Goal: Task Accomplishment & Management: Use online tool/utility

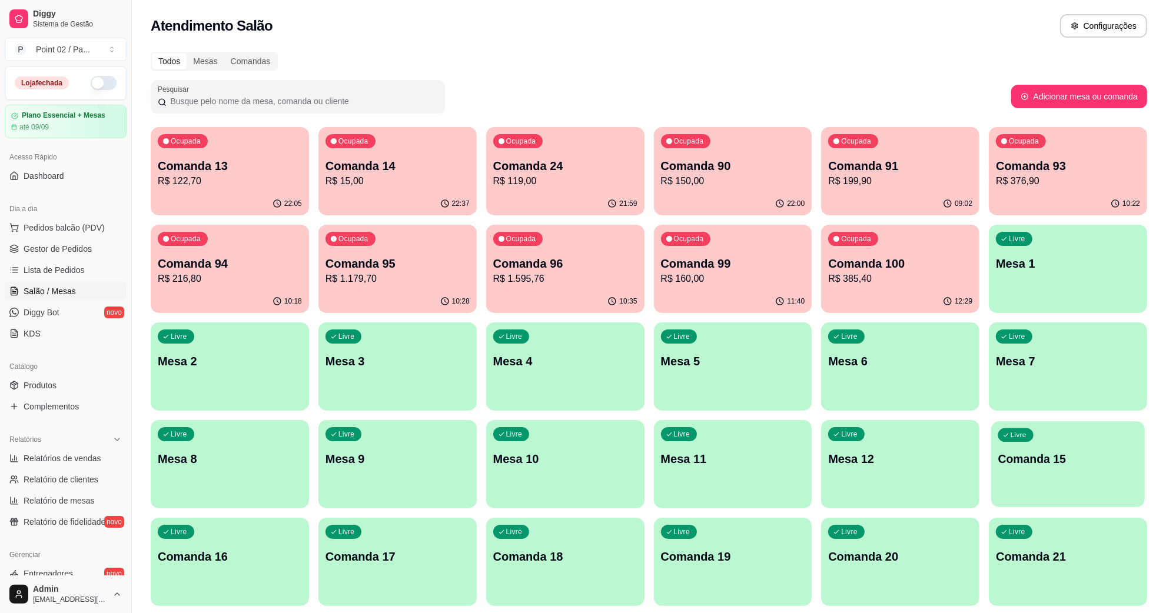
click at [1013, 457] on p "Comanda 15" at bounding box center [1067, 459] width 139 height 16
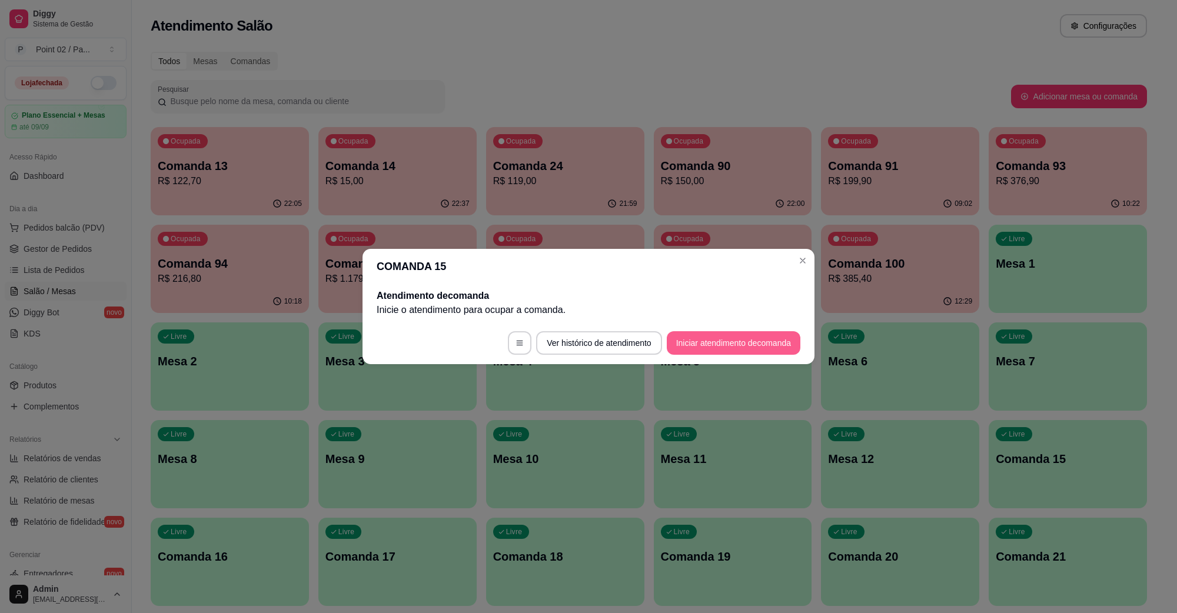
click at [672, 344] on button "Iniciar atendimento de comanda" at bounding box center [734, 343] width 134 height 24
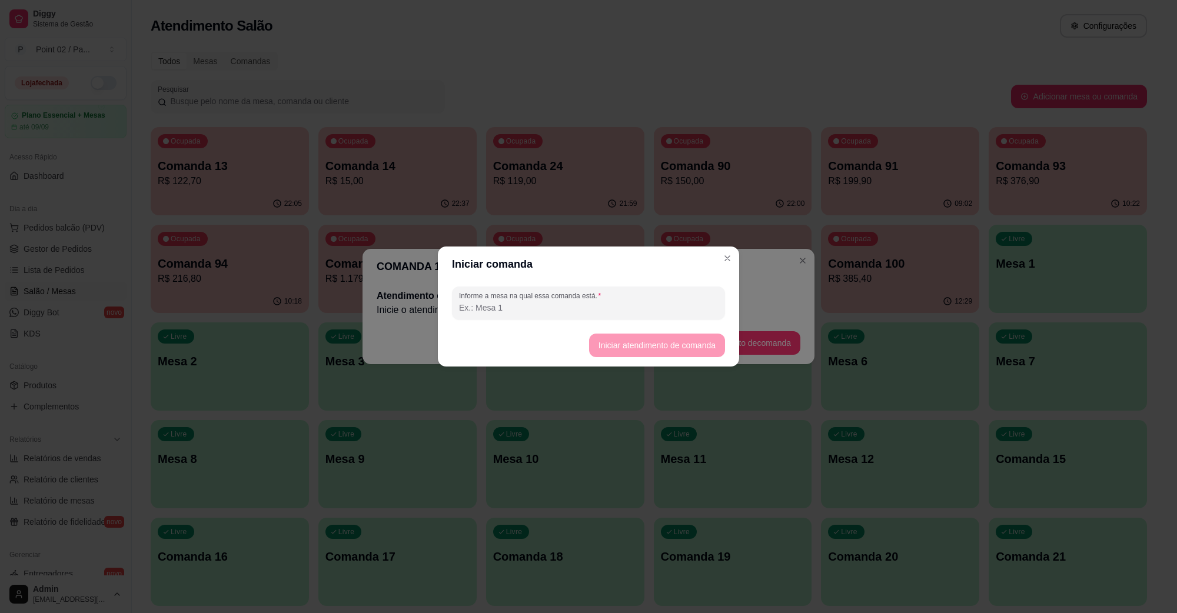
click at [629, 313] on input "Informe a mesa na qual essa comanda está." at bounding box center [588, 308] width 259 height 12
type input "[PERSON_NAME]"
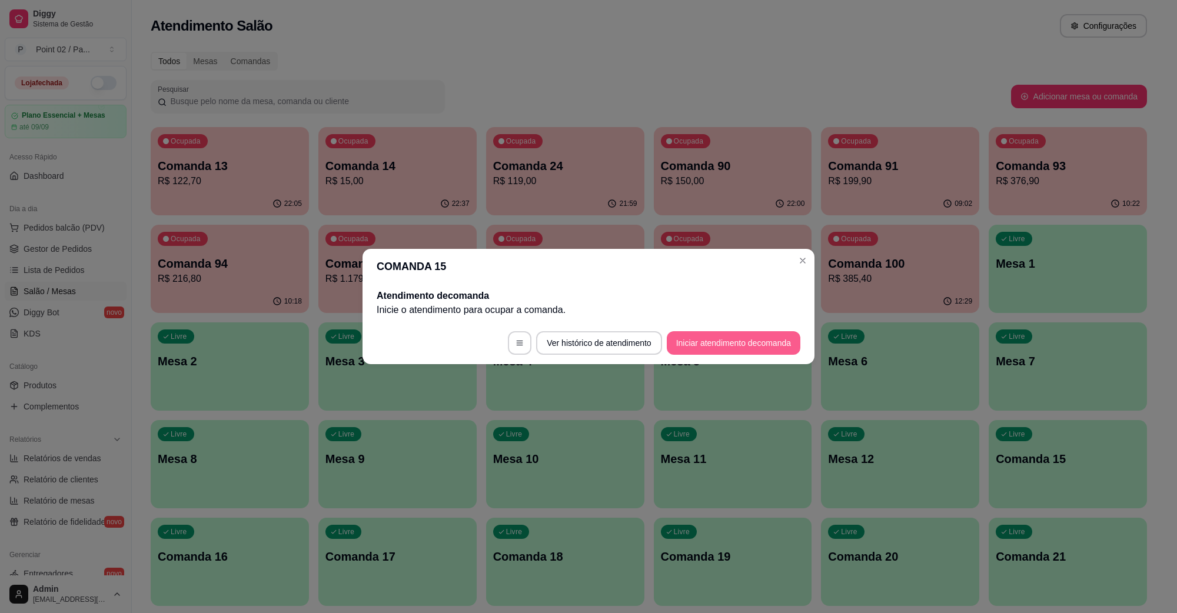
click at [705, 338] on button "Iniciar atendimento de comanda" at bounding box center [734, 343] width 134 height 24
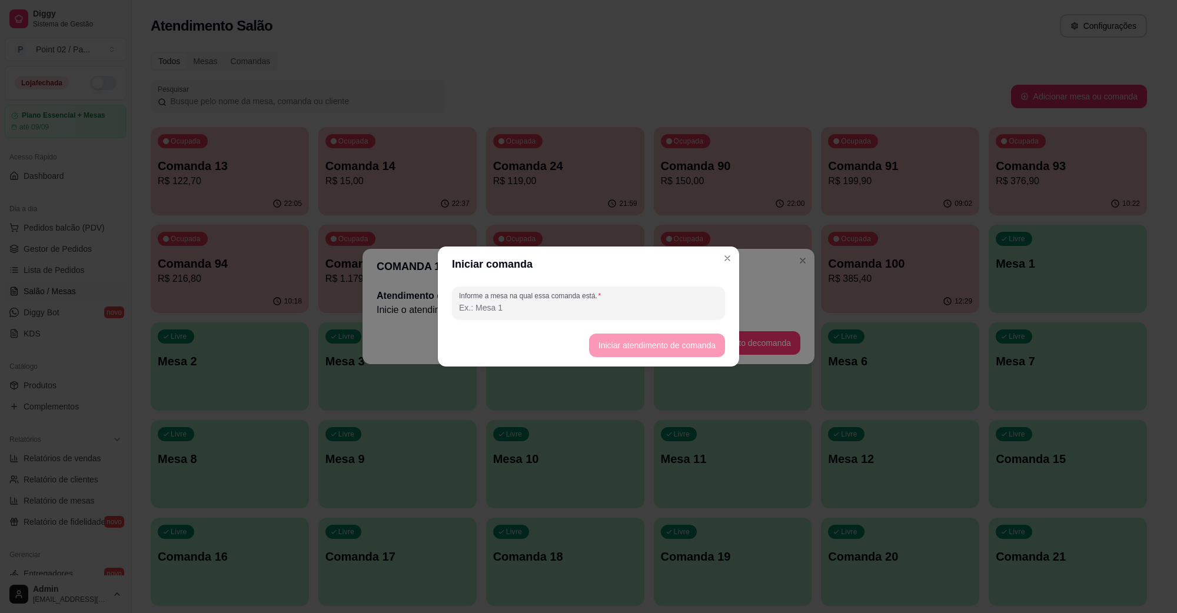
click at [630, 321] on div "Informe a mesa na qual essa comanda está." at bounding box center [588, 303] width 301 height 42
click at [630, 306] on input "Informe a mesa na qual essa comanda está." at bounding box center [588, 308] width 259 height 12
type input "J"
type input "[PERSON_NAME]"
click at [665, 354] on button "Iniciar atendimento de comanda" at bounding box center [657, 345] width 132 height 23
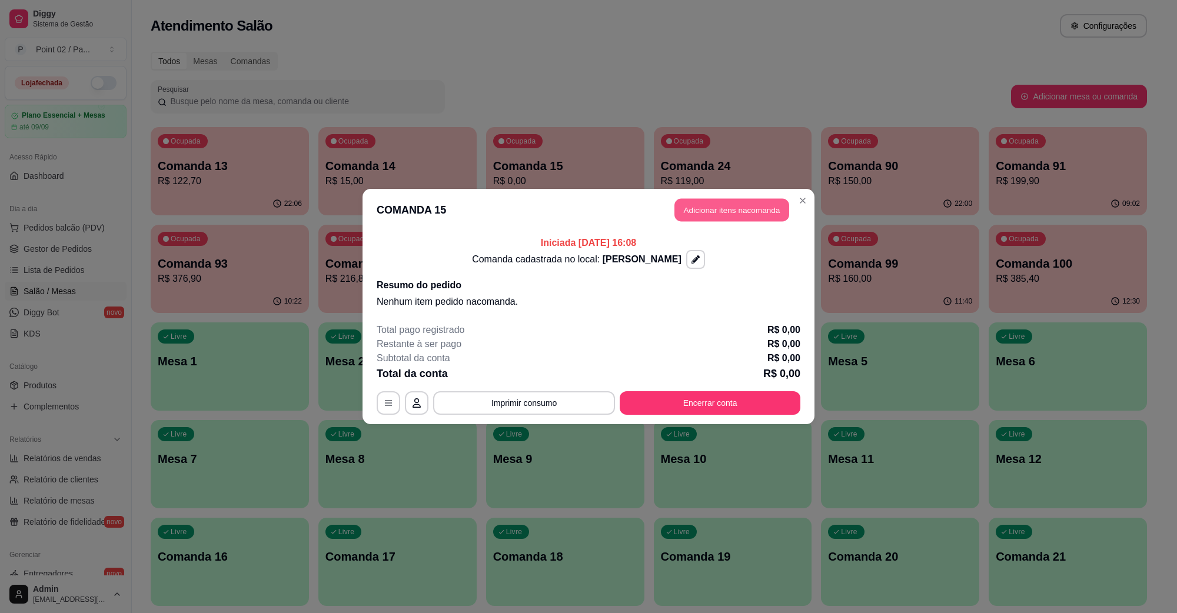
click at [746, 213] on button "Adicionar itens na comanda" at bounding box center [731, 210] width 115 height 23
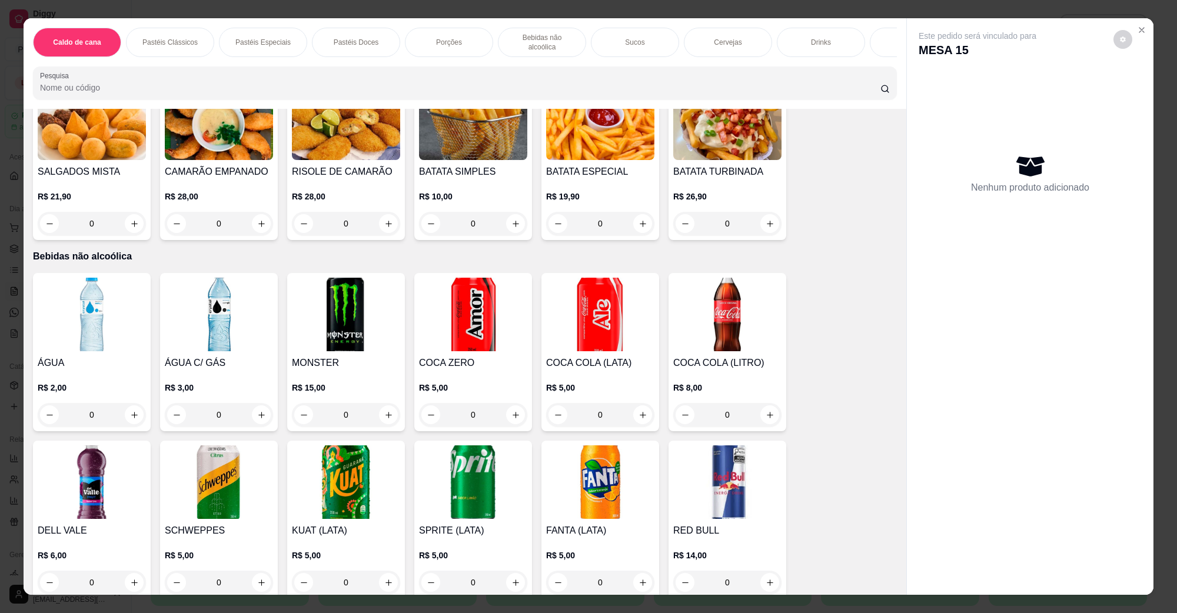
scroll to position [956, 0]
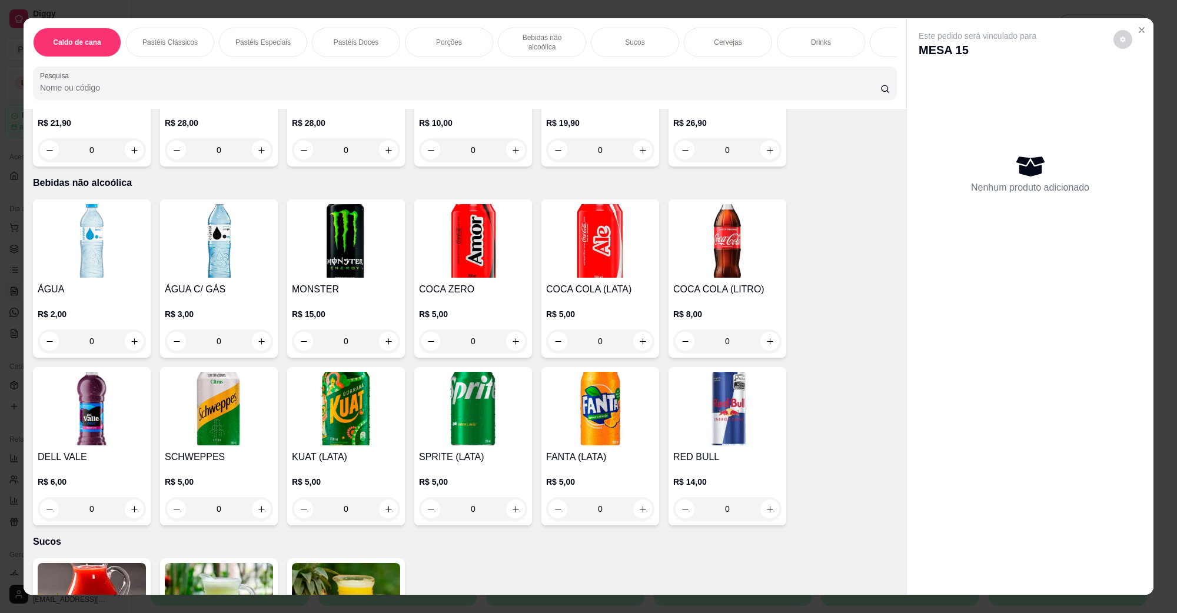
click at [26, 271] on div "Item avulso Caldo de cana CALDO DE CANA COPO R$ 5,00 0 CALDO DE CANA JARRA R$ 7…" at bounding box center [465, 352] width 883 height 486
click at [56, 259] on img at bounding box center [92, 241] width 108 height 74
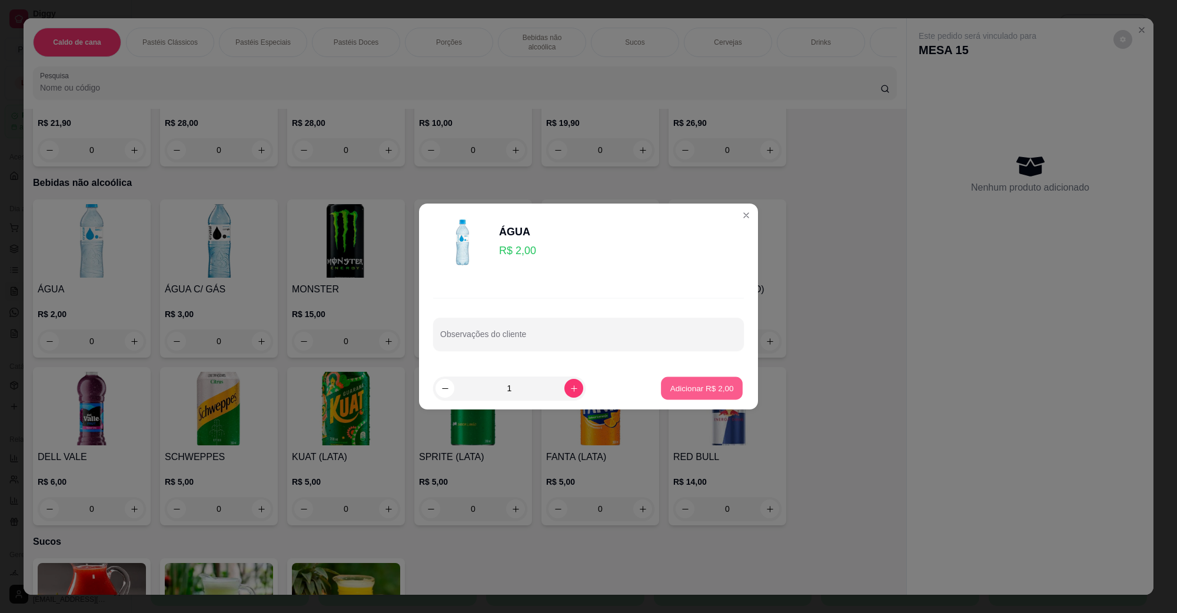
click at [704, 393] on p "Adicionar R$ 2,00" at bounding box center [702, 388] width 64 height 11
type input "1"
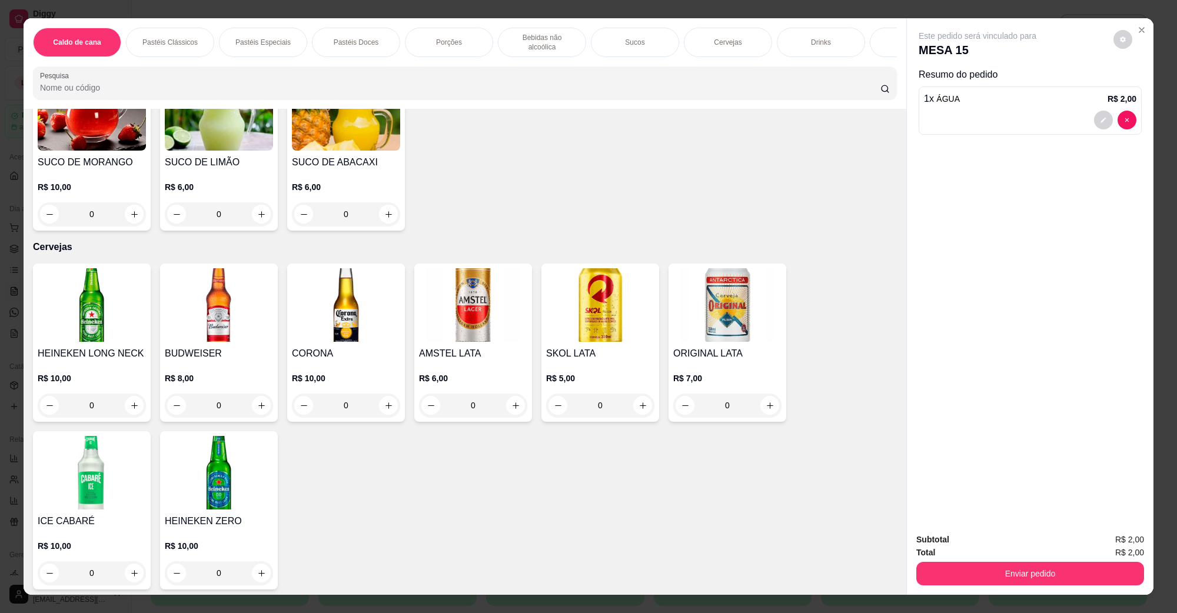
scroll to position [1839, 0]
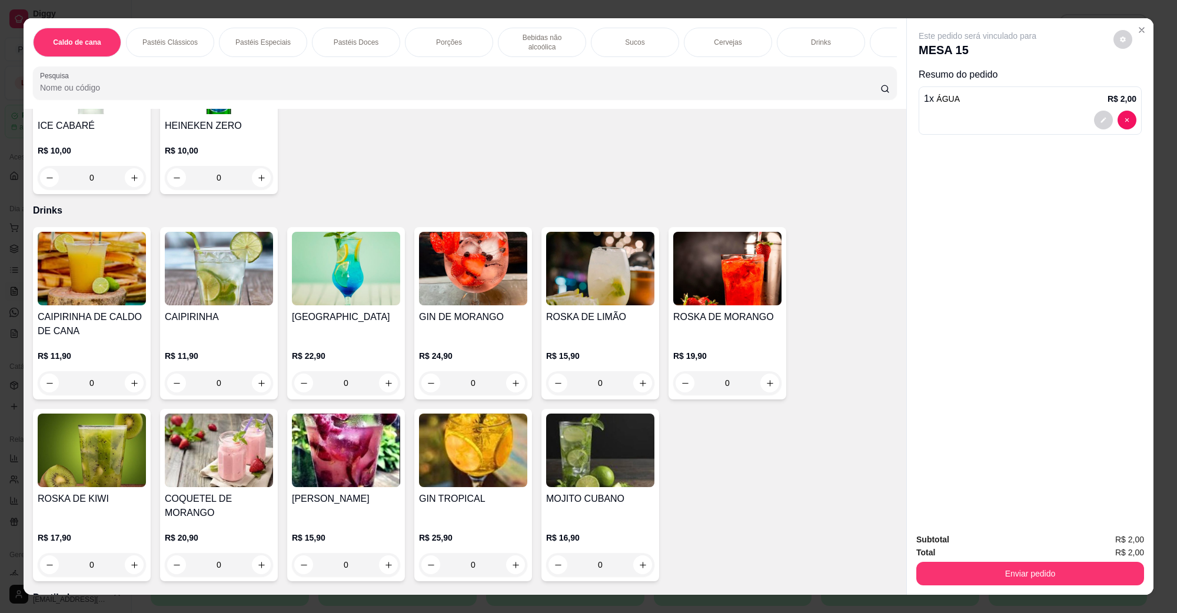
click at [595, 278] on img at bounding box center [600, 269] width 108 height 74
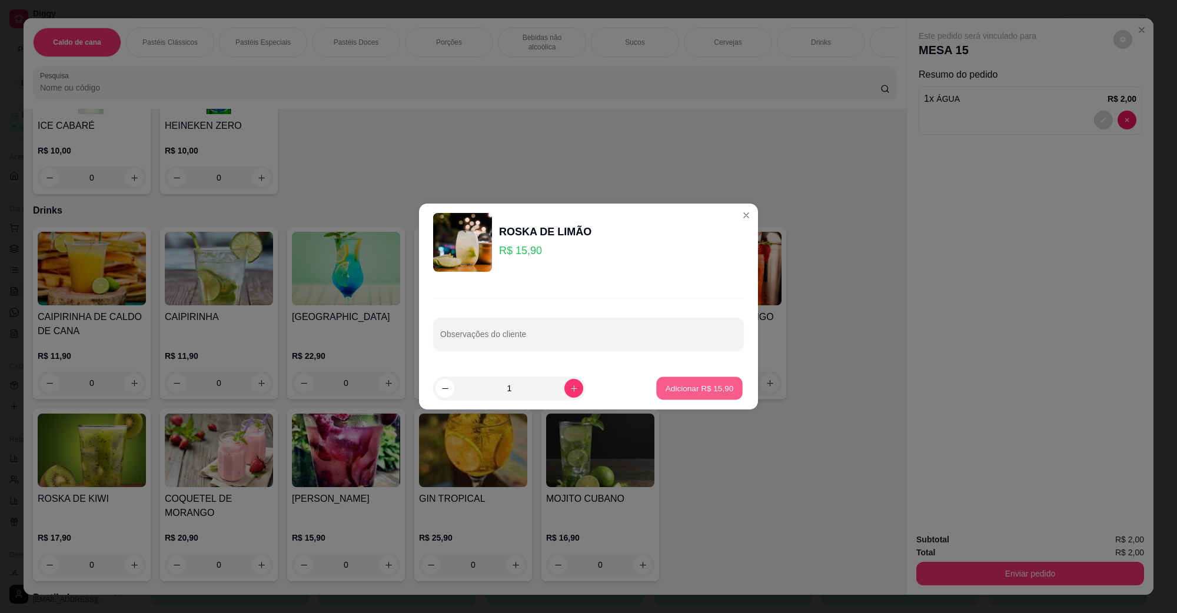
click at [683, 391] on p "Adicionar R$ 15,90" at bounding box center [700, 388] width 68 height 11
type input "1"
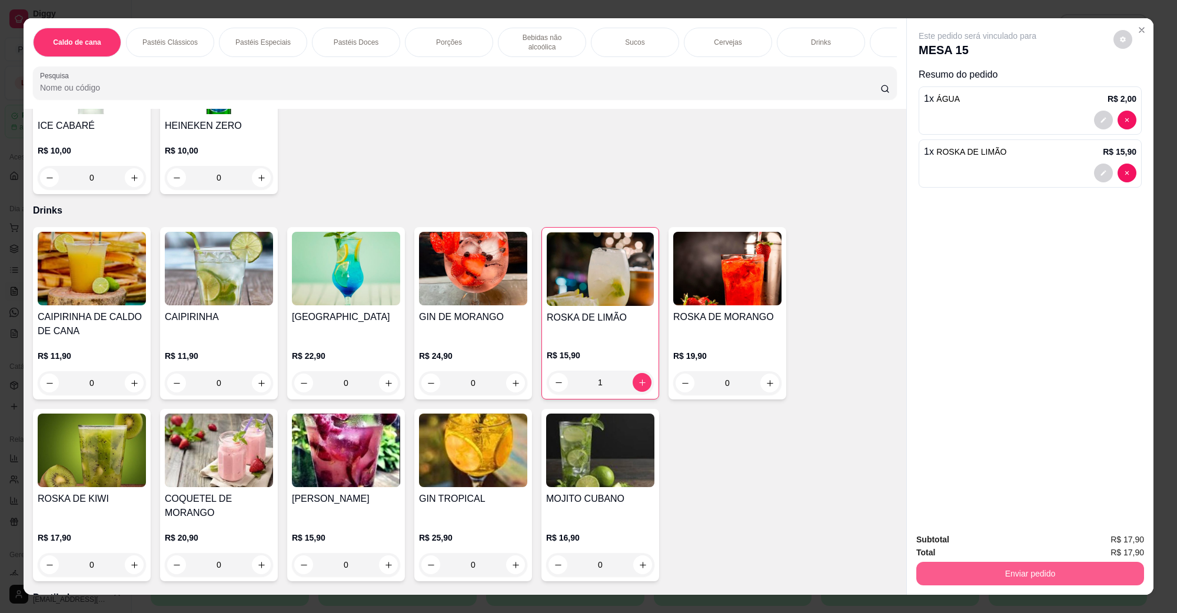
click at [1076, 573] on button "Enviar pedido" at bounding box center [1030, 574] width 228 height 24
click at [1009, 534] on button "Não registrar e enviar pedido" at bounding box center [990, 545] width 119 height 22
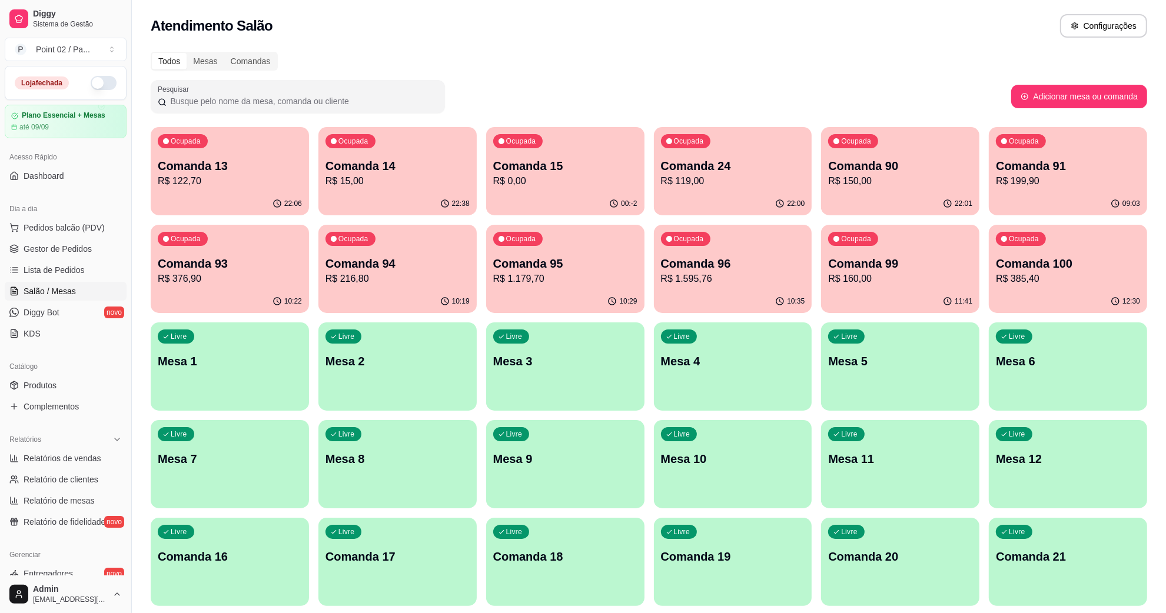
click at [373, 374] on div "Livre Mesa 2" at bounding box center [397, 360] width 158 height 74
click at [240, 568] on div "Livre Comanda 16" at bounding box center [230, 555] width 158 height 74
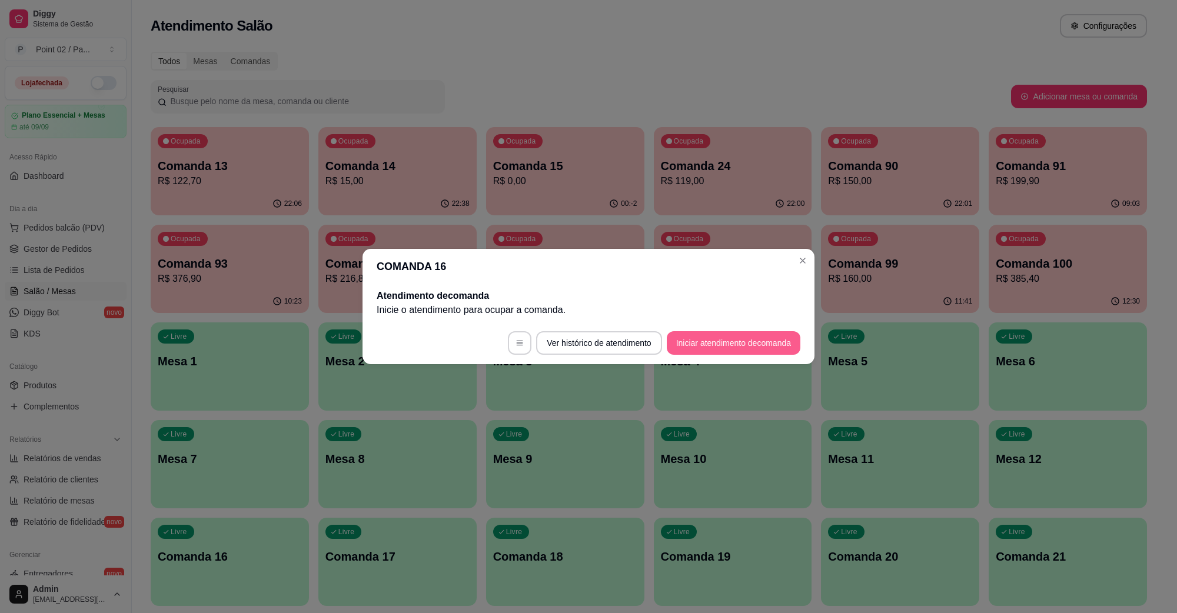
click at [729, 335] on button "Iniciar atendimento de comanda" at bounding box center [734, 343] width 134 height 24
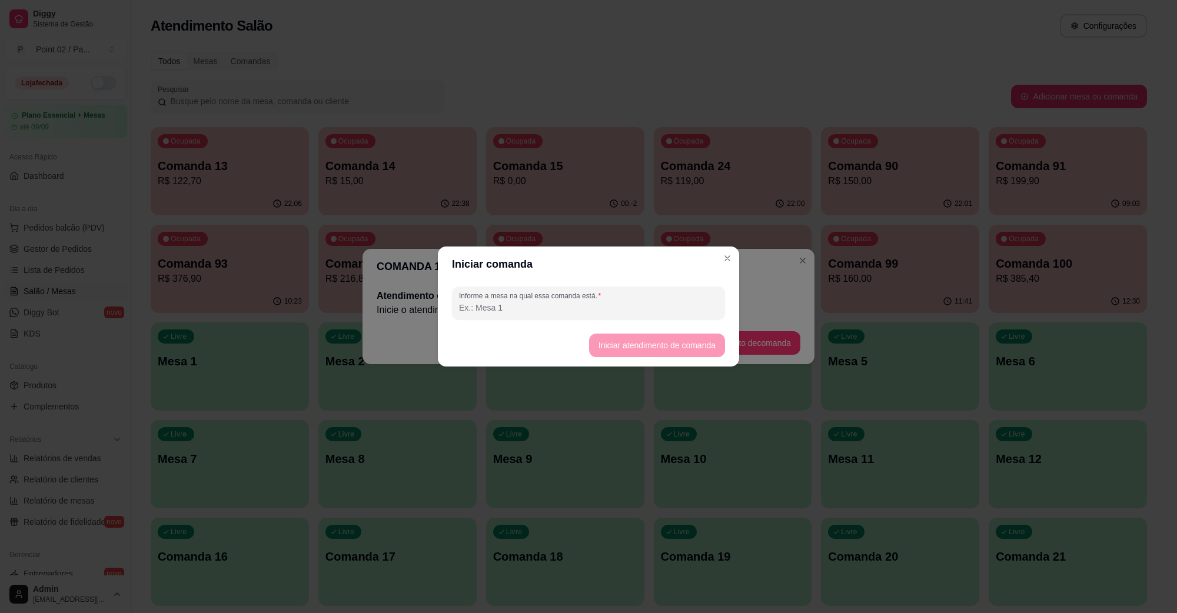
click at [684, 327] on footer "Iniciar atendimento de comanda" at bounding box center [588, 345] width 301 height 42
click at [681, 321] on div "Informe a mesa na qual essa comanda está." at bounding box center [588, 303] width 301 height 42
click at [678, 316] on div "Informe a mesa na qual essa comanda está." at bounding box center [588, 303] width 273 height 33
type input "MESSA GILDA"
click at [663, 340] on button "Iniciar atendimento de comanda" at bounding box center [657, 345] width 132 height 23
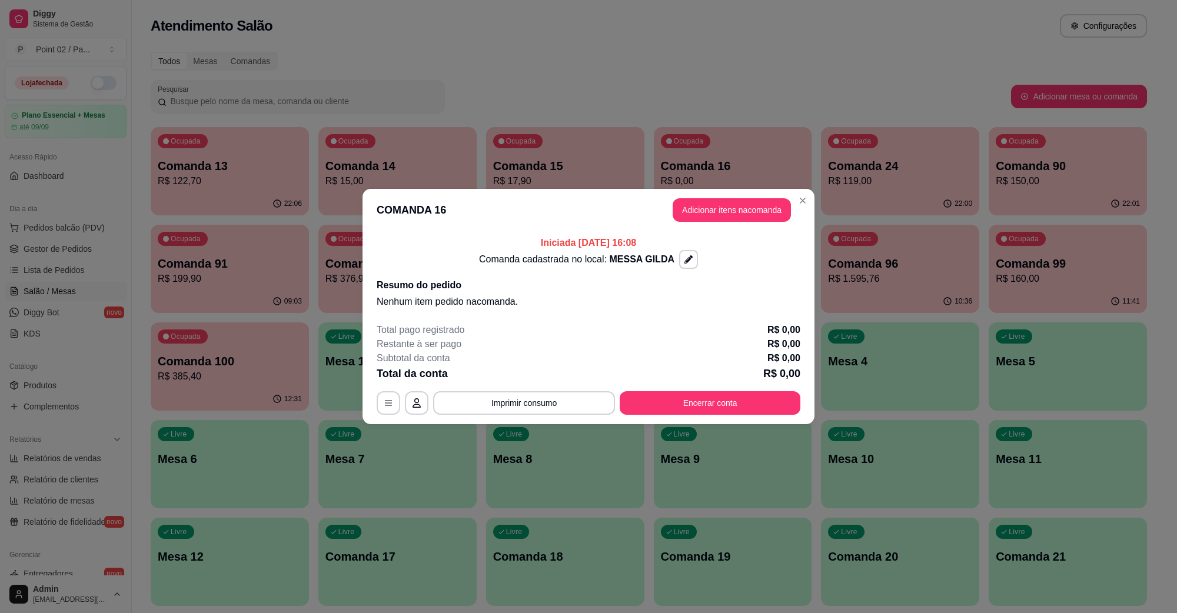
click at [713, 230] on header "COMANDA 16 Adicionar itens na comanda" at bounding box center [589, 210] width 452 height 42
click at [713, 217] on button "Adicionar itens na comanda" at bounding box center [732, 210] width 118 height 24
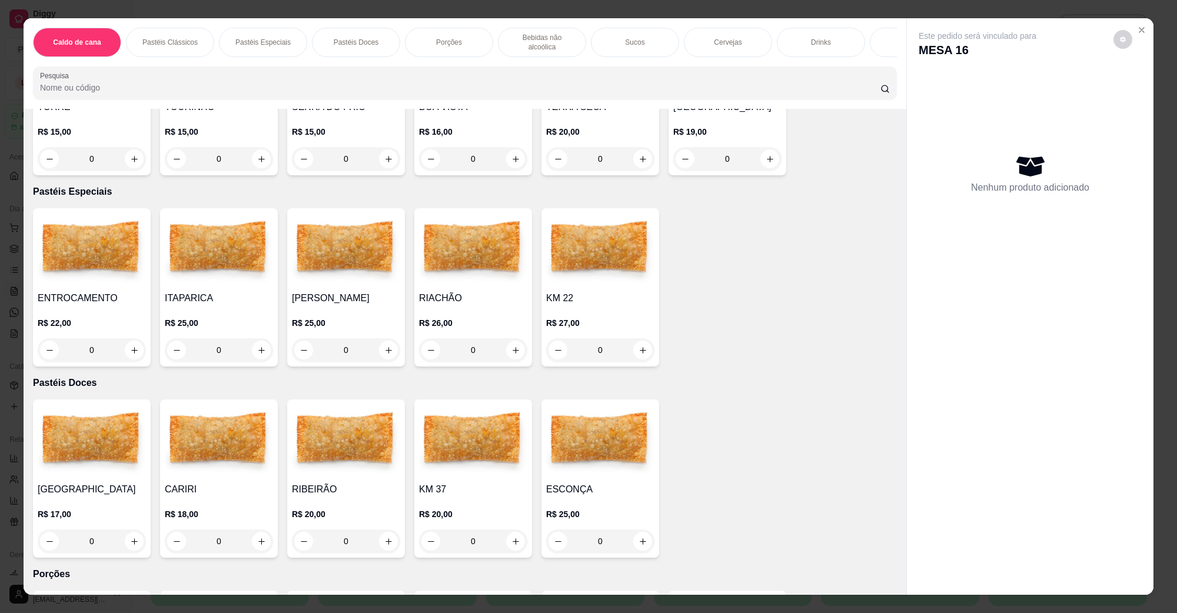
scroll to position [294, 0]
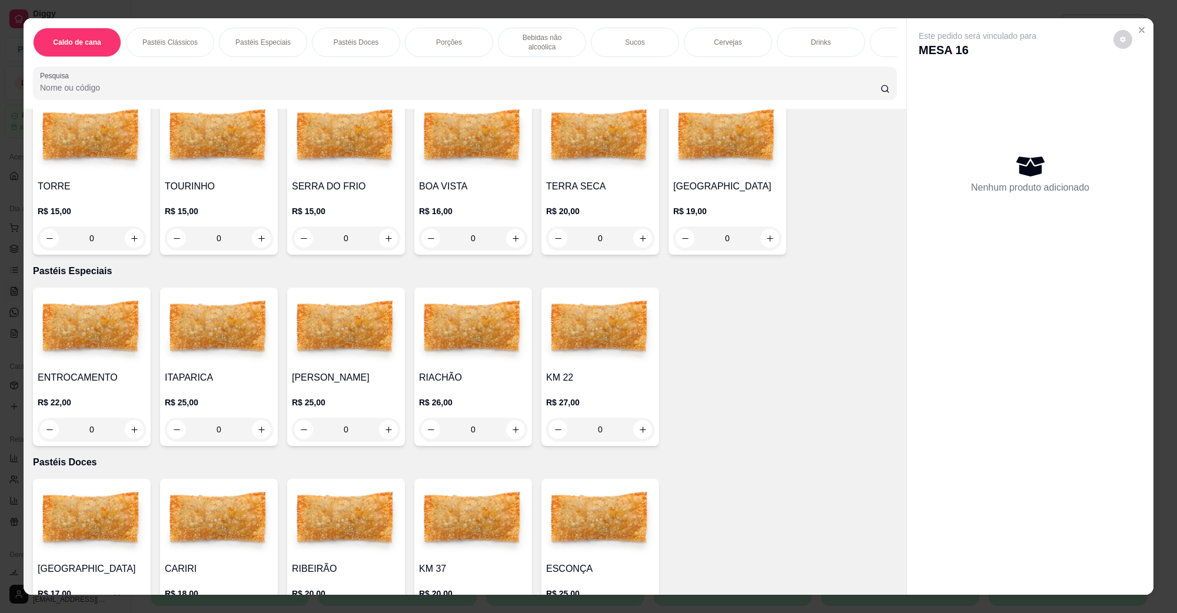
click at [466, 180] on h4 "BOA VISTA" at bounding box center [473, 187] width 108 height 14
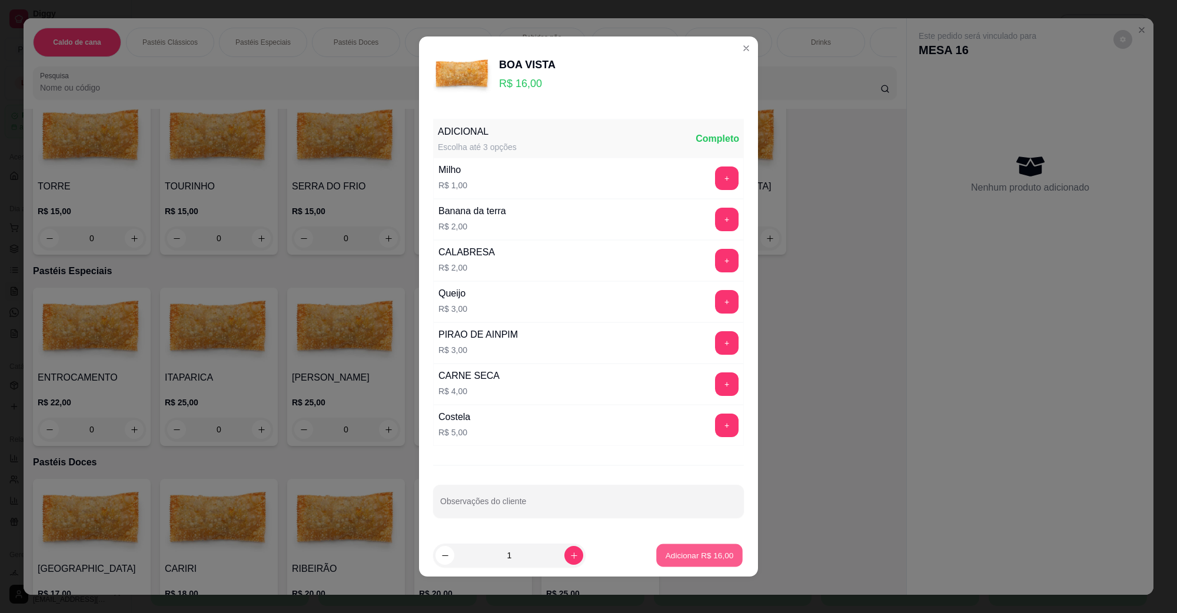
click at [679, 551] on p "Adicionar R$ 16,00" at bounding box center [700, 555] width 68 height 11
type input "1"
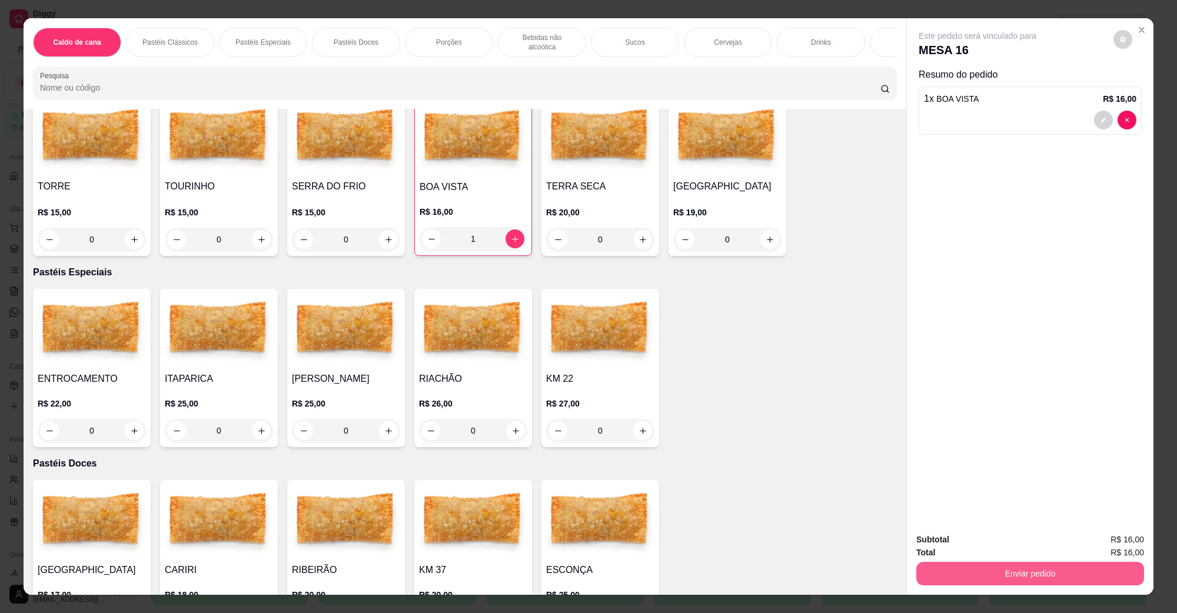
click at [950, 561] on div "Enviar pedido" at bounding box center [1030, 572] width 228 height 26
click at [950, 573] on button "Enviar pedido" at bounding box center [1030, 574] width 228 height 24
click at [952, 543] on button "Não registrar e enviar pedido" at bounding box center [990, 545] width 122 height 22
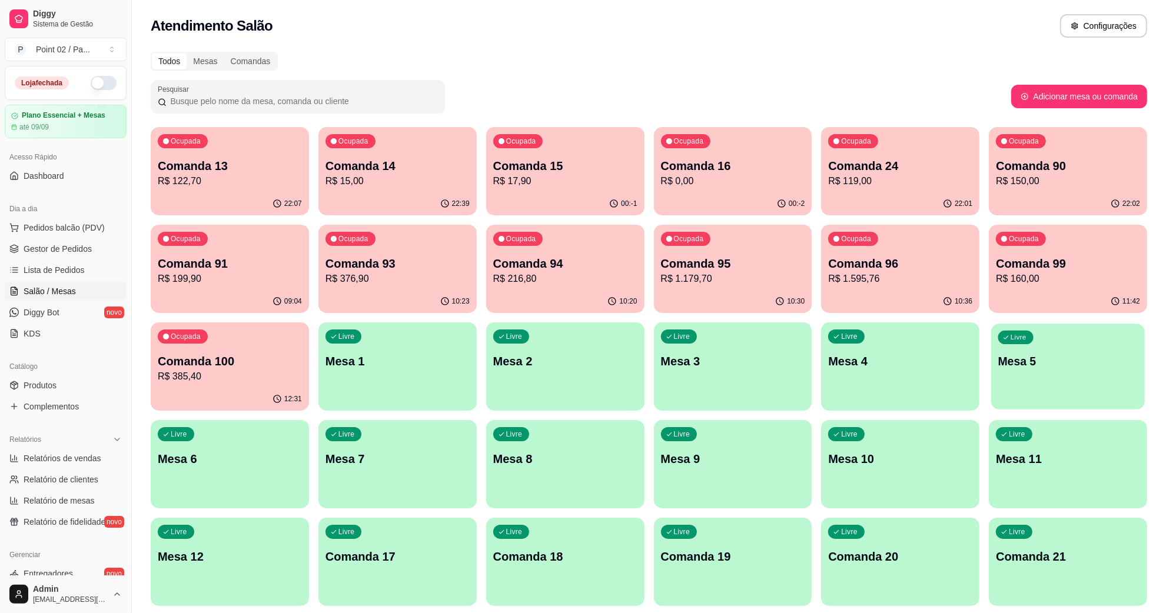
click at [1048, 366] on p "Mesa 5" at bounding box center [1067, 362] width 139 height 16
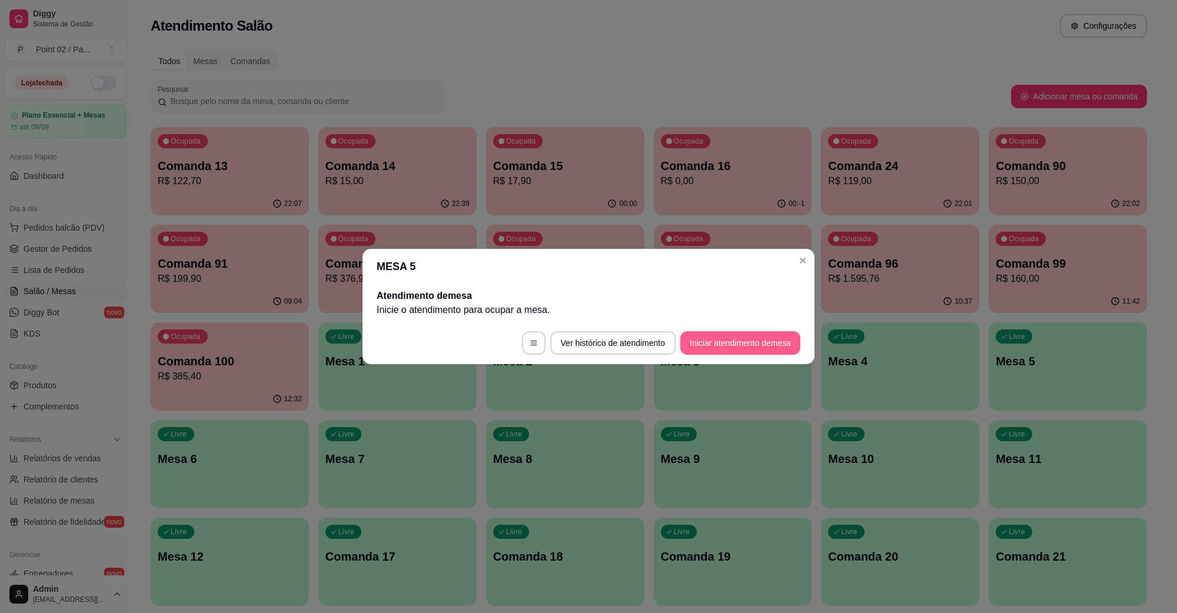
click at [726, 351] on button "Iniciar atendimento de mesa" at bounding box center [740, 343] width 120 height 24
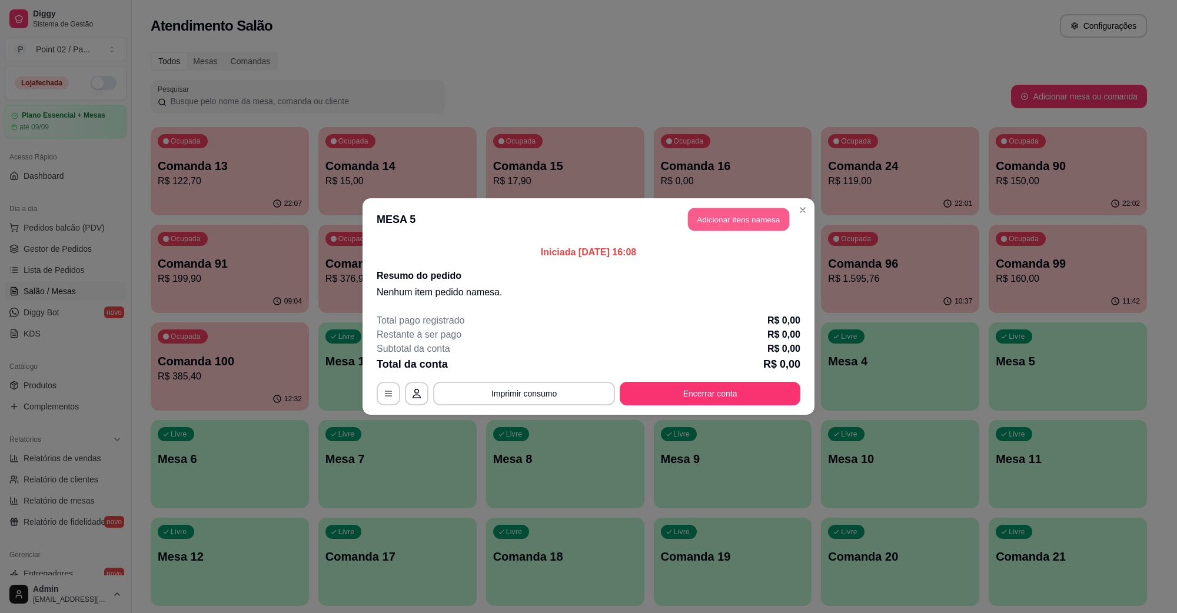
click at [765, 224] on button "Adicionar itens na mesa" at bounding box center [738, 219] width 101 height 23
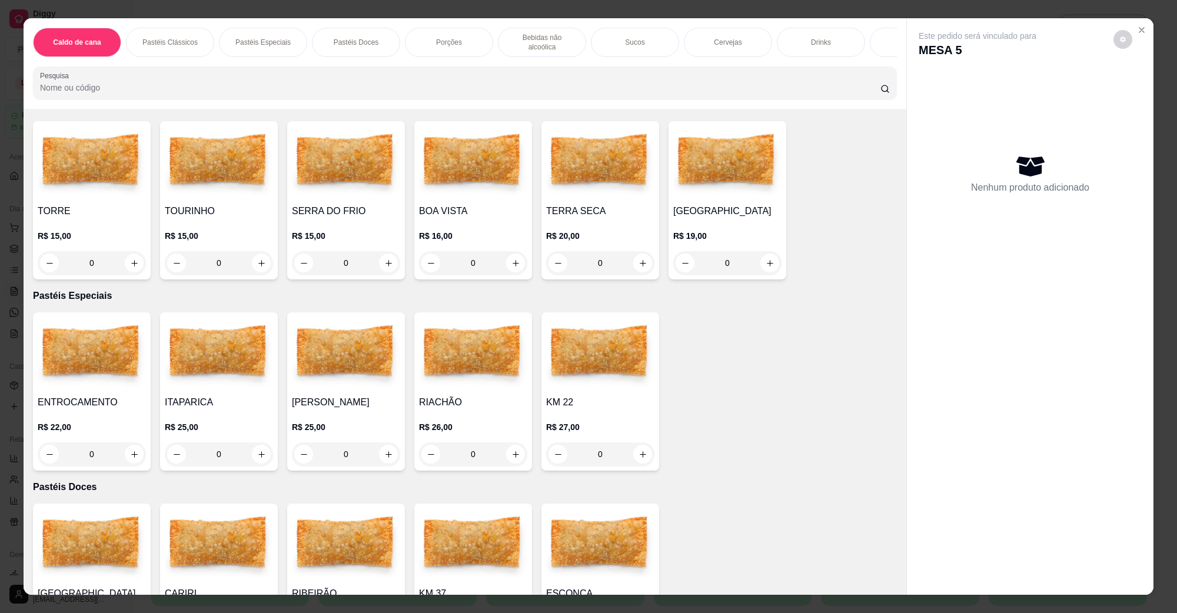
scroll to position [0, 0]
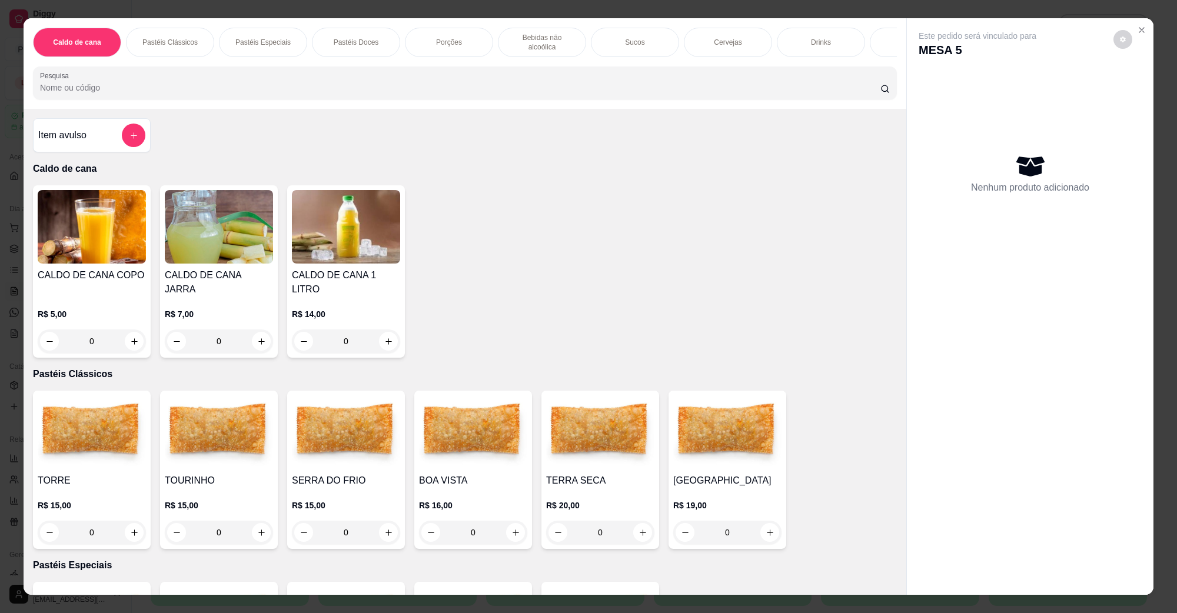
click at [49, 474] on h4 "TORRE" at bounding box center [92, 481] width 108 height 14
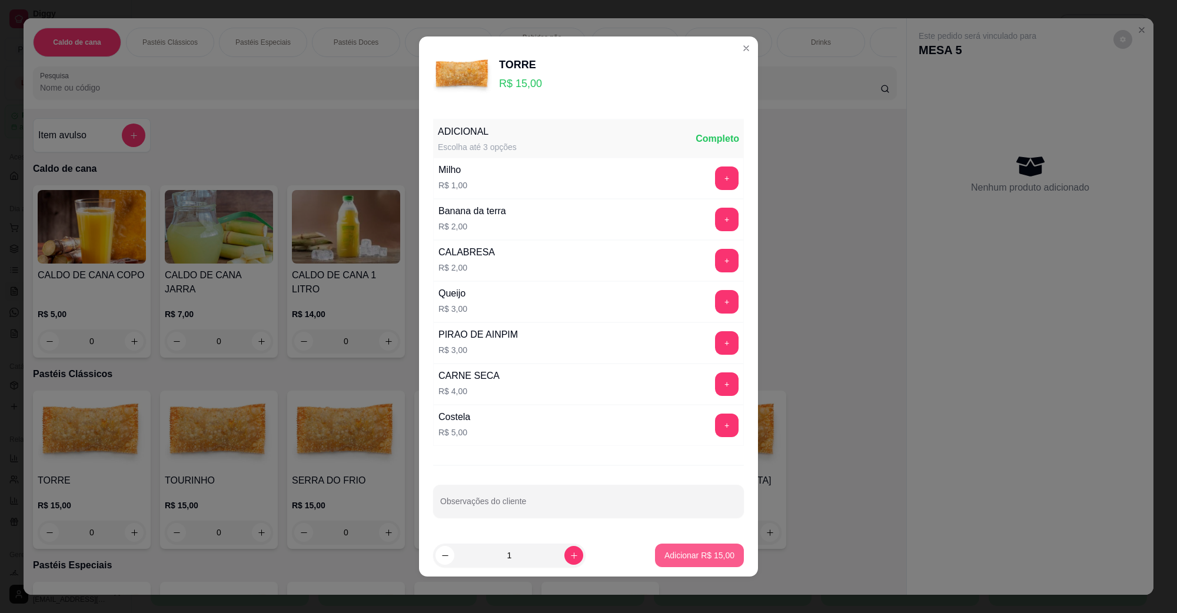
click at [686, 559] on p "Adicionar R$ 15,00" at bounding box center [699, 556] width 70 height 12
type input "1"
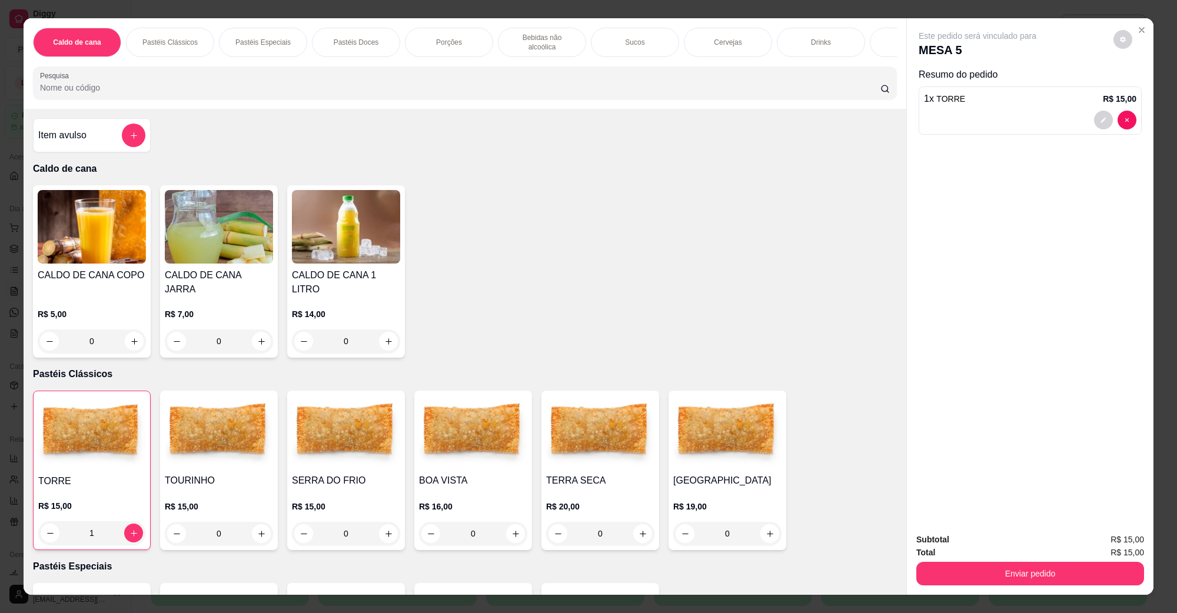
click at [92, 230] on img at bounding box center [92, 227] width 108 height 74
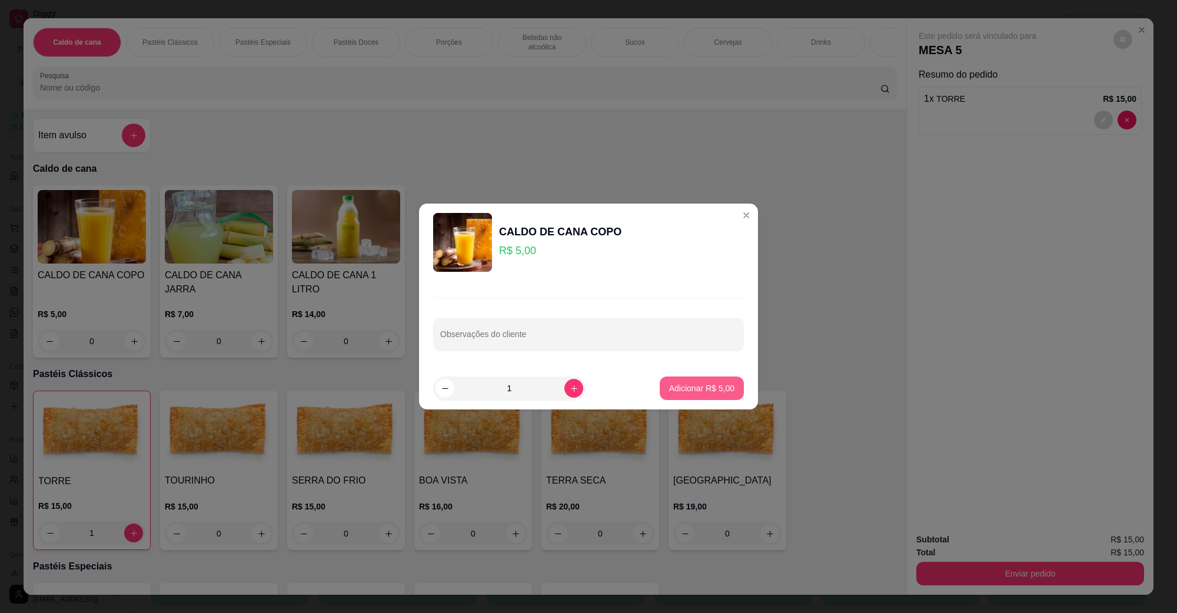
click at [660, 383] on button "Adicionar R$ 5,00" at bounding box center [702, 389] width 84 height 24
type input "1"
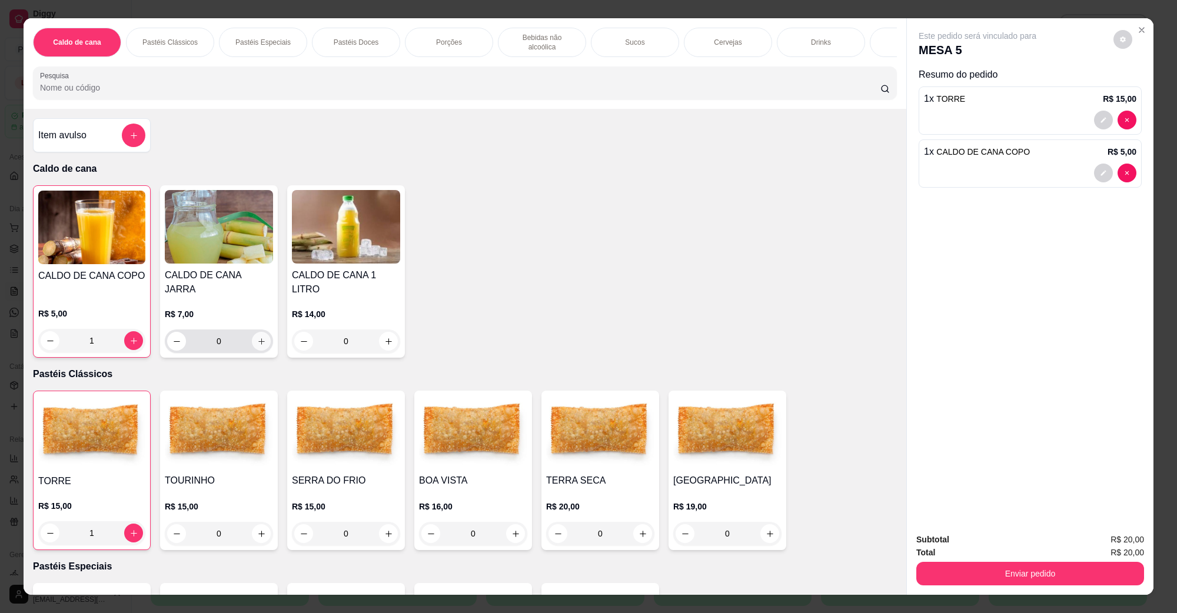
click at [258, 338] on icon "increase-product-quantity" at bounding box center [261, 341] width 6 height 6
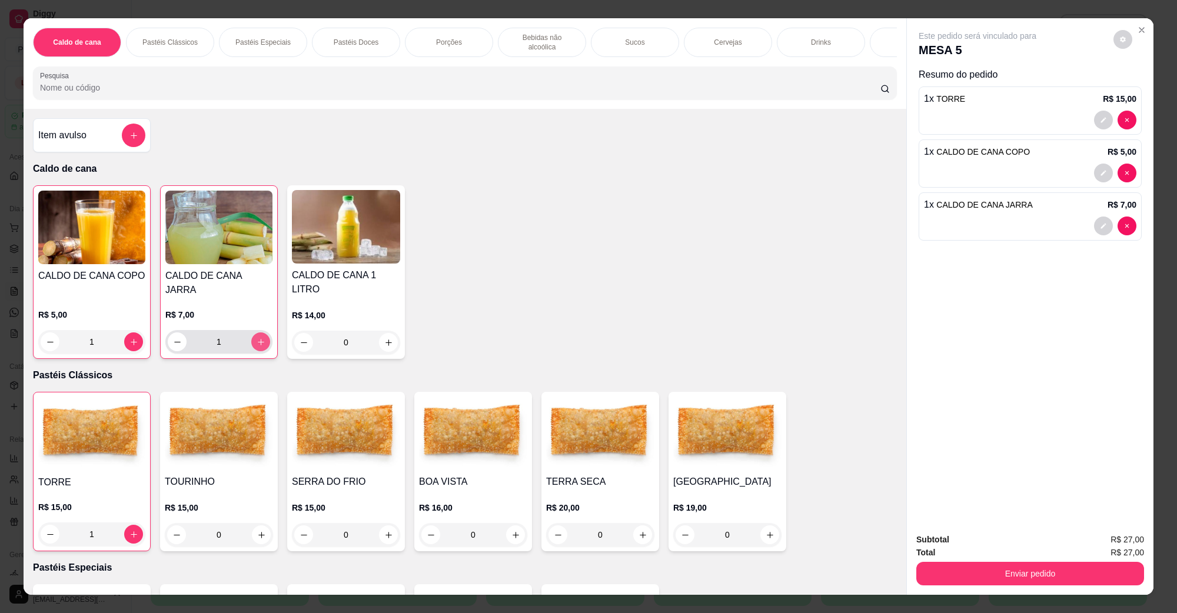
click at [258, 338] on icon "increase-product-quantity" at bounding box center [261, 342] width 9 height 9
type input "2"
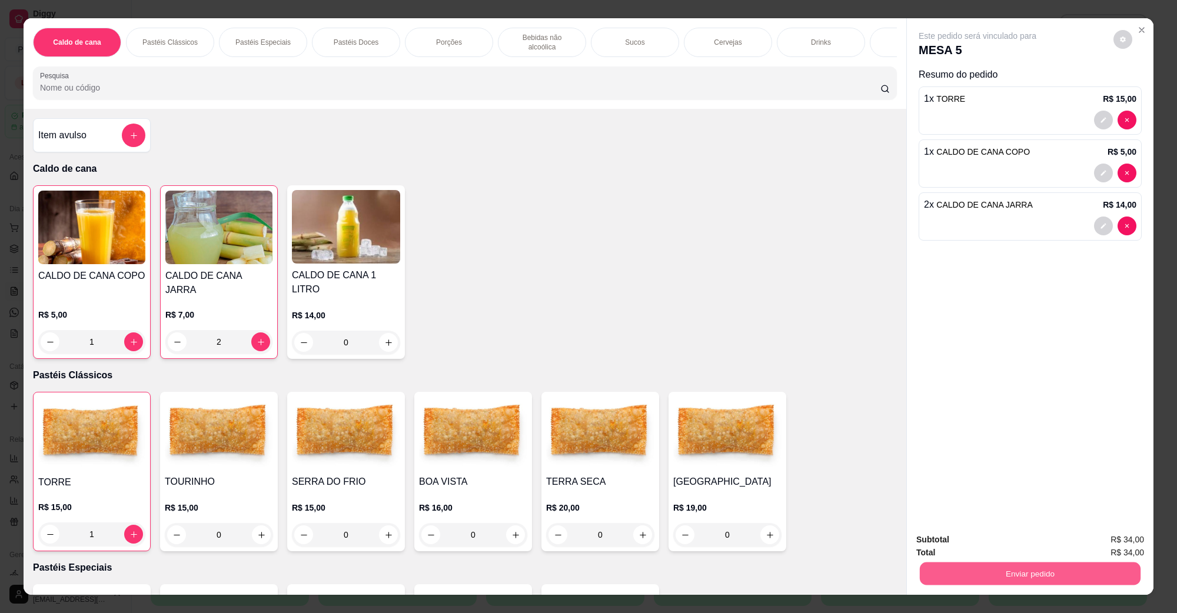
click at [1092, 569] on button "Enviar pedido" at bounding box center [1030, 573] width 221 height 23
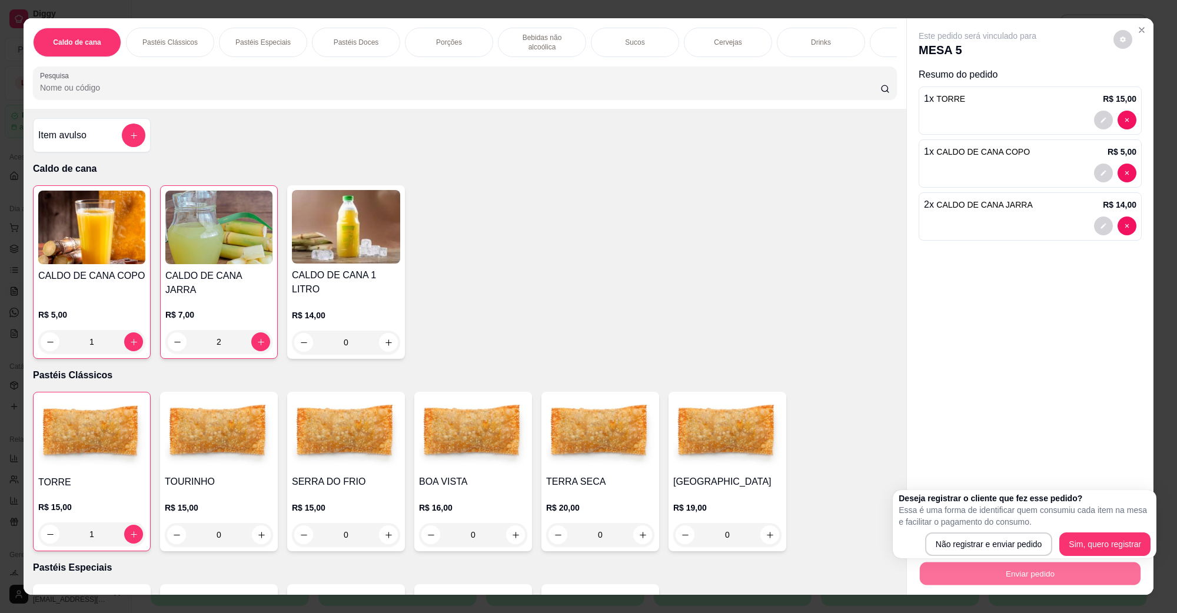
click at [995, 334] on div "Este pedido será vinculado para MESA 5 Resumo do pedido 1 x TORRE R$ 15,00 1 x …" at bounding box center [1030, 270] width 247 height 505
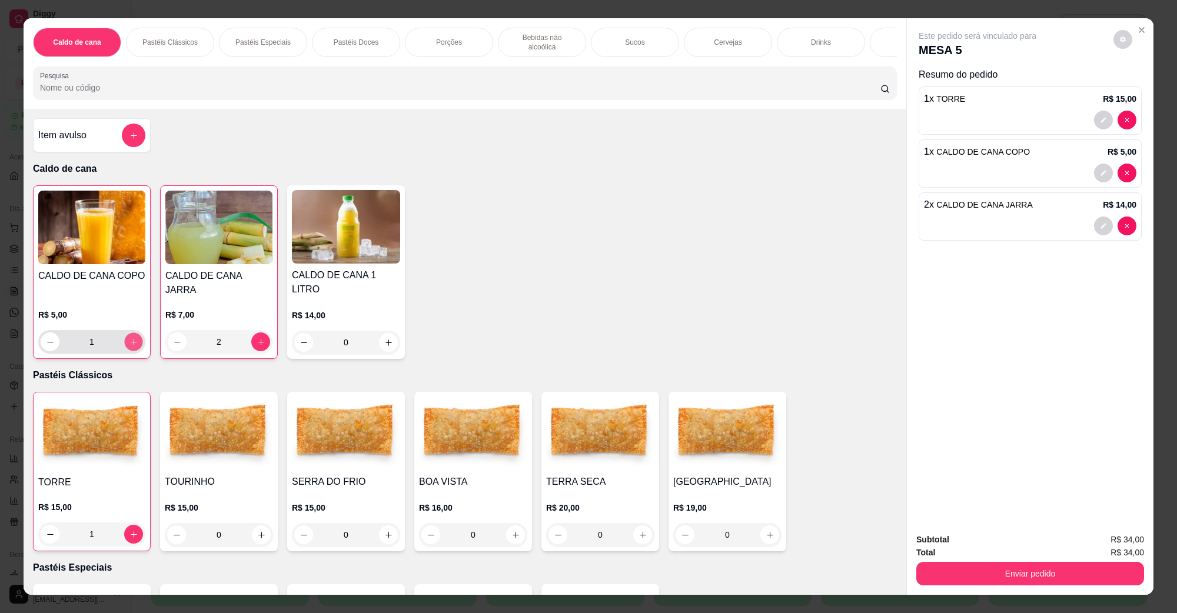
click at [131, 336] on button "increase-product-quantity" at bounding box center [133, 342] width 18 height 18
type input "2"
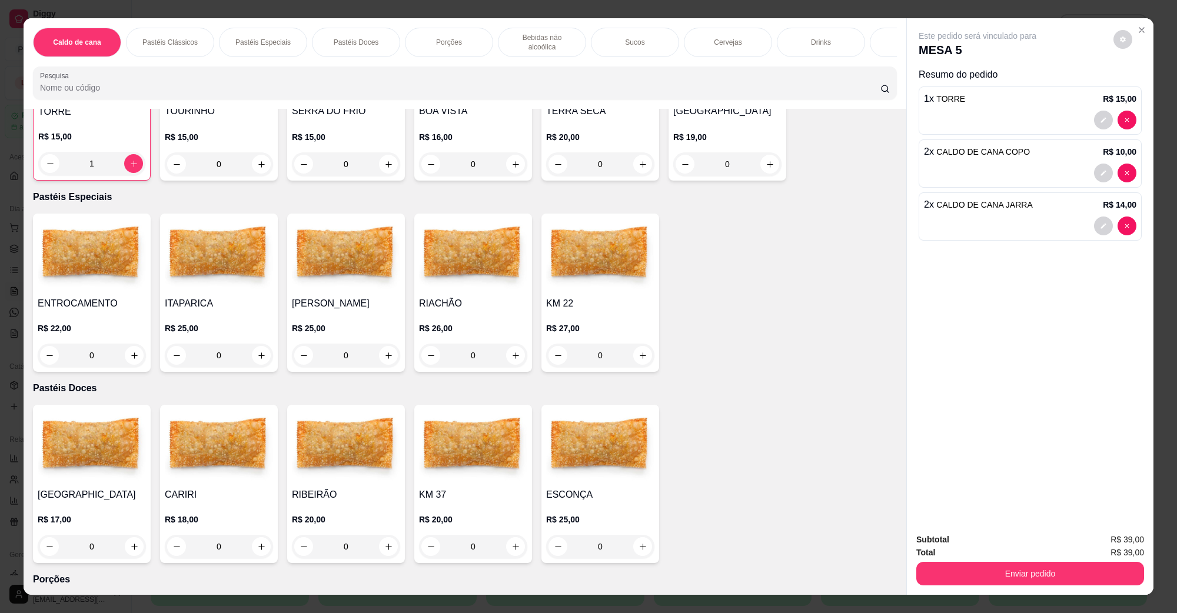
scroll to position [294, 0]
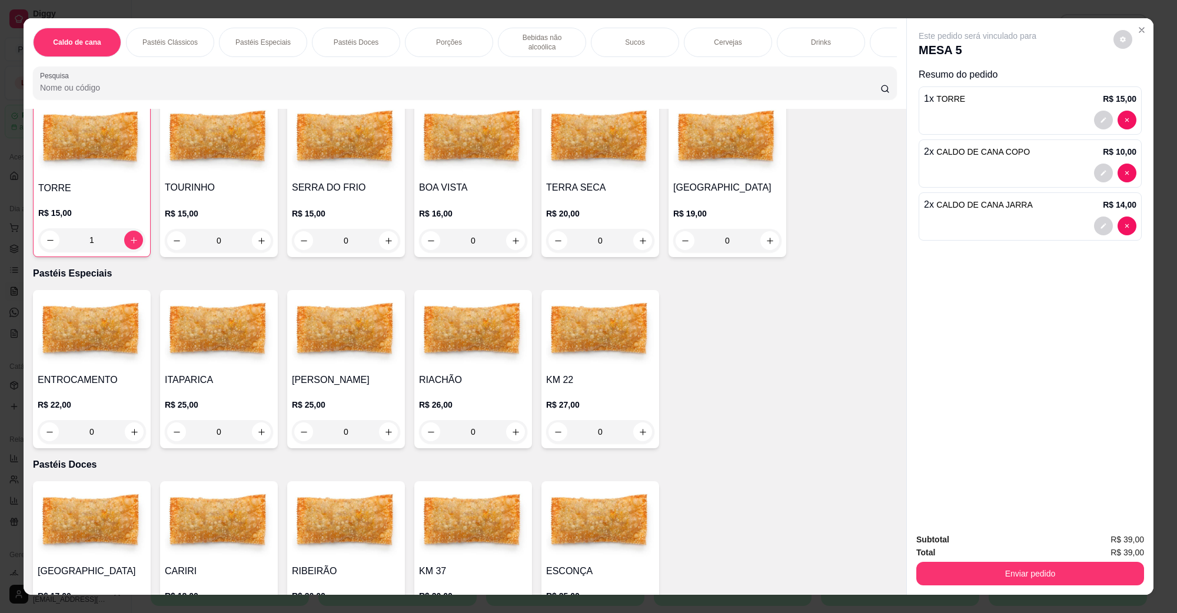
click at [129, 426] on div "0" at bounding box center [92, 432] width 108 height 24
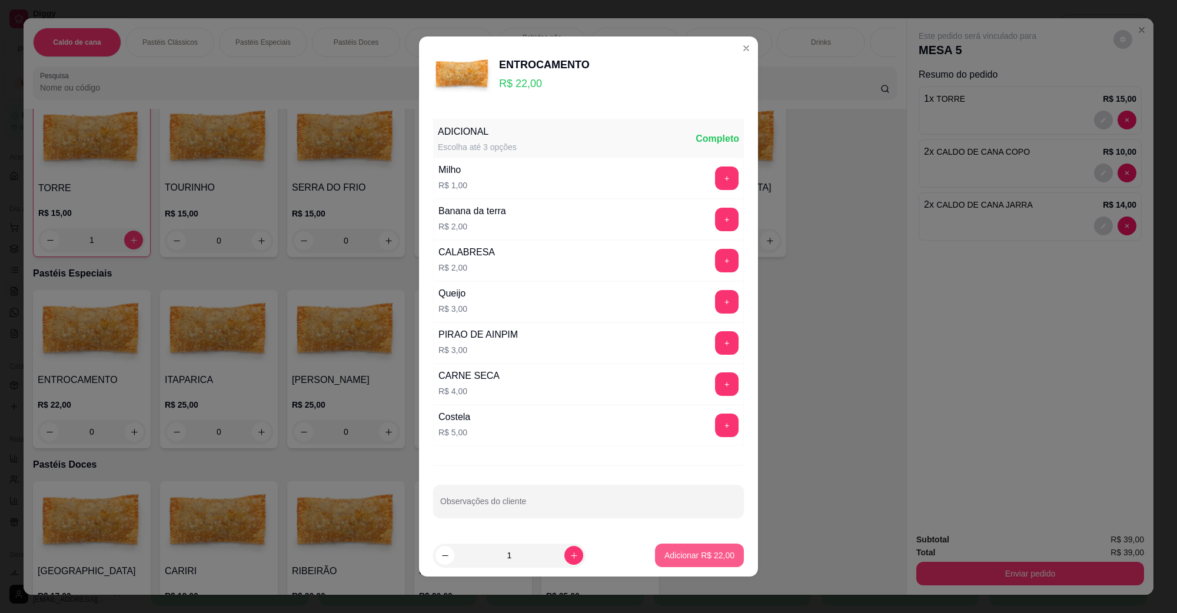
click at [693, 560] on p "Adicionar R$ 22,00" at bounding box center [699, 556] width 70 height 12
type input "1"
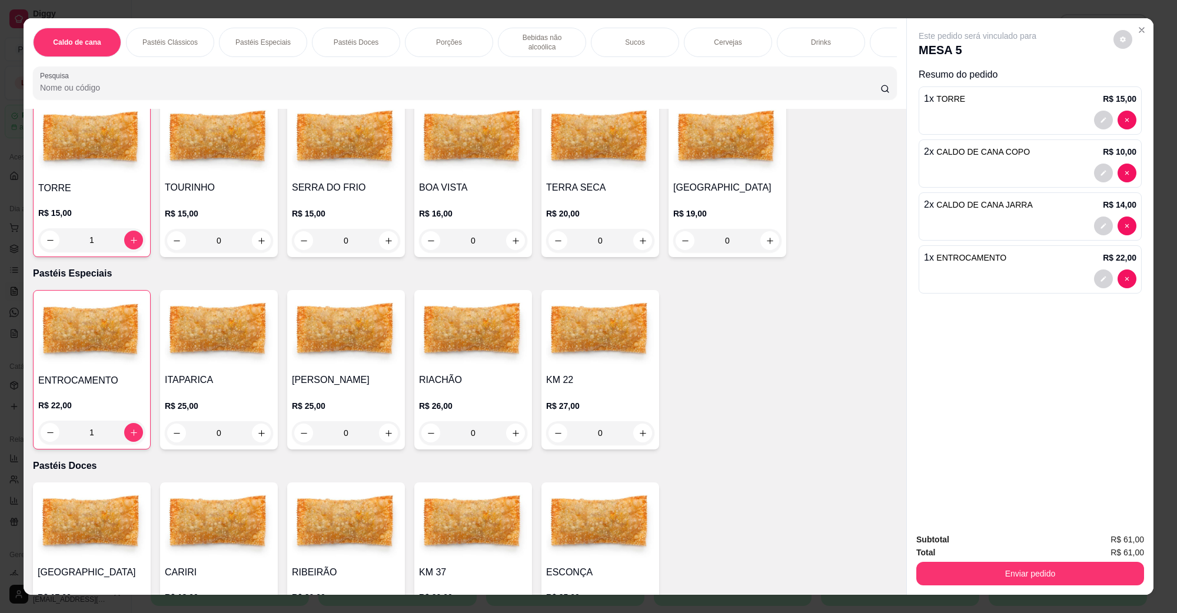
click at [943, 287] on div at bounding box center [1030, 279] width 212 height 19
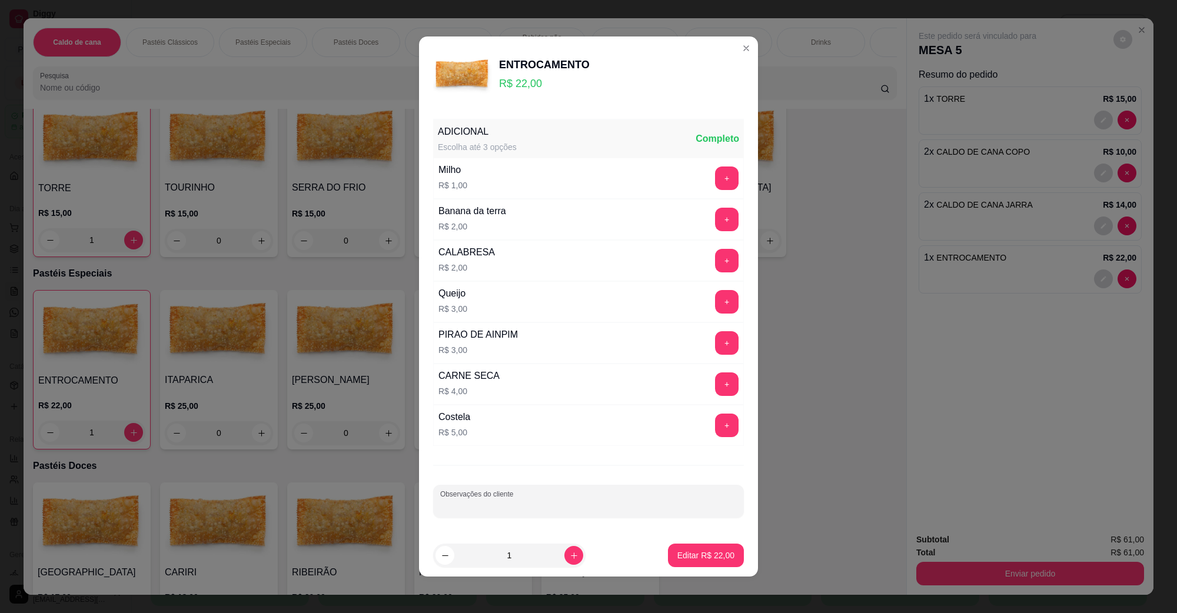
click at [498, 509] on input "Observações do cliente" at bounding box center [588, 506] width 297 height 12
type input "LEVAR"
click at [672, 550] on button "Editar R$ 22,00" at bounding box center [706, 556] width 76 height 24
type input "0"
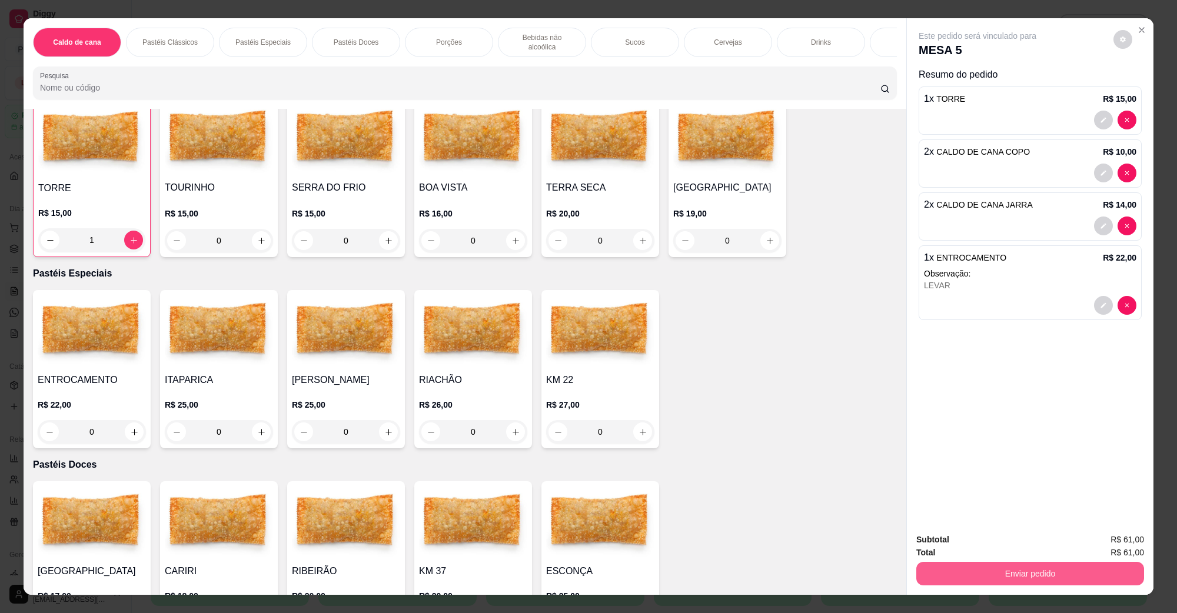
click at [1042, 578] on button "Enviar pedido" at bounding box center [1030, 574] width 228 height 24
click at [991, 536] on button "Não registrar e enviar pedido" at bounding box center [990, 545] width 119 height 22
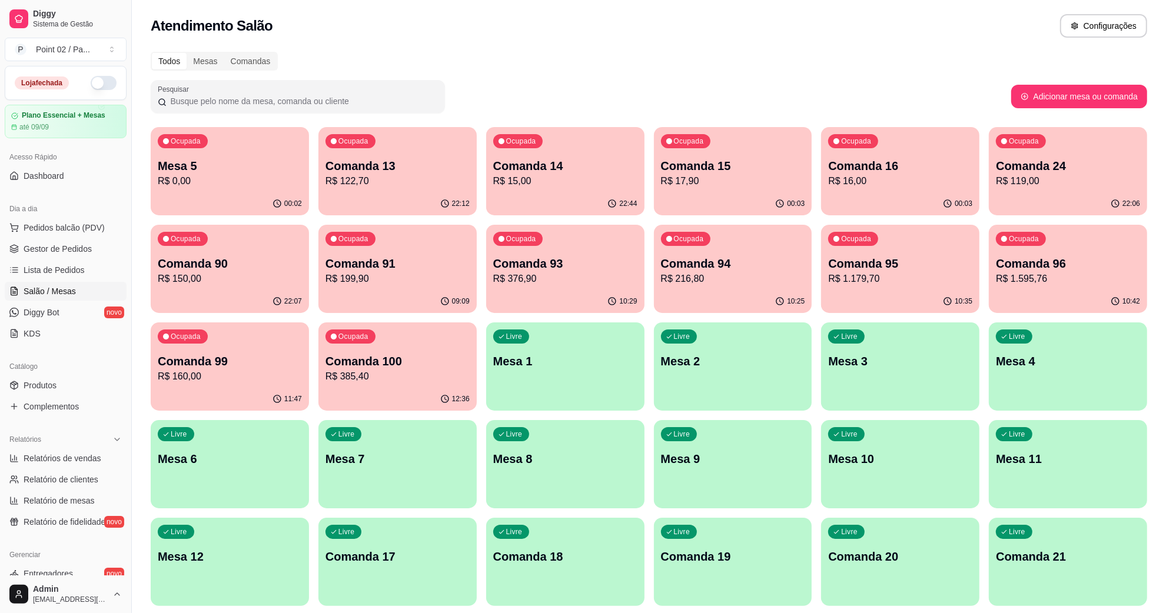
click at [172, 175] on p "R$ 0,00" at bounding box center [230, 181] width 144 height 14
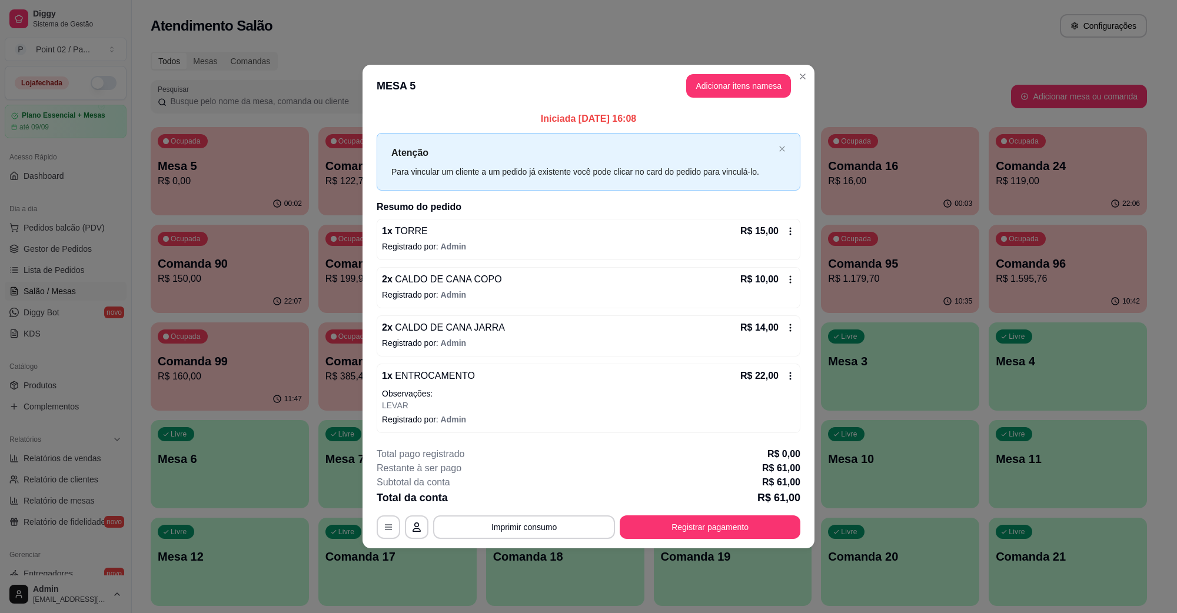
click at [457, 234] on div "1 x TORRE R$ 15,00" at bounding box center [588, 231] width 413 height 14
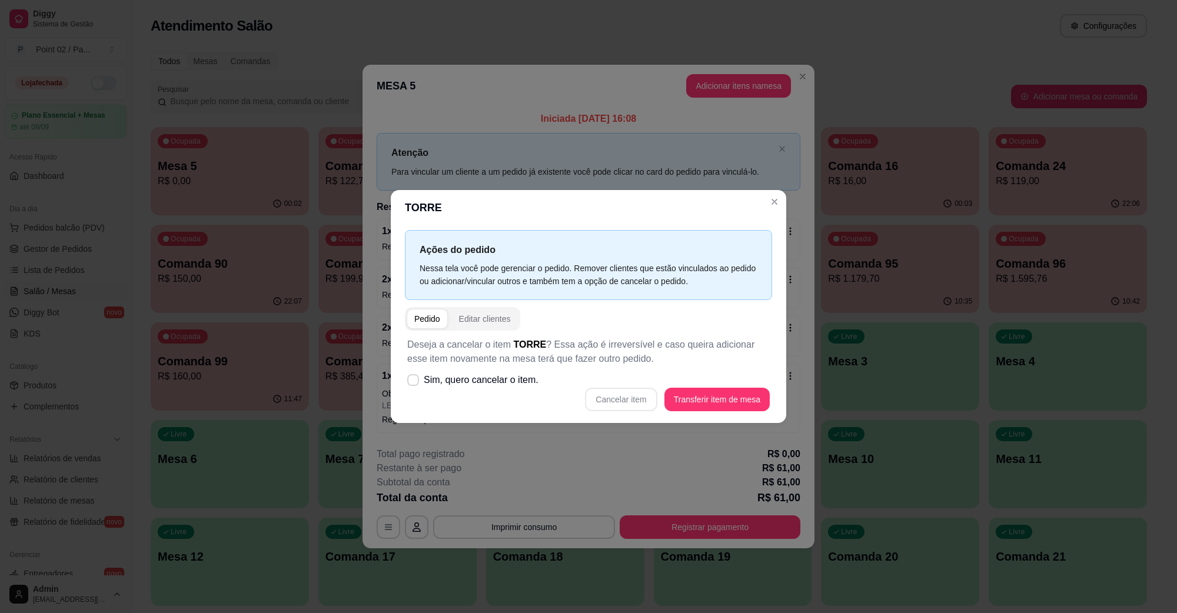
click at [640, 407] on div "Cancelar item Transferir item de mesa" at bounding box center [588, 400] width 363 height 24
click at [480, 375] on span "Sim, quero cancelar o item." at bounding box center [481, 380] width 115 height 14
click at [414, 383] on input "Sim, quero cancelar o item." at bounding box center [411, 387] width 8 height 8
checkbox input "true"
click at [615, 394] on button "Cancelar item" at bounding box center [621, 400] width 72 height 24
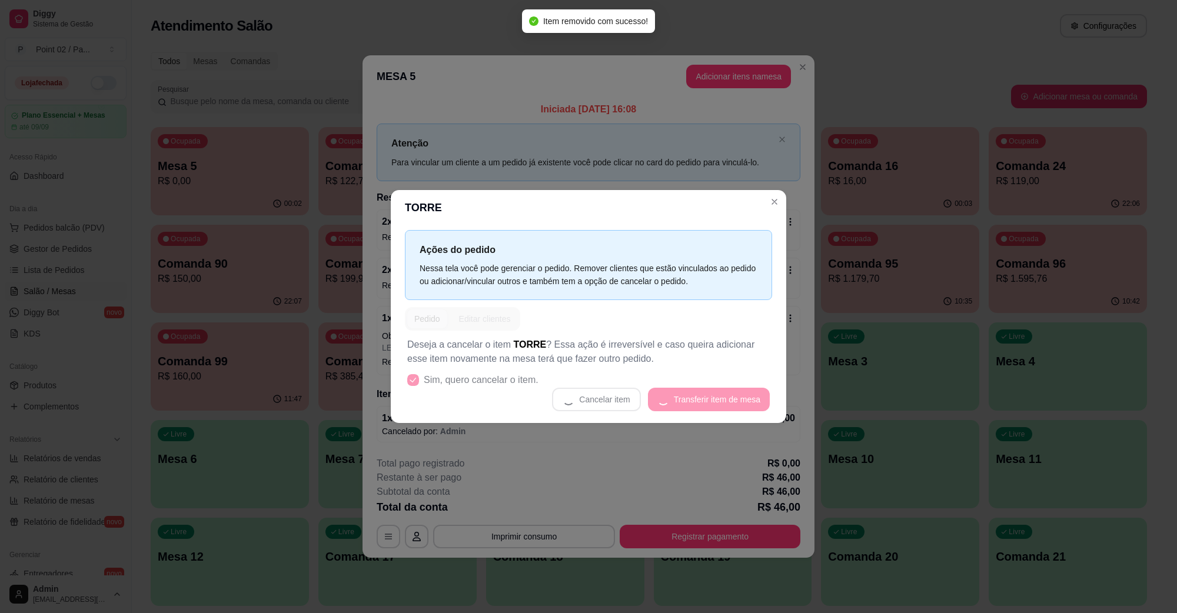
drag, startPoint x: 599, startPoint y: 413, endPoint x: 584, endPoint y: 418, distance: 15.1
click at [597, 413] on div "Deseja a cancelar o item TORRE ? Essa ação é irreversível e caso queira adicion…" at bounding box center [588, 375] width 367 height 88
click at [487, 418] on div "Deseja a cancelar o item TORRE ? Essa ação é irreversível e caso queira adicion…" at bounding box center [588, 375] width 367 height 88
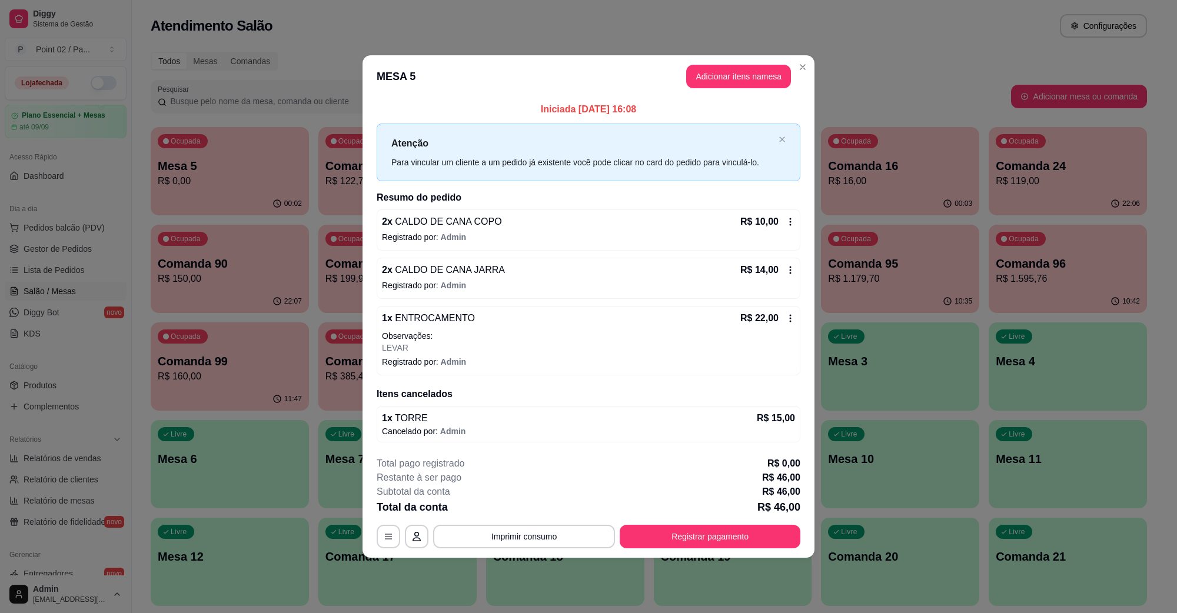
click at [421, 325] on div "1 x ENTROCAMENTO R$ 22,00 Observações: LEVAR" at bounding box center [588, 332] width 413 height 42
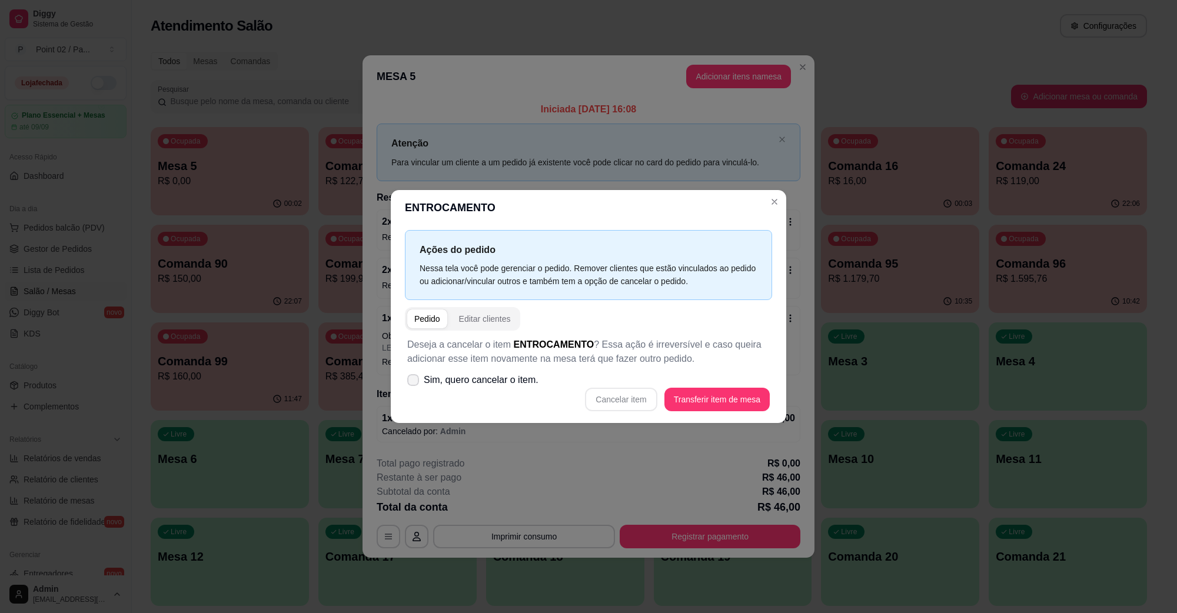
click at [508, 378] on span "Sim, quero cancelar o item." at bounding box center [481, 380] width 115 height 14
click at [414, 383] on input "Sim, quero cancelar o item." at bounding box center [411, 387] width 8 height 8
checkbox input "true"
click at [647, 393] on button "Cancelar item" at bounding box center [621, 400] width 72 height 24
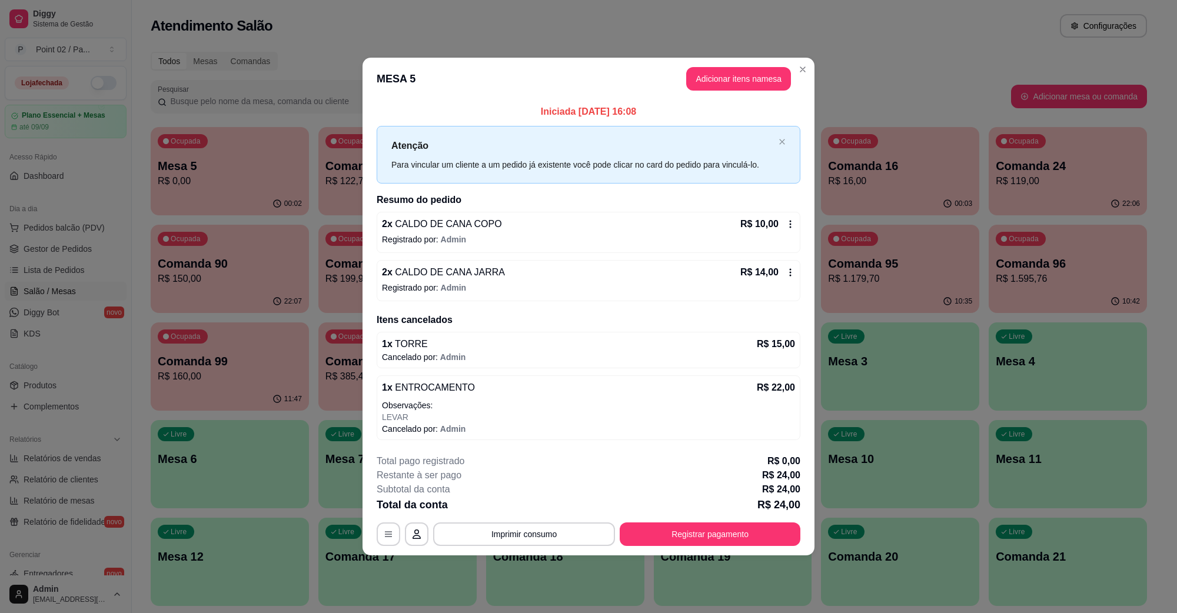
click at [390, 232] on div "2 x CALDO DE CANA COPO R$ 10,00 Registrado por: Admin" at bounding box center [589, 232] width 424 height 41
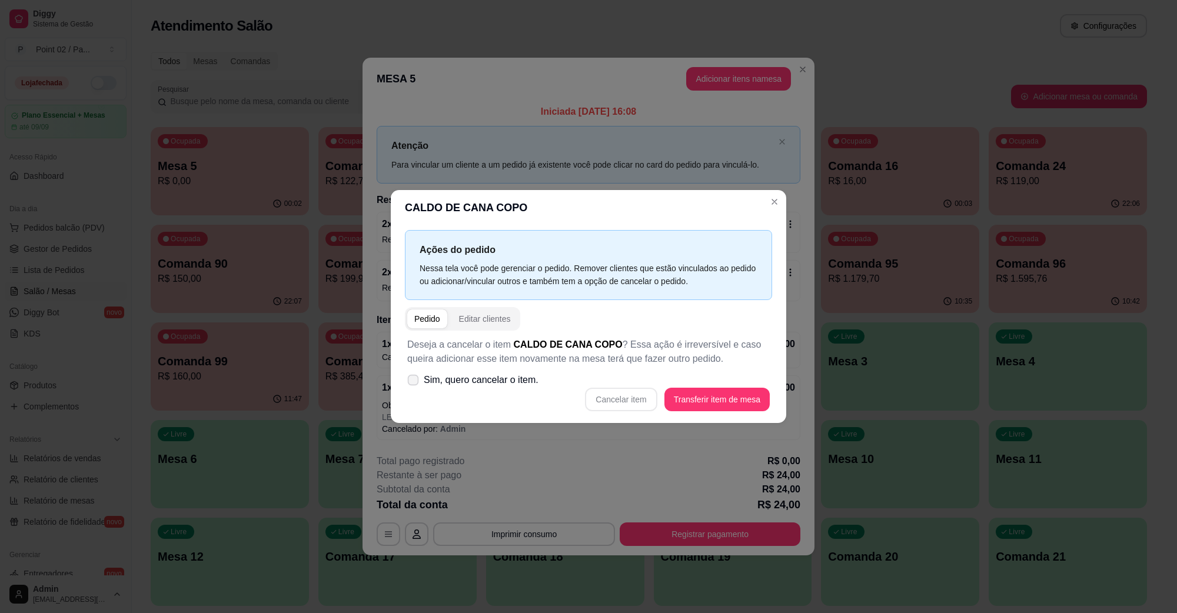
click at [506, 387] on span "Sim, quero cancelar o item." at bounding box center [481, 380] width 115 height 14
click at [414, 387] on input "Sim, quero cancelar o item." at bounding box center [411, 387] width 8 height 8
checkbox input "true"
click at [637, 395] on button "Cancelar item" at bounding box center [621, 400] width 72 height 24
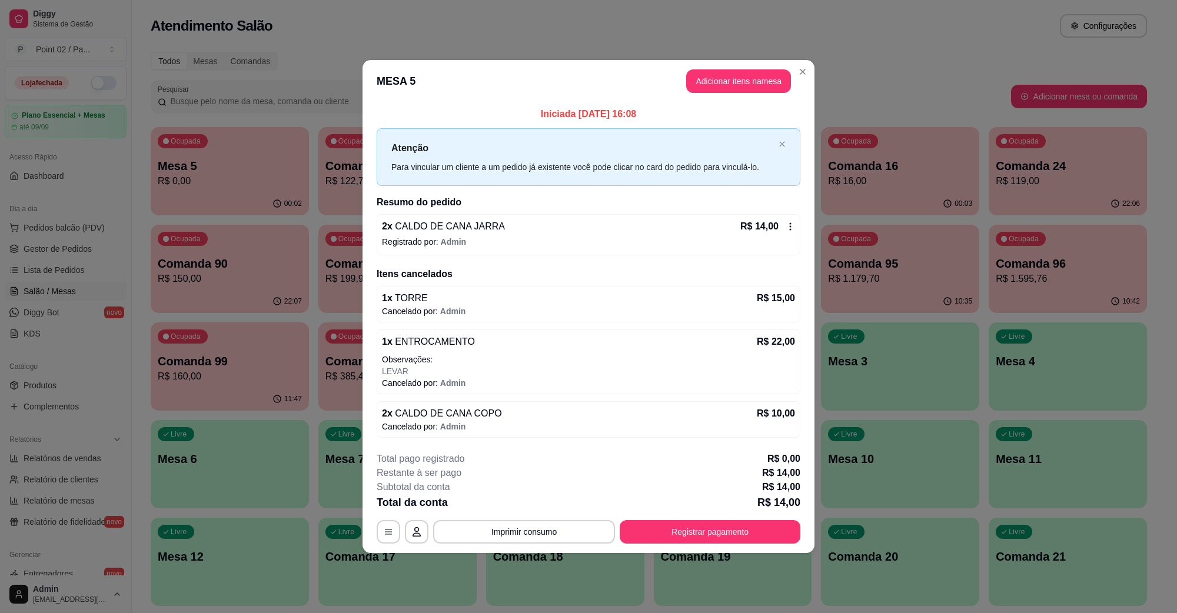
click at [442, 232] on p "2 x CALDO DE CANA JARRA" at bounding box center [443, 227] width 123 height 14
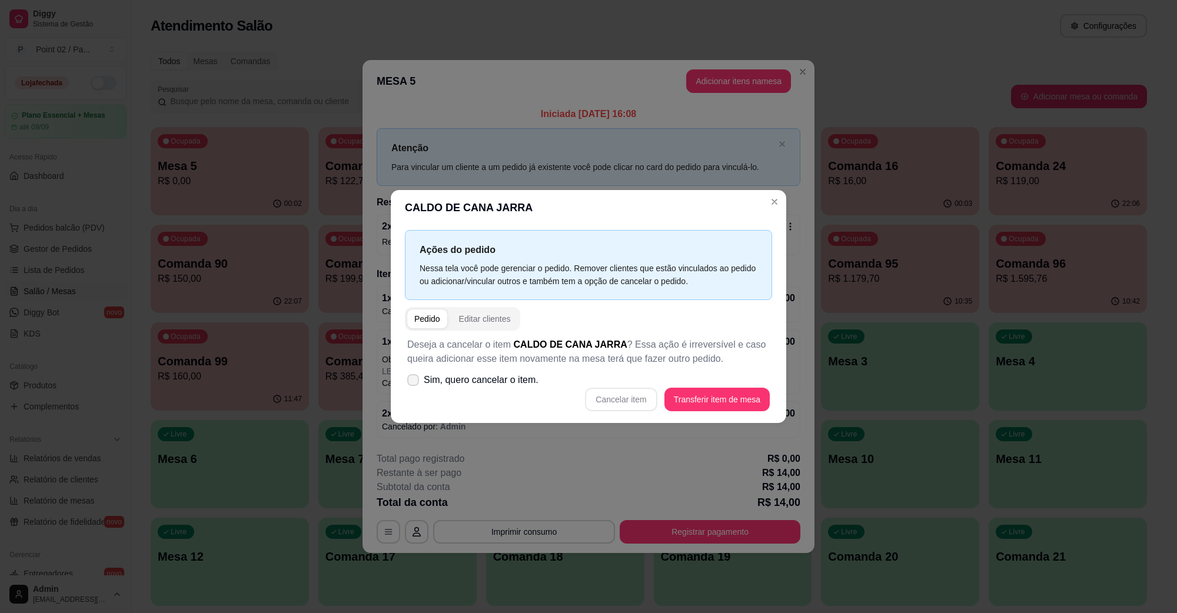
click at [471, 385] on span "Sim, quero cancelar o item." at bounding box center [481, 380] width 115 height 14
click at [414, 385] on input "Sim, quero cancelar o item." at bounding box center [411, 387] width 8 height 8
checkbox input "true"
click at [606, 392] on button "Cancelar item" at bounding box center [621, 399] width 70 height 23
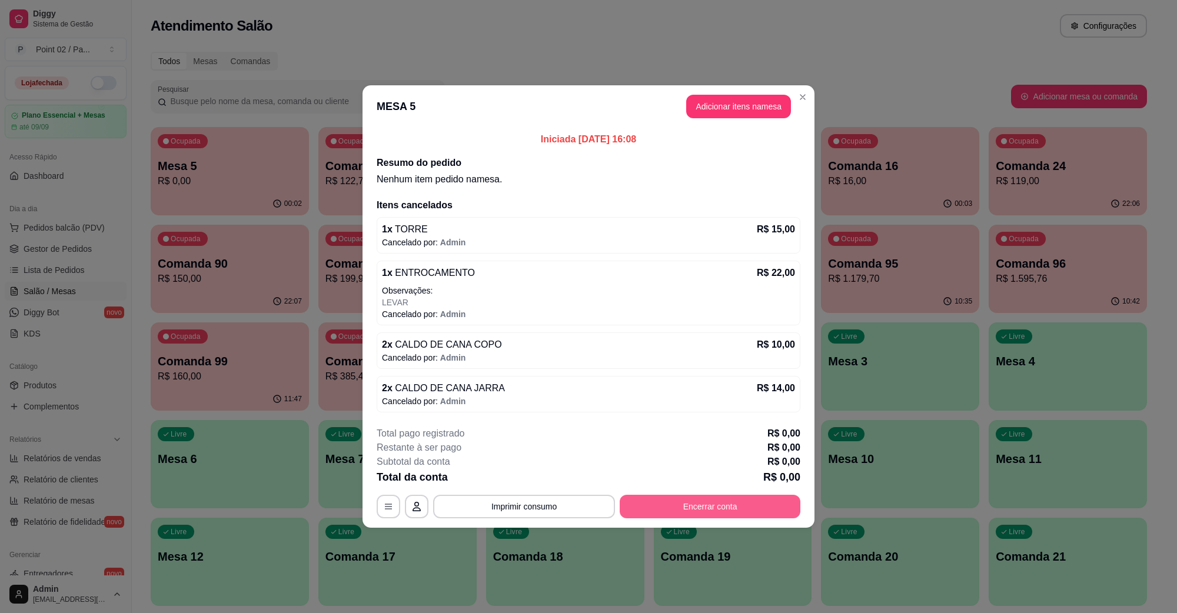
click at [692, 510] on button "Encerrar conta" at bounding box center [710, 507] width 181 height 24
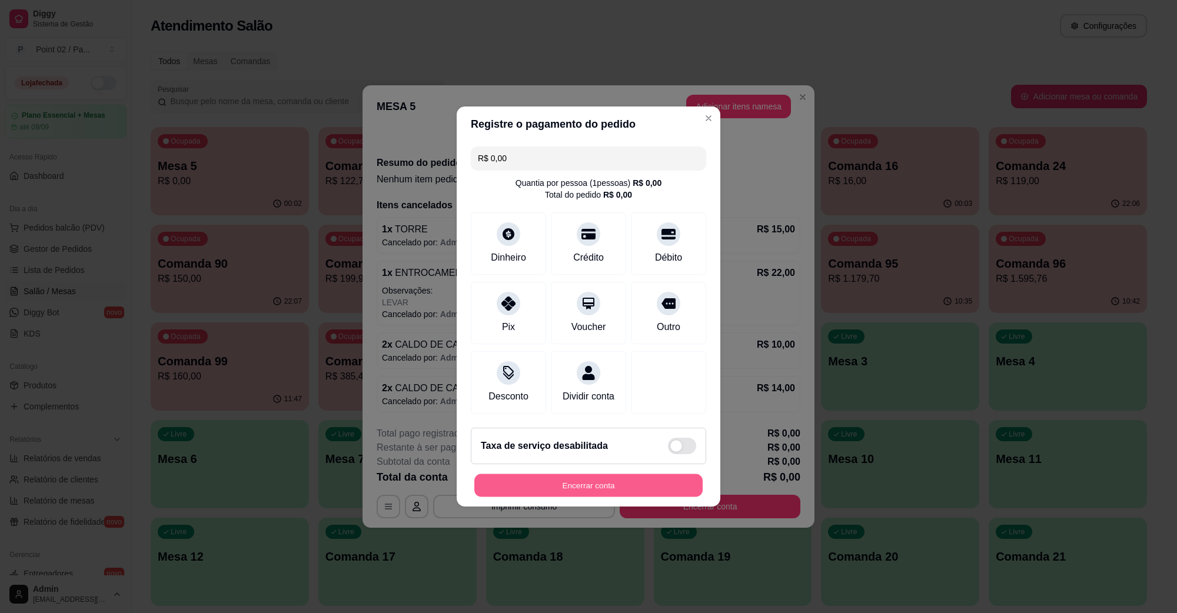
click at [660, 496] on button "Encerrar conta" at bounding box center [588, 485] width 228 height 23
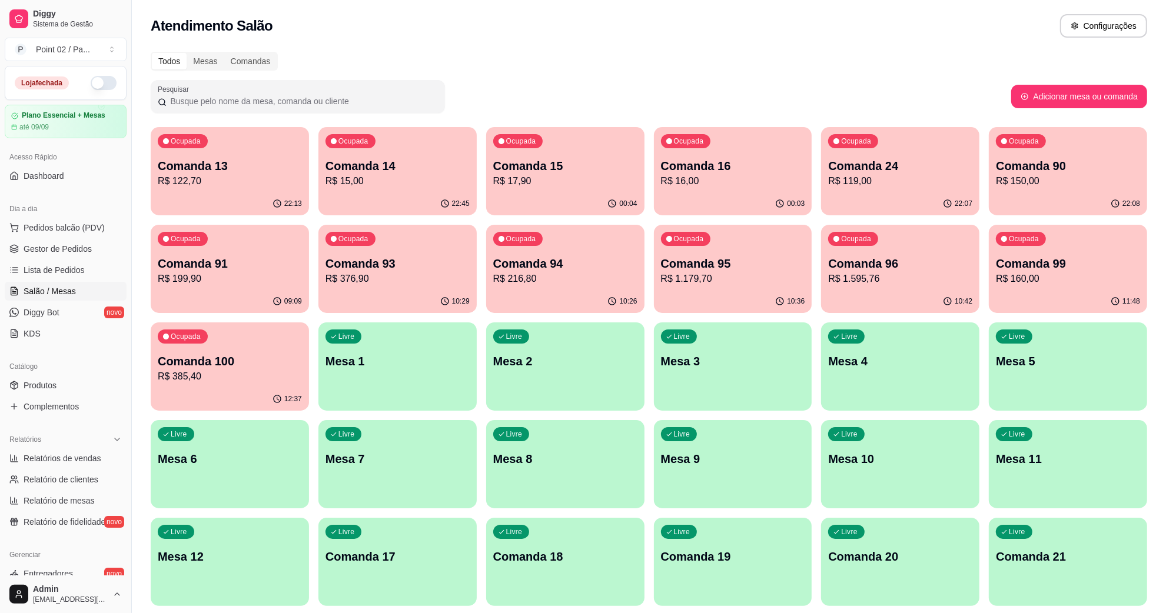
click at [537, 172] on p "Comanda 15" at bounding box center [565, 166] width 144 height 16
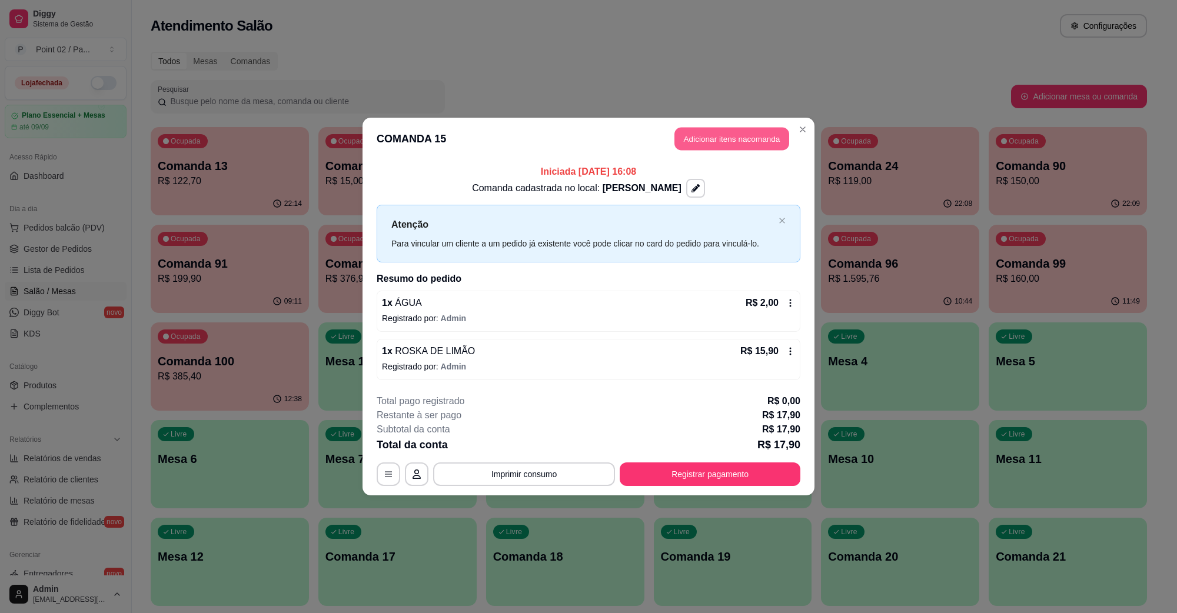
click at [722, 135] on button "Adicionar itens na comanda" at bounding box center [731, 139] width 115 height 23
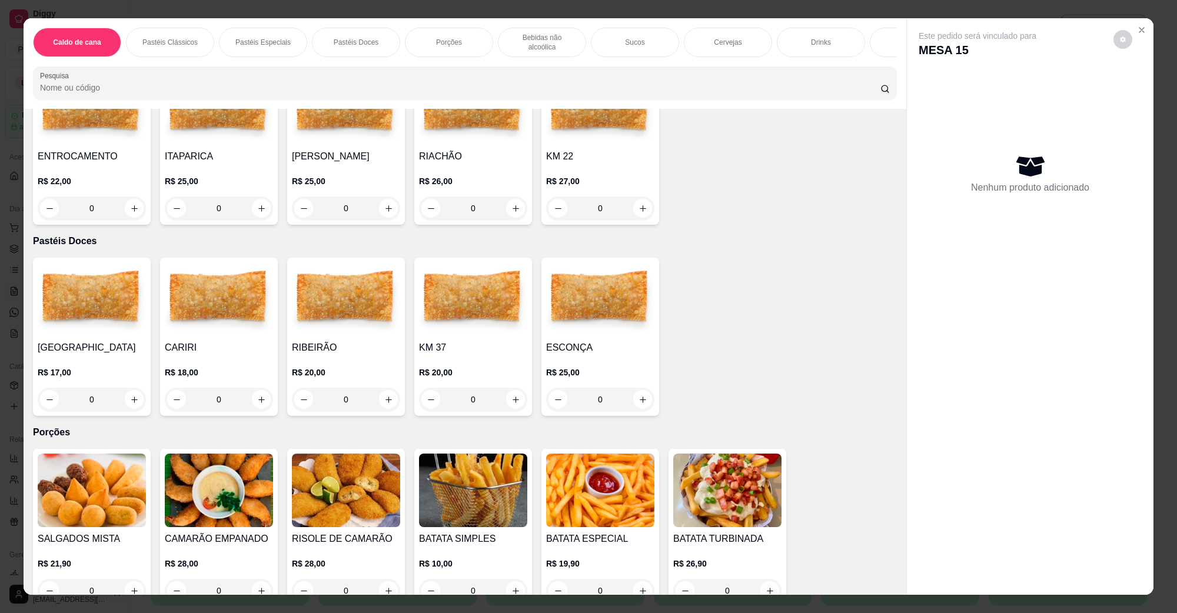
scroll to position [736, 0]
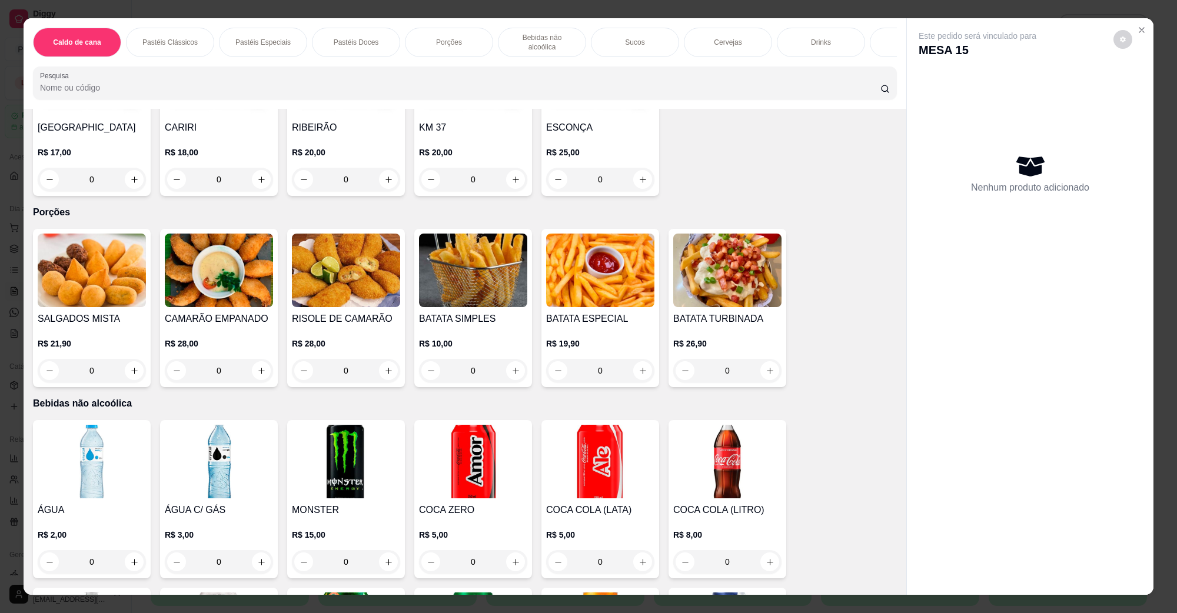
click at [128, 274] on img at bounding box center [92, 271] width 108 height 74
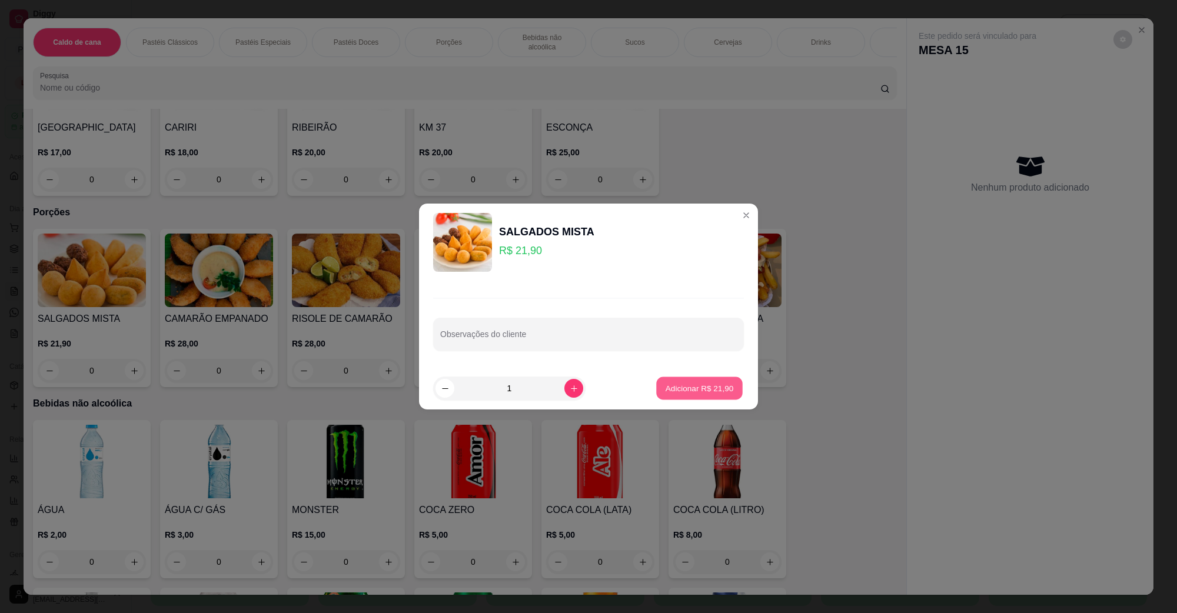
click at [684, 393] on p "Adicionar R$ 21,90" at bounding box center [700, 388] width 68 height 11
type input "1"
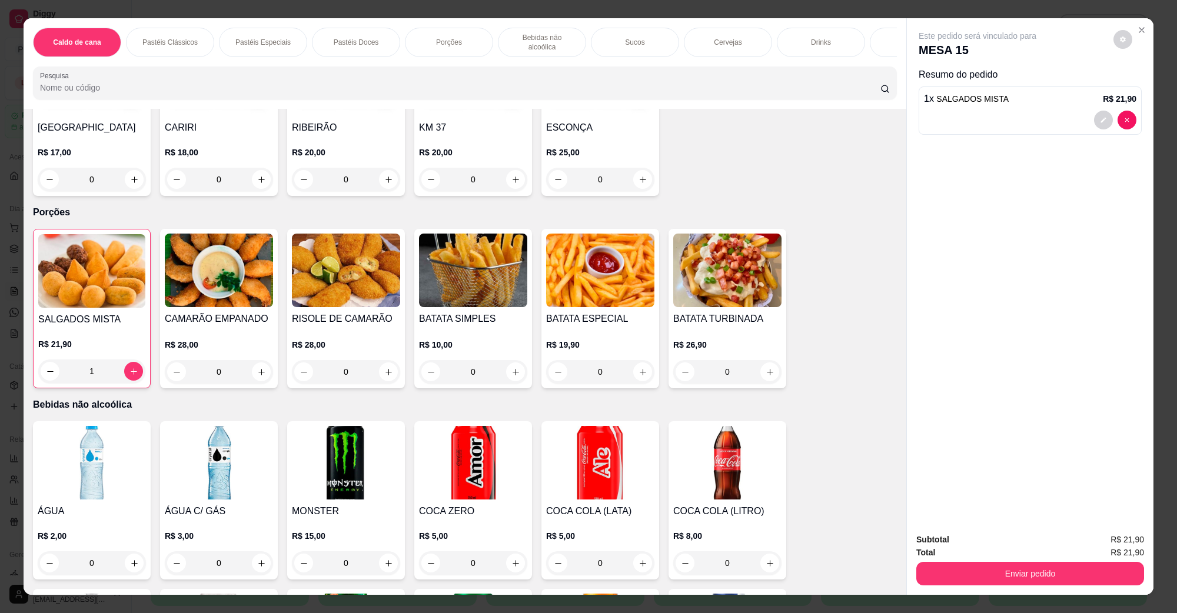
click at [494, 295] on img at bounding box center [473, 271] width 108 height 74
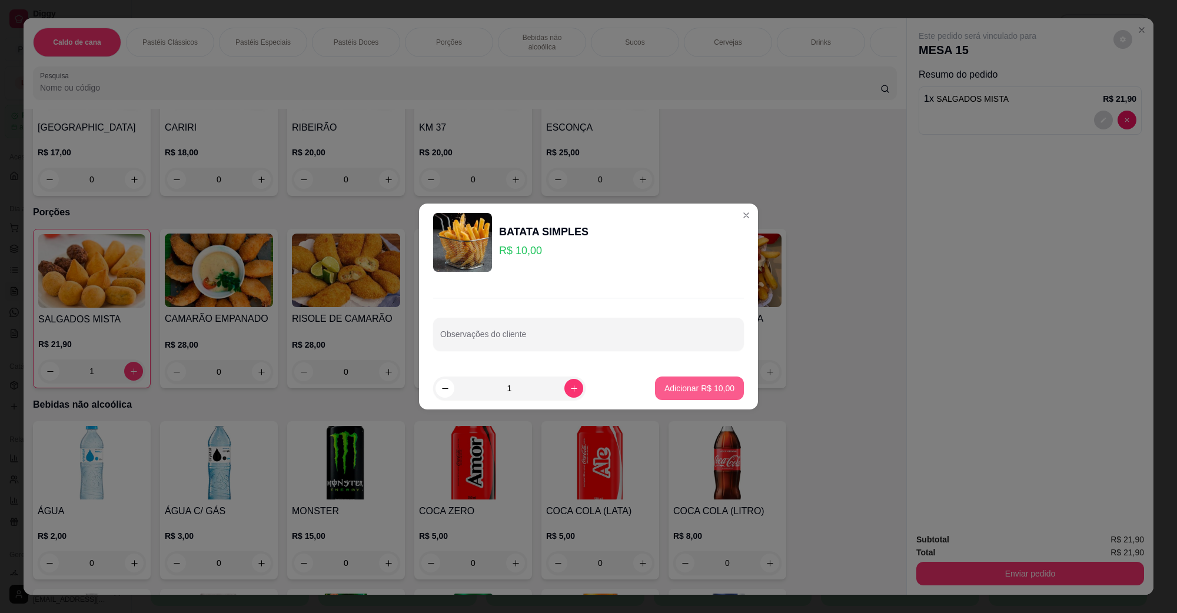
click at [694, 395] on button "Adicionar R$ 10,00" at bounding box center [699, 389] width 89 height 24
type input "1"
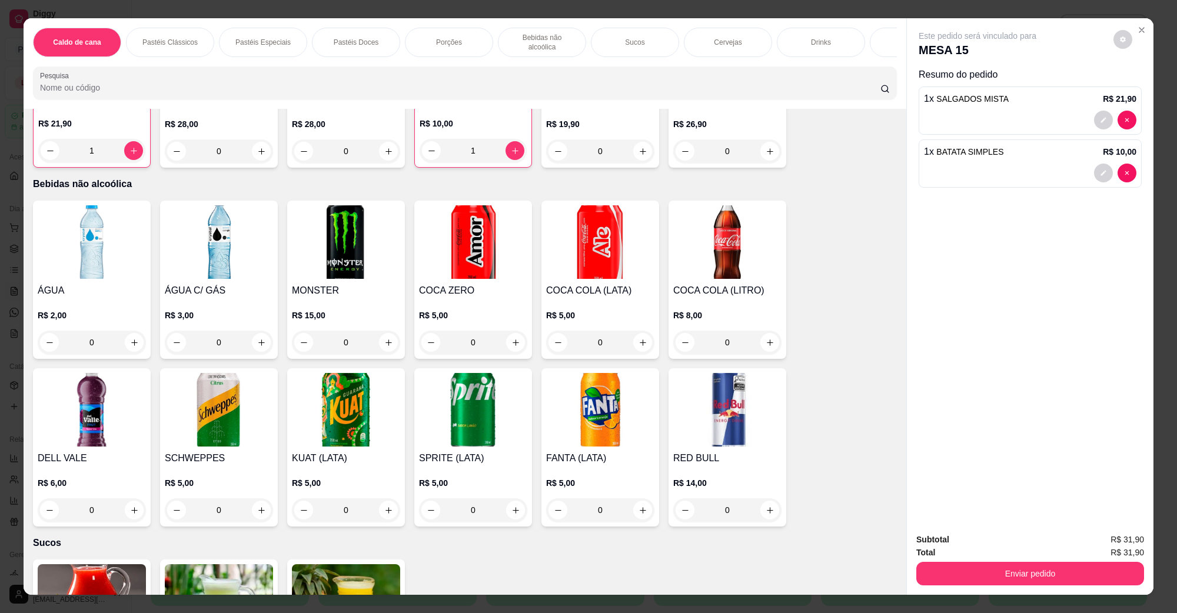
scroll to position [1324, 0]
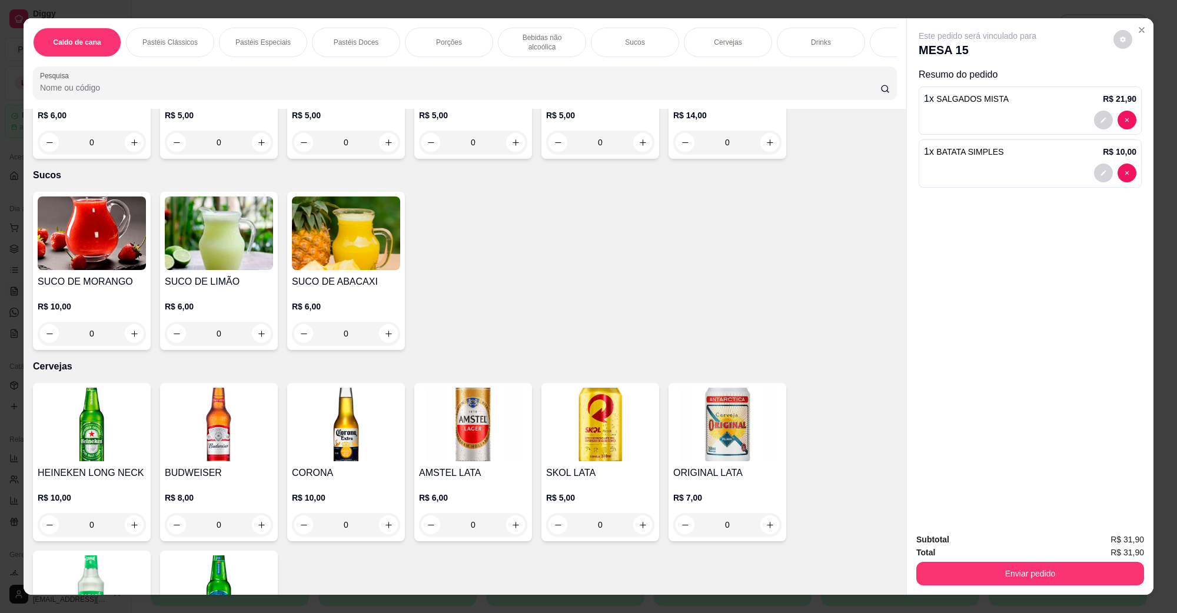
click at [231, 251] on img at bounding box center [219, 234] width 108 height 74
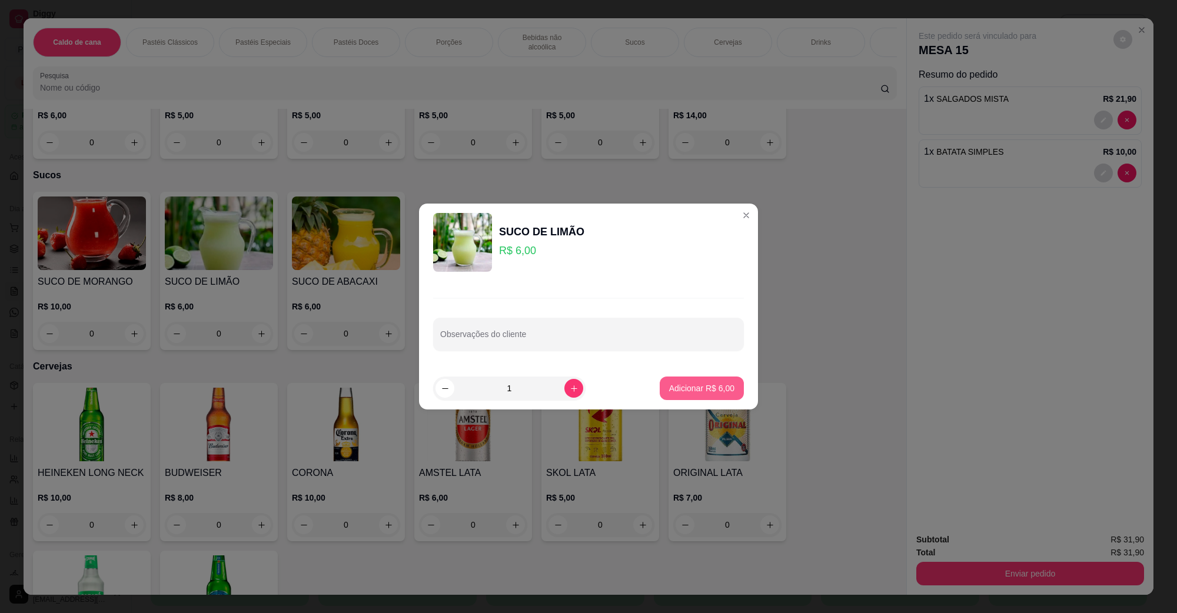
click at [704, 387] on p "Adicionar R$ 6,00" at bounding box center [701, 389] width 65 height 12
type input "1"
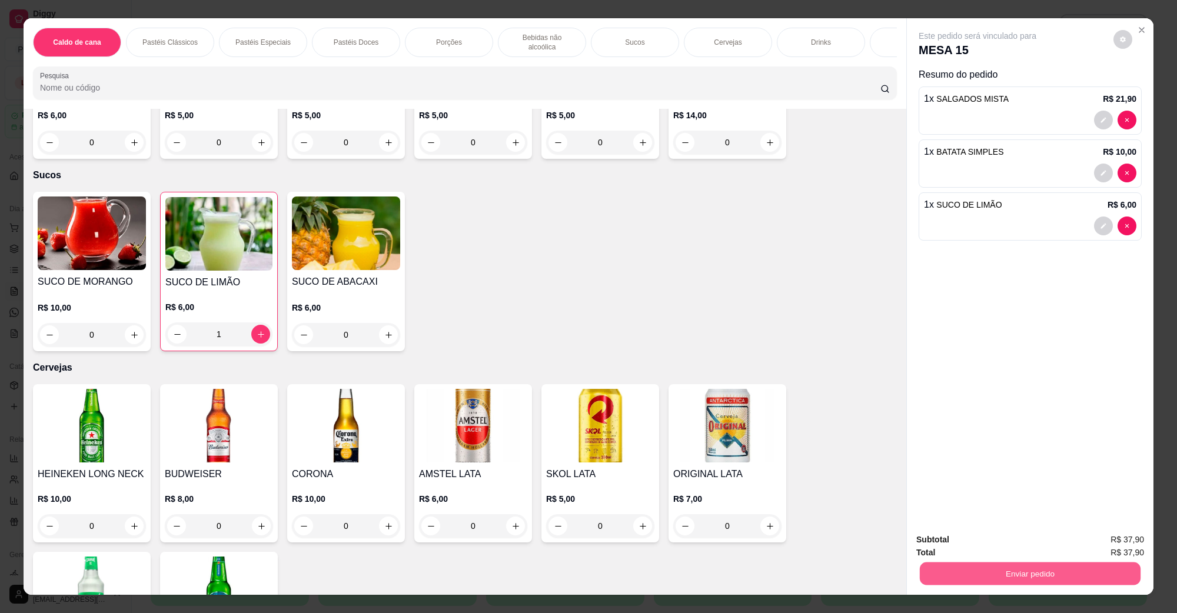
click at [968, 567] on button "Enviar pedido" at bounding box center [1030, 573] width 221 height 23
click at [949, 539] on button "Não registrar e enviar pedido" at bounding box center [990, 545] width 122 height 22
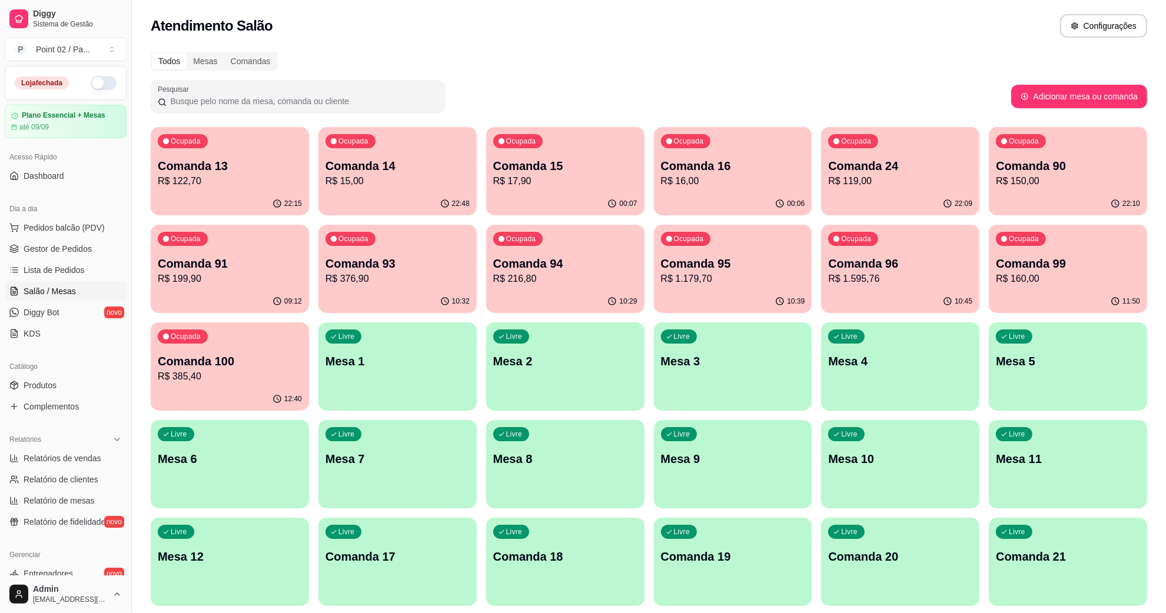
click at [734, 486] on div "Livre Mesa 9" at bounding box center [733, 457] width 158 height 74
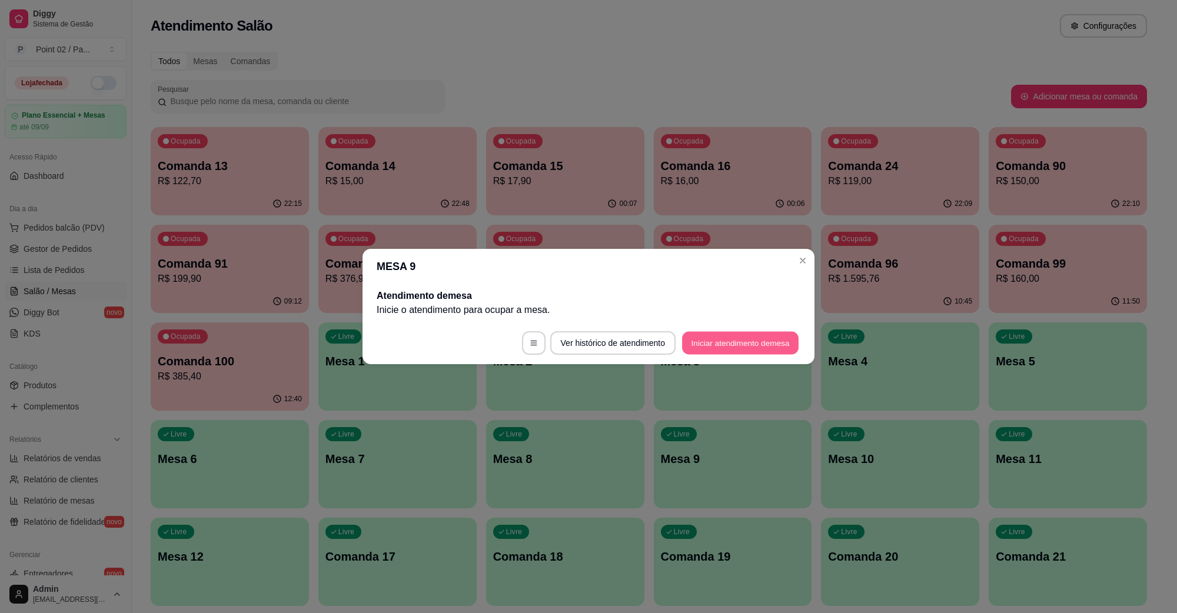
click at [713, 335] on button "Iniciar atendimento de mesa" at bounding box center [740, 343] width 117 height 23
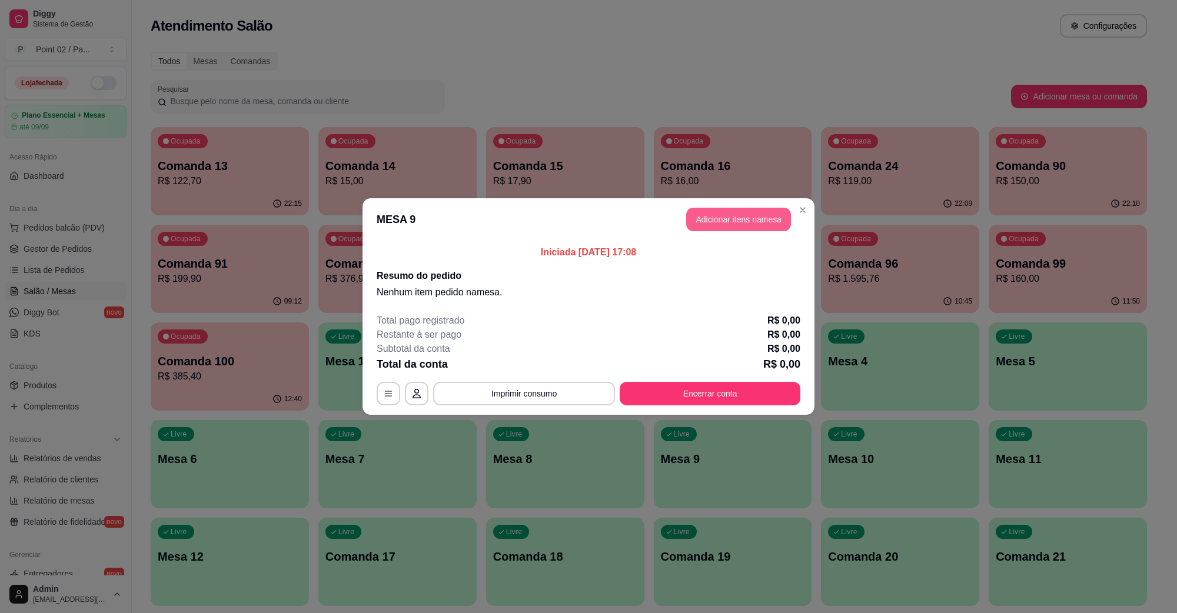
click at [715, 230] on button "Adicionar itens na mesa" at bounding box center [738, 220] width 105 height 24
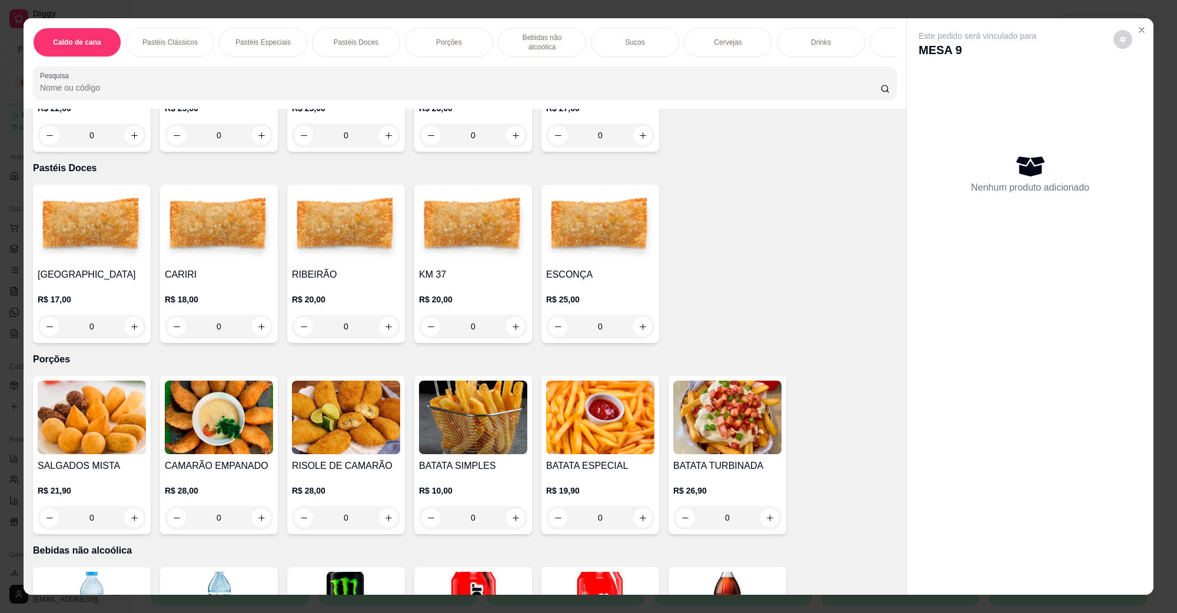
scroll to position [294, 0]
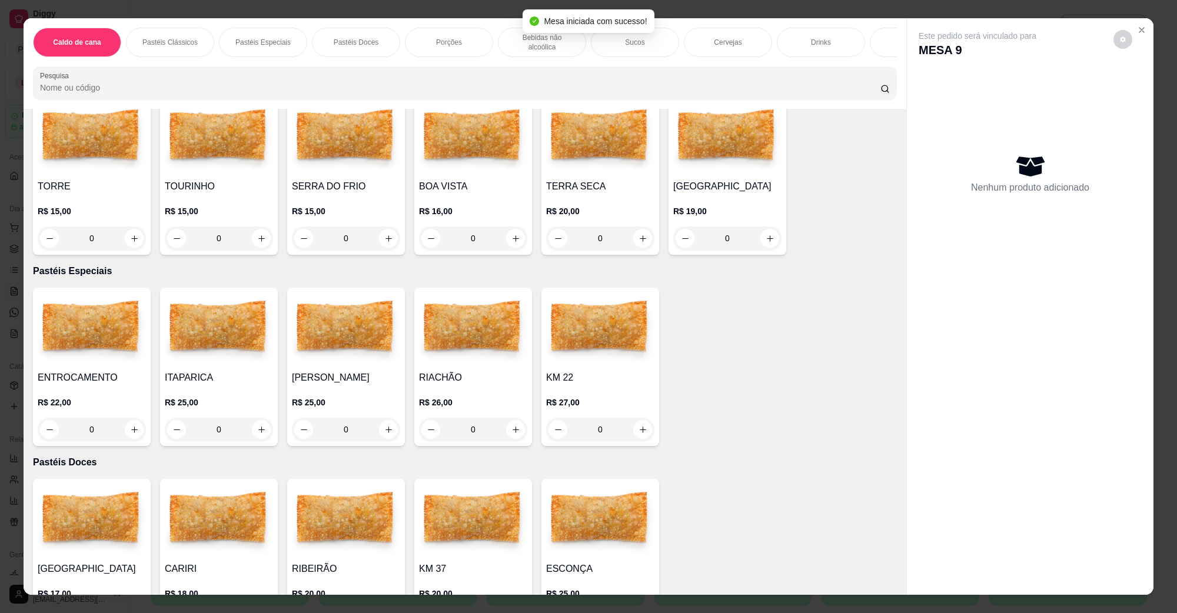
click at [581, 180] on h4 "TERRA SECA" at bounding box center [600, 187] width 108 height 14
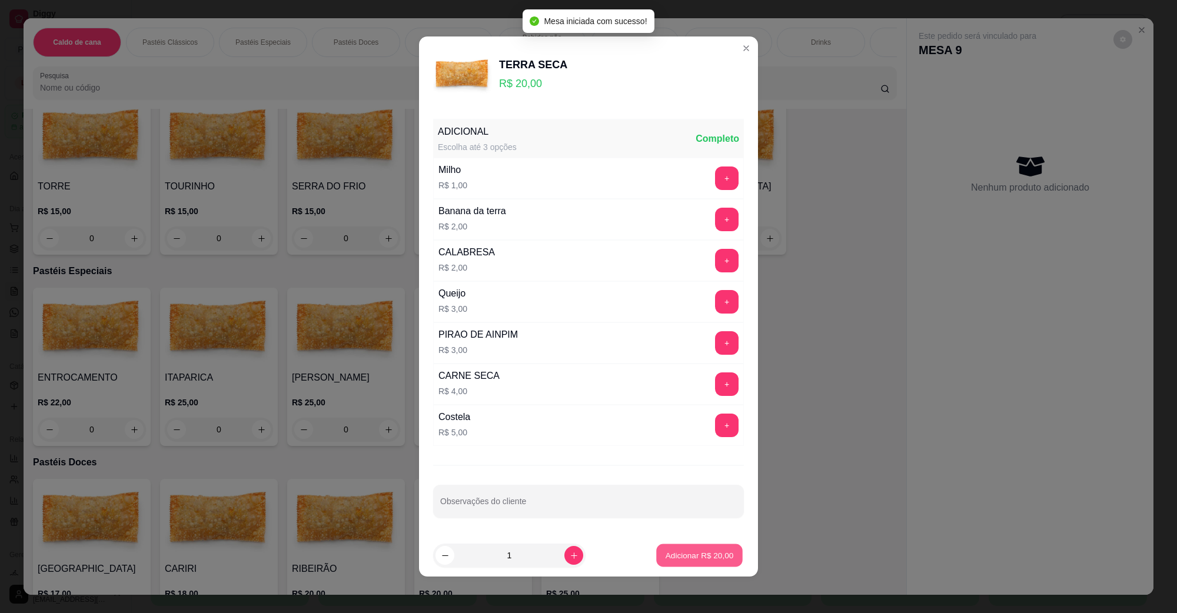
click at [689, 554] on p "Adicionar R$ 20,00" at bounding box center [700, 555] width 68 height 11
type input "1"
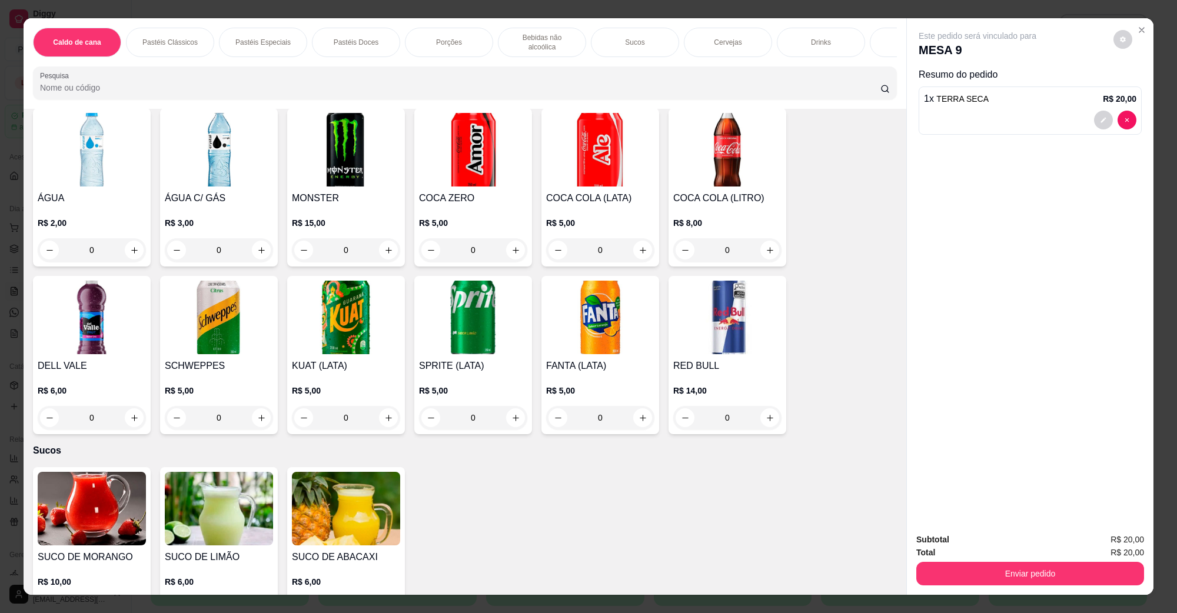
scroll to position [809, 0]
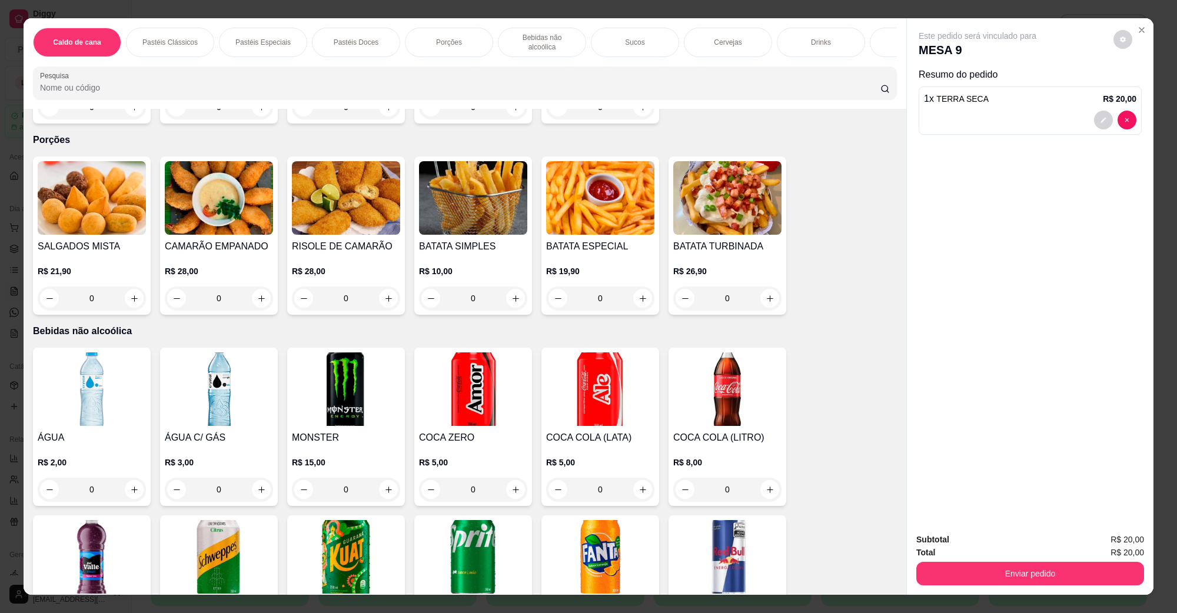
click at [726, 388] on img at bounding box center [727, 390] width 108 height 74
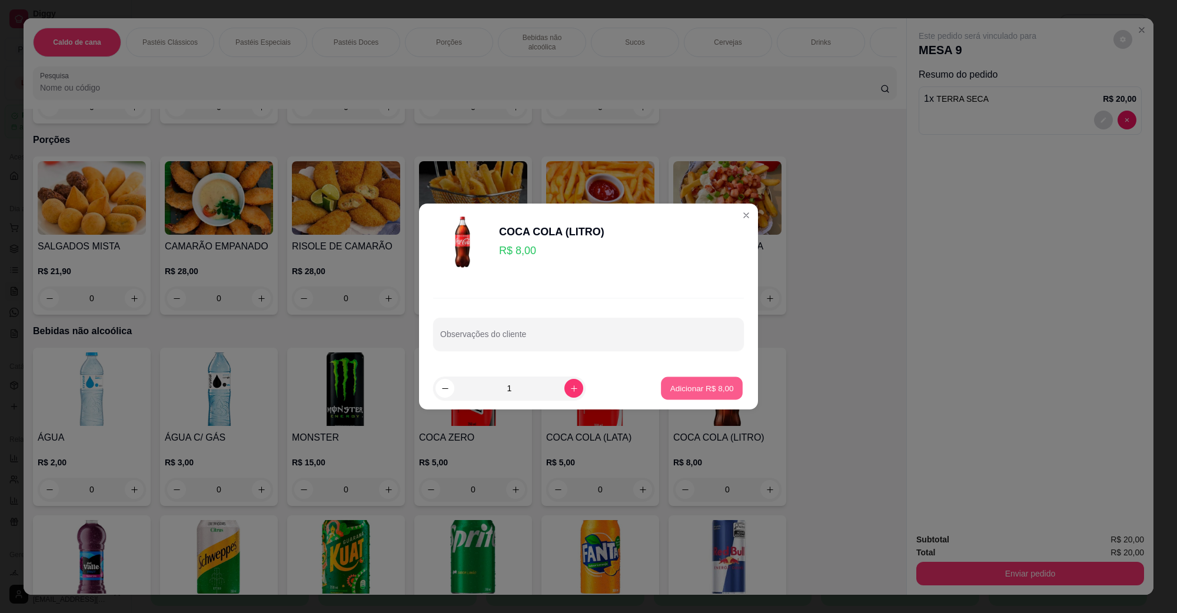
click at [698, 388] on p "Adicionar R$ 8,00" at bounding box center [702, 388] width 64 height 11
type input "1"
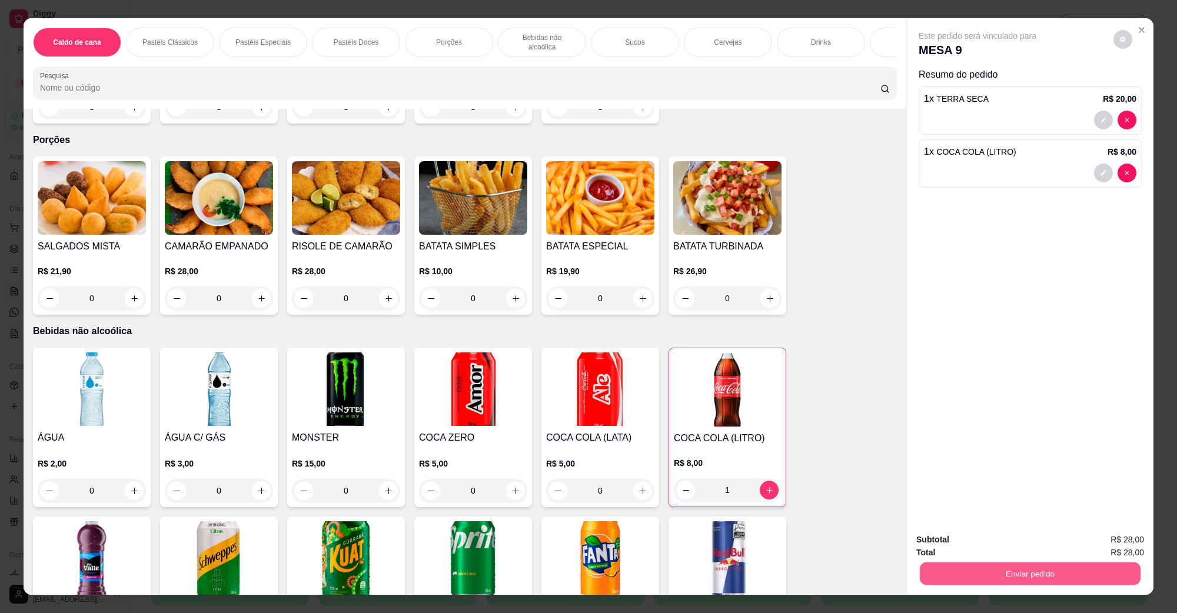
click at [1001, 572] on button "Enviar pedido" at bounding box center [1030, 573] width 221 height 23
click at [990, 540] on button "Não registrar e enviar pedido" at bounding box center [990, 545] width 122 height 22
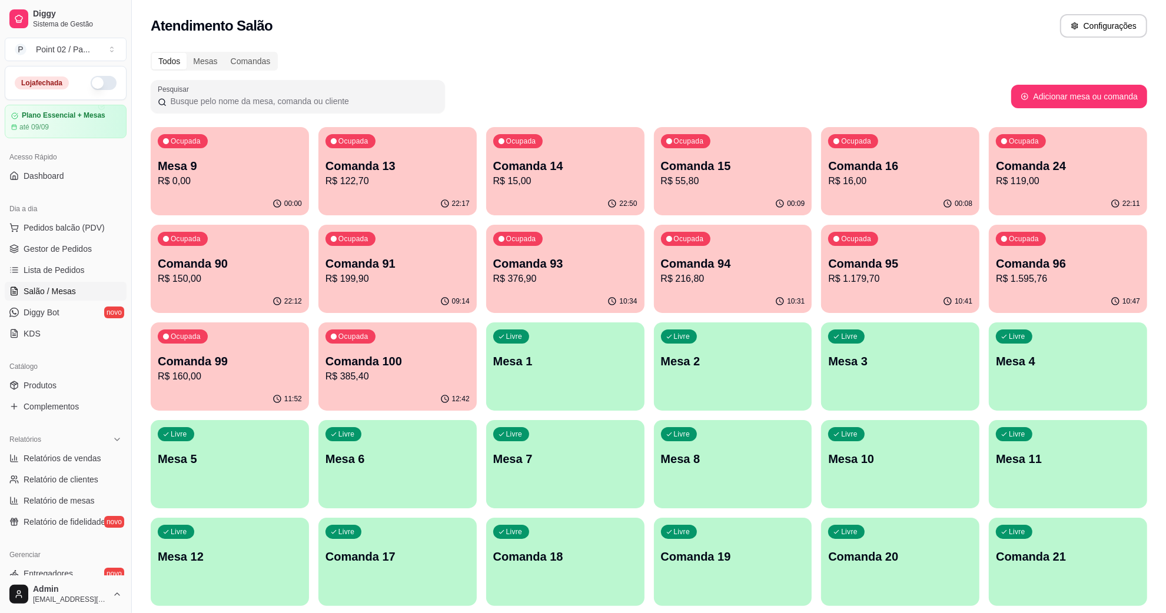
click at [267, 180] on p "R$ 0,00" at bounding box center [230, 181] width 144 height 14
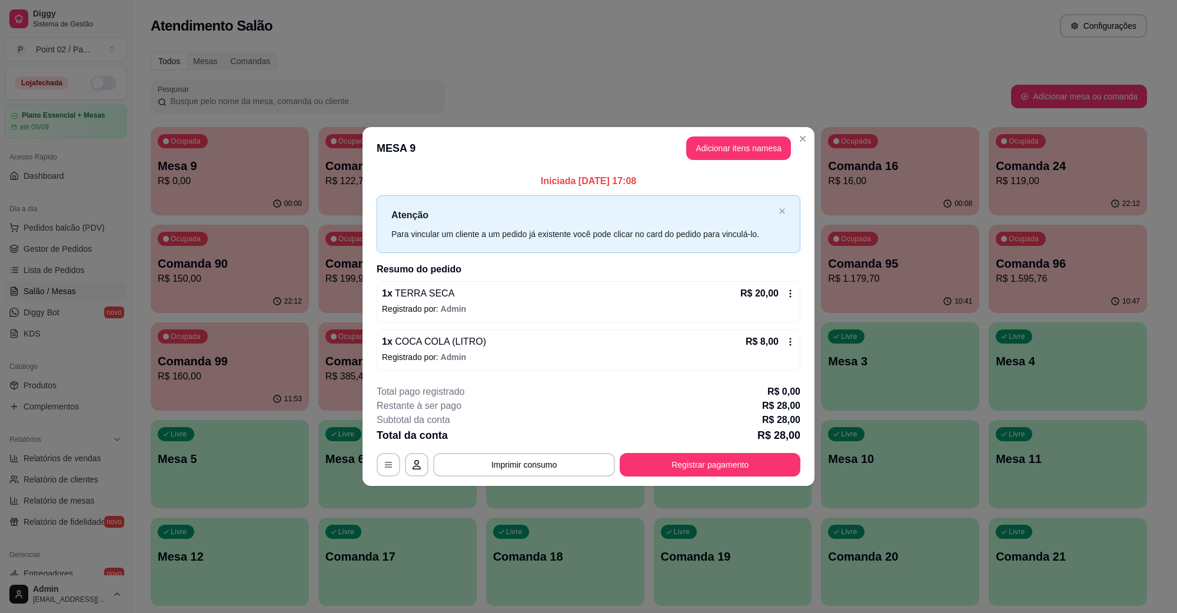
click at [760, 171] on div "Iniciada [DATE] 17:08 Atenção Para vincular um cliente a um pedido já existente…" at bounding box center [589, 271] width 452 height 205
click at [743, 140] on button "Adicionar itens na mesa" at bounding box center [738, 148] width 101 height 23
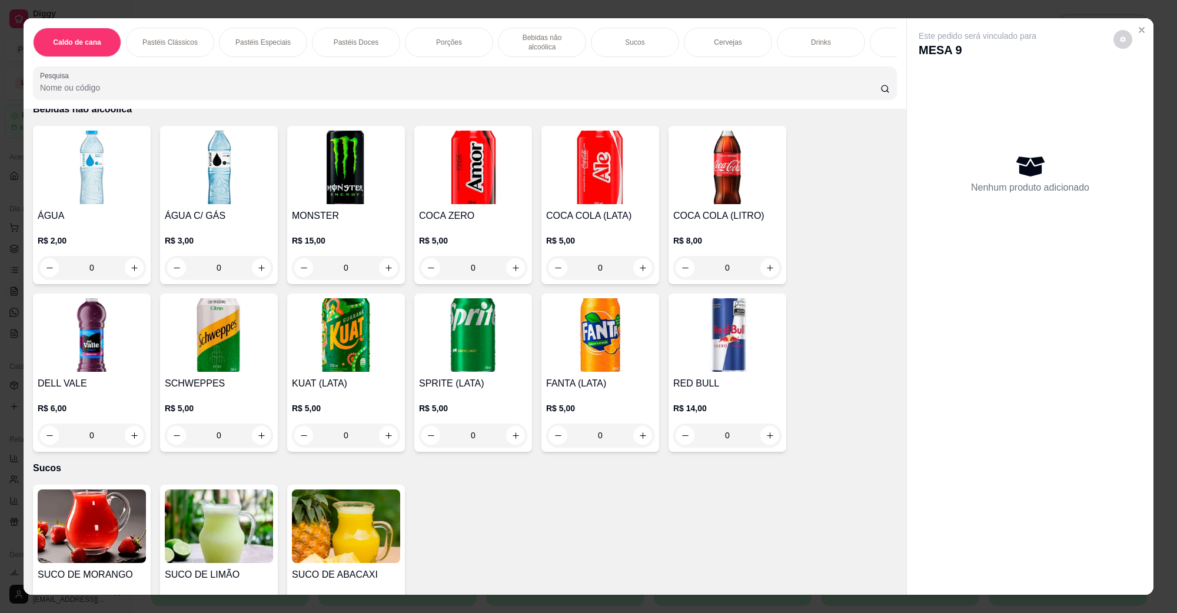
scroll to position [662, 0]
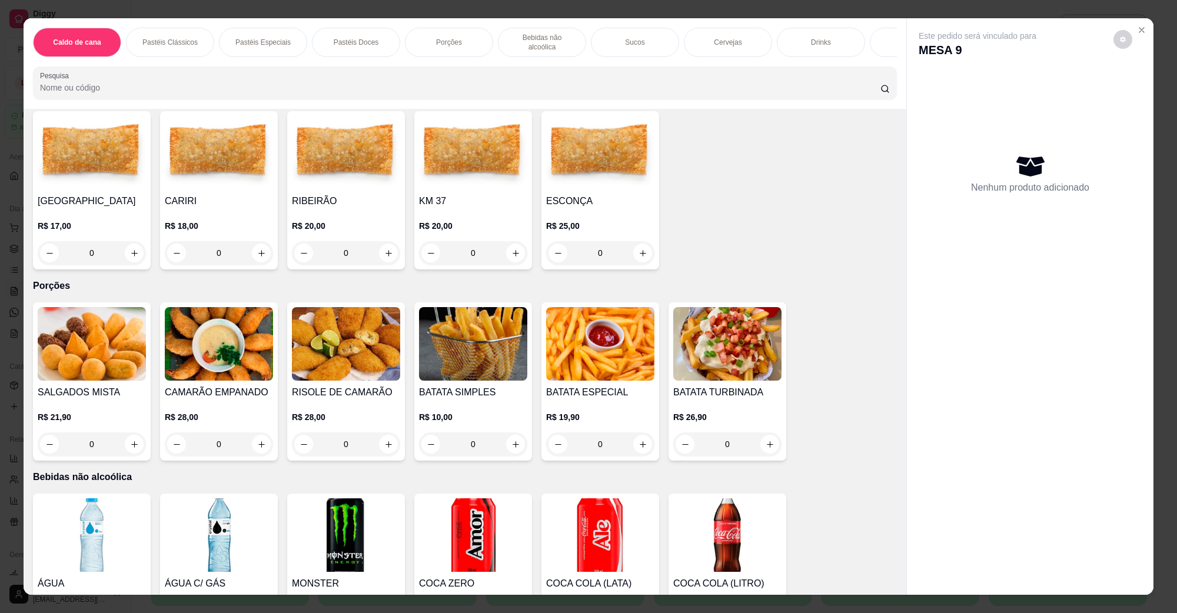
click at [636, 347] on img at bounding box center [600, 344] width 108 height 74
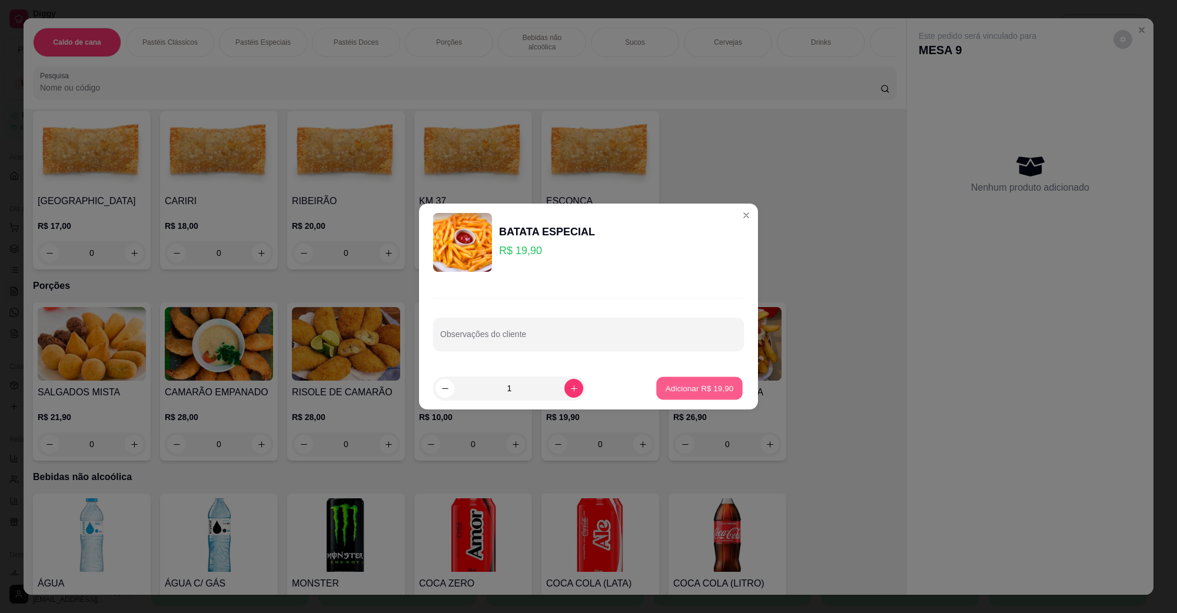
click at [694, 392] on p "Adicionar R$ 19,90" at bounding box center [700, 388] width 68 height 11
type input "1"
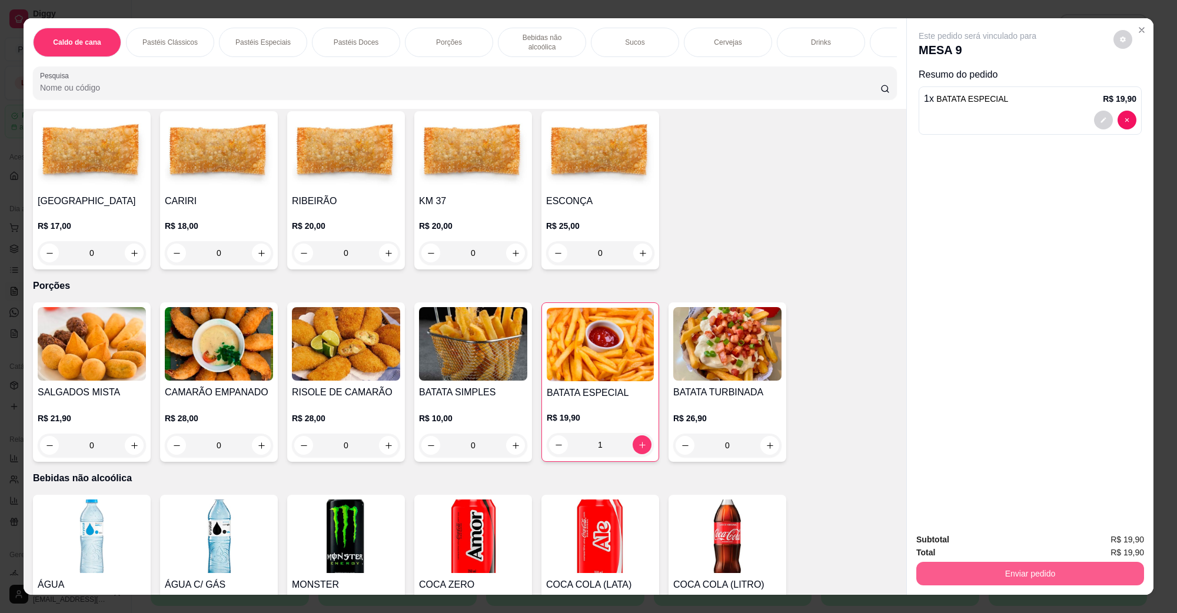
click at [993, 569] on button "Enviar pedido" at bounding box center [1030, 574] width 228 height 24
click at [993, 548] on button "Não registrar e enviar pedido" at bounding box center [990, 545] width 119 height 22
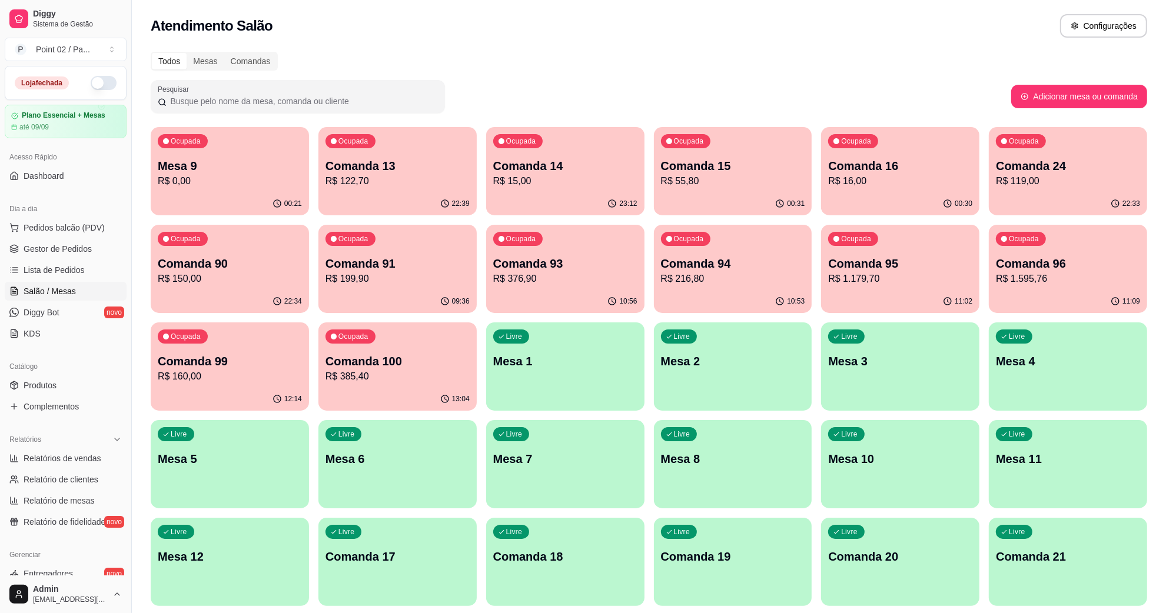
click at [727, 340] on div "Livre Mesa 2" at bounding box center [733, 360] width 158 height 74
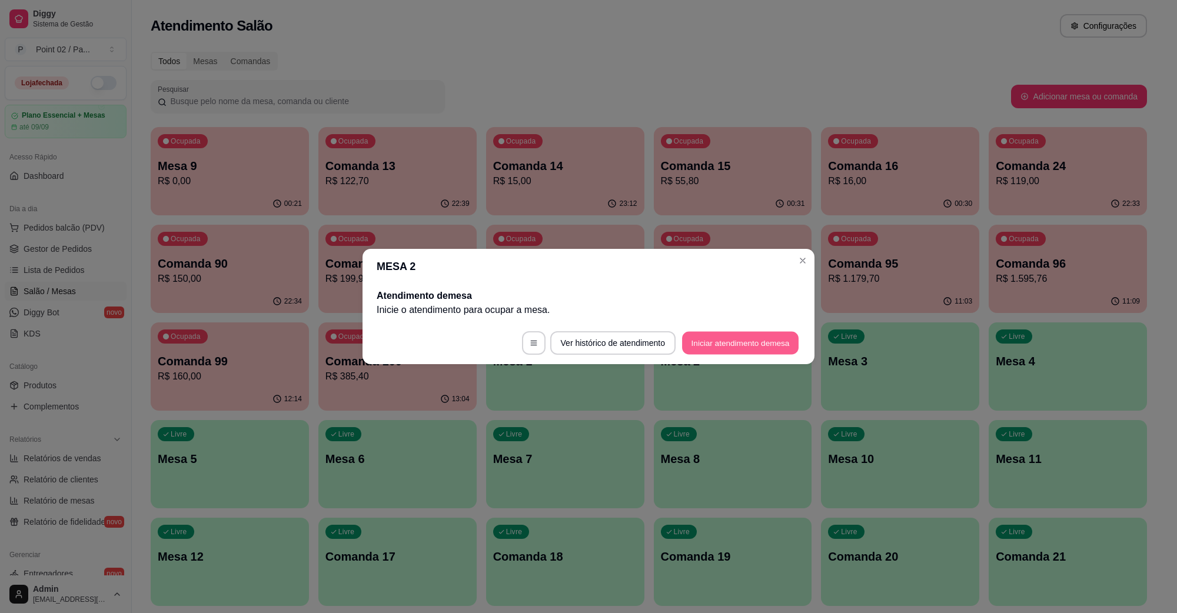
click at [755, 340] on button "Iniciar atendimento de mesa" at bounding box center [740, 343] width 117 height 23
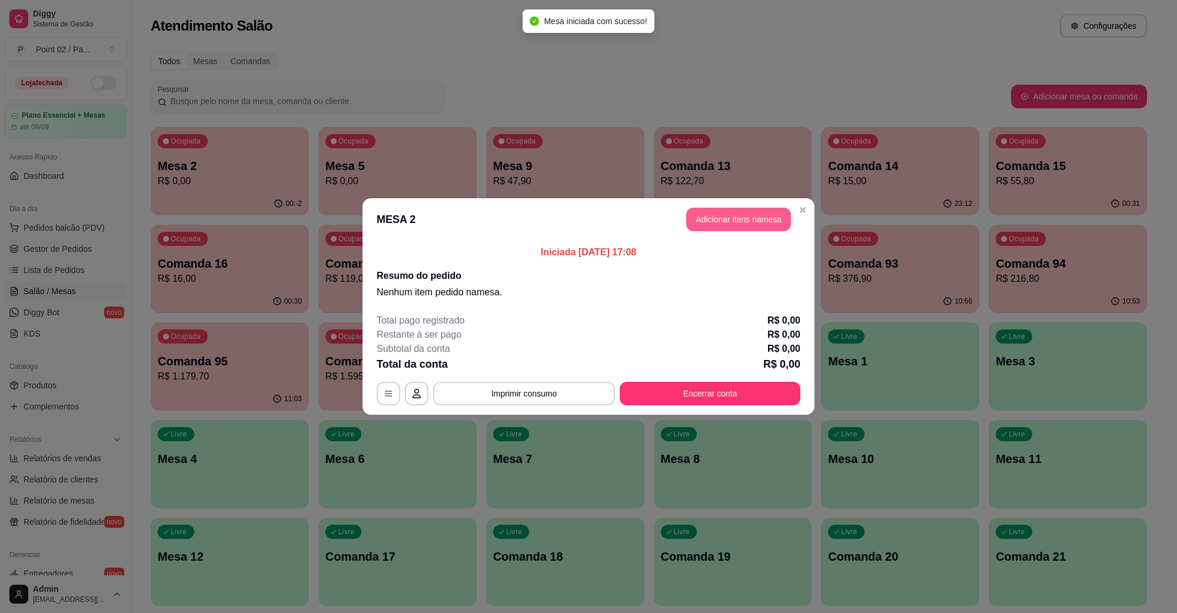
click at [689, 217] on button "Adicionar itens na mesa" at bounding box center [738, 220] width 105 height 24
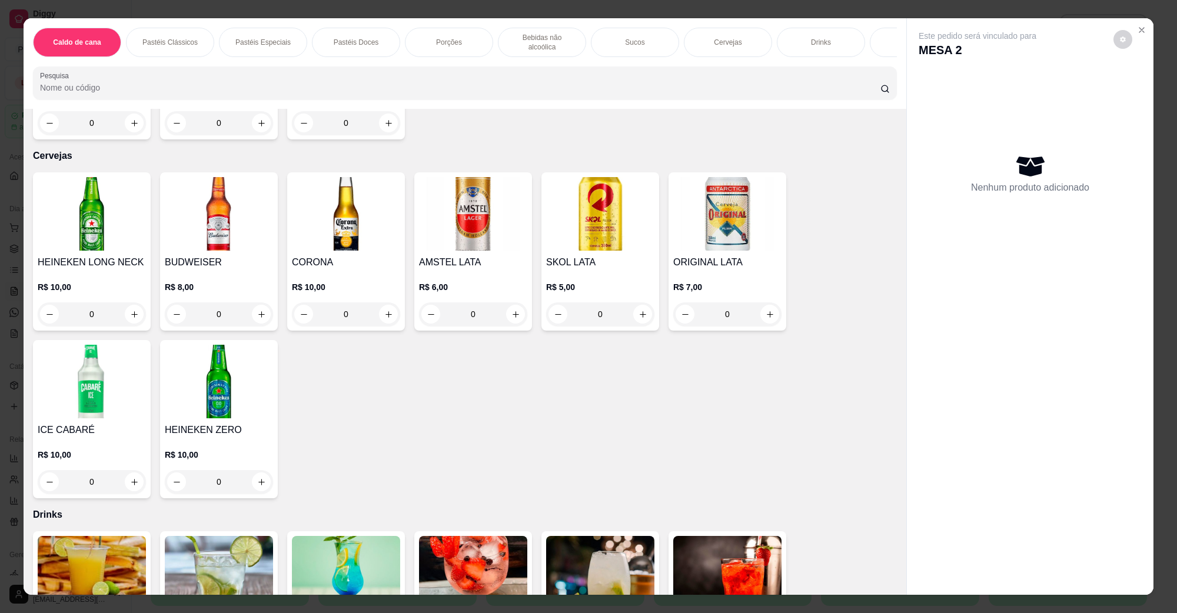
scroll to position [1545, 0]
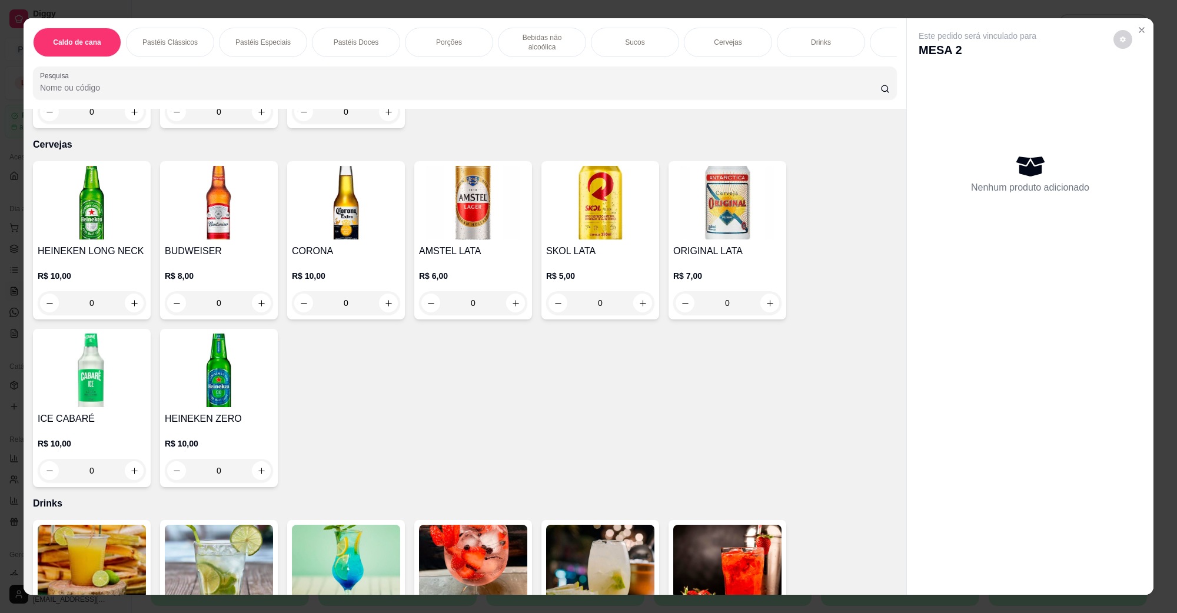
click at [84, 381] on img at bounding box center [92, 371] width 108 height 74
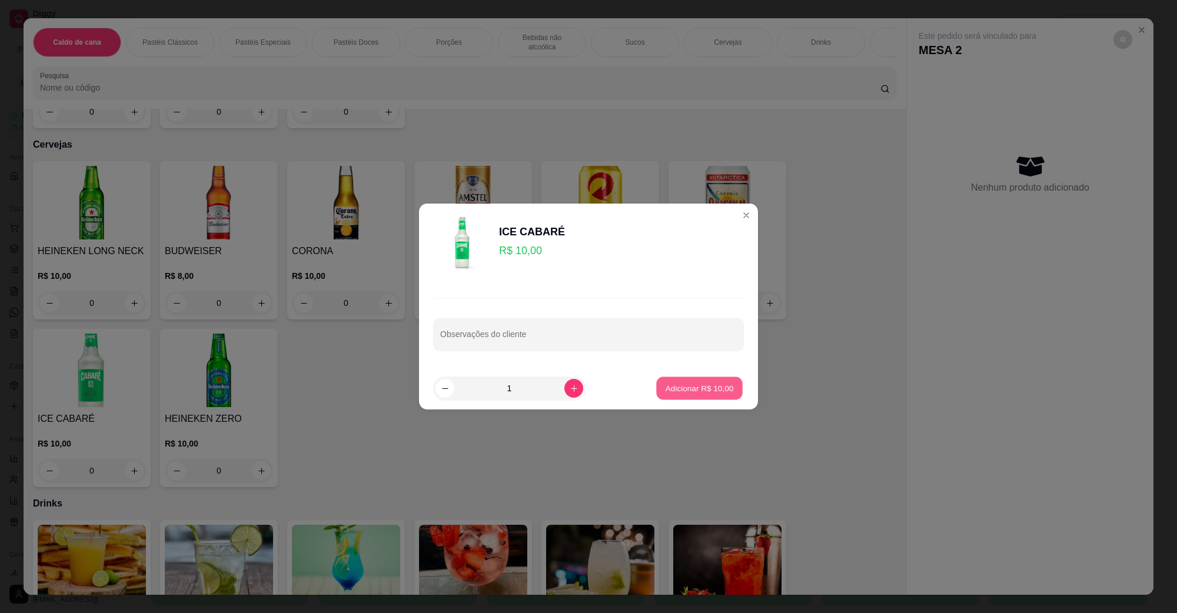
click at [656, 389] on button "Adicionar R$ 10,00" at bounding box center [699, 388] width 87 height 23
type input "1"
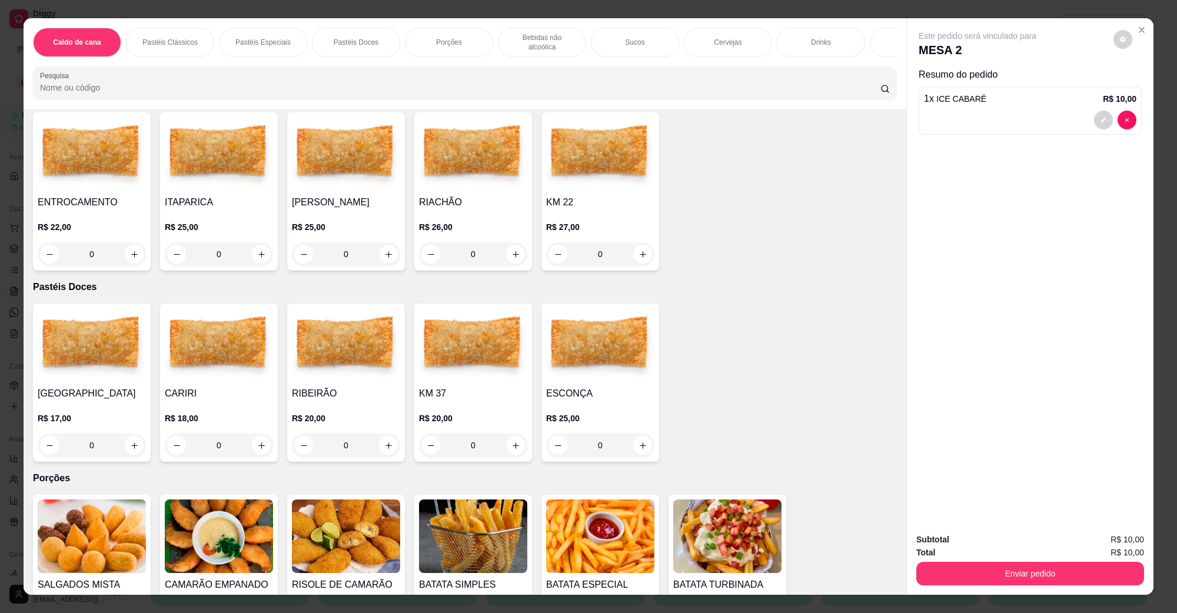
scroll to position [441, 0]
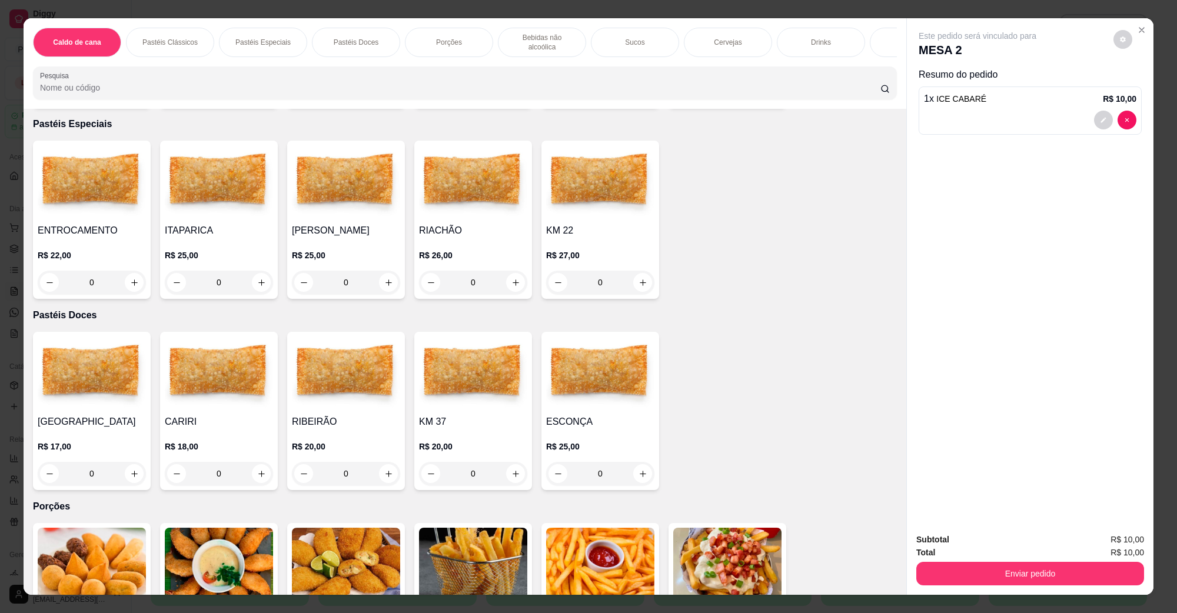
click at [496, 528] on img at bounding box center [473, 565] width 108 height 74
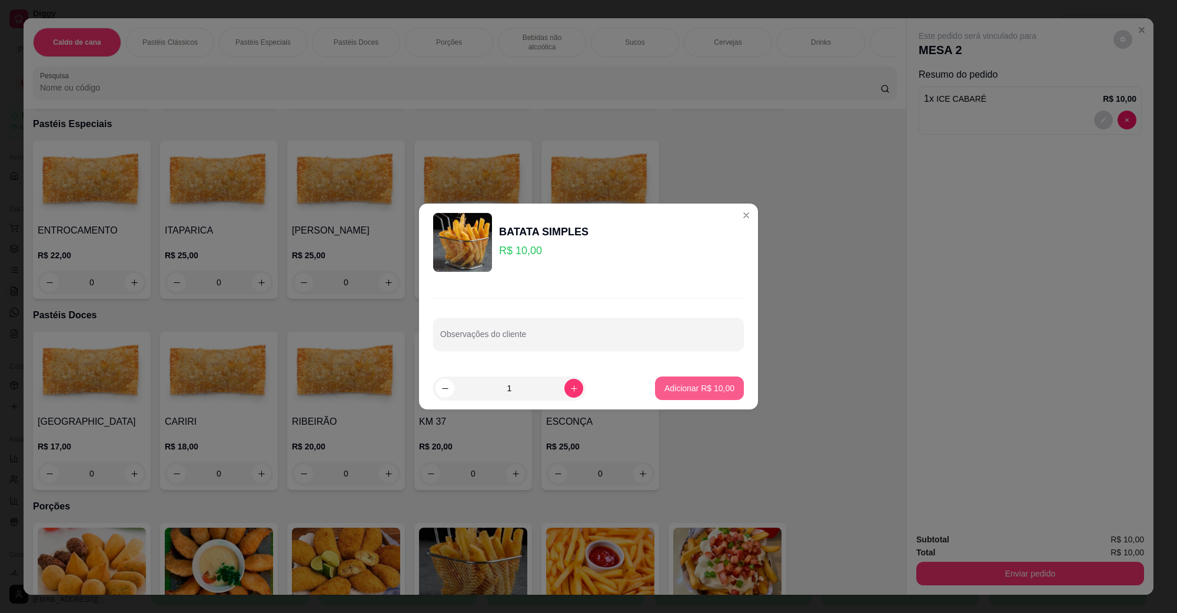
click at [679, 390] on p "Adicionar R$ 10,00" at bounding box center [699, 389] width 70 height 12
type input "1"
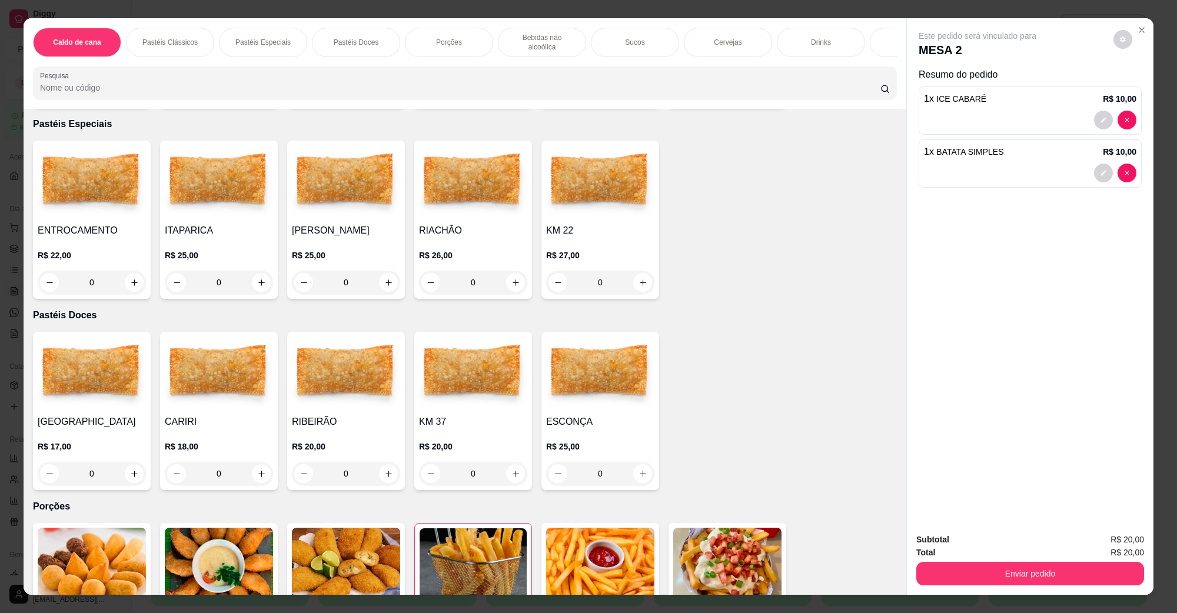
click at [1042, 552] on div "Total R$ 20,00" at bounding box center [1030, 552] width 228 height 13
click at [1035, 564] on button "Enviar pedido" at bounding box center [1030, 573] width 221 height 23
click at [1013, 549] on button "Não registrar e enviar pedido" at bounding box center [990, 545] width 119 height 22
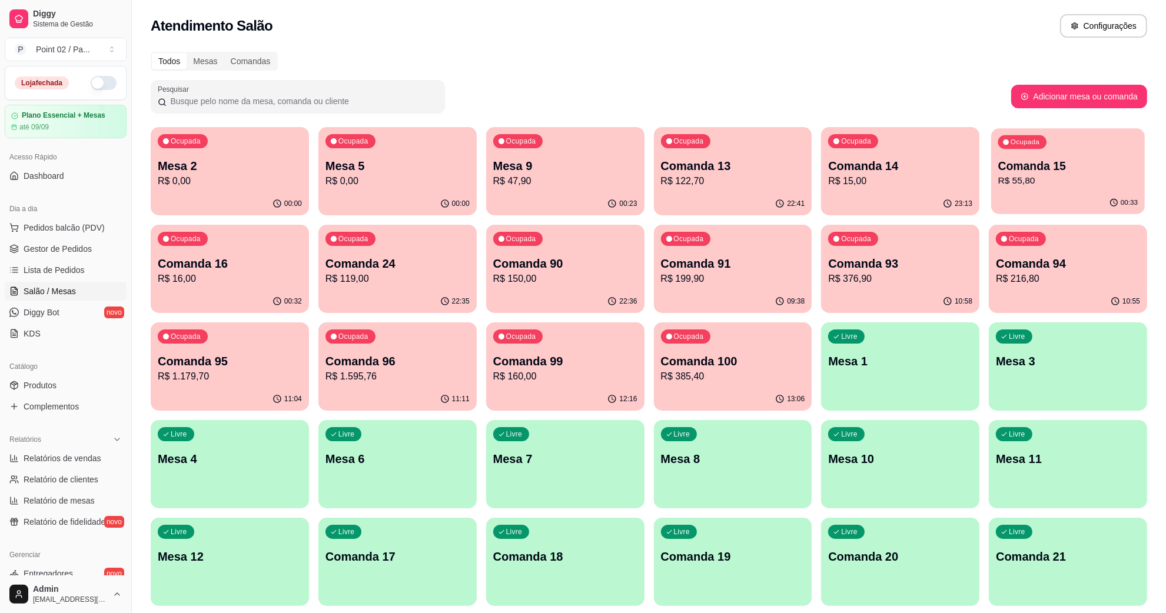
click at [1011, 165] on p "Comanda 15" at bounding box center [1067, 166] width 139 height 16
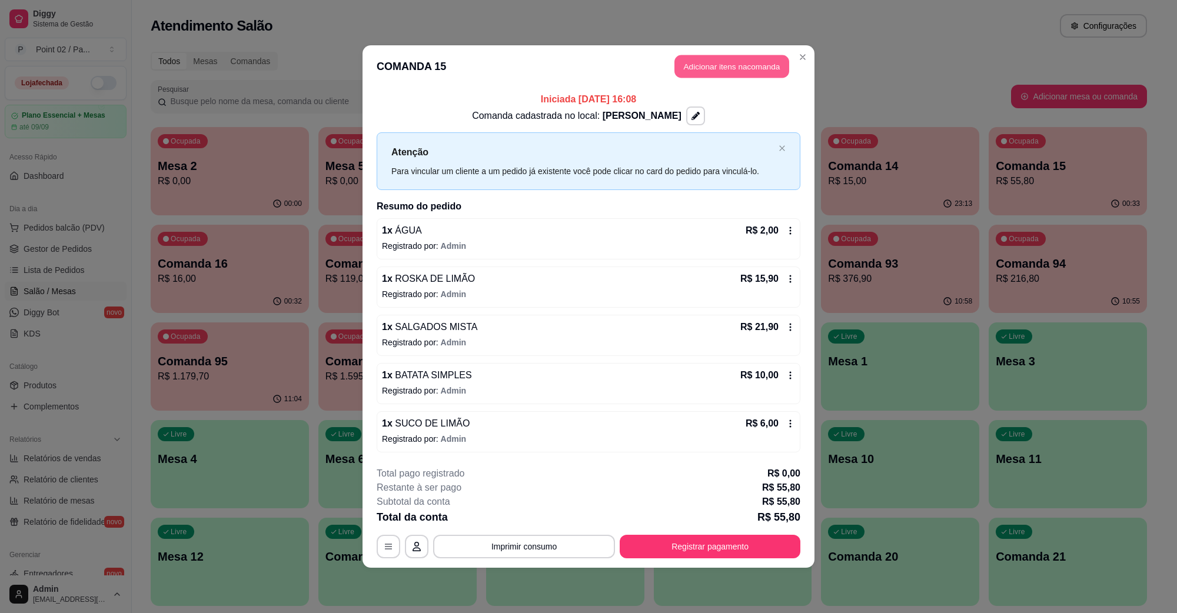
click at [730, 72] on button "Adicionar itens na comanda" at bounding box center [731, 66] width 115 height 23
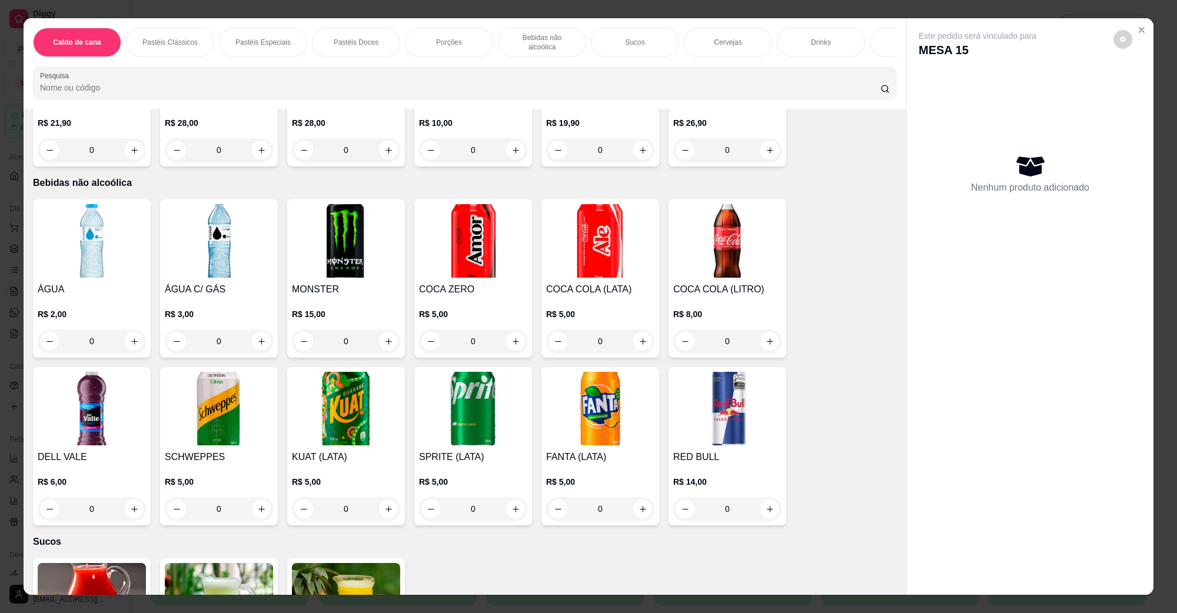
scroll to position [736, 0]
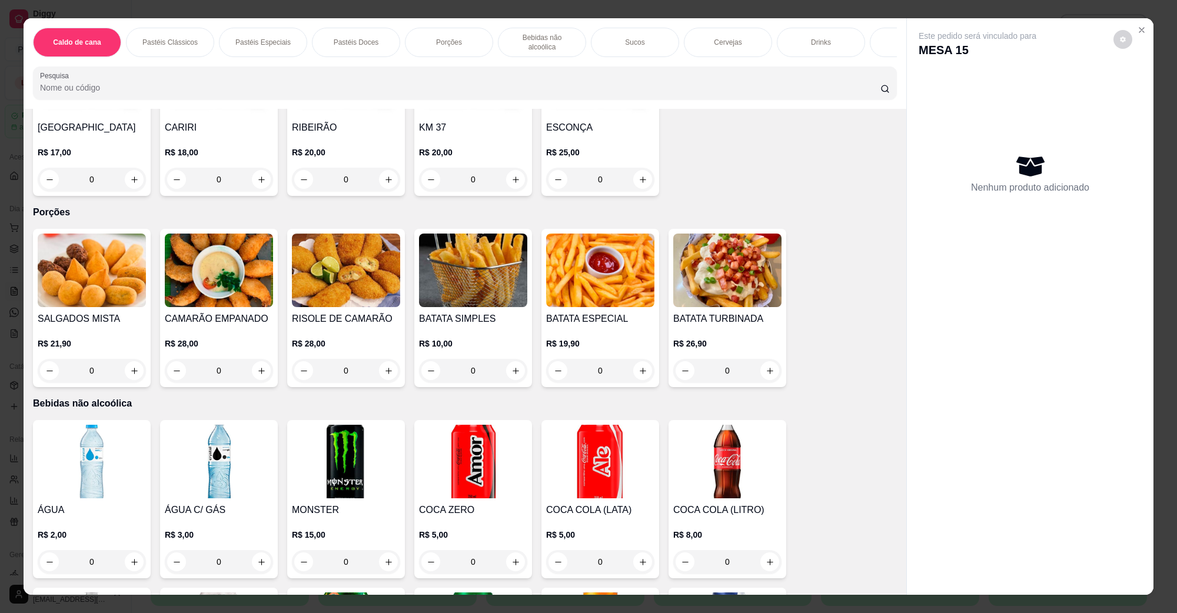
click at [457, 274] on img at bounding box center [473, 271] width 108 height 74
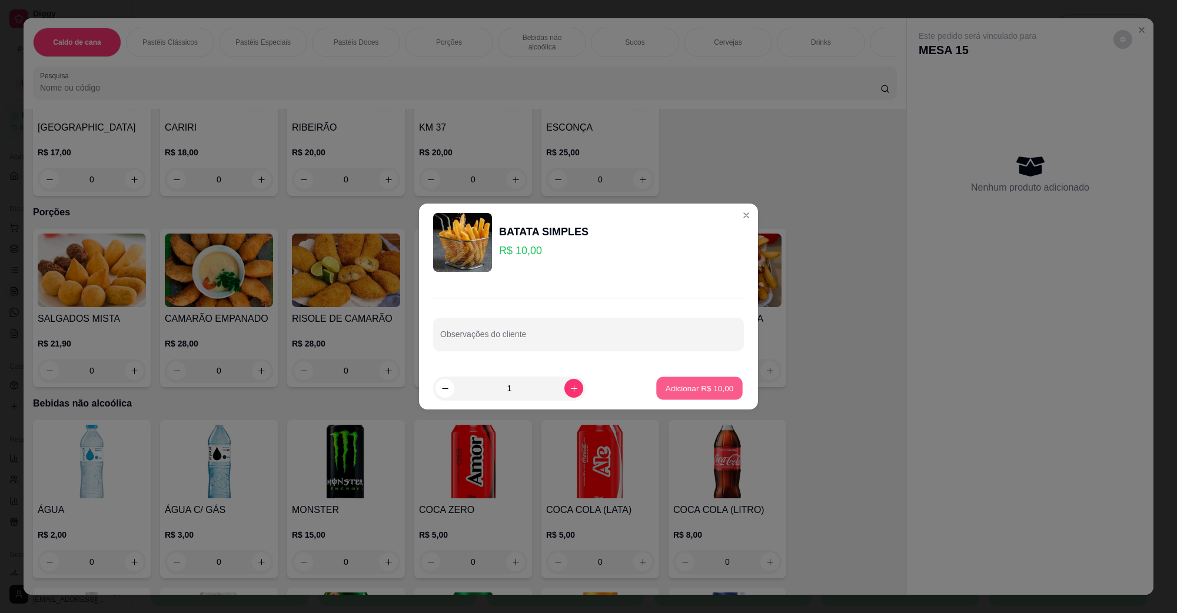
click at [689, 387] on p "Adicionar R$ 10,00" at bounding box center [700, 388] width 68 height 11
type input "1"
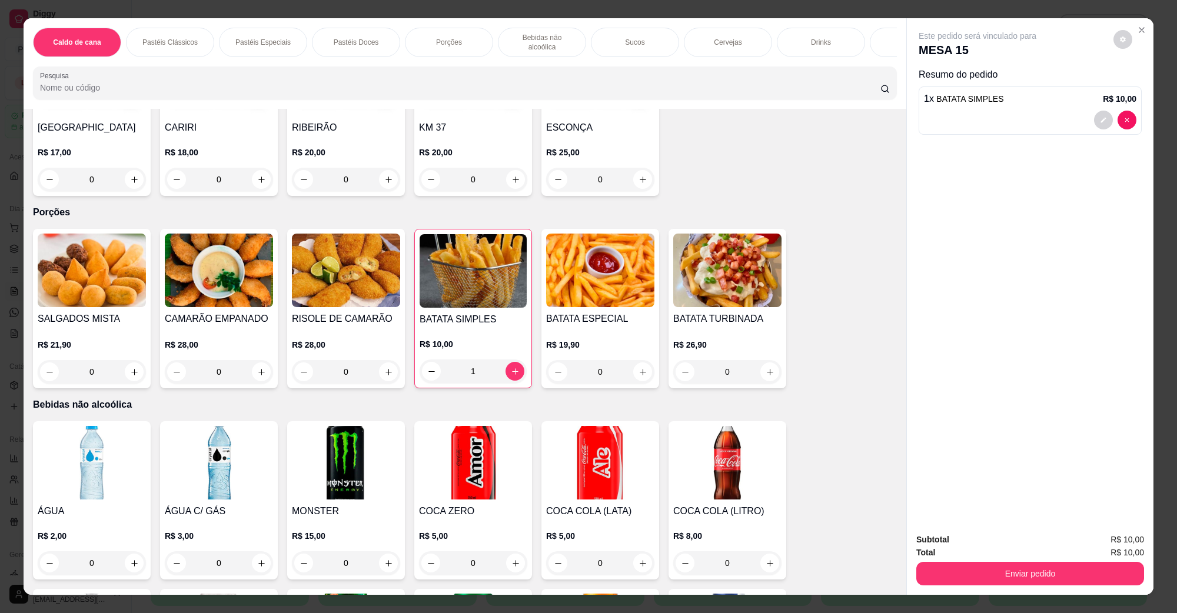
click at [89, 267] on img at bounding box center [92, 271] width 108 height 74
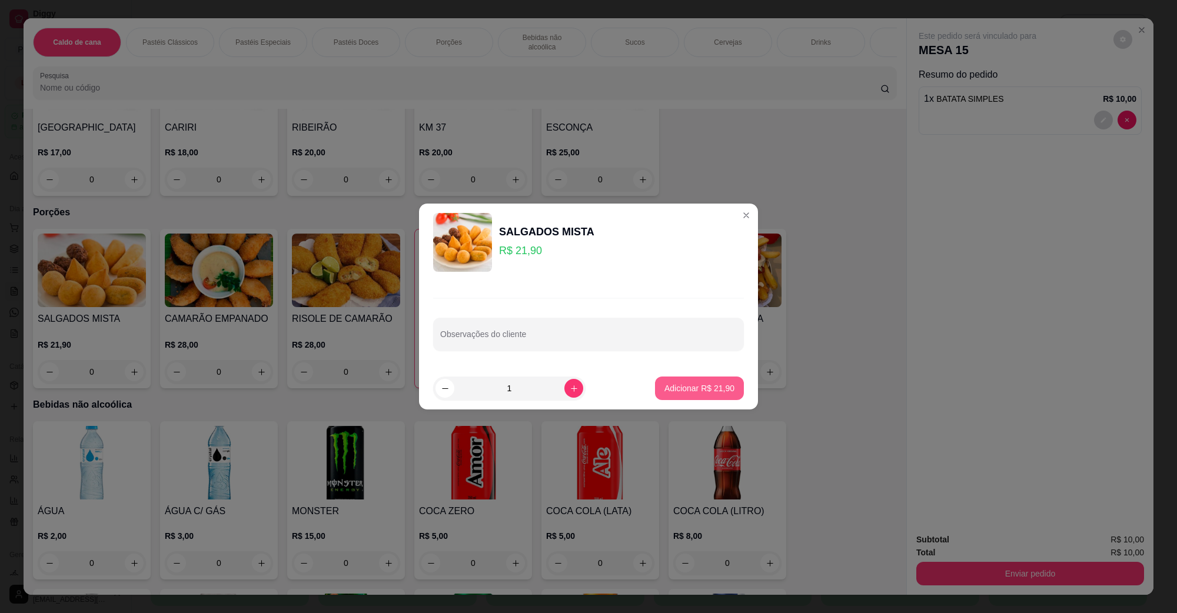
click at [728, 394] on button "Adicionar R$ 21,90" at bounding box center [699, 389] width 89 height 24
type input "1"
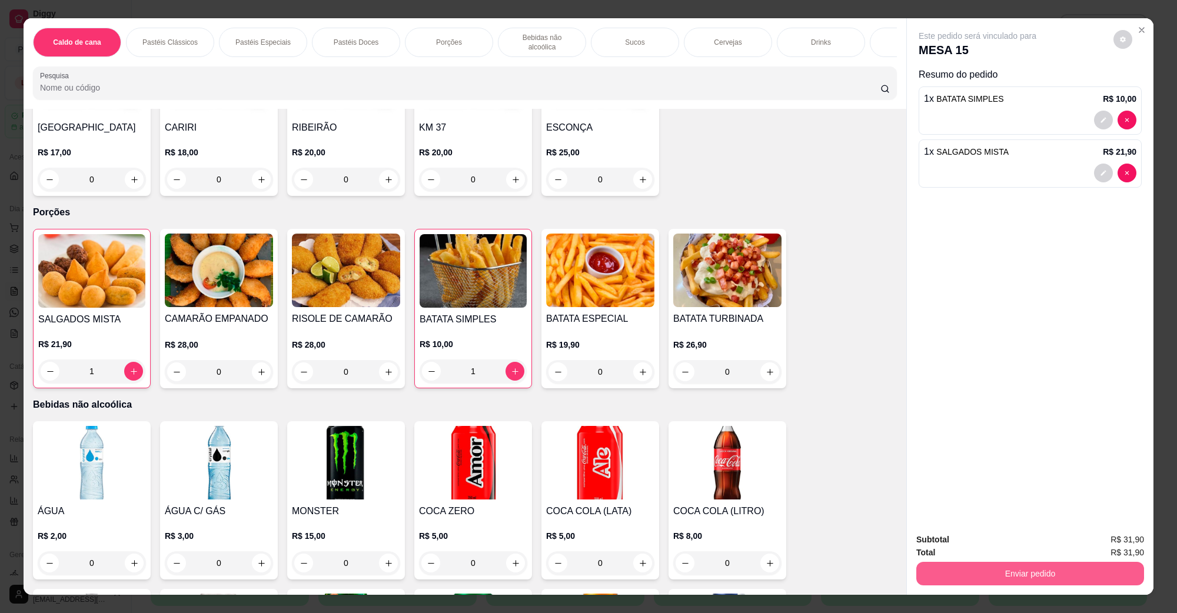
click at [945, 563] on button "Enviar pedido" at bounding box center [1030, 574] width 228 height 24
click at [981, 547] on button "Não registrar e enviar pedido" at bounding box center [990, 545] width 119 height 22
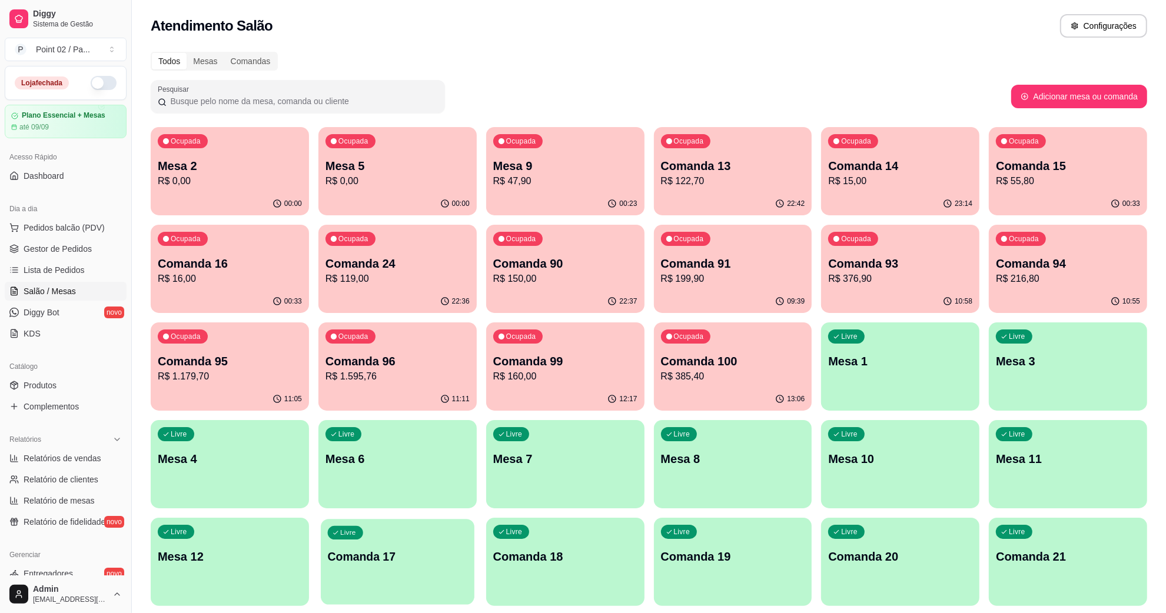
click at [381, 561] on p "Comanda 17" at bounding box center [397, 557] width 139 height 16
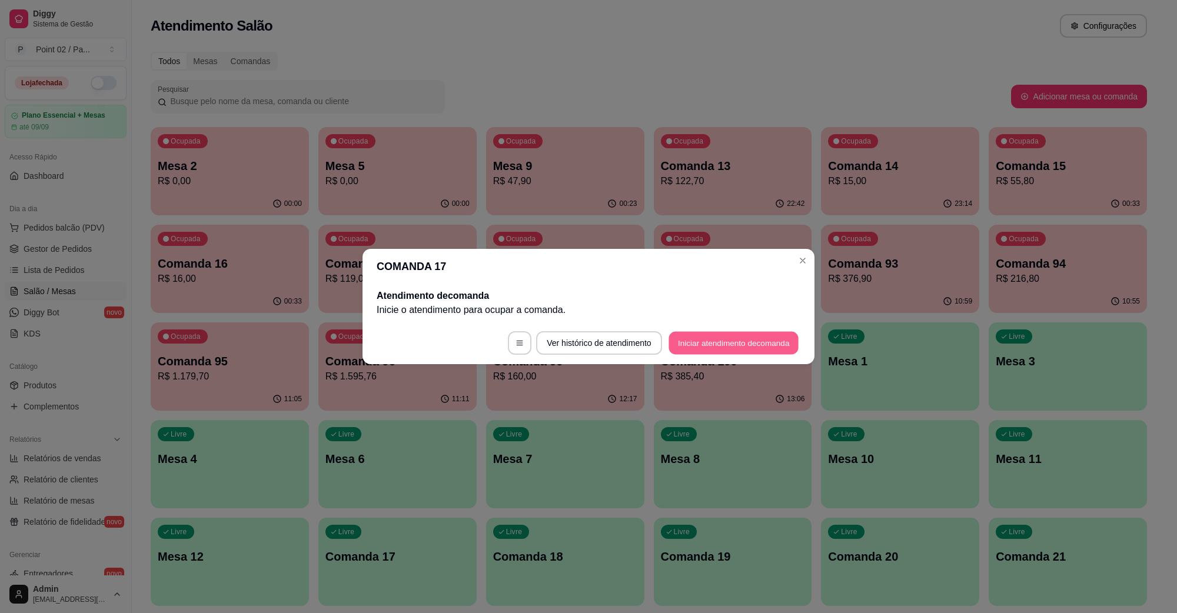
click at [731, 354] on button "Iniciar atendimento de comanda" at bounding box center [734, 343] width 130 height 23
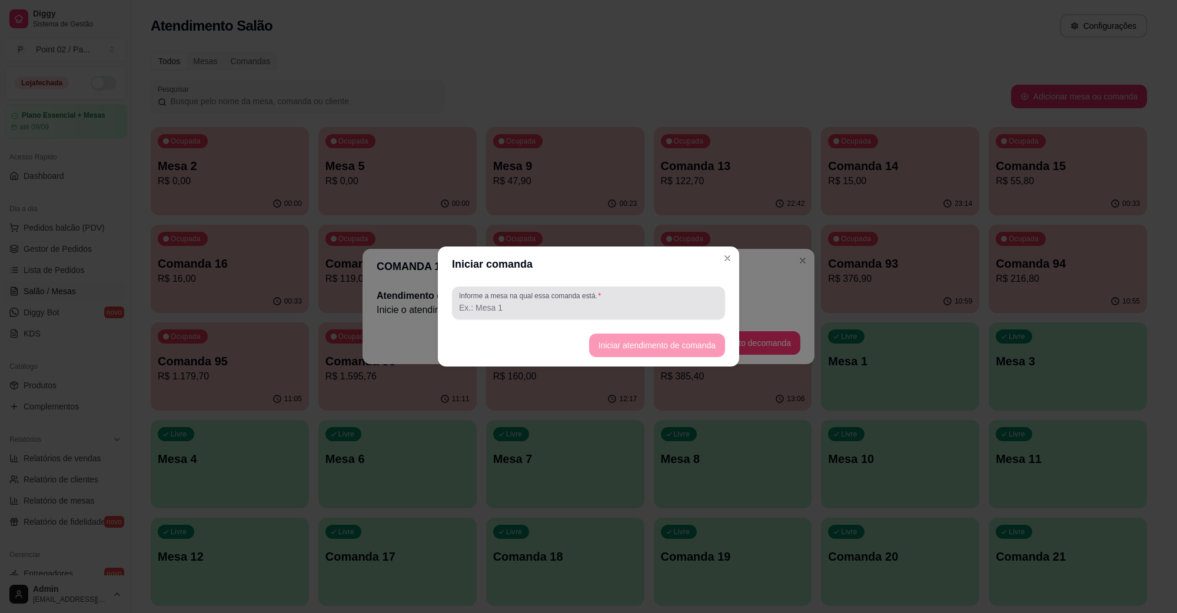
click at [583, 319] on div "Informe a mesa na qual essa comanda está." at bounding box center [588, 303] width 273 height 33
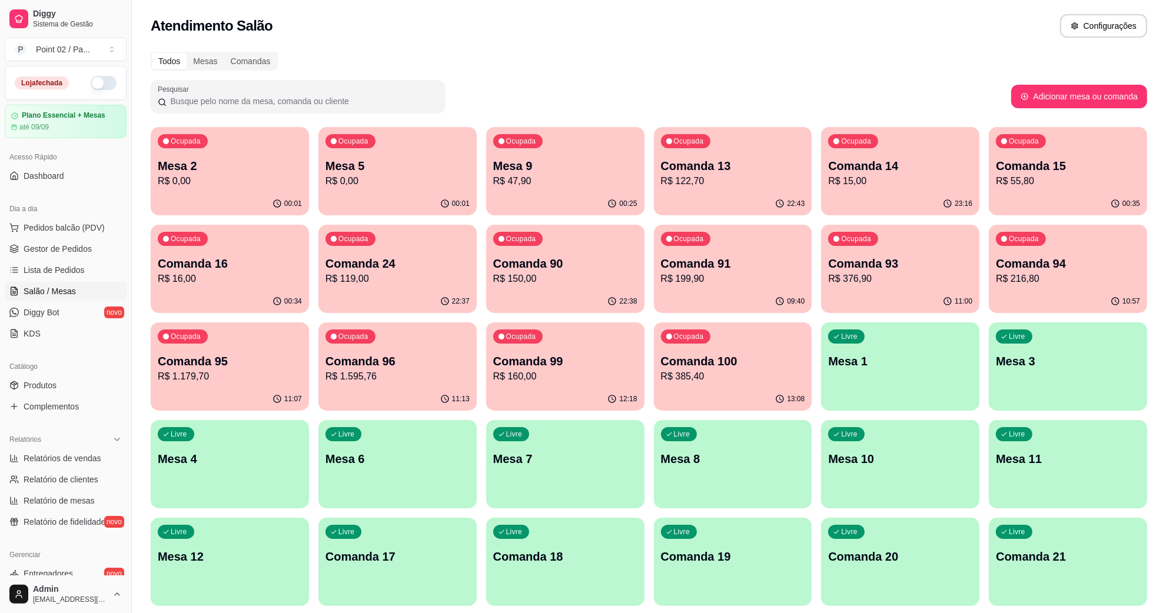
click at [383, 542] on div "Livre Comanda 17" at bounding box center [397, 555] width 158 height 74
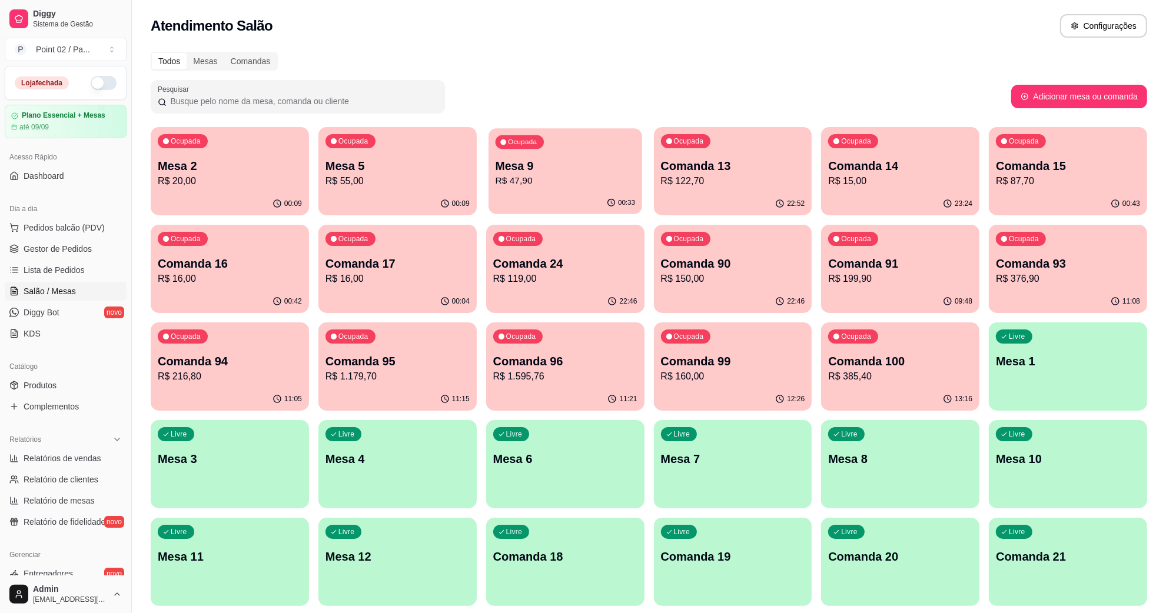
click at [536, 171] on p "Mesa 9" at bounding box center [564, 166] width 139 height 16
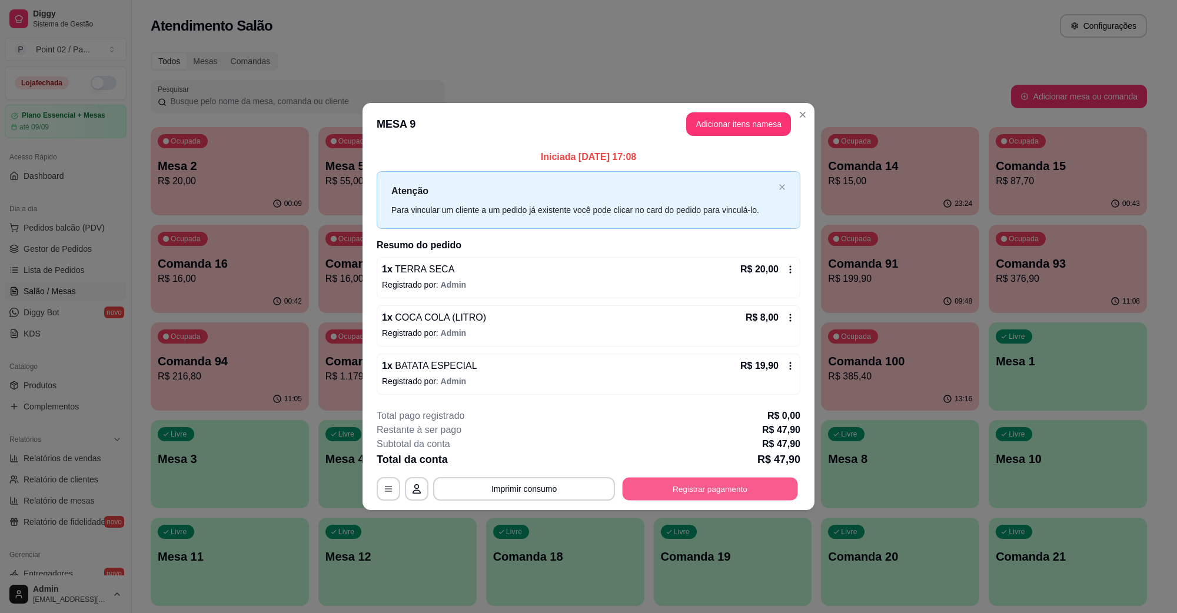
click at [723, 478] on button "Registrar pagamento" at bounding box center [710, 488] width 175 height 23
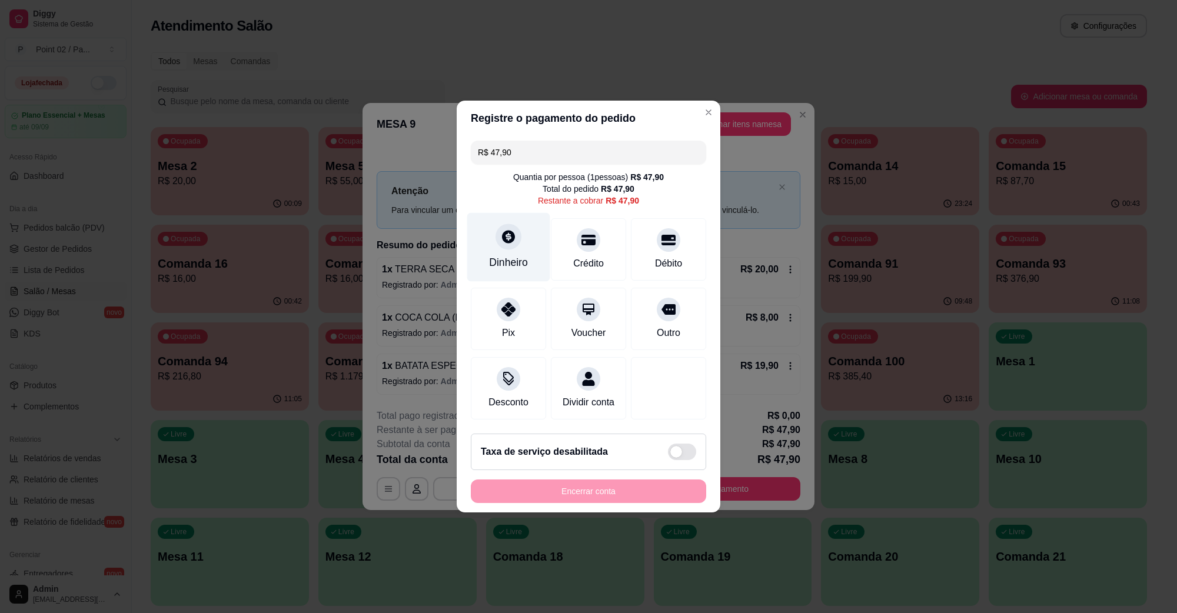
click at [510, 224] on div at bounding box center [509, 237] width 26 height 26
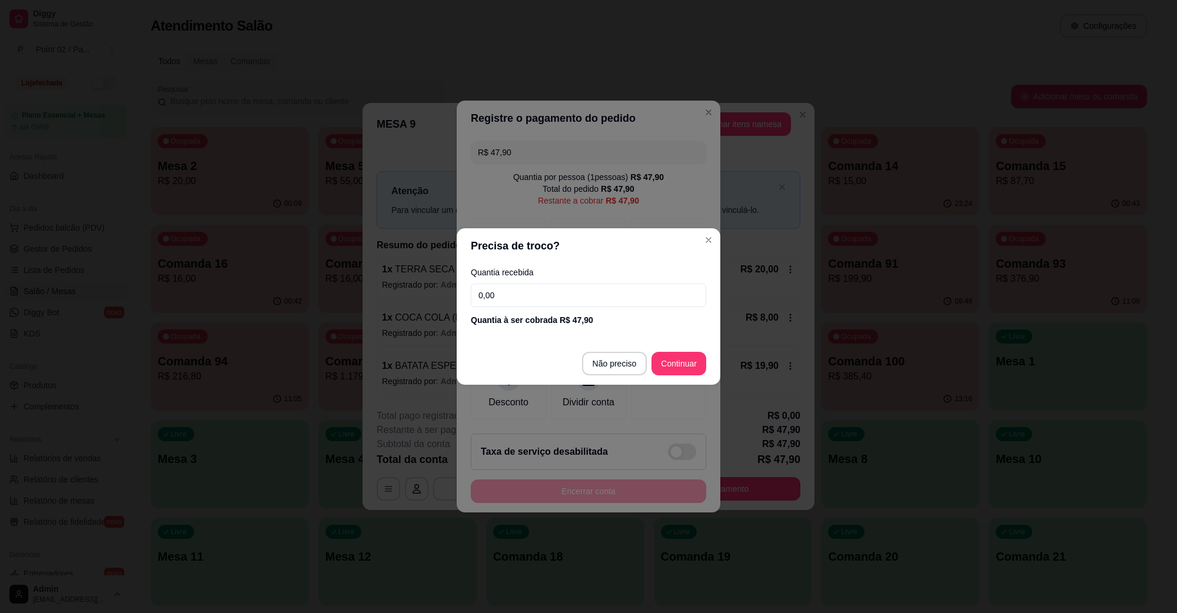
click at [551, 306] on input "0,00" at bounding box center [588, 296] width 235 height 24
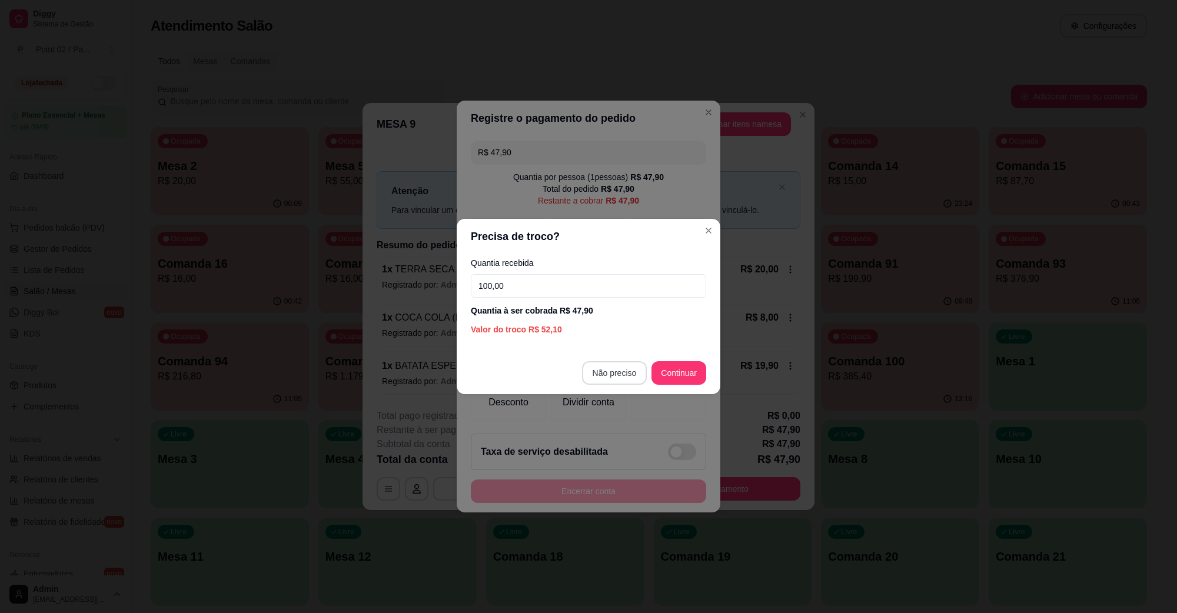
type input "100,00"
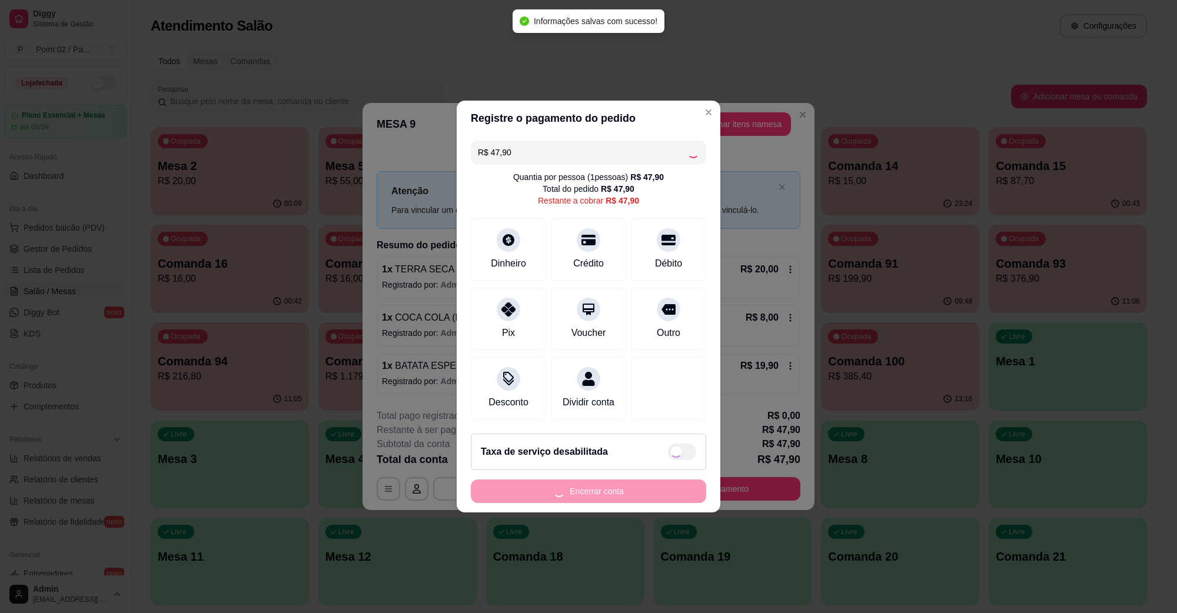
type input "R$ 0,00"
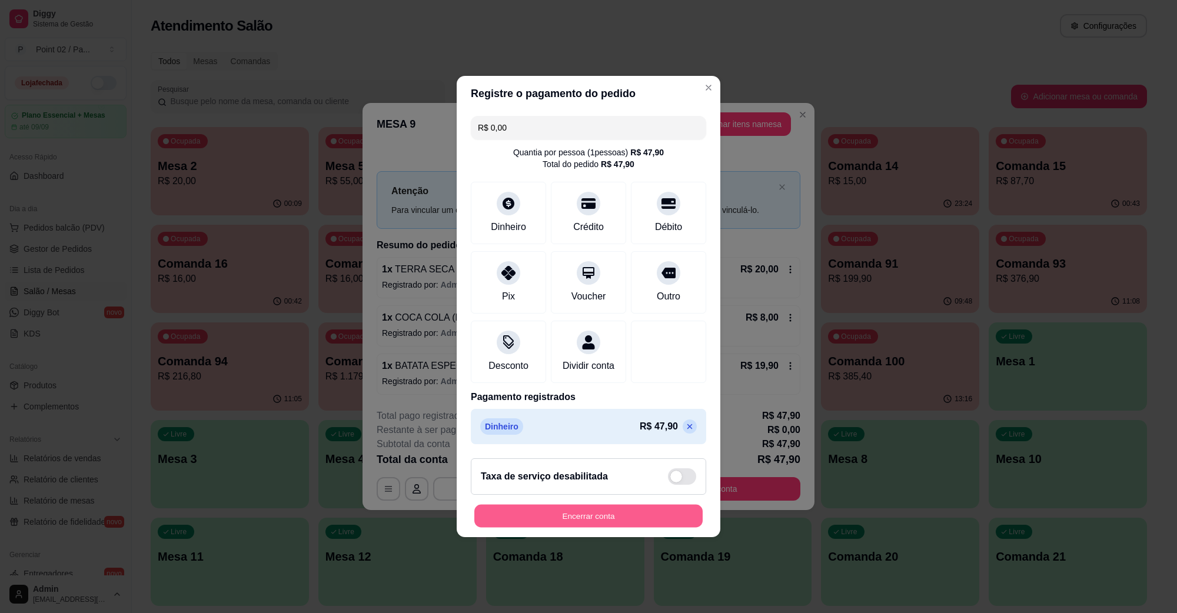
click at [550, 528] on button "Encerrar conta" at bounding box center [588, 516] width 228 height 23
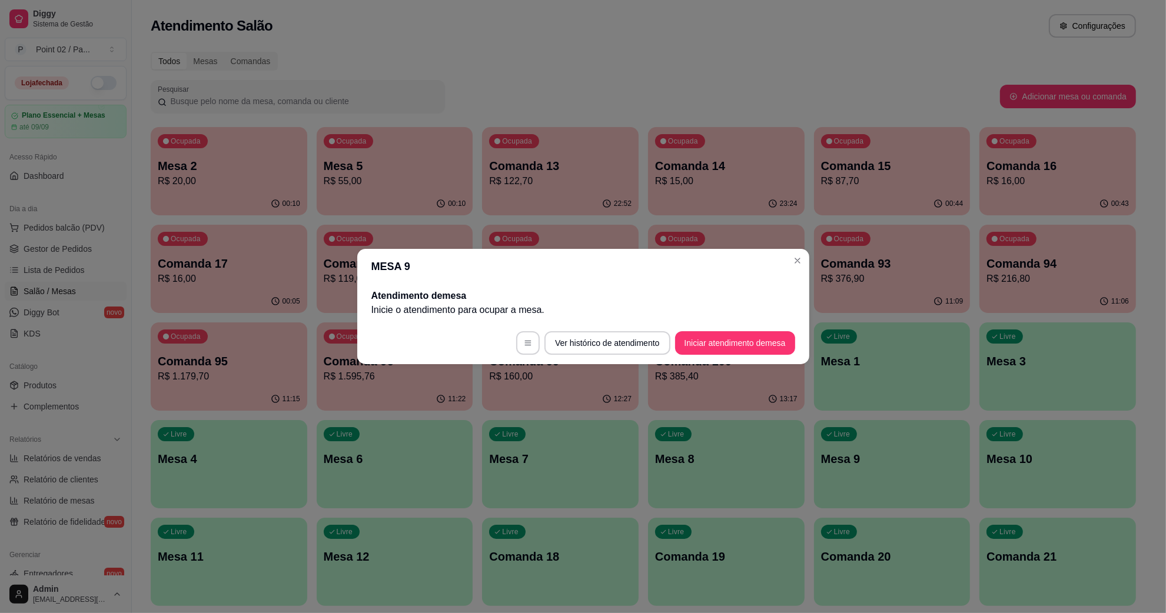
click at [234, 172] on p "Mesa 2" at bounding box center [229, 166] width 142 height 16
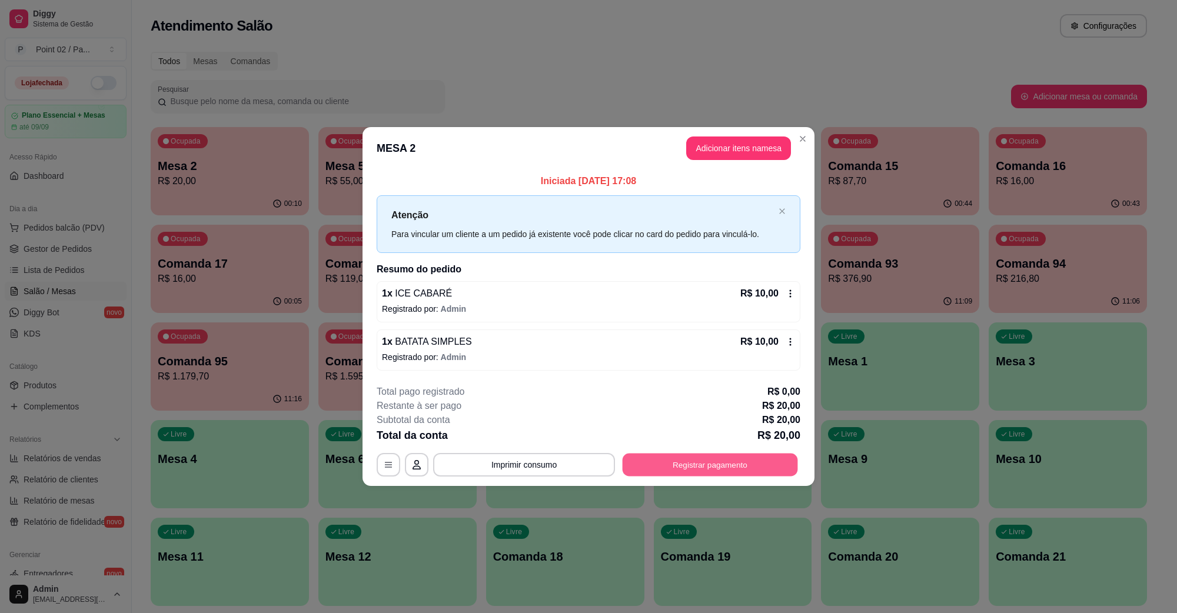
click at [724, 460] on button "Registrar pagamento" at bounding box center [710, 464] width 175 height 23
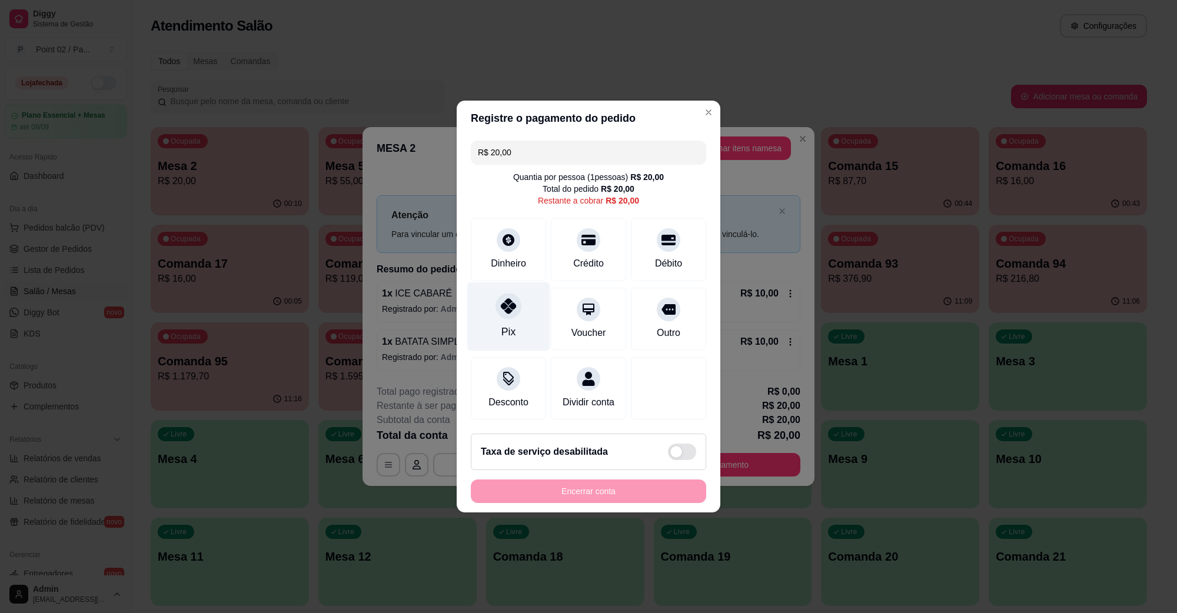
click at [516, 293] on div at bounding box center [509, 306] width 26 height 26
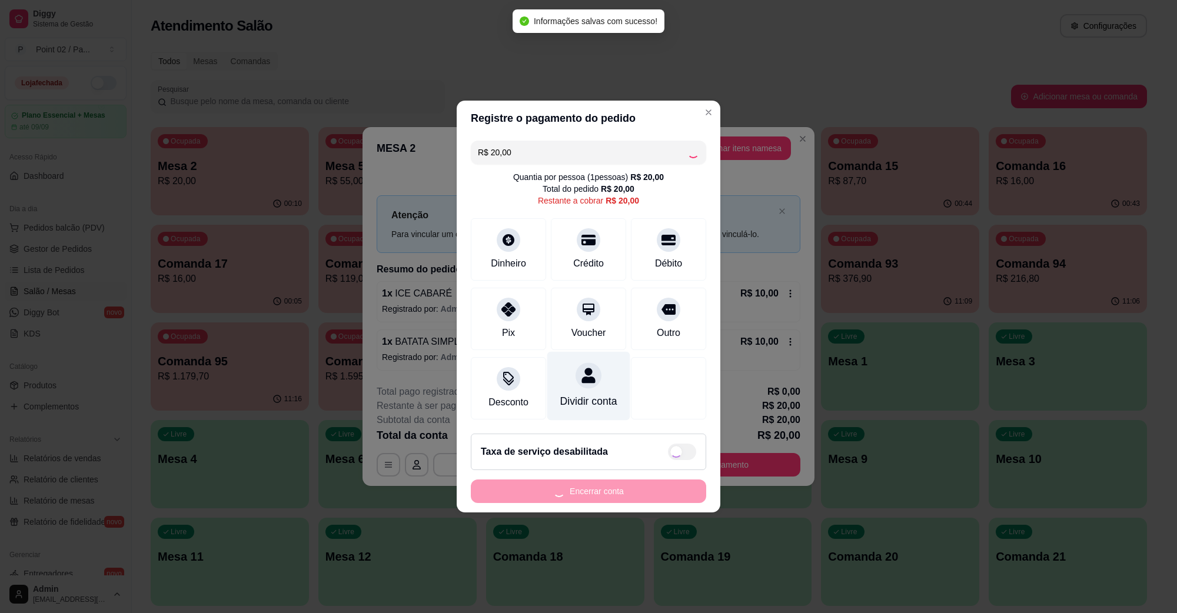
type input "R$ 0,00"
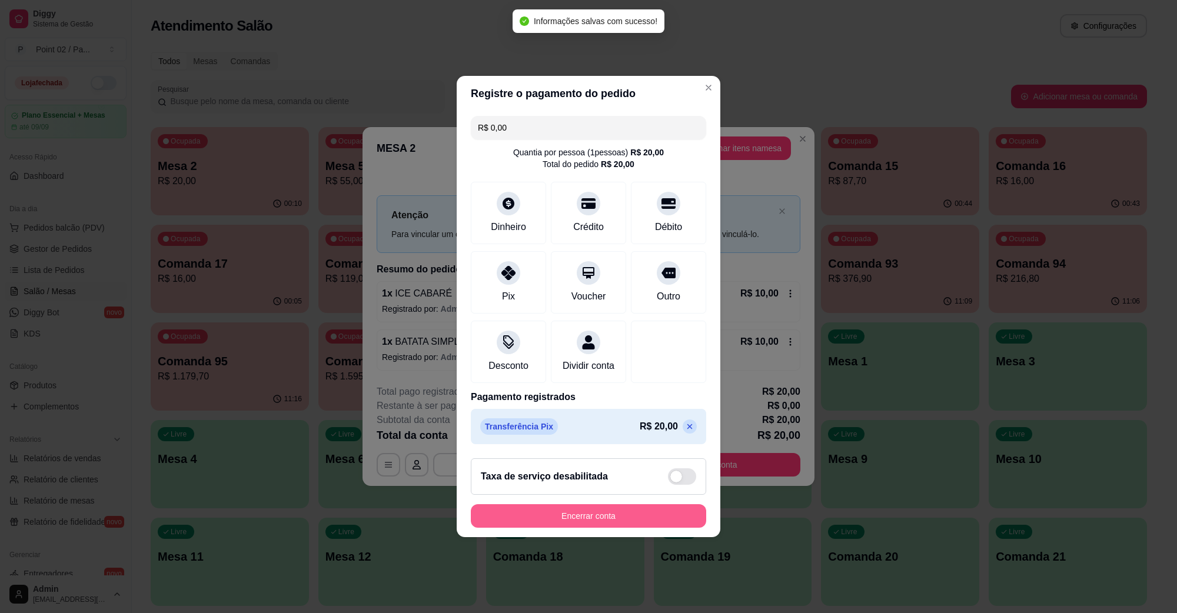
click at [581, 521] on button "Encerrar conta" at bounding box center [588, 516] width 235 height 24
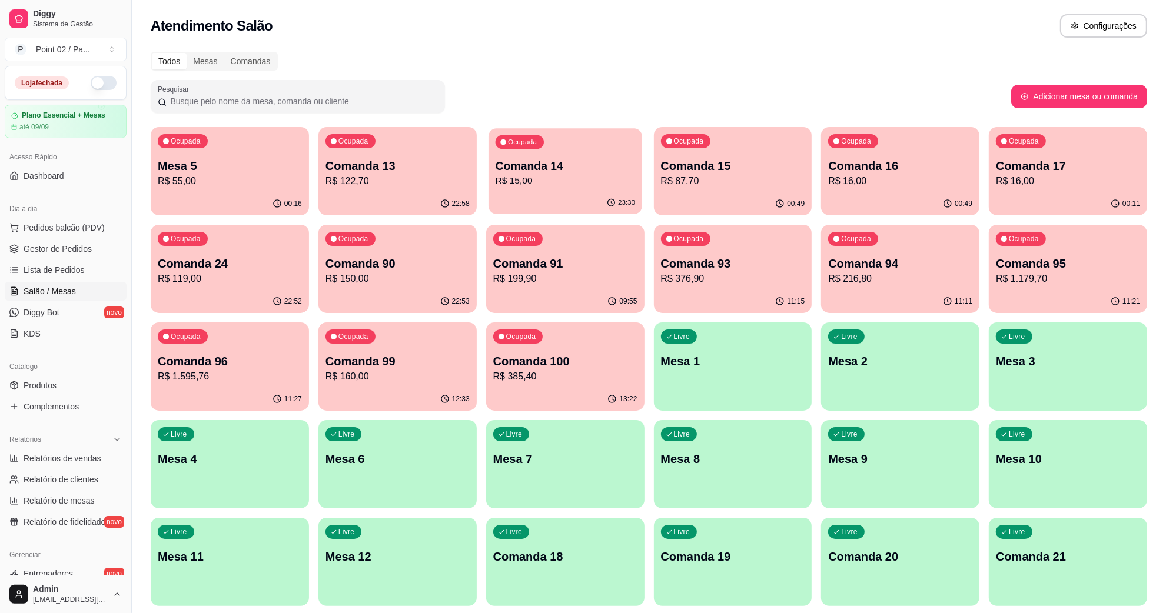
click at [522, 168] on p "Comanda 14" at bounding box center [564, 166] width 139 height 16
click at [848, 171] on p "Comanda 16" at bounding box center [900, 166] width 144 height 16
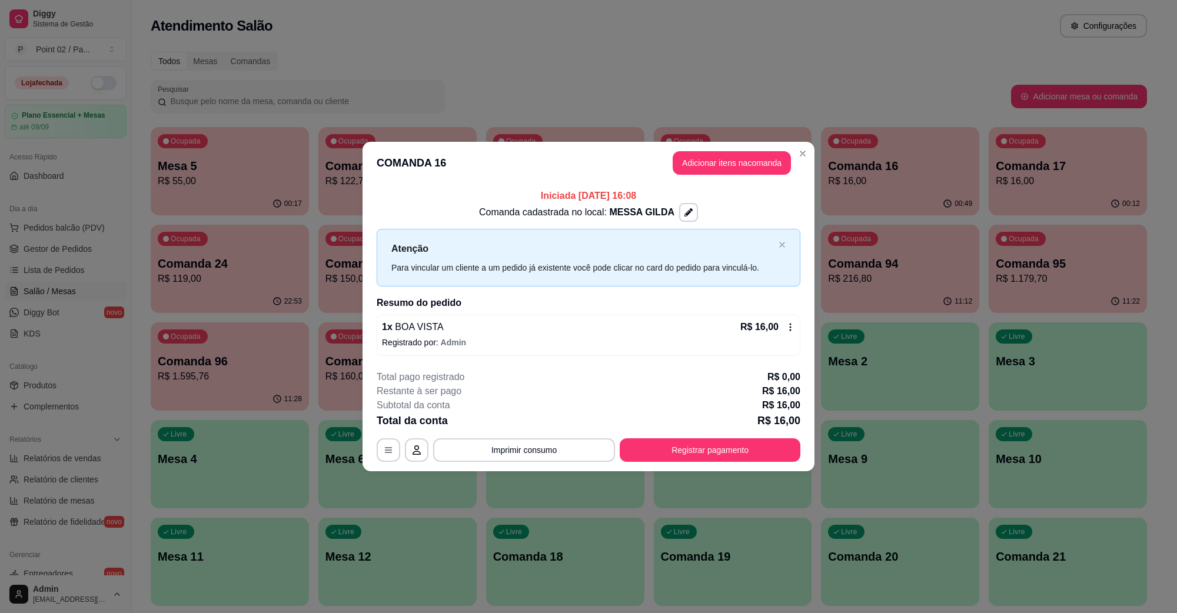
click at [703, 428] on div "Total da conta R$ 16,00" at bounding box center [589, 421] width 424 height 16
click at [702, 436] on div "**********" at bounding box center [589, 416] width 424 height 92
click at [693, 463] on footer "**********" at bounding box center [589, 416] width 452 height 111
click at [710, 444] on button "Registrar pagamento" at bounding box center [710, 449] width 175 height 23
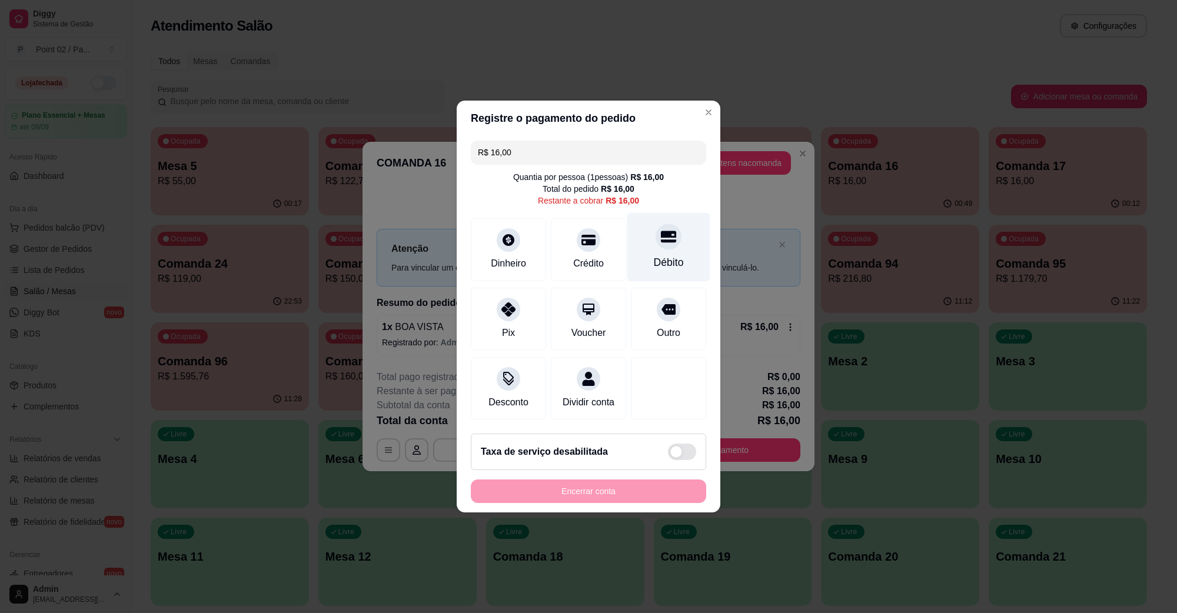
click at [663, 248] on div "Débito" at bounding box center [668, 247] width 83 height 69
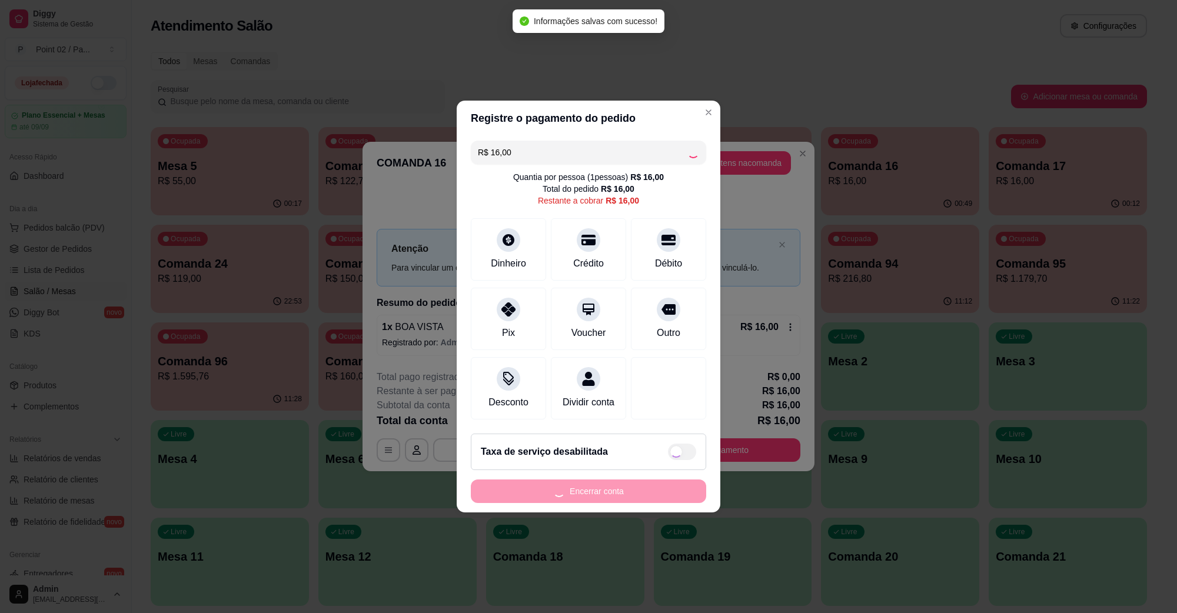
type input "R$ 0,00"
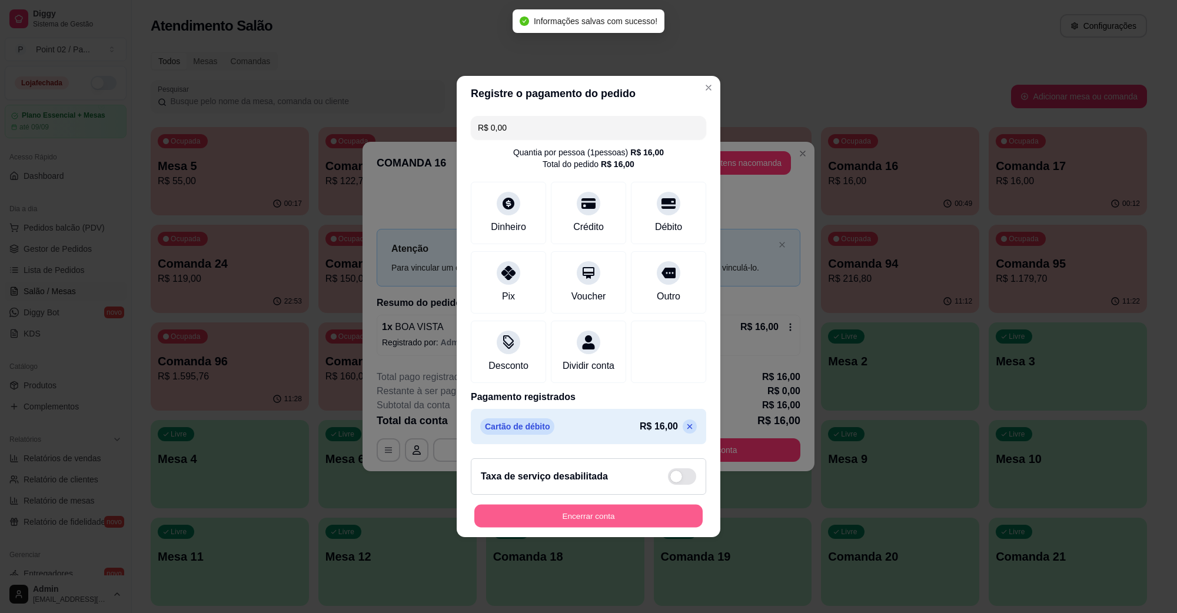
click at [607, 520] on button "Encerrar conta" at bounding box center [588, 516] width 228 height 23
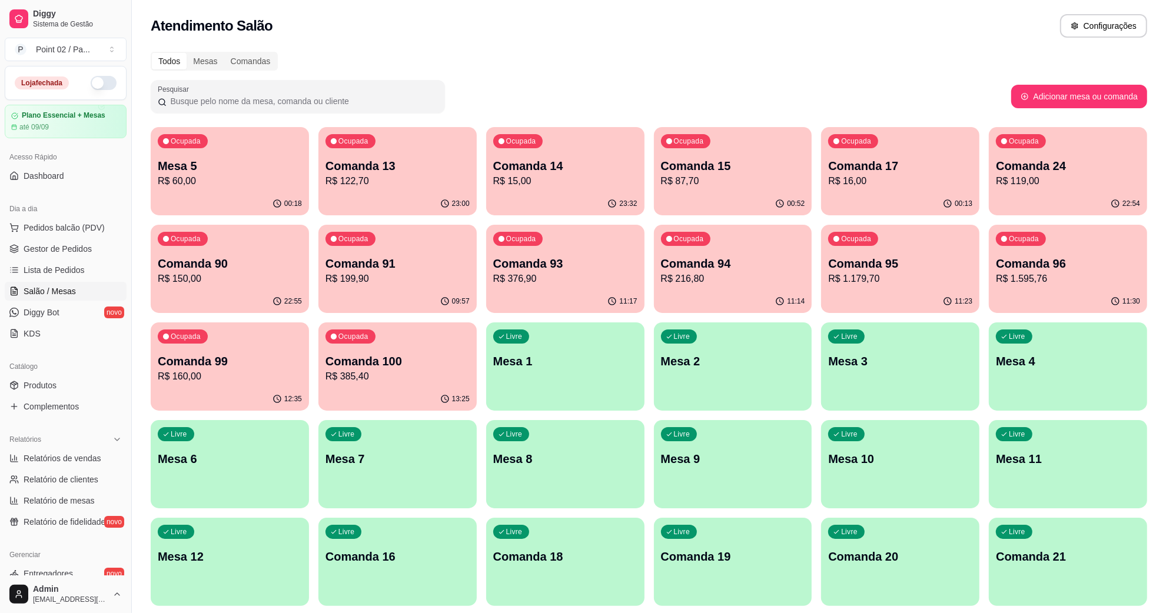
click at [524, 159] on p "Comanda 14" at bounding box center [565, 166] width 144 height 16
click at [877, 208] on div "00:13" at bounding box center [900, 203] width 158 height 23
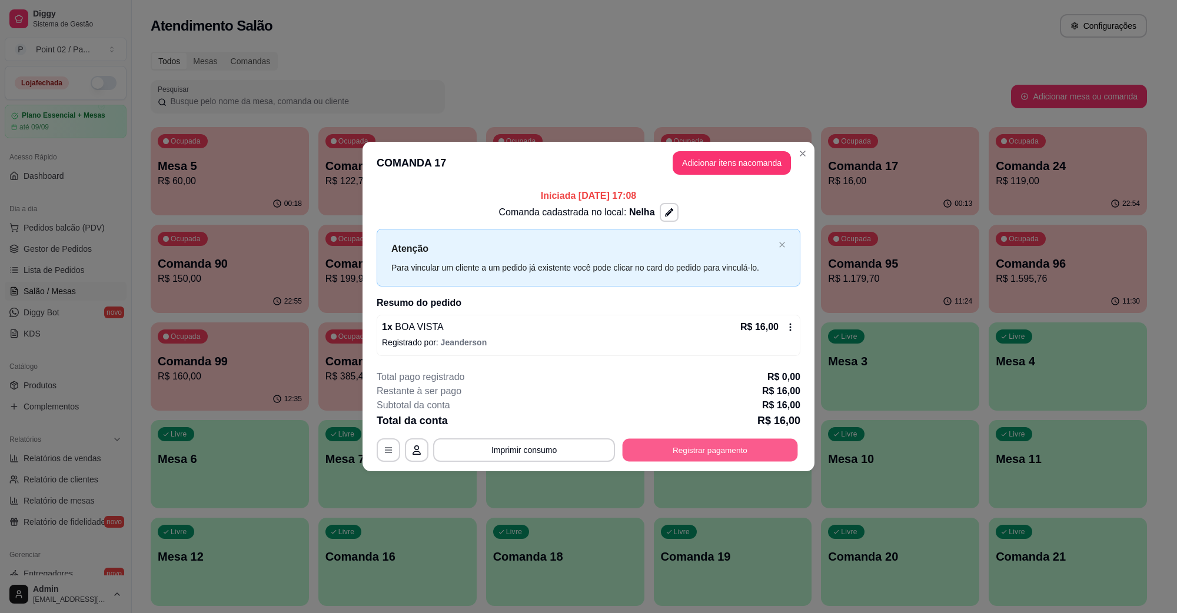
click at [697, 452] on button "Registrar pagamento" at bounding box center [710, 449] width 175 height 23
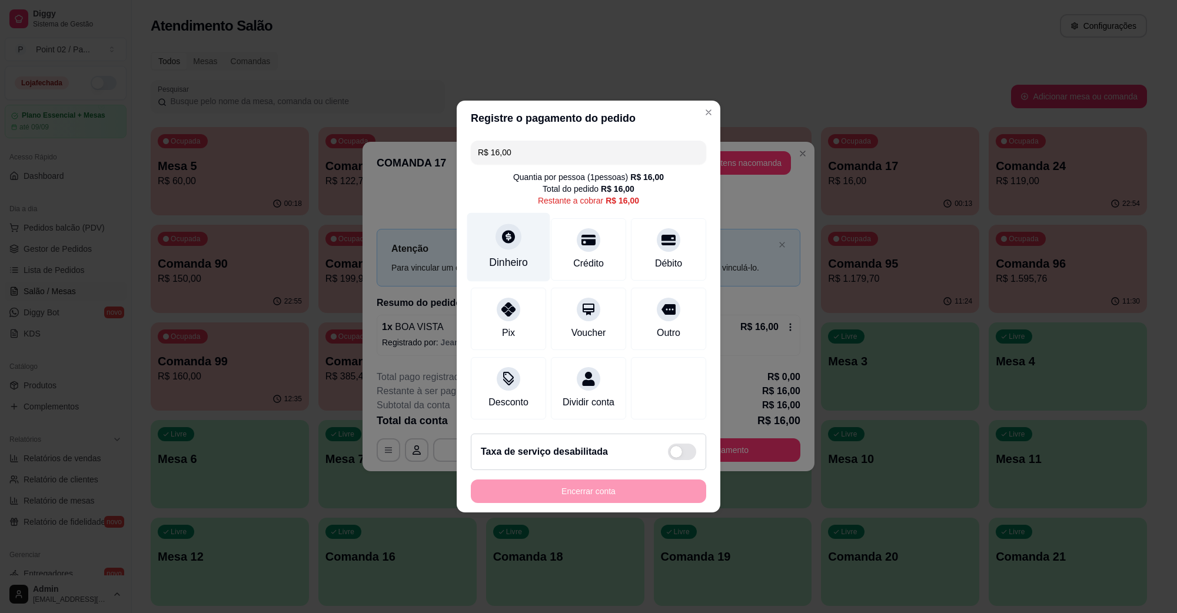
click at [510, 224] on div at bounding box center [509, 237] width 26 height 26
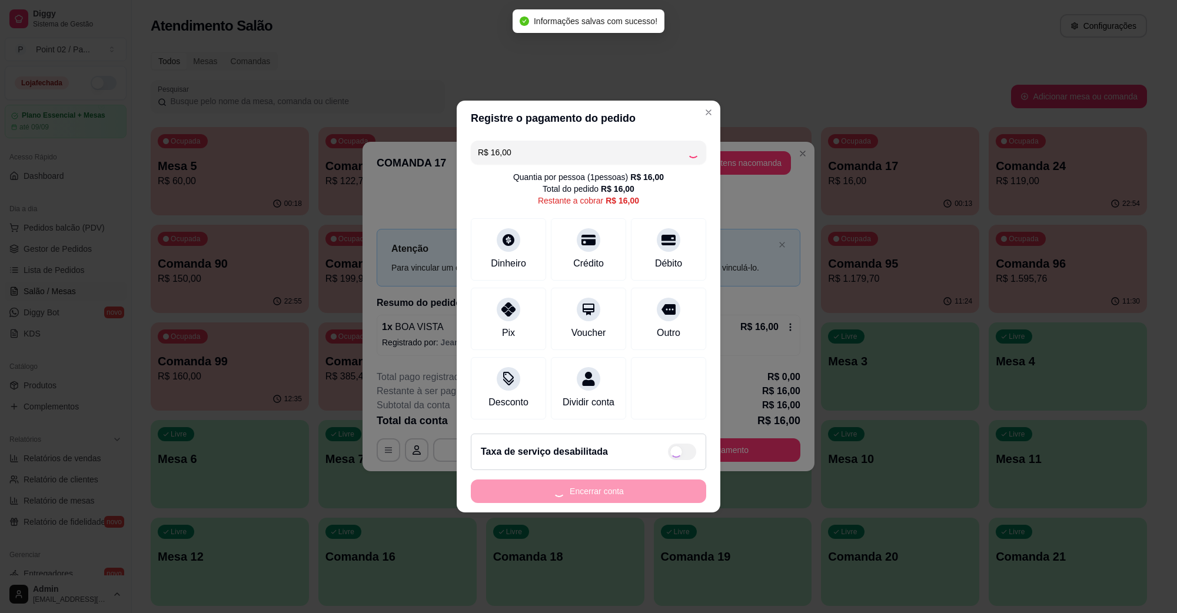
type input "R$ 0,00"
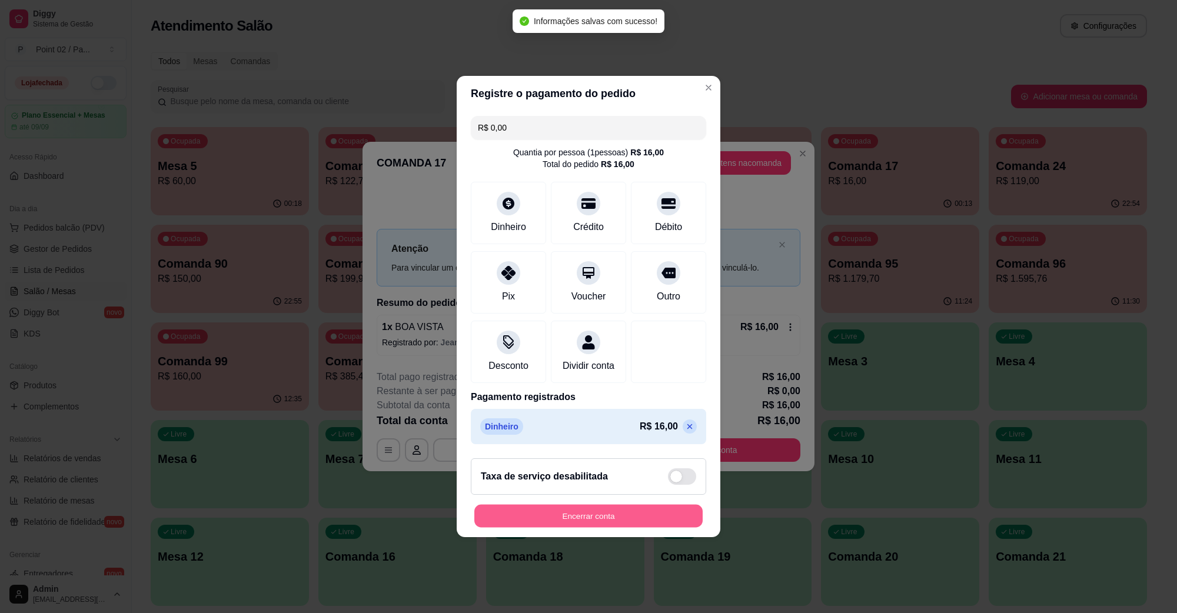
click at [568, 516] on button "Encerrar conta" at bounding box center [588, 516] width 228 height 23
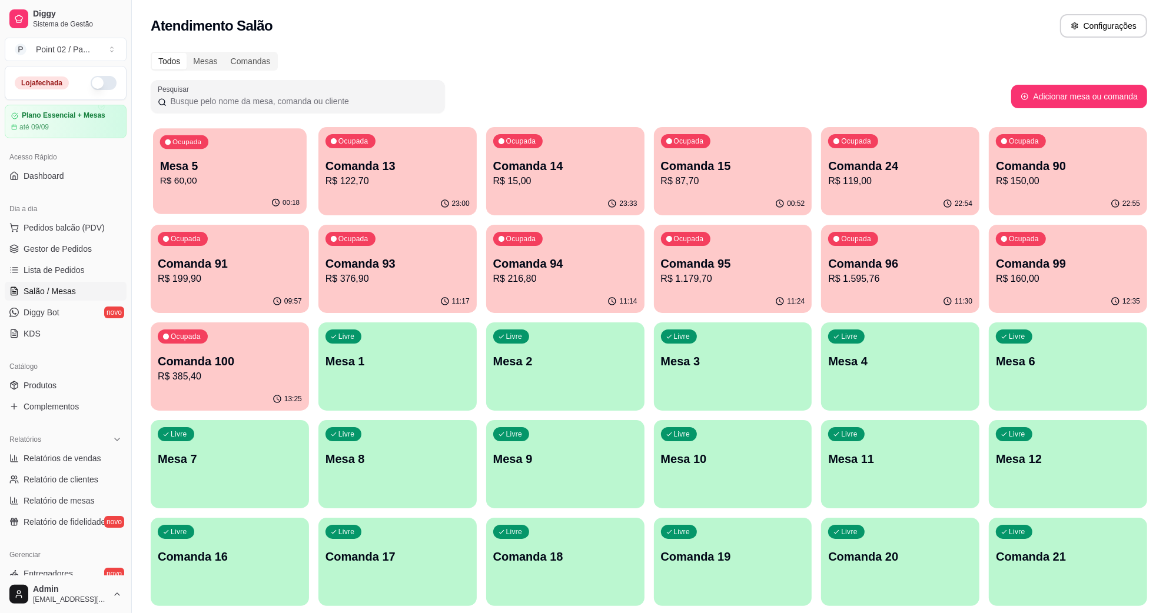
click at [153, 154] on div "Ocupada Mesa 5 R$ 60,00" at bounding box center [230, 160] width 154 height 64
click at [528, 158] on p "Comanda 14" at bounding box center [565, 166] width 144 height 16
click at [736, 150] on div "Ocupada Comanda 15 R$ 87,70" at bounding box center [733, 159] width 158 height 65
click at [886, 58] on div "Todos Mesas Comandas" at bounding box center [649, 61] width 996 height 19
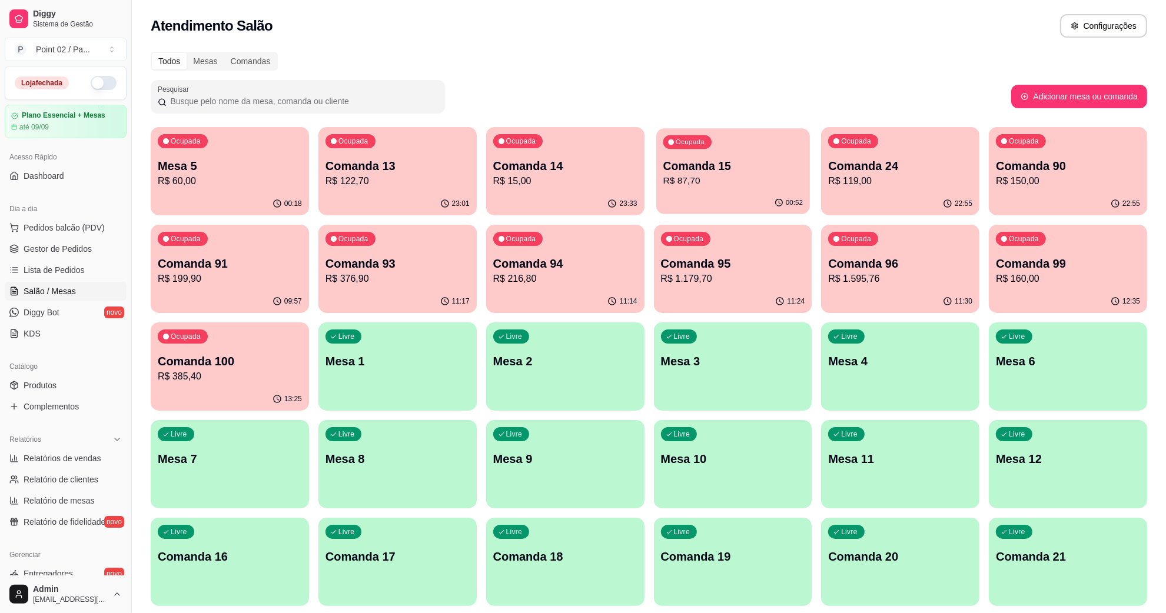
click at [739, 177] on p "R$ 87,70" at bounding box center [732, 181] width 139 height 14
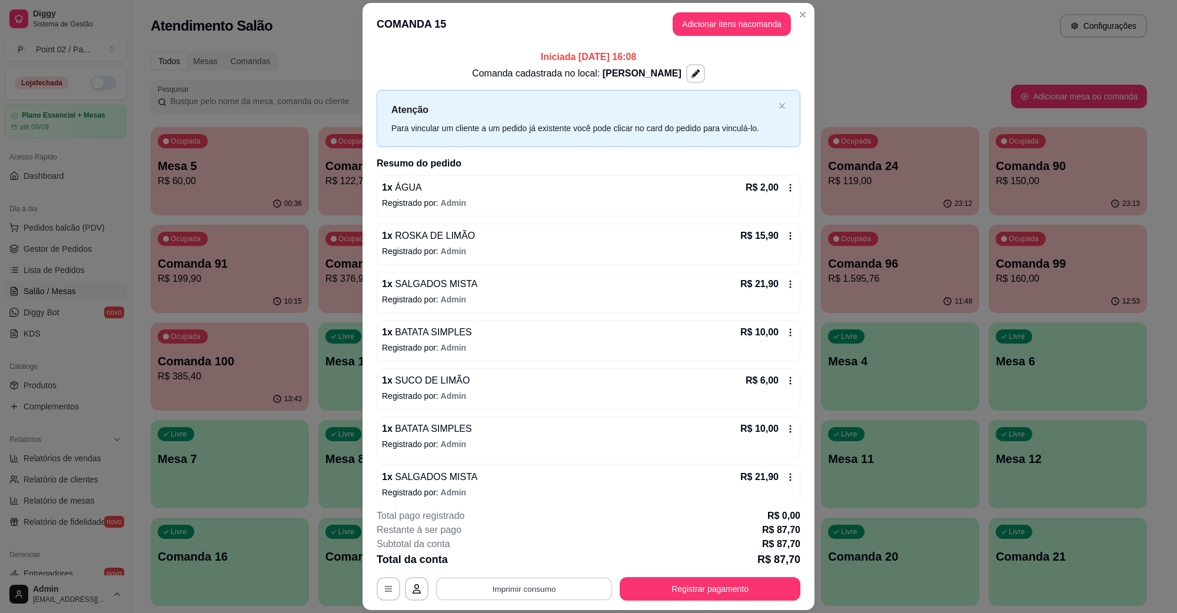
click at [503, 581] on button "Imprimir consumo" at bounding box center [524, 588] width 177 height 23
click at [527, 569] on button "IMPRESSORA" at bounding box center [522, 562] width 85 height 19
click at [672, 604] on footer "**********" at bounding box center [589, 555] width 452 height 111
click at [656, 600] on button "Registrar pagamento" at bounding box center [710, 588] width 175 height 23
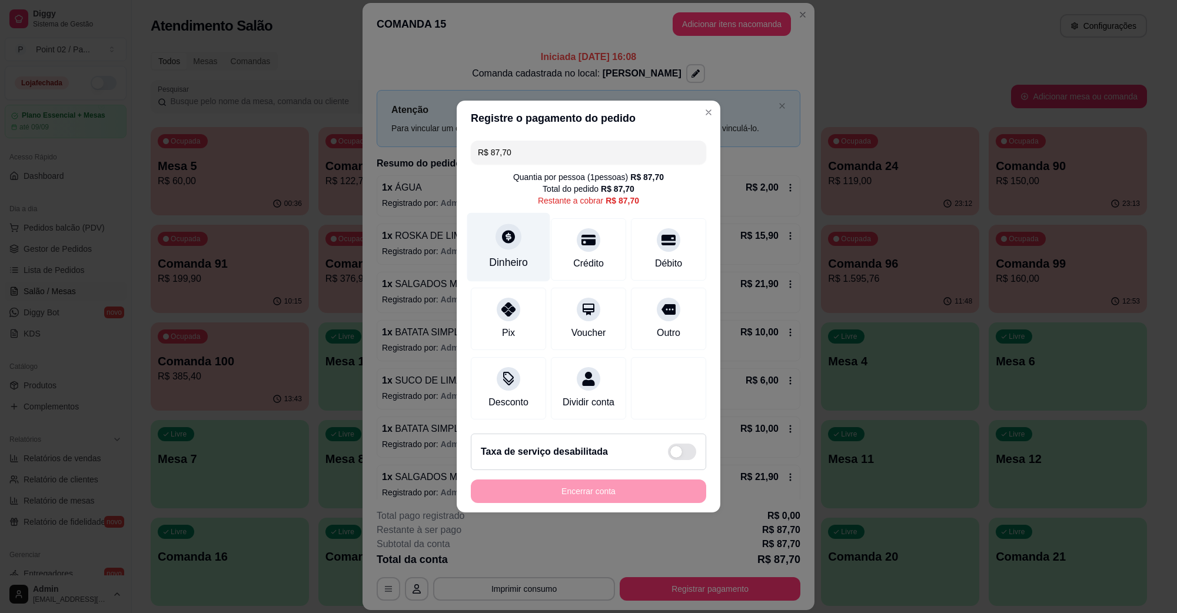
click at [484, 254] on div "Dinheiro" at bounding box center [508, 247] width 83 height 69
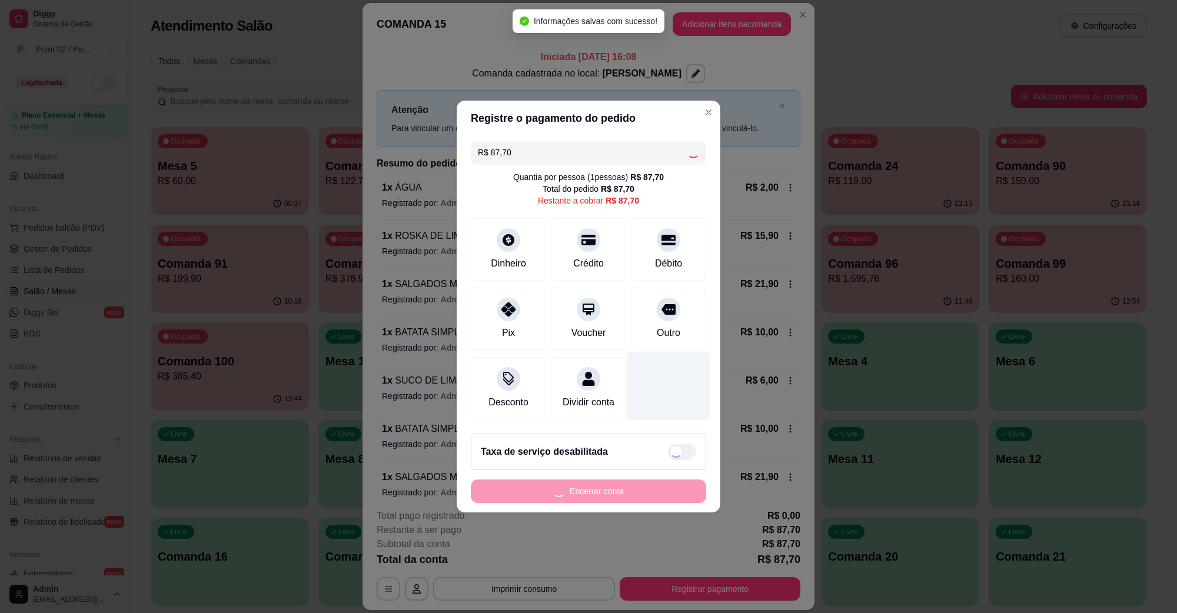
type input "R$ 0,00"
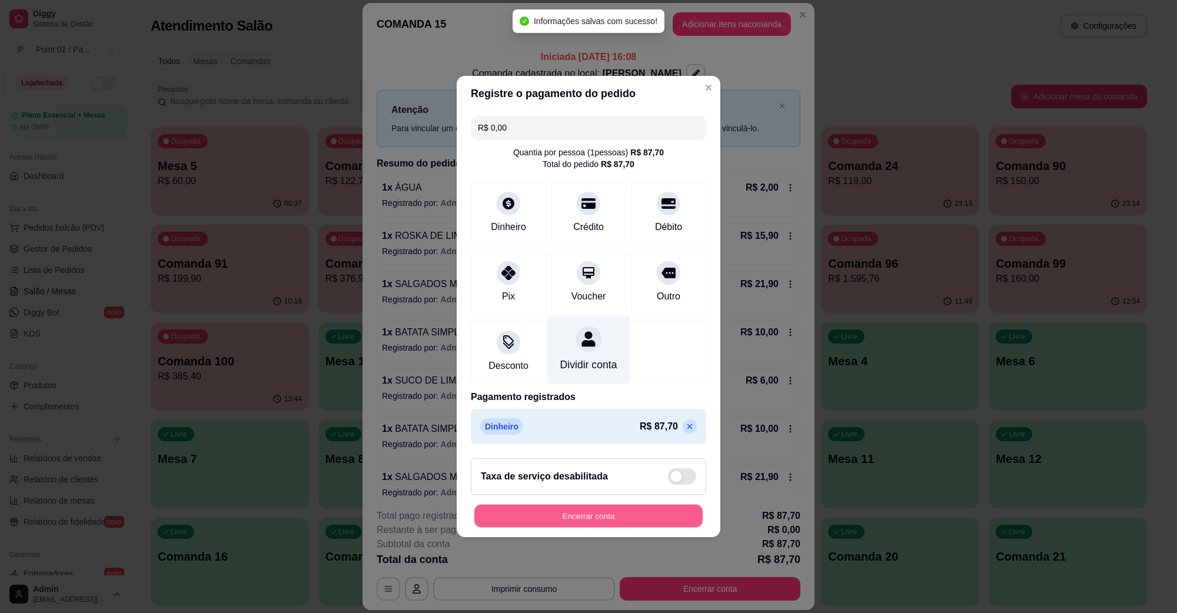
click at [616, 524] on button "Encerrar conta" at bounding box center [588, 516] width 228 height 23
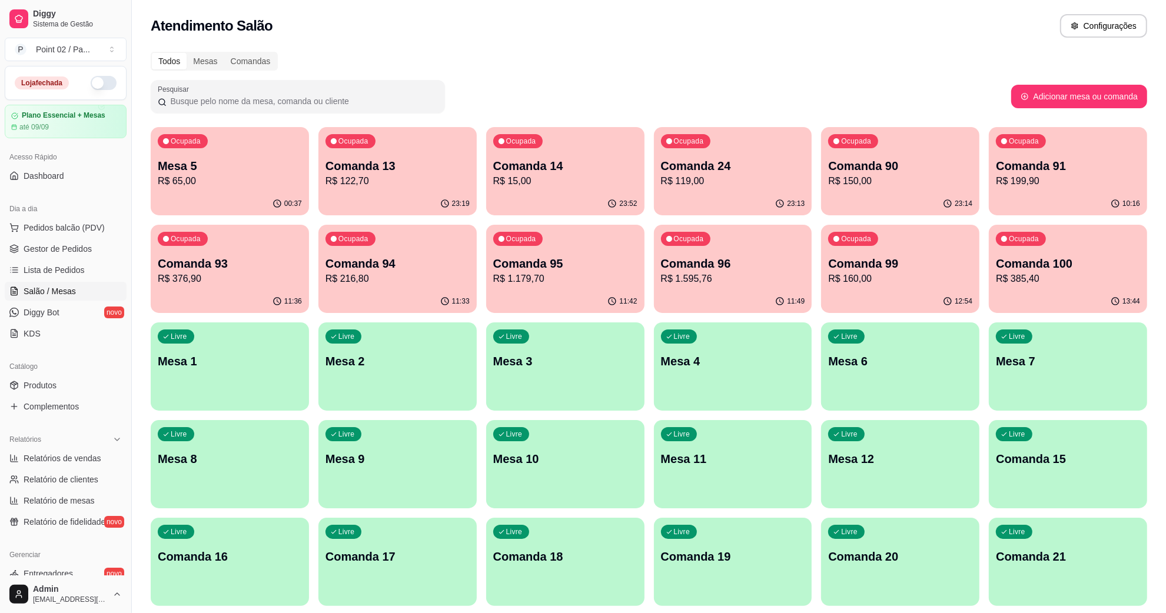
click at [1025, 483] on div "Livre Comanda 15" at bounding box center [1068, 457] width 158 height 74
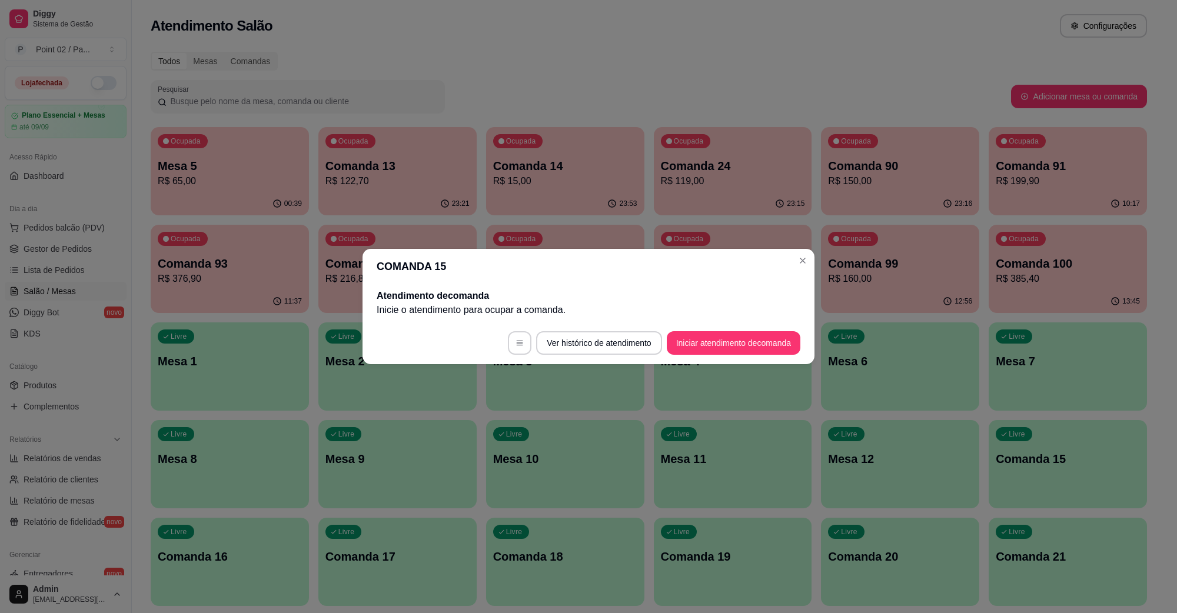
click at [790, 322] on footer "Ver histórico de atendimento Iniciar atendimento de comanda" at bounding box center [589, 343] width 452 height 42
click at [758, 334] on button "Iniciar atendimento de comanda" at bounding box center [734, 343] width 130 height 23
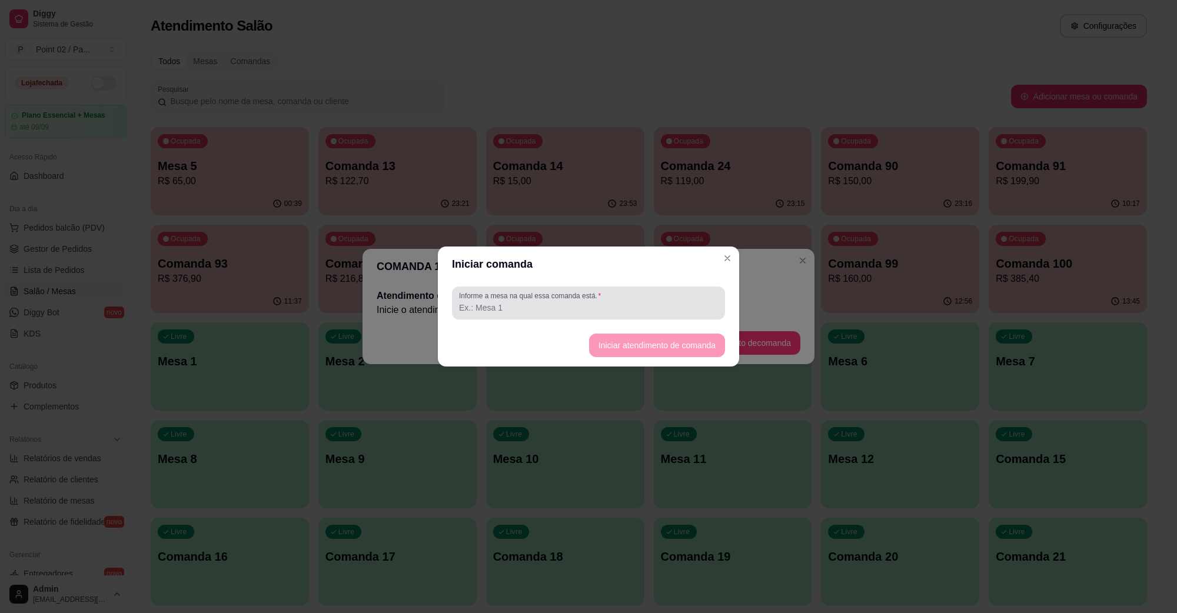
click at [625, 313] on input "Informe a mesa na qual essa comanda está." at bounding box center [588, 308] width 259 height 12
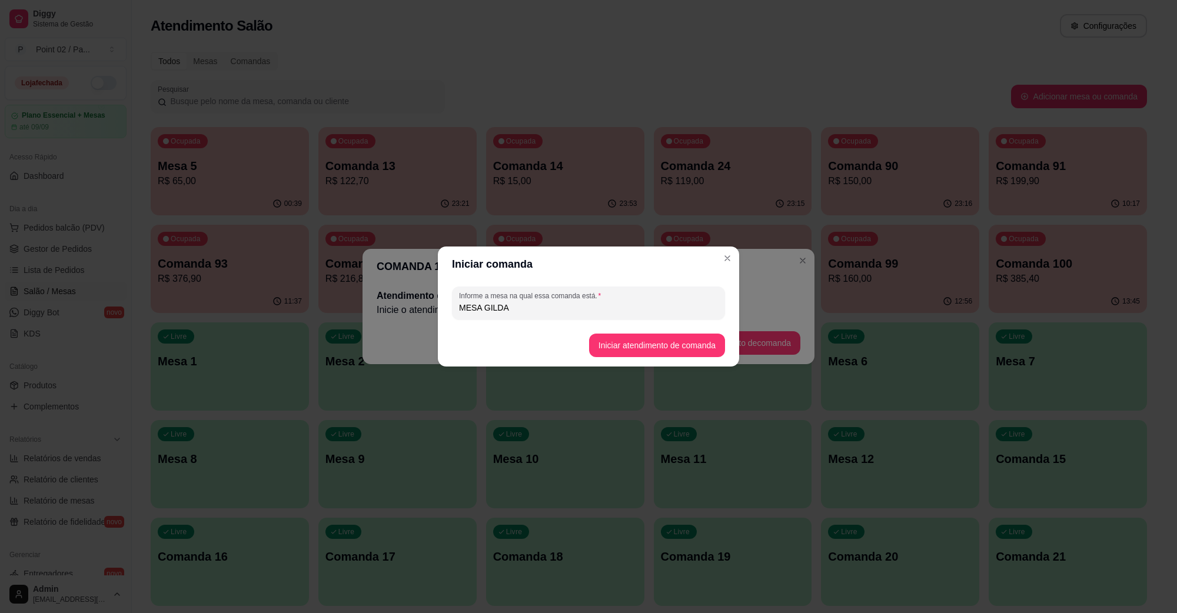
type input "MESA GILDA"
click at [630, 345] on button "Iniciar atendimento de comanda" at bounding box center [657, 345] width 132 height 23
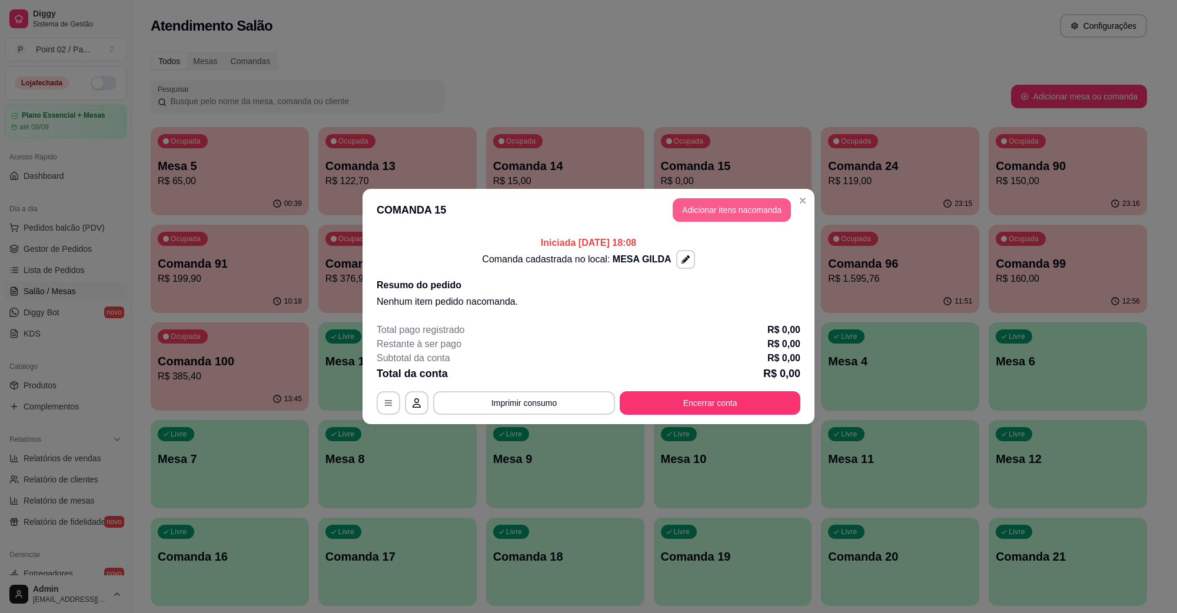
click at [719, 212] on button "Adicionar itens na comanda" at bounding box center [732, 210] width 118 height 24
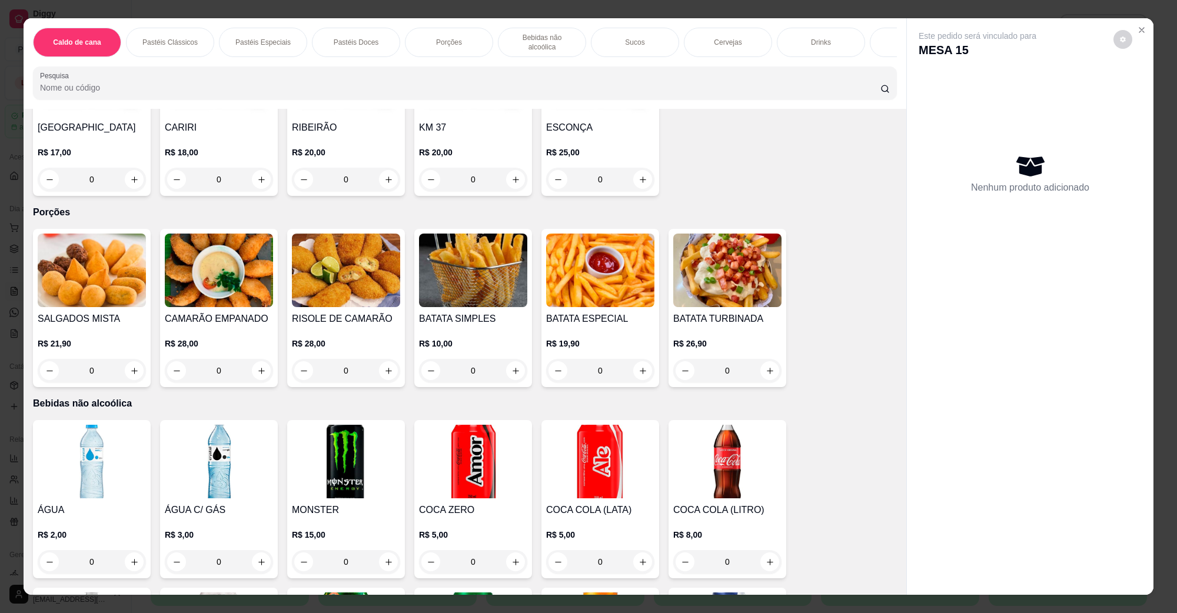
click at [422, 312] on h4 "BATATA SIMPLES" at bounding box center [473, 319] width 108 height 14
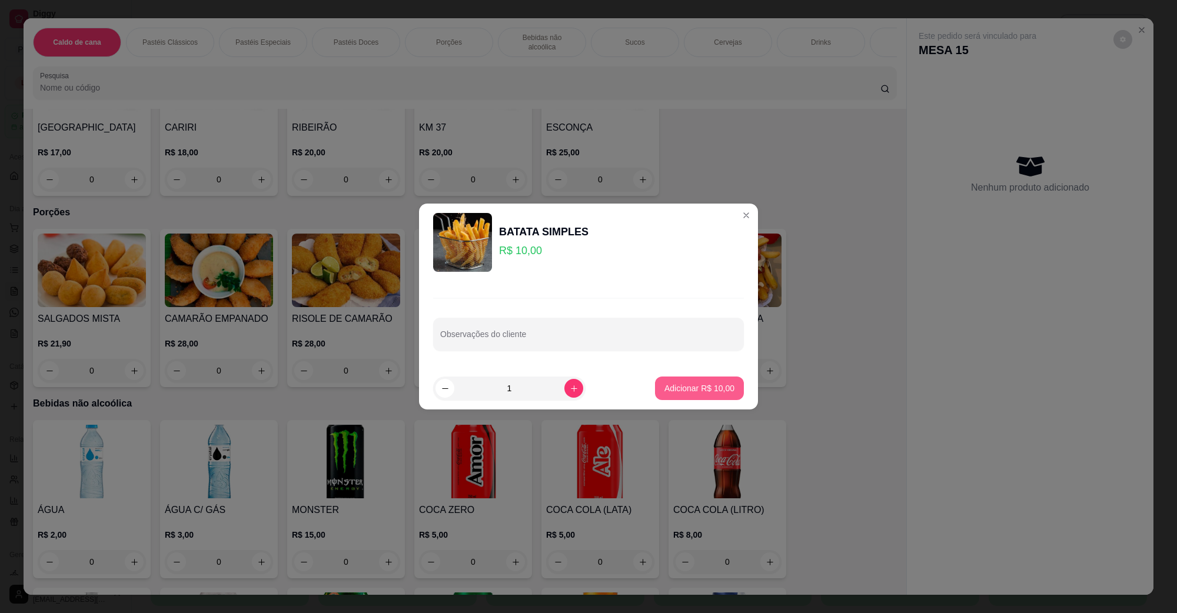
click at [663, 381] on button "Adicionar R$ 10,00" at bounding box center [699, 389] width 89 height 24
type input "1"
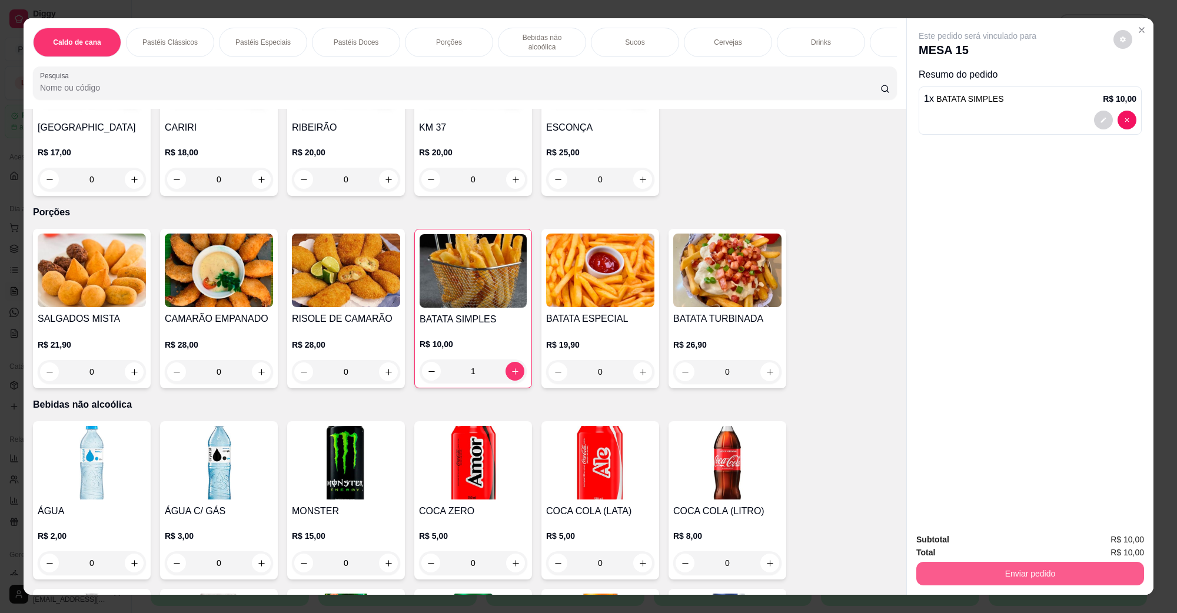
click at [996, 571] on button "Enviar pedido" at bounding box center [1030, 574] width 228 height 24
click at [992, 551] on button "Não registrar e enviar pedido" at bounding box center [990, 545] width 122 height 22
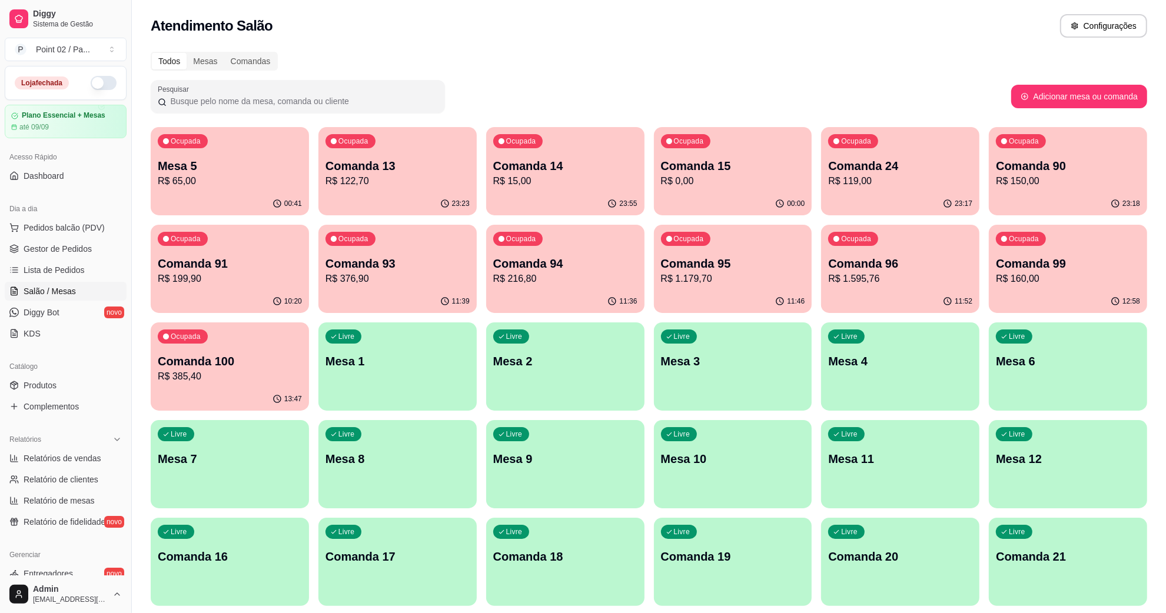
click at [221, 184] on p "R$ 65,00" at bounding box center [230, 181] width 144 height 14
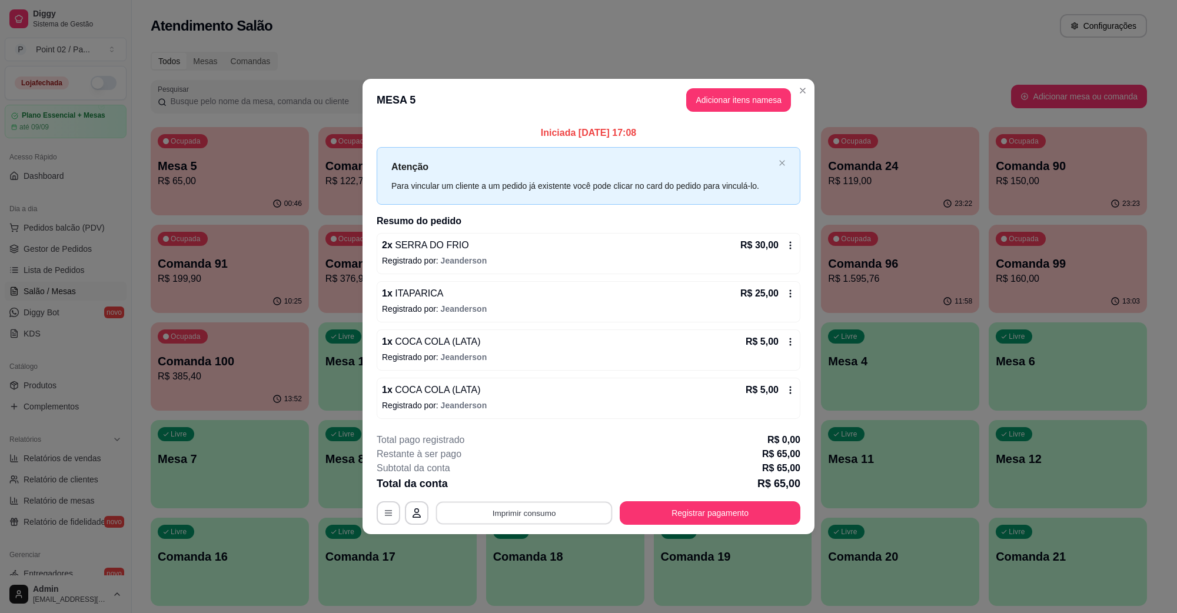
click at [505, 514] on button "Imprimir consumo" at bounding box center [524, 512] width 177 height 23
click at [512, 486] on button "IMPRESSORA" at bounding box center [527, 486] width 85 height 19
click at [718, 512] on button "Registrar pagamento" at bounding box center [710, 513] width 181 height 24
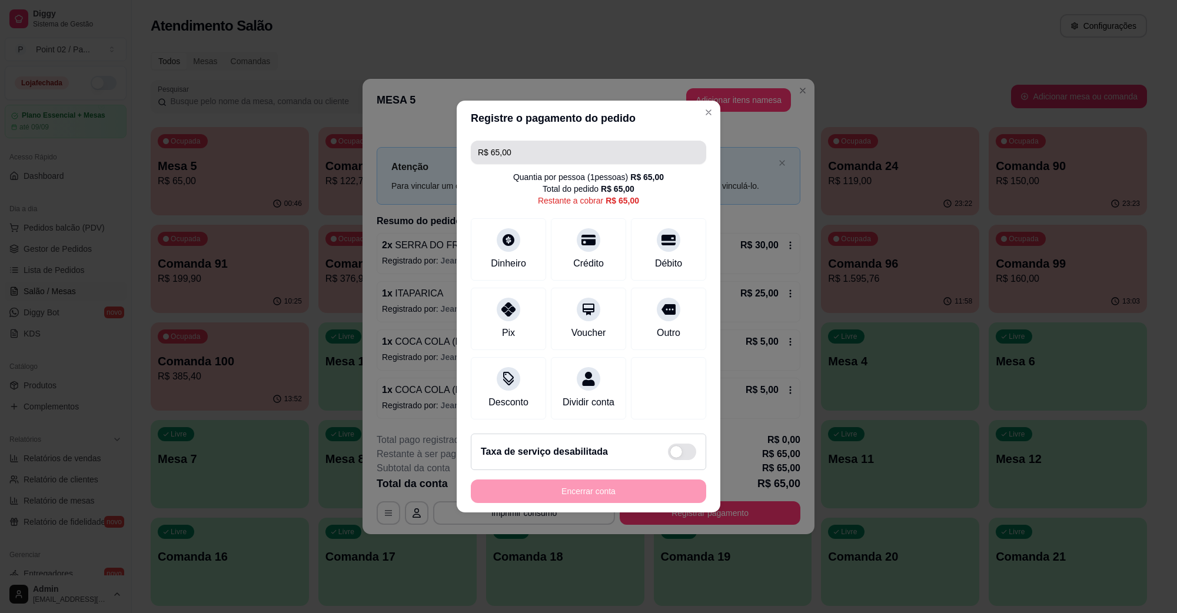
click at [547, 156] on input "R$ 65,00" at bounding box center [588, 153] width 221 height 24
click at [511, 235] on icon at bounding box center [508, 236] width 15 height 15
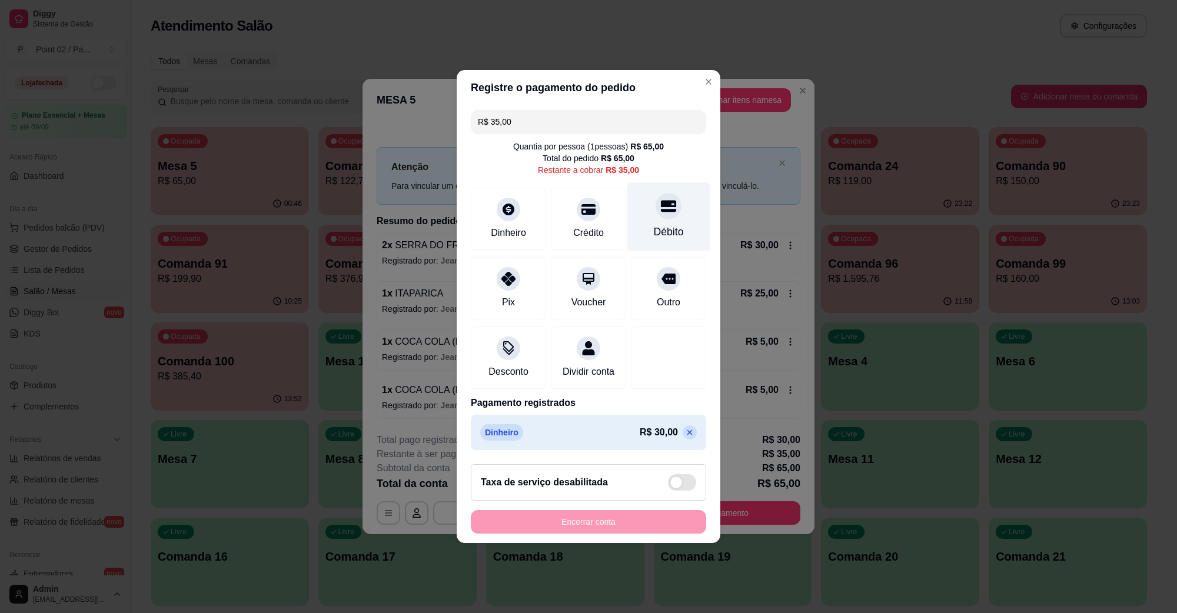
click at [673, 201] on div "Débito" at bounding box center [668, 216] width 83 height 69
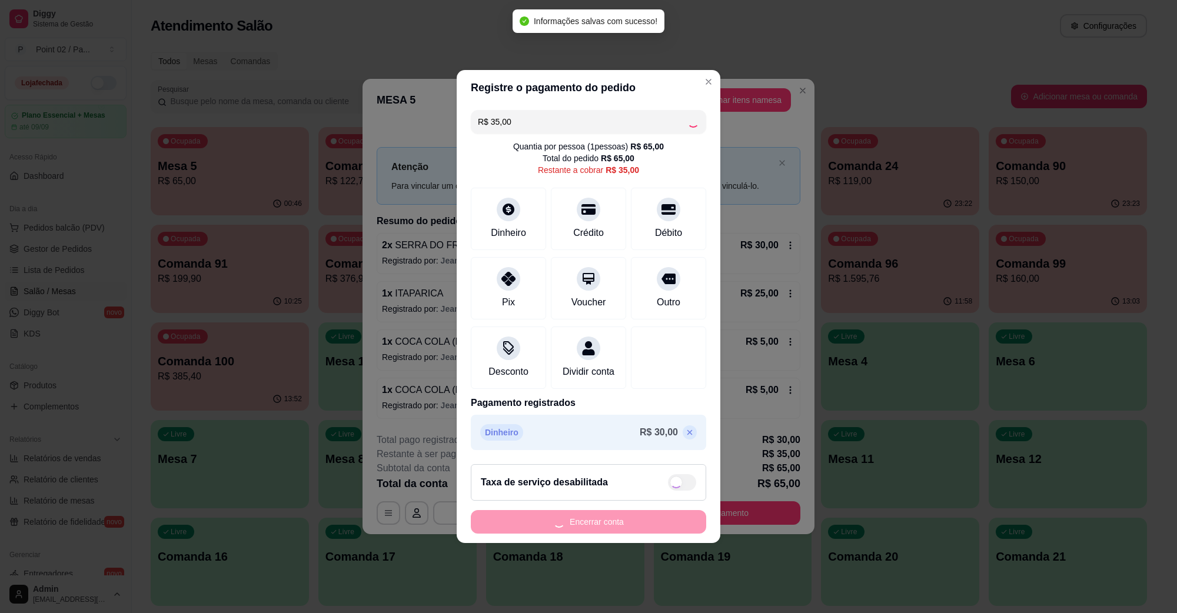
type input "R$ 0,00"
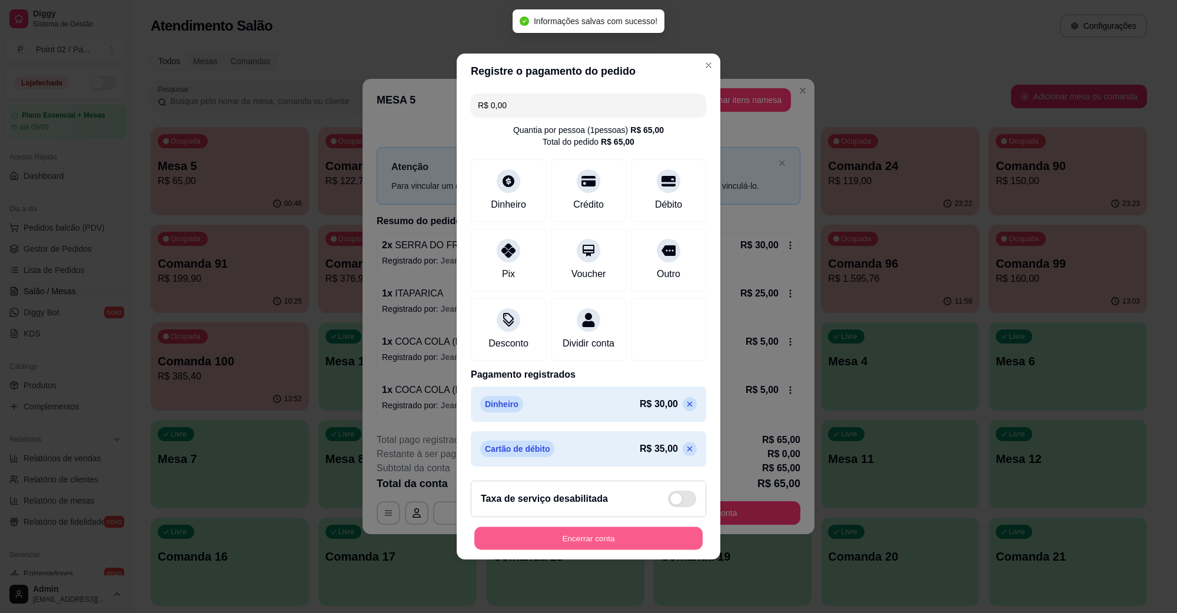
click at [589, 540] on button "Encerrar conta" at bounding box center [588, 538] width 228 height 23
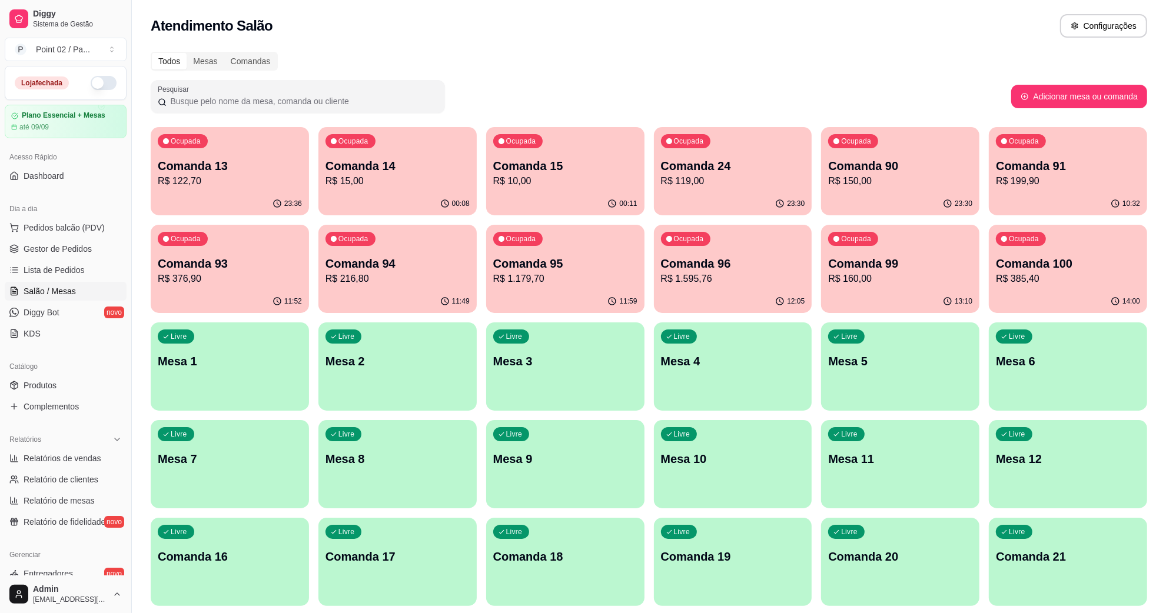
scroll to position [221, 0]
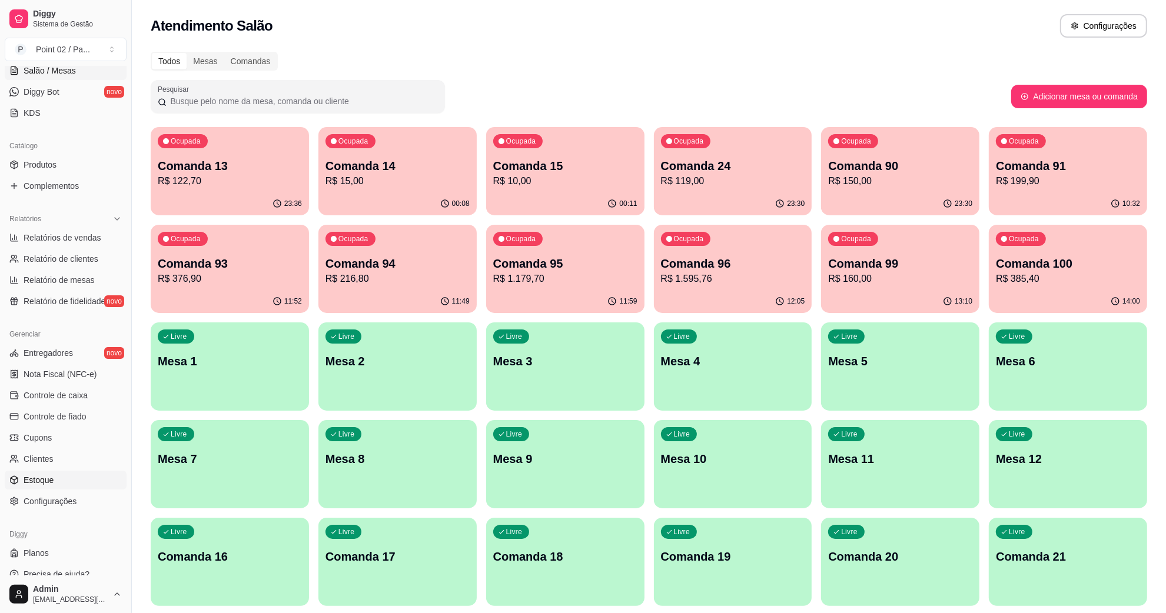
click at [45, 477] on span "Estoque" at bounding box center [39, 480] width 30 height 12
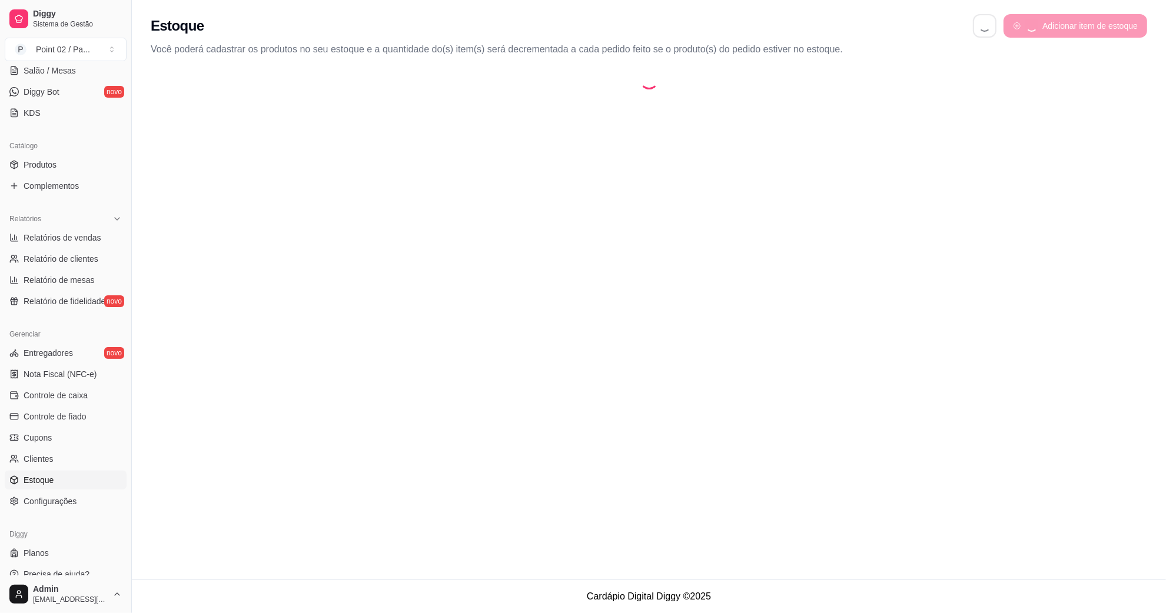
select select "QUANTITY_ORDER"
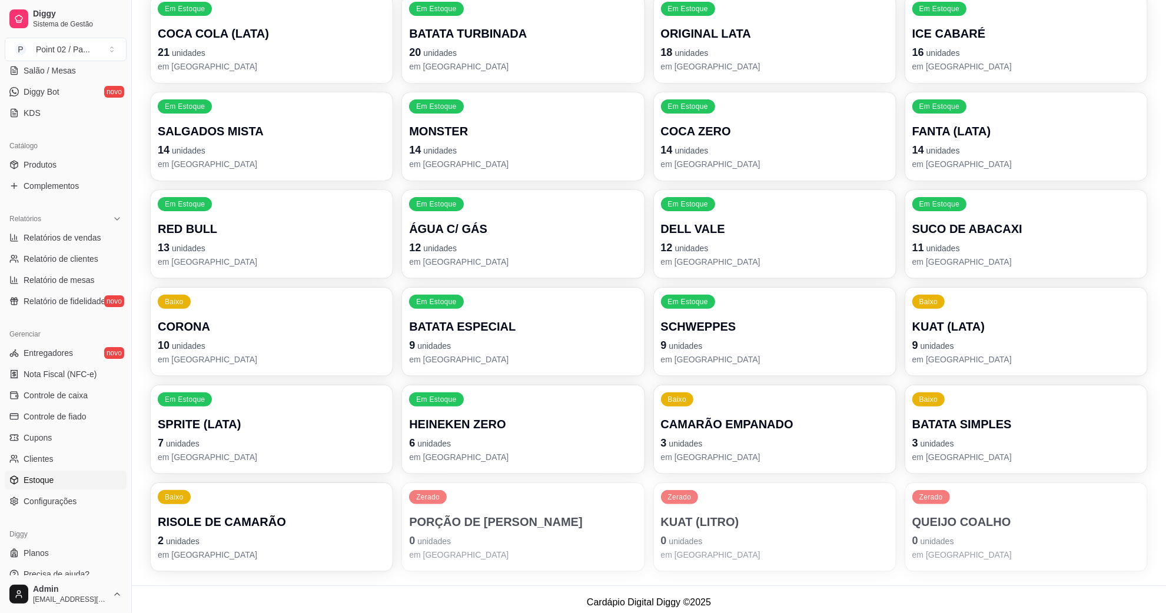
scroll to position [374, 0]
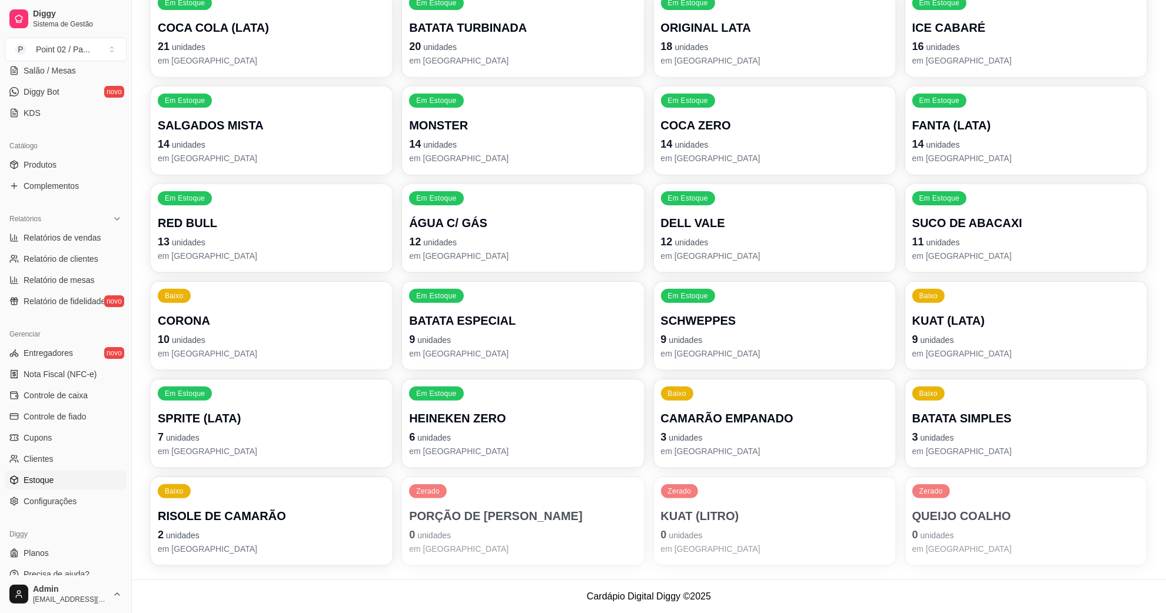
click at [922, 522] on p "QUEIJO COALHO" at bounding box center [1026, 516] width 228 height 16
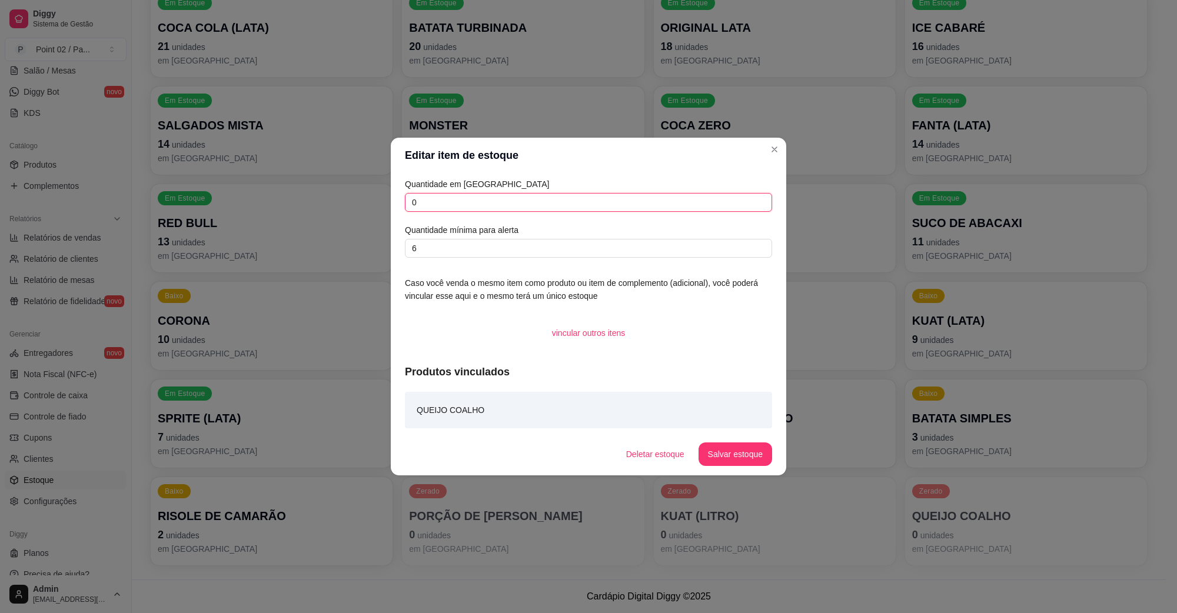
click at [463, 210] on input "0" at bounding box center [588, 202] width 367 height 19
type input "20"
click at [728, 451] on button "Salvar estoque" at bounding box center [736, 455] width 74 height 24
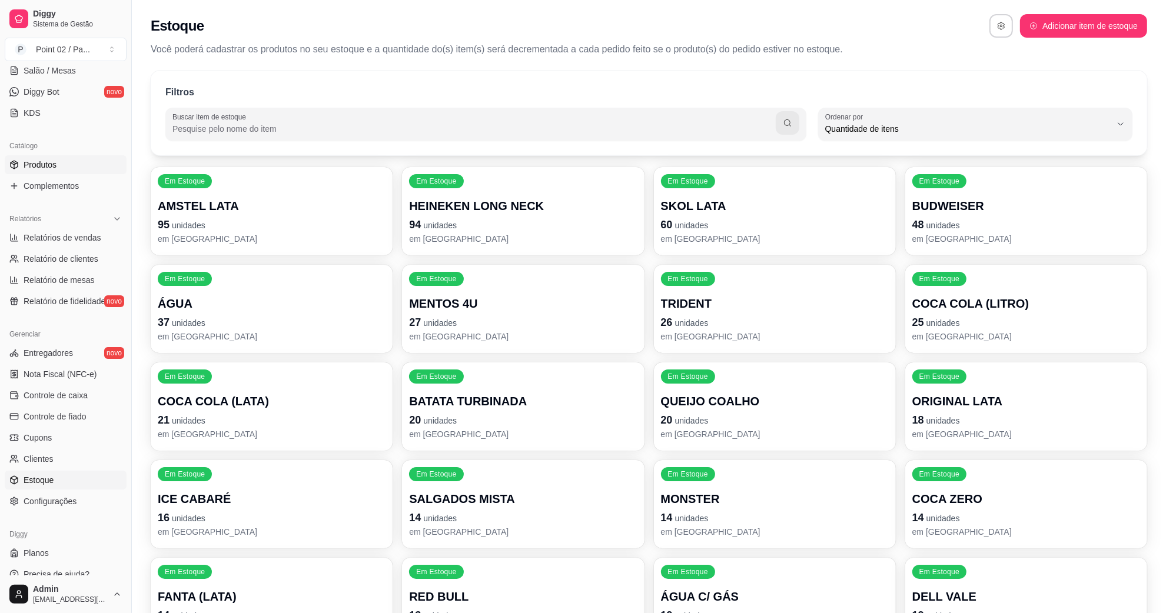
scroll to position [0, 0]
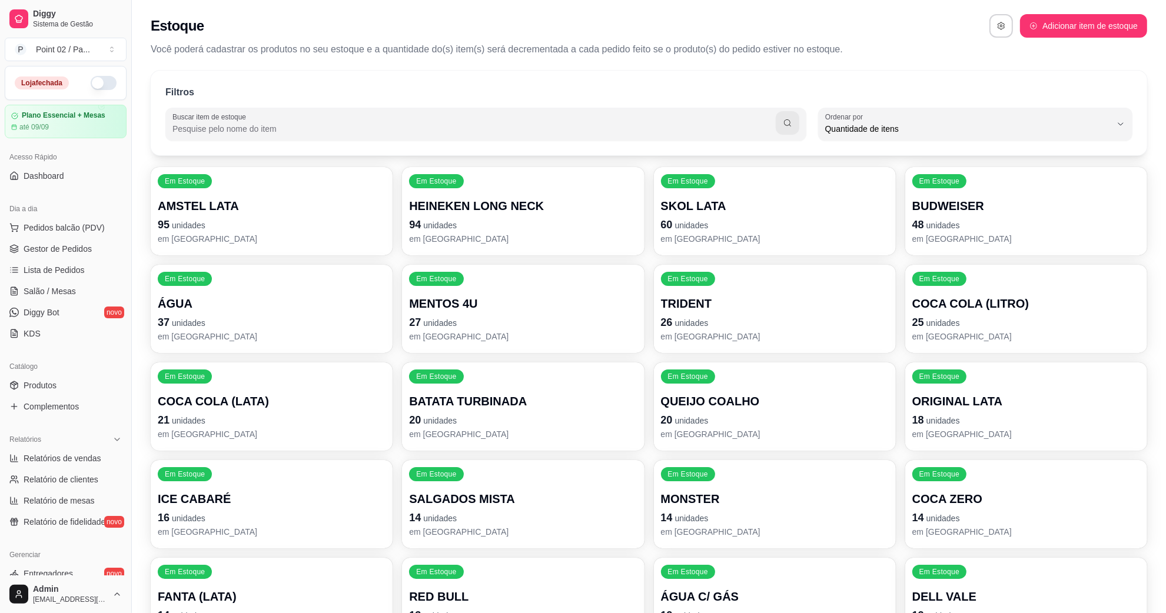
click at [96, 89] on button "button" at bounding box center [104, 83] width 26 height 14
click at [57, 288] on span "Salão / Mesas" at bounding box center [50, 291] width 52 height 12
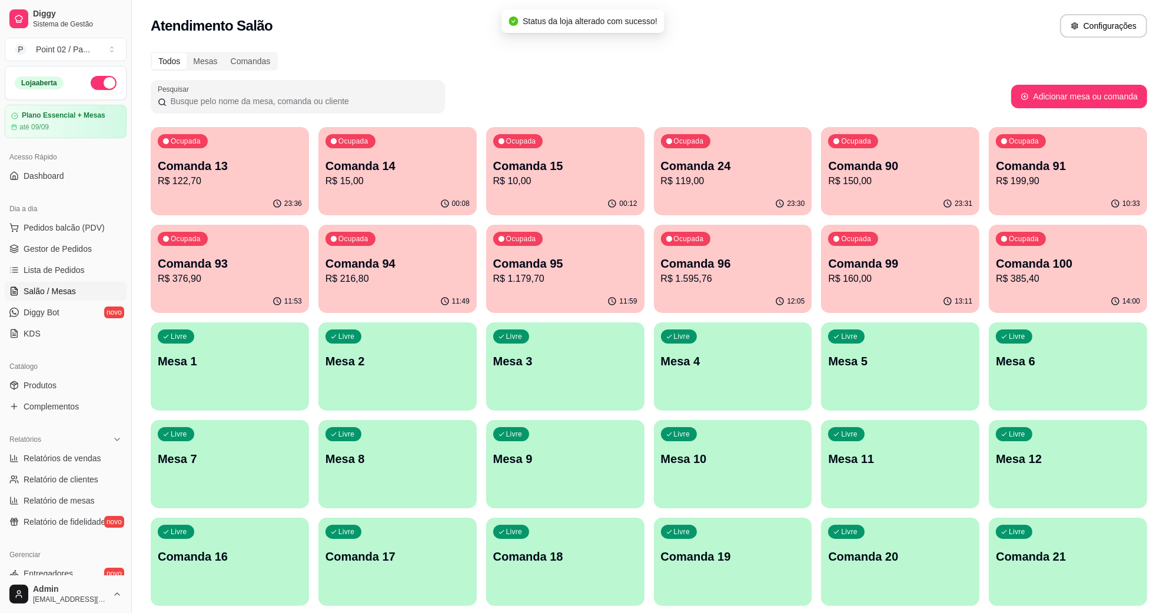
click at [462, 67] on div "Todos Mesas Comandas" at bounding box center [649, 61] width 996 height 19
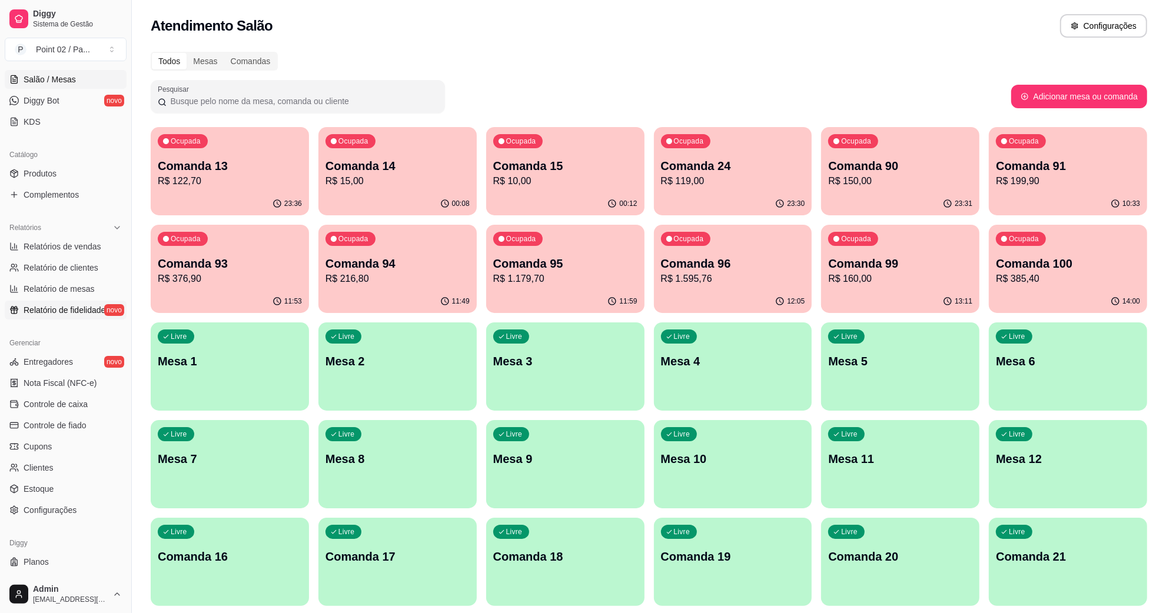
scroll to position [221, 0]
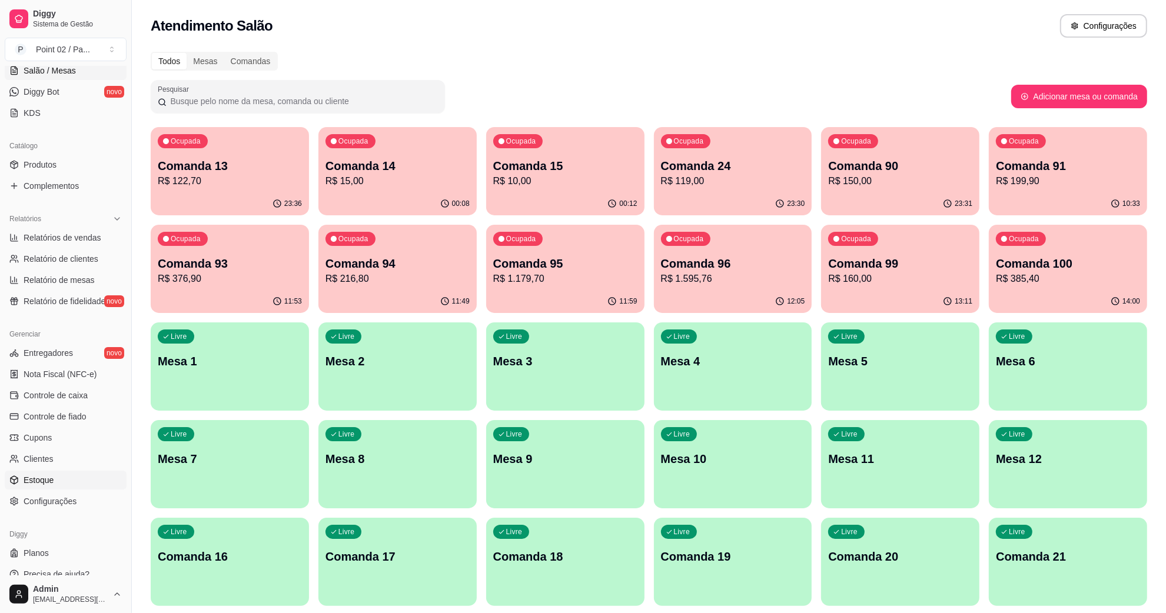
click at [74, 481] on link "Estoque" at bounding box center [66, 480] width 122 height 19
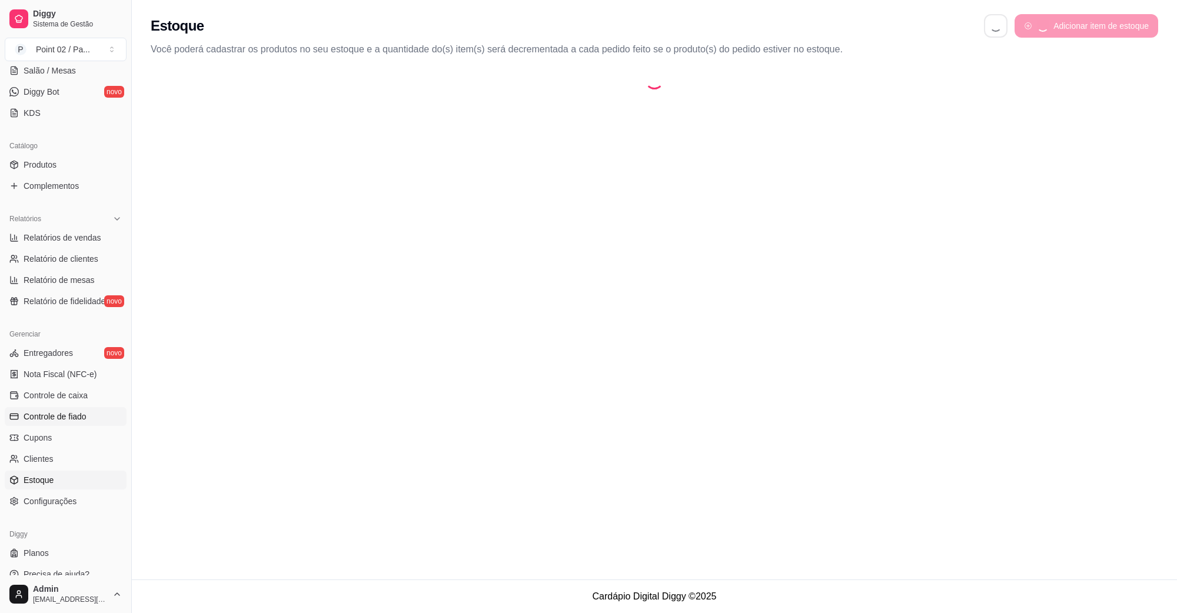
select select "QUANTITY_ORDER"
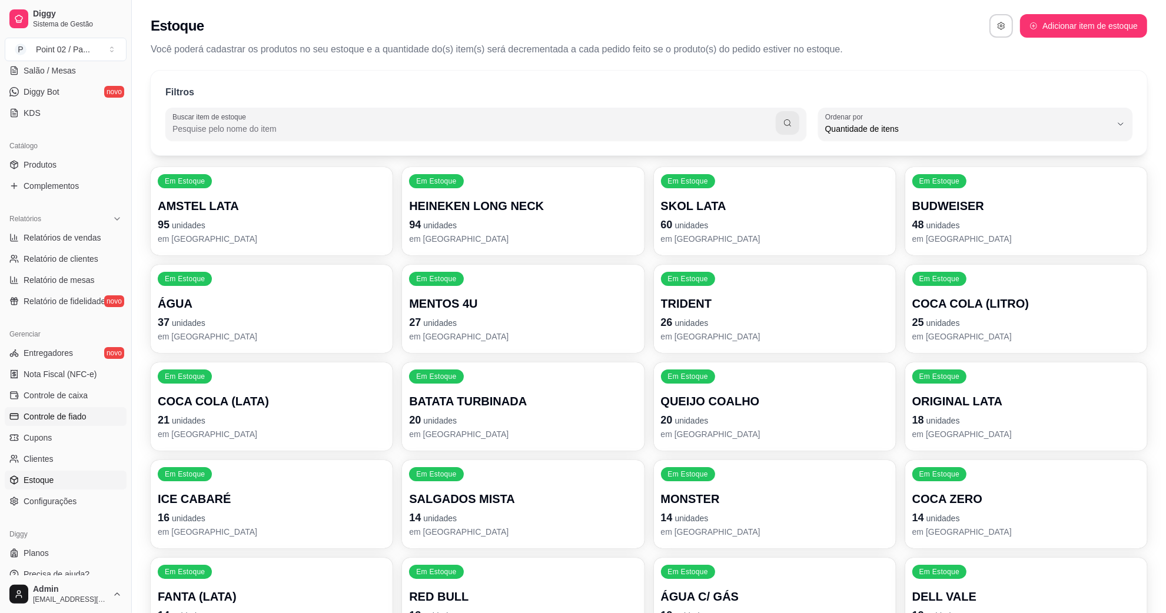
scroll to position [11, 0]
click at [696, 384] on div "Em Estoque QUEIJO COALHO 20 unidades em [GEOGRAPHIC_DATA]" at bounding box center [774, 407] width 235 height 86
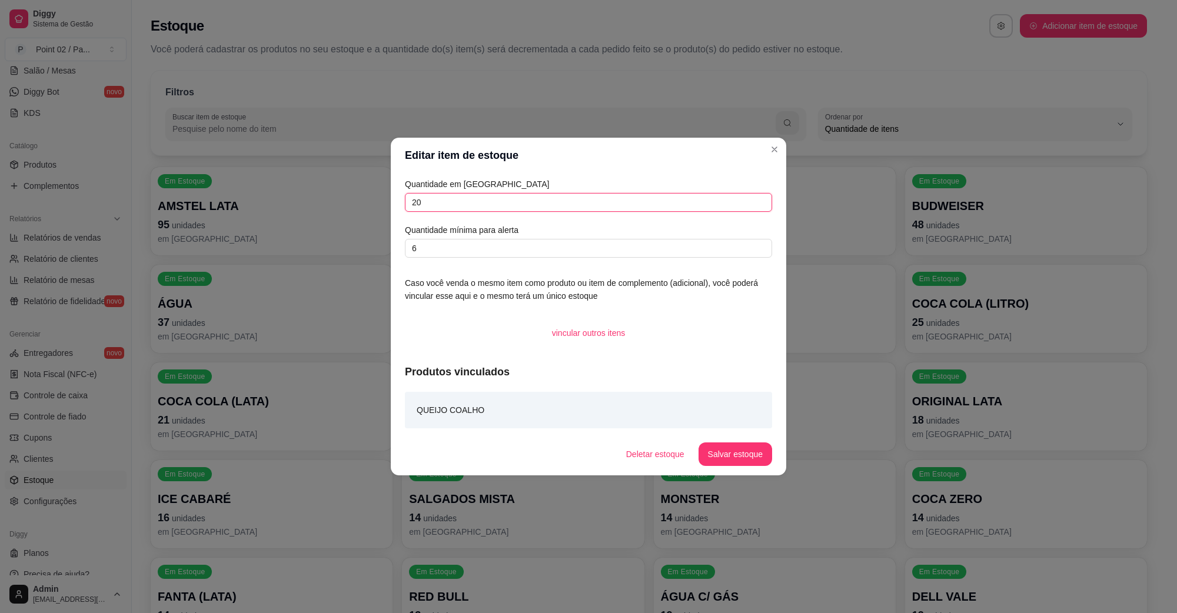
click at [467, 207] on input "20" at bounding box center [588, 202] width 367 height 19
type input "30"
click at [728, 446] on button "Salvar estoque" at bounding box center [736, 455] width 74 height 24
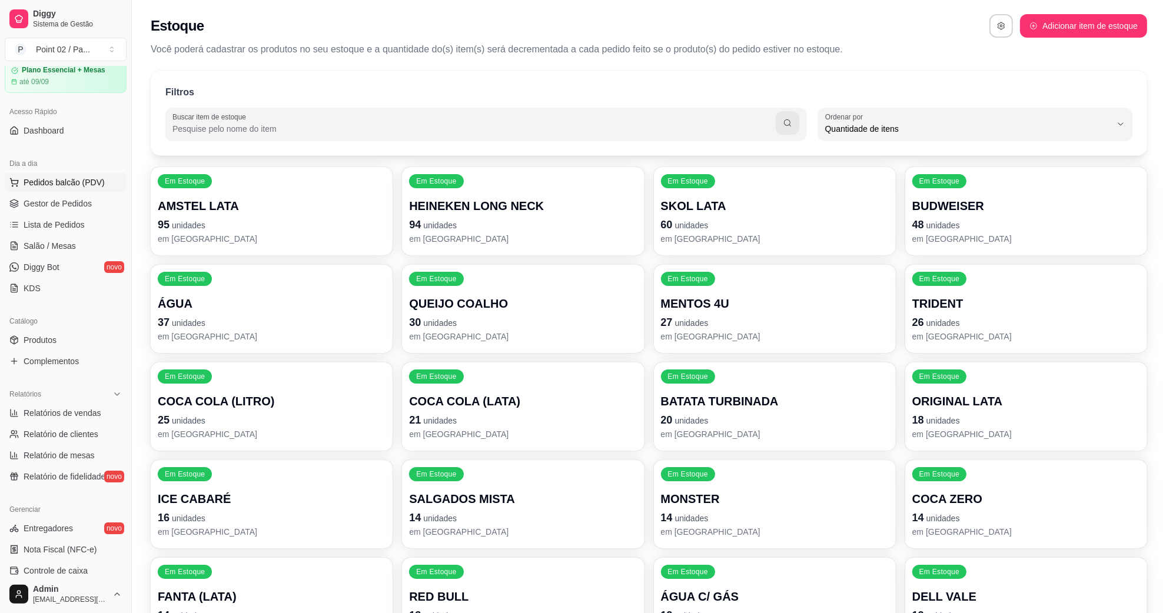
scroll to position [0, 0]
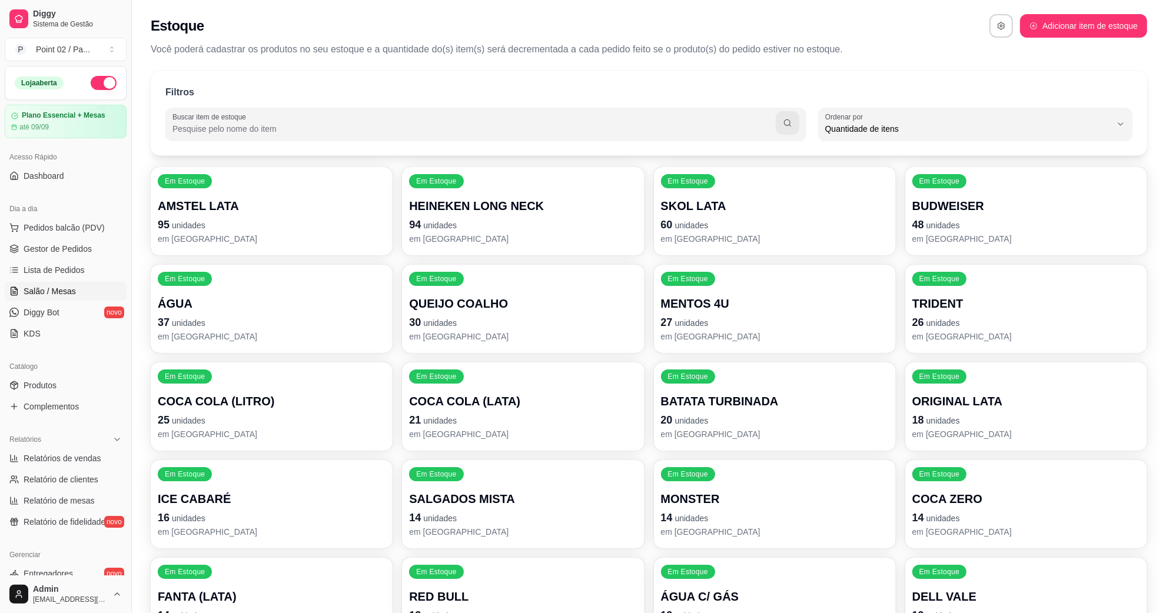
click at [74, 290] on link "Salão / Mesas" at bounding box center [66, 291] width 122 height 19
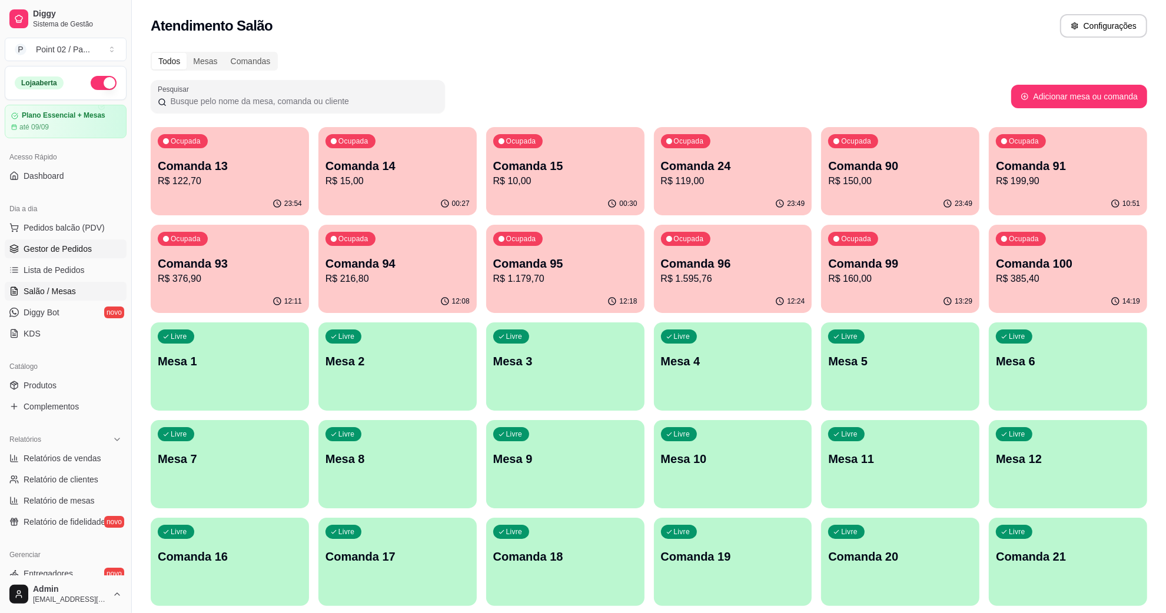
click at [71, 254] on span "Gestor de Pedidos" at bounding box center [58, 249] width 68 height 12
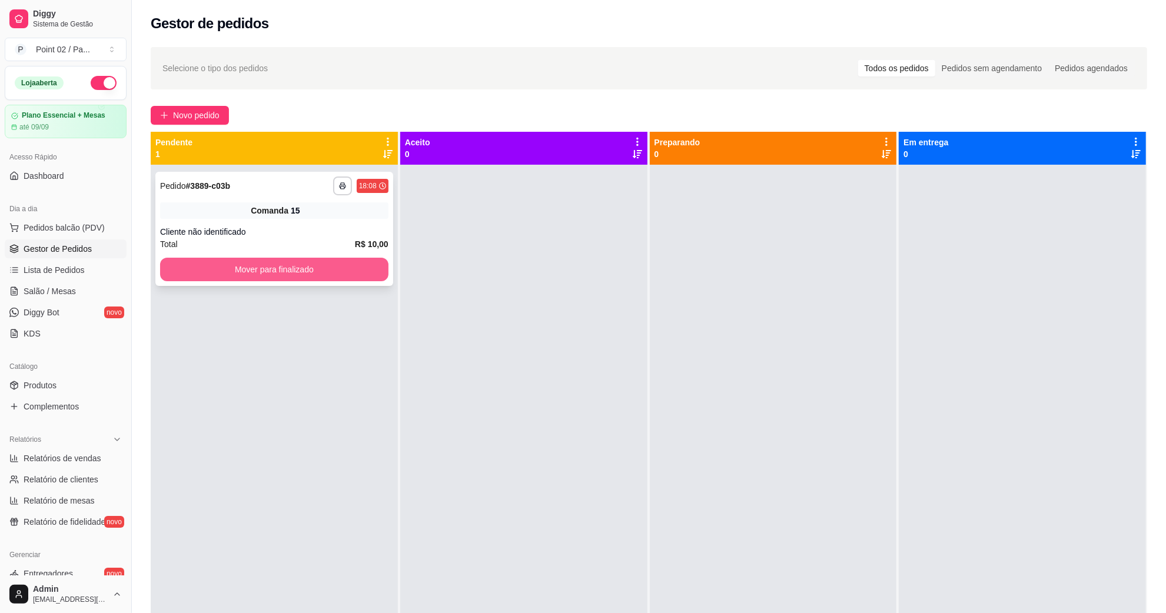
click at [237, 271] on button "Mover para finalizado" at bounding box center [274, 270] width 228 height 24
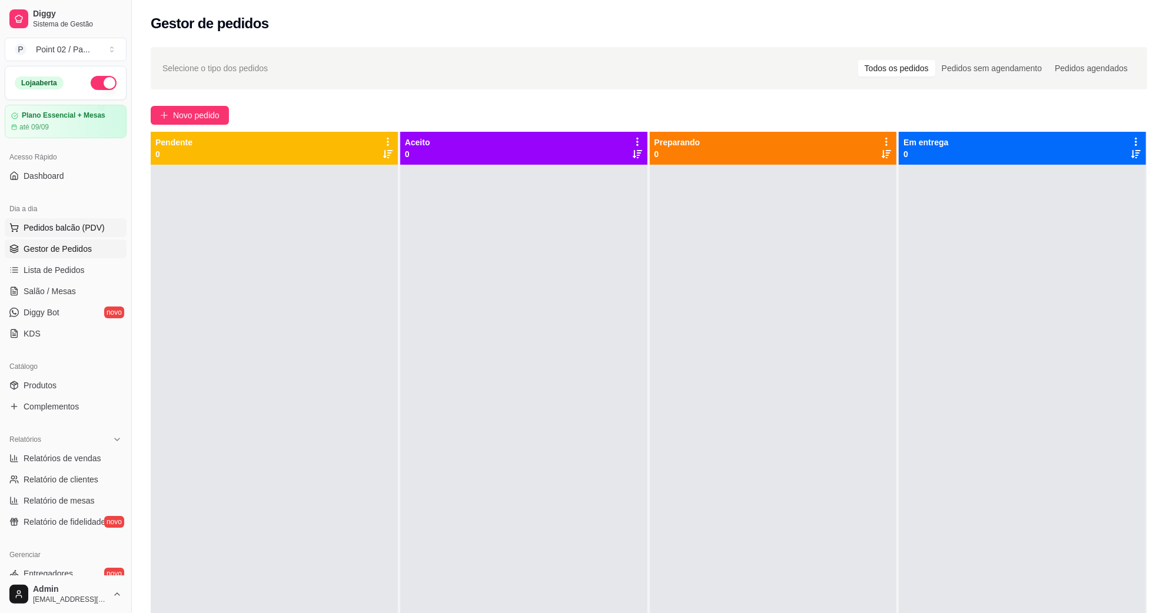
click at [100, 222] on span "Pedidos balcão (PDV)" at bounding box center [64, 228] width 81 height 12
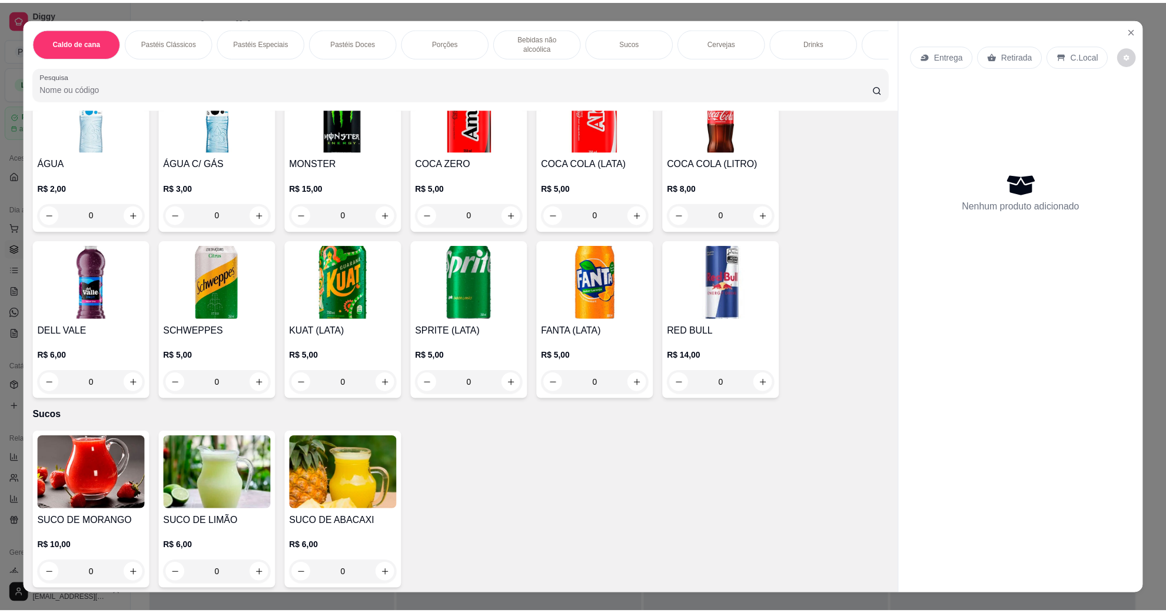
scroll to position [1766, 0]
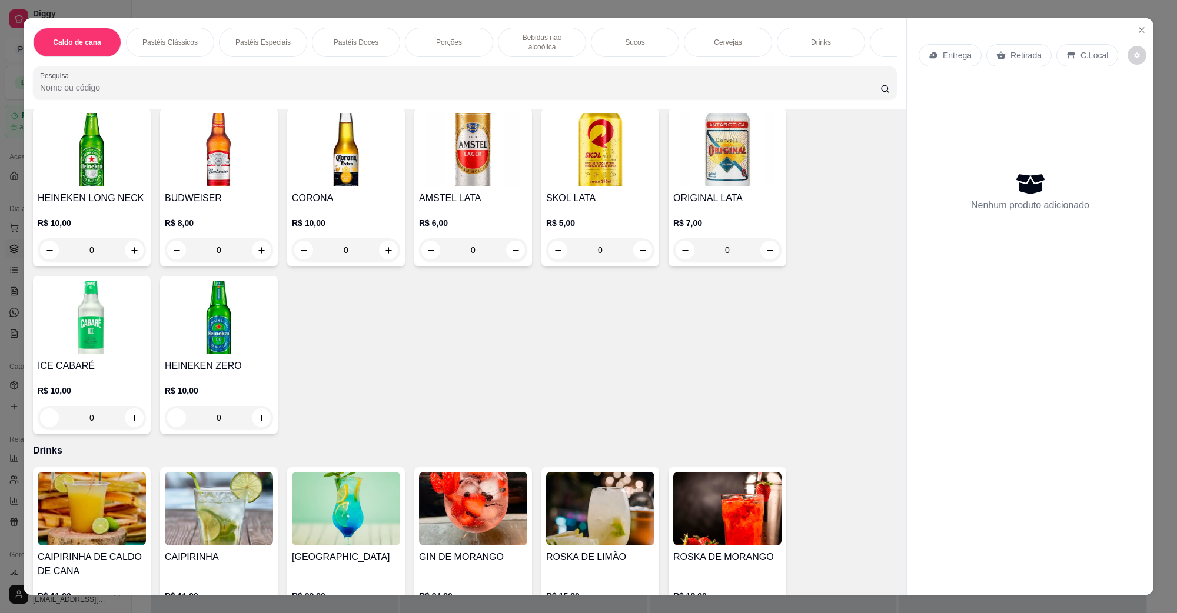
click at [456, 160] on img at bounding box center [473, 150] width 108 height 74
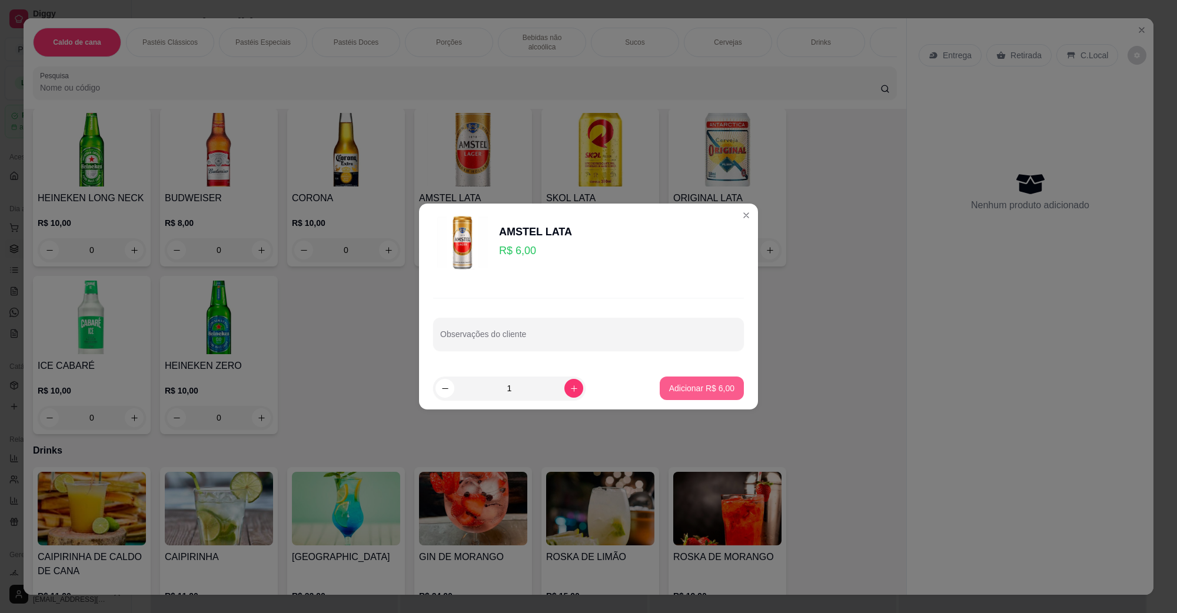
click at [689, 388] on p "Adicionar R$ 6,00" at bounding box center [701, 389] width 65 height 12
type input "1"
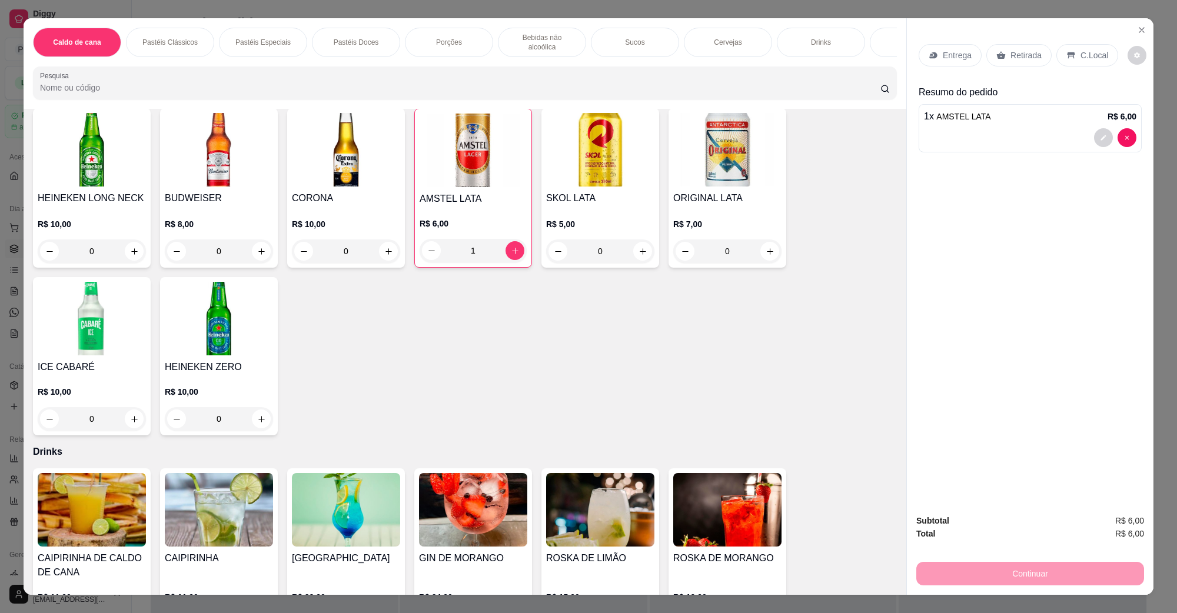
click at [1085, 51] on p "C.Local" at bounding box center [1095, 55] width 28 height 12
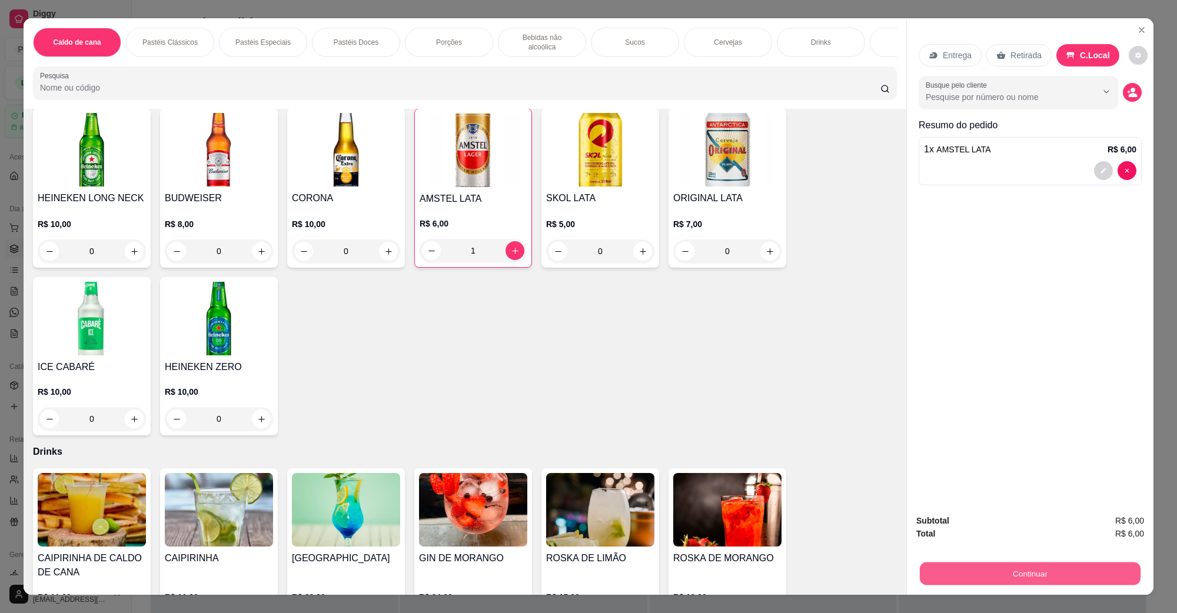
click at [985, 577] on button "Continuar" at bounding box center [1030, 573] width 221 height 23
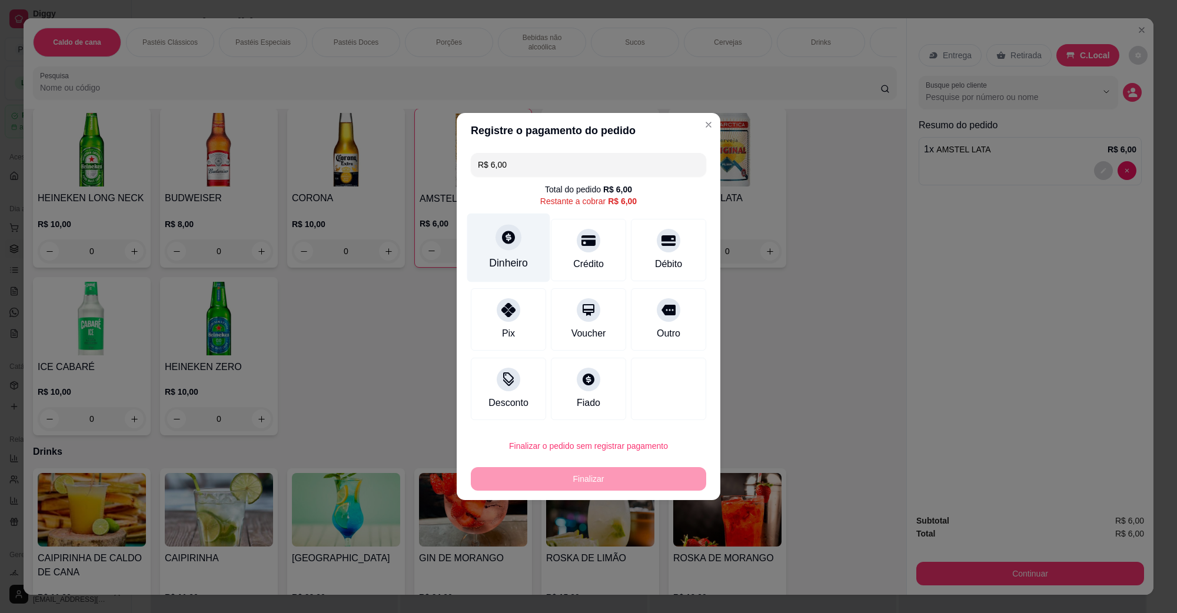
click at [493, 246] on div "Dinheiro" at bounding box center [508, 248] width 83 height 69
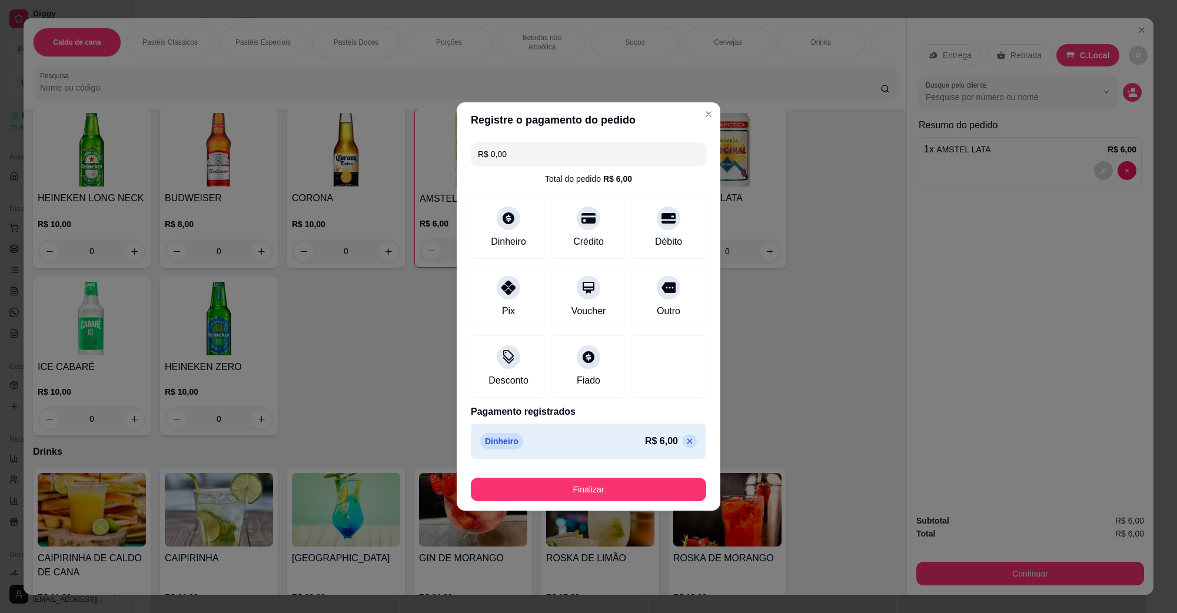
type input "R$ 0,00"
click at [583, 508] on footer "Finalizar" at bounding box center [589, 487] width 264 height 47
click at [586, 496] on button "Finalizar" at bounding box center [588, 489] width 228 height 23
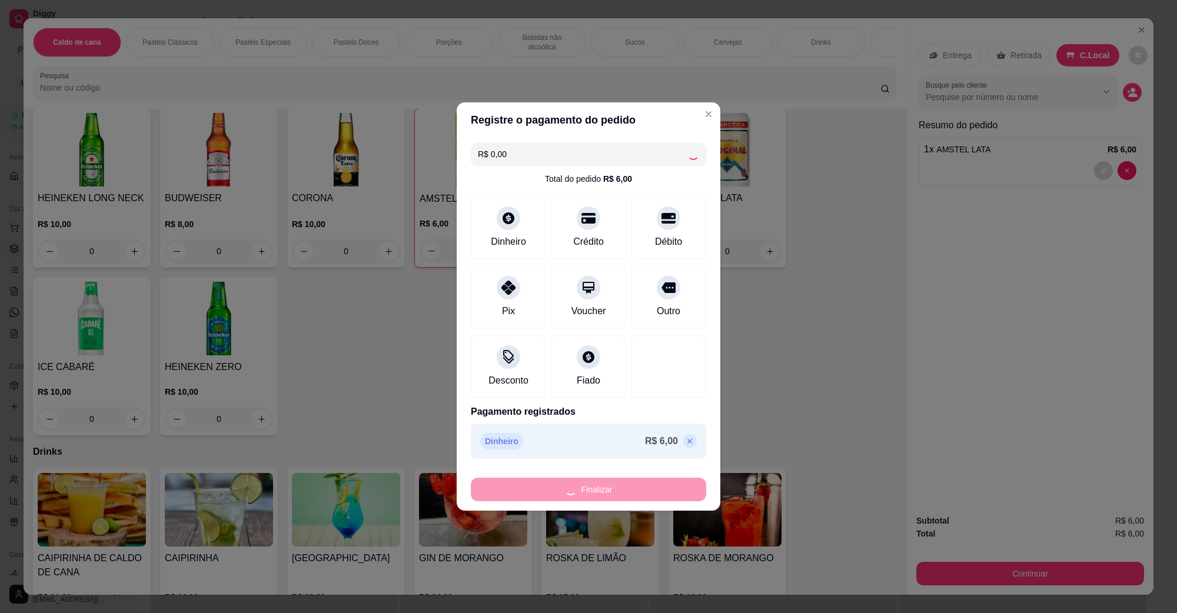
type input "0"
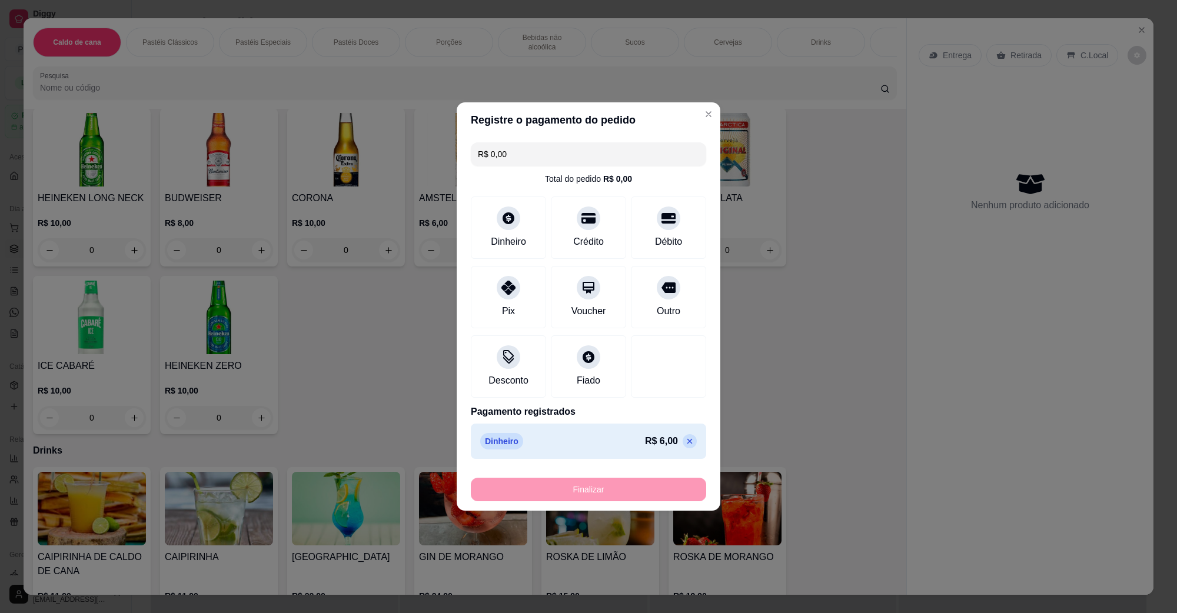
type input "-R$ 6,00"
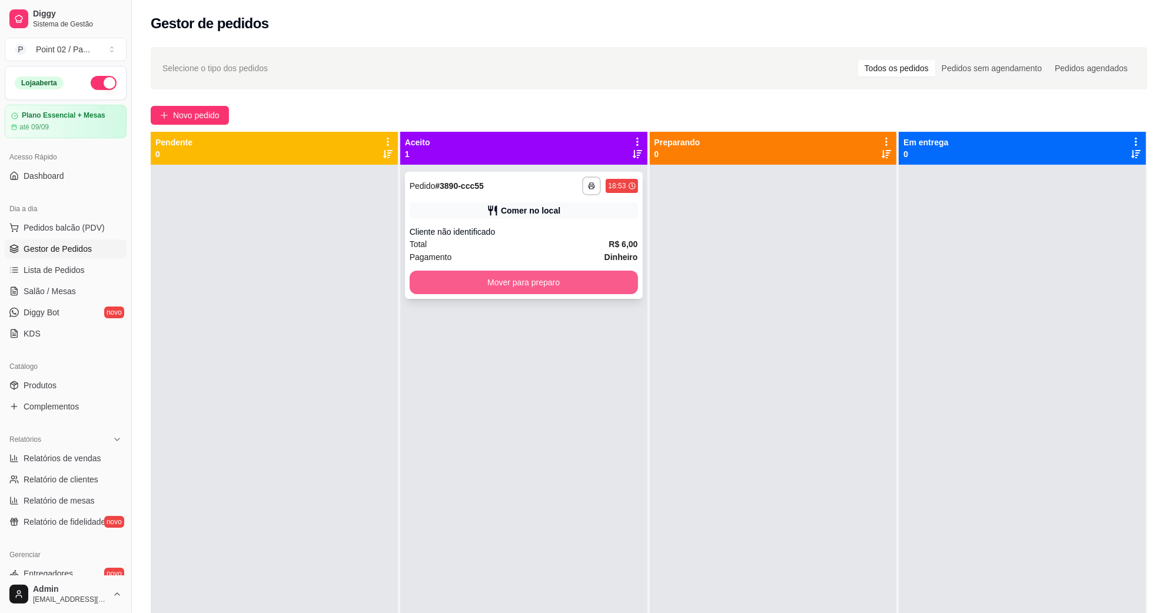
click at [498, 289] on button "Mover para preparo" at bounding box center [524, 283] width 228 height 24
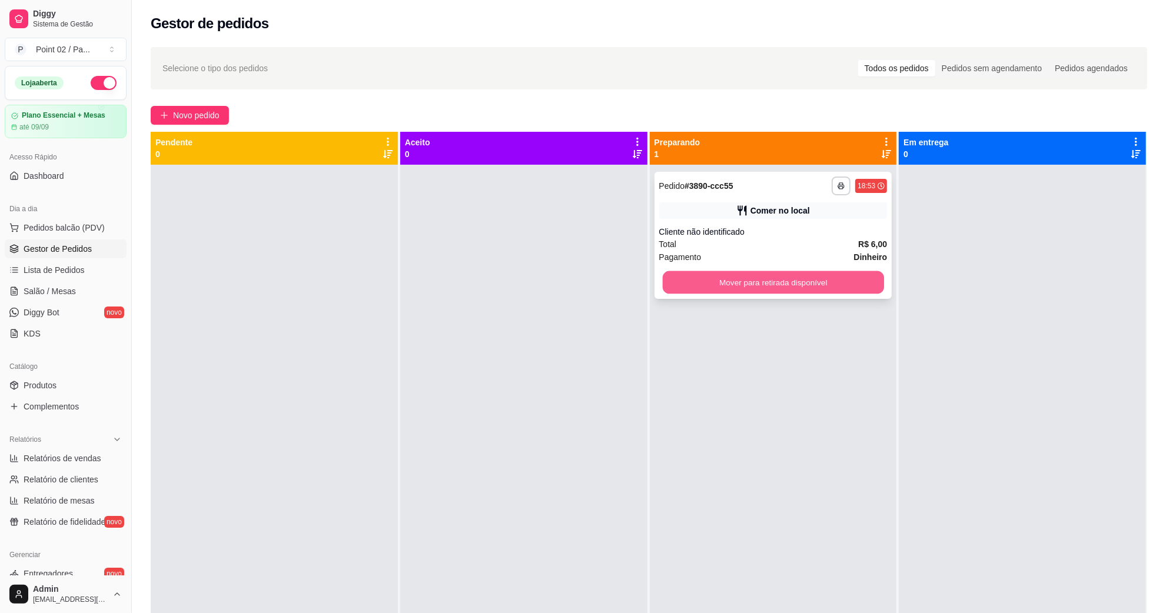
click at [740, 291] on button "Mover para retirada disponível" at bounding box center [772, 282] width 221 height 23
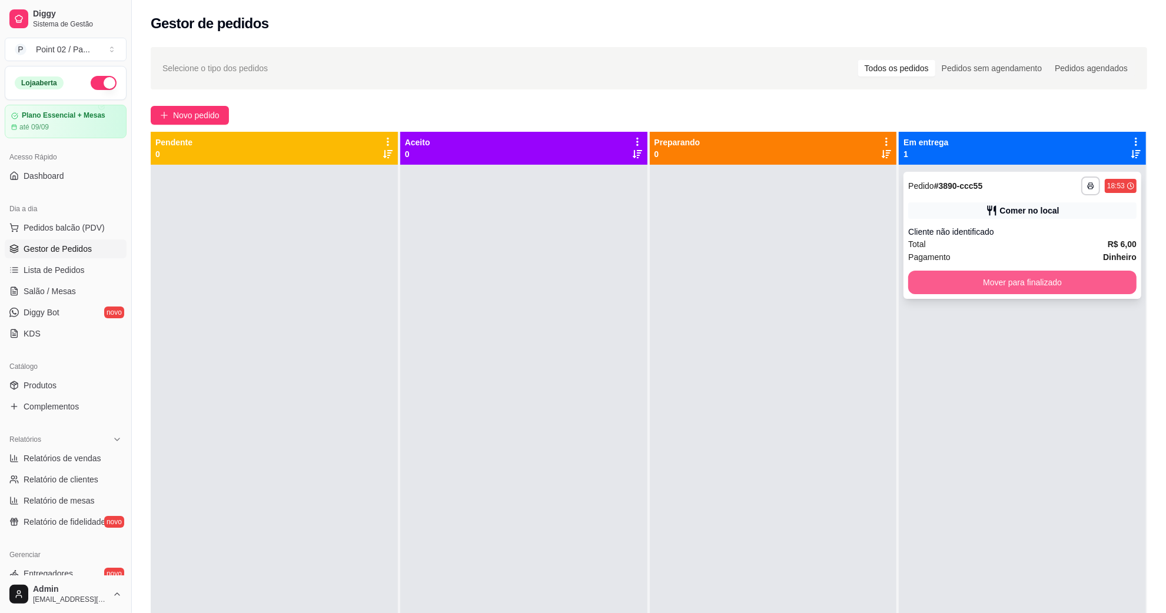
click at [952, 290] on button "Mover para finalizado" at bounding box center [1022, 283] width 228 height 24
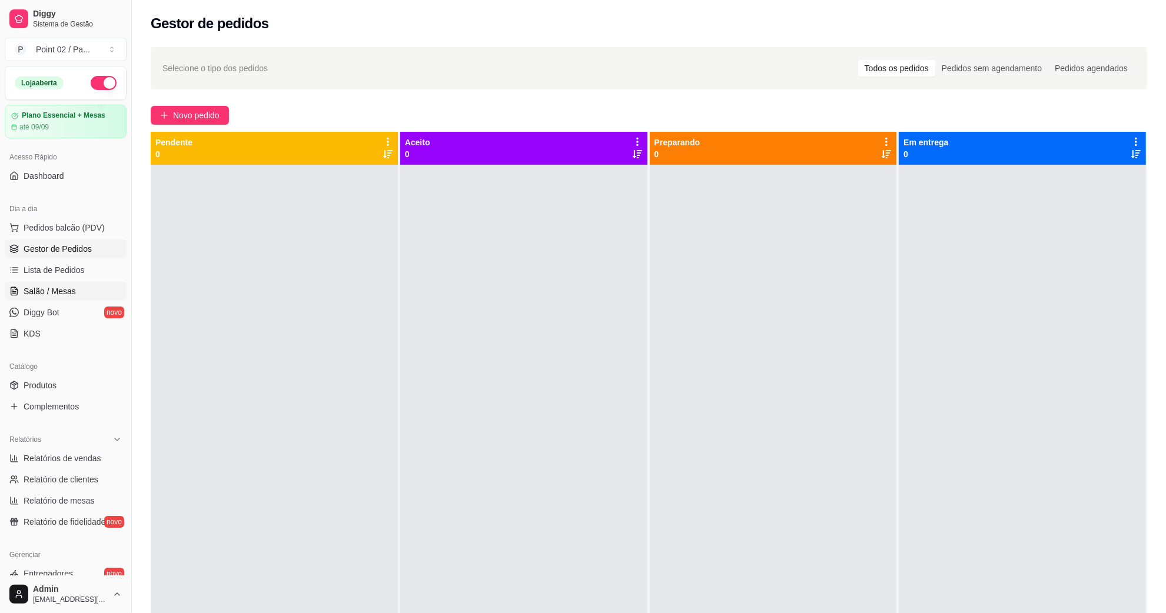
click at [88, 295] on link "Salão / Mesas" at bounding box center [66, 291] width 122 height 19
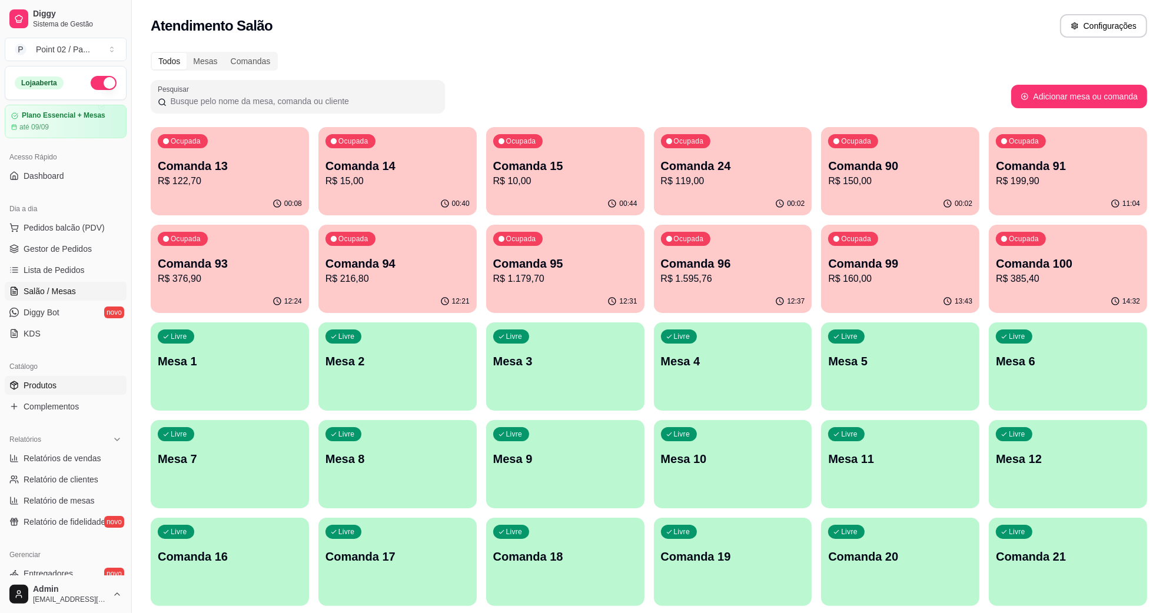
click at [72, 391] on link "Produtos" at bounding box center [66, 385] width 122 height 19
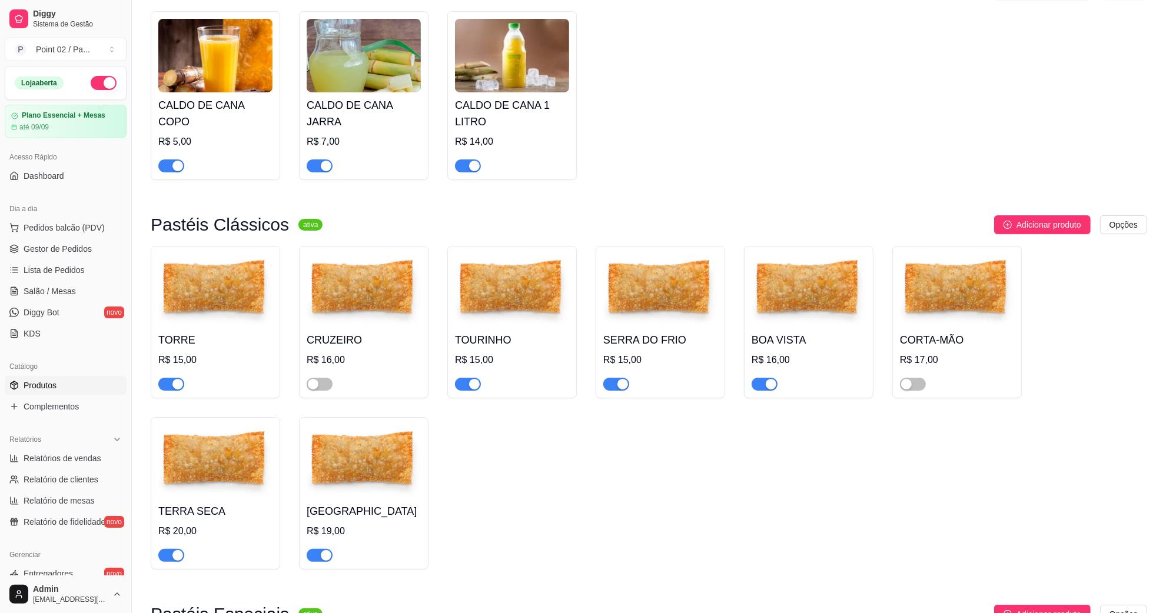
scroll to position [368, 0]
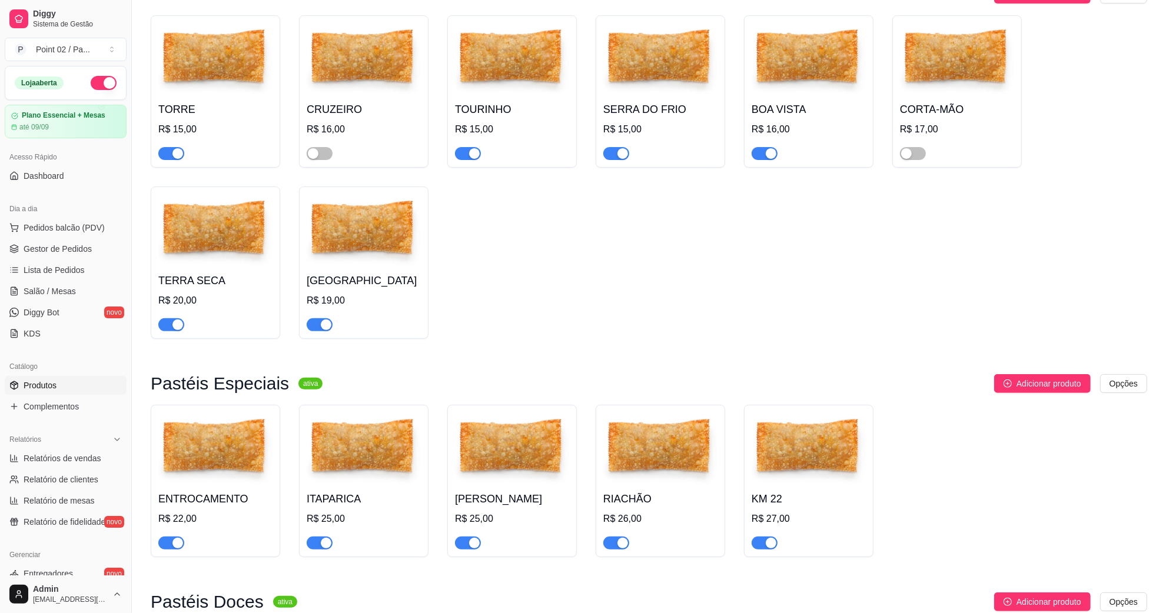
click at [381, 94] on img at bounding box center [364, 60] width 114 height 74
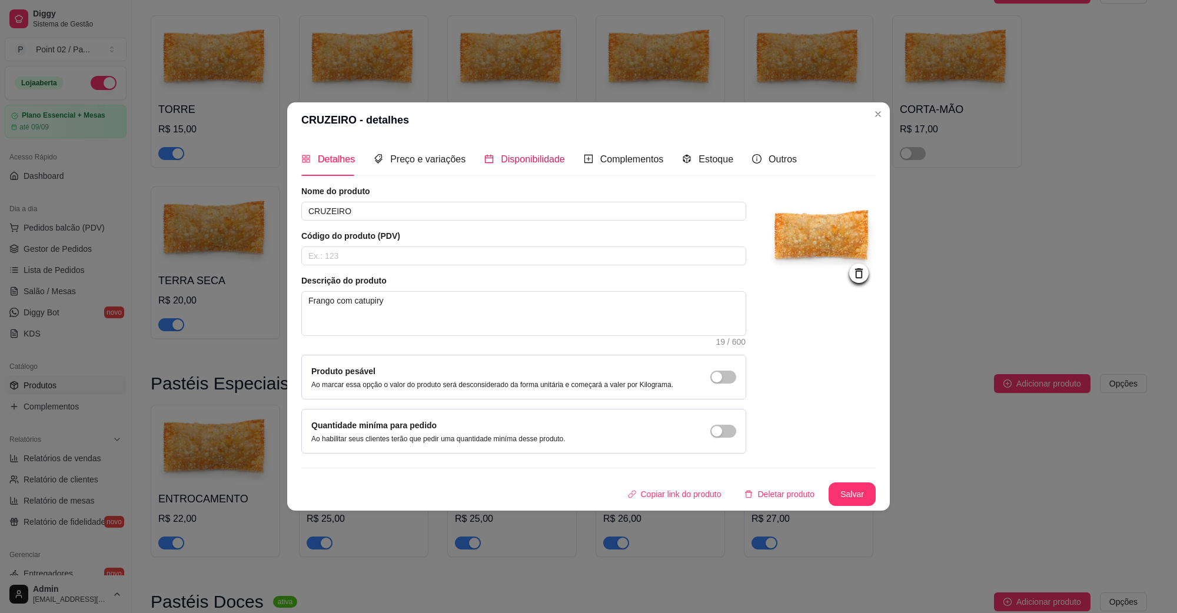
click at [546, 164] on span "Disponibilidade" at bounding box center [533, 159] width 64 height 10
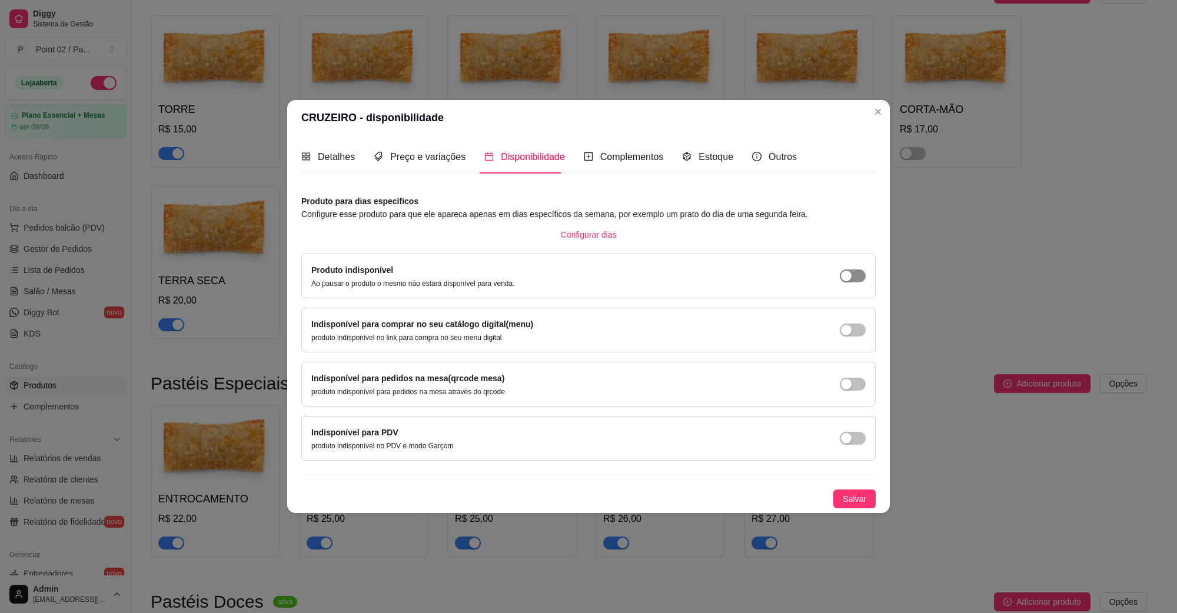
click at [848, 277] on div "button" at bounding box center [846, 276] width 11 height 11
click at [847, 334] on div "button" at bounding box center [846, 330] width 11 height 11
click at [856, 390] on span "button" at bounding box center [853, 384] width 26 height 13
click at [847, 433] on div "button" at bounding box center [846, 438] width 11 height 11
click at [845, 501] on span "Salvar" at bounding box center [855, 499] width 24 height 13
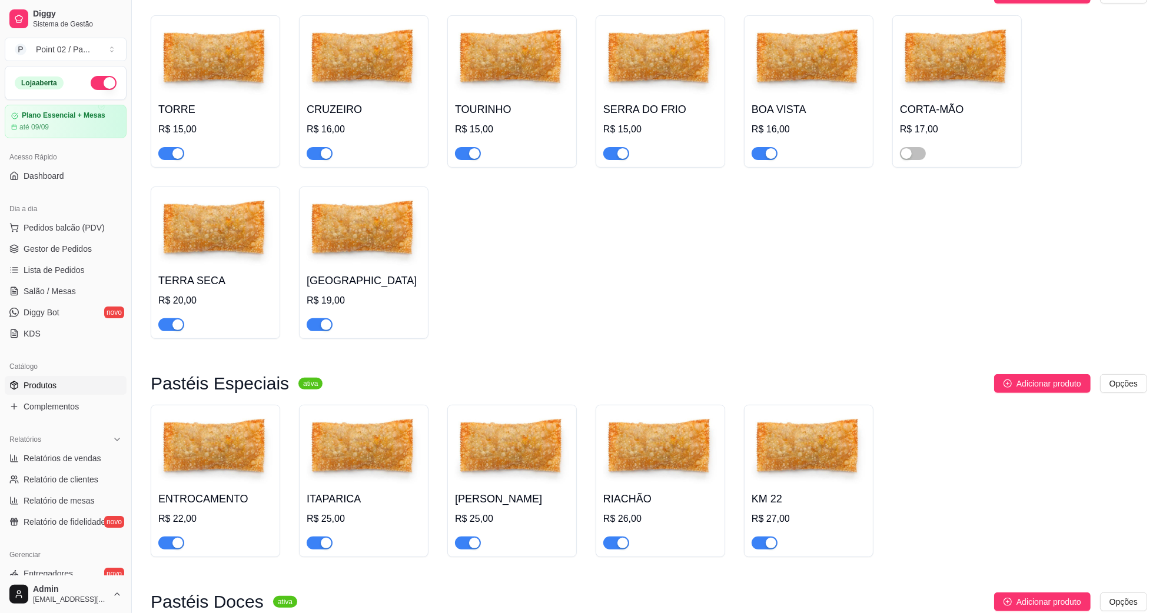
click at [936, 82] on img at bounding box center [957, 60] width 114 height 74
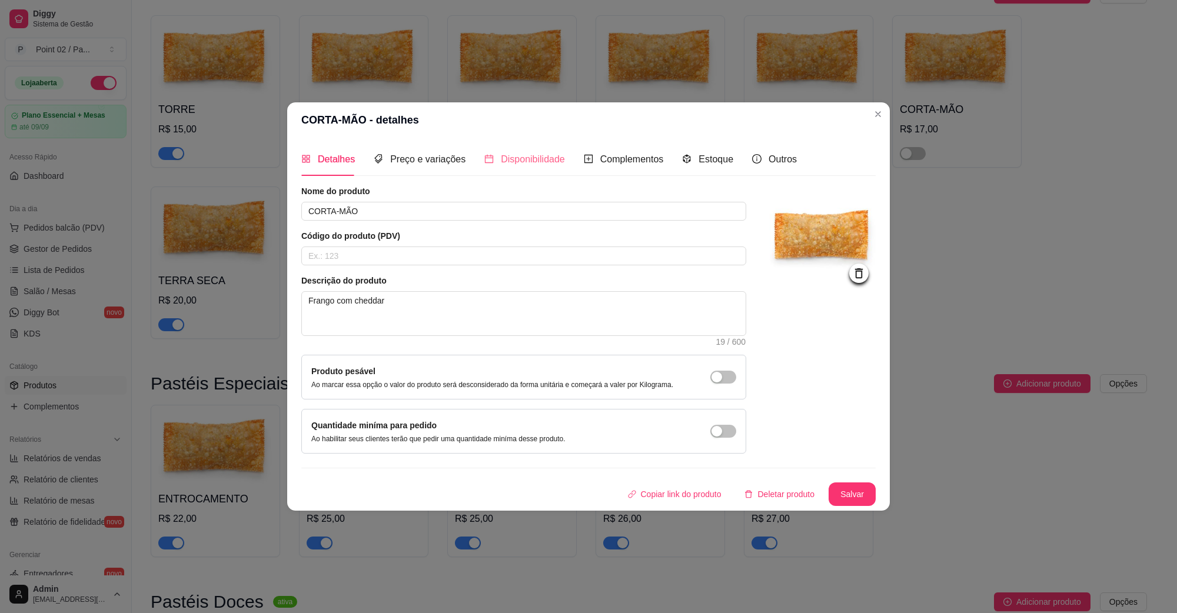
click at [526, 148] on div "Disponibilidade" at bounding box center [524, 159] width 81 height 34
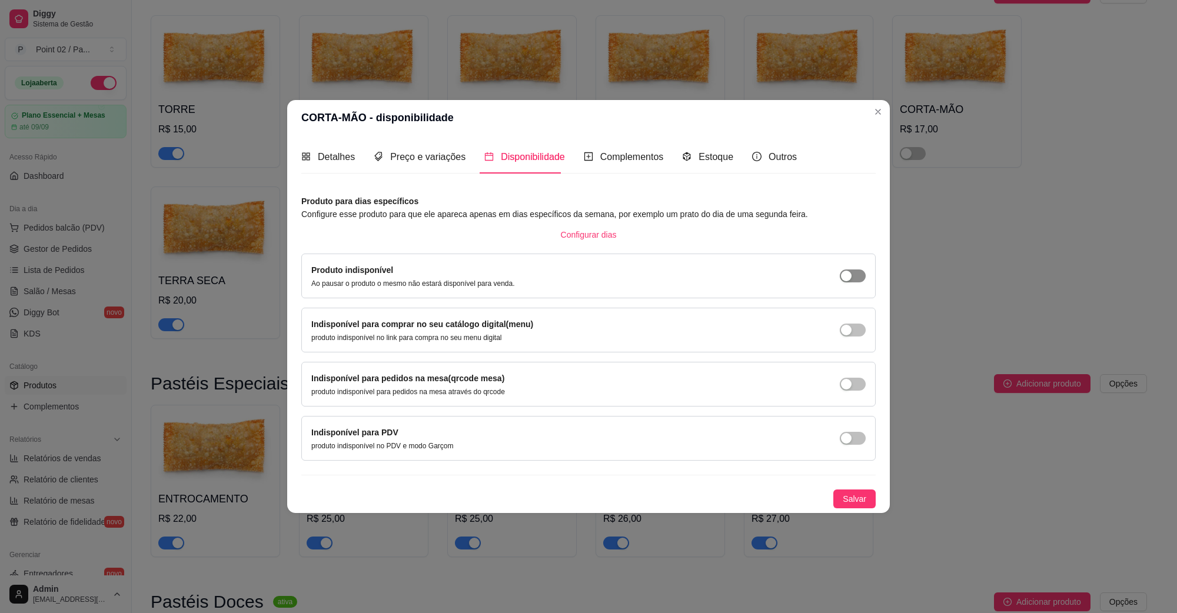
click at [857, 280] on span "button" at bounding box center [853, 276] width 26 height 13
click at [845, 335] on span "button" at bounding box center [853, 330] width 26 height 13
click at [855, 282] on span "button" at bounding box center [853, 276] width 26 height 13
click at [852, 282] on span "button" at bounding box center [853, 276] width 26 height 13
click at [861, 498] on span "Salvar" at bounding box center [855, 499] width 24 height 13
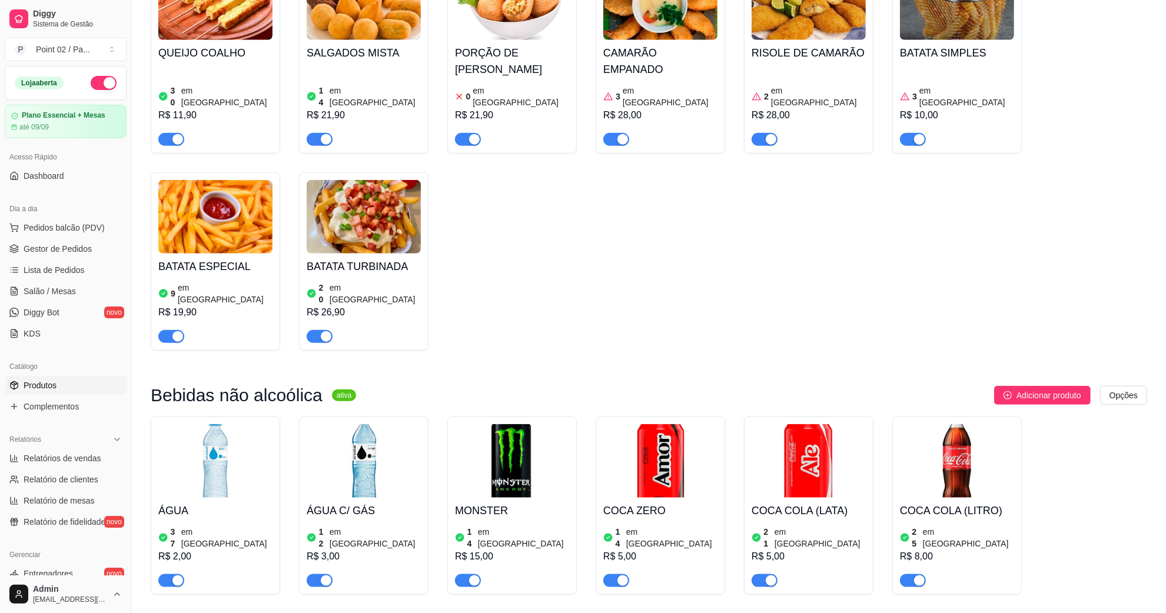
scroll to position [1177, 0]
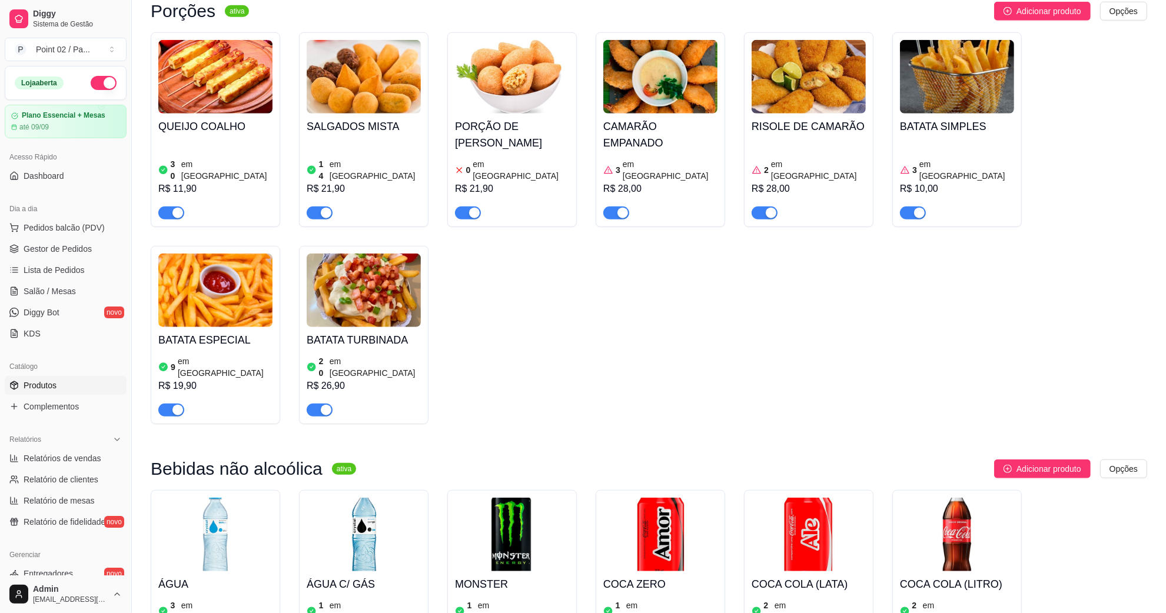
click at [699, 307] on div "QUEIJO COALHO 30 em estoque R$ 11,90 SALGADOS MISTA 14 em estoque R$ 21,90 PORÇ…" at bounding box center [649, 228] width 996 height 392
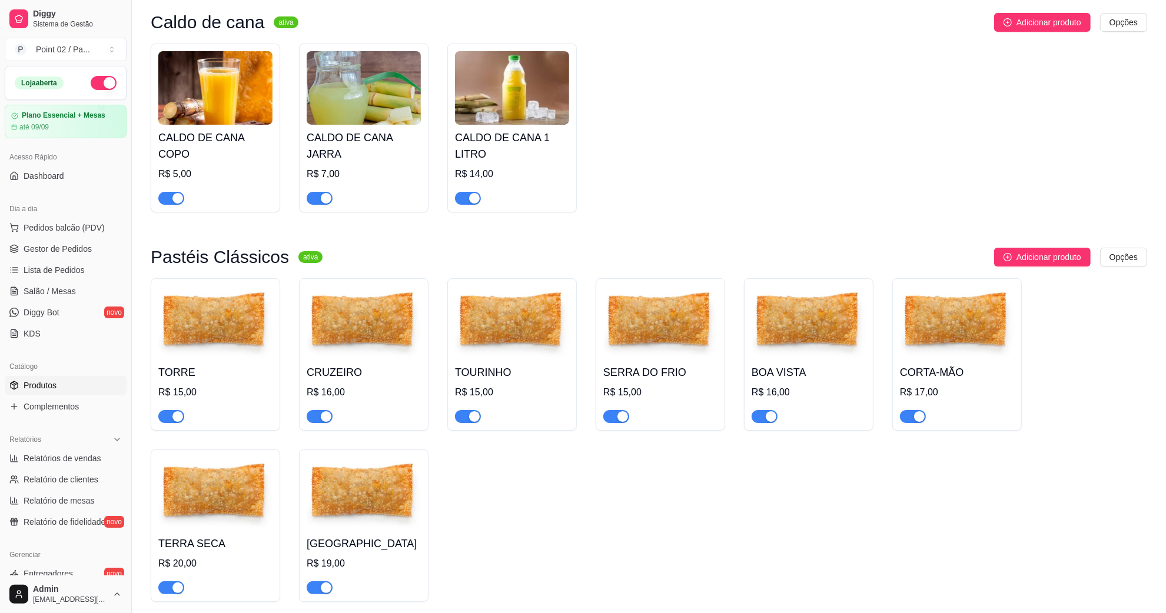
scroll to position [0, 0]
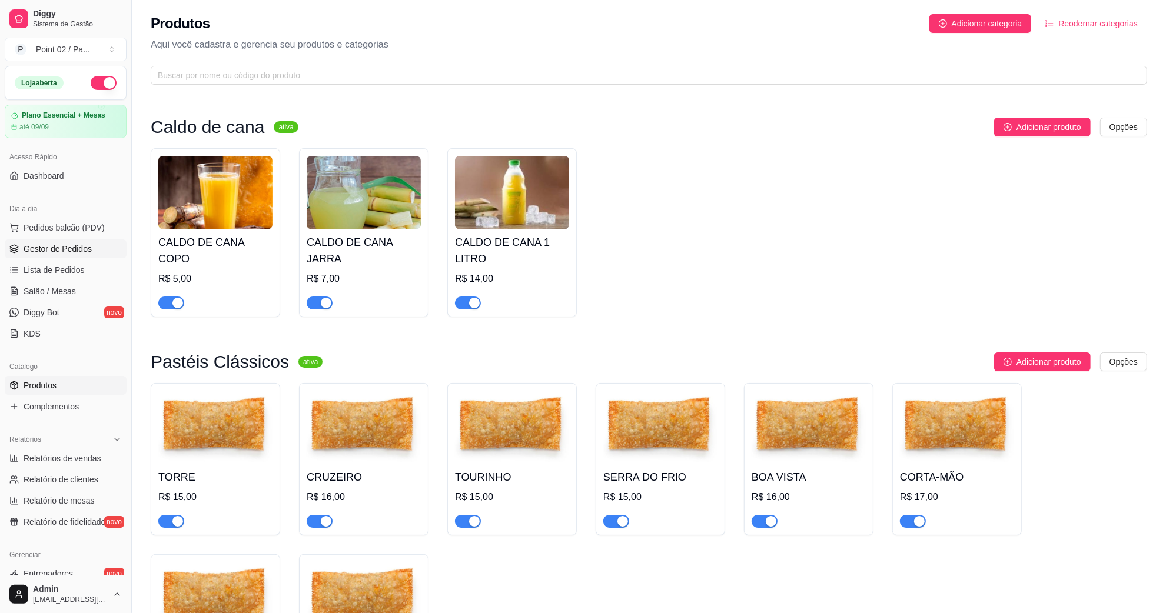
click at [74, 257] on link "Gestor de Pedidos" at bounding box center [66, 249] width 122 height 19
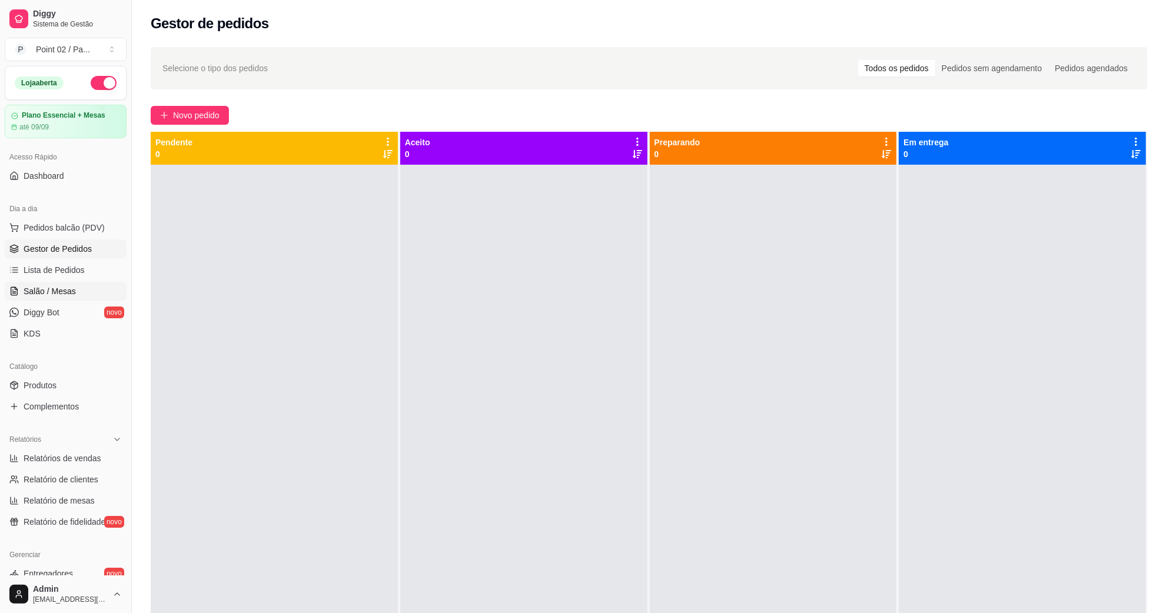
click at [74, 293] on span "Salão / Mesas" at bounding box center [50, 291] width 52 height 12
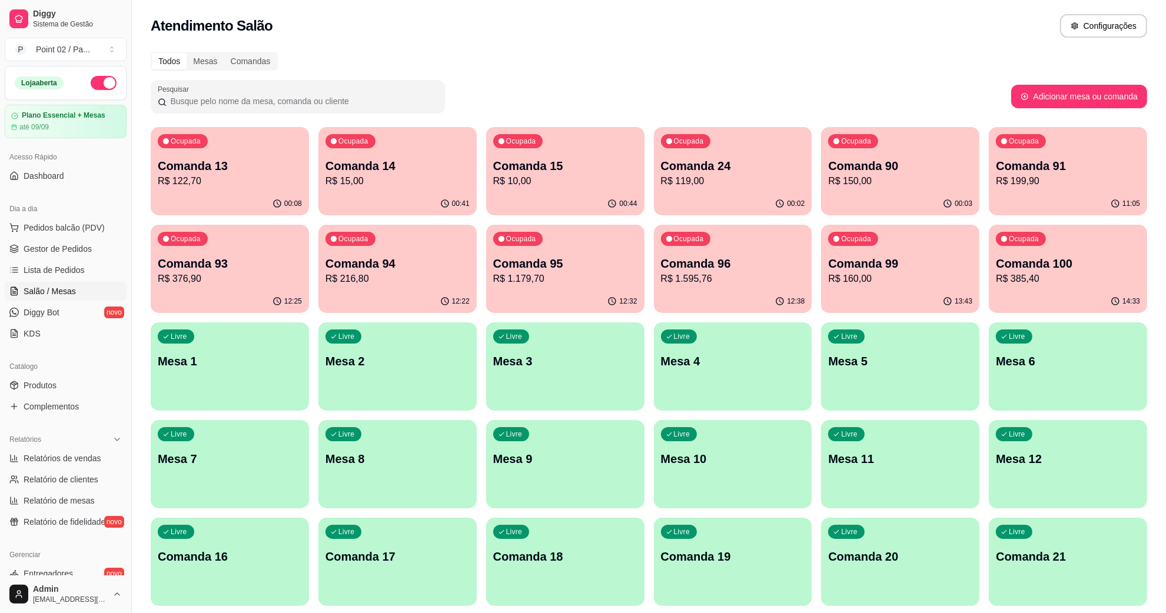
click at [69, 218] on button "Pedidos balcão (PDV)" at bounding box center [66, 227] width 122 height 19
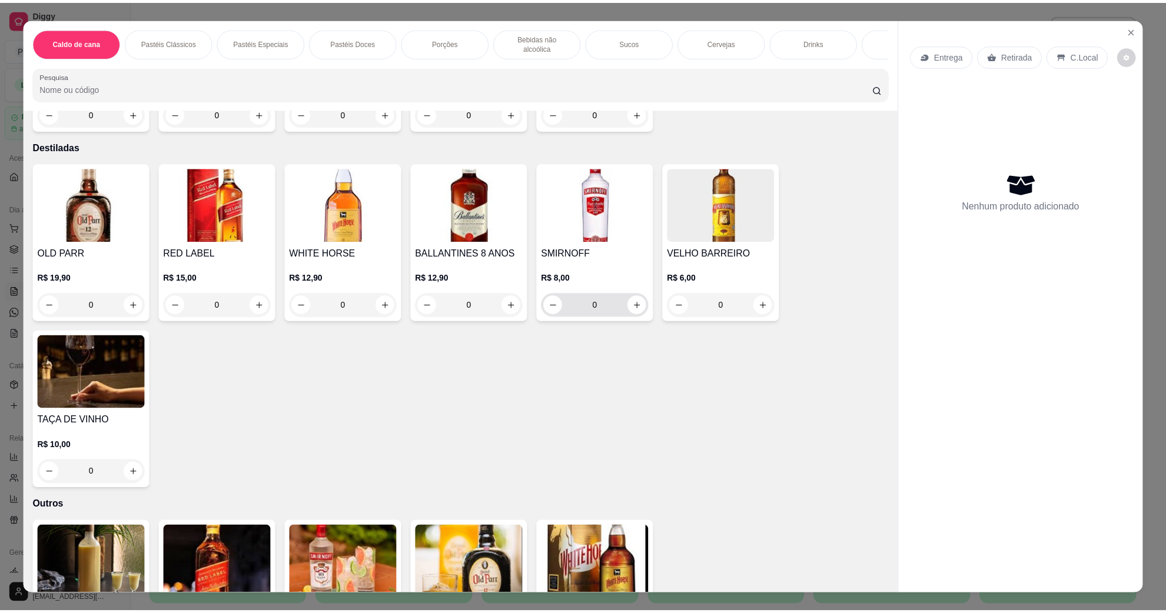
scroll to position [2478, 0]
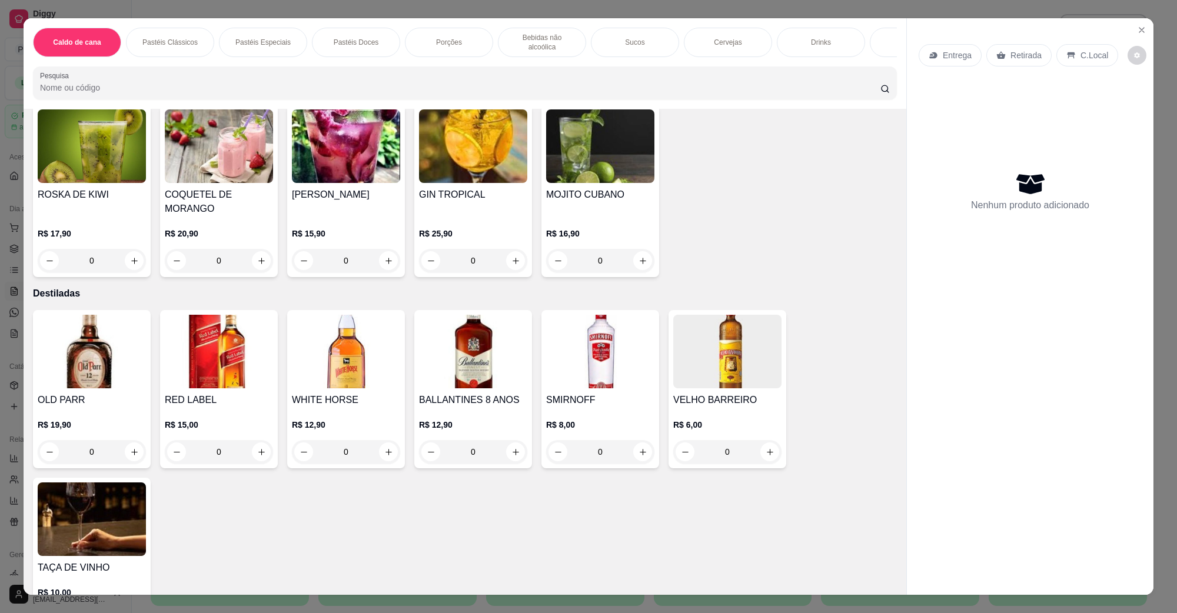
click at [0, 260] on div "Caldo de cana Pastéis Clássicos Pastéis Especiais Pastéis Doces Porções Bebidas…" at bounding box center [588, 306] width 1177 height 613
click at [1143, 34] on button "Close" at bounding box center [1141, 30] width 19 height 19
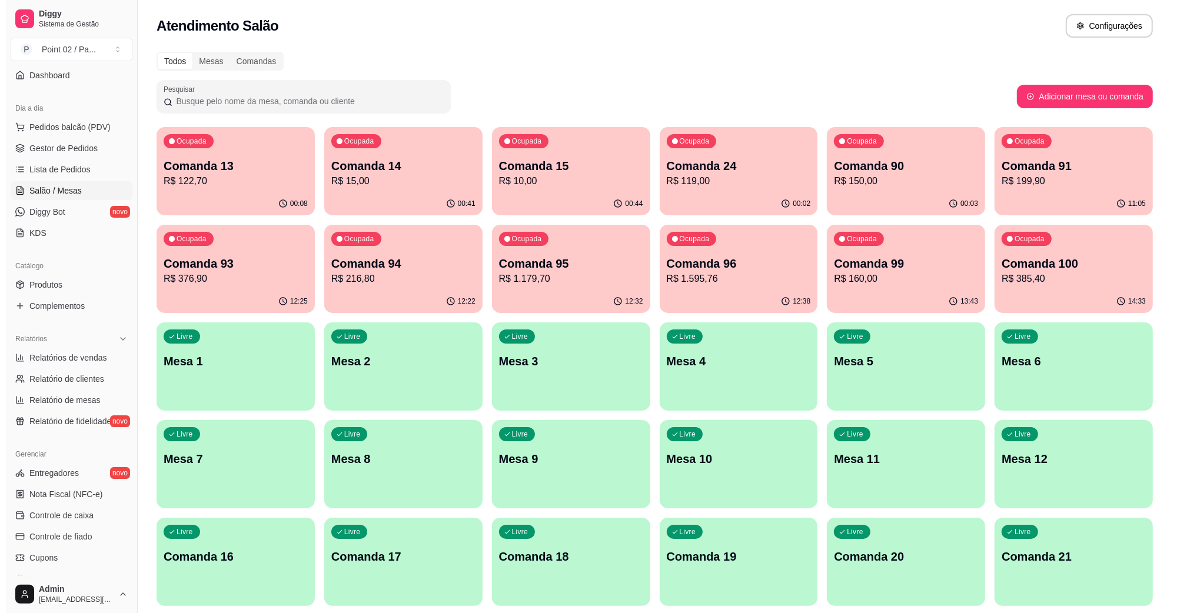
scroll to position [233, 0]
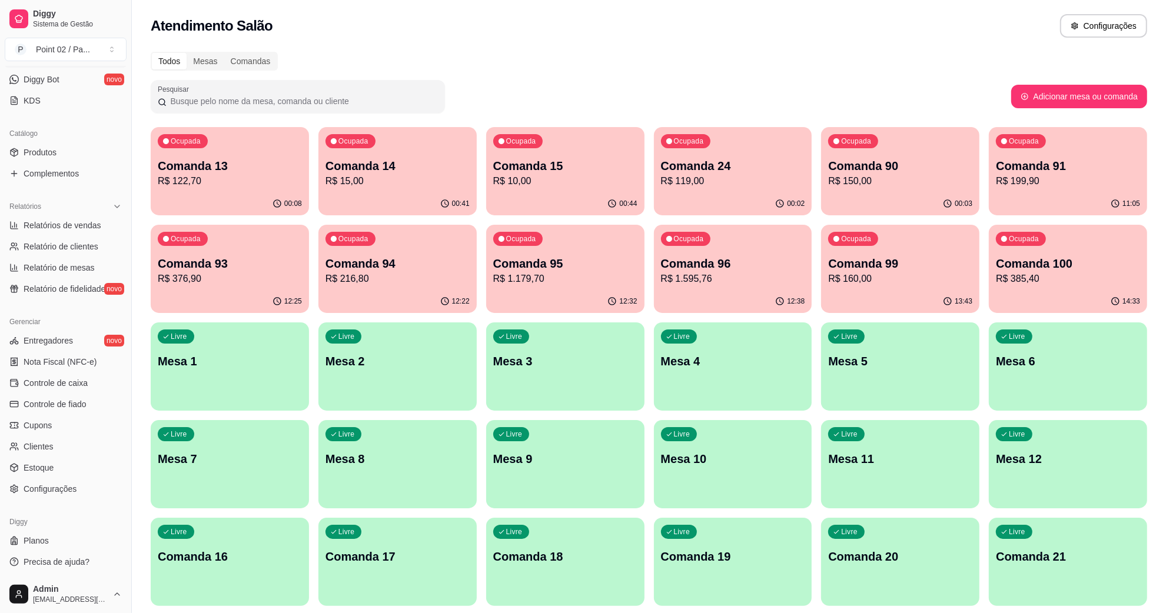
click at [177, 574] on div "Livre Comanda 16" at bounding box center [230, 555] width 158 height 74
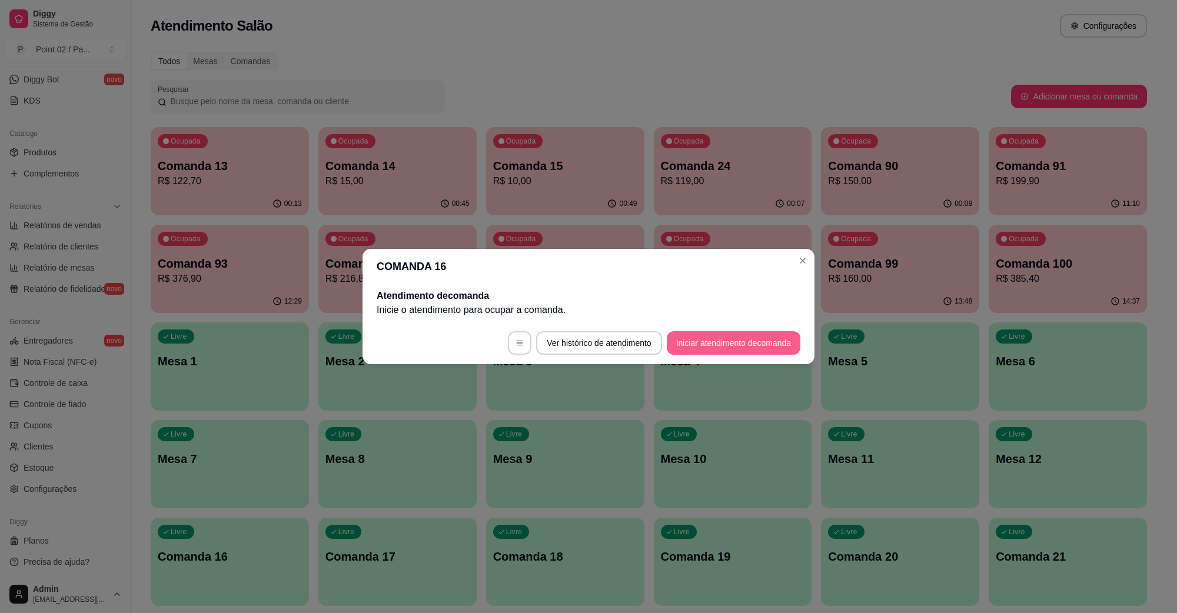
click at [744, 331] on button "Iniciar atendimento de comanda" at bounding box center [734, 343] width 134 height 24
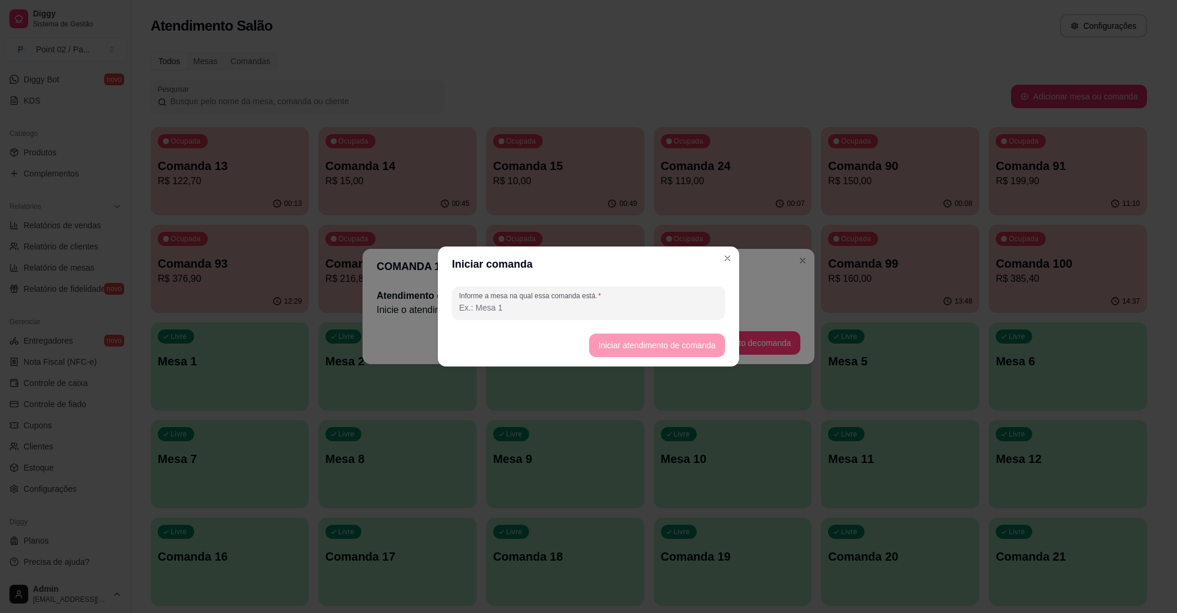
click at [660, 313] on input "Informe a mesa na qual essa comanda está." at bounding box center [588, 308] width 259 height 12
type input "levar"
click at [670, 338] on button "Iniciar atendimento de comanda" at bounding box center [657, 346] width 136 height 24
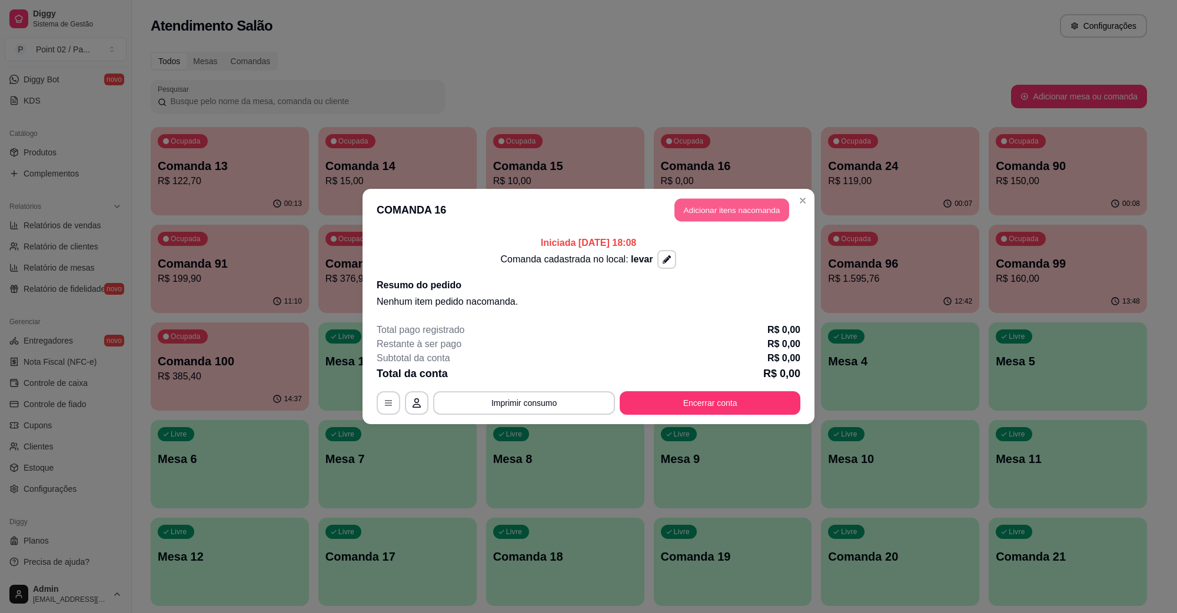
click at [696, 206] on button "Adicionar itens na comanda" at bounding box center [731, 210] width 115 height 23
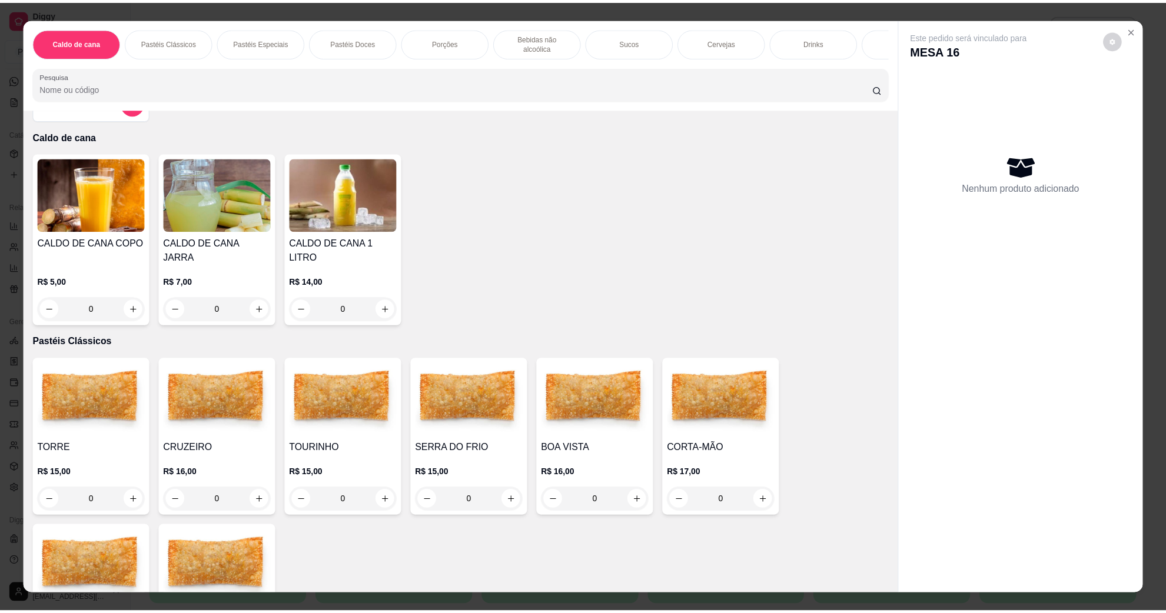
scroll to position [147, 0]
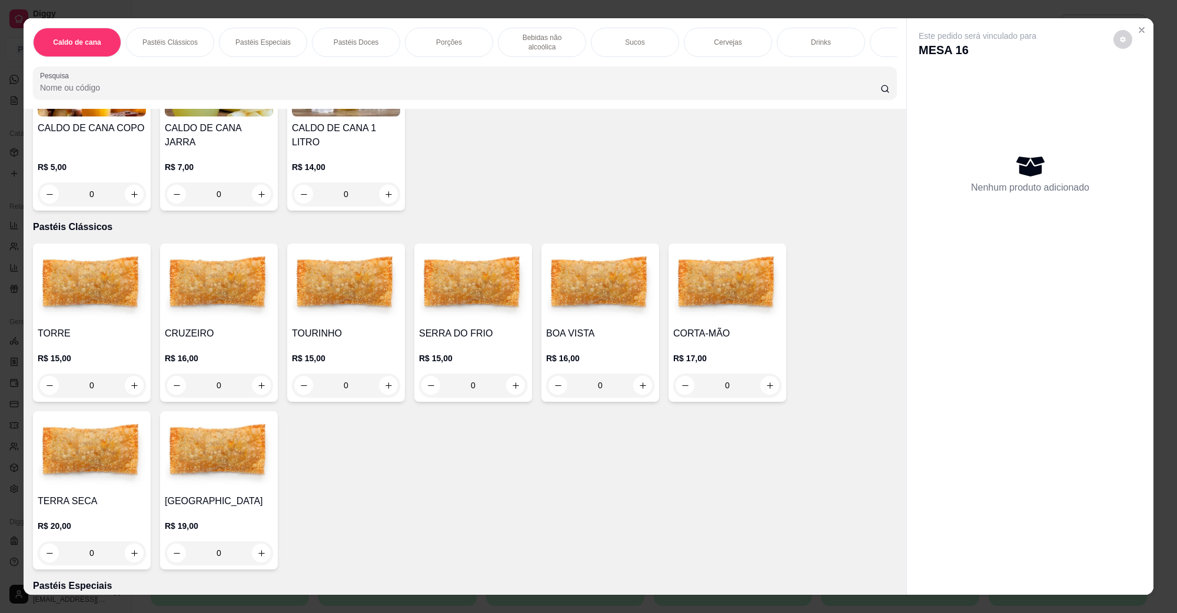
click at [278, 284] on div "TORRE R$ 15,00 0 CRUZEIRO R$ 16,00 0 TOURINHO R$ 15,00 0 SERRA DO FRIO R$ 15,00…" at bounding box center [465, 407] width 864 height 326
click at [251, 295] on img at bounding box center [219, 285] width 108 height 74
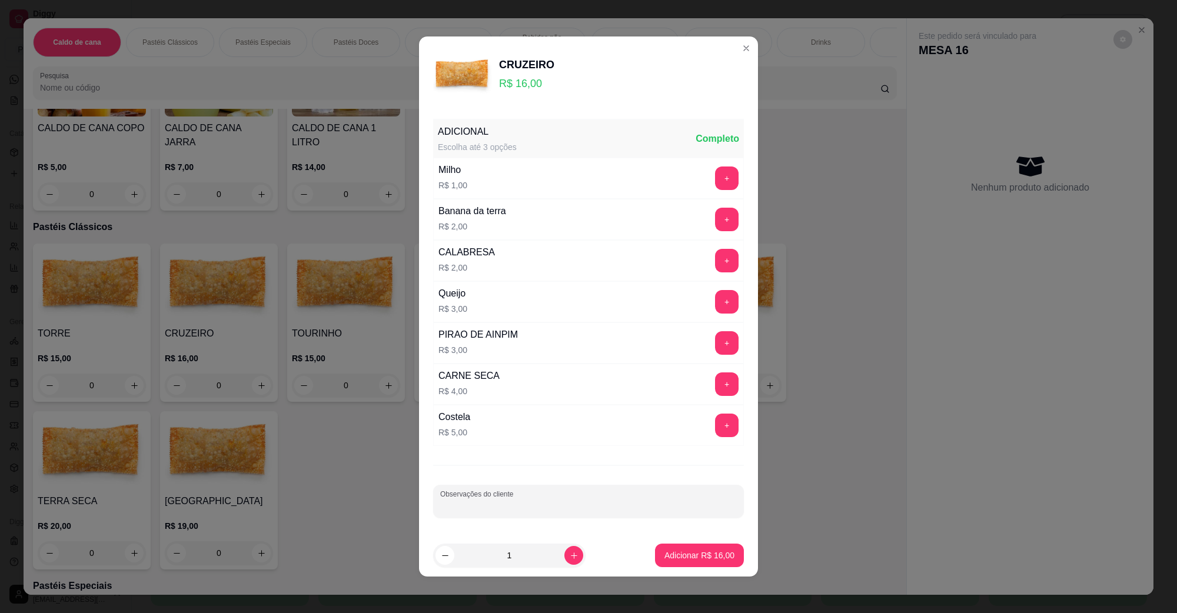
click at [565, 507] on input "Observações do cliente" at bounding box center [588, 506] width 297 height 12
type input "LEVAR"
click at [657, 571] on footer "1 Adicionar R$ 16,00" at bounding box center [588, 555] width 339 height 42
click at [665, 566] on button "Adicionar R$ 16,00" at bounding box center [699, 556] width 89 height 24
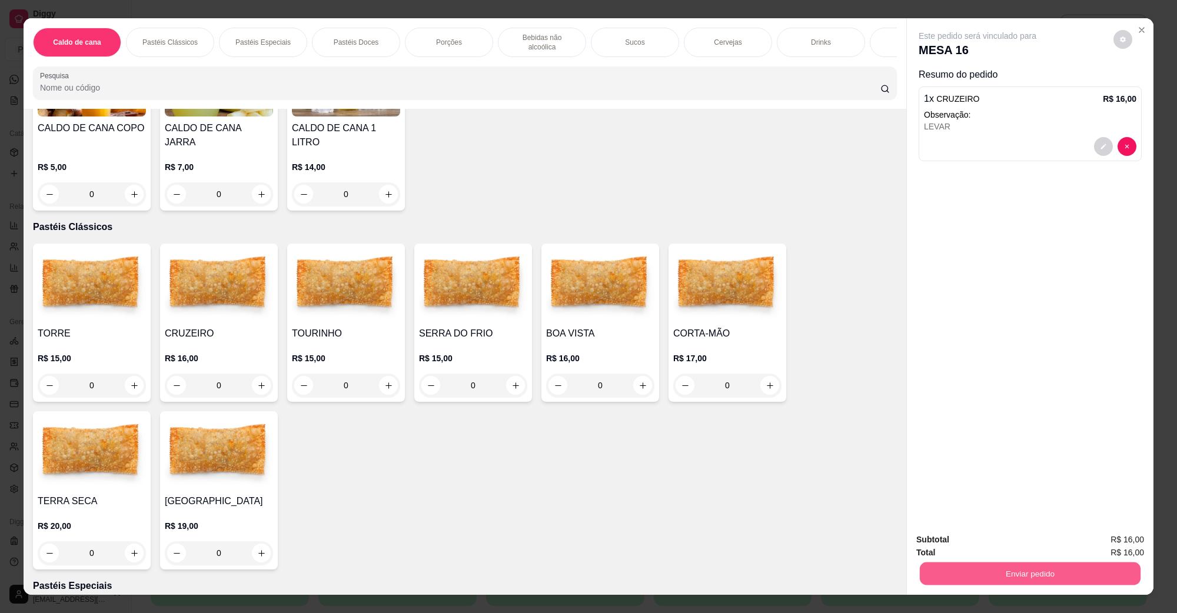
click at [978, 581] on button "Enviar pedido" at bounding box center [1030, 573] width 221 height 23
click at [992, 552] on button "Não registrar e enviar pedido" at bounding box center [990, 545] width 122 height 22
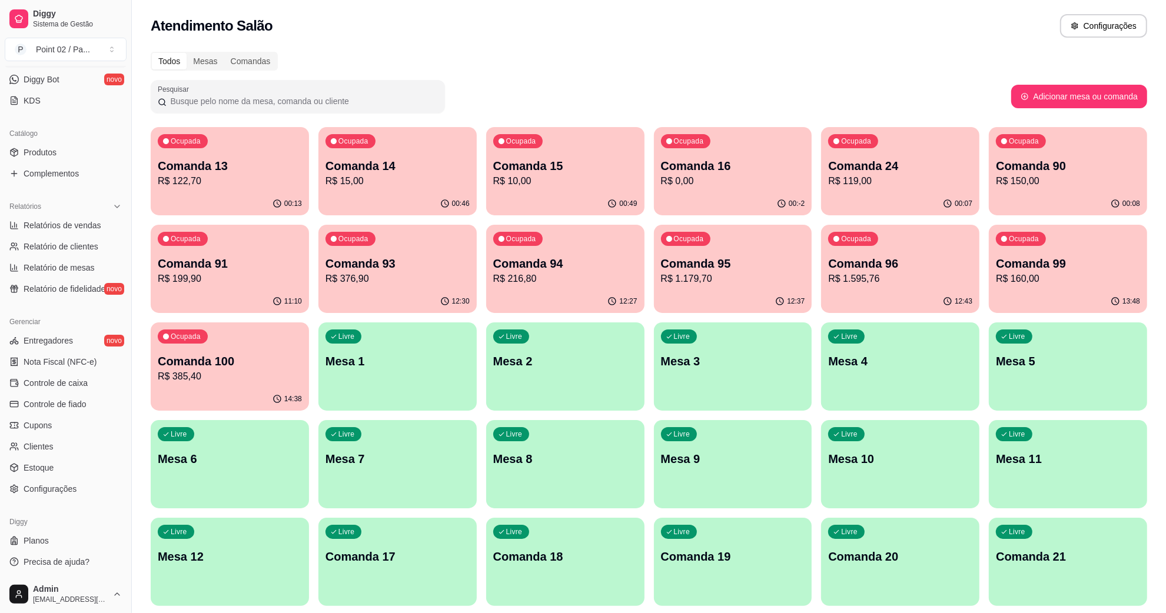
click at [38, 141] on div "Catálogo" at bounding box center [66, 133] width 122 height 19
click at [40, 152] on span "Produtos" at bounding box center [40, 153] width 33 height 12
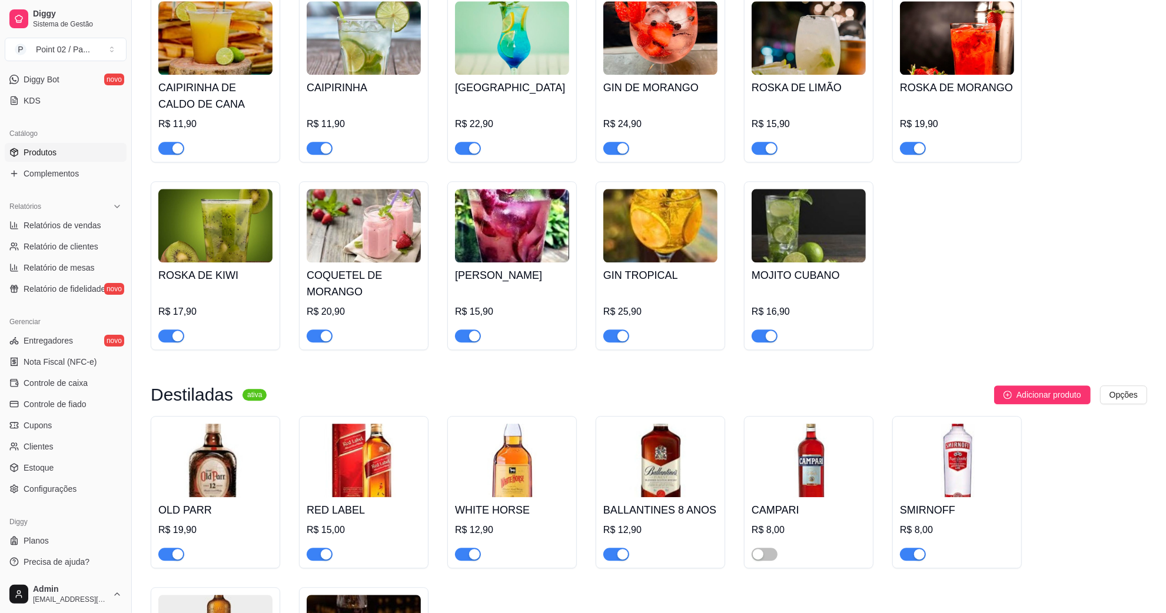
scroll to position [3237, 0]
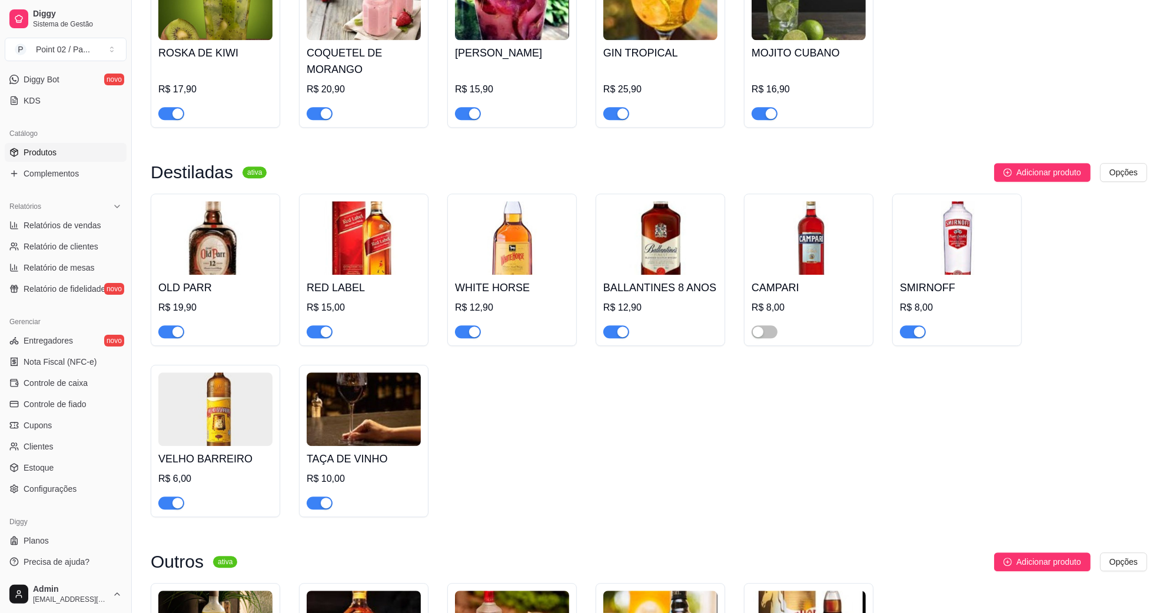
click at [781, 315] on div at bounding box center [809, 327] width 114 height 24
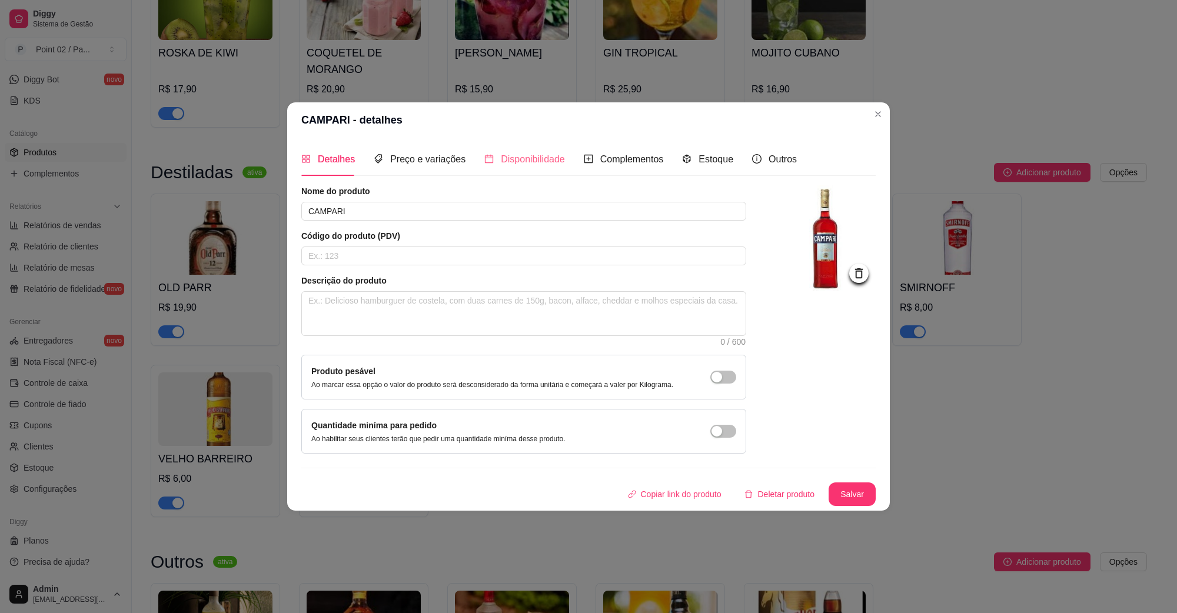
click at [541, 171] on div "Disponibilidade" at bounding box center [524, 159] width 81 height 34
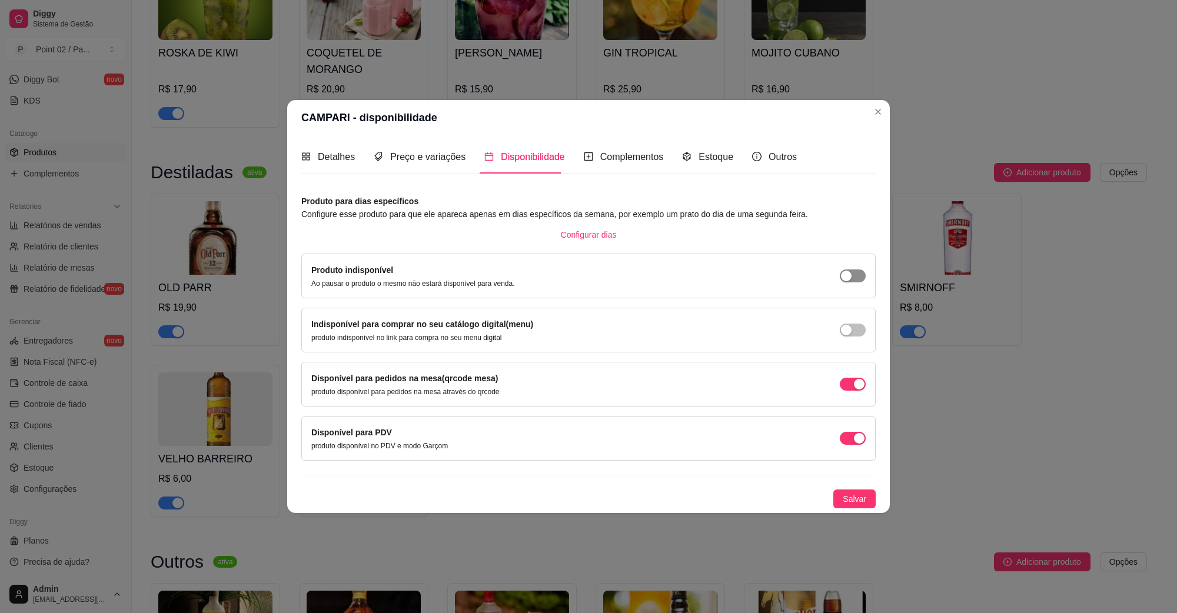
click at [863, 271] on span "button" at bounding box center [853, 276] width 26 height 13
click at [858, 493] on span "Salvar" at bounding box center [855, 499] width 24 height 13
click at [860, 493] on span "Salvar" at bounding box center [855, 499] width 24 height 13
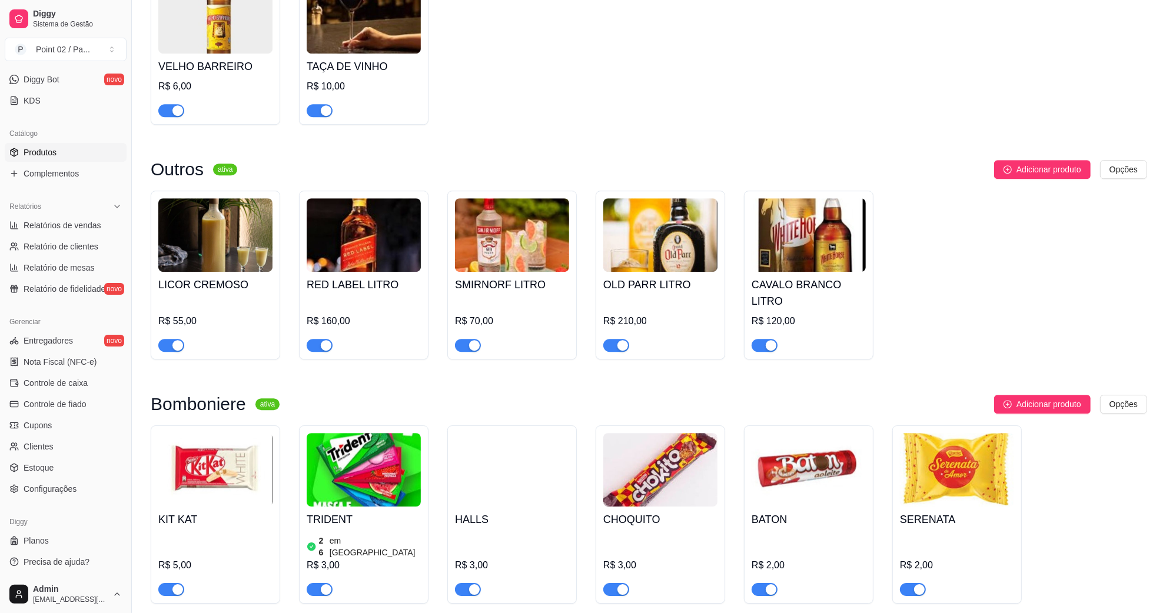
scroll to position [3326, 0]
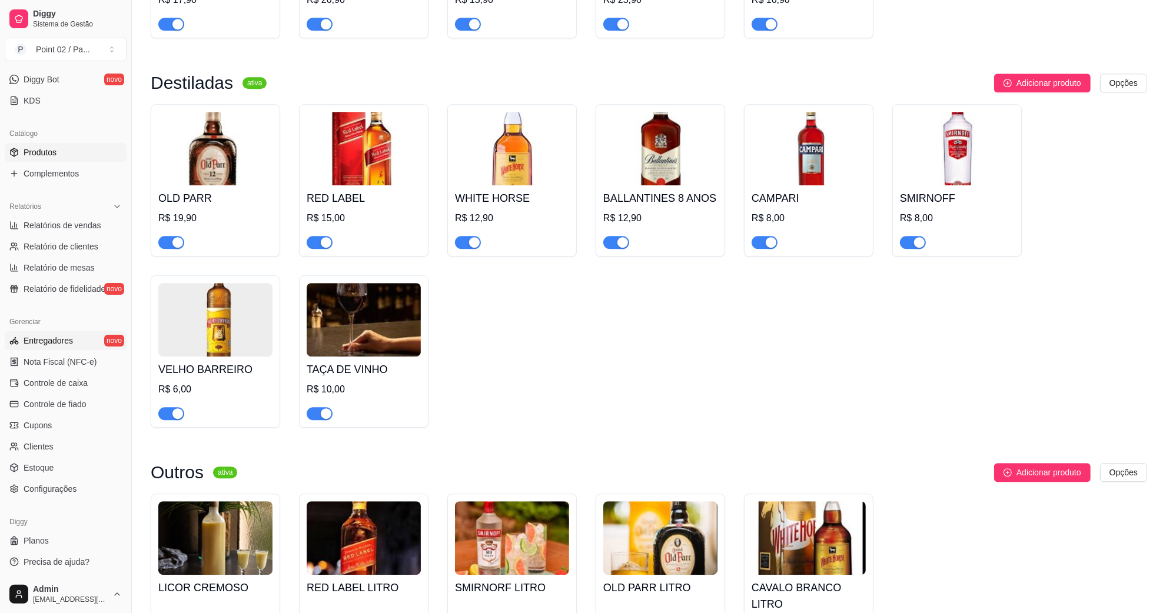
click at [48, 347] on link "Entregadores novo" at bounding box center [66, 340] width 122 height 19
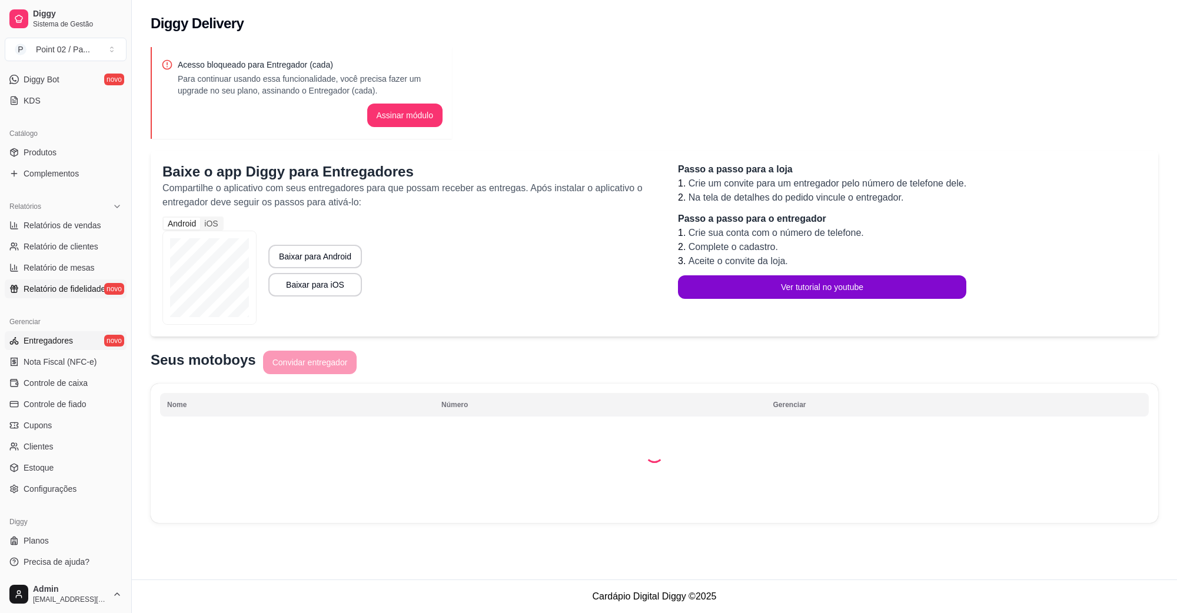
scroll to position [86, 0]
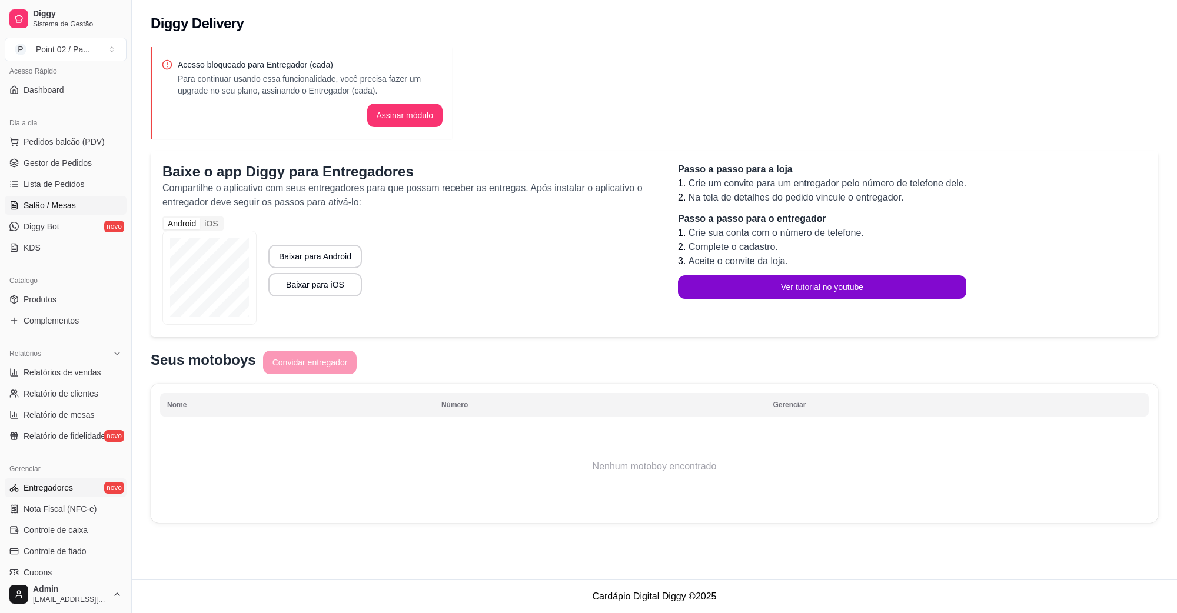
click at [74, 210] on link "Salão / Mesas" at bounding box center [66, 205] width 122 height 19
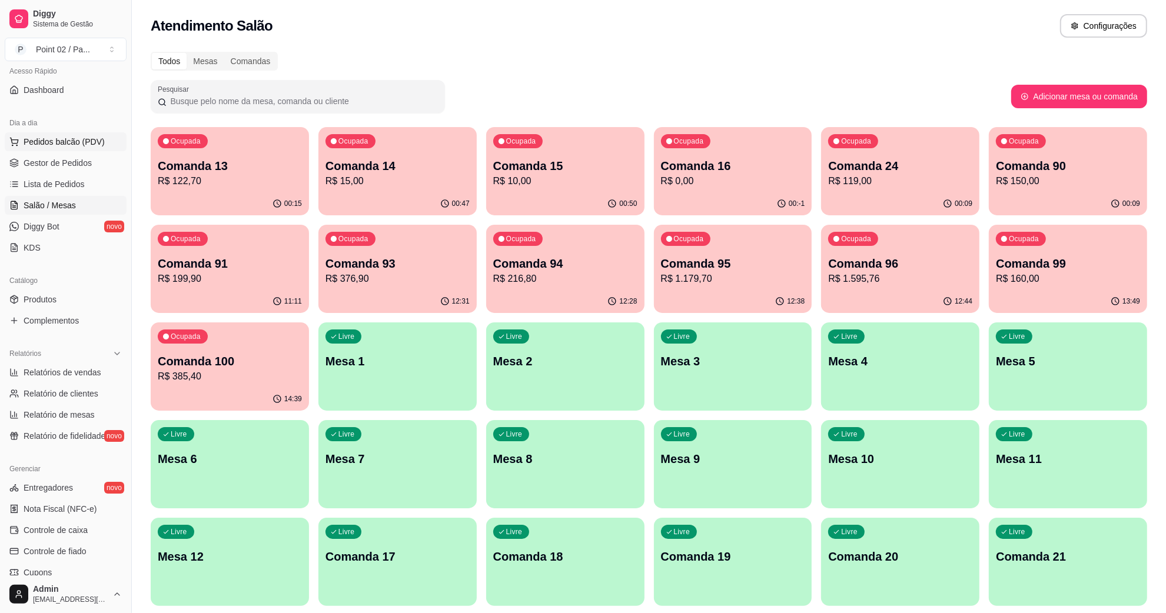
click at [81, 145] on span "Pedidos balcão (PDV)" at bounding box center [64, 142] width 81 height 12
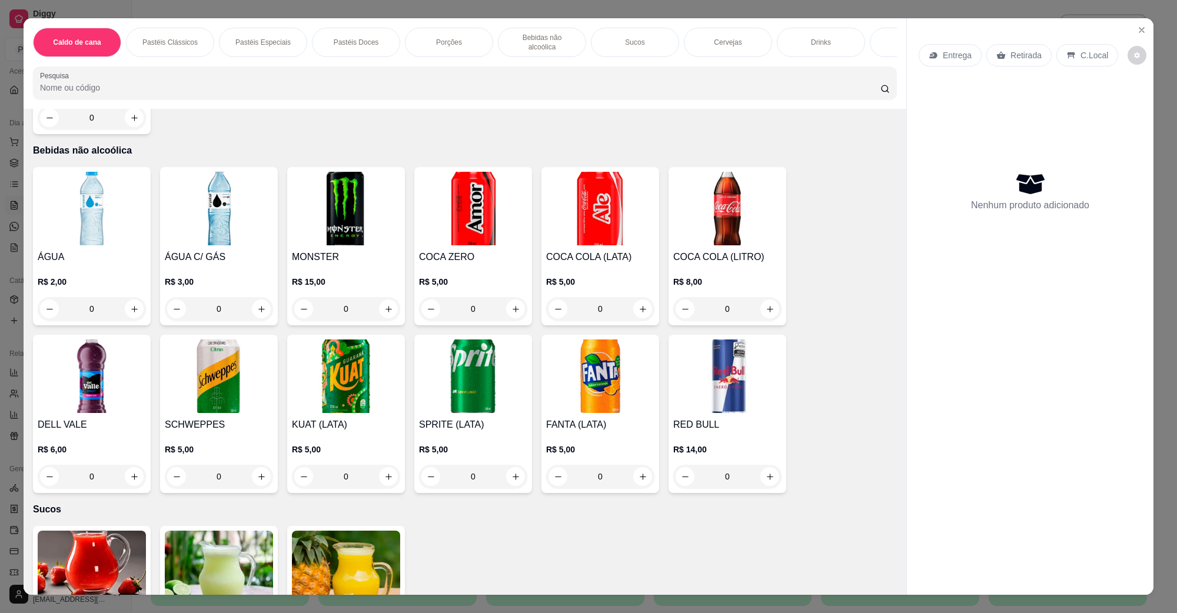
scroll to position [956, 0]
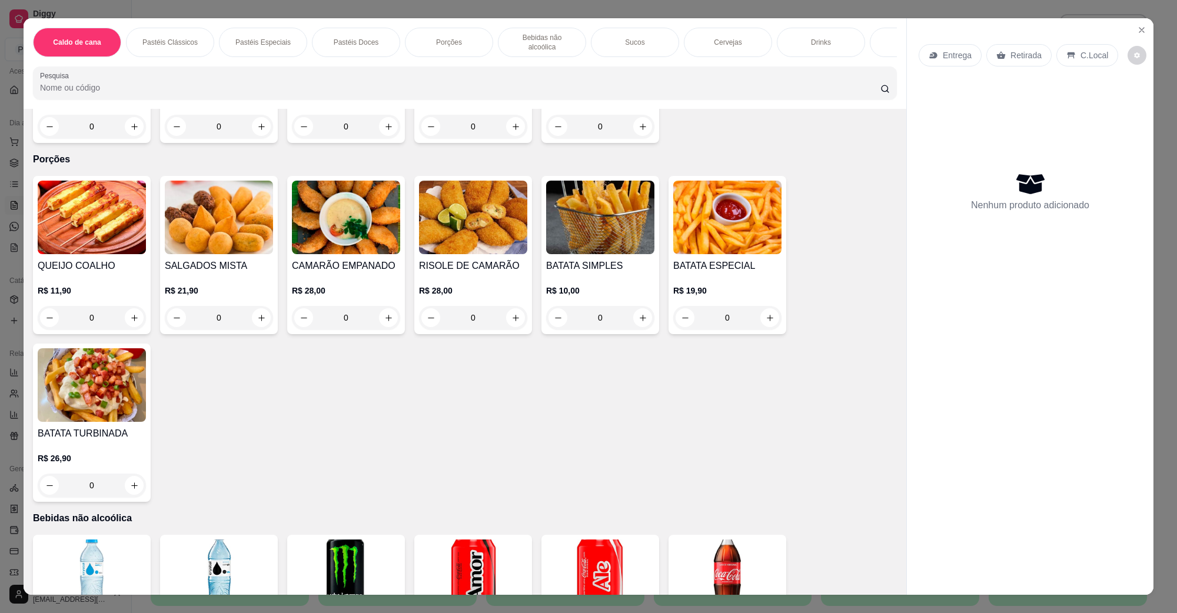
click at [194, 222] on img at bounding box center [219, 218] width 108 height 74
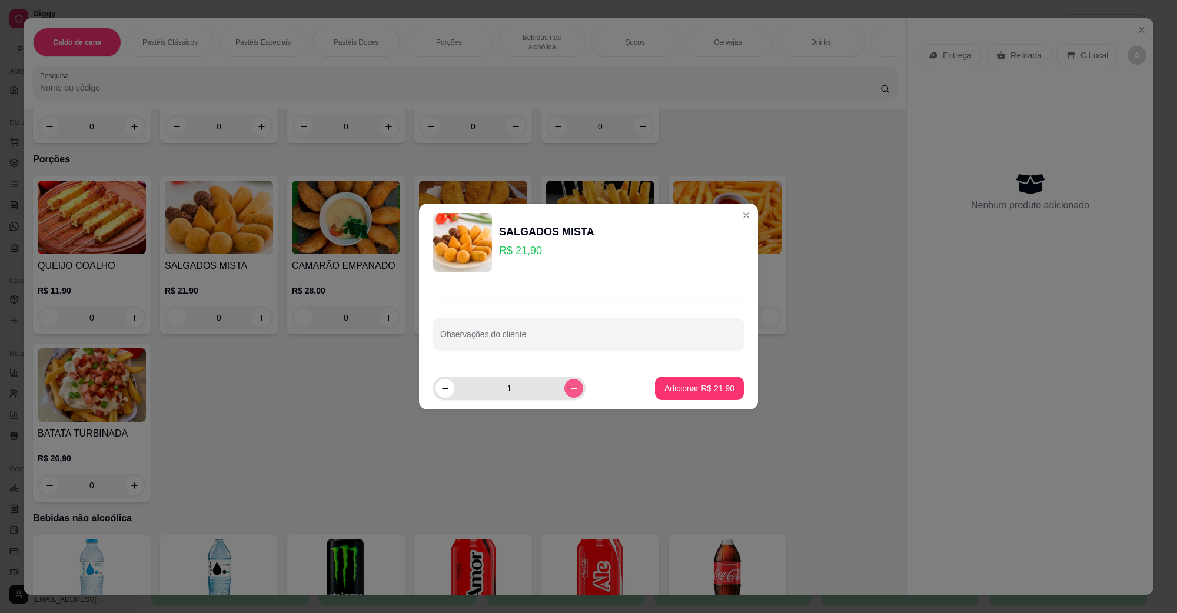
click at [570, 389] on icon "increase-product-quantity" at bounding box center [574, 388] width 9 height 9
type input "2"
click at [660, 378] on button "Adicionar R$ 43,80" at bounding box center [699, 389] width 89 height 24
type input "2"
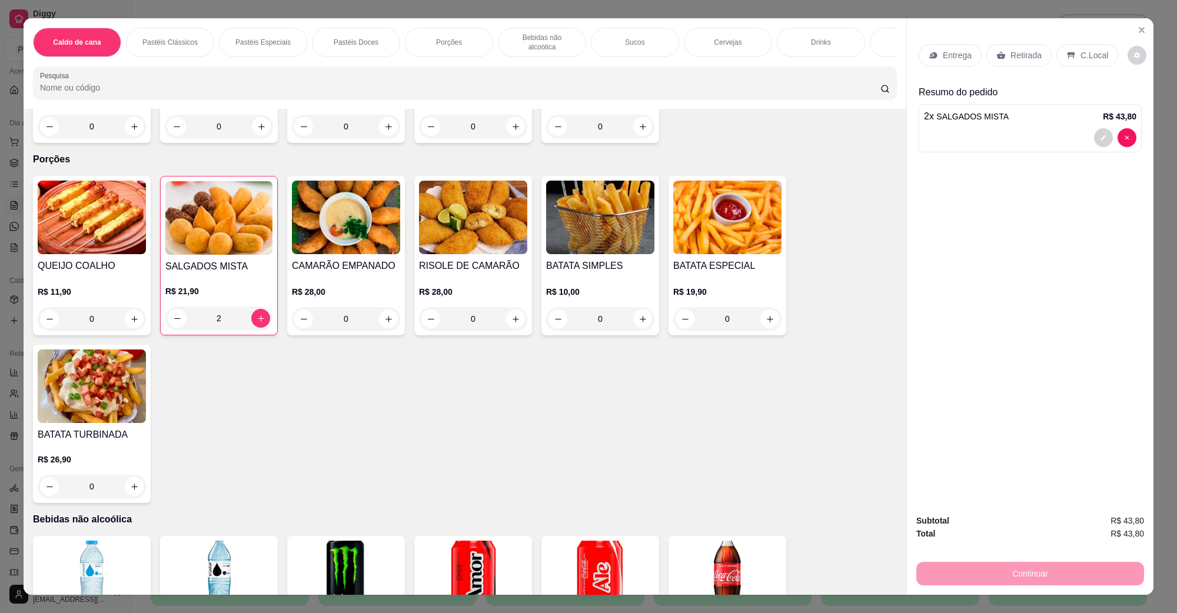
click at [1090, 58] on p "C.Local" at bounding box center [1095, 55] width 28 height 12
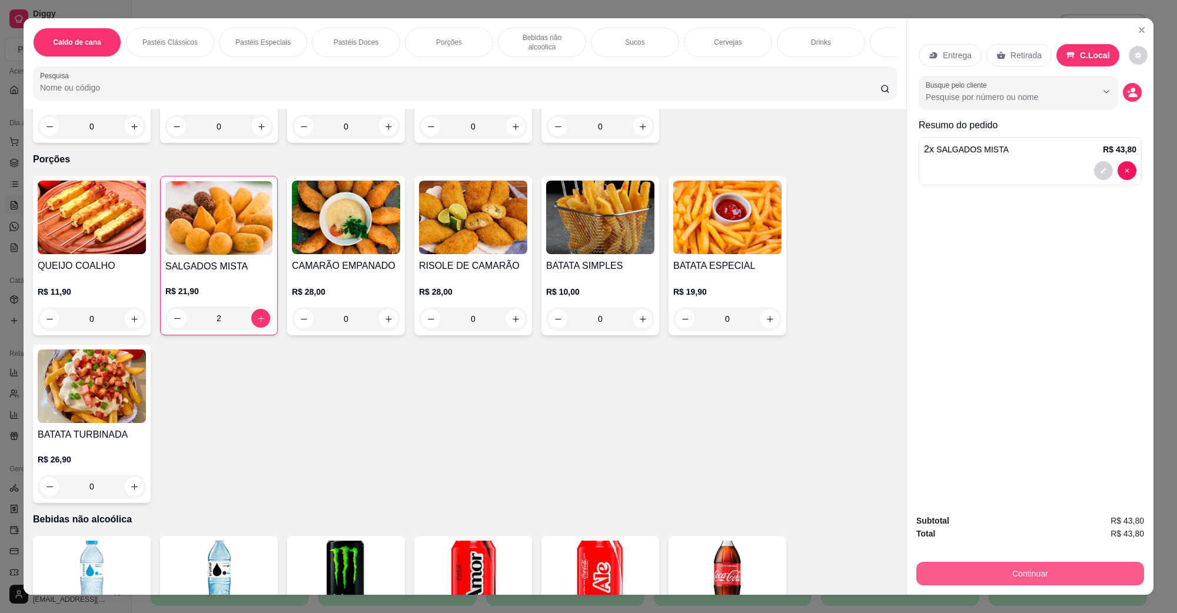
click at [1009, 571] on button "Continuar" at bounding box center [1030, 574] width 228 height 24
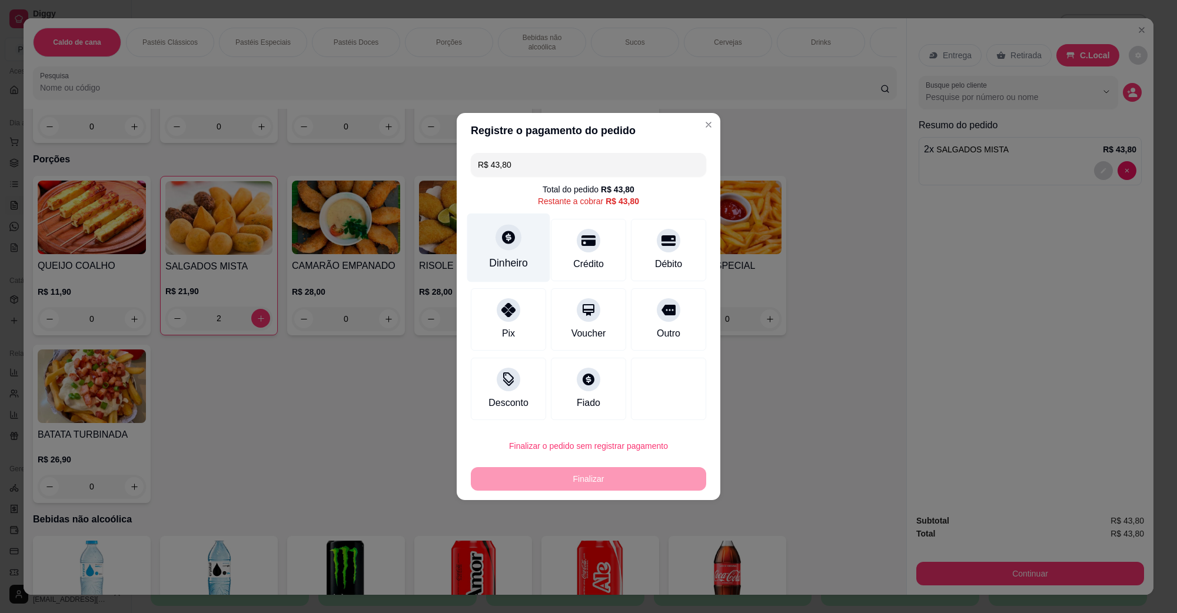
click at [511, 248] on div at bounding box center [509, 237] width 26 height 26
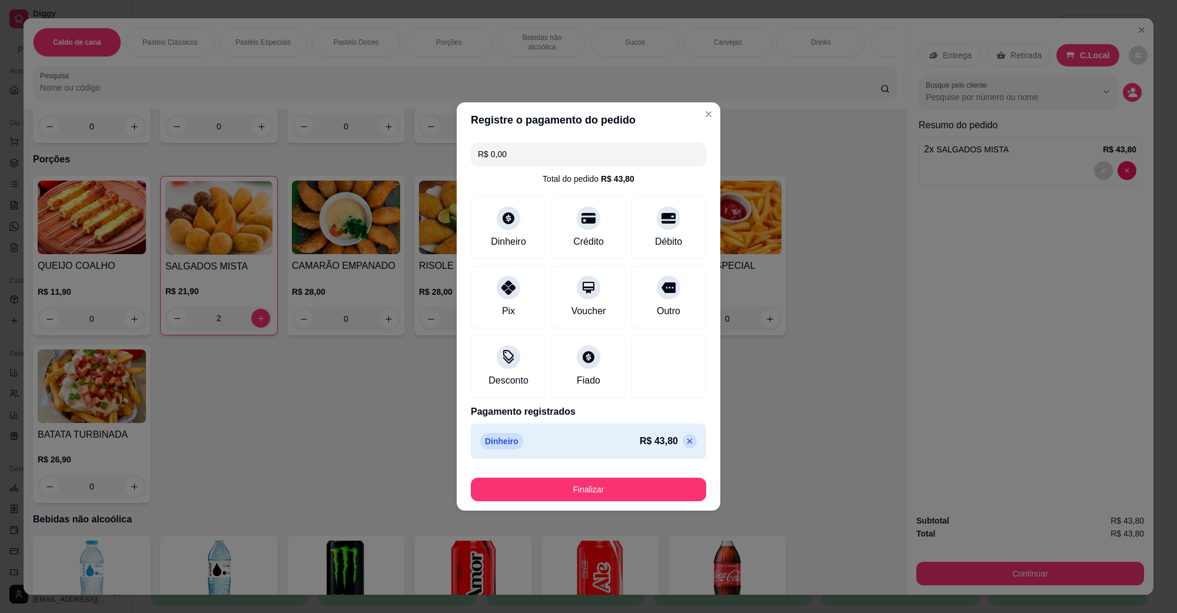
type input "R$ 0,00"
click at [619, 478] on button "Finalizar" at bounding box center [588, 490] width 235 height 24
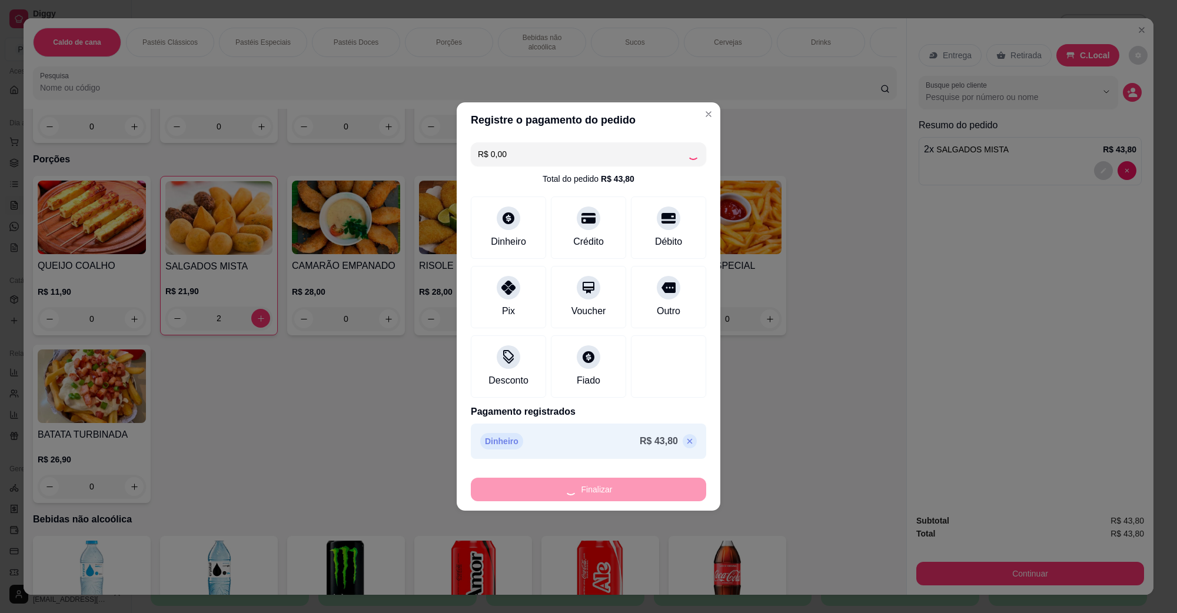
type input "0"
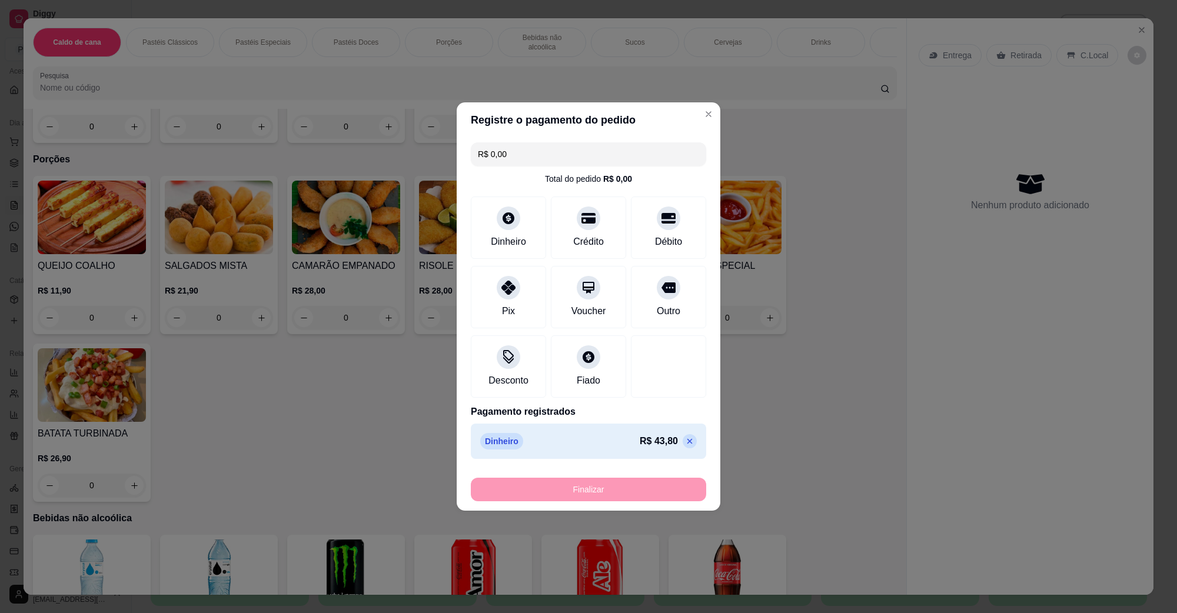
type input "-R$ 43,80"
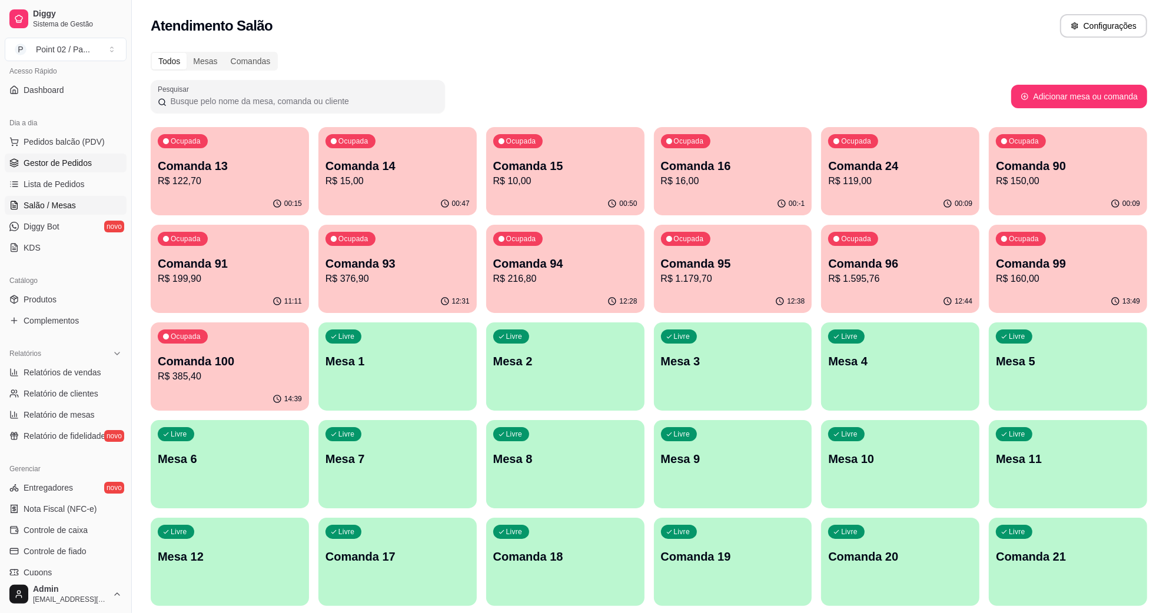
click at [53, 159] on span "Gestor de Pedidos" at bounding box center [58, 163] width 68 height 12
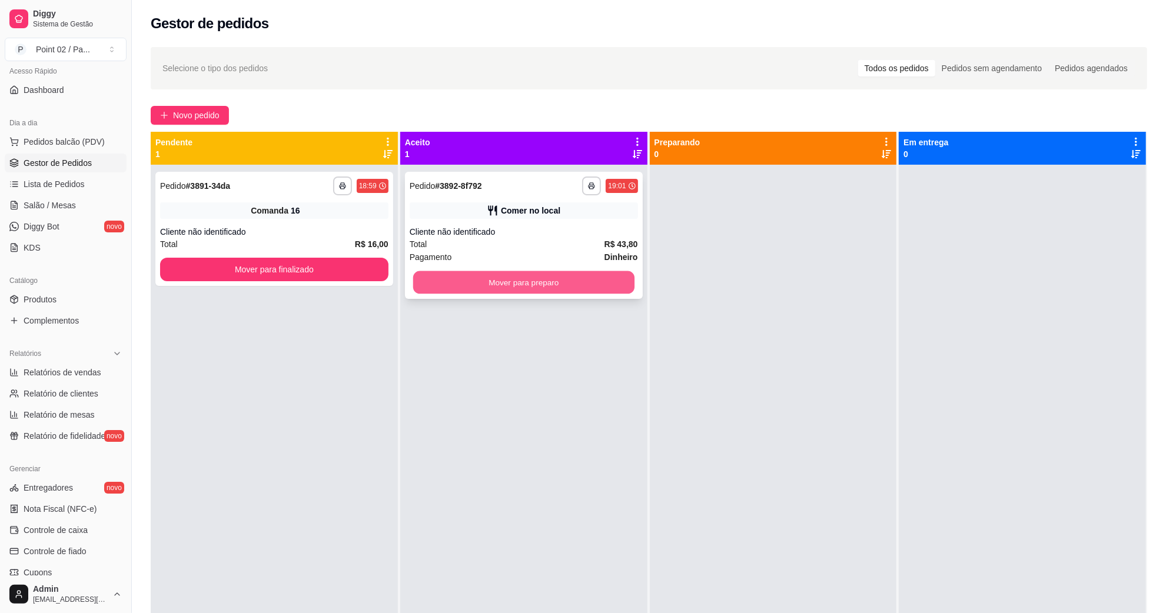
click at [443, 280] on button "Mover para preparo" at bounding box center [523, 282] width 221 height 23
click at [348, 247] on div "Total R$ 16,00" at bounding box center [274, 244] width 228 height 13
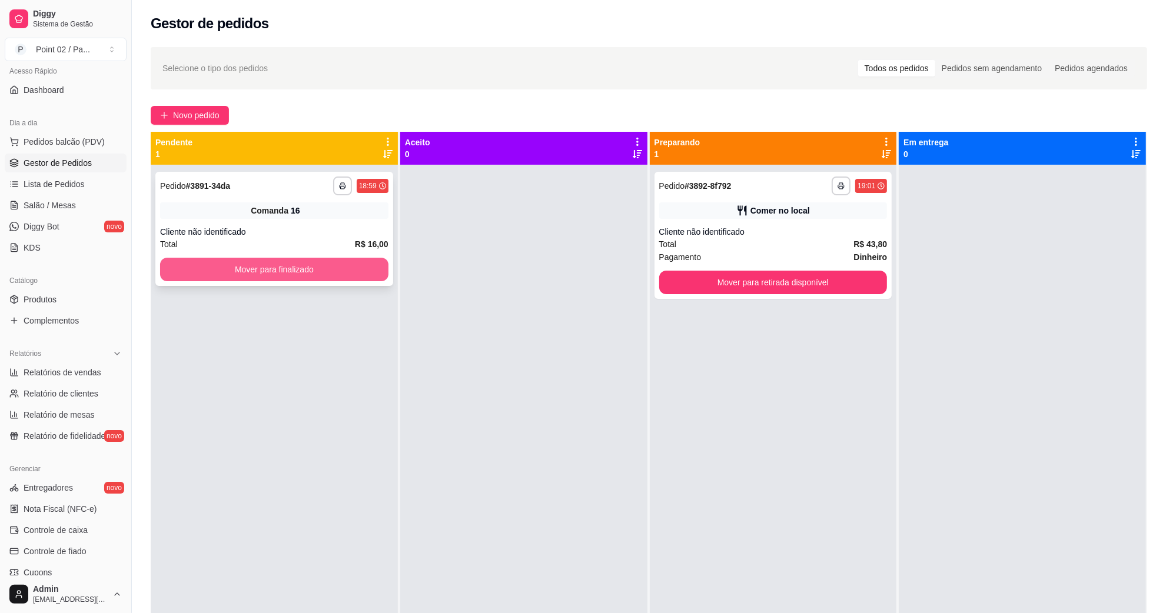
click at [327, 263] on button "Mover para finalizado" at bounding box center [274, 270] width 228 height 24
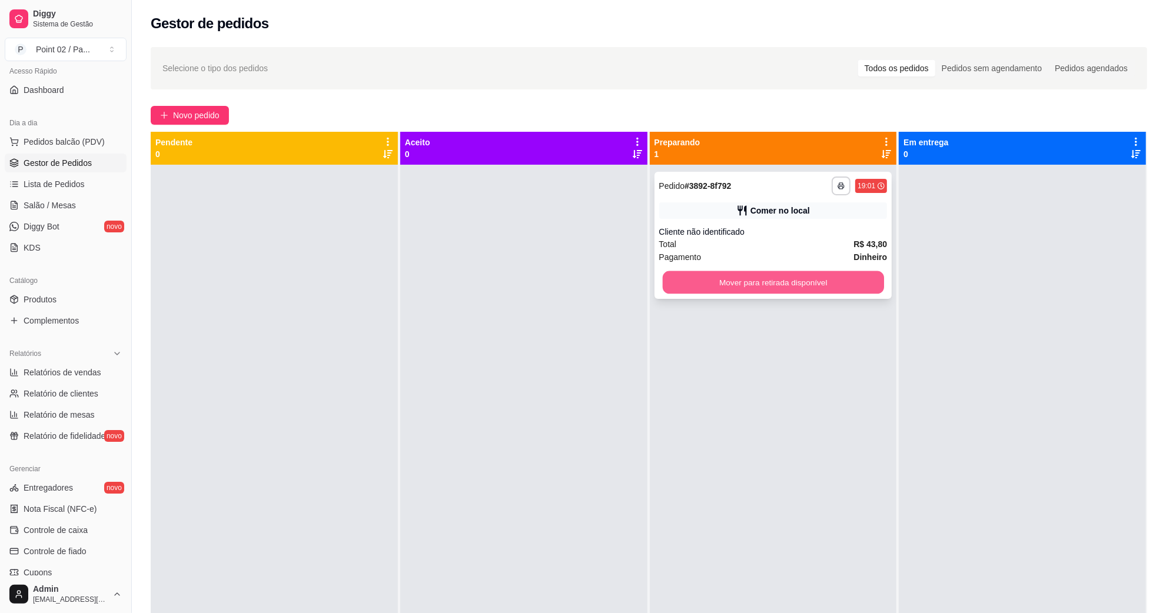
click at [664, 287] on button "Mover para retirada disponível" at bounding box center [772, 282] width 221 height 23
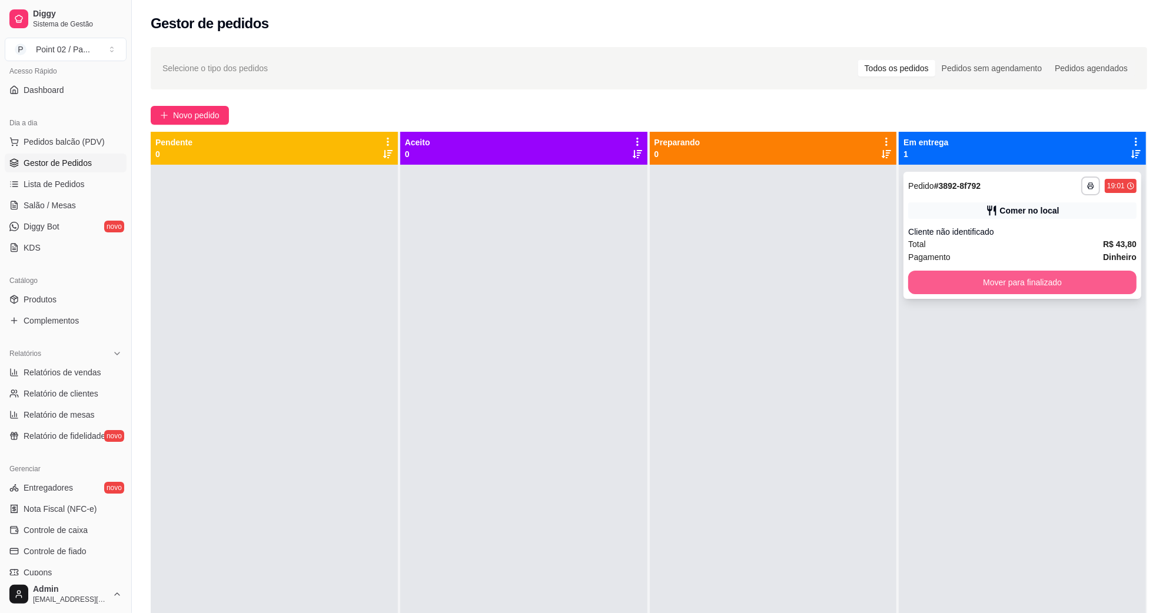
click at [929, 280] on button "Mover para finalizado" at bounding box center [1022, 283] width 228 height 24
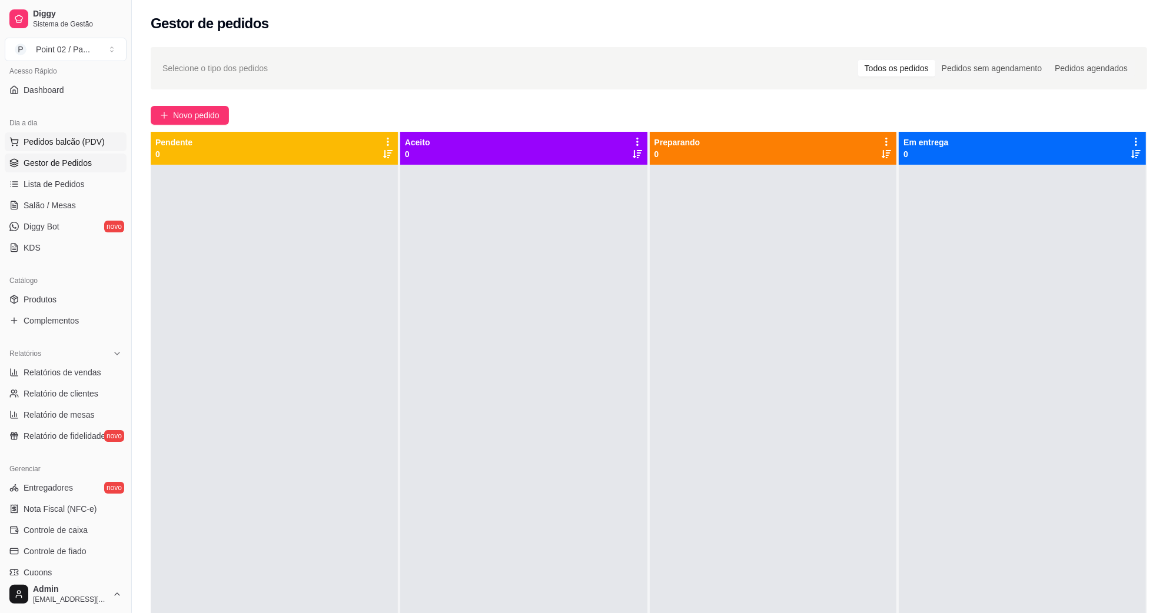
click at [88, 142] on span "Pedidos balcão (PDV)" at bounding box center [64, 142] width 81 height 12
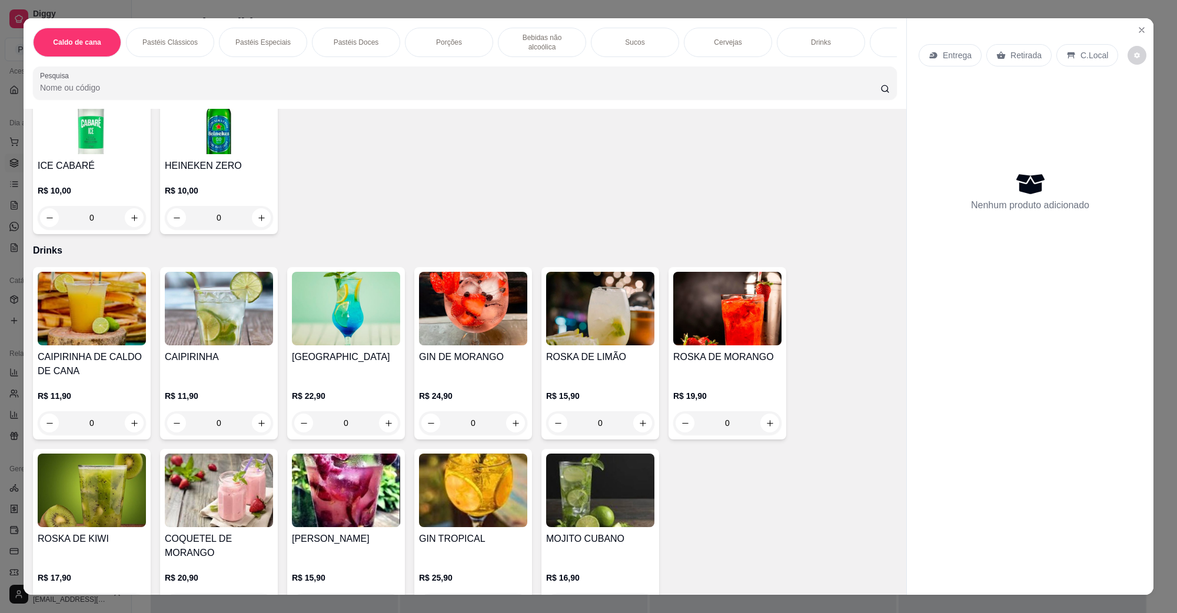
scroll to position [2575, 0]
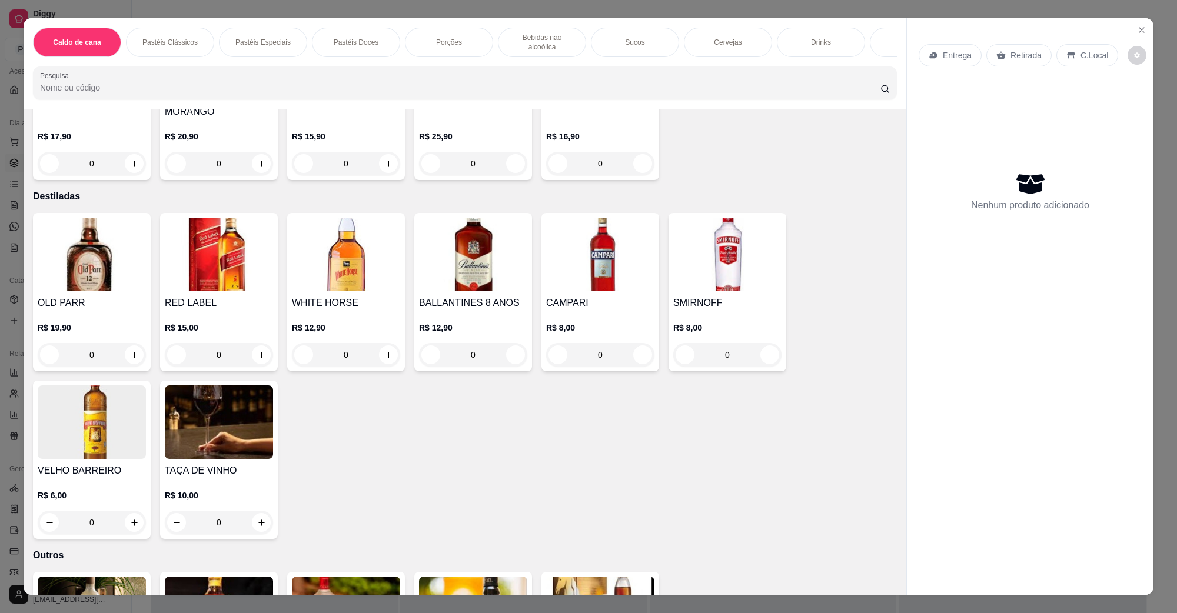
click at [578, 271] on img at bounding box center [600, 255] width 108 height 74
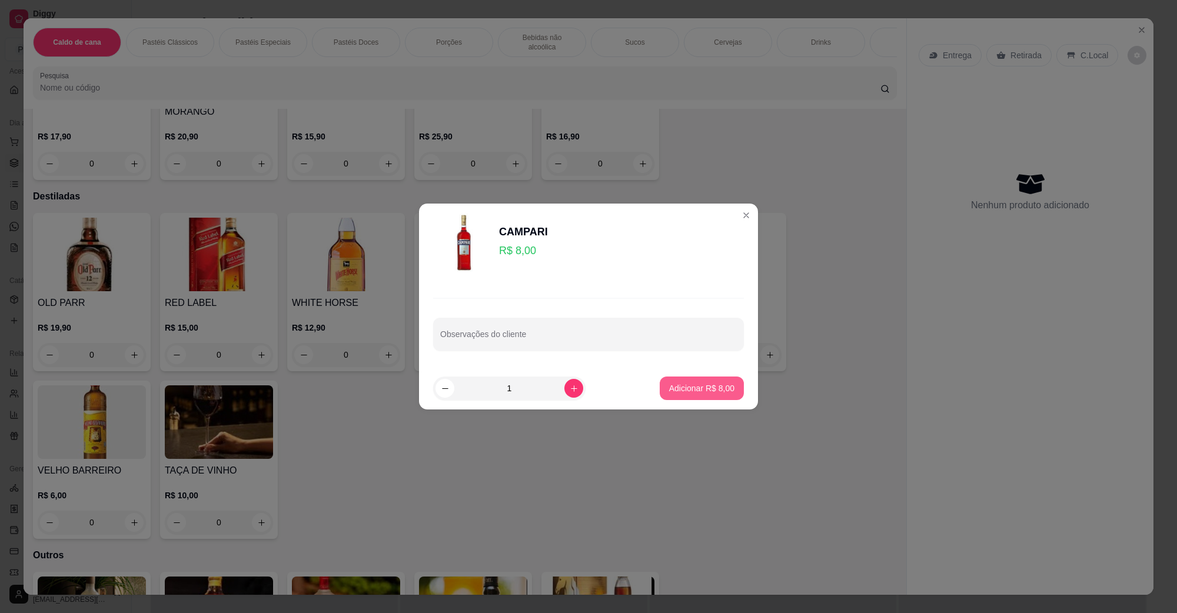
click at [699, 386] on p "Adicionar R$ 8,00" at bounding box center [701, 389] width 65 height 12
type input "1"
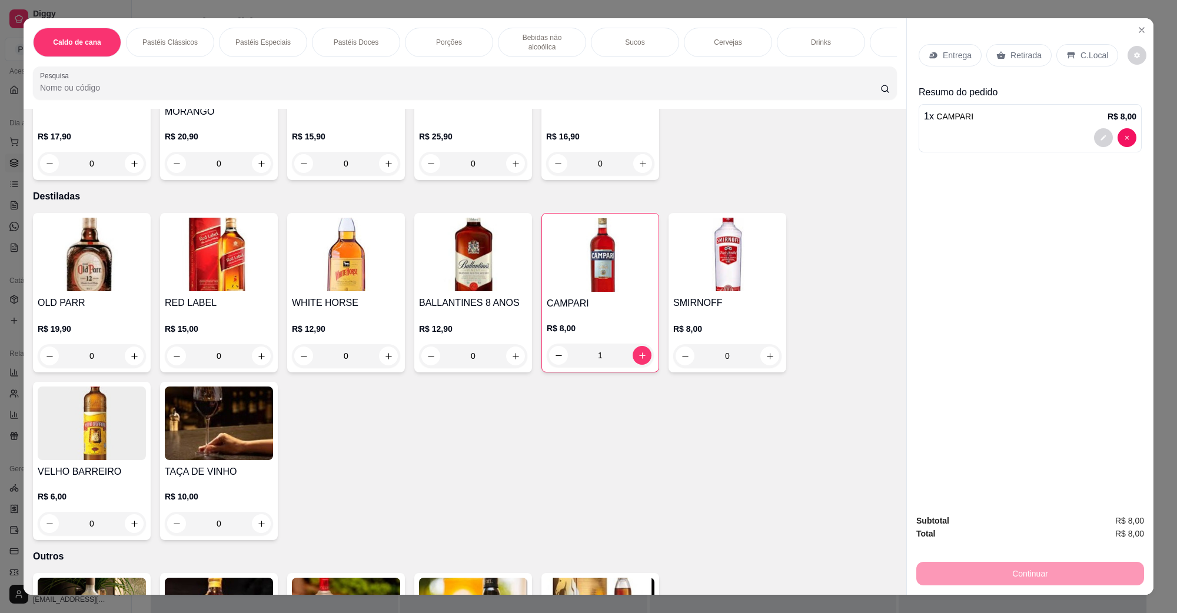
click at [1081, 60] on p "C.Local" at bounding box center [1095, 55] width 28 height 12
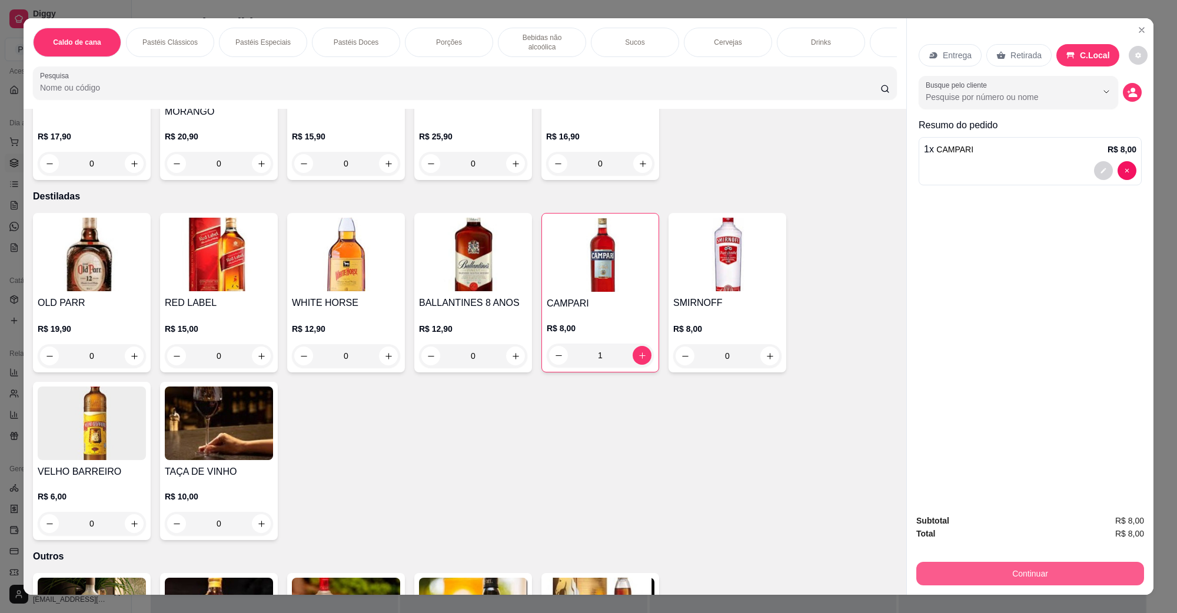
click at [969, 569] on button "Continuar" at bounding box center [1030, 574] width 228 height 24
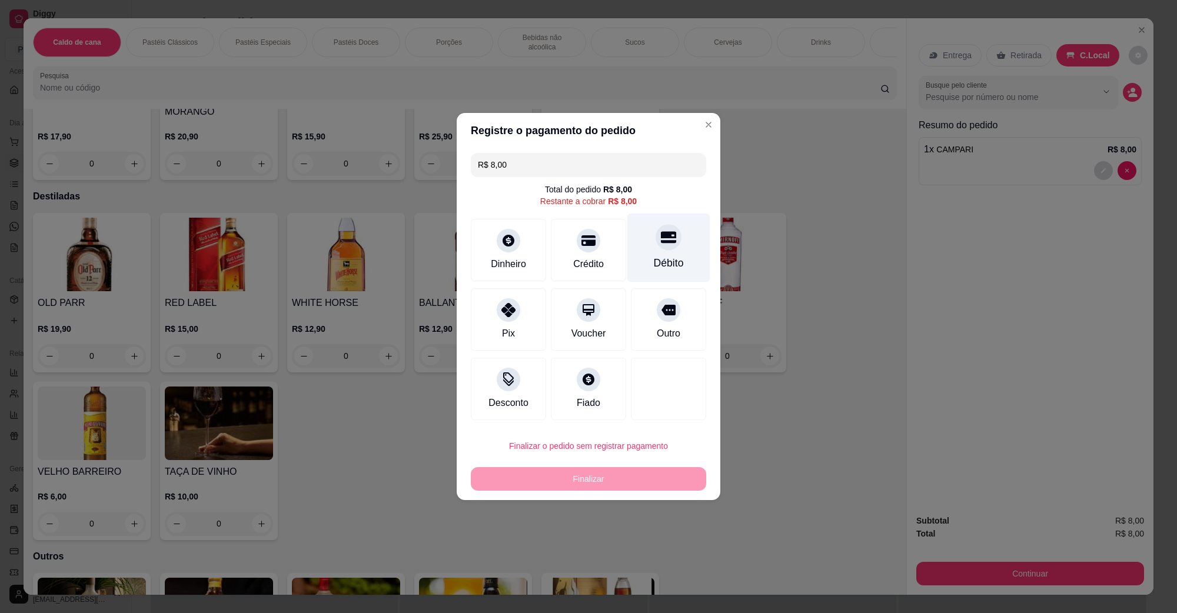
click at [653, 251] on div "Débito" at bounding box center [668, 248] width 83 height 69
type input "R$ 0,00"
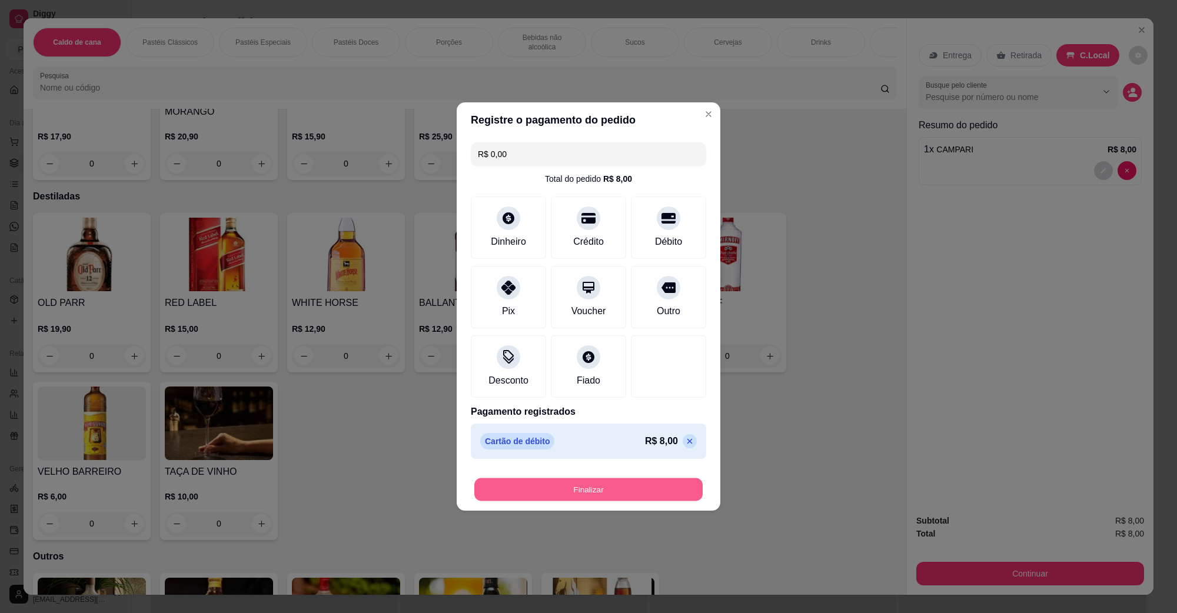
click at [572, 487] on button "Finalizar" at bounding box center [588, 489] width 228 height 23
type input "0"
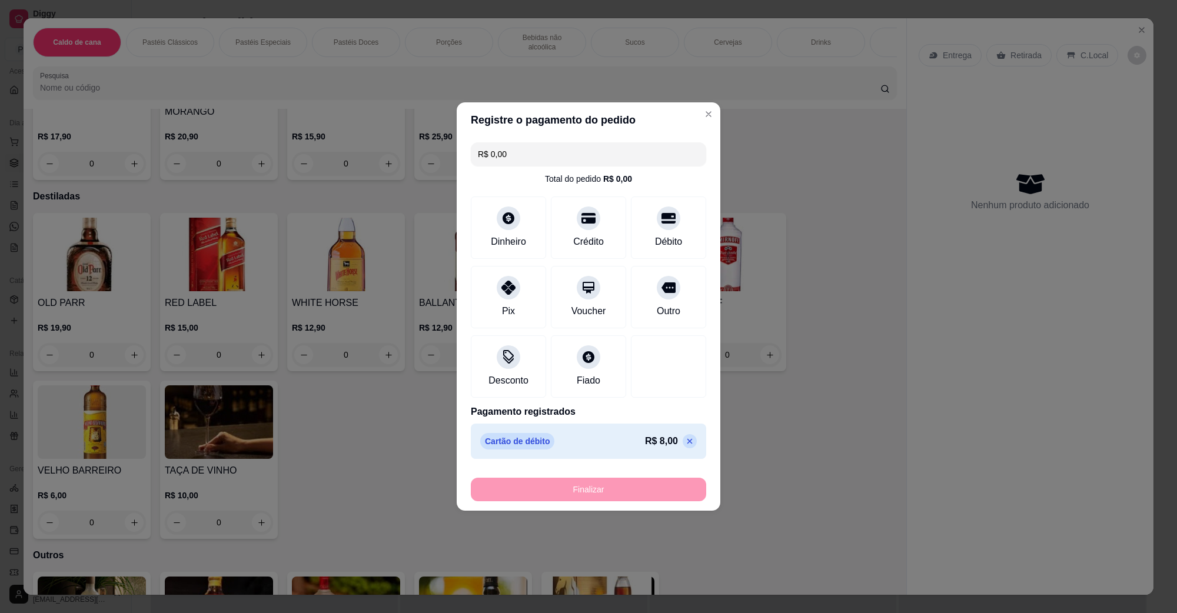
type input "-R$ 8,00"
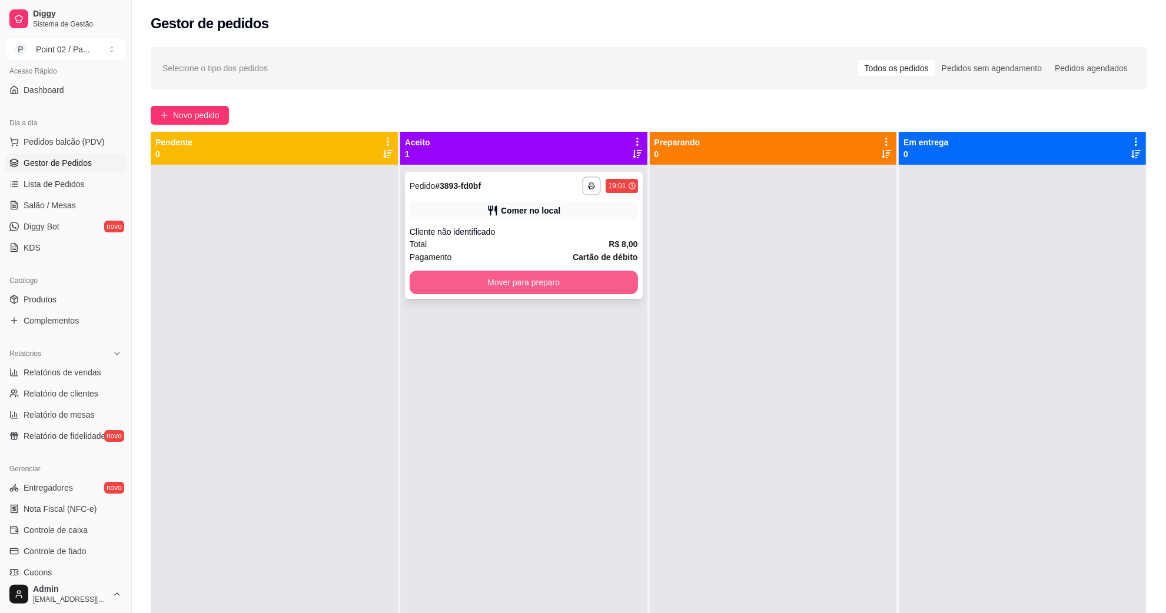
click at [593, 274] on button "Mover para preparo" at bounding box center [524, 283] width 228 height 24
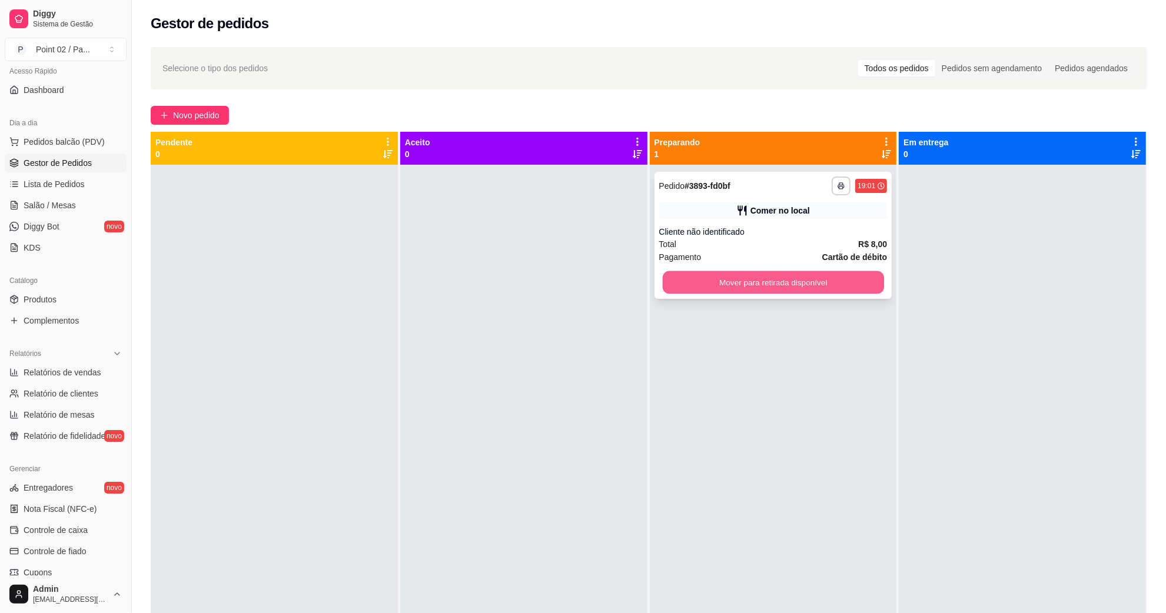
click at [750, 275] on button "Mover para retirada disponível" at bounding box center [772, 282] width 221 height 23
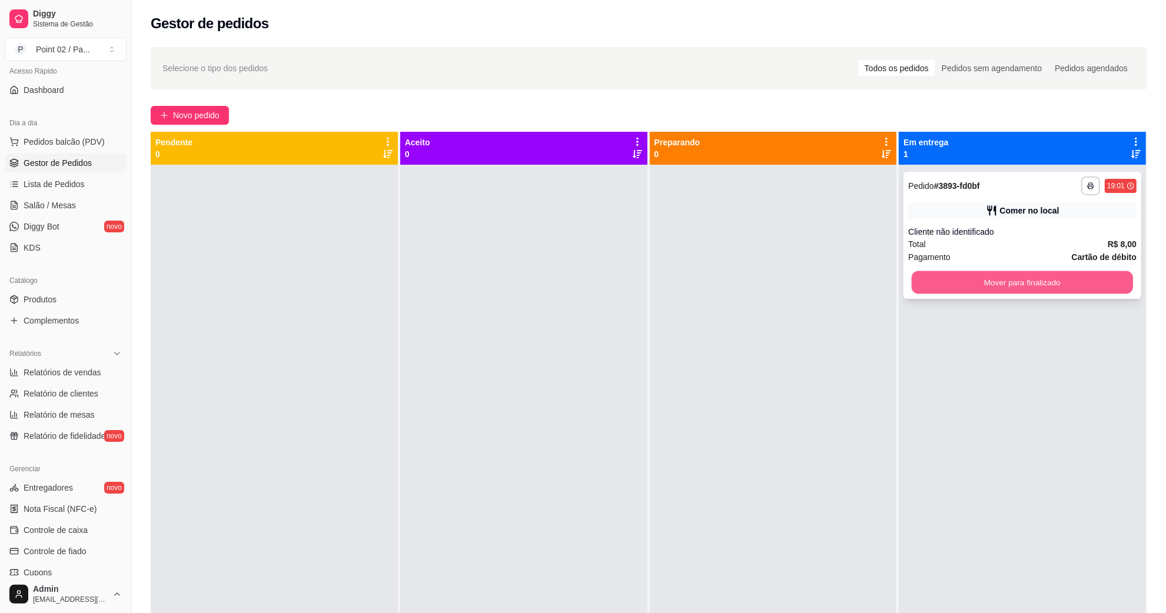
click at [989, 272] on button "Mover para finalizado" at bounding box center [1022, 282] width 221 height 23
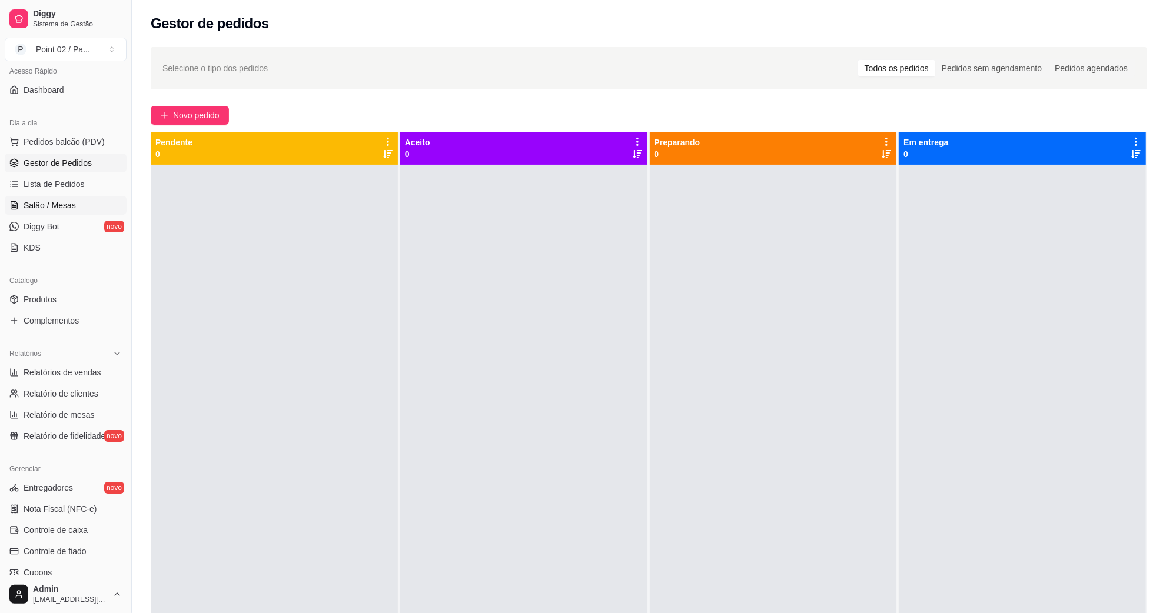
click at [56, 212] on link "Salão / Mesas" at bounding box center [66, 205] width 122 height 19
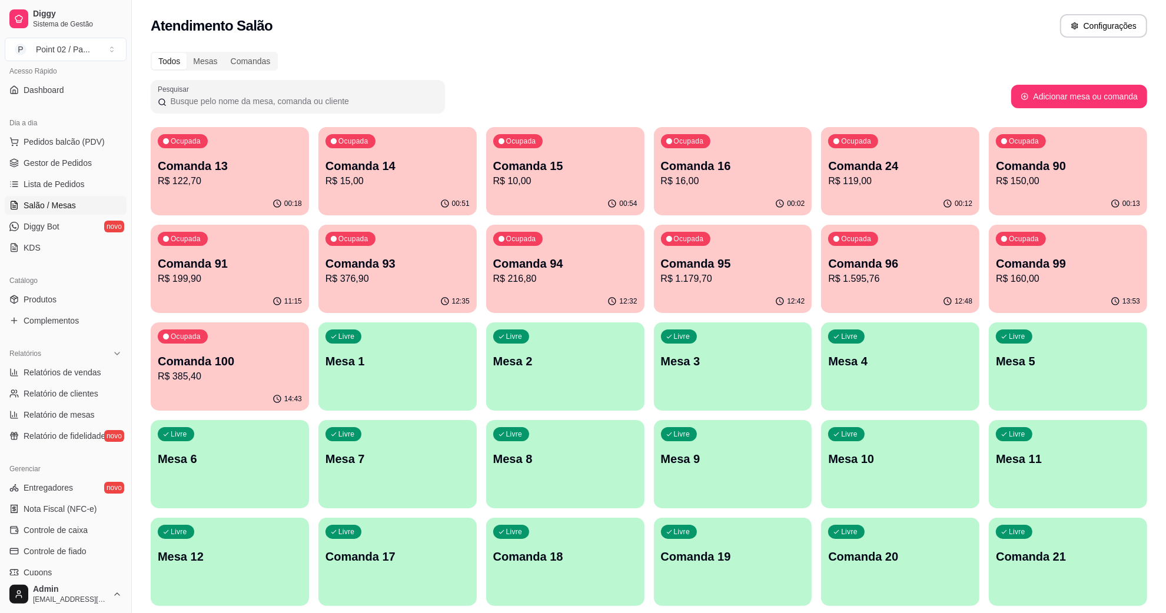
click at [655, 187] on div "Ocupada Comanda 16 R$ 16,00" at bounding box center [733, 159] width 158 height 65
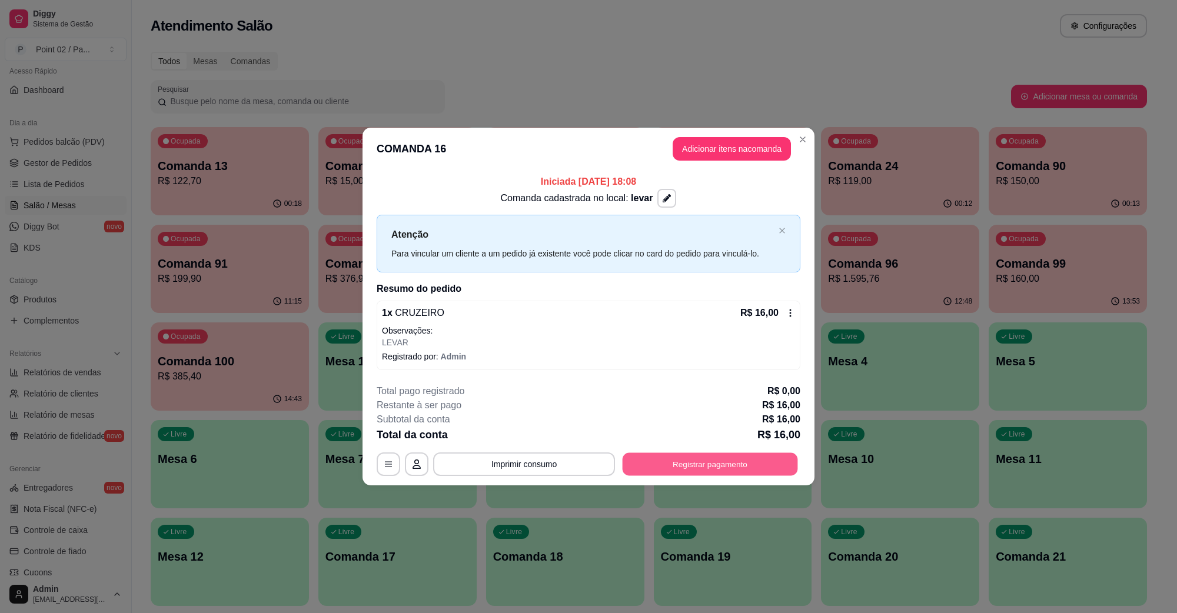
click at [678, 475] on button "Registrar pagamento" at bounding box center [710, 464] width 175 height 23
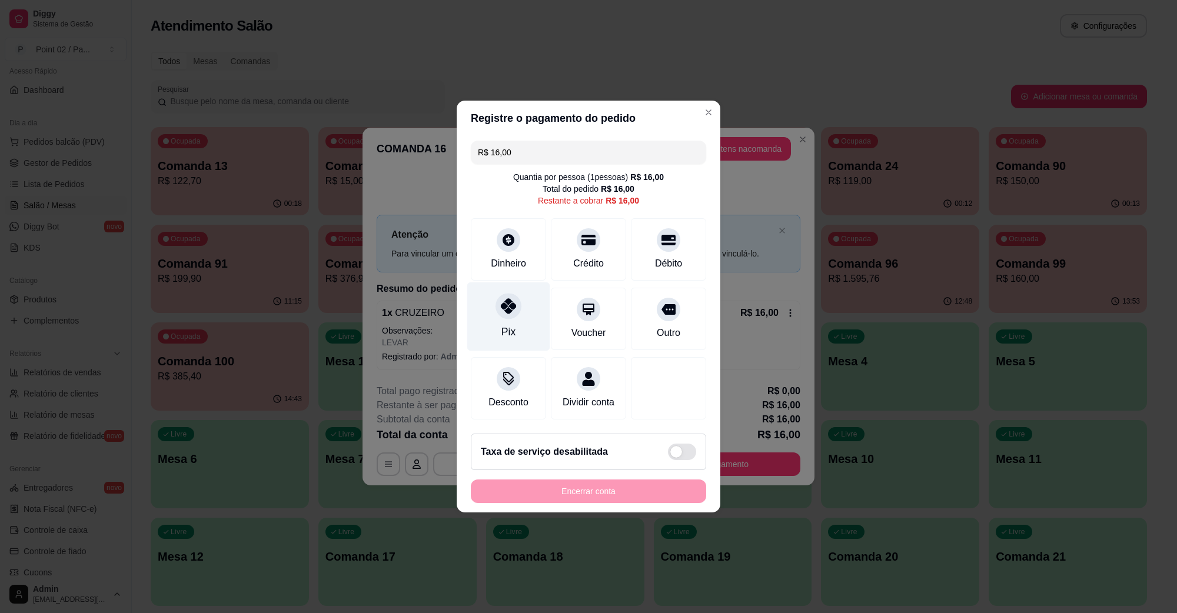
click at [508, 324] on div "Pix" at bounding box center [508, 331] width 14 height 15
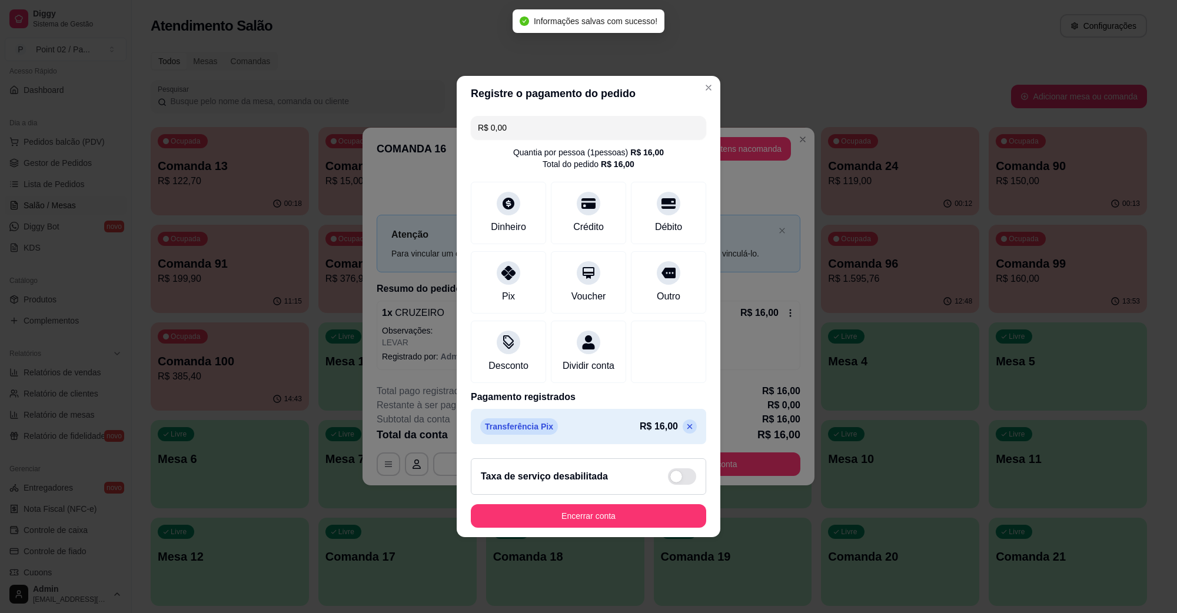
type input "R$ 0,00"
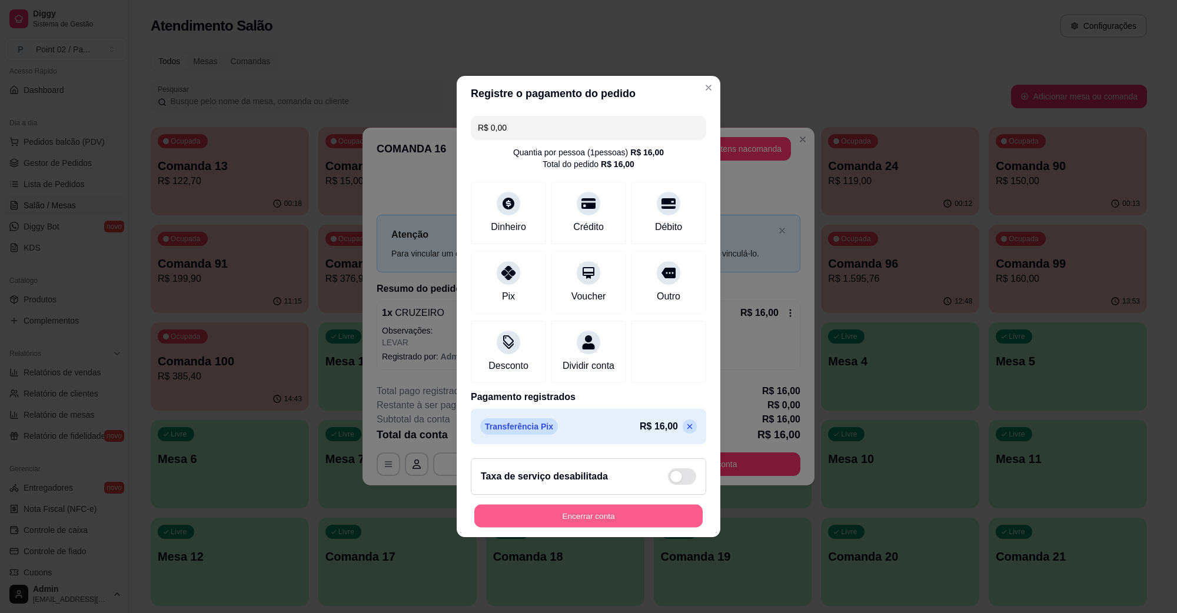
click at [571, 527] on button "Encerrar conta" at bounding box center [588, 516] width 228 height 23
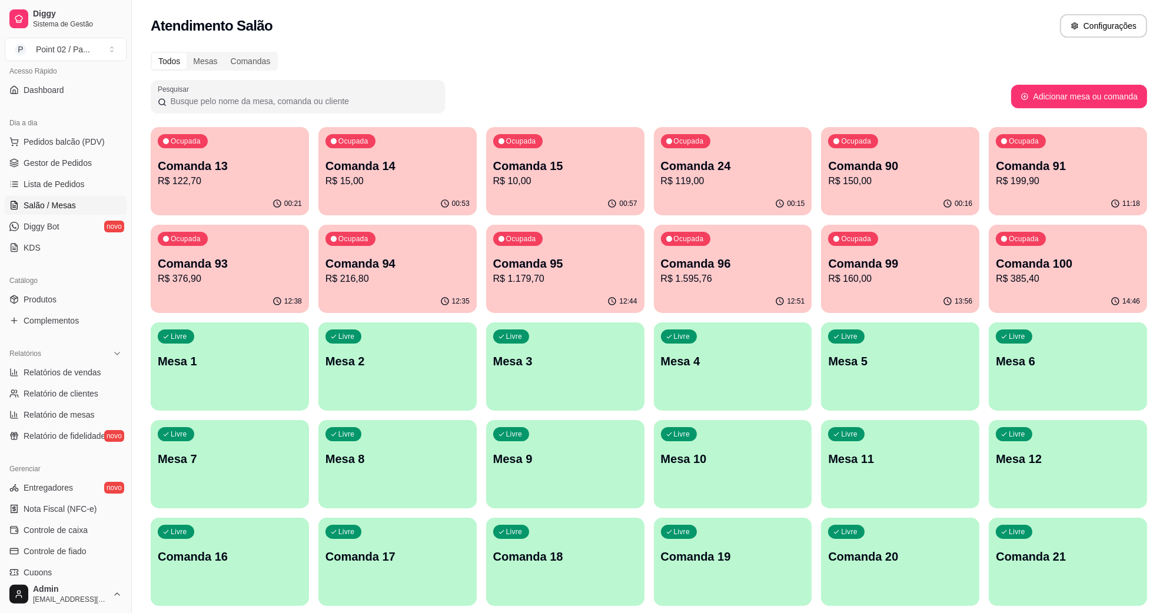
click at [337, 347] on div "Livre Mesa 2" at bounding box center [398, 360] width 154 height 72
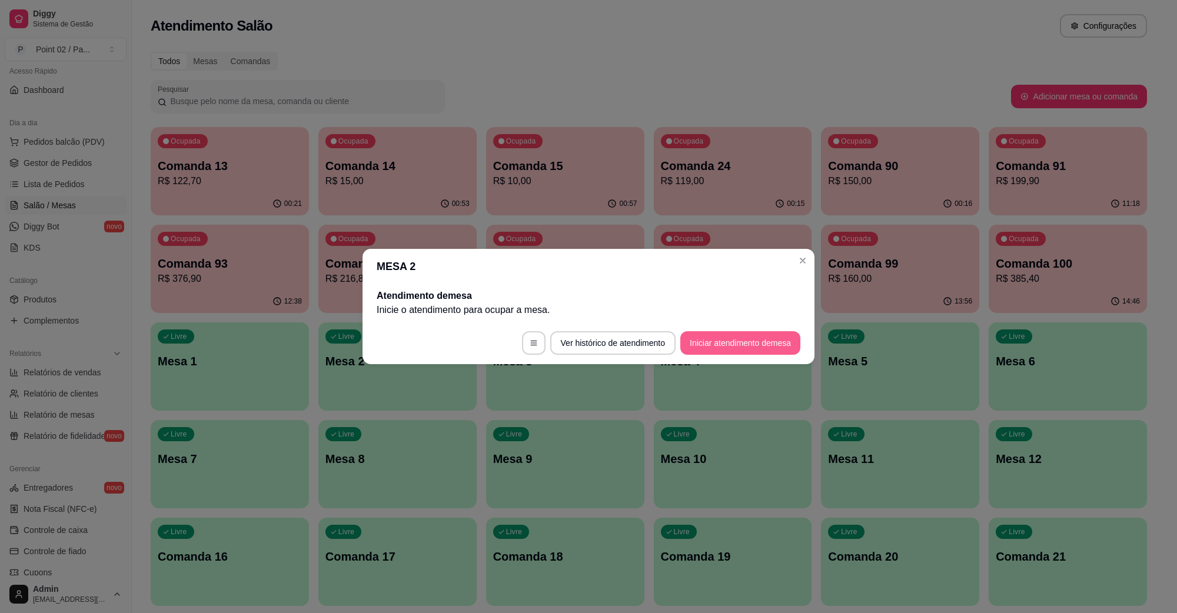
click at [780, 348] on button "Iniciar atendimento de mesa" at bounding box center [740, 343] width 120 height 24
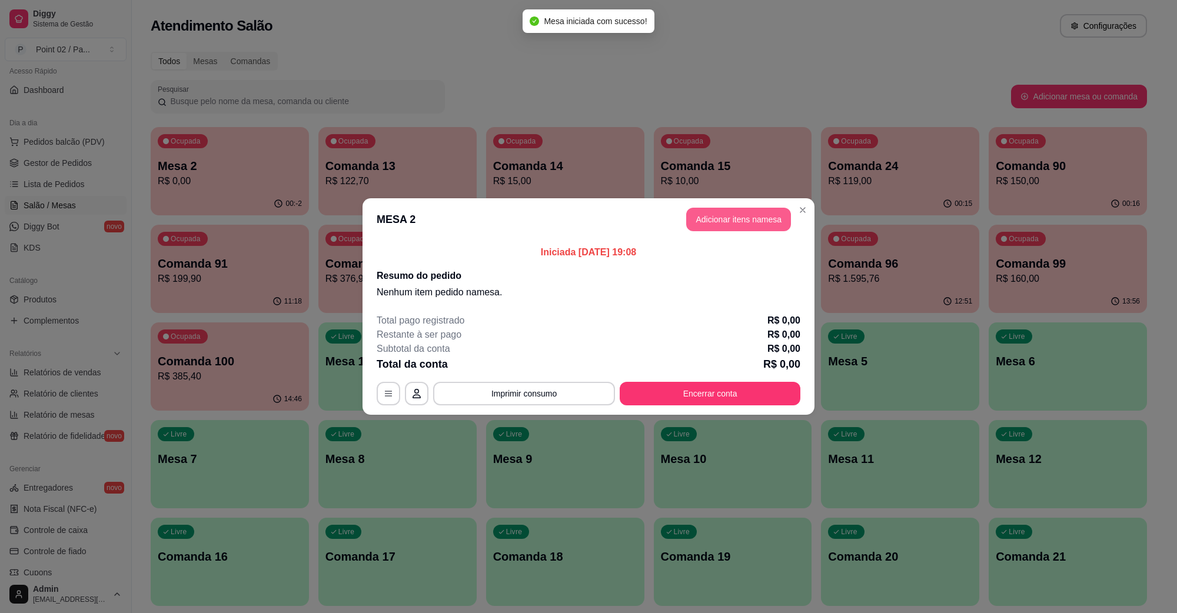
click at [775, 211] on button "Adicionar itens na mesa" at bounding box center [738, 220] width 105 height 24
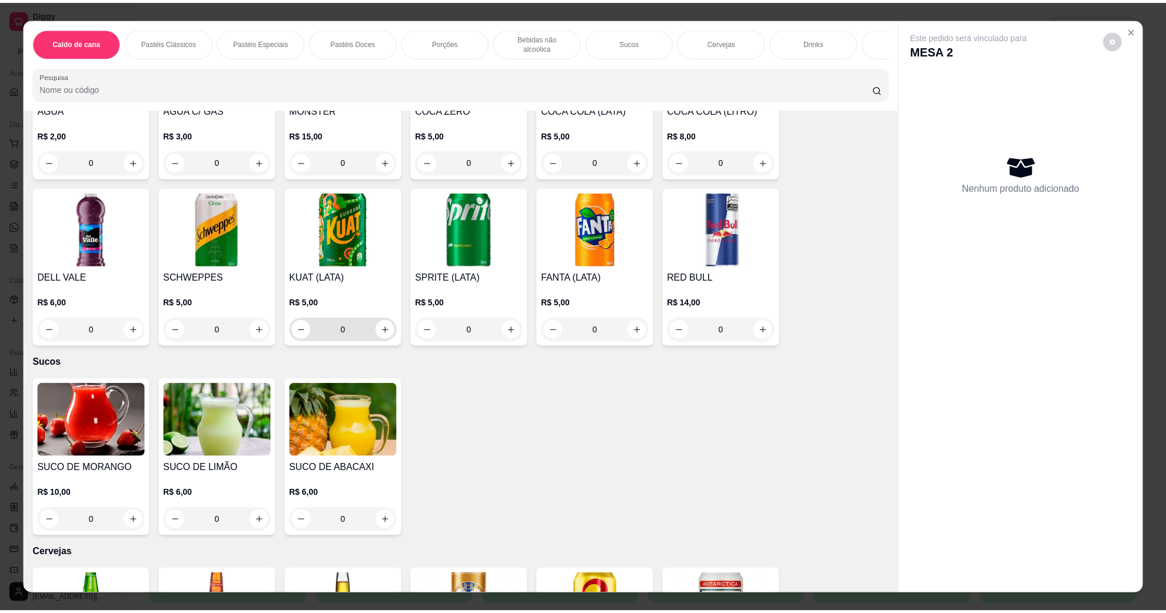
scroll to position [1839, 0]
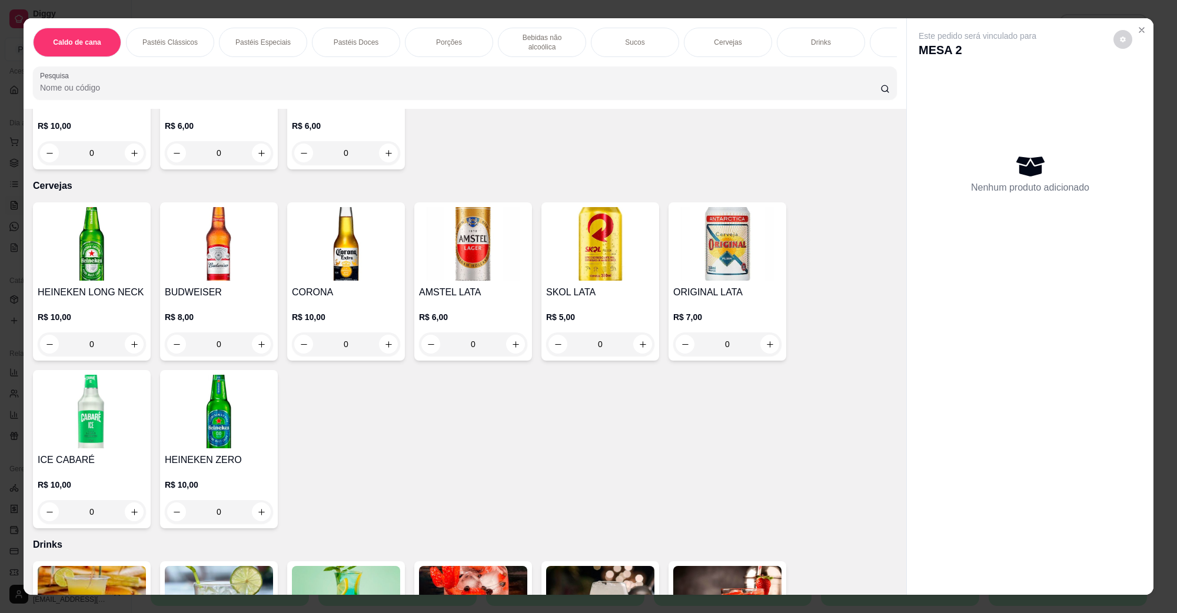
click at [444, 234] on img at bounding box center [473, 244] width 108 height 74
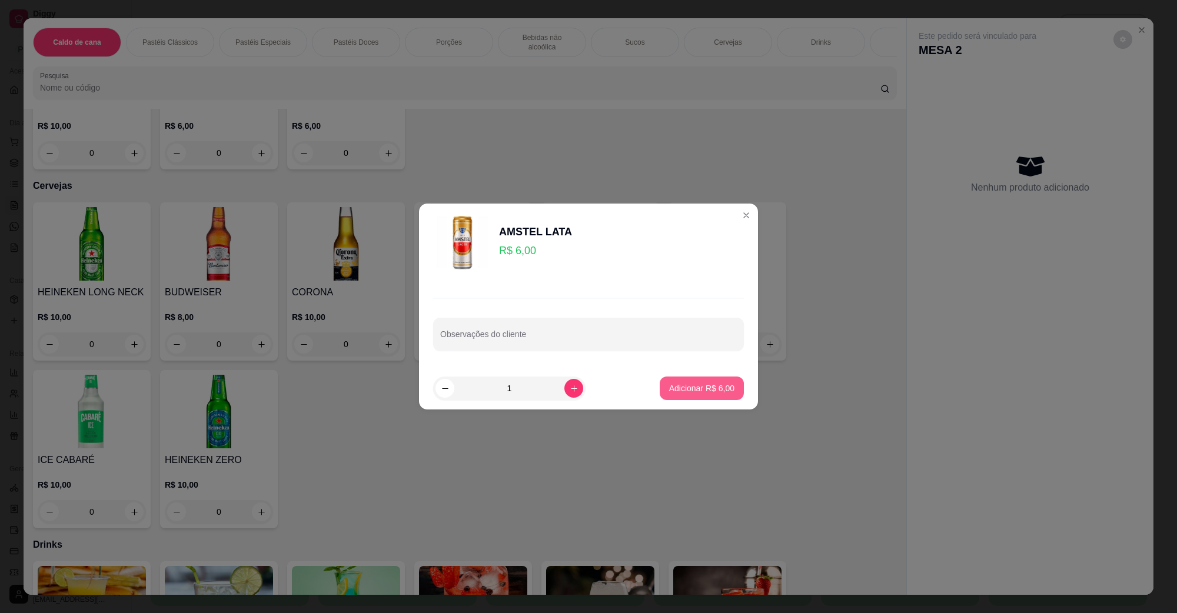
click at [695, 393] on p "Adicionar R$ 6,00" at bounding box center [701, 389] width 65 height 12
type input "1"
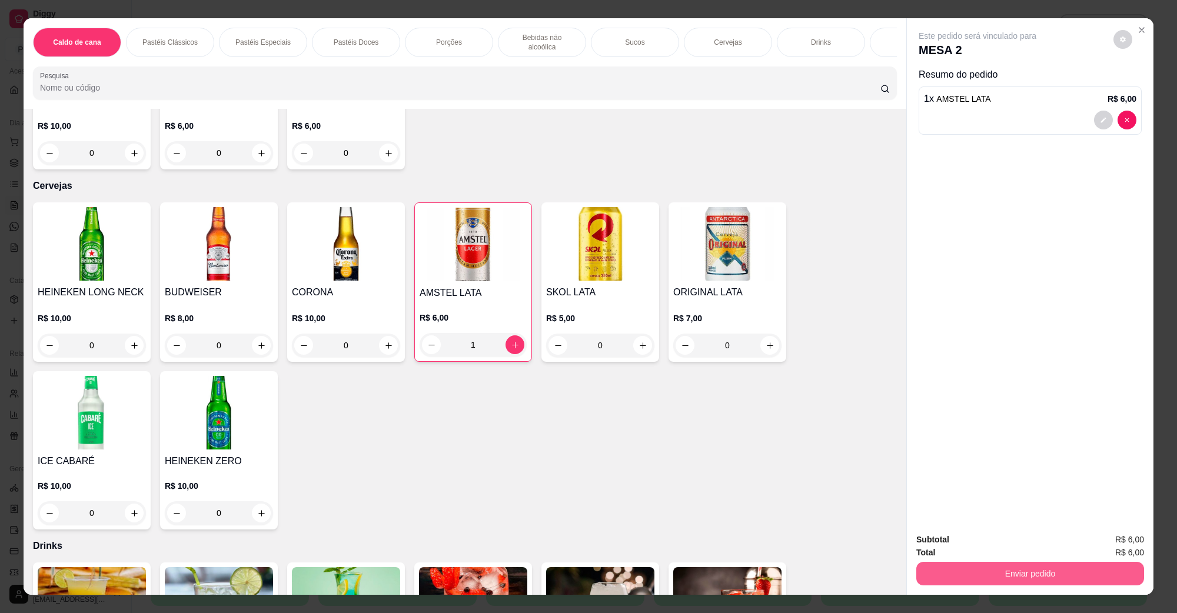
click at [986, 574] on button "Enviar pedido" at bounding box center [1030, 574] width 228 height 24
click at [989, 547] on button "Não registrar e enviar pedido" at bounding box center [990, 545] width 119 height 22
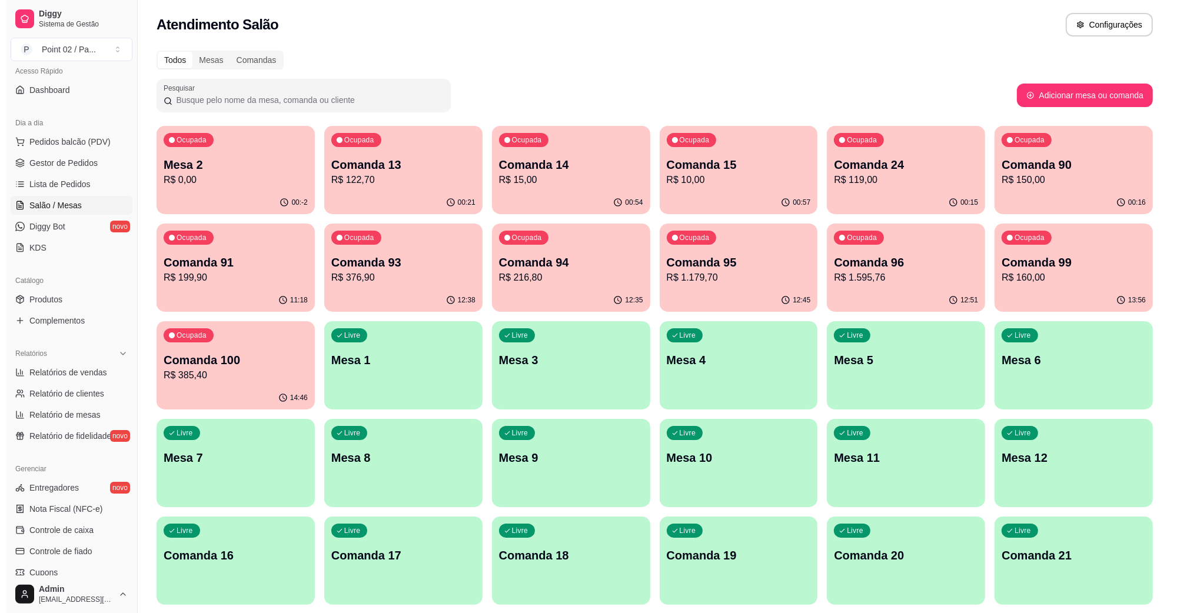
scroll to position [0, 0]
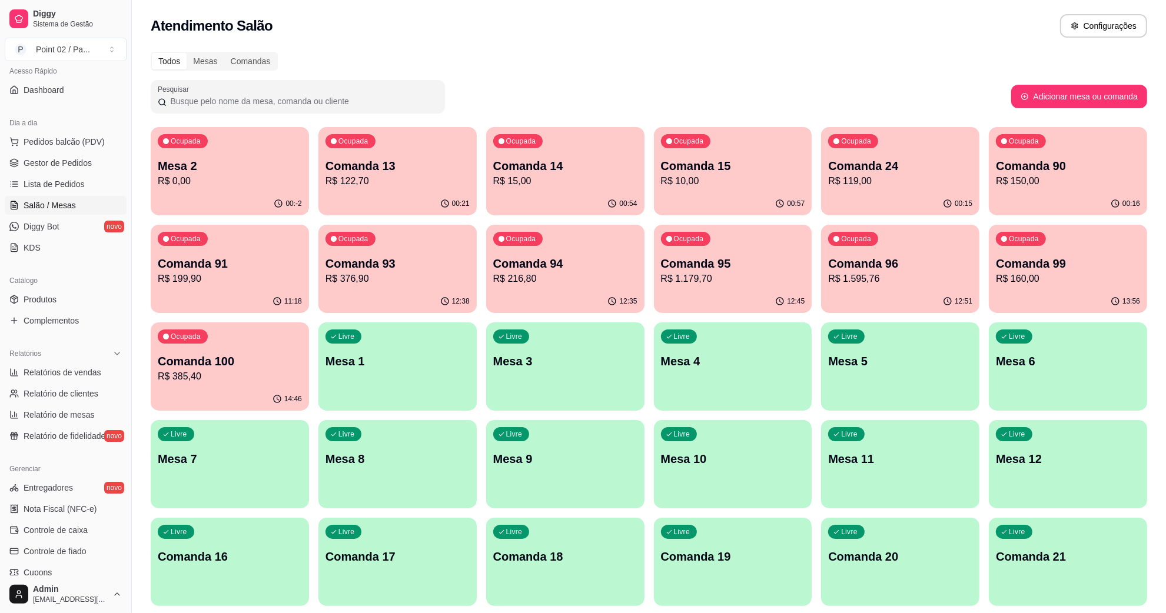
click at [761, 180] on p "R$ 10,00" at bounding box center [733, 181] width 144 height 14
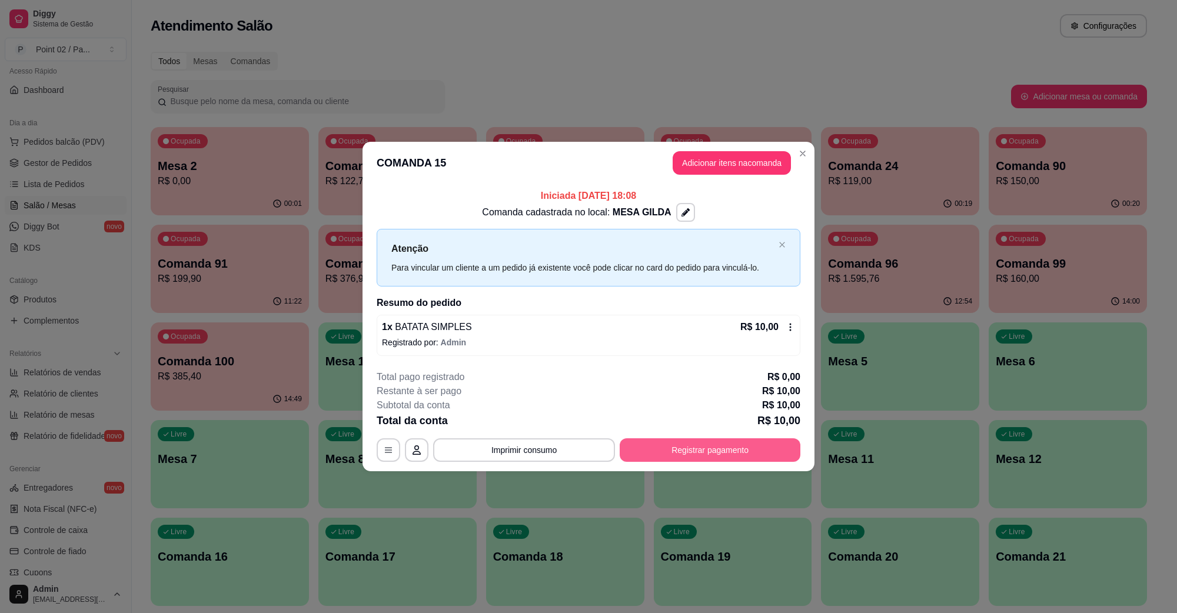
click at [681, 453] on button "Registrar pagamento" at bounding box center [710, 450] width 181 height 24
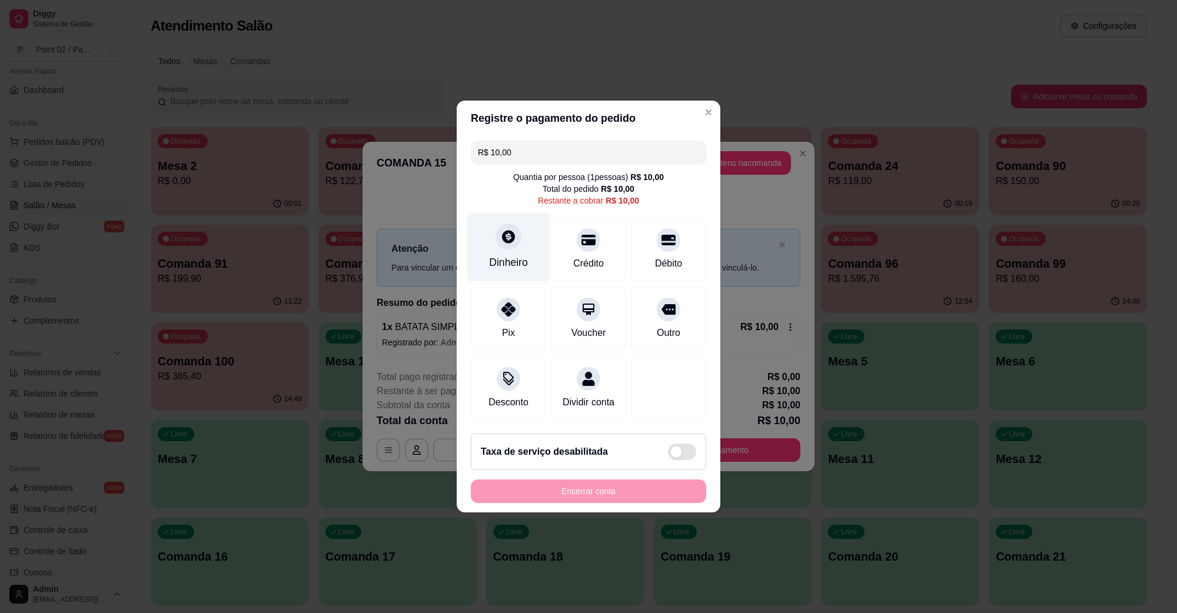
click at [505, 236] on icon at bounding box center [508, 236] width 15 height 15
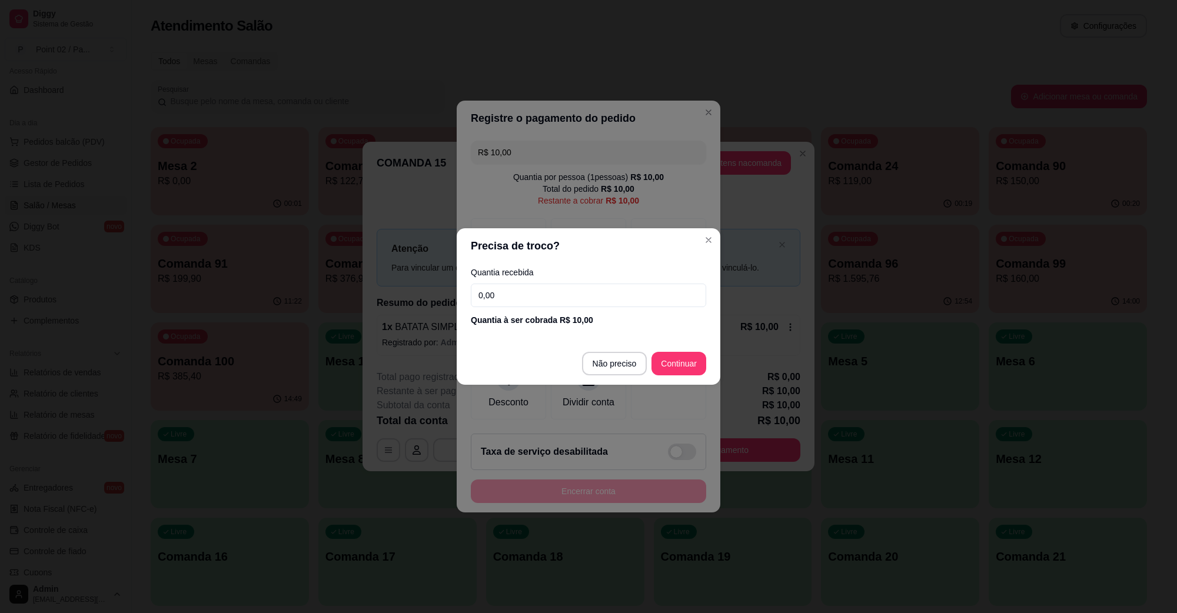
click at [521, 302] on input "0,00" at bounding box center [588, 296] width 235 height 24
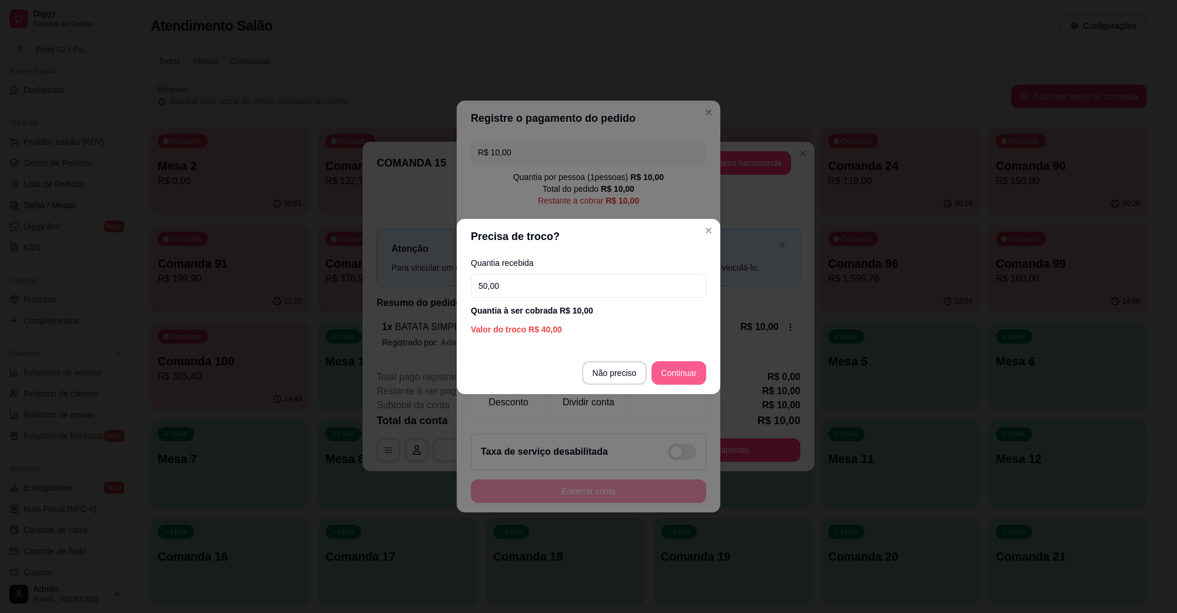
type input "50,00"
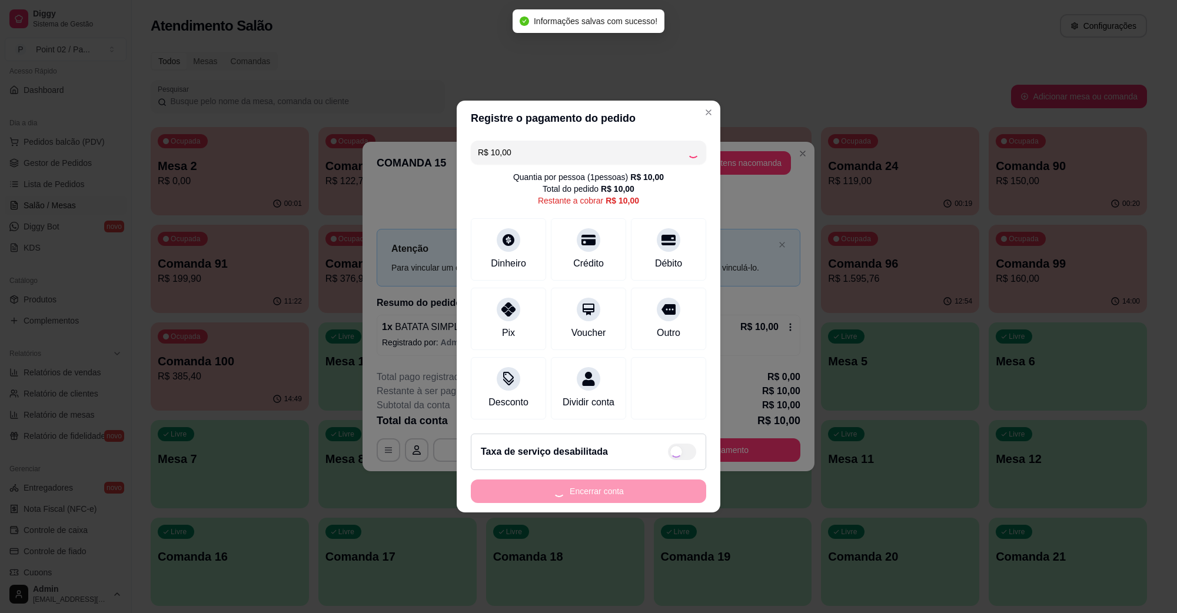
type input "R$ 0,00"
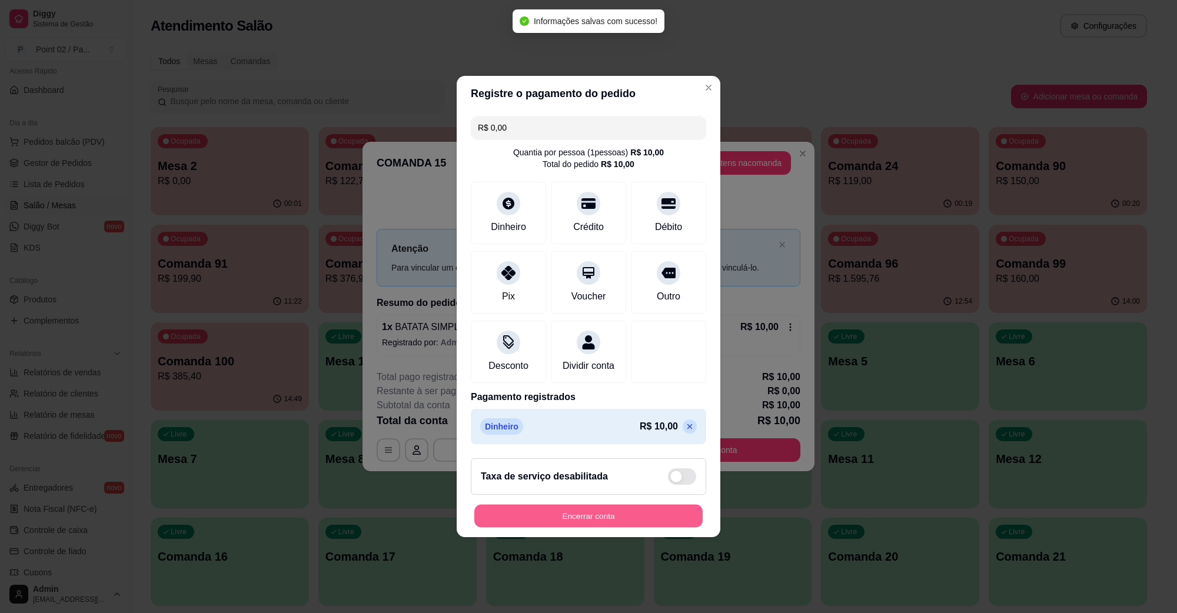
click at [599, 524] on button "Encerrar conta" at bounding box center [588, 516] width 228 height 23
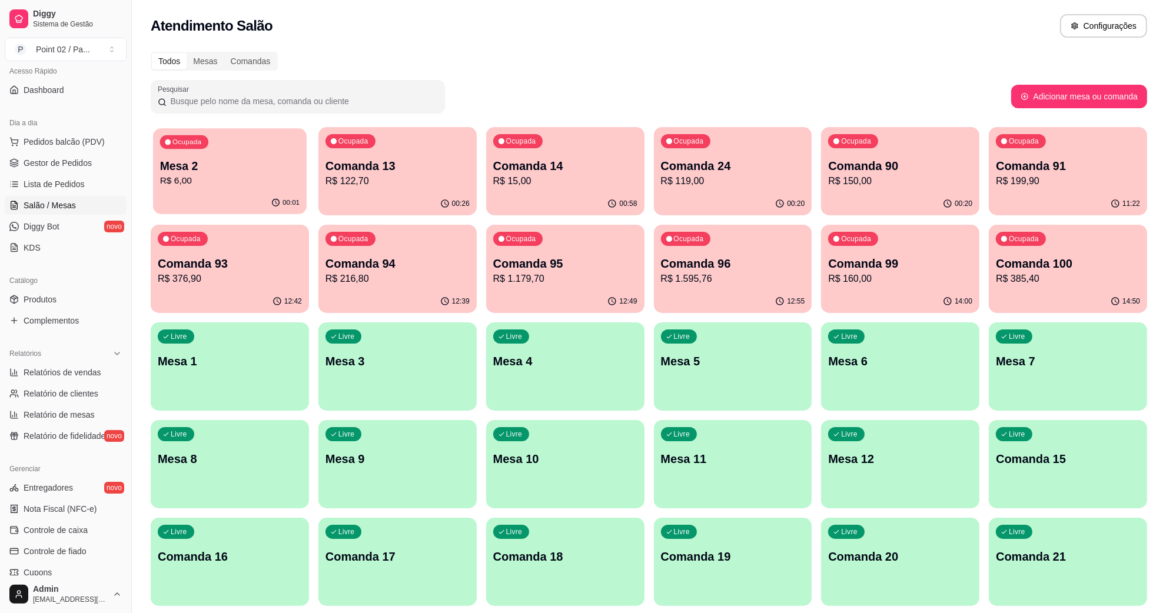
click at [254, 175] on p "R$ 6,00" at bounding box center [229, 181] width 139 height 14
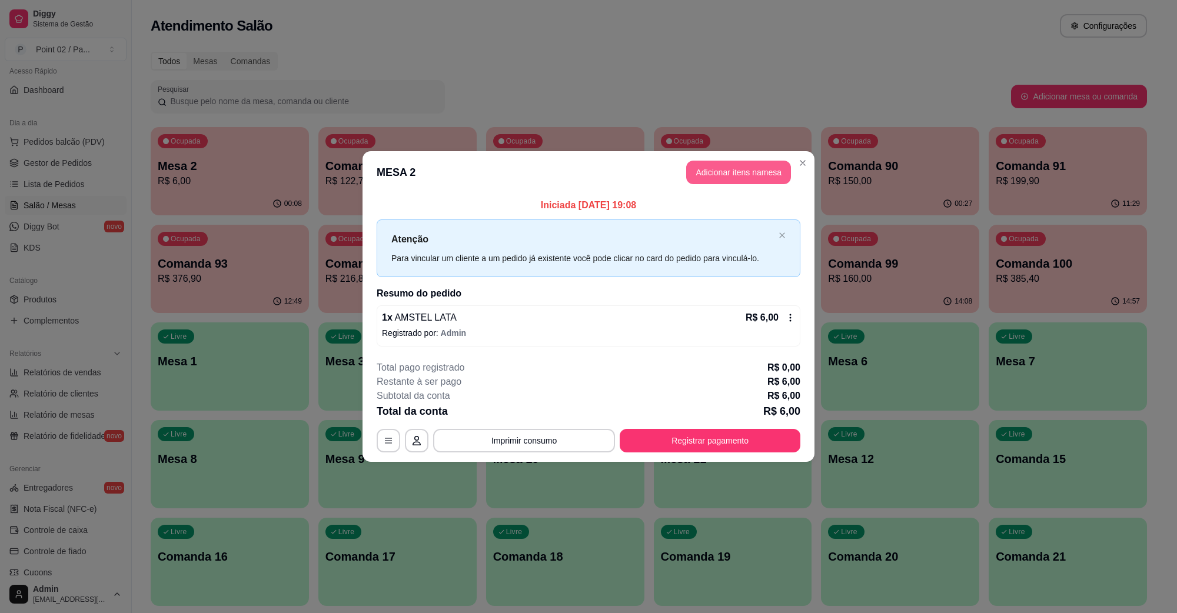
click at [701, 167] on button "Adicionar itens na mesa" at bounding box center [738, 173] width 105 height 24
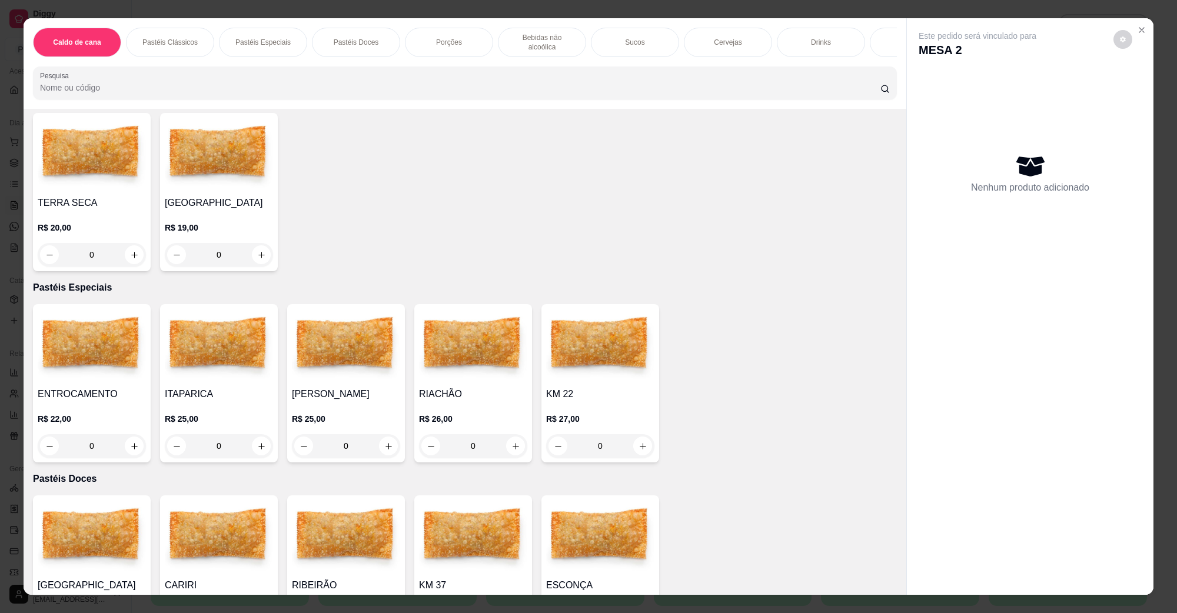
scroll to position [883, 0]
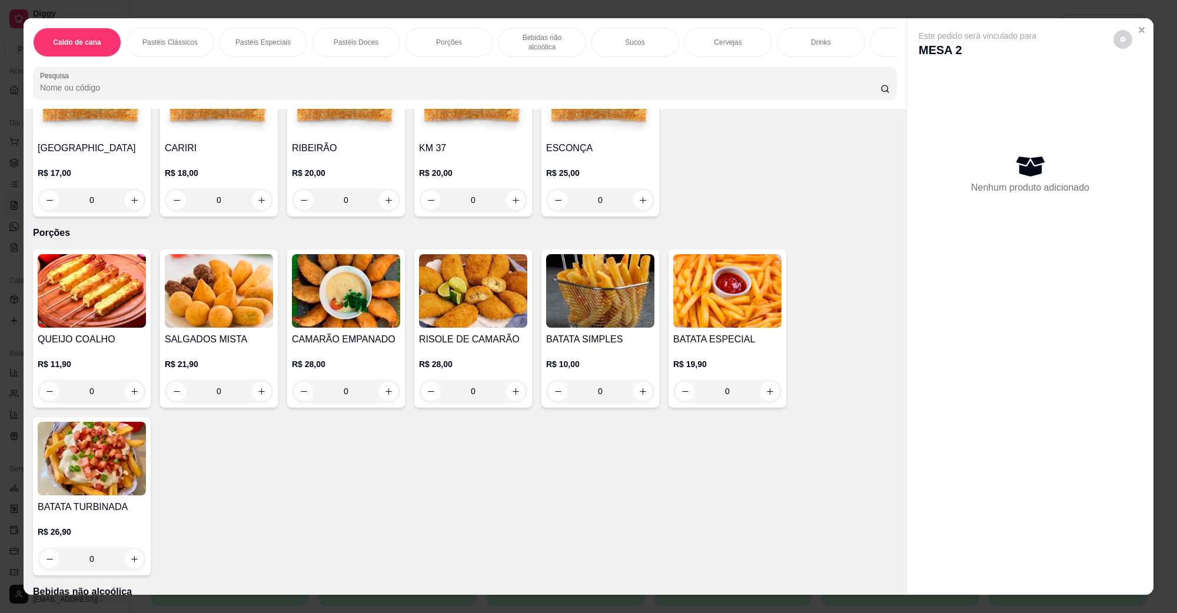
click at [684, 284] on img at bounding box center [727, 291] width 108 height 74
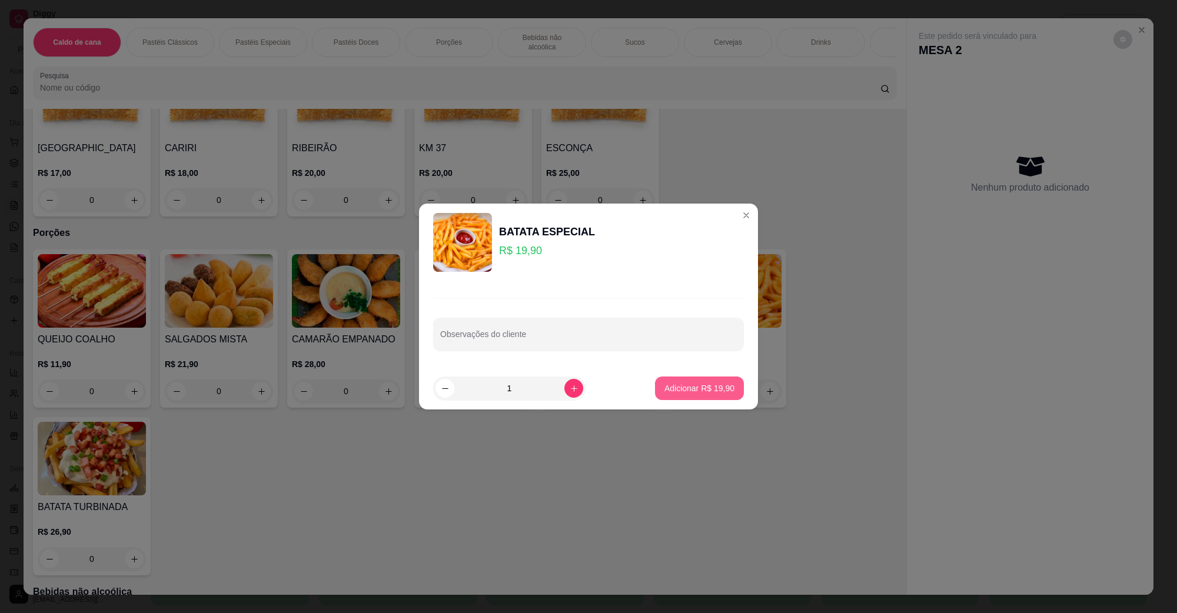
click at [696, 388] on p "Adicionar R$ 19,90" at bounding box center [699, 389] width 70 height 12
type input "1"
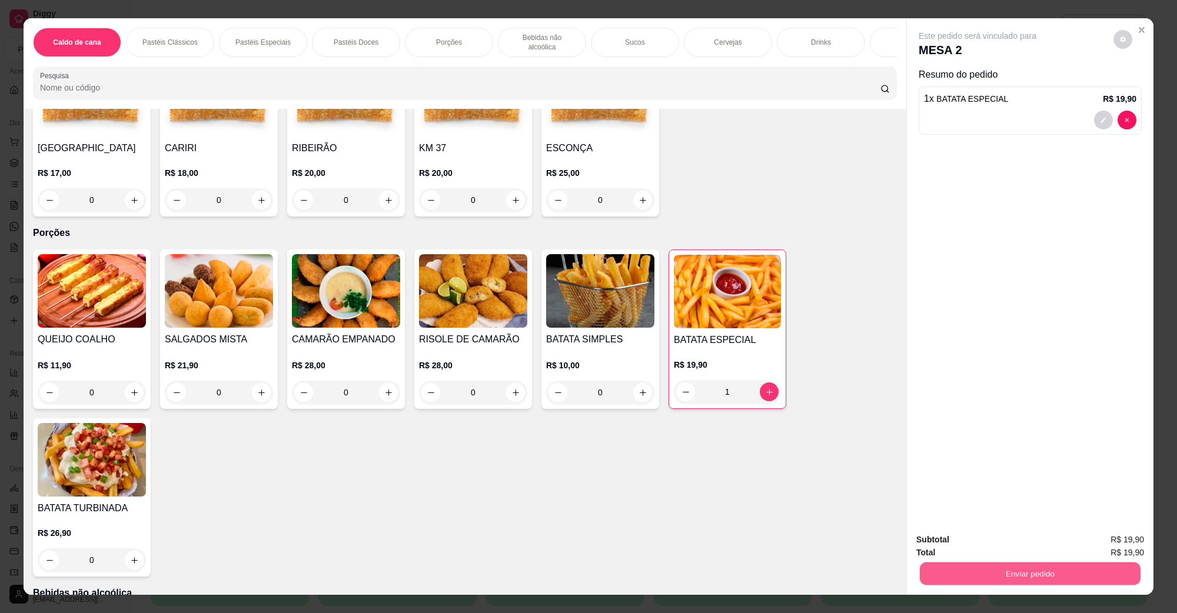
click at [936, 573] on button "Enviar pedido" at bounding box center [1030, 573] width 221 height 23
click at [953, 539] on button "Não registrar e enviar pedido" at bounding box center [990, 545] width 119 height 22
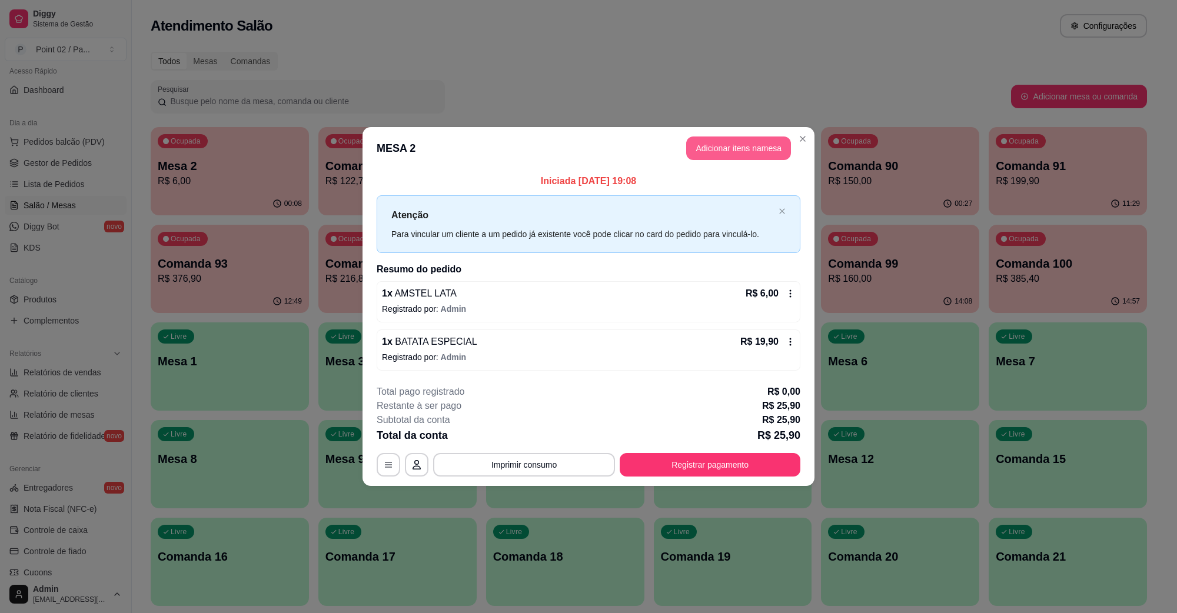
click at [706, 157] on button "Adicionar itens na mesa" at bounding box center [738, 149] width 105 height 24
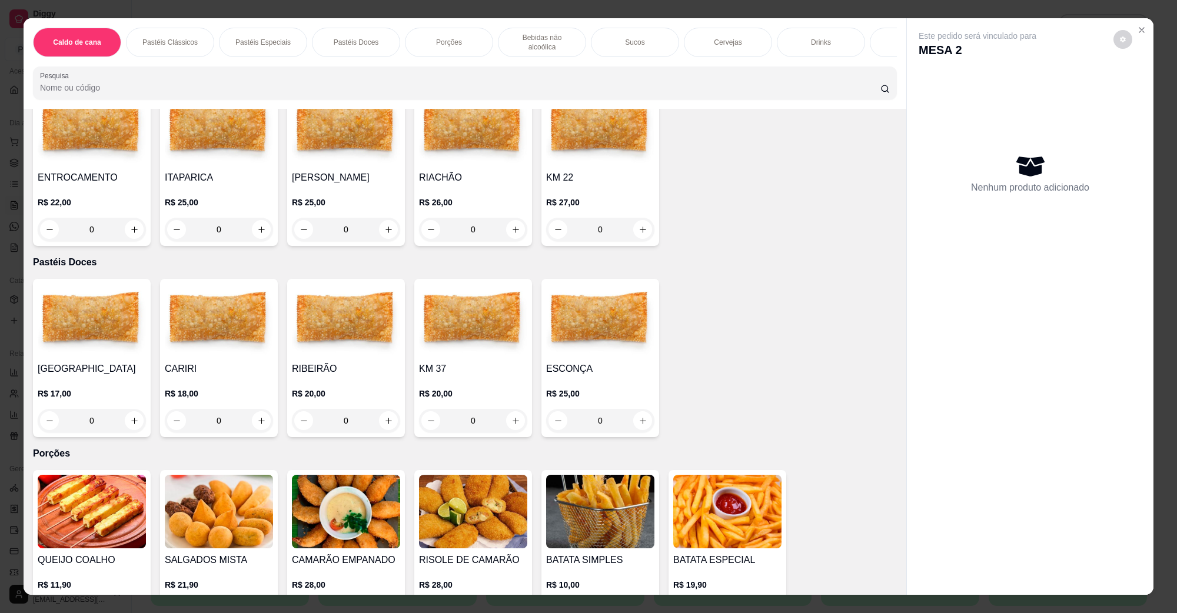
scroll to position [1030, 0]
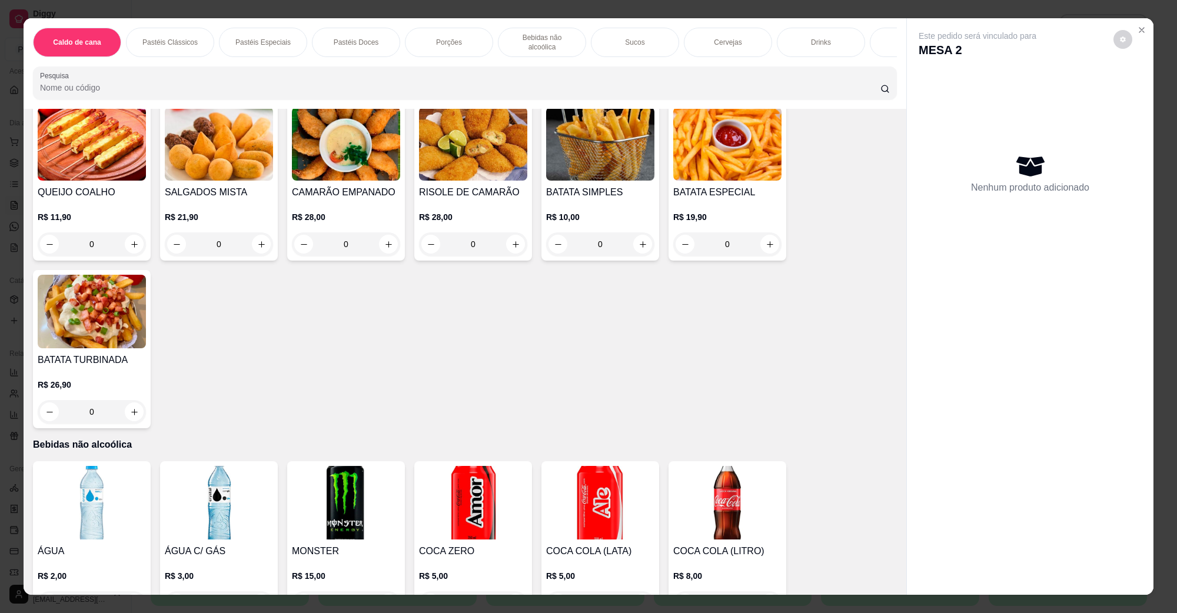
click at [94, 185] on h4 "QUEIJO COALHO" at bounding box center [92, 192] width 108 height 14
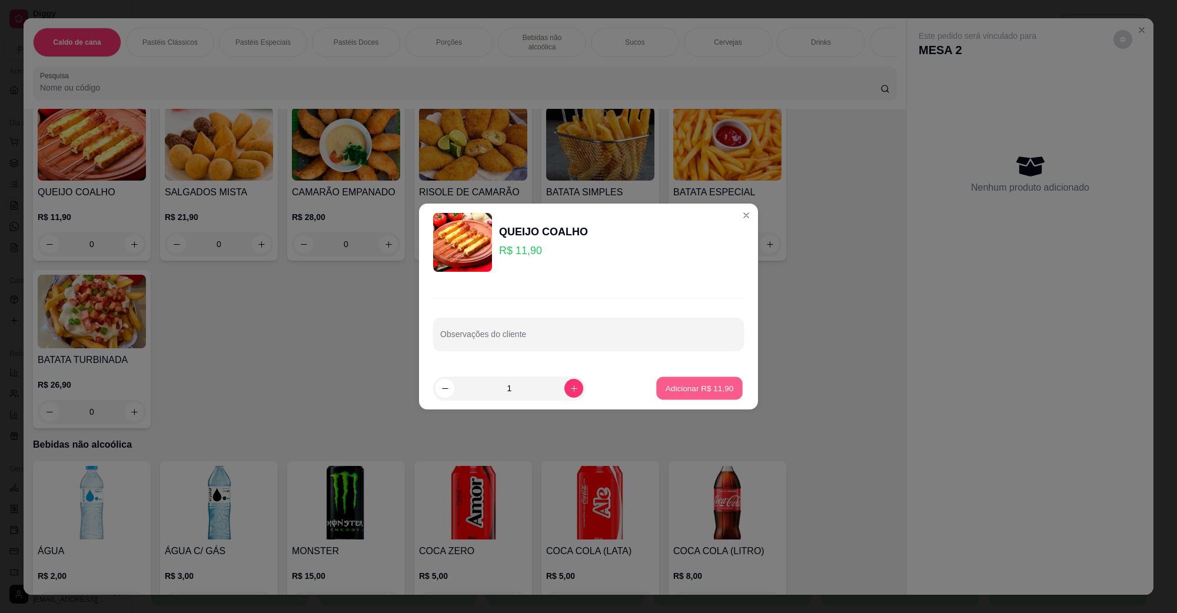
click at [660, 399] on button "Adicionar R$ 11,90" at bounding box center [699, 388] width 87 height 23
type input "1"
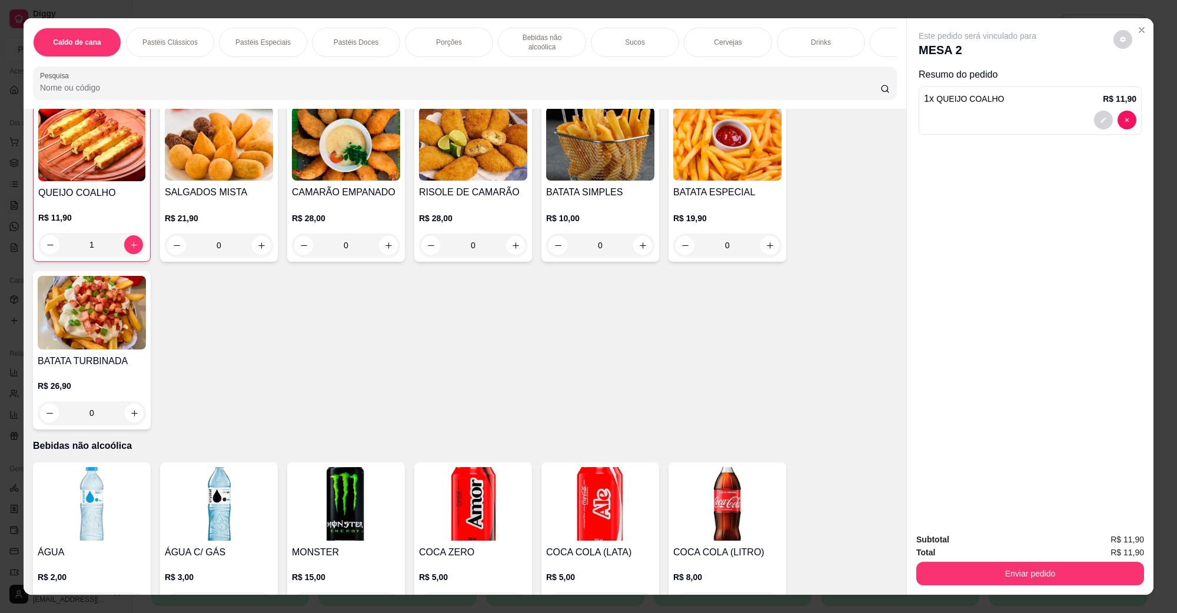
scroll to position [1031, 0]
click at [948, 576] on button "Enviar pedido" at bounding box center [1030, 573] width 221 height 23
click at [957, 553] on button "Não registrar e enviar pedido" at bounding box center [990, 545] width 119 height 22
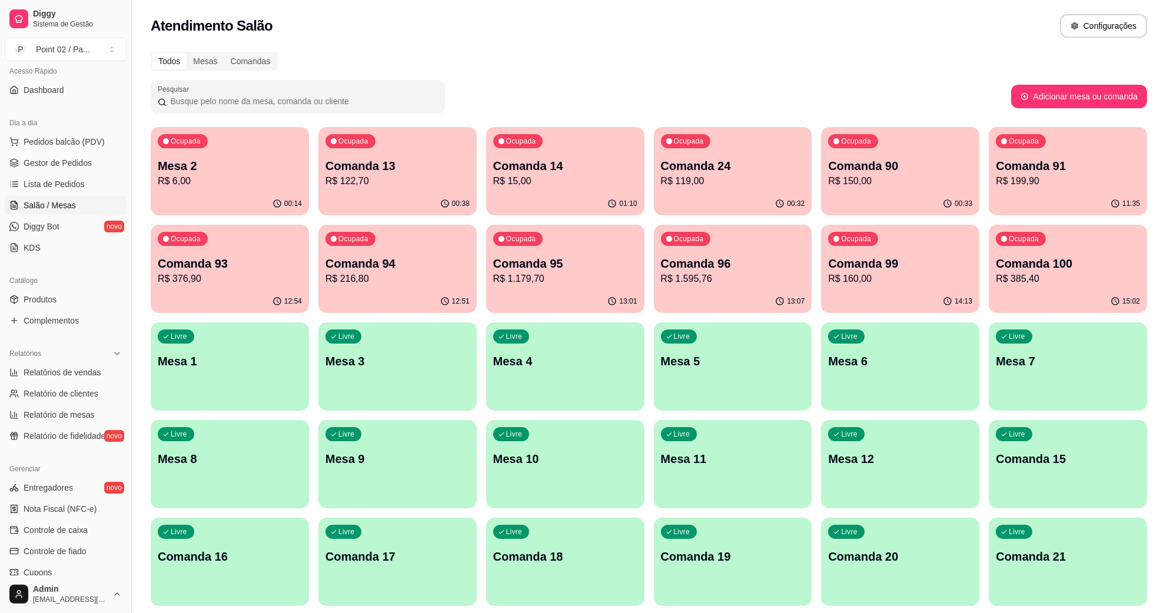
click at [253, 154] on div "Ocupada Mesa 2 R$ 6,00" at bounding box center [230, 159] width 158 height 65
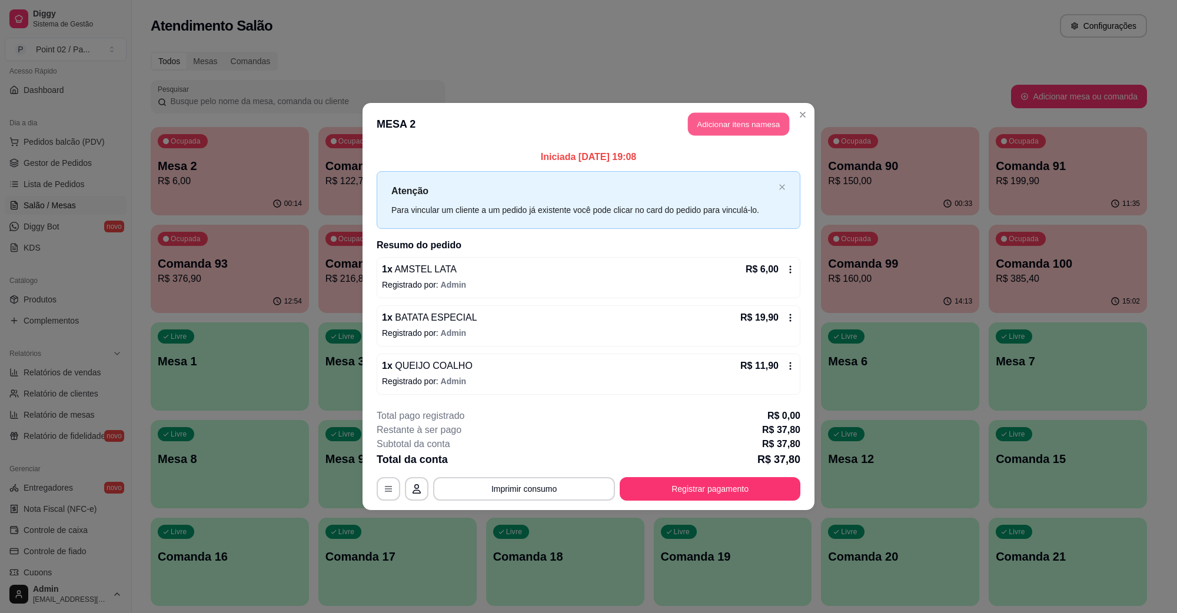
click at [746, 124] on button "Adicionar itens na mesa" at bounding box center [738, 124] width 101 height 23
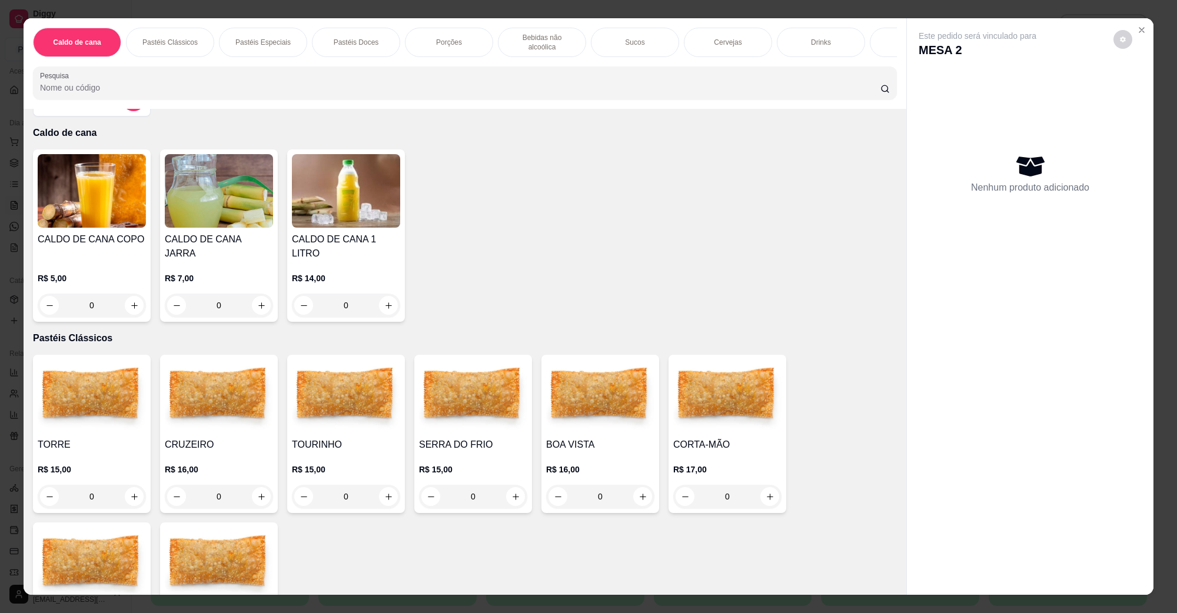
scroll to position [0, 0]
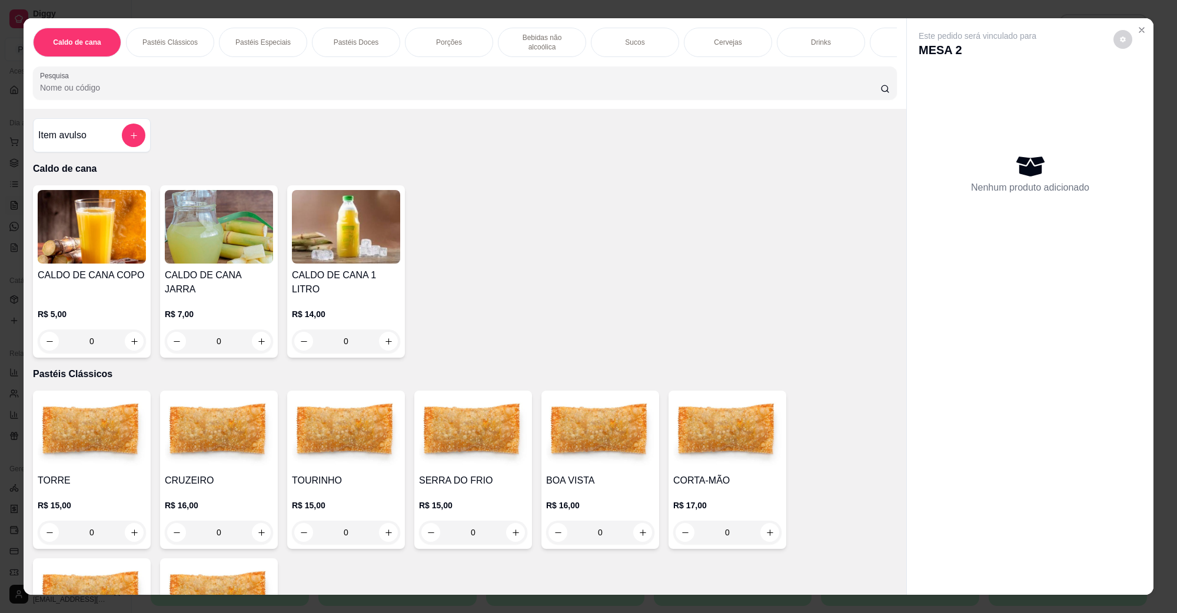
click at [561, 43] on div "Bebidas não alcoólica" at bounding box center [542, 42] width 88 height 29
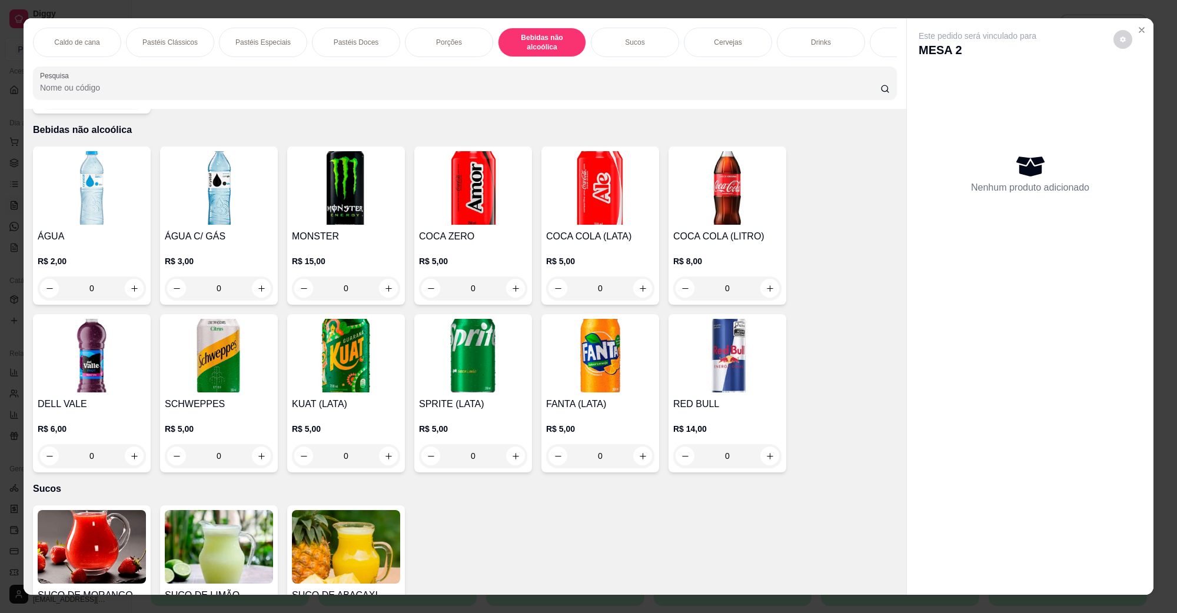
scroll to position [19, 0]
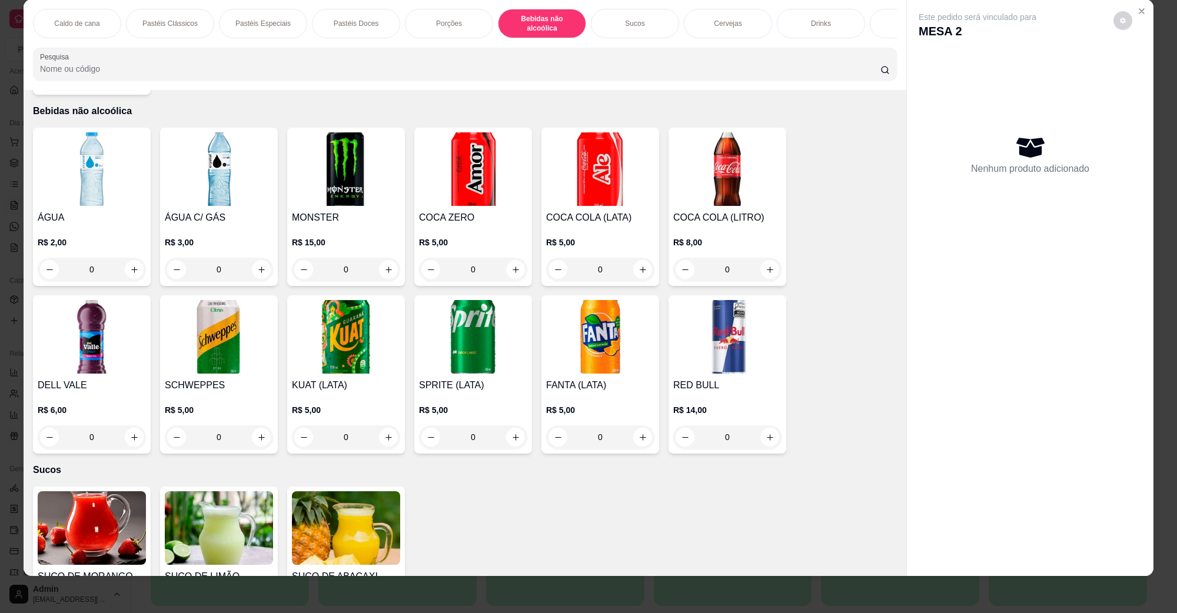
click at [601, 345] on img at bounding box center [600, 337] width 108 height 74
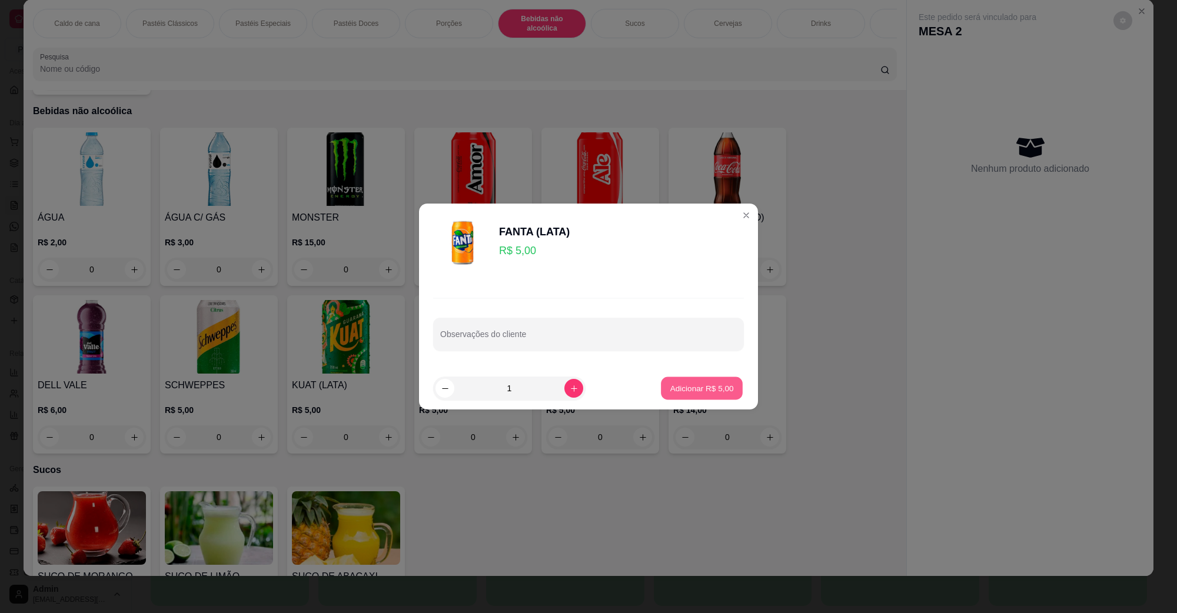
click at [674, 377] on button "Adicionar R$ 5,00" at bounding box center [702, 388] width 82 height 23
type input "1"
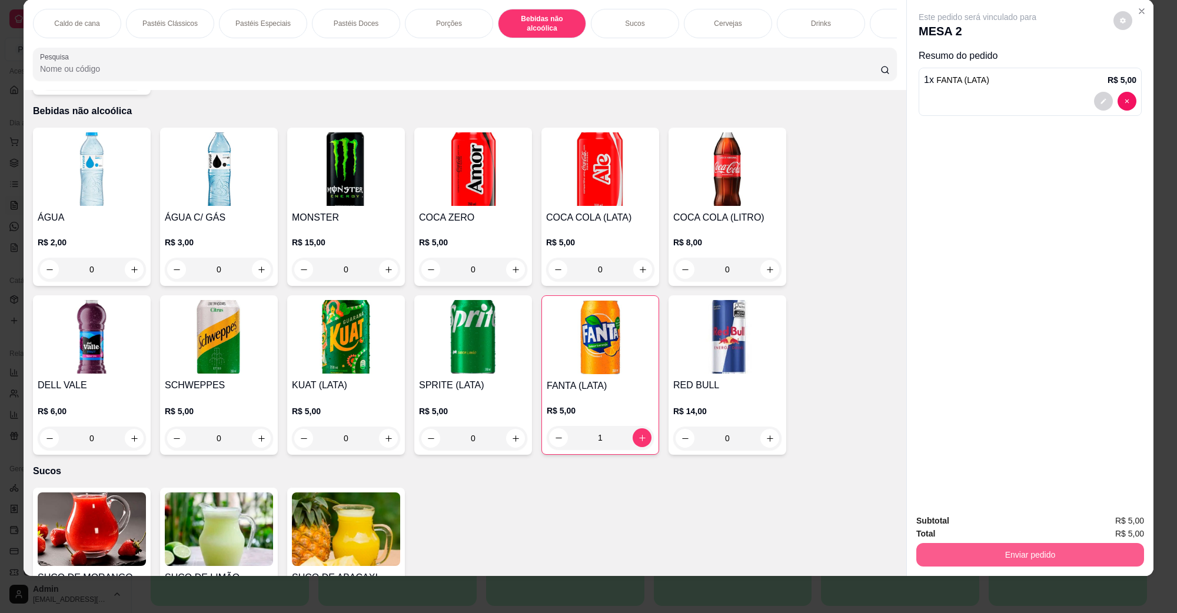
click at [1042, 560] on button "Enviar pedido" at bounding box center [1030, 555] width 228 height 24
click at [963, 519] on button "Não registrar e enviar pedido" at bounding box center [990, 526] width 122 height 22
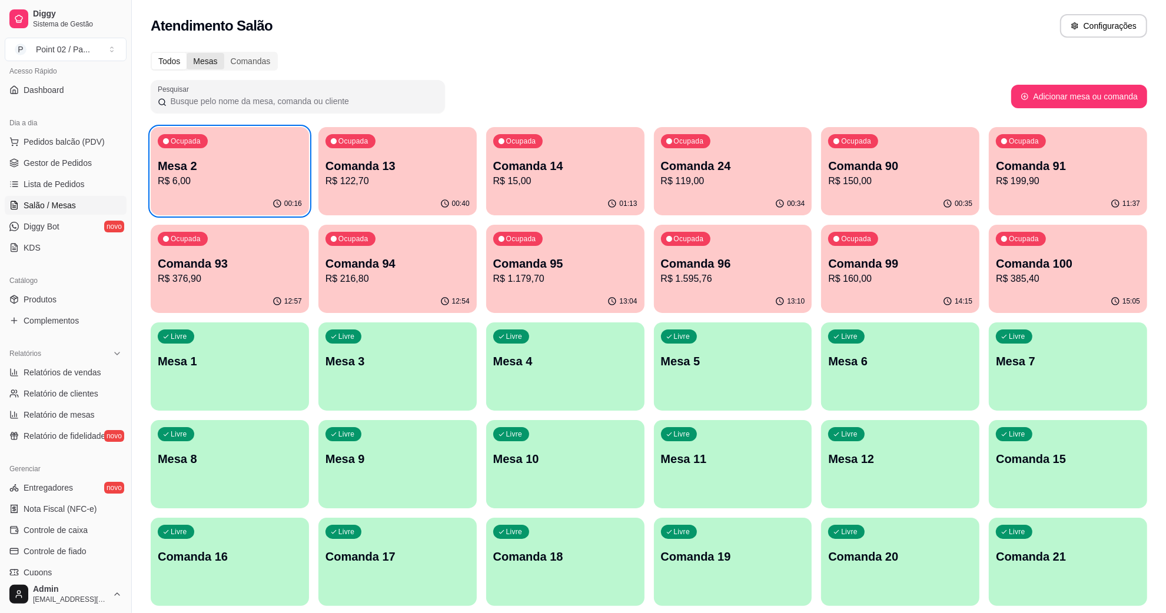
click at [196, 58] on div "Mesas" at bounding box center [205, 61] width 37 height 16
click at [187, 53] on input "Mesas" at bounding box center [187, 53] width 0 height 0
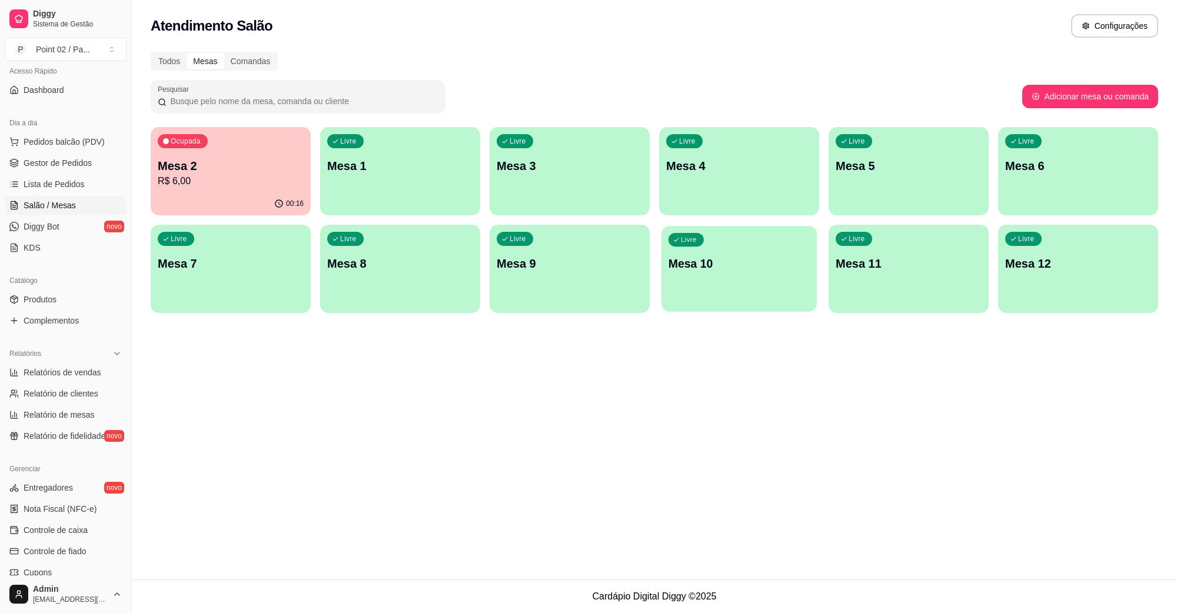
click at [777, 274] on div "Livre Mesa 10" at bounding box center [739, 262] width 155 height 72
click at [69, 166] on span "Gestor de Pedidos" at bounding box center [58, 163] width 68 height 12
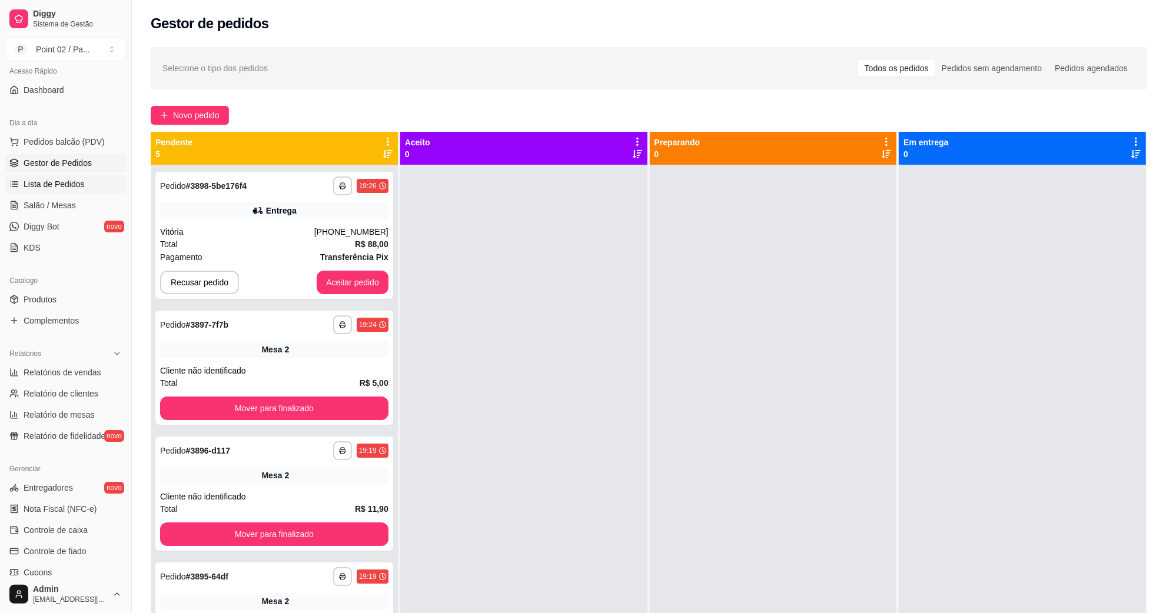
click at [91, 184] on link "Lista de Pedidos" at bounding box center [66, 184] width 122 height 19
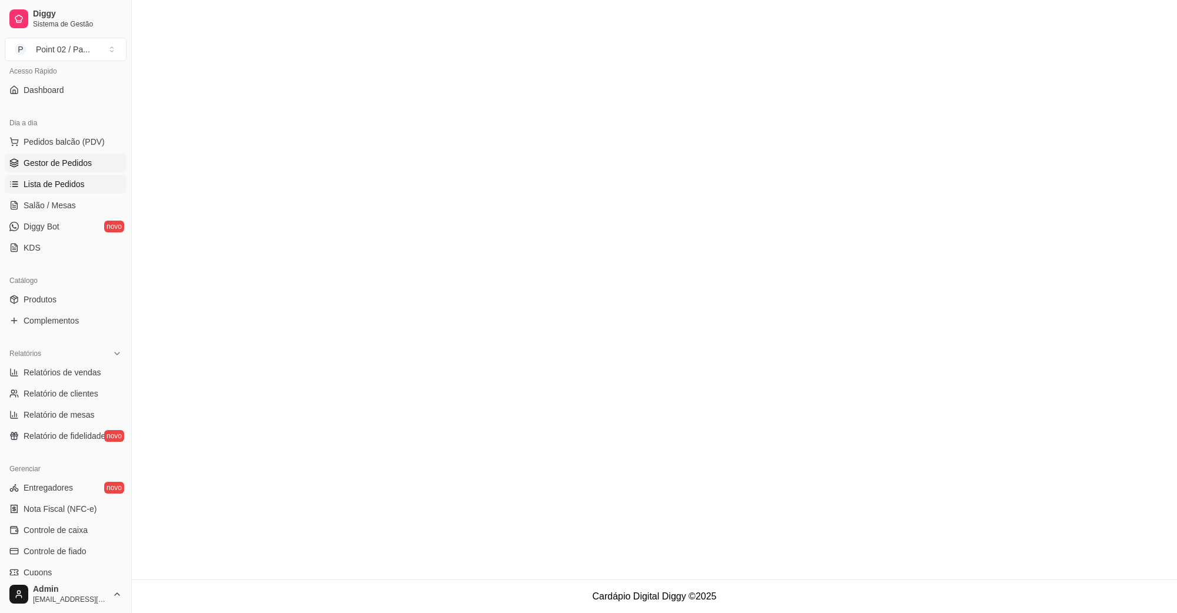
click at [92, 171] on link "Gestor de Pedidos" at bounding box center [66, 163] width 122 height 19
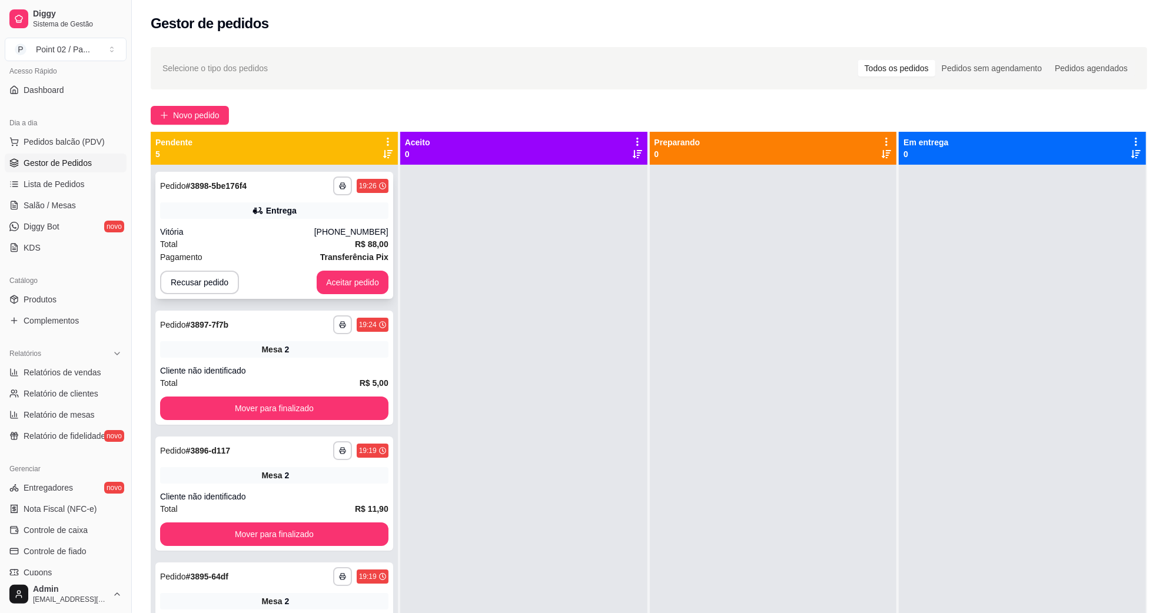
click at [301, 222] on div "**********" at bounding box center [274, 235] width 238 height 127
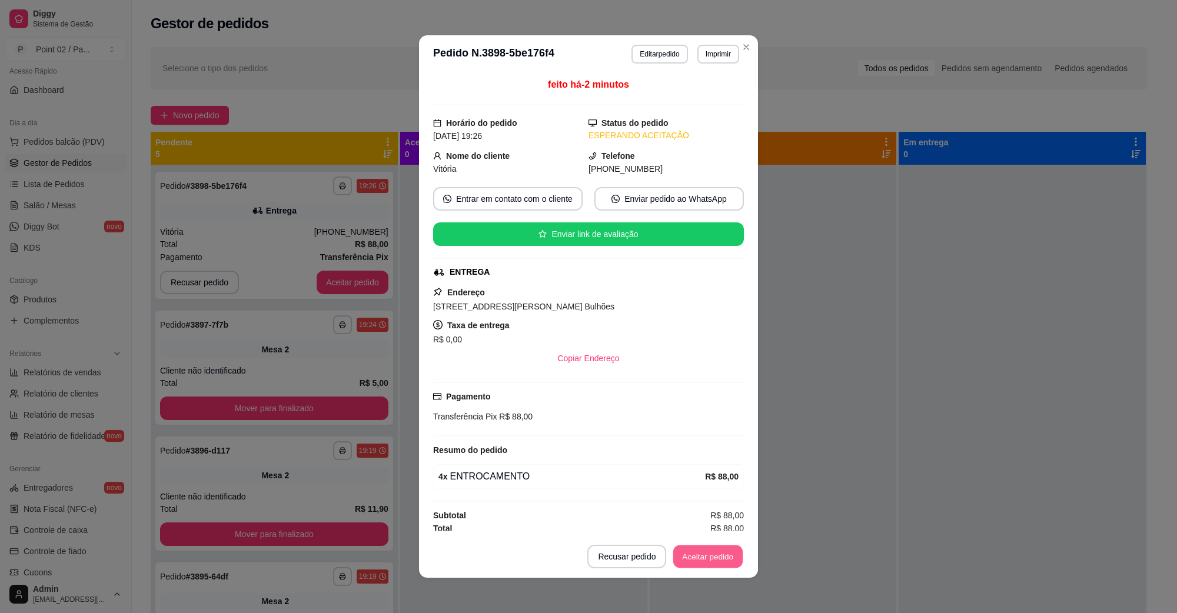
click at [707, 559] on button "Aceitar pedido" at bounding box center [707, 557] width 69 height 23
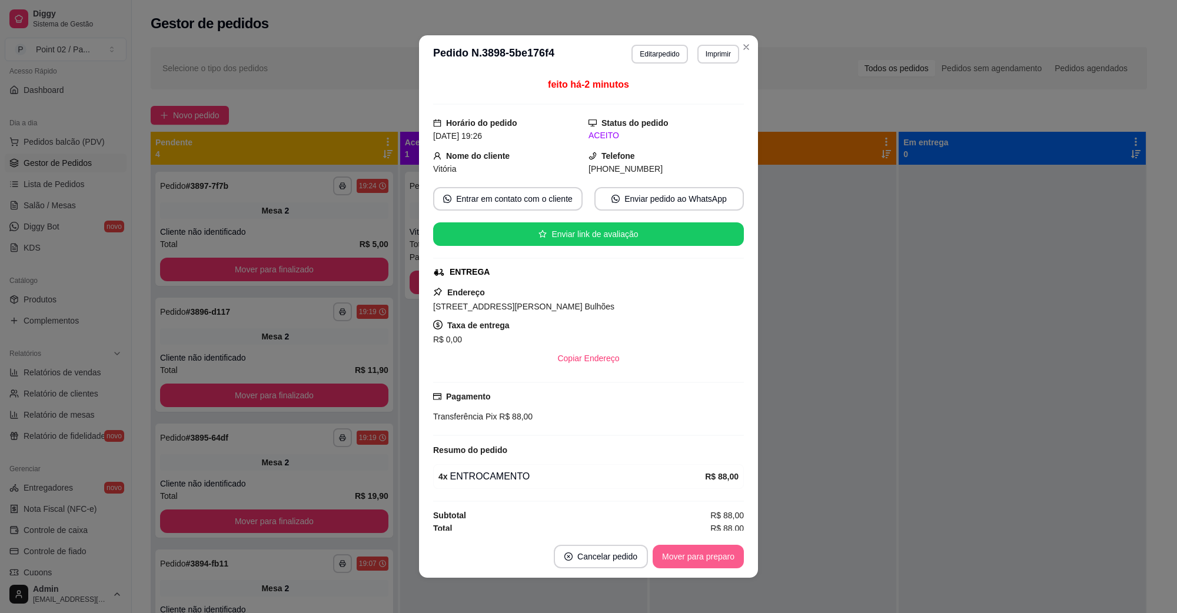
click at [667, 562] on button "Mover para preparo" at bounding box center [698, 557] width 91 height 24
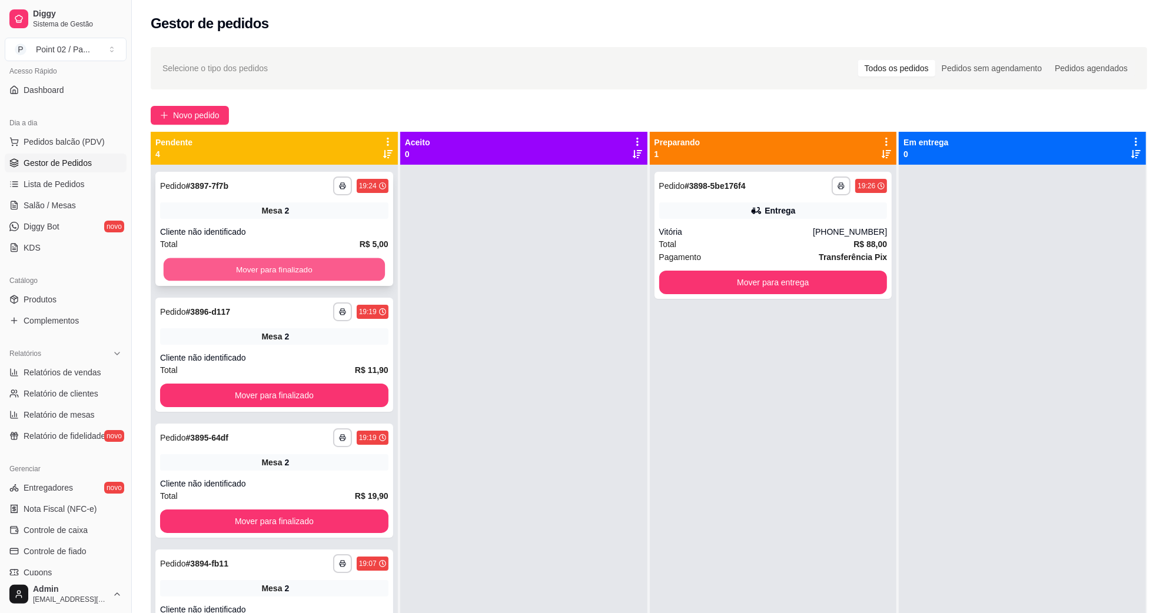
click at [334, 278] on button "Mover para finalizado" at bounding box center [274, 269] width 221 height 23
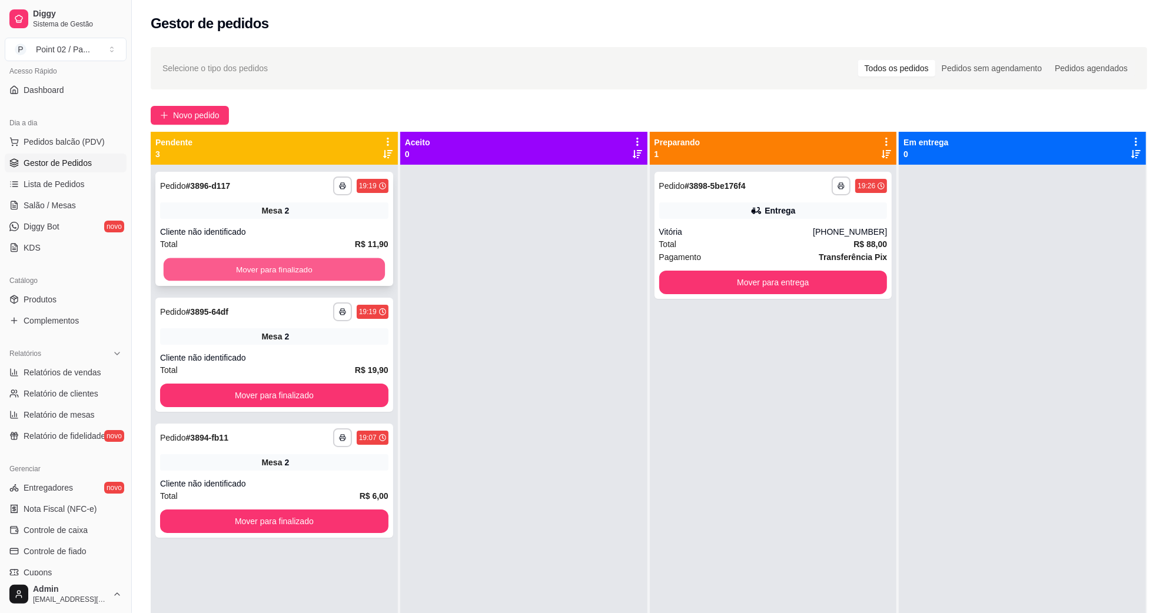
click at [345, 277] on button "Mover para finalizado" at bounding box center [274, 269] width 221 height 23
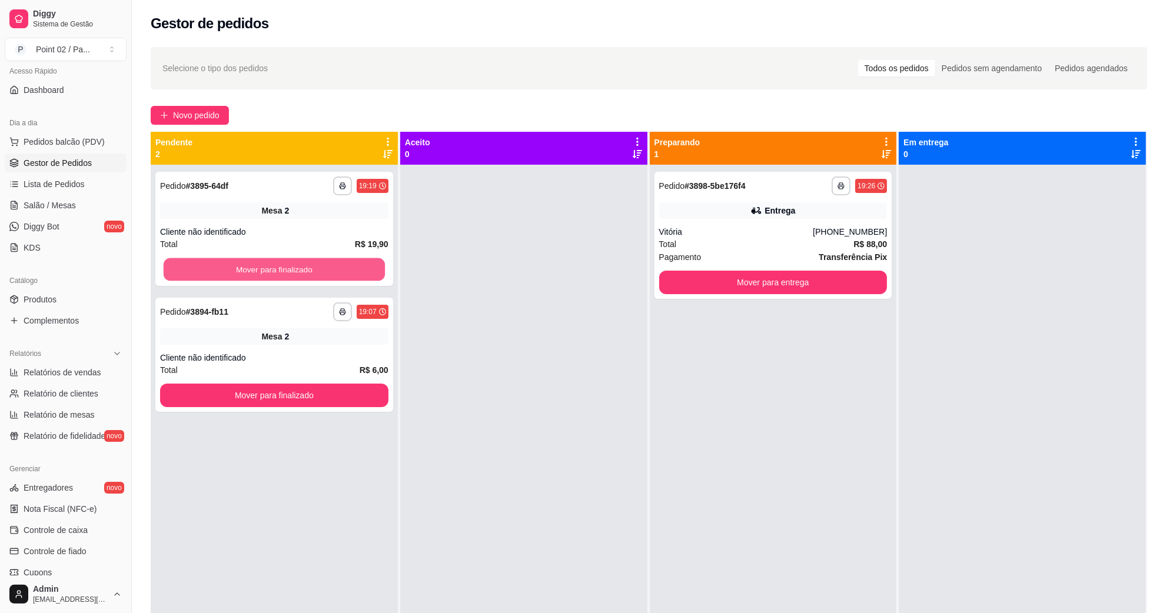
click at [345, 277] on button "Mover para finalizado" at bounding box center [274, 269] width 221 height 23
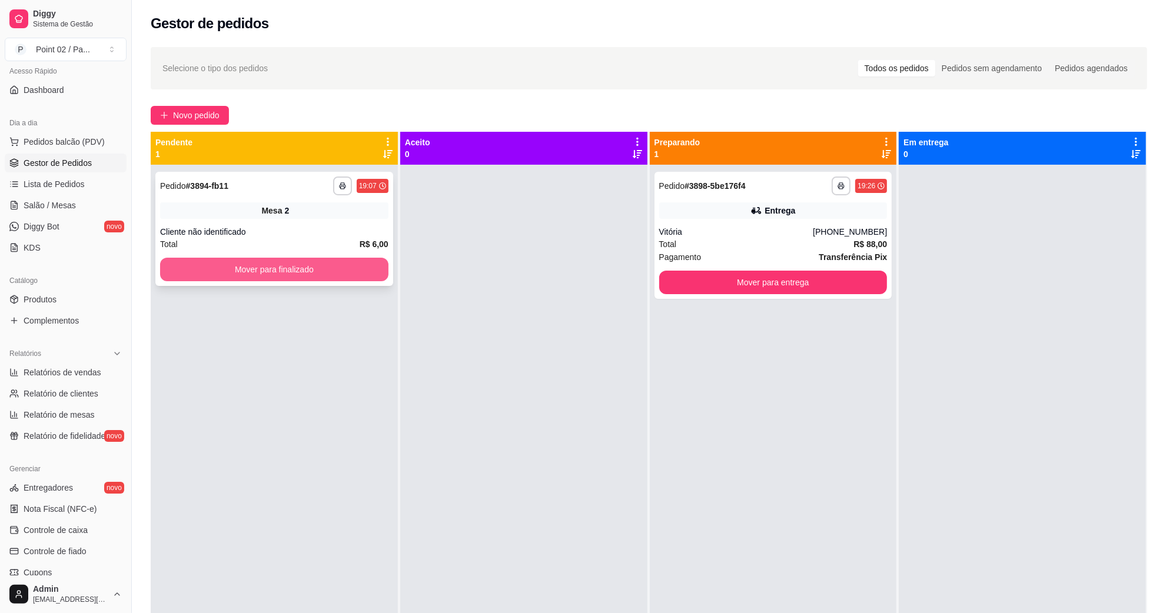
click at [255, 269] on button "Mover para finalizado" at bounding box center [274, 270] width 228 height 24
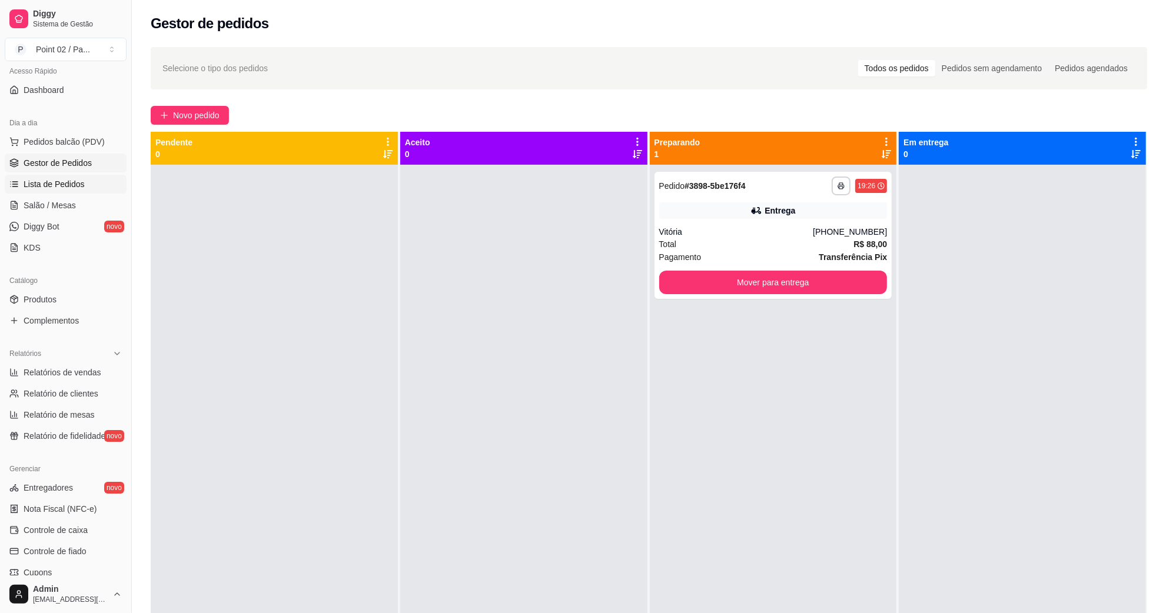
click at [35, 181] on span "Lista de Pedidos" at bounding box center [54, 184] width 61 height 12
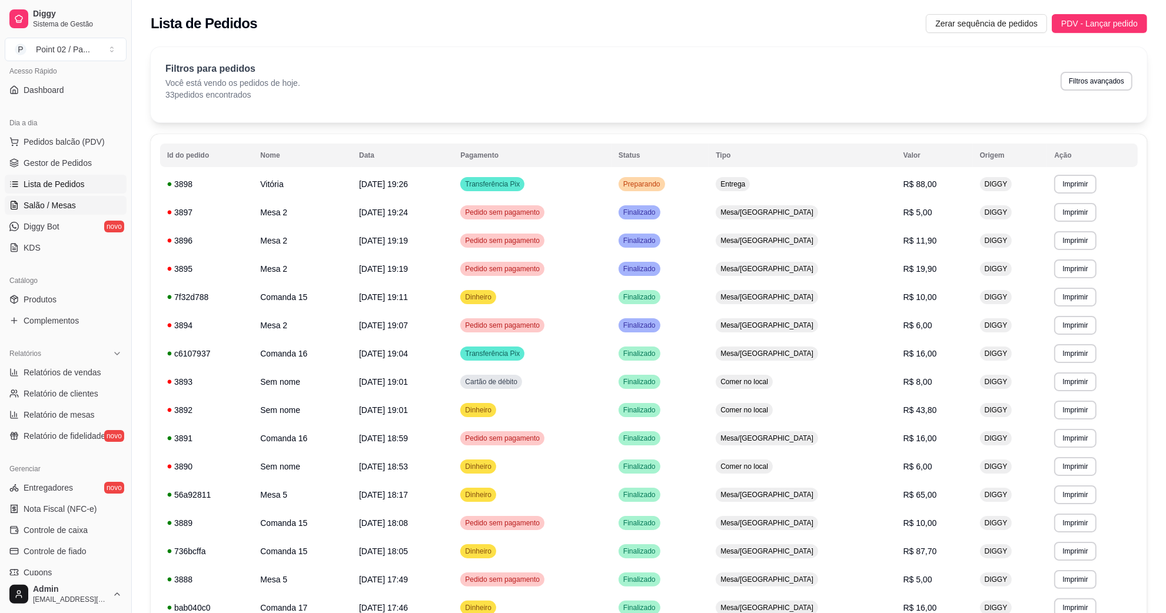
click at [87, 212] on link "Salão / Mesas" at bounding box center [66, 205] width 122 height 19
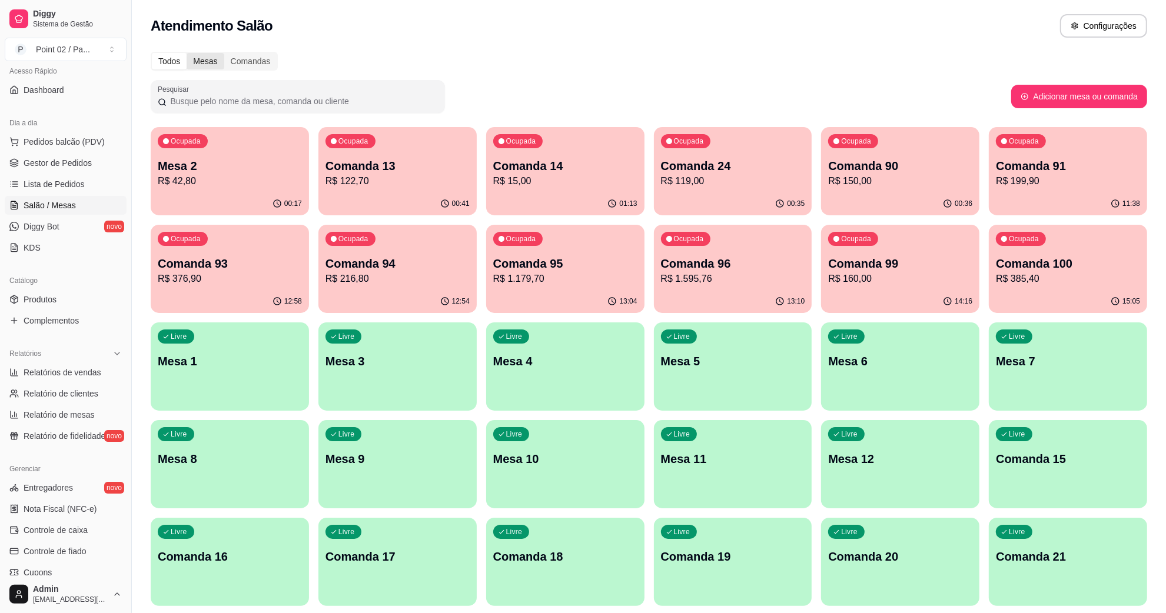
click at [219, 62] on div "Mesas" at bounding box center [205, 61] width 37 height 16
click at [187, 53] on input "Mesas" at bounding box center [187, 53] width 0 height 0
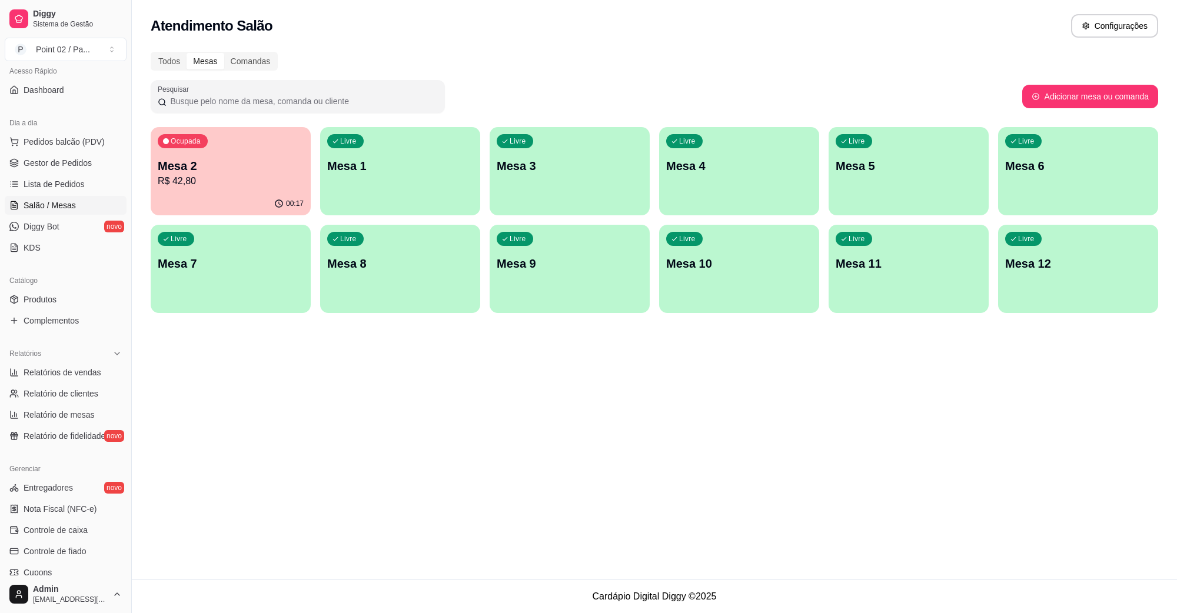
click at [722, 271] on p "Mesa 10" at bounding box center [739, 263] width 146 height 16
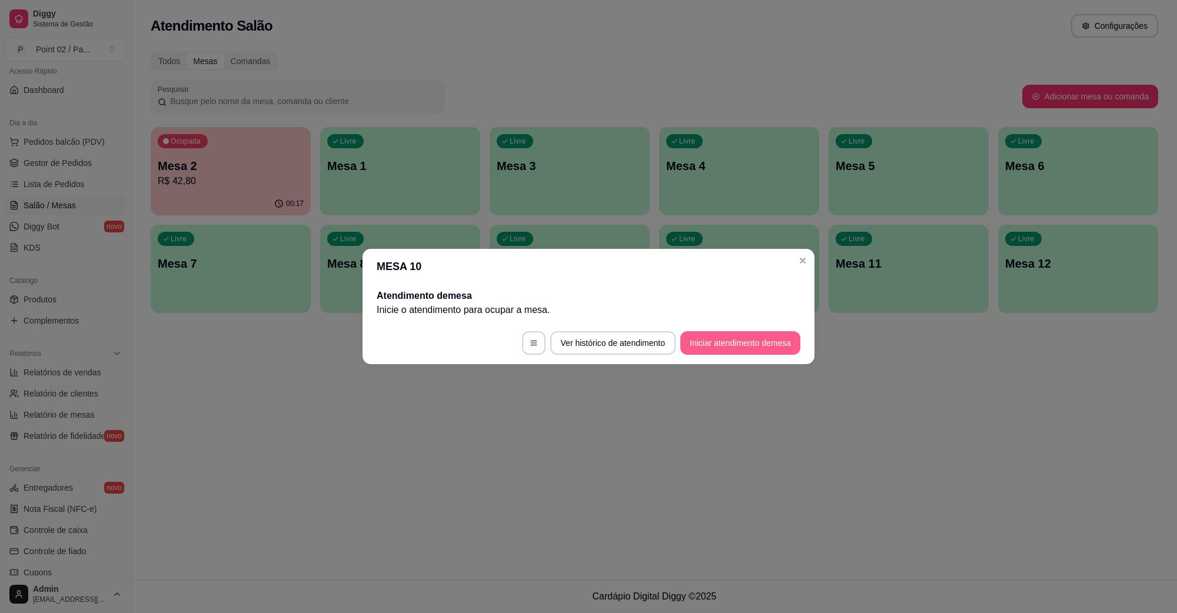
click at [710, 340] on button "Iniciar atendimento de mesa" at bounding box center [740, 343] width 120 height 24
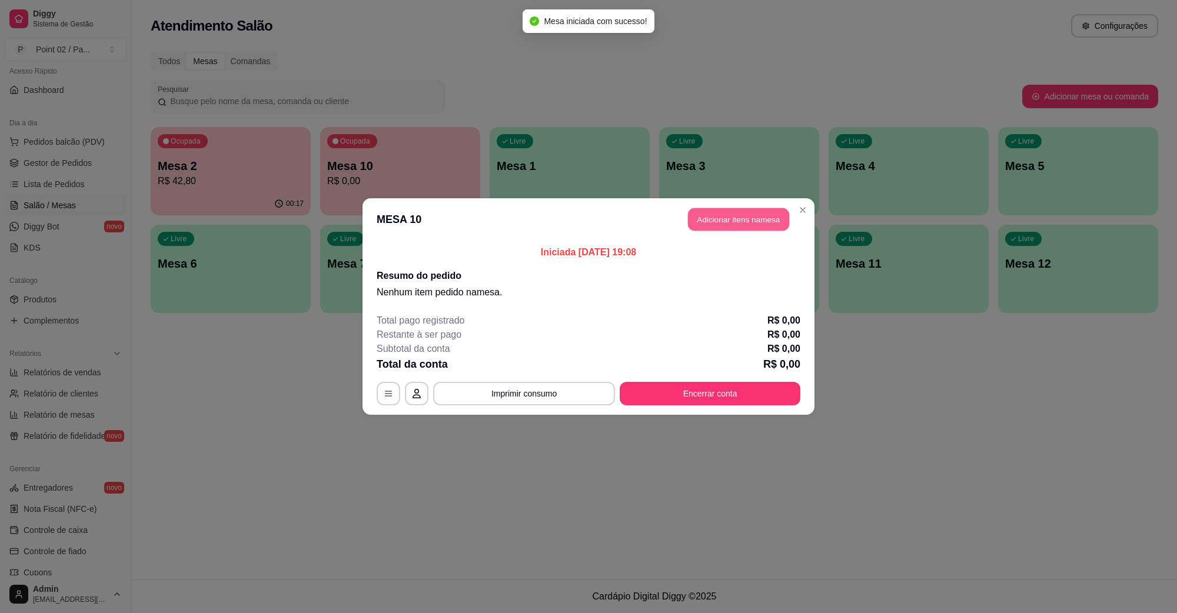
click at [768, 215] on button "Adicionar itens na mesa" at bounding box center [738, 219] width 101 height 23
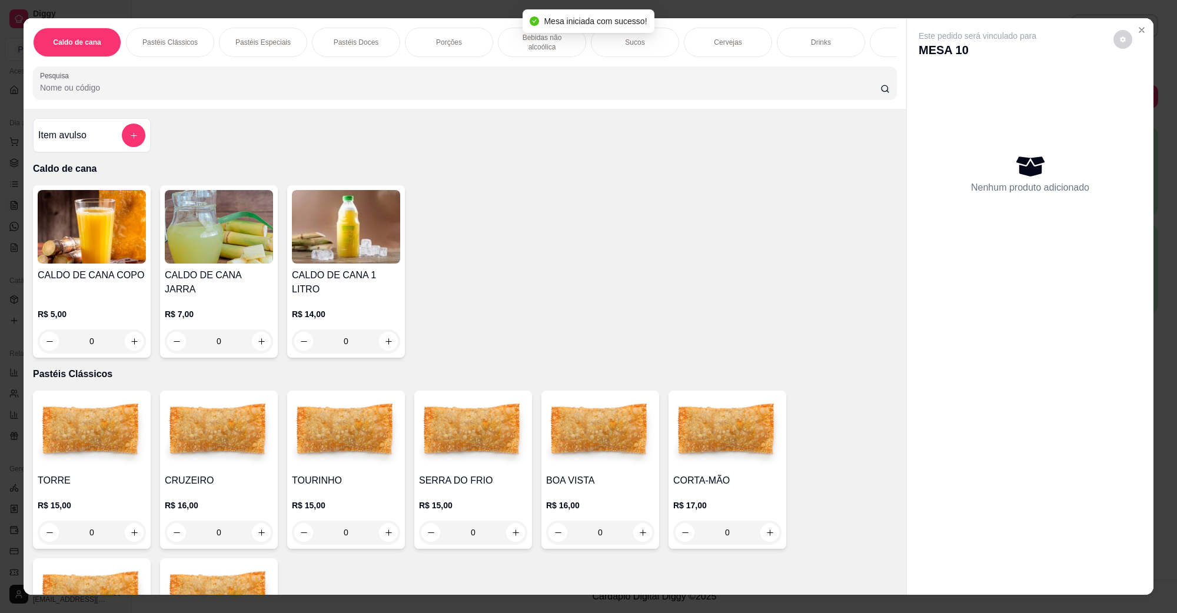
scroll to position [0, 16]
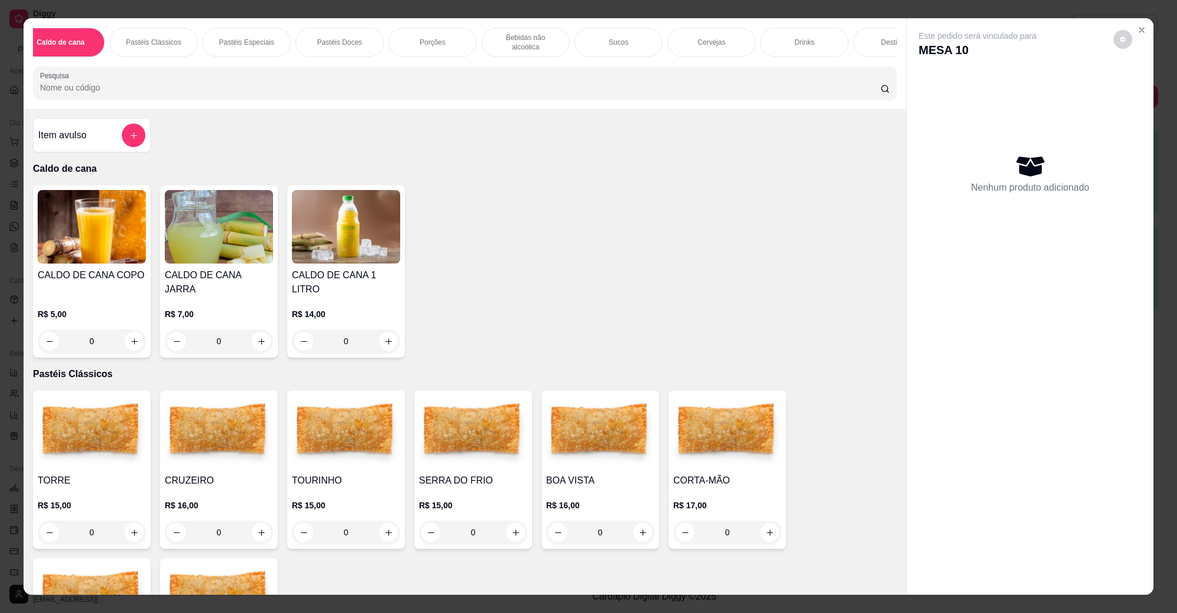
click at [719, 42] on div "Cervejas" at bounding box center [711, 42] width 88 height 29
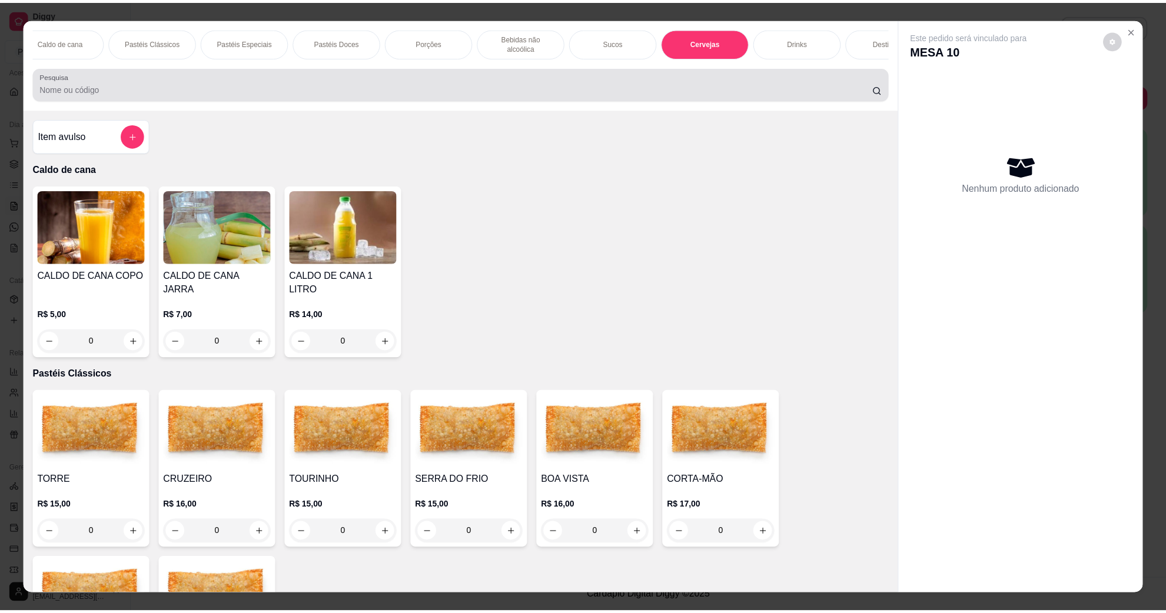
scroll to position [19, 0]
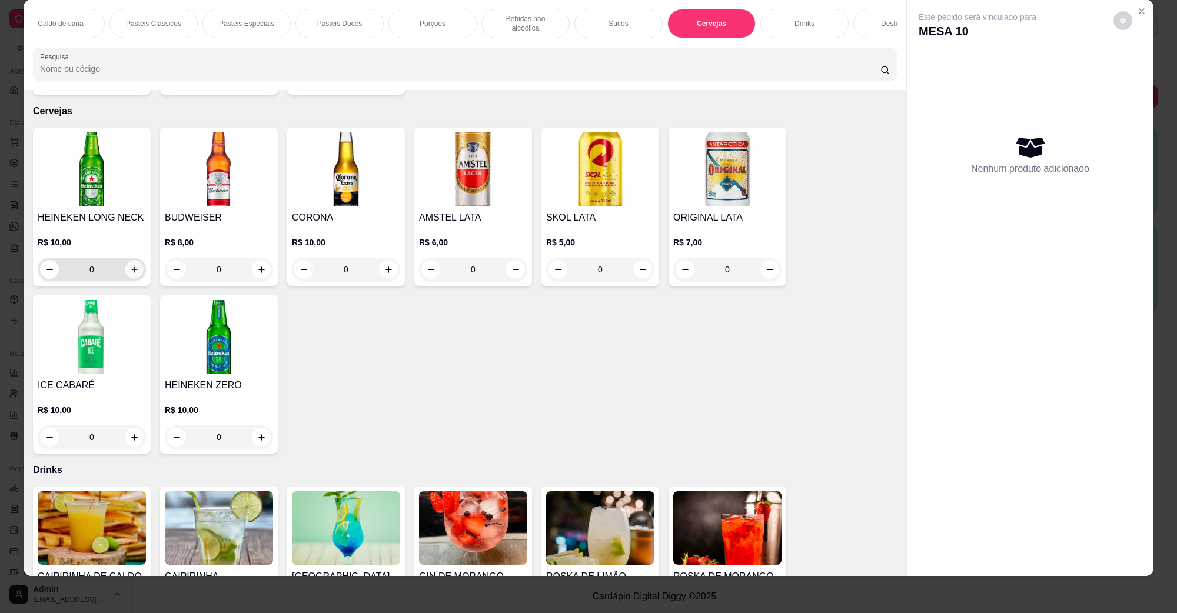
click at [131, 265] on icon "increase-product-quantity" at bounding box center [134, 269] width 9 height 9
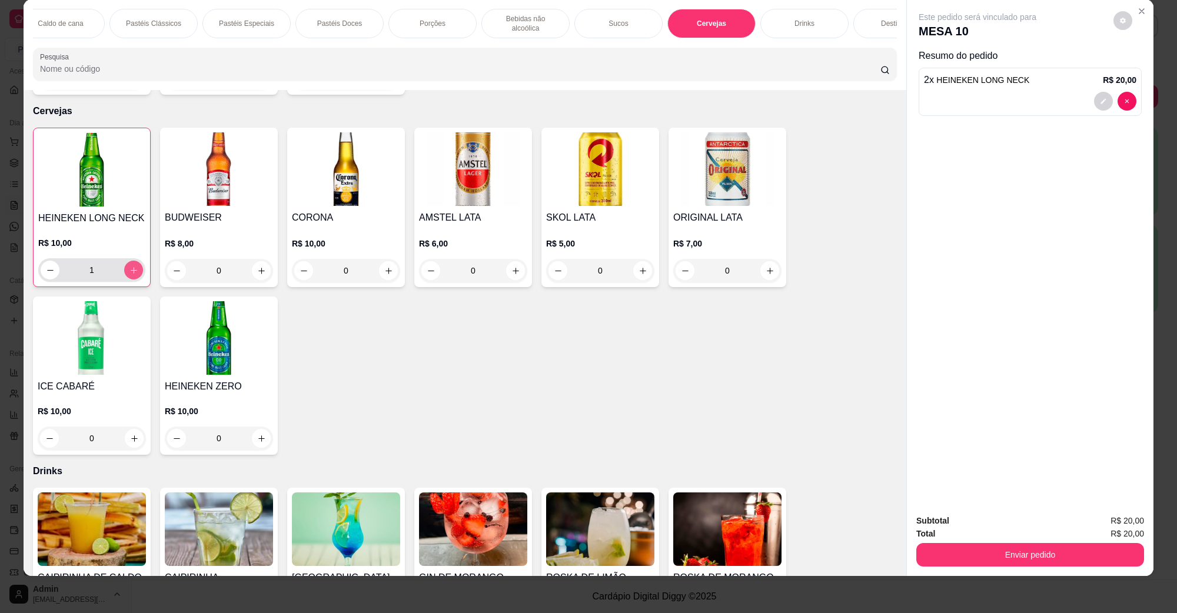
type input "2"
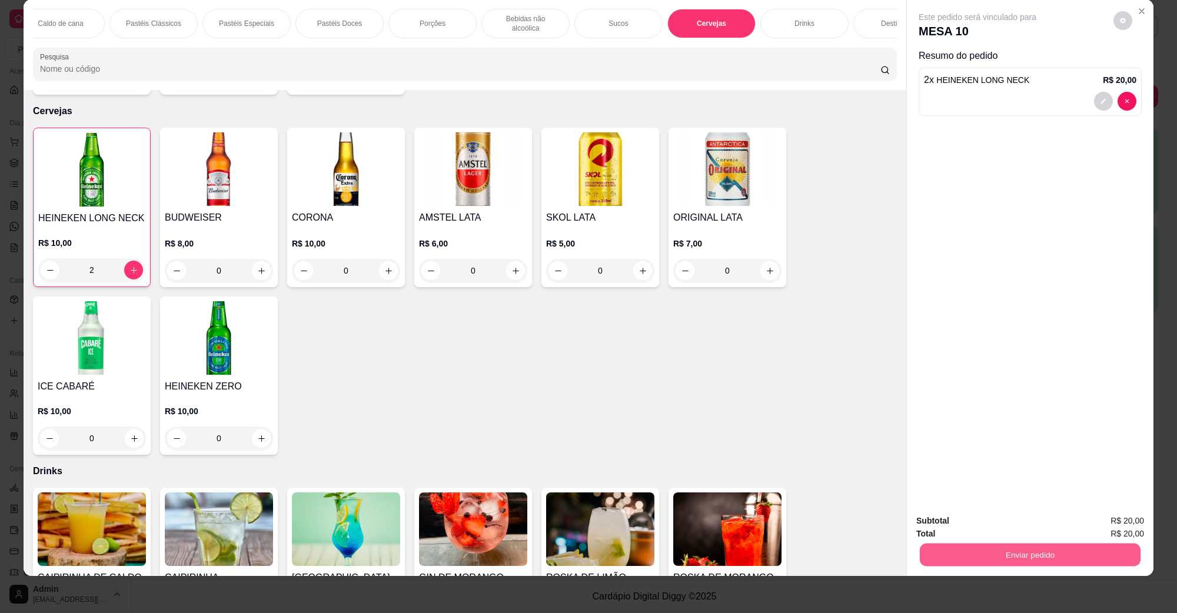
click at [1051, 550] on button "Enviar pedido" at bounding box center [1030, 554] width 221 height 23
click at [986, 516] on button "Não registrar e enviar pedido" at bounding box center [990, 526] width 122 height 22
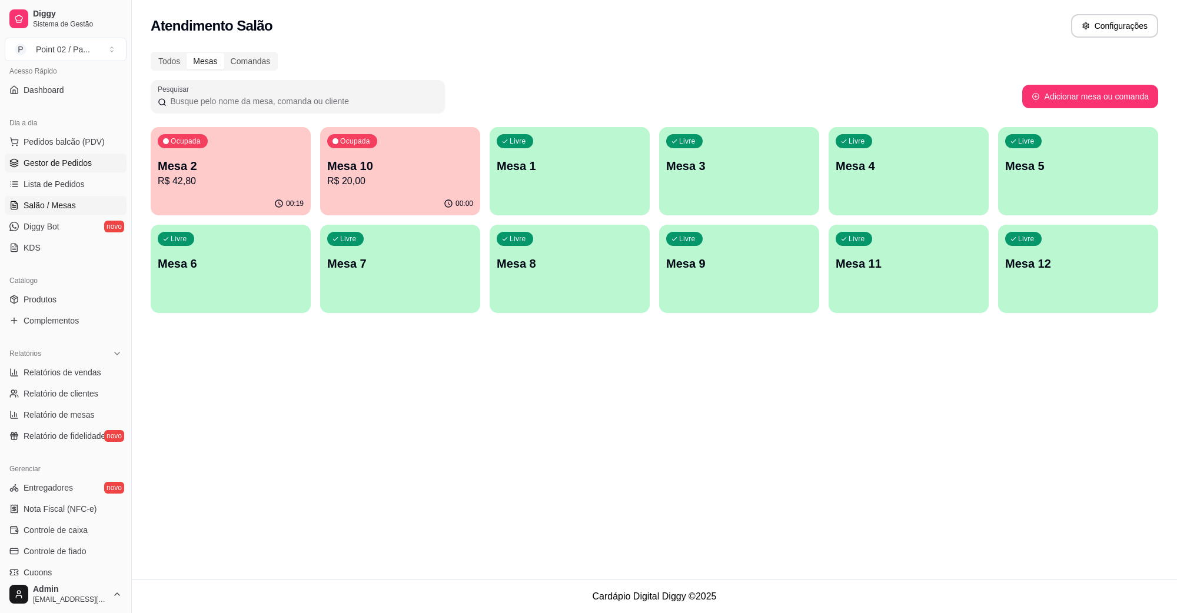
click at [74, 171] on link "Gestor de Pedidos" at bounding box center [66, 163] width 122 height 19
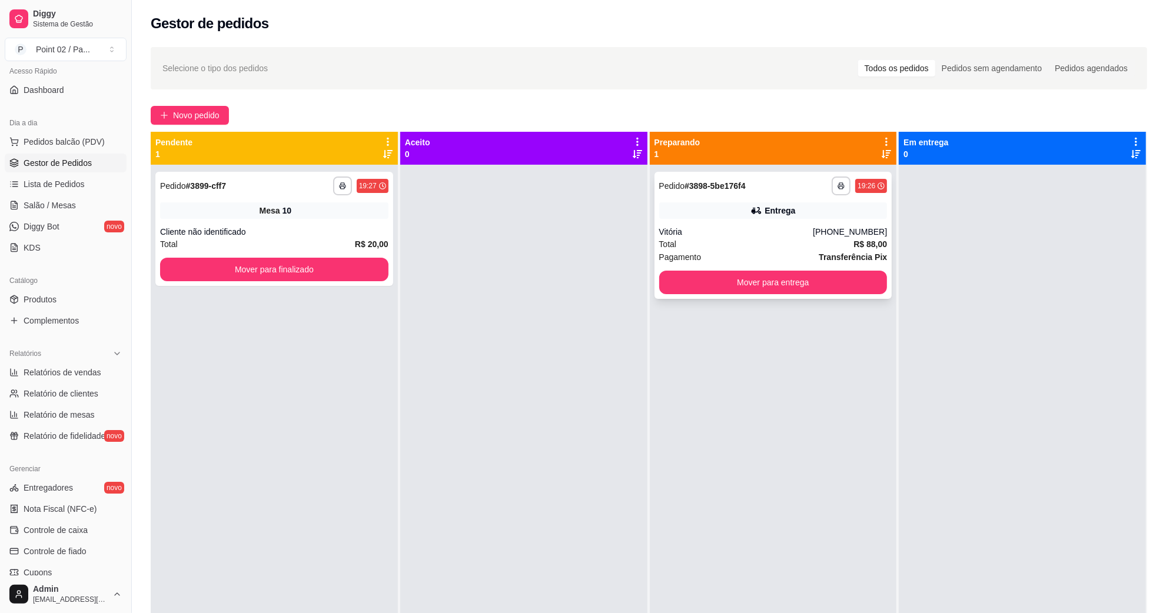
click at [807, 228] on div "Vitória" at bounding box center [736, 232] width 154 height 12
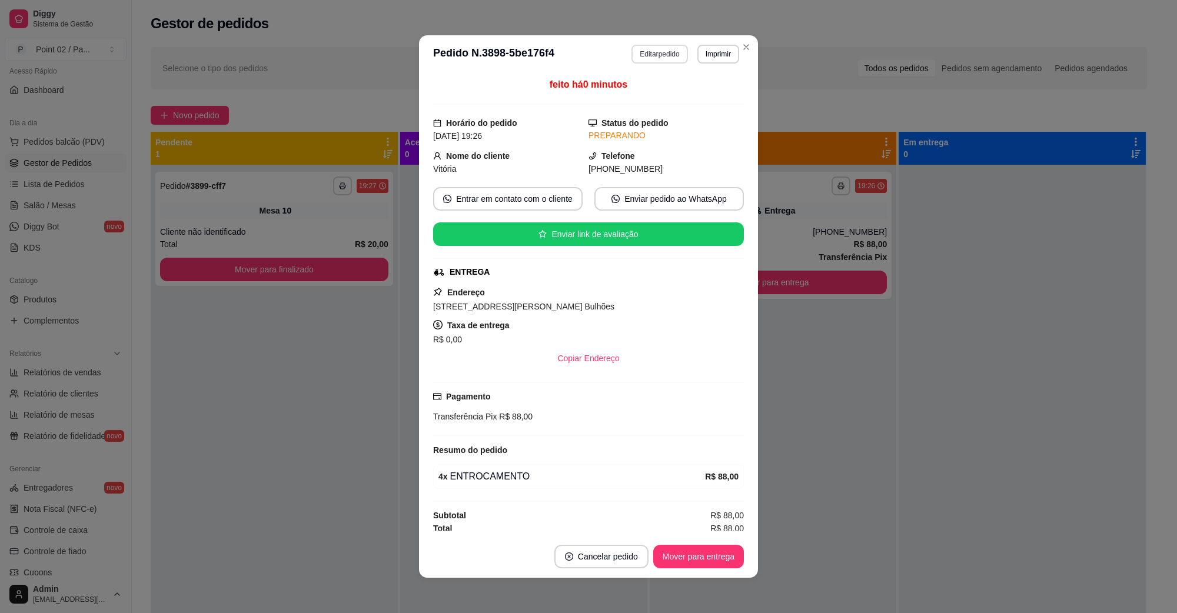
click at [671, 54] on button "Editar pedido" at bounding box center [659, 54] width 56 height 19
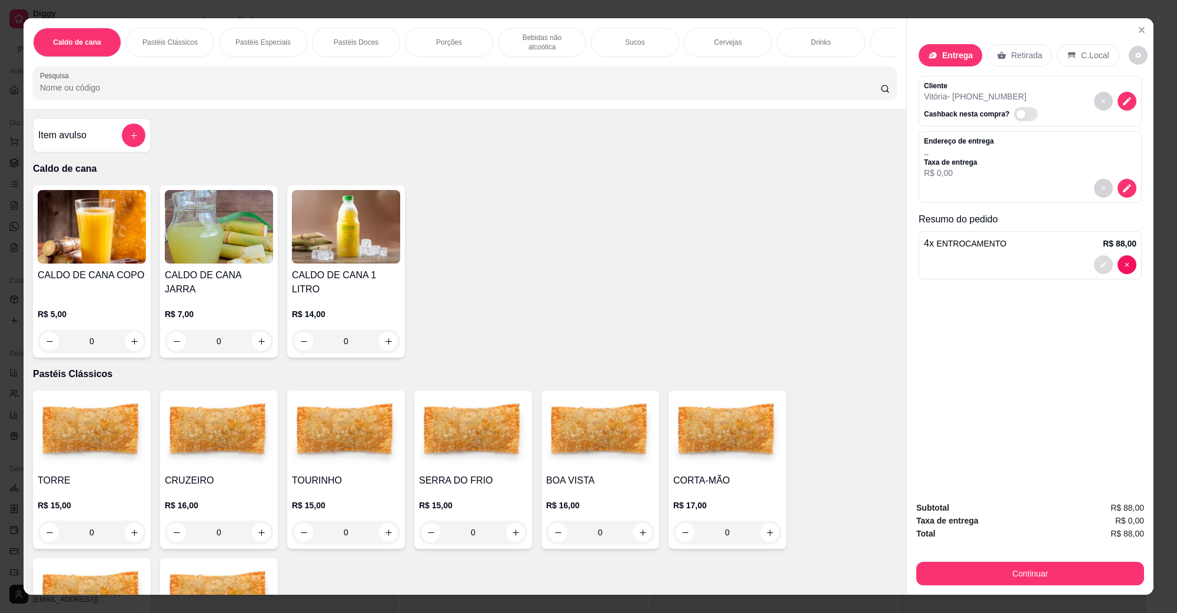
click at [1101, 265] on icon "decrease-product-quantity" at bounding box center [1103, 264] width 7 height 7
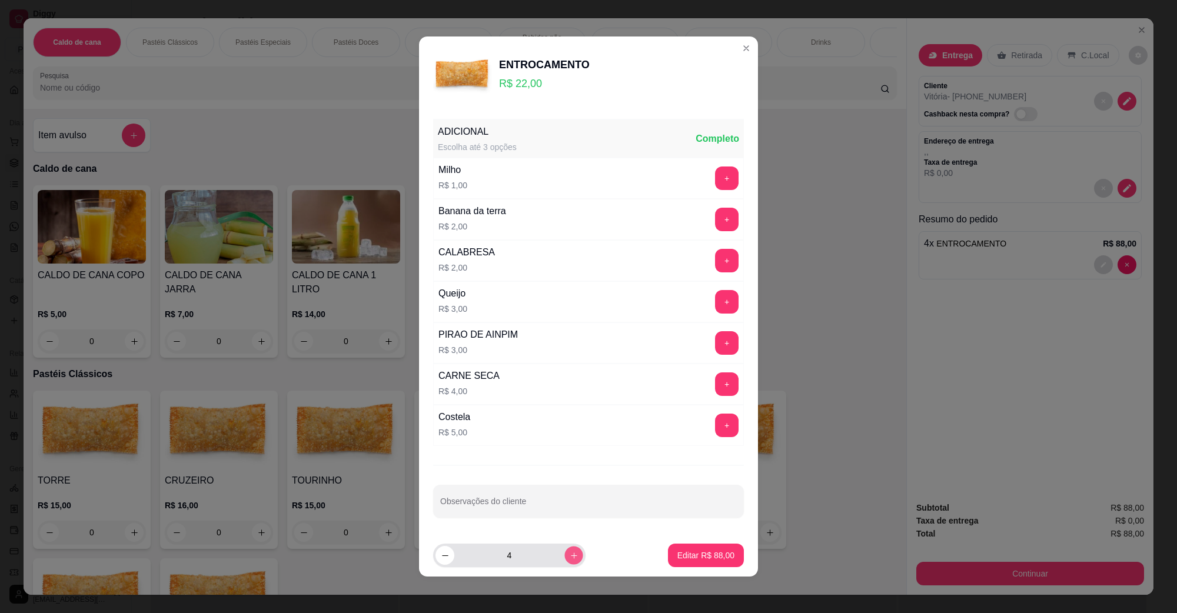
click at [566, 556] on button "increase-product-quantity" at bounding box center [573, 555] width 18 height 18
type input "6"
click at [673, 554] on p "Editar R$ 132,00" at bounding box center [704, 556] width 62 height 12
type input "6"
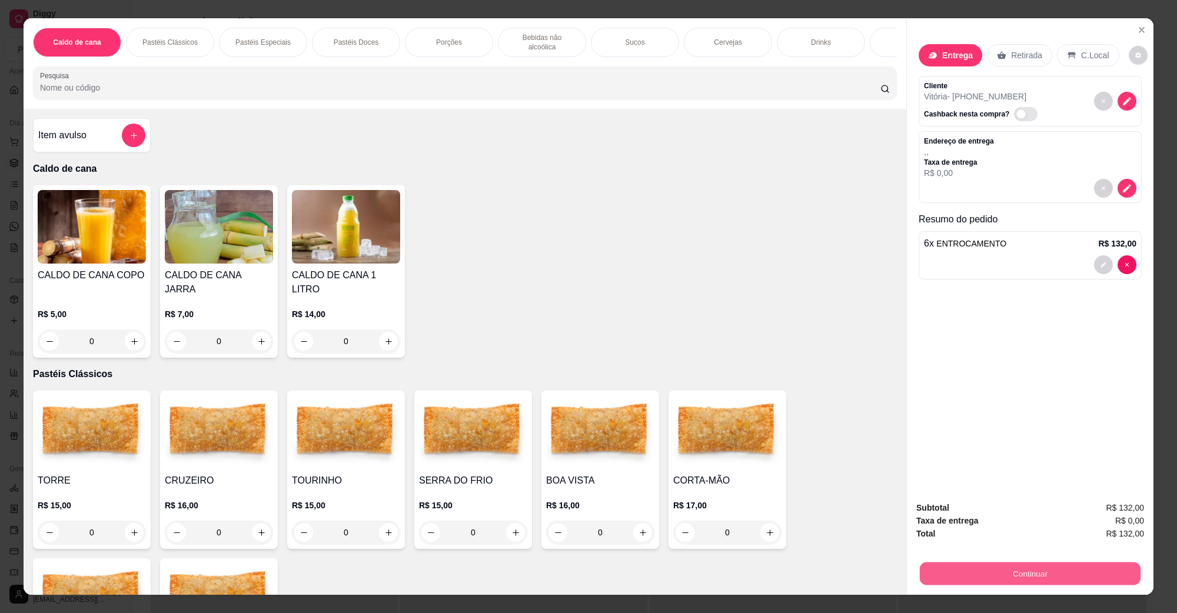
click at [1043, 578] on button "Continuar" at bounding box center [1030, 573] width 221 height 23
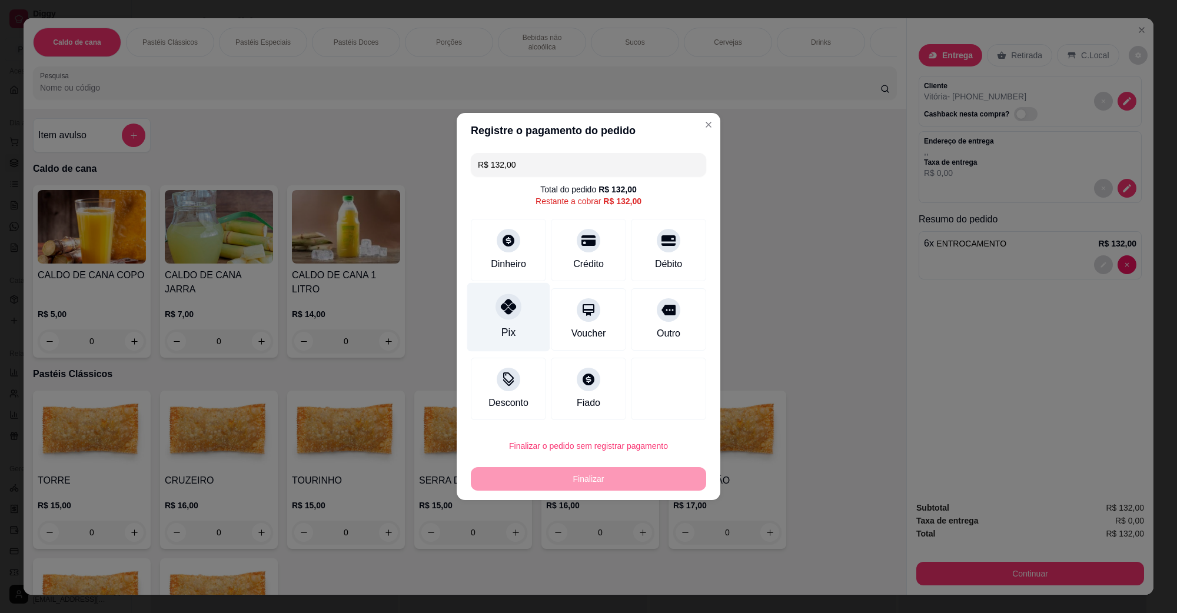
click at [515, 338] on div "Pix" at bounding box center [508, 317] width 83 height 69
type input "R$ 0,00"
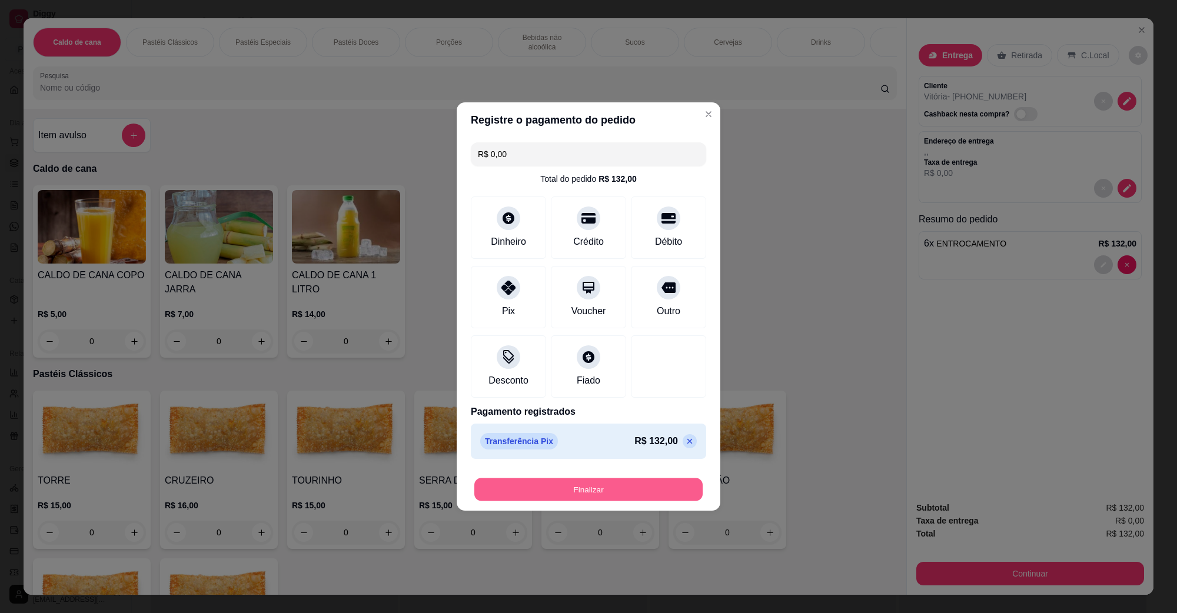
click at [597, 495] on button "Finalizar" at bounding box center [588, 489] width 228 height 23
type input "0"
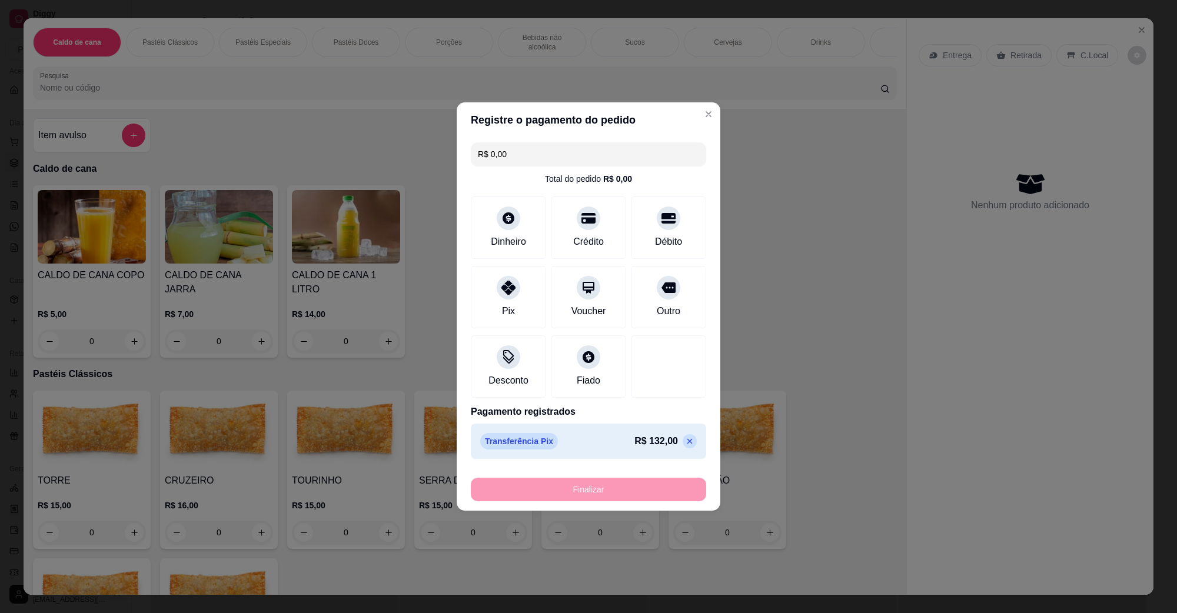
type input "-R$ 132,00"
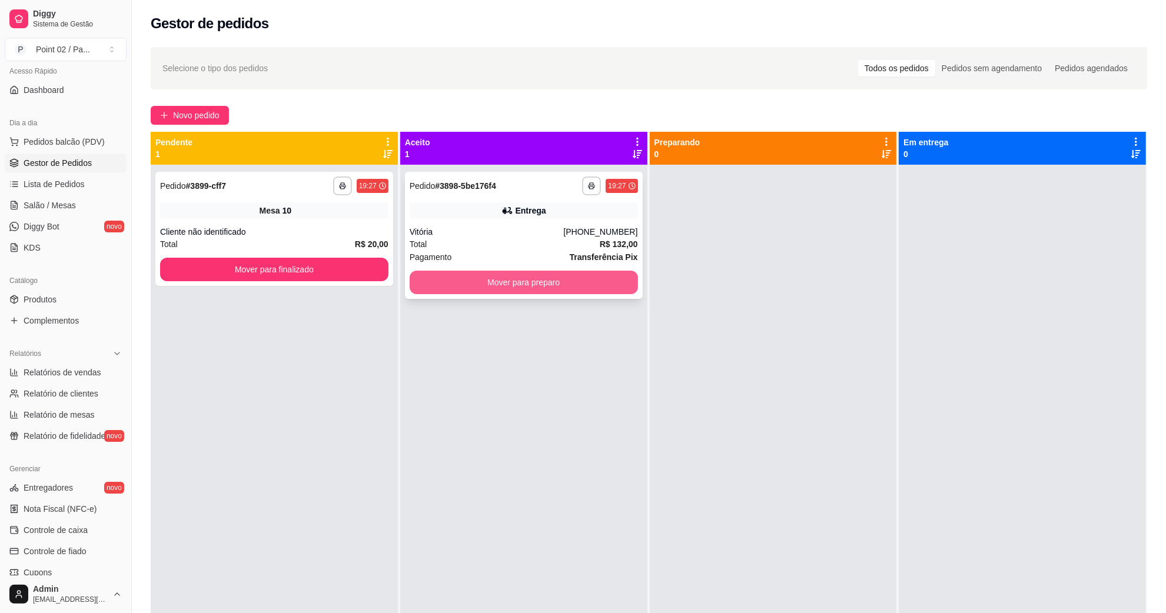
click at [590, 281] on button "Mover para preparo" at bounding box center [524, 283] width 228 height 24
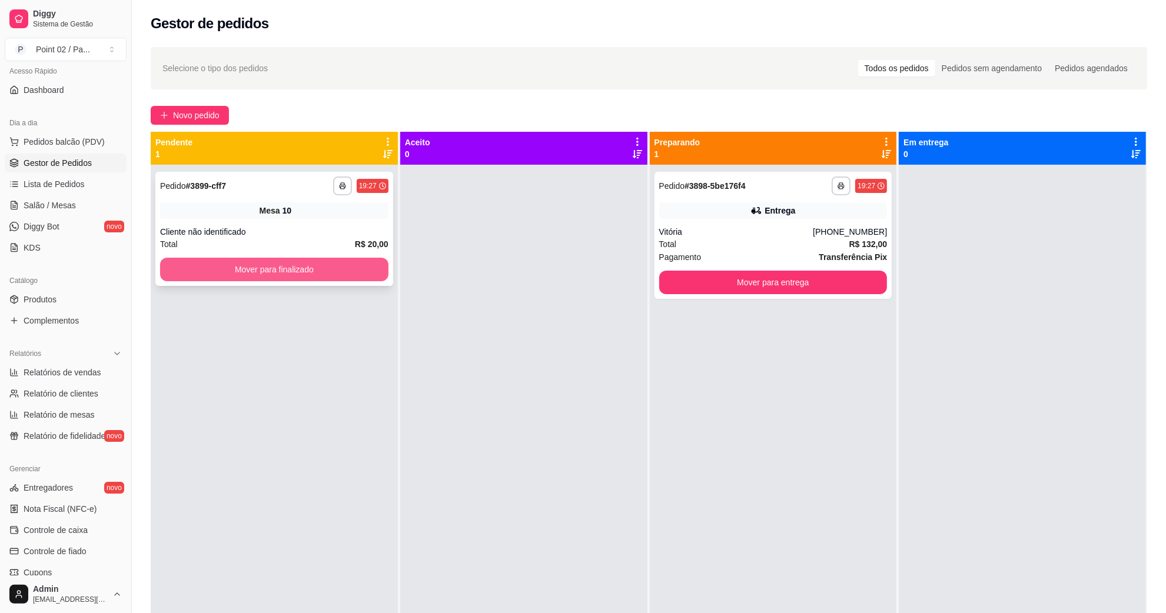
click at [375, 278] on button "Mover para finalizado" at bounding box center [274, 270] width 228 height 24
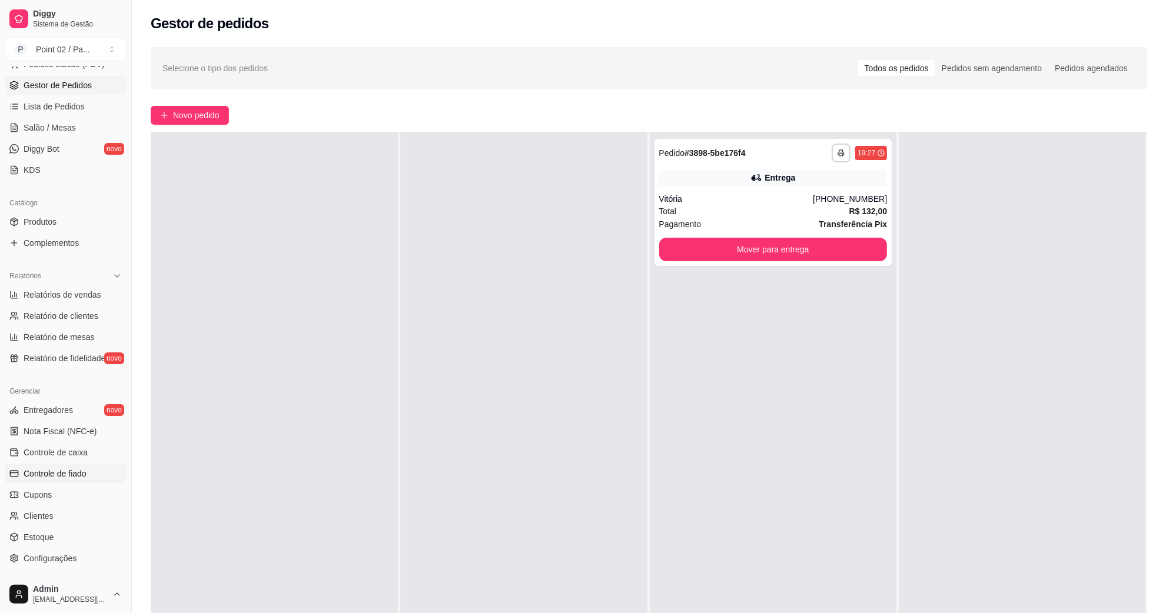
scroll to position [233, 0]
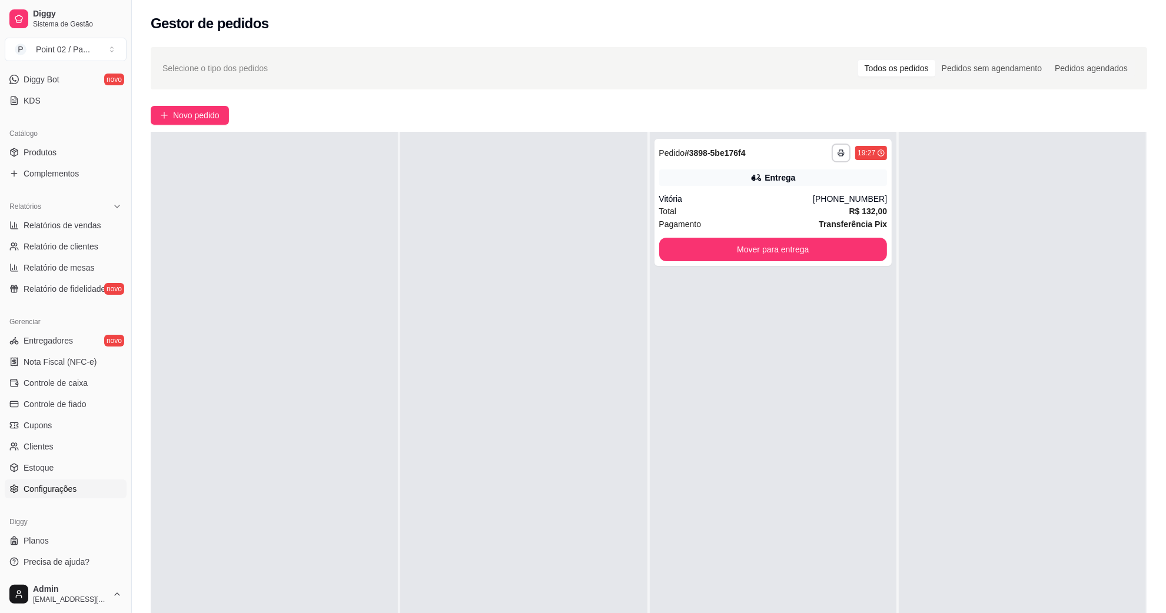
click at [69, 491] on span "Configurações" at bounding box center [50, 489] width 53 height 12
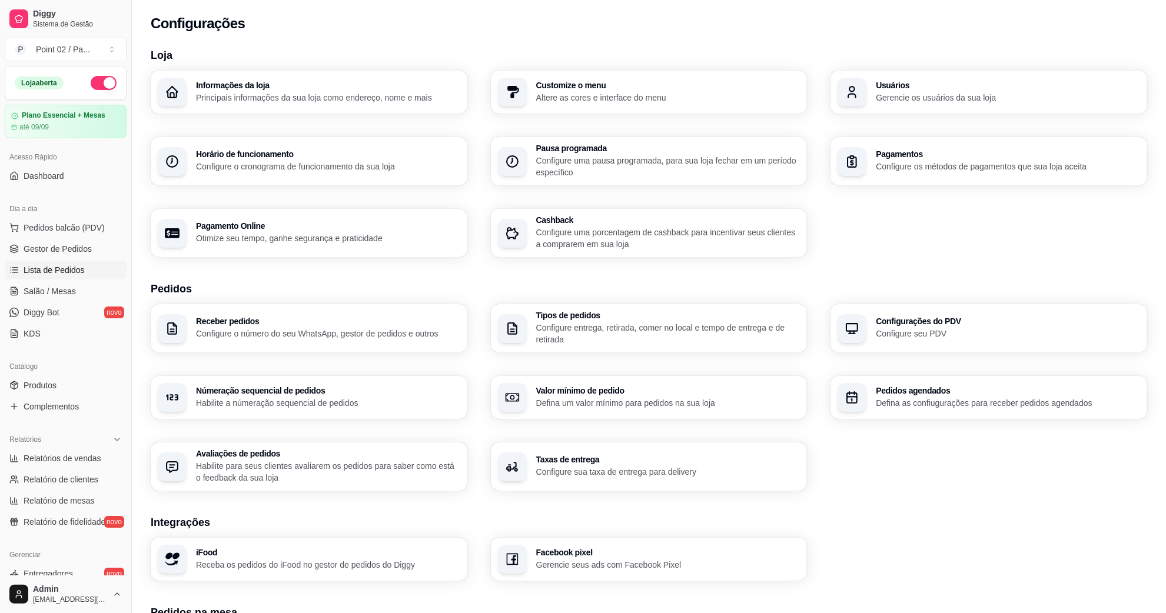
drag, startPoint x: 84, startPoint y: 251, endPoint x: 81, endPoint y: 271, distance: 20.2
click at [84, 254] on span "Gestor de Pedidos" at bounding box center [58, 249] width 68 height 12
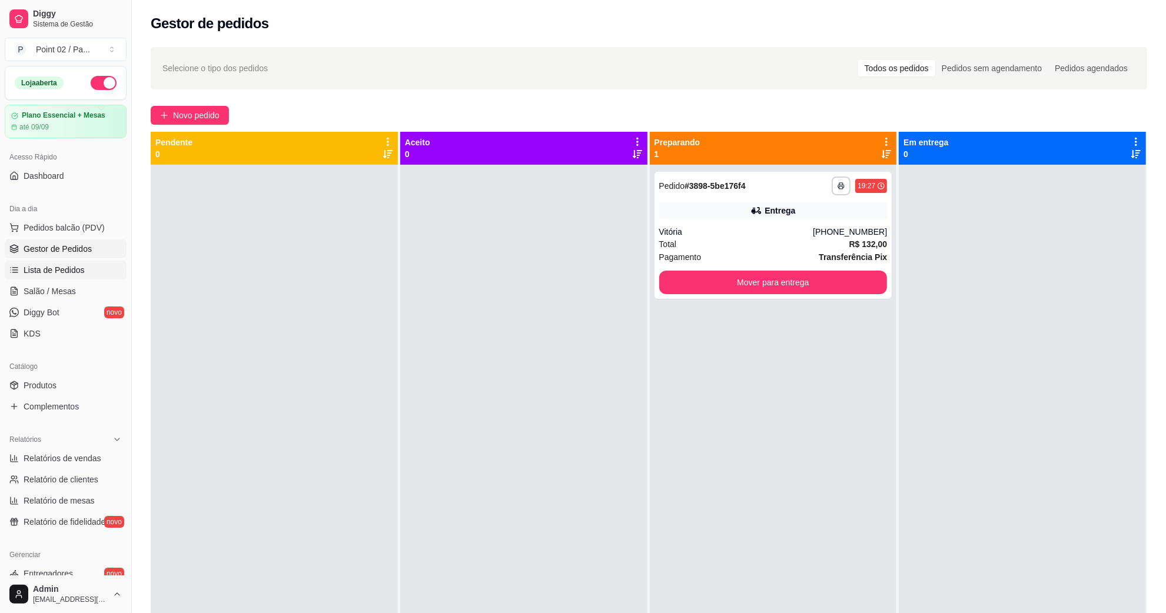
click at [90, 263] on link "Lista de Pedidos" at bounding box center [66, 270] width 122 height 19
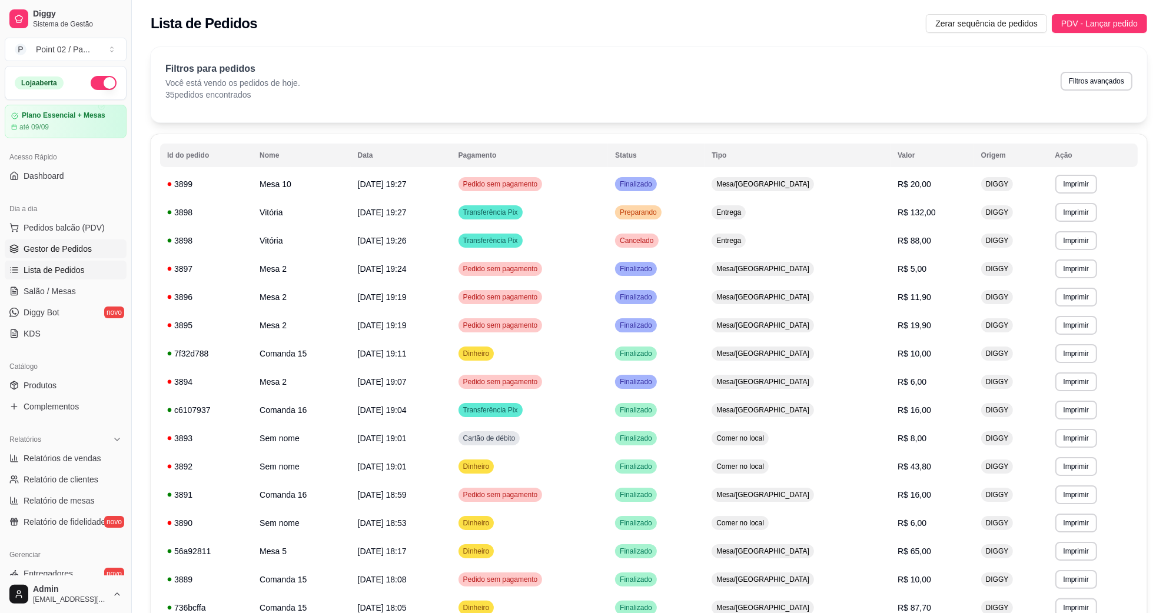
click at [81, 248] on span "Gestor de Pedidos" at bounding box center [58, 249] width 68 height 12
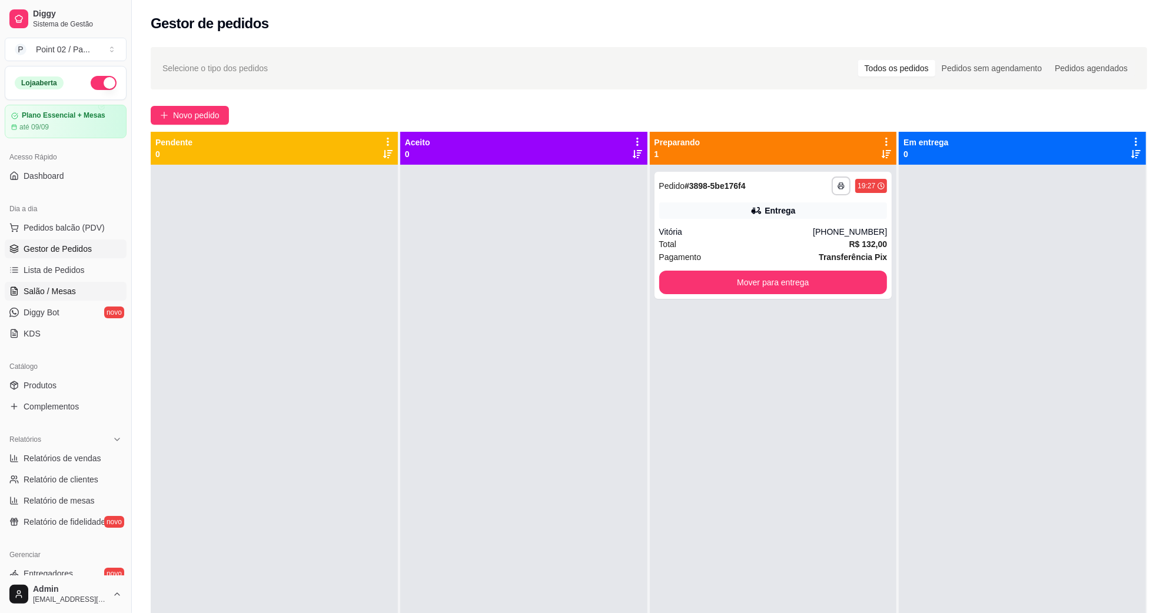
click at [83, 296] on link "Salão / Mesas" at bounding box center [66, 291] width 122 height 19
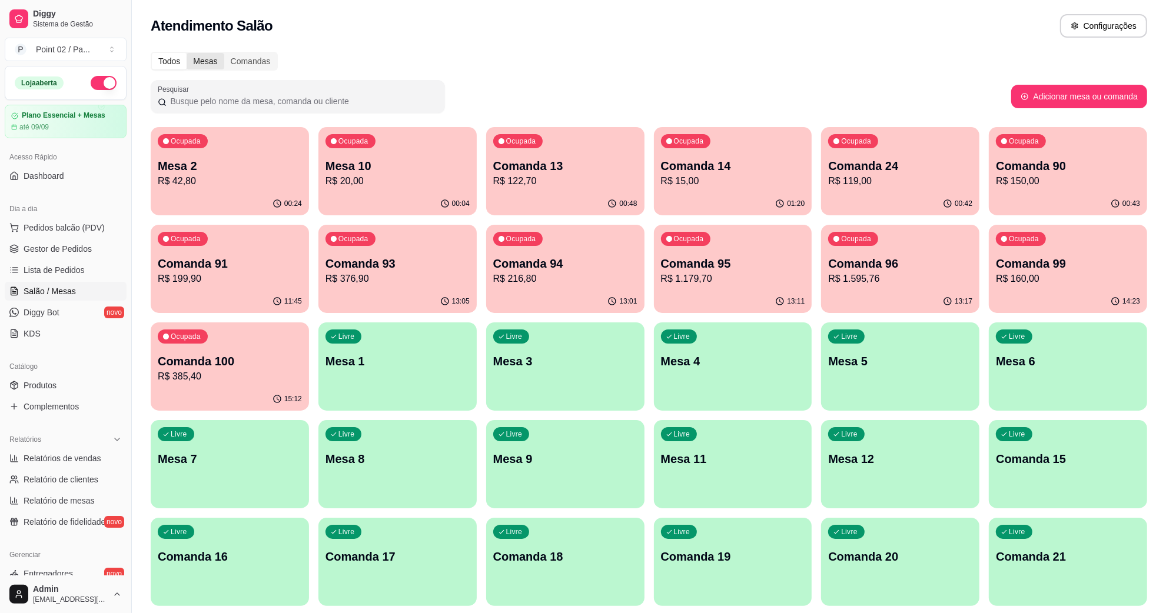
click at [192, 64] on div "Mesas" at bounding box center [205, 61] width 37 height 16
click at [187, 53] on input "Mesas" at bounding box center [187, 53] width 0 height 0
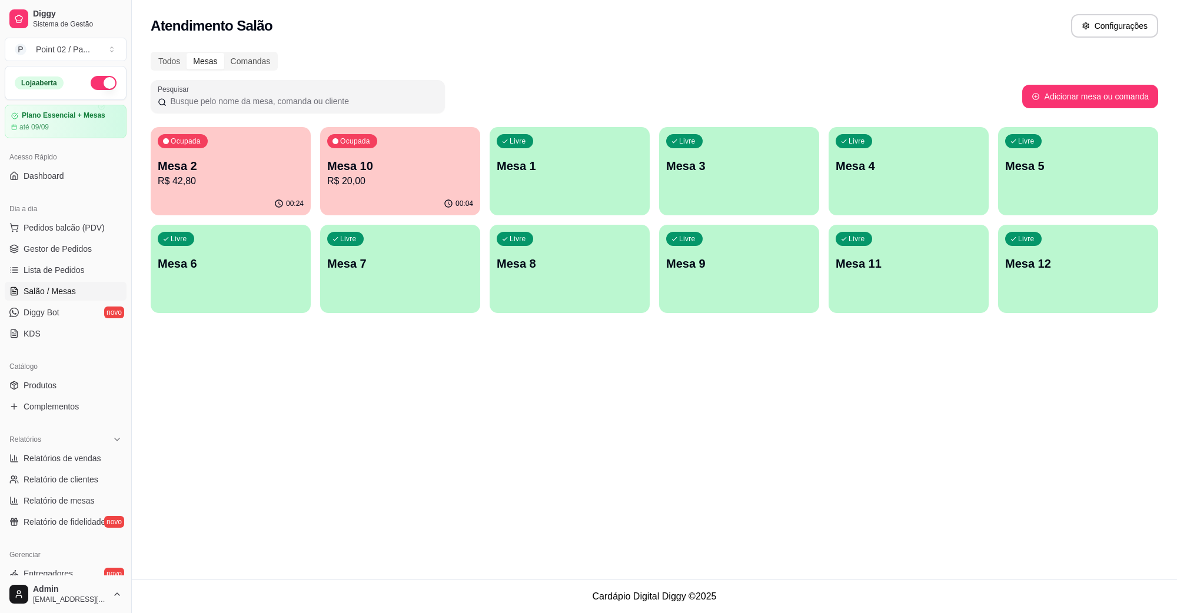
click at [218, 158] on p "Mesa 2" at bounding box center [231, 166] width 146 height 16
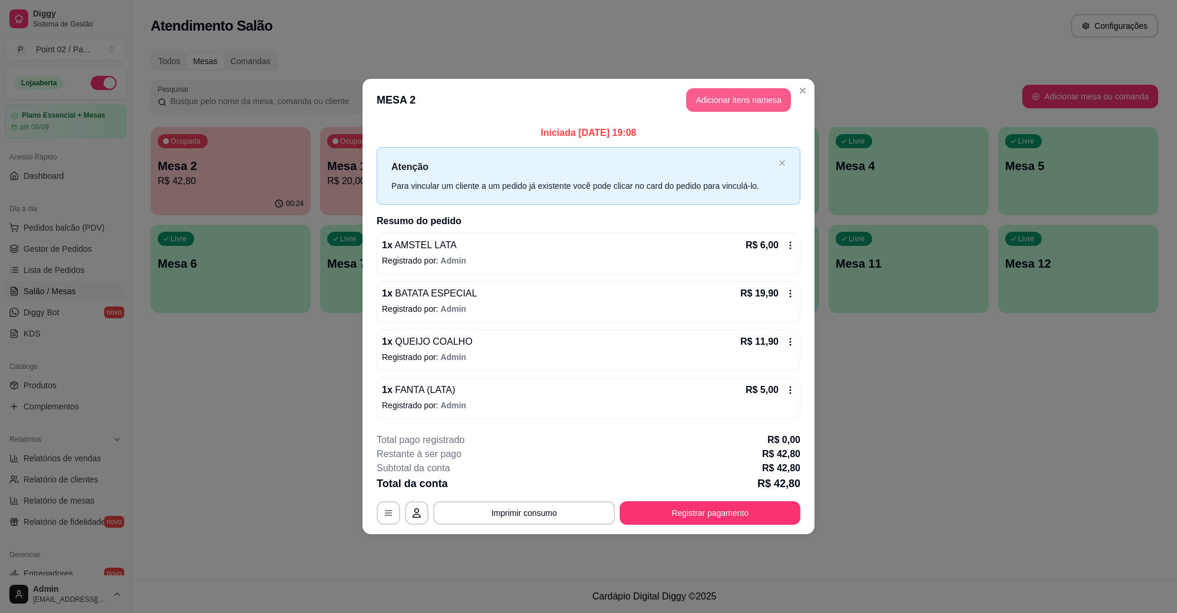
click at [708, 97] on button "Adicionar itens na mesa" at bounding box center [738, 100] width 105 height 24
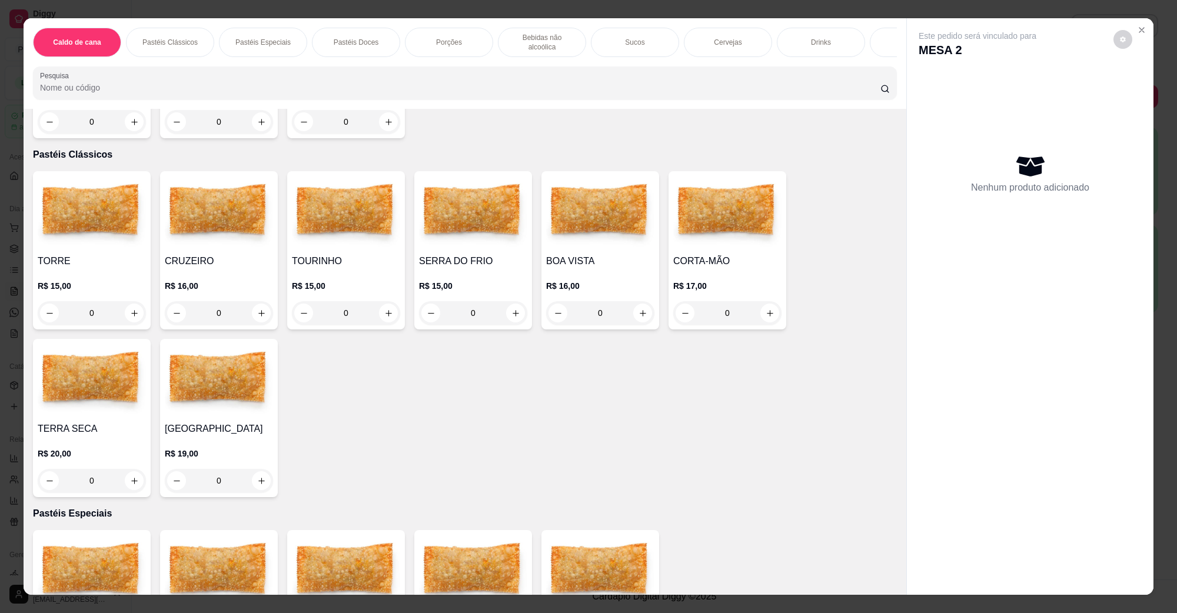
scroll to position [221, 0]
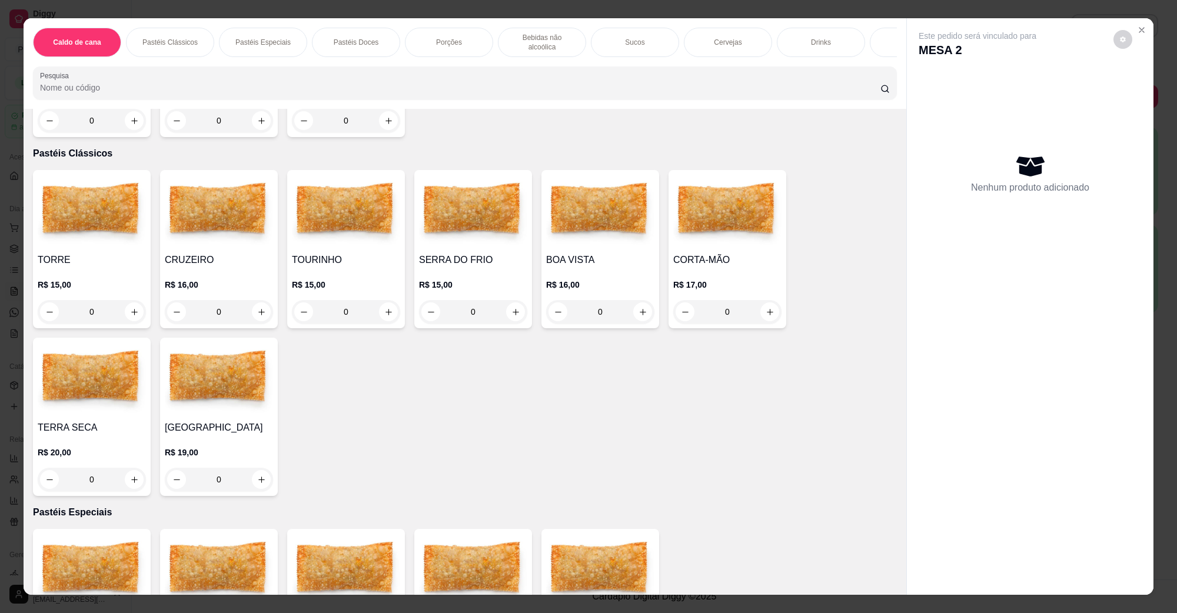
click at [742, 44] on div "Cervejas" at bounding box center [728, 42] width 88 height 29
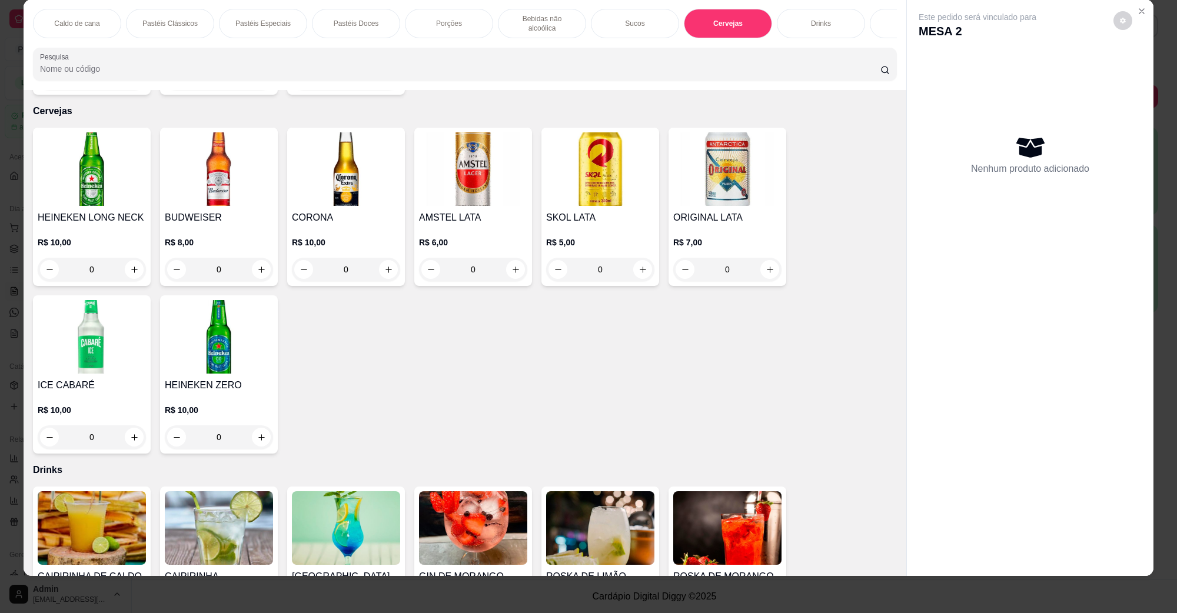
click at [470, 166] on img at bounding box center [473, 169] width 108 height 74
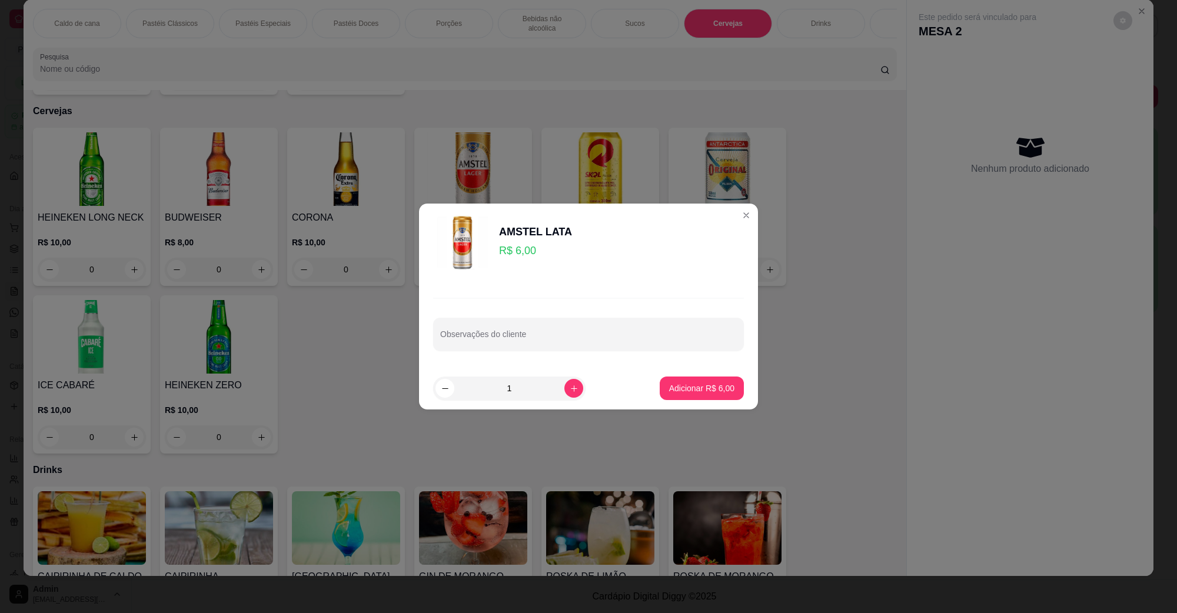
click at [703, 377] on button "Adicionar R$ 6,00" at bounding box center [702, 389] width 84 height 24
type input "1"
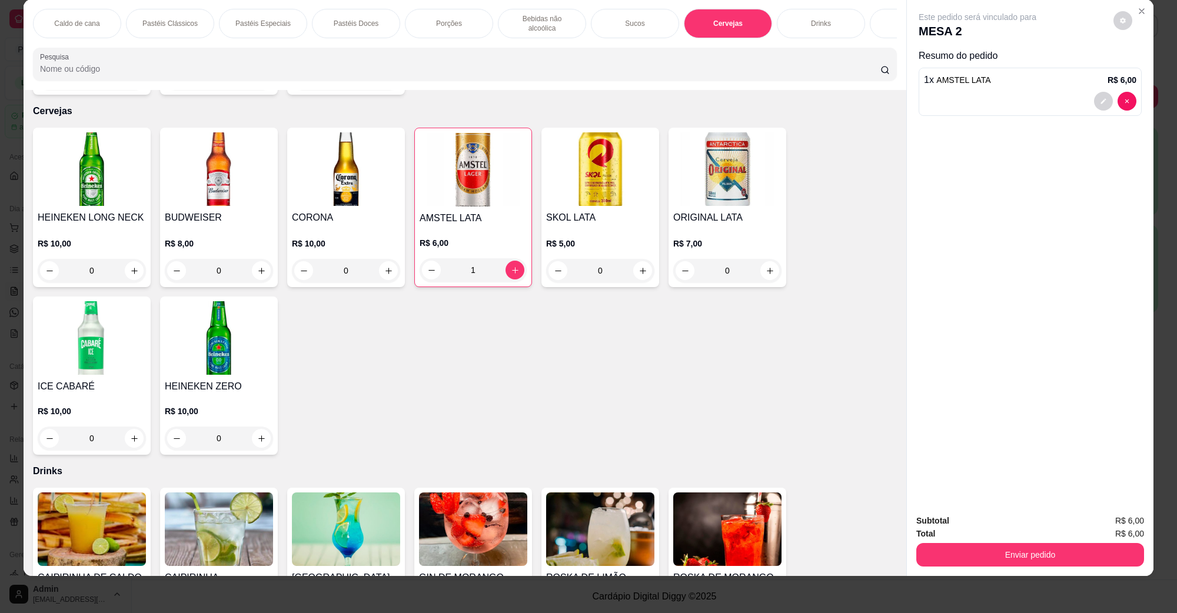
click at [1017, 546] on button "Enviar pedido" at bounding box center [1030, 555] width 228 height 24
click at [991, 525] on button "Não registrar e enviar pedido" at bounding box center [990, 526] width 122 height 22
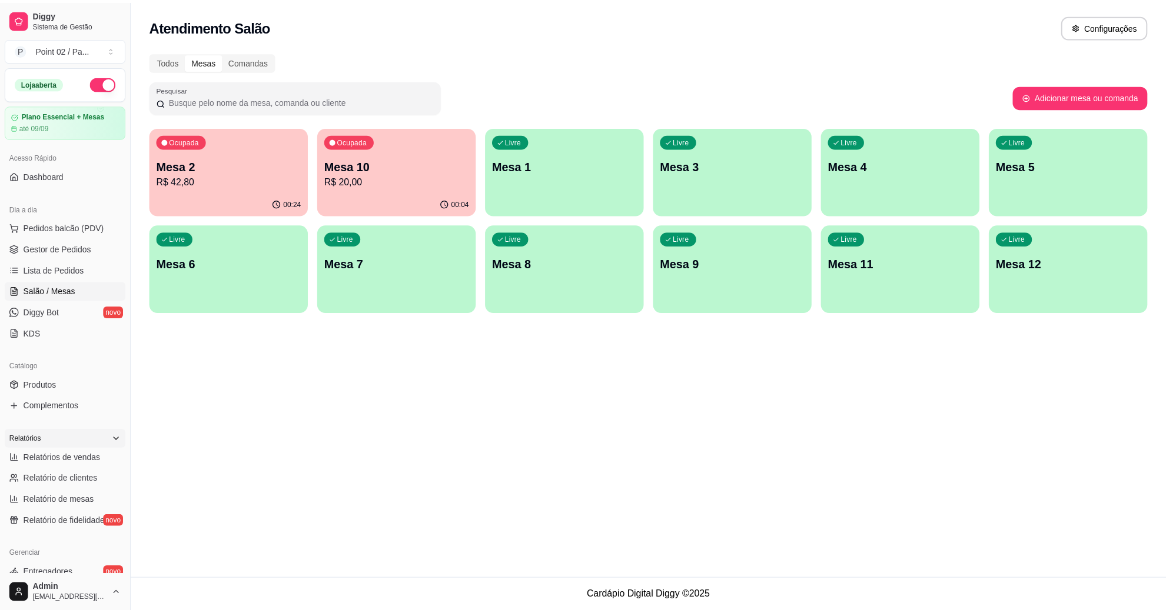
scroll to position [233, 0]
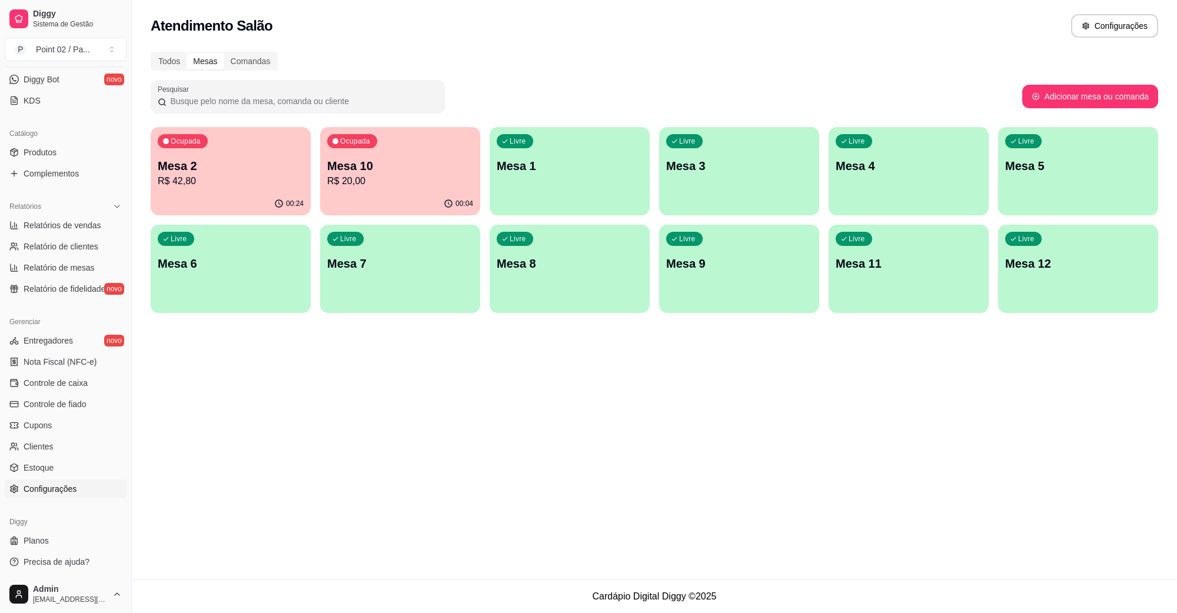
click at [59, 487] on span "Configurações" at bounding box center [50, 489] width 53 height 12
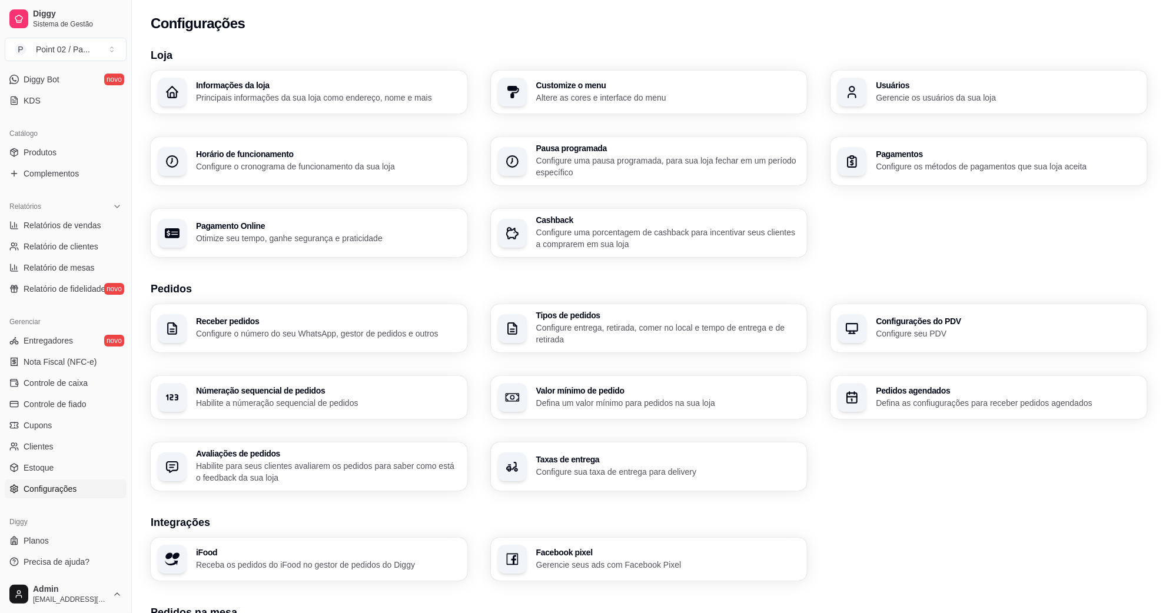
click at [910, 97] on p "Gerencie os usuários da sua loja" at bounding box center [1008, 98] width 264 height 12
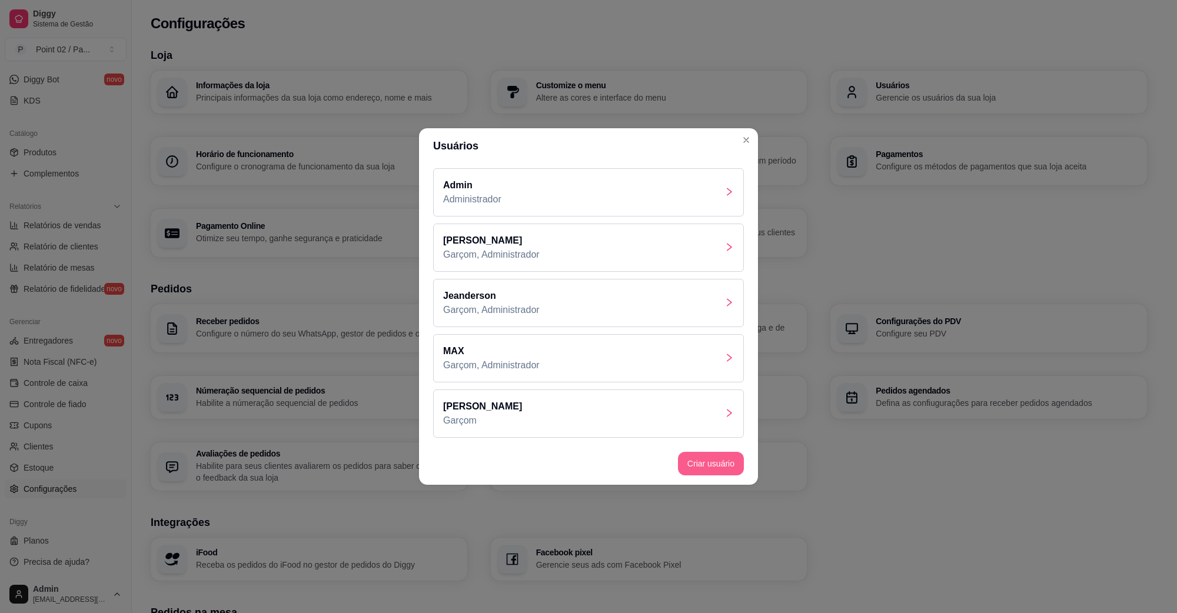
click at [704, 460] on button "Criar usuário" at bounding box center [711, 464] width 66 height 24
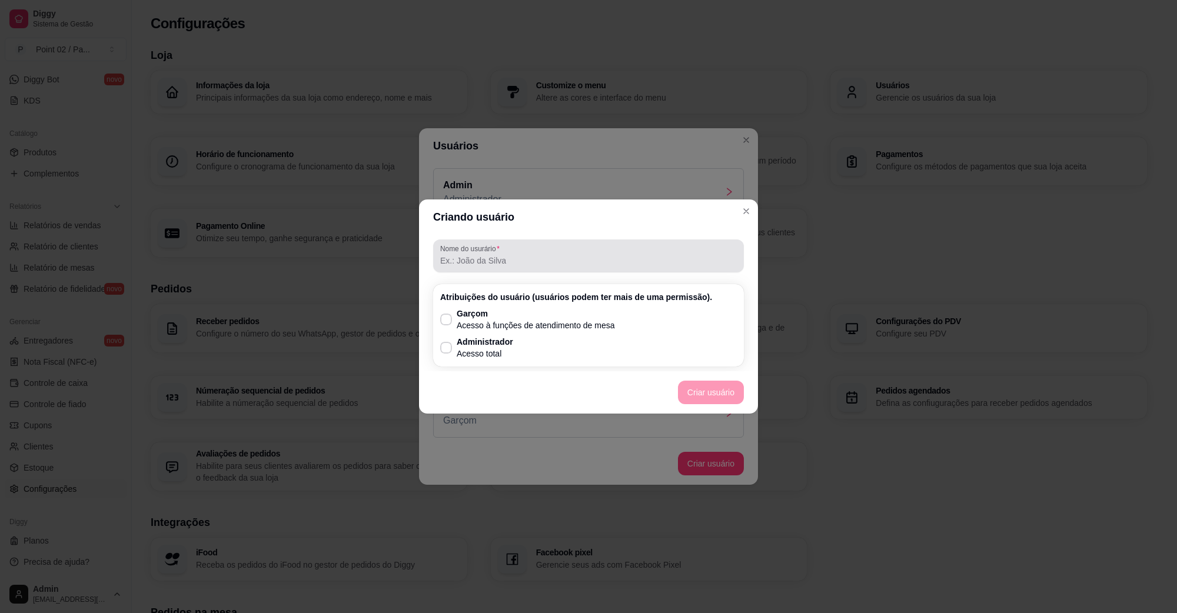
click at [557, 249] on div at bounding box center [588, 256] width 297 height 24
type input "Ruan"
click at [468, 316] on p "Garçom" at bounding box center [536, 314] width 158 height 12
click at [447, 322] on input "Garçom Acesso à funções de atendimento de mesa" at bounding box center [444, 326] width 8 height 8
checkbox input "true"
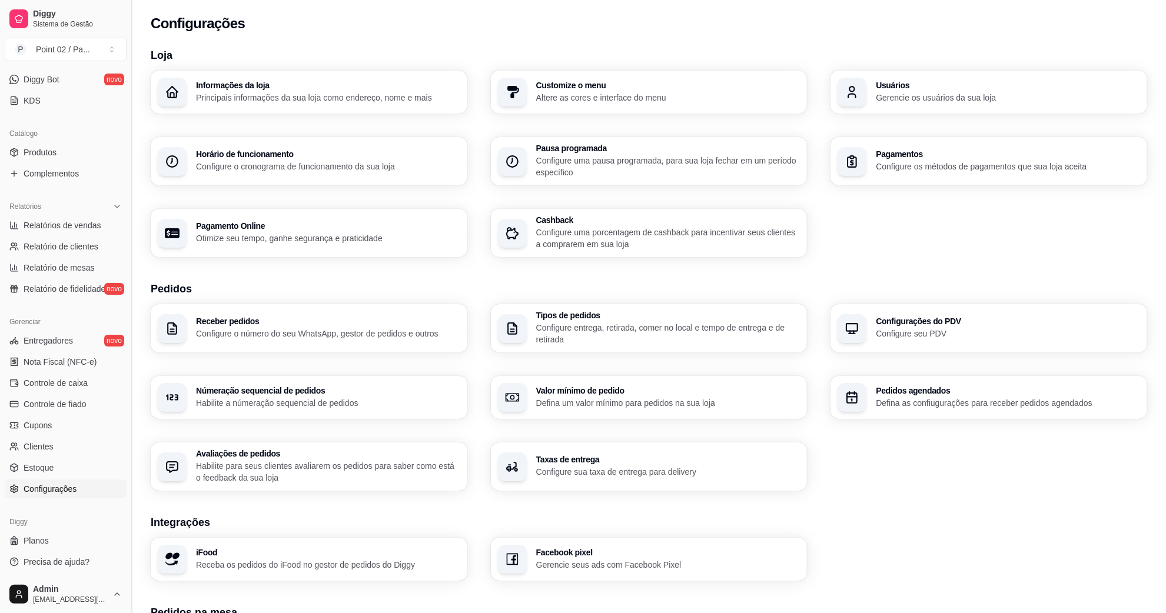
click at [127, 234] on button "Toggle Sidebar" at bounding box center [131, 306] width 9 height 613
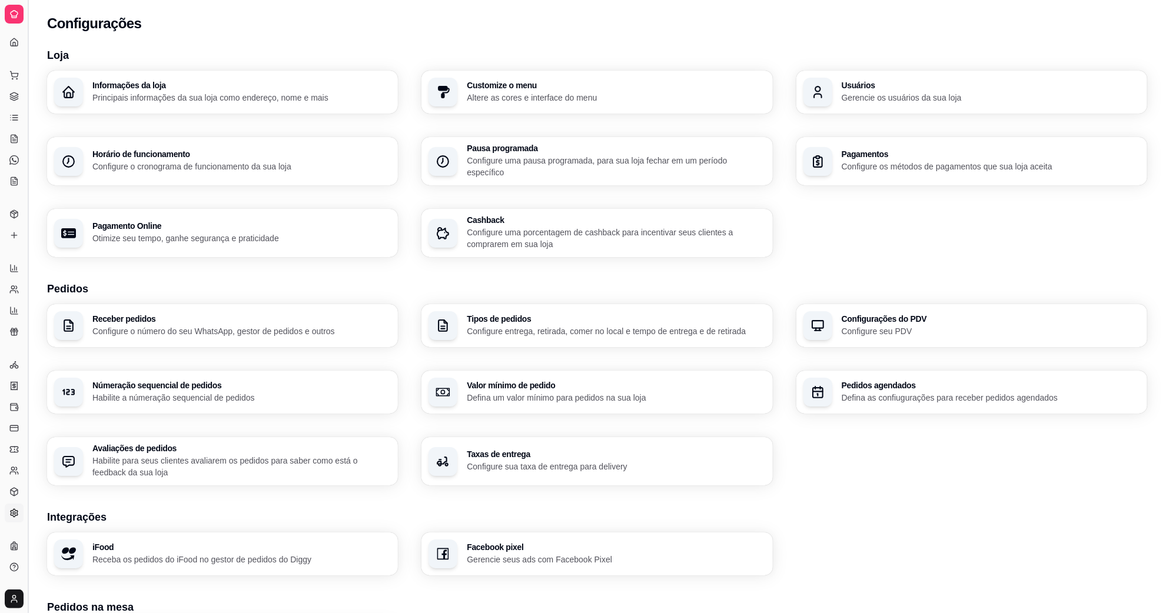
click at [25, 187] on button "Toggle Sidebar" at bounding box center [27, 306] width 9 height 613
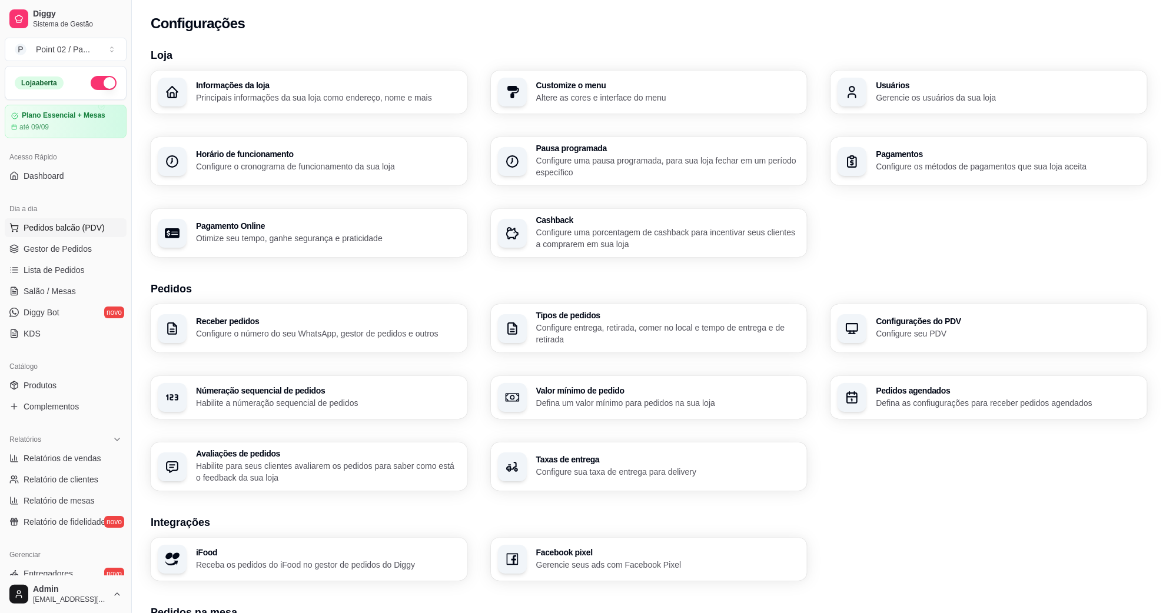
click at [78, 237] on button "Pedidos balcão (PDV)" at bounding box center [66, 227] width 122 height 19
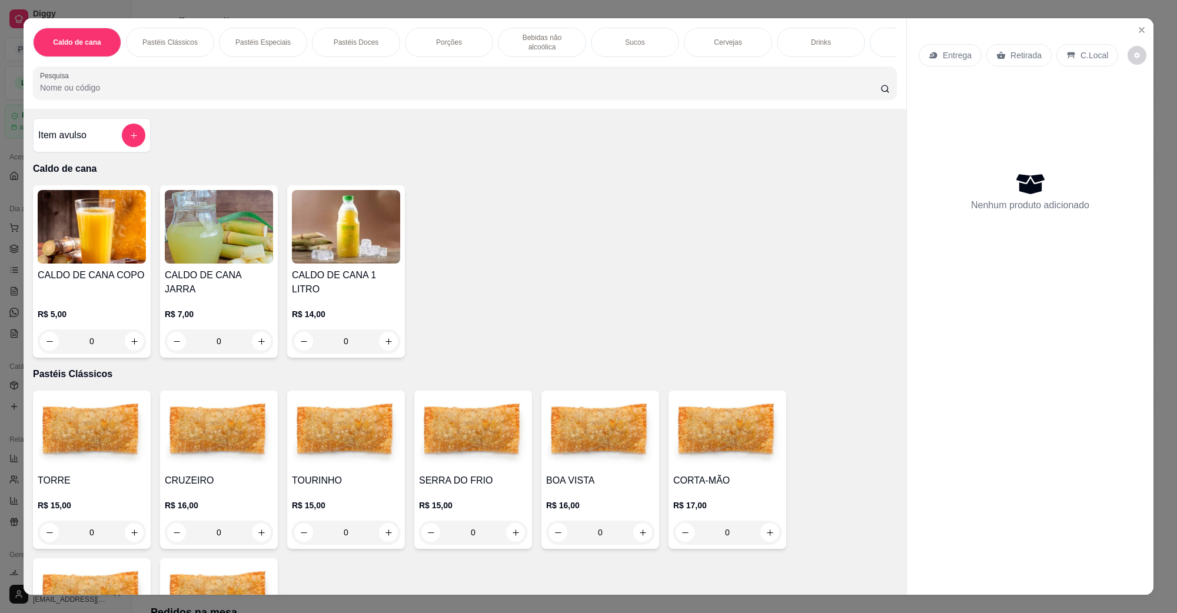
click at [74, 250] on img at bounding box center [92, 227] width 108 height 74
click at [1139, 25] on icon "Close" at bounding box center [1141, 29] width 9 height 9
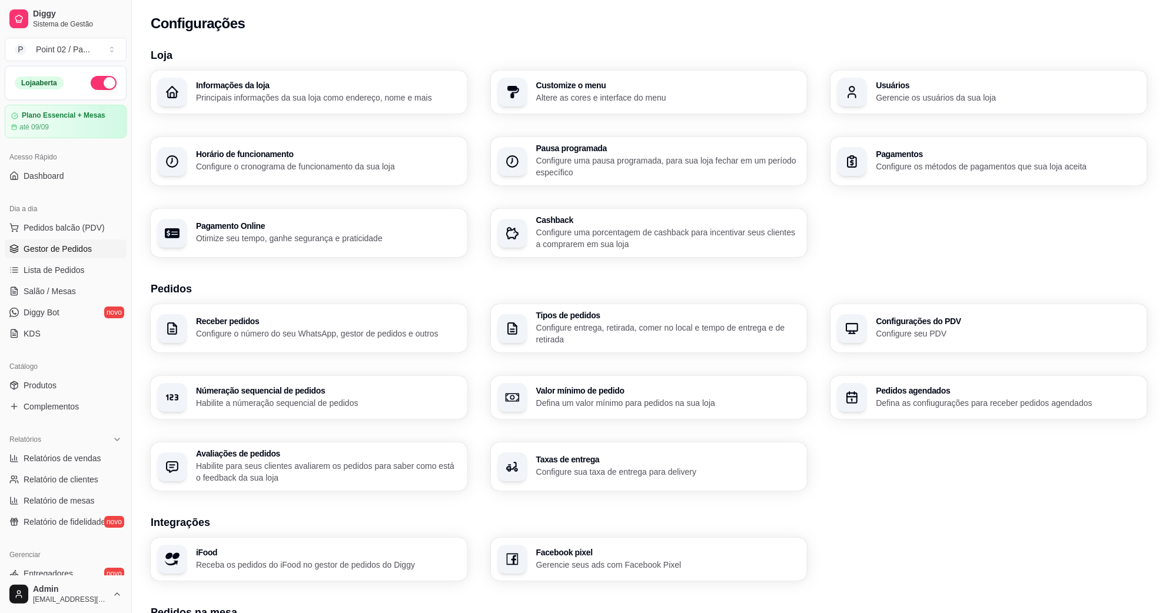
click at [72, 241] on link "Gestor de Pedidos" at bounding box center [66, 249] width 122 height 19
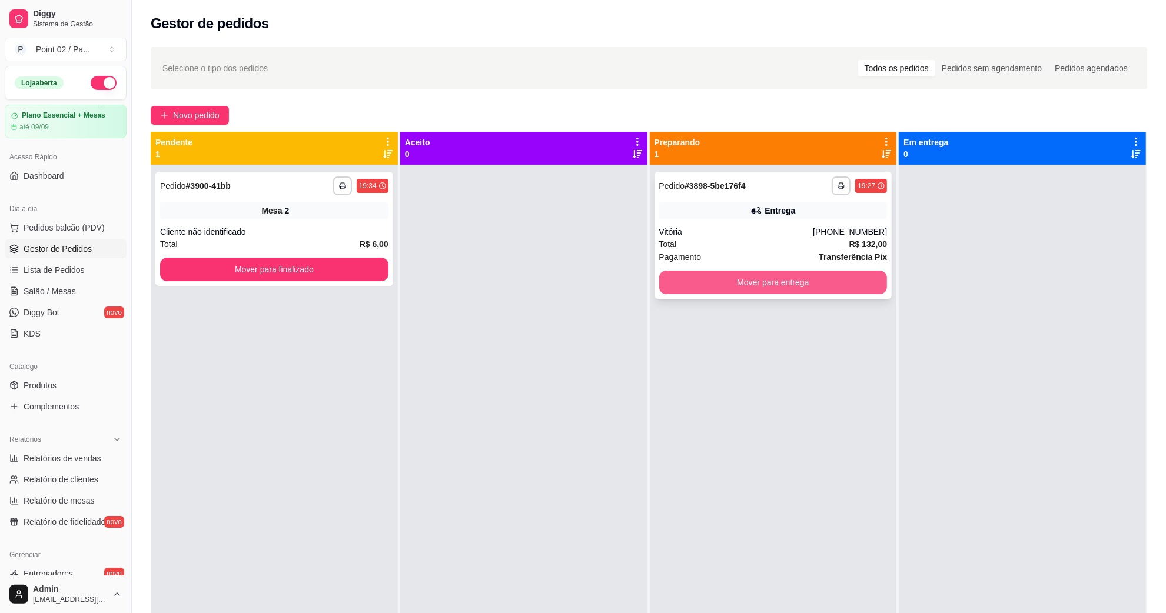
click at [731, 287] on button "Mover para entrega" at bounding box center [773, 283] width 228 height 24
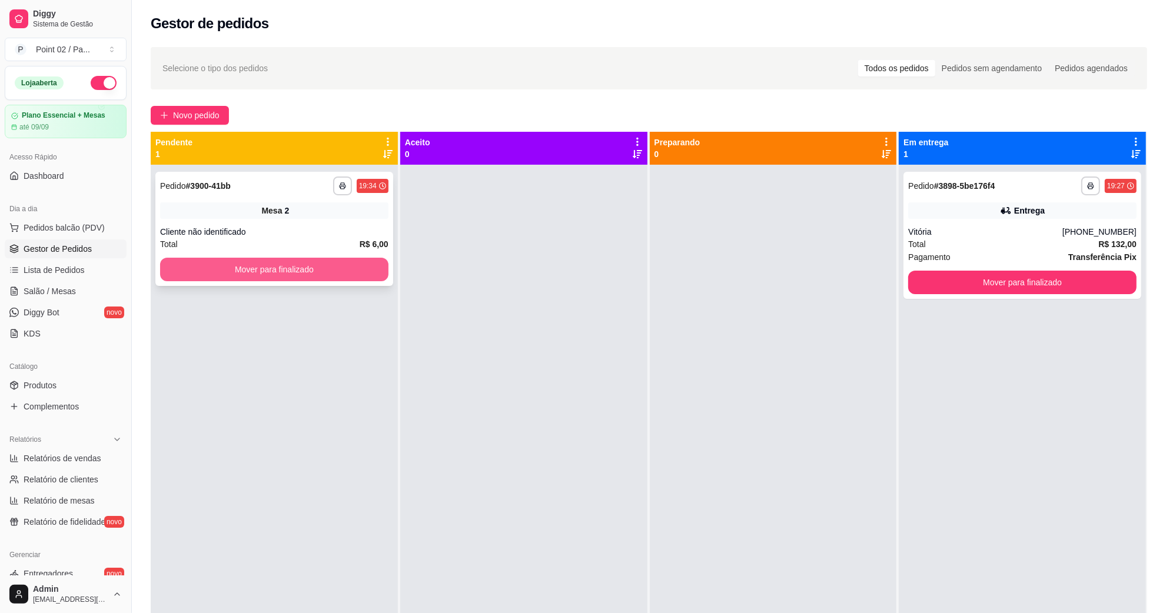
click at [375, 271] on button "Mover para finalizado" at bounding box center [274, 270] width 228 height 24
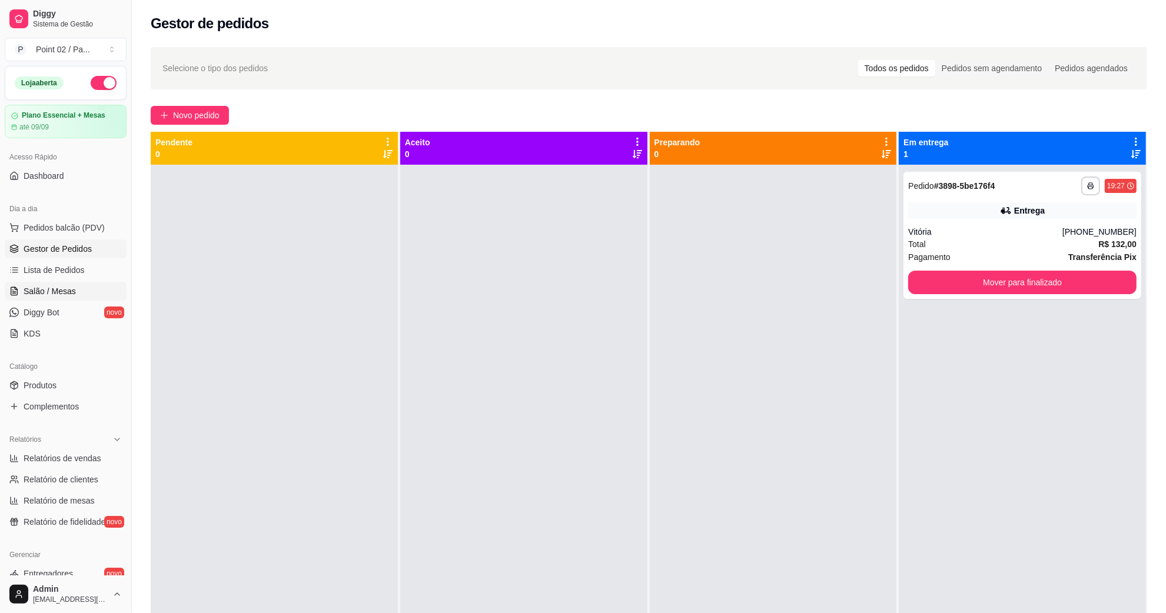
click at [104, 292] on link "Salão / Mesas" at bounding box center [66, 291] width 122 height 19
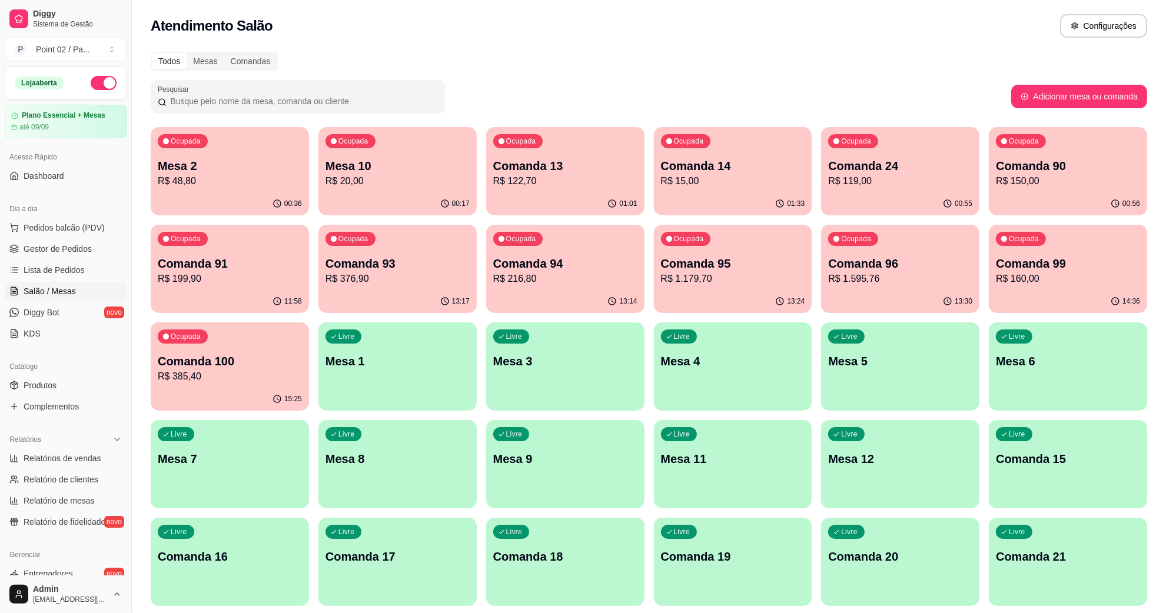
click at [267, 195] on div "00:36" at bounding box center [230, 203] width 158 height 23
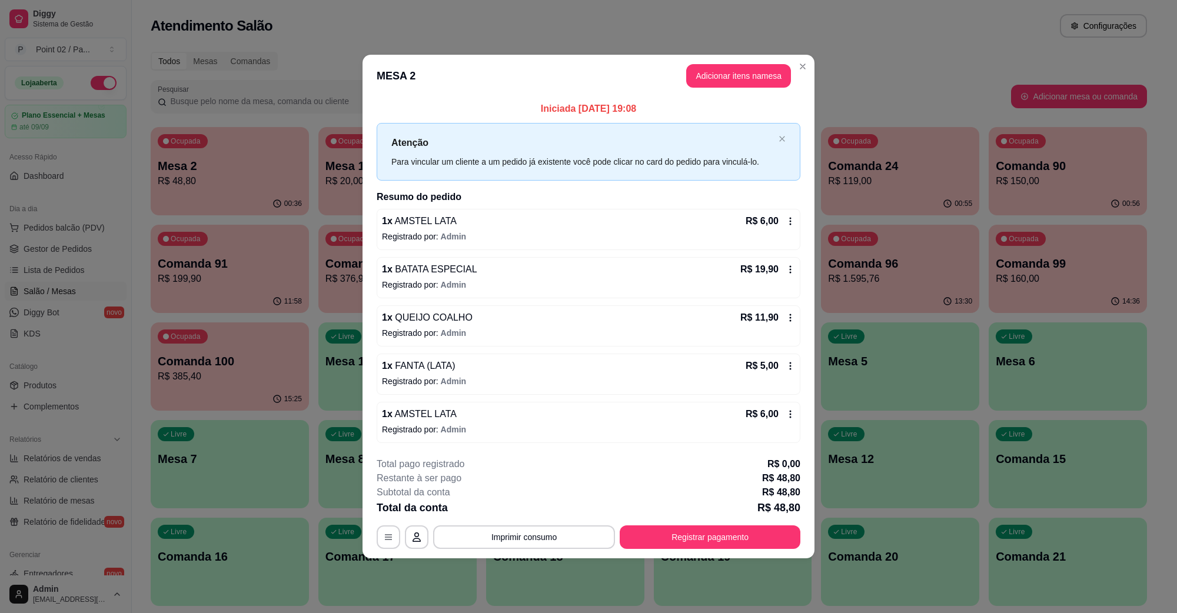
click at [734, 86] on button "Adicionar itens na mesa" at bounding box center [738, 76] width 105 height 24
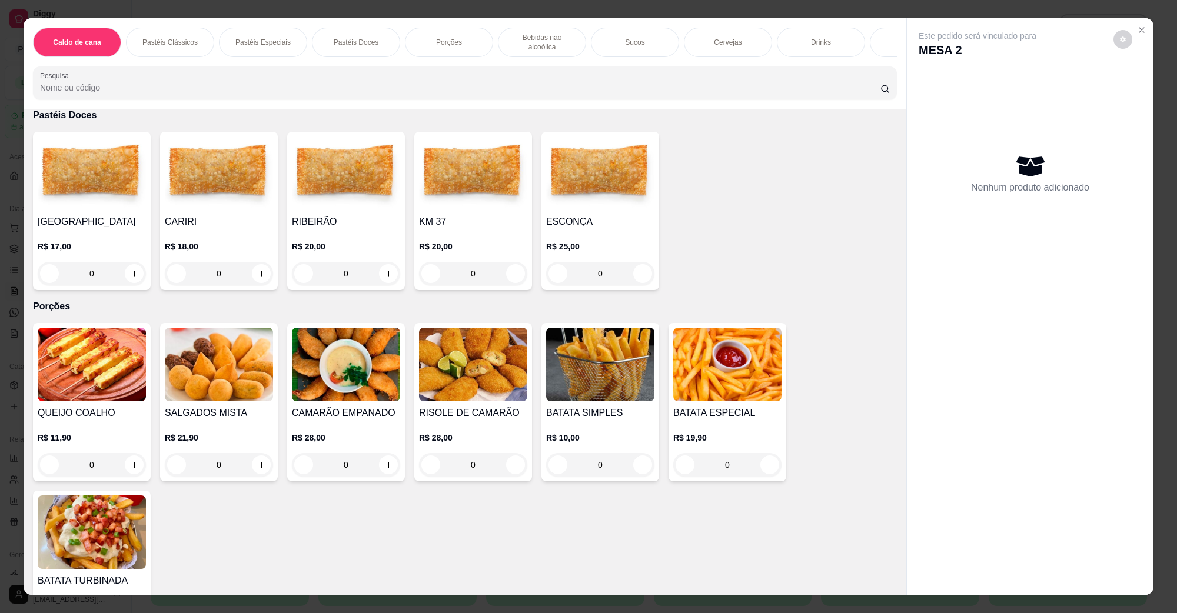
scroll to position [1251, 0]
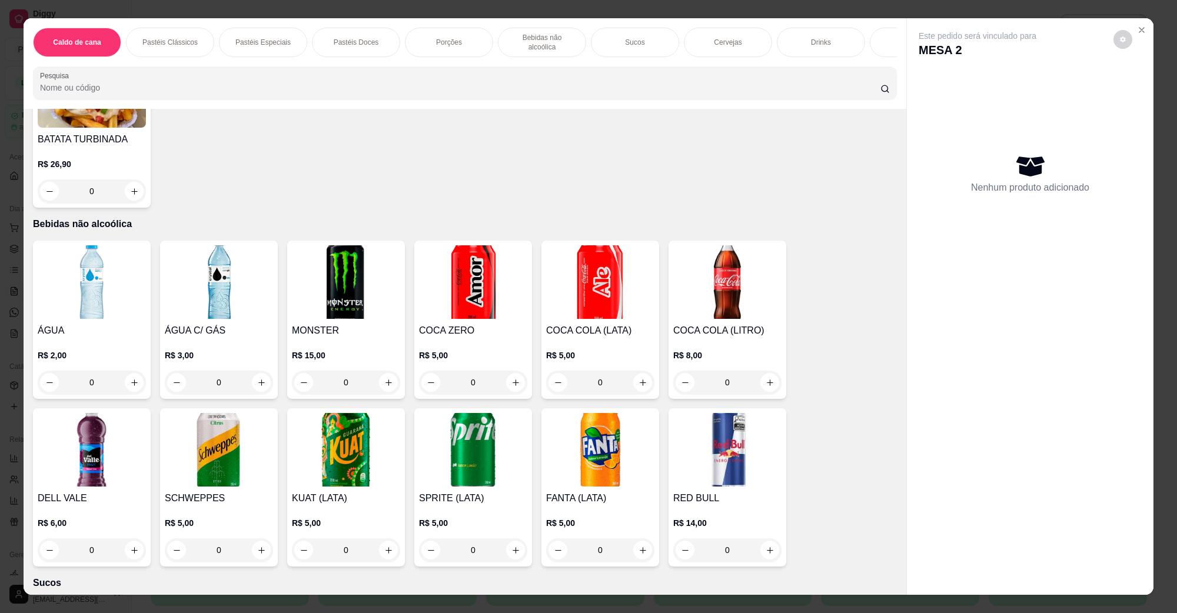
click at [581, 446] on img at bounding box center [600, 450] width 108 height 74
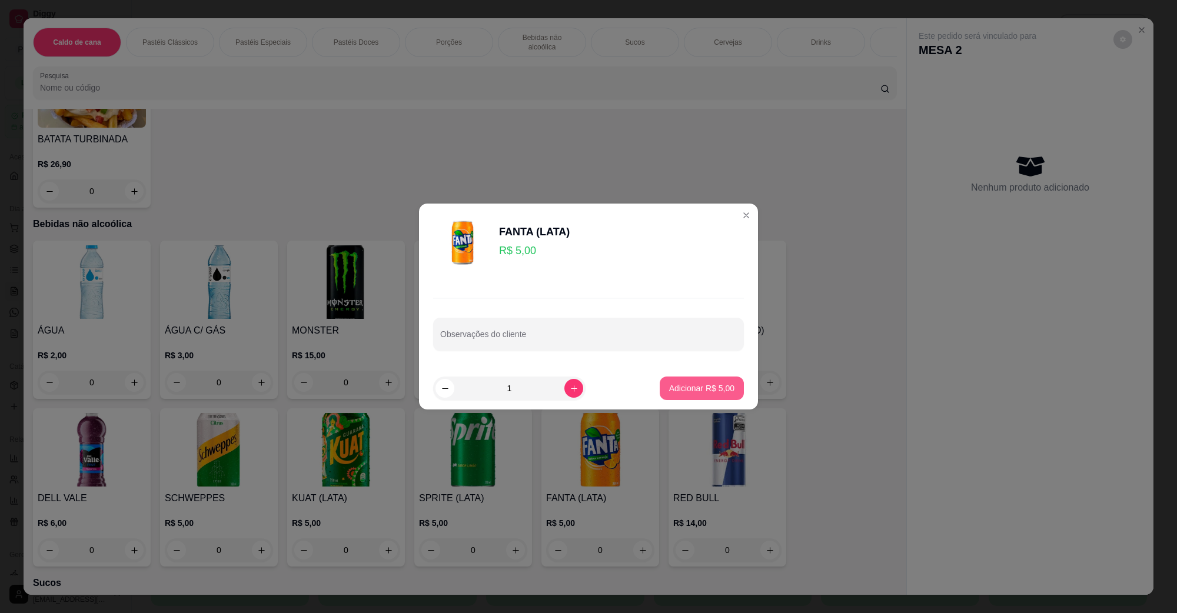
click at [716, 381] on button "Adicionar R$ 5,00" at bounding box center [702, 389] width 84 height 24
type input "1"
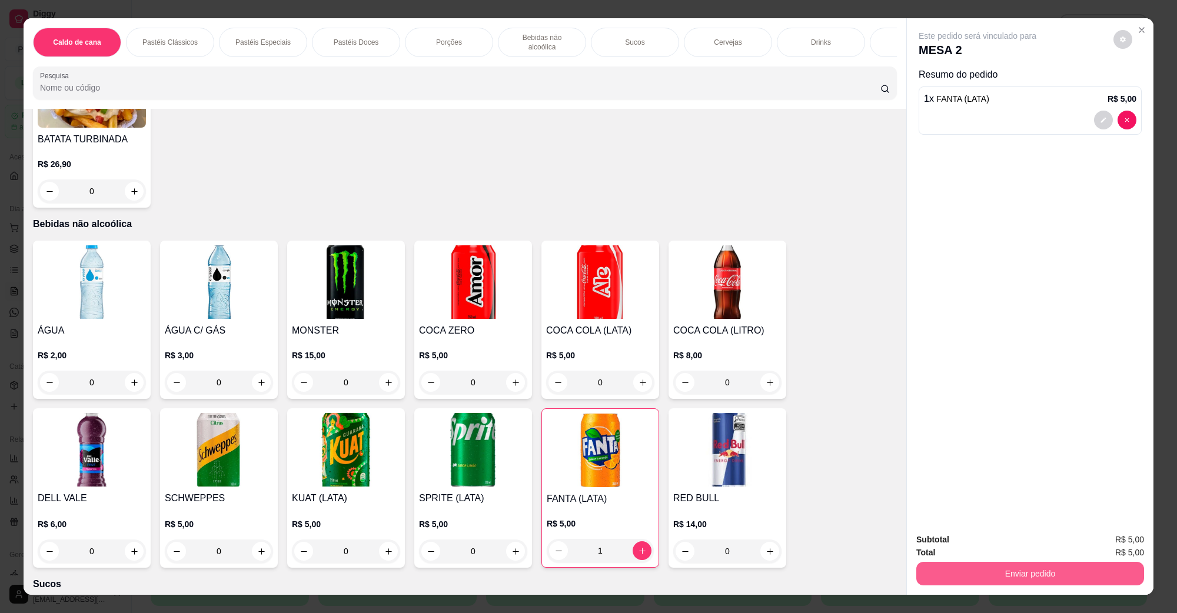
click at [958, 572] on button "Enviar pedido" at bounding box center [1030, 574] width 228 height 24
click at [973, 554] on button "Não registrar e enviar pedido" at bounding box center [990, 545] width 122 height 22
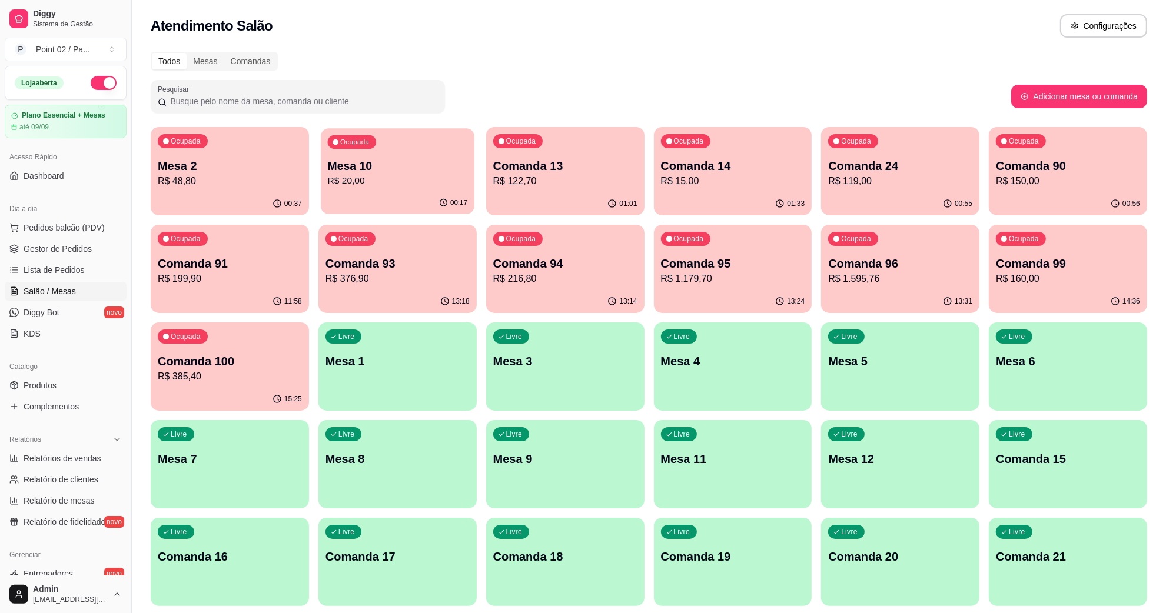
click at [354, 169] on p "Mesa 10" at bounding box center [397, 166] width 139 height 16
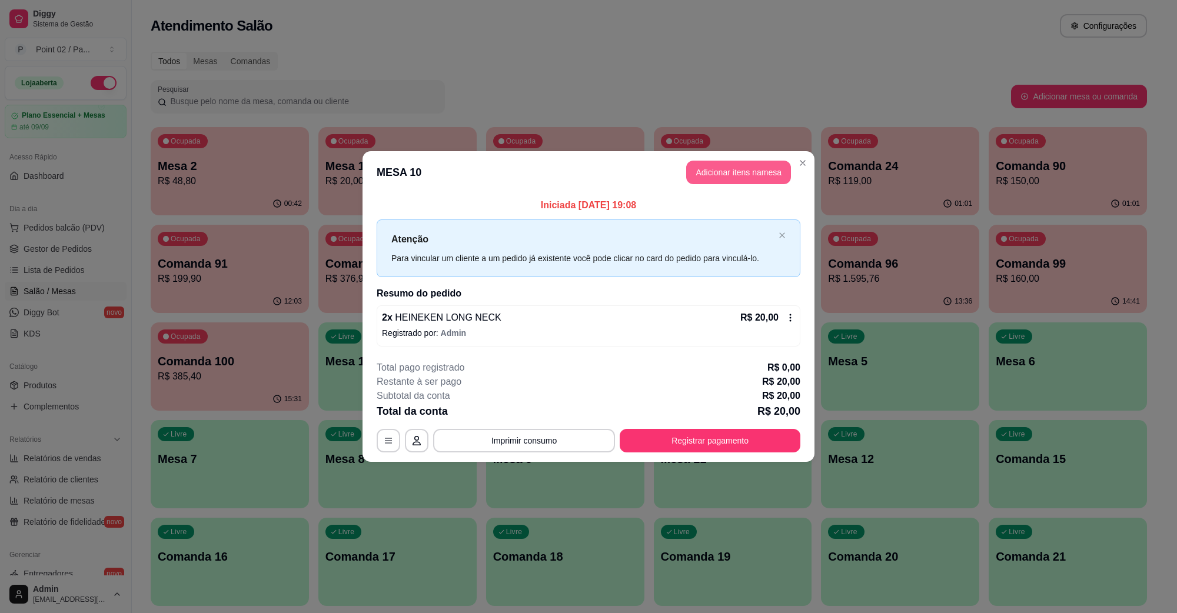
click at [749, 175] on button "Adicionar itens na mesa" at bounding box center [738, 173] width 105 height 24
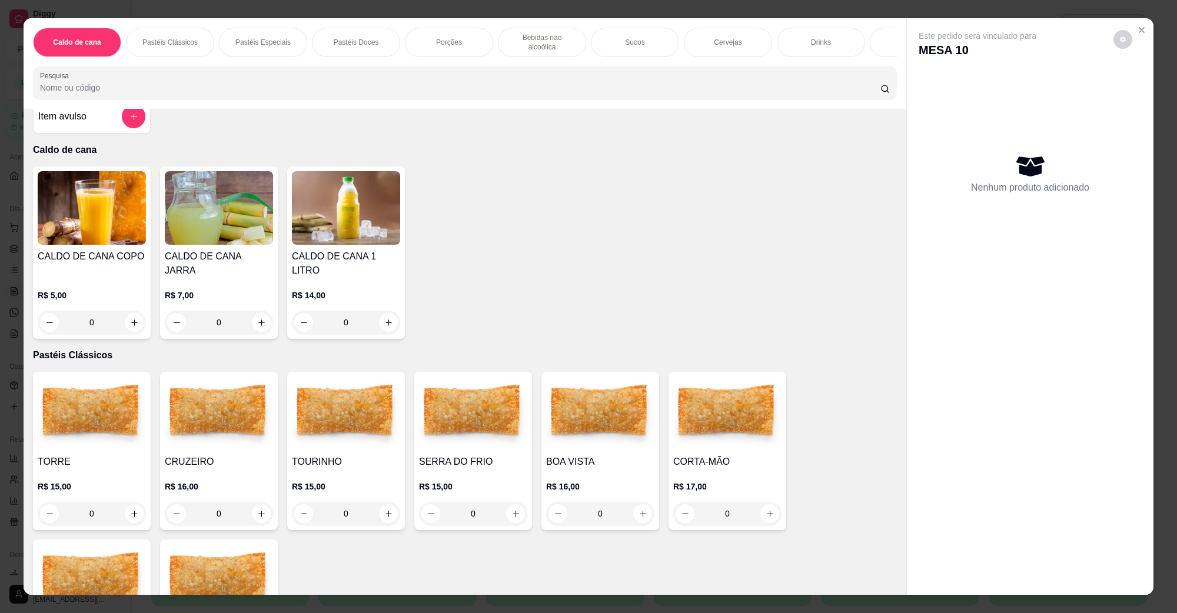
scroll to position [0, 0]
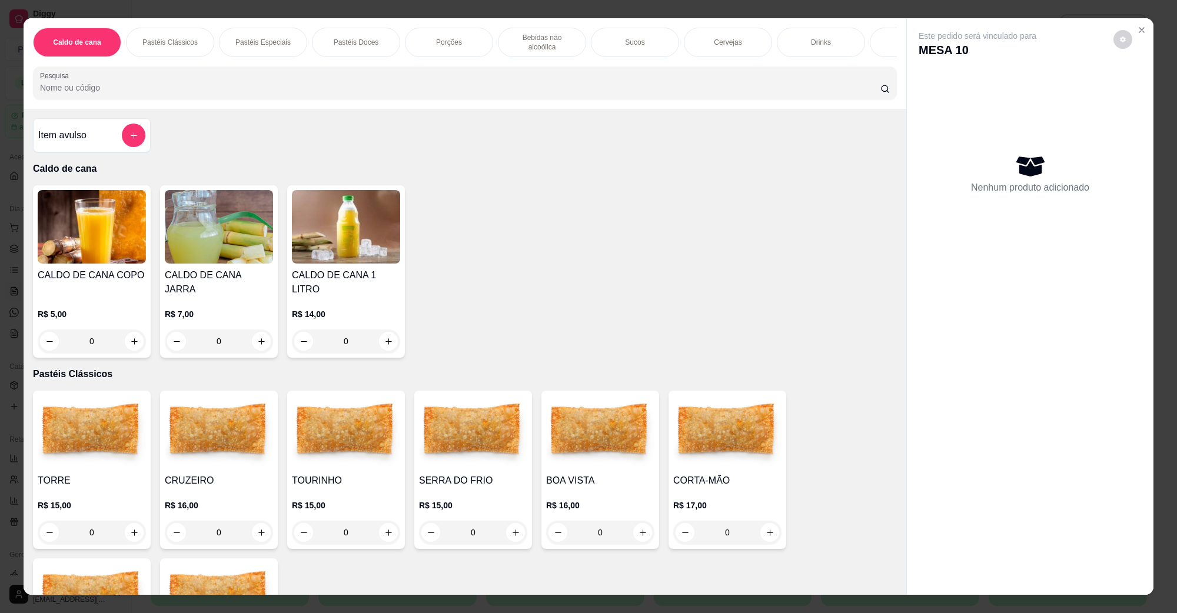
click at [421, 36] on div "Porções" at bounding box center [449, 42] width 88 height 29
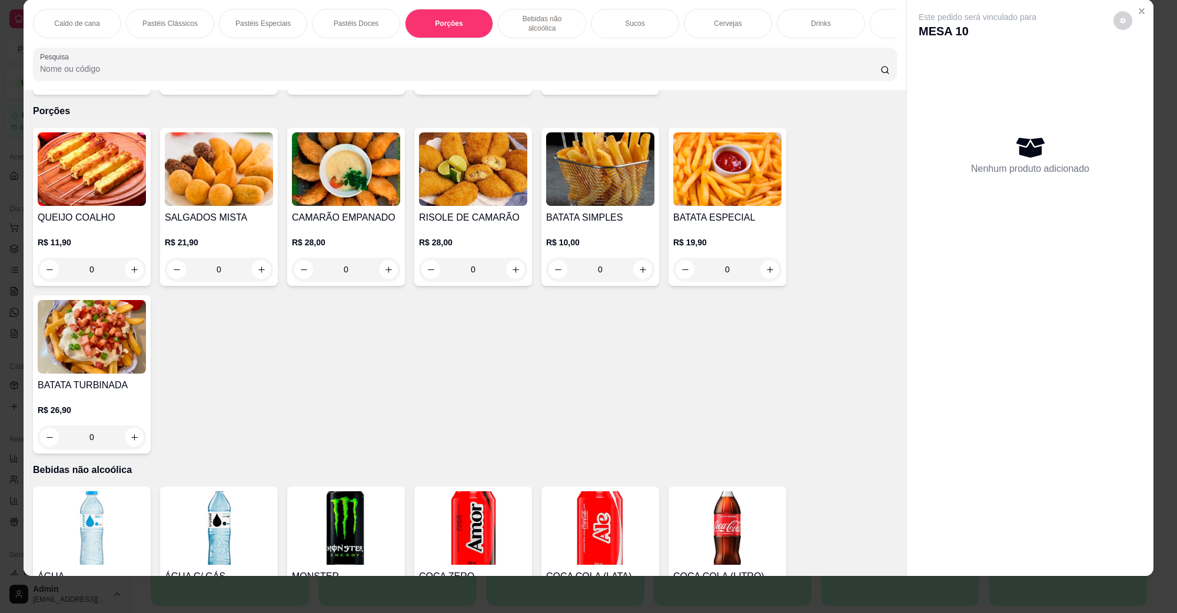
click at [228, 172] on img at bounding box center [219, 169] width 108 height 74
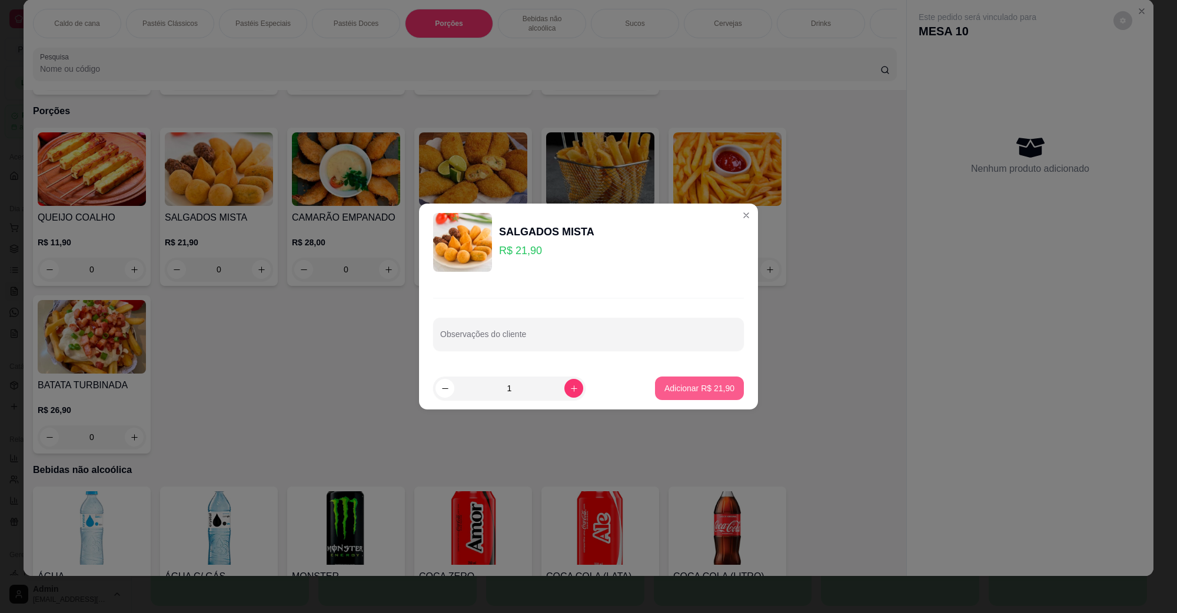
click at [684, 390] on p "Adicionar R$ 21,90" at bounding box center [699, 389] width 70 height 12
type input "1"
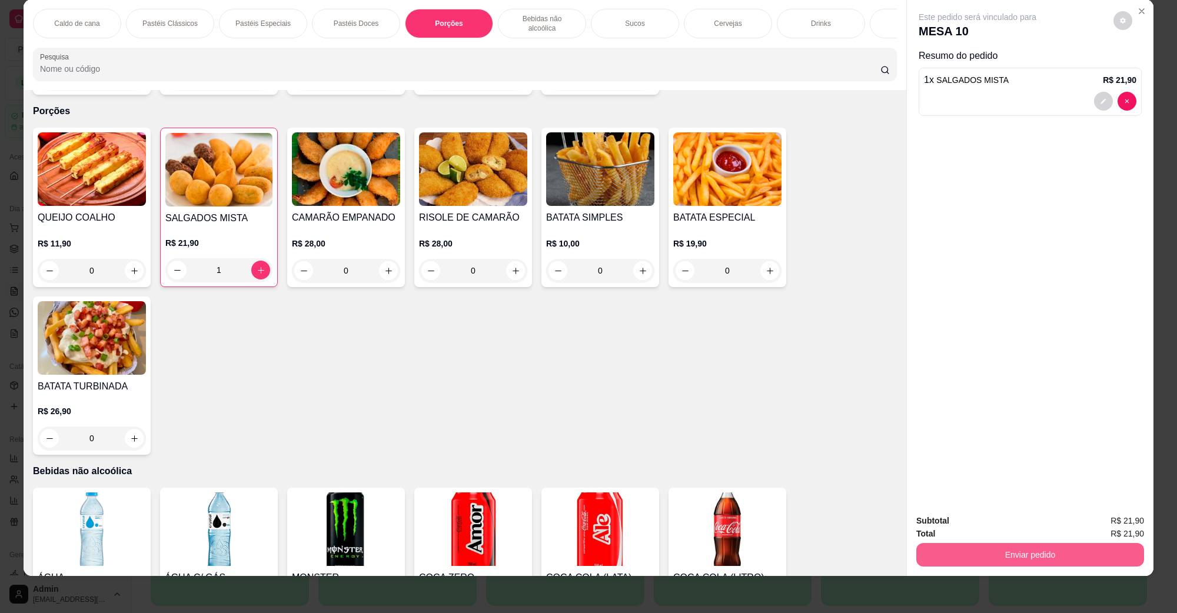
click at [969, 549] on button "Enviar pedido" at bounding box center [1030, 555] width 228 height 24
click at [972, 519] on button "Não registrar e enviar pedido" at bounding box center [990, 526] width 122 height 22
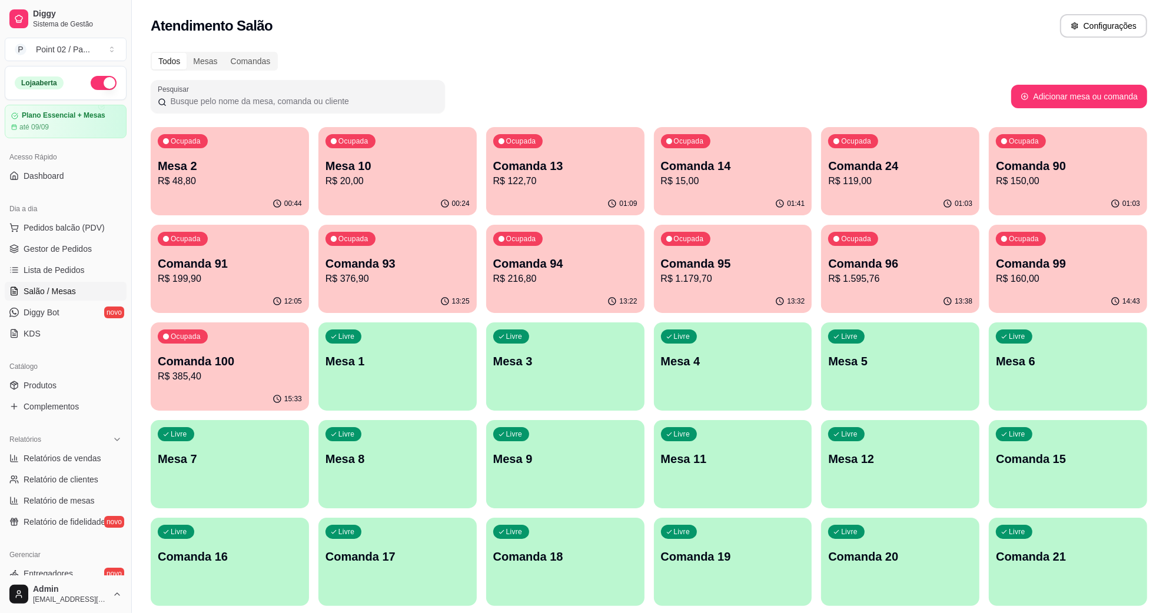
click at [184, 184] on p "R$ 48,80" at bounding box center [230, 181] width 144 height 14
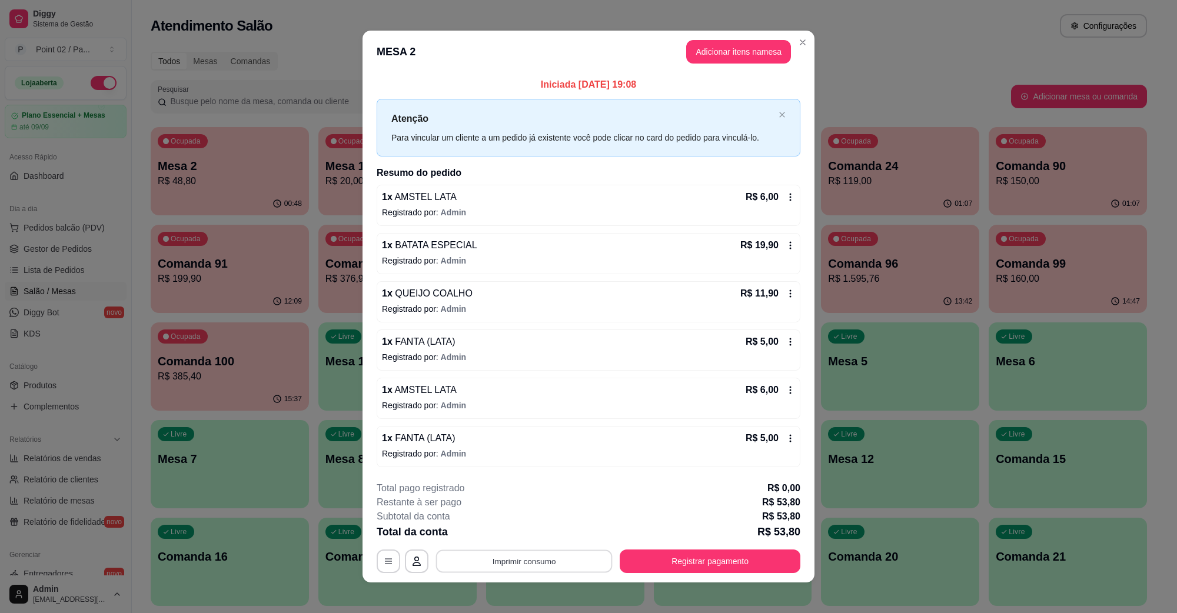
click at [477, 555] on button "Imprimir consumo" at bounding box center [524, 561] width 177 height 23
click at [553, 531] on button "IMPRESSORA" at bounding box center [522, 535] width 85 height 19
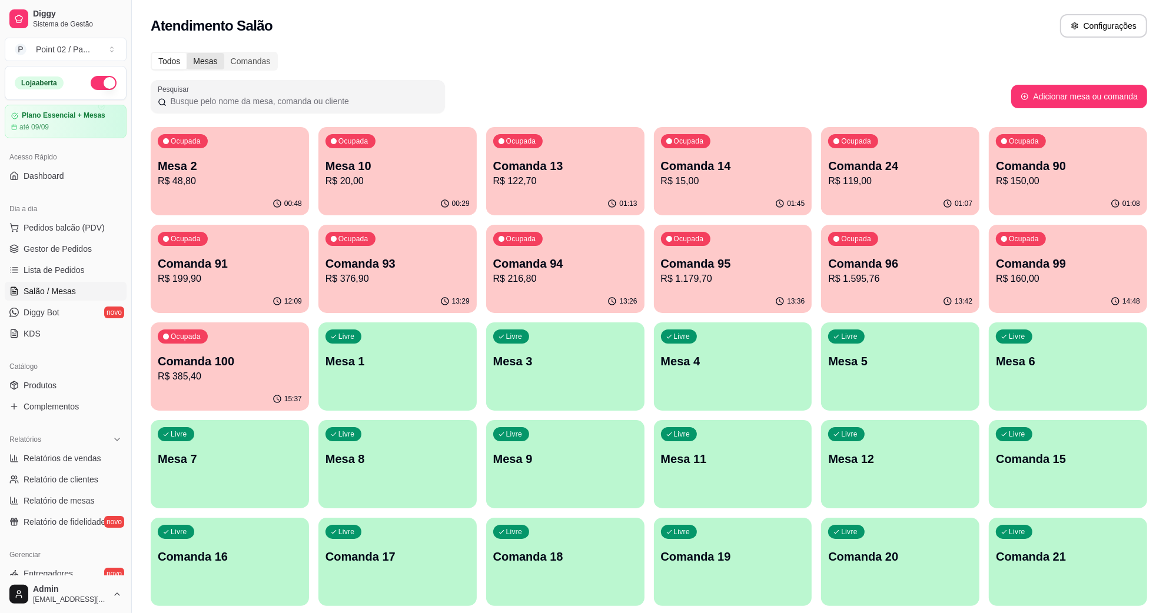
click at [190, 62] on div "Mesas" at bounding box center [205, 61] width 37 height 16
click at [187, 53] on input "Mesas" at bounding box center [187, 53] width 0 height 0
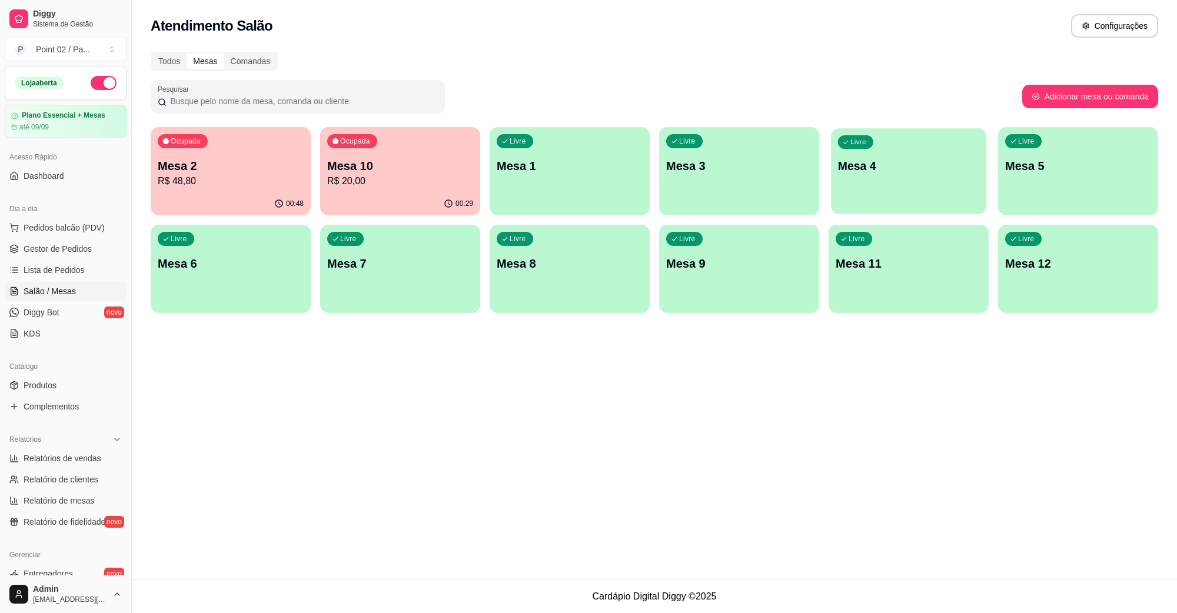
click at [910, 190] on div "Livre Mesa 4" at bounding box center [908, 164] width 155 height 72
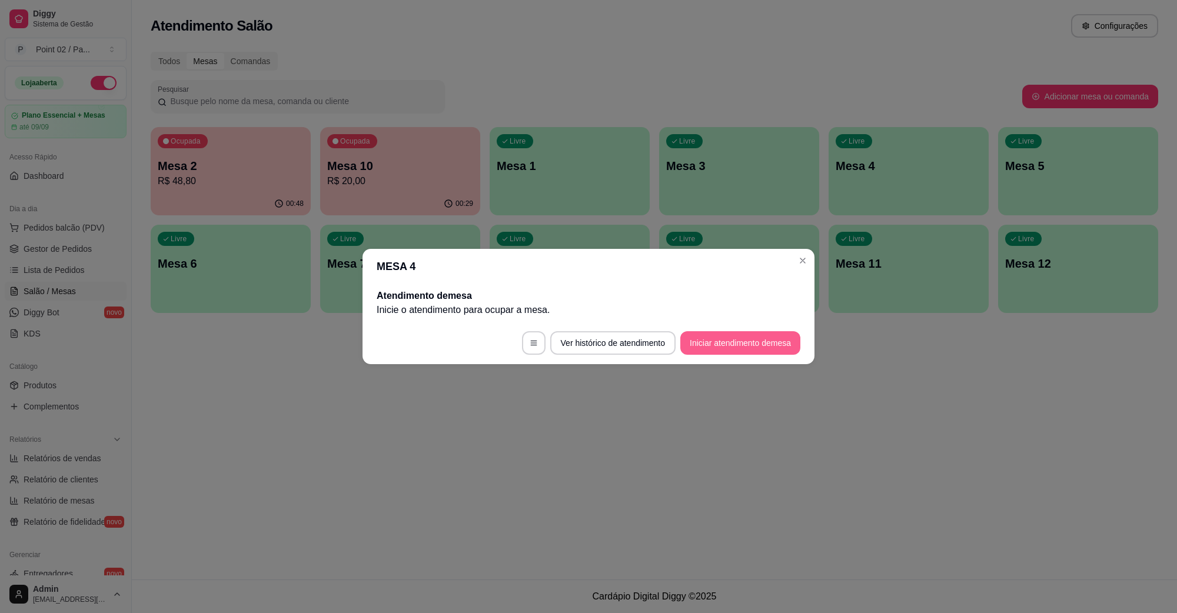
click at [719, 338] on button "Iniciar atendimento de mesa" at bounding box center [740, 343] width 120 height 24
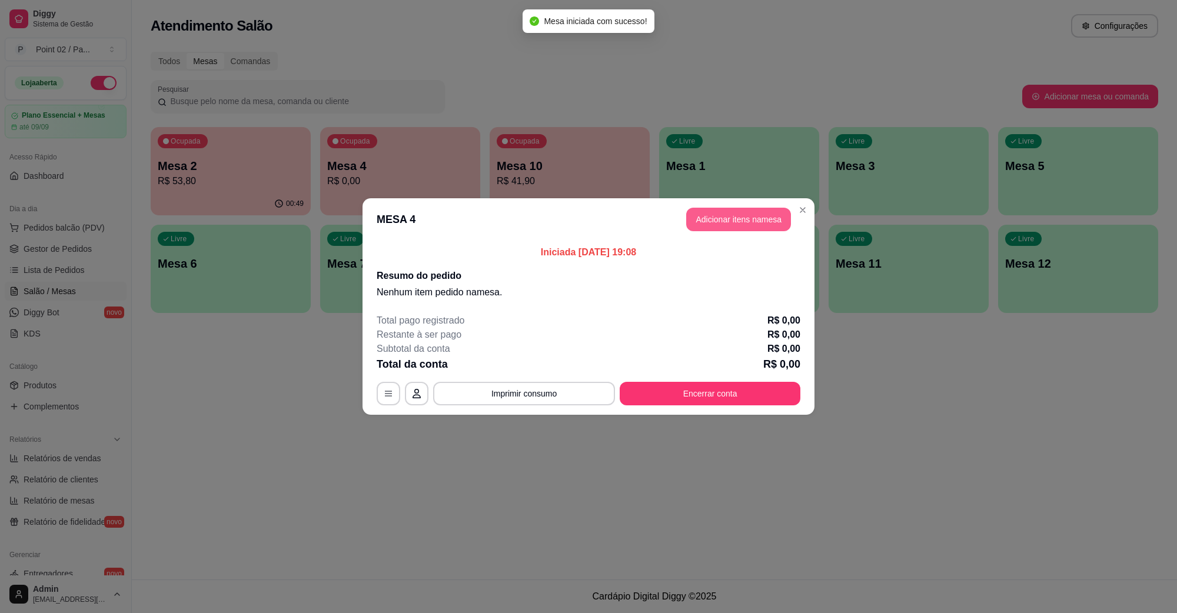
click at [756, 218] on button "Adicionar itens na mesa" at bounding box center [738, 220] width 105 height 24
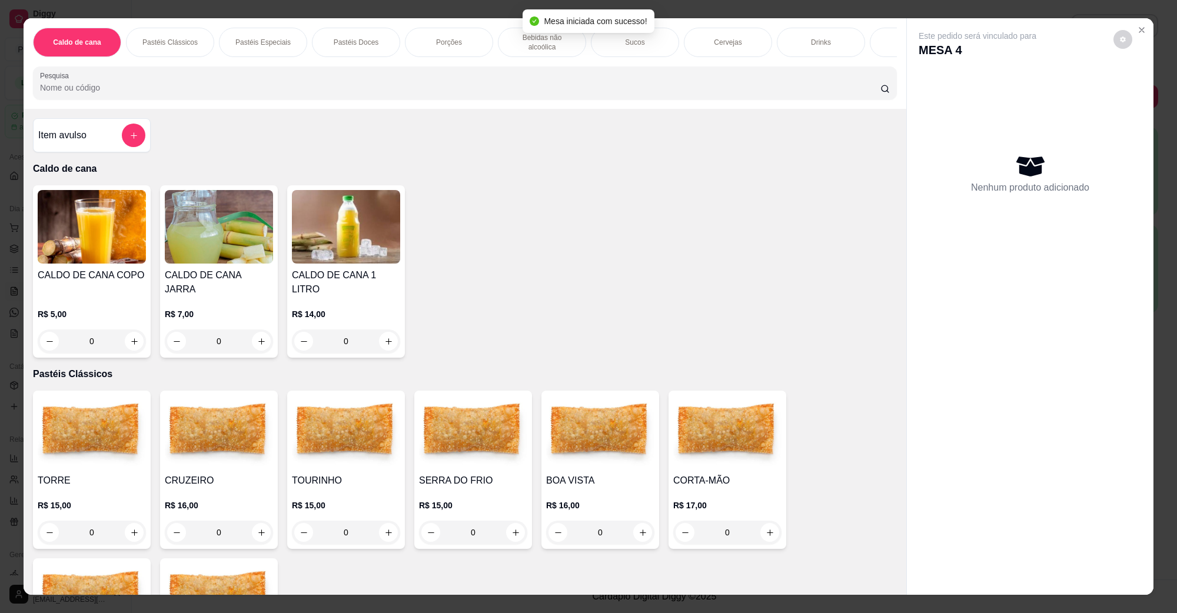
click at [702, 33] on div "Cervejas" at bounding box center [728, 42] width 88 height 29
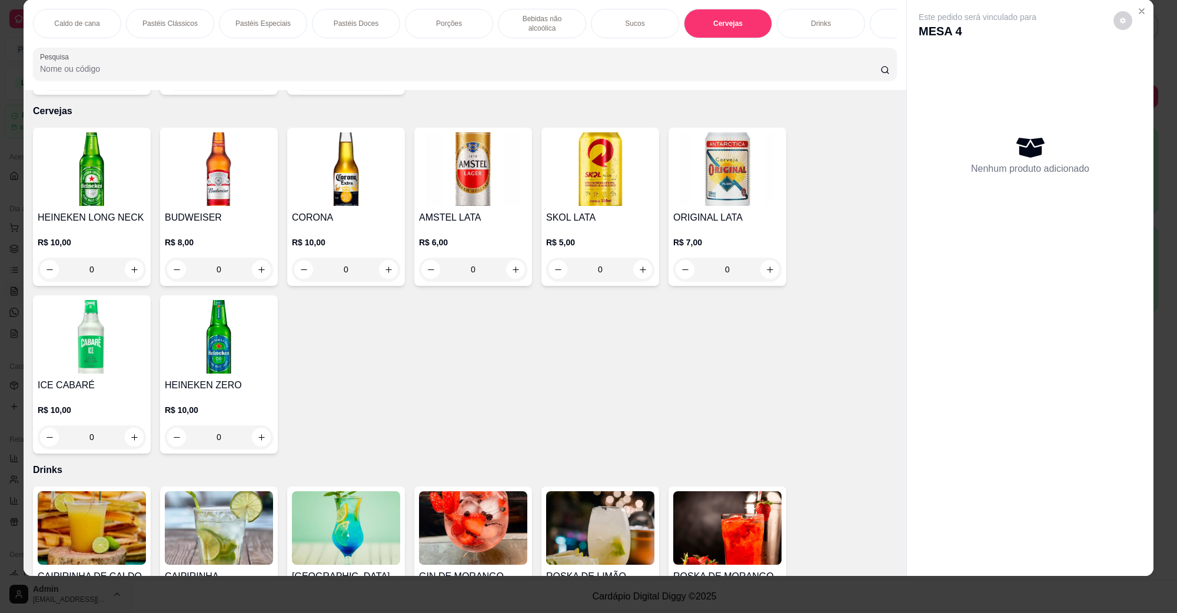
click at [251, 258] on div "0" at bounding box center [219, 270] width 104 height 24
click at [257, 261] on button "increase-product-quantity" at bounding box center [261, 270] width 18 height 18
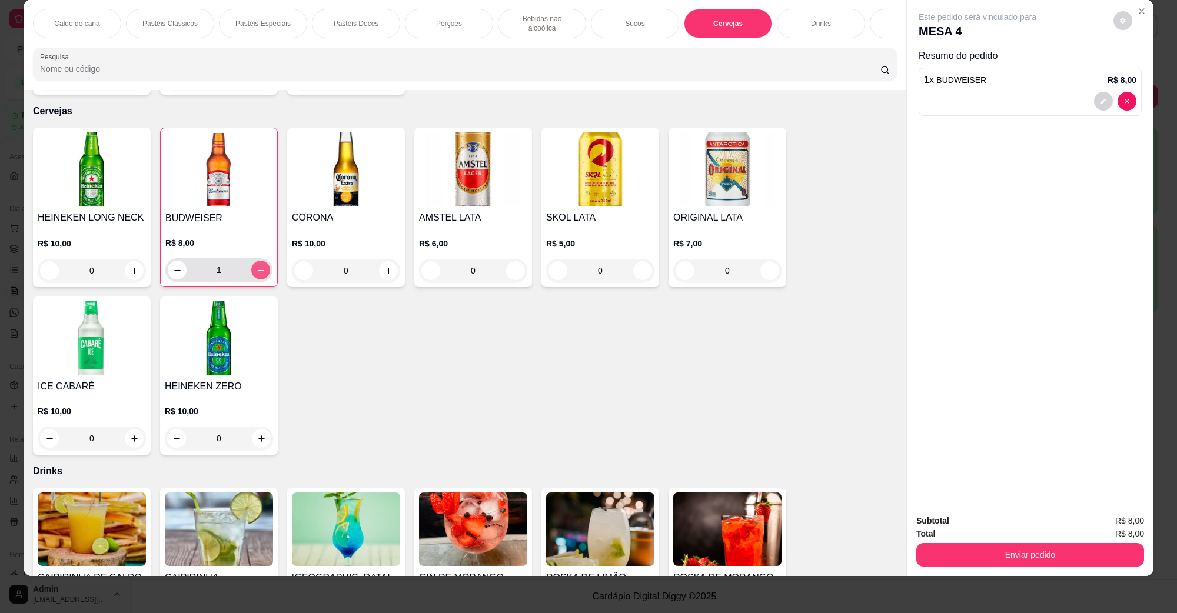
click at [257, 266] on icon "increase-product-quantity" at bounding box center [261, 270] width 9 height 9
type input "2"
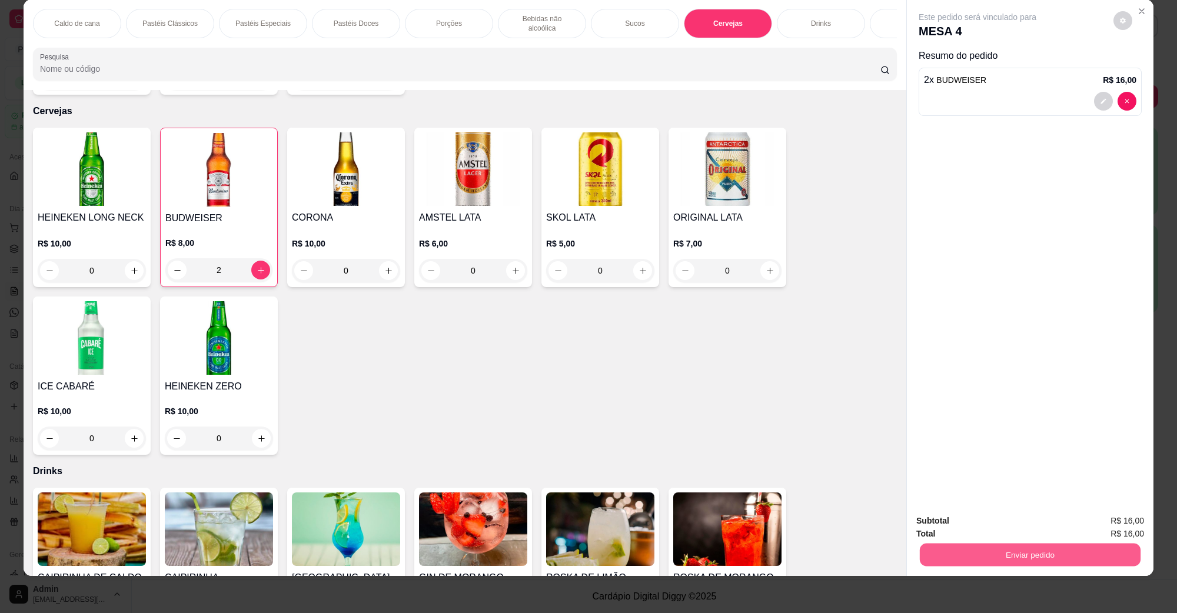
click at [1066, 549] on button "Enviar pedido" at bounding box center [1030, 554] width 221 height 23
click at [1016, 525] on button "Não registrar e enviar pedido" at bounding box center [990, 526] width 122 height 22
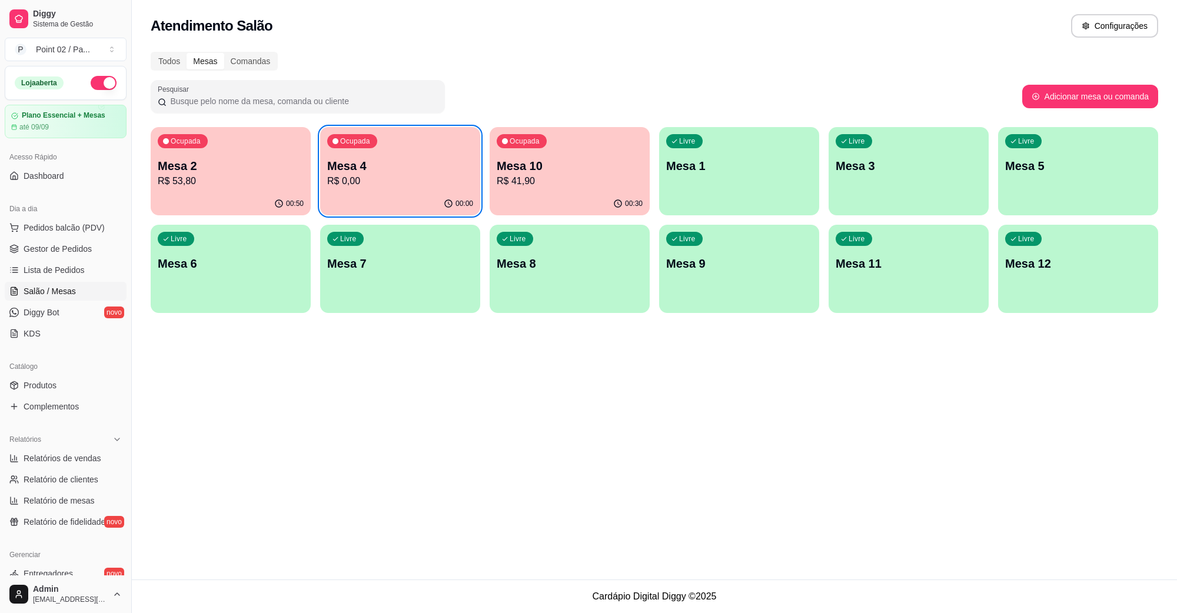
click at [633, 194] on div "00:30" at bounding box center [570, 203] width 160 height 23
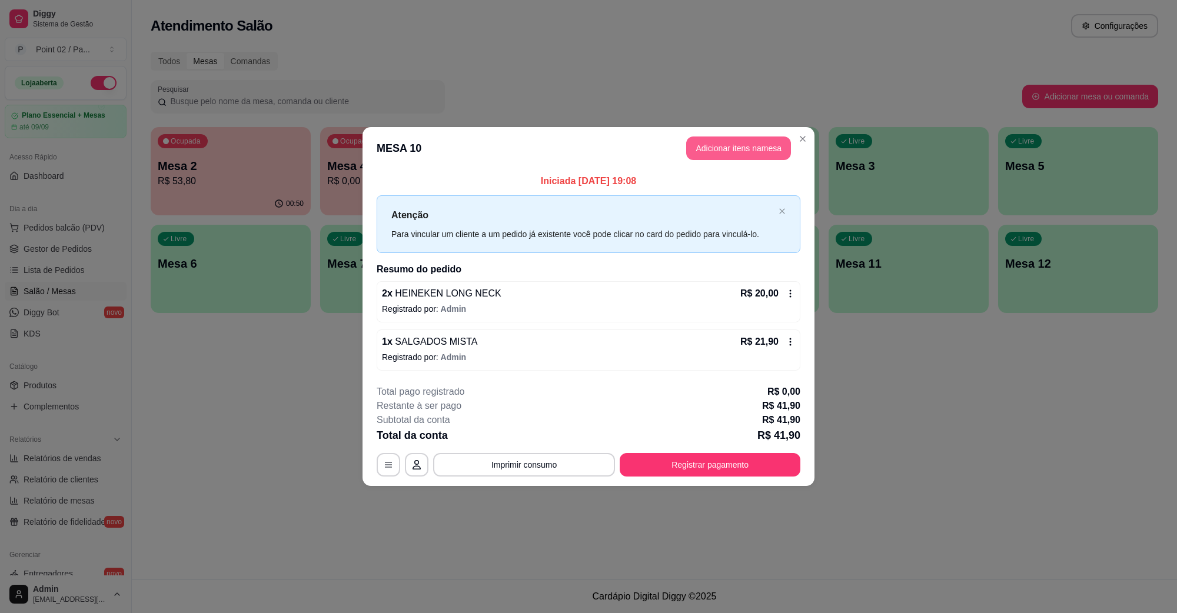
click at [749, 148] on button "Adicionar itens na mesa" at bounding box center [738, 149] width 105 height 24
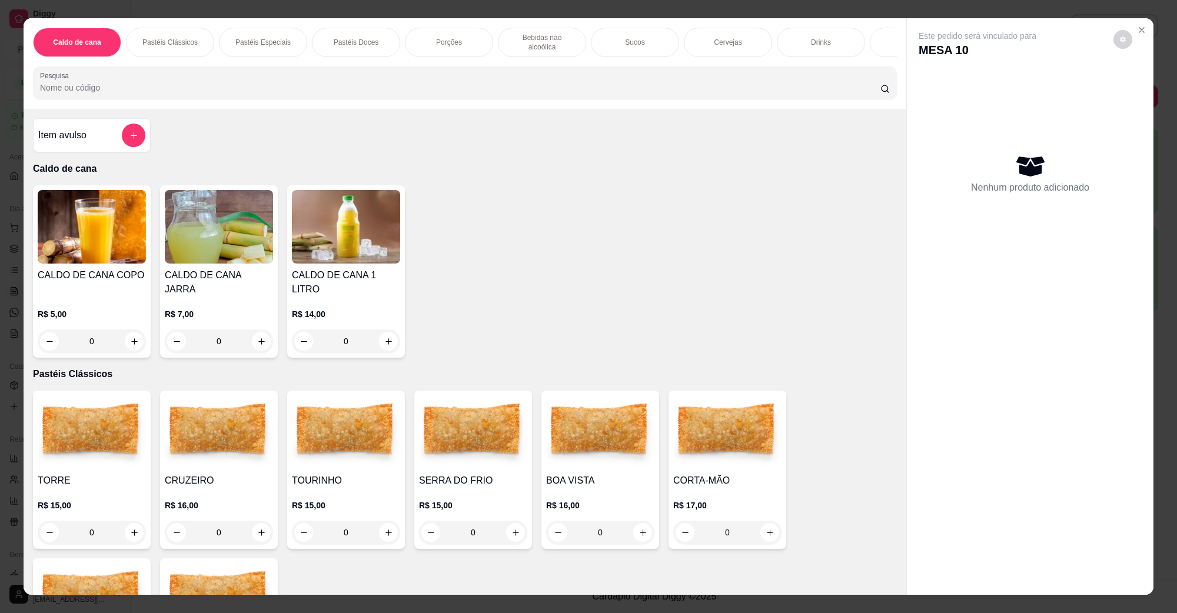
click at [714, 38] on p "Cervejas" at bounding box center [728, 42] width 28 height 9
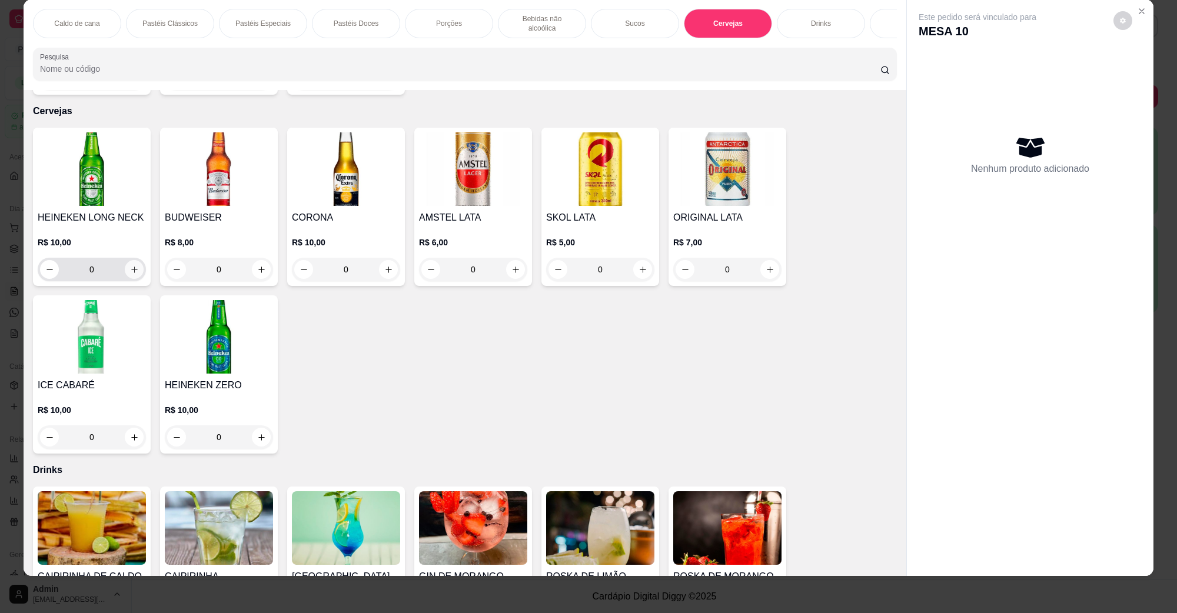
click at [136, 260] on button "increase-product-quantity" at bounding box center [134, 269] width 19 height 19
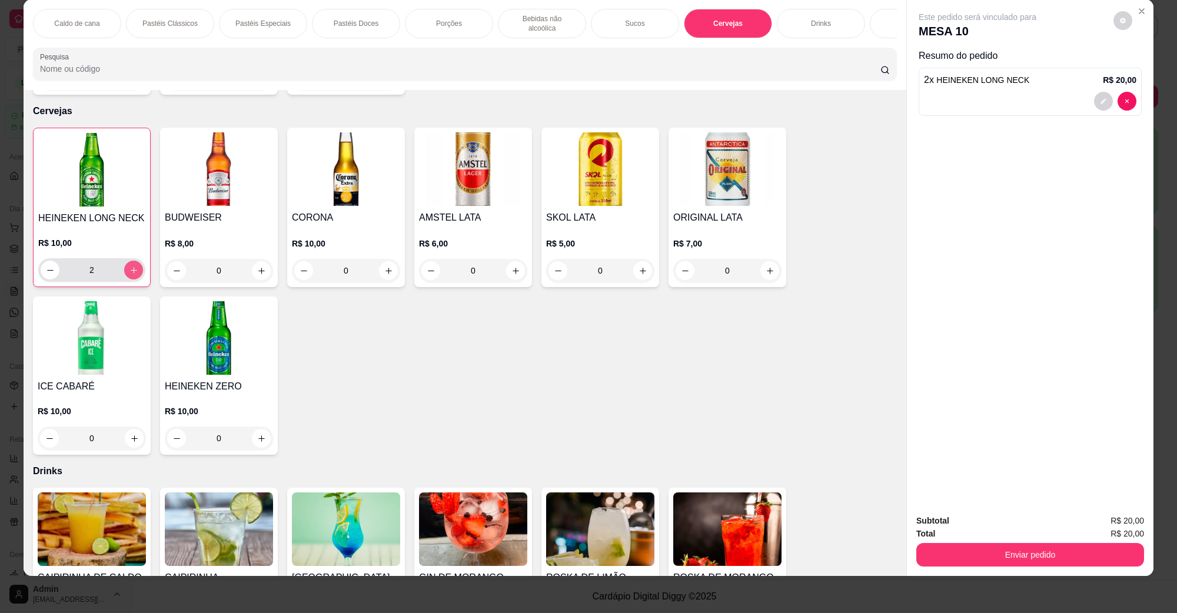
type input "2"
click at [1063, 549] on button "Enviar pedido" at bounding box center [1030, 555] width 228 height 24
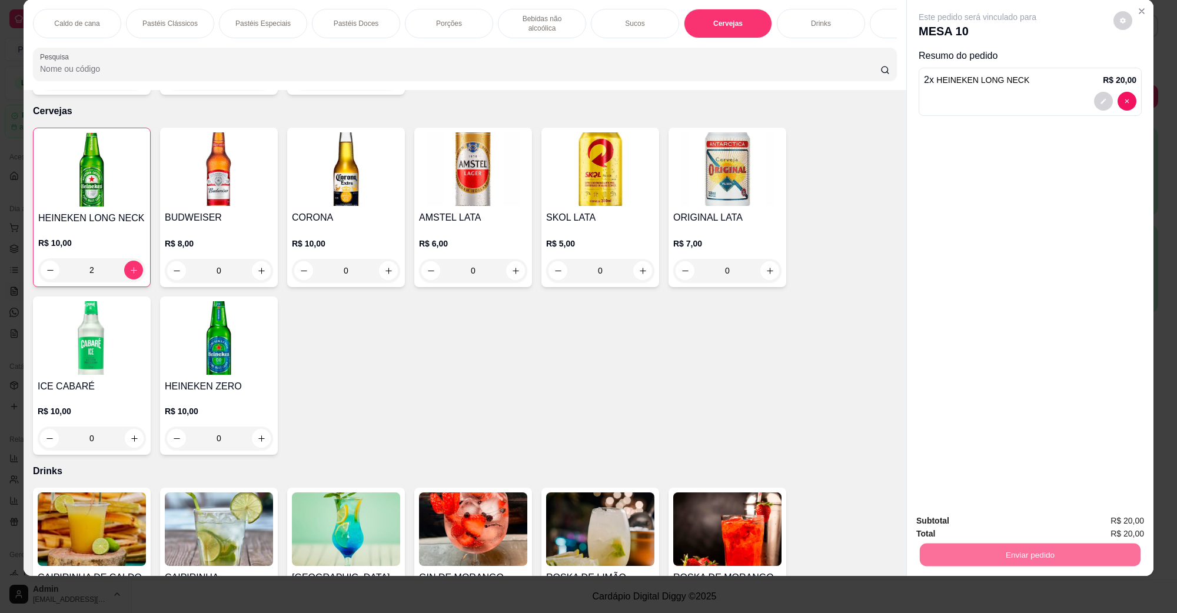
click at [992, 517] on button "Não registrar e enviar pedido" at bounding box center [990, 526] width 122 height 22
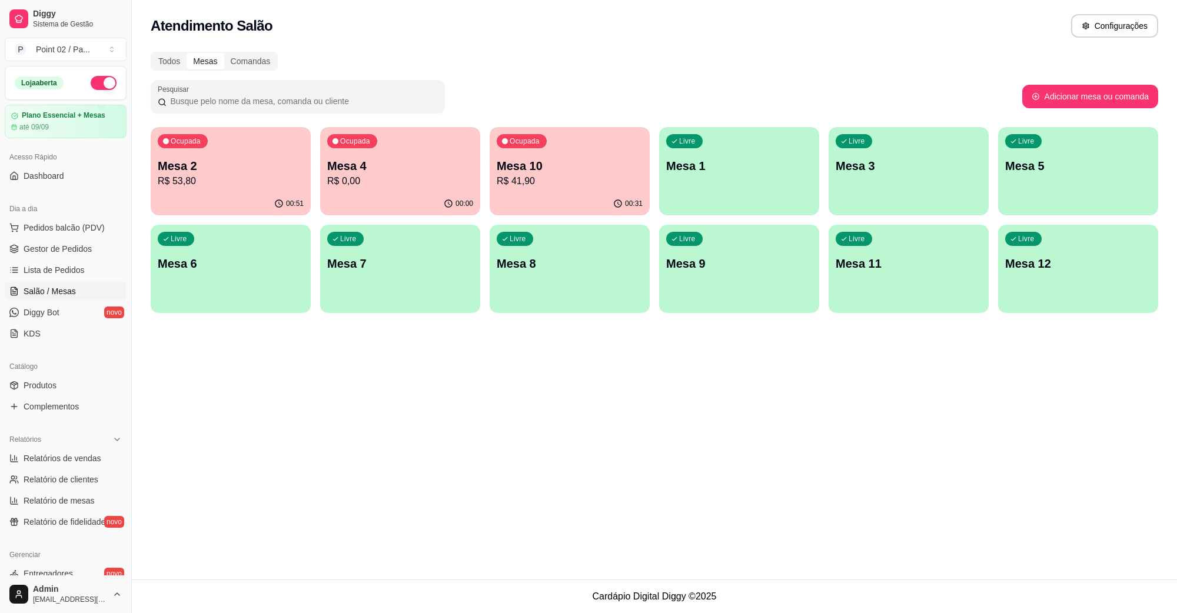
click at [186, 178] on p "R$ 53,80" at bounding box center [231, 181] width 146 height 14
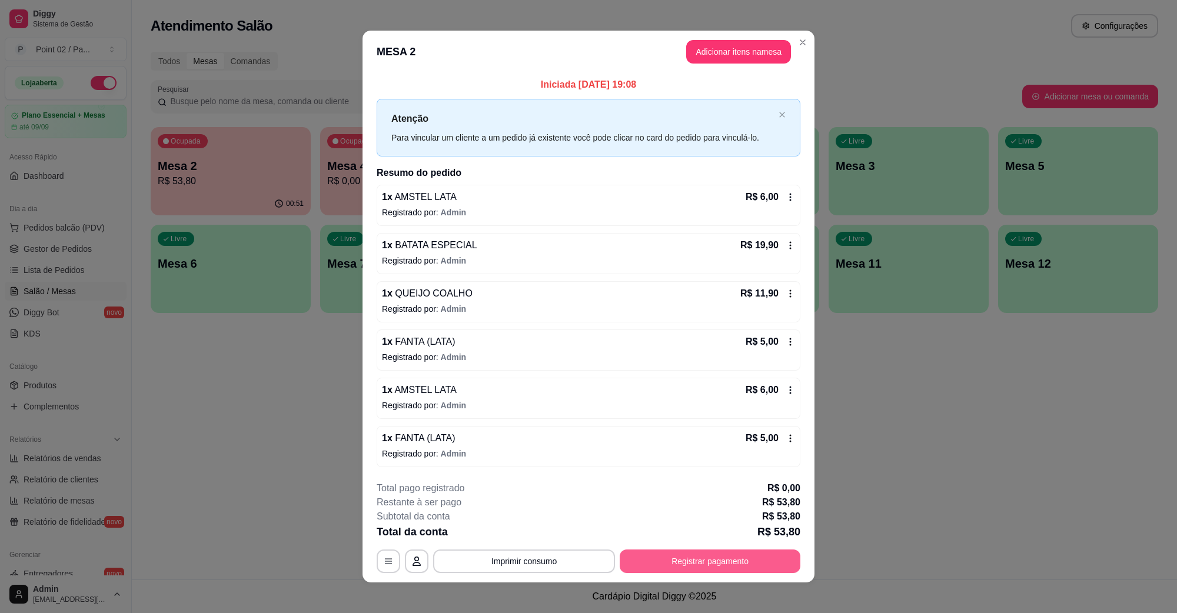
click at [693, 564] on button "Registrar pagamento" at bounding box center [710, 562] width 181 height 24
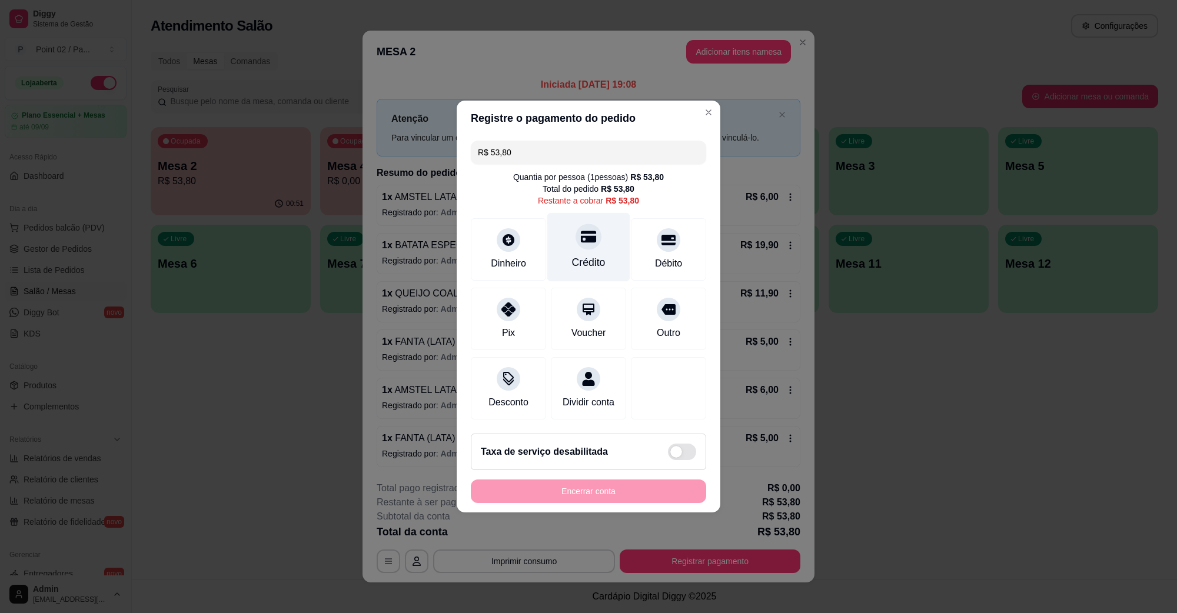
click at [591, 241] on div "Crédito" at bounding box center [588, 247] width 83 height 69
type input "R$ 0,00"
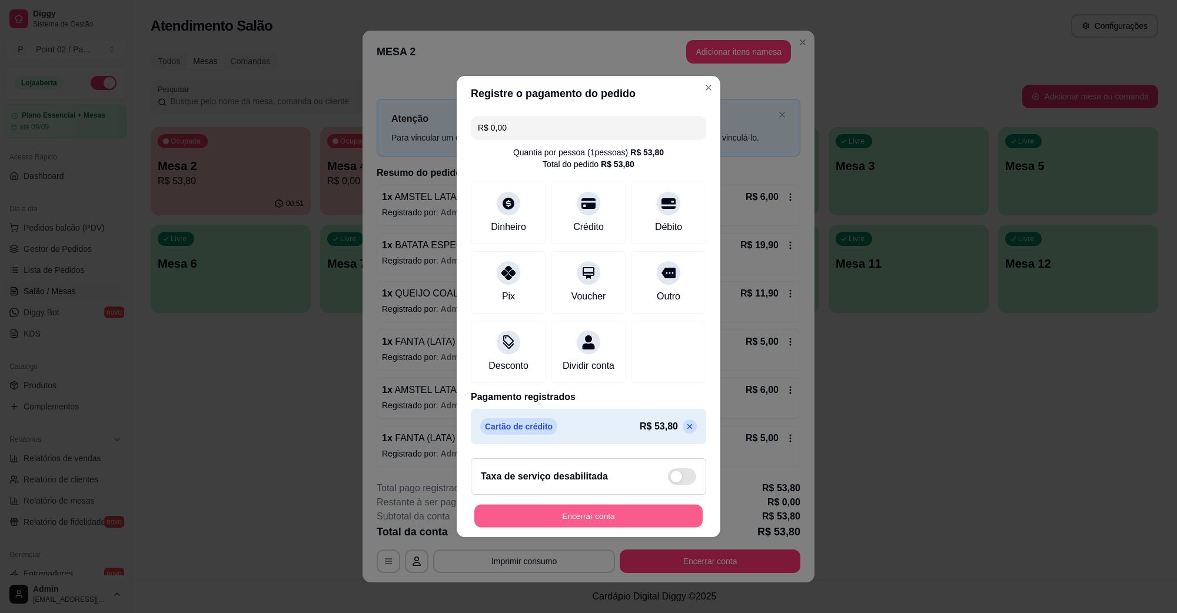
click at [636, 520] on button "Encerrar conta" at bounding box center [588, 516] width 228 height 23
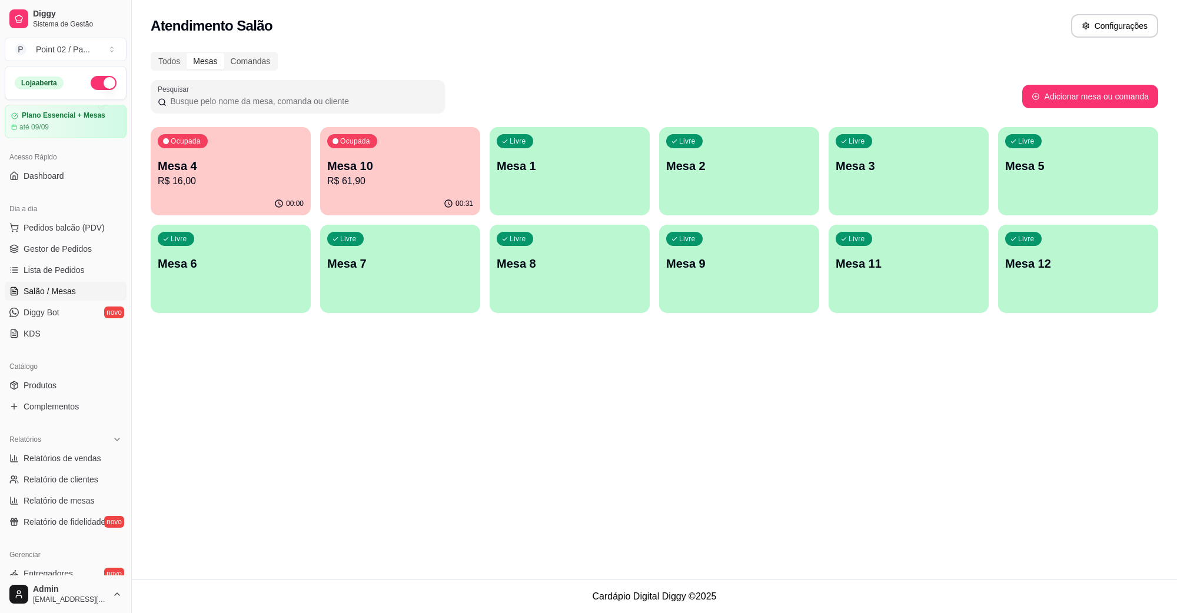
click at [390, 159] on p "Mesa 10" at bounding box center [400, 166] width 146 height 16
click at [415, 182] on p "R$ 61,90" at bounding box center [400, 181] width 146 height 14
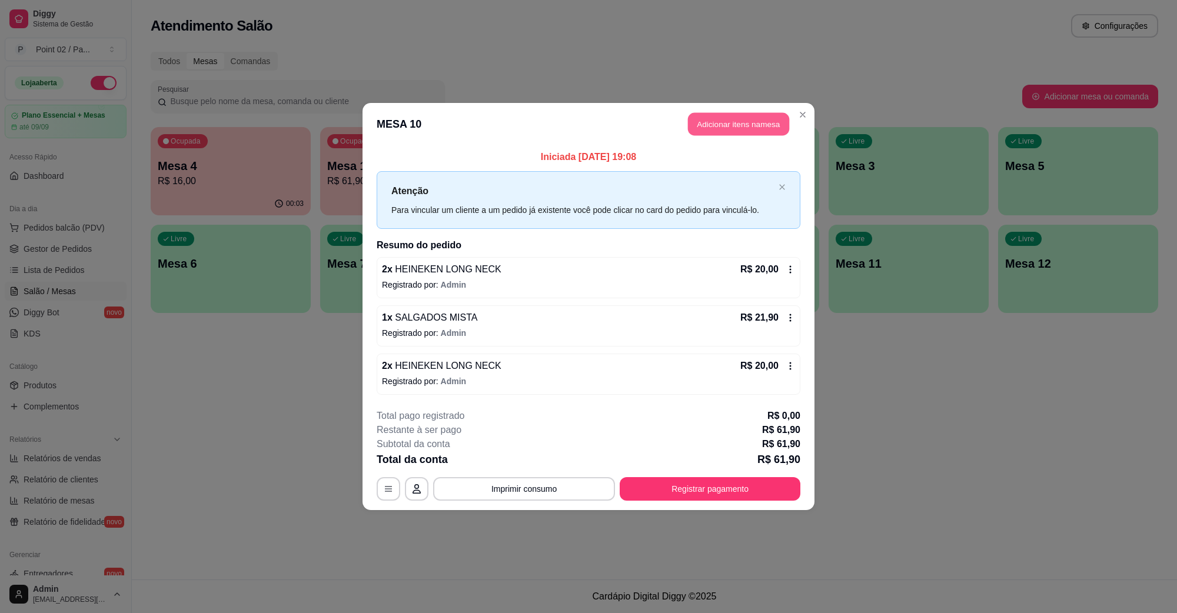
click at [757, 119] on button "Adicionar itens na mesa" at bounding box center [738, 124] width 101 height 23
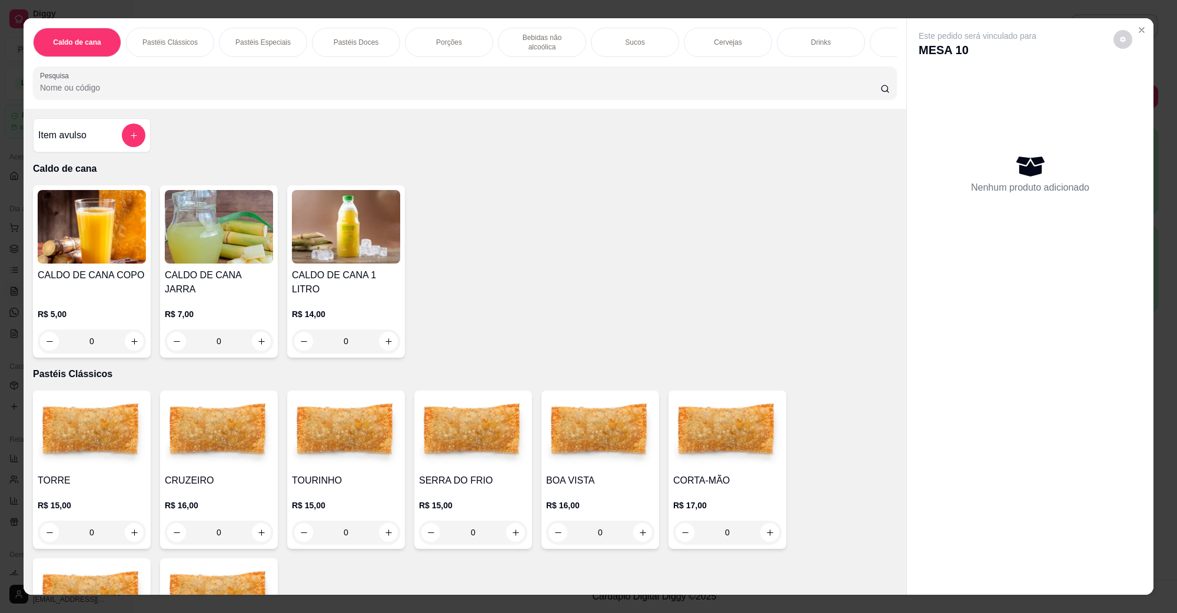
click at [716, 38] on p "Cervejas" at bounding box center [728, 42] width 28 height 9
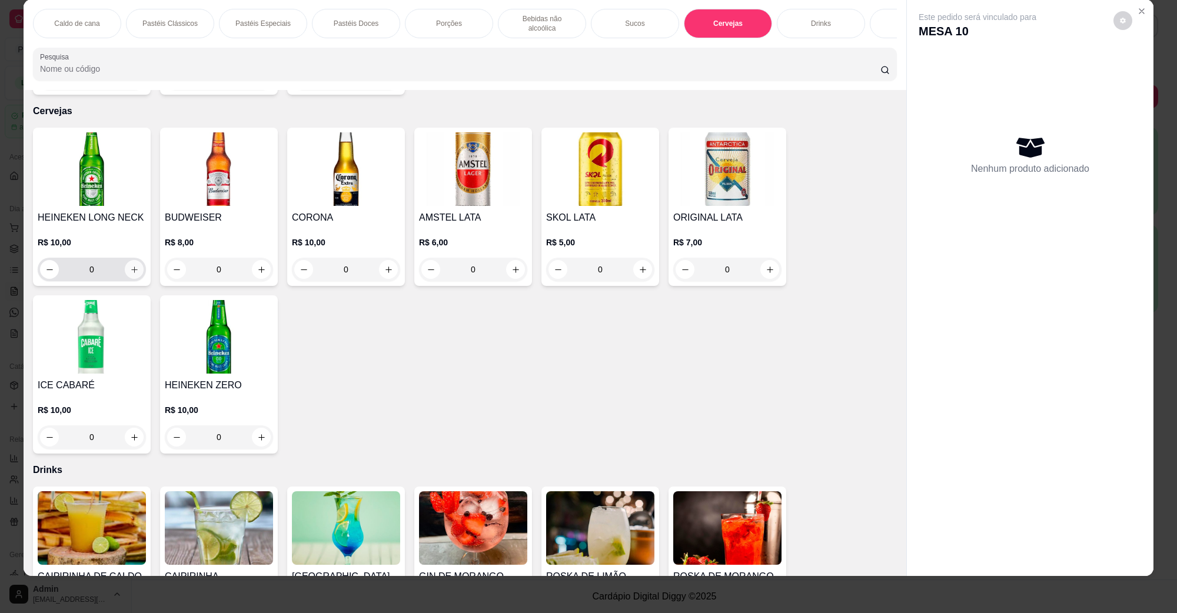
click at [130, 265] on icon "increase-product-quantity" at bounding box center [134, 269] width 9 height 9
click at [131, 267] on icon "increase-product-quantity" at bounding box center [134, 270] width 6 height 6
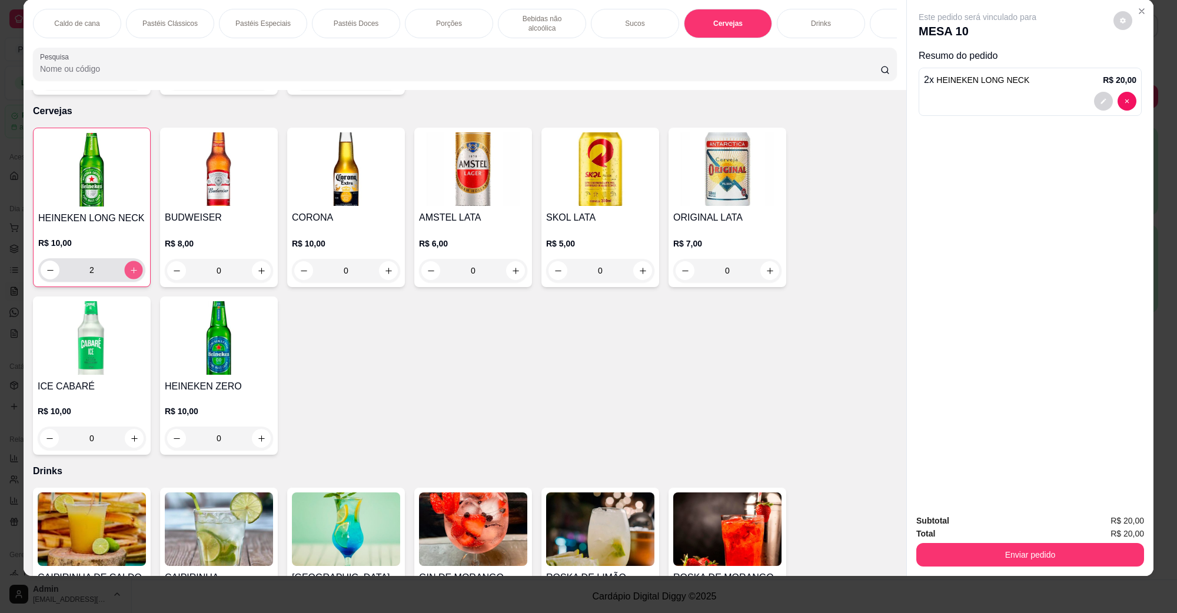
click at [131, 267] on icon "increase-product-quantity" at bounding box center [134, 270] width 6 height 6
type input "5"
click at [1102, 548] on button "Enviar pedido" at bounding box center [1030, 555] width 228 height 24
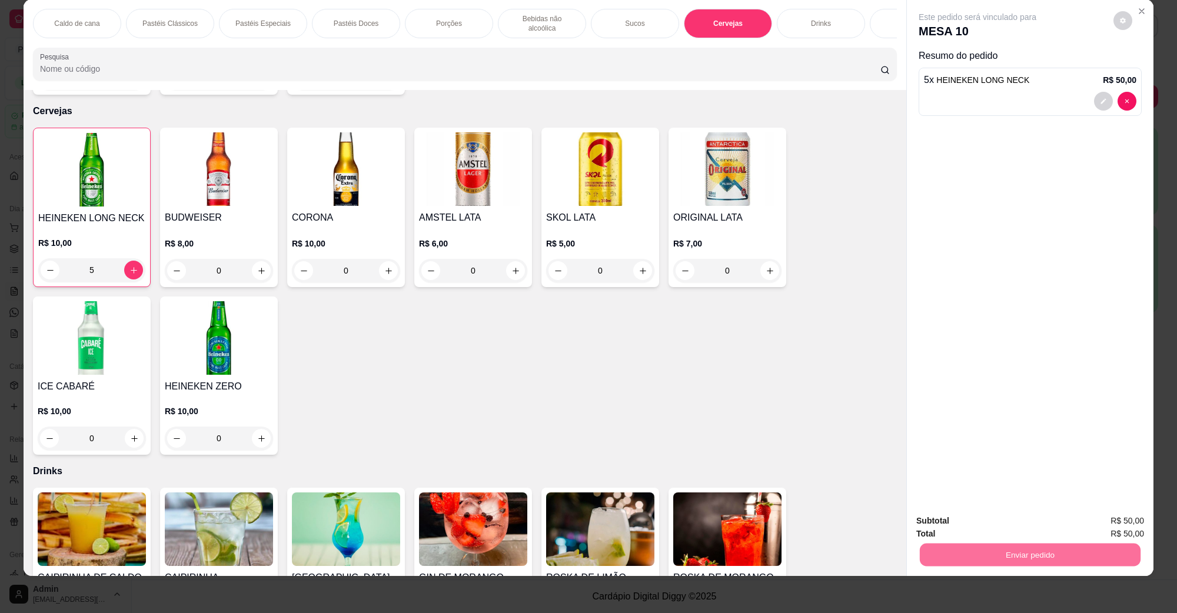
click at [1031, 515] on button "Não registrar e enviar pedido" at bounding box center [990, 526] width 119 height 22
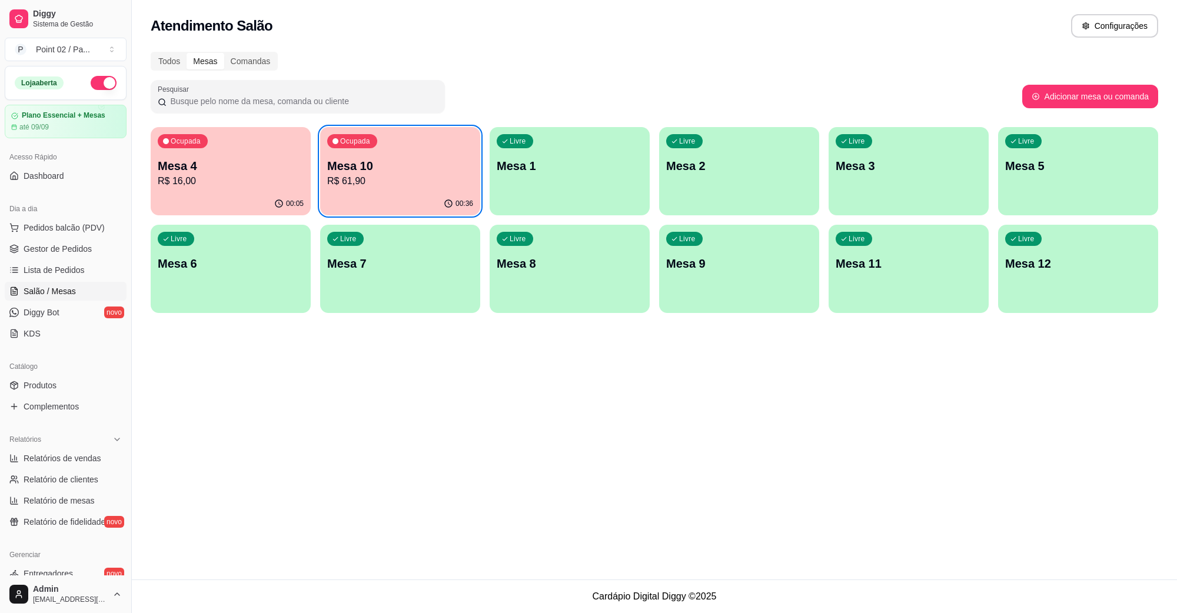
click at [260, 187] on p "R$ 16,00" at bounding box center [231, 181] width 146 height 14
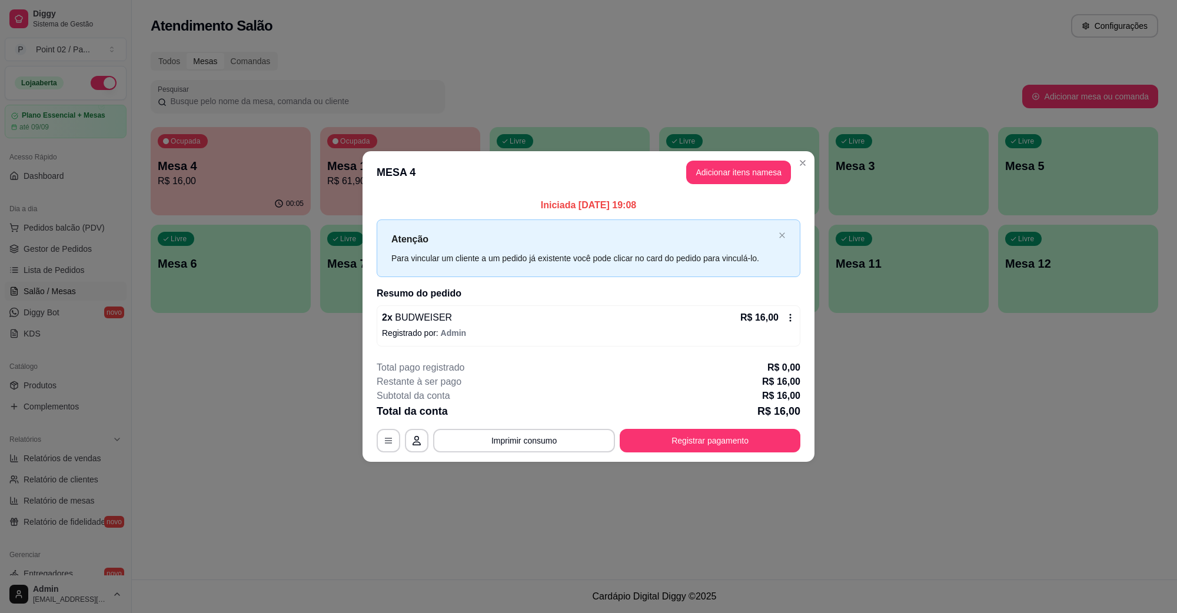
click at [740, 181] on button "Adicionar itens na mesa" at bounding box center [738, 173] width 105 height 24
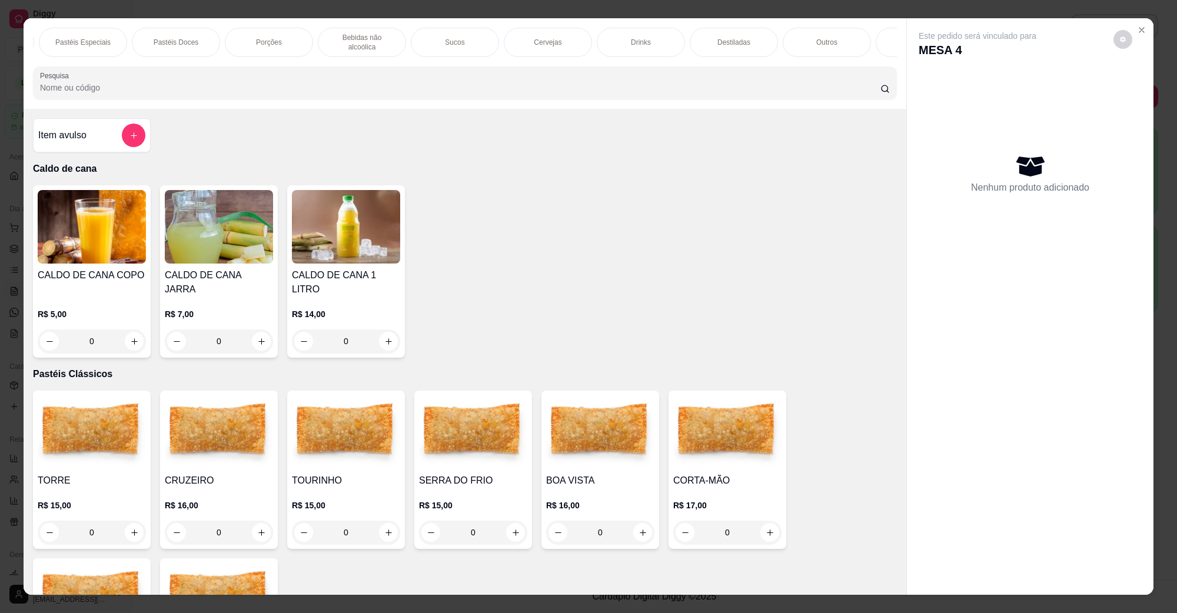
scroll to position [0, 0]
click at [310, 82] on div at bounding box center [465, 83] width 850 height 24
click at [451, 41] on p "Porções" at bounding box center [449, 42] width 26 height 9
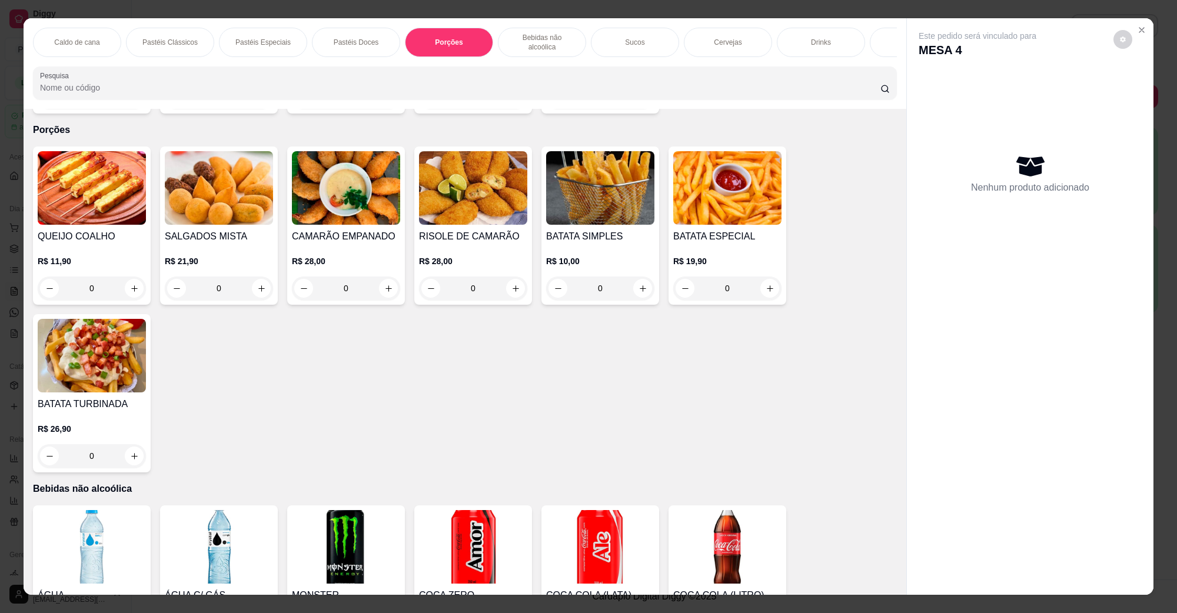
scroll to position [19, 0]
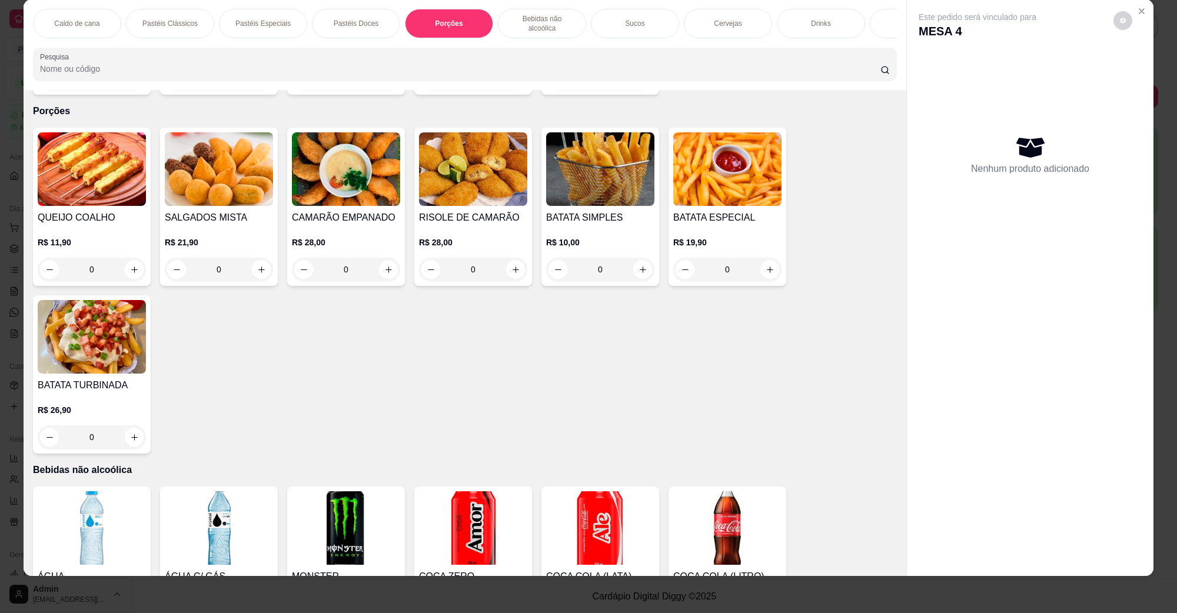
click at [706, 154] on img at bounding box center [727, 169] width 108 height 74
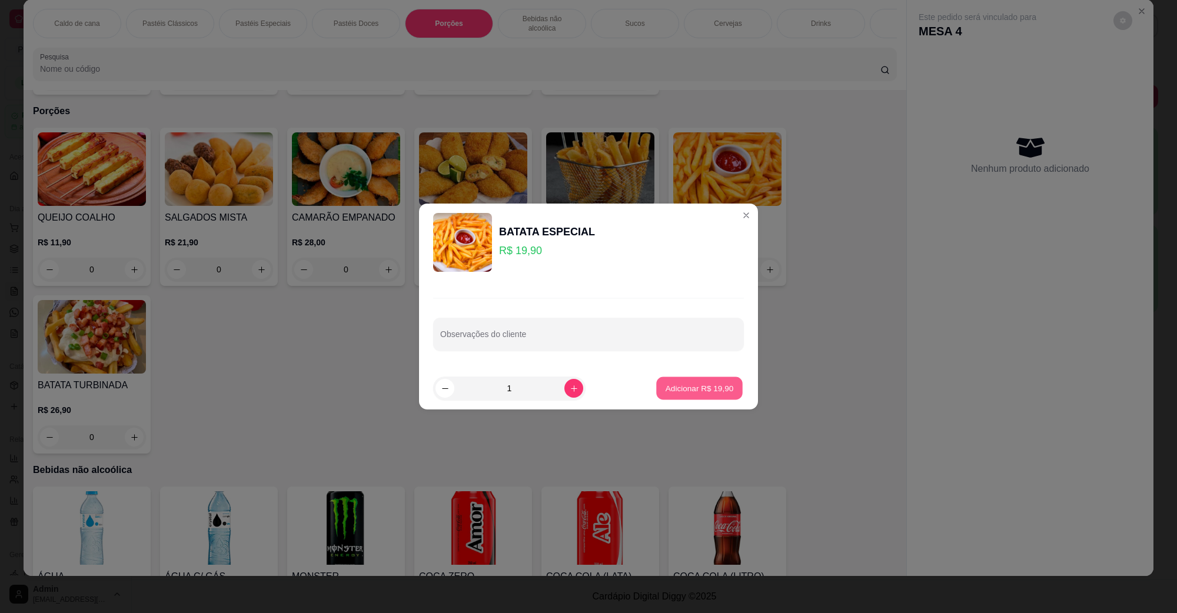
click at [703, 395] on button "Adicionar R$ 19,90" at bounding box center [699, 388] width 87 height 23
type input "1"
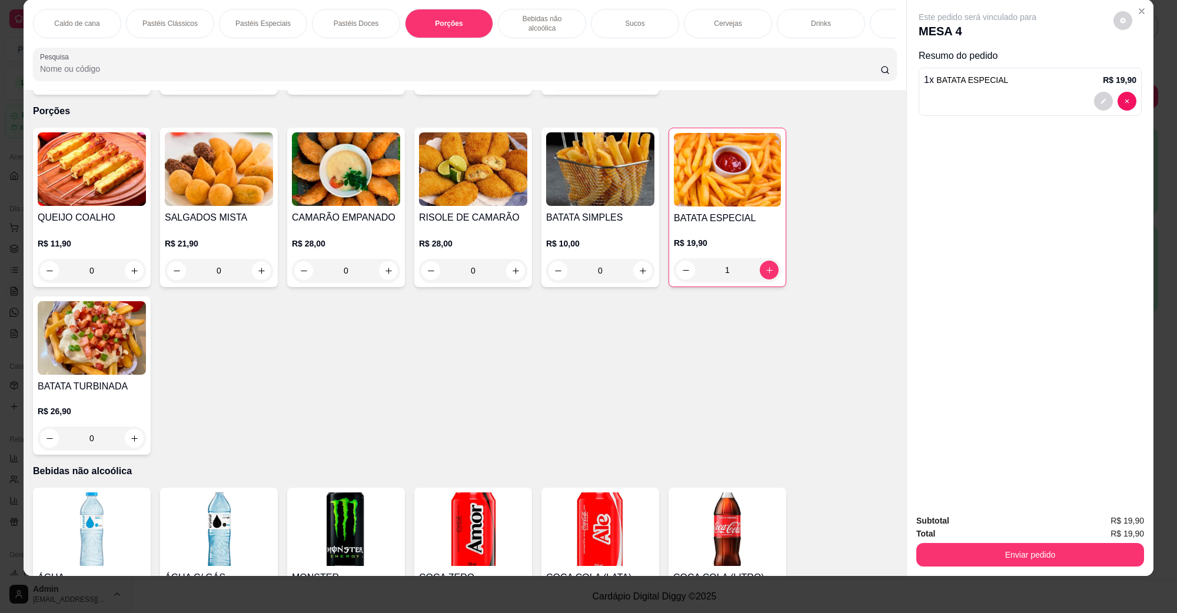
click at [1078, 569] on div "Subtotal R$ 19,90 Total R$ 19,90 Enviar pedido" at bounding box center [1030, 540] width 247 height 71
click at [1072, 560] on button "Enviar pedido" at bounding box center [1030, 555] width 228 height 24
click at [1011, 529] on button "Não registrar e enviar pedido" at bounding box center [990, 526] width 122 height 22
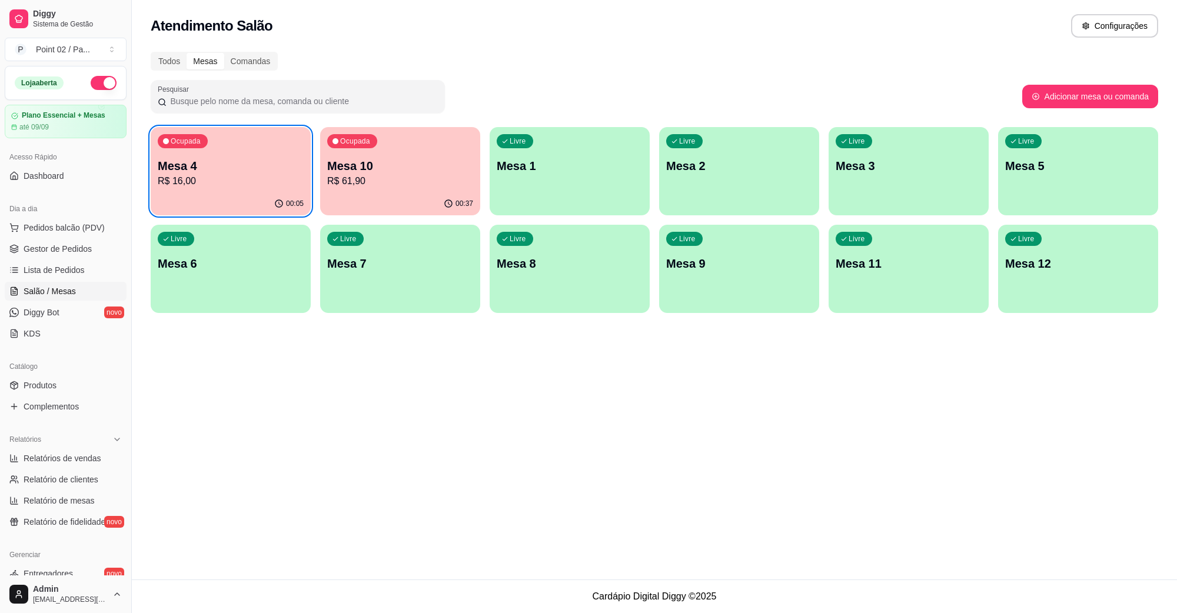
click at [763, 168] on p "Mesa 2" at bounding box center [739, 166] width 146 height 16
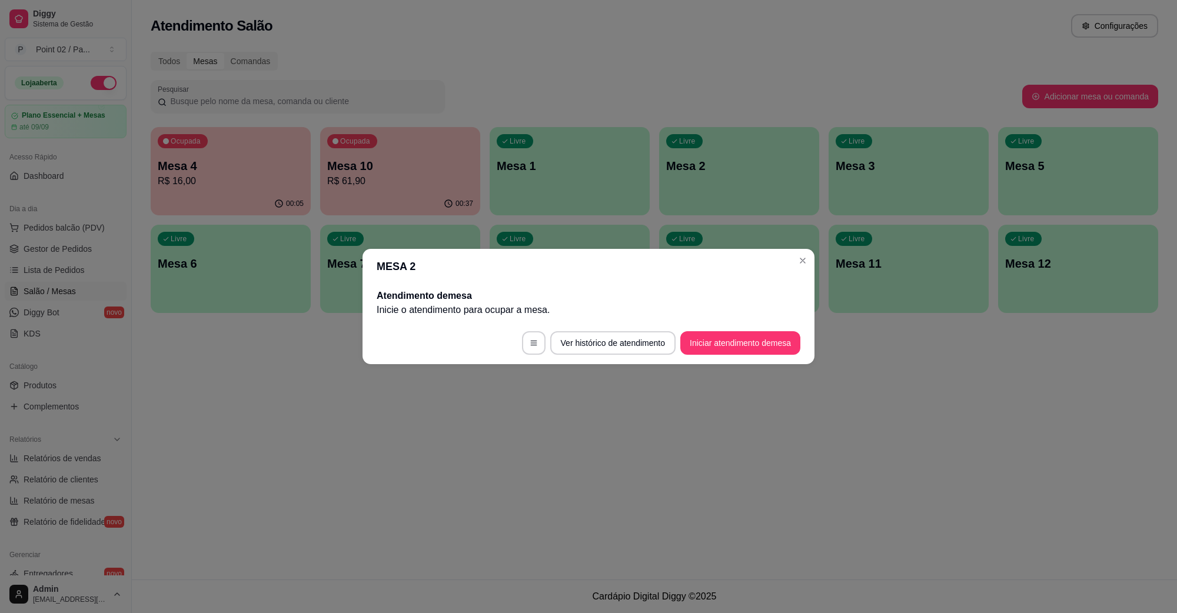
click at [747, 340] on button "Iniciar atendimento de mesa" at bounding box center [740, 343] width 120 height 24
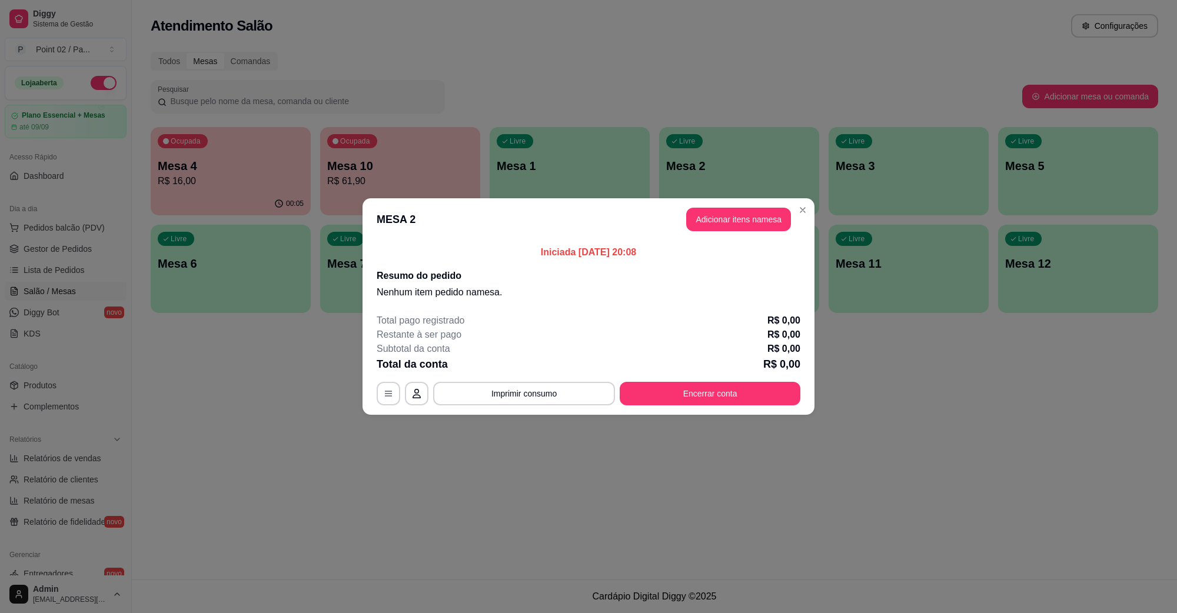
click at [725, 240] on header "MESA 2 Adicionar itens na mesa" at bounding box center [589, 219] width 452 height 42
click at [728, 227] on button "Adicionar itens na mesa" at bounding box center [738, 220] width 105 height 24
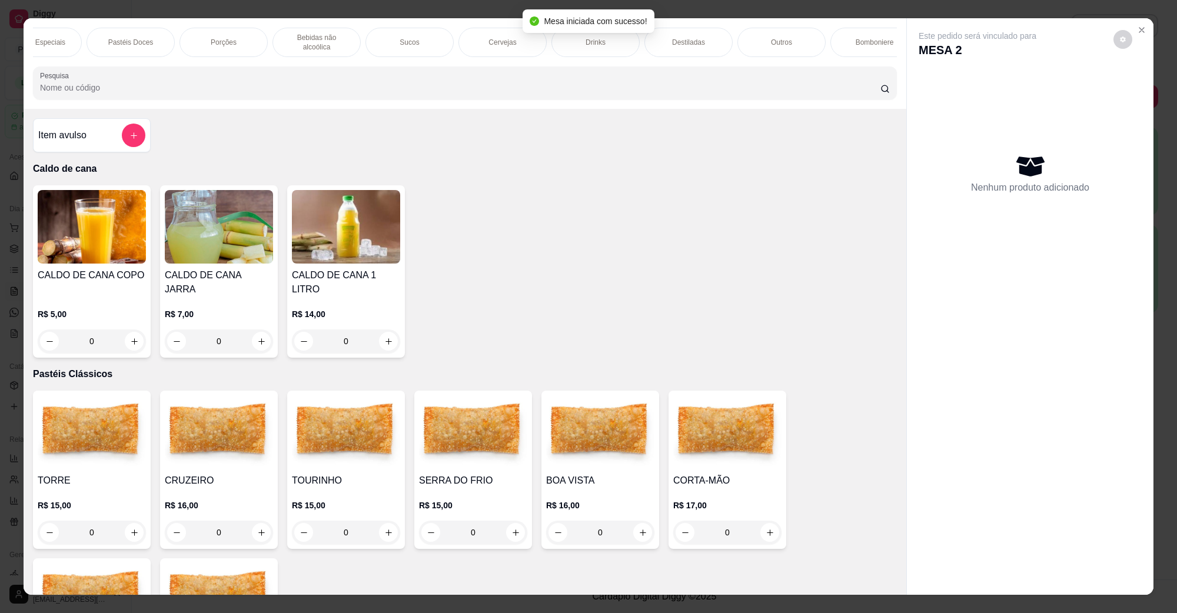
scroll to position [0, 247]
click at [646, 30] on div "Destiladas" at bounding box center [667, 42] width 88 height 29
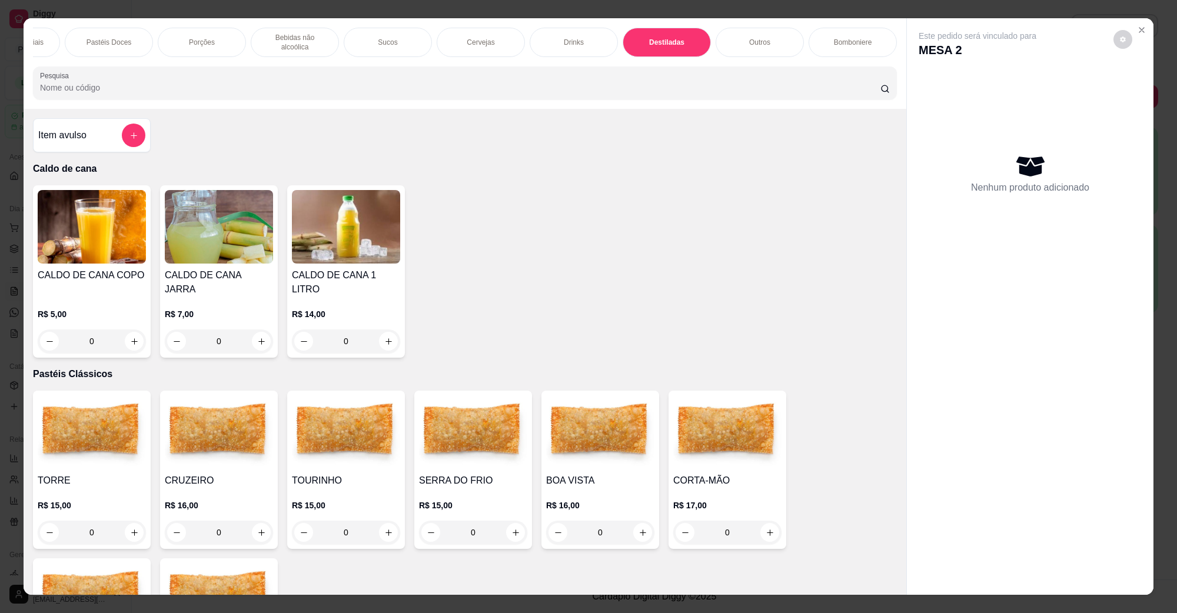
scroll to position [19, 0]
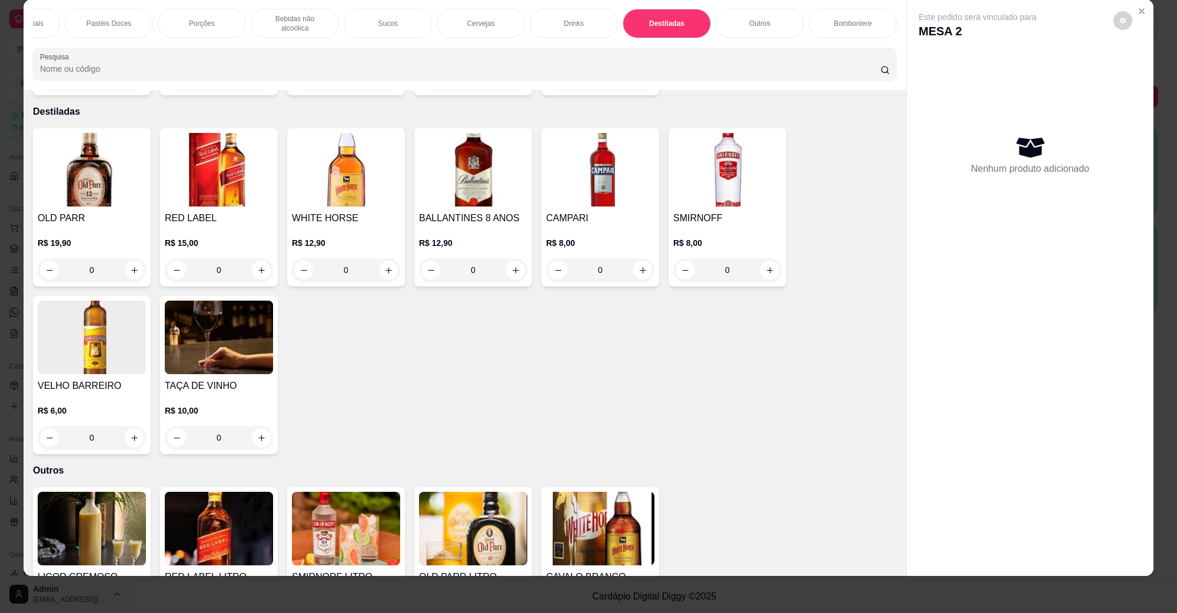
click at [626, 157] on img at bounding box center [600, 170] width 108 height 74
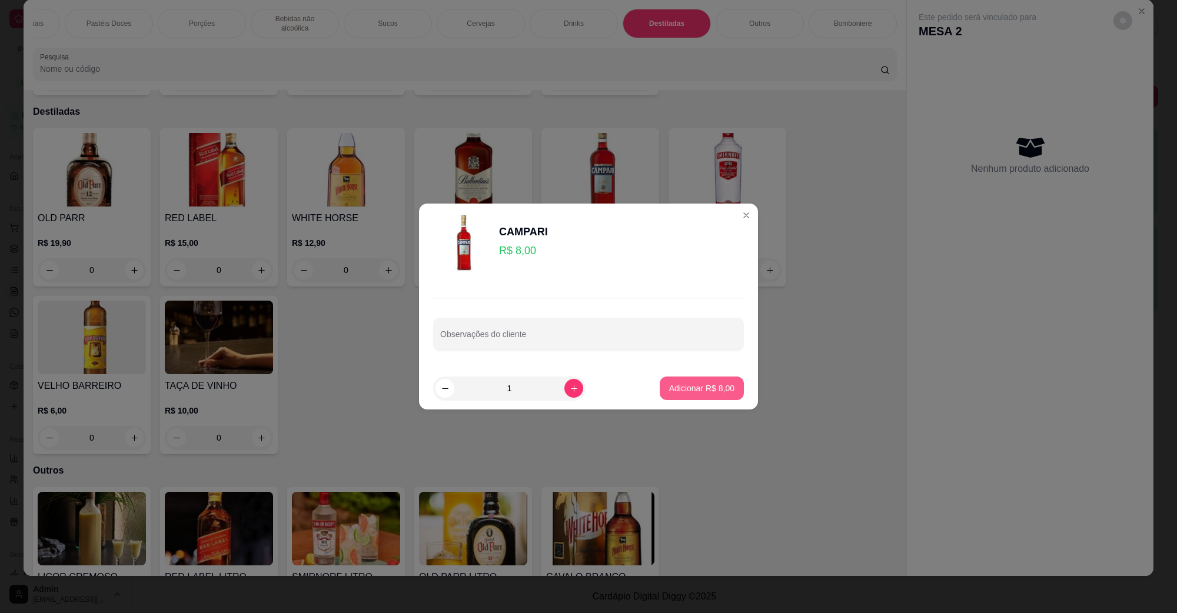
click at [670, 397] on button "Adicionar R$ 8,00" at bounding box center [702, 389] width 84 height 24
type input "1"
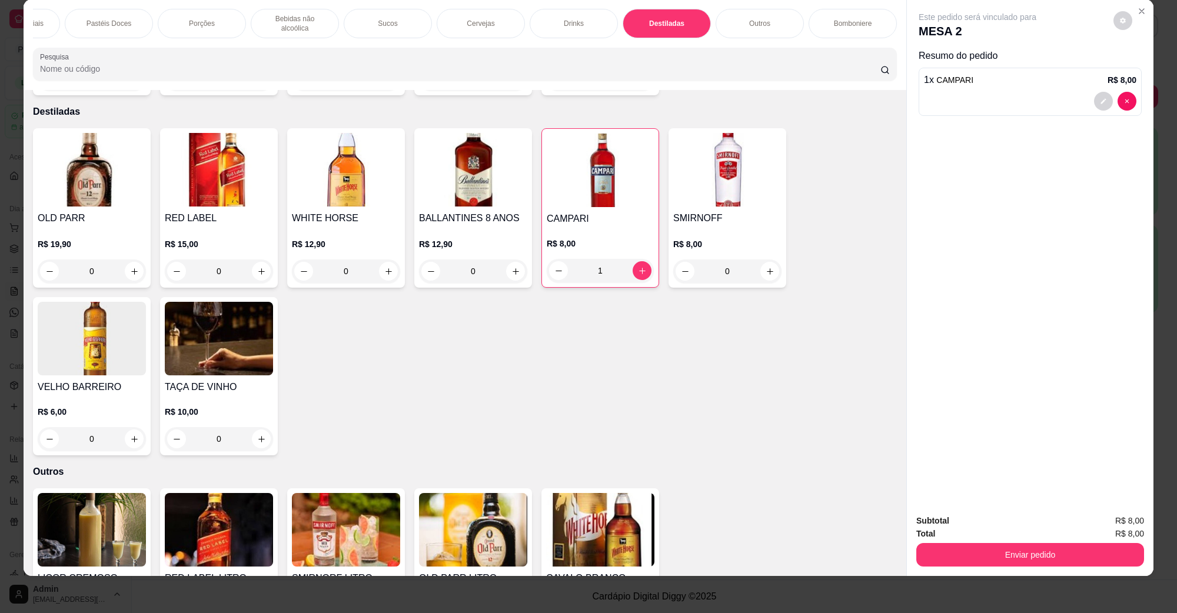
click at [484, 12] on div "Cervejas" at bounding box center [481, 23] width 88 height 29
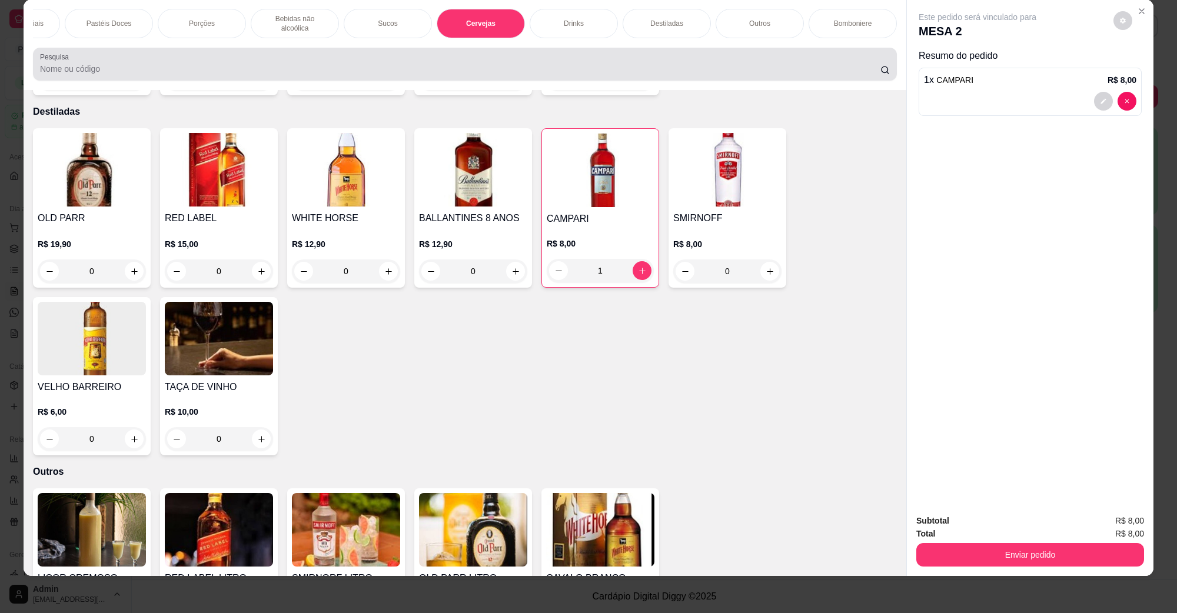
scroll to position [1895, 0]
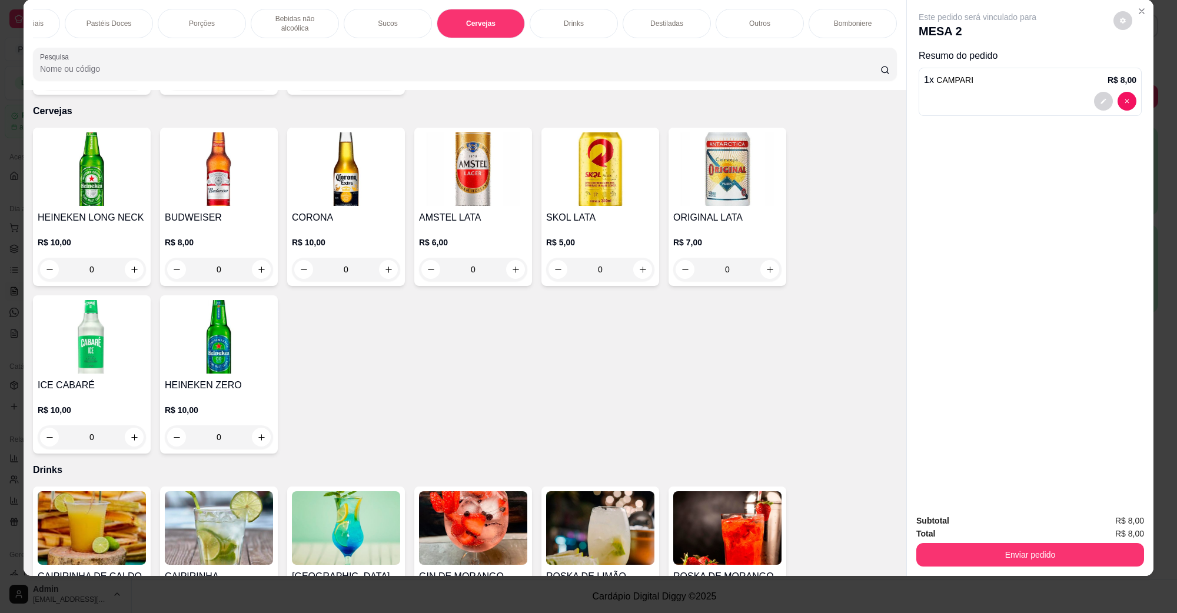
click at [328, 159] on img at bounding box center [346, 169] width 108 height 74
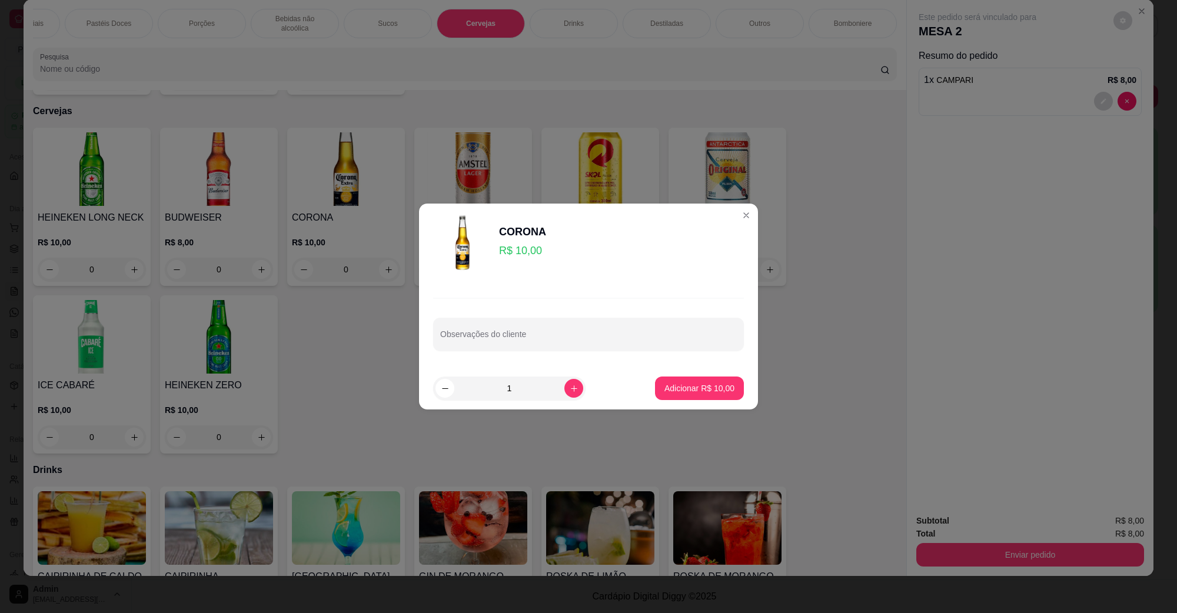
click at [706, 386] on p "Adicionar R$ 10,00" at bounding box center [699, 389] width 70 height 12
type input "1"
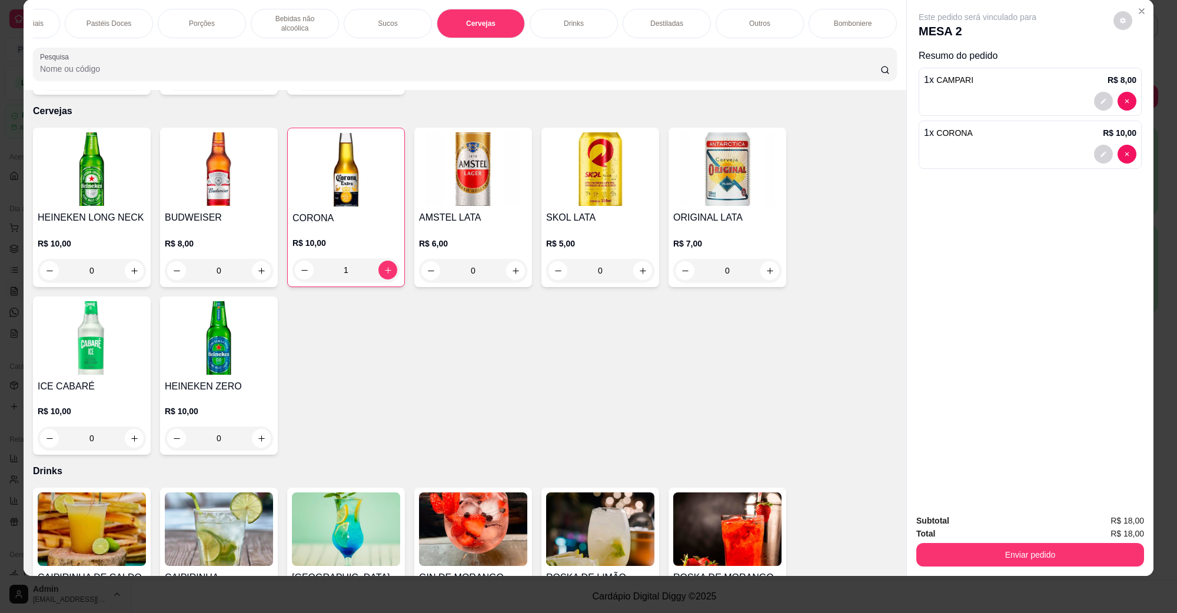
click at [1043, 543] on button "Enviar pedido" at bounding box center [1030, 555] width 228 height 24
click at [949, 522] on button "Não registrar e enviar pedido" at bounding box center [990, 526] width 122 height 22
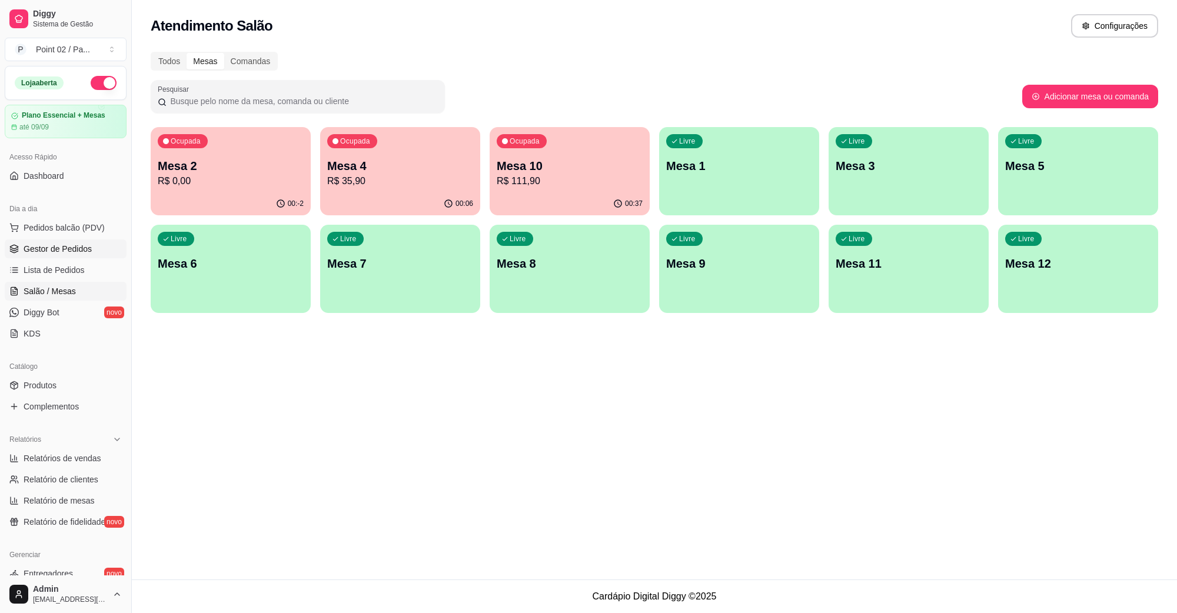
click at [74, 244] on span "Gestor de Pedidos" at bounding box center [58, 249] width 68 height 12
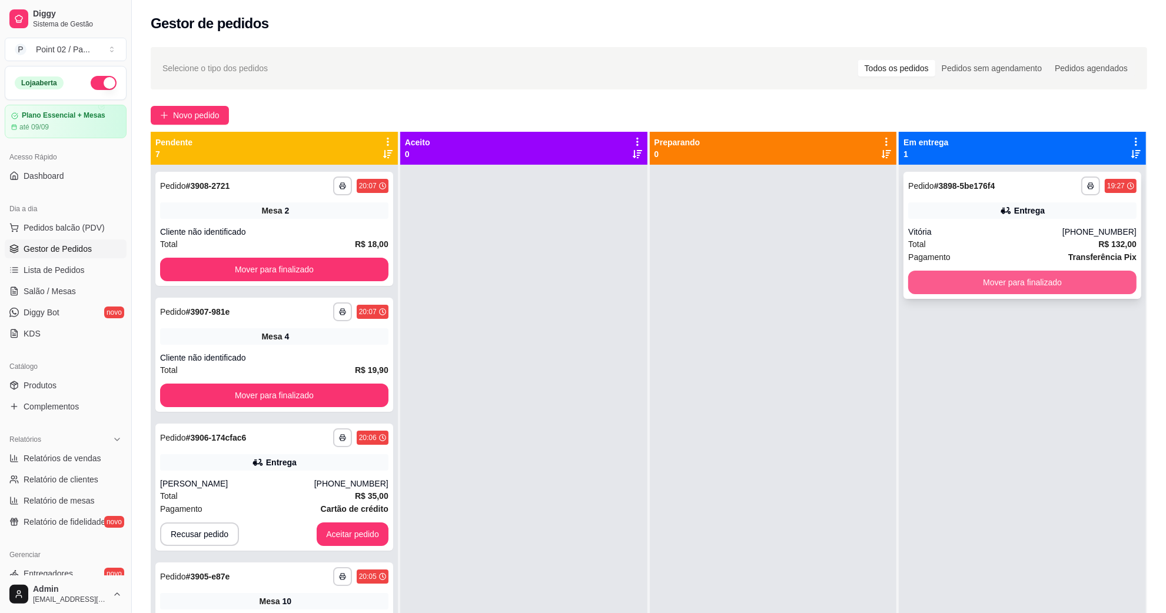
click at [990, 284] on button "Mover para finalizado" at bounding box center [1022, 283] width 228 height 24
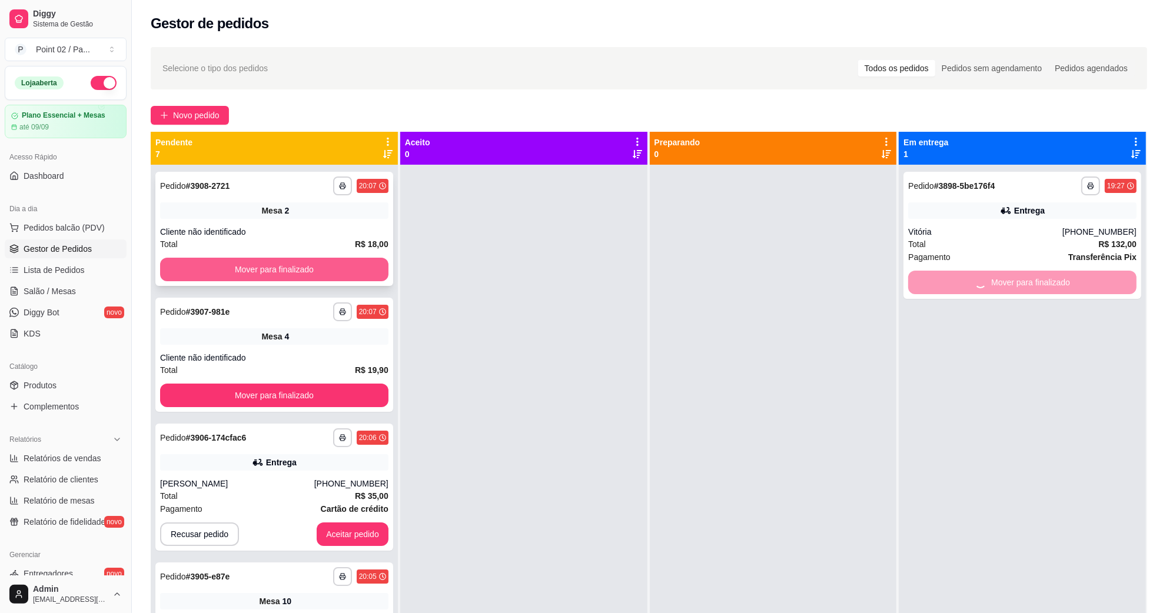
click at [297, 272] on button "Mover para finalizado" at bounding box center [274, 270] width 228 height 24
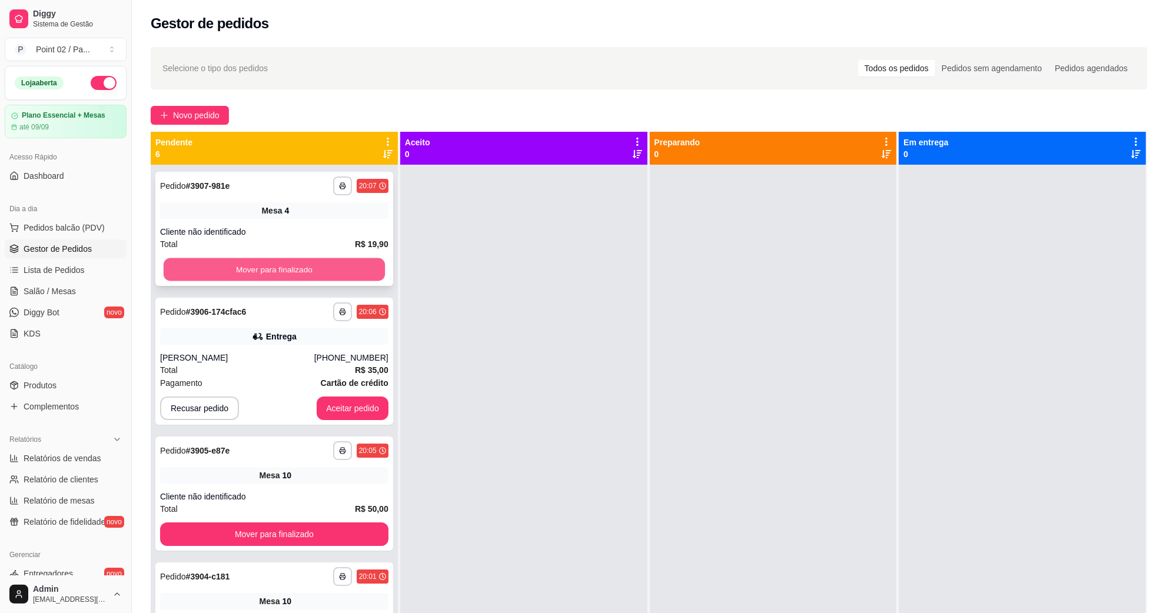
click at [311, 271] on button "Mover para finalizado" at bounding box center [274, 269] width 221 height 23
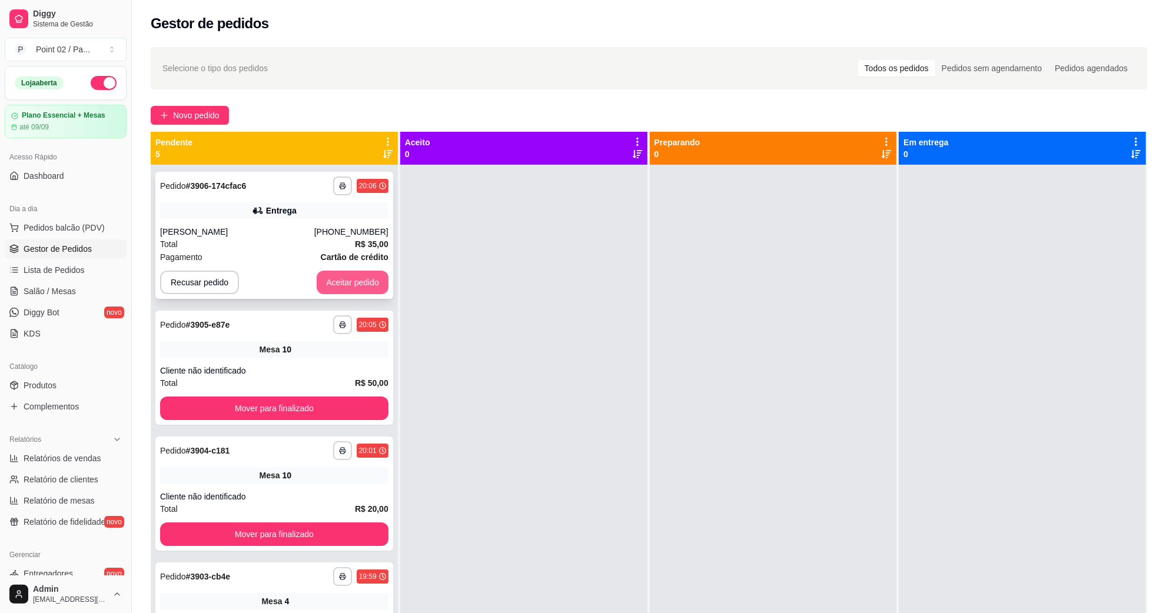
click at [338, 285] on button "Aceitar pedido" at bounding box center [353, 283] width 72 height 24
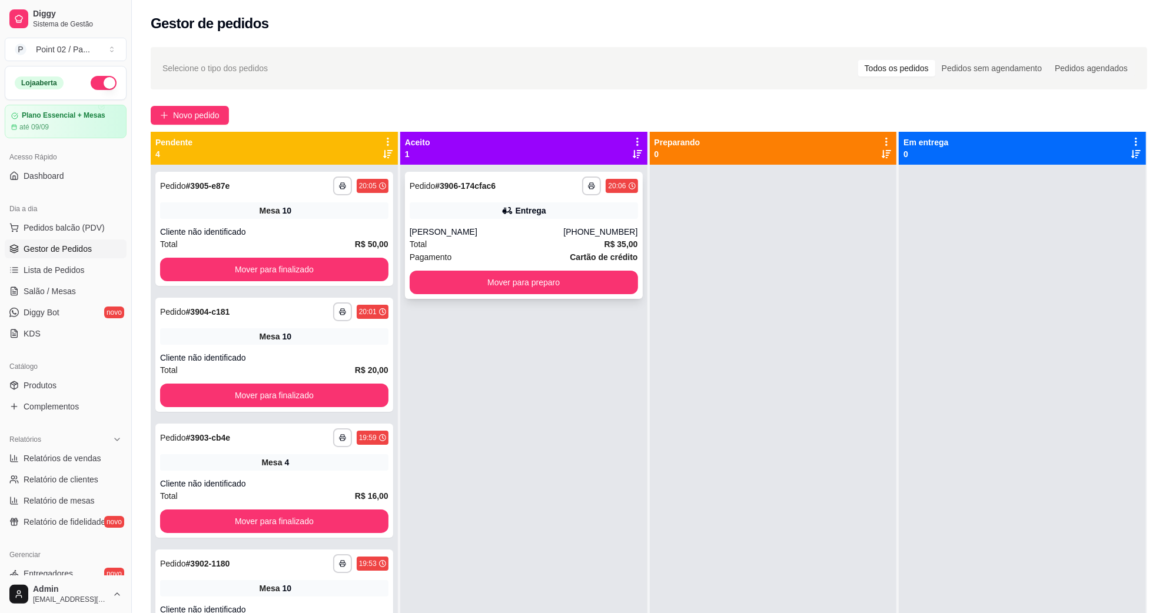
click at [501, 242] on div "Total R$ 35,00" at bounding box center [524, 244] width 228 height 13
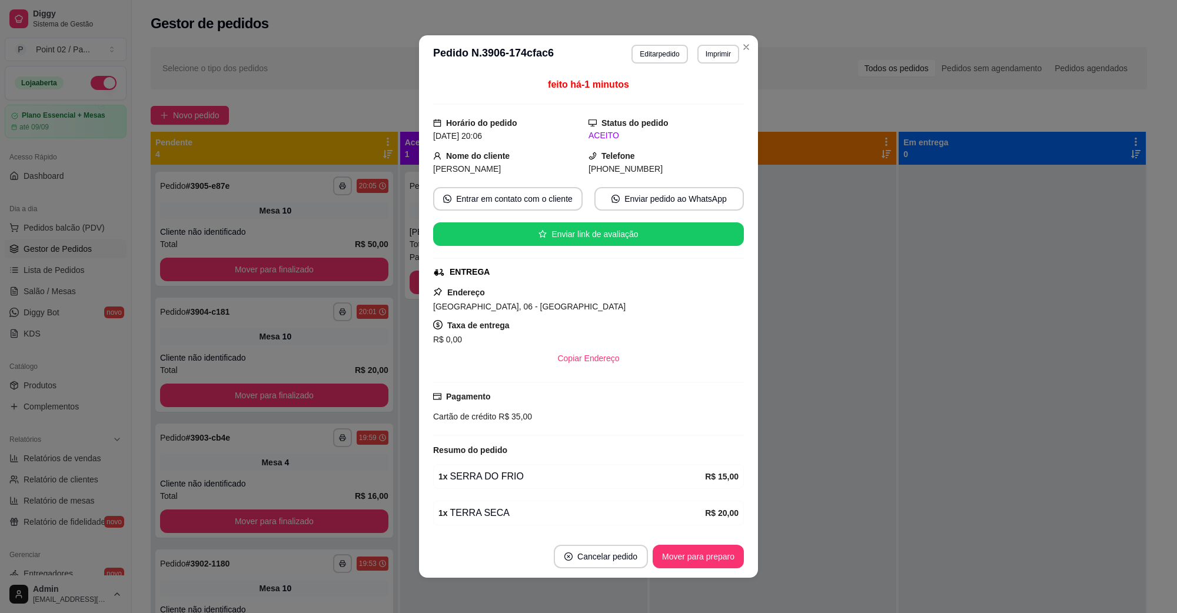
scroll to position [45, 0]
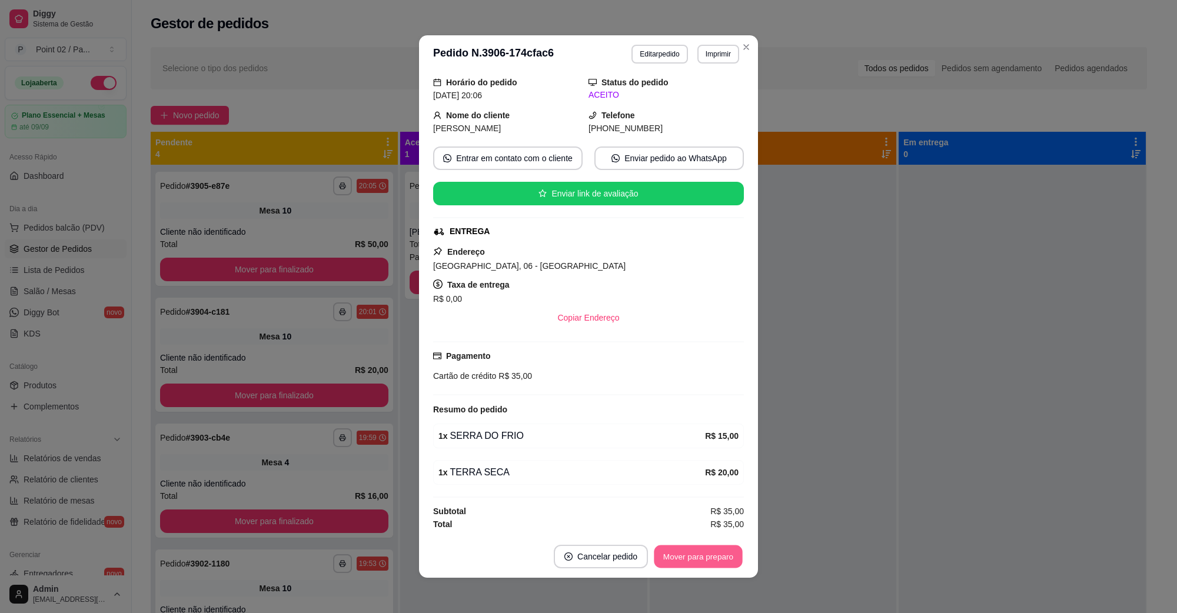
click at [703, 563] on button "Mover para preparo" at bounding box center [698, 557] width 88 height 23
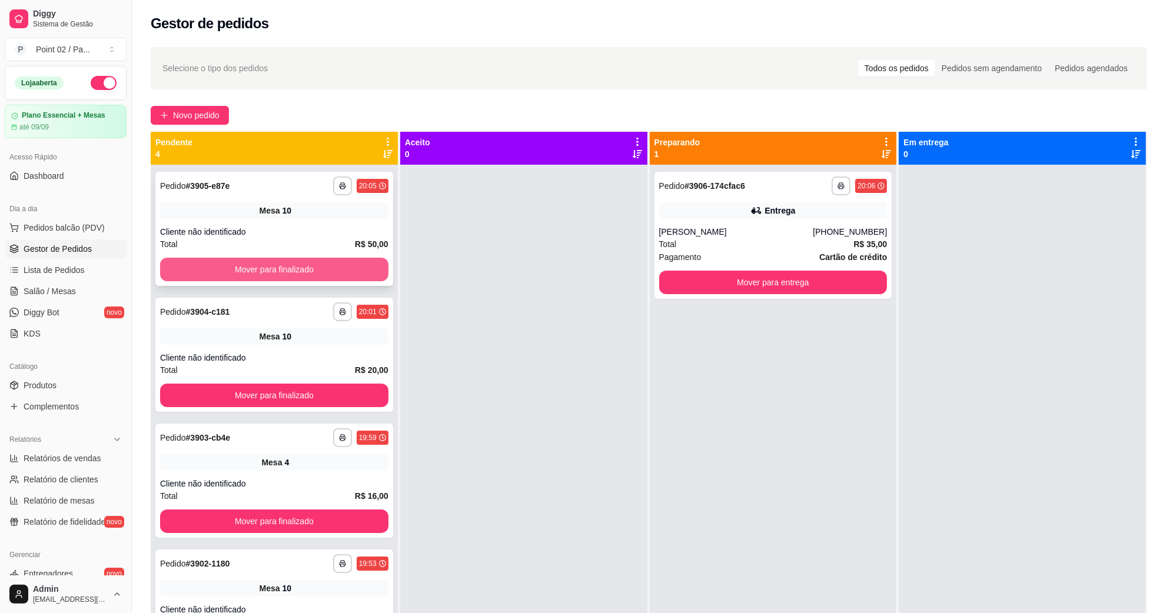
click at [358, 271] on button "Mover para finalizado" at bounding box center [274, 270] width 228 height 24
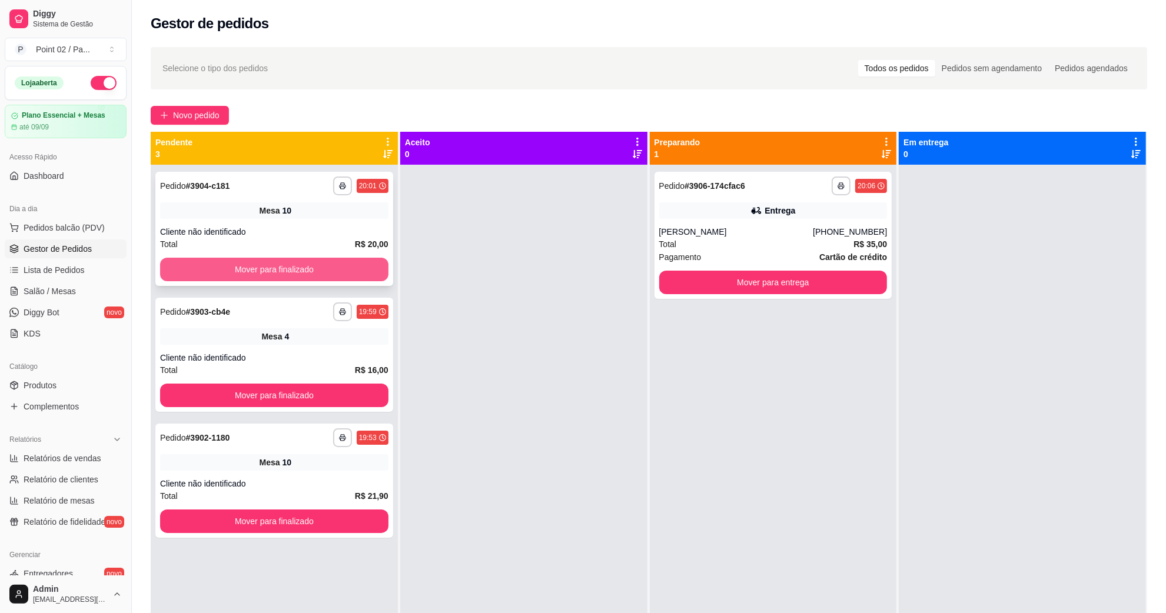
click at [351, 274] on button "Mover para finalizado" at bounding box center [274, 270] width 228 height 24
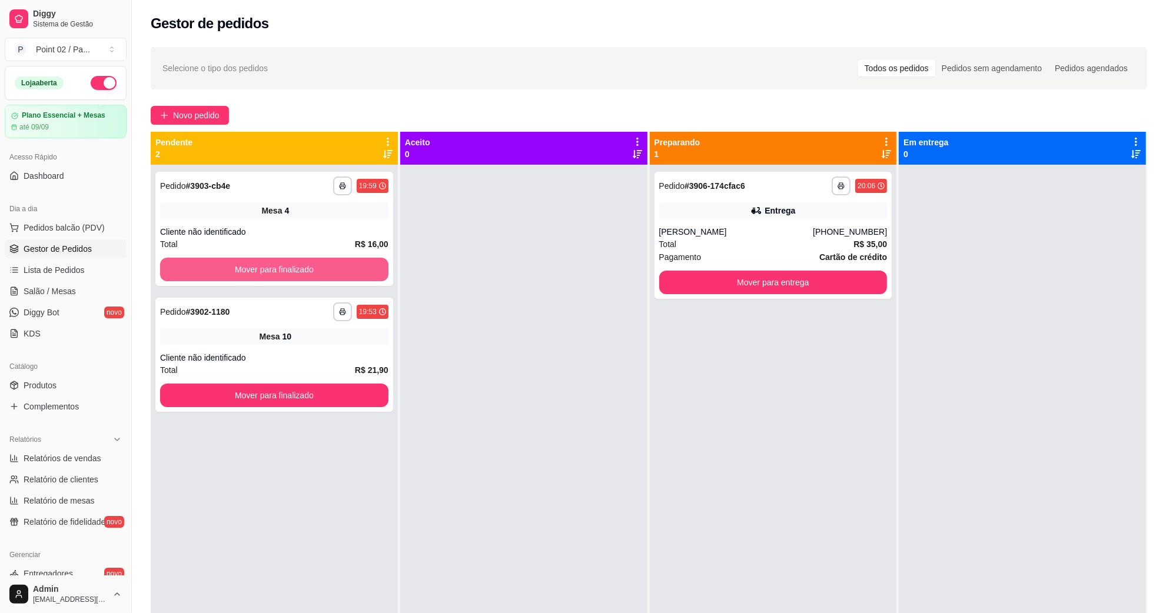
click at [351, 270] on button "Mover para finalizado" at bounding box center [274, 270] width 228 height 24
click at [351, 384] on button "Mover para finalizado" at bounding box center [274, 396] width 228 height 24
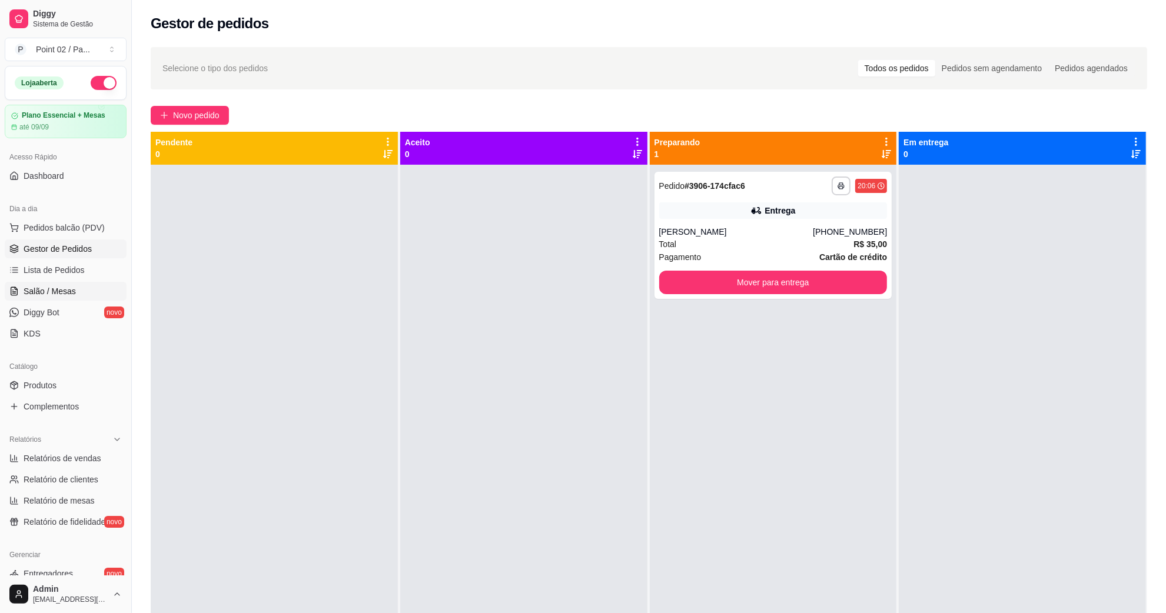
click at [82, 294] on link "Salão / Mesas" at bounding box center [66, 291] width 122 height 19
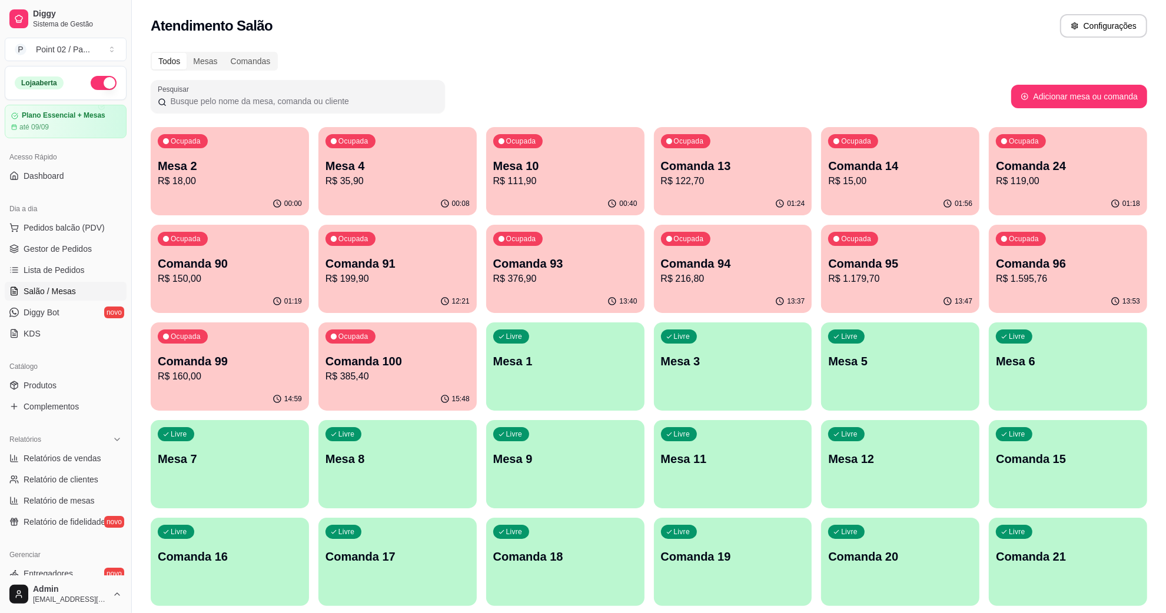
click at [248, 168] on p "Mesa 2" at bounding box center [230, 166] width 144 height 16
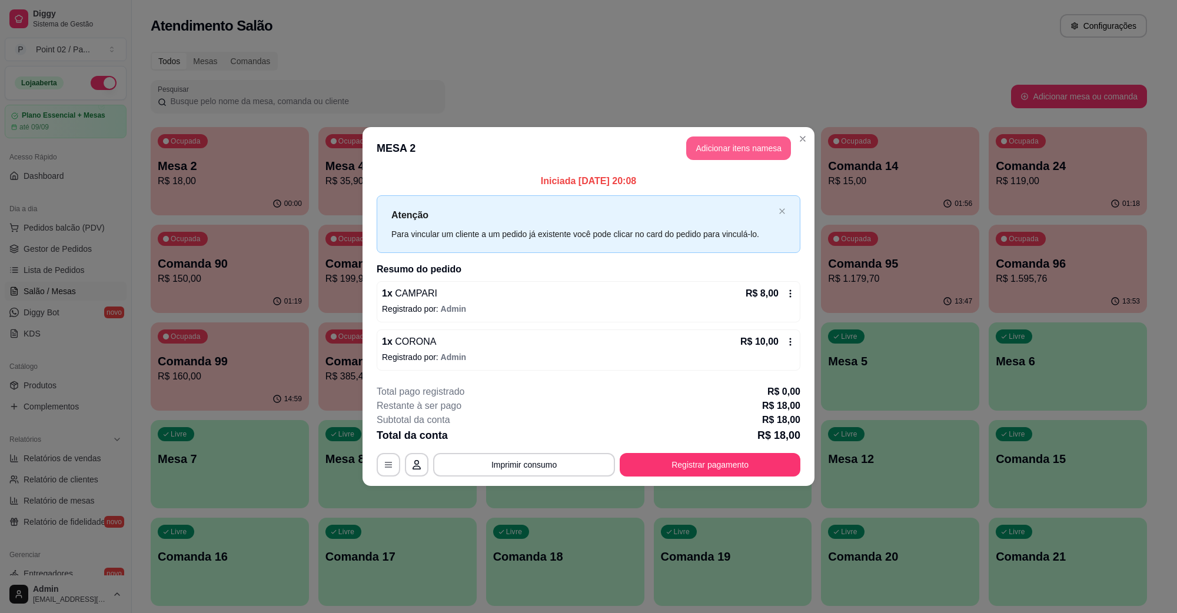
click at [730, 156] on button "Adicionar itens na mesa" at bounding box center [738, 149] width 105 height 24
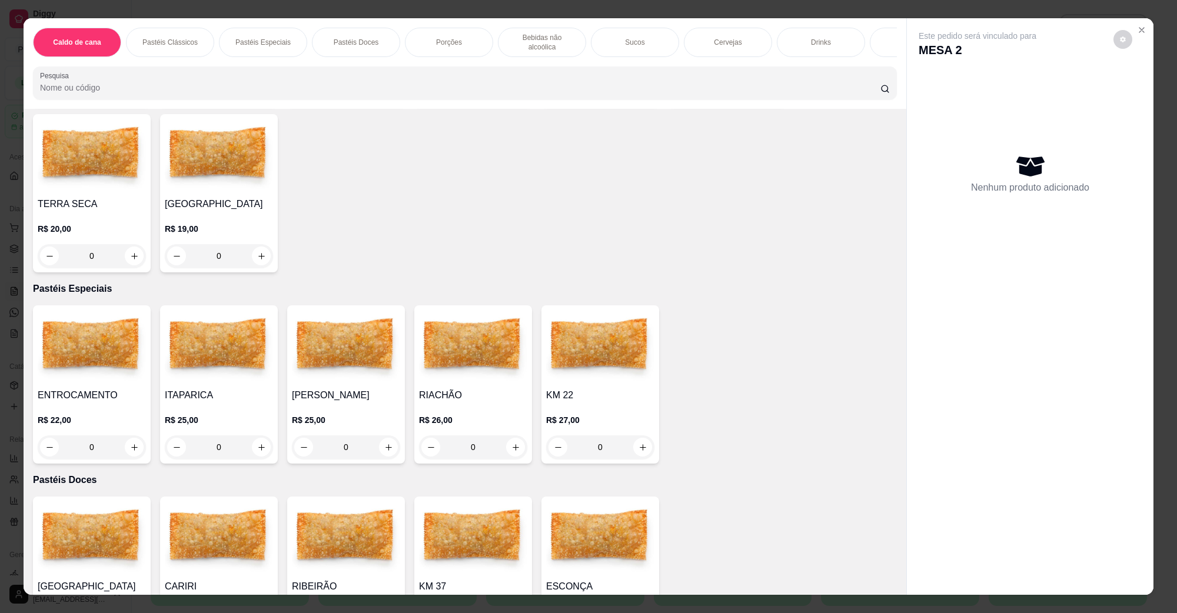
scroll to position [736, 0]
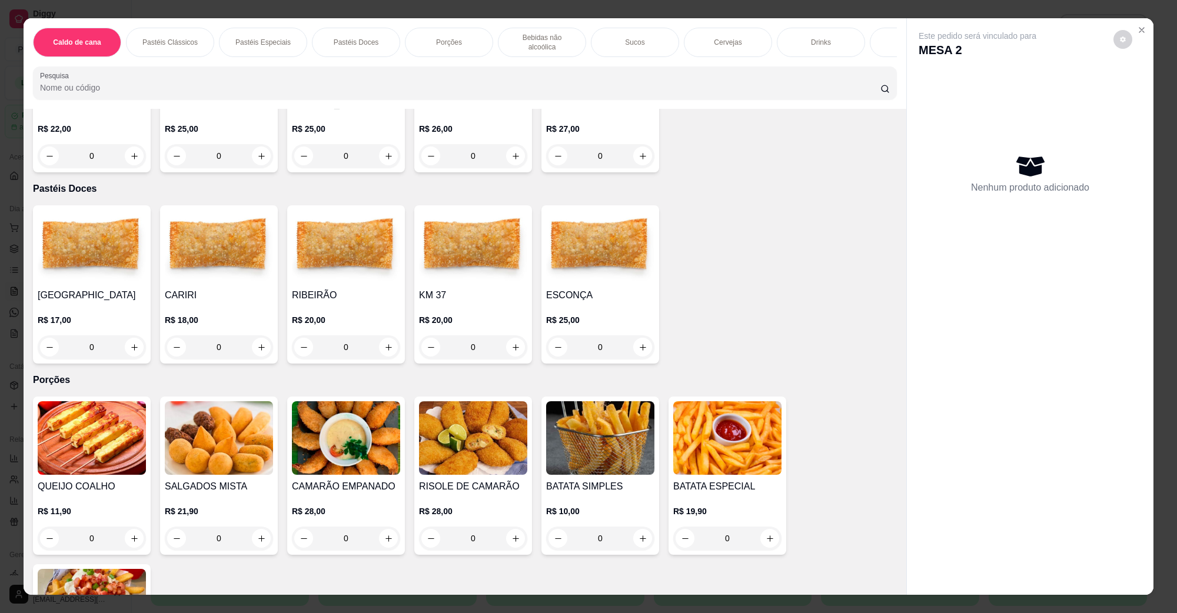
click at [784, 38] on div "Drinks" at bounding box center [821, 42] width 88 height 29
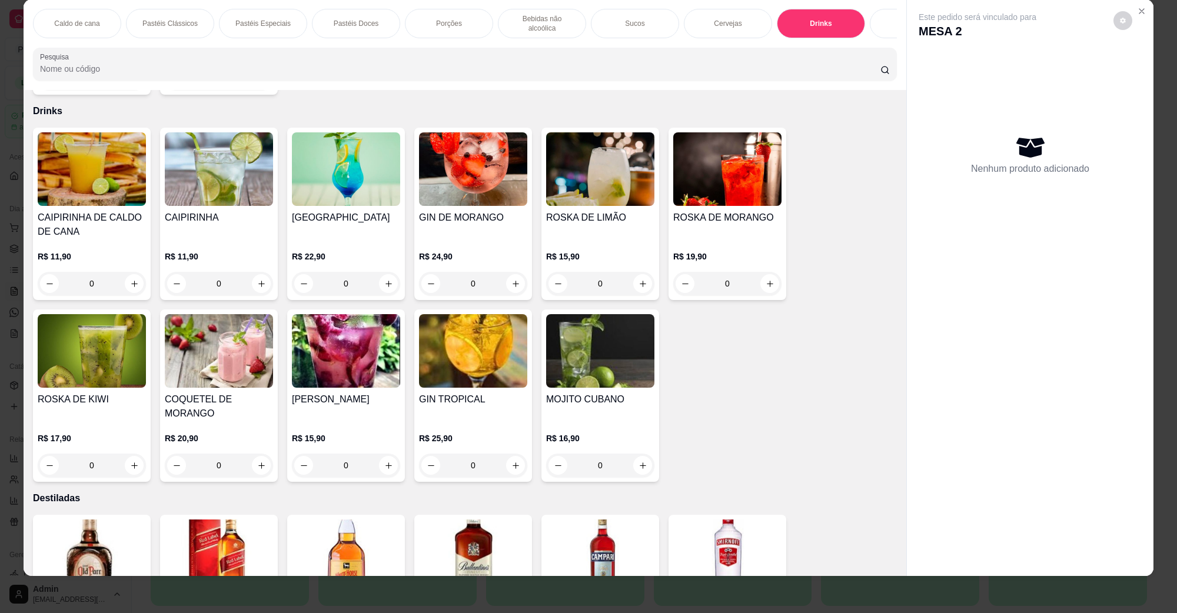
click at [212, 343] on img at bounding box center [219, 351] width 108 height 74
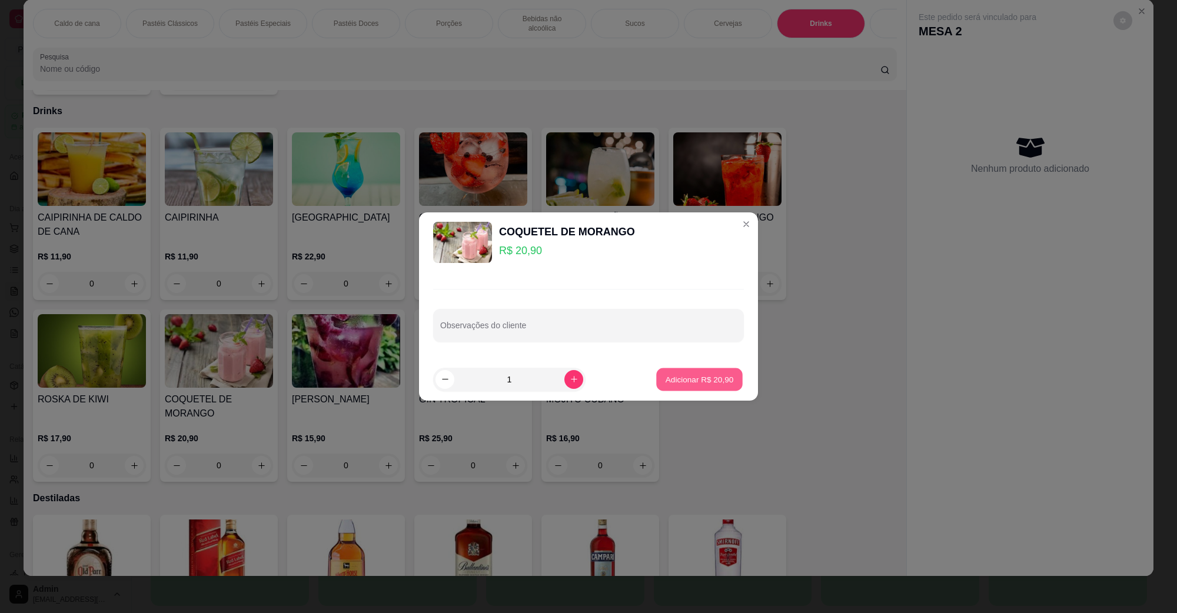
click at [669, 373] on button "Adicionar R$ 20,90" at bounding box center [699, 379] width 87 height 23
type input "1"
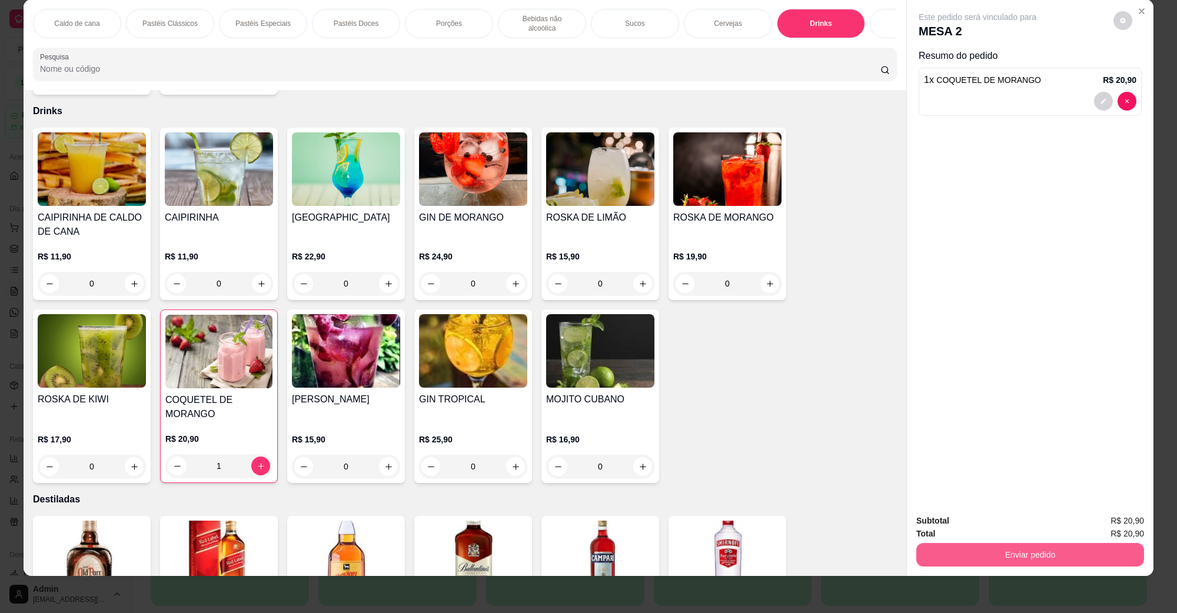
click at [992, 546] on button "Enviar pedido" at bounding box center [1030, 555] width 228 height 24
click at [946, 517] on button "Não registrar e enviar pedido" at bounding box center [990, 526] width 122 height 22
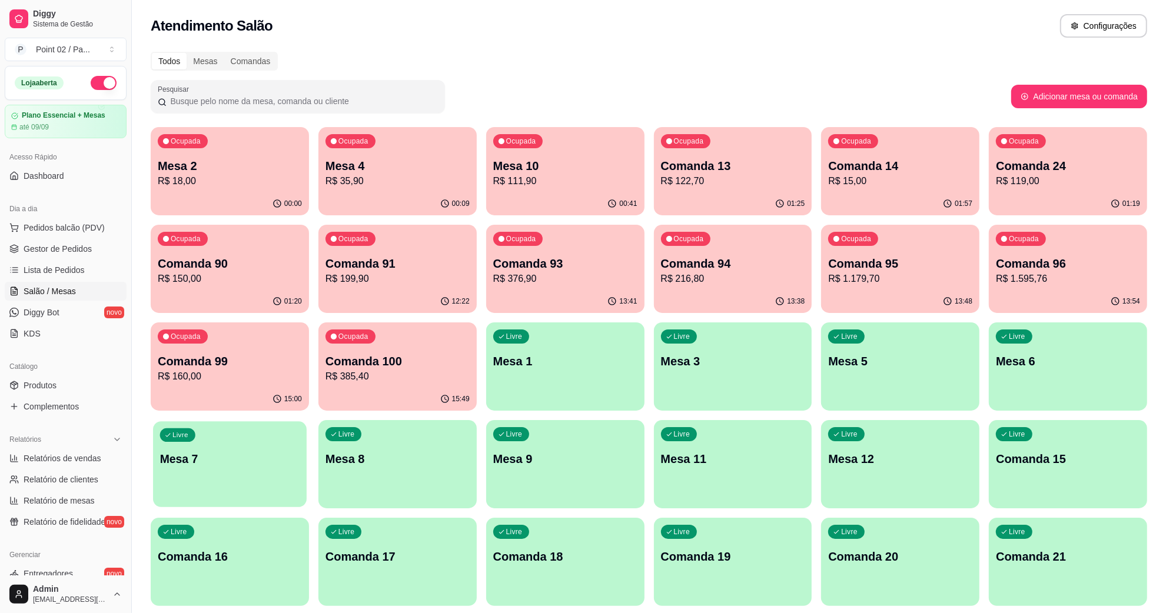
click at [222, 470] on div "Livre Mesa 7" at bounding box center [230, 457] width 154 height 72
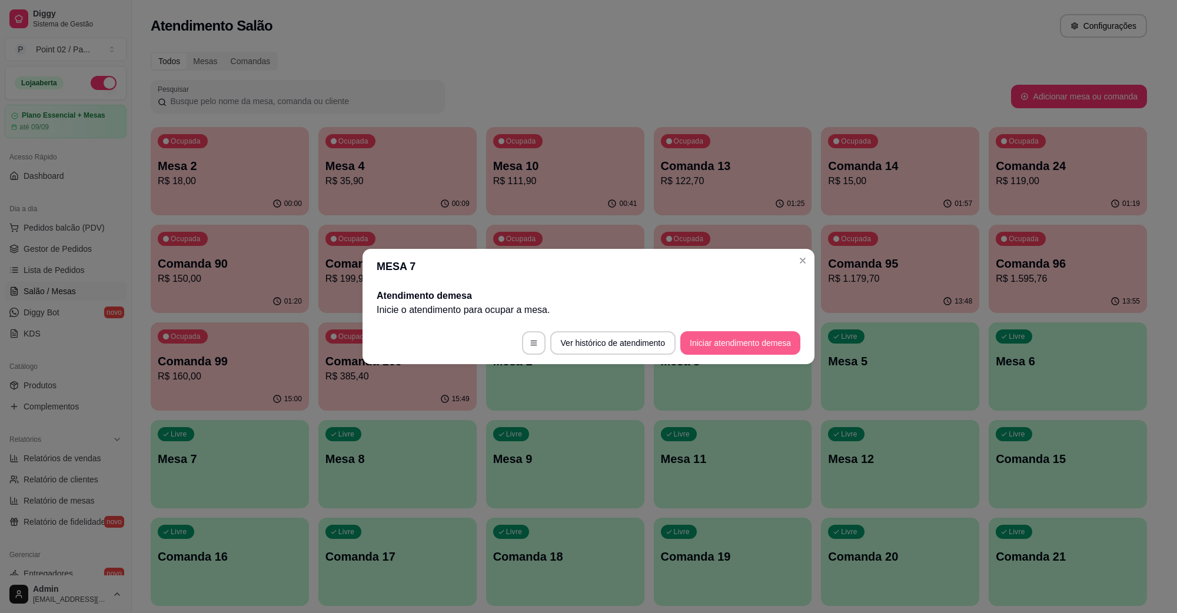
click at [704, 340] on button "Iniciar atendimento de mesa" at bounding box center [740, 343] width 120 height 24
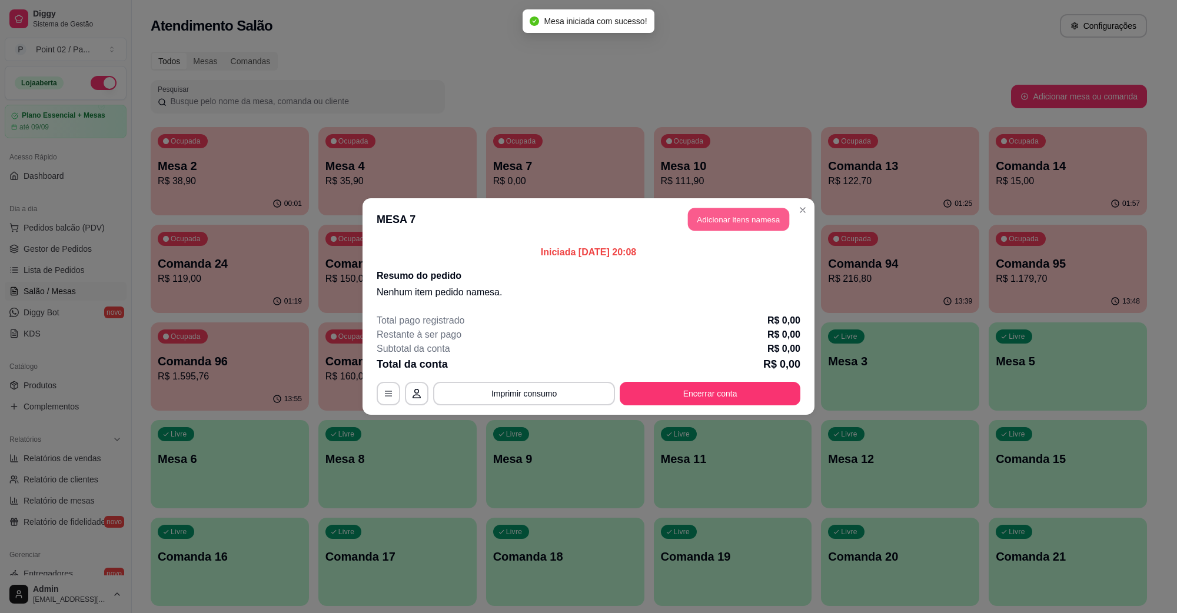
click at [703, 222] on button "Adicionar itens na mesa" at bounding box center [738, 219] width 101 height 23
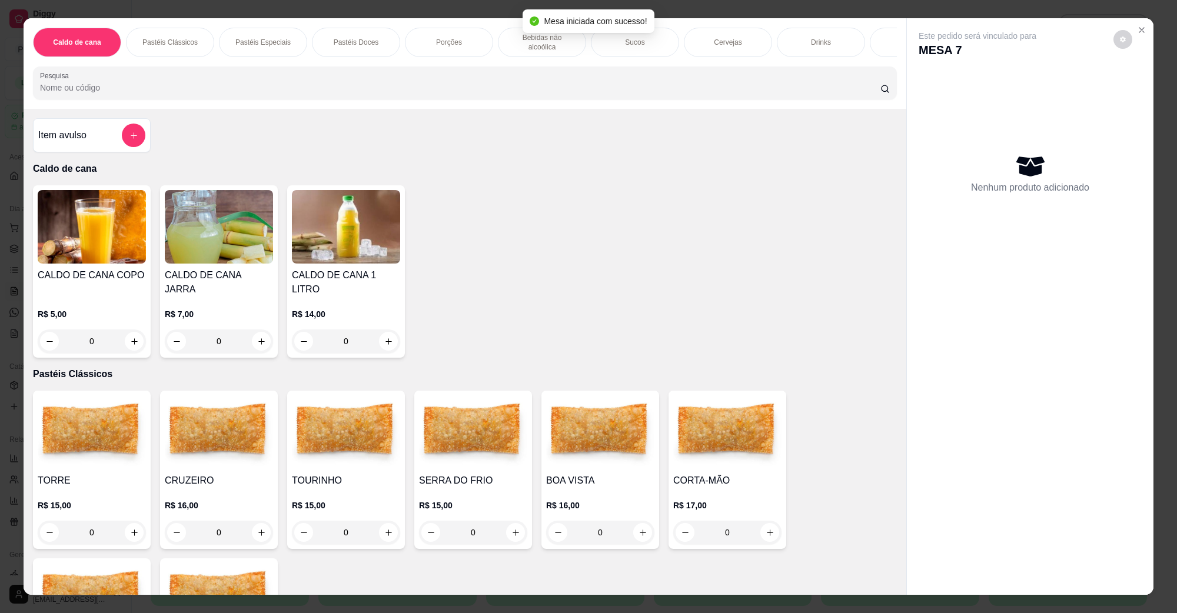
click at [569, 424] on img at bounding box center [600, 432] width 108 height 74
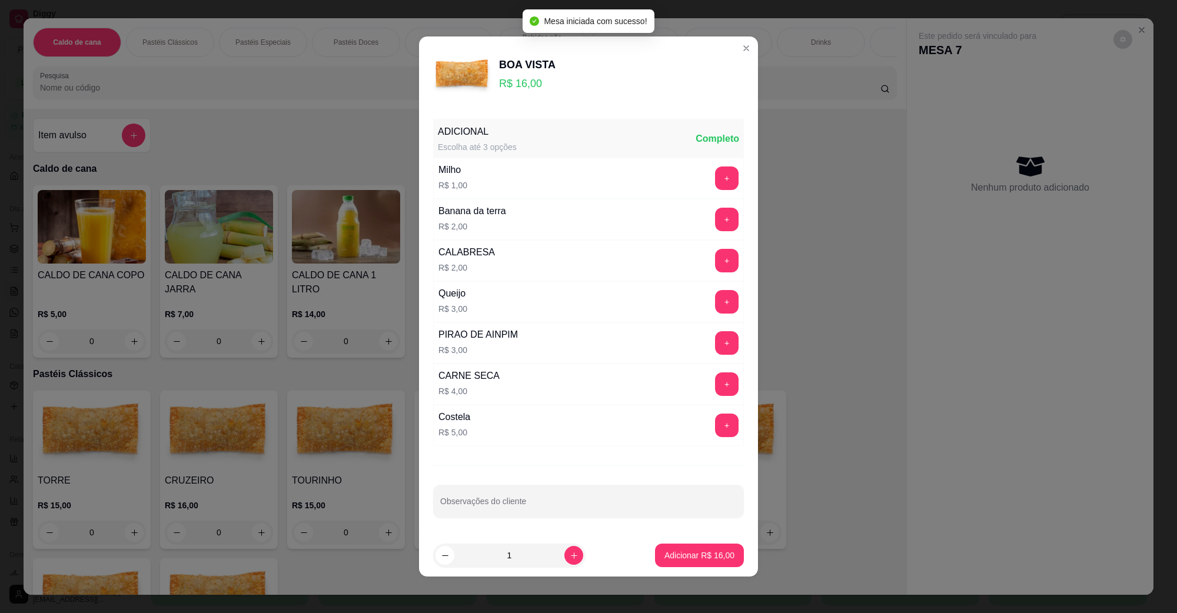
click at [680, 549] on button "Adicionar R$ 16,00" at bounding box center [699, 556] width 89 height 24
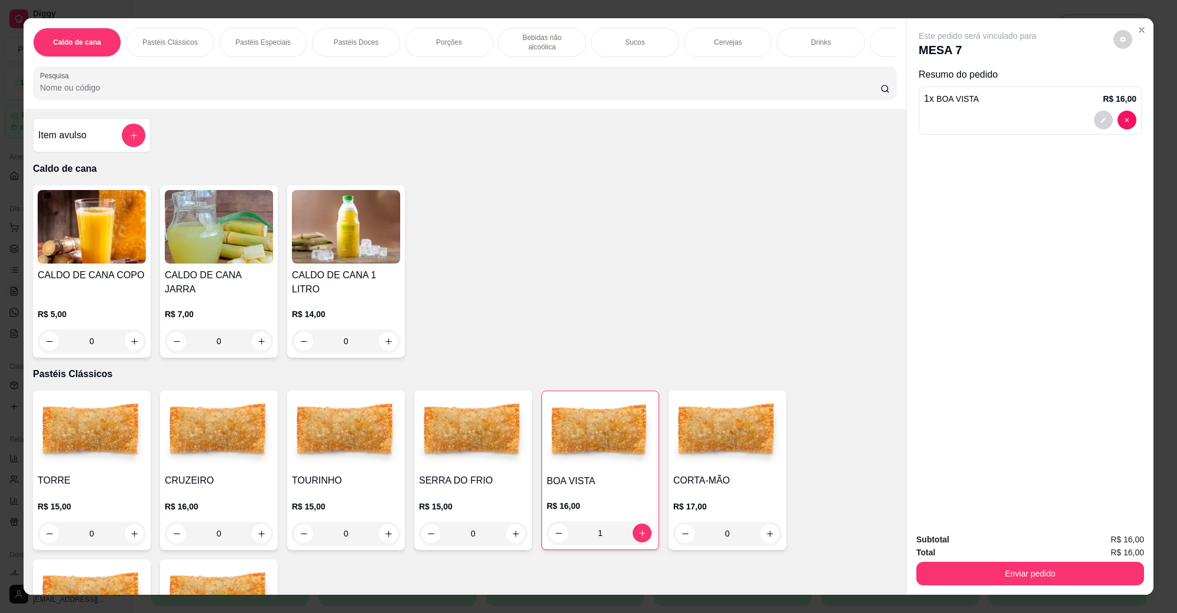
type input "1"
click at [733, 42] on p "Cervejas" at bounding box center [728, 42] width 28 height 9
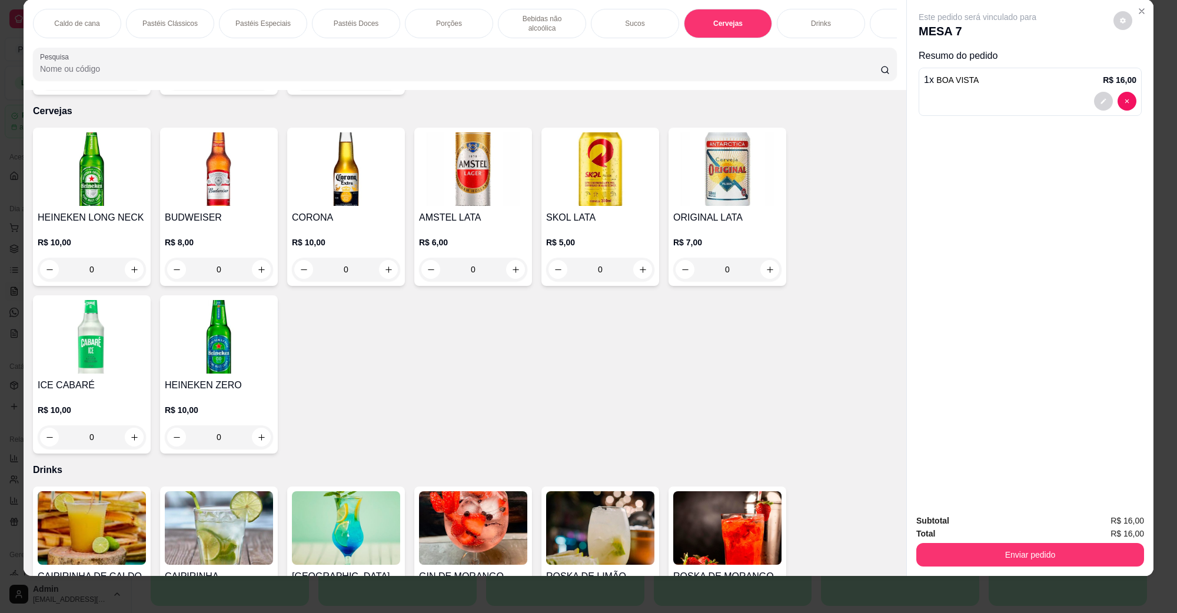
click at [471, 151] on img at bounding box center [473, 169] width 108 height 74
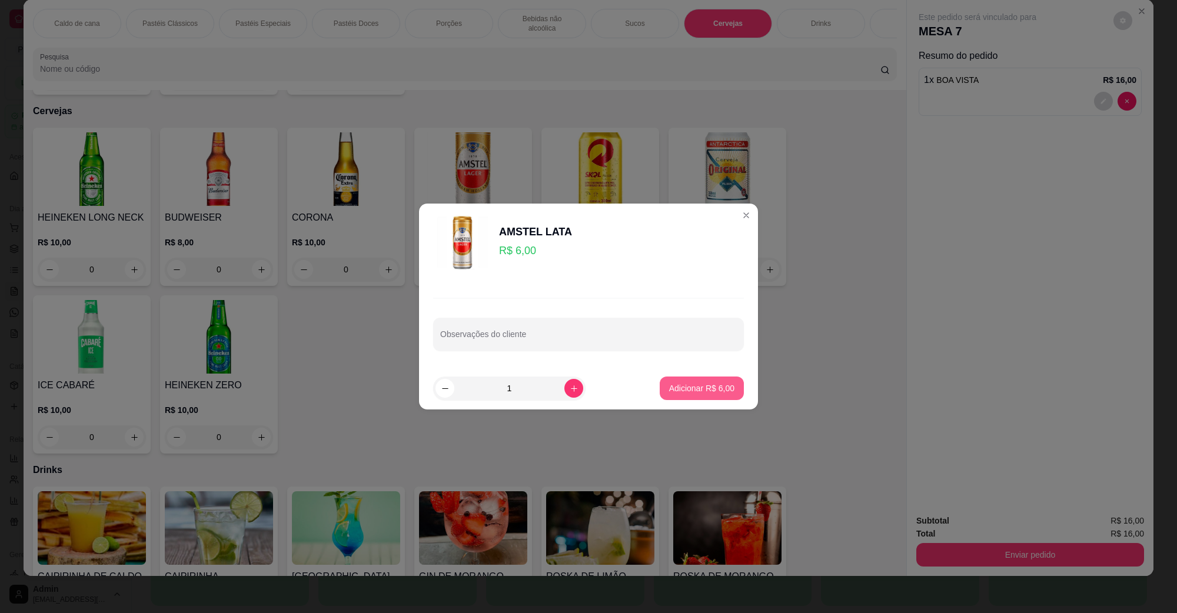
click at [669, 395] on button "Adicionar R$ 6,00" at bounding box center [702, 389] width 84 height 24
type input "1"
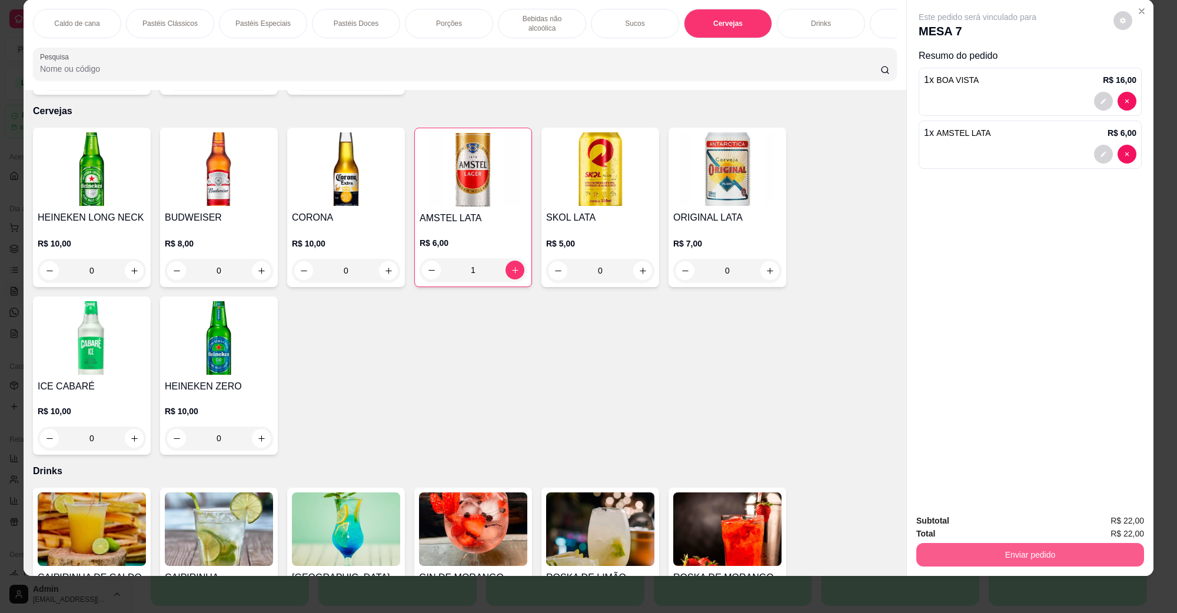
click at [1104, 554] on button "Enviar pedido" at bounding box center [1030, 555] width 228 height 24
click at [977, 515] on button "Não registrar e enviar pedido" at bounding box center [990, 526] width 122 height 22
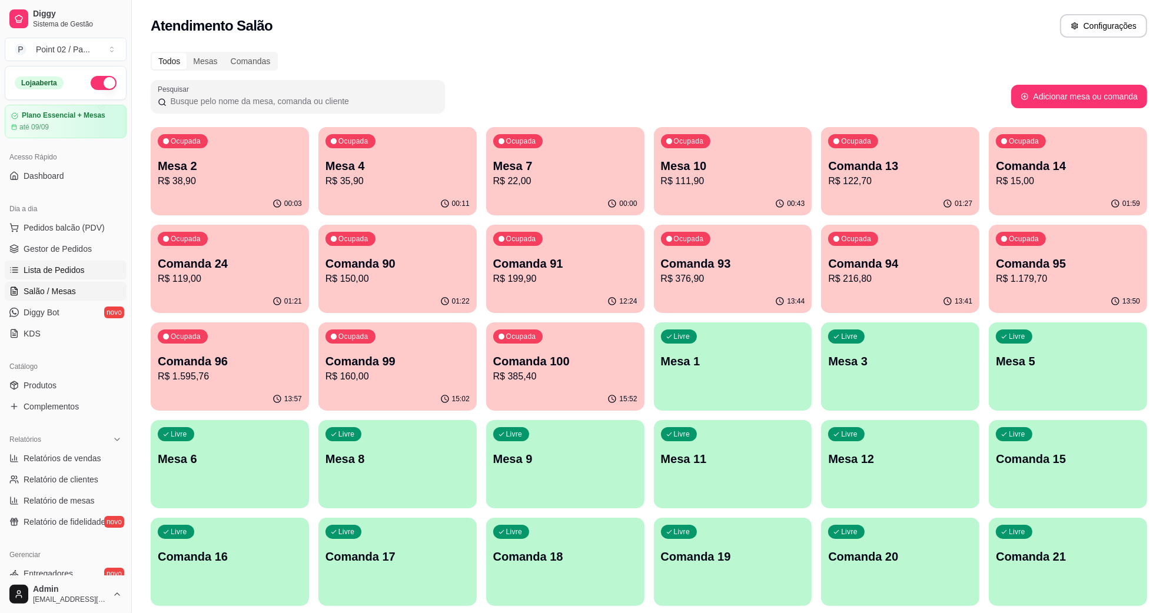
click at [93, 271] on link "Lista de Pedidos" at bounding box center [66, 270] width 122 height 19
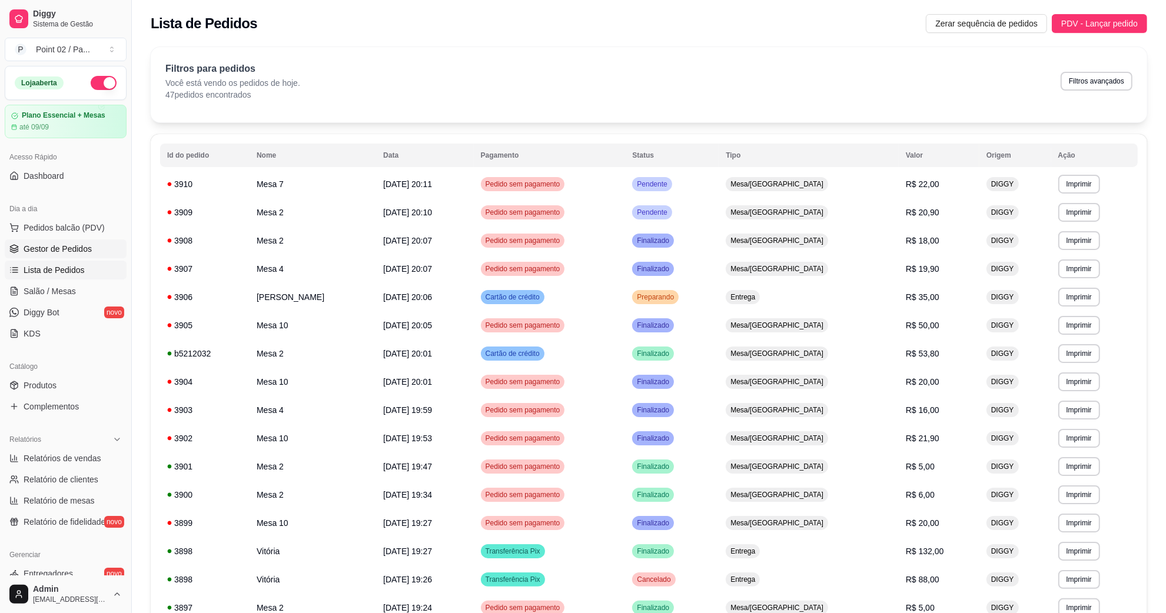
click at [81, 248] on span "Gestor de Pedidos" at bounding box center [58, 249] width 68 height 12
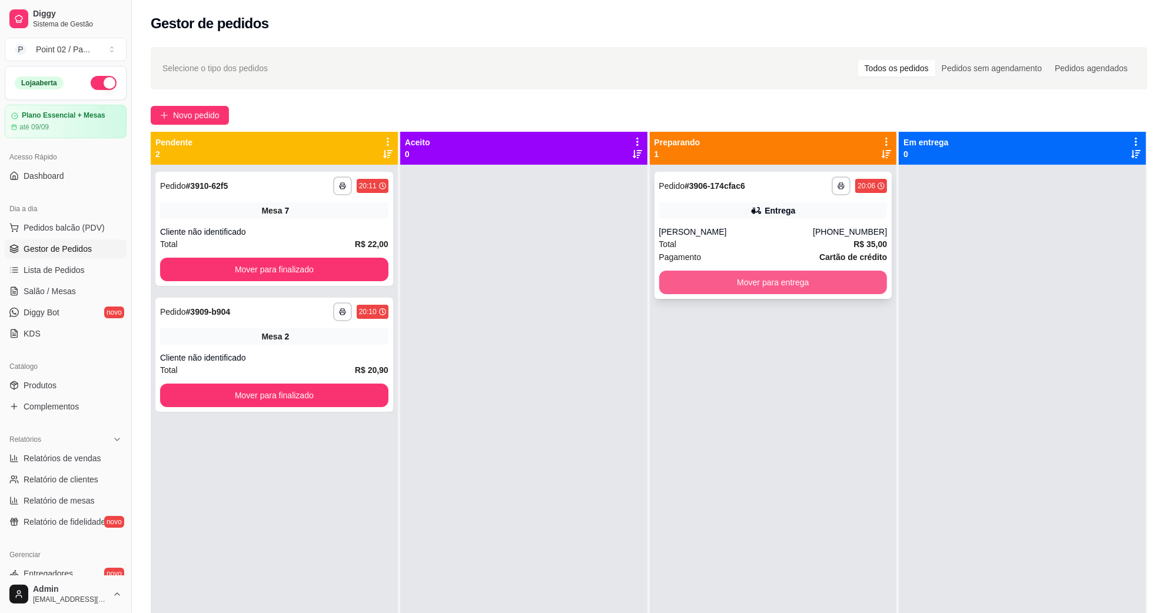
click at [752, 277] on button "Mover para entrega" at bounding box center [773, 283] width 228 height 24
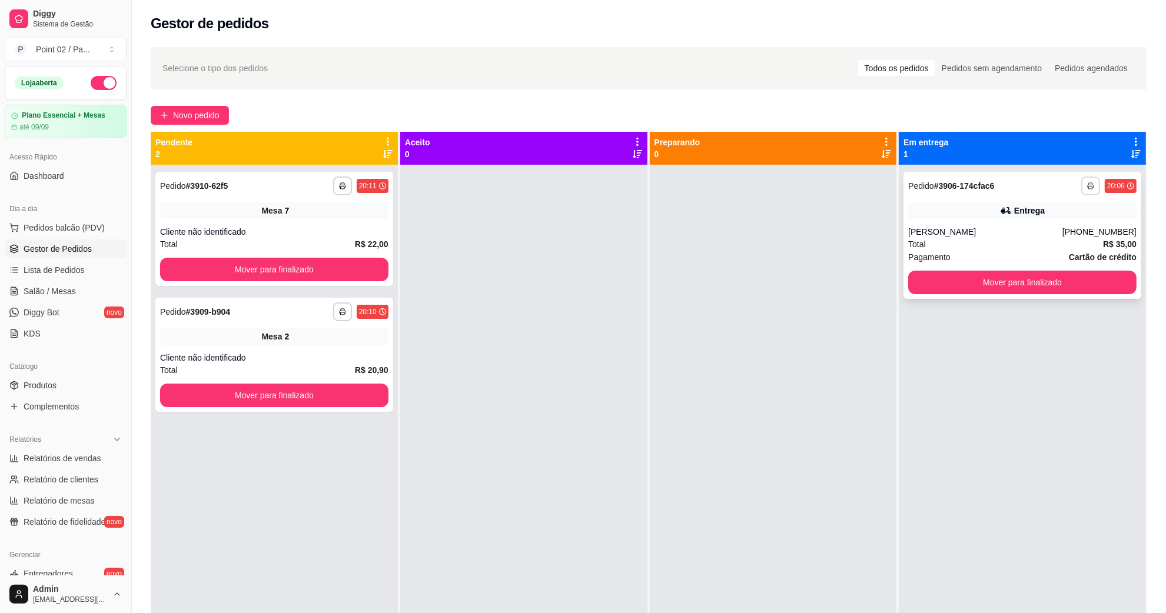
click at [1087, 189] on icon "button" at bounding box center [1090, 185] width 7 height 7
click at [1070, 225] on button "IMPRESSORA" at bounding box center [1048, 227] width 85 height 19
click at [71, 286] on span "Salão / Mesas" at bounding box center [50, 291] width 52 height 12
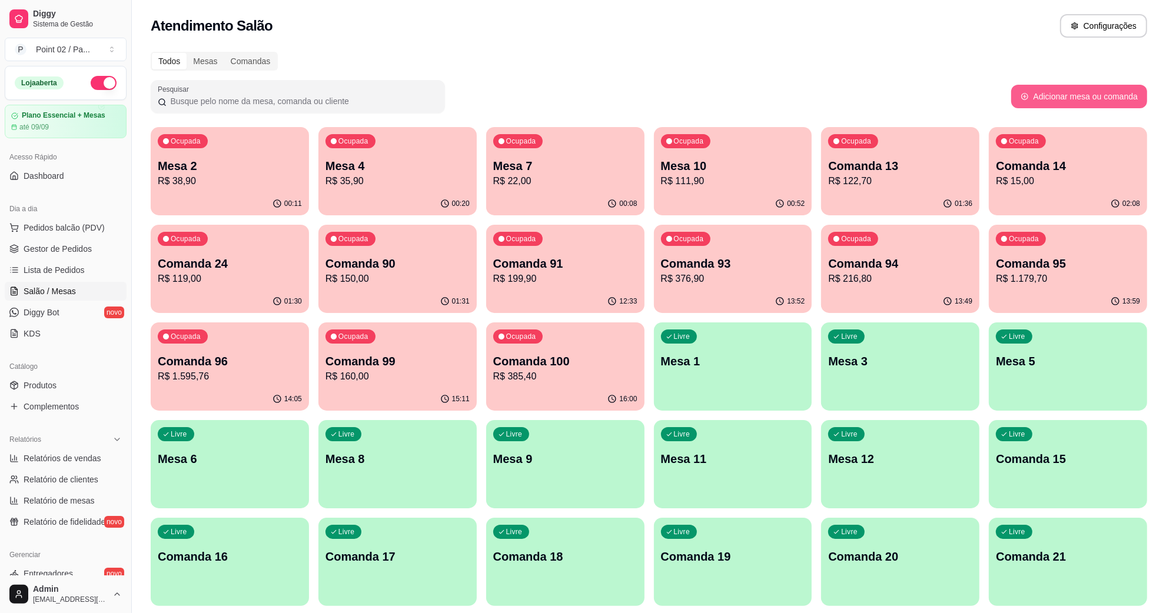
click at [1116, 93] on button "Adicionar mesa ou comanda" at bounding box center [1079, 97] width 136 height 24
select select "TABLE"
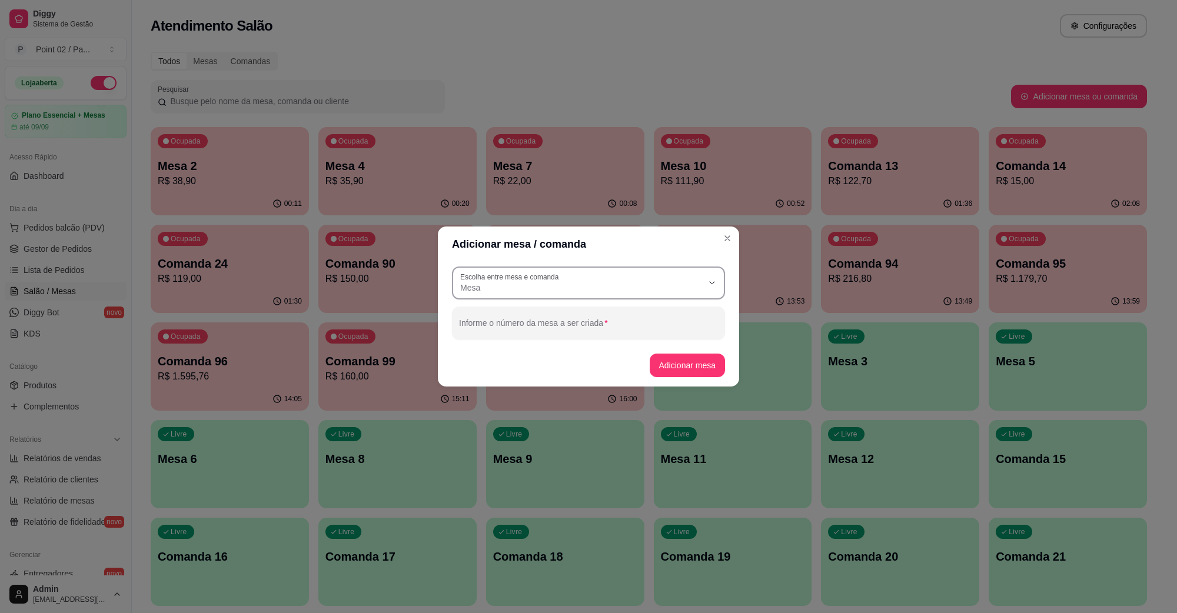
click at [606, 290] on span "Mesa" at bounding box center [581, 288] width 242 height 12
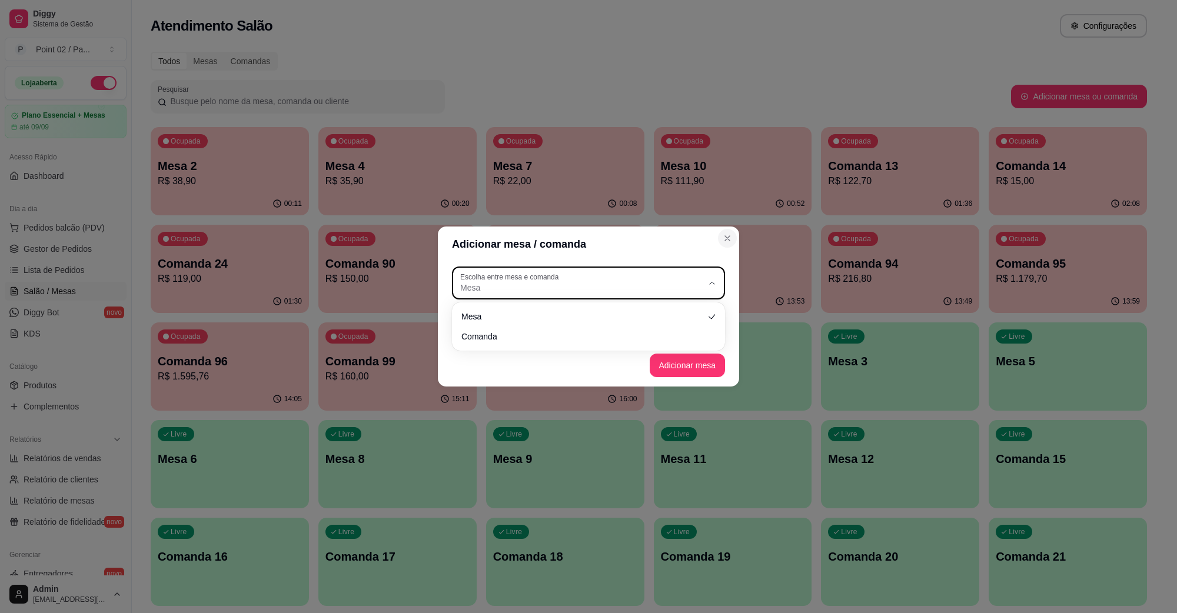
click at [726, 236] on icon "Close" at bounding box center [727, 238] width 9 height 9
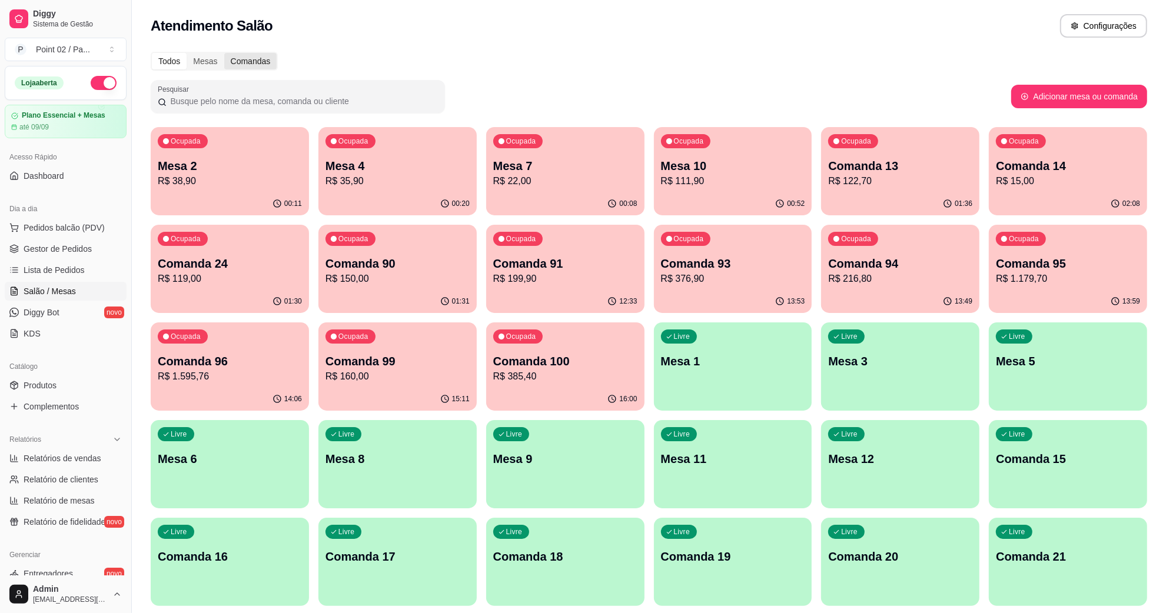
click at [260, 69] on div "Comandas" at bounding box center [250, 61] width 53 height 16
click at [224, 53] on input "Comandas" at bounding box center [224, 53] width 0 height 0
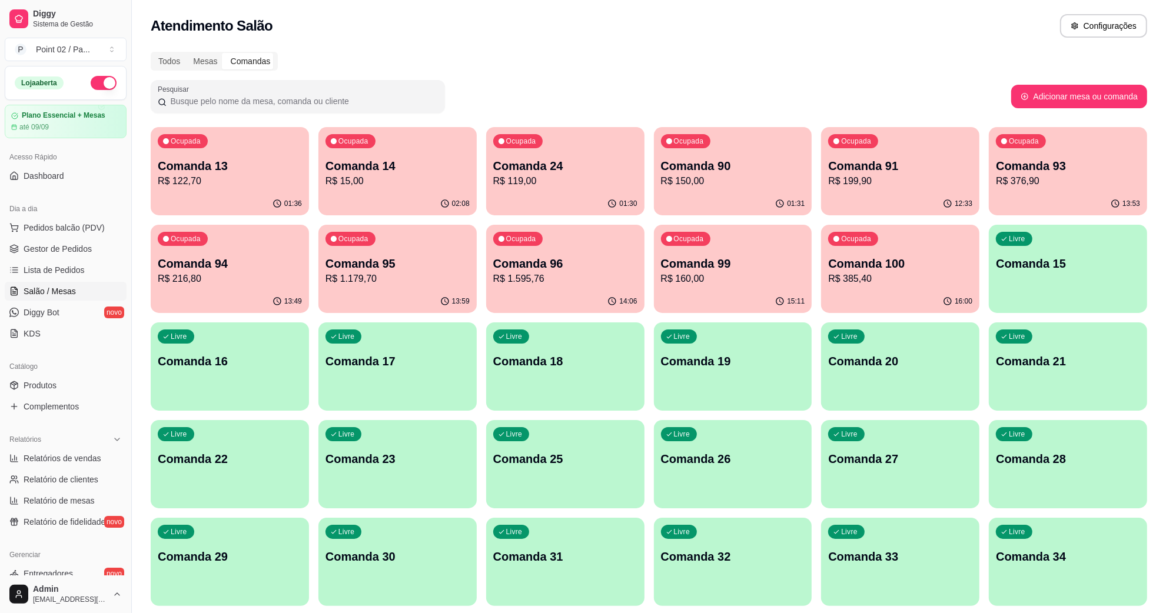
click at [257, 61] on div "Comandas" at bounding box center [250, 61] width 53 height 16
click at [224, 53] on input "Comandas" at bounding box center [224, 53] width 0 height 0
click at [248, 56] on div "Comandas" at bounding box center [250, 61] width 53 height 16
click at [224, 53] on input "Comandas" at bounding box center [224, 53] width 0 height 0
click at [1089, 274] on div "Livre Comanda 15" at bounding box center [1068, 262] width 158 height 74
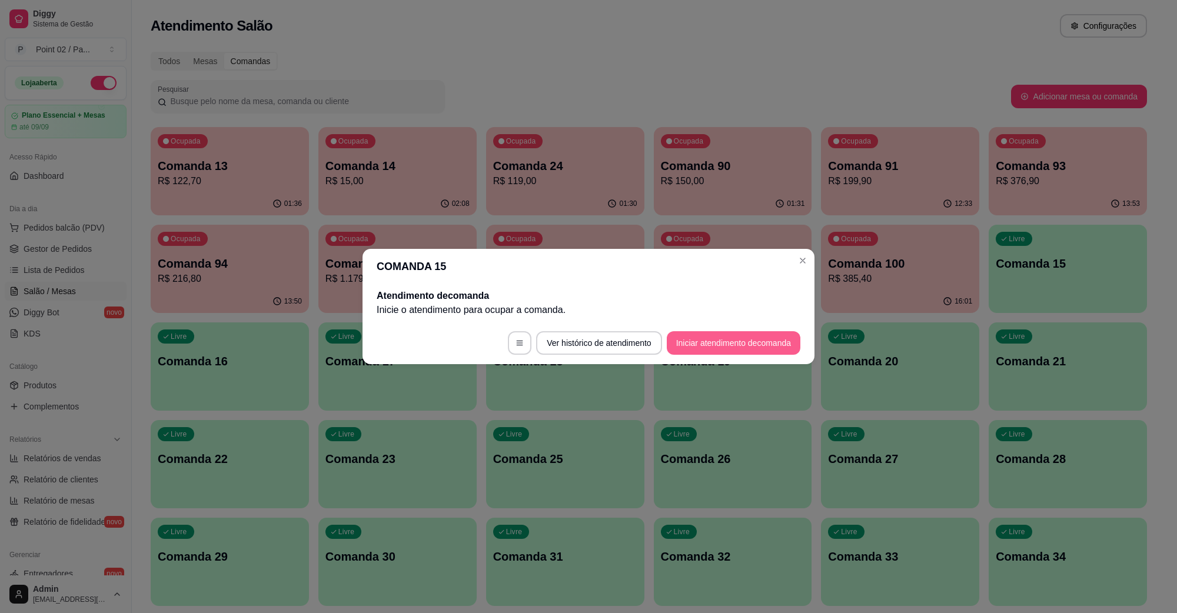
click at [703, 331] on footer "Ver histórico de atendimento Iniciar atendimento de comanda" at bounding box center [589, 343] width 452 height 42
click at [713, 336] on button "Iniciar atendimento de comanda" at bounding box center [734, 343] width 134 height 24
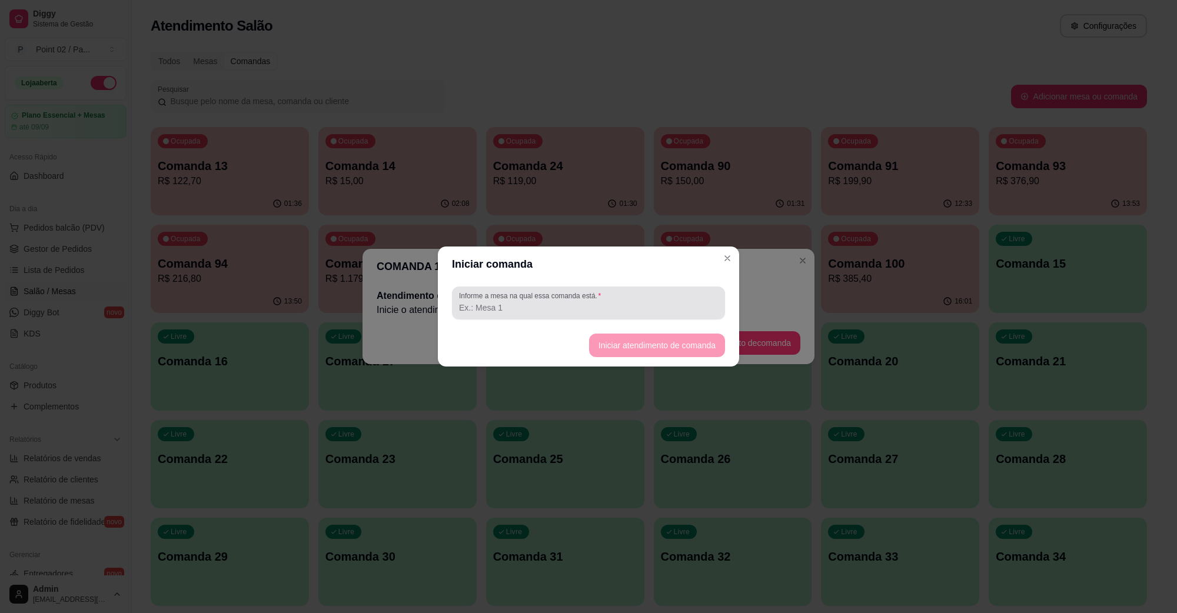
click at [671, 302] on input "Informe a mesa na qual essa comanda está." at bounding box center [588, 308] width 259 height 12
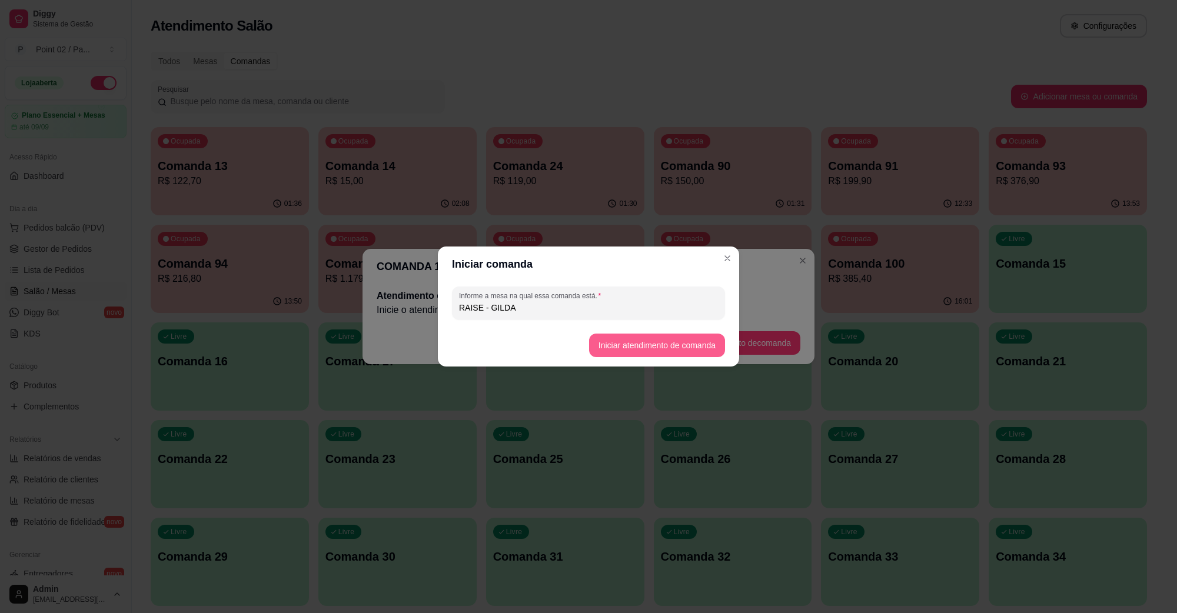
type input "RAISE - GILDA"
click at [628, 336] on button "Iniciar atendimento de comanda" at bounding box center [657, 345] width 132 height 23
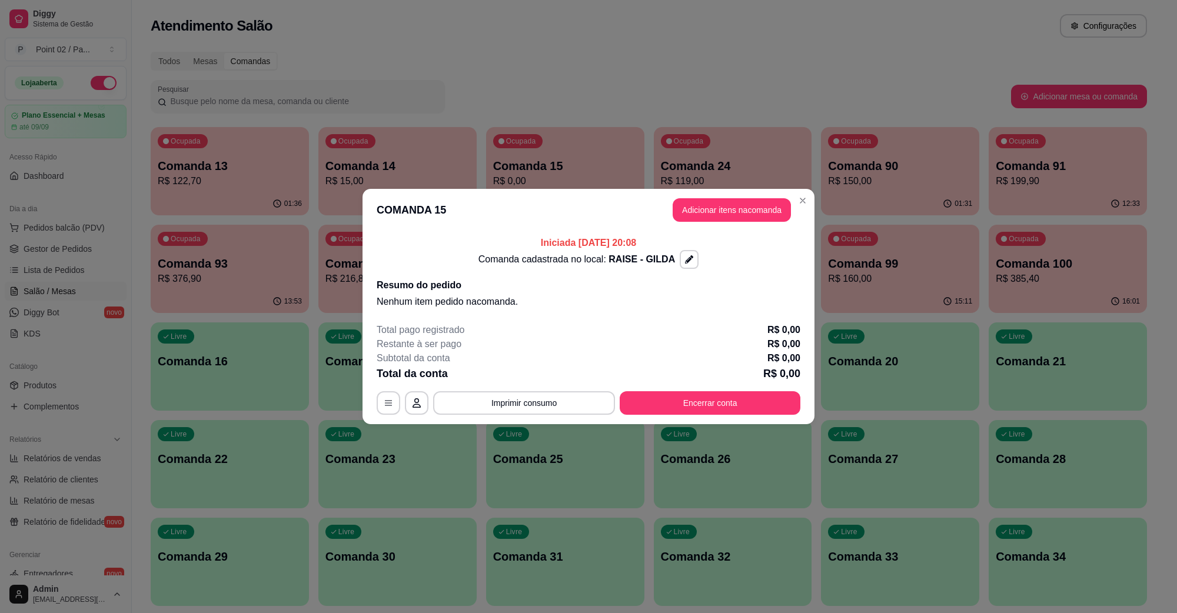
click at [760, 221] on button "Adicionar itens na comanda" at bounding box center [732, 210] width 118 height 24
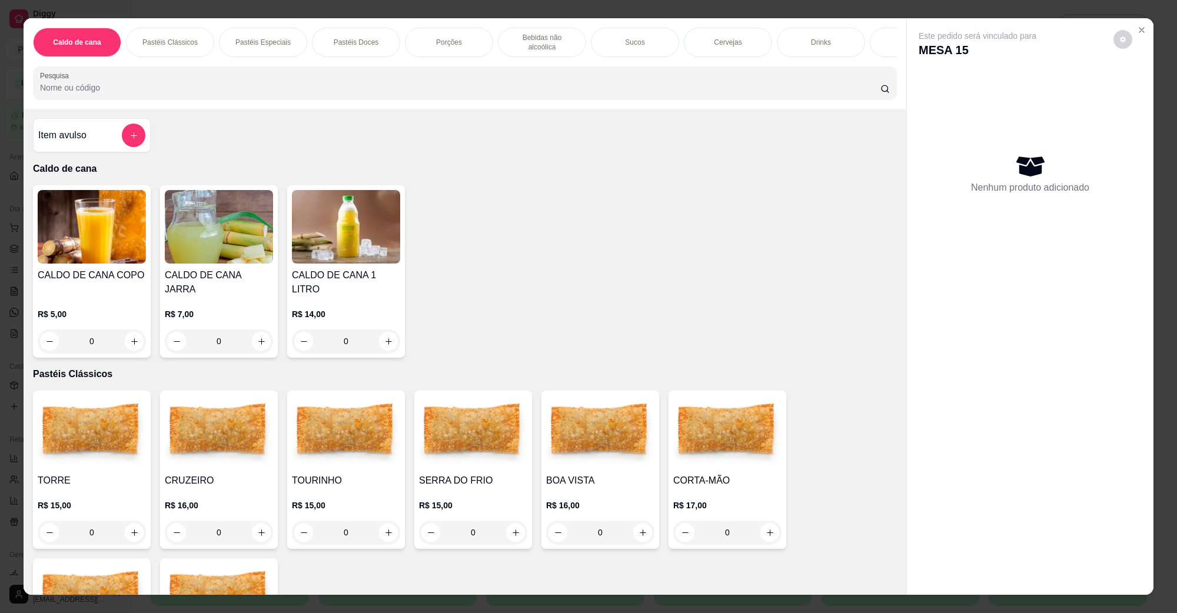
click at [590, 426] on img at bounding box center [600, 432] width 108 height 74
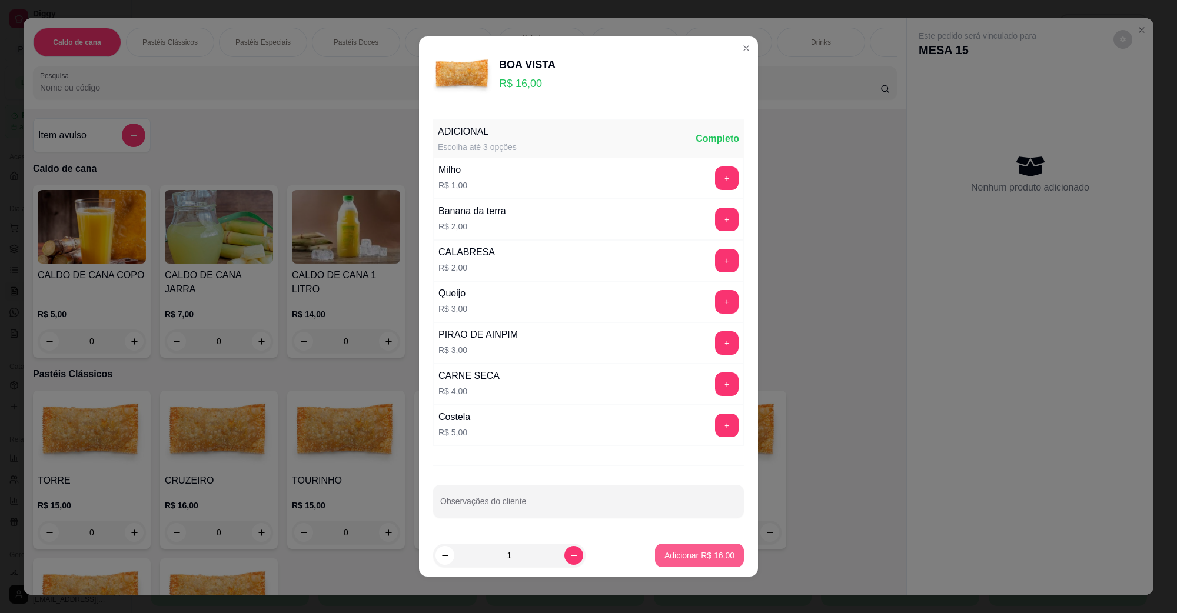
click at [692, 554] on p "Adicionar R$ 16,00" at bounding box center [699, 556] width 70 height 12
type input "1"
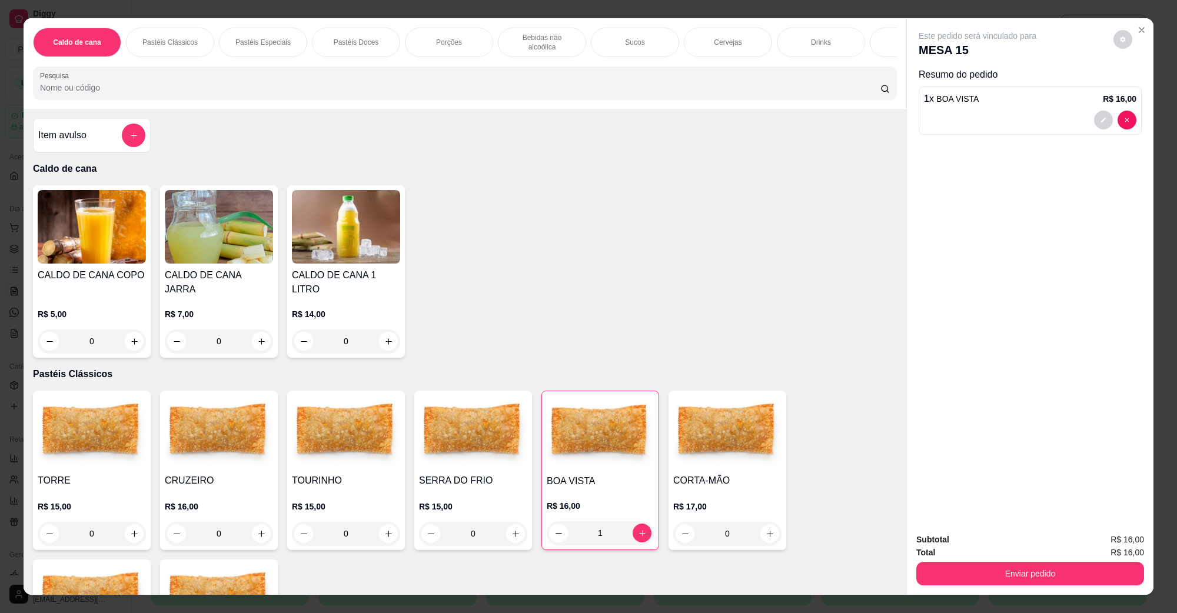
drag, startPoint x: 1072, startPoint y: 560, endPoint x: 1066, endPoint y: 572, distance: 13.4
click at [1071, 560] on div "Enviar pedido" at bounding box center [1030, 572] width 228 height 26
click at [1066, 573] on button "Enviar pedido" at bounding box center [1030, 573] width 221 height 23
click at [998, 537] on button "Não registrar e enviar pedido" at bounding box center [990, 545] width 119 height 22
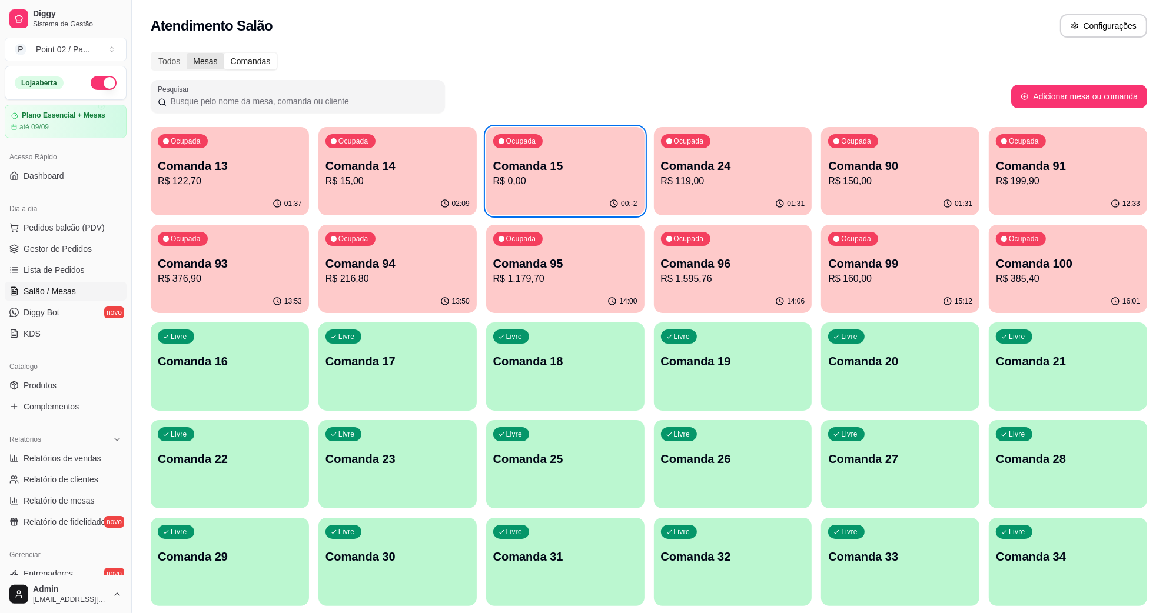
click at [198, 60] on div "Mesas" at bounding box center [205, 61] width 37 height 16
click at [187, 53] on input "Mesas" at bounding box center [187, 53] width 0 height 0
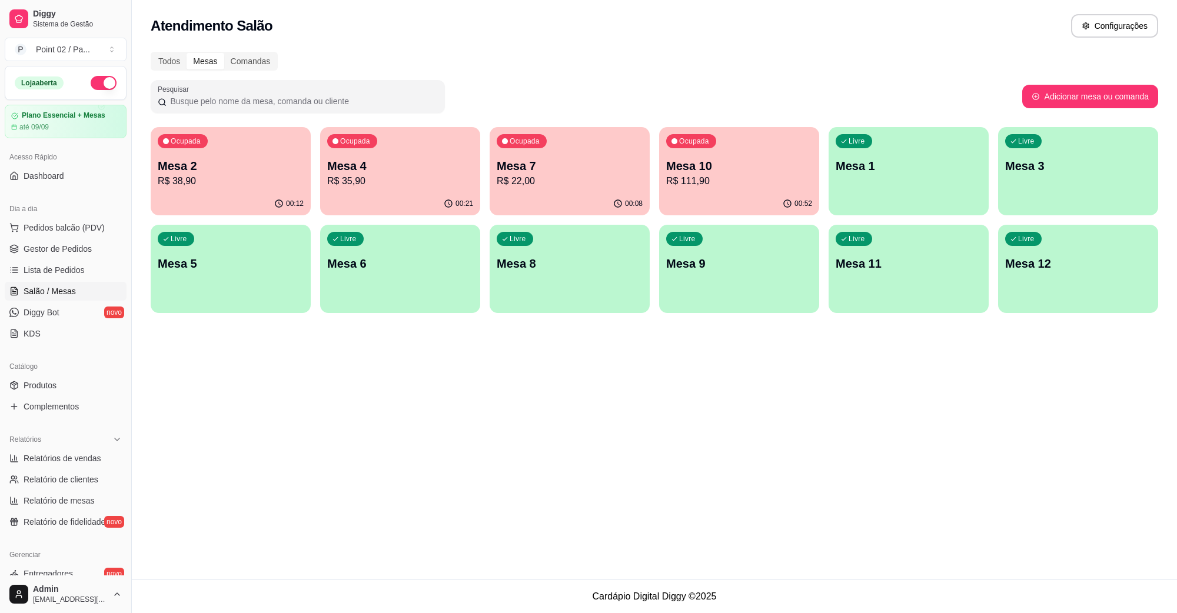
click at [278, 177] on p "R$ 38,90" at bounding box center [231, 181] width 146 height 14
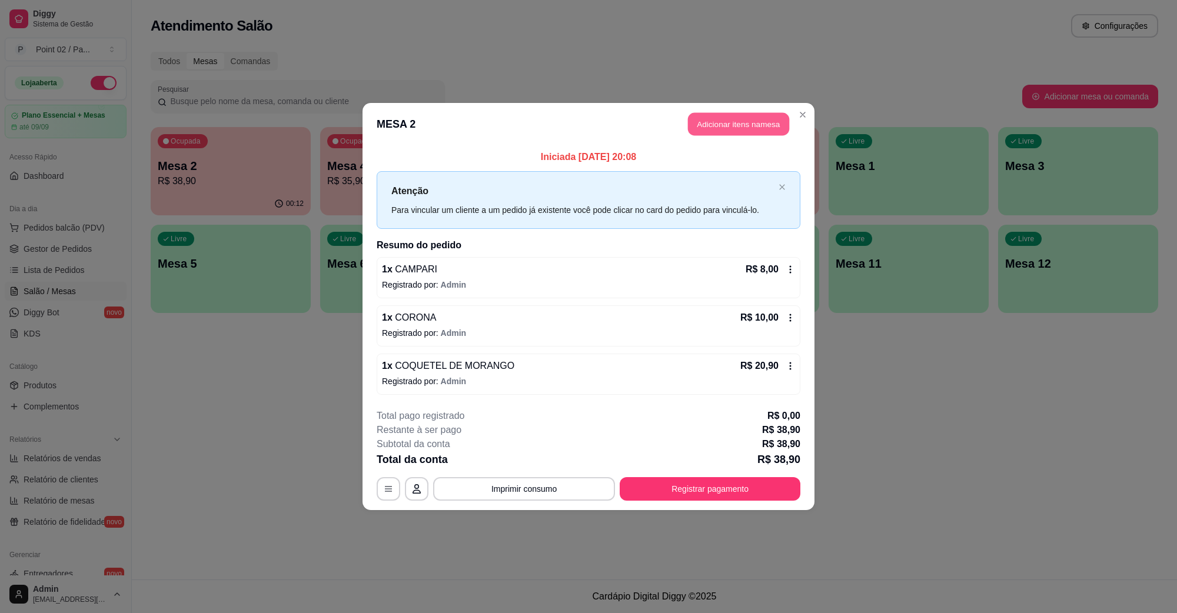
click at [743, 122] on button "Adicionar itens na mesa" at bounding box center [738, 124] width 101 height 23
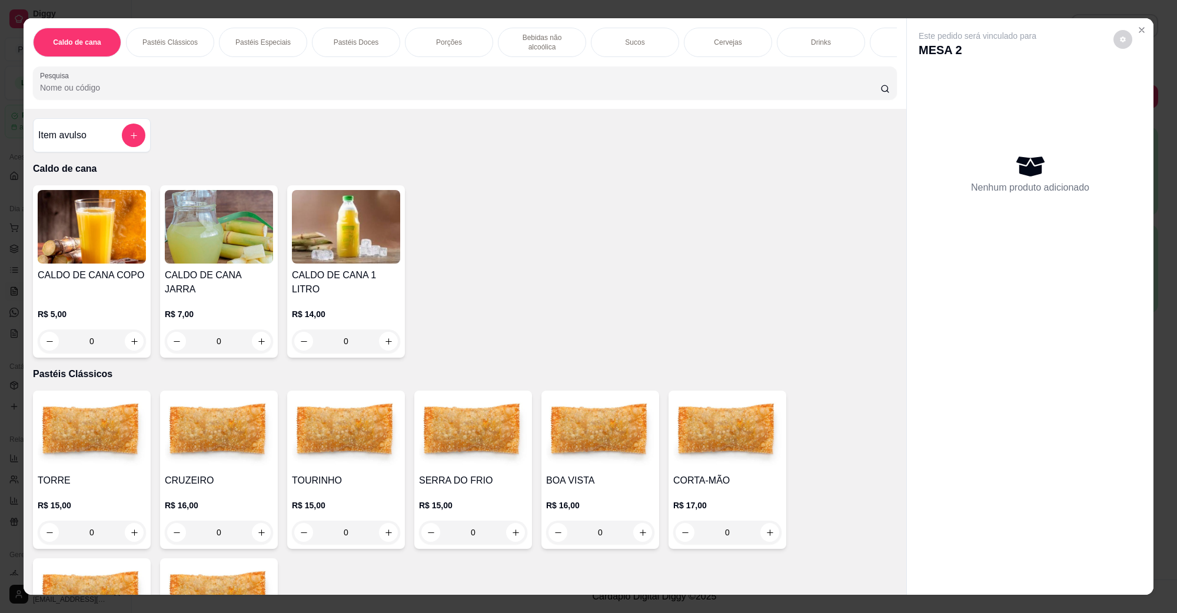
click at [637, 45] on div "Sucos" at bounding box center [635, 42] width 88 height 29
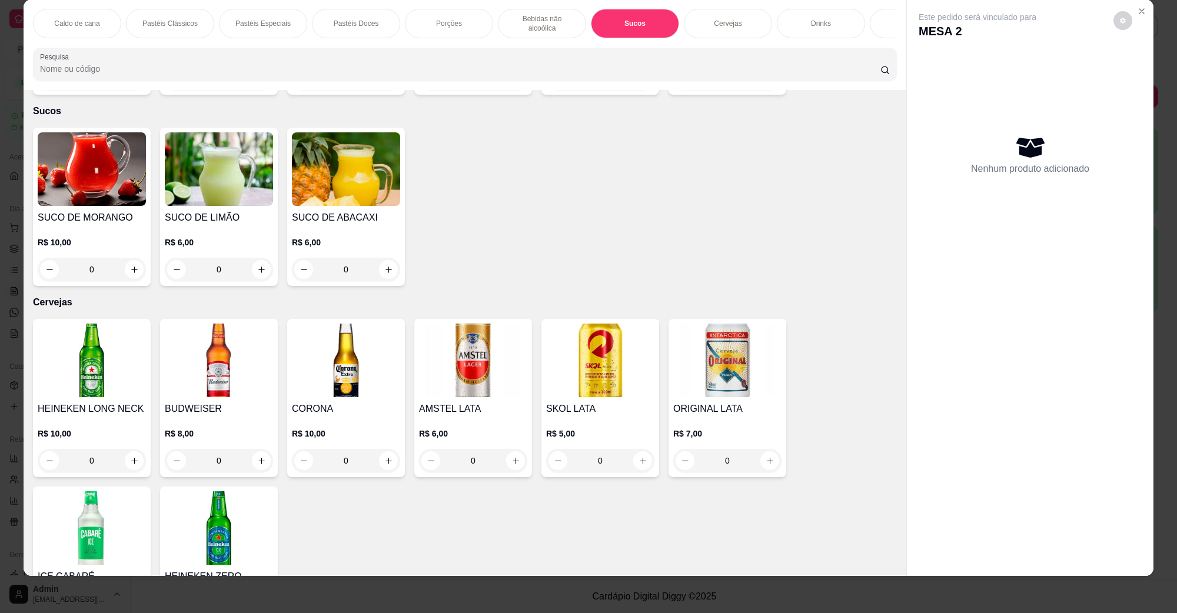
click at [702, 21] on div "Cervejas" at bounding box center [728, 23] width 88 height 29
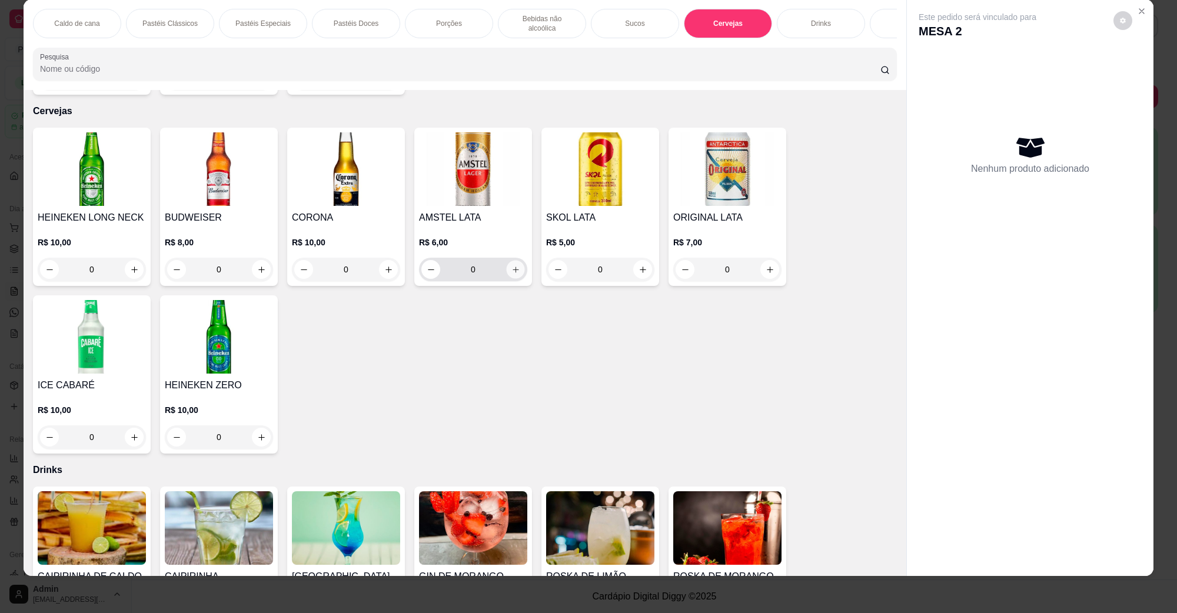
click at [516, 261] on button "increase-product-quantity" at bounding box center [515, 270] width 18 height 18
click at [516, 258] on div "0" at bounding box center [473, 270] width 104 height 24
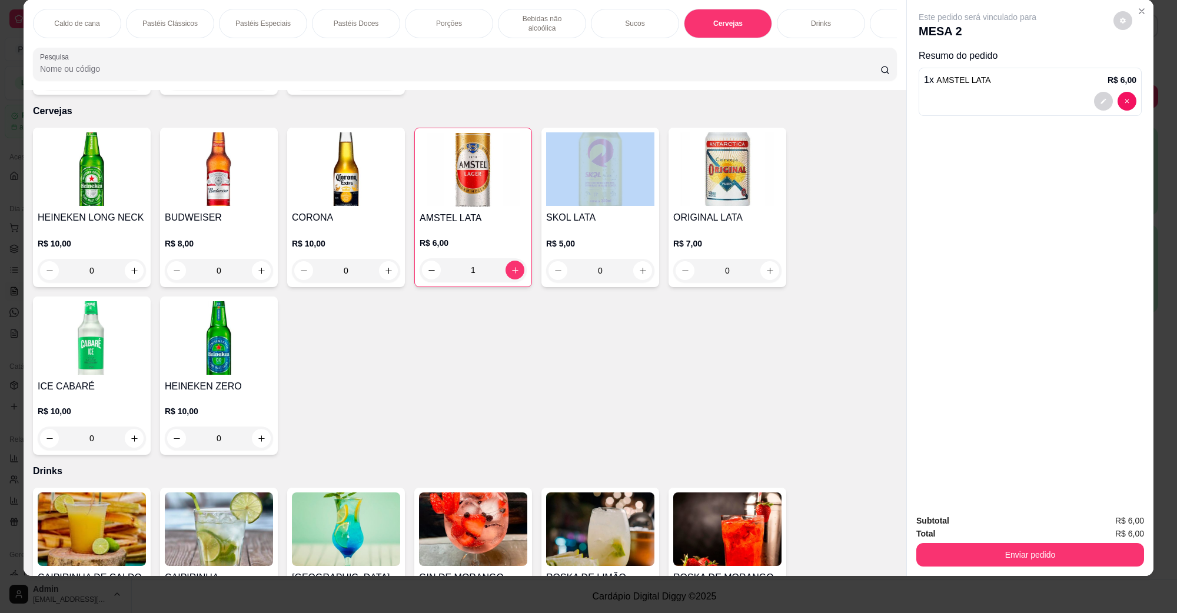
click at [516, 258] on div "1" at bounding box center [473, 270] width 102 height 24
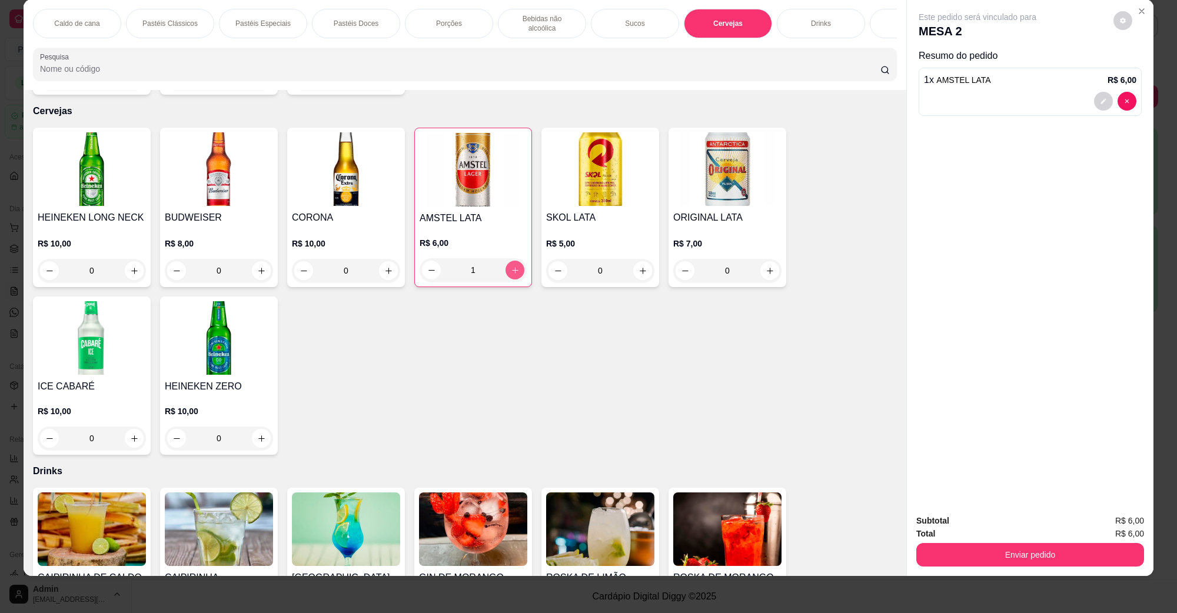
click at [510, 261] on button "increase-product-quantity" at bounding box center [515, 270] width 19 height 19
click at [510, 261] on button "increase-product-quantity" at bounding box center [515, 270] width 18 height 18
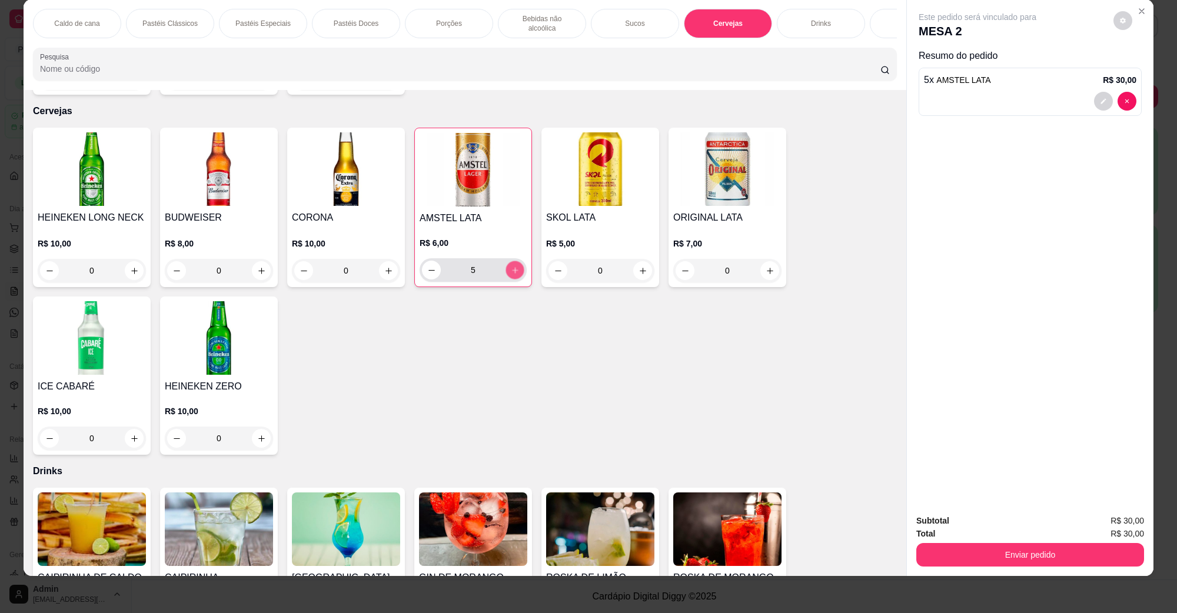
click at [510, 261] on button "increase-product-quantity" at bounding box center [515, 270] width 18 height 18
click at [510, 261] on button "increase-product-quantity" at bounding box center [515, 270] width 19 height 19
type input "8"
click at [1076, 556] on button "Enviar pedido" at bounding box center [1030, 555] width 228 height 24
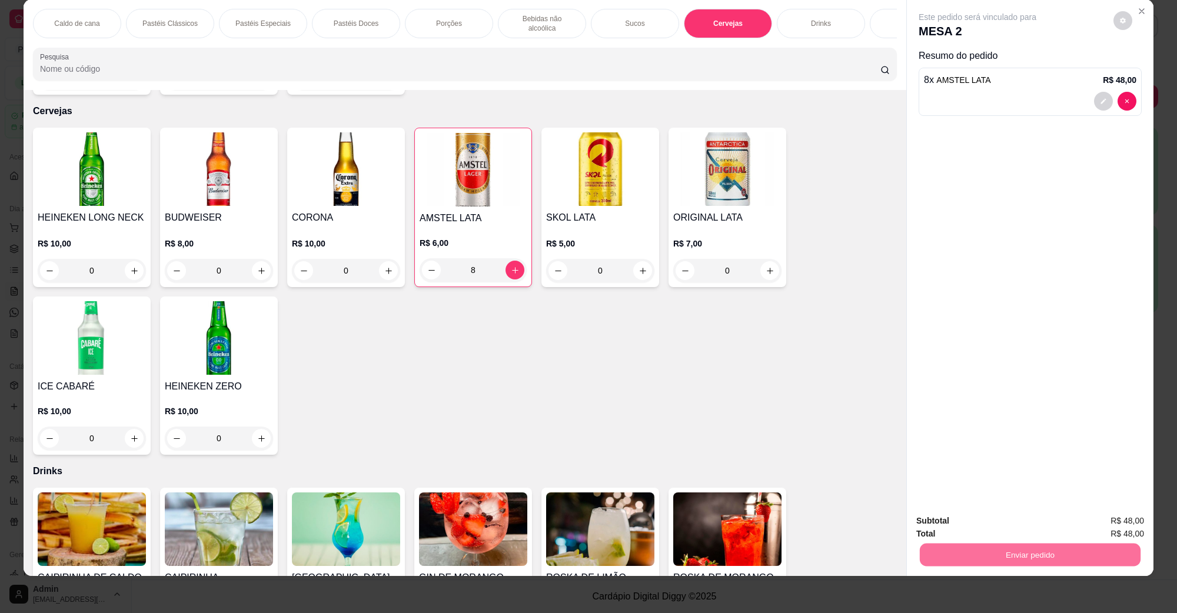
click at [1016, 526] on button "Não registrar e enviar pedido" at bounding box center [990, 526] width 122 height 22
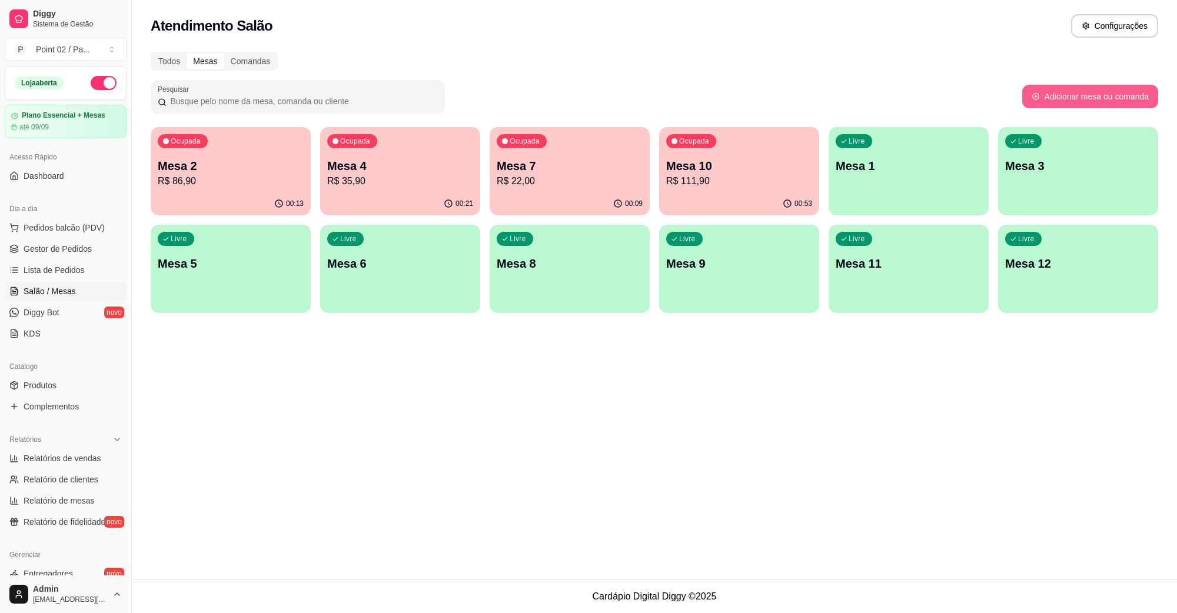
click at [1062, 89] on button "Adicionar mesa ou comanda" at bounding box center [1090, 97] width 136 height 24
select select "TABLE"
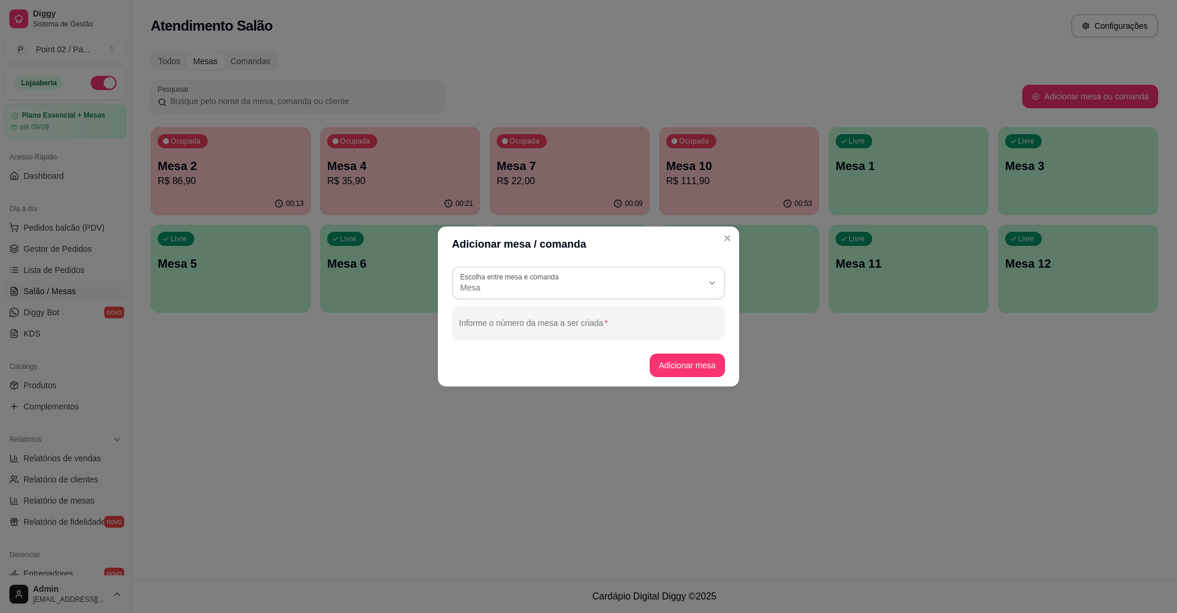
click at [727, 228] on header "Adicionar mesa / comanda" at bounding box center [588, 244] width 301 height 35
click at [723, 229] on button "Close" at bounding box center [727, 238] width 19 height 19
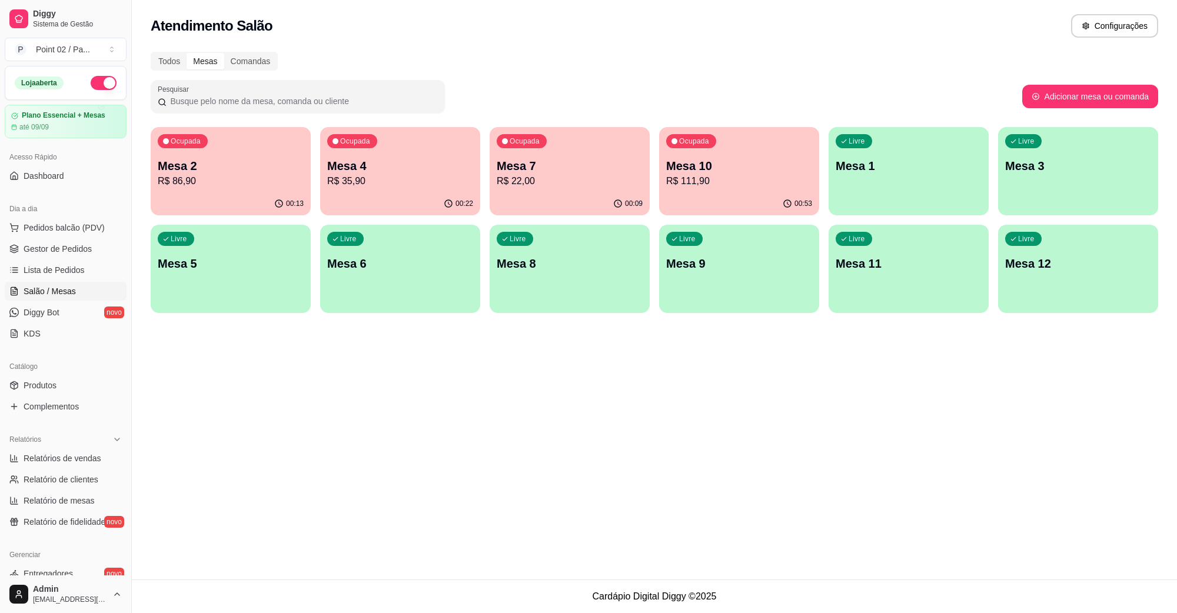
click at [240, 49] on div "Todos Mesas Comandas Pesquisar Adicionar mesa ou comanda Ocupada Mesa 2 R$ 86,9…" at bounding box center [654, 186] width 1045 height 282
click at [240, 55] on div "Comandas" at bounding box center [250, 61] width 53 height 16
click at [224, 53] on input "Comandas" at bounding box center [224, 53] width 0 height 0
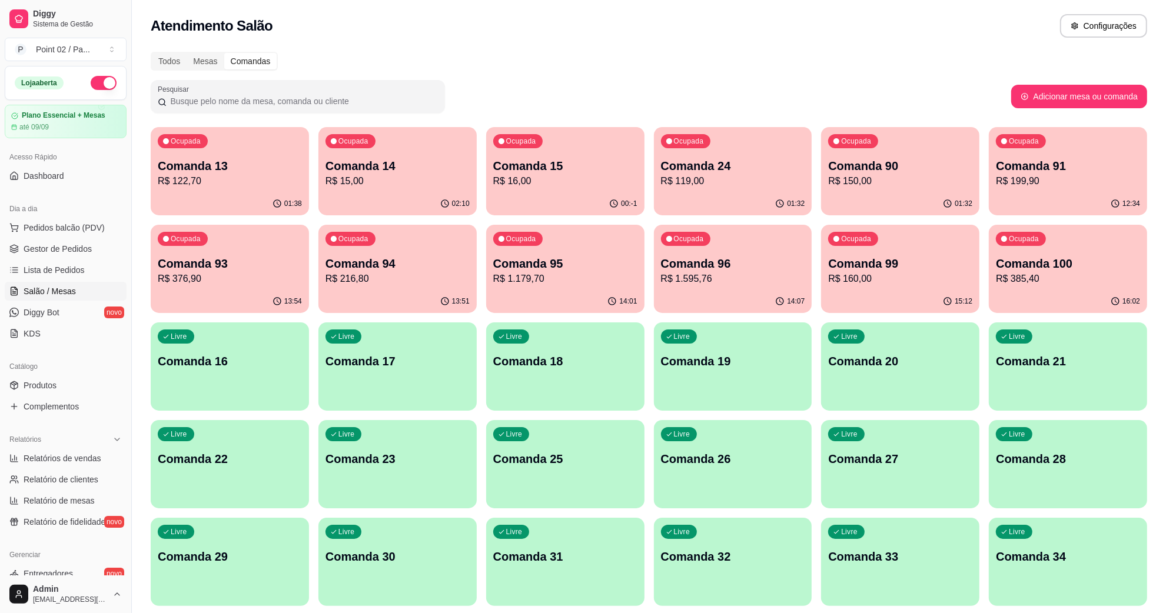
click at [212, 365] on p "Comanda 16" at bounding box center [230, 361] width 144 height 16
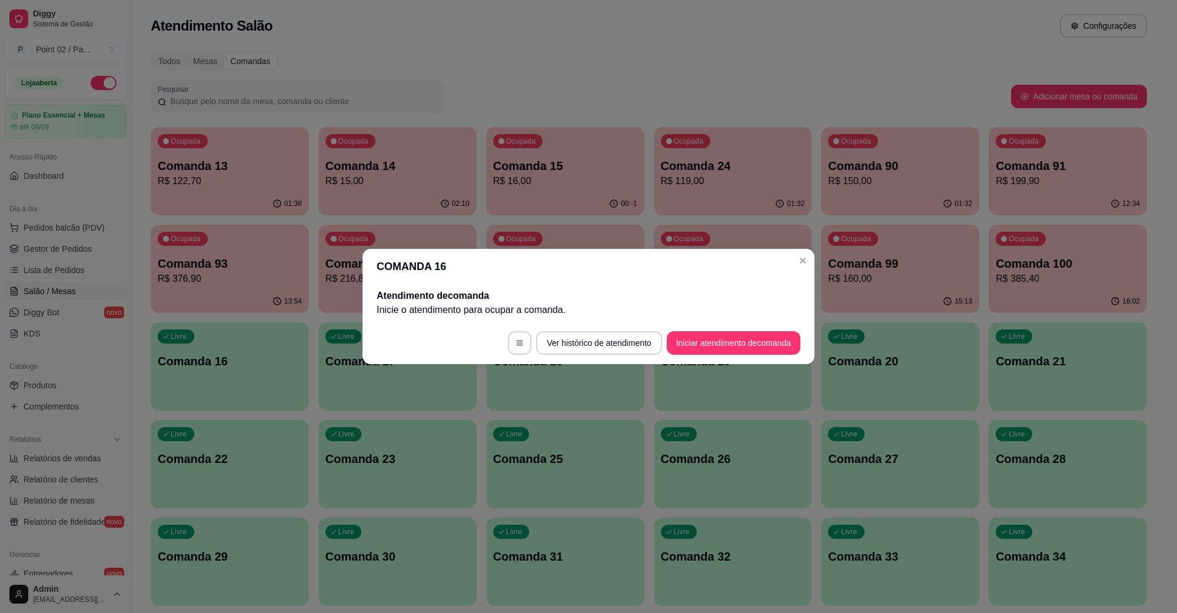
click at [724, 357] on footer "Ver histórico de atendimento Iniciar atendimento de comanda" at bounding box center [589, 343] width 452 height 42
click at [730, 349] on button "Iniciar atendimento de comanda" at bounding box center [734, 343] width 134 height 24
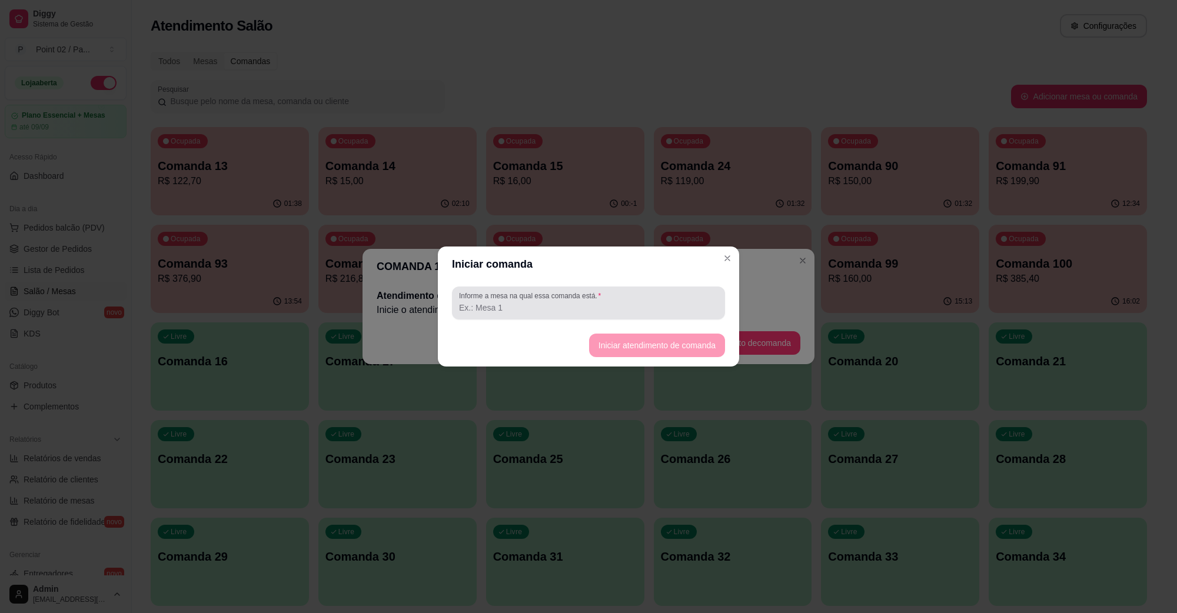
click at [631, 300] on div at bounding box center [588, 303] width 259 height 24
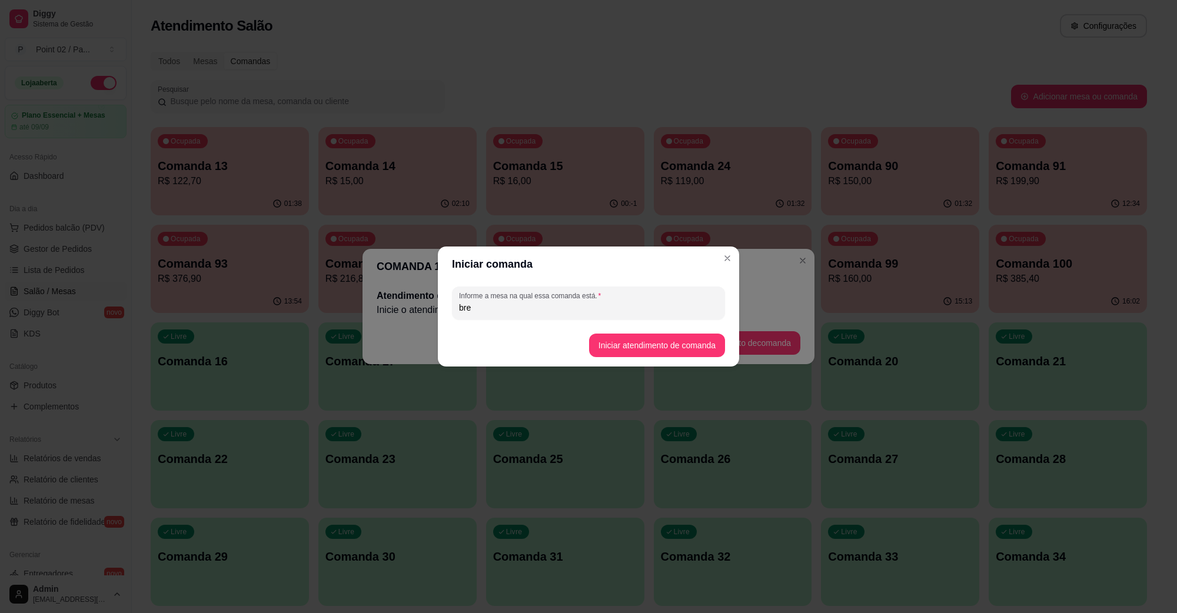
type input "bren"
type input "[PERSON_NAME]"
click at [619, 333] on footer "Iniciar atendimento de comanda" at bounding box center [588, 345] width 301 height 42
click at [621, 343] on button "Iniciar atendimento de comanda" at bounding box center [657, 345] width 132 height 23
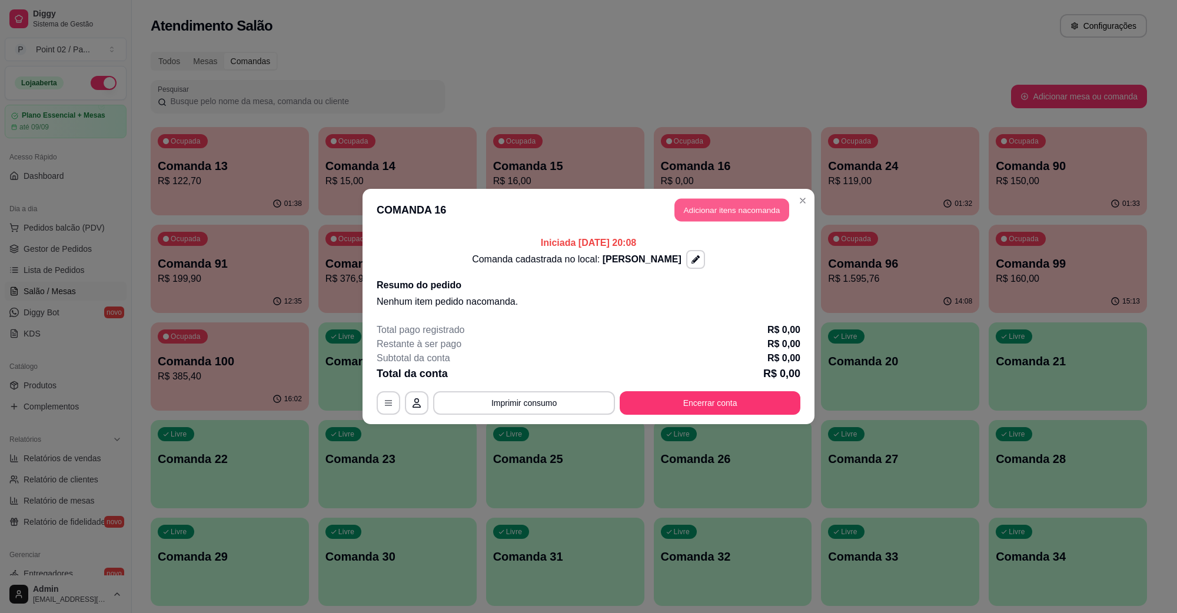
click at [755, 208] on button "Adicionar itens na comanda" at bounding box center [731, 210] width 115 height 23
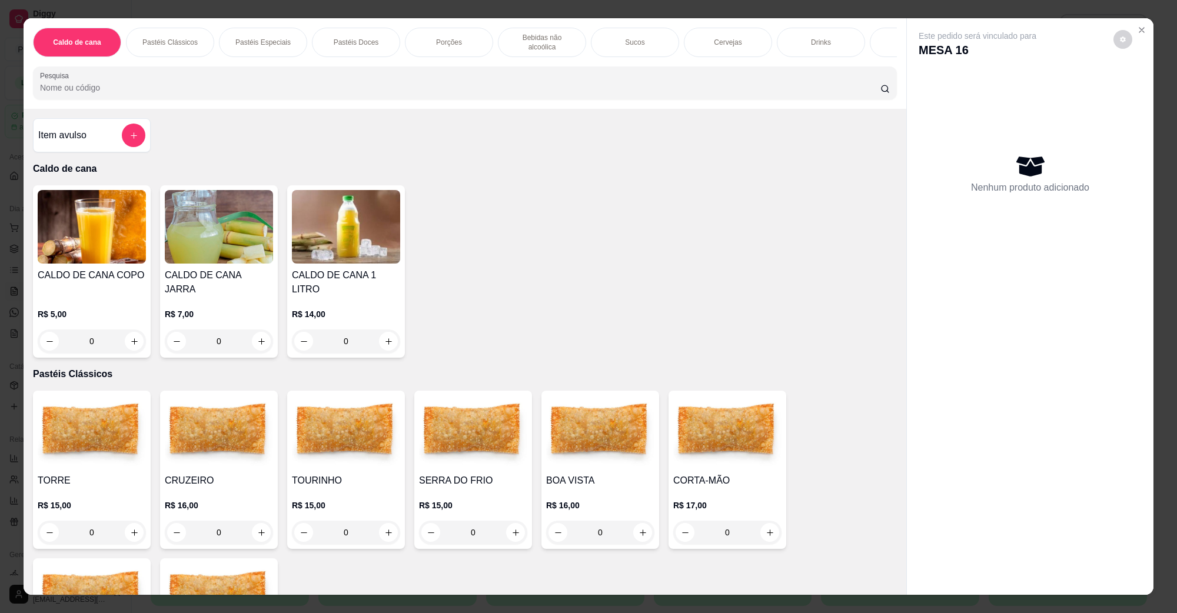
click at [80, 417] on img at bounding box center [92, 432] width 108 height 74
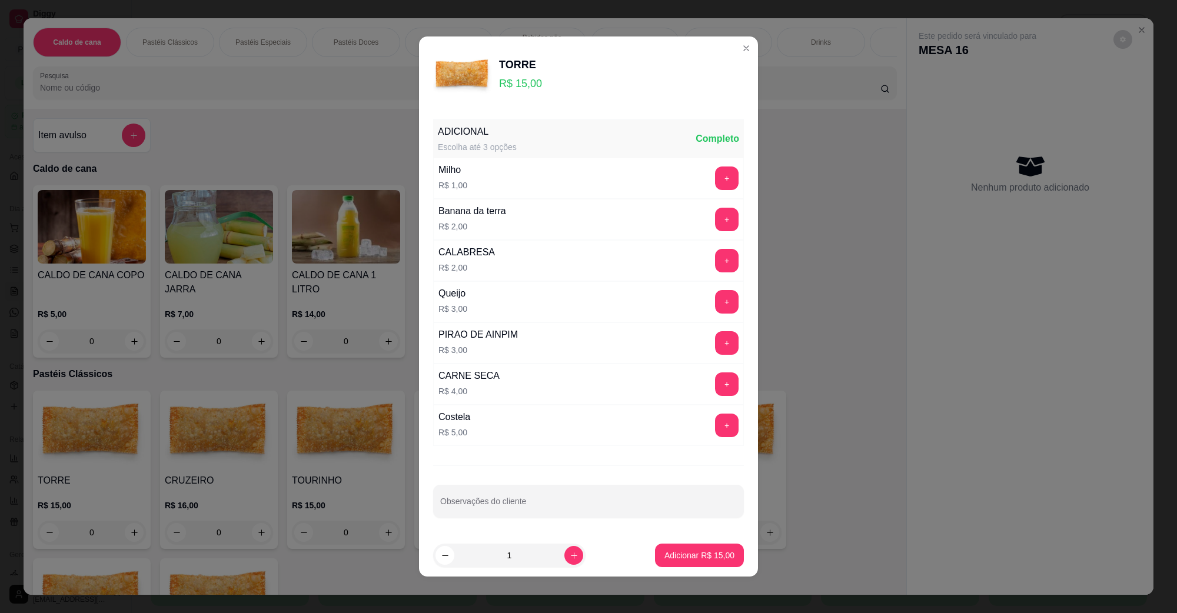
scroll to position [2, 0]
click at [715, 294] on button "+" at bounding box center [727, 301] width 24 height 24
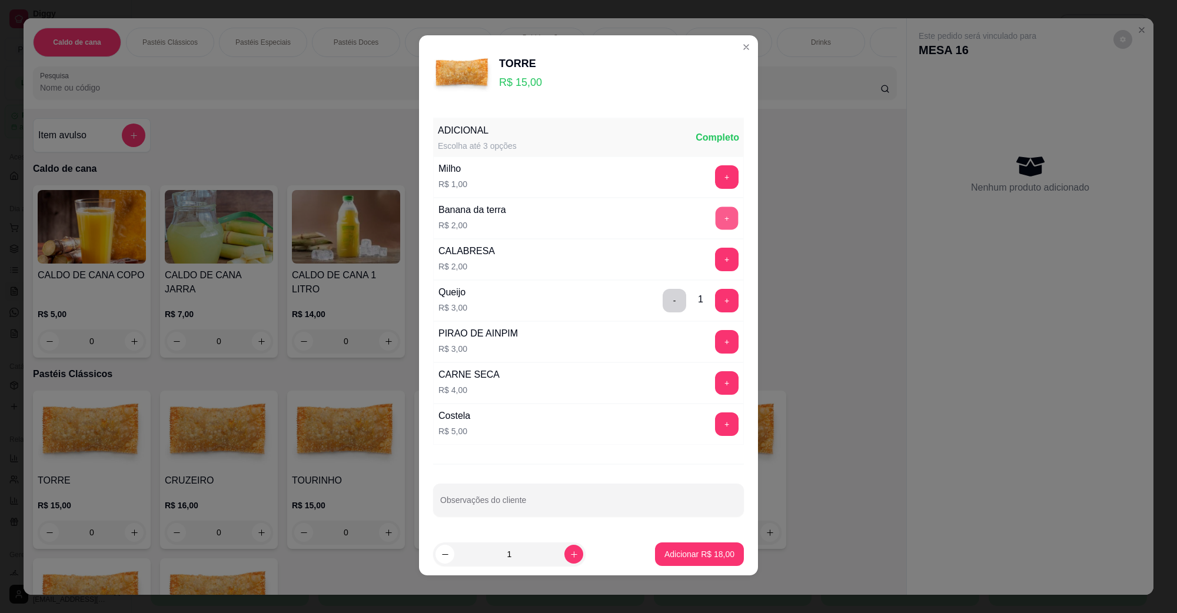
click at [716, 219] on button "+" at bounding box center [727, 218] width 23 height 23
click at [669, 556] on p "Adicionar R$ 20,00" at bounding box center [699, 555] width 70 height 12
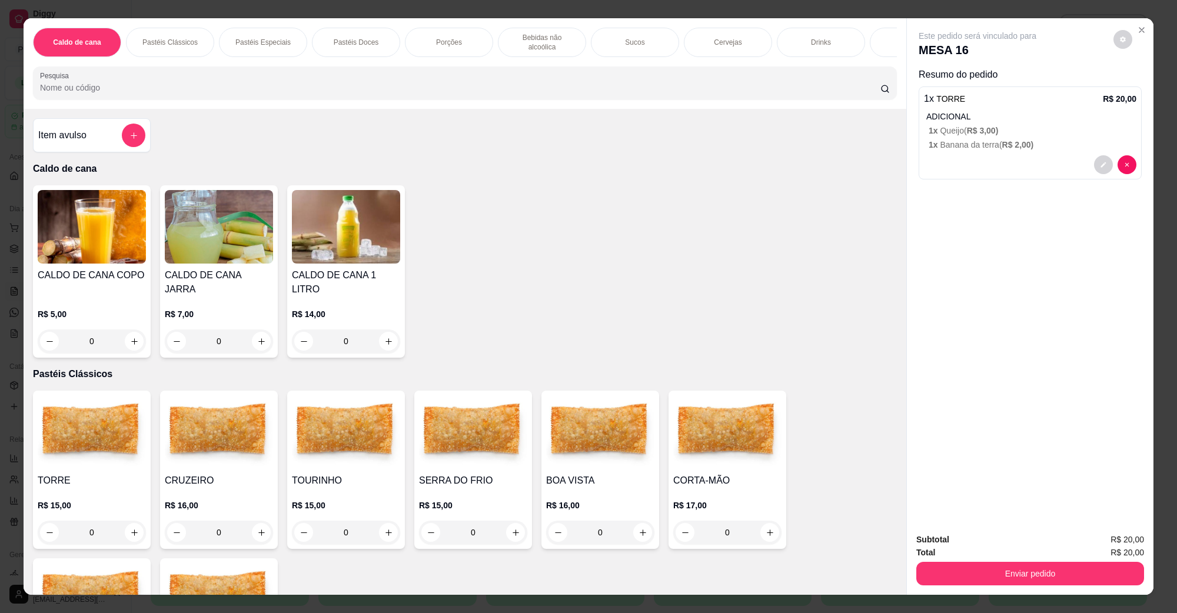
click at [230, 230] on img at bounding box center [219, 227] width 108 height 74
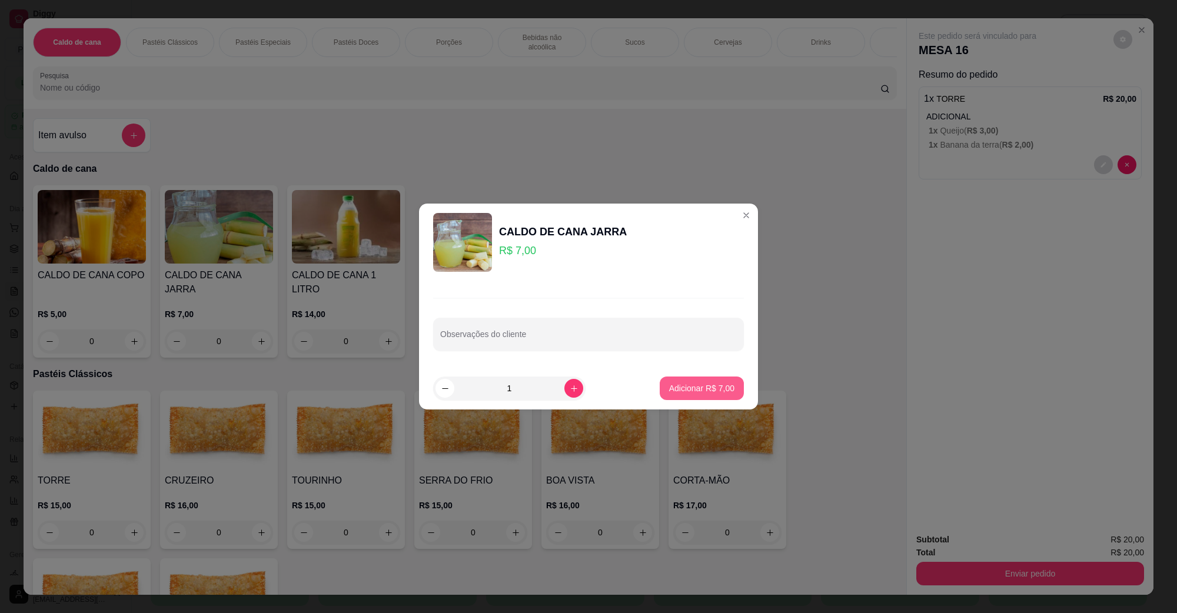
click at [660, 380] on button "Adicionar R$ 7,00" at bounding box center [702, 389] width 84 height 24
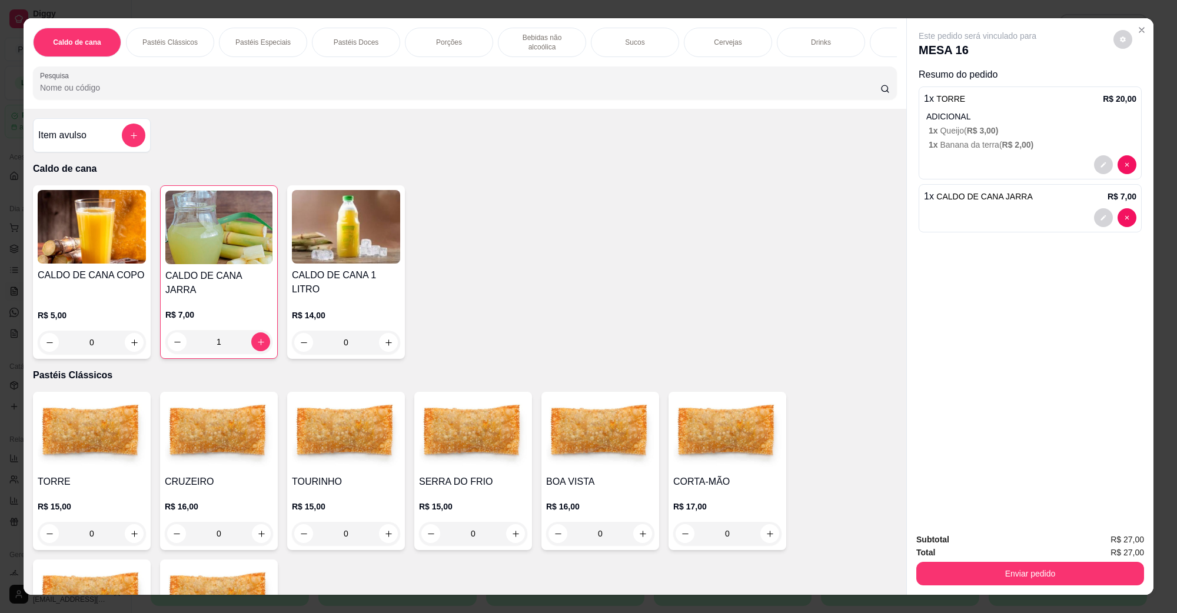
type input "1"
click at [1027, 580] on button "Enviar pedido" at bounding box center [1030, 574] width 228 height 24
click at [986, 543] on button "Não registrar e enviar pedido" at bounding box center [990, 545] width 119 height 22
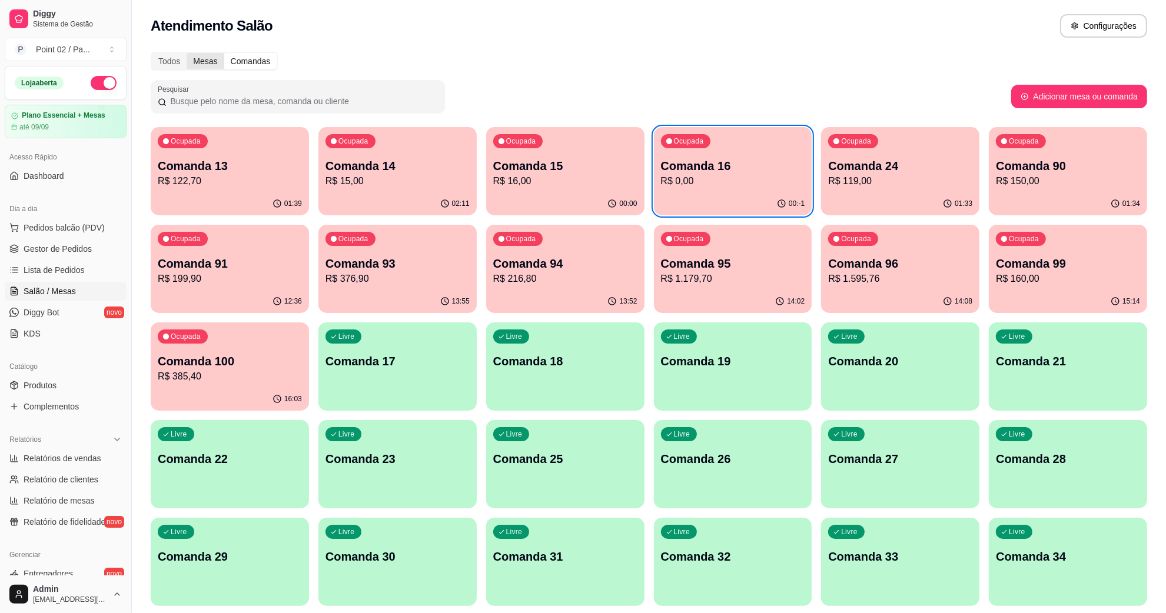
click at [200, 58] on div "Mesas" at bounding box center [205, 61] width 37 height 16
click at [187, 53] on input "Mesas" at bounding box center [187, 53] width 0 height 0
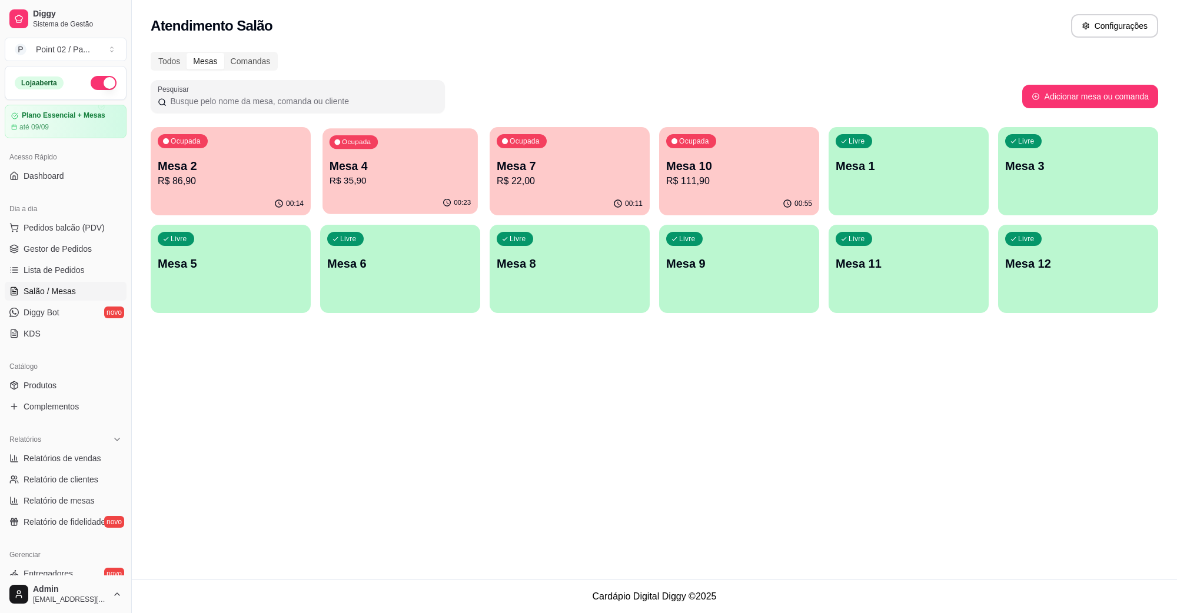
click at [421, 162] on p "Mesa 4" at bounding box center [401, 166] width 142 height 16
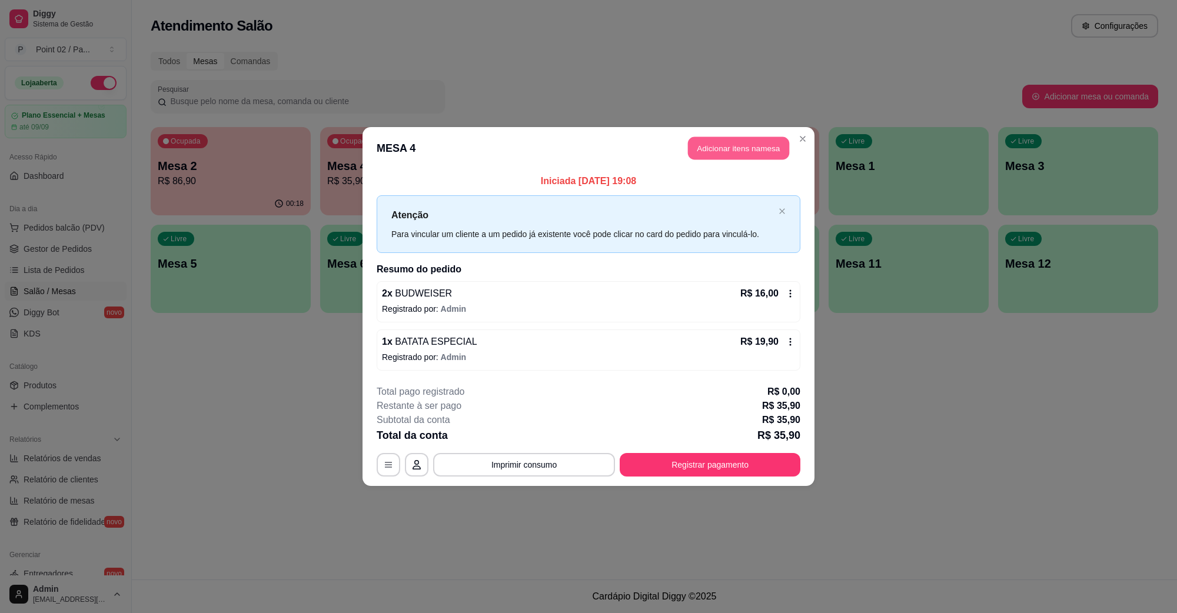
click at [743, 146] on button "Adicionar itens na mesa" at bounding box center [738, 148] width 101 height 23
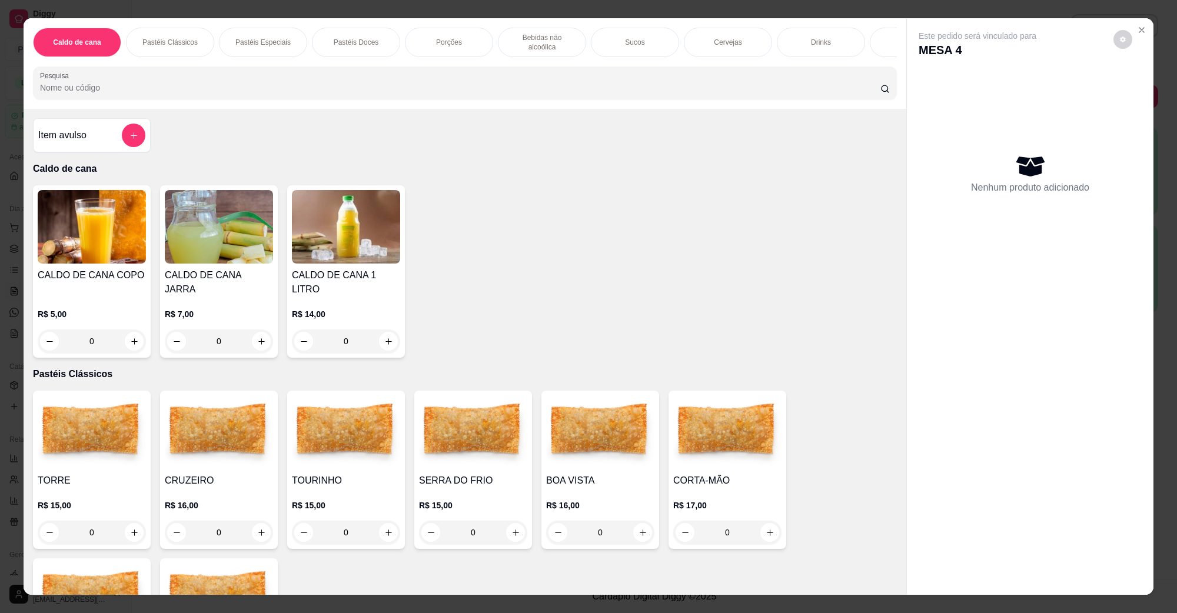
click at [551, 39] on p "Bebidas não alcoólica" at bounding box center [542, 42] width 68 height 19
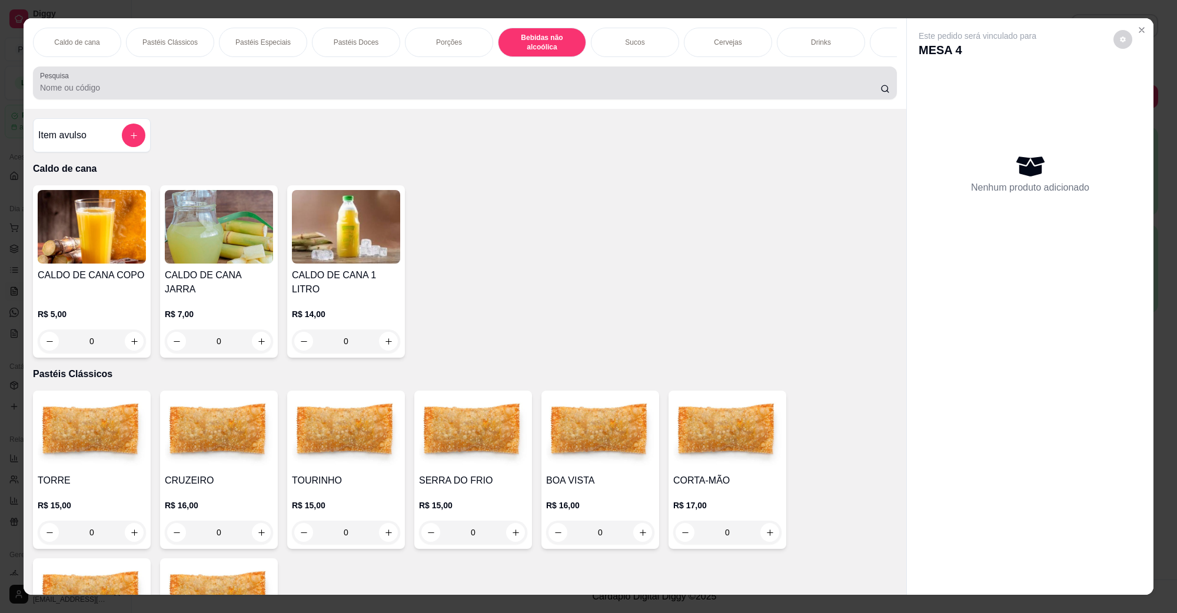
scroll to position [19, 0]
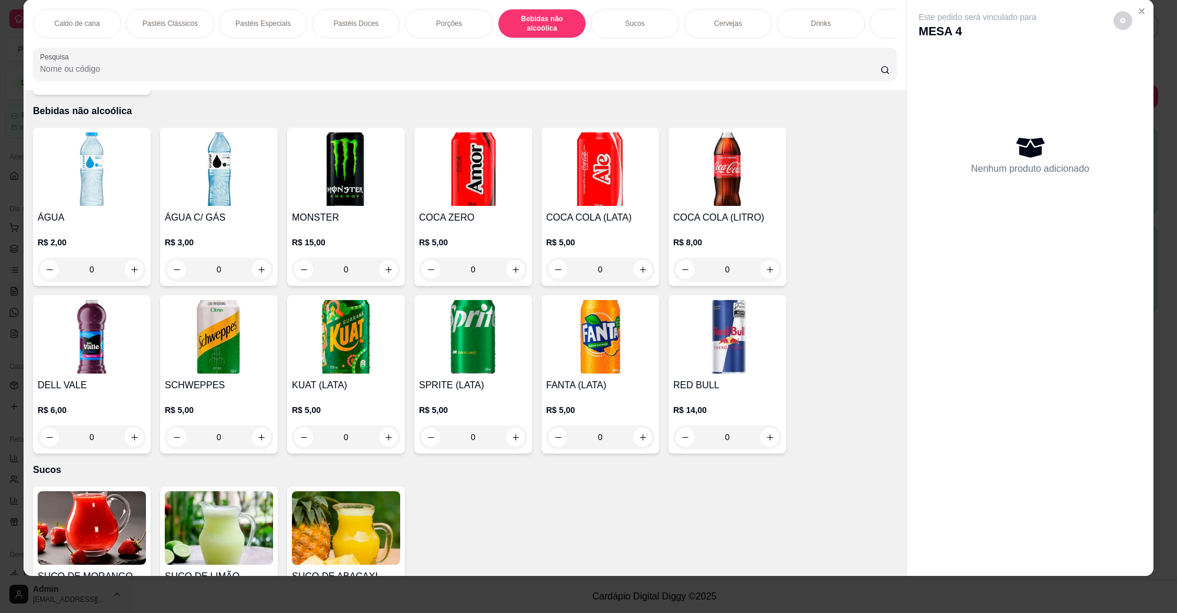
click at [467, 168] on img at bounding box center [473, 169] width 108 height 74
click at [569, 174] on img at bounding box center [600, 169] width 108 height 74
click at [707, 384] on p "Adicionar R$ 5,00" at bounding box center [701, 389] width 65 height 12
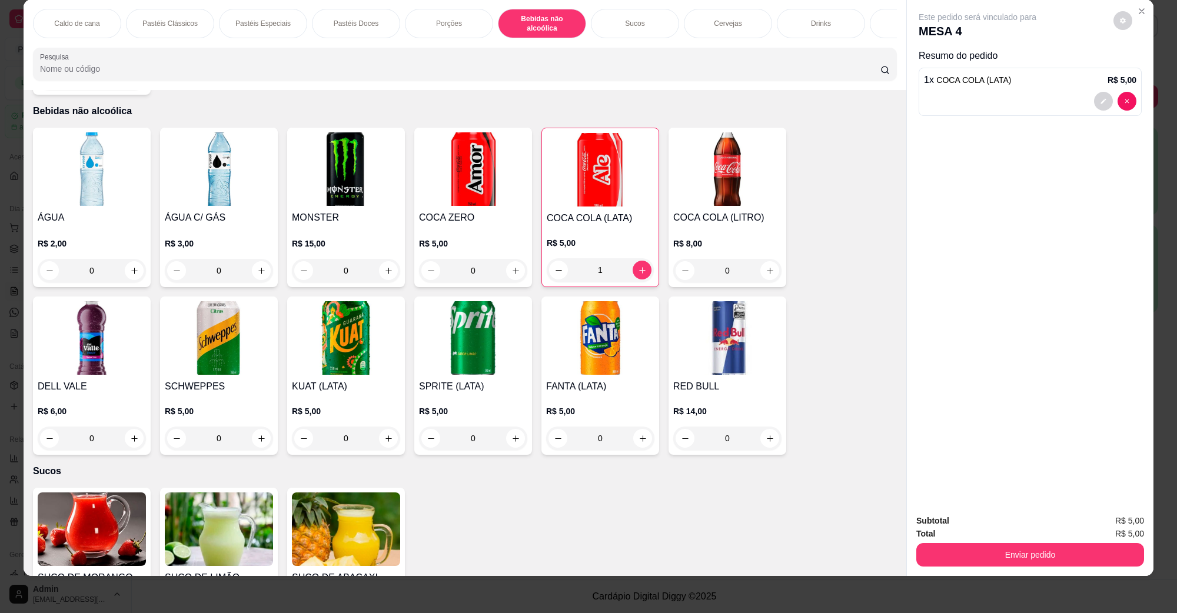
type input "1"
click at [706, 27] on div "Cervejas" at bounding box center [728, 23] width 88 height 29
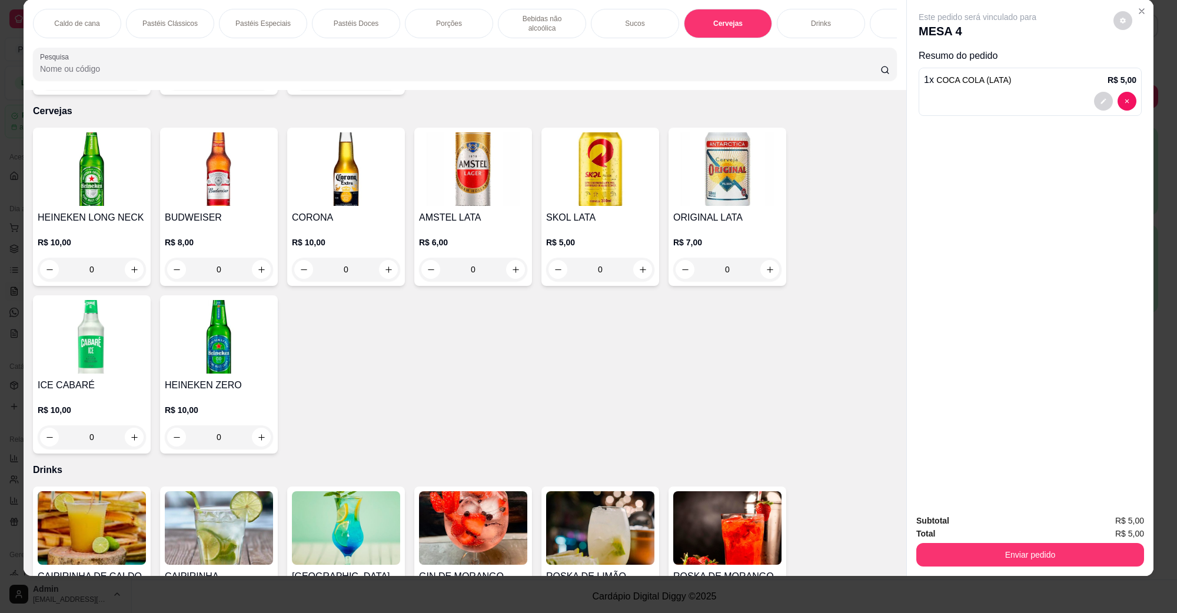
click at [98, 163] on img at bounding box center [92, 169] width 108 height 74
click at [184, 163] on img at bounding box center [219, 169] width 108 height 74
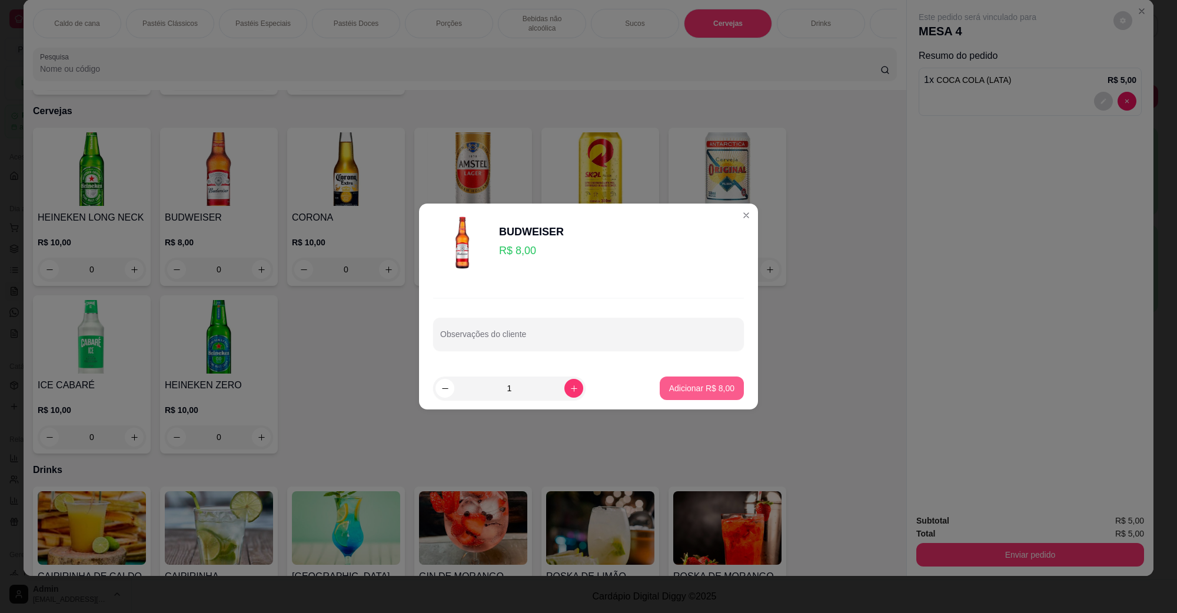
click at [693, 381] on button "Adicionar R$ 8,00" at bounding box center [702, 389] width 84 height 24
type input "1"
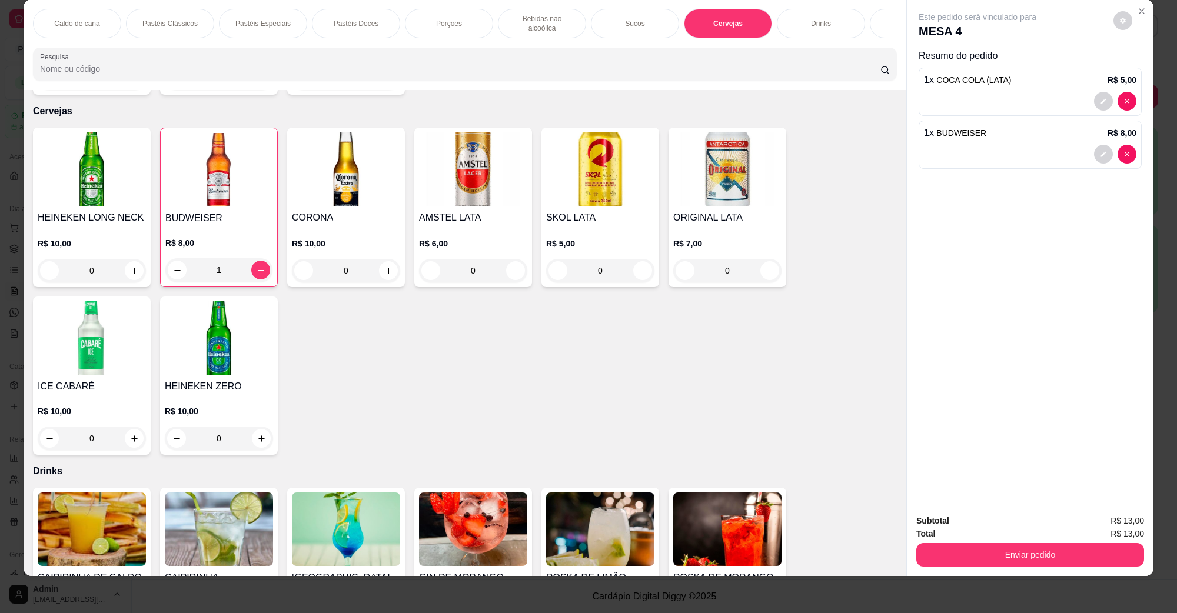
click at [1063, 558] on button "Enviar pedido" at bounding box center [1030, 555] width 228 height 24
click at [968, 528] on button "Não registrar e enviar pedido" at bounding box center [990, 526] width 122 height 22
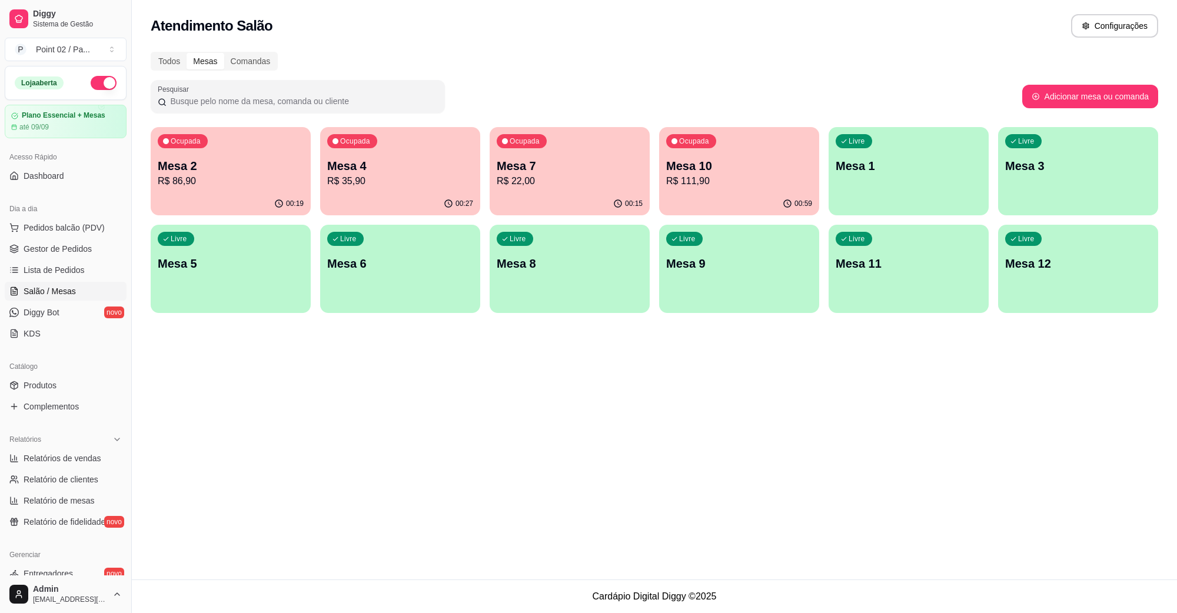
click at [626, 180] on p "R$ 22,00" at bounding box center [570, 181] width 146 height 14
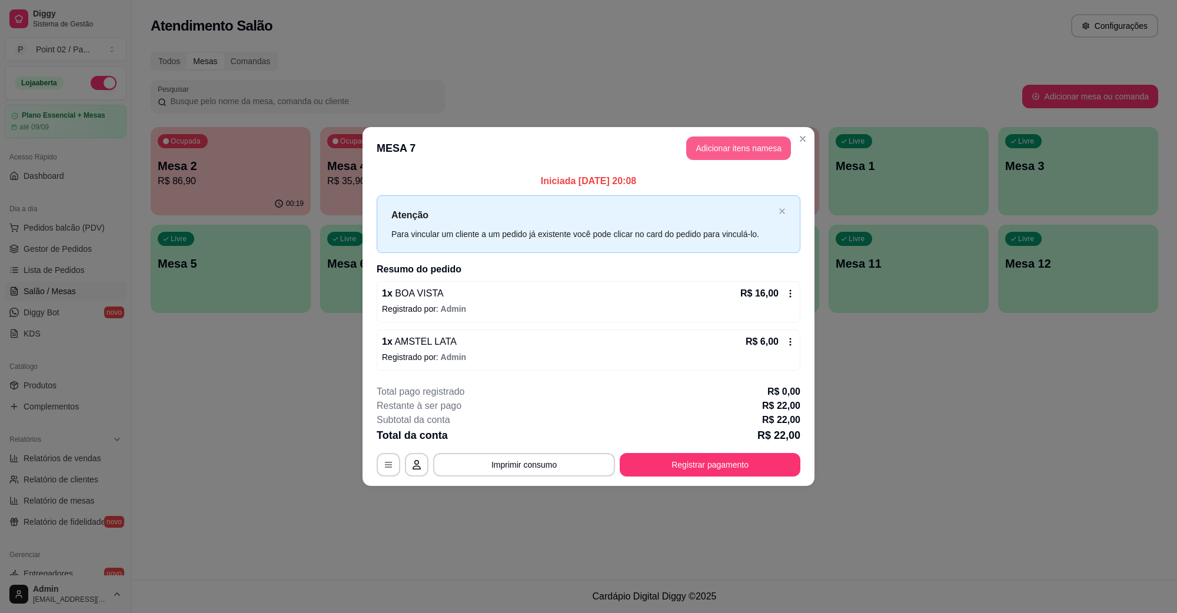
click at [719, 157] on button "Adicionar itens na mesa" at bounding box center [738, 149] width 105 height 24
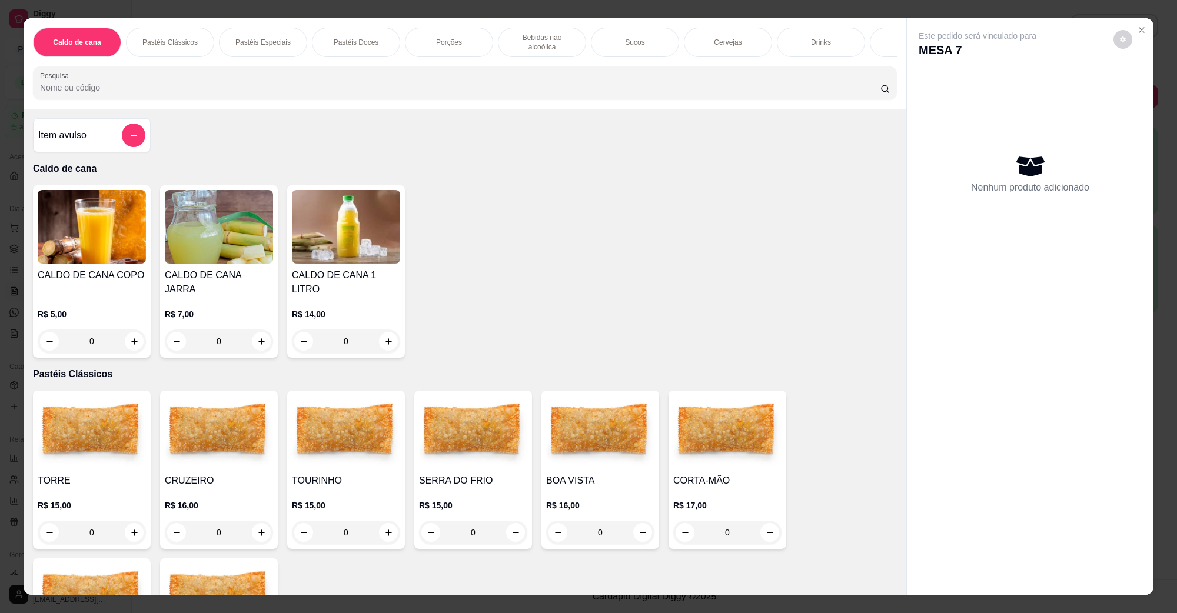
click at [733, 38] on p "Cervejas" at bounding box center [728, 42] width 28 height 9
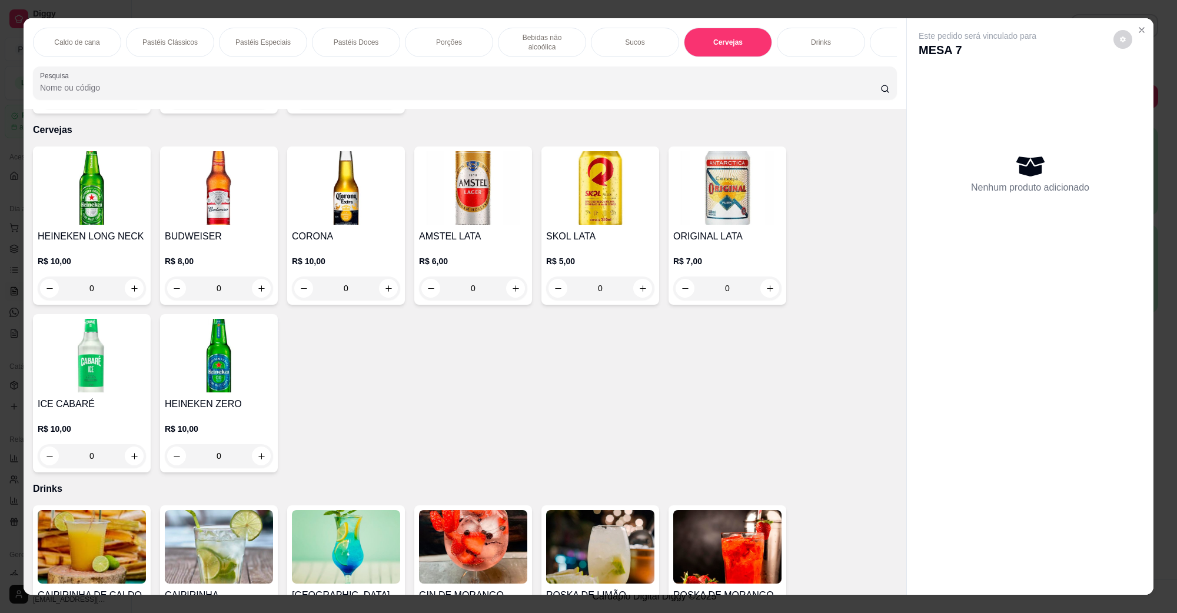
scroll to position [19, 0]
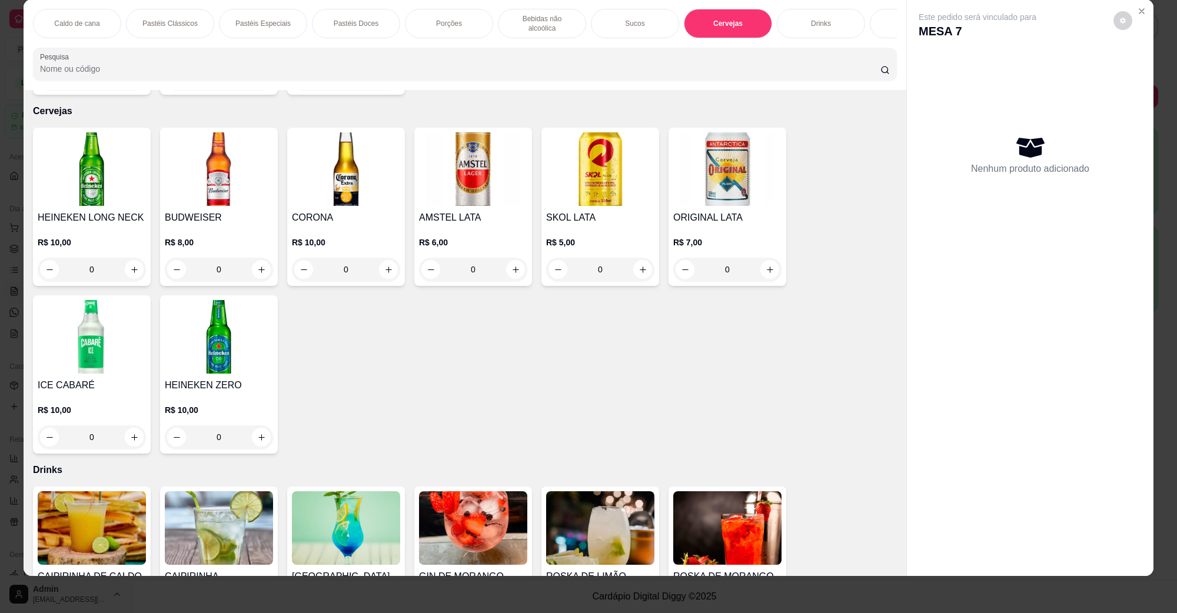
click at [453, 167] on img at bounding box center [473, 169] width 108 height 74
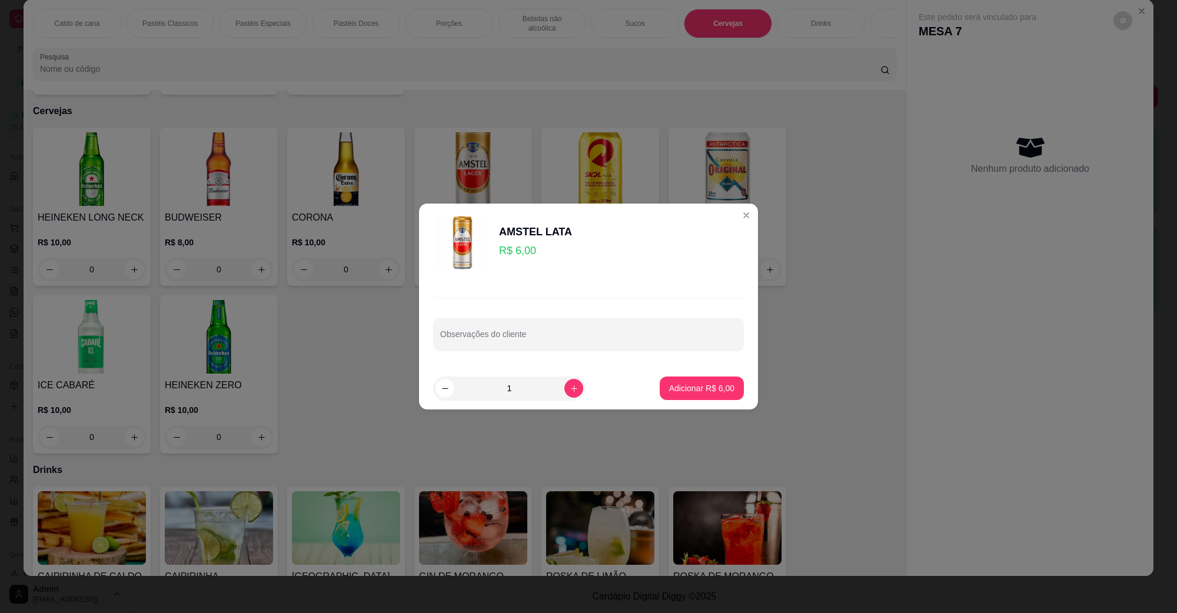
drag, startPoint x: 699, startPoint y: 401, endPoint x: 700, endPoint y: 395, distance: 6.0
click at [699, 401] on footer "1 Adicionar R$ 6,00" at bounding box center [588, 388] width 339 height 42
click at [700, 394] on button "Adicionar R$ 6,00" at bounding box center [702, 389] width 84 height 24
type input "1"
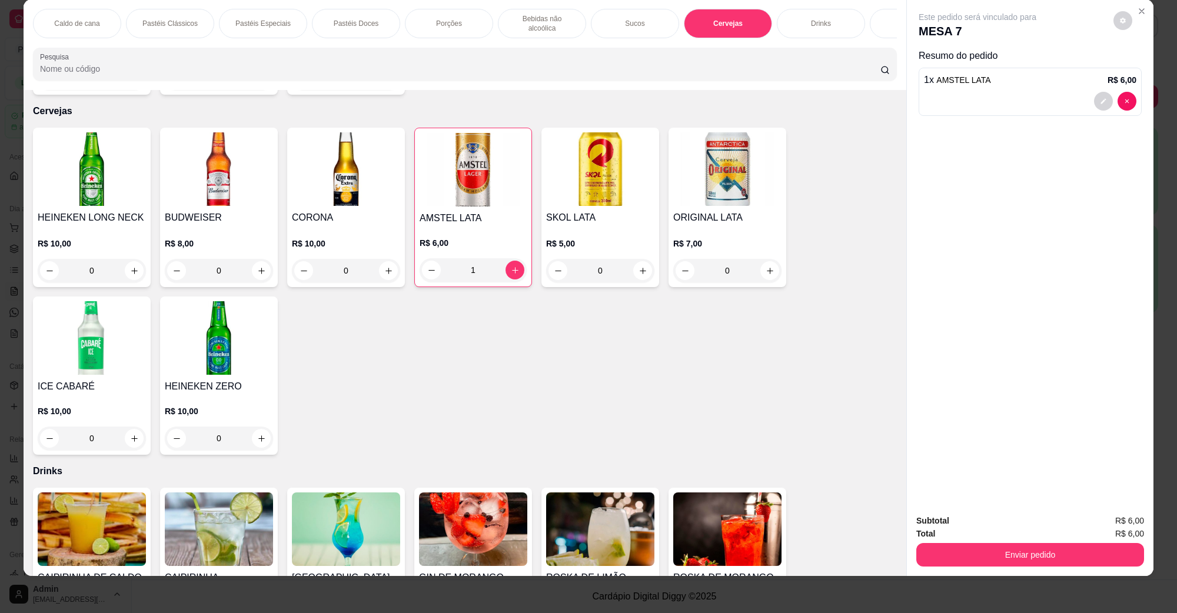
click at [1043, 545] on button "Enviar pedido" at bounding box center [1030, 555] width 228 height 24
click at [999, 519] on button "Não registrar e enviar pedido" at bounding box center [990, 526] width 122 height 22
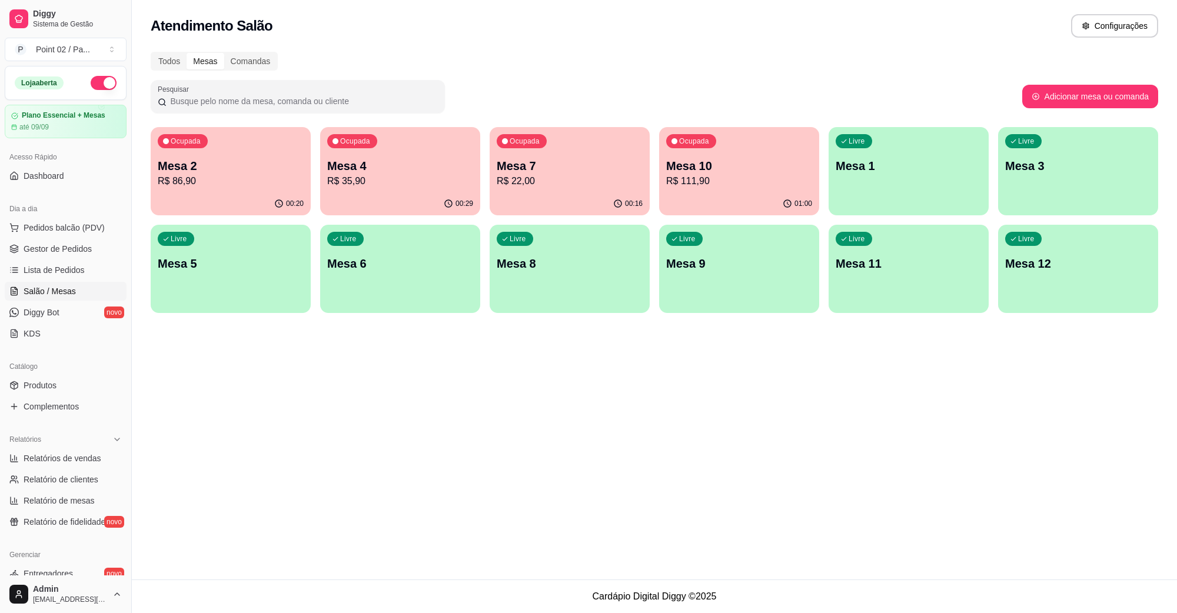
click at [90, 289] on link "Salão / Mesas" at bounding box center [66, 291] width 122 height 19
click at [34, 225] on span "Pedidos balcão (PDV)" at bounding box center [64, 228] width 81 height 12
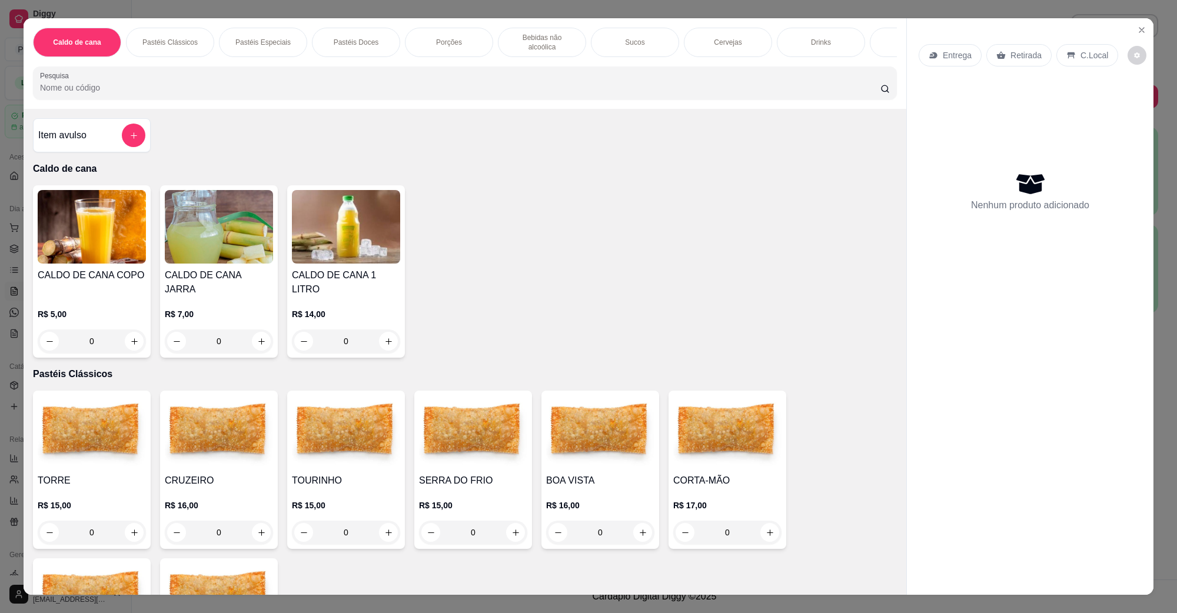
click at [233, 421] on img at bounding box center [219, 432] width 108 height 74
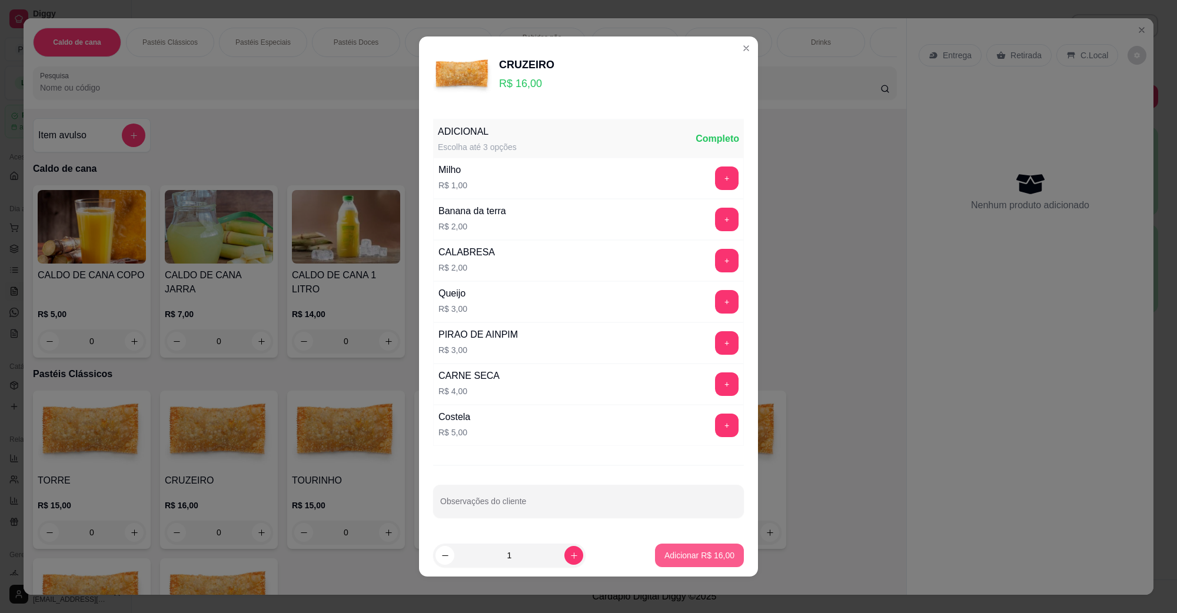
click at [696, 576] on footer "1 Adicionar R$ 16,00" at bounding box center [588, 555] width 339 height 42
click at [699, 564] on button "Adicionar R$ 16,00" at bounding box center [699, 555] width 87 height 23
type input "1"
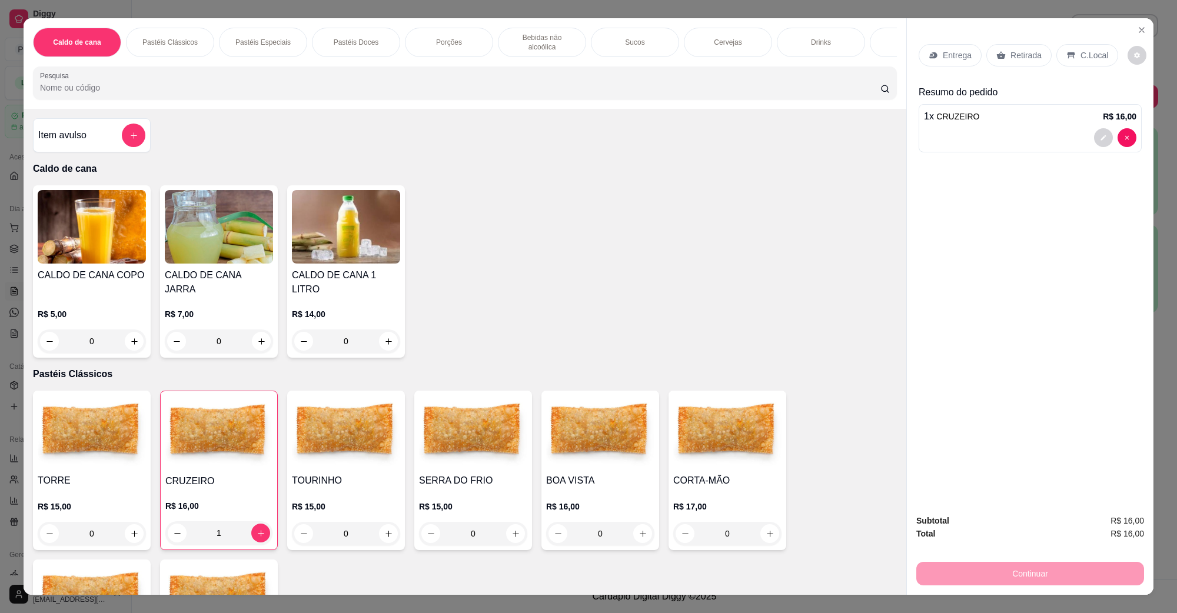
click at [264, 220] on img at bounding box center [219, 227] width 108 height 74
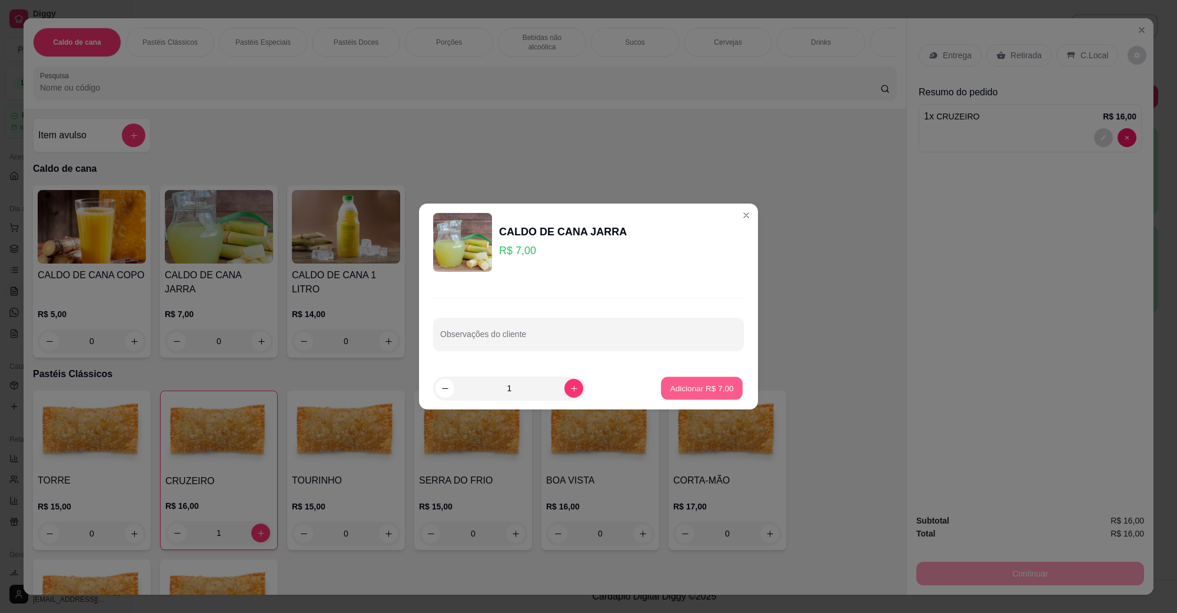
click at [670, 389] on p "Adicionar R$ 7,00" at bounding box center [702, 388] width 64 height 11
type input "1"
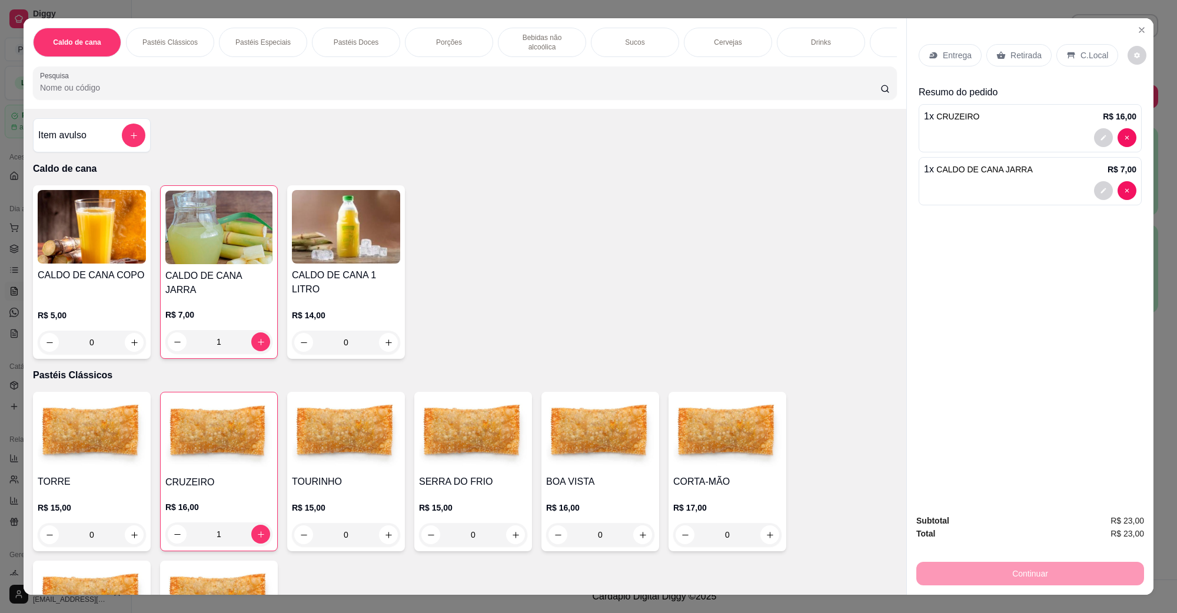
scroll to position [19, 0]
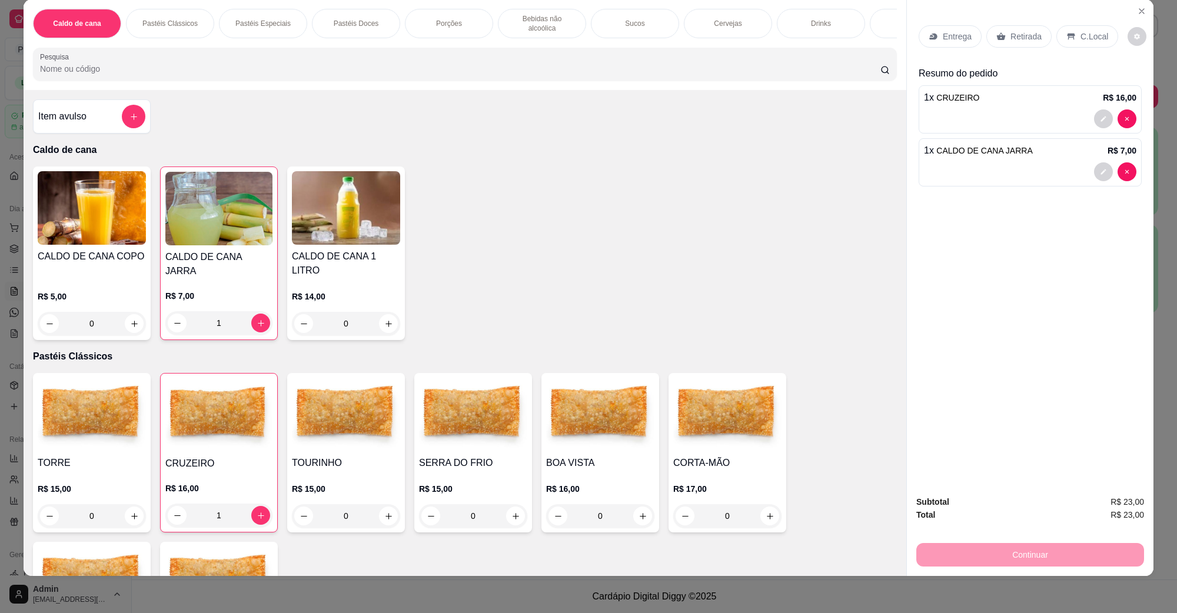
click at [1018, 42] on p "Retirada" at bounding box center [1026, 37] width 31 height 12
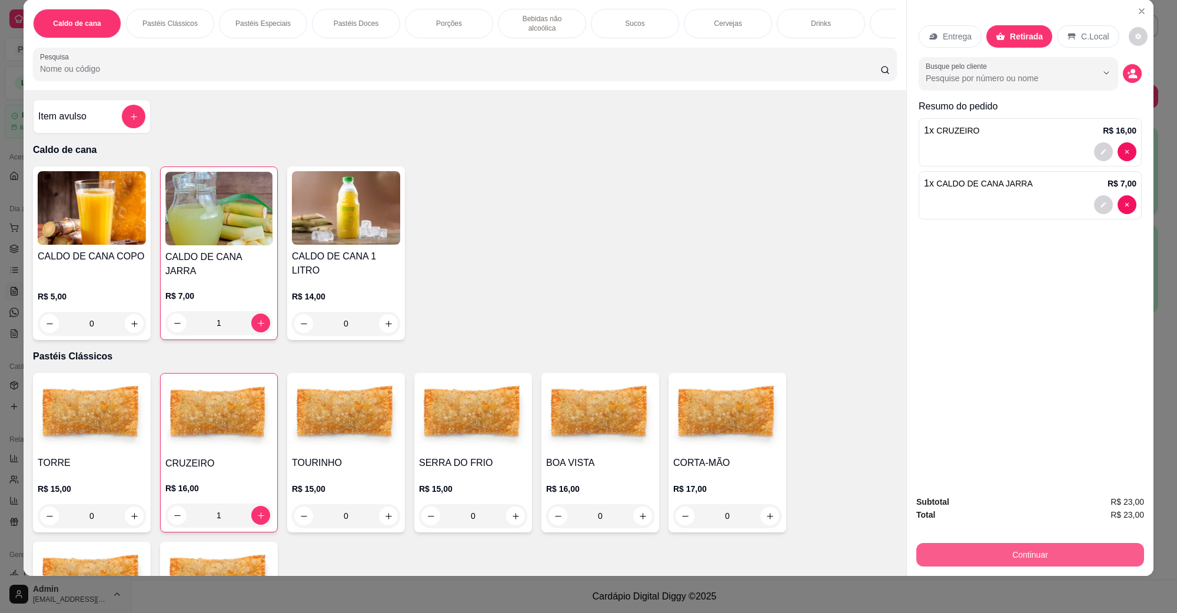
click at [1102, 554] on button "Continuar" at bounding box center [1030, 555] width 228 height 24
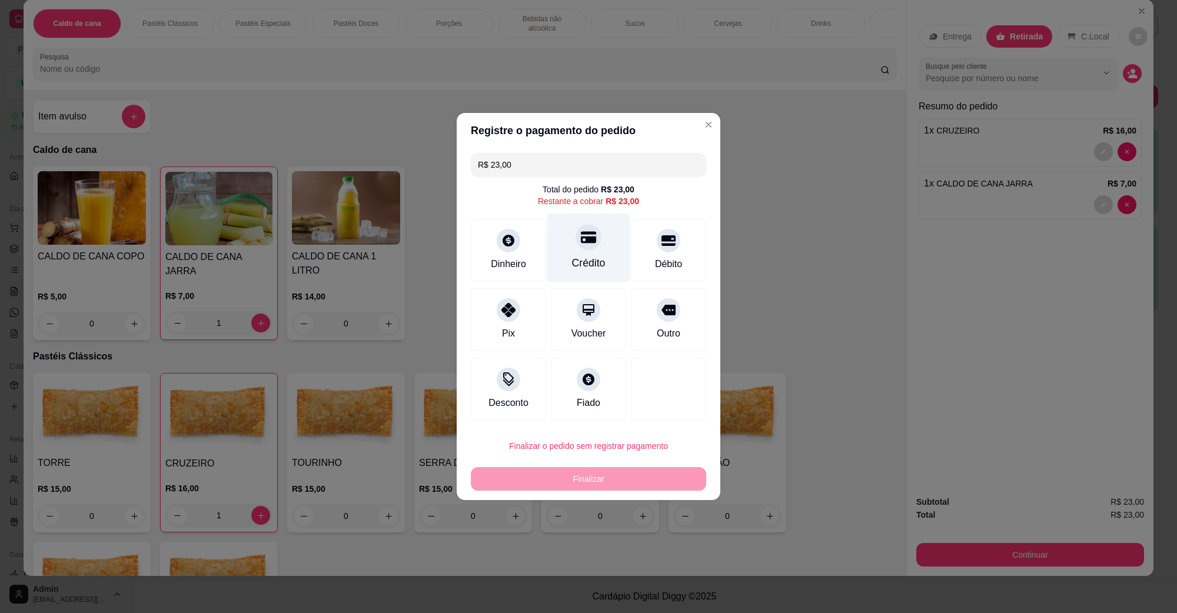
click at [571, 248] on div "Crédito" at bounding box center [588, 248] width 83 height 69
type input "R$ 0,00"
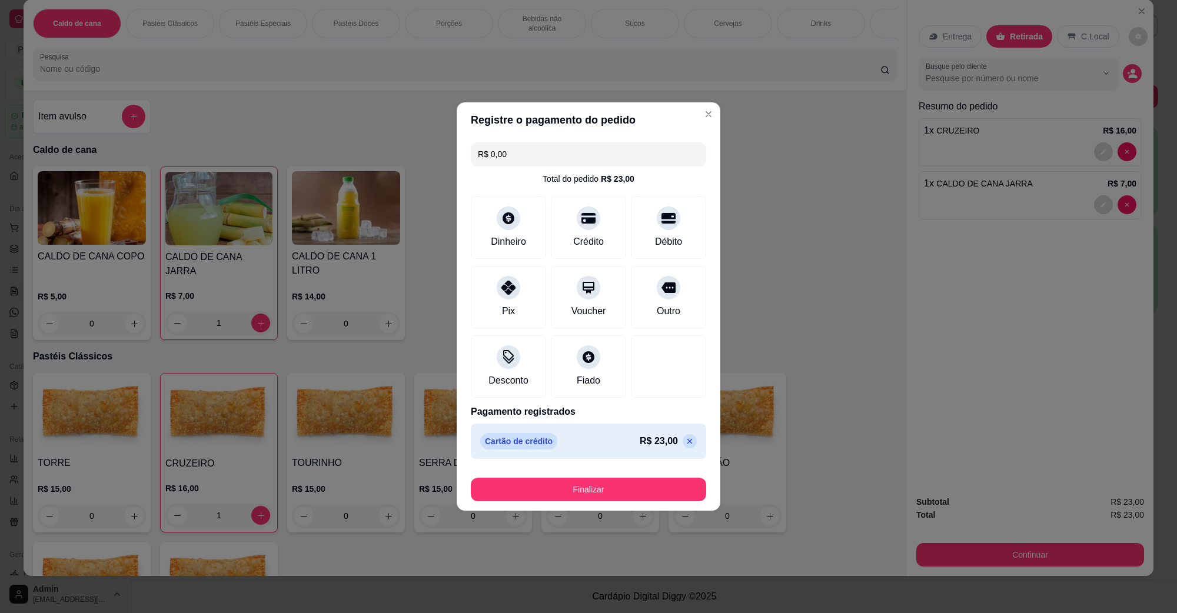
click at [576, 474] on div "Finalizar" at bounding box center [588, 487] width 235 height 28
click at [574, 484] on button "Finalizar" at bounding box center [588, 490] width 235 height 24
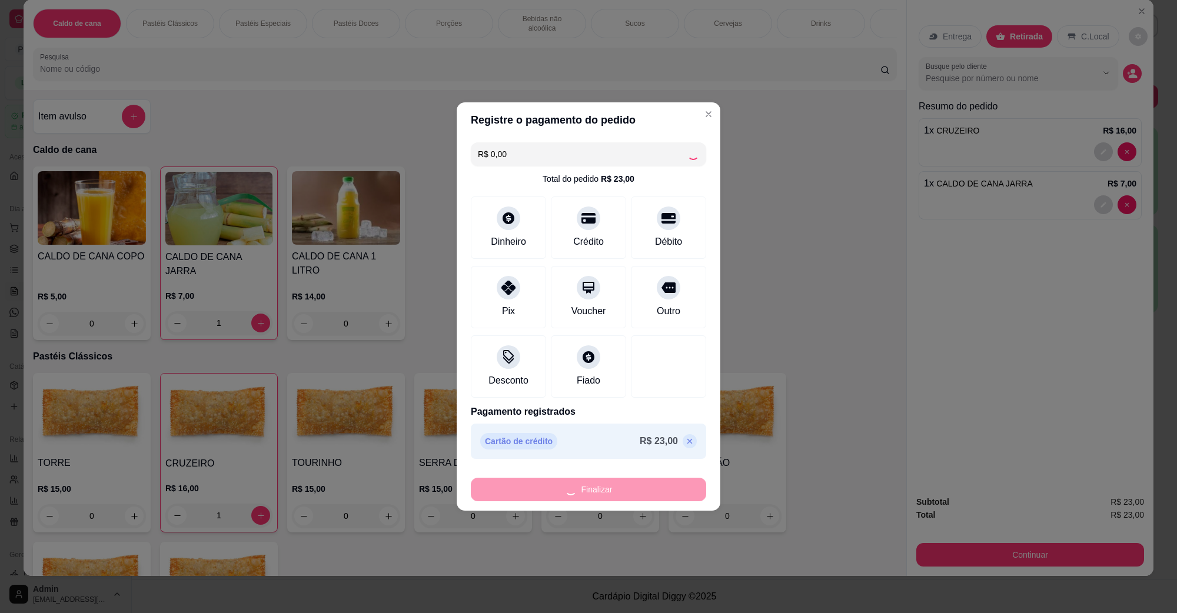
type input "0"
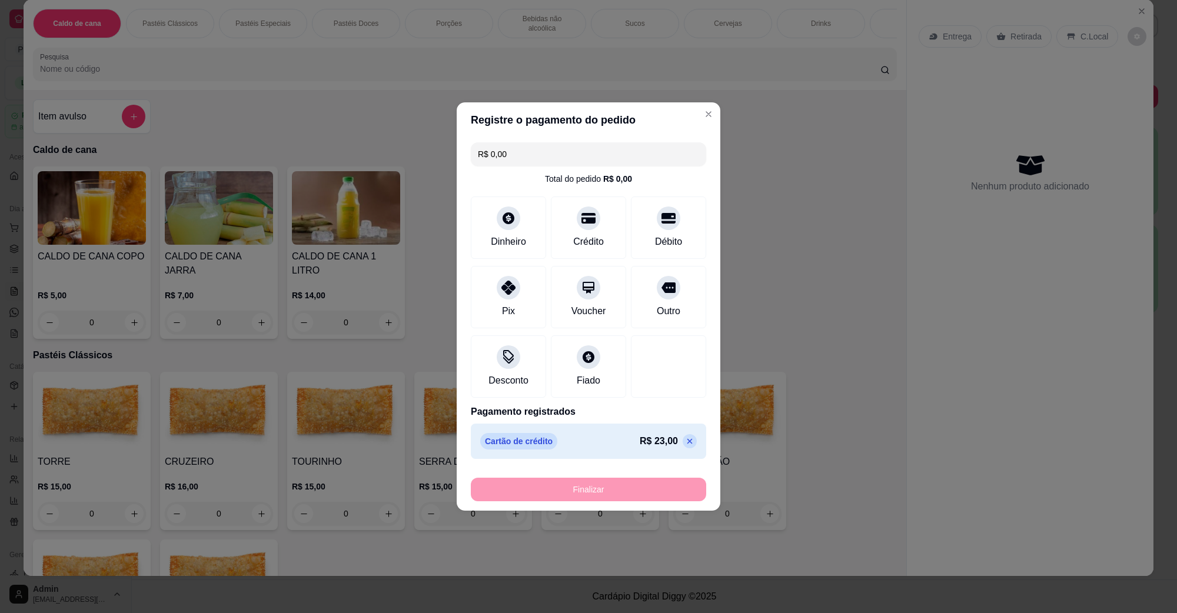
type input "-R$ 23,00"
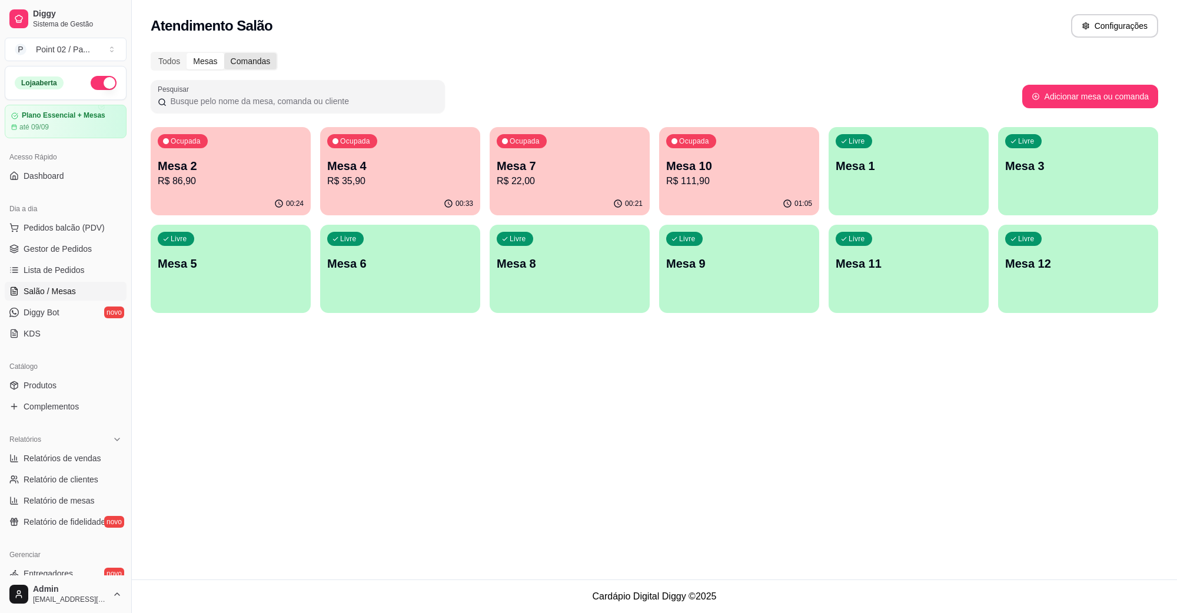
click at [254, 60] on div "Comandas" at bounding box center [250, 61] width 53 height 16
click at [224, 53] on input "Comandas" at bounding box center [224, 53] width 0 height 0
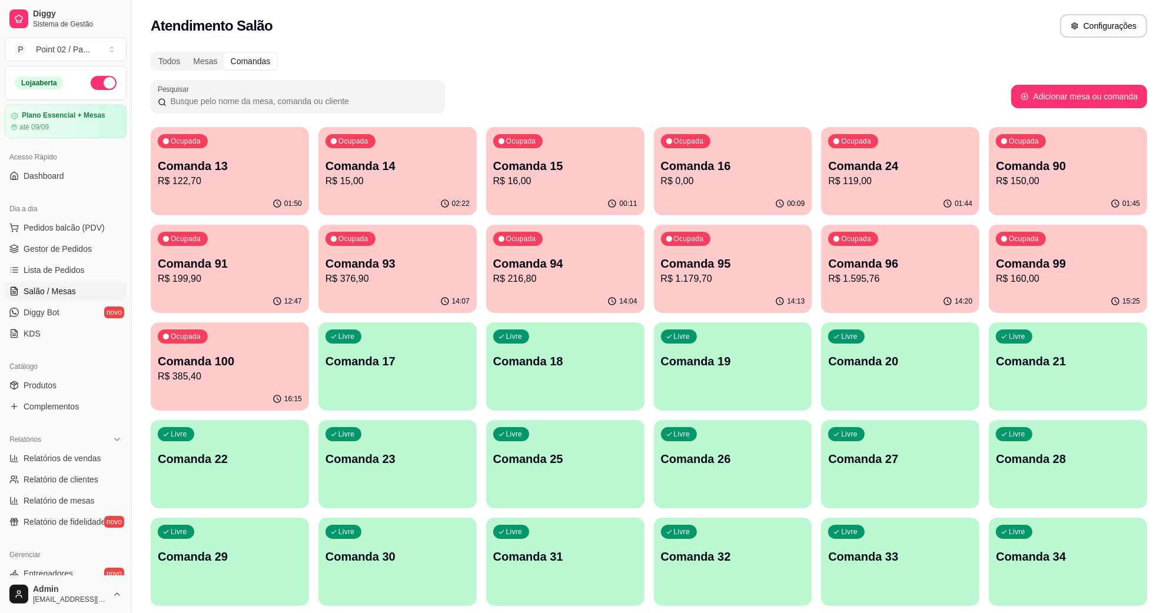
click at [416, 172] on p "Comanda 14" at bounding box center [397, 166] width 144 height 16
click at [569, 169] on p "Comanda 15" at bounding box center [565, 166] width 144 height 16
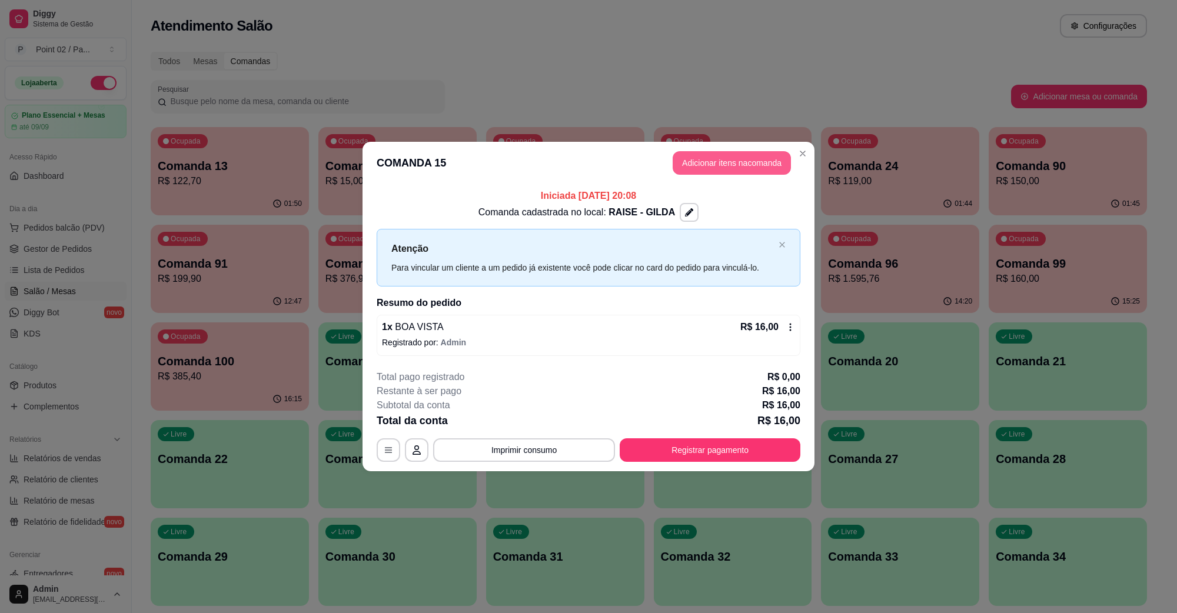
click at [728, 163] on button "Adicionar itens na comanda" at bounding box center [732, 163] width 118 height 24
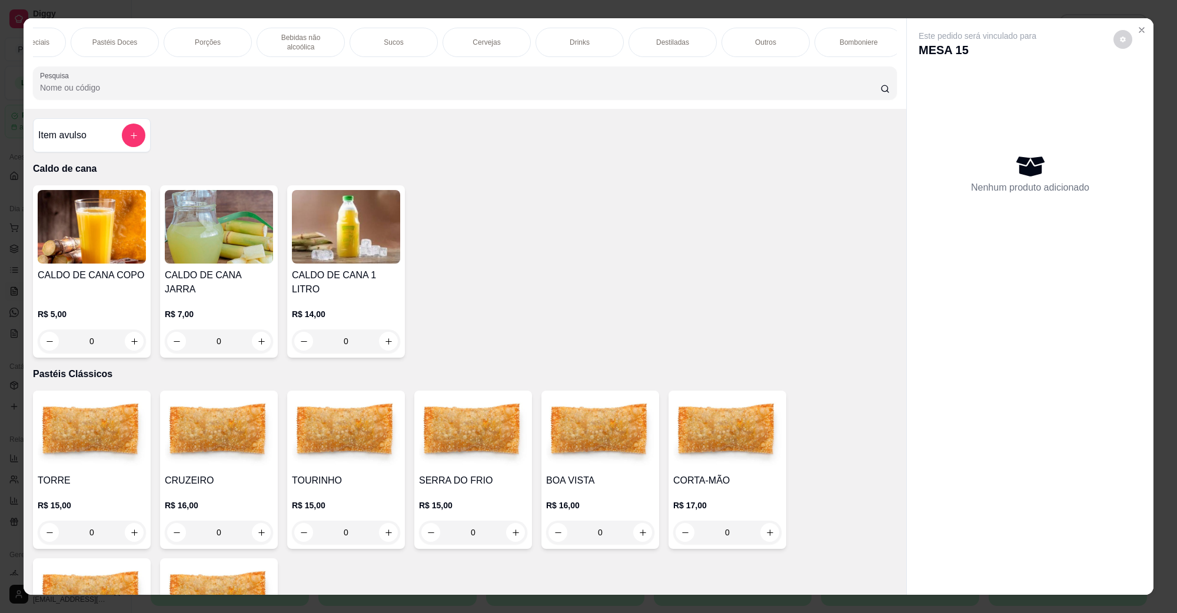
scroll to position [0, 242]
click at [220, 37] on div "Porções" at bounding box center [207, 42] width 88 height 29
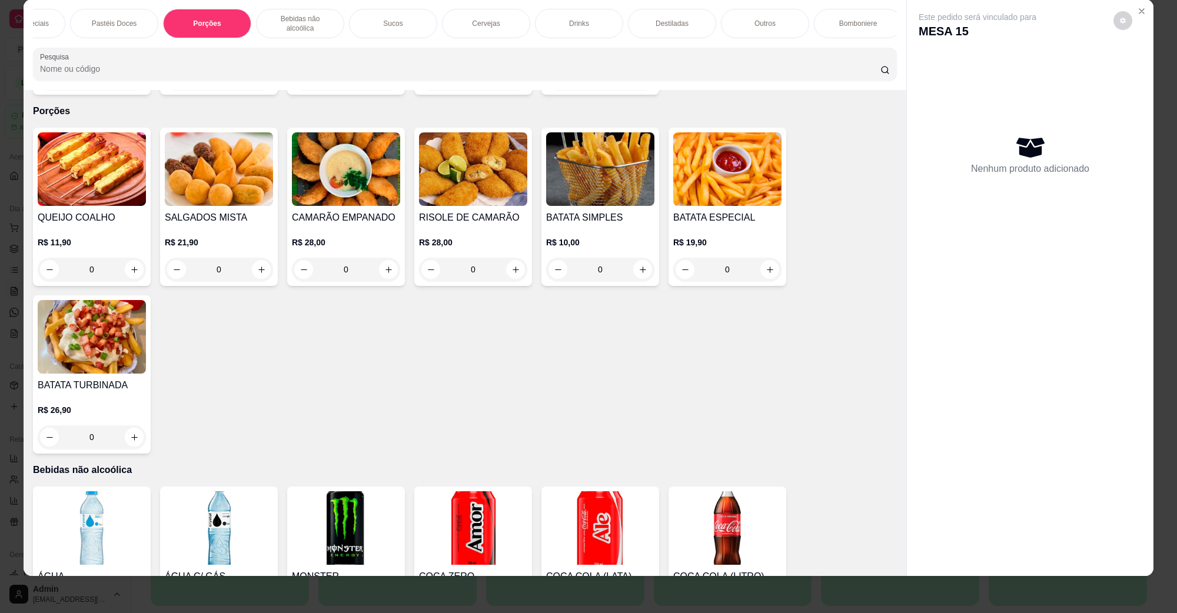
click at [69, 353] on img at bounding box center [92, 337] width 108 height 74
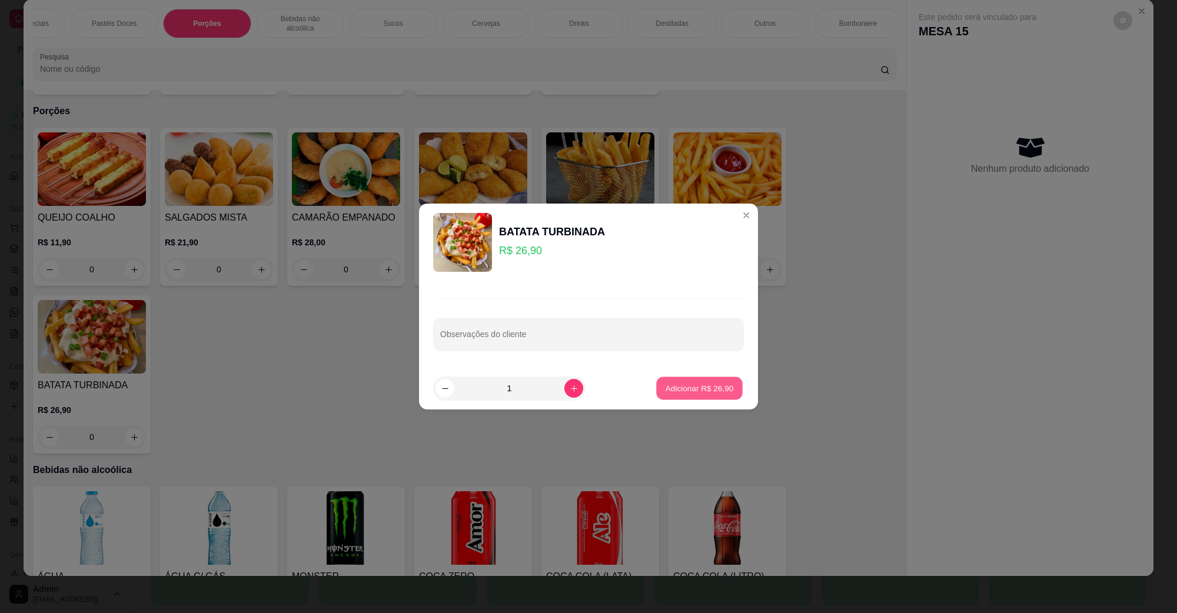
click at [720, 392] on p "Adicionar R$ 26,90" at bounding box center [700, 388] width 68 height 11
type input "1"
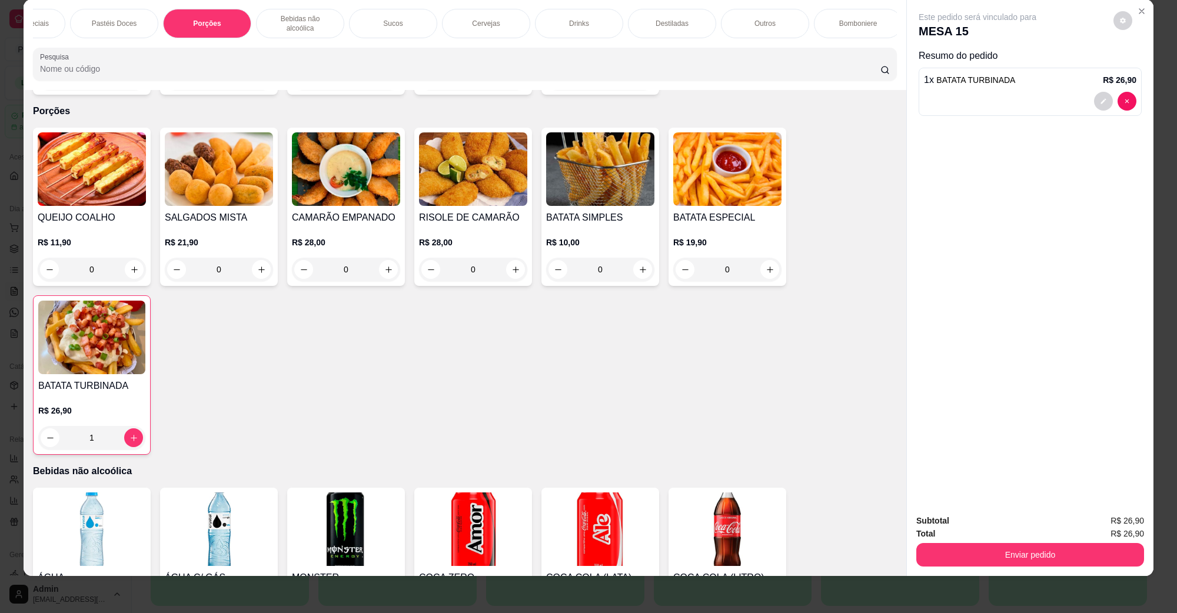
click at [1041, 558] on button "Enviar pedido" at bounding box center [1030, 555] width 228 height 24
click at [1033, 527] on button "Não registrar e enviar pedido" at bounding box center [990, 526] width 122 height 22
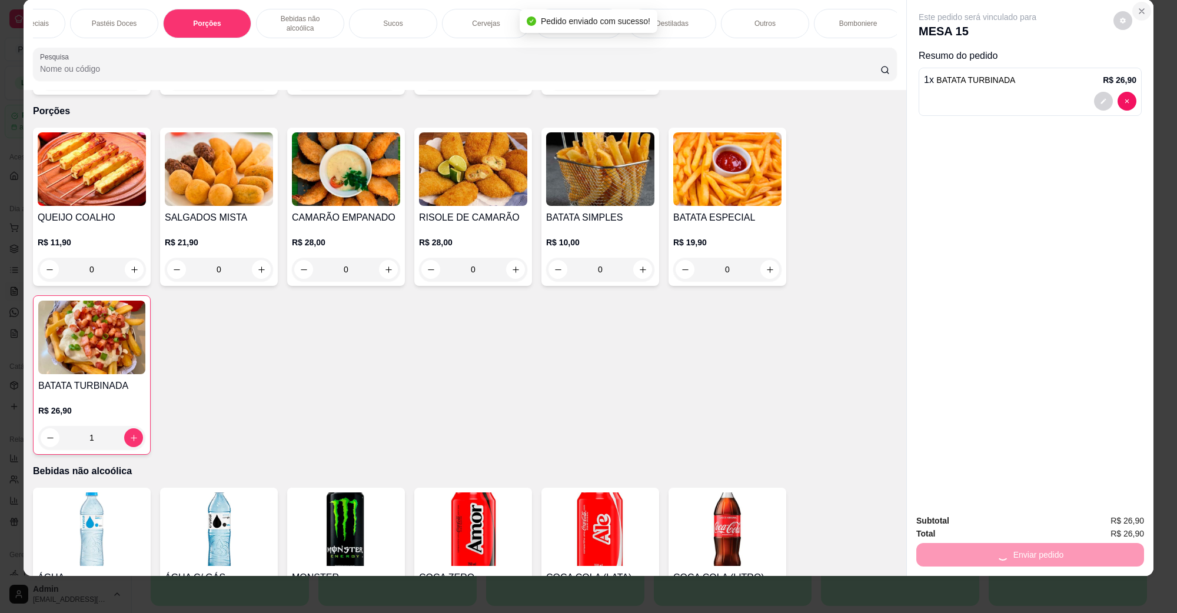
click at [1137, 15] on icon "Close" at bounding box center [1141, 10] width 9 height 9
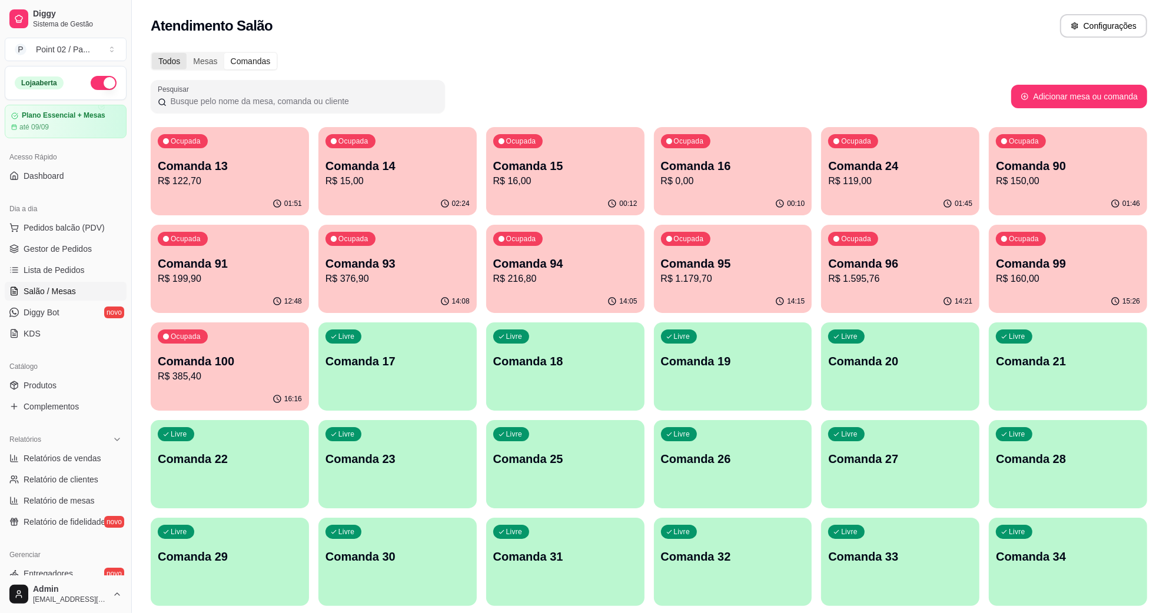
click at [175, 63] on div "Todos" at bounding box center [169, 61] width 35 height 16
click at [152, 53] on input "Todos" at bounding box center [152, 53] width 0 height 0
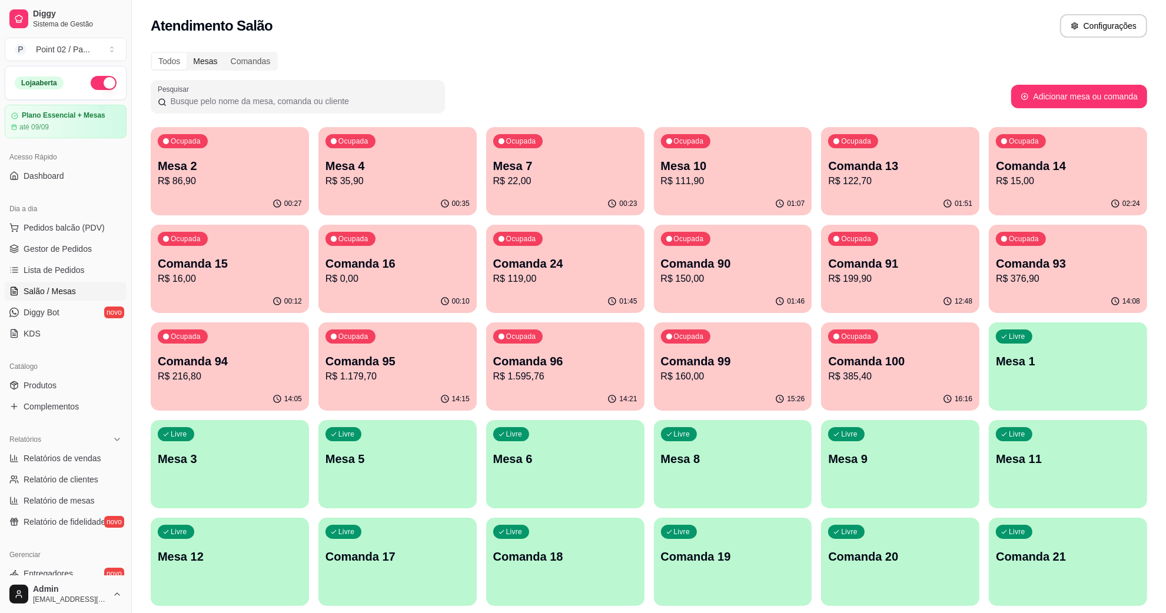
click at [215, 62] on div "Mesas" at bounding box center [205, 61] width 37 height 16
click at [187, 53] on input "Mesas" at bounding box center [187, 53] width 0 height 0
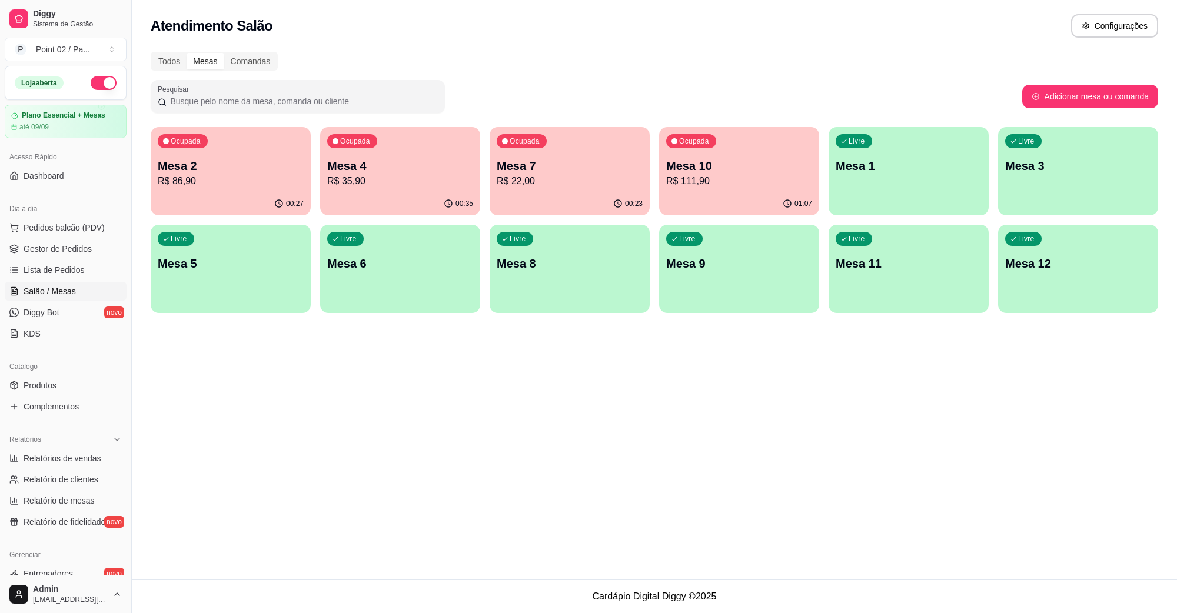
click at [422, 184] on p "R$ 35,90" at bounding box center [400, 181] width 146 height 14
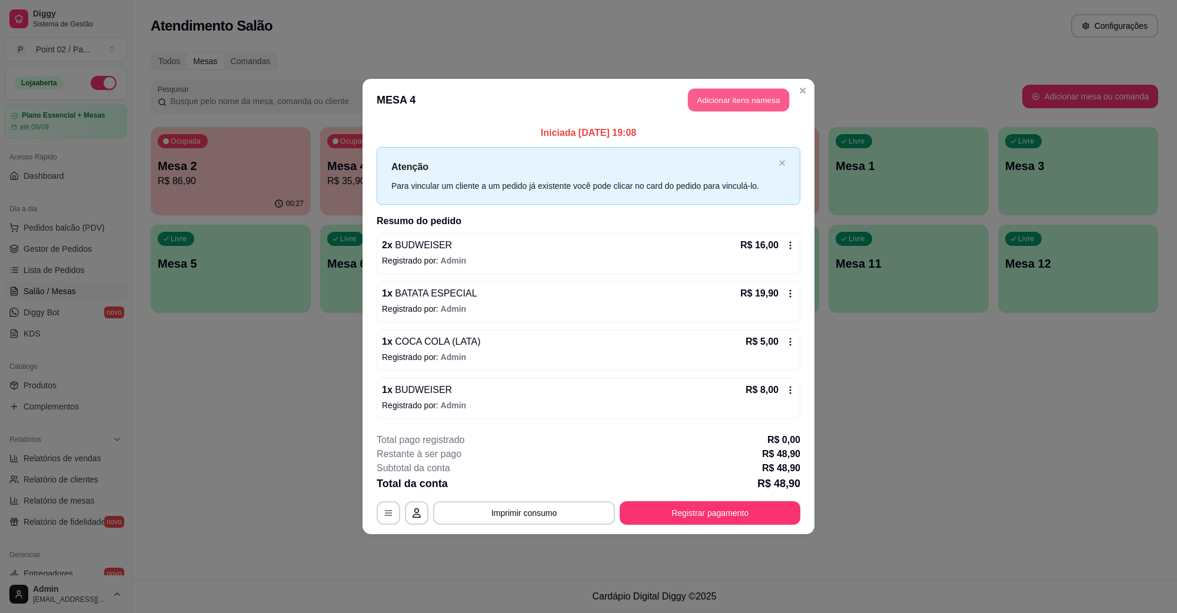
click at [727, 106] on button "Adicionar itens na mesa" at bounding box center [738, 100] width 101 height 23
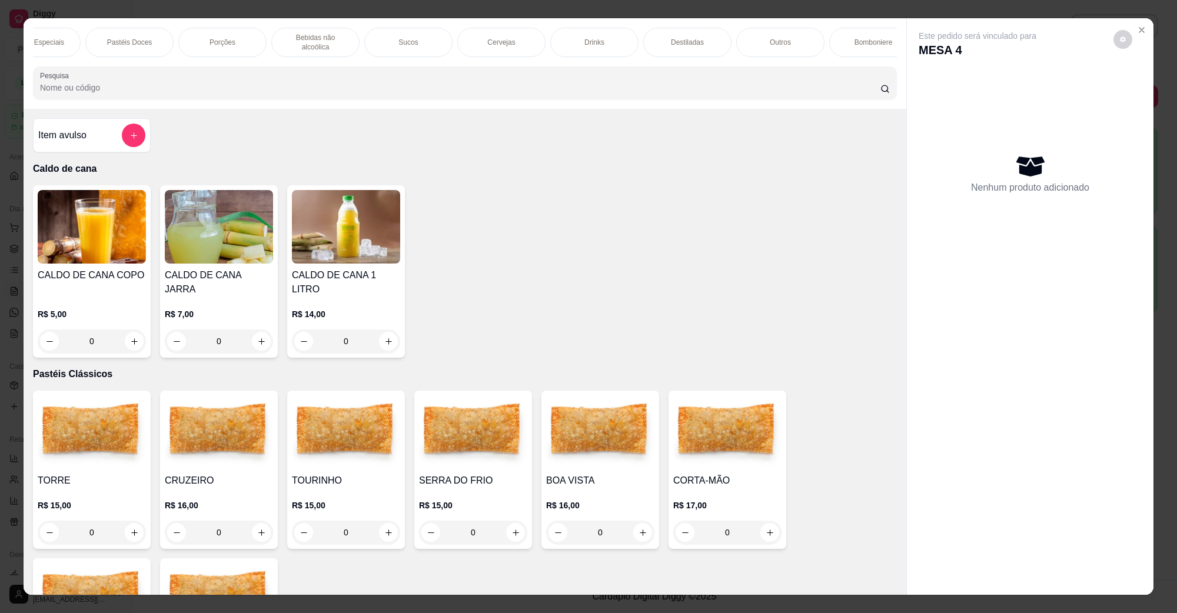
scroll to position [0, 0]
click at [490, 423] on img at bounding box center [473, 432] width 108 height 74
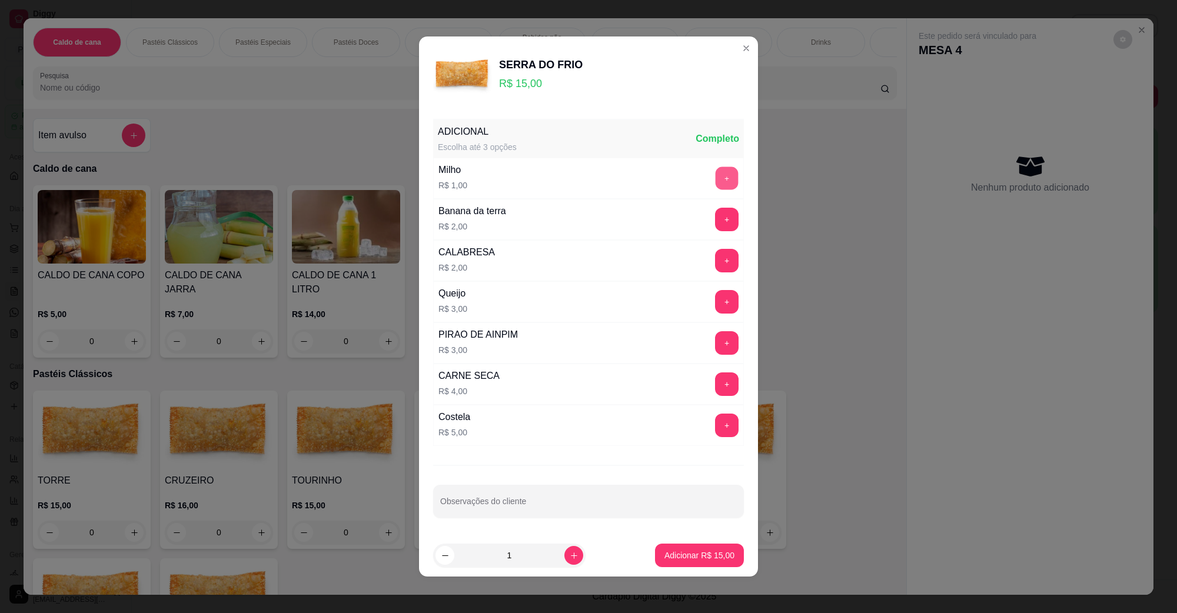
click at [716, 178] on button "+" at bounding box center [727, 178] width 23 height 23
click at [680, 554] on p "Adicionar R$ 16,00" at bounding box center [699, 556] width 70 height 12
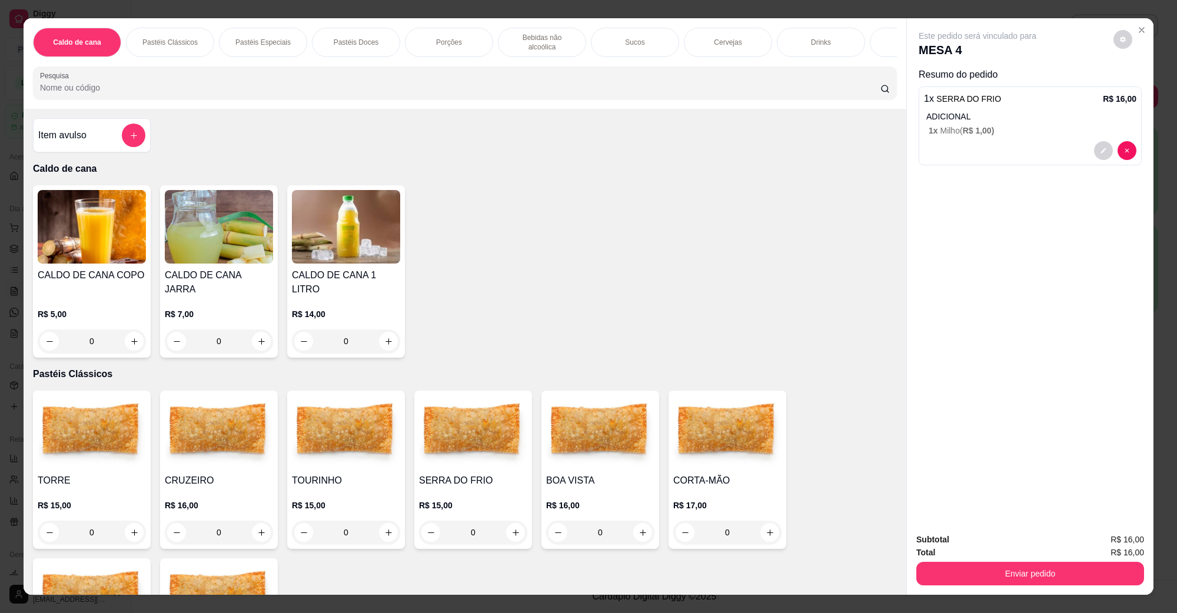
click at [1085, 573] on button "Enviar pedido" at bounding box center [1030, 574] width 228 height 24
click at [972, 547] on button "Não registrar e enviar pedido" at bounding box center [990, 545] width 119 height 22
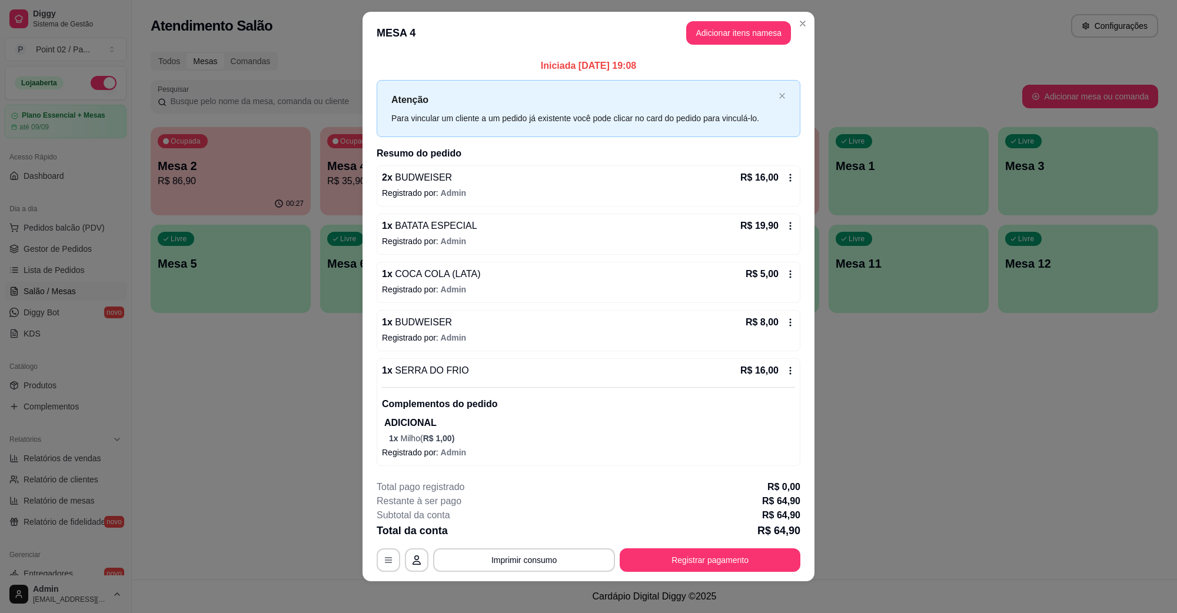
scroll to position [16, 0]
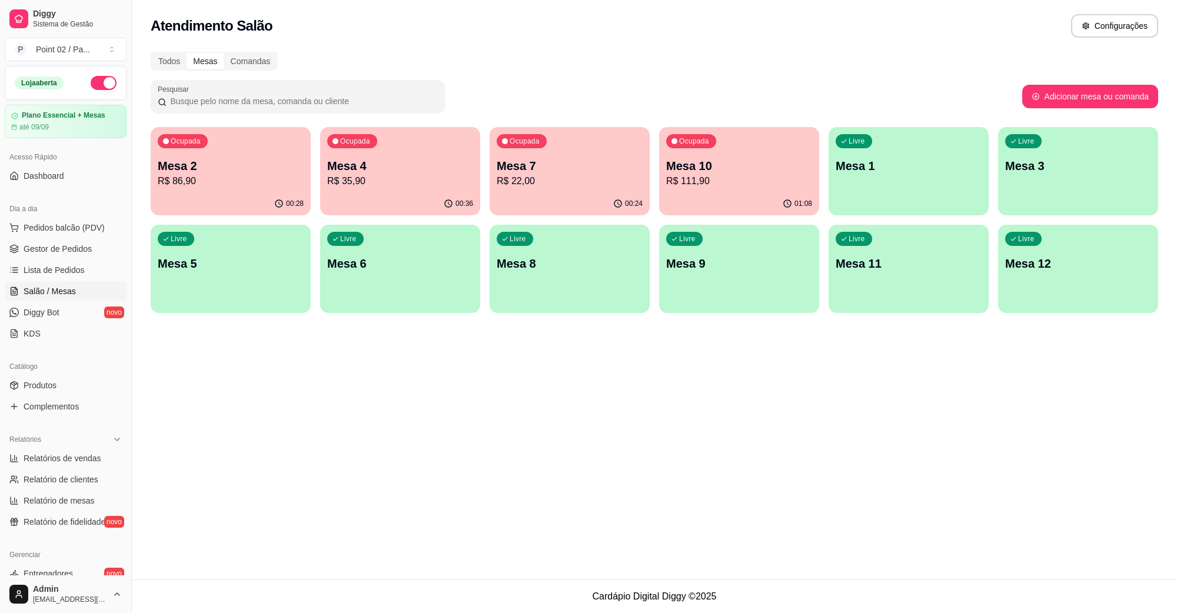
click at [545, 158] on p "Mesa 7" at bounding box center [570, 166] width 146 height 16
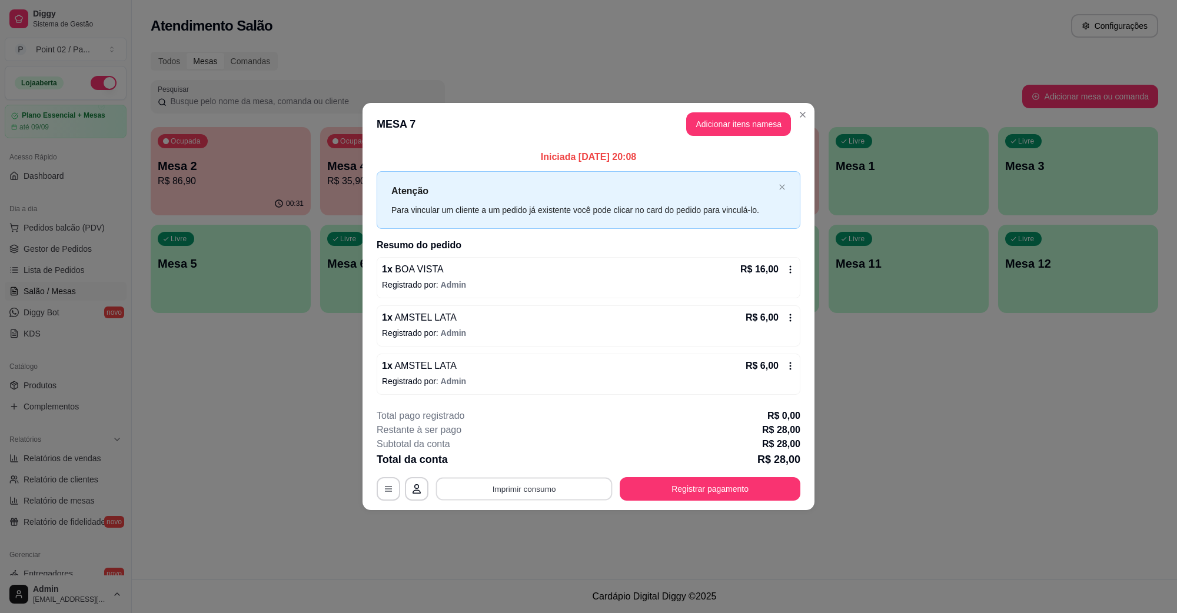
click at [584, 490] on button "Imprimir consumo" at bounding box center [524, 488] width 177 height 23
click at [540, 467] on button "IMPRESSORA" at bounding box center [527, 462] width 82 height 18
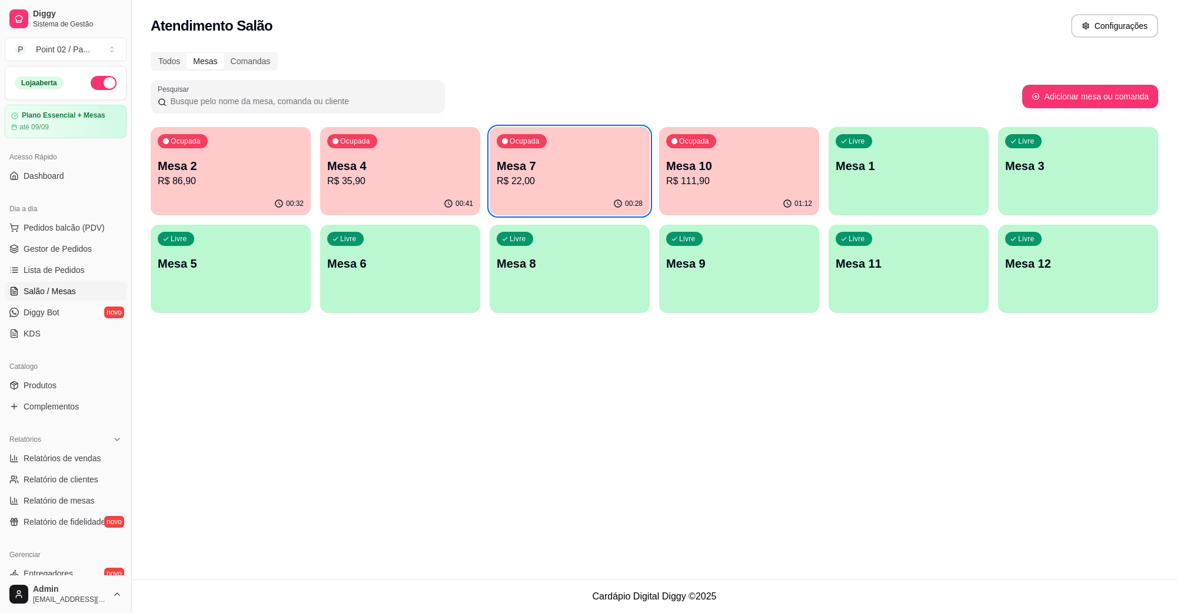
click at [542, 195] on div "00:28" at bounding box center [570, 203] width 160 height 23
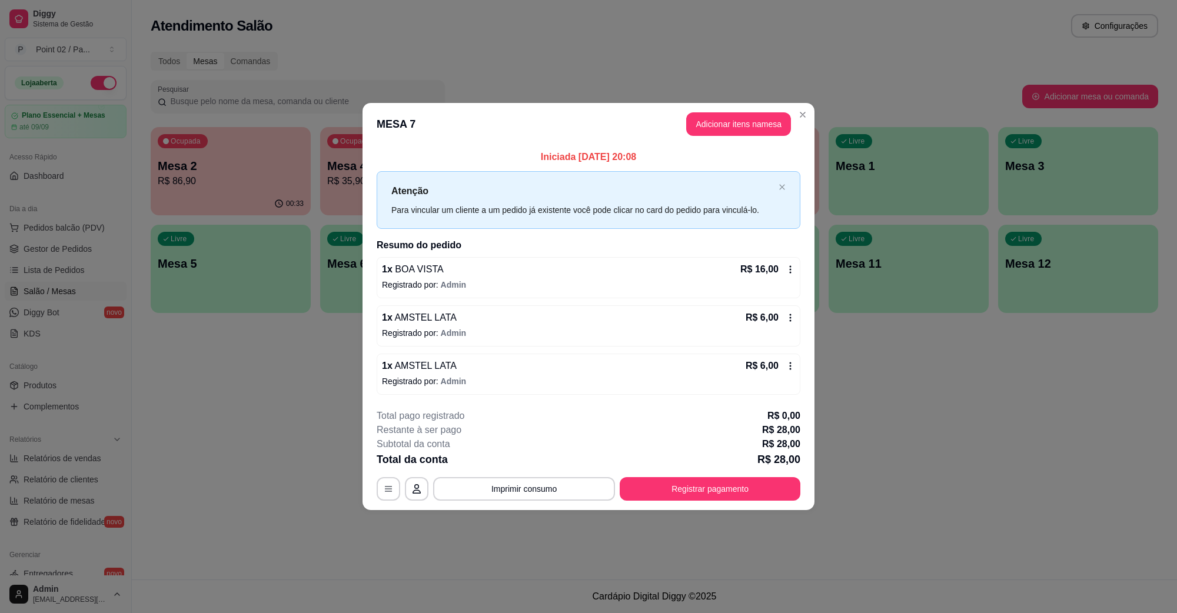
click at [766, 489] on button "Registrar pagamento" at bounding box center [710, 489] width 181 height 24
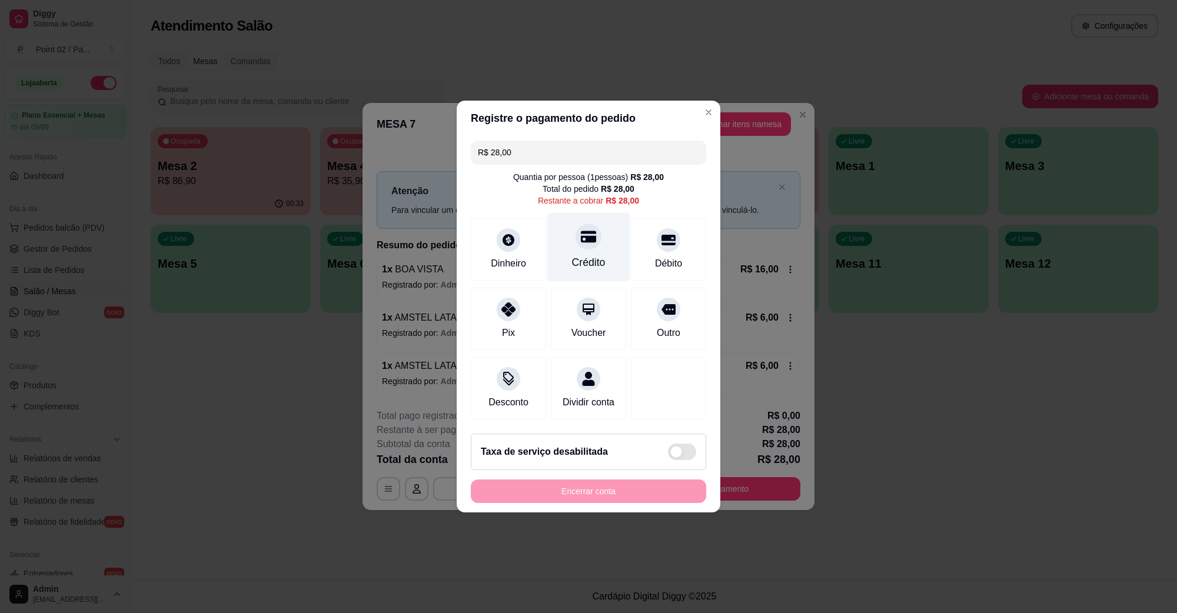
click at [581, 238] on div at bounding box center [589, 237] width 26 height 26
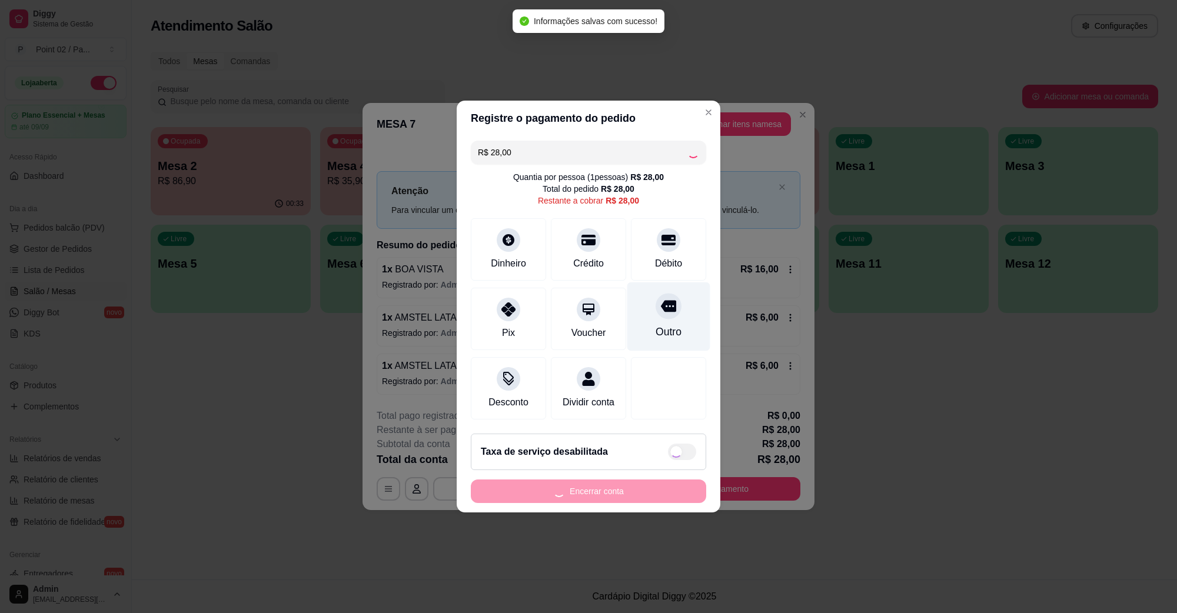
type input "R$ 0,00"
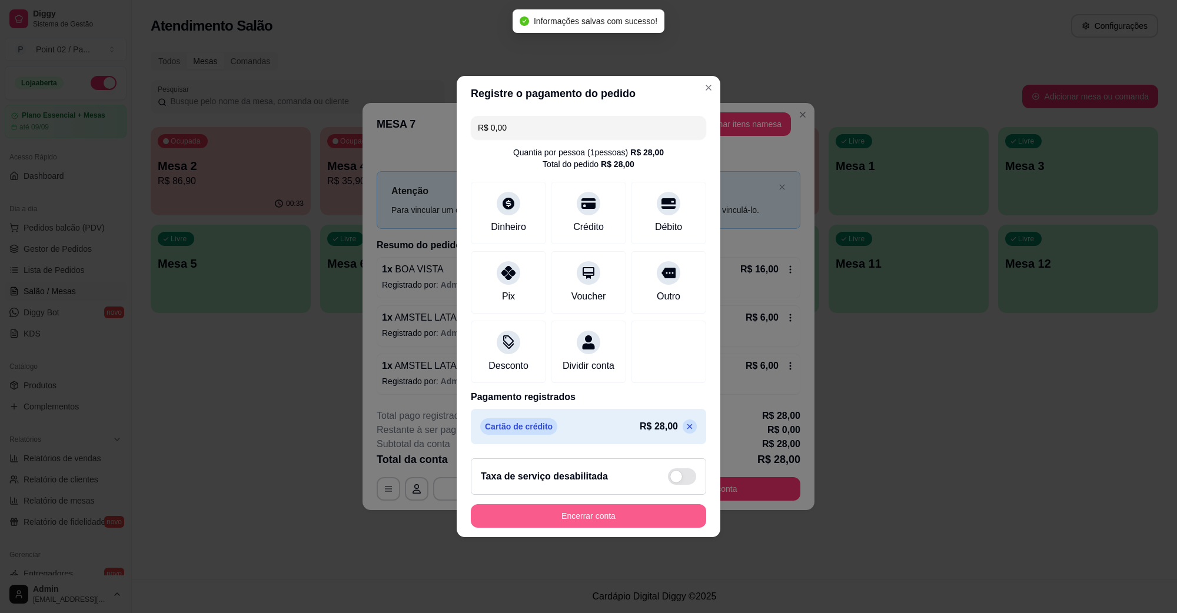
click at [602, 528] on button "Encerrar conta" at bounding box center [588, 516] width 235 height 24
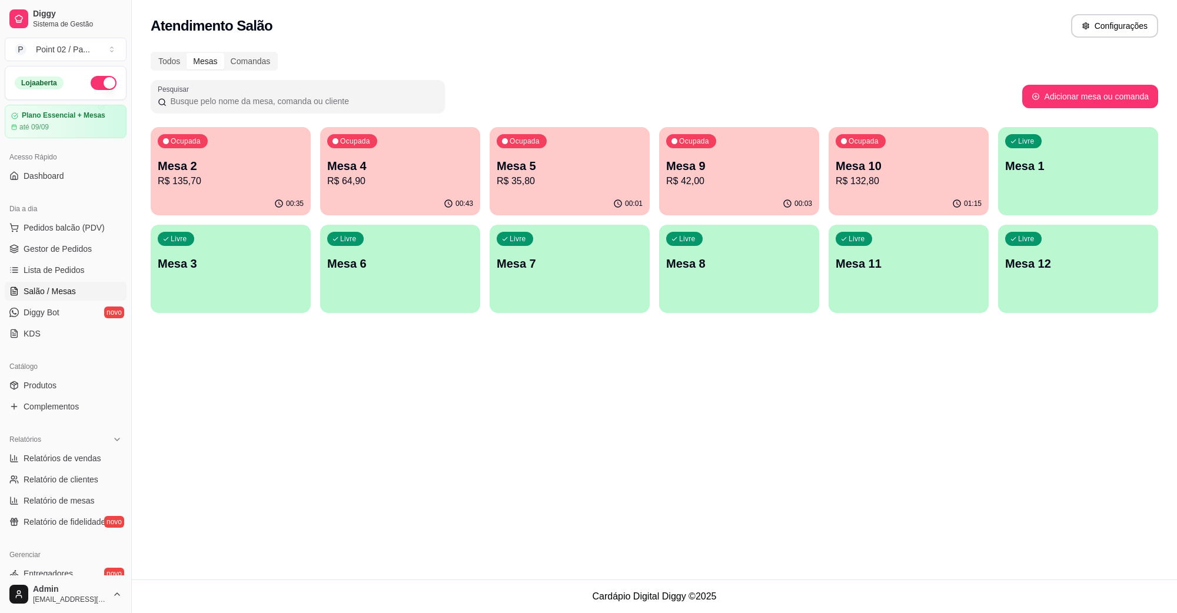
click at [262, 52] on div "Todos Mesas Comandas" at bounding box center [214, 61] width 127 height 19
click at [260, 61] on div "Comandas" at bounding box center [250, 61] width 53 height 16
click at [224, 53] on input "Comandas" at bounding box center [224, 53] width 0 height 0
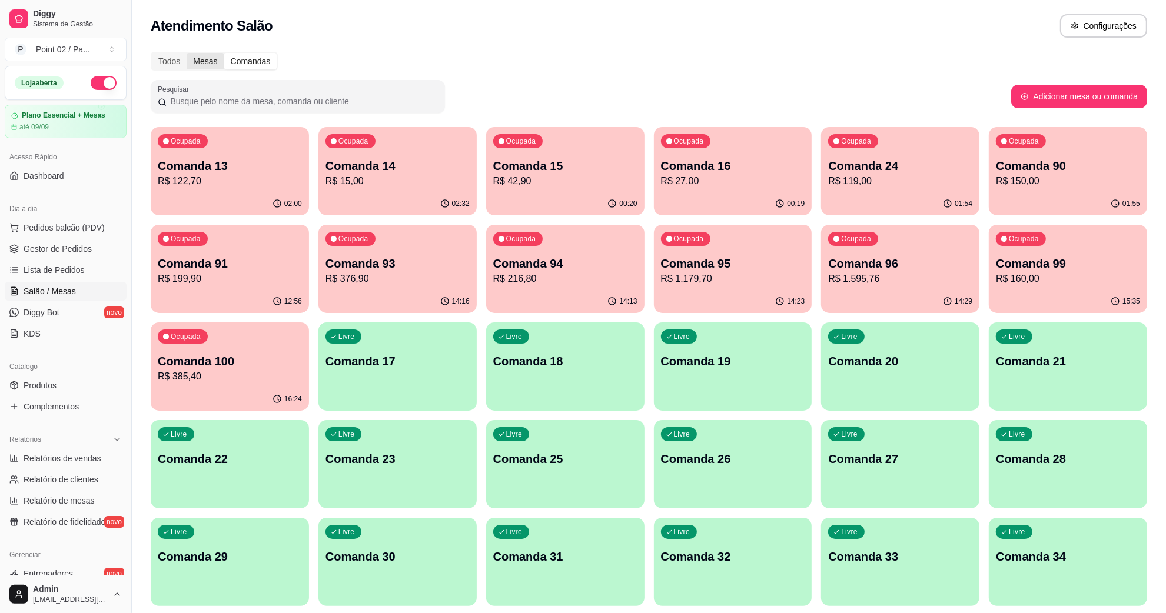
click at [215, 62] on div "Mesas" at bounding box center [205, 61] width 37 height 16
click at [187, 53] on input "Mesas" at bounding box center [187, 53] width 0 height 0
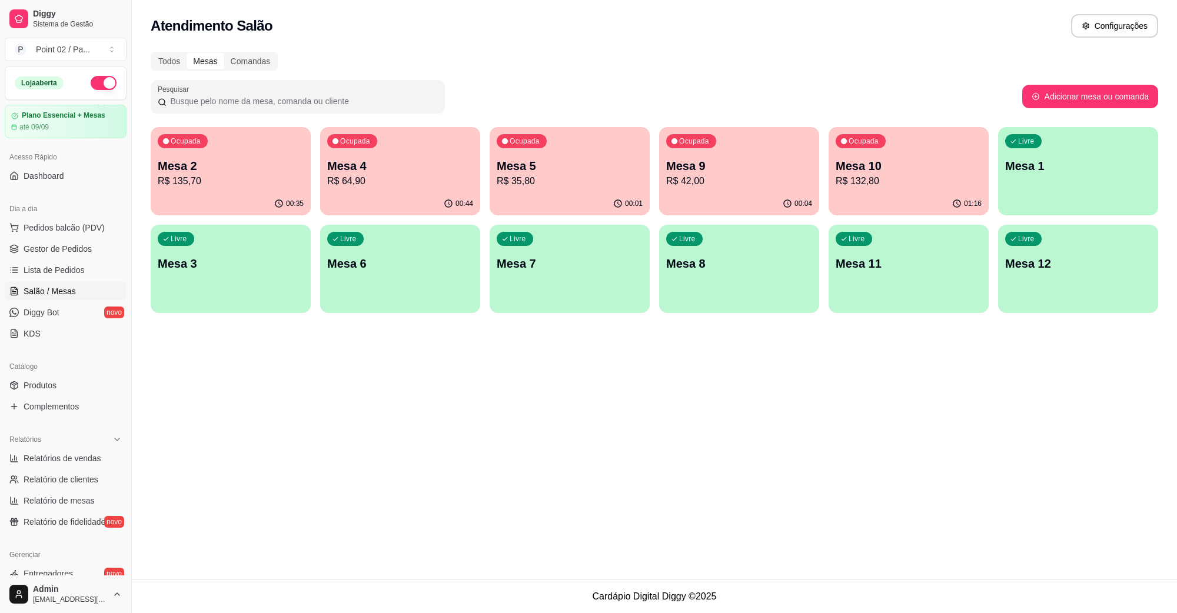
click at [400, 172] on p "Mesa 4" at bounding box center [400, 166] width 146 height 16
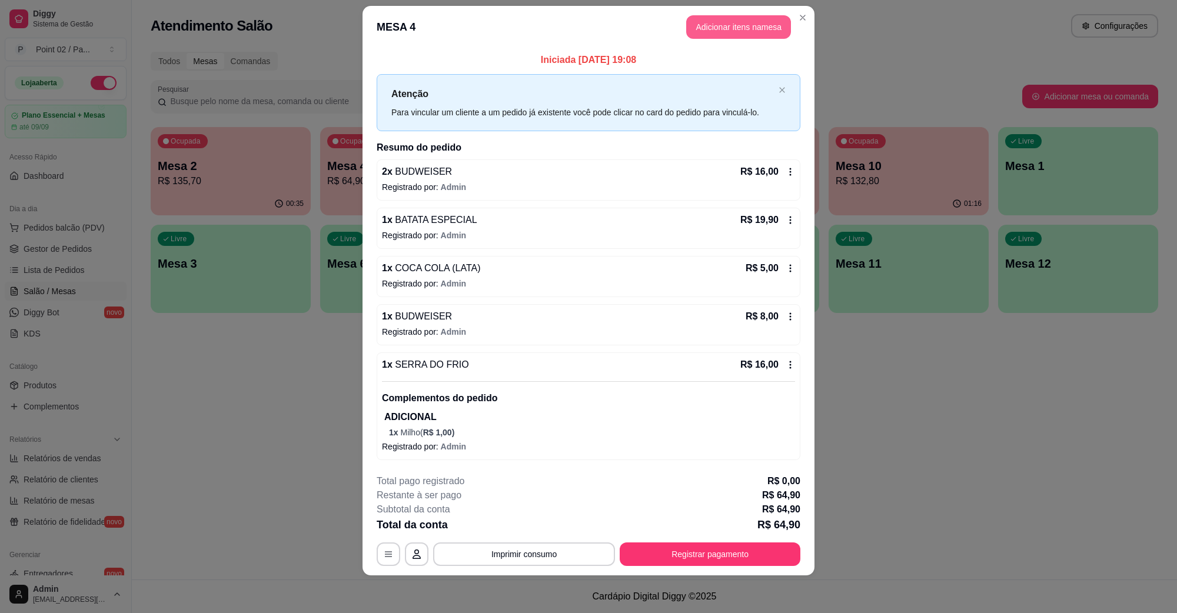
click at [713, 31] on button "Adicionar itens na mesa" at bounding box center [738, 27] width 105 height 24
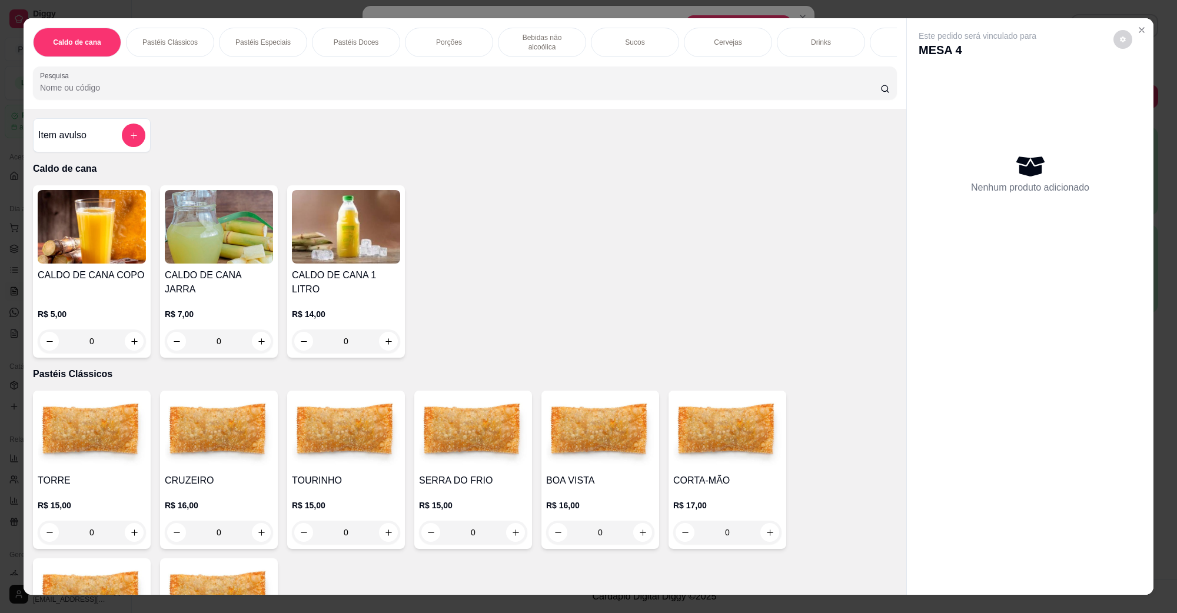
click at [348, 427] on img at bounding box center [346, 432] width 108 height 74
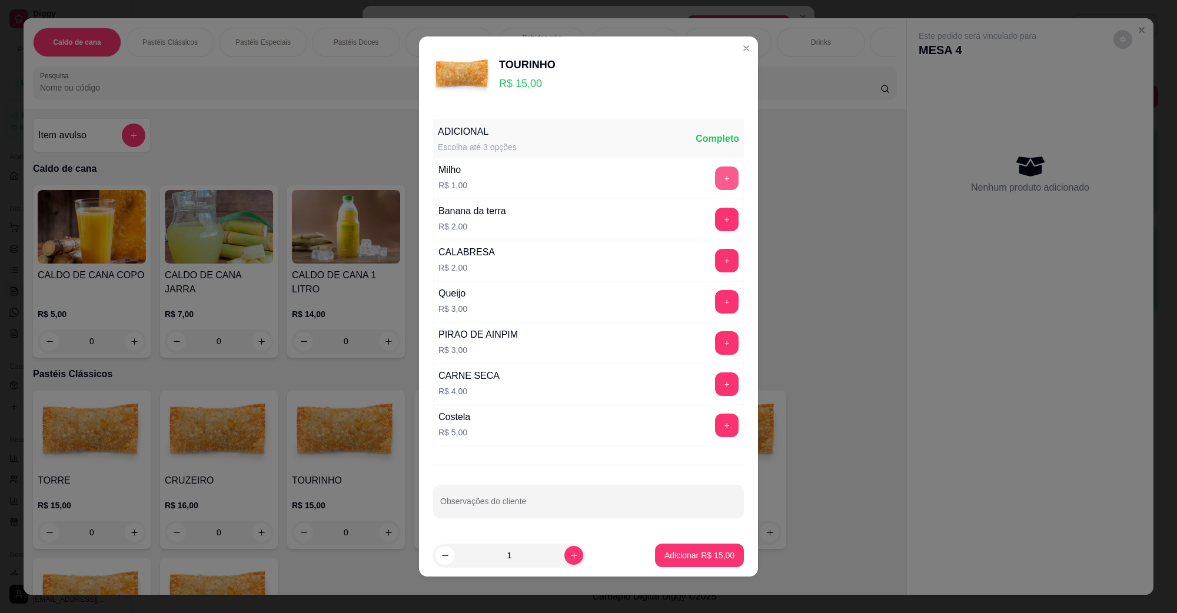
click at [715, 172] on button "+" at bounding box center [727, 179] width 24 height 24
click at [714, 557] on p "Adicionar R$ 16,00" at bounding box center [699, 556] width 70 height 12
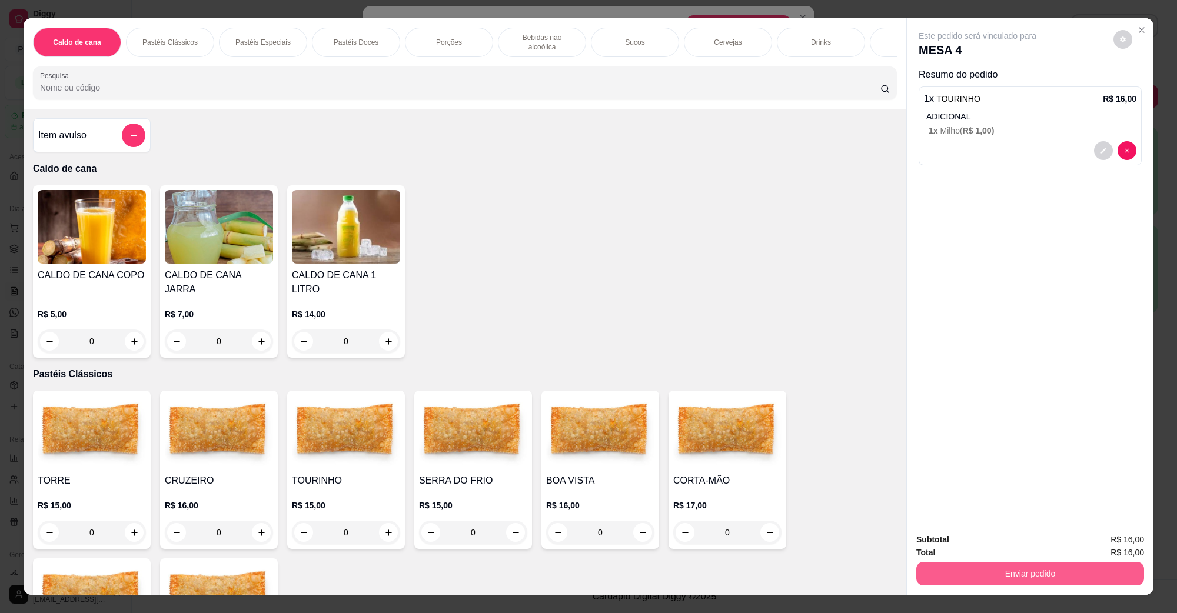
click at [1081, 573] on button "Enviar pedido" at bounding box center [1030, 574] width 228 height 24
click at [950, 541] on button "Não registrar e enviar pedido" at bounding box center [990, 545] width 122 height 22
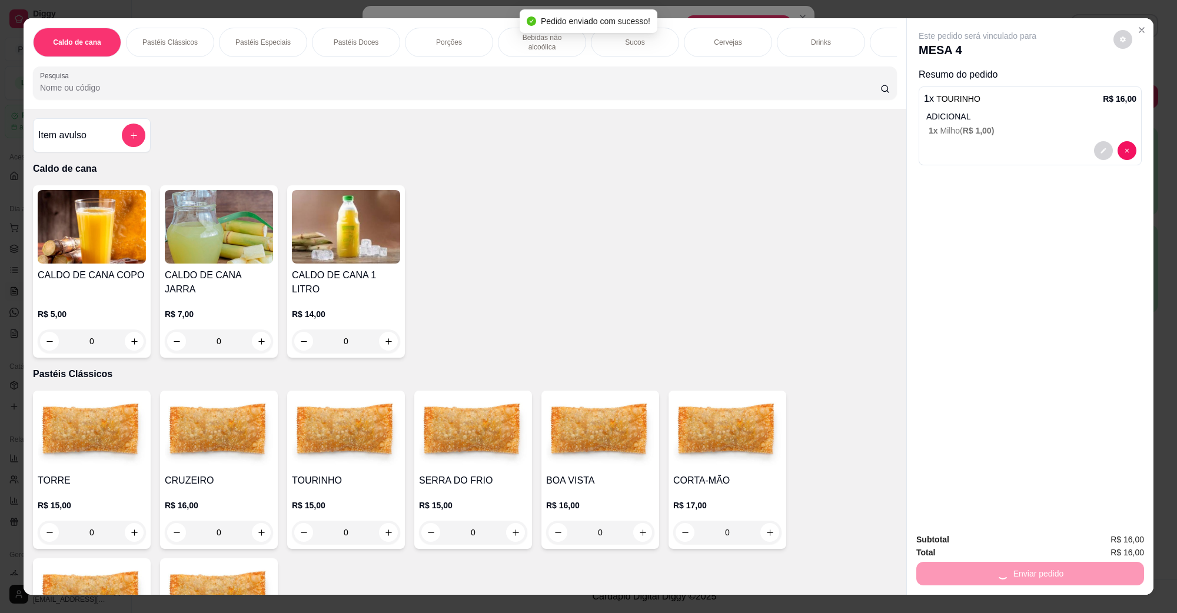
scroll to position [0, 0]
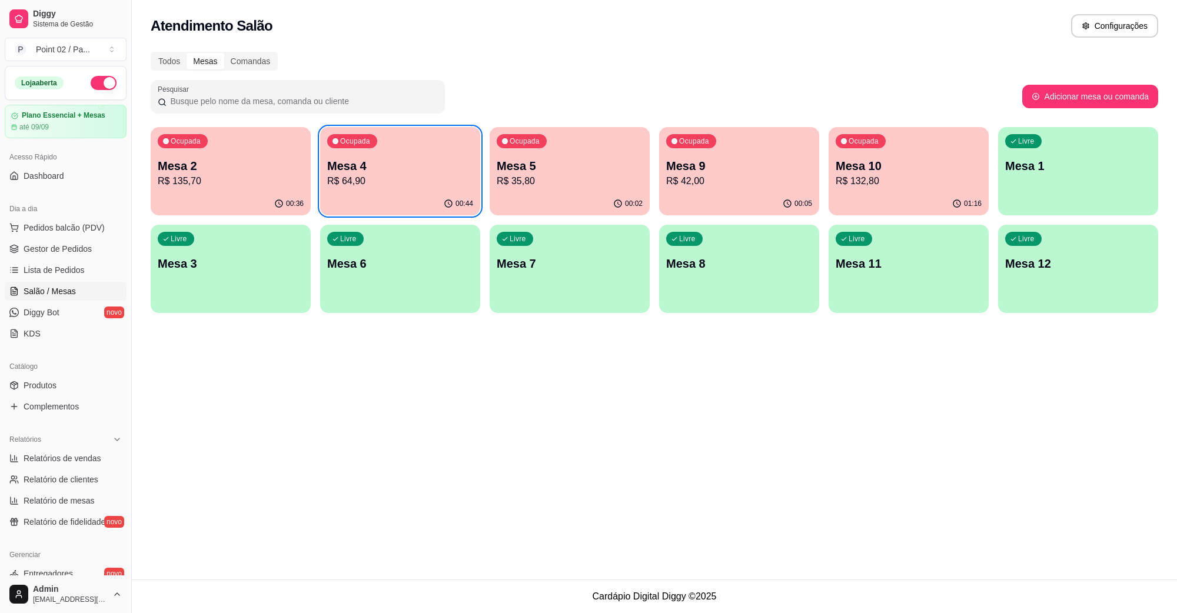
click at [207, 180] on p "R$ 135,70" at bounding box center [231, 181] width 146 height 14
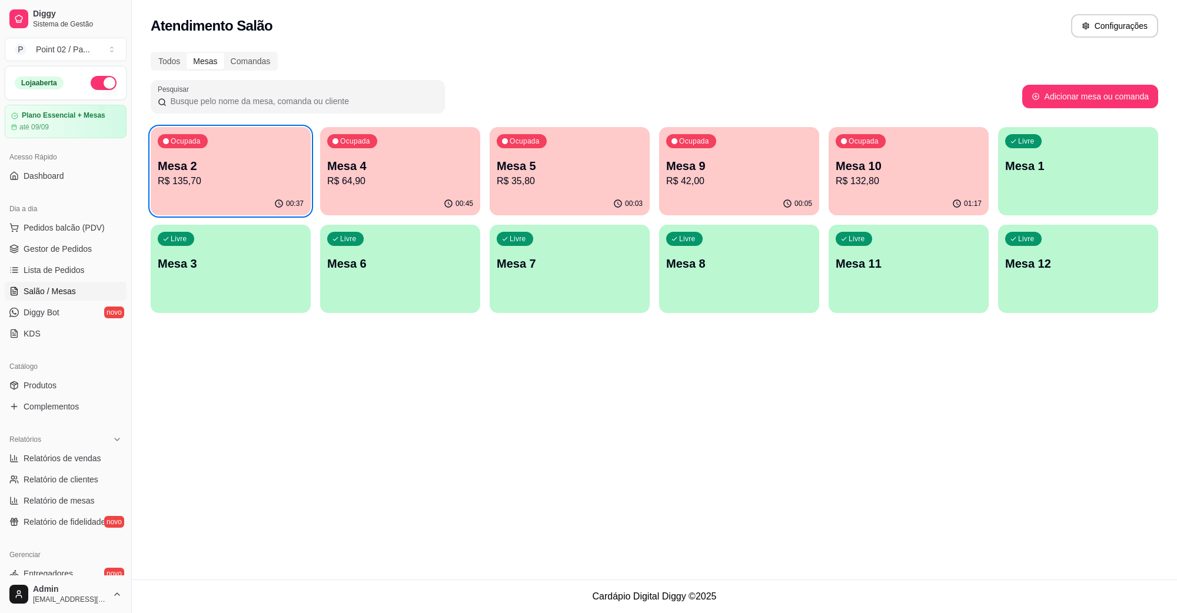
click at [692, 278] on div "Livre Mesa 8" at bounding box center [739, 262] width 160 height 74
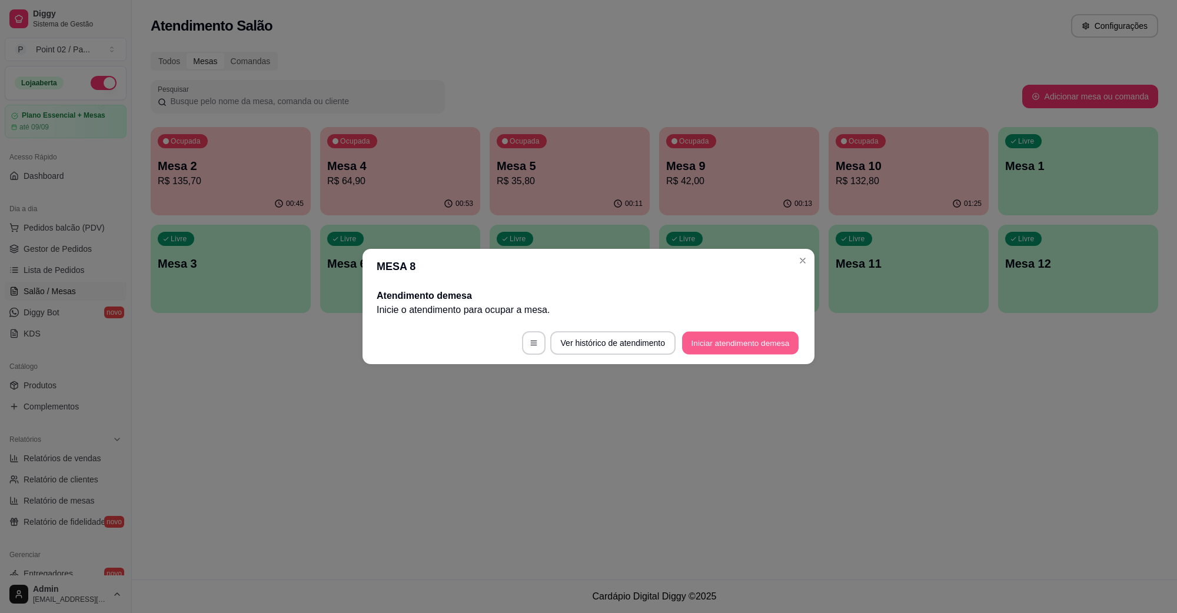
click at [742, 340] on button "Iniciar atendimento de mesa" at bounding box center [740, 343] width 117 height 23
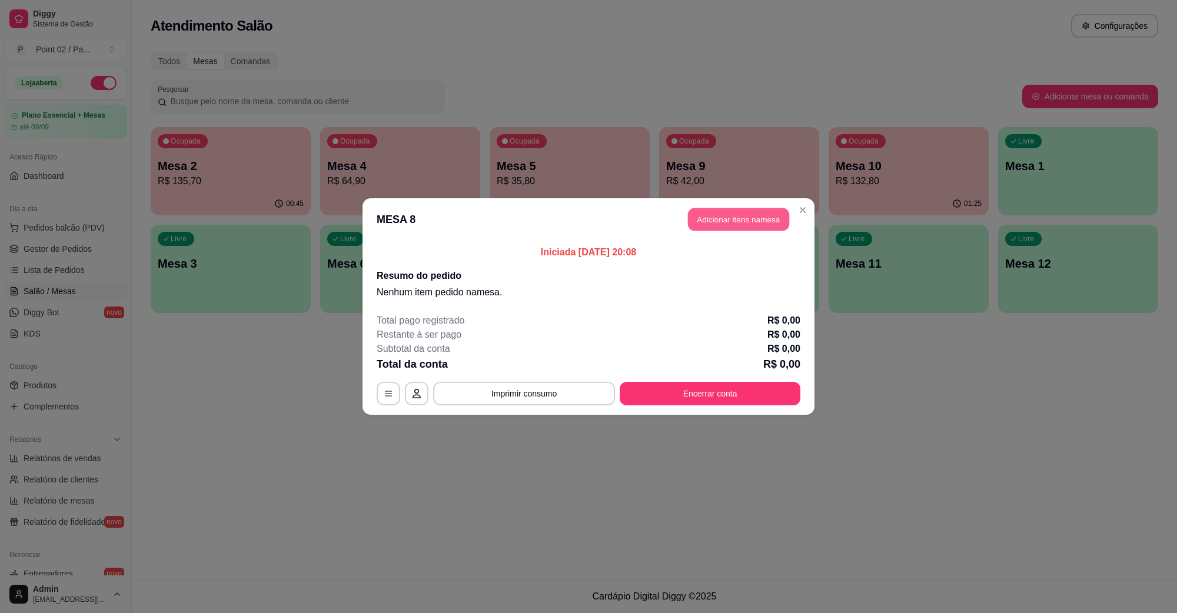
click at [728, 222] on button "Adicionar itens na mesa" at bounding box center [738, 219] width 101 height 23
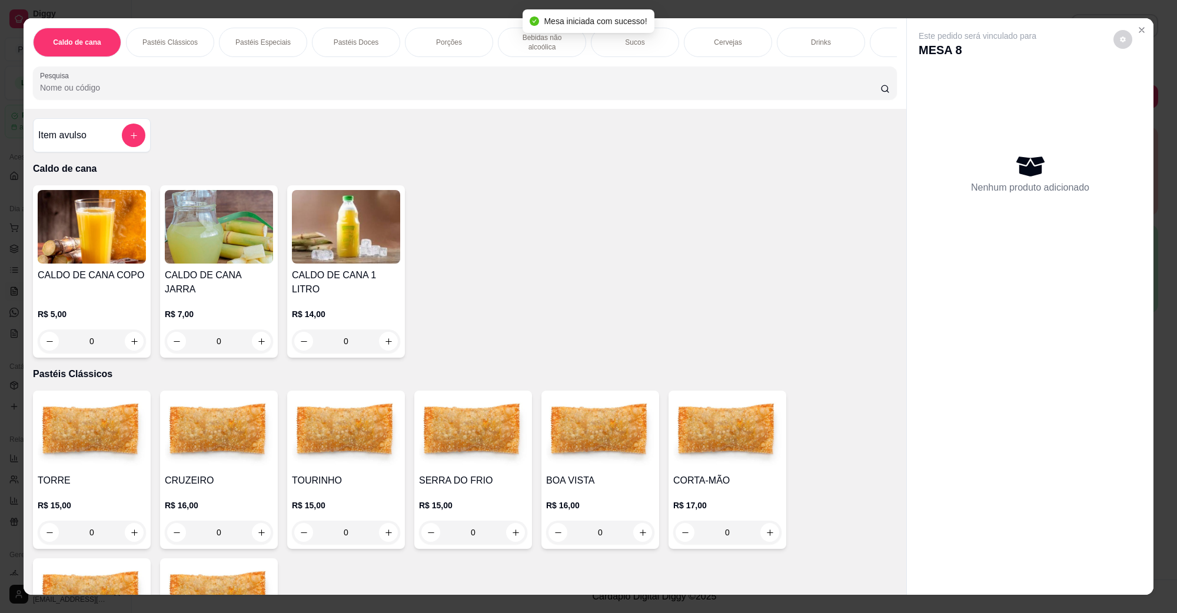
click at [733, 42] on p "Cervejas" at bounding box center [728, 42] width 28 height 9
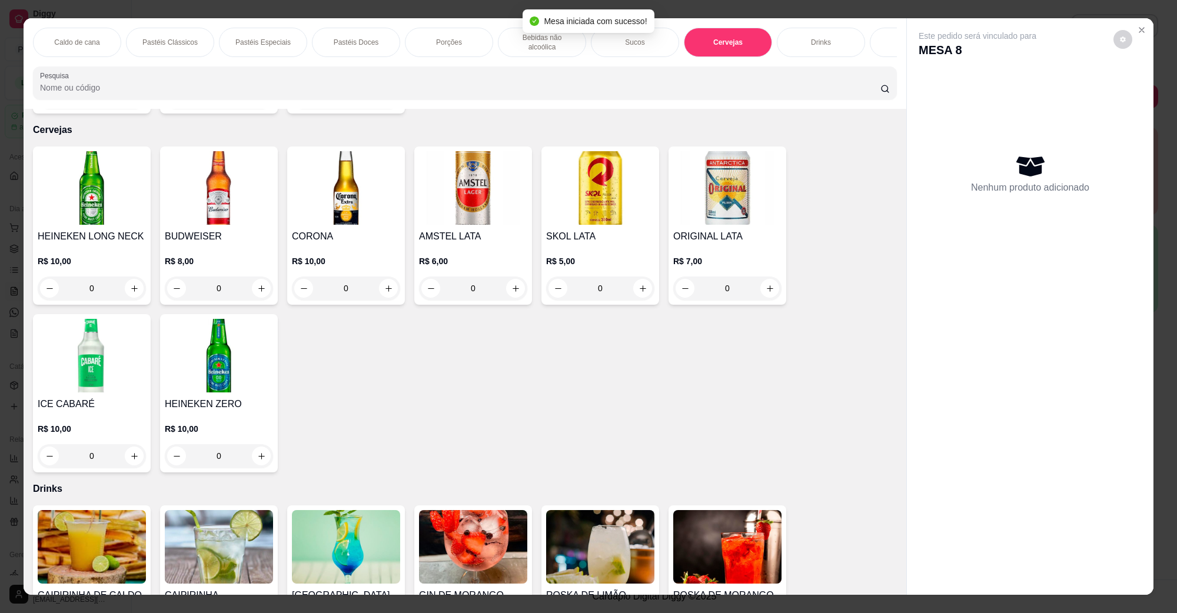
scroll to position [19, 0]
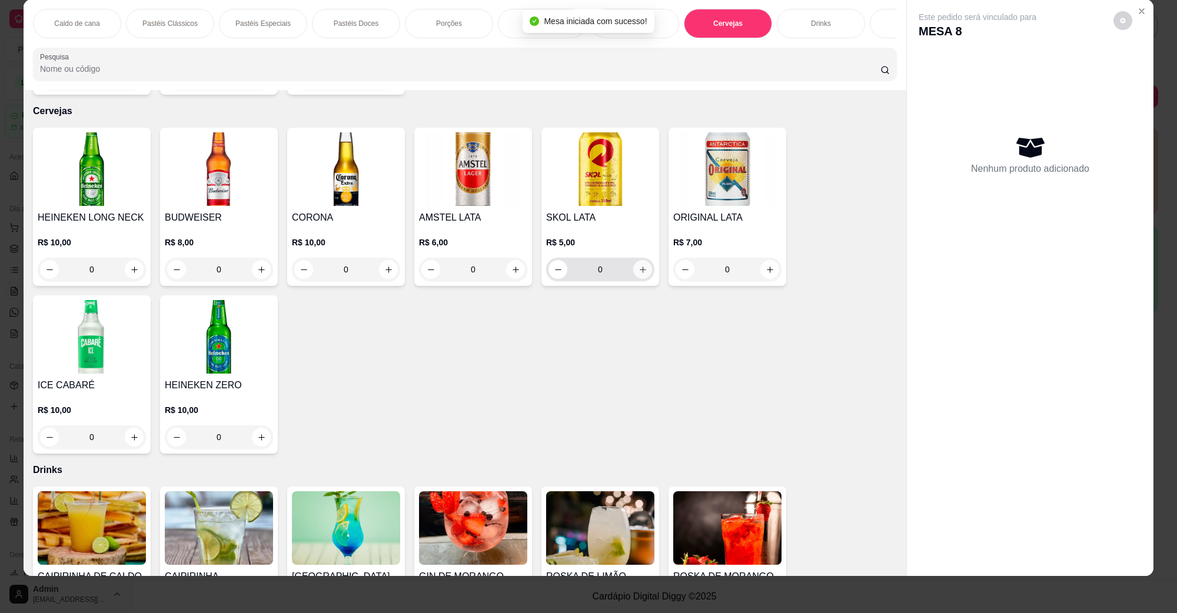
click at [639, 265] on icon "increase-product-quantity" at bounding box center [643, 269] width 9 height 9
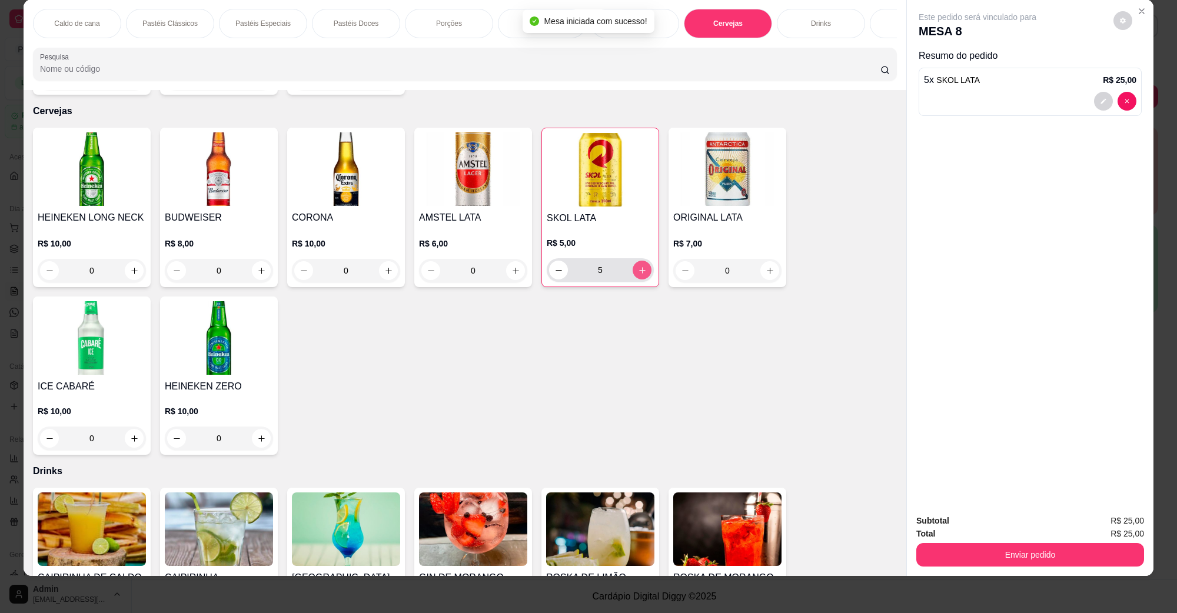
click at [638, 266] on icon "increase-product-quantity" at bounding box center [642, 270] width 9 height 9
click at [549, 261] on button "decrease-product-quantity" at bounding box center [558, 270] width 19 height 19
click at [643, 261] on button "increase-product-quantity" at bounding box center [642, 270] width 19 height 19
type input "7"
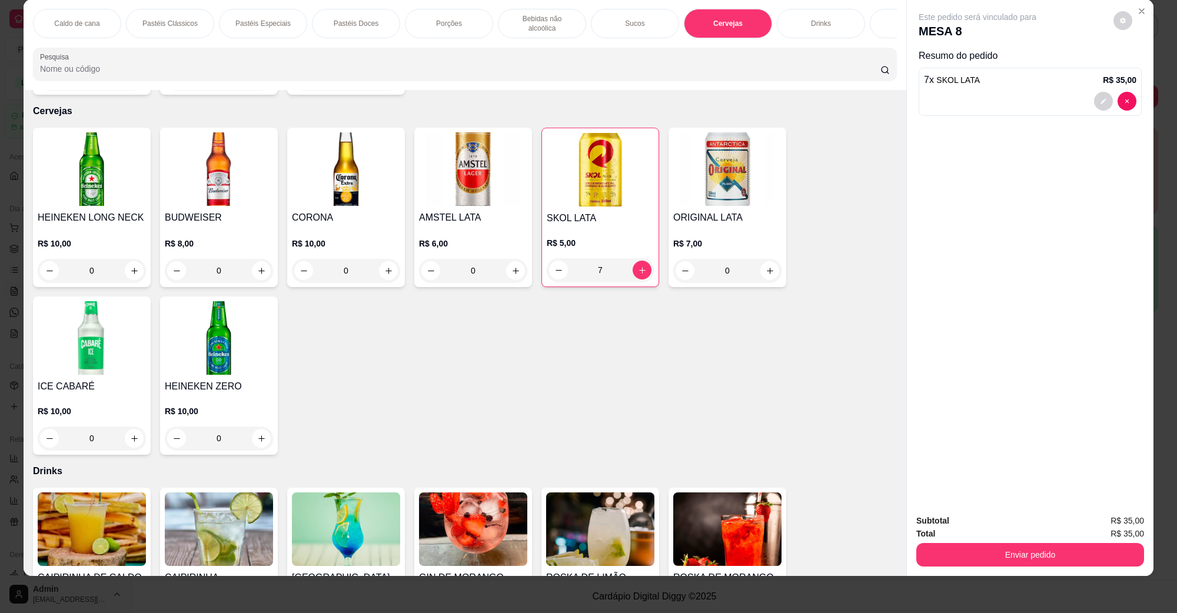
click at [982, 545] on button "Enviar pedido" at bounding box center [1030, 555] width 228 height 24
click at [1025, 520] on button "Não registrar e enviar pedido" at bounding box center [990, 526] width 122 height 22
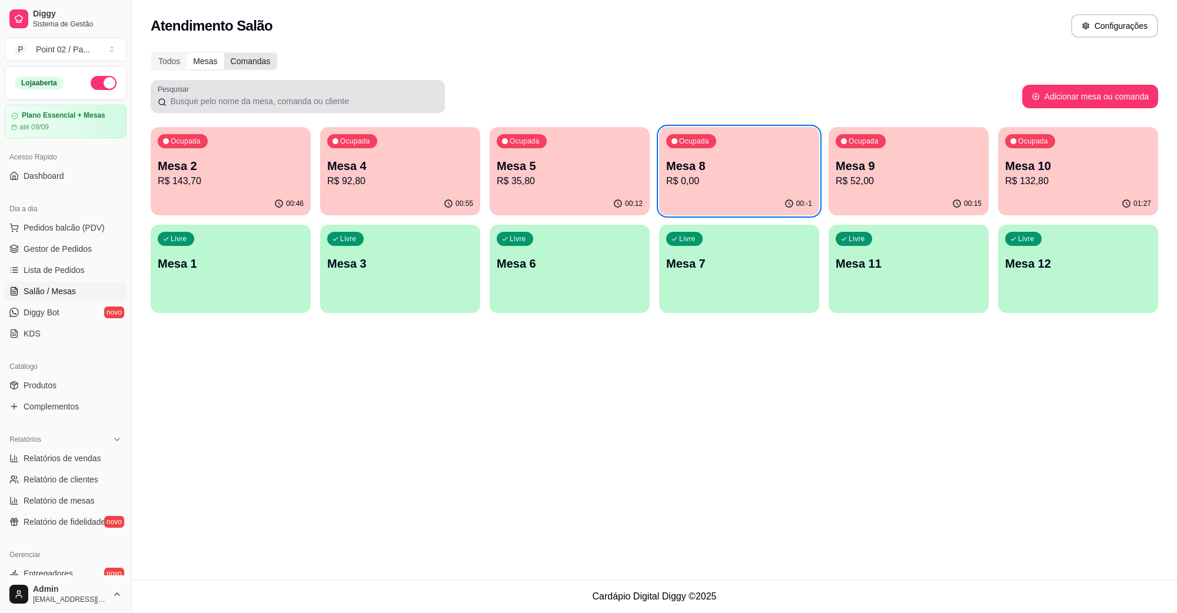
click at [257, 69] on div "Todos Mesas Comandas Pesquisar Adicionar mesa ou comanda Ocupada Mesa 2 R$ 143,…" at bounding box center [654, 186] width 1045 height 282
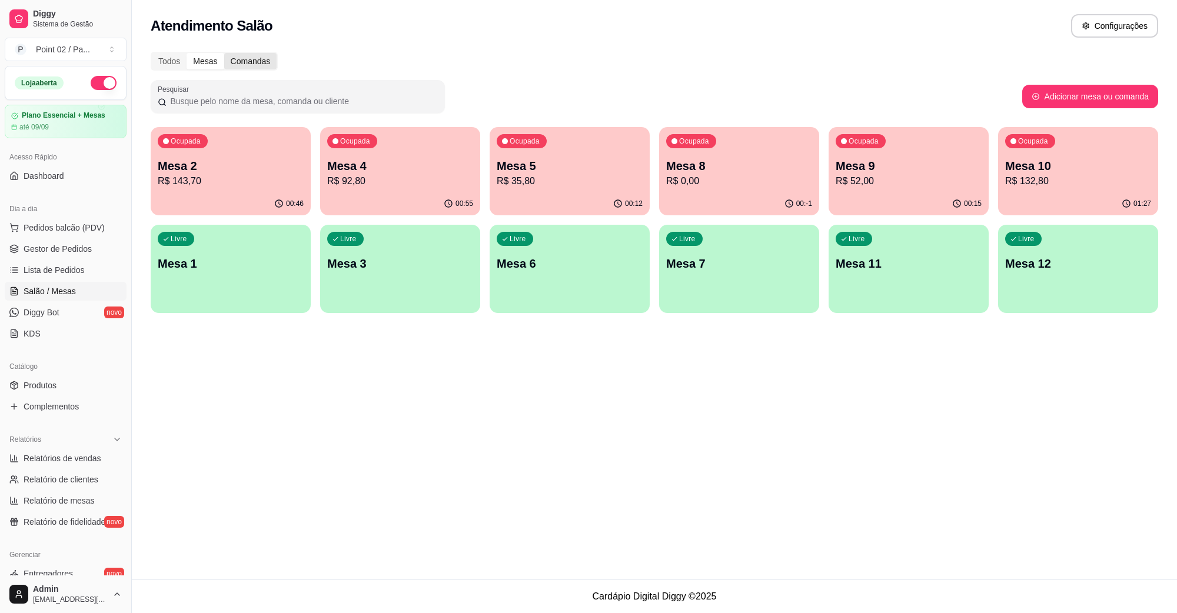
click at [257, 66] on div "Comandas" at bounding box center [250, 61] width 53 height 16
click at [262, 54] on div "Comandas" at bounding box center [250, 61] width 53 height 16
click at [224, 53] on input "Comandas" at bounding box center [224, 53] width 0 height 0
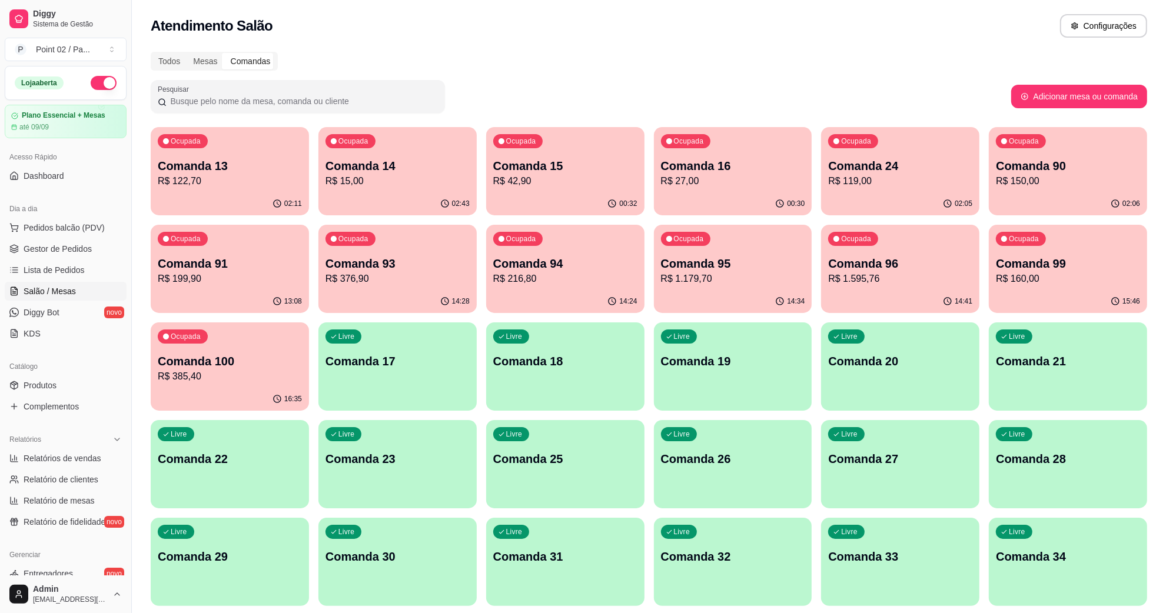
click at [257, 57] on div "Comandas" at bounding box center [250, 61] width 53 height 16
click at [224, 53] on input "Comandas" at bounding box center [224, 53] width 0 height 0
click at [426, 374] on div "Livre Comanda 17" at bounding box center [397, 360] width 158 height 74
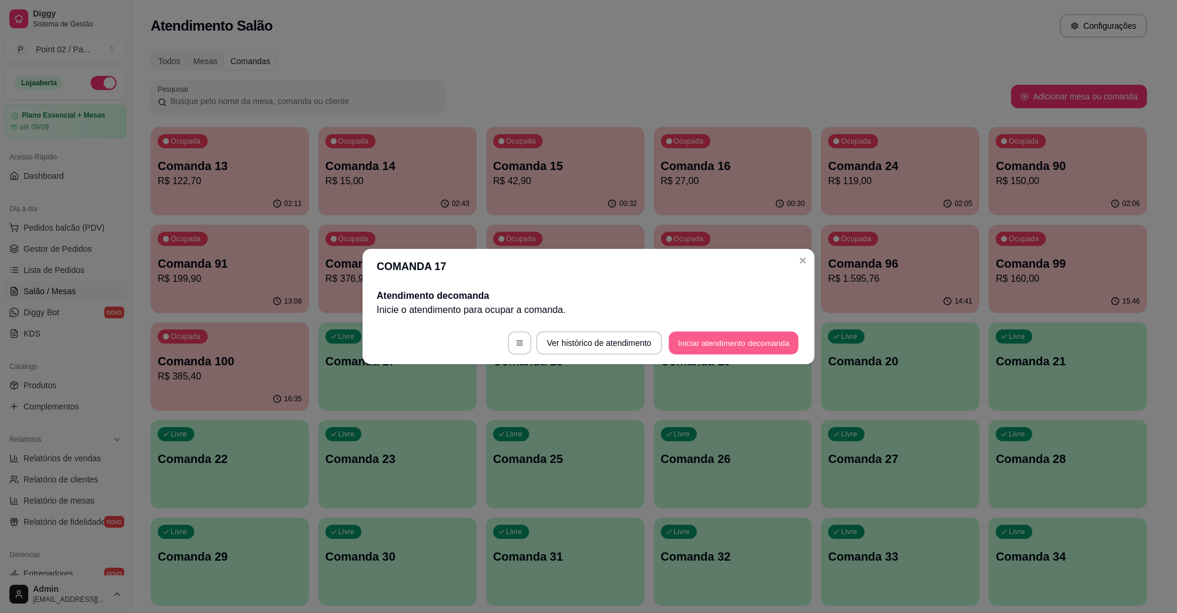
click at [710, 340] on button "Iniciar atendimento de comanda" at bounding box center [734, 343] width 130 height 23
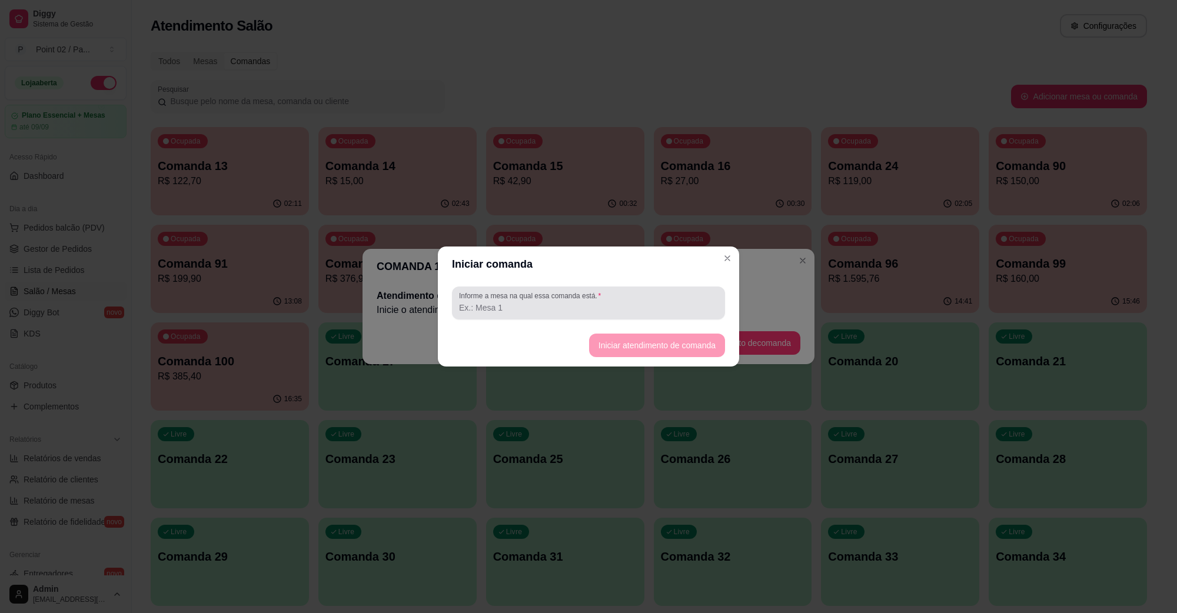
click at [686, 310] on input "Informe a mesa na qual essa comanda está." at bounding box center [588, 308] width 259 height 12
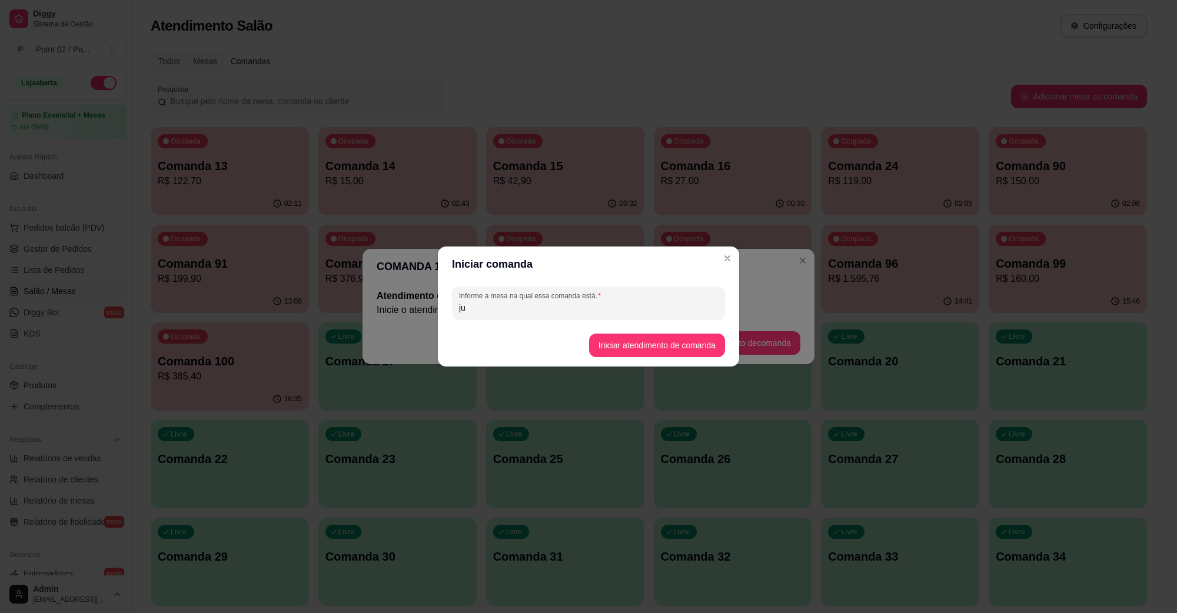
type input "j"
type input "[PERSON_NAME] - ESPETO"
click at [667, 354] on button "Iniciar atendimento de comanda" at bounding box center [657, 346] width 136 height 24
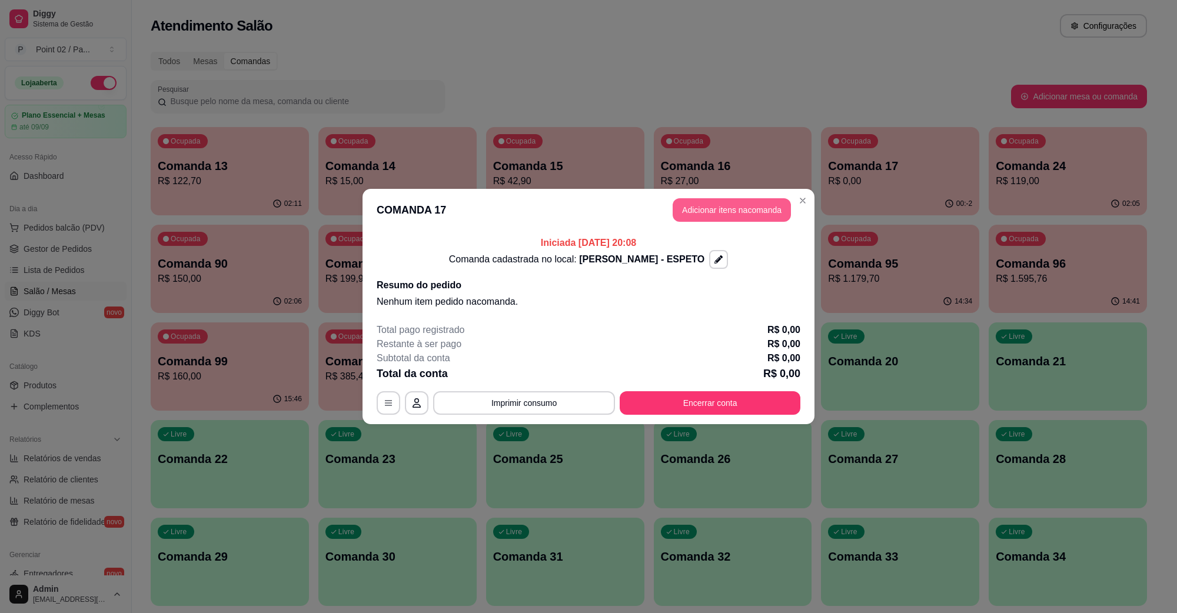
click at [769, 216] on button "Adicionar itens na comanda" at bounding box center [732, 210] width 118 height 24
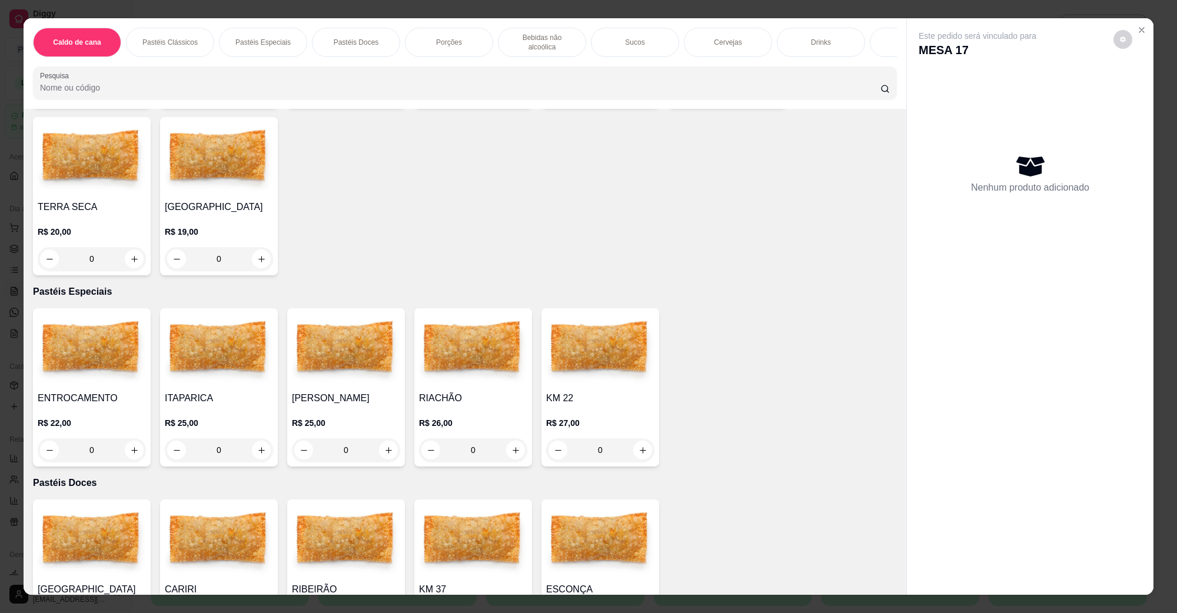
scroll to position [515, 0]
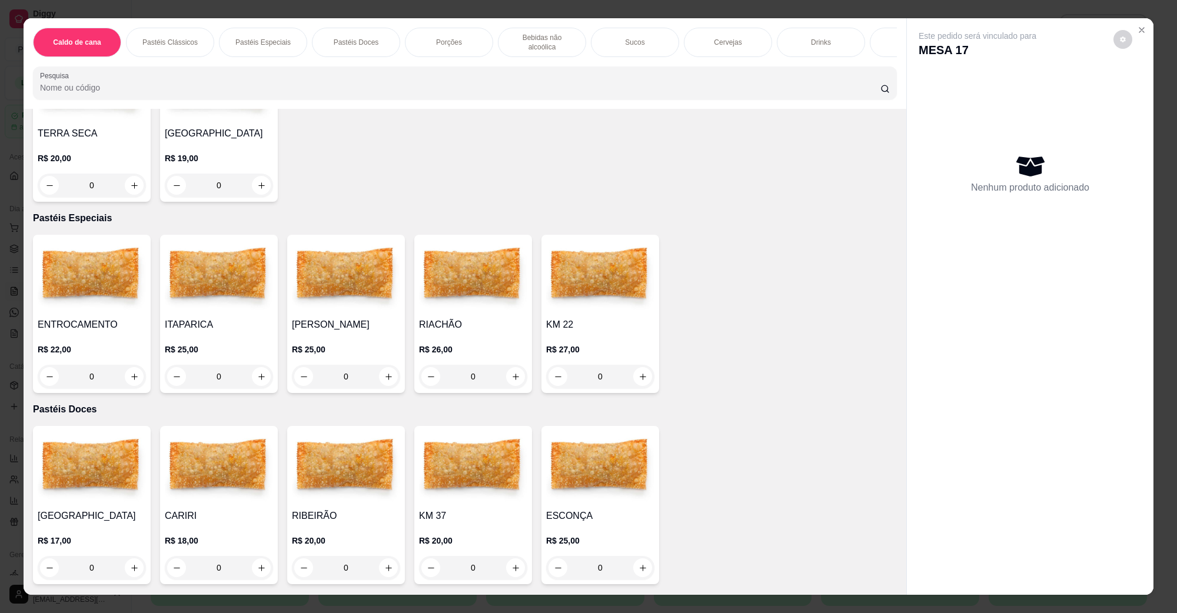
click at [215, 262] on img at bounding box center [219, 277] width 108 height 74
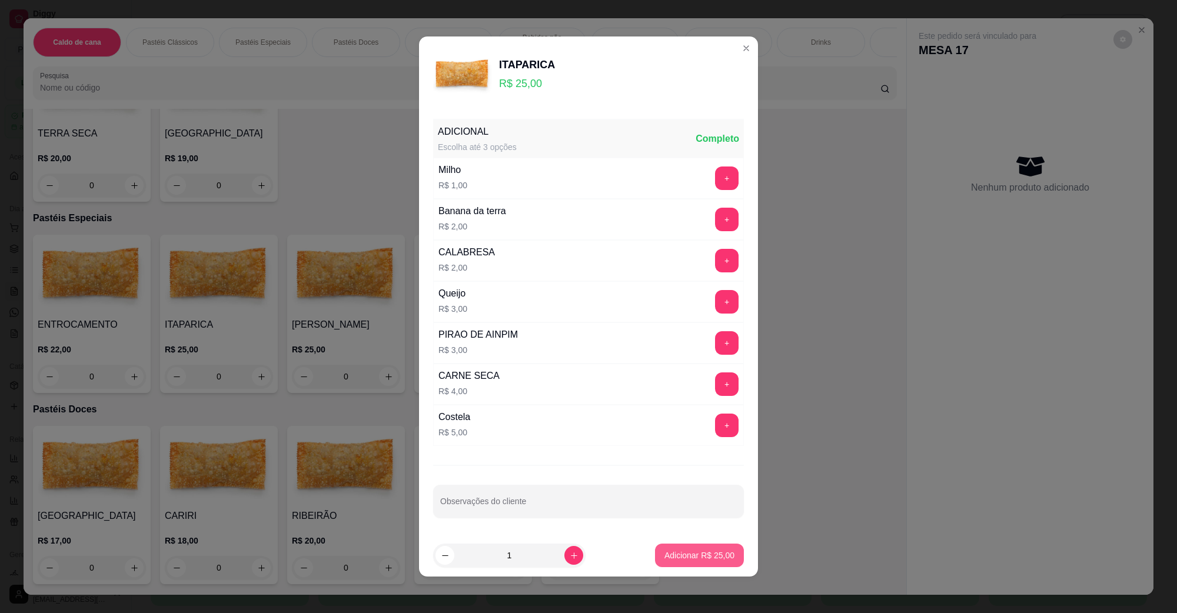
click at [694, 554] on p "Adicionar R$ 25,00" at bounding box center [699, 556] width 70 height 12
type input "1"
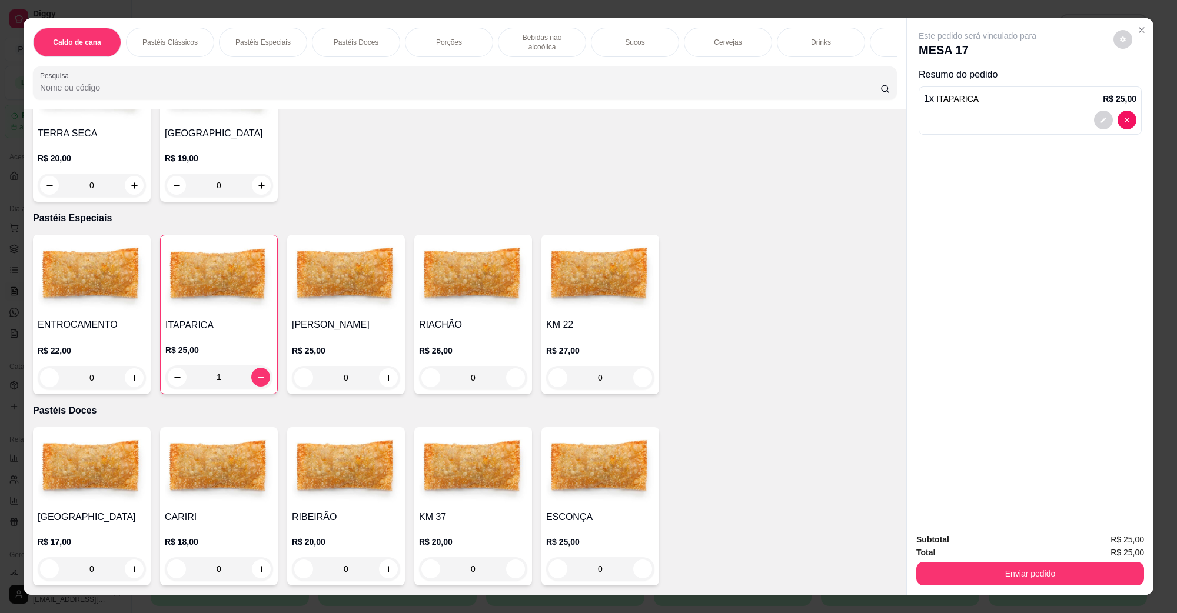
scroll to position [0, 247]
click at [328, 39] on div "Bebidas não alcoólica" at bounding box center [295, 42] width 88 height 29
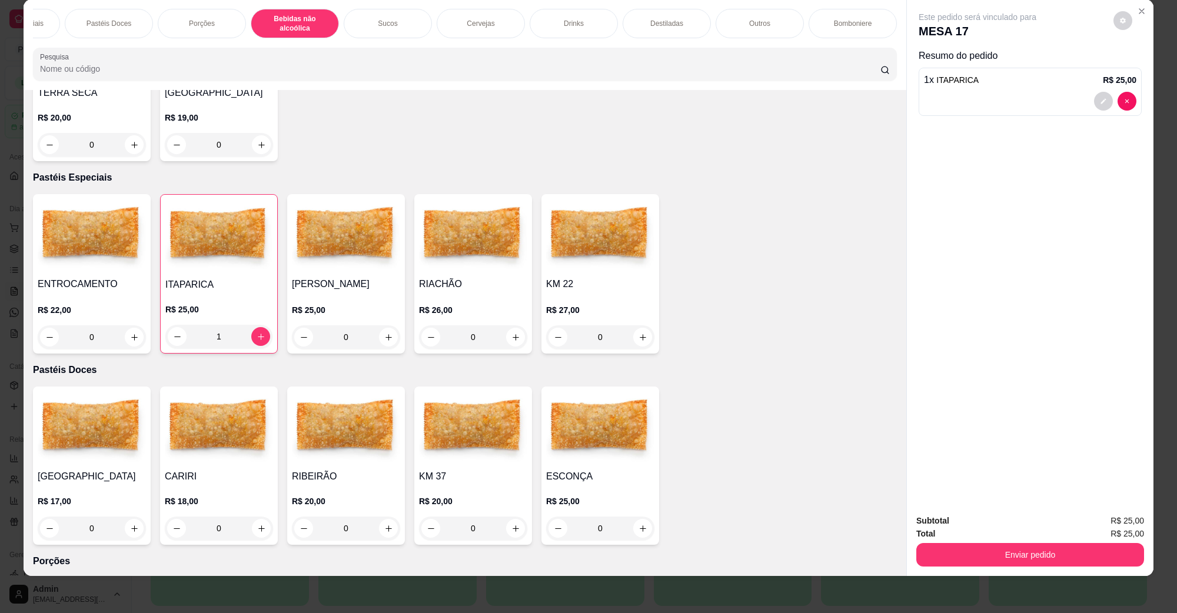
scroll to position [0, 0]
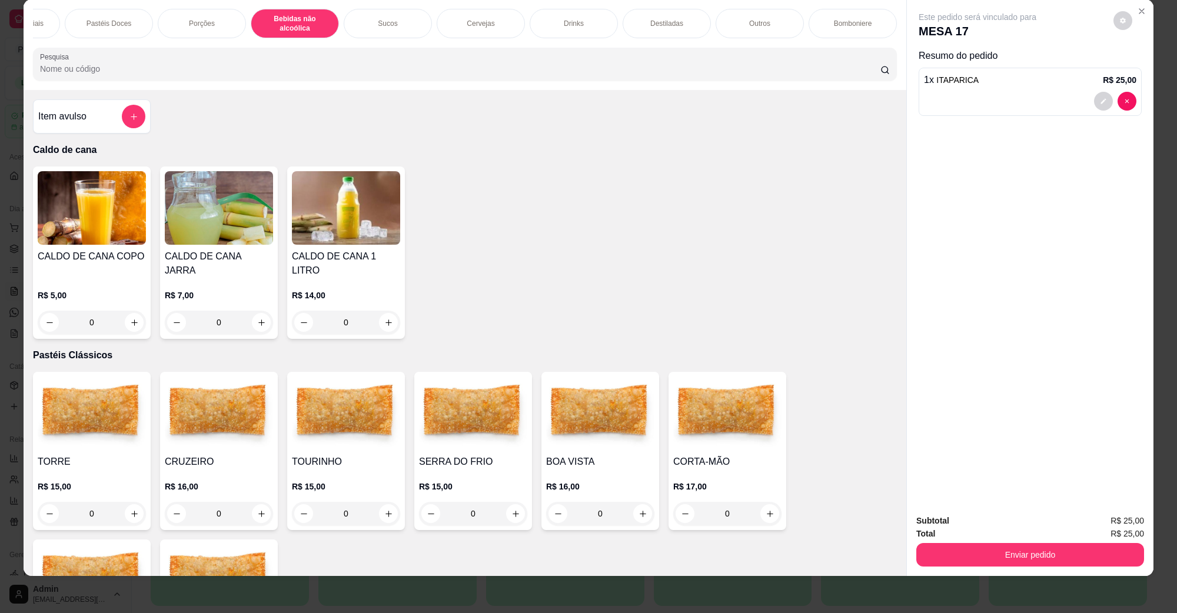
click at [231, 207] on img at bounding box center [219, 208] width 108 height 74
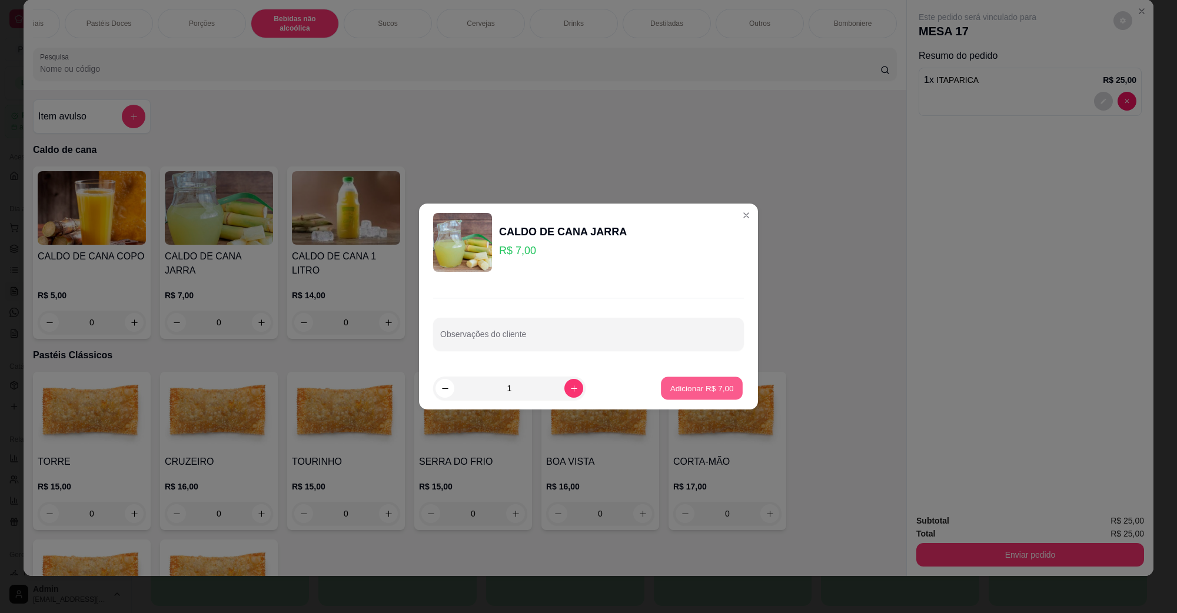
click at [682, 383] on p "Adicionar R$ 7,00" at bounding box center [702, 388] width 64 height 11
type input "1"
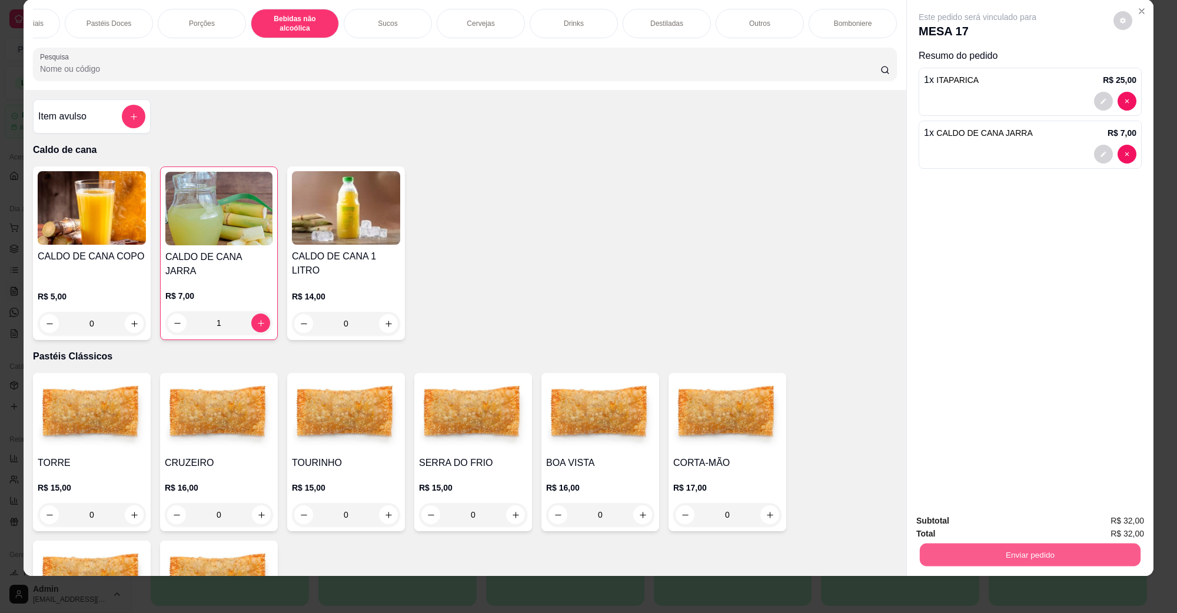
click at [1058, 549] on button "Enviar pedido" at bounding box center [1030, 554] width 221 height 23
click at [1035, 527] on button "Não registrar e enviar pedido" at bounding box center [990, 526] width 119 height 22
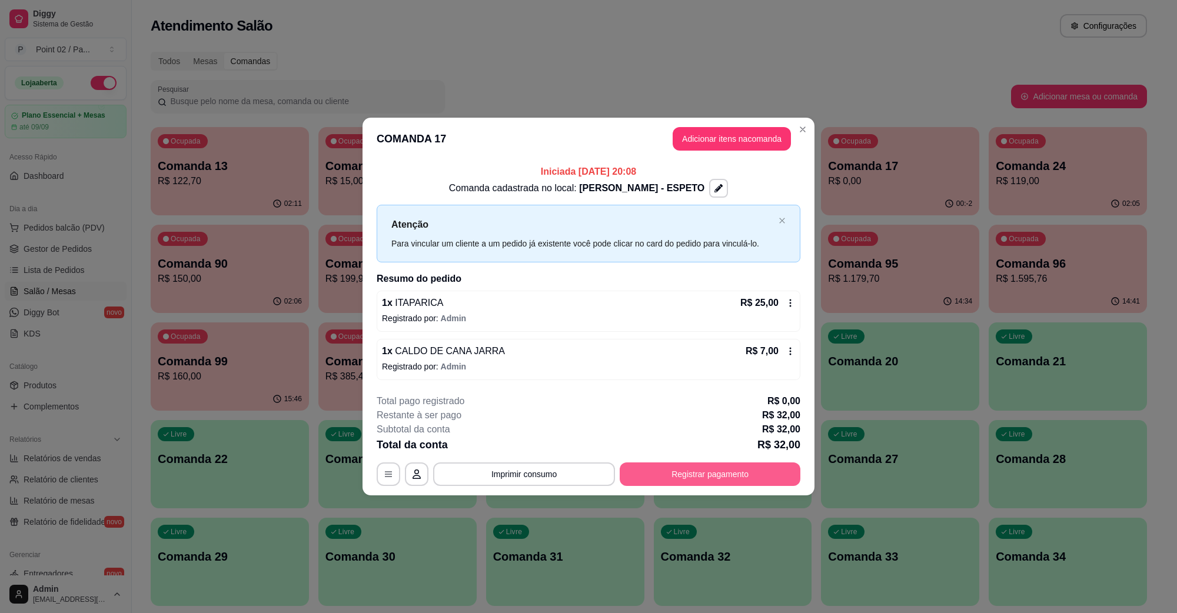
click at [707, 469] on button "Registrar pagamento" at bounding box center [710, 475] width 181 height 24
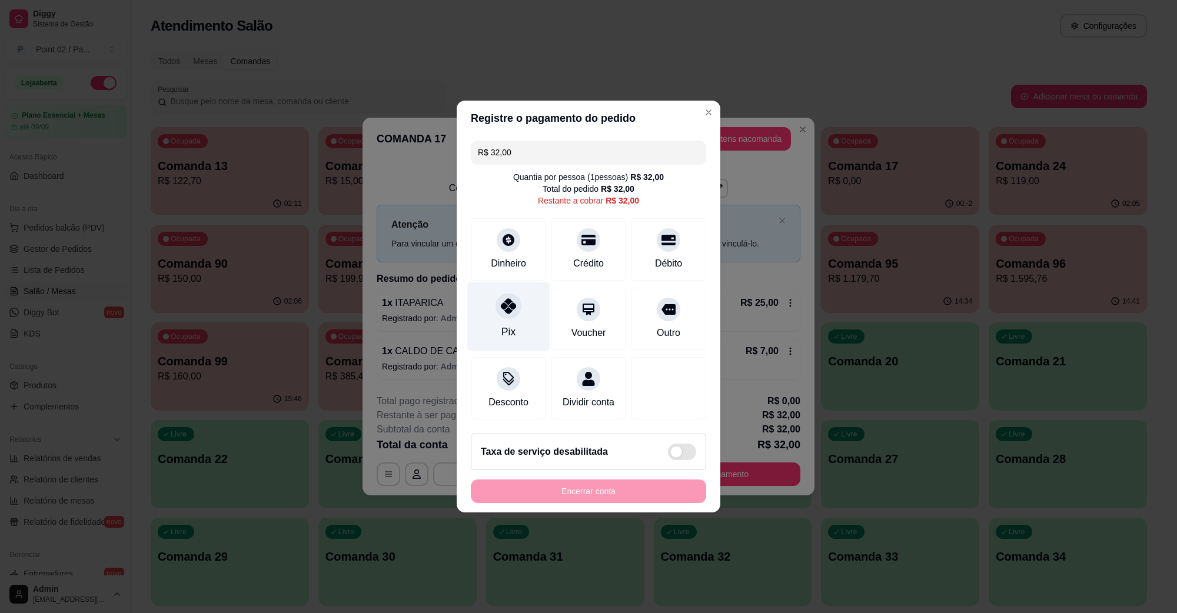
click at [524, 308] on div "Pix" at bounding box center [508, 316] width 83 height 69
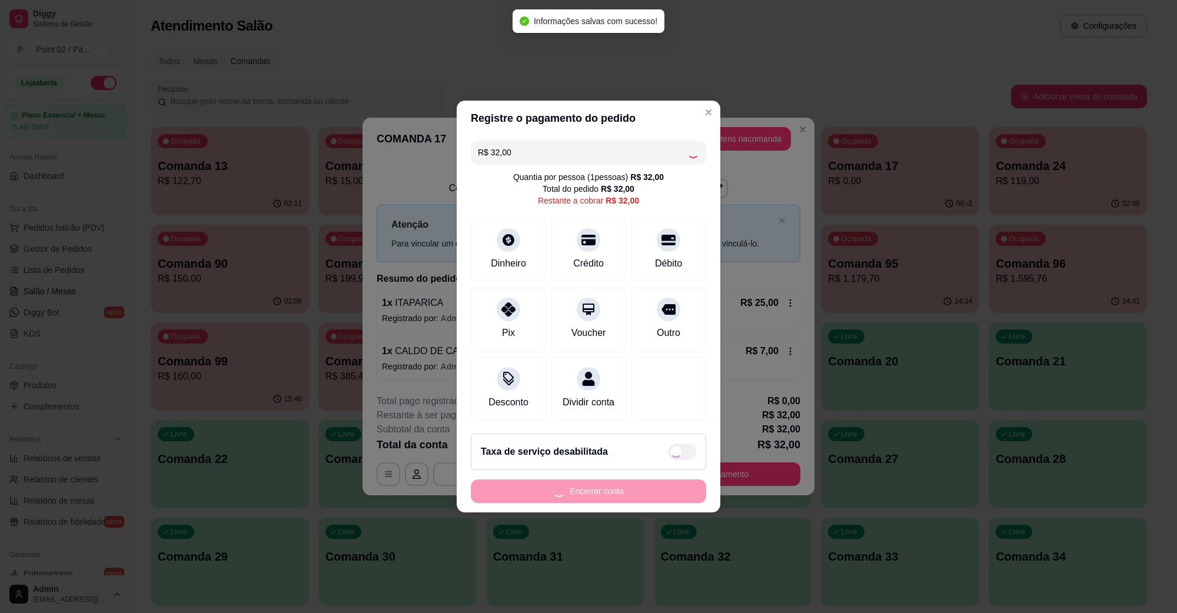
type input "R$ 0,00"
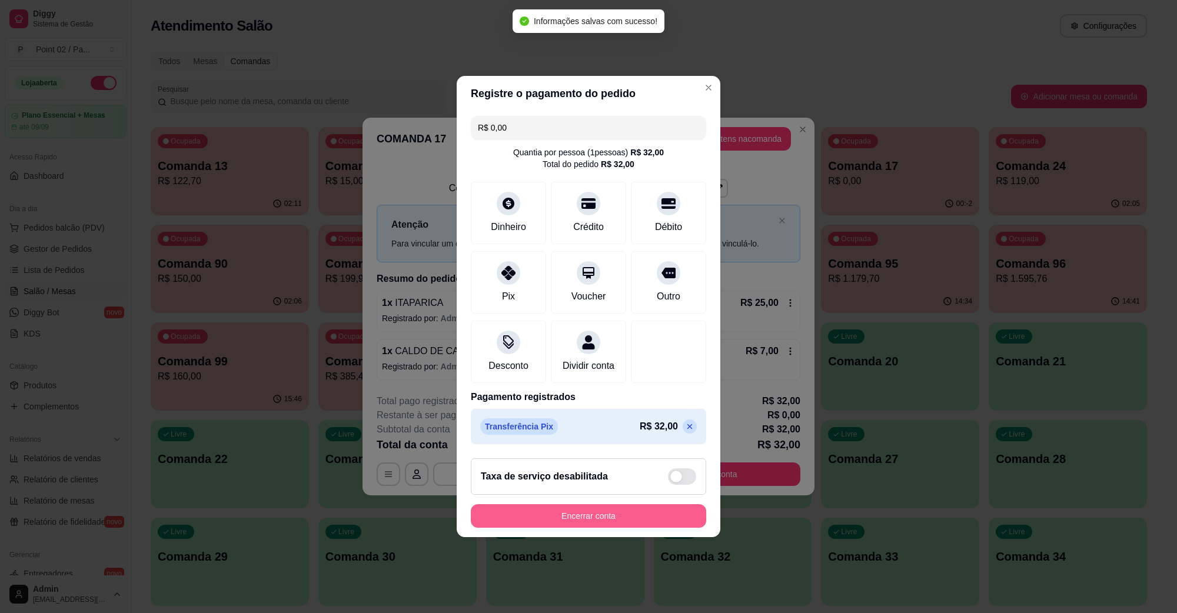
click at [596, 519] on button "Encerrar conta" at bounding box center [588, 516] width 235 height 24
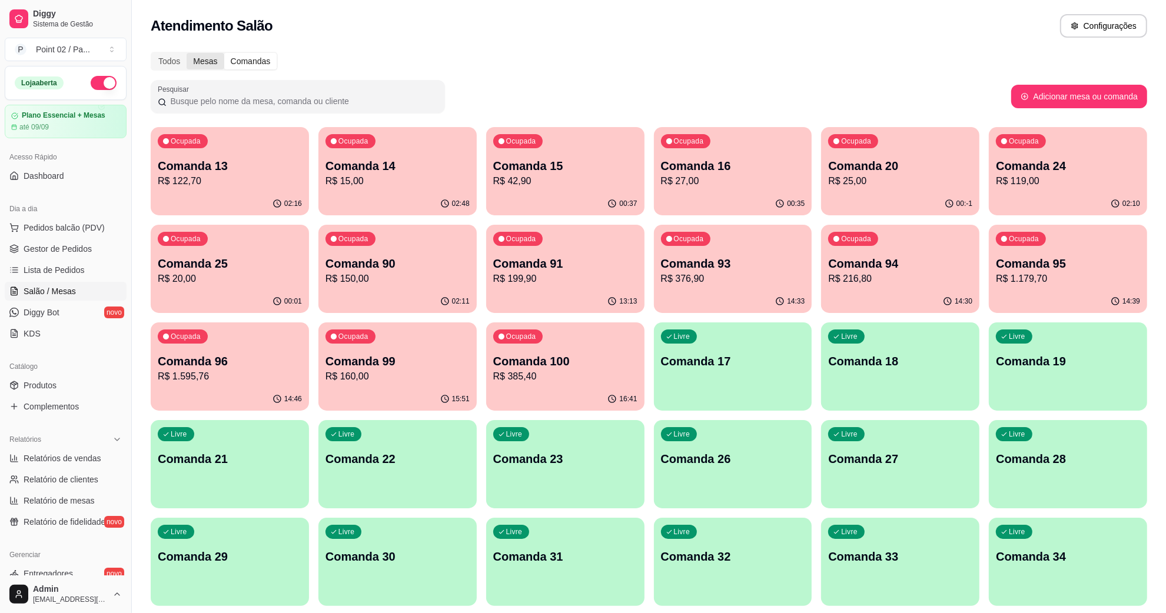
drag, startPoint x: 212, startPoint y: 75, endPoint x: 210, endPoint y: 58, distance: 17.8
click at [210, 58] on div "Mesas" at bounding box center [205, 61] width 37 height 16
click at [187, 53] on input "Mesas" at bounding box center [187, 53] width 0 height 0
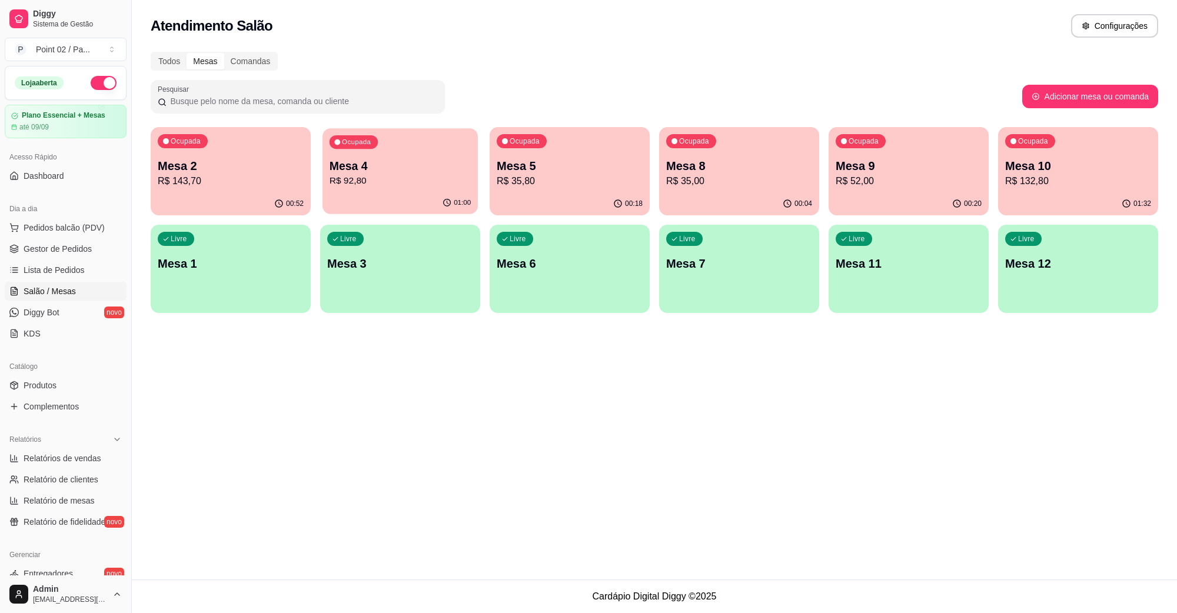
click at [354, 162] on p "Mesa 4" at bounding box center [401, 166] width 142 height 16
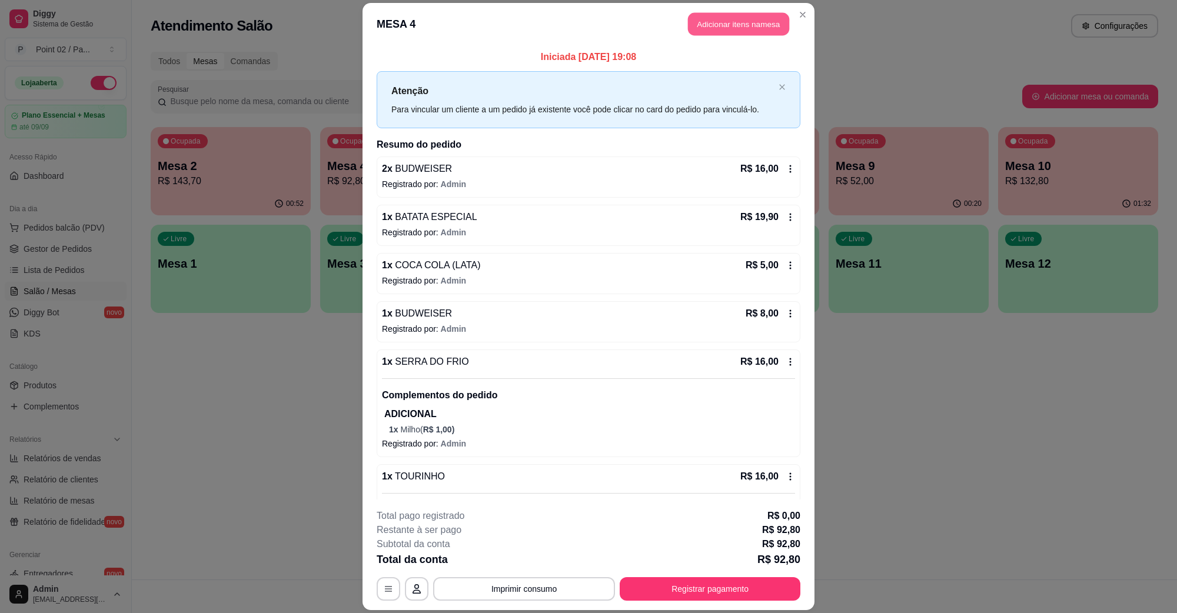
click at [737, 31] on button "Adicionar itens na mesa" at bounding box center [738, 24] width 101 height 23
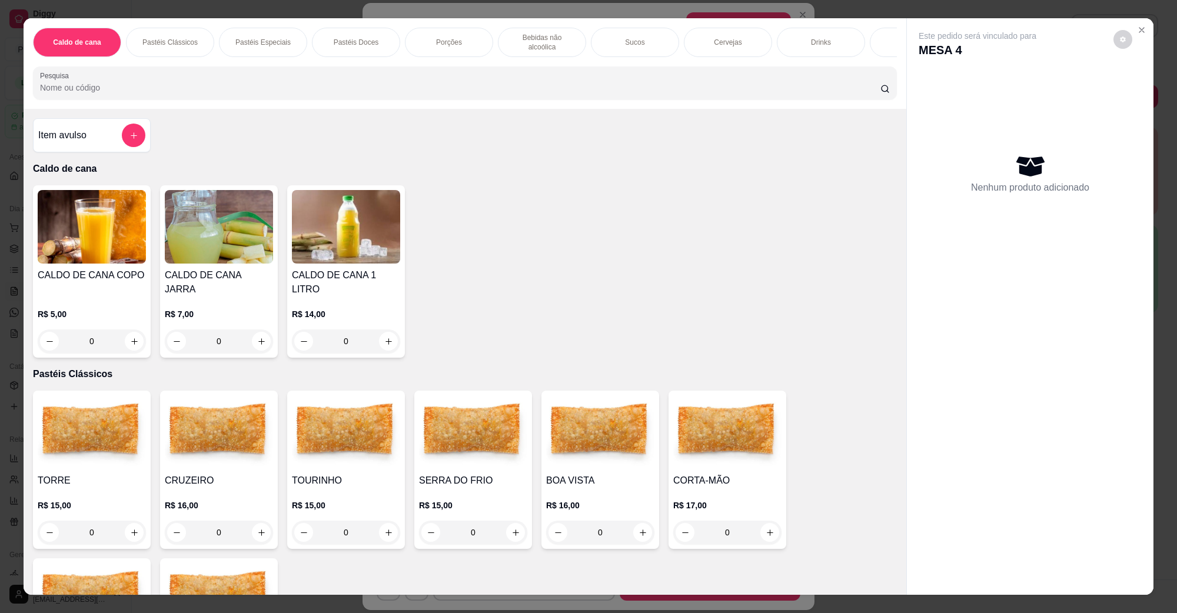
click at [734, 42] on p "Cervejas" at bounding box center [728, 42] width 28 height 9
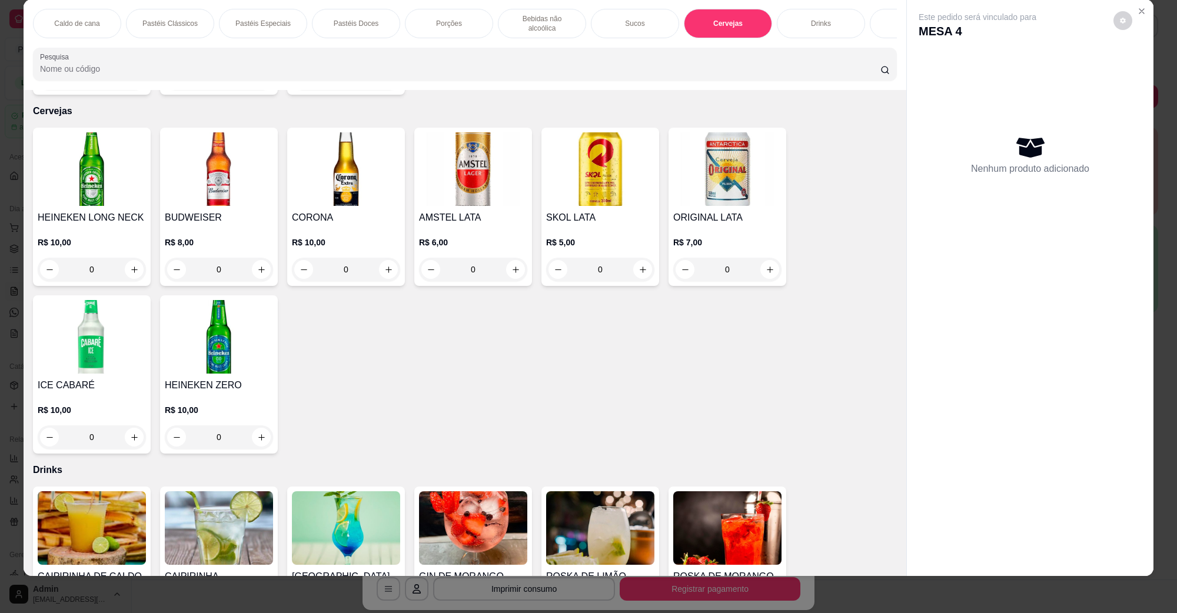
click at [220, 163] on img at bounding box center [219, 169] width 108 height 74
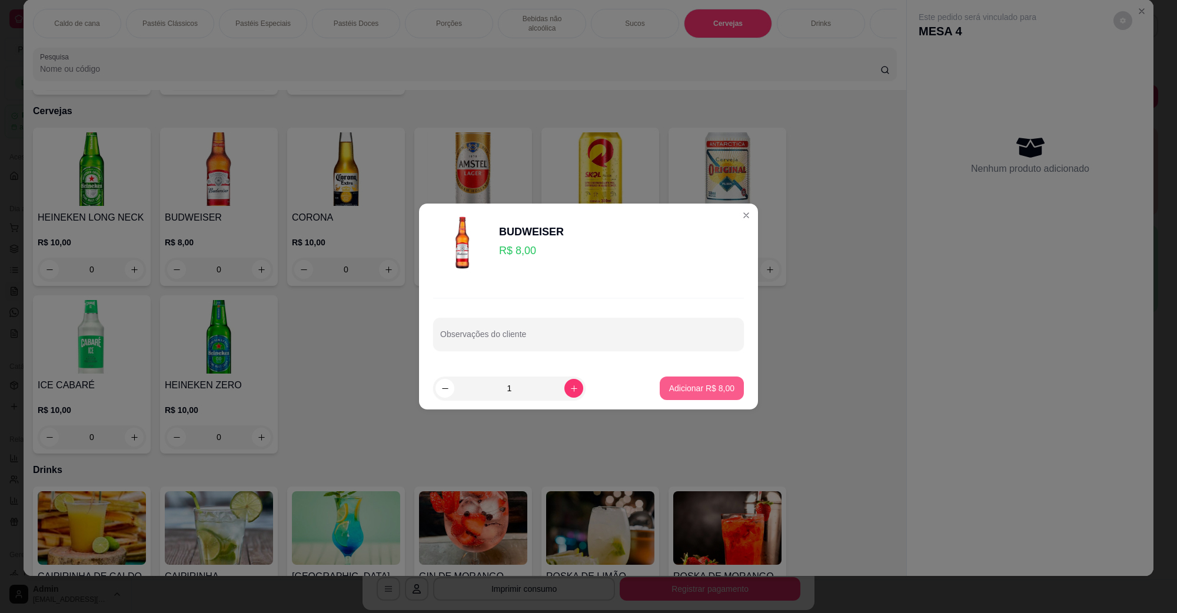
click at [686, 384] on p "Adicionar R$ 8,00" at bounding box center [701, 389] width 65 height 12
type input "1"
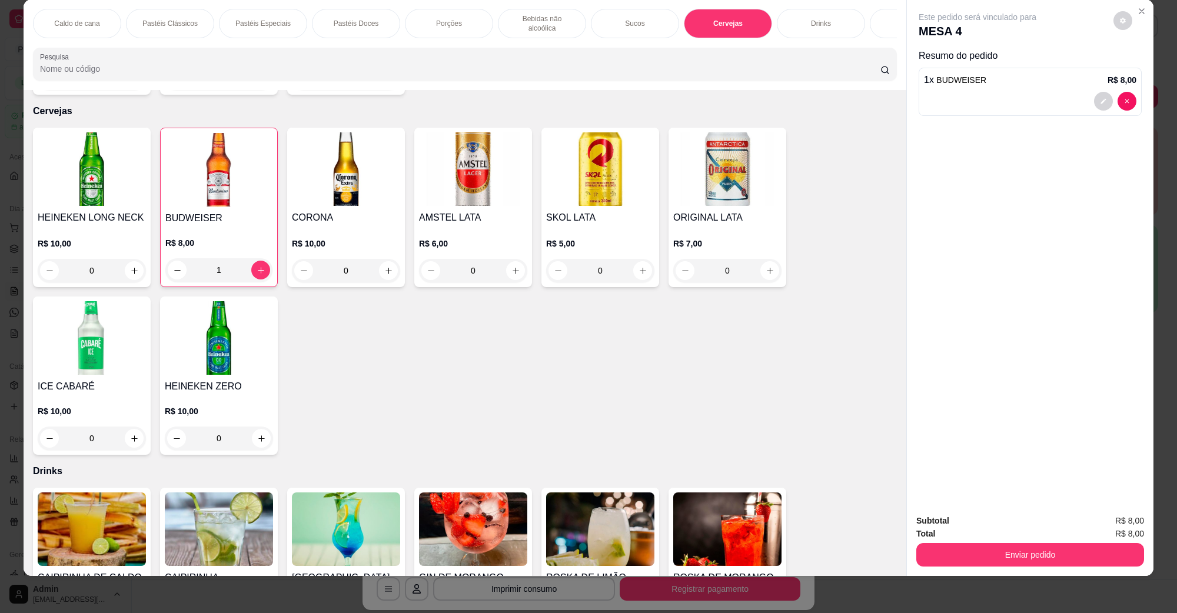
click at [550, 13] on div "Bebidas não alcoólica" at bounding box center [542, 23] width 88 height 29
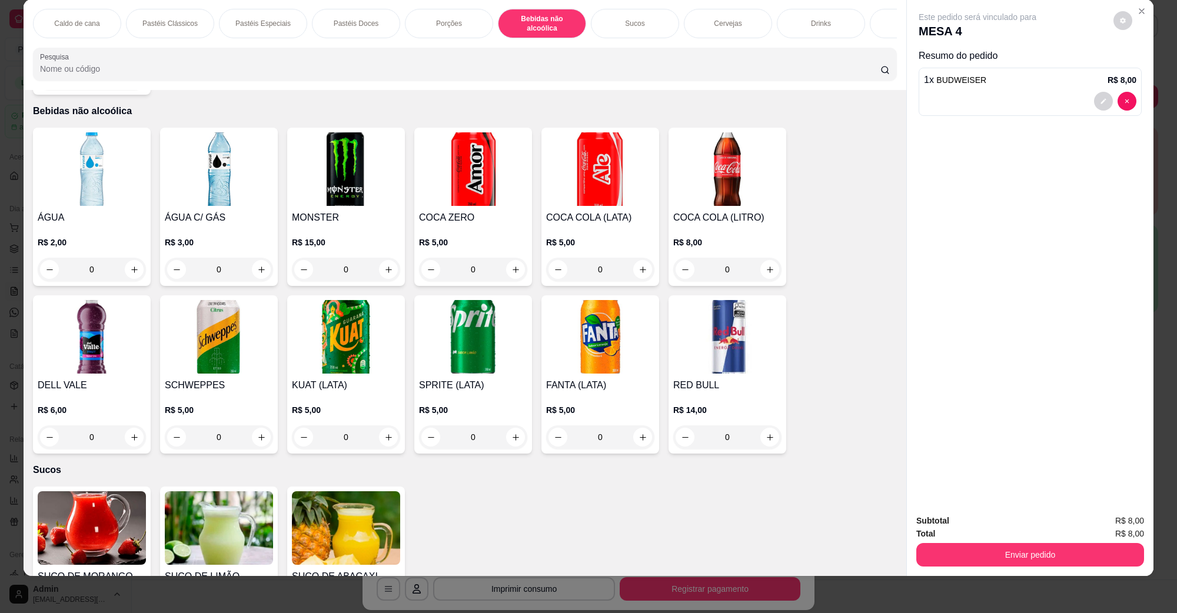
click at [474, 167] on img at bounding box center [473, 169] width 108 height 74
click at [605, 172] on img at bounding box center [600, 169] width 108 height 74
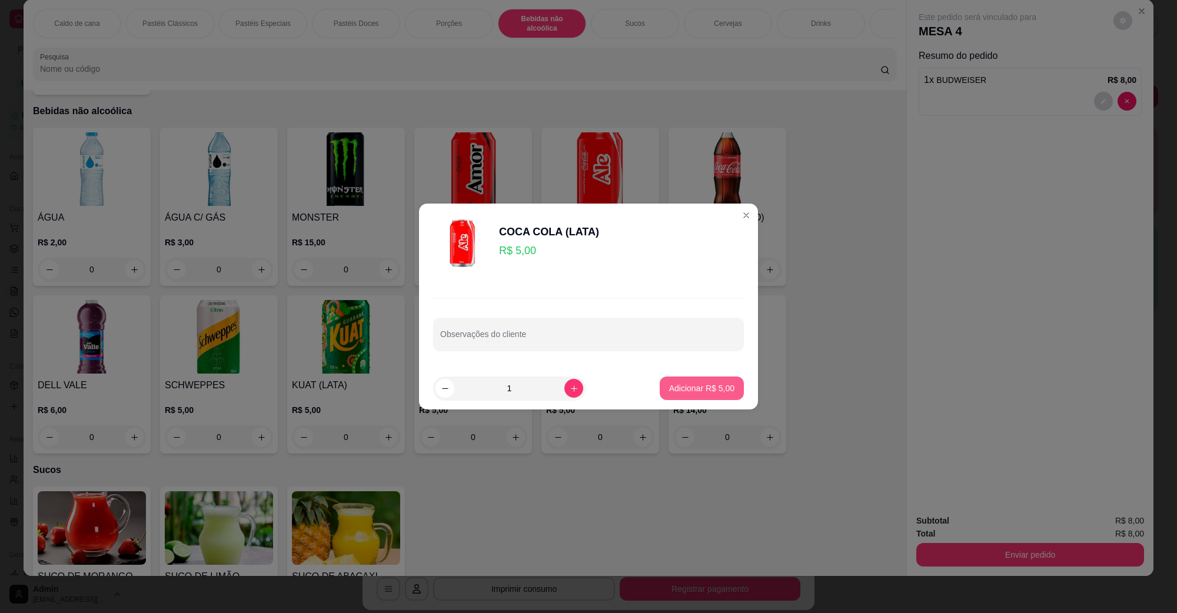
click at [706, 381] on button "Adicionar R$ 5,00" at bounding box center [702, 389] width 84 height 24
type input "1"
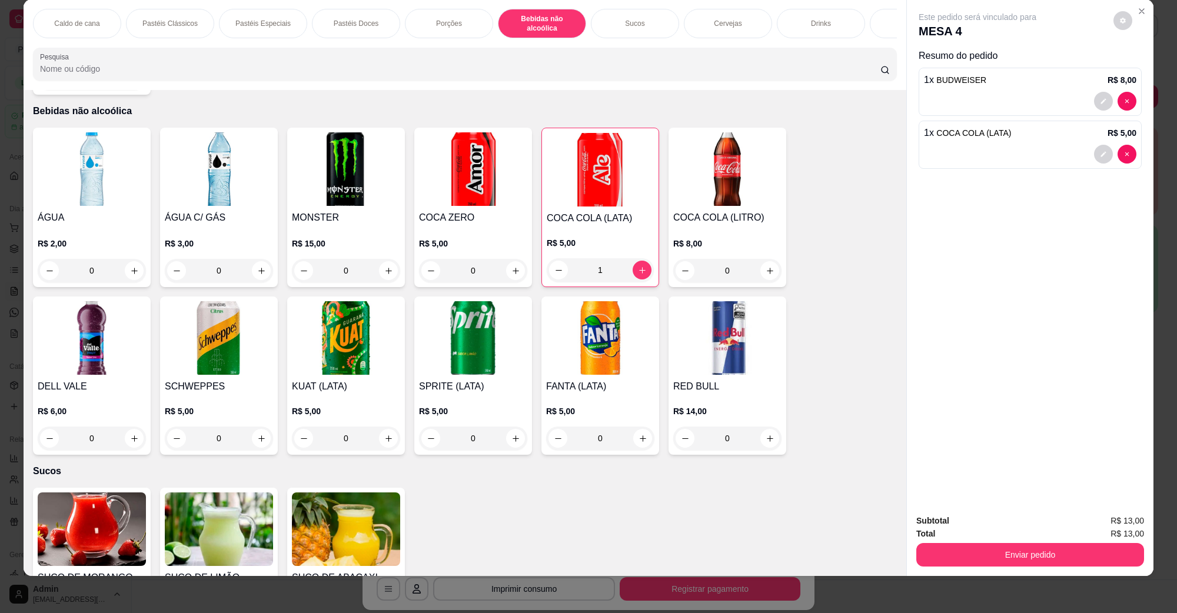
click at [945, 540] on div "Enviar pedido" at bounding box center [1030, 553] width 228 height 26
click at [949, 551] on button "Enviar pedido" at bounding box center [1030, 555] width 228 height 24
click at [992, 520] on button "Não registrar e enviar pedido" at bounding box center [990, 526] width 119 height 22
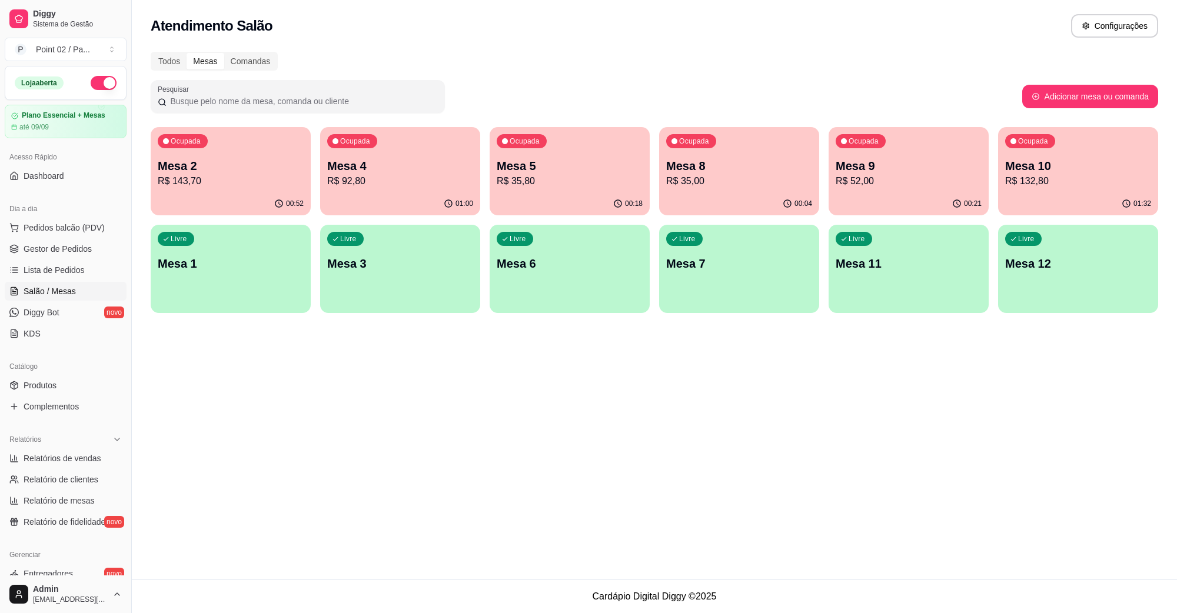
click at [746, 177] on p "R$ 35,00" at bounding box center [739, 181] width 146 height 14
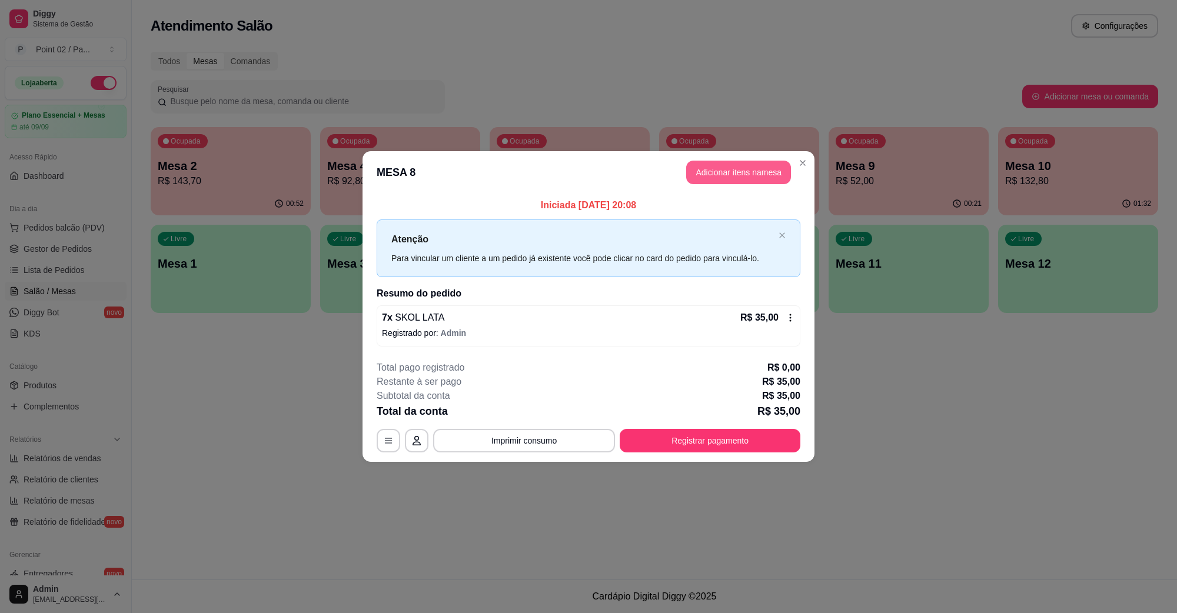
click at [692, 175] on button "Adicionar itens na mesa" at bounding box center [738, 173] width 105 height 24
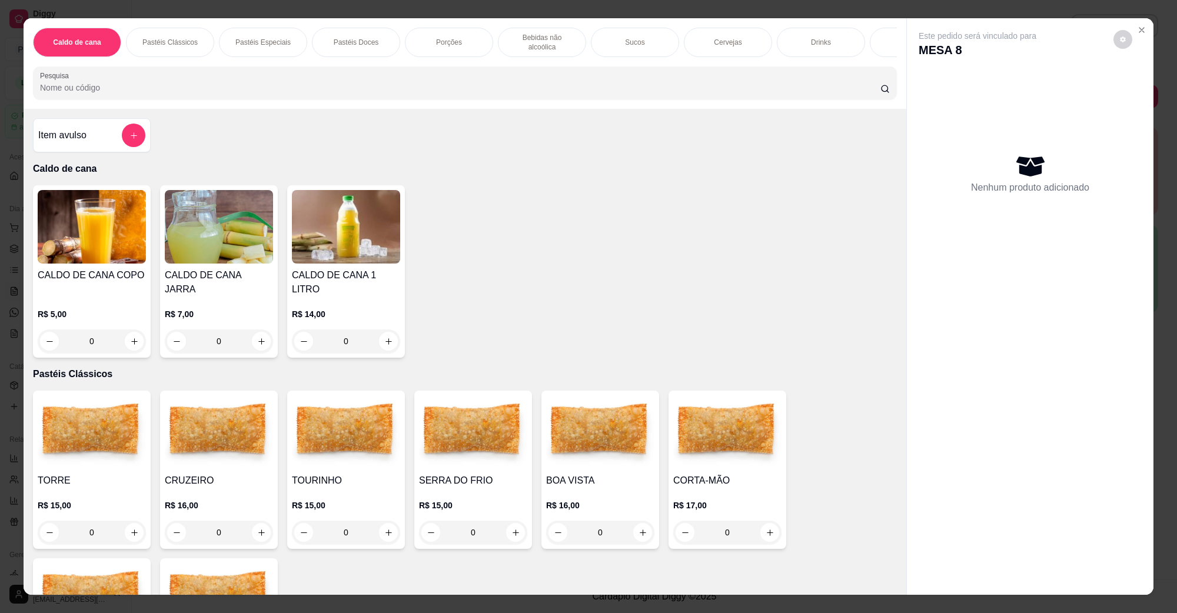
click at [446, 38] on p "Porções" at bounding box center [449, 42] width 26 height 9
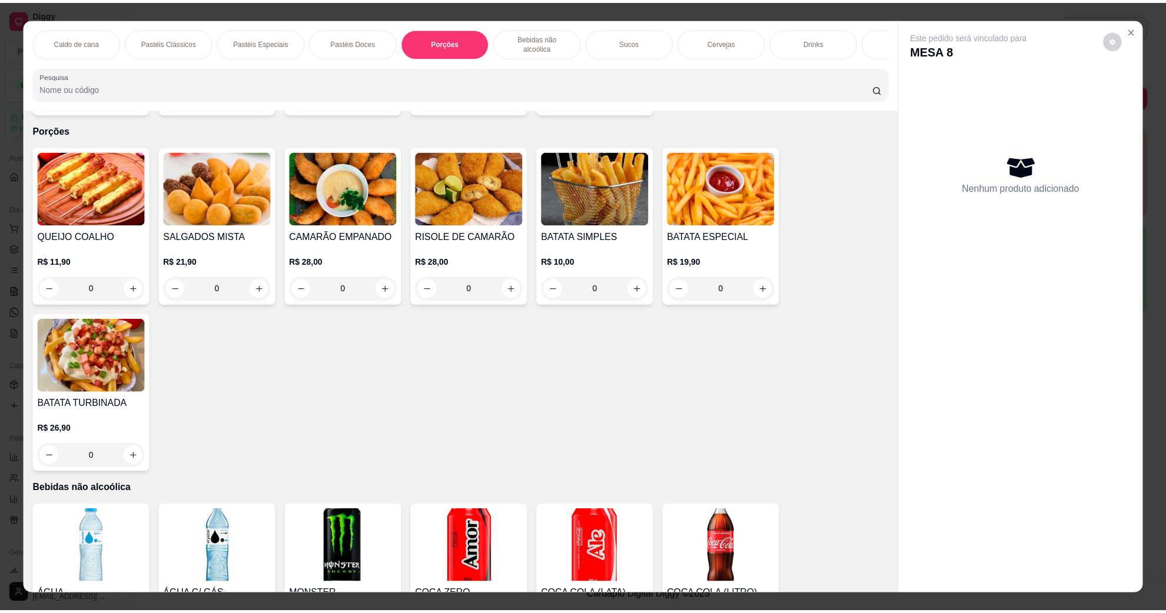
scroll to position [19, 0]
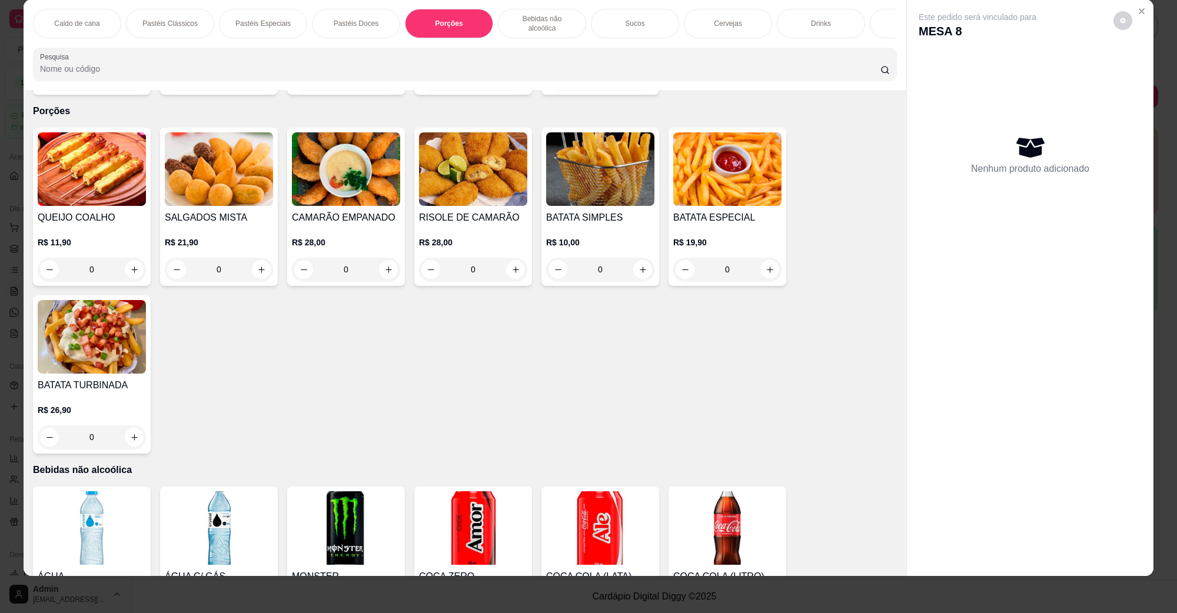
click at [689, 166] on img at bounding box center [727, 169] width 108 height 74
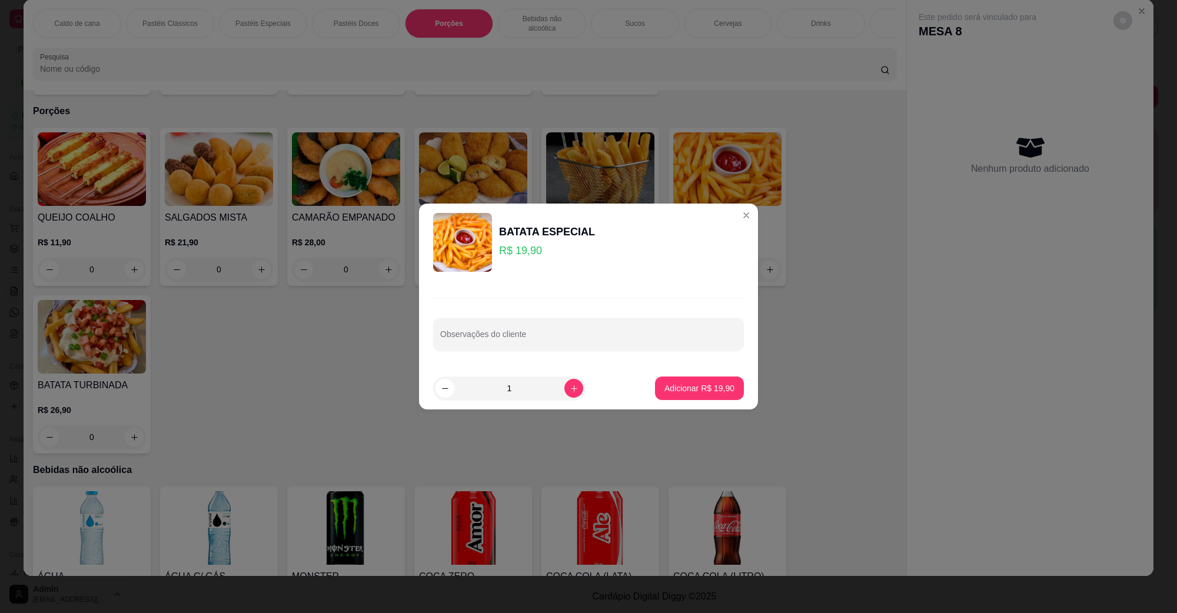
click at [664, 390] on p "Adicionar R$ 19,90" at bounding box center [699, 389] width 70 height 12
type input "1"
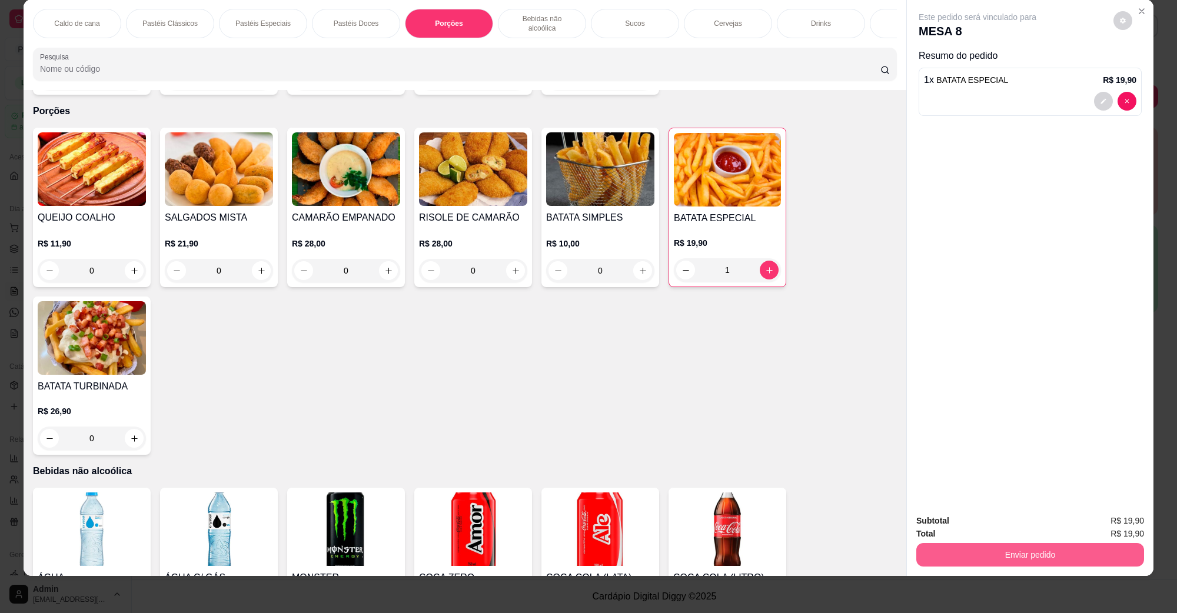
click at [986, 551] on button "Enviar pedido" at bounding box center [1030, 555] width 228 height 24
click at [936, 521] on button "Não registrar e enviar pedido" at bounding box center [990, 526] width 119 height 22
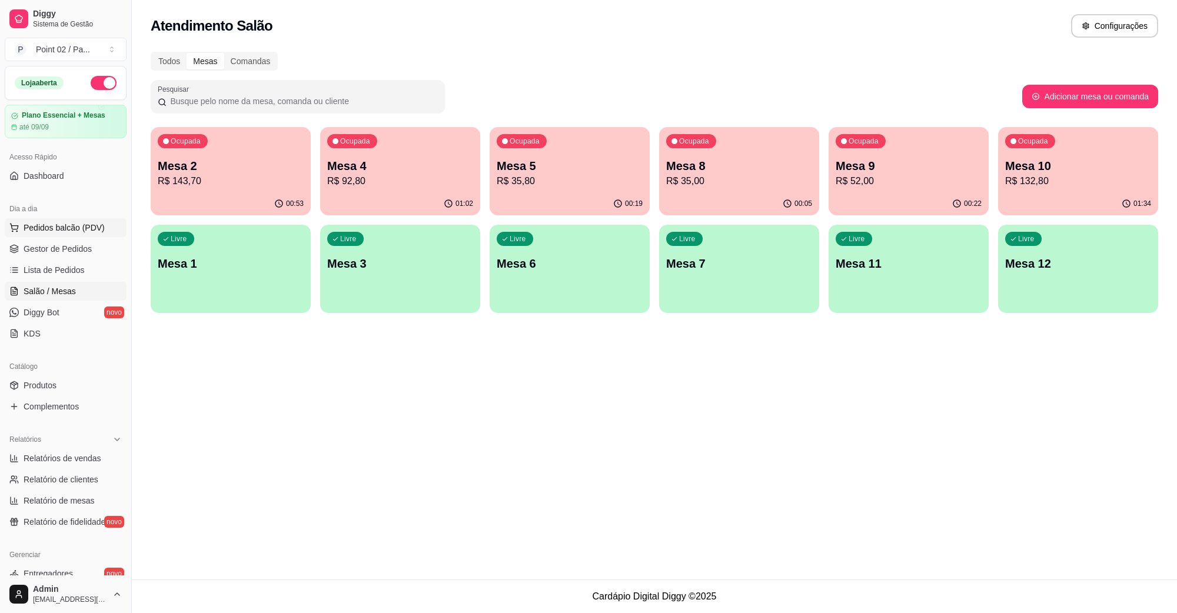
click at [66, 232] on span "Pedidos balcão (PDV)" at bounding box center [64, 228] width 81 height 12
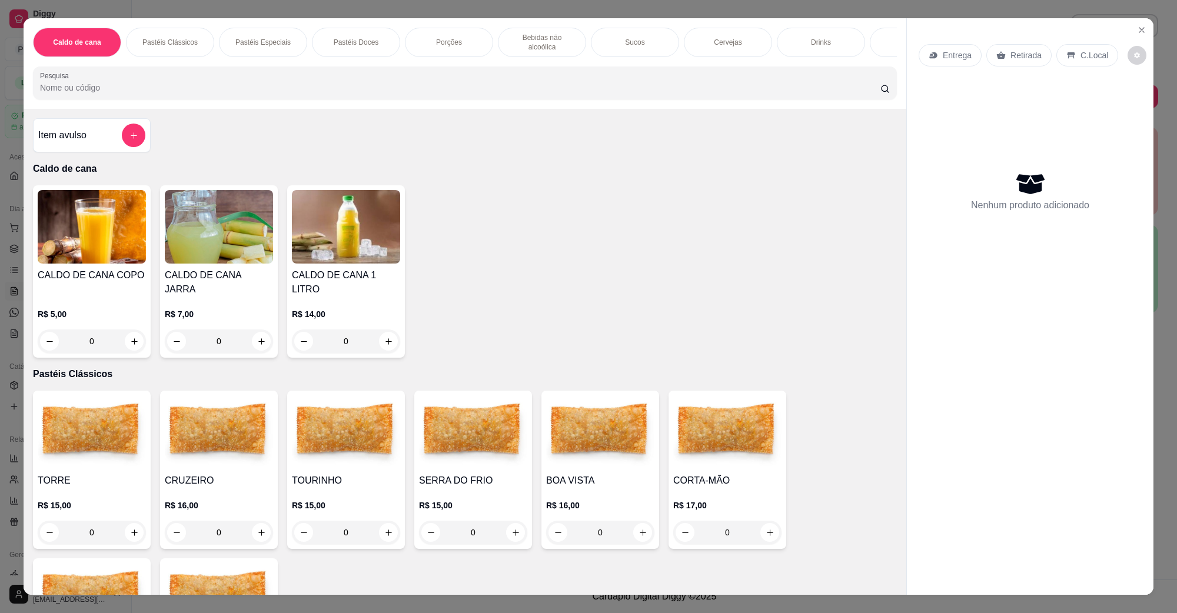
click at [1123, 34] on div "Entrega Retirada C.Local Nenhum produto adicionado" at bounding box center [1030, 296] width 247 height 557
click at [1132, 31] on button "Close" at bounding box center [1141, 30] width 19 height 19
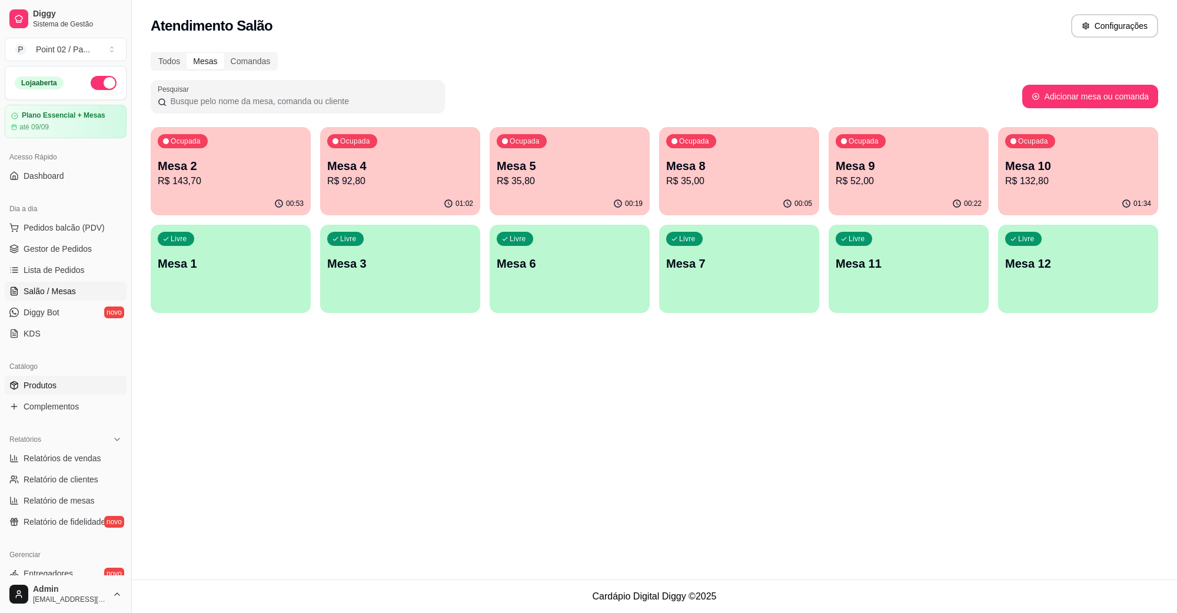
click at [56, 392] on link "Produtos" at bounding box center [66, 385] width 122 height 19
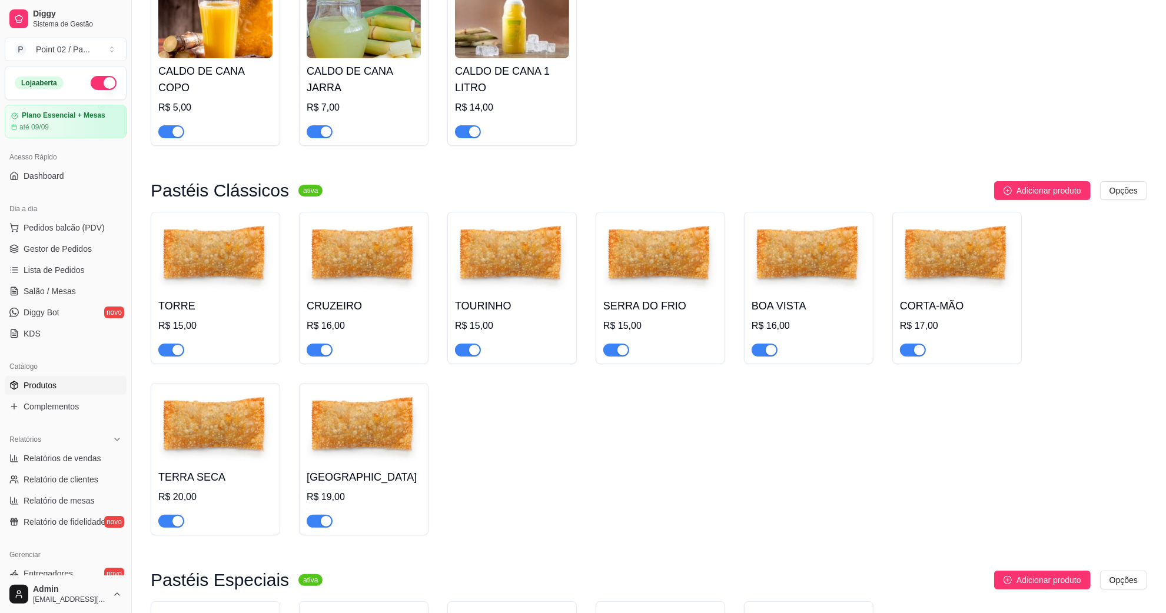
scroll to position [368, 0]
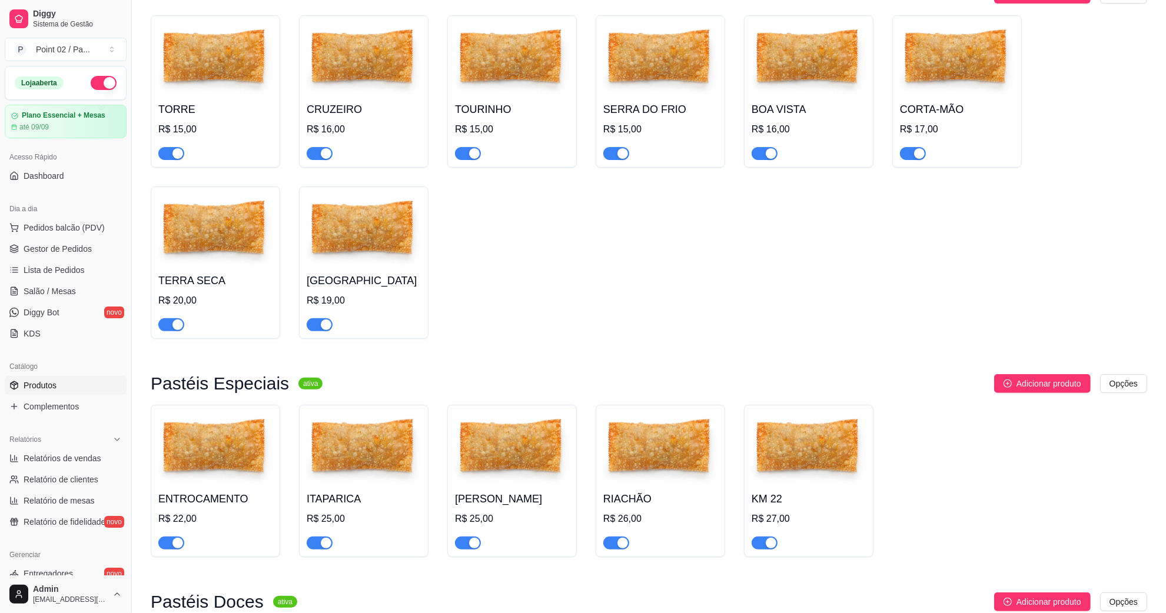
click at [183, 325] on span "button" at bounding box center [171, 324] width 26 height 13
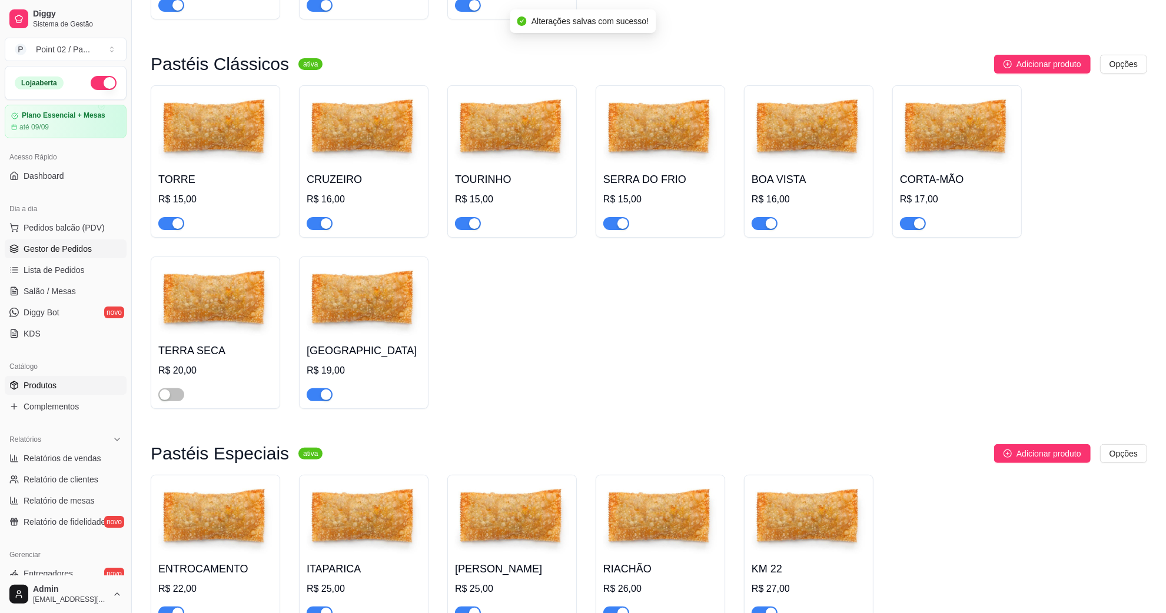
scroll to position [147, 0]
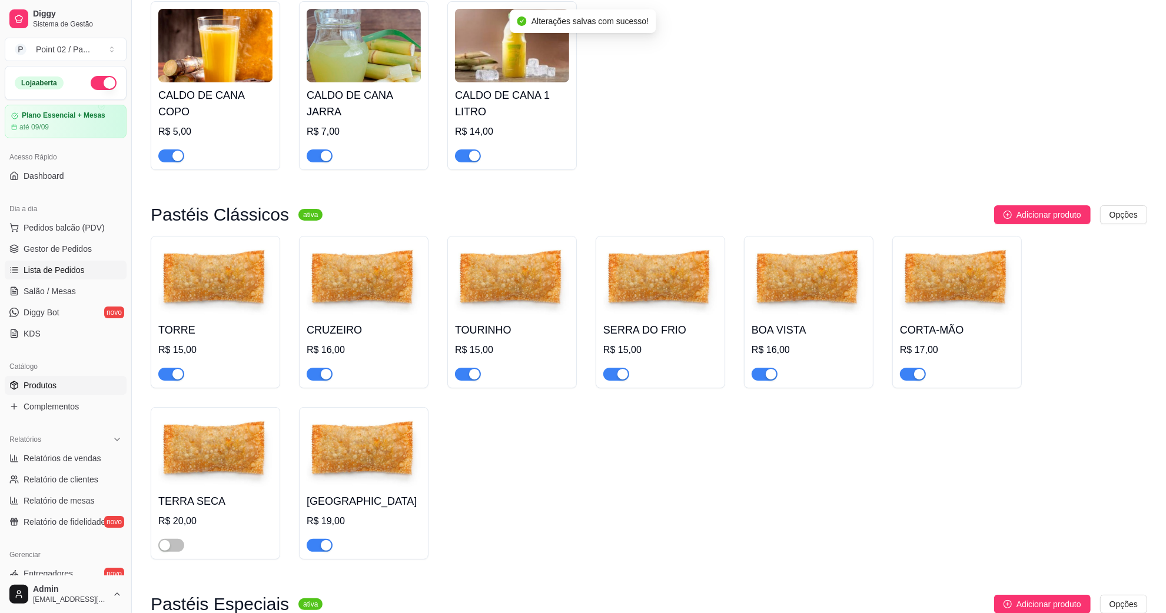
click at [63, 266] on span "Lista de Pedidos" at bounding box center [54, 270] width 61 height 12
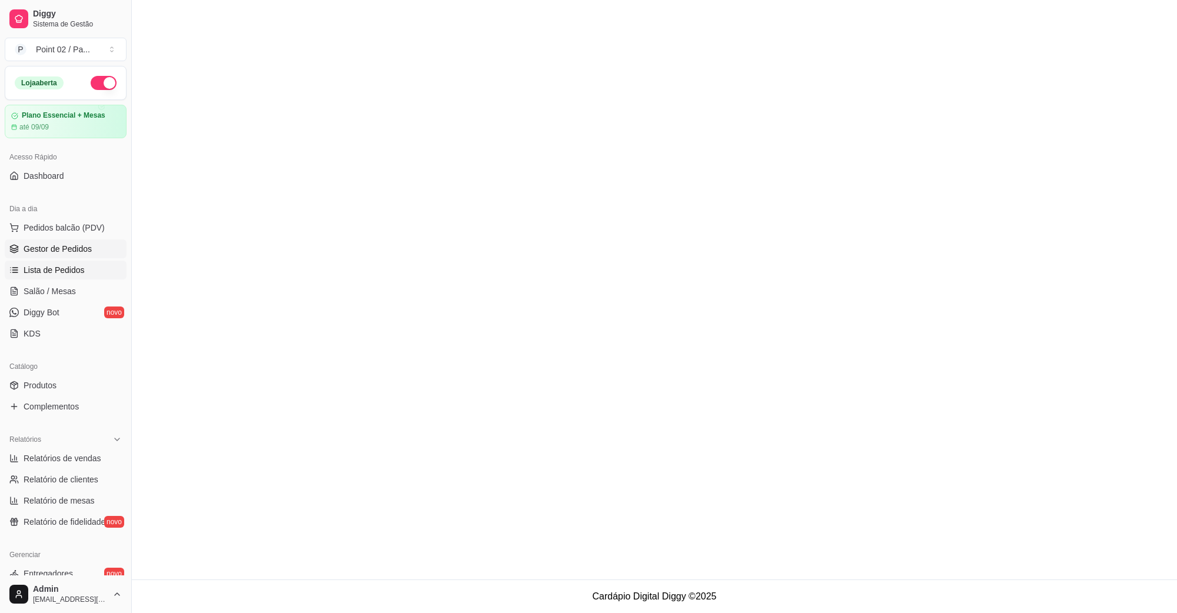
click at [74, 248] on span "Gestor de Pedidos" at bounding box center [58, 249] width 68 height 12
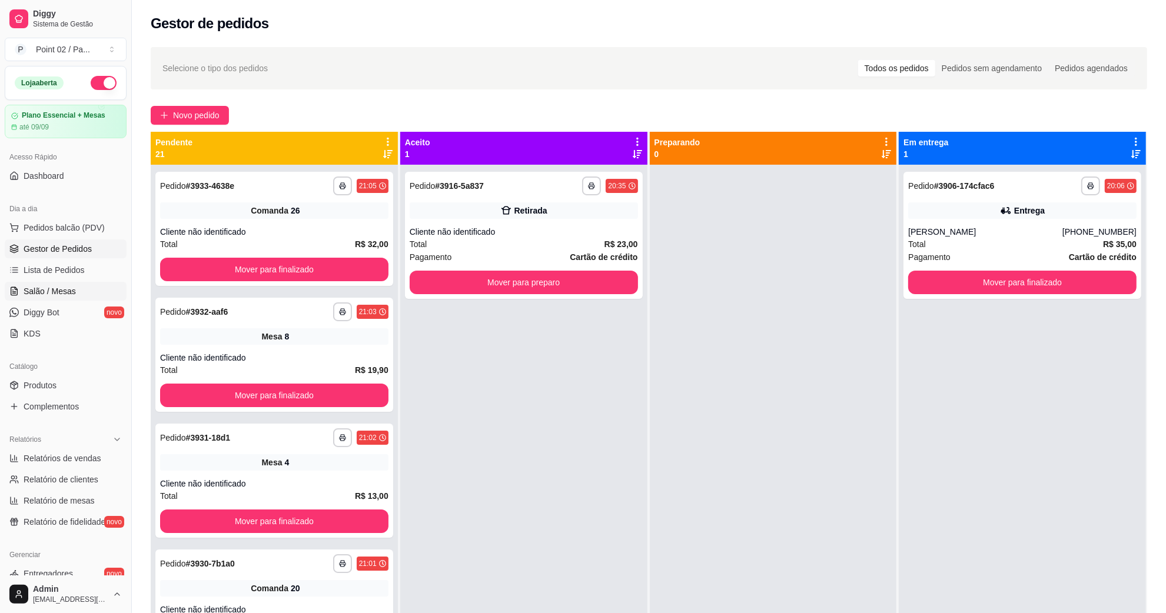
click at [71, 285] on span "Salão / Mesas" at bounding box center [50, 291] width 52 height 12
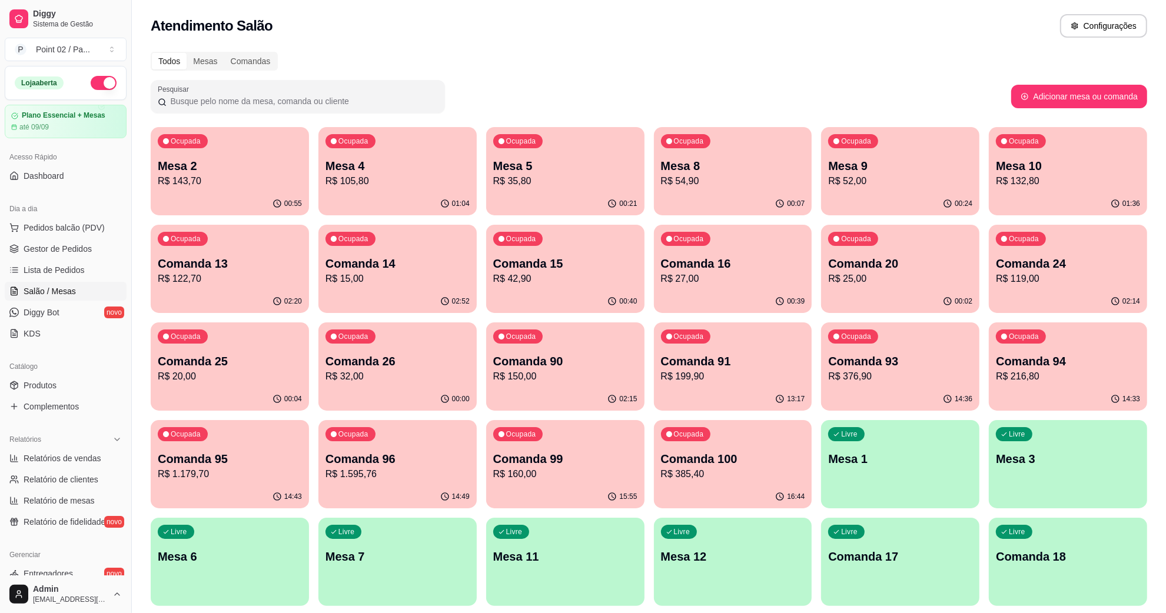
click at [580, 178] on p "R$ 35,80" at bounding box center [565, 181] width 144 height 14
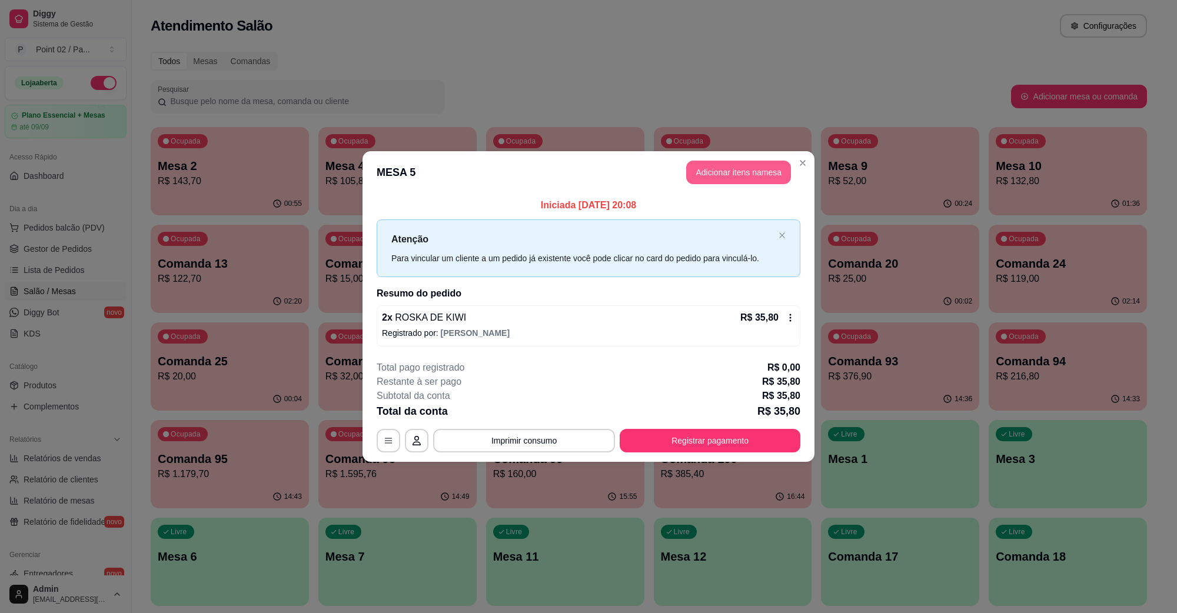
click at [716, 169] on button "Adicionar itens na mesa" at bounding box center [738, 173] width 105 height 24
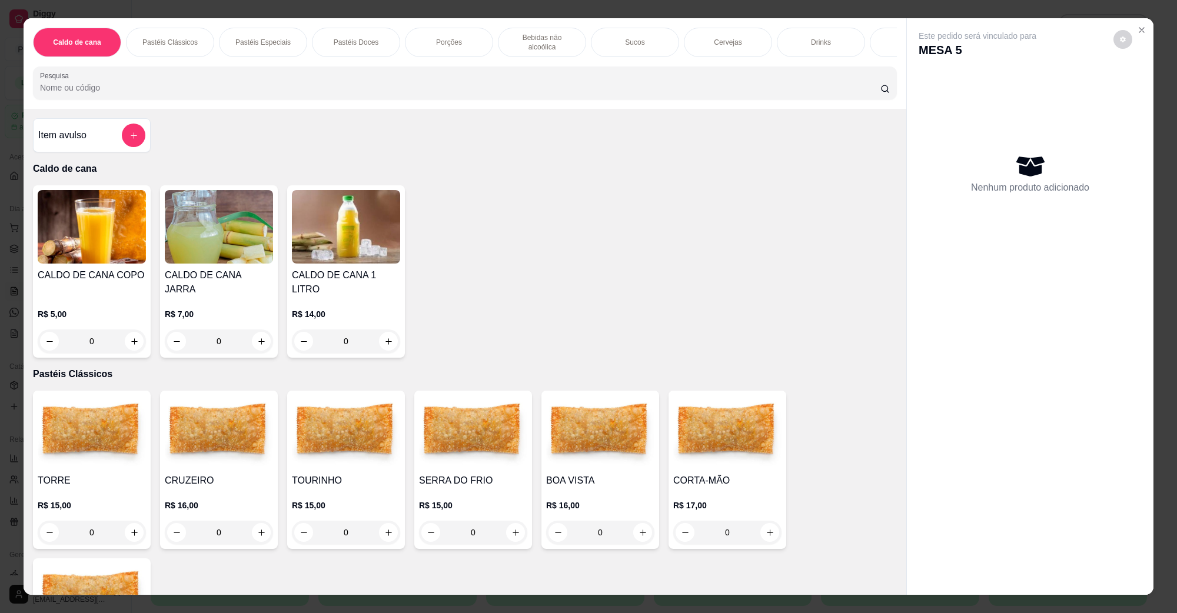
scroll to position [0, 247]
click at [210, 34] on div "Porções" at bounding box center [202, 42] width 88 height 29
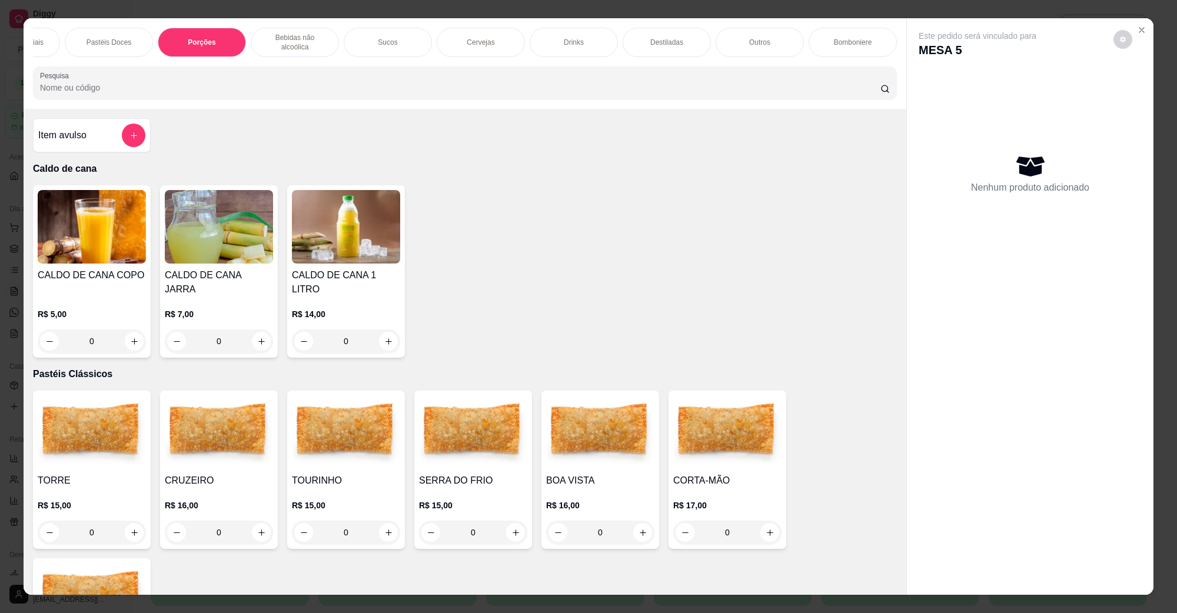
scroll to position [19, 0]
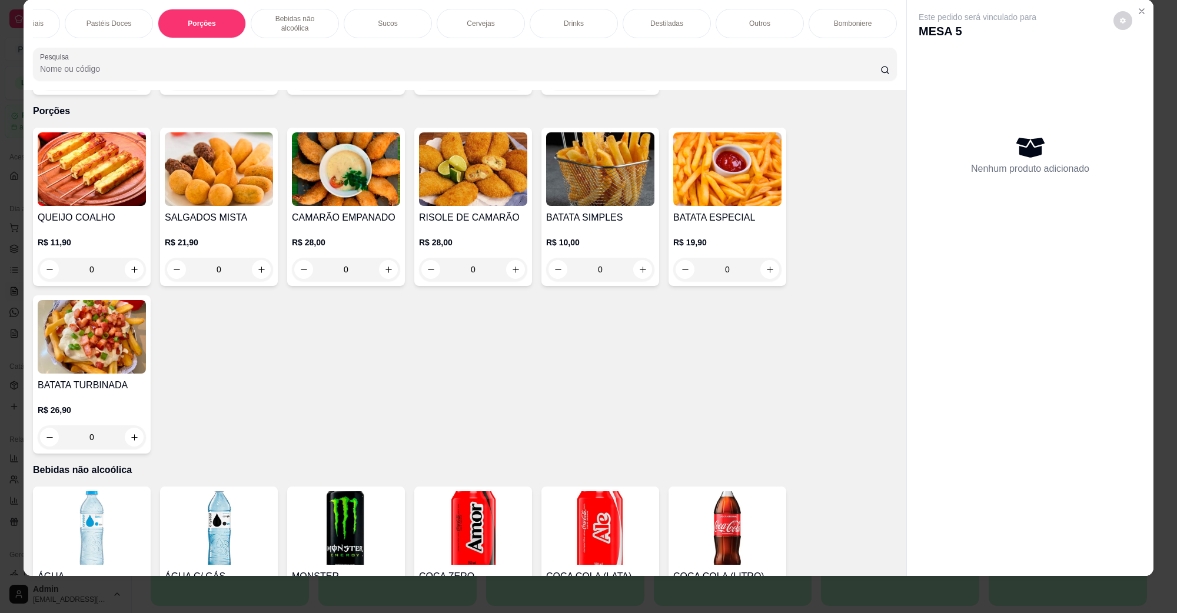
click at [109, 154] on img at bounding box center [92, 169] width 108 height 74
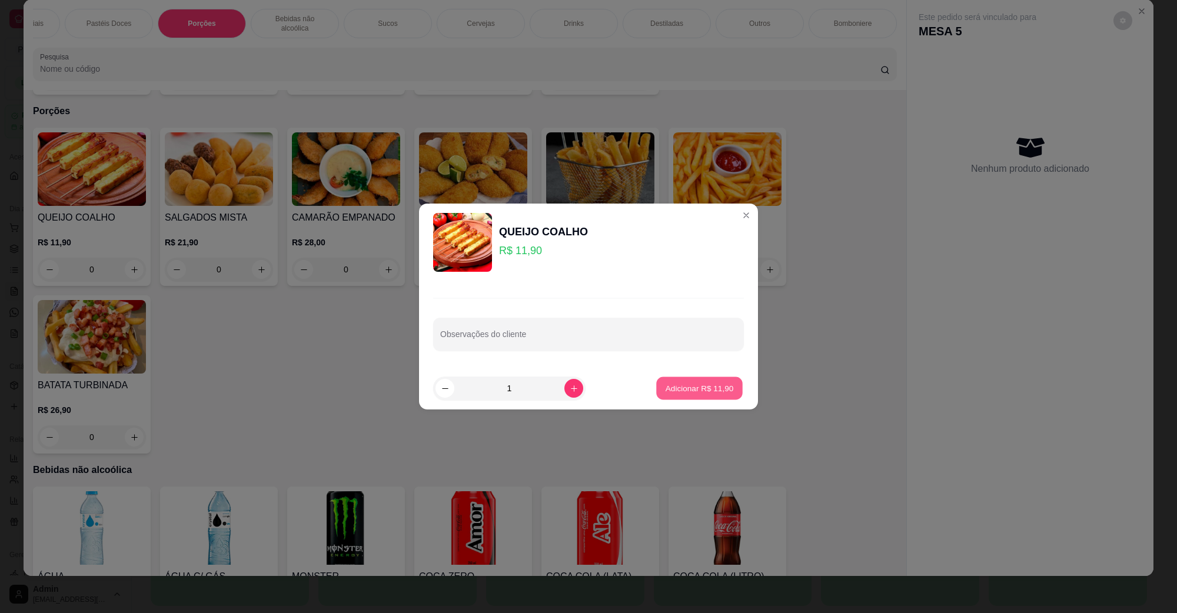
click at [707, 397] on button "Adicionar R$ 11,90" at bounding box center [699, 388] width 87 height 23
type input "1"
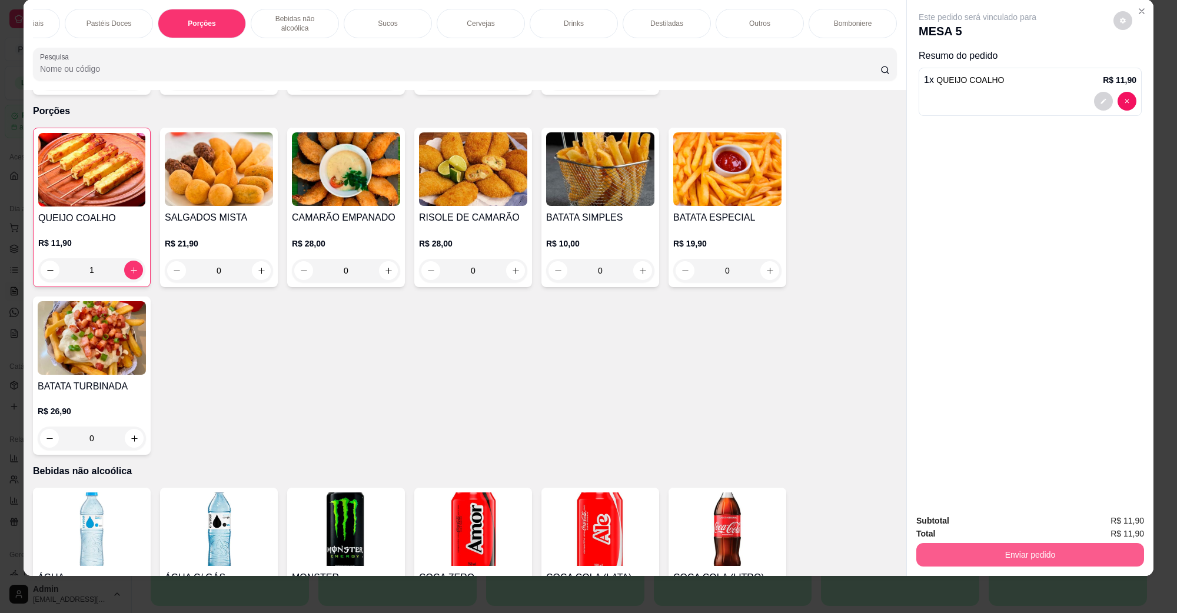
click at [1019, 554] on button "Enviar pedido" at bounding box center [1030, 555] width 228 height 24
click at [937, 518] on button "Não registrar e enviar pedido" at bounding box center [990, 526] width 119 height 22
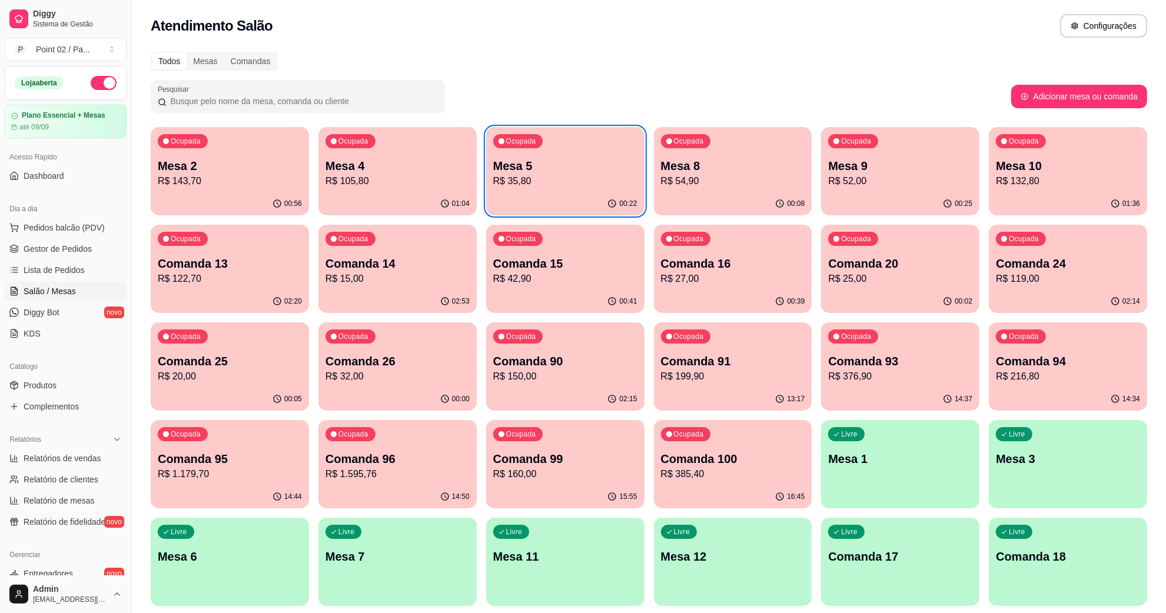
click at [260, 56] on div "Comandas" at bounding box center [250, 61] width 53 height 16
click at [224, 53] on input "Comandas" at bounding box center [224, 53] width 0 height 0
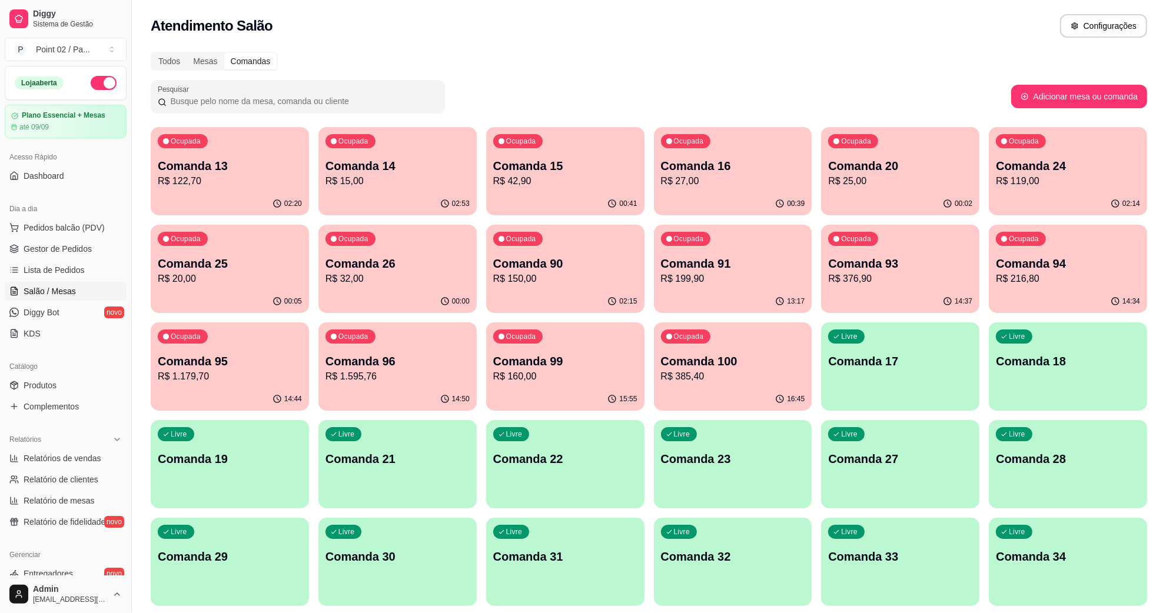
click at [873, 357] on p "Comanda 17" at bounding box center [900, 361] width 144 height 16
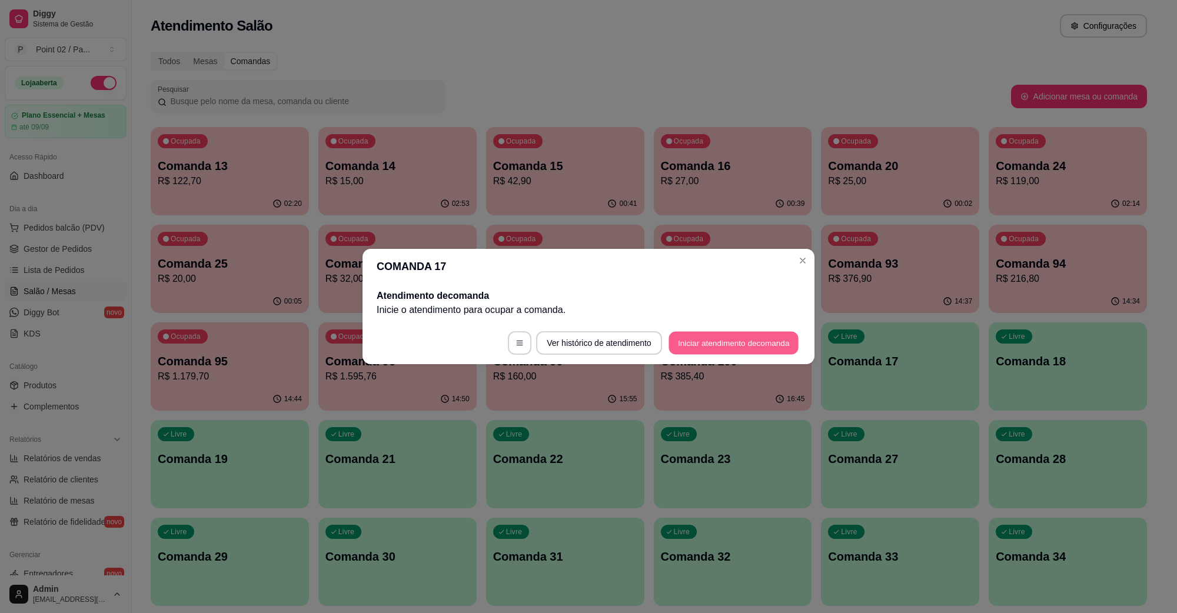
click at [776, 344] on button "Iniciar atendimento de comanda" at bounding box center [734, 343] width 130 height 23
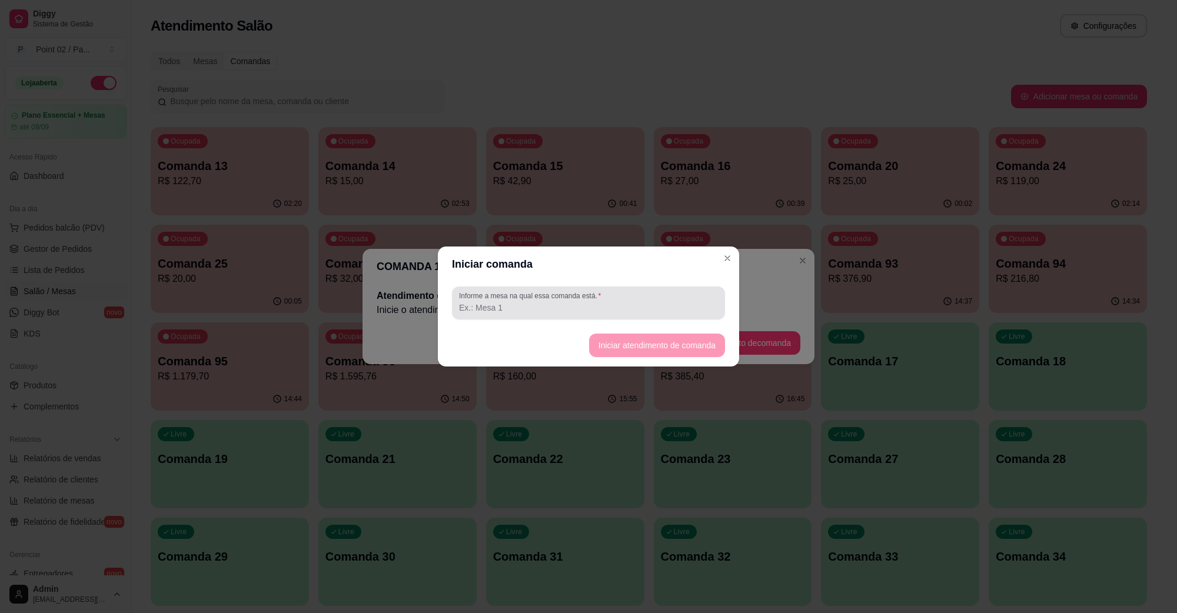
click at [533, 298] on label "Informe a mesa na qual essa comanda está." at bounding box center [532, 296] width 146 height 10
click at [533, 302] on input "Informe a mesa na qual essa comanda está." at bounding box center [588, 308] width 259 height 12
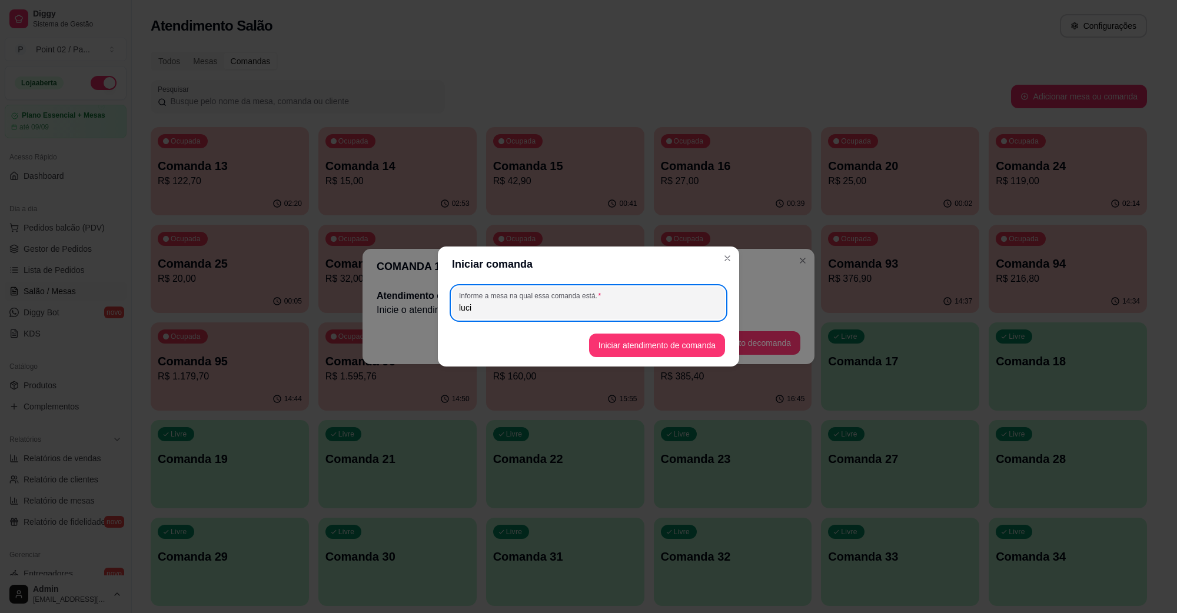
type input "[DATE]"
type input "[PERSON_NAME] LEVAR"
click at [679, 342] on button "Iniciar atendimento de comanda" at bounding box center [657, 346] width 136 height 24
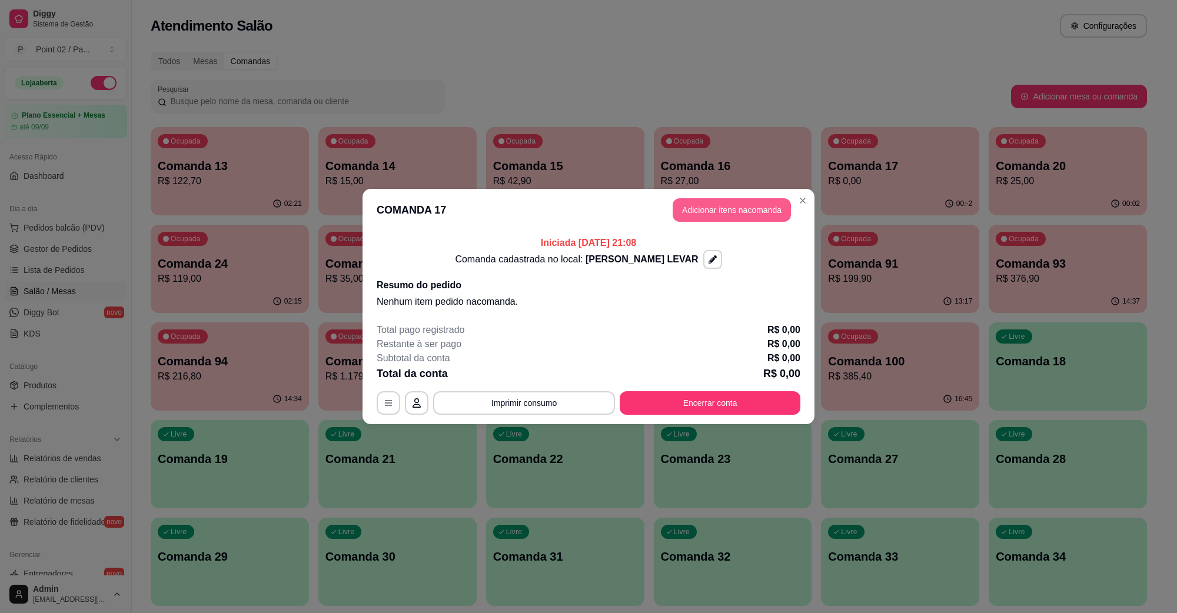
click at [744, 202] on button "Adicionar itens na comanda" at bounding box center [732, 210] width 118 height 24
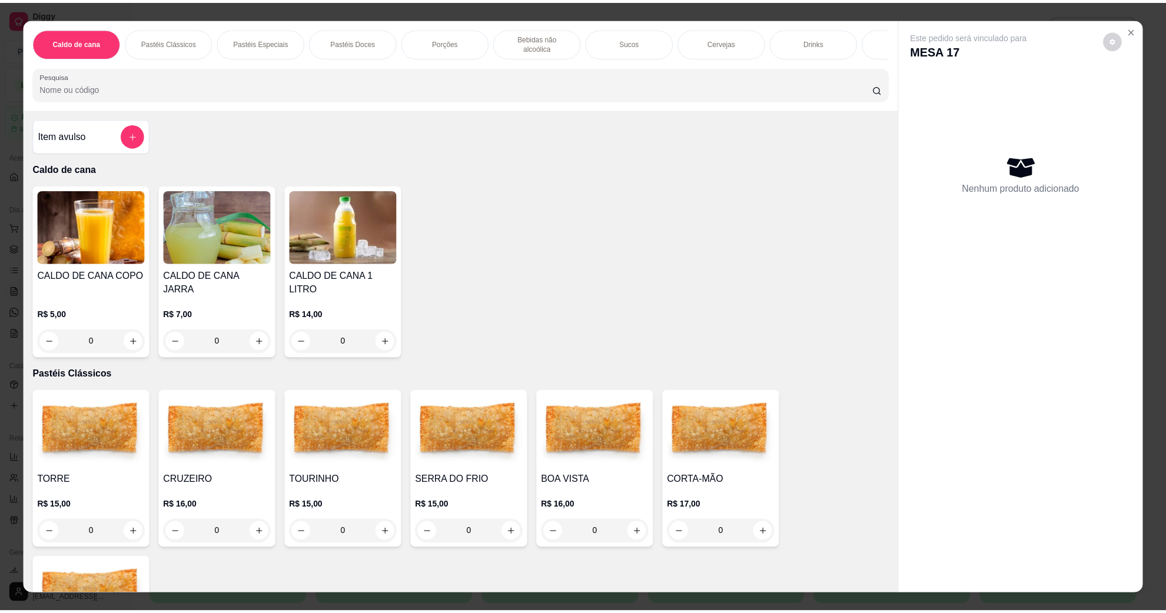
scroll to position [74, 0]
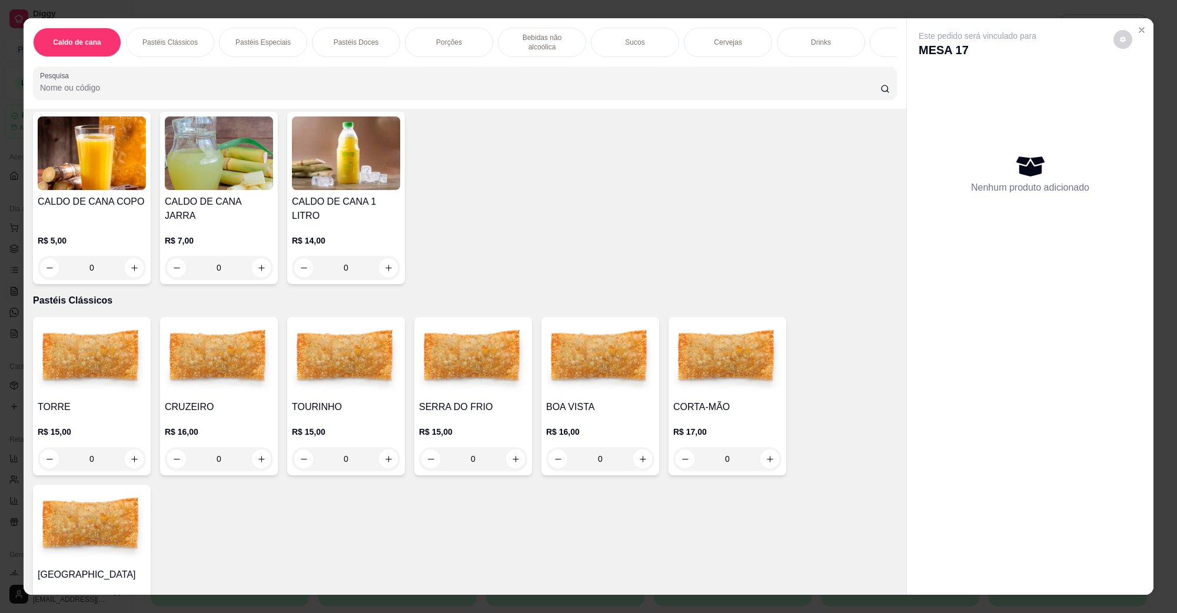
click at [487, 341] on img at bounding box center [473, 359] width 108 height 74
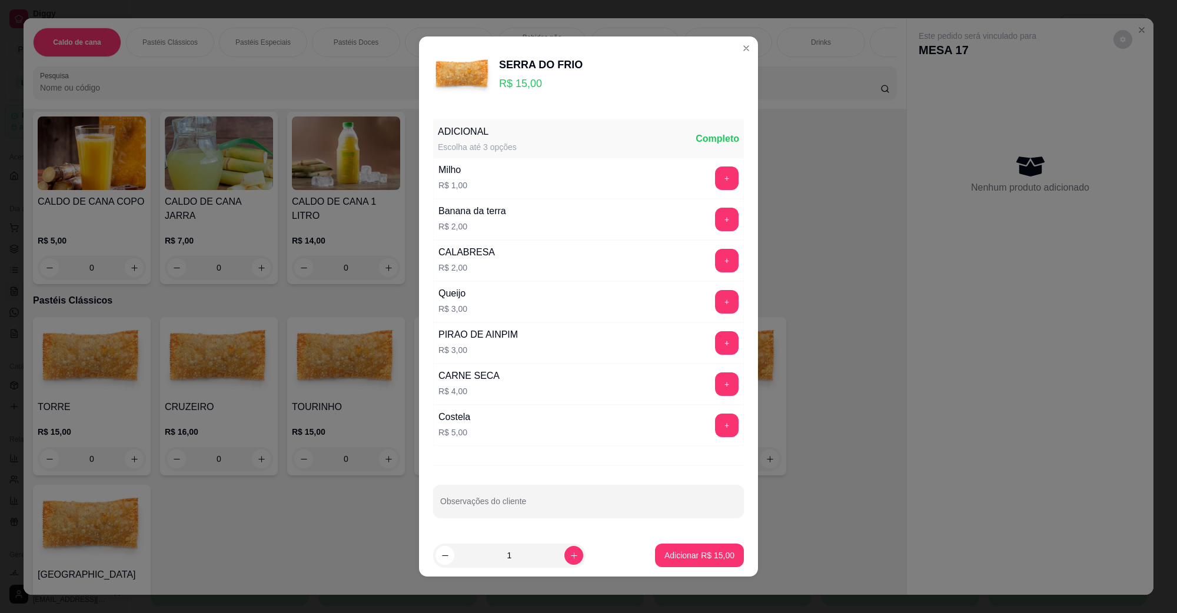
click at [678, 554] on p "Adicionar R$ 15,00" at bounding box center [699, 556] width 70 height 12
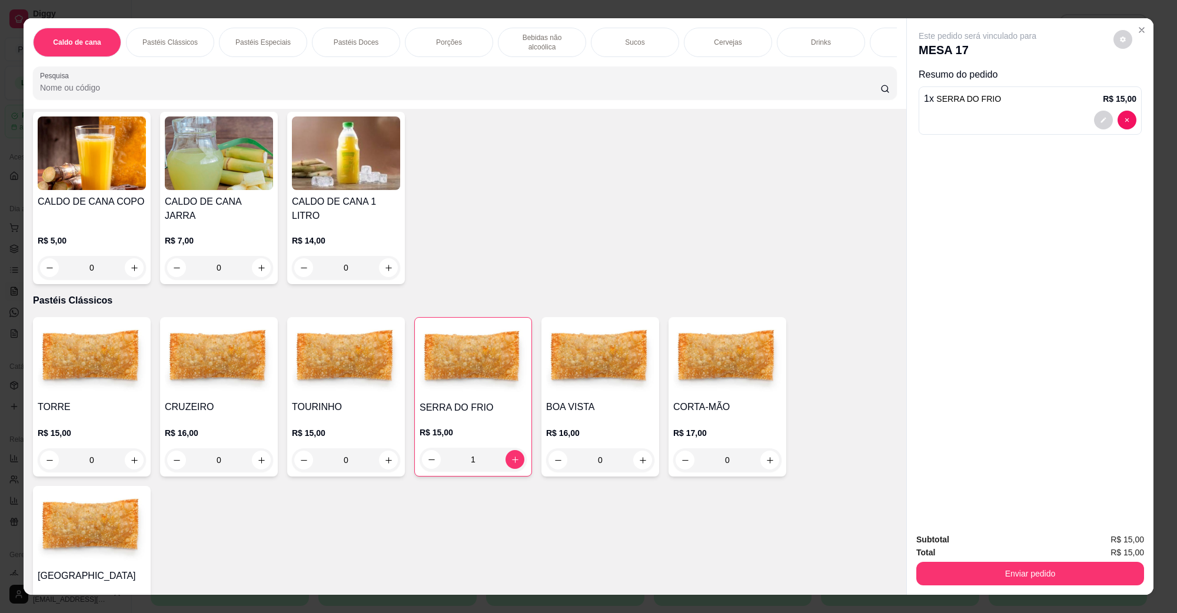
type input "1"
click at [999, 566] on button "Enviar pedido" at bounding box center [1030, 574] width 228 height 24
click at [940, 549] on button "Não registrar e enviar pedido" at bounding box center [990, 545] width 122 height 22
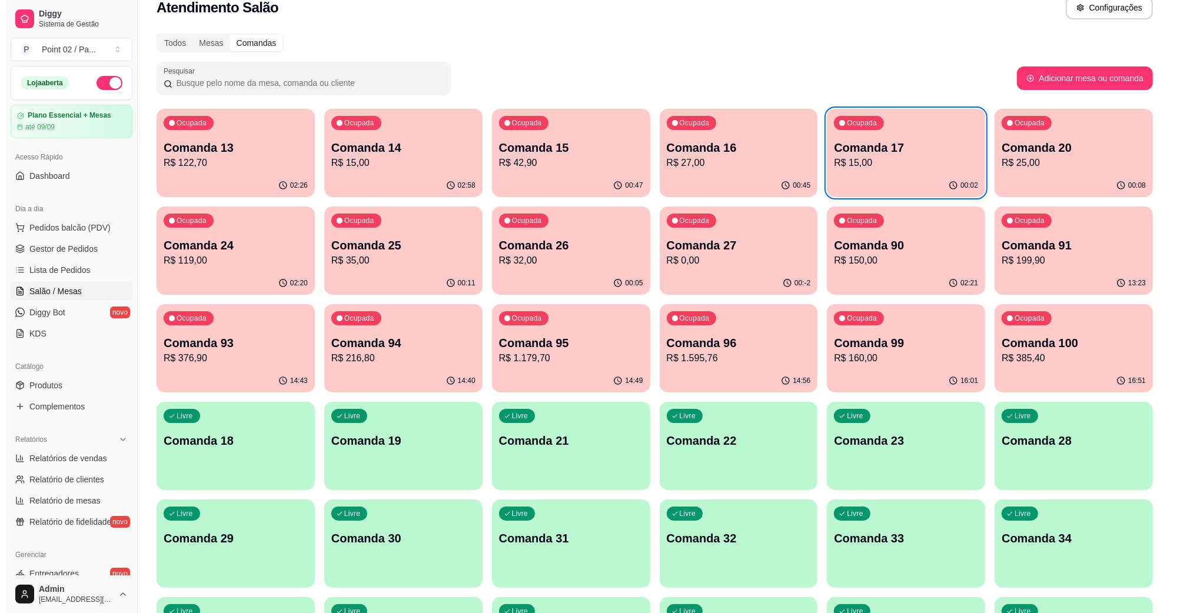
scroll to position [0, 0]
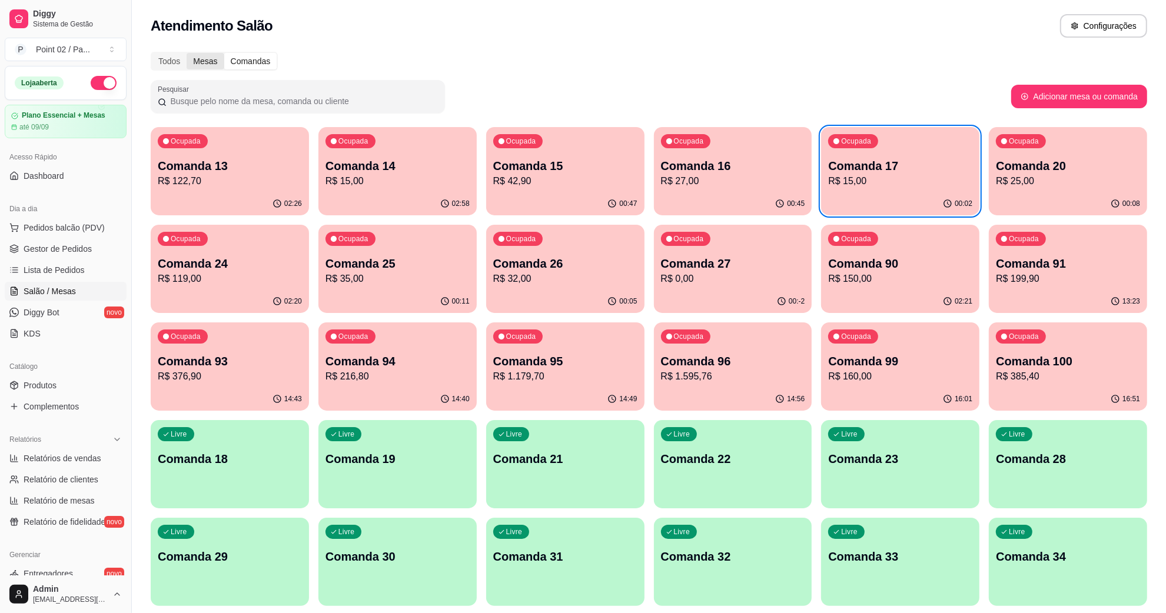
click at [199, 55] on div "Mesas" at bounding box center [205, 61] width 37 height 16
click at [187, 53] on input "Mesas" at bounding box center [187, 53] width 0 height 0
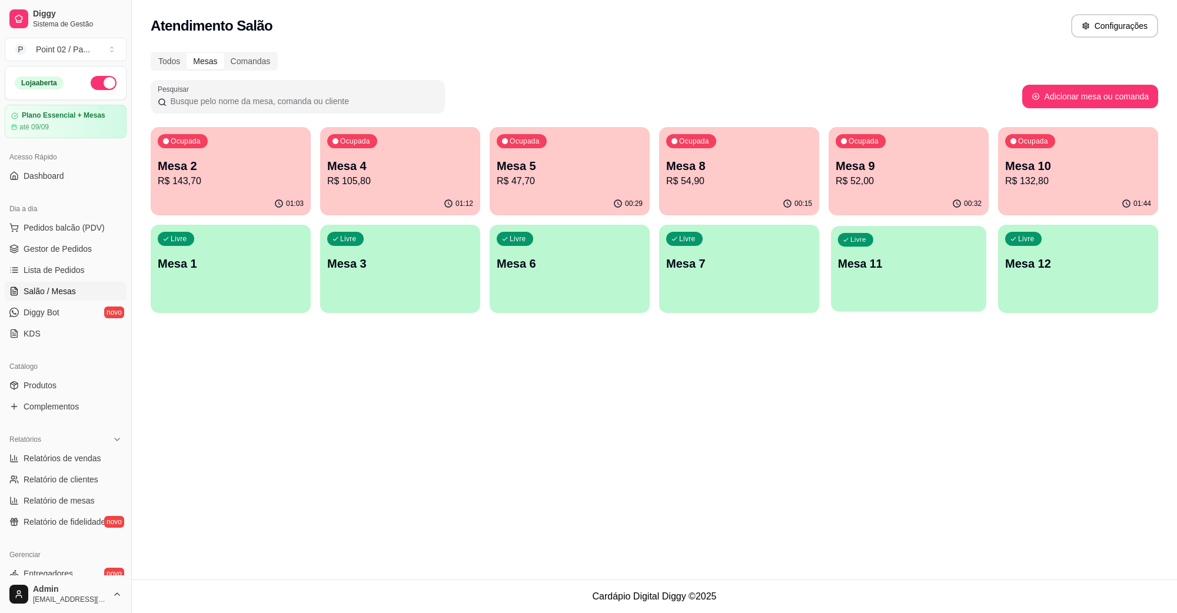
click at [893, 274] on div "Livre Mesa 11" at bounding box center [908, 262] width 155 height 72
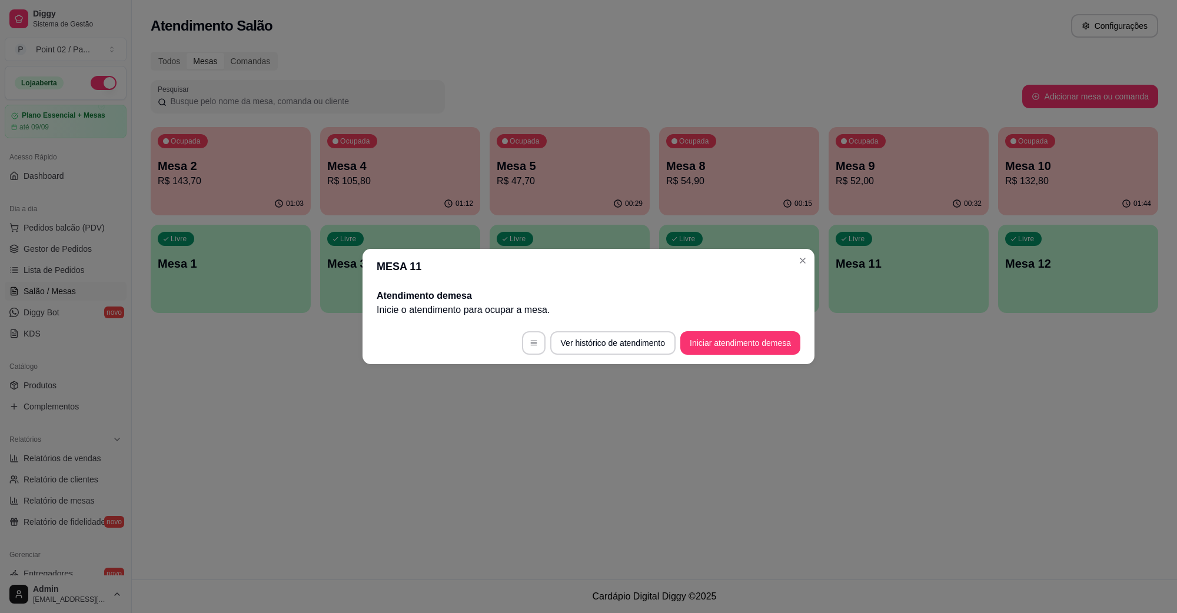
click at [713, 337] on button "Iniciar atendimento de mesa" at bounding box center [740, 343] width 120 height 24
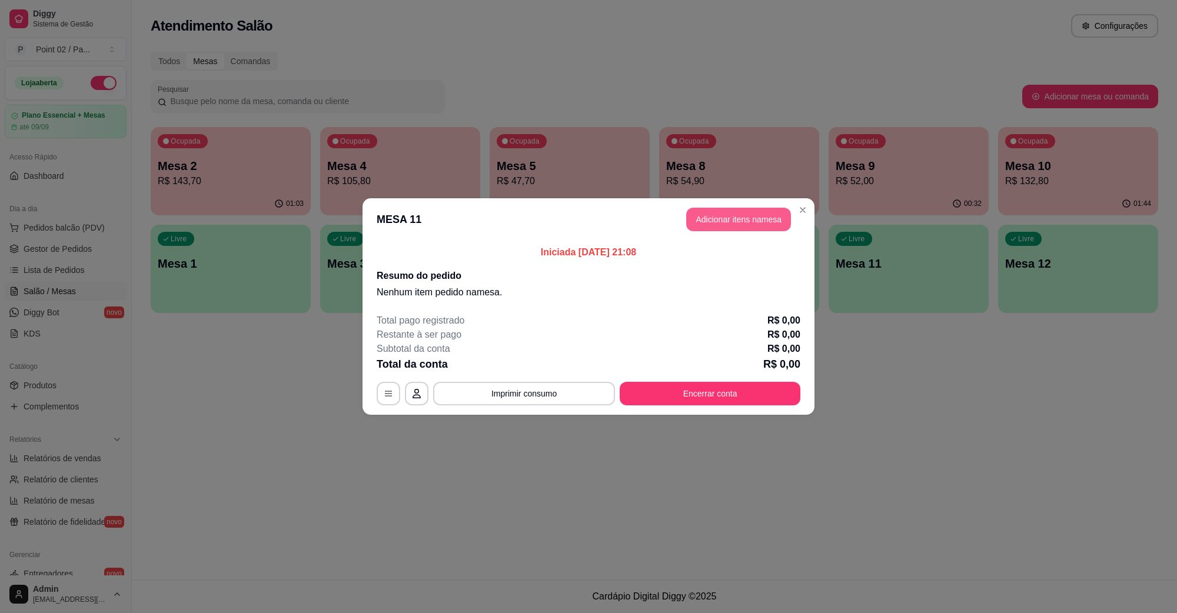
click at [711, 220] on button "Adicionar itens na mesa" at bounding box center [738, 220] width 105 height 24
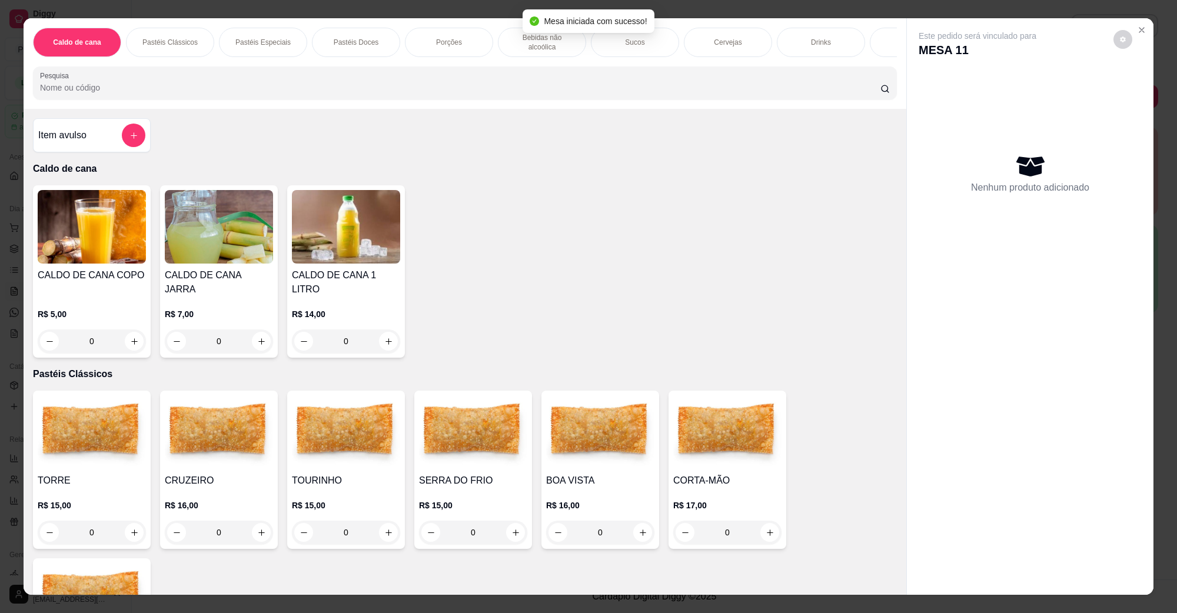
click at [715, 38] on p "Cervejas" at bounding box center [728, 42] width 28 height 9
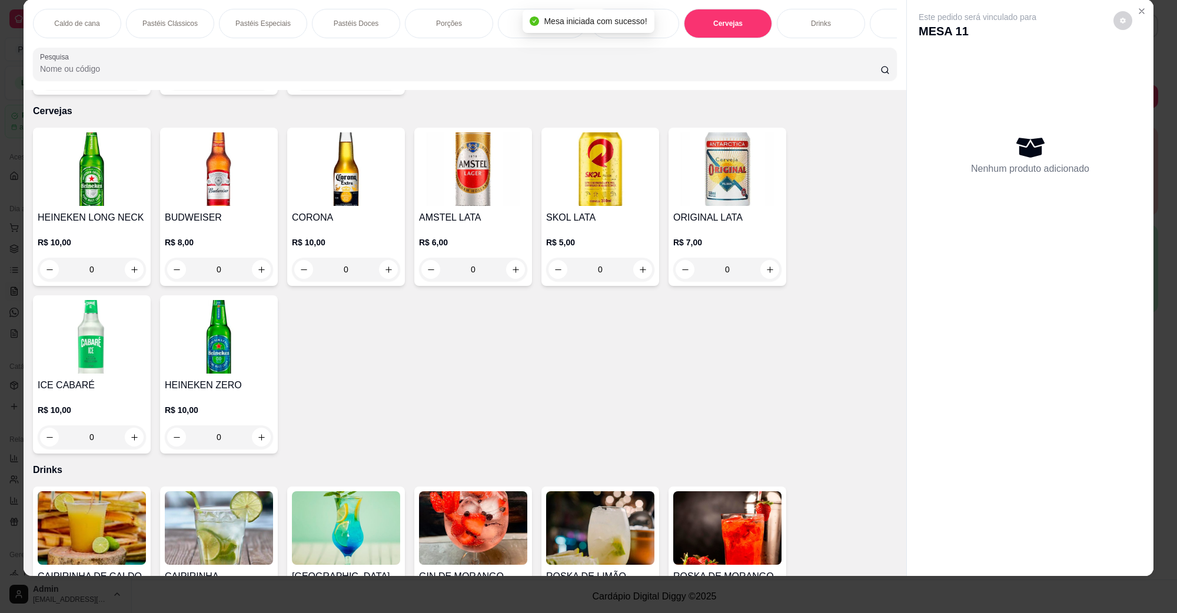
click at [577, 174] on img at bounding box center [600, 169] width 108 height 74
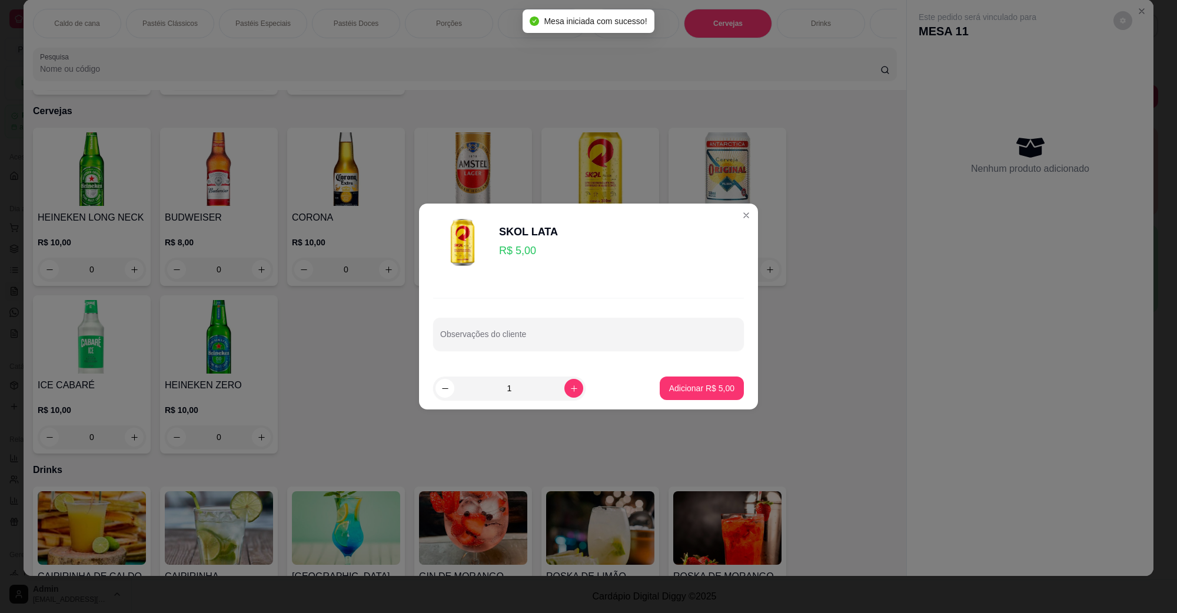
click at [669, 383] on p "Adicionar R$ 5,00" at bounding box center [701, 389] width 65 height 12
type input "1"
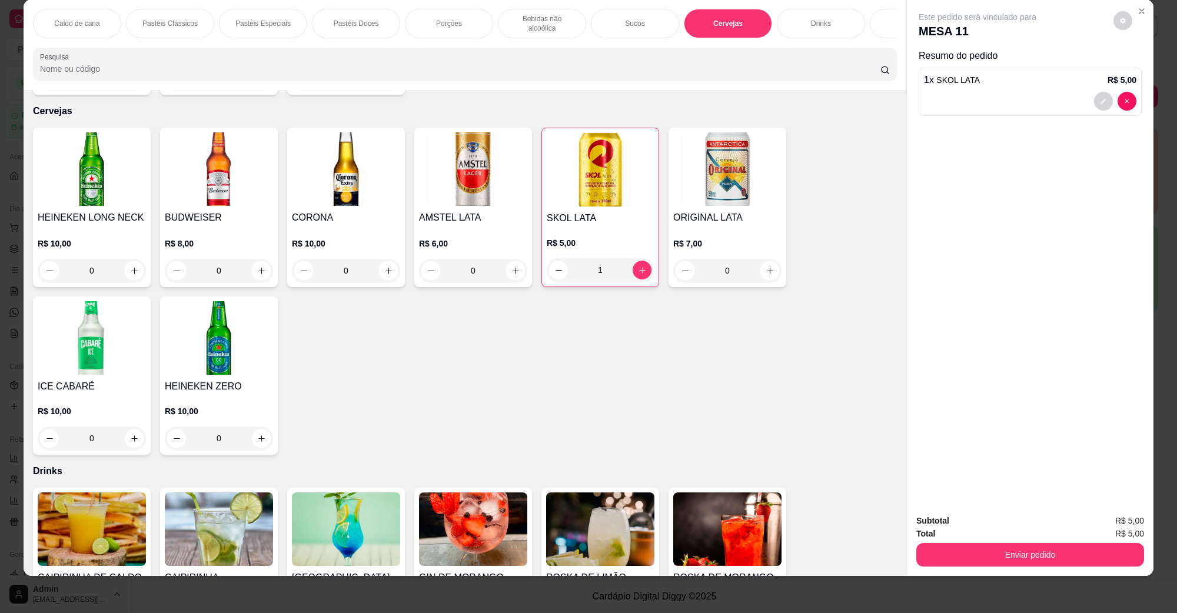
click at [1072, 552] on button "Enviar pedido" at bounding box center [1030, 555] width 228 height 24
click at [1031, 531] on button "Não registrar e enviar pedido" at bounding box center [990, 526] width 122 height 22
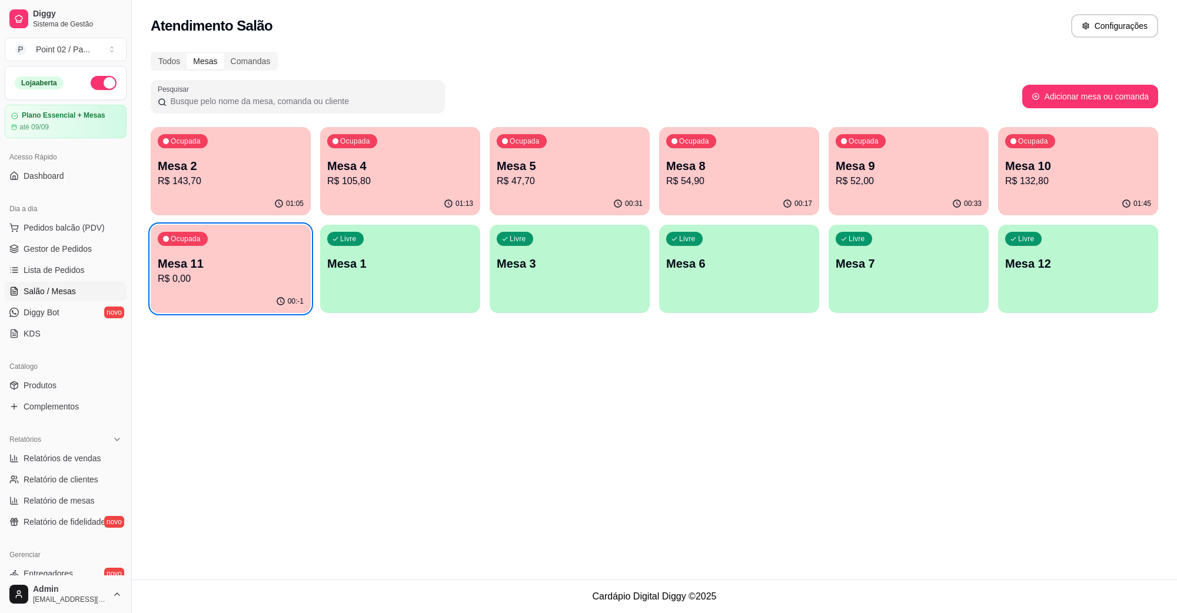
click at [892, 151] on div "Ocupada Mesa 9 R$ 52,00" at bounding box center [909, 159] width 160 height 65
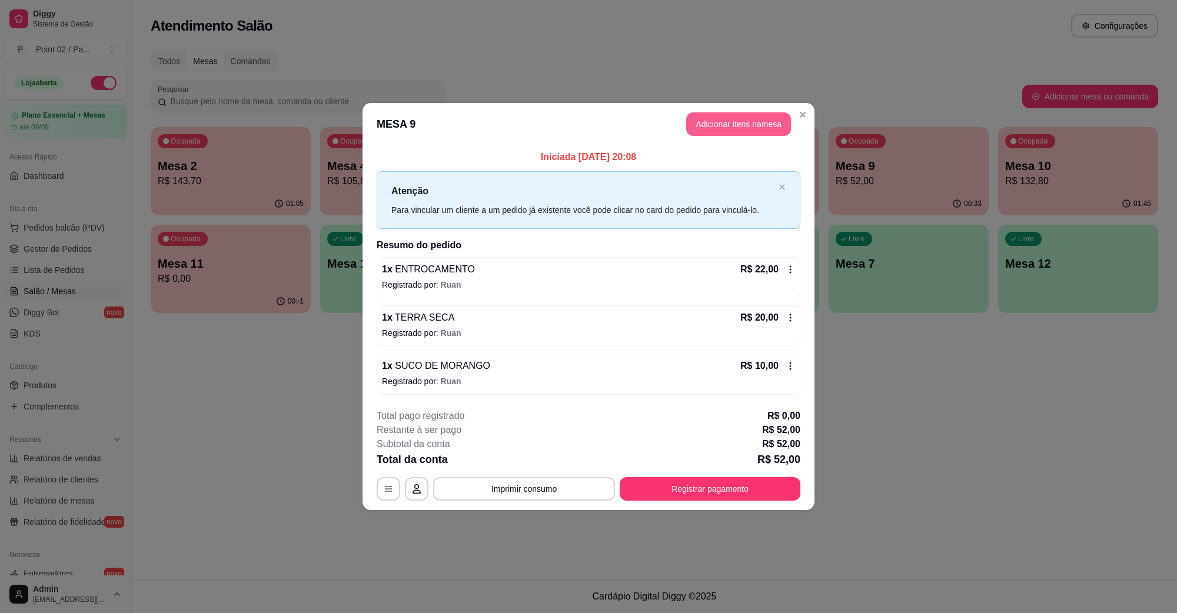
click at [737, 125] on button "Adicionar itens na mesa" at bounding box center [738, 124] width 105 height 24
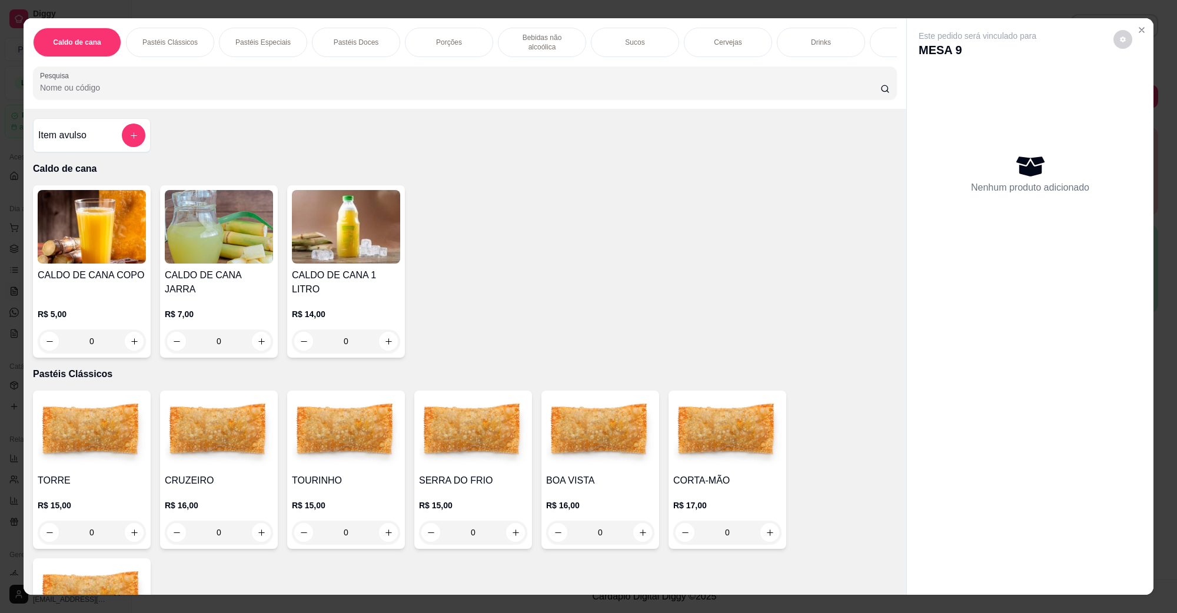
click at [625, 39] on p "Sucos" at bounding box center [634, 42] width 19 height 9
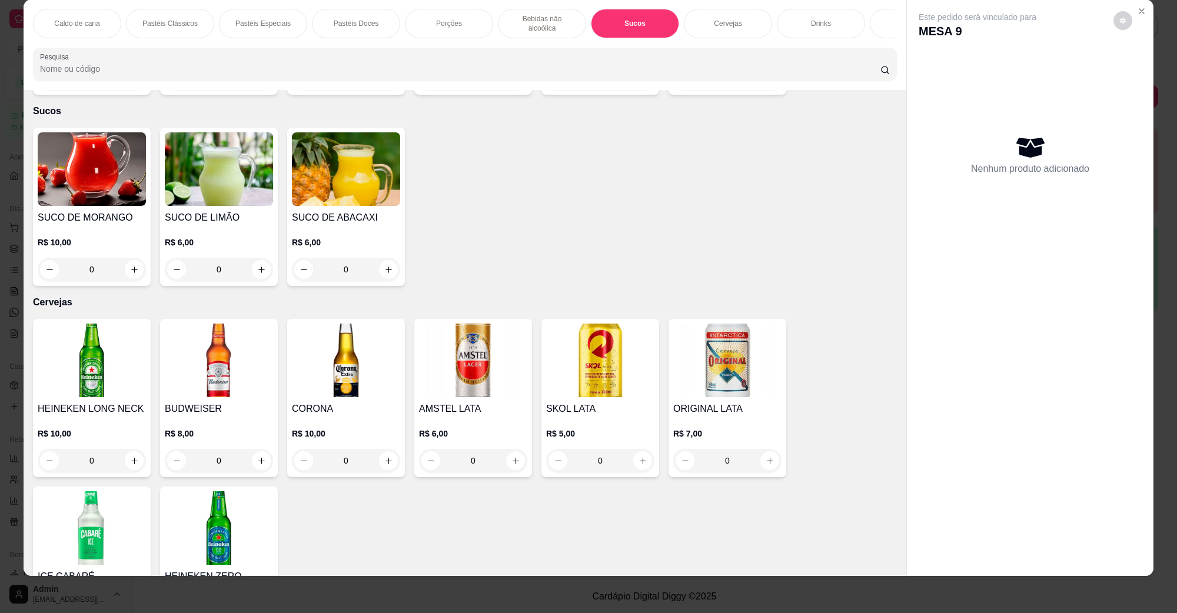
click at [549, 18] on p "Bebidas não alcoólica" at bounding box center [542, 23] width 68 height 19
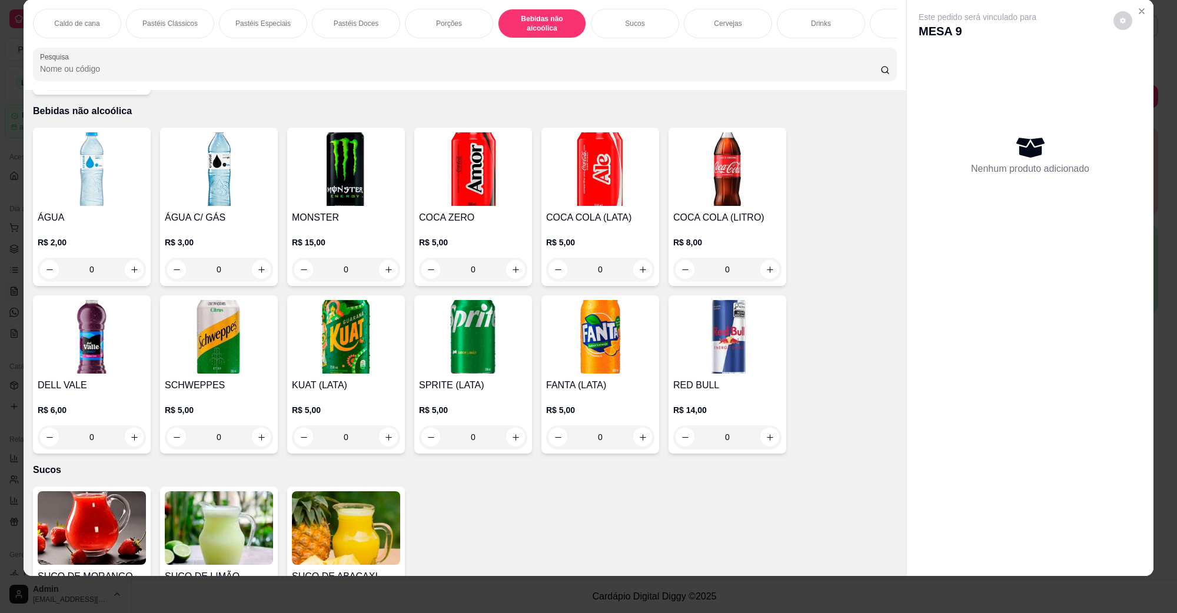
click at [471, 165] on img at bounding box center [473, 169] width 108 height 74
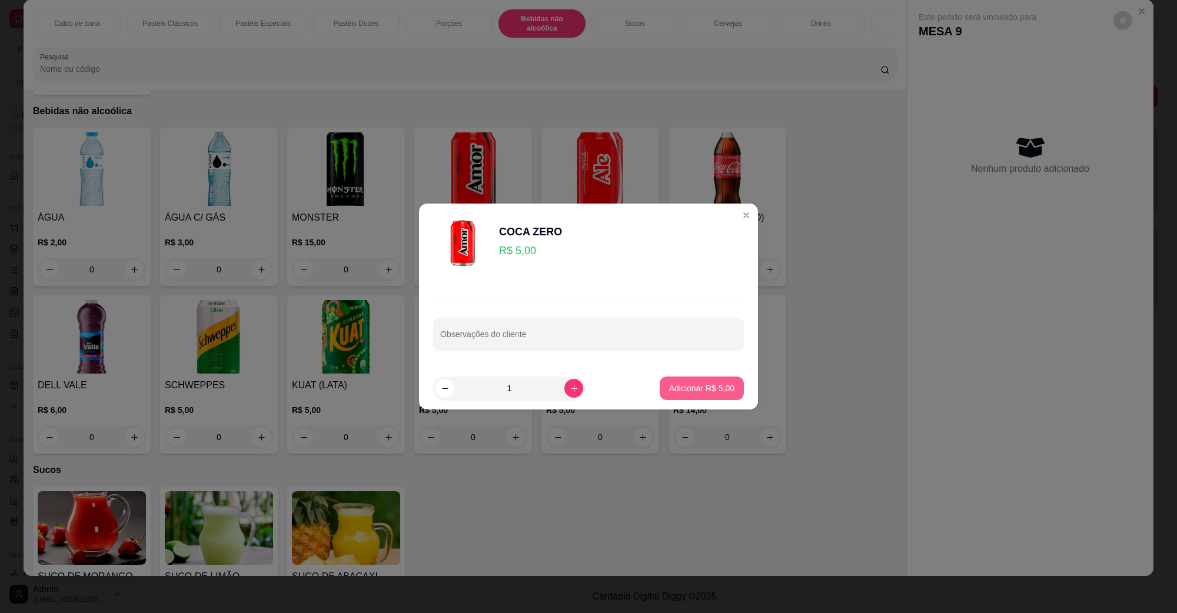
click at [680, 387] on p "Adicionar R$ 5,00" at bounding box center [701, 389] width 65 height 12
type input "1"
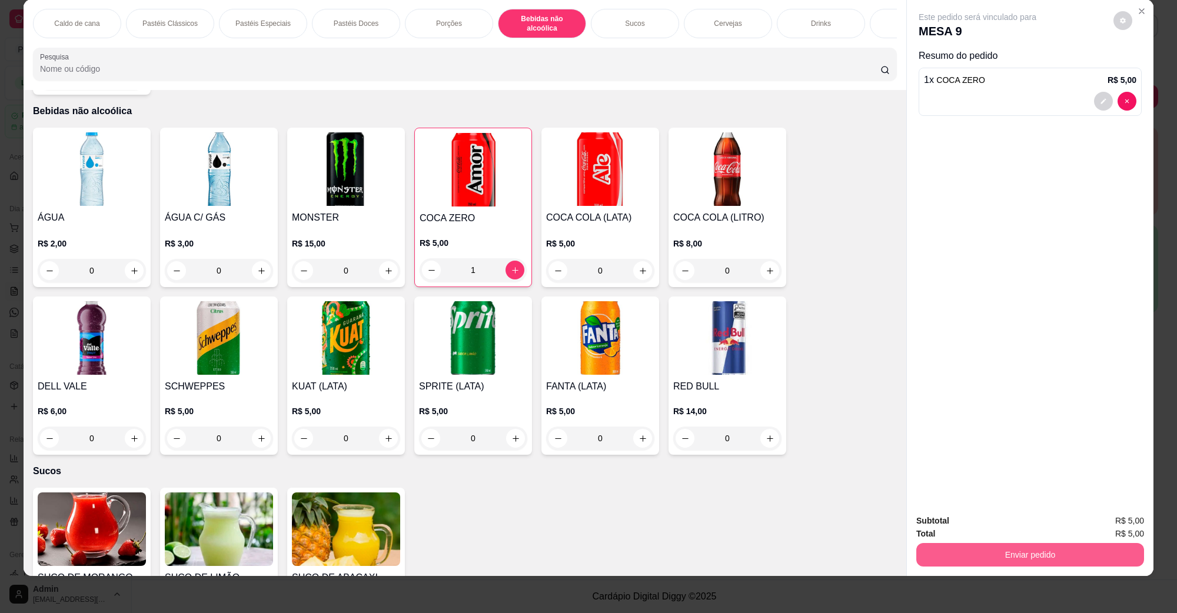
click at [1048, 561] on button "Enviar pedido" at bounding box center [1030, 555] width 228 height 24
click at [978, 534] on button "Não registrar e enviar pedido" at bounding box center [990, 526] width 122 height 22
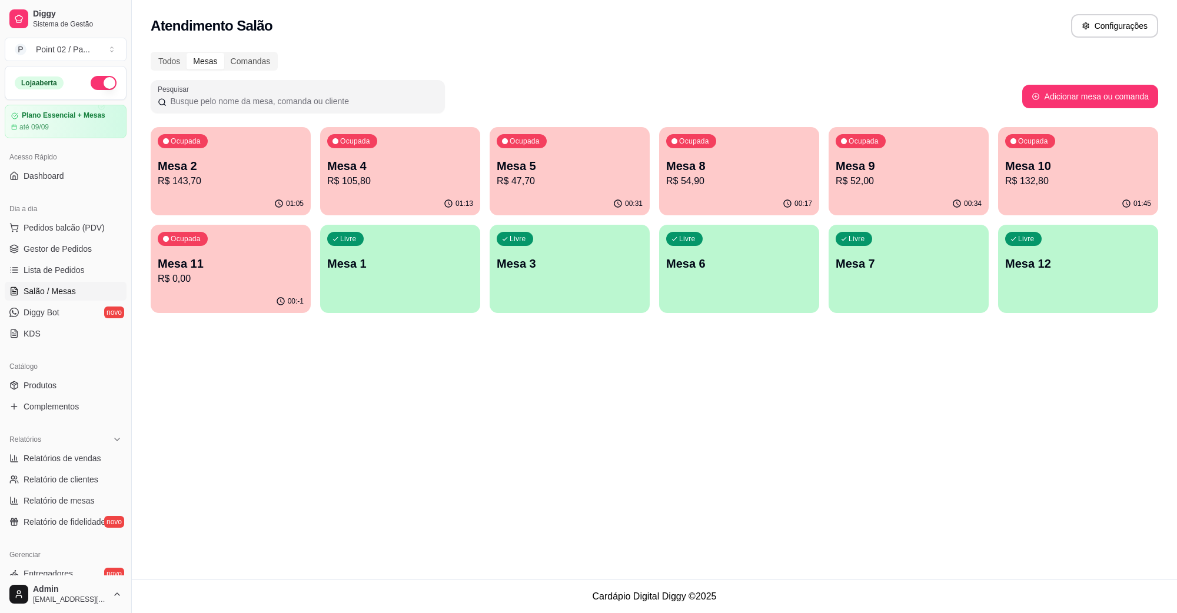
click at [233, 191] on div "Ocupada Mesa 2 R$ 143,70" at bounding box center [231, 159] width 160 height 65
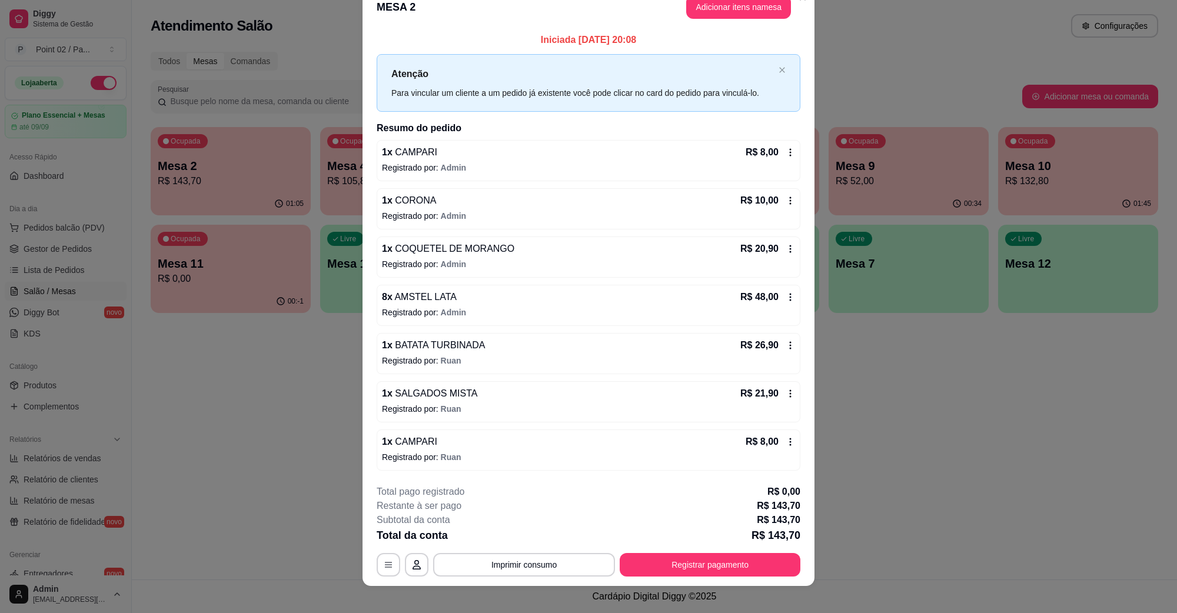
scroll to position [31, 0]
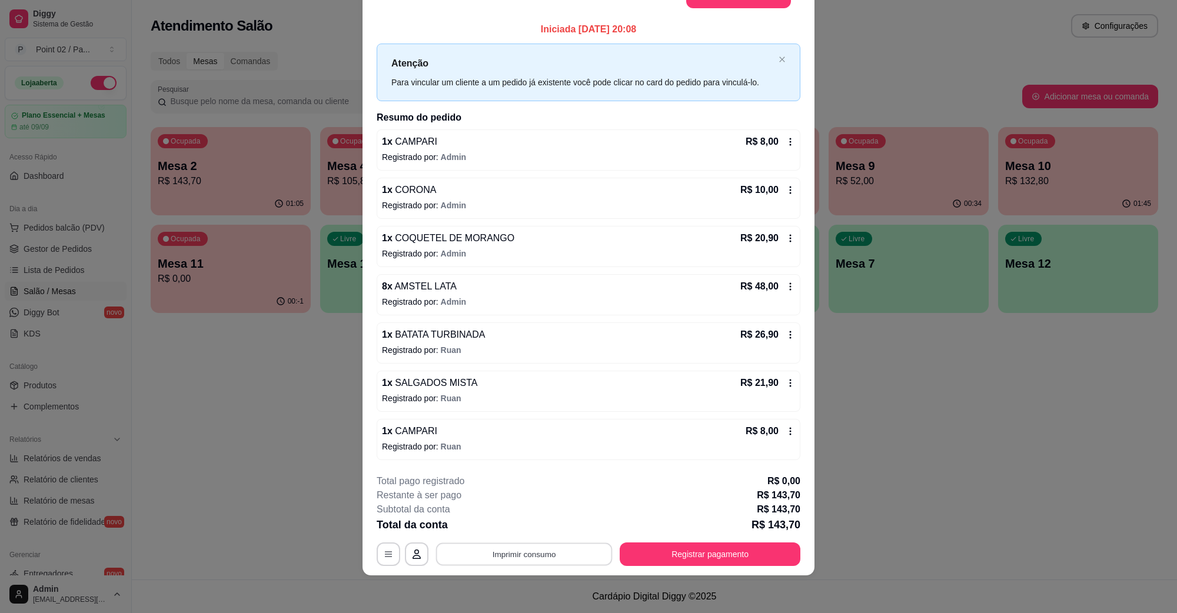
click at [572, 550] on button "Imprimir consumo" at bounding box center [524, 554] width 177 height 23
click at [541, 528] on button "IMPRESSORA" at bounding box center [522, 528] width 85 height 19
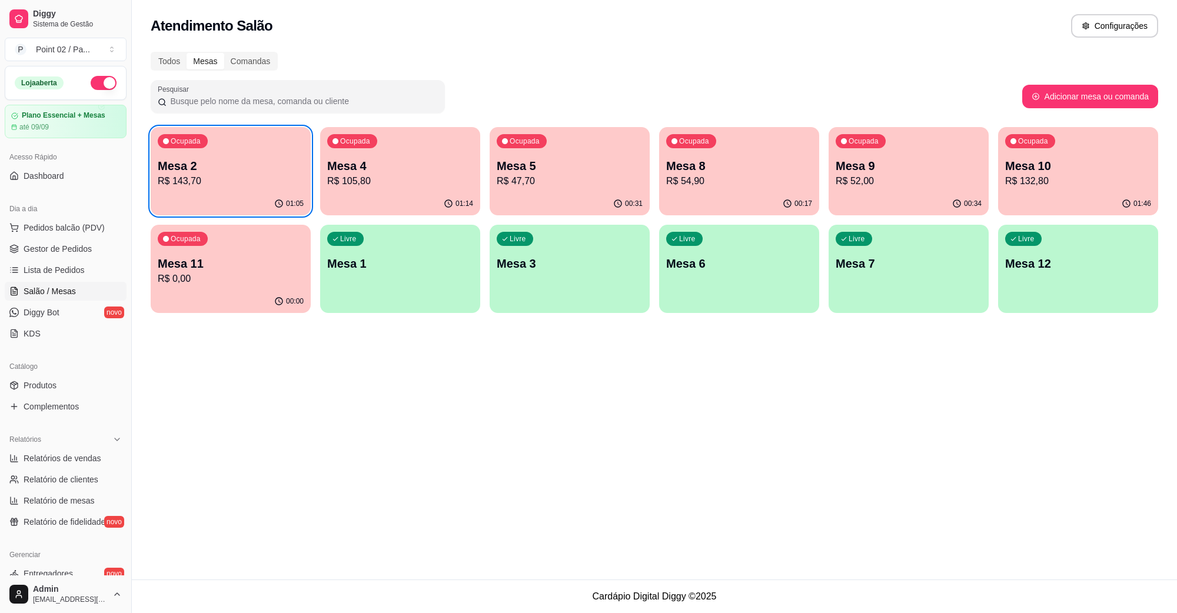
click at [873, 162] on p "Mesa 9" at bounding box center [909, 166] width 146 height 16
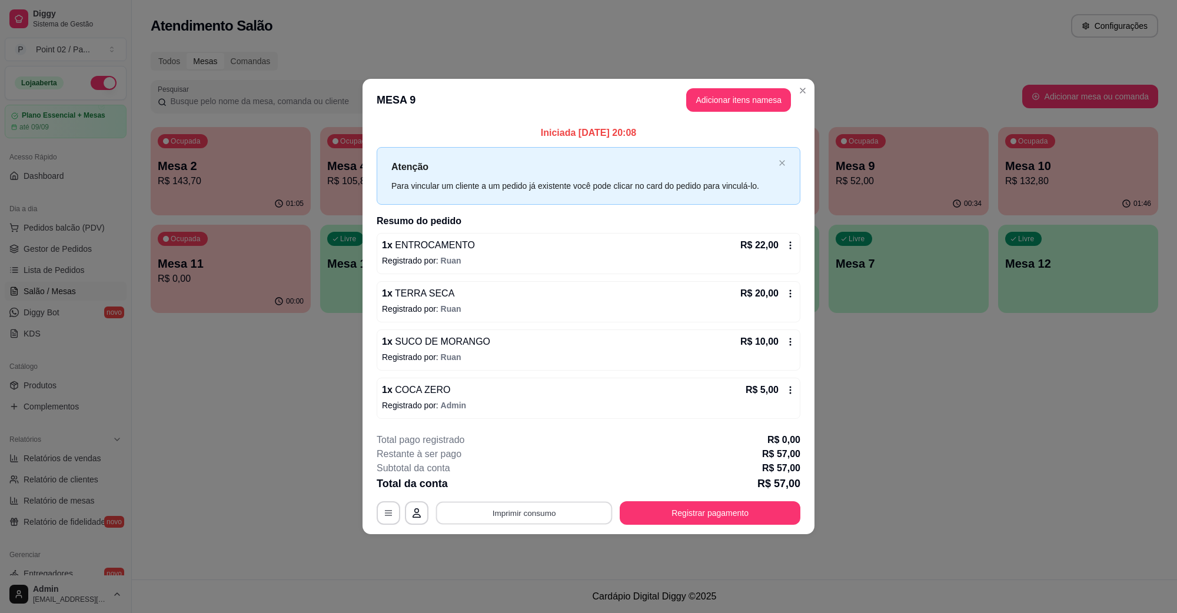
click at [504, 506] on button "Imprimir consumo" at bounding box center [524, 512] width 177 height 23
click at [530, 490] on button "IMPRESSORA" at bounding box center [527, 486] width 85 height 19
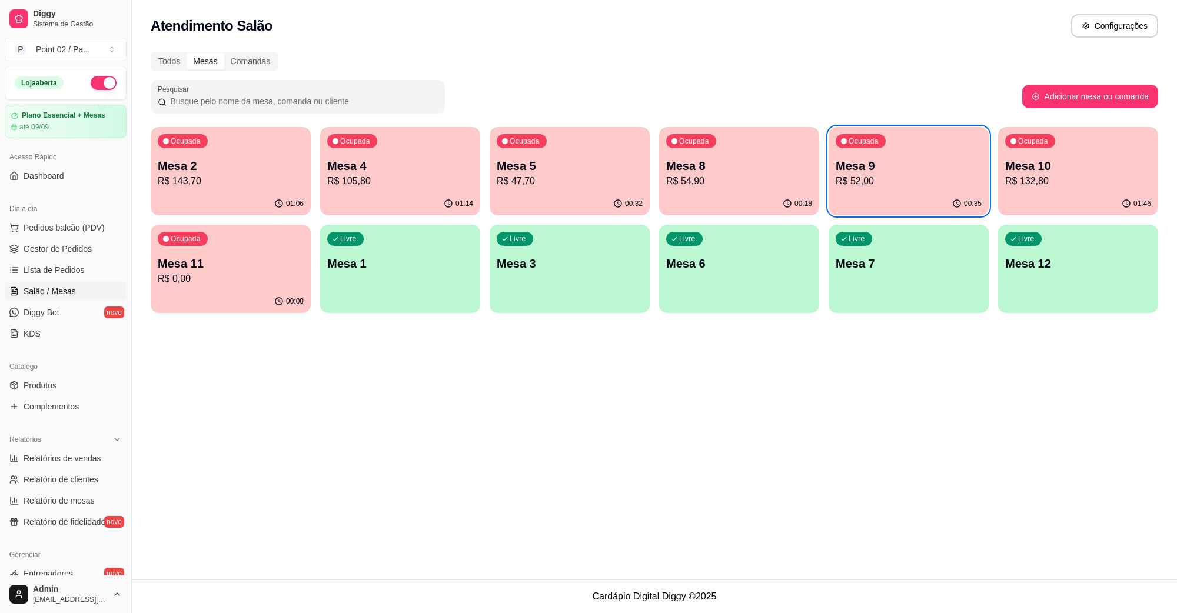
click at [1057, 184] on p "R$ 132,80" at bounding box center [1078, 181] width 146 height 14
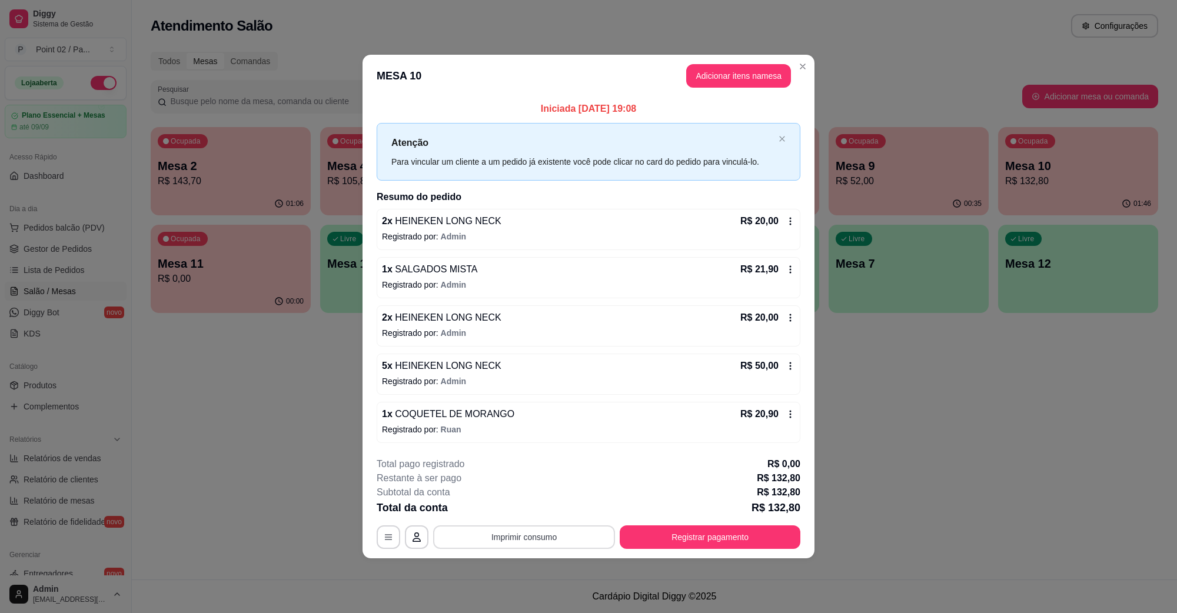
click at [563, 536] on button "Imprimir consumo" at bounding box center [524, 538] width 182 height 24
click at [554, 509] on button "IMPRESSORA" at bounding box center [527, 510] width 82 height 18
click at [789, 222] on icon at bounding box center [790, 221] width 9 height 9
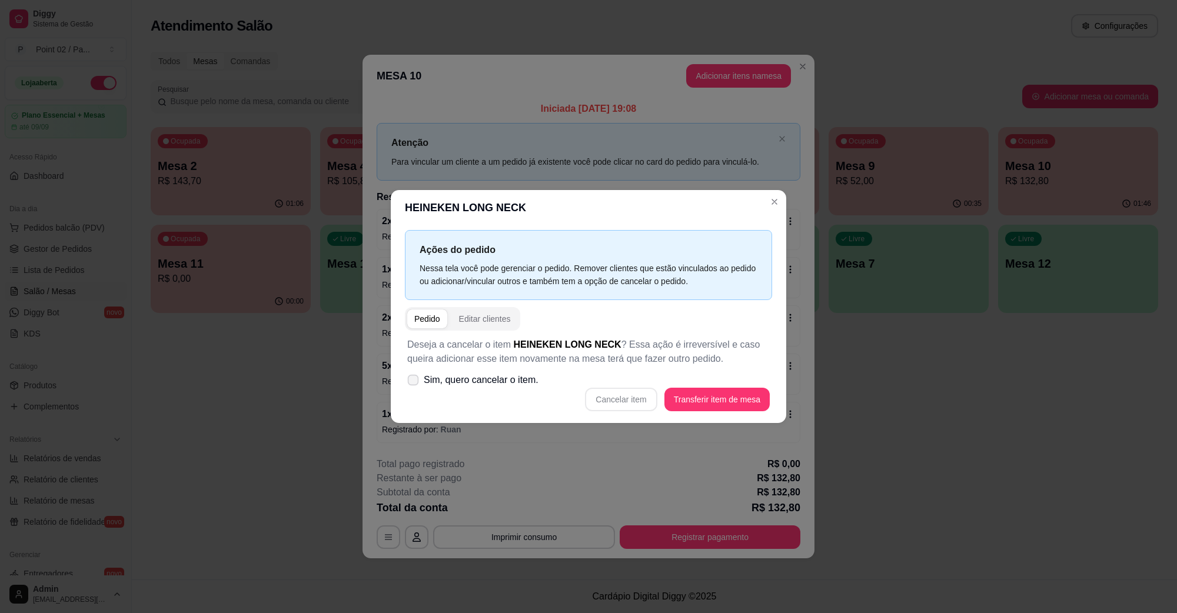
click at [521, 388] on label "Sim, quero cancelar o item." at bounding box center [473, 380] width 141 height 24
click at [414, 388] on input "Sim, quero cancelar o item." at bounding box center [411, 387] width 8 height 8
checkbox input "true"
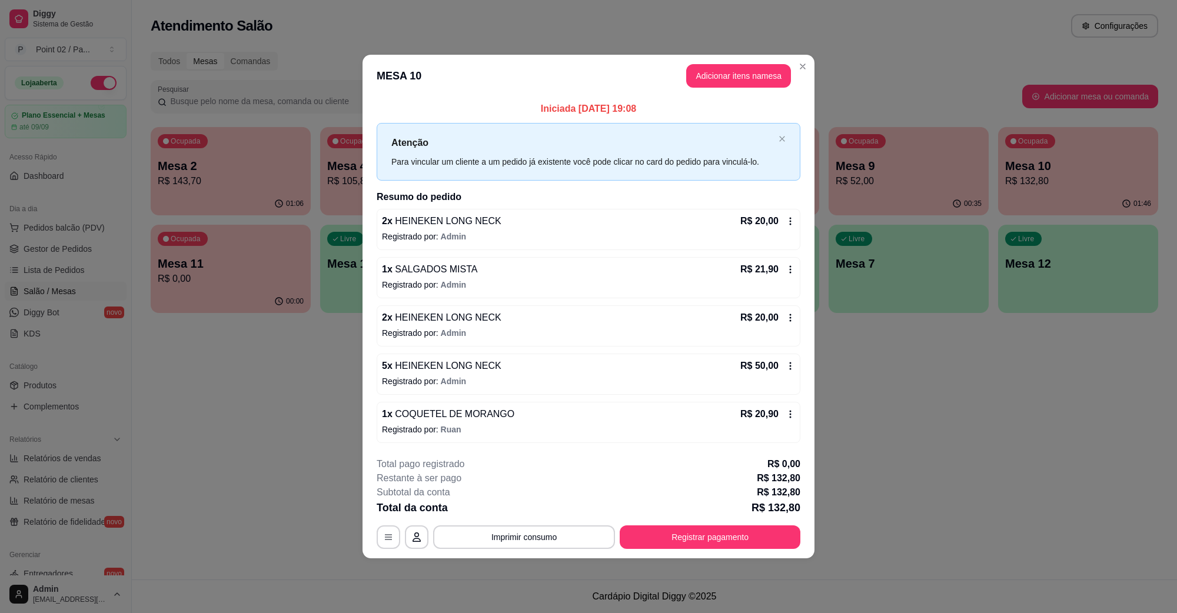
click at [796, 220] on div "2 x HEINEKEN LONG NECK R$ 20,00 Registrado por: Admin" at bounding box center [589, 229] width 424 height 41
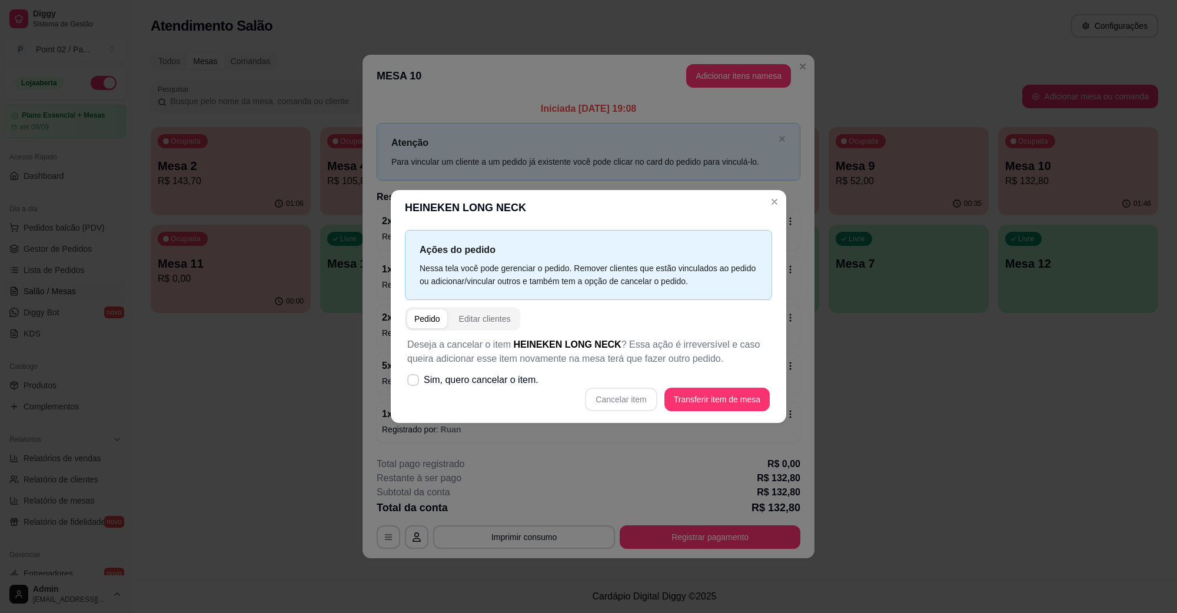
click at [639, 397] on div "Cancelar item Transferir item de mesa" at bounding box center [588, 400] width 363 height 24
click at [490, 385] on span "Sim, quero cancelar o item." at bounding box center [481, 380] width 115 height 14
click at [414, 385] on input "Sim, quero cancelar o item." at bounding box center [411, 387] width 8 height 8
checkbox input "true"
click at [630, 410] on button "Cancelar item" at bounding box center [621, 399] width 70 height 23
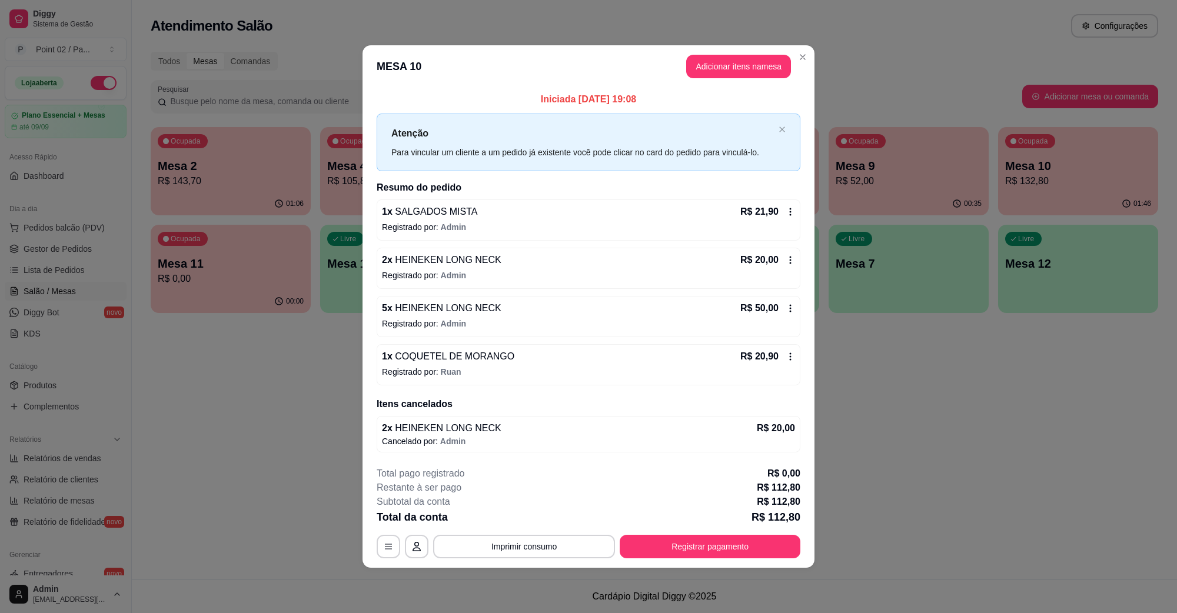
click at [790, 258] on icon at bounding box center [790, 259] width 9 height 9
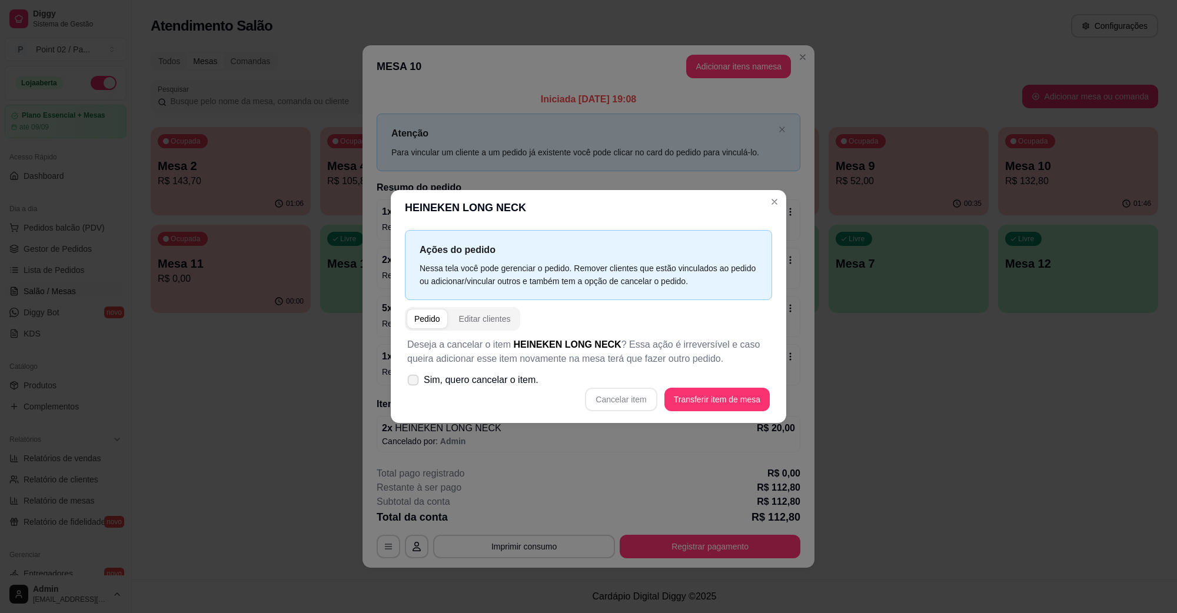
click at [422, 381] on label "Sim, quero cancelar o item." at bounding box center [473, 380] width 141 height 24
click at [414, 383] on input "Sim, quero cancelar o item." at bounding box center [411, 387] width 8 height 8
checkbox input "true"
click at [611, 406] on button "Cancelar item" at bounding box center [621, 399] width 70 height 23
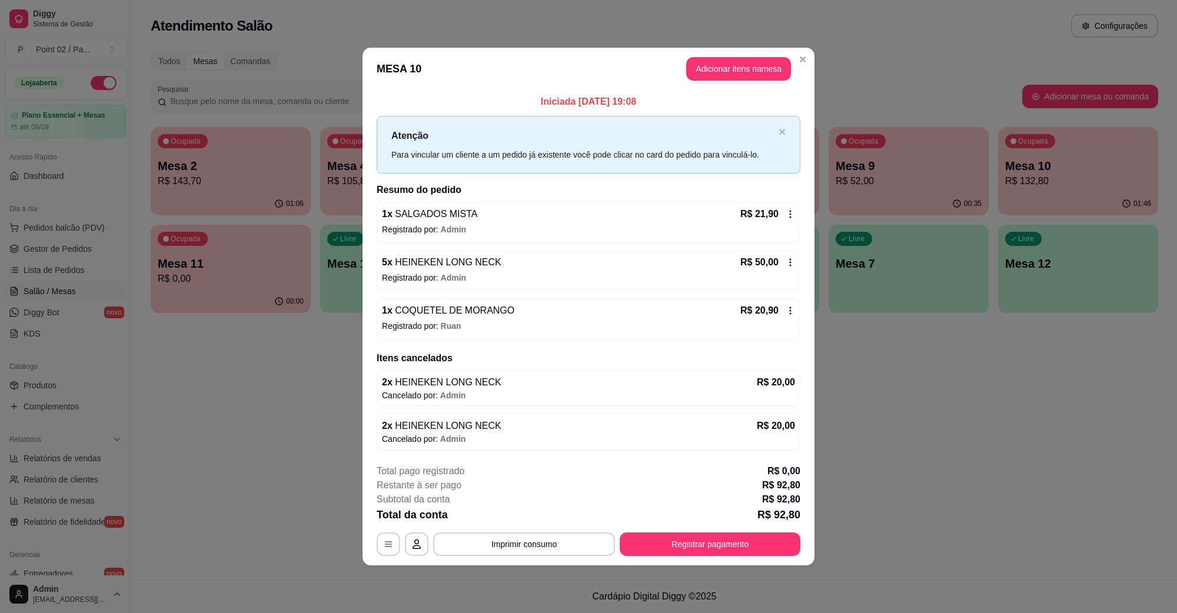
click at [783, 261] on div "R$ 50,00" at bounding box center [767, 262] width 55 height 14
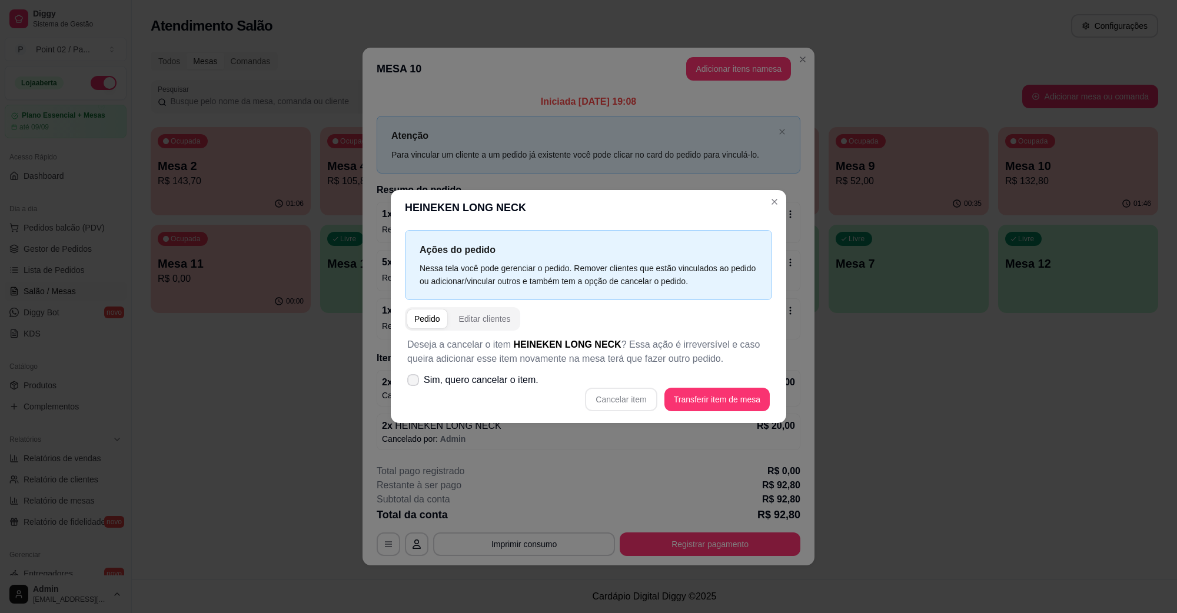
click at [509, 378] on span "Sim, quero cancelar o item." at bounding box center [481, 380] width 115 height 14
click at [414, 383] on input "Sim, quero cancelar o item." at bounding box center [411, 387] width 8 height 8
checkbox input "true"
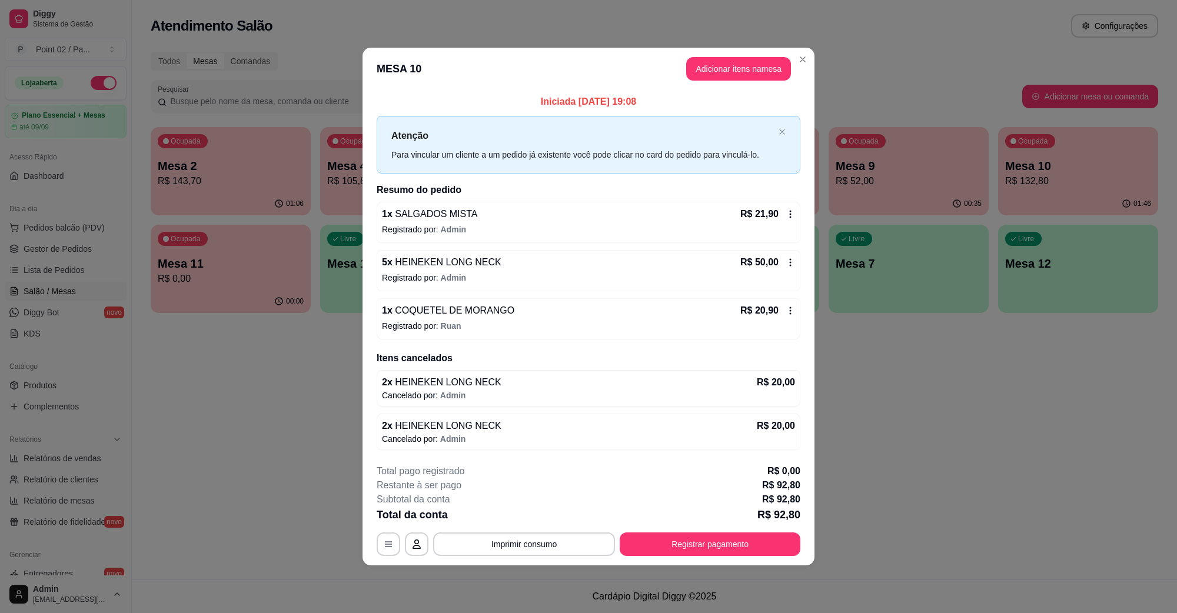
click at [786, 264] on icon at bounding box center [790, 262] width 9 height 9
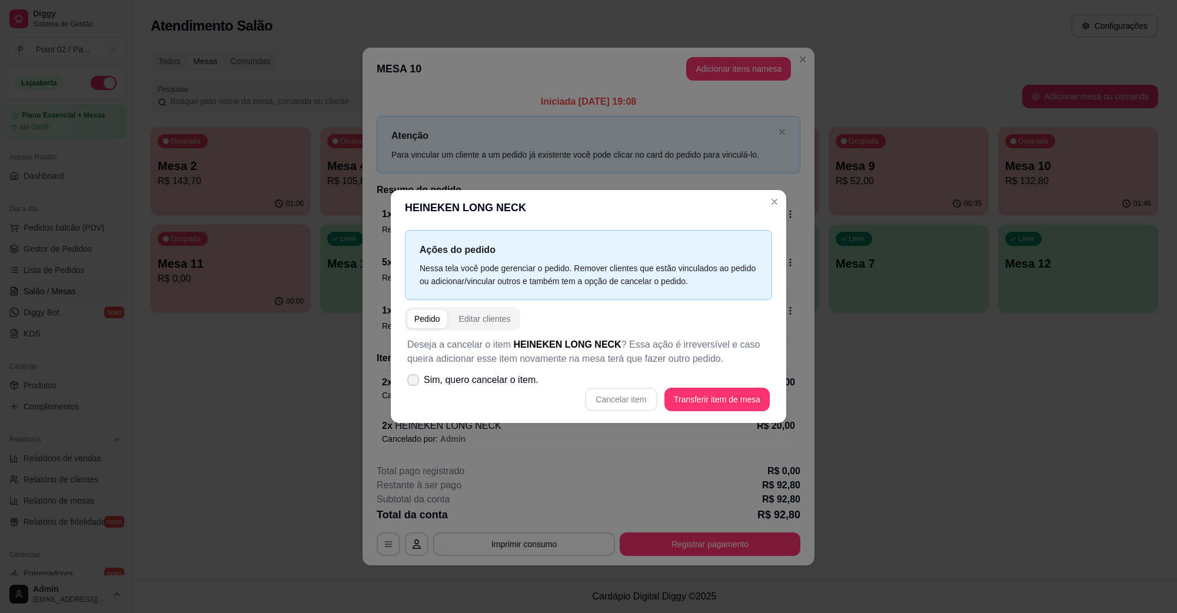
click at [527, 389] on label "Sim, quero cancelar o item." at bounding box center [473, 380] width 141 height 24
click at [414, 389] on input "Sim, quero cancelar o item." at bounding box center [411, 387] width 8 height 8
checkbox input "true"
click at [642, 412] on div "Deseja a cancelar o item HEINEKEN LONG NECK ? Essa ação é irreversível e caso q…" at bounding box center [588, 375] width 367 height 88
click at [642, 411] on button "Cancelar item" at bounding box center [621, 400] width 72 height 24
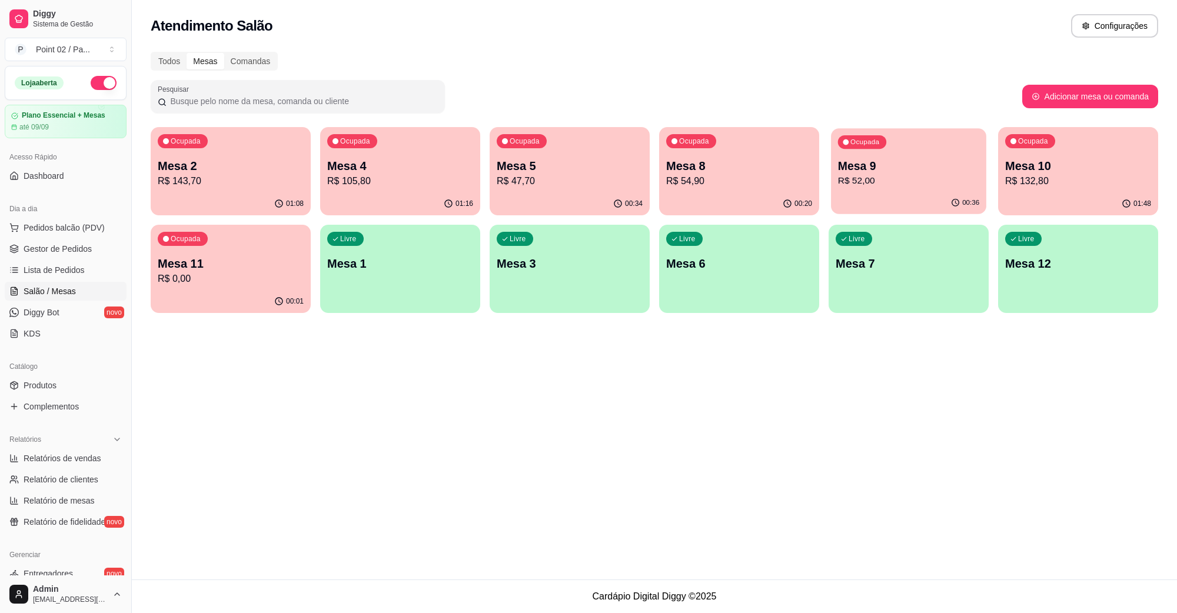
click at [873, 175] on p "R$ 52,00" at bounding box center [909, 181] width 142 height 14
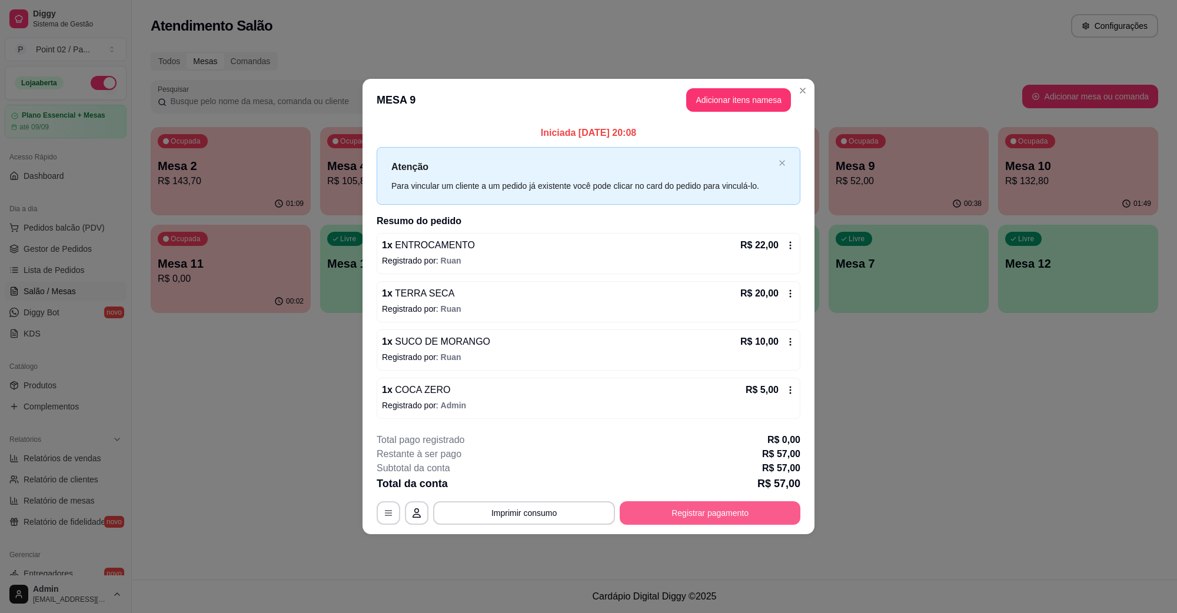
click at [684, 514] on button "Registrar pagamento" at bounding box center [710, 513] width 181 height 24
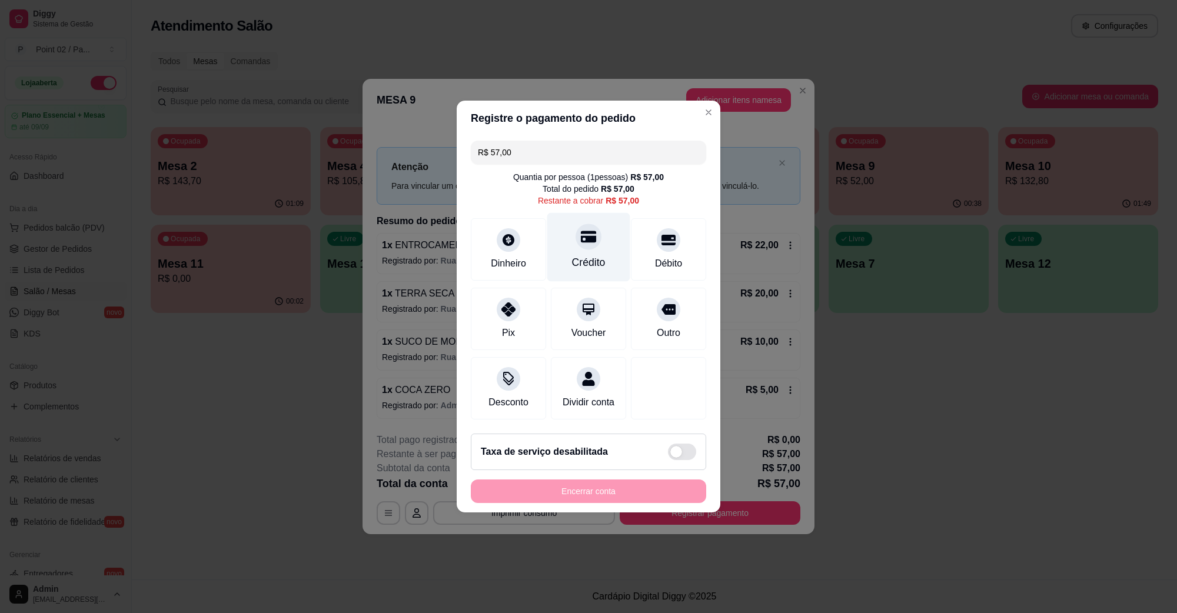
click at [590, 240] on div at bounding box center [589, 237] width 26 height 26
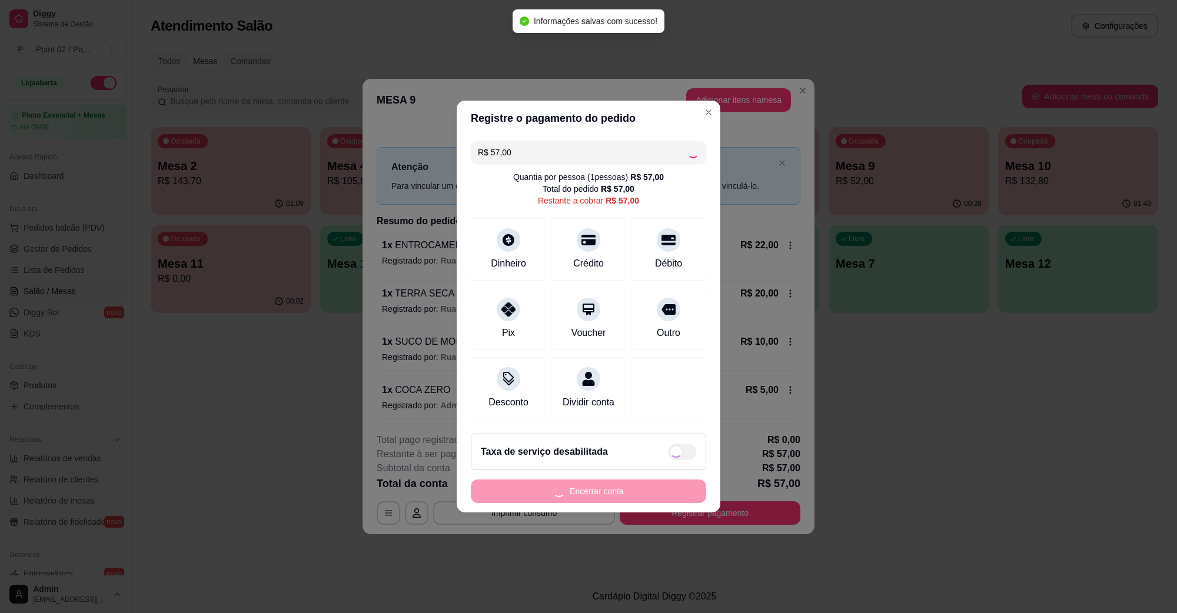
type input "R$ 0,00"
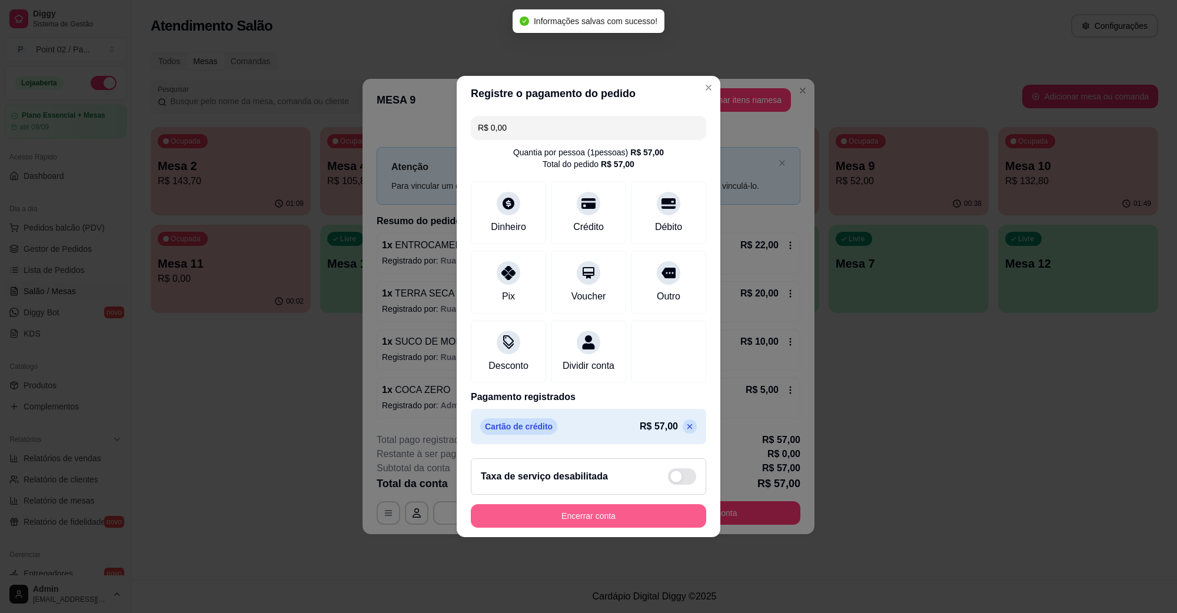
click at [575, 520] on button "Encerrar conta" at bounding box center [588, 516] width 235 height 24
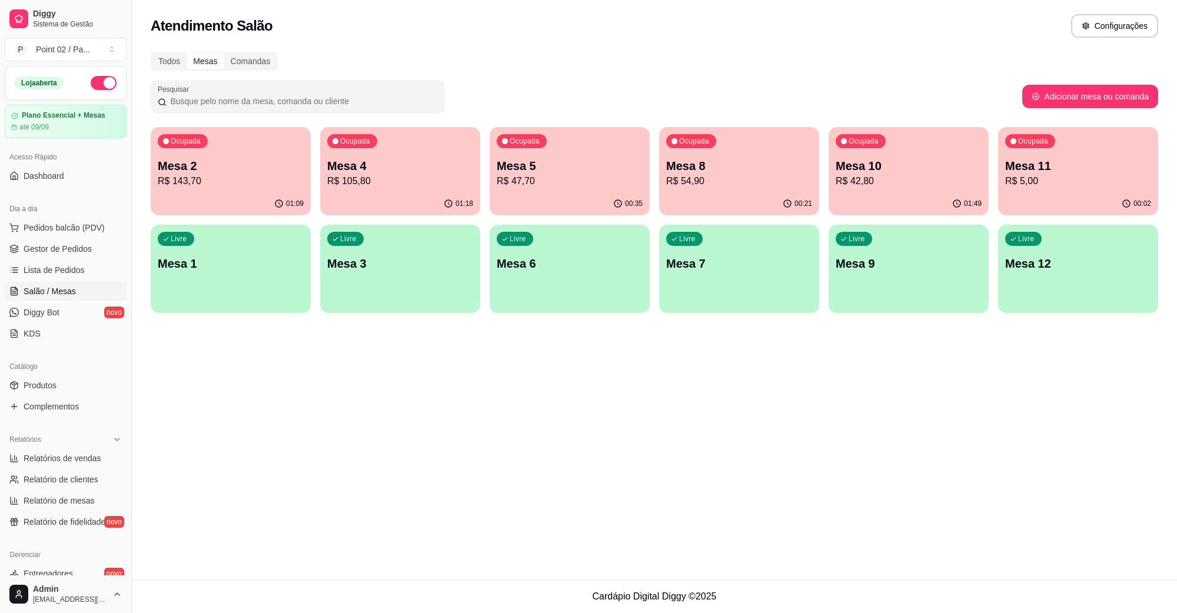
click at [976, 180] on p "R$ 42,80" at bounding box center [909, 181] width 146 height 14
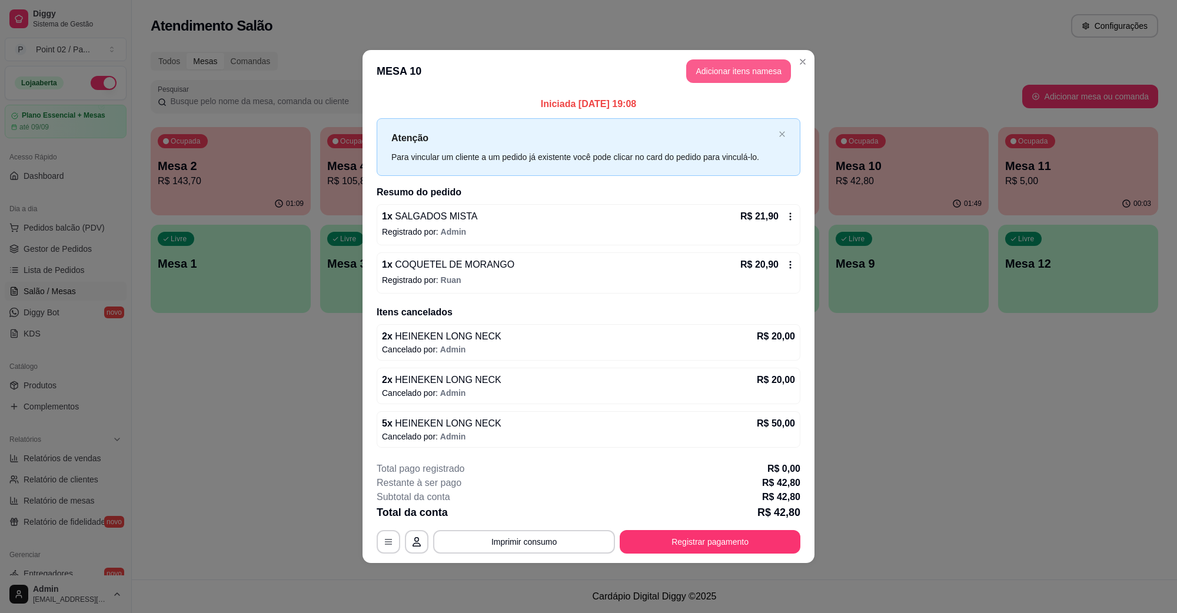
click at [739, 64] on button "Adicionar itens na mesa" at bounding box center [738, 71] width 105 height 24
click at [732, 45] on div "Cervejas" at bounding box center [728, 42] width 88 height 29
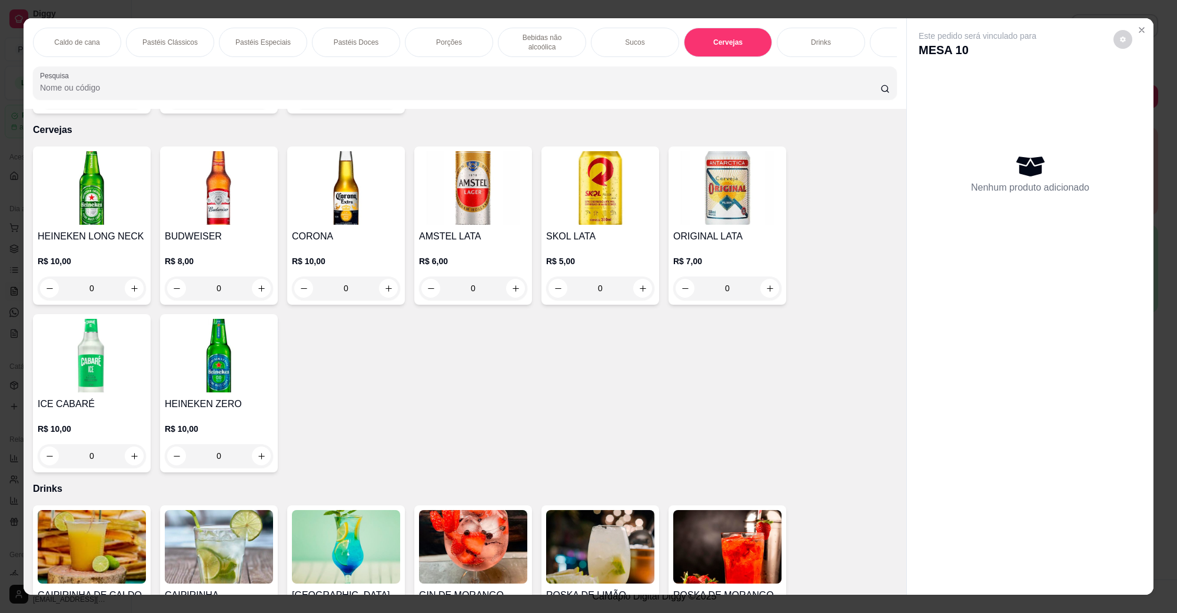
scroll to position [19, 0]
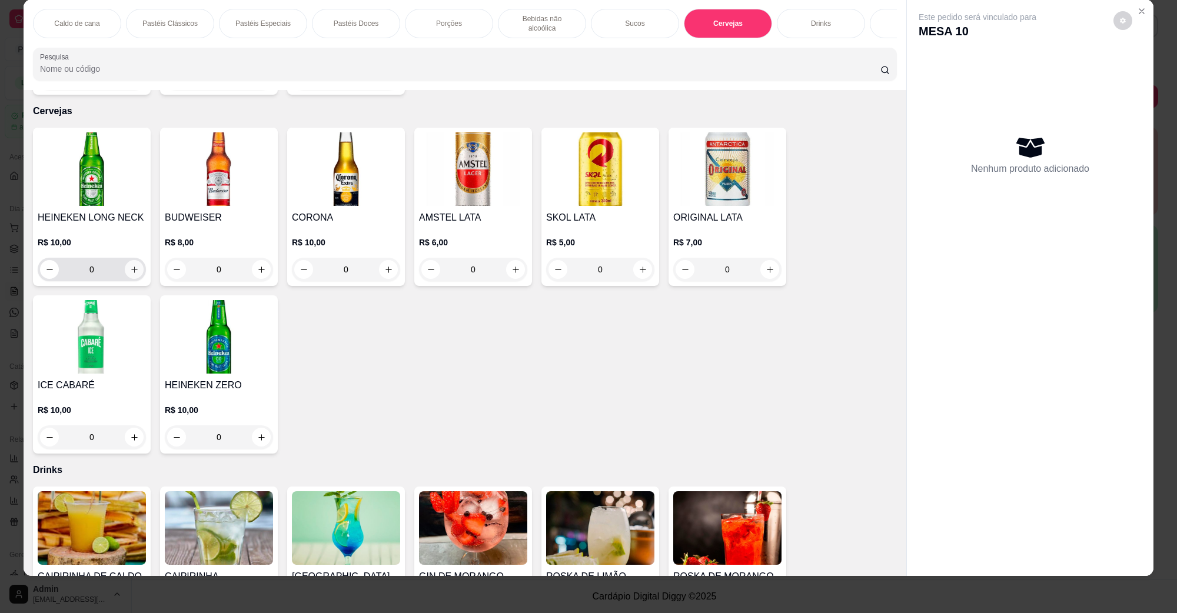
click at [130, 265] on icon "increase-product-quantity" at bounding box center [134, 269] width 9 height 9
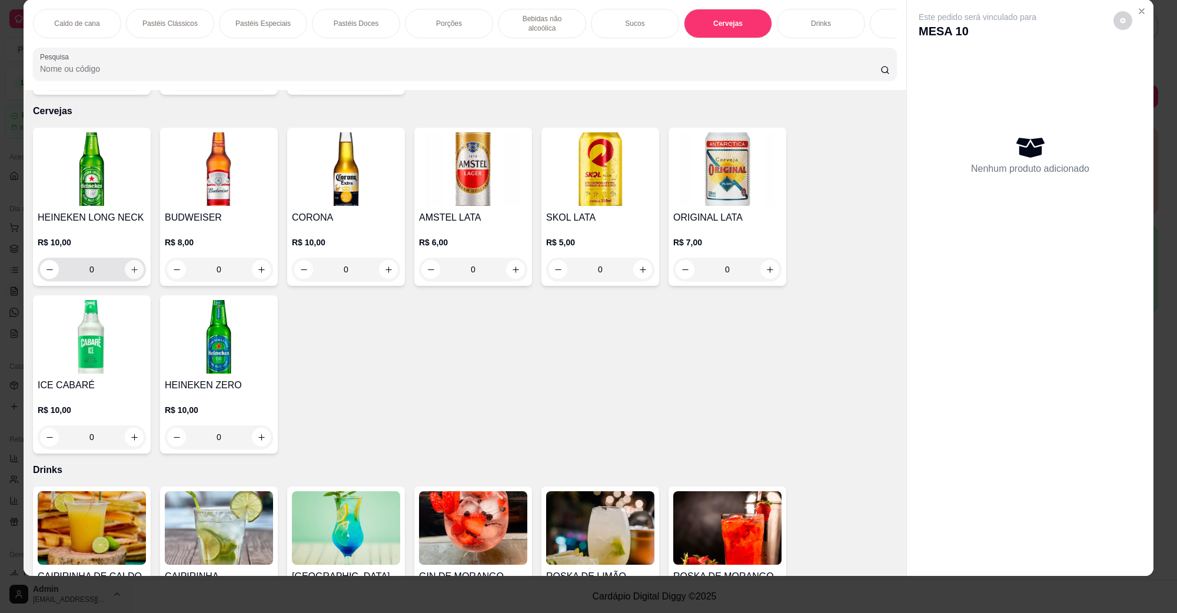
click at [130, 265] on icon "increase-product-quantity" at bounding box center [134, 269] width 9 height 9
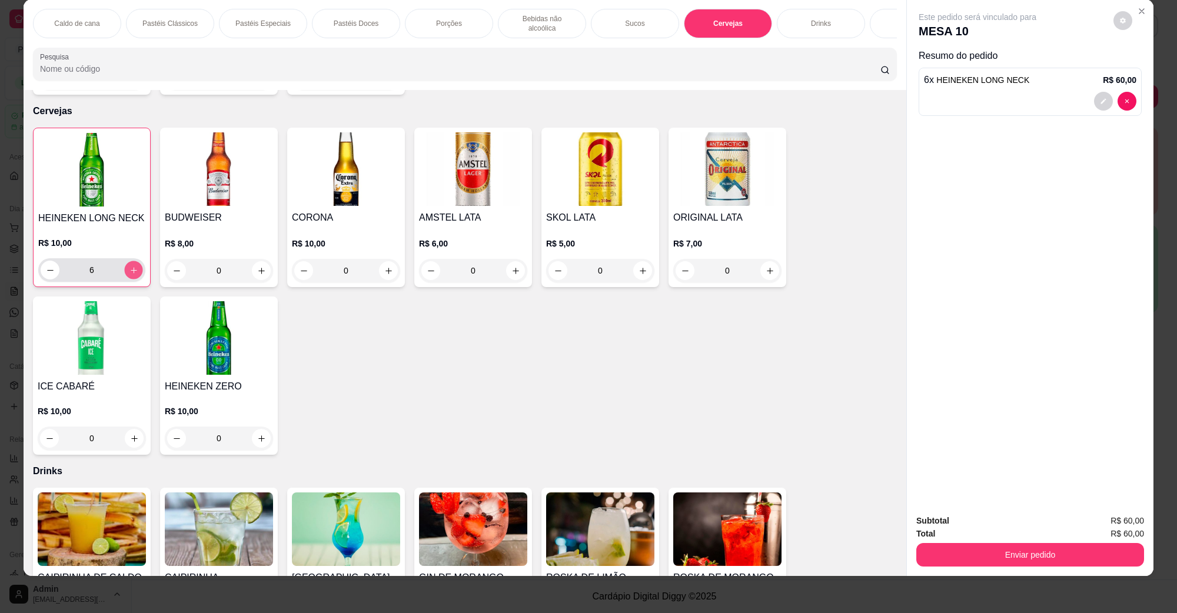
click at [129, 266] on icon "increase-product-quantity" at bounding box center [133, 270] width 9 height 9
click at [51, 261] on button "decrease-product-quantity" at bounding box center [50, 270] width 19 height 19
type input "6"
click at [999, 549] on button "Enviar pedido" at bounding box center [1030, 555] width 228 height 24
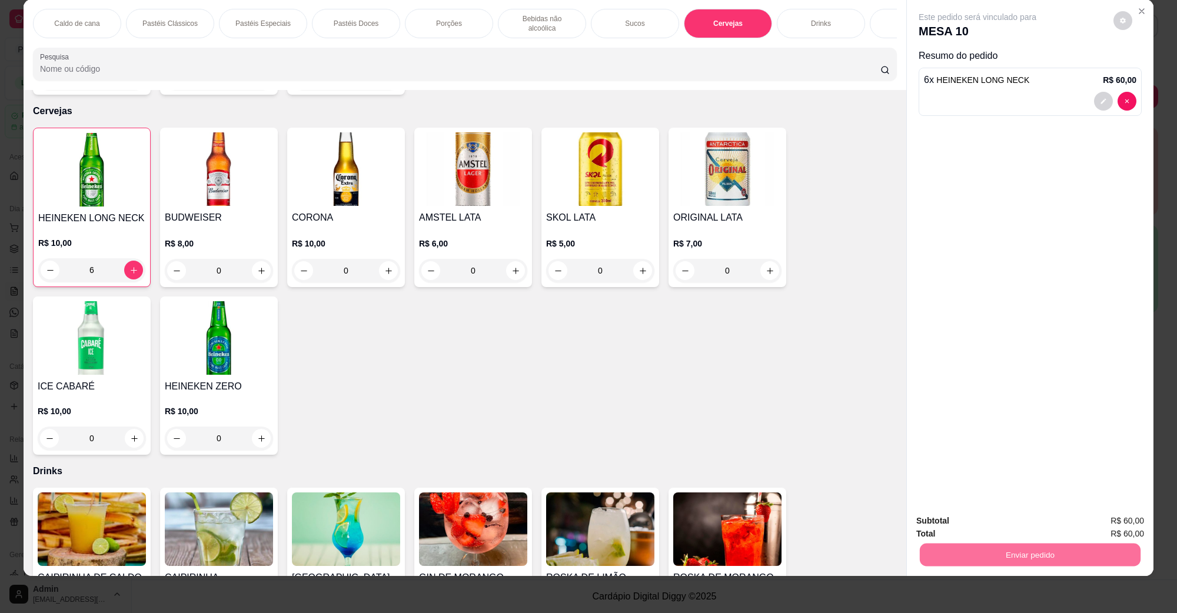
click at [972, 519] on button "Não registrar e enviar pedido" at bounding box center [990, 526] width 122 height 22
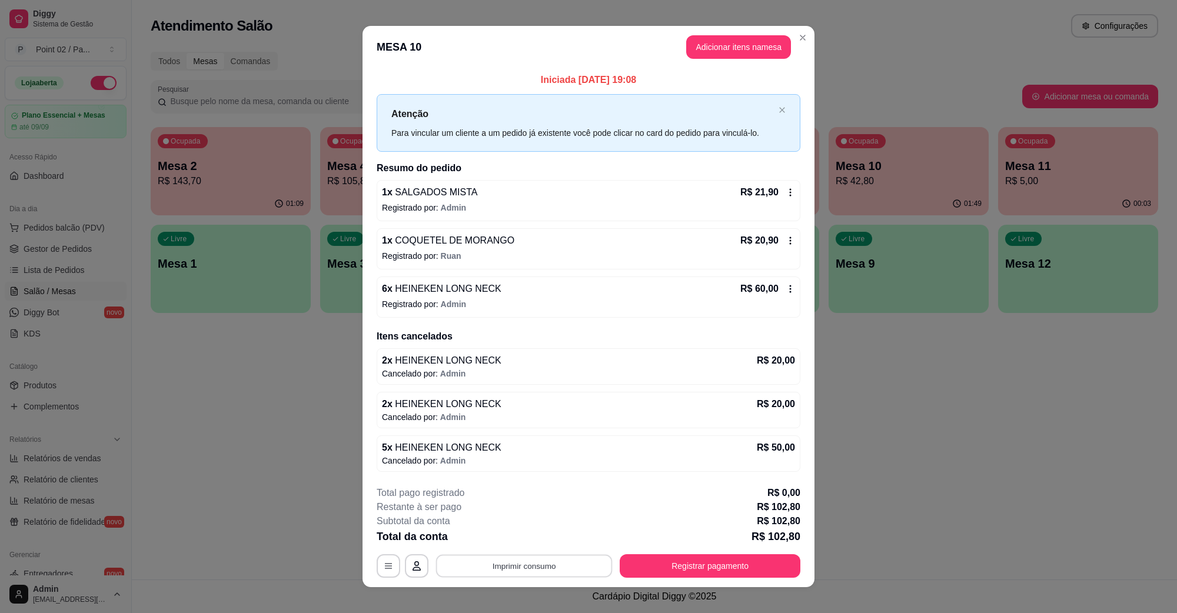
click at [549, 563] on button "Imprimir consumo" at bounding box center [524, 565] width 177 height 23
click at [560, 539] on div "Escolha a impressora IMPRESSORA" at bounding box center [522, 531] width 97 height 40
click at [549, 542] on button "IMPRESSORA" at bounding box center [522, 539] width 82 height 18
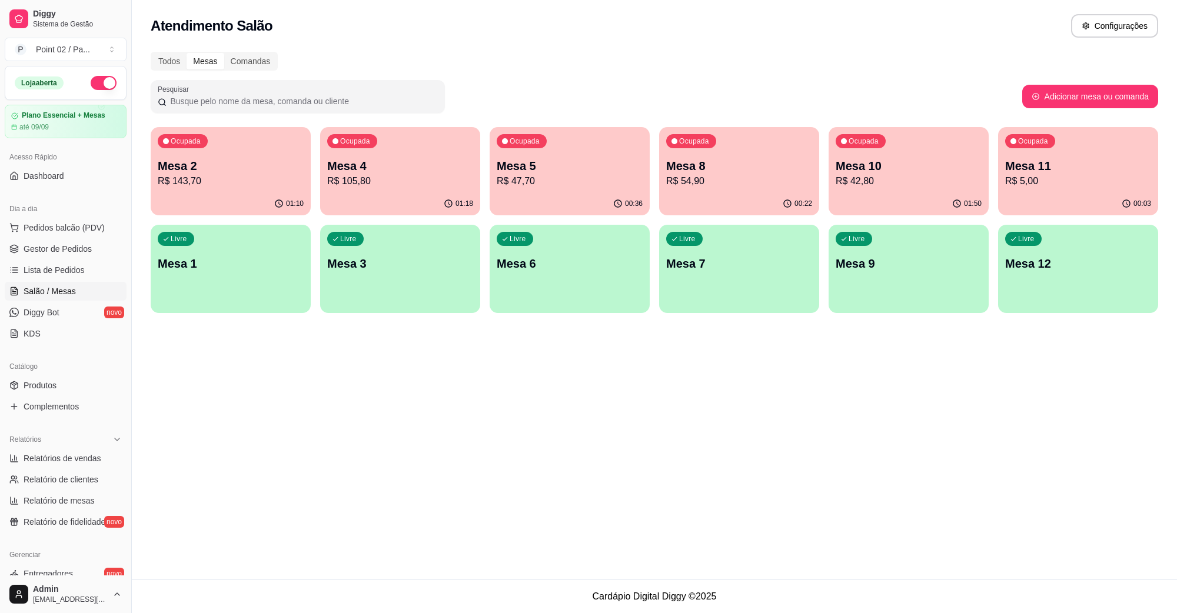
click at [260, 162] on p "Mesa 2" at bounding box center [231, 166] width 146 height 16
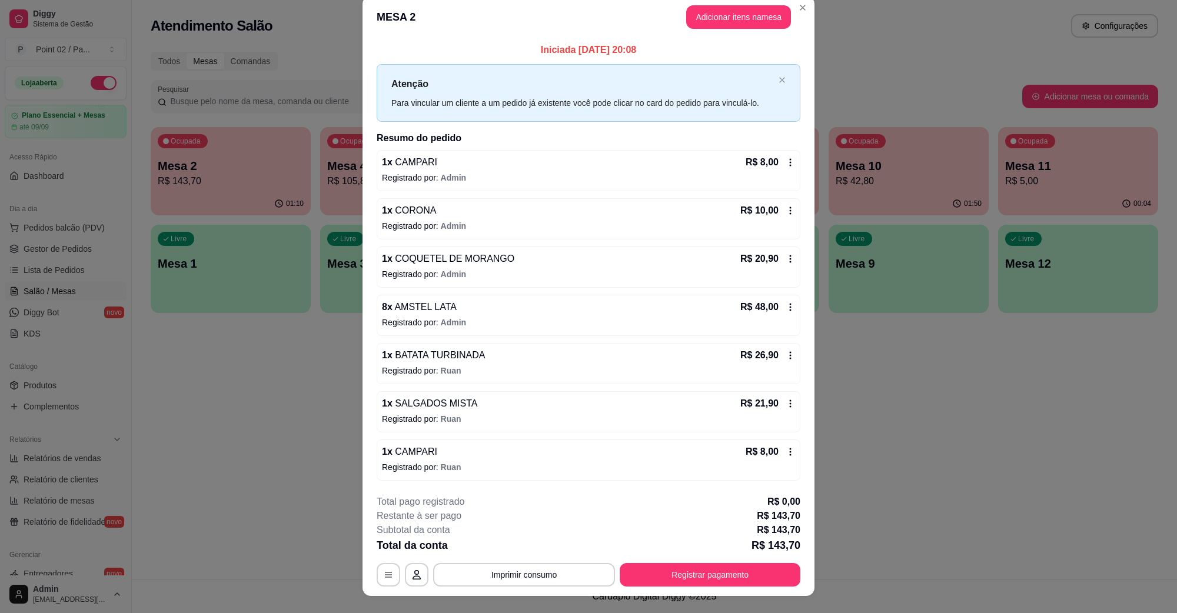
scroll to position [0, 0]
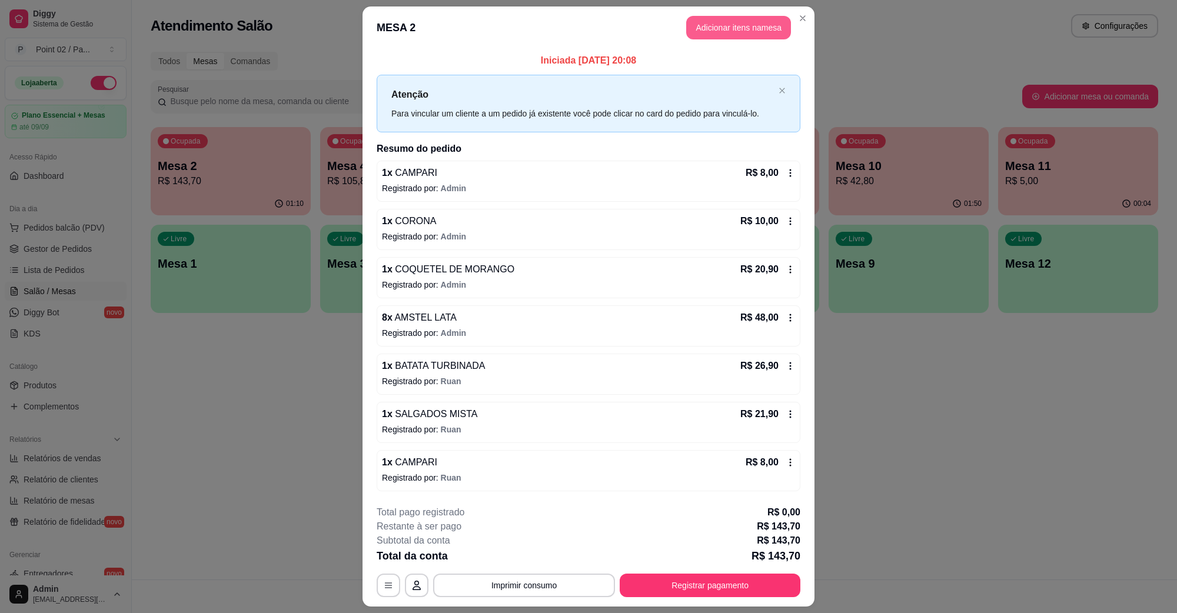
click at [769, 31] on button "Adicionar itens na mesa" at bounding box center [738, 28] width 105 height 24
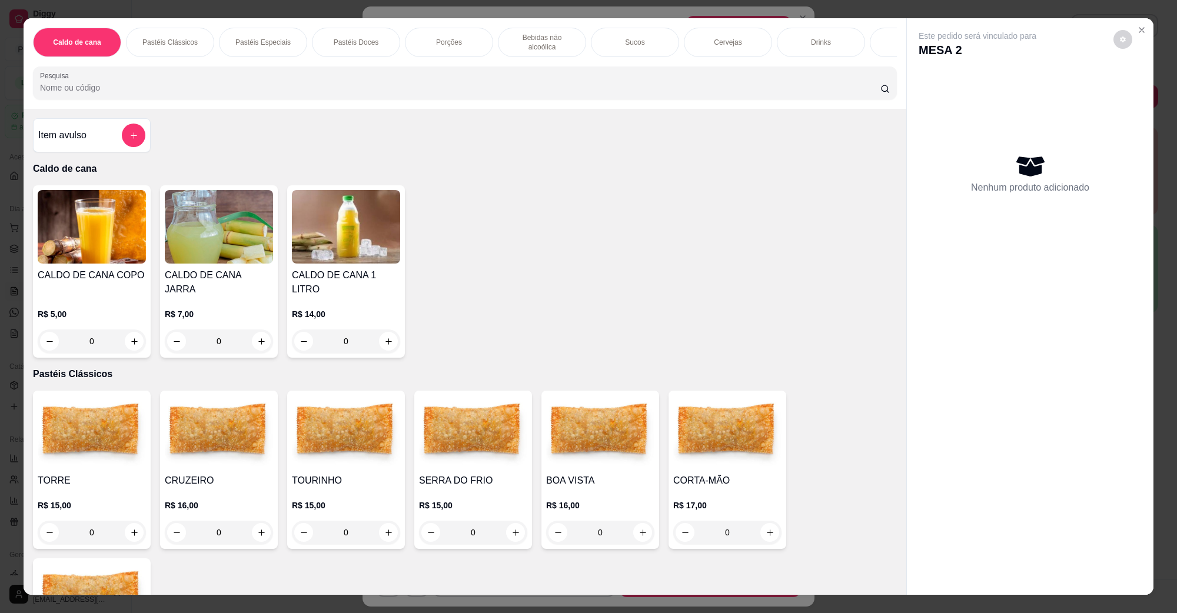
drag, startPoint x: 648, startPoint y: 44, endPoint x: 680, endPoint y: 56, distance: 34.4
click at [680, 56] on div "Caldo de cana Pastéis Clássicos Pastéis Especiais Pastéis Doces Porções Bebidas…" at bounding box center [465, 42] width 864 height 29
click at [686, 38] on p "Drinks" at bounding box center [693, 42] width 20 height 9
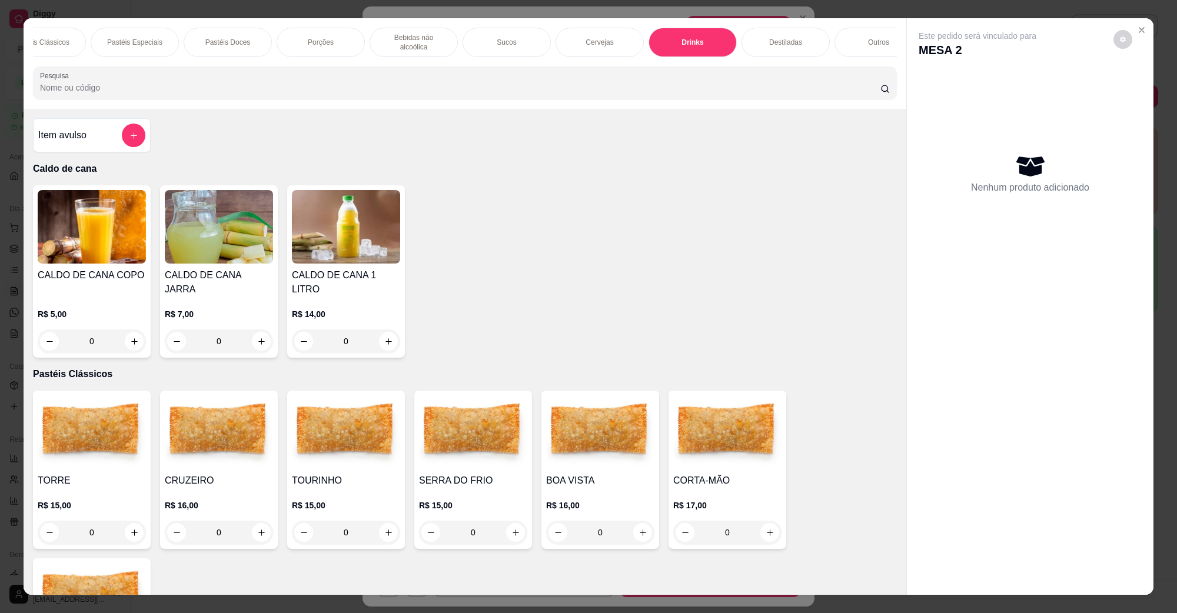
scroll to position [19, 0]
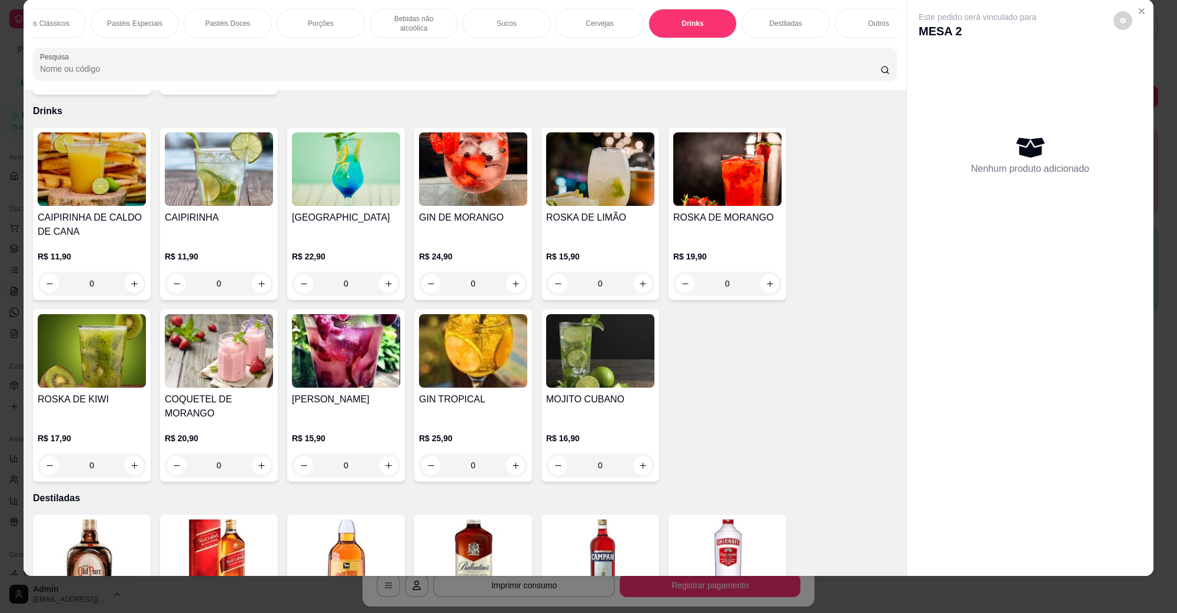
click at [736, 152] on img at bounding box center [727, 169] width 108 height 74
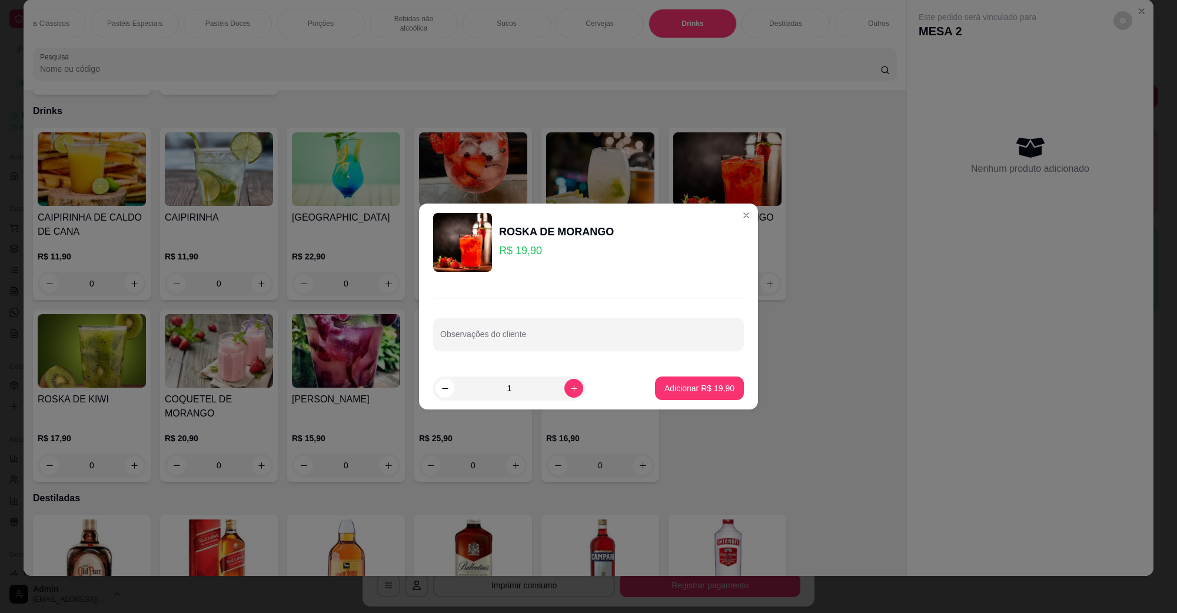
click at [706, 390] on p "Adicionar R$ 19,90" at bounding box center [699, 389] width 70 height 12
type input "1"
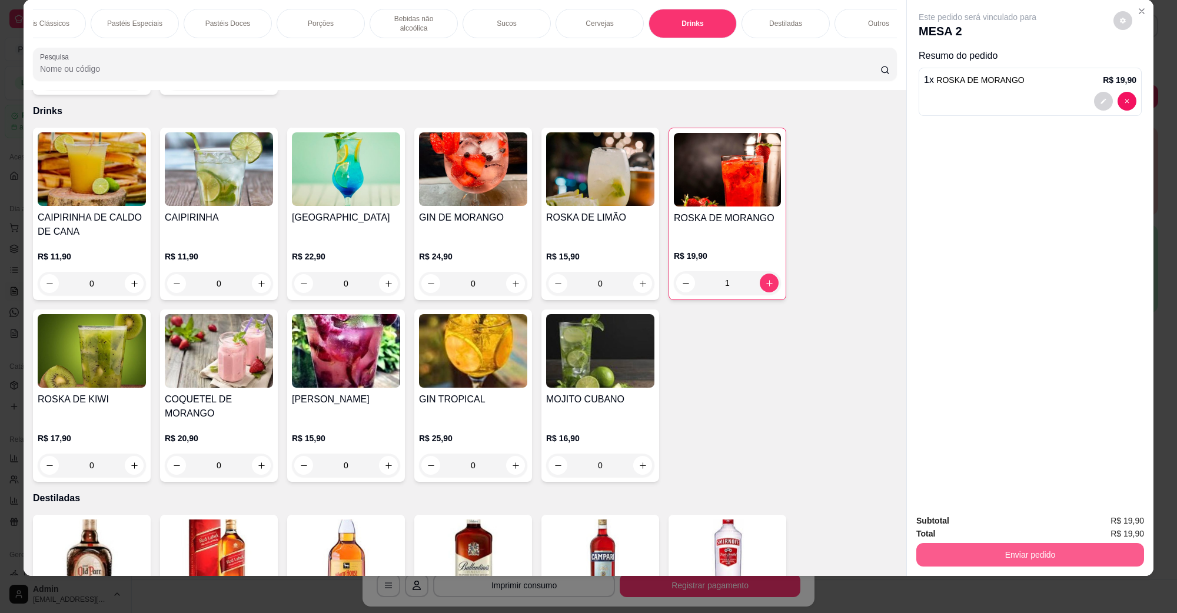
click at [935, 567] on div "Subtotal R$ 19,90 Total R$ 19,90 Enviar pedido" at bounding box center [1030, 540] width 247 height 71
click at [1001, 549] on button "Enviar pedido" at bounding box center [1030, 555] width 228 height 24
click at [953, 527] on button "Não registrar e enviar pedido" at bounding box center [990, 526] width 122 height 22
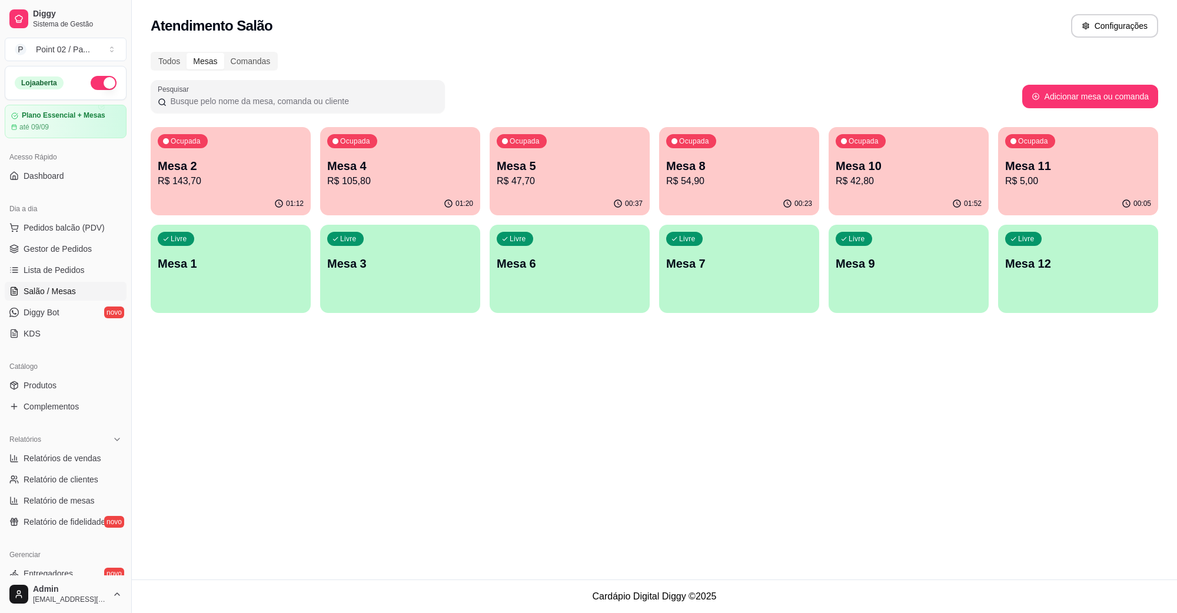
click at [912, 168] on p "Mesa 10" at bounding box center [909, 166] width 146 height 16
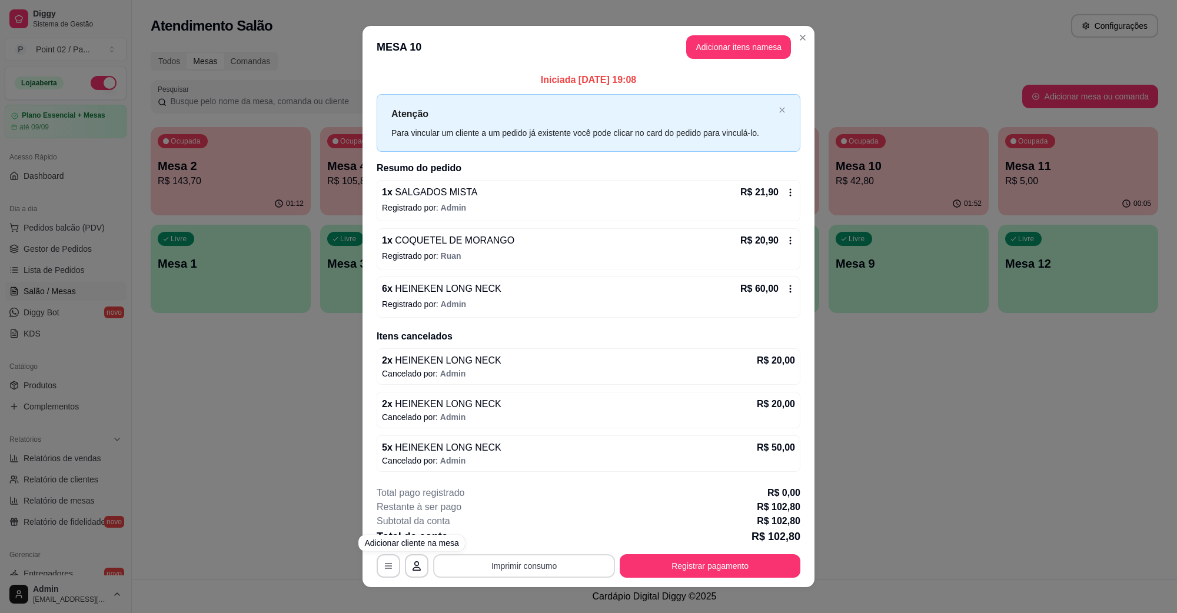
click at [498, 573] on button "Imprimir consumo" at bounding box center [524, 566] width 182 height 24
click at [537, 546] on button "IMPRESSORA" at bounding box center [522, 539] width 85 height 19
click at [722, 559] on button "Registrar pagamento" at bounding box center [710, 565] width 175 height 23
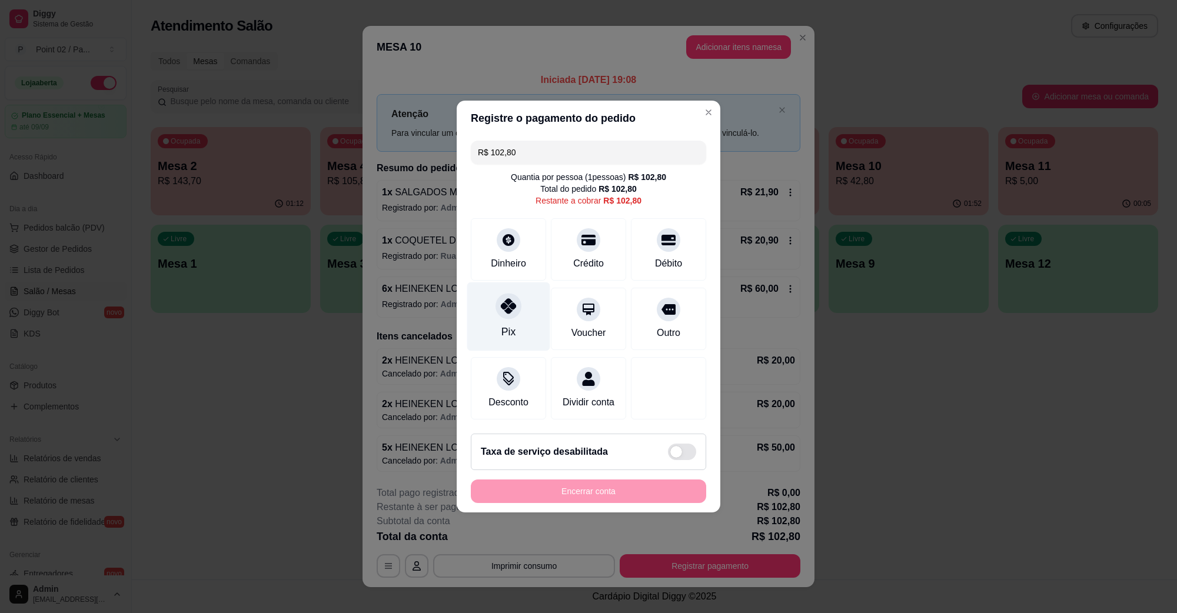
click at [500, 309] on div at bounding box center [509, 306] width 26 height 26
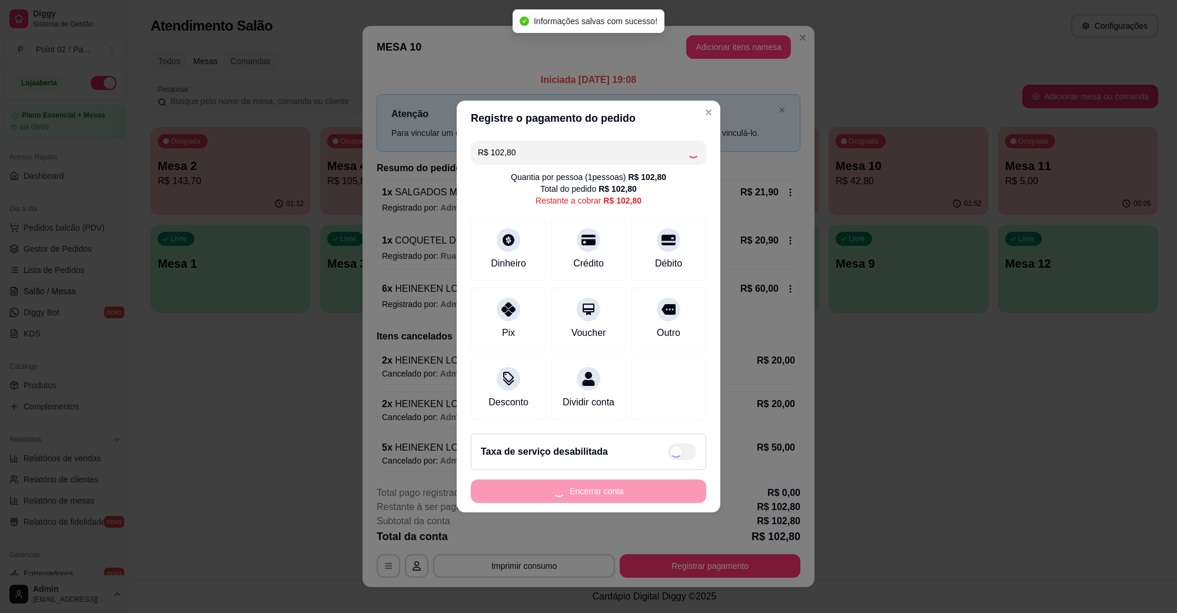
type input "R$ 0,00"
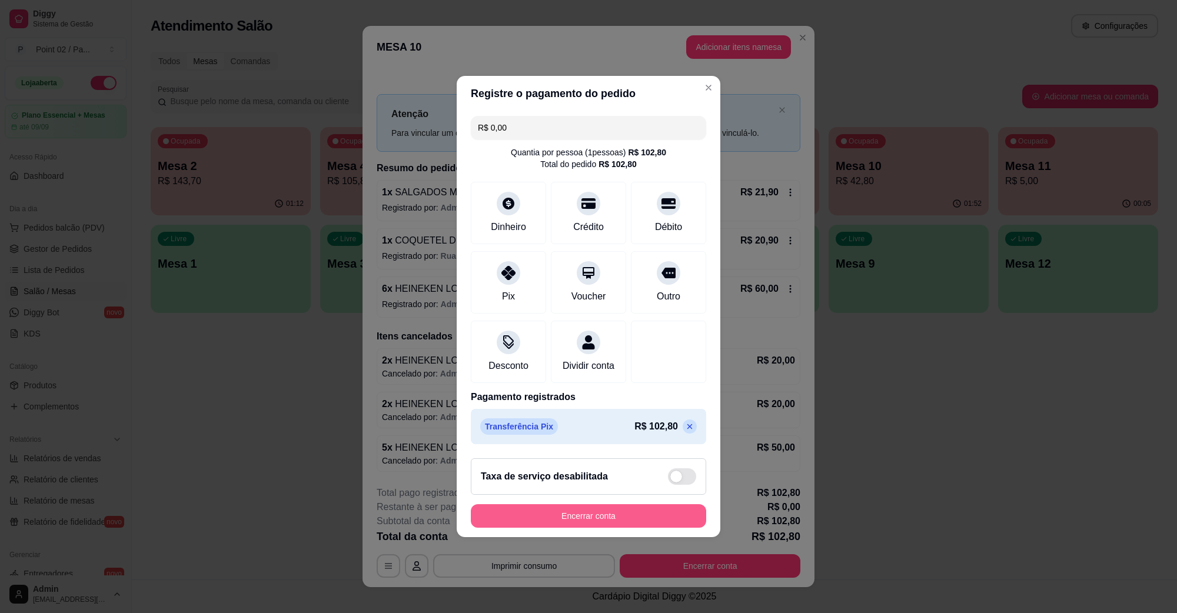
click at [578, 518] on button "Encerrar conta" at bounding box center [588, 516] width 235 height 24
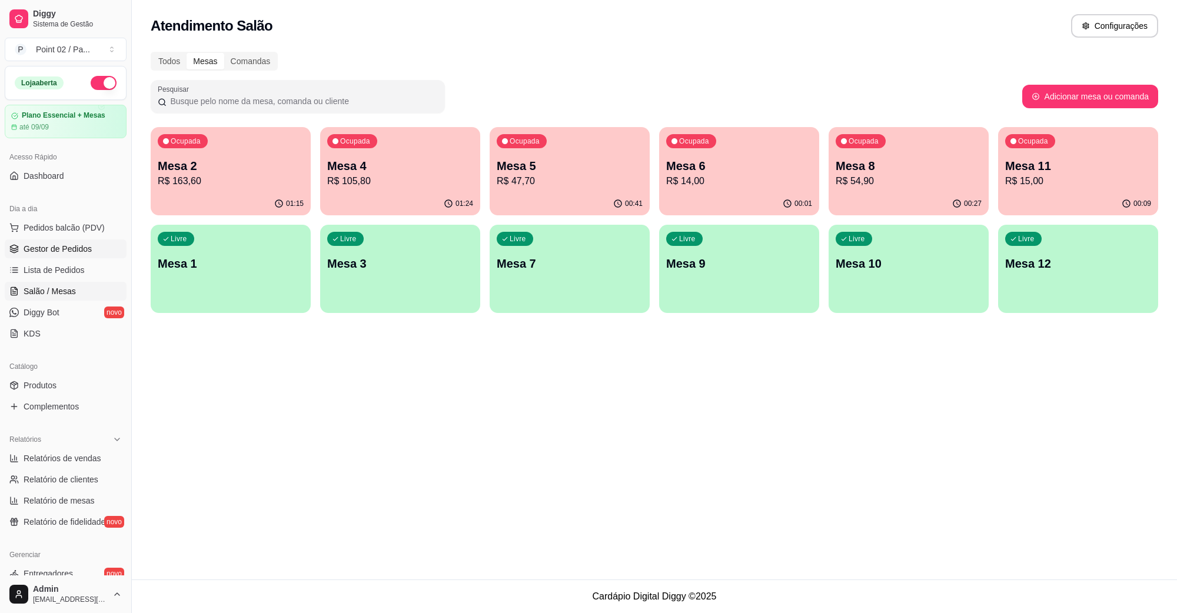
click at [84, 252] on span "Gestor de Pedidos" at bounding box center [58, 249] width 68 height 12
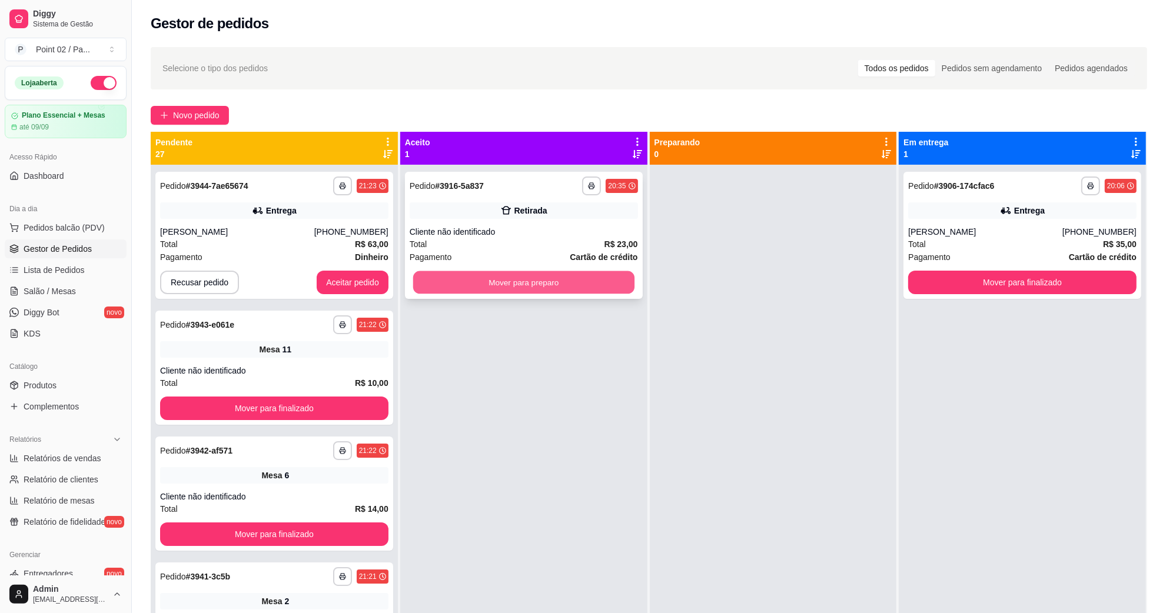
click at [559, 293] on button "Mover para preparo" at bounding box center [523, 282] width 221 height 23
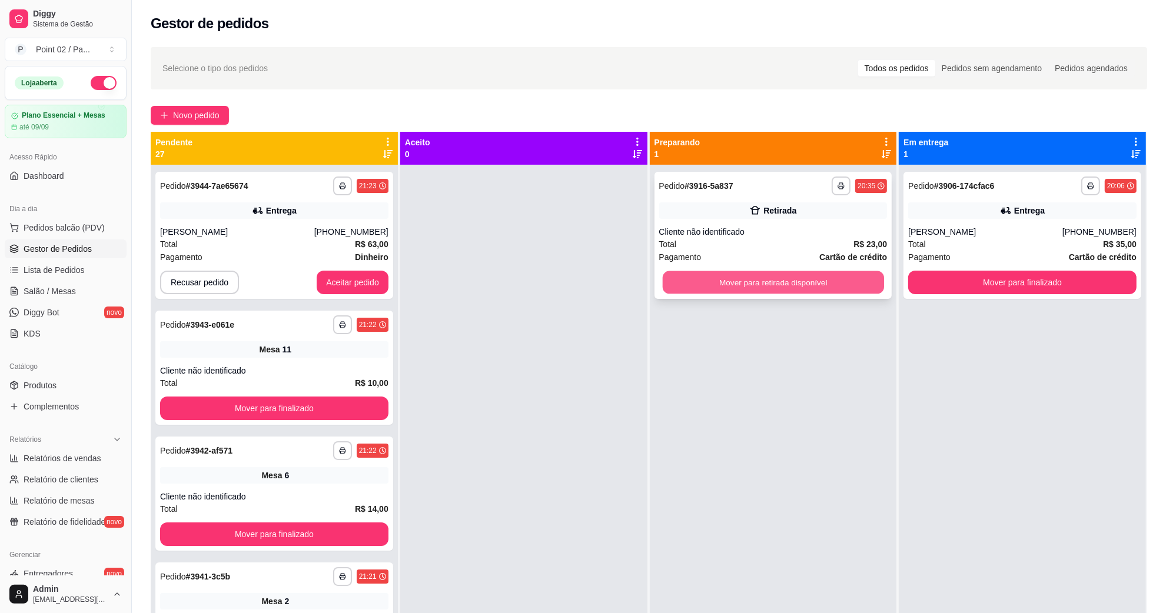
click at [802, 285] on button "Mover para retirada disponível" at bounding box center [772, 282] width 221 height 23
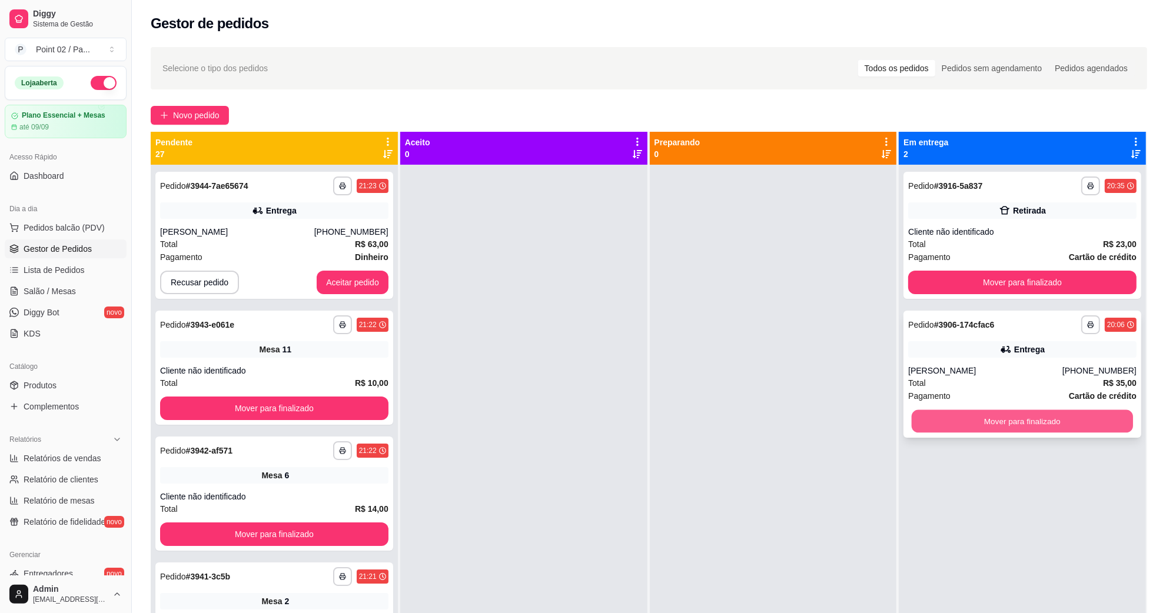
click at [998, 420] on button "Mover para finalizado" at bounding box center [1022, 421] width 221 height 23
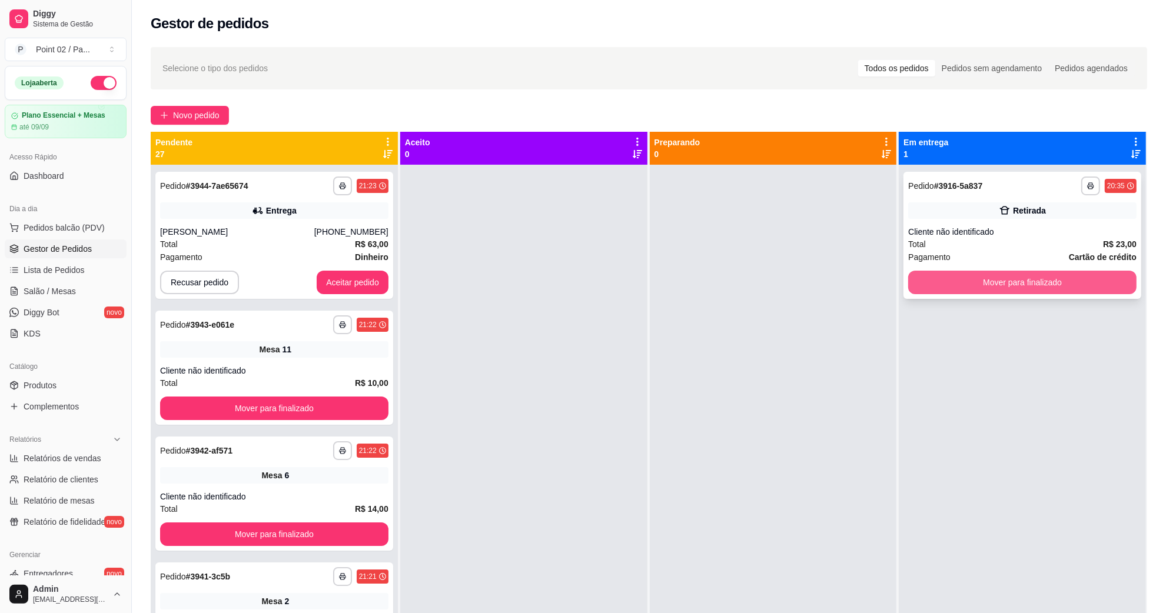
click at [995, 280] on button "Mover para finalizado" at bounding box center [1022, 283] width 228 height 24
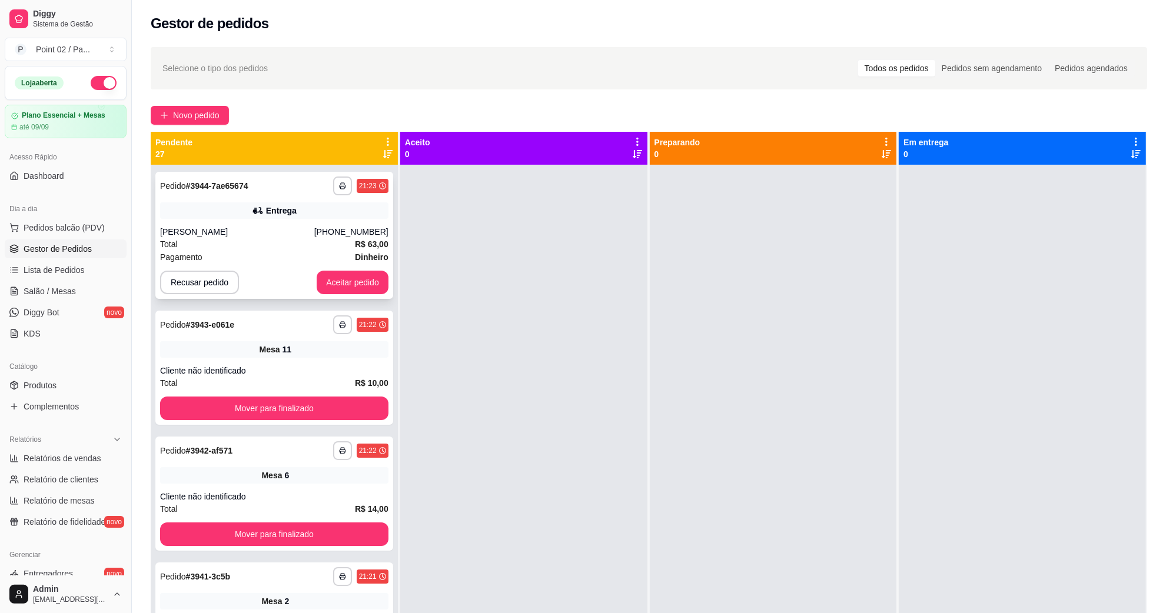
click at [310, 228] on div "[PERSON_NAME]" at bounding box center [237, 232] width 154 height 12
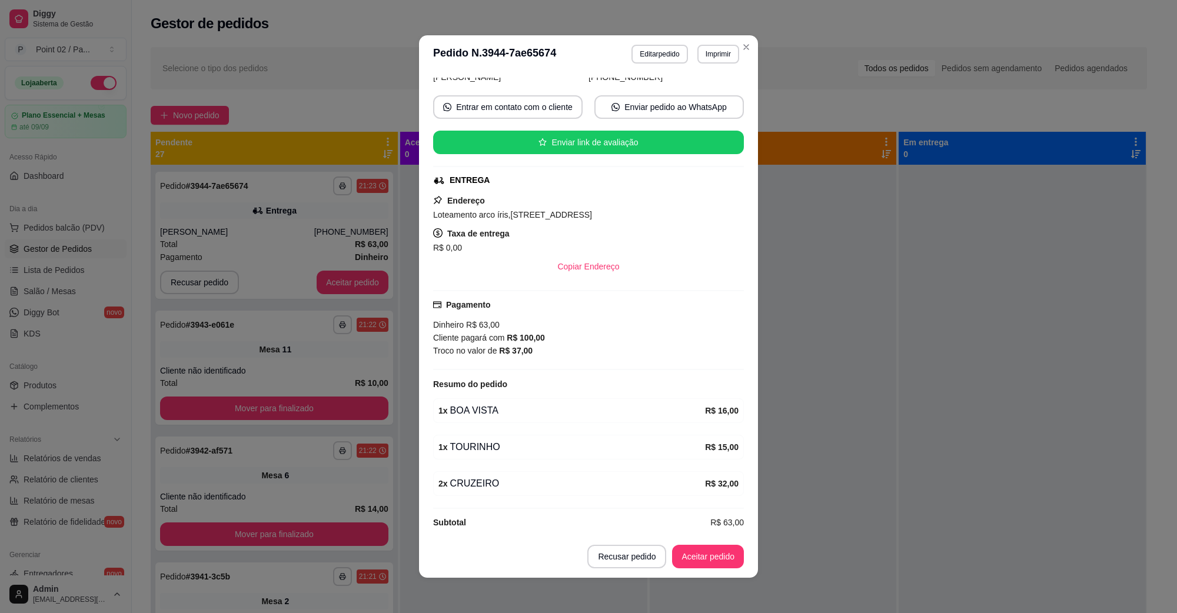
scroll to position [109, 0]
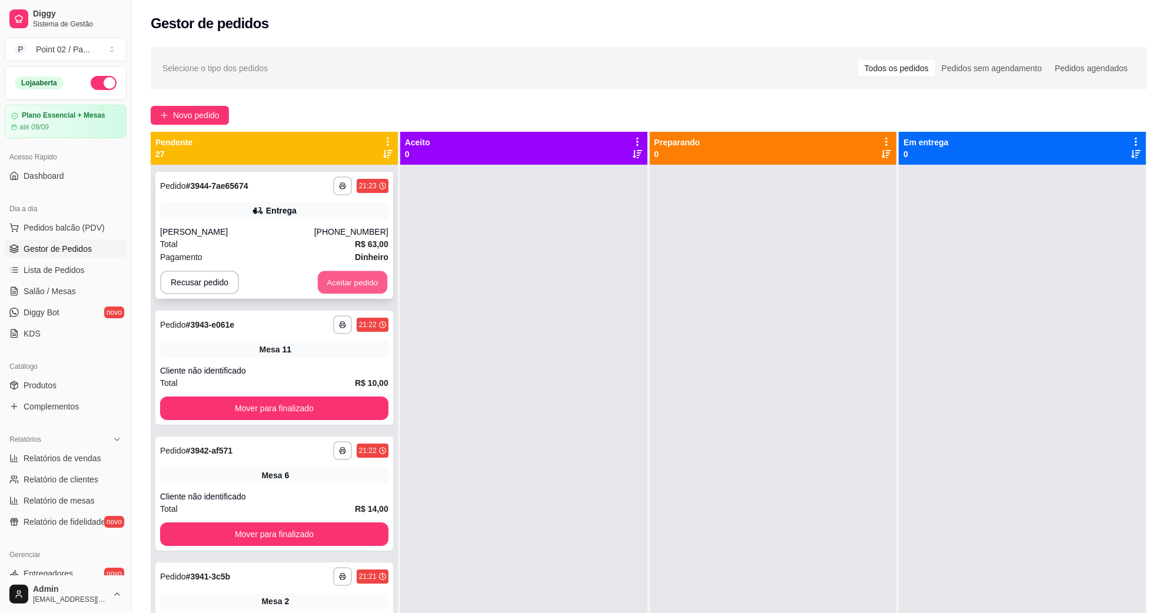
click at [334, 280] on button "Aceitar pedido" at bounding box center [352, 282] width 69 height 23
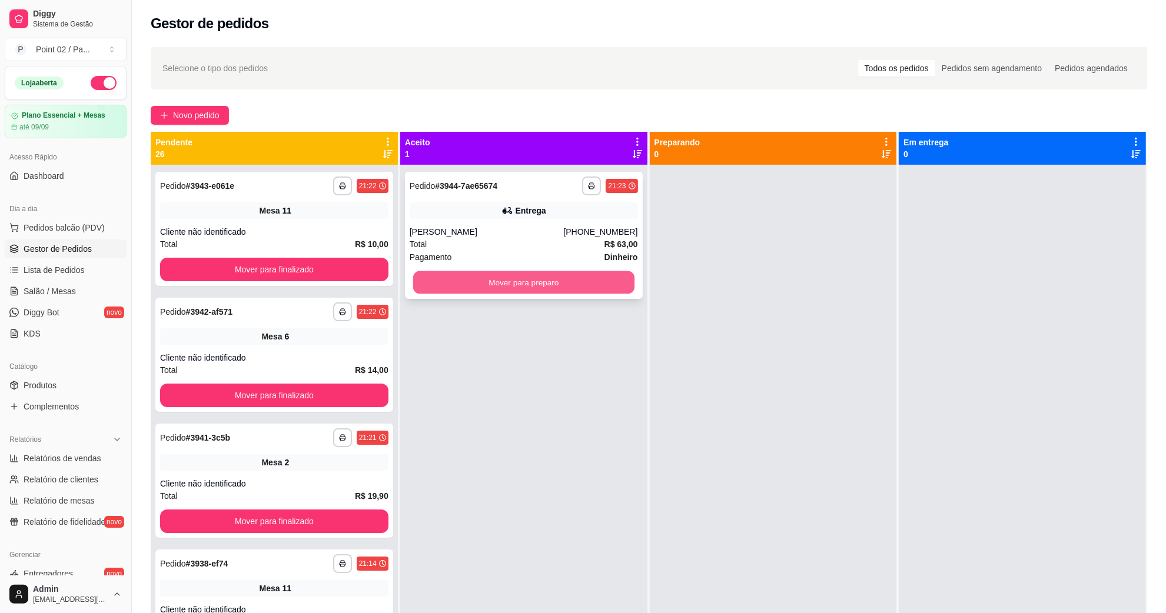
click at [583, 288] on button "Mover para preparo" at bounding box center [523, 282] width 221 height 23
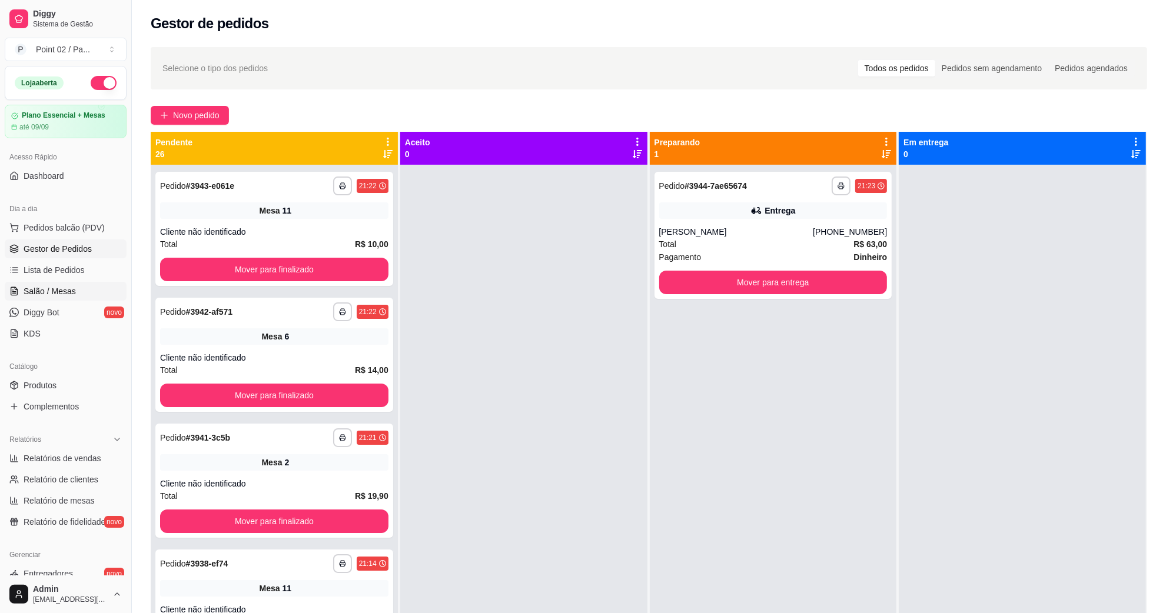
click at [75, 292] on link "Salão / Mesas" at bounding box center [66, 291] width 122 height 19
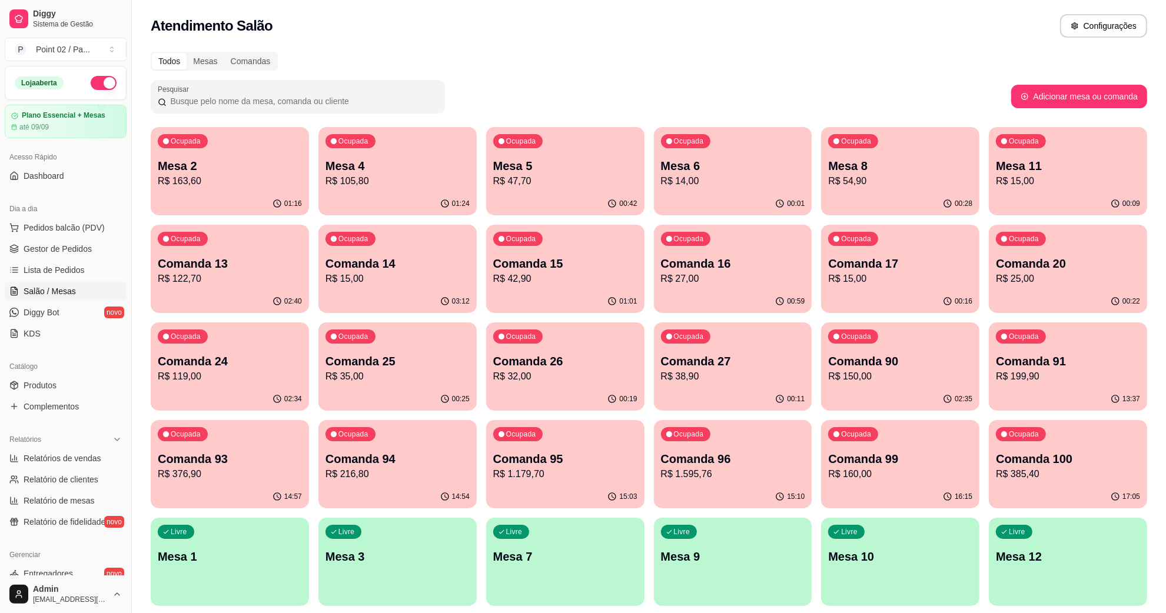
click at [262, 65] on div "Comandas" at bounding box center [250, 61] width 53 height 16
click at [224, 53] on input "Comandas" at bounding box center [224, 53] width 0 height 0
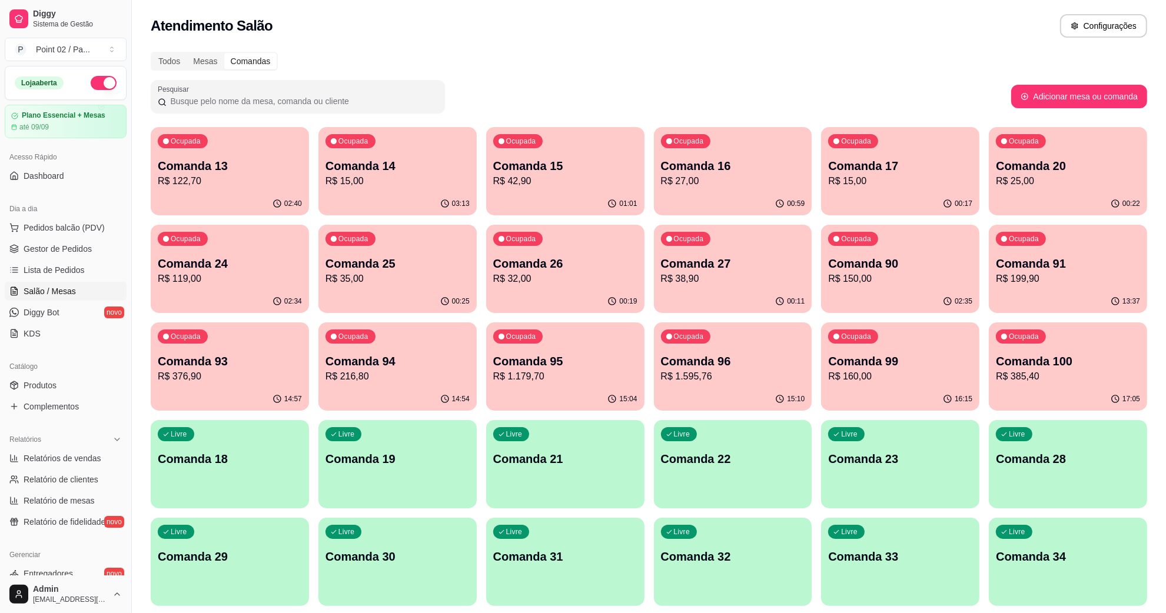
click at [590, 152] on div "Ocupada Comanda 15 R$ 42,90" at bounding box center [565, 159] width 158 height 65
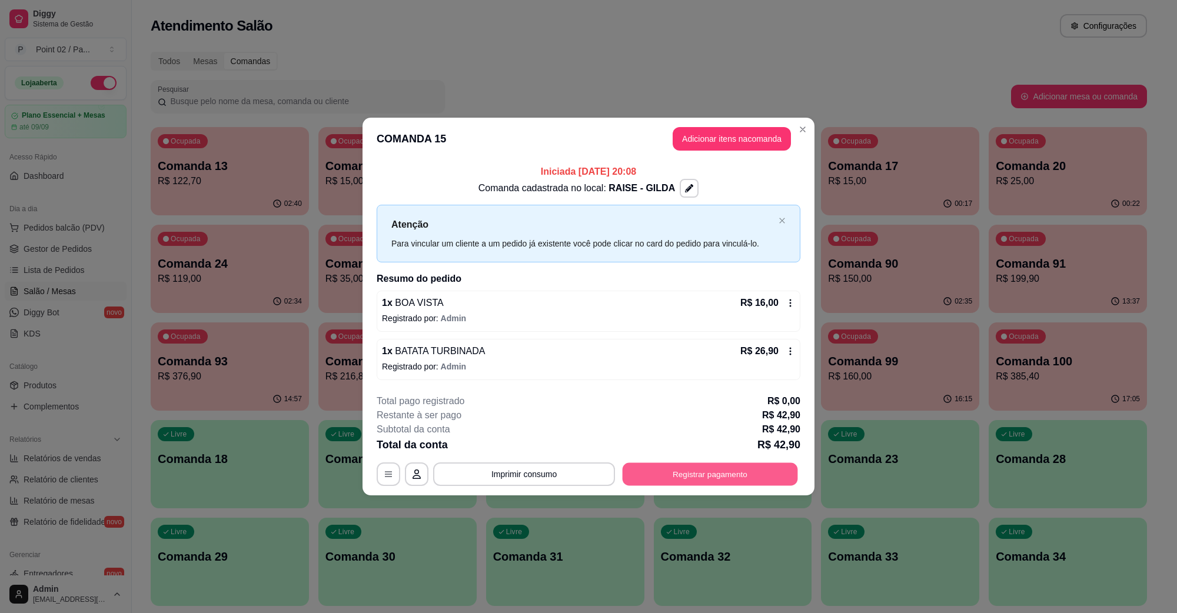
click at [725, 477] on button "Registrar pagamento" at bounding box center [710, 474] width 175 height 23
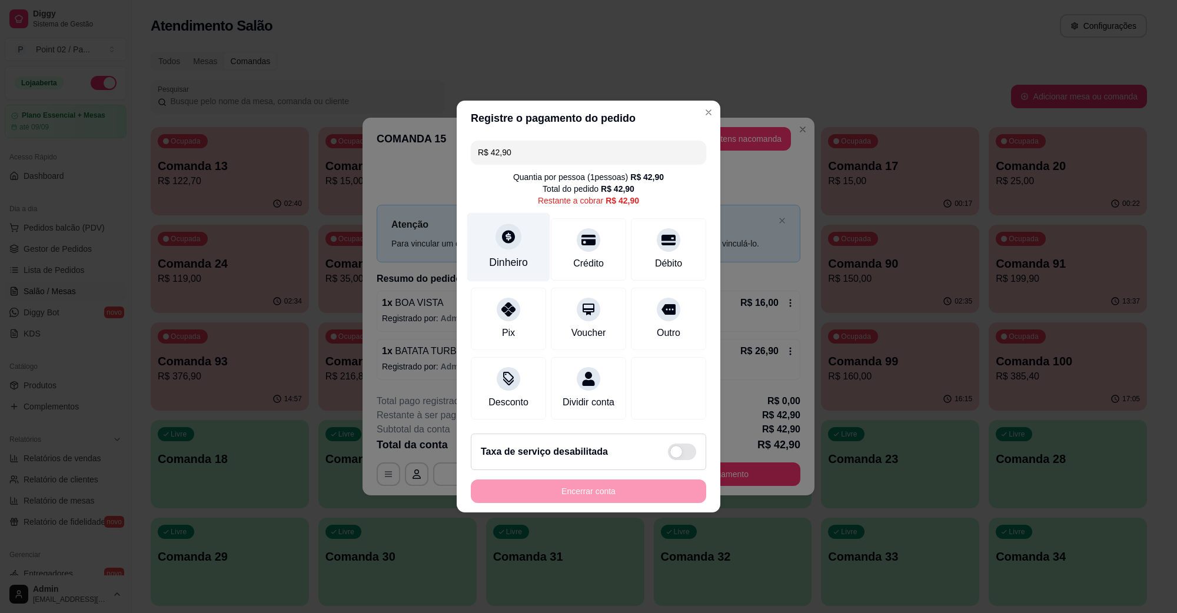
click at [518, 231] on div at bounding box center [509, 237] width 26 height 26
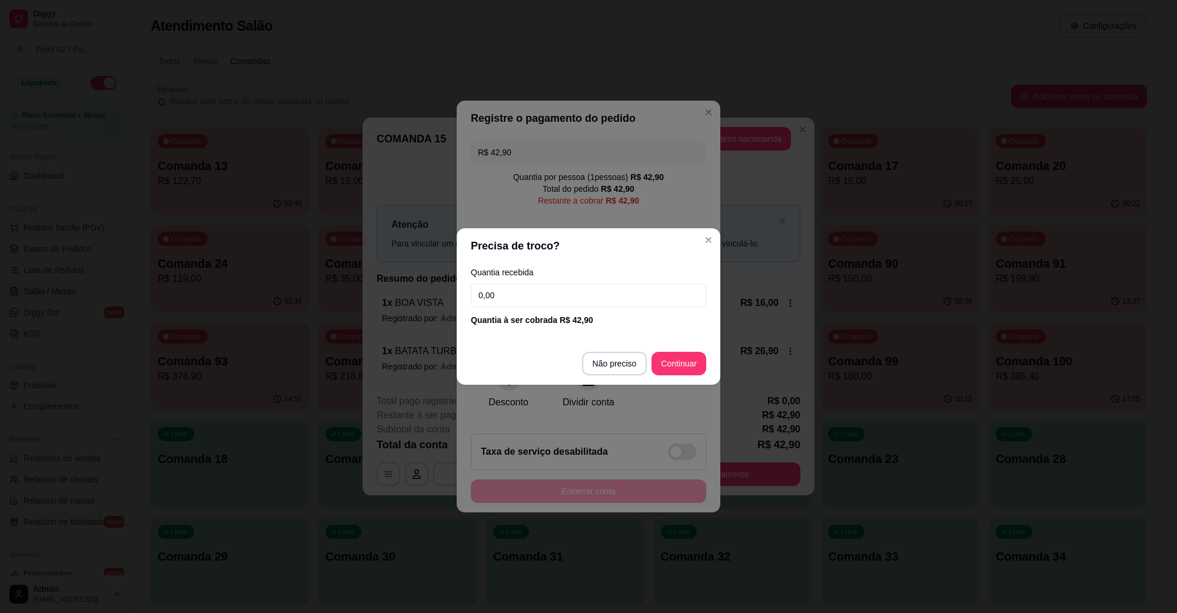
drag, startPoint x: 552, startPoint y: 295, endPoint x: 323, endPoint y: 324, distance: 231.3
click at [324, 324] on div "Precisa de troco? Quantia recebida 0,00 Quantia à ser cobrada R$ 42,90 Não prec…" at bounding box center [588, 306] width 1177 height 613
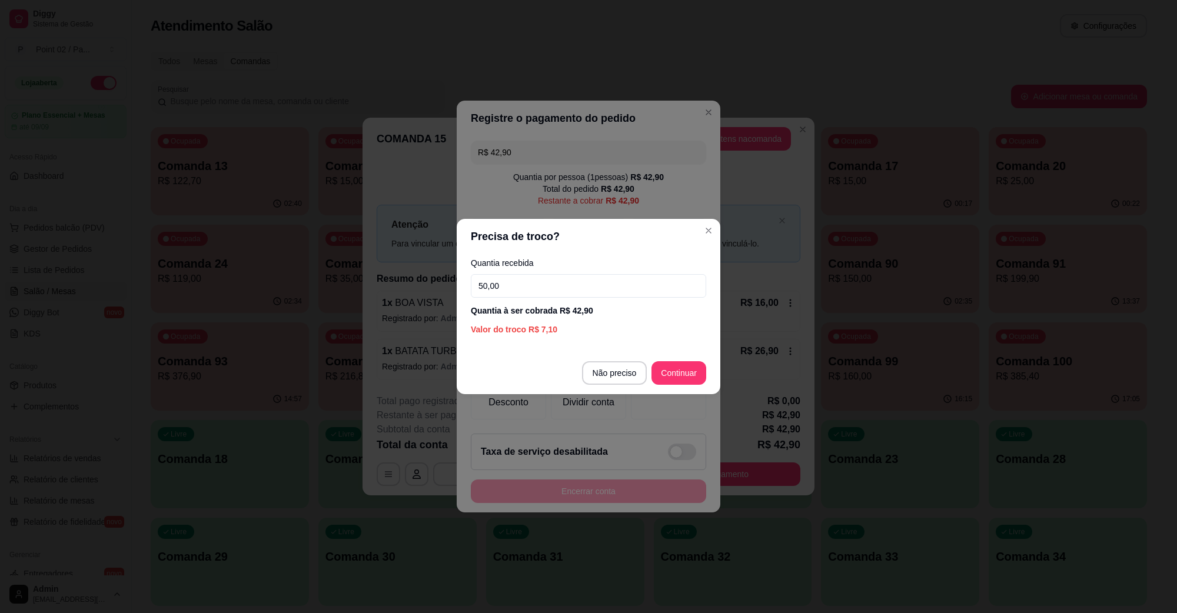
type input "50,00"
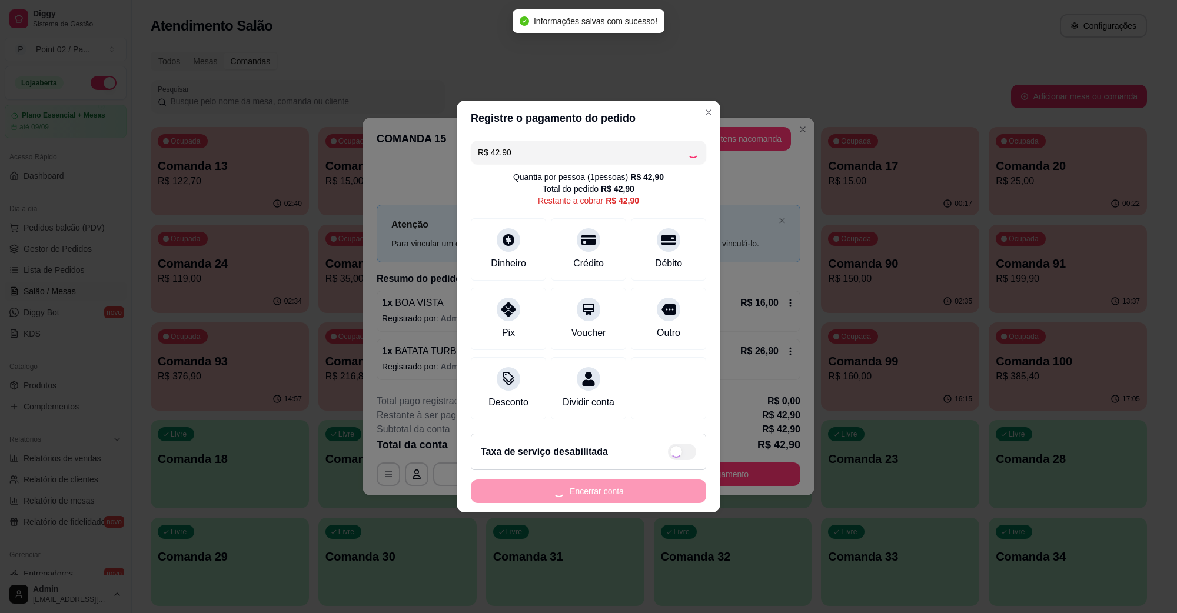
type input "R$ 0,00"
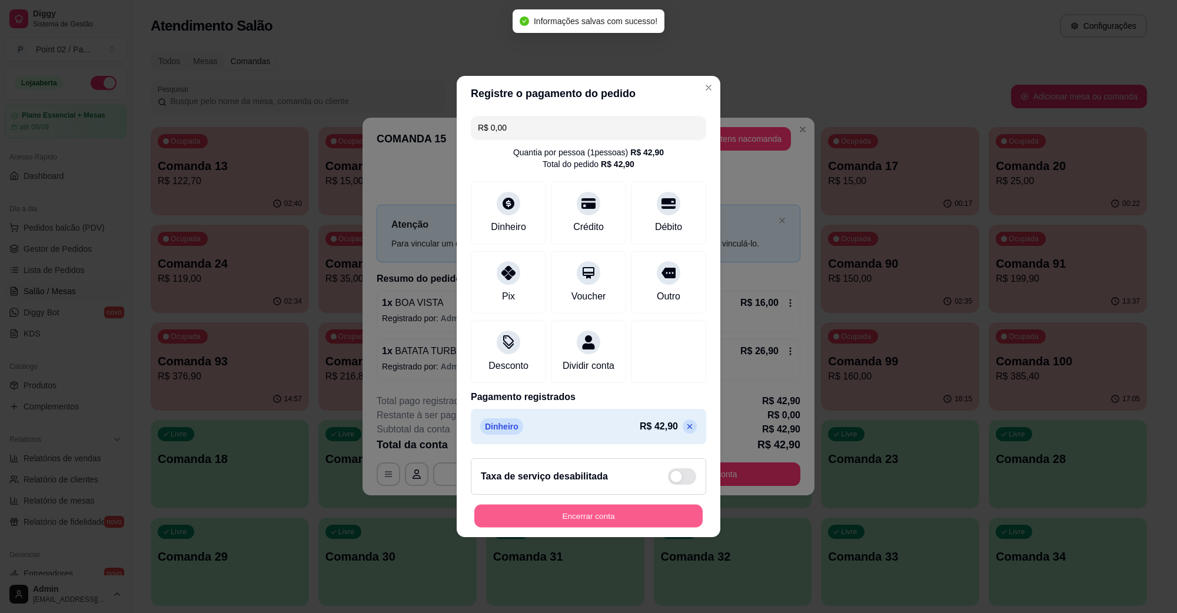
click at [614, 516] on button "Encerrar conta" at bounding box center [588, 516] width 228 height 23
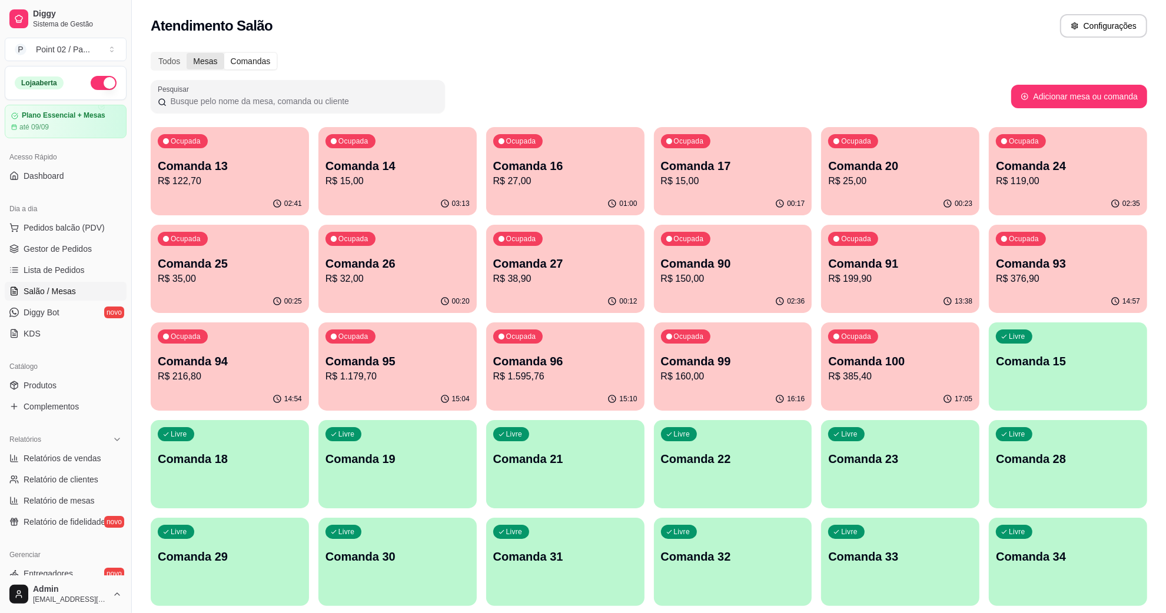
click at [195, 59] on div "Mesas" at bounding box center [205, 61] width 37 height 16
click at [187, 53] on input "Mesas" at bounding box center [187, 53] width 0 height 0
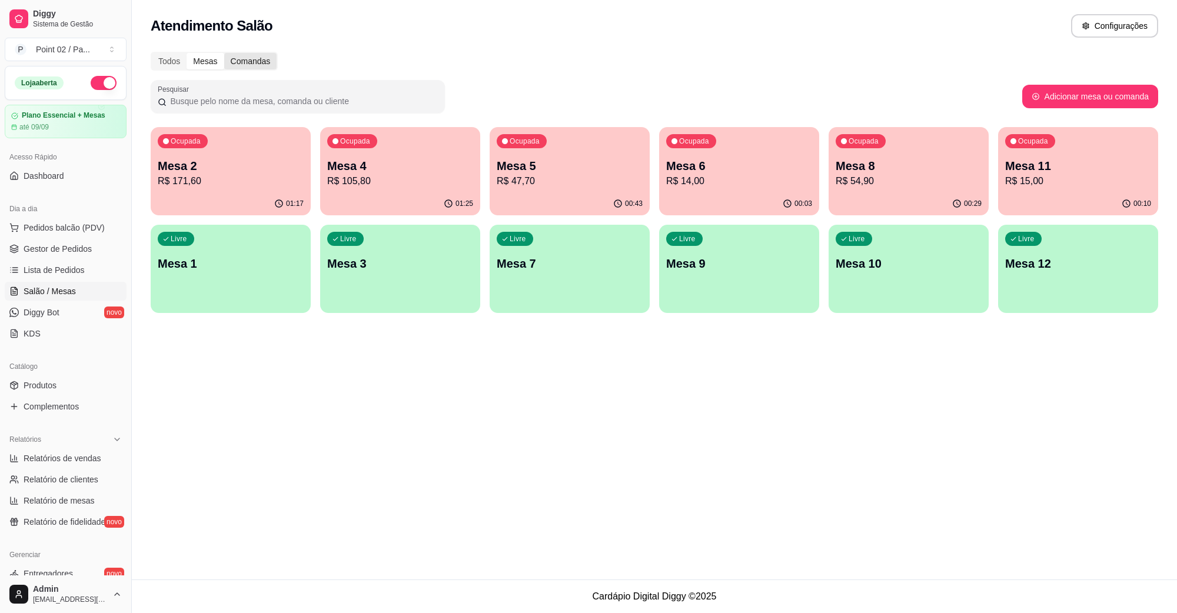
click at [232, 62] on div "Comandas" at bounding box center [250, 61] width 53 height 16
click at [224, 53] on input "Comandas" at bounding box center [224, 53] width 0 height 0
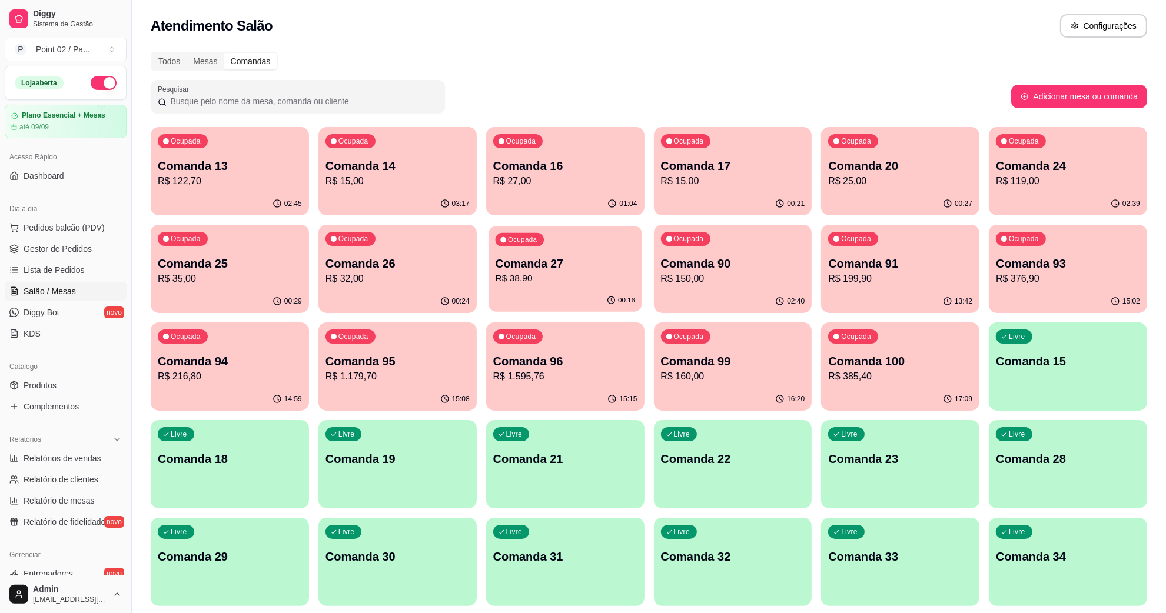
click at [593, 262] on p "Comanda 27" at bounding box center [564, 264] width 139 height 16
click at [440, 272] on p "R$ 32,00" at bounding box center [397, 279] width 144 height 14
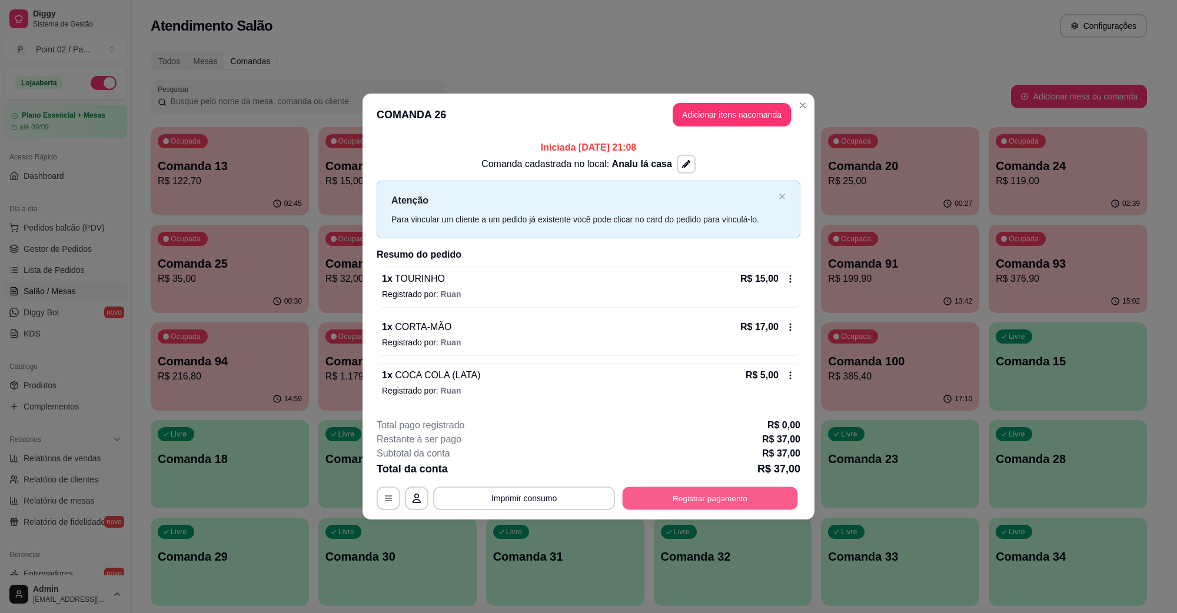
click at [718, 495] on button "Registrar pagamento" at bounding box center [710, 498] width 175 height 23
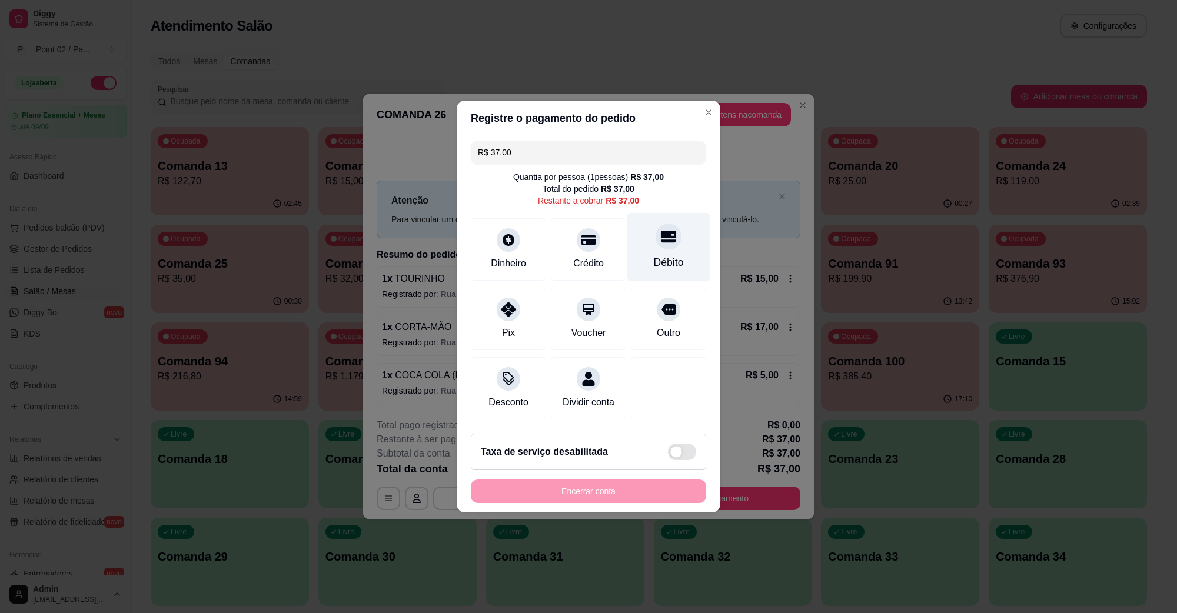
click at [656, 232] on div at bounding box center [669, 237] width 26 height 26
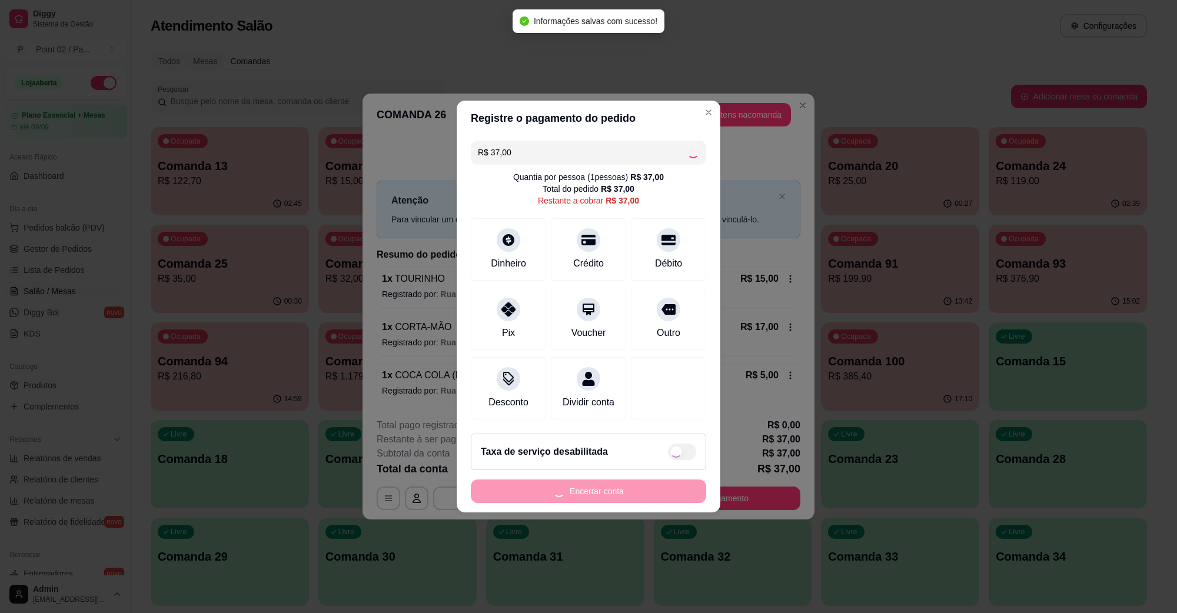
type input "R$ 0,00"
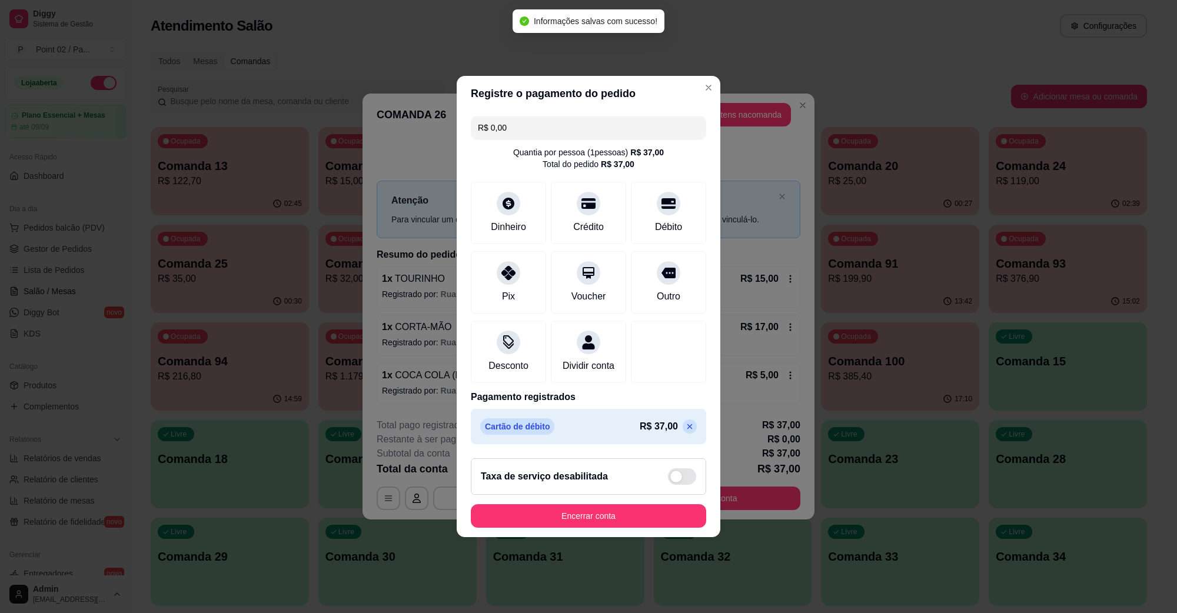
click at [622, 528] on button "Encerrar conta" at bounding box center [588, 516] width 235 height 24
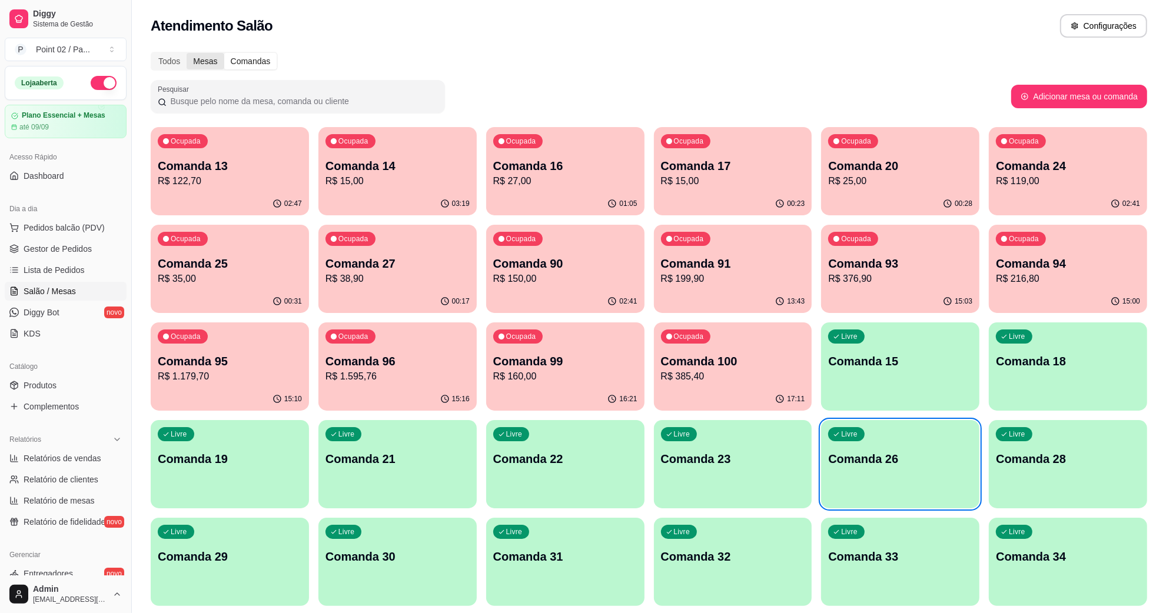
click at [205, 60] on div "Mesas" at bounding box center [205, 61] width 37 height 16
click at [187, 53] on input "Mesas" at bounding box center [187, 53] width 0 height 0
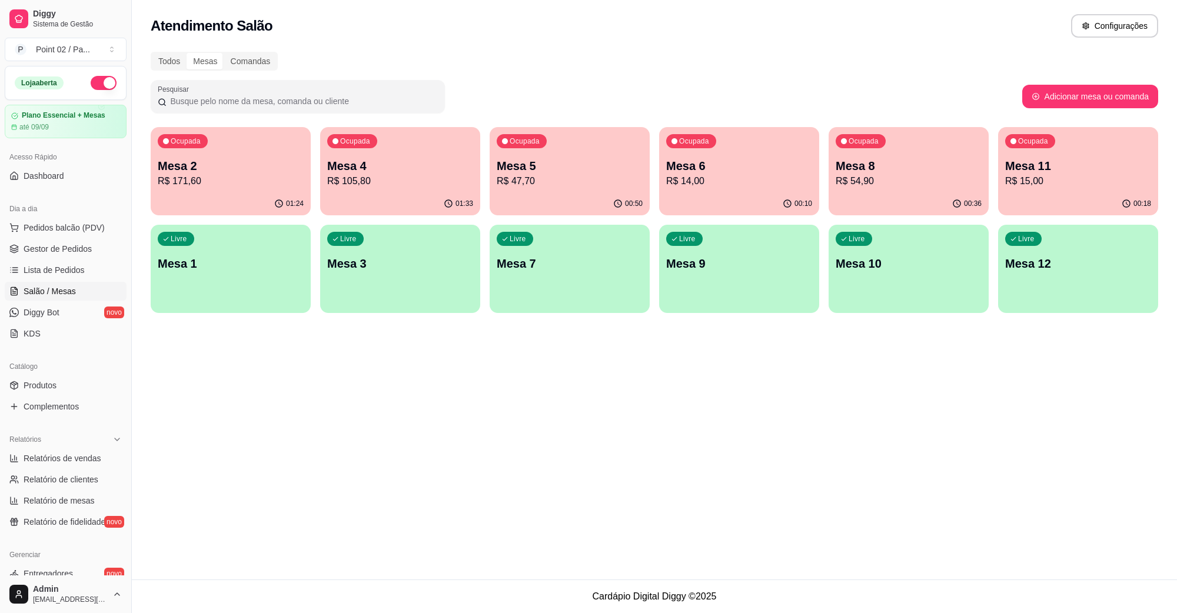
click at [251, 165] on p "Mesa 2" at bounding box center [231, 166] width 146 height 16
click at [254, 59] on div "Comandas" at bounding box center [250, 61] width 53 height 16
click at [224, 53] on input "Comandas" at bounding box center [224, 53] width 0 height 0
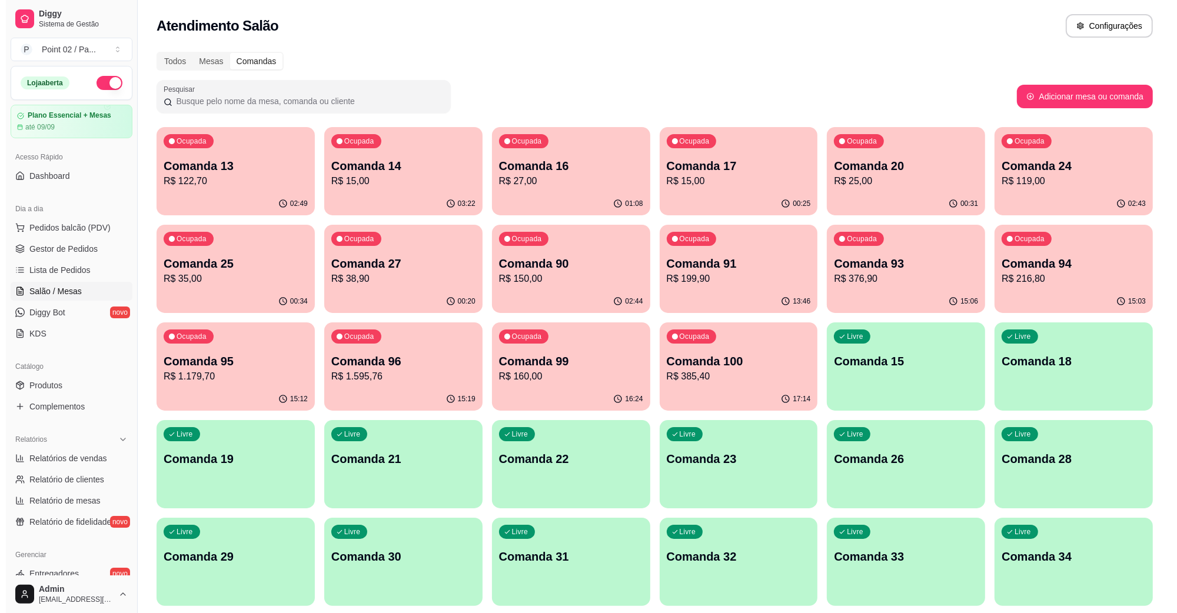
scroll to position [74, 0]
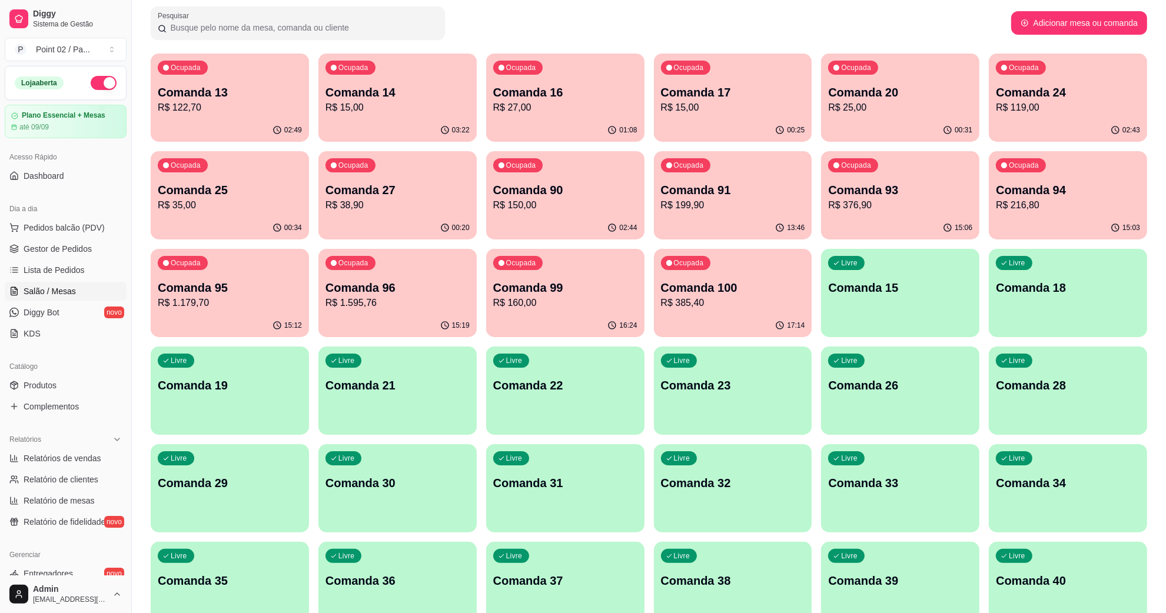
click at [946, 301] on div "Livre Comanda 15" at bounding box center [900, 286] width 158 height 74
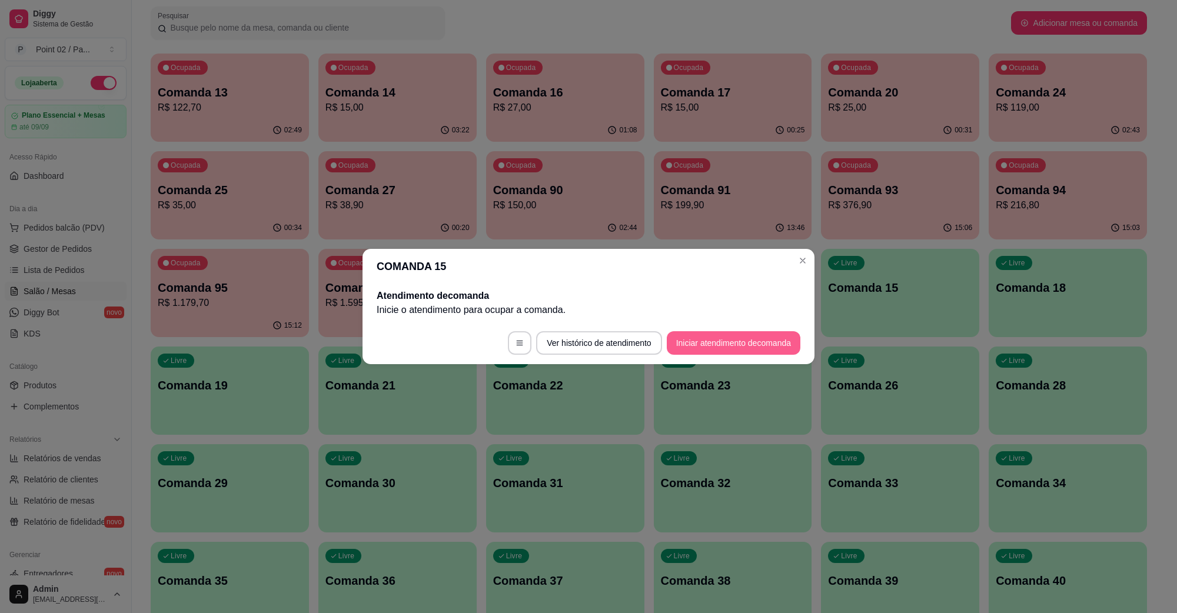
click at [706, 334] on button "Iniciar atendimento de comanda" at bounding box center [734, 343] width 134 height 24
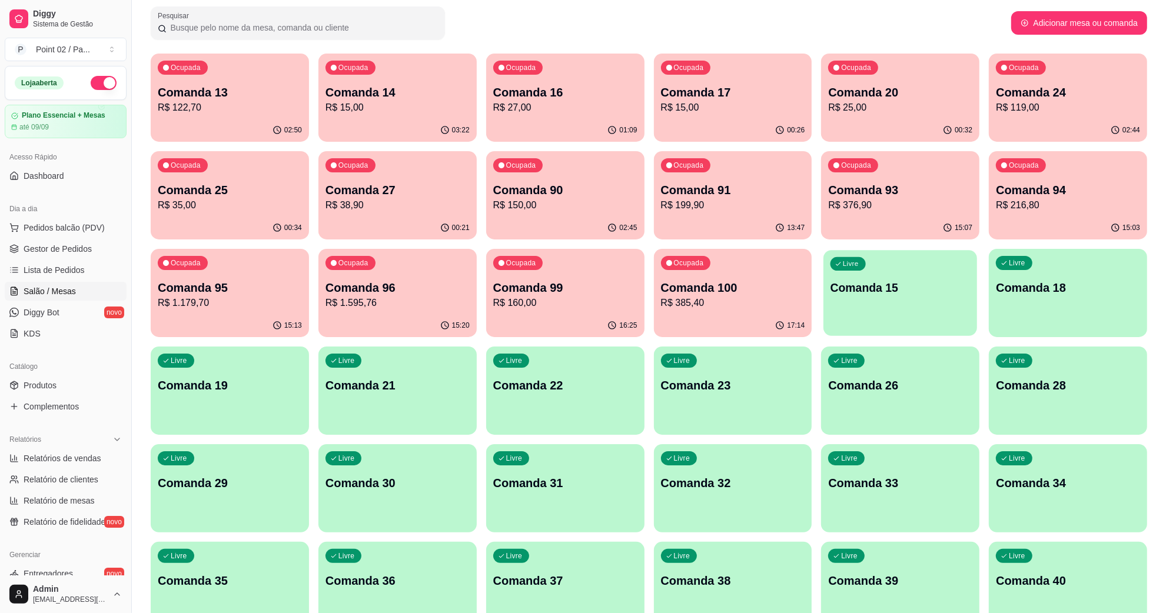
click at [899, 304] on div "Livre Comanda 15" at bounding box center [900, 286] width 154 height 72
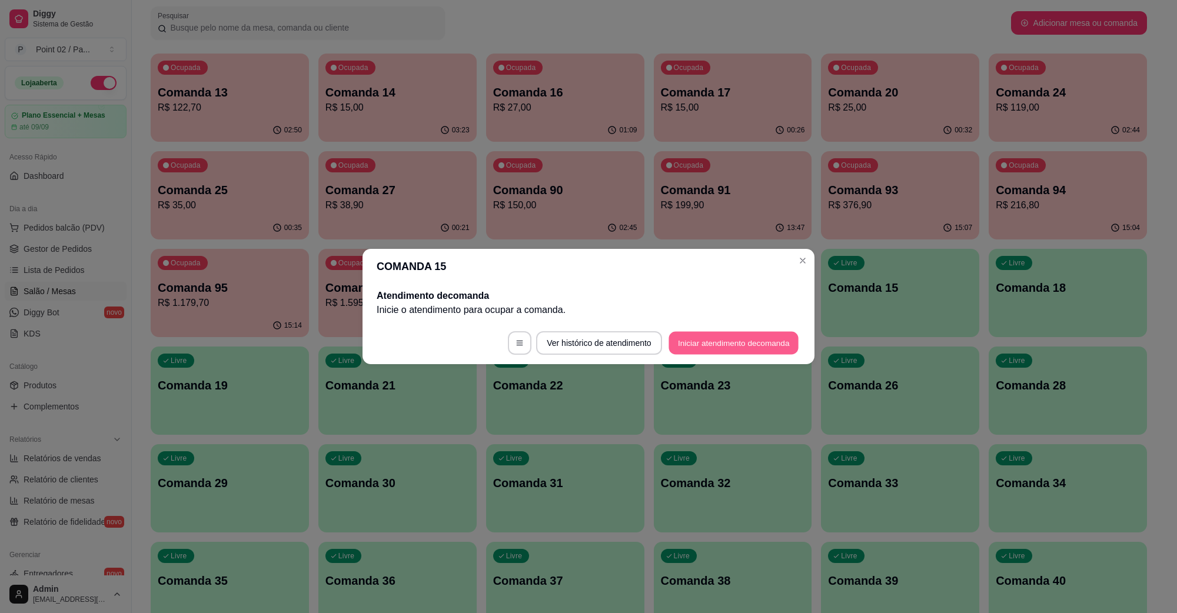
click at [755, 334] on button "Iniciar atendimento de comanda" at bounding box center [734, 343] width 130 height 23
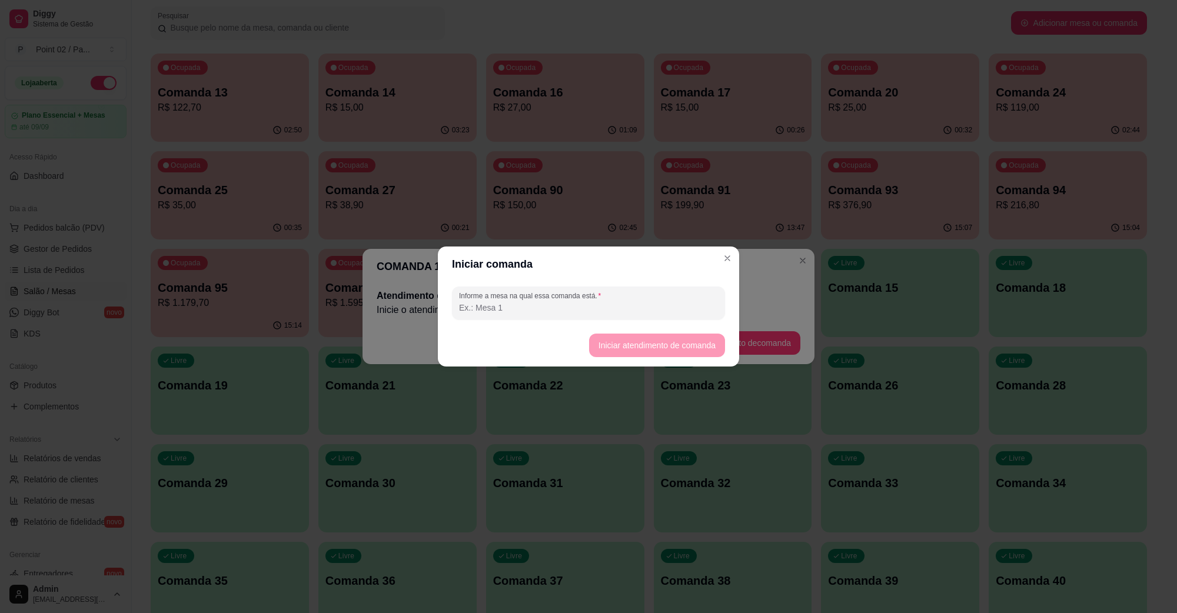
click at [613, 315] on div at bounding box center [588, 303] width 259 height 24
type input "[PERSON_NAME]"
click at [644, 348] on button "Iniciar atendimento de comanda" at bounding box center [657, 346] width 136 height 24
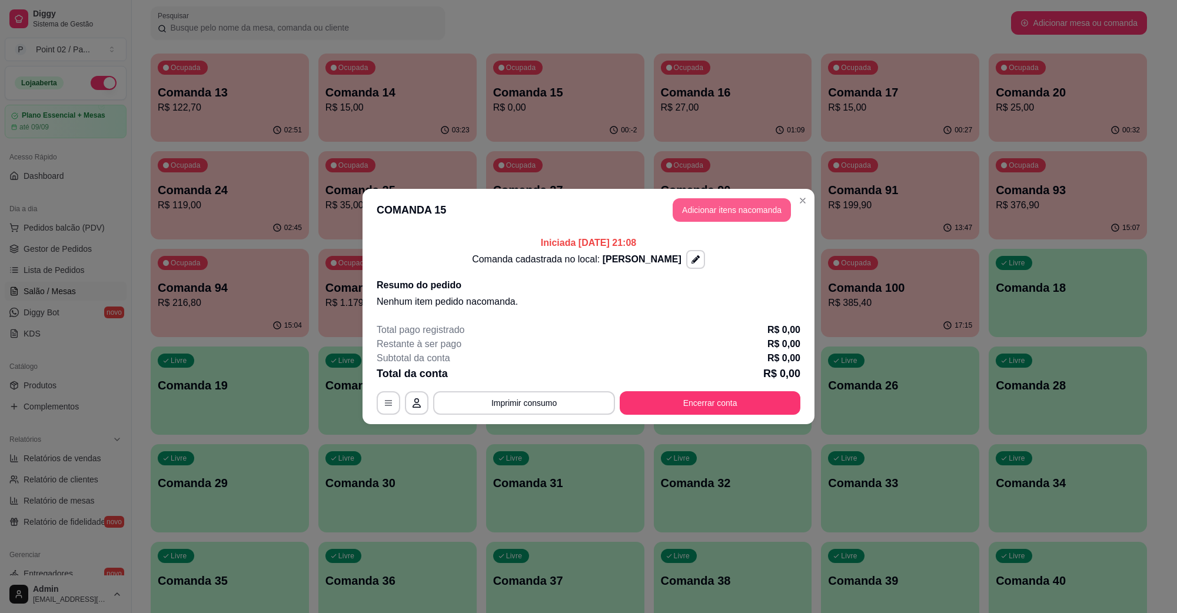
click at [760, 205] on button "Adicionar itens na comanda" at bounding box center [732, 210] width 118 height 24
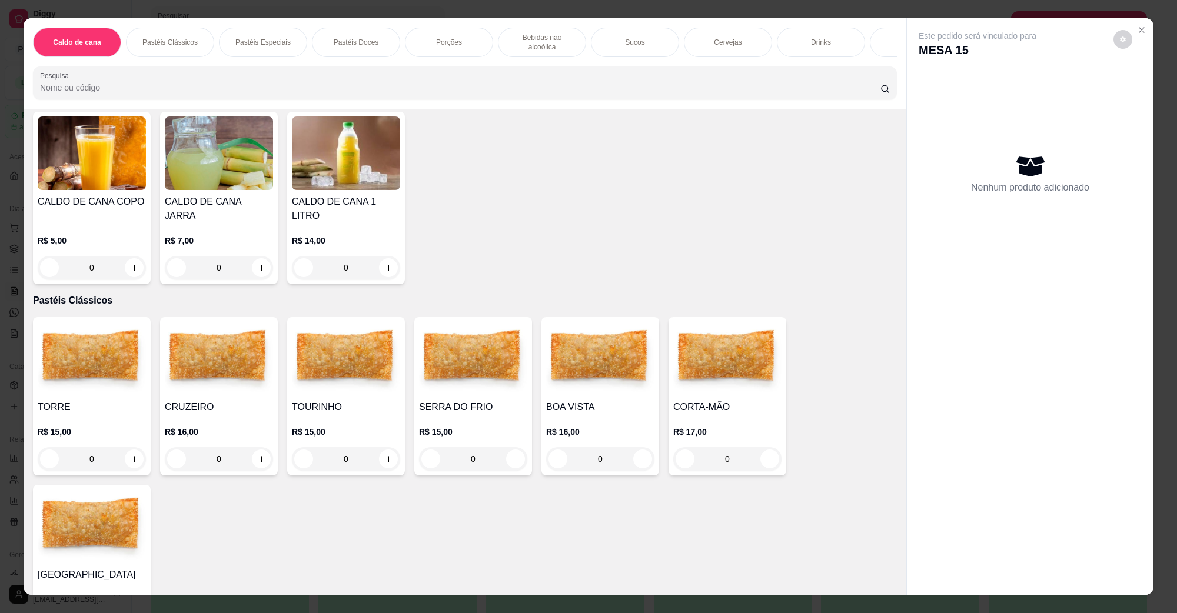
click at [233, 358] on img at bounding box center [219, 359] width 108 height 74
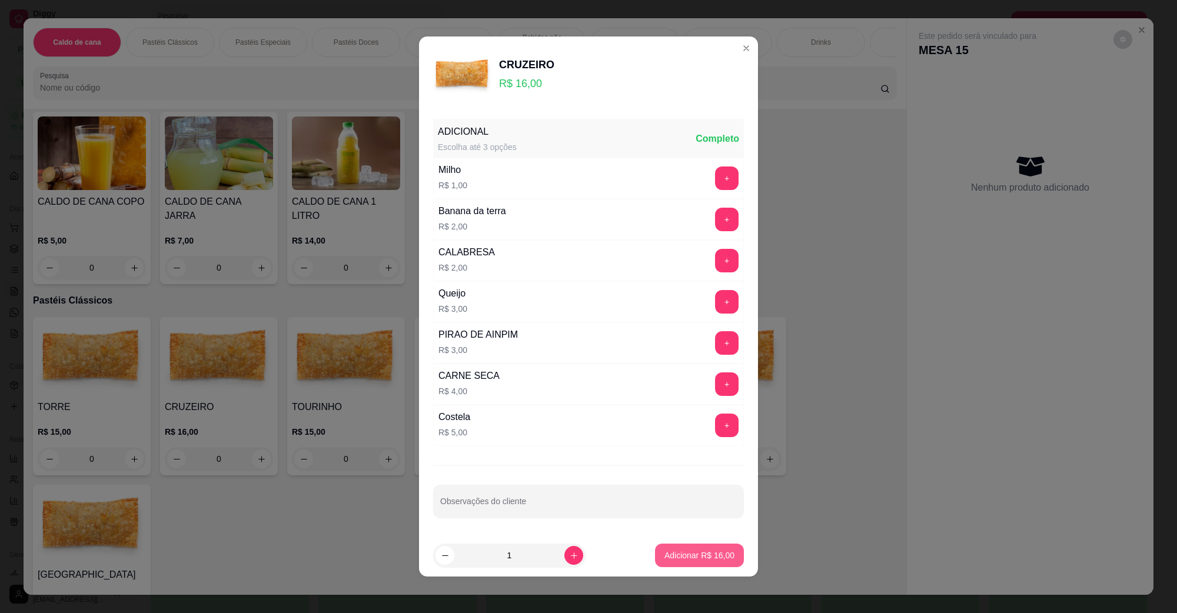
click at [655, 549] on button "Adicionar R$ 16,00" at bounding box center [699, 556] width 89 height 24
type input "1"
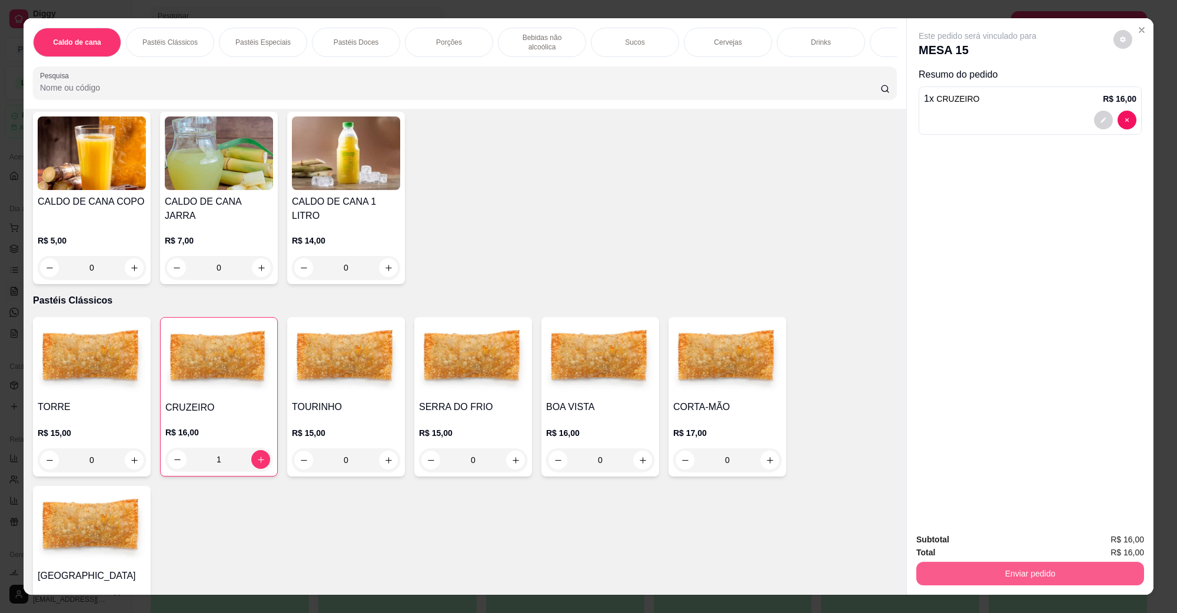
click at [1002, 579] on button "Enviar pedido" at bounding box center [1030, 574] width 228 height 24
click at [987, 546] on button "Não registrar e enviar pedido" at bounding box center [990, 545] width 122 height 22
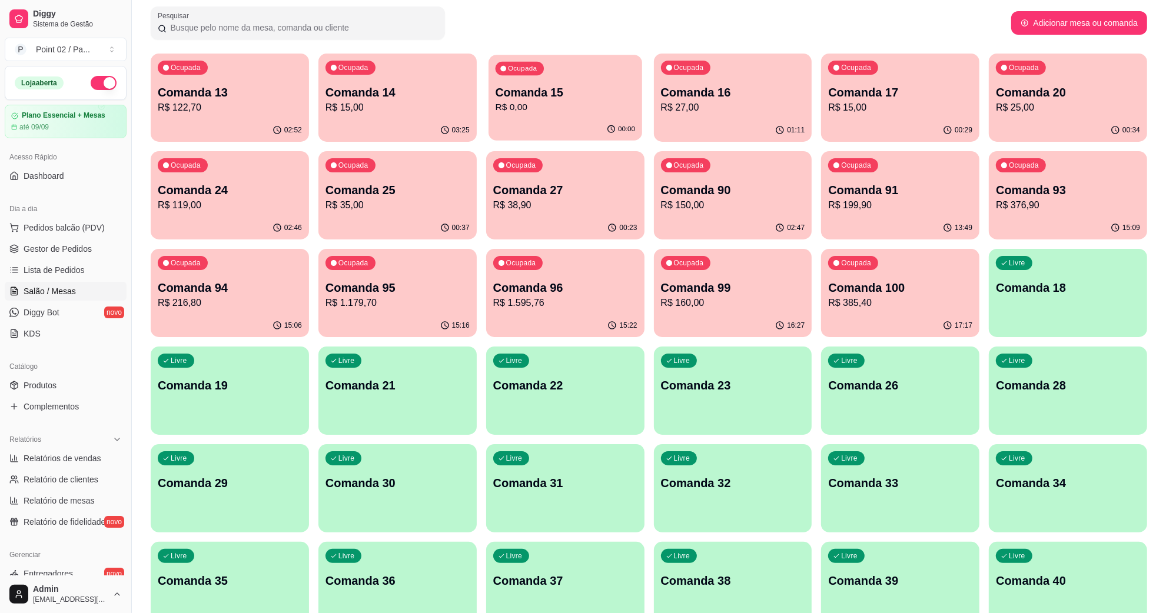
click at [604, 85] on p "Comanda 15" at bounding box center [564, 93] width 139 height 16
click at [446, 102] on p "R$ 15,00" at bounding box center [397, 108] width 144 height 14
click at [583, 105] on p "R$ 16,00" at bounding box center [565, 108] width 144 height 14
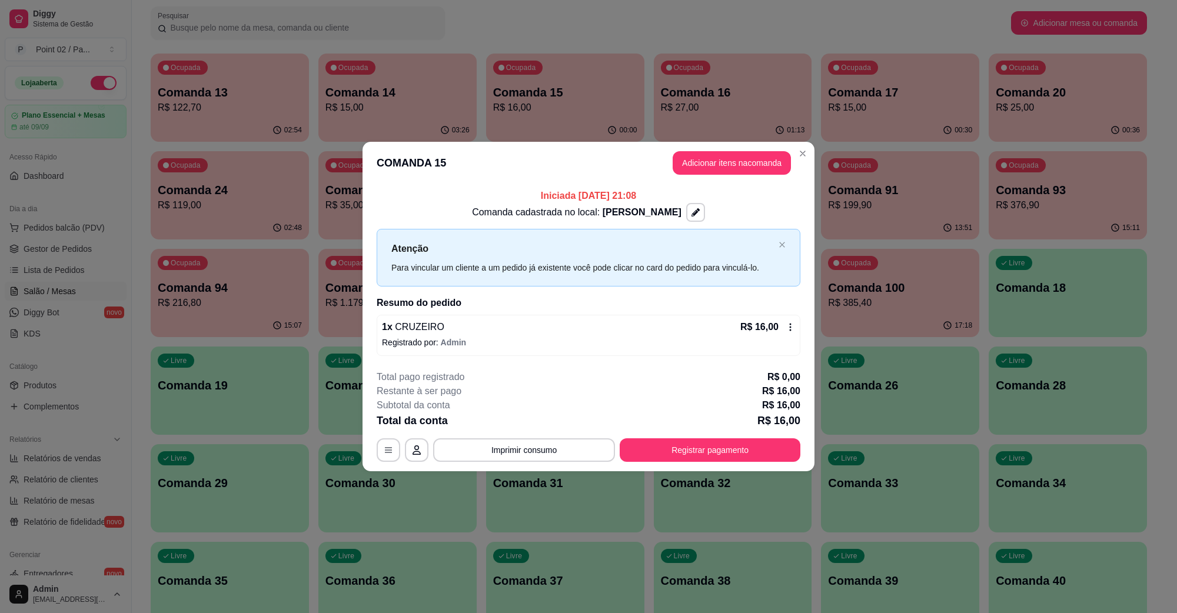
click at [805, 142] on header "COMANDA 15 Adicionar itens na comanda" at bounding box center [589, 163] width 452 height 42
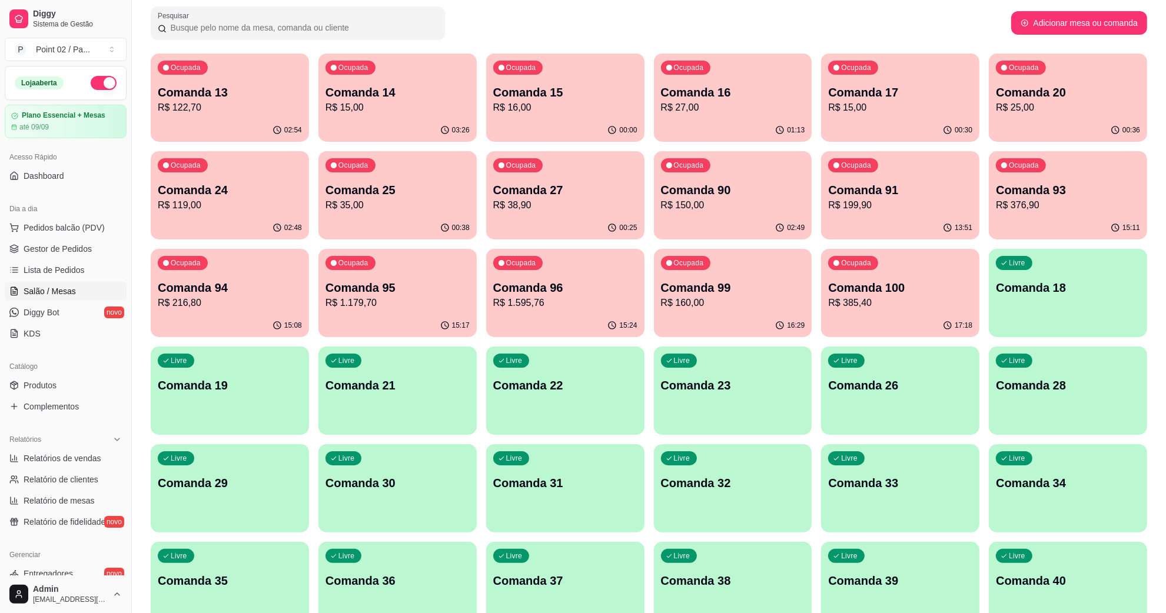
click at [854, 115] on div "Ocupada Comanda 17 R$ 15,00" at bounding box center [900, 86] width 158 height 65
click at [899, 109] on p "R$ 15,00" at bounding box center [900, 108] width 144 height 14
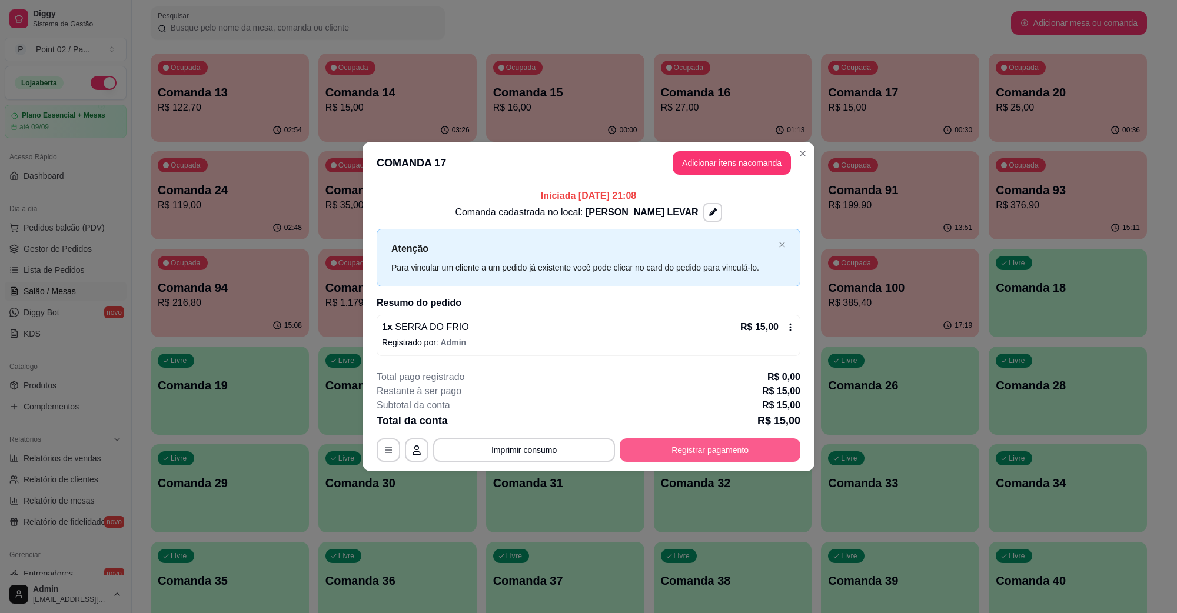
click at [702, 449] on button "Registrar pagamento" at bounding box center [710, 450] width 181 height 24
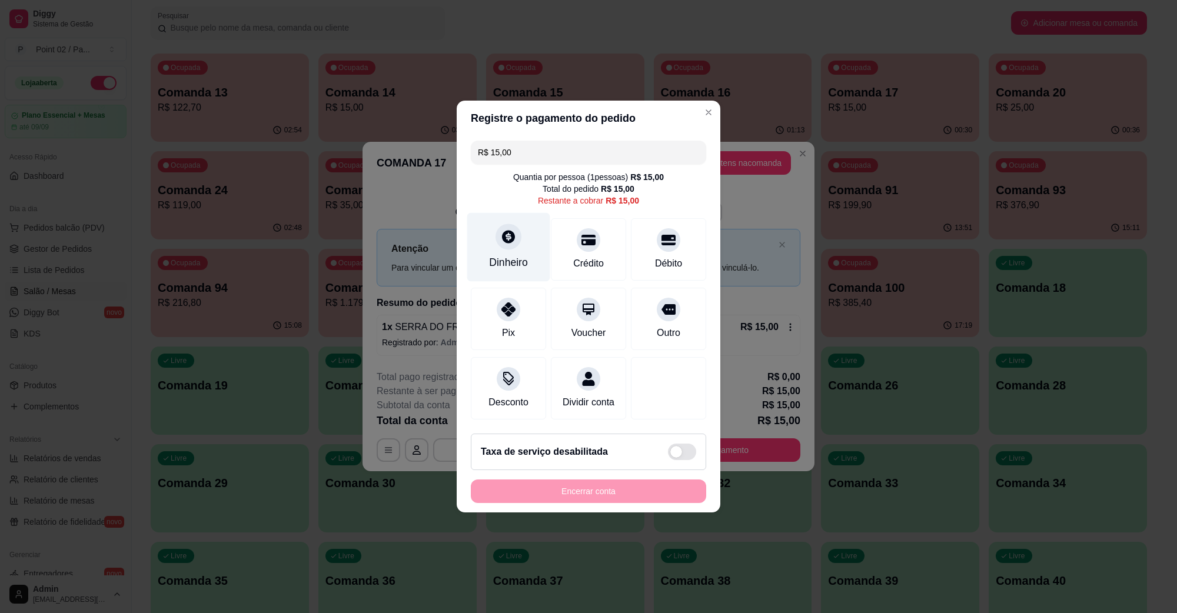
click at [502, 234] on icon at bounding box center [508, 236] width 13 height 13
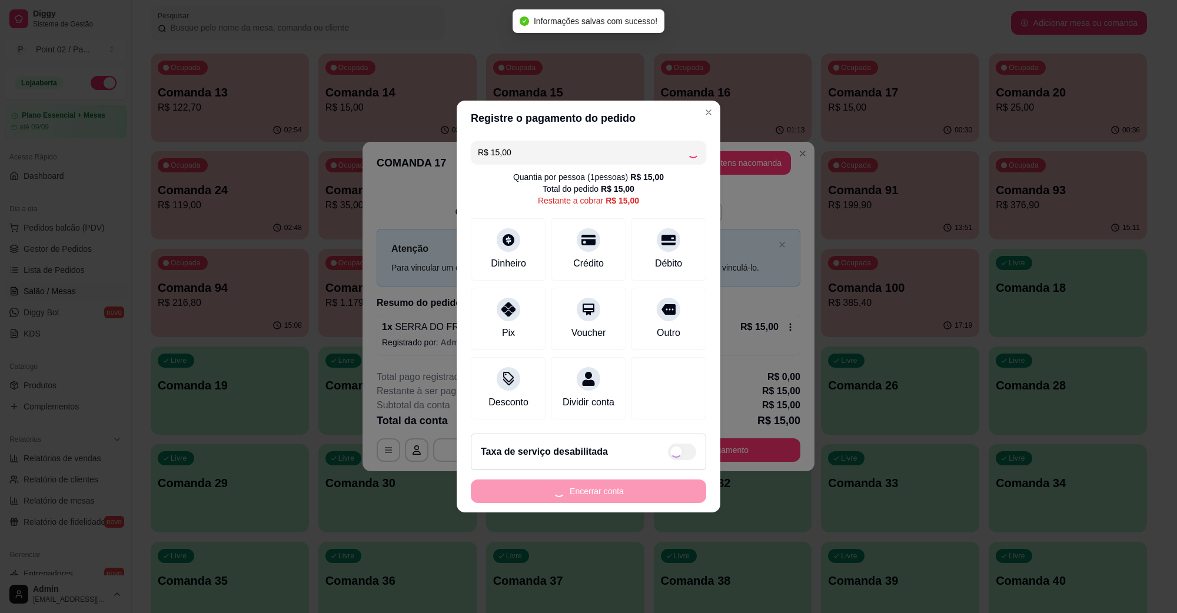
type input "R$ 0,00"
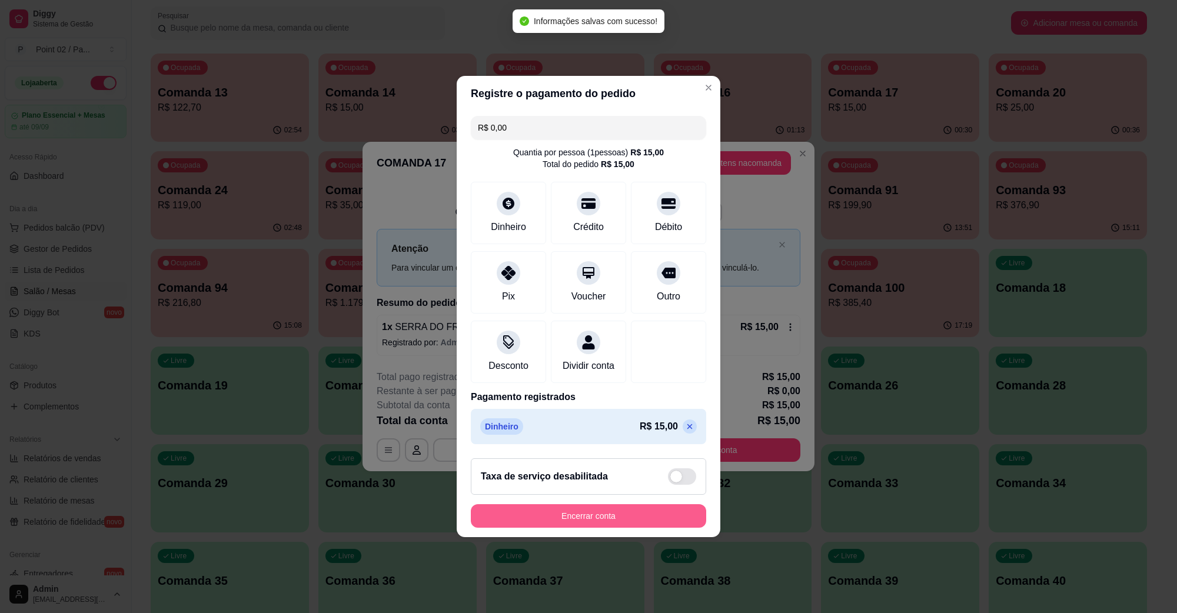
click at [649, 519] on button "Encerrar conta" at bounding box center [588, 516] width 235 height 24
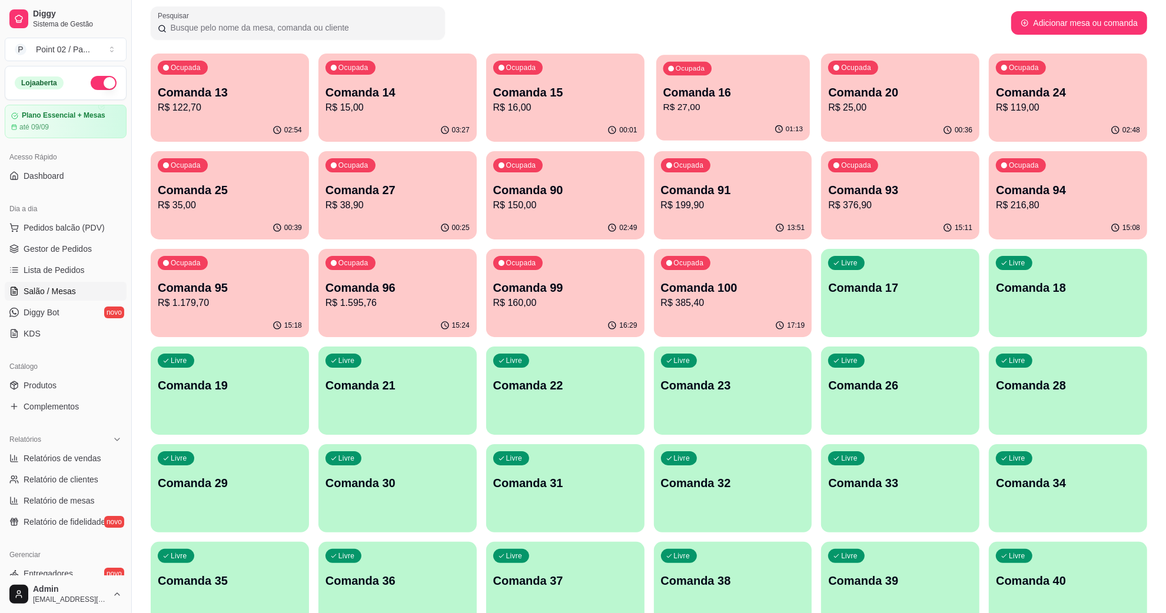
click at [736, 87] on p "Comanda 16" at bounding box center [732, 93] width 139 height 16
click at [543, 97] on p "Comanda 15" at bounding box center [564, 93] width 139 height 16
click at [334, 89] on p "Comanda 14" at bounding box center [397, 92] width 144 height 16
click at [210, 103] on p "R$ 122,70" at bounding box center [230, 108] width 144 height 14
click at [539, 109] on p "R$ 16,00" at bounding box center [564, 108] width 139 height 14
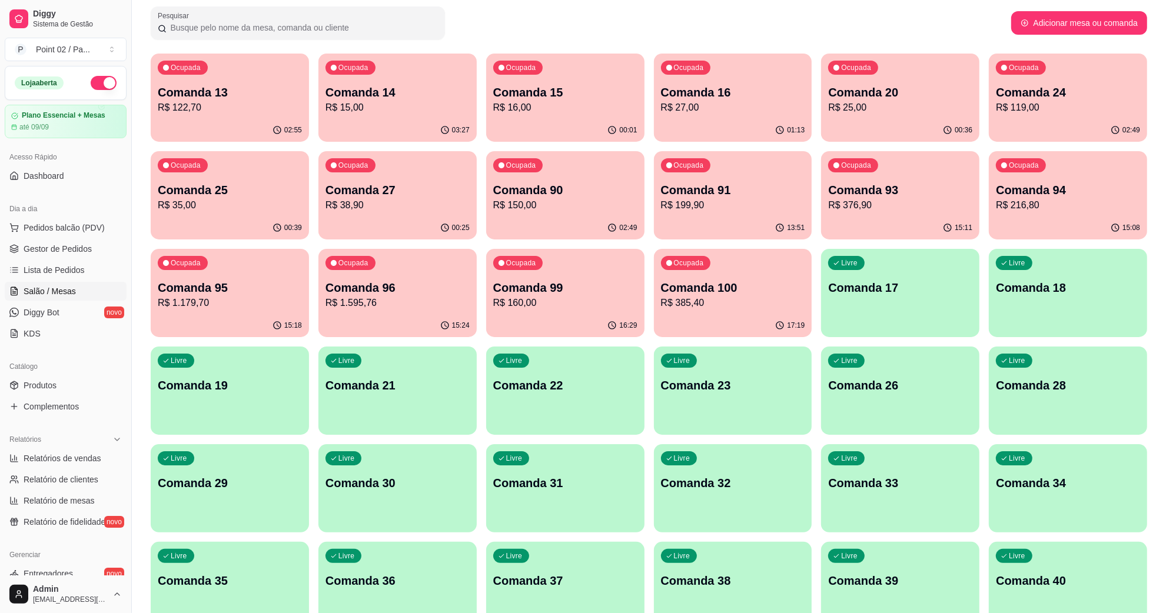
click at [775, 103] on p "R$ 27,00" at bounding box center [733, 108] width 144 height 14
click at [870, 103] on p "R$ 25,00" at bounding box center [900, 108] width 144 height 14
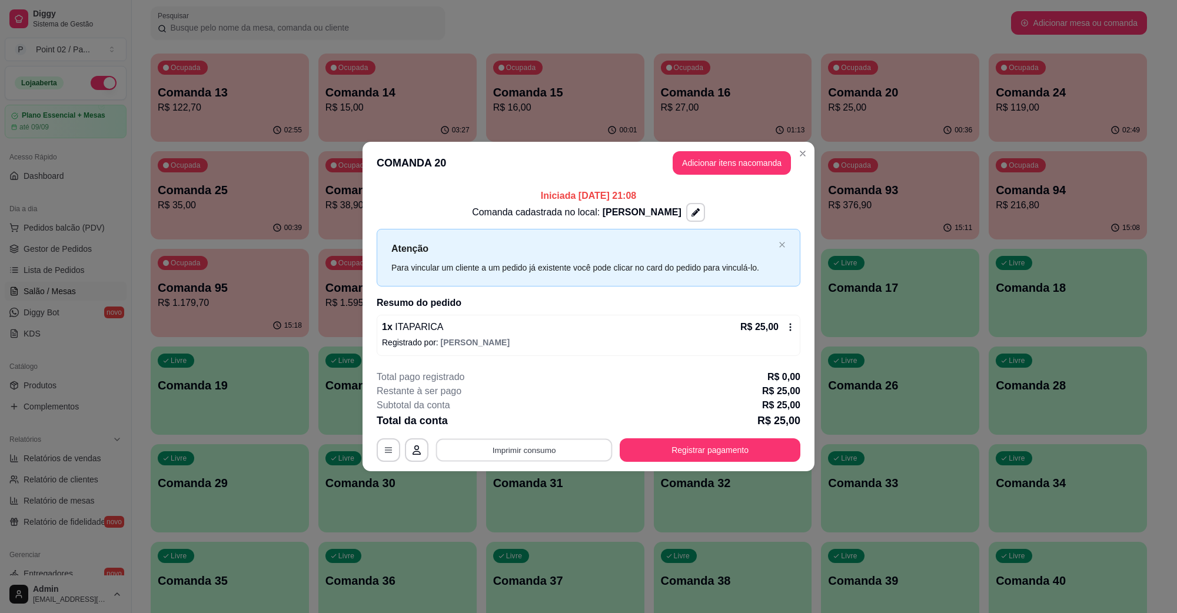
click at [601, 449] on button "Imprimir consumo" at bounding box center [524, 449] width 177 height 23
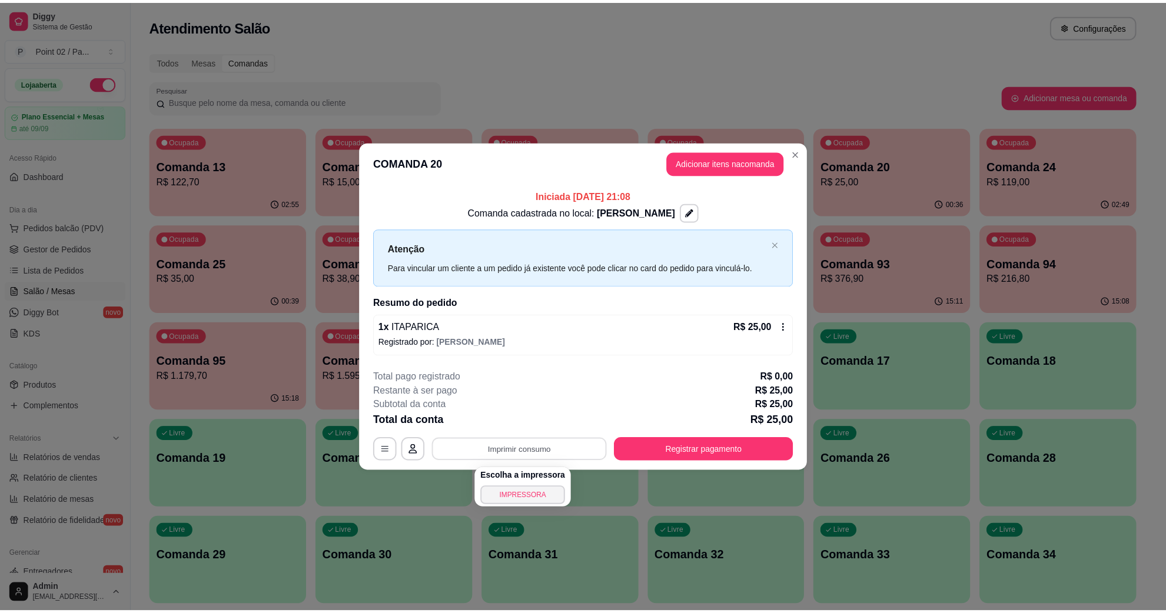
scroll to position [74, 0]
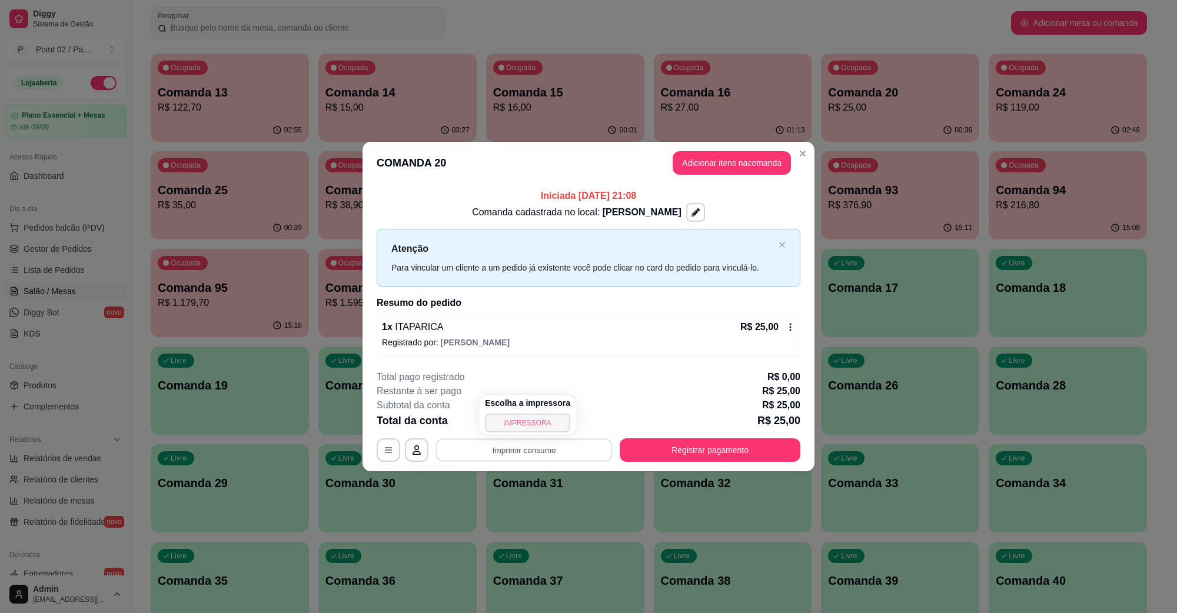
click at [533, 423] on button "IMPRESSORA" at bounding box center [527, 423] width 85 height 19
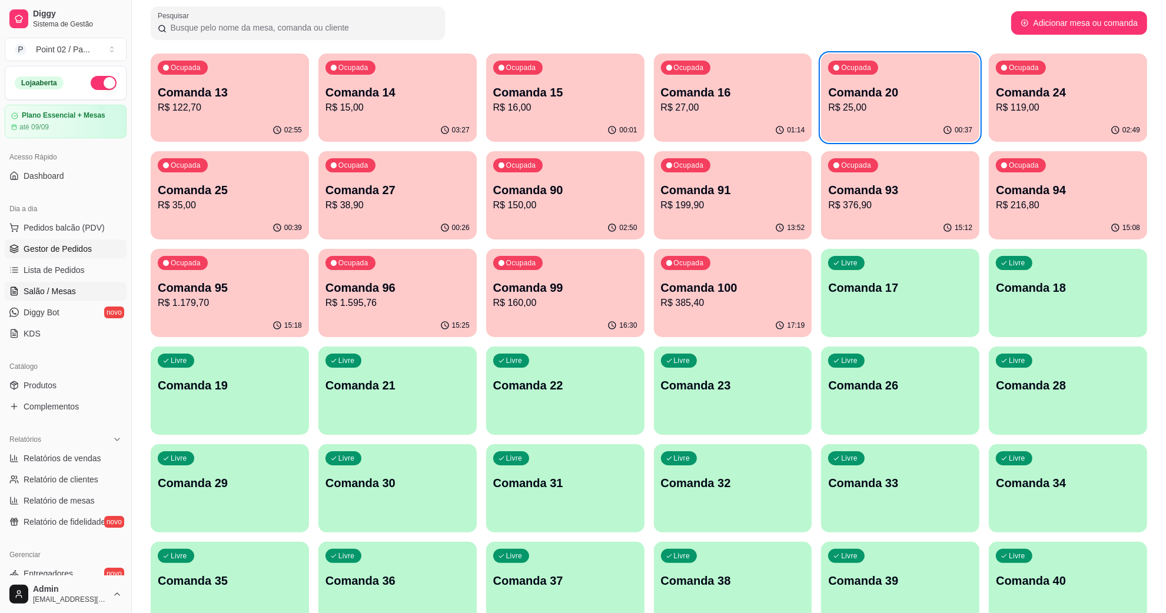
click at [72, 245] on span "Gestor de Pedidos" at bounding box center [58, 249] width 68 height 12
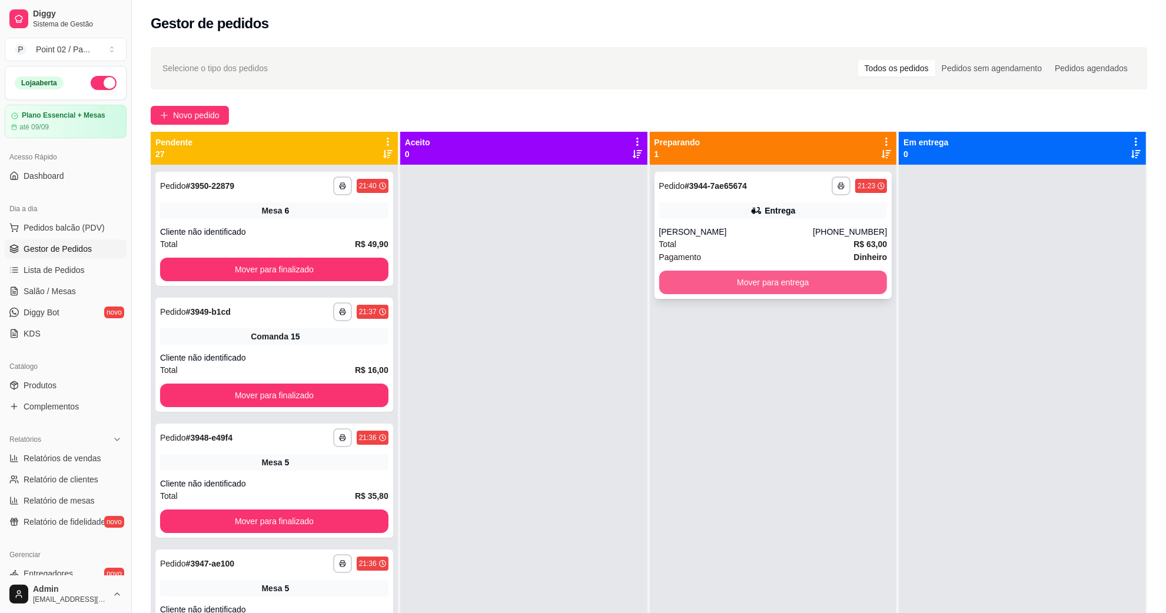
click at [734, 278] on button "Mover para entrega" at bounding box center [773, 283] width 228 height 24
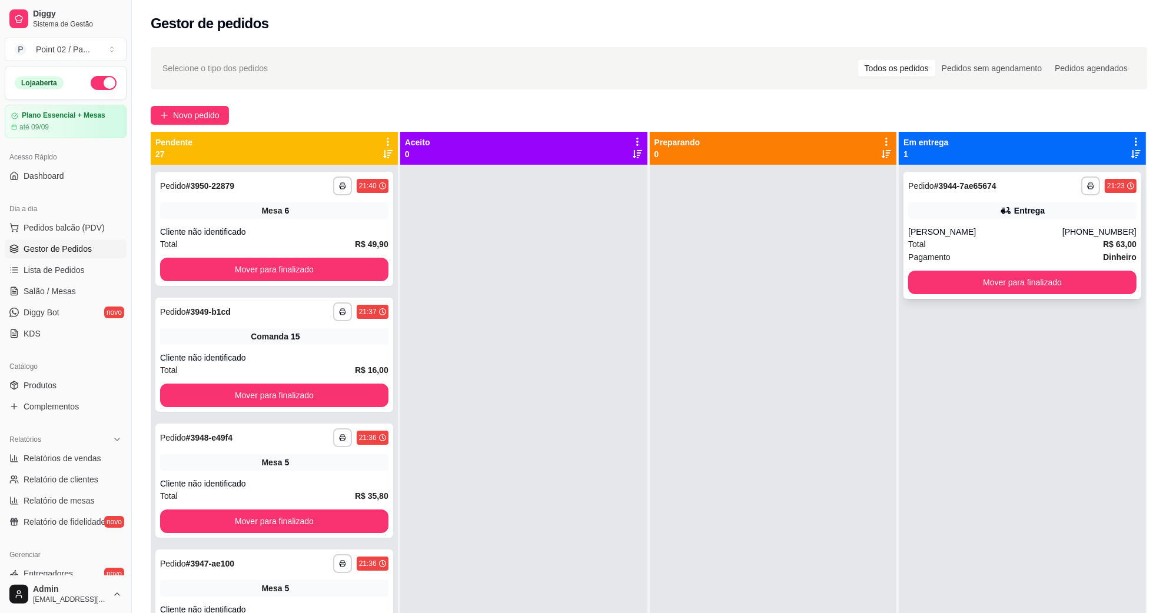
click at [1033, 247] on div "Total R$ 63,00" at bounding box center [1022, 244] width 228 height 13
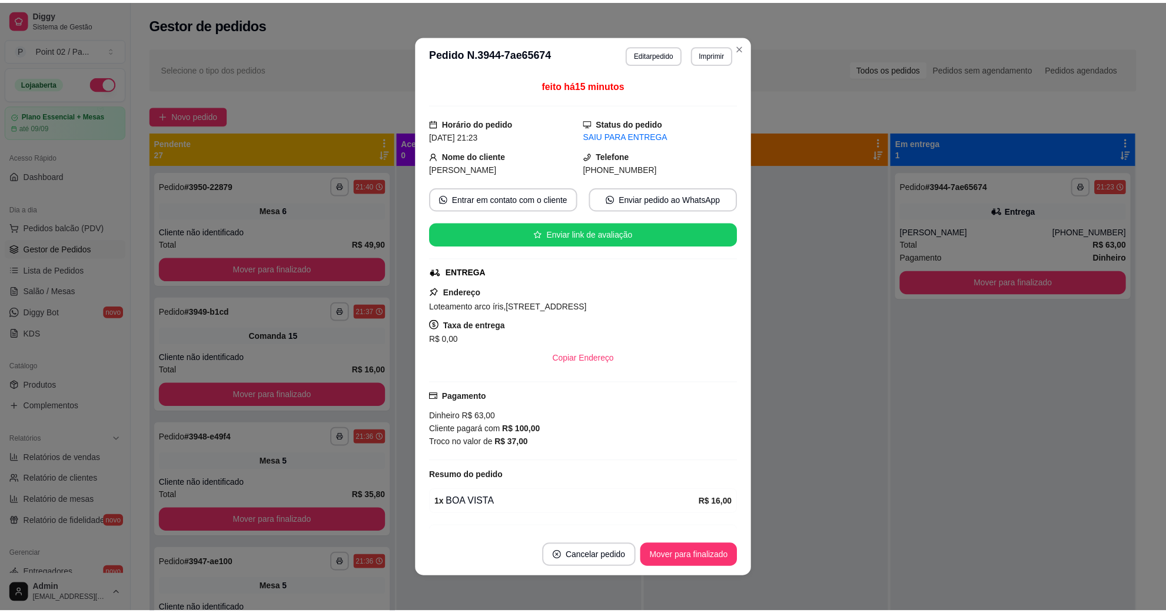
scroll to position [74, 0]
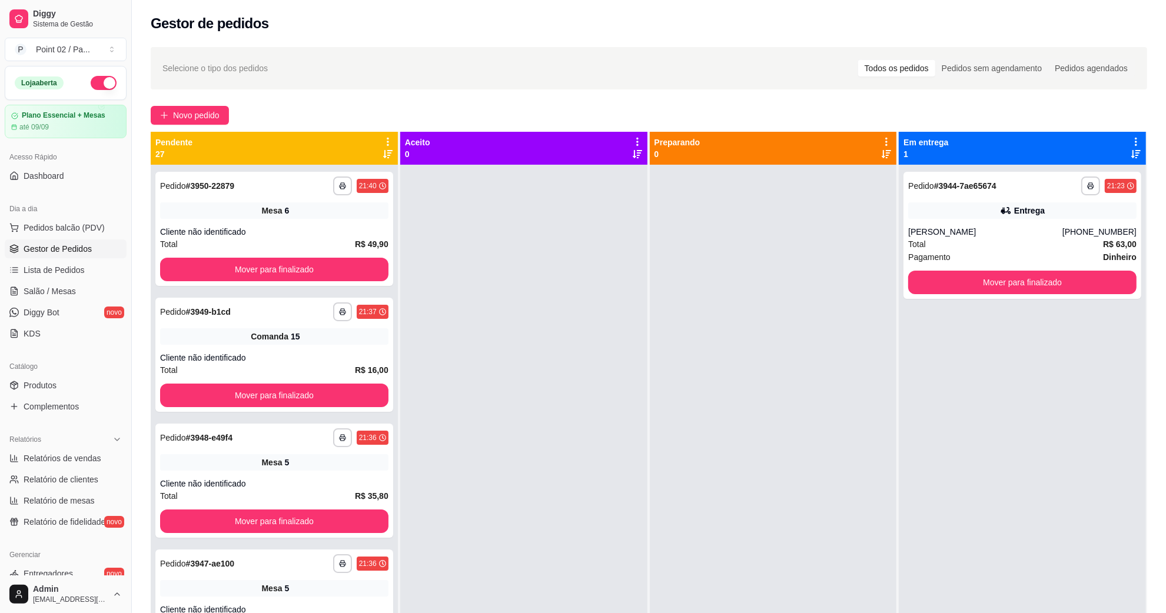
click at [91, 243] on span "Gestor de Pedidos" at bounding box center [58, 249] width 68 height 12
click at [72, 290] on span "Salão / Mesas" at bounding box center [50, 291] width 52 height 12
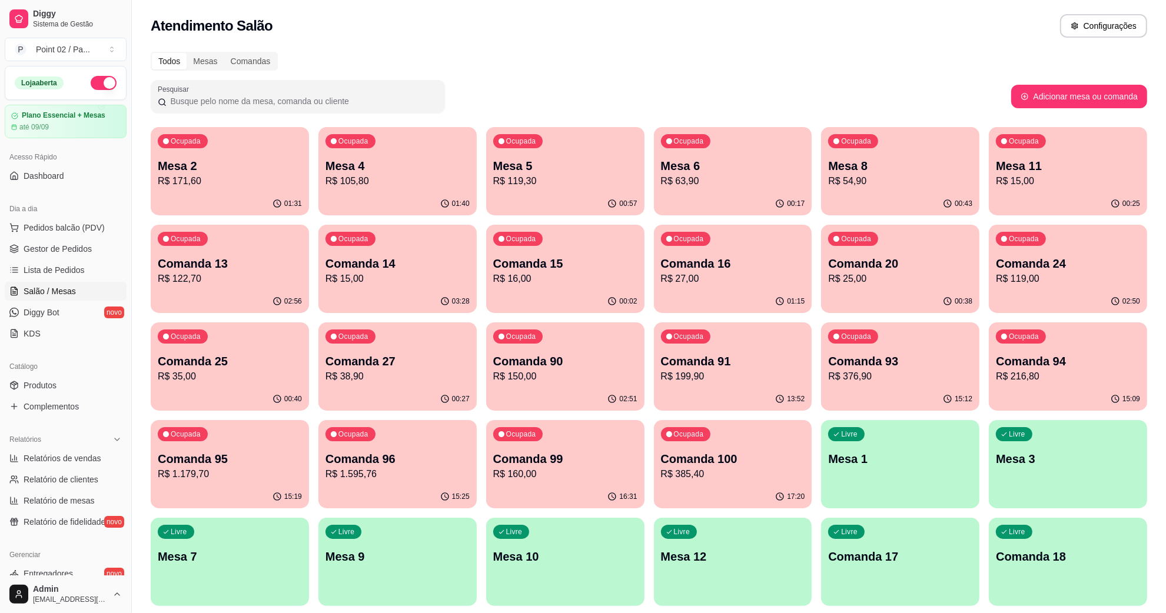
click at [246, 58] on div "Comandas" at bounding box center [250, 61] width 53 height 16
click at [224, 53] on input "Comandas" at bounding box center [224, 53] width 0 height 0
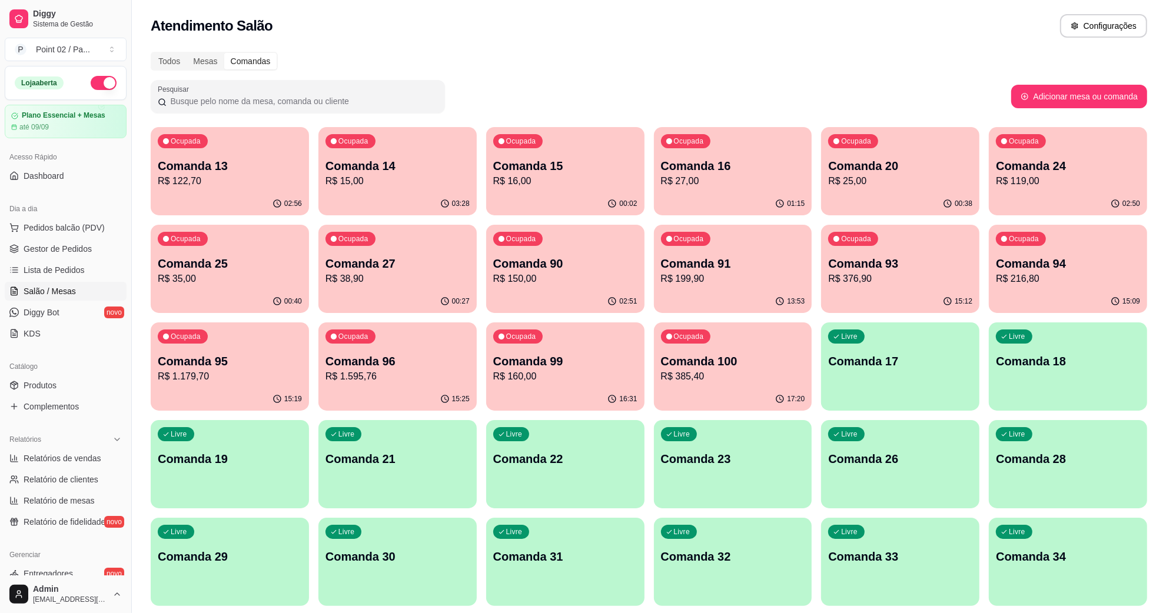
click at [857, 181] on p "R$ 25,00" at bounding box center [900, 181] width 144 height 14
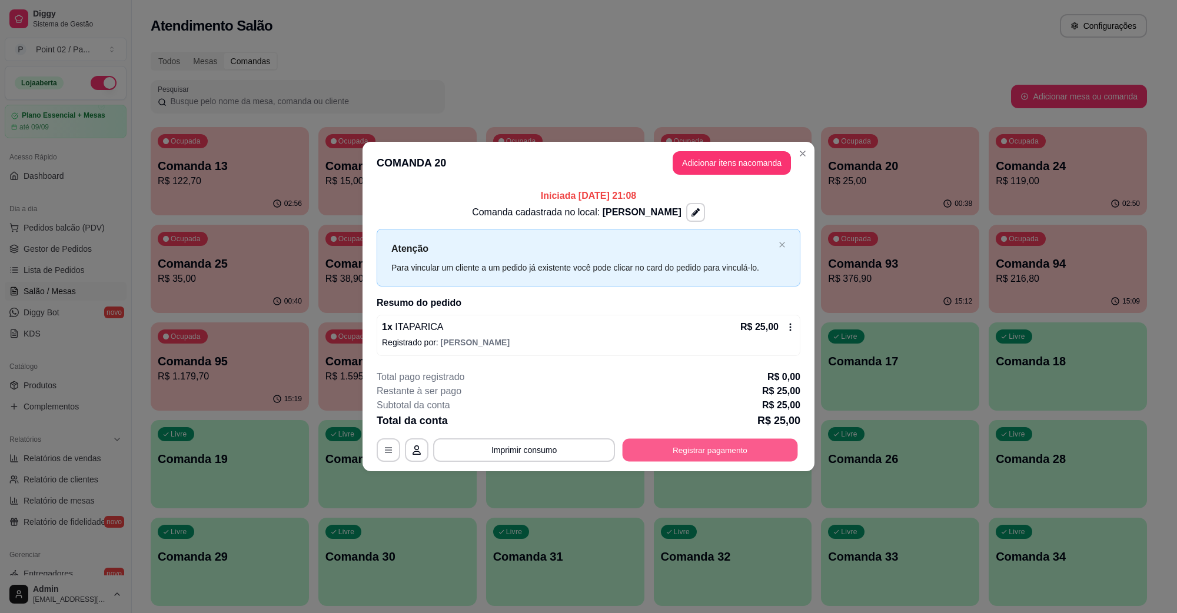
click at [701, 445] on button "Registrar pagamento" at bounding box center [710, 449] width 175 height 23
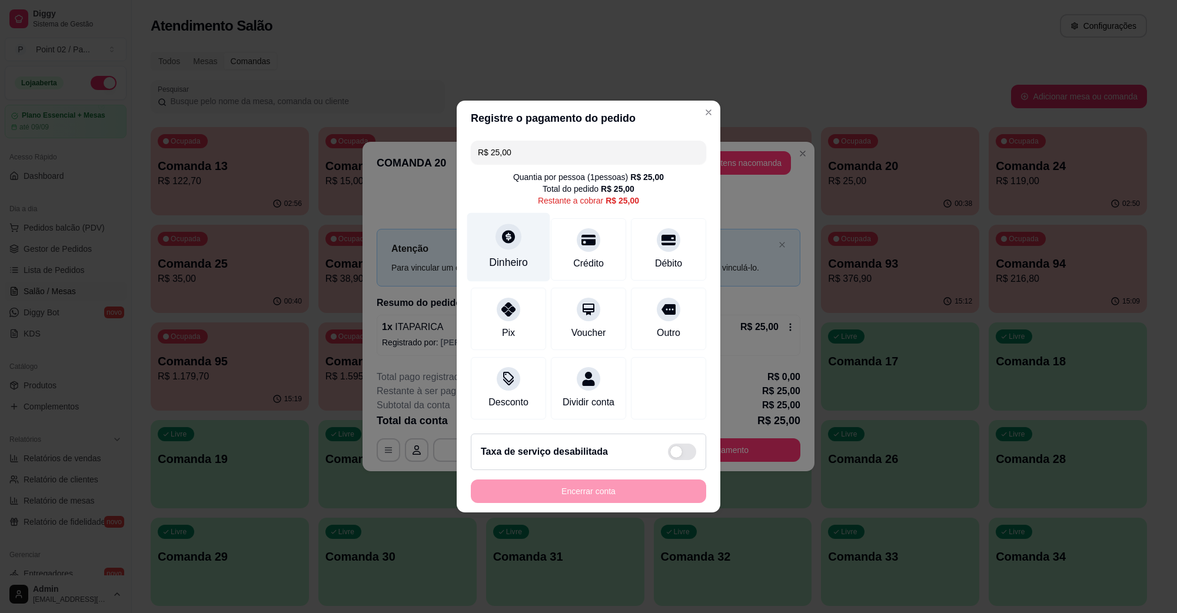
click at [507, 230] on icon at bounding box center [508, 236] width 15 height 15
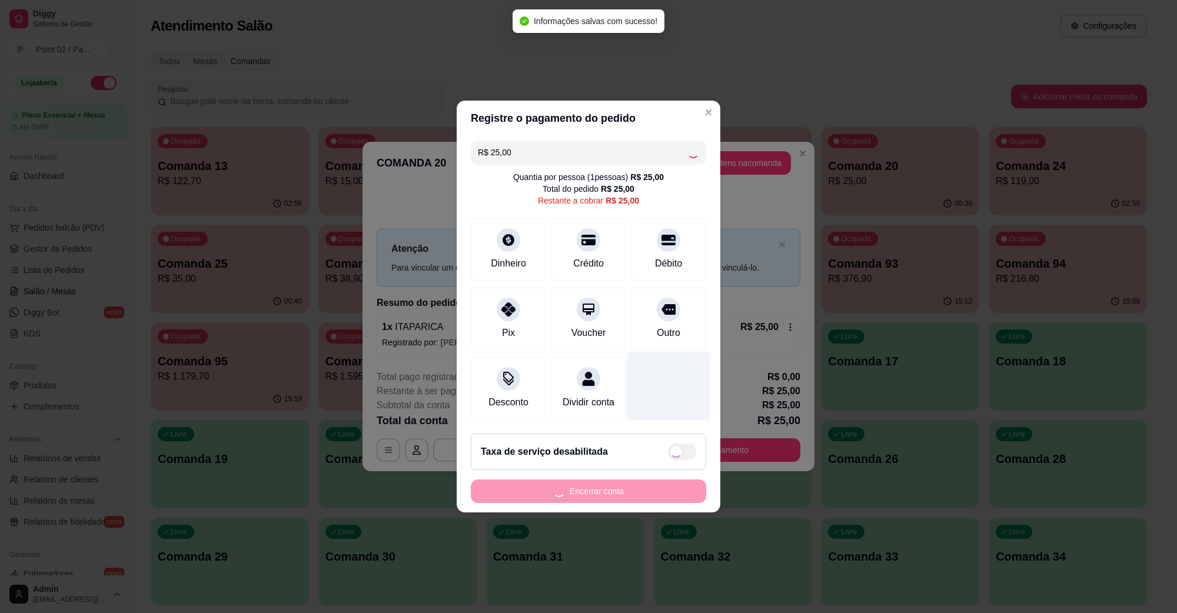
type input "R$ 0,00"
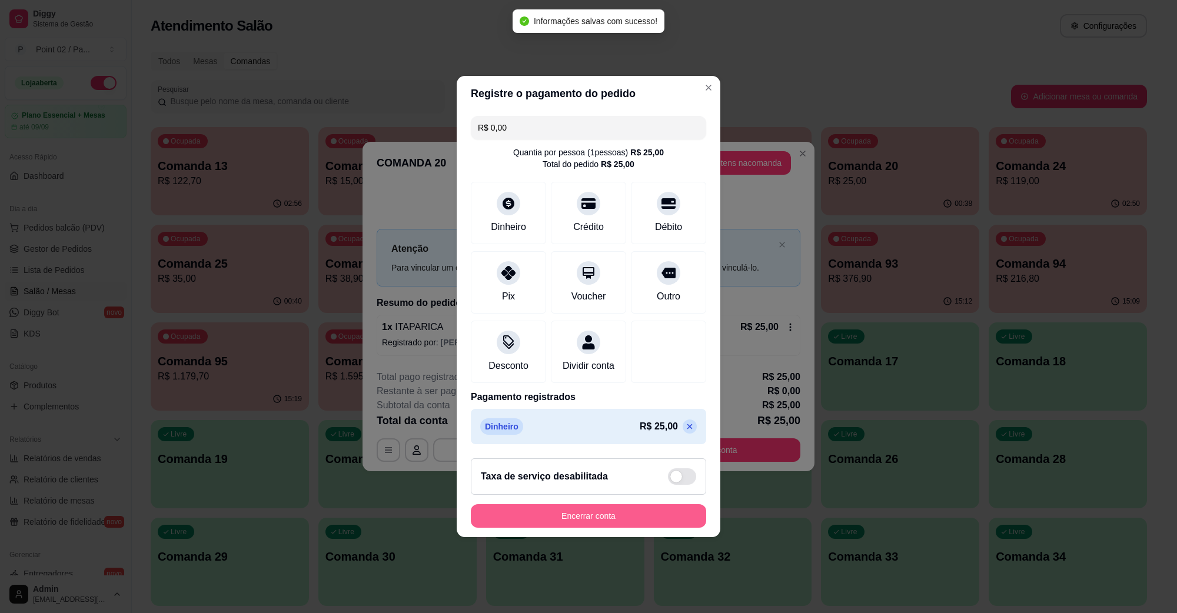
click at [619, 524] on button "Encerrar conta" at bounding box center [588, 516] width 235 height 24
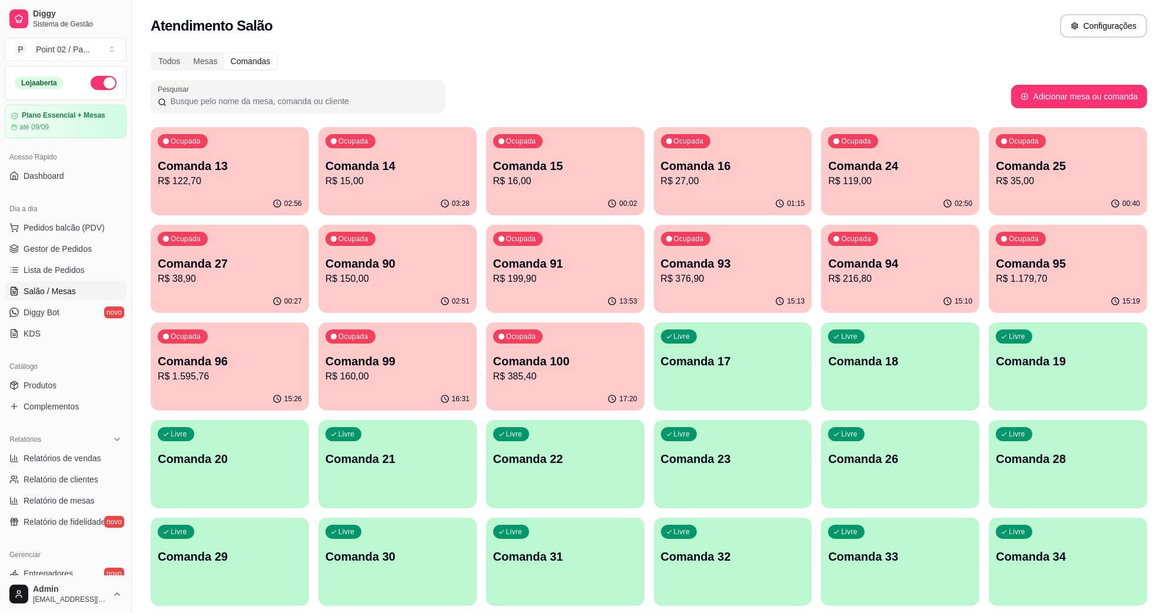
click at [729, 371] on div "Livre Comanda 17" at bounding box center [733, 360] width 158 height 74
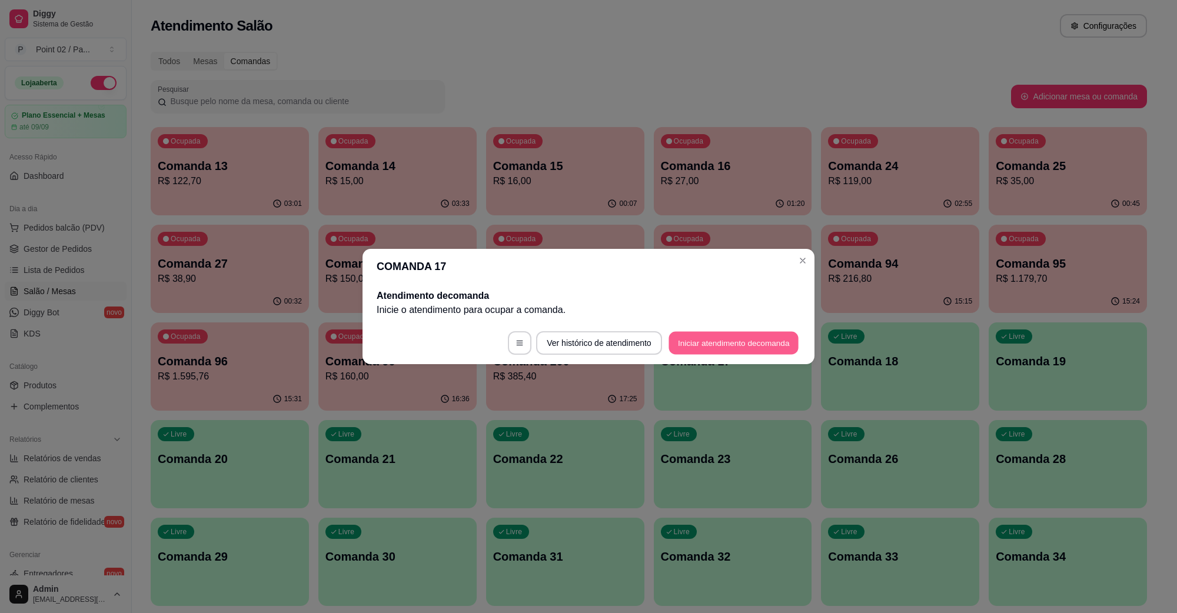
click at [690, 348] on button "Iniciar atendimento de comanda" at bounding box center [734, 343] width 130 height 23
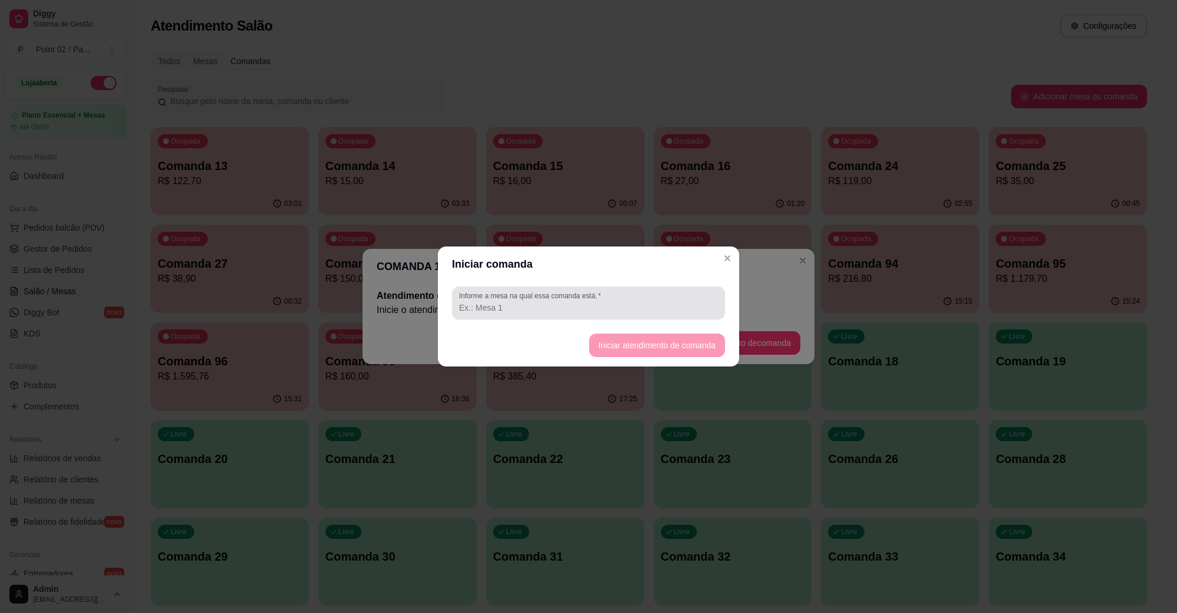
click at [593, 313] on input "Informe a mesa na qual essa comanda está." at bounding box center [588, 308] width 259 height 12
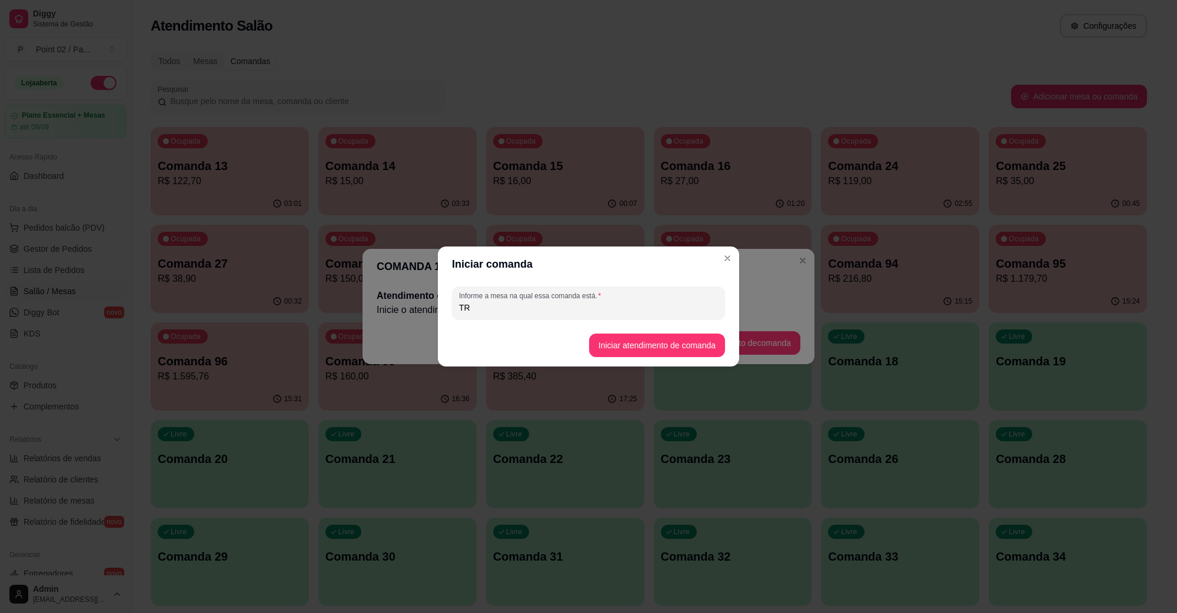
type input "T"
type input "RUAN"
click at [624, 348] on button "Iniciar atendimento de comanda" at bounding box center [657, 346] width 136 height 24
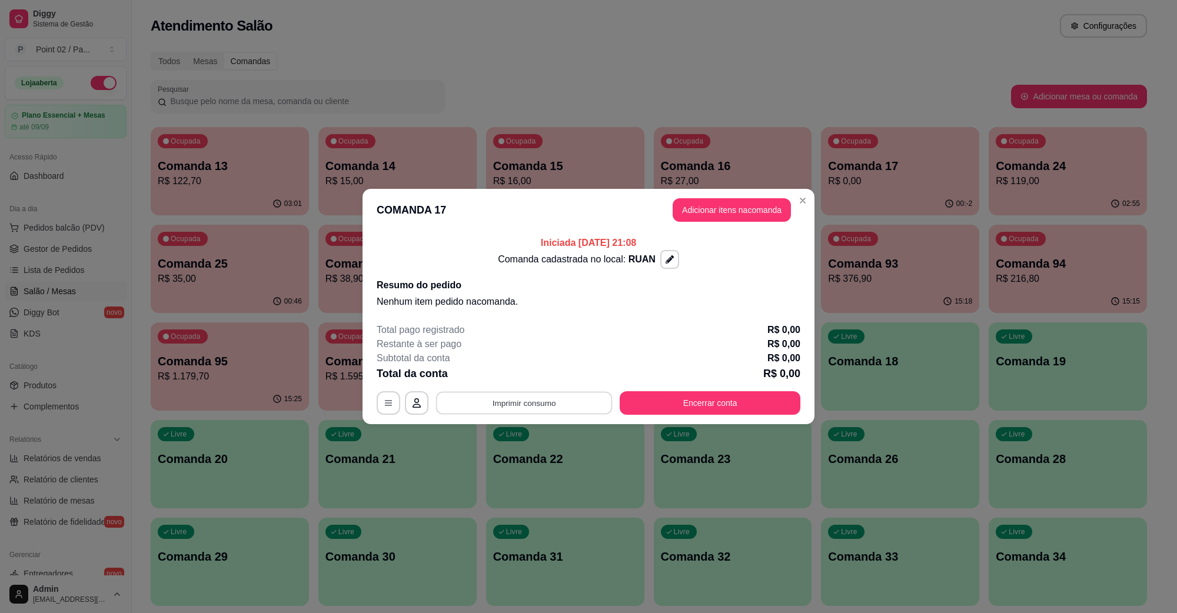
click at [550, 406] on button "Imprimir consumo" at bounding box center [524, 403] width 177 height 23
click at [545, 381] on button "IMPRESSORA" at bounding box center [527, 376] width 85 height 19
click at [698, 409] on button "Encerrar conta" at bounding box center [710, 403] width 175 height 23
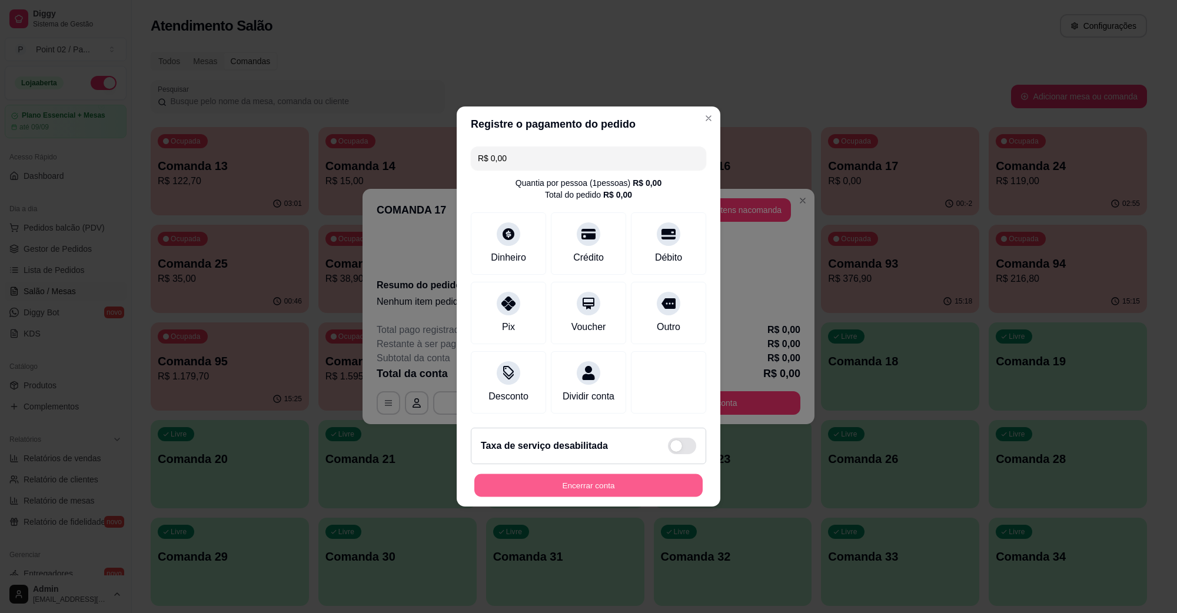
click at [586, 497] on button "Encerrar conta" at bounding box center [588, 485] width 228 height 23
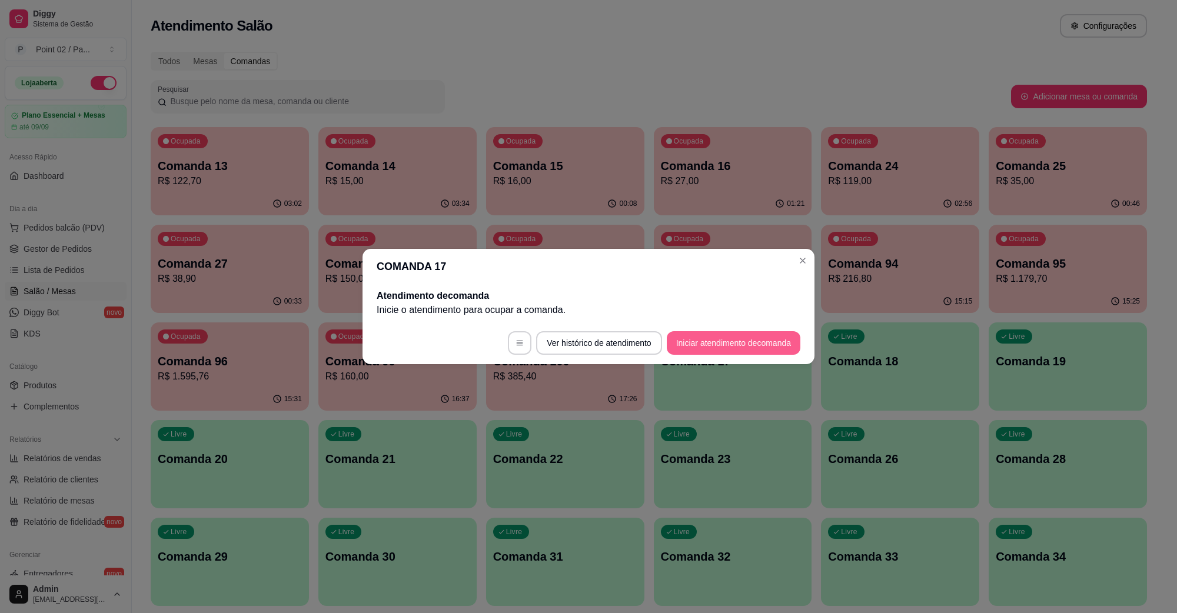
click at [736, 349] on button "Iniciar atendimento de comanda" at bounding box center [734, 343] width 134 height 24
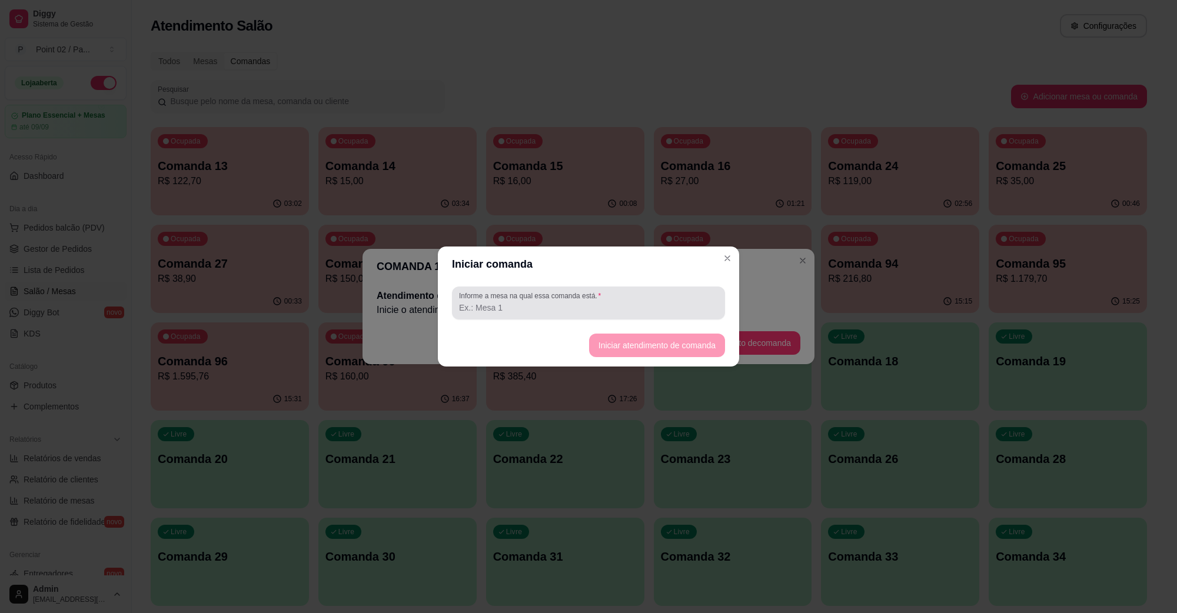
click at [697, 299] on div at bounding box center [588, 303] width 259 height 24
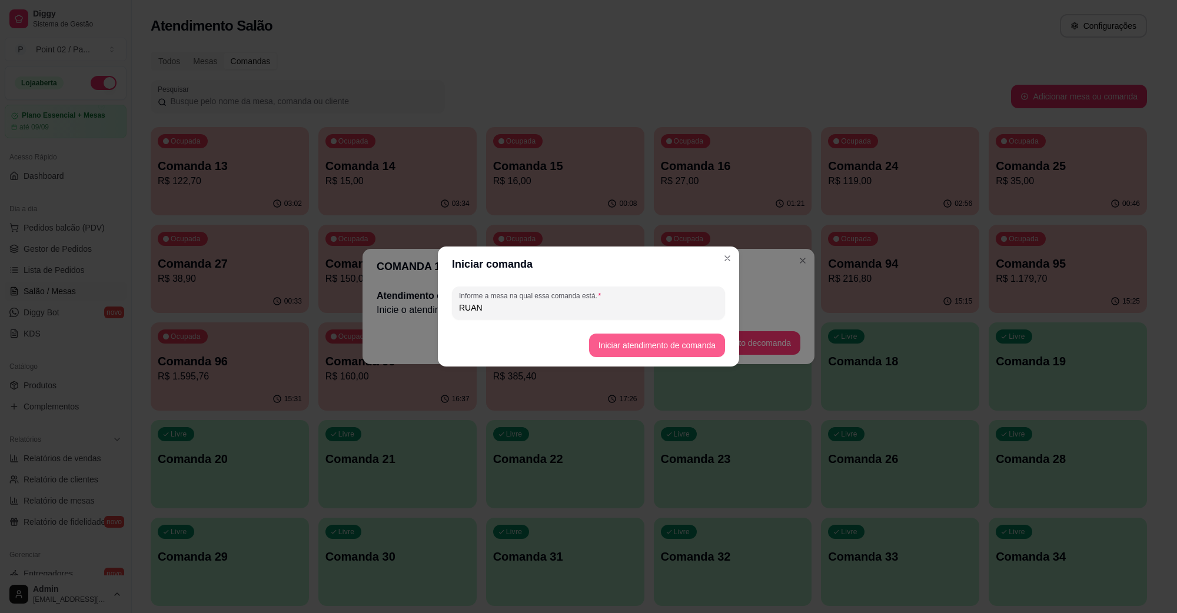
type input "RUAN"
click at [658, 353] on button "Iniciar atendimento de comanda" at bounding box center [657, 346] width 136 height 24
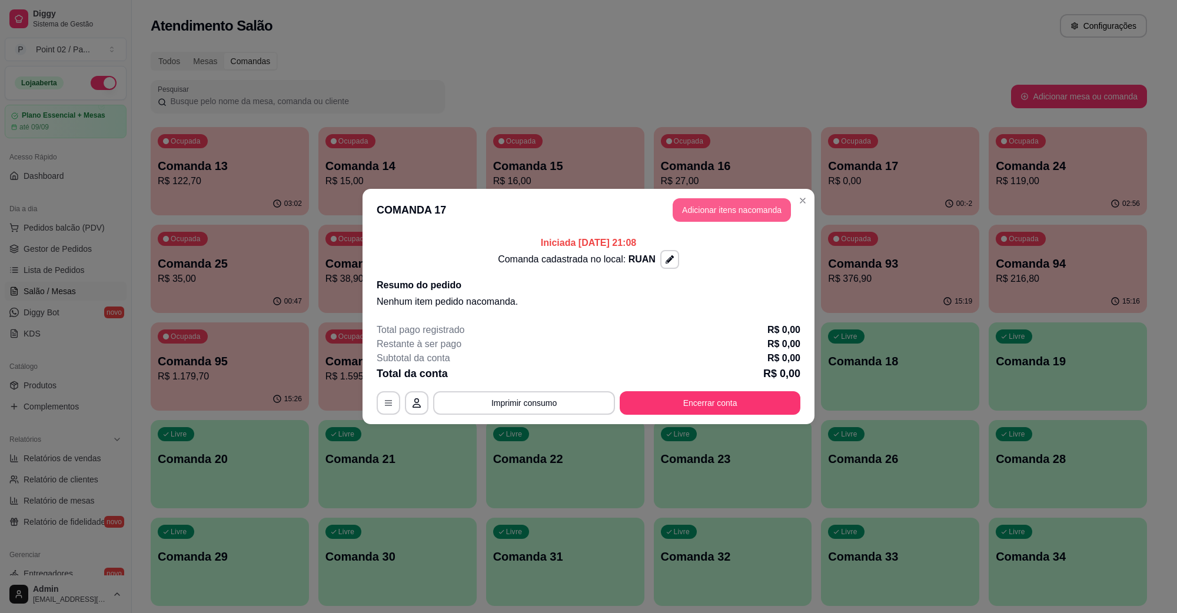
click at [778, 213] on button "Adicionar itens na comanda" at bounding box center [732, 210] width 118 height 24
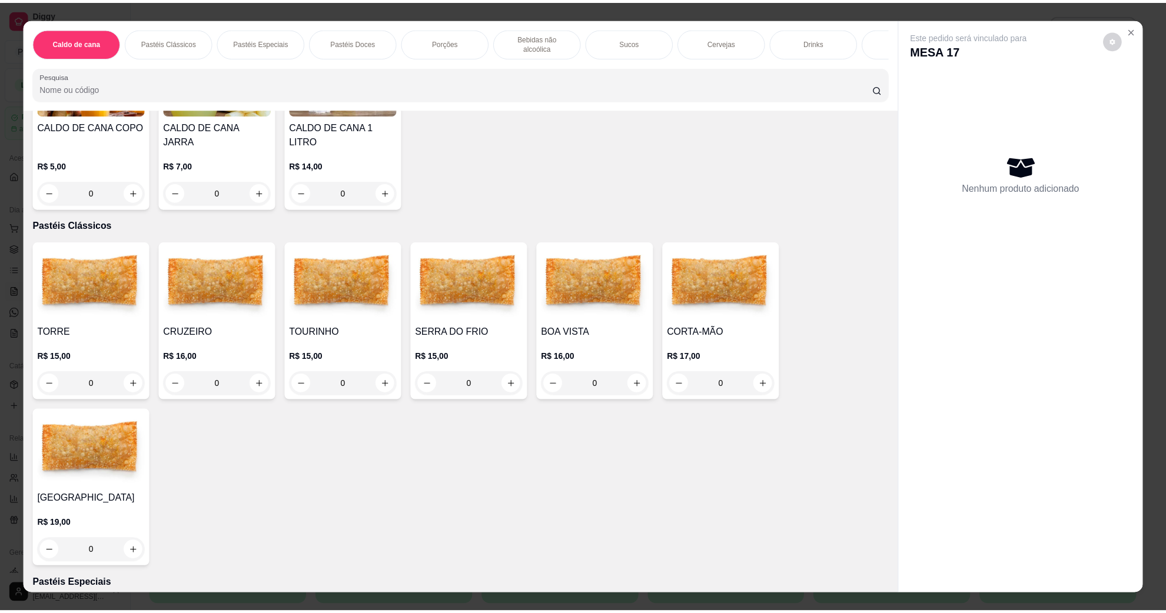
scroll to position [147, 0]
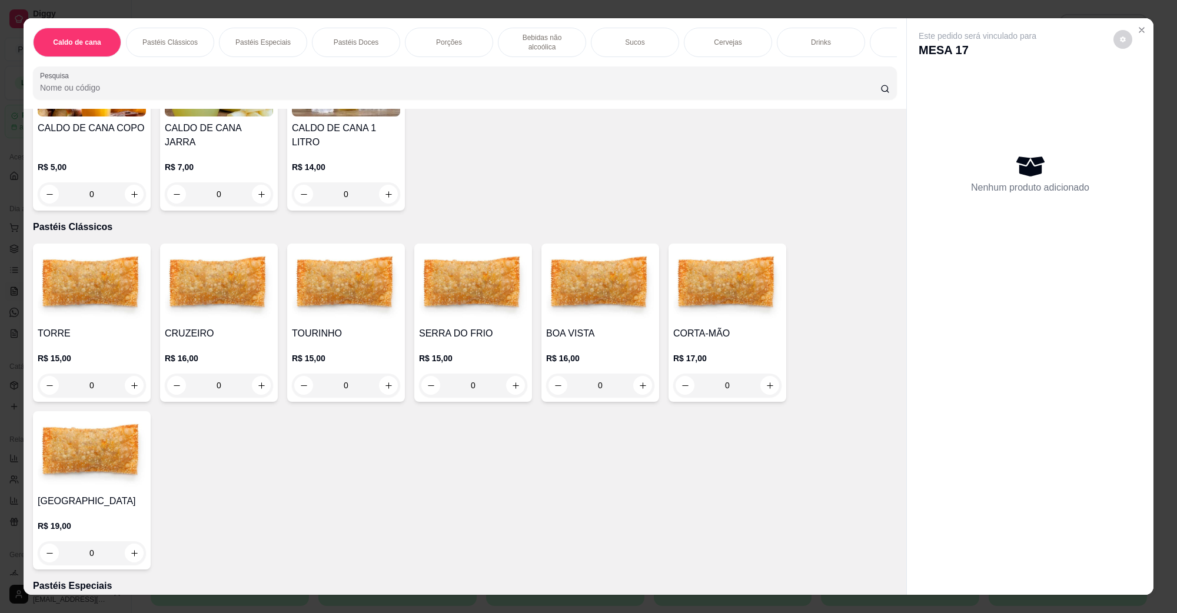
click at [219, 308] on img at bounding box center [219, 285] width 108 height 74
click at [188, 294] on img at bounding box center [219, 285] width 108 height 74
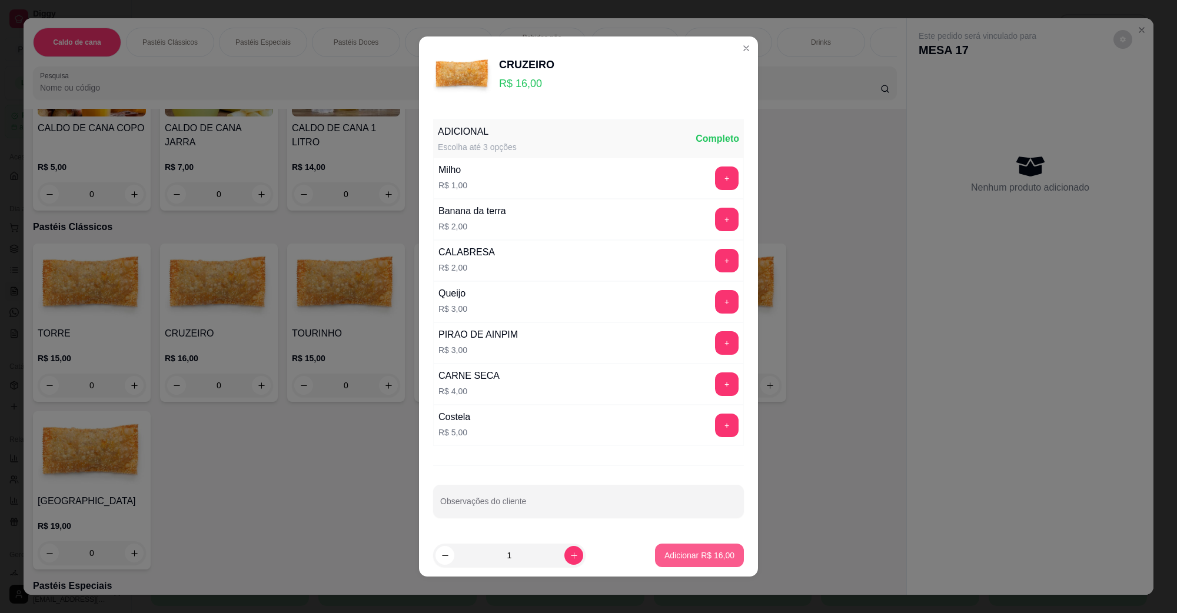
click at [672, 563] on button "Adicionar R$ 16,00" at bounding box center [699, 556] width 89 height 24
type input "1"
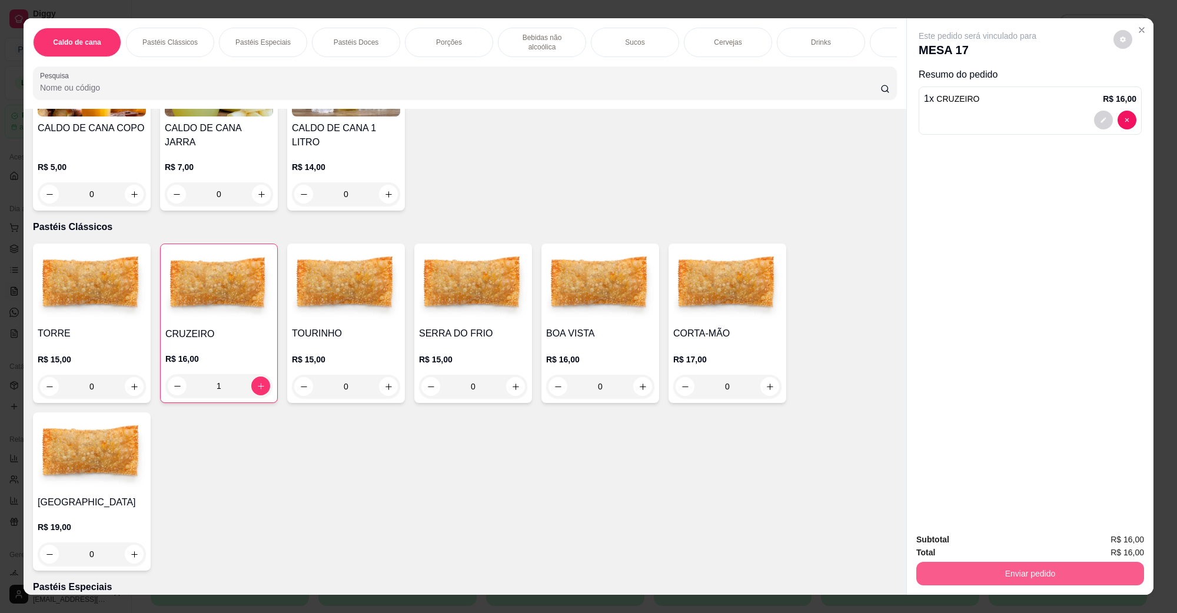
click at [1024, 569] on button "Enviar pedido" at bounding box center [1030, 574] width 228 height 24
click at [1013, 543] on button "Não registrar e enviar pedido" at bounding box center [990, 545] width 122 height 22
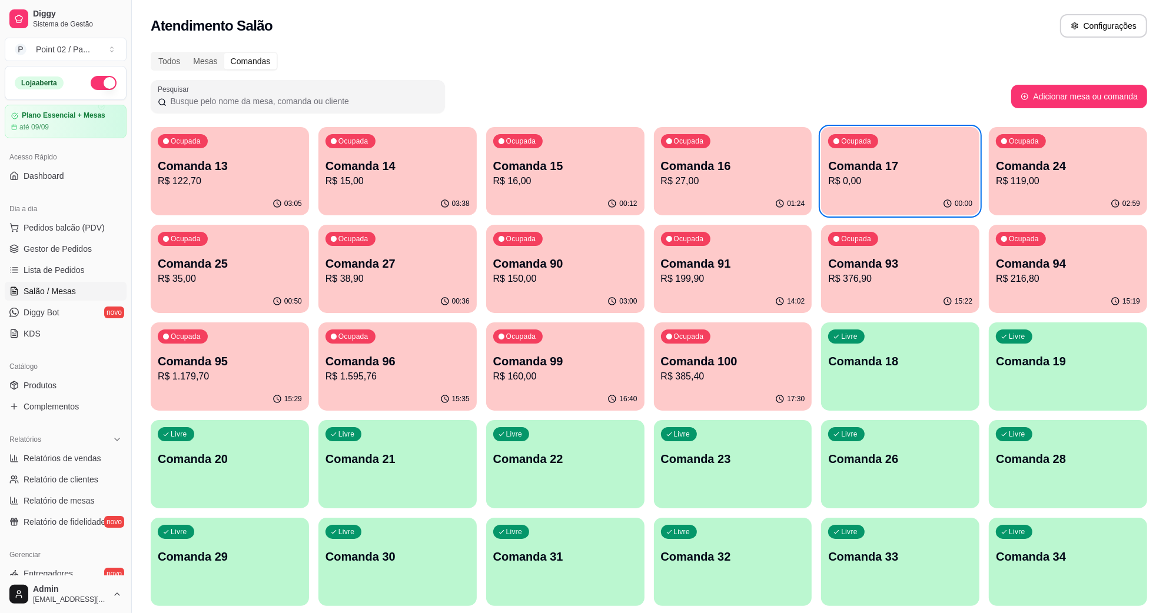
click at [734, 163] on p "Comanda 16" at bounding box center [733, 166] width 144 height 16
click at [701, 196] on div "01:25" at bounding box center [733, 203] width 158 height 23
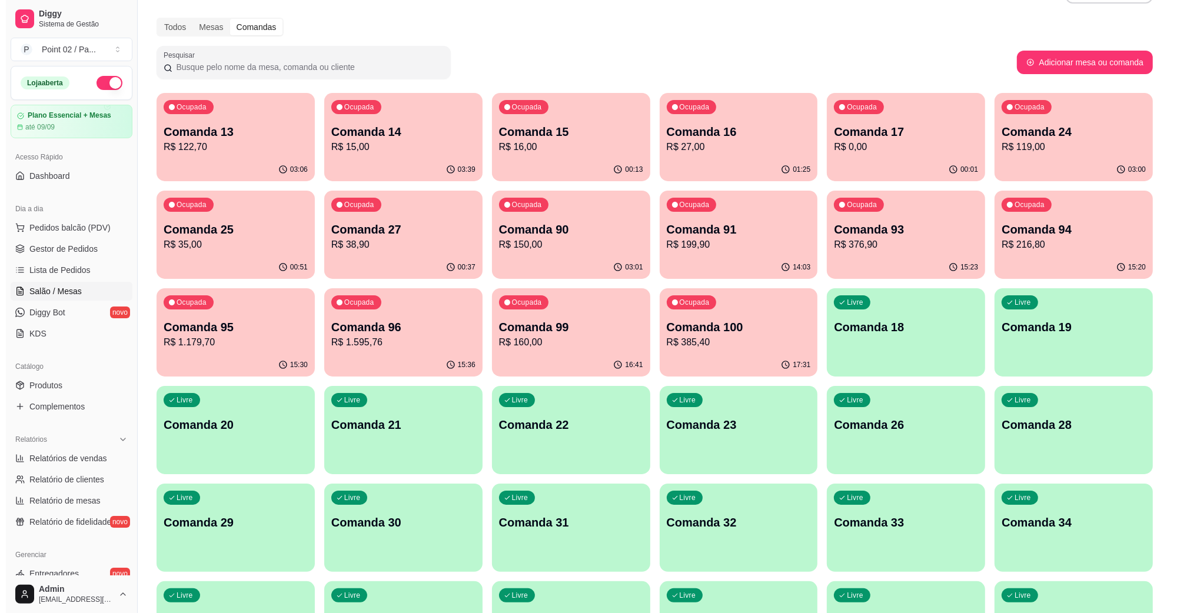
scroll to position [0, 0]
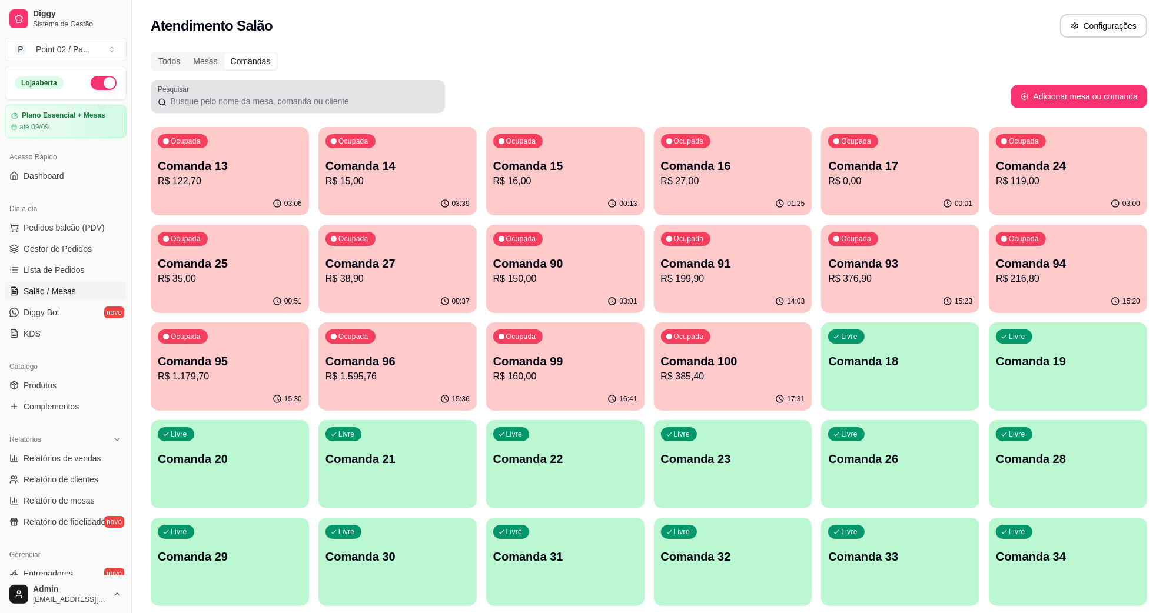
click at [287, 90] on div at bounding box center [298, 97] width 280 height 24
click at [221, 54] on div "Mesas" at bounding box center [205, 61] width 37 height 16
click at [187, 53] on input "Mesas" at bounding box center [187, 53] width 0 height 0
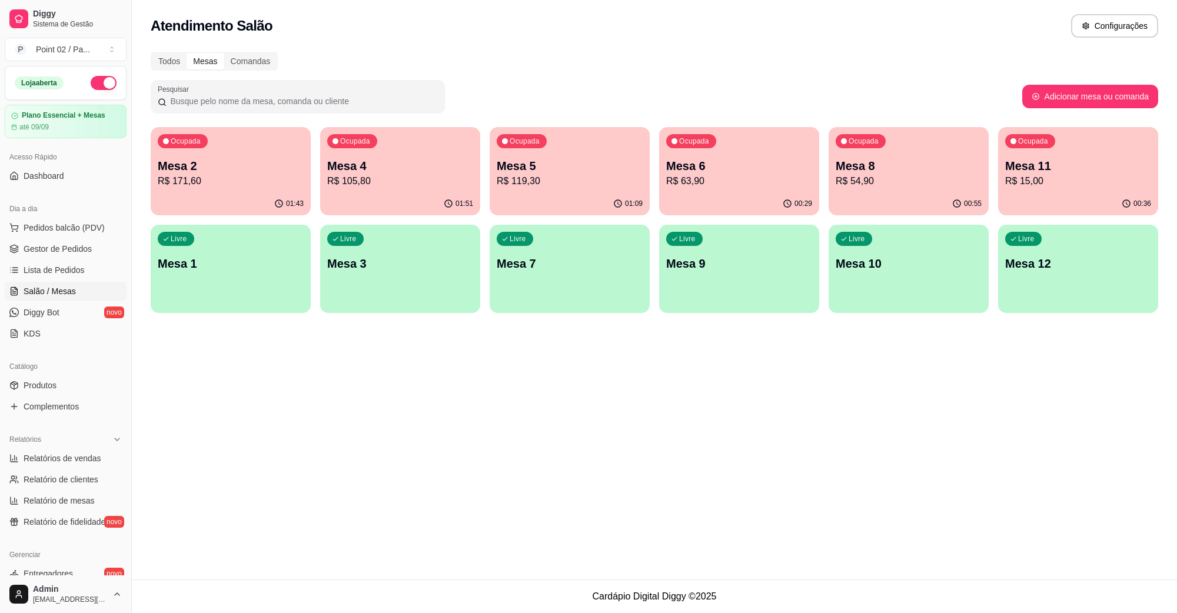
click at [213, 196] on div "01:43" at bounding box center [231, 203] width 160 height 23
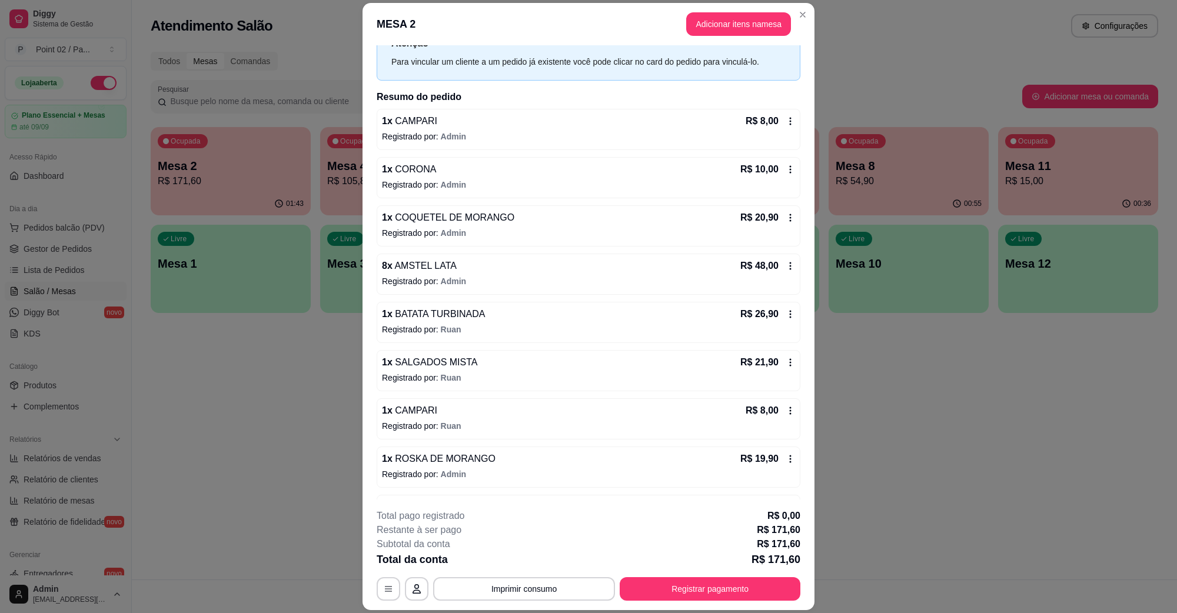
scroll to position [91, 0]
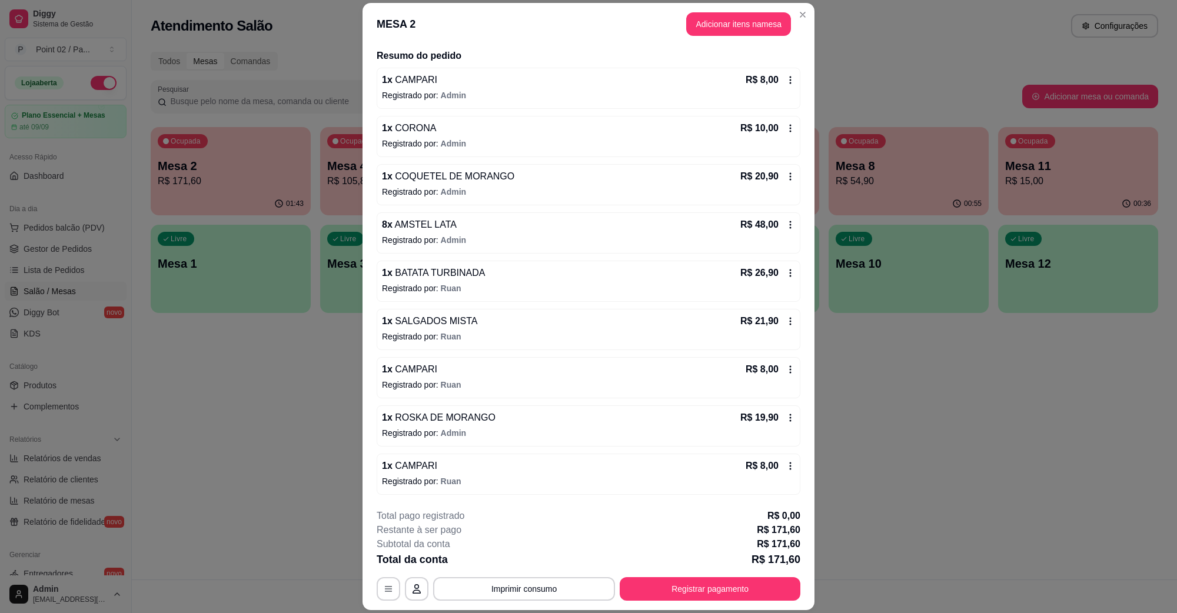
click at [589, 243] on p "Registrado por: Admin" at bounding box center [588, 240] width 413 height 12
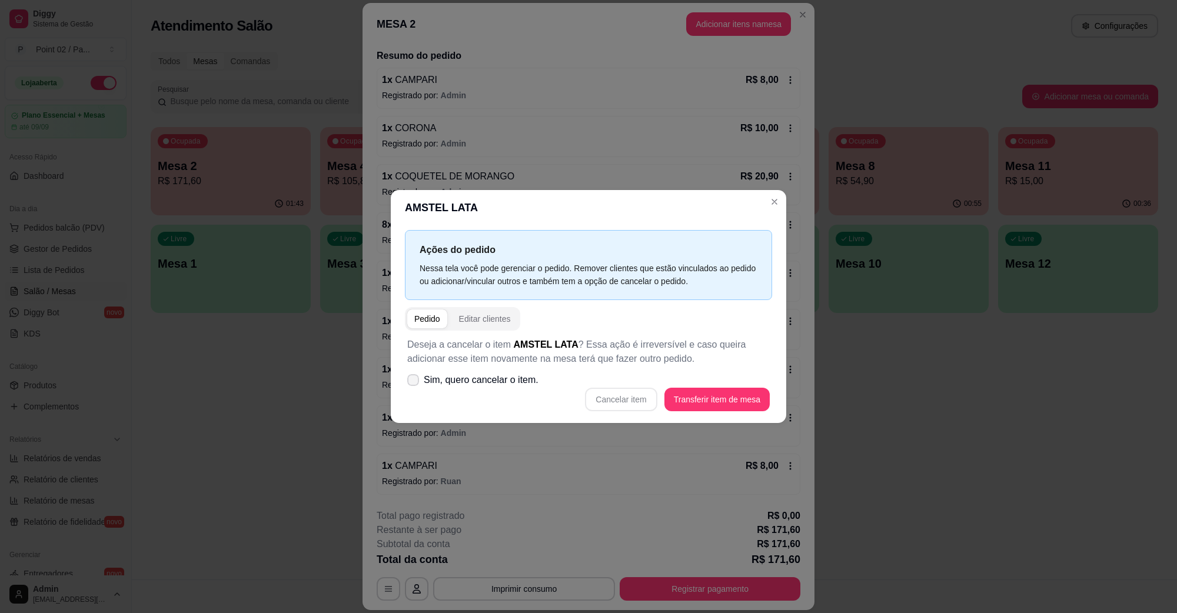
click at [498, 380] on span "Sim, quero cancelar o item." at bounding box center [481, 380] width 115 height 14
click at [414, 383] on input "Sim, quero cancelar o item." at bounding box center [411, 387] width 8 height 8
checkbox input "true"
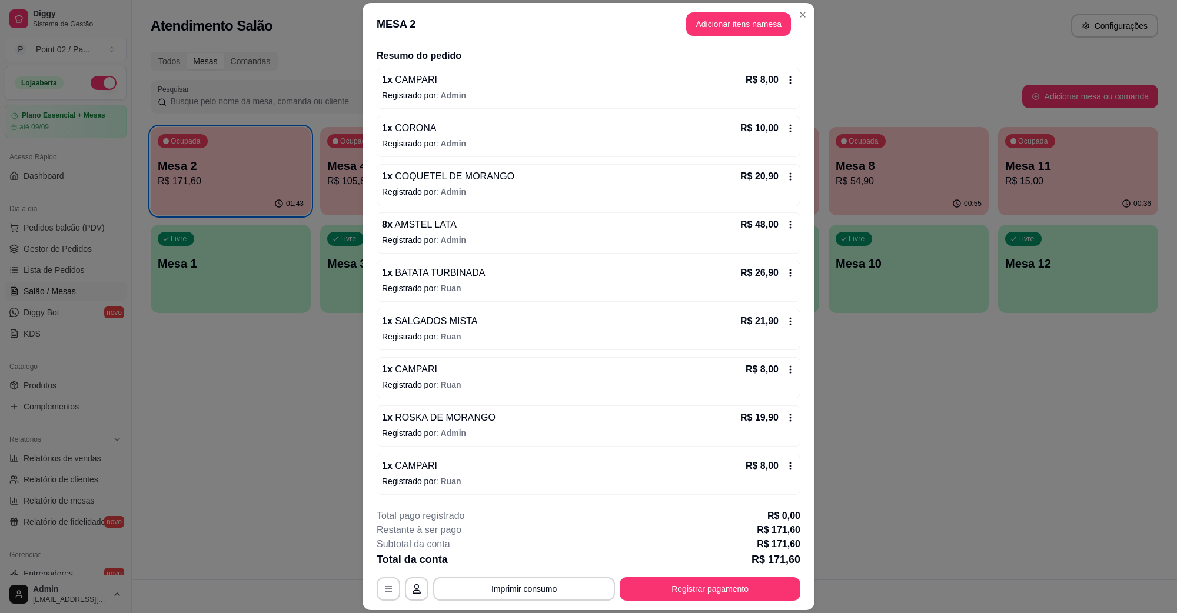
click at [605, 228] on div "8 x AMSTEL LATA R$ 48,00" at bounding box center [588, 225] width 413 height 14
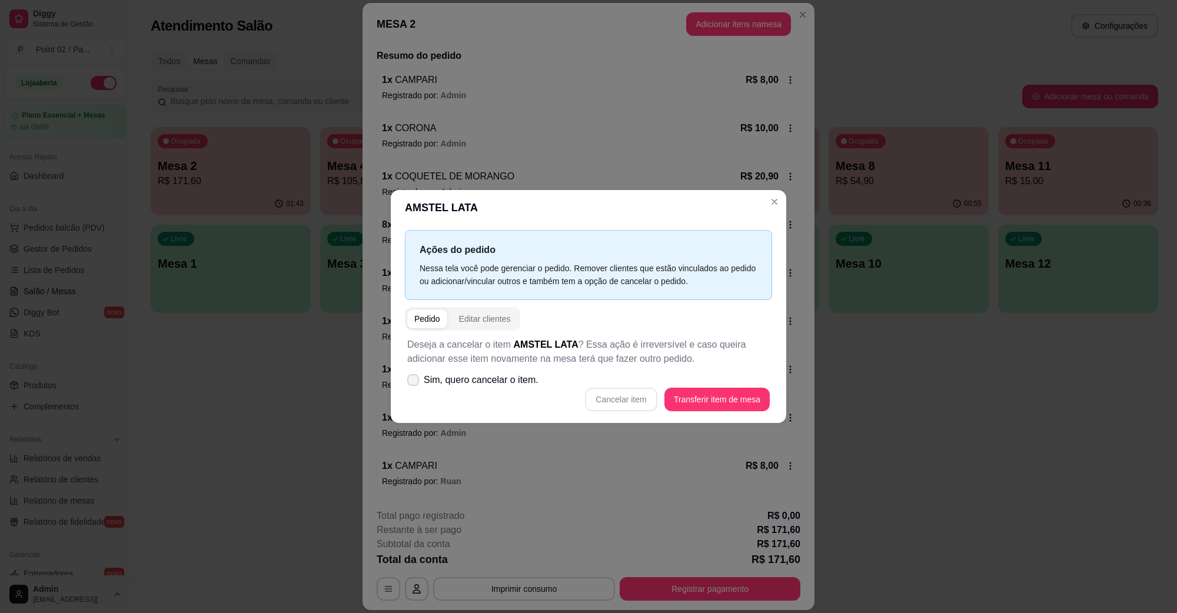
click at [496, 391] on label "Sim, quero cancelar o item." at bounding box center [473, 380] width 141 height 24
click at [414, 390] on input "Sim, quero cancelar o item." at bounding box center [411, 387] width 8 height 8
checkbox input "true"
click at [625, 391] on button "Cancelar item" at bounding box center [621, 400] width 72 height 24
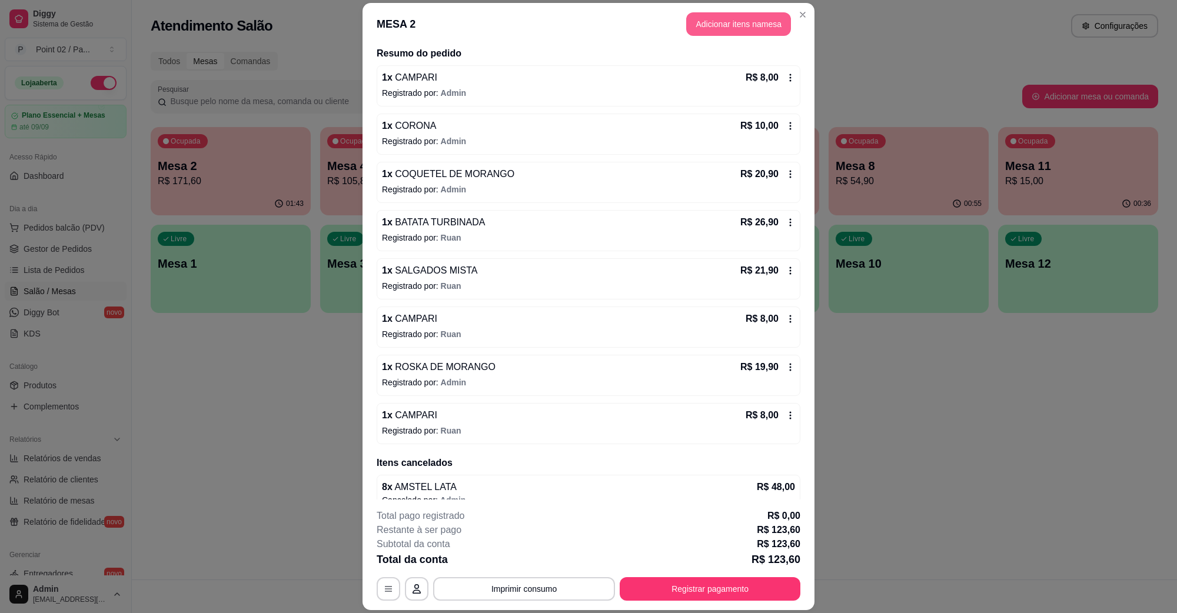
click at [740, 24] on button "Adicionar itens na mesa" at bounding box center [738, 24] width 105 height 24
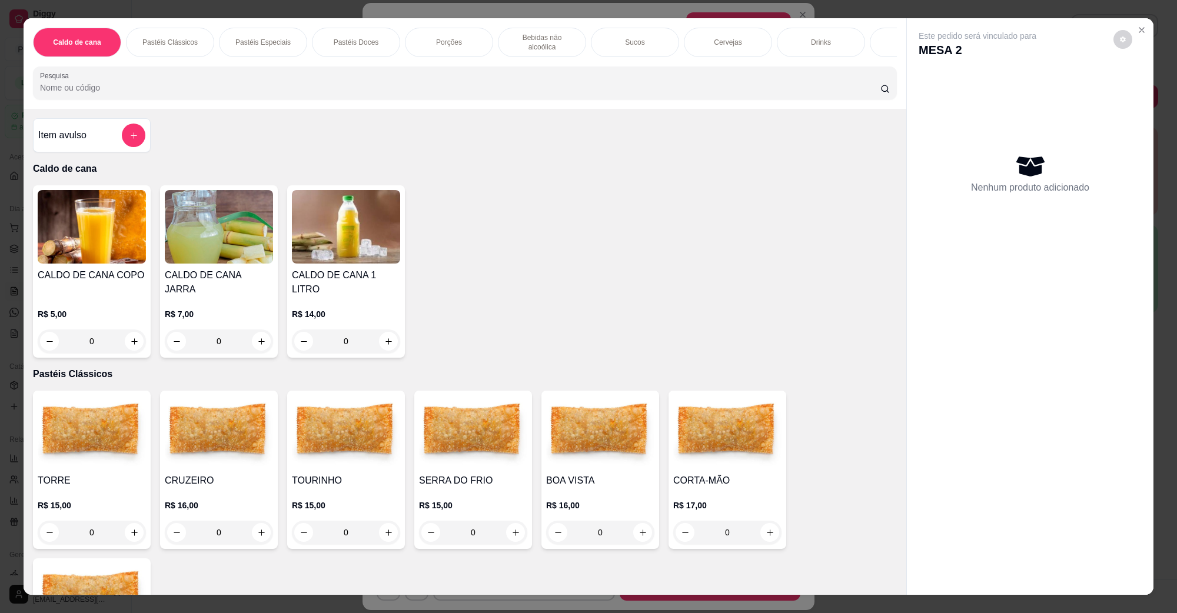
click at [716, 31] on div "Cervejas" at bounding box center [728, 42] width 88 height 29
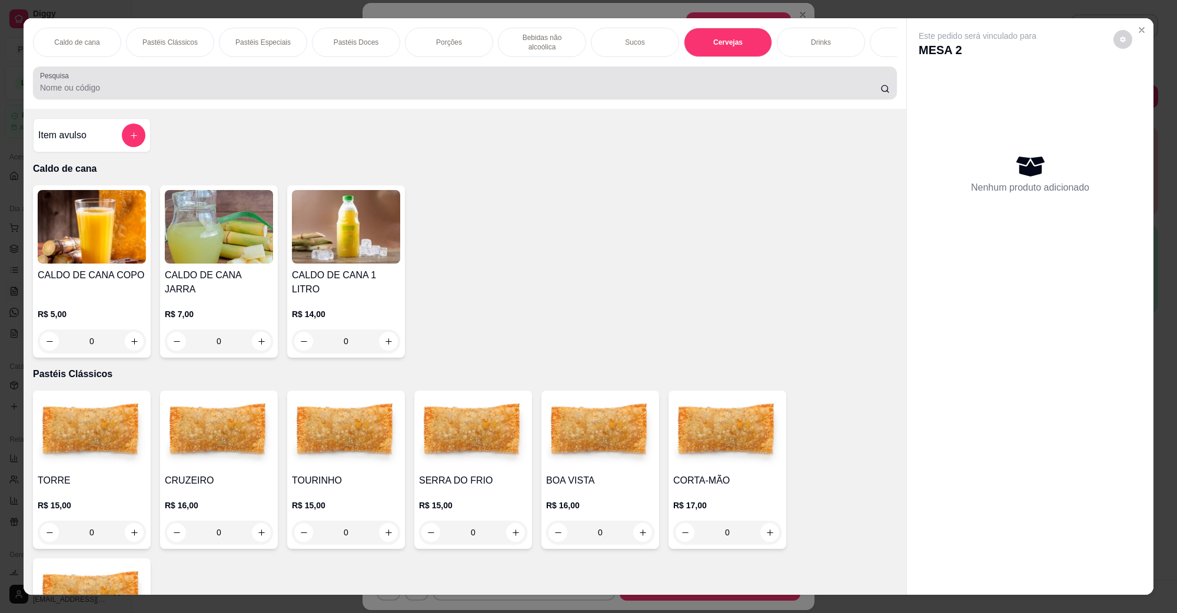
scroll to position [19, 0]
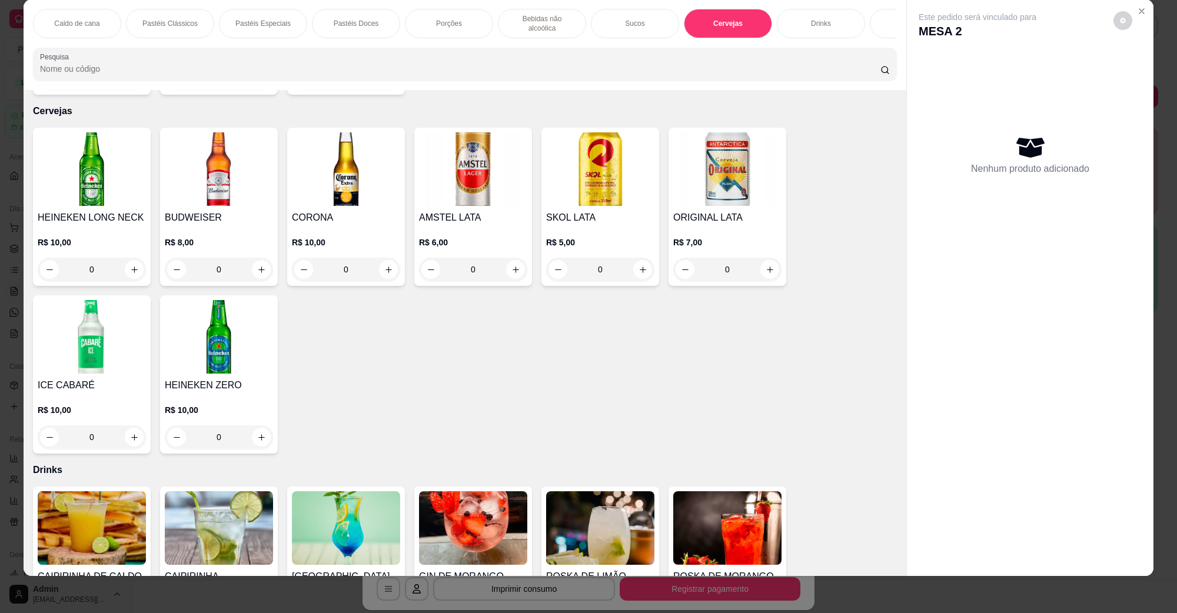
click at [517, 260] on button "increase-product-quantity" at bounding box center [515, 269] width 19 height 19
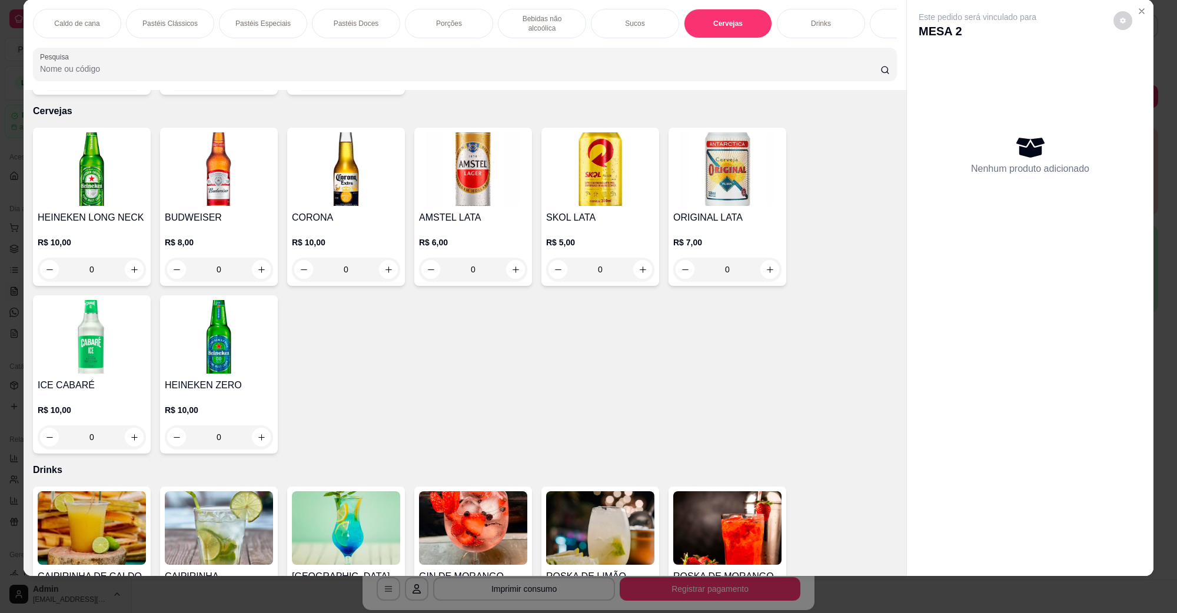
click at [517, 260] on button "increase-product-quantity" at bounding box center [515, 269] width 19 height 19
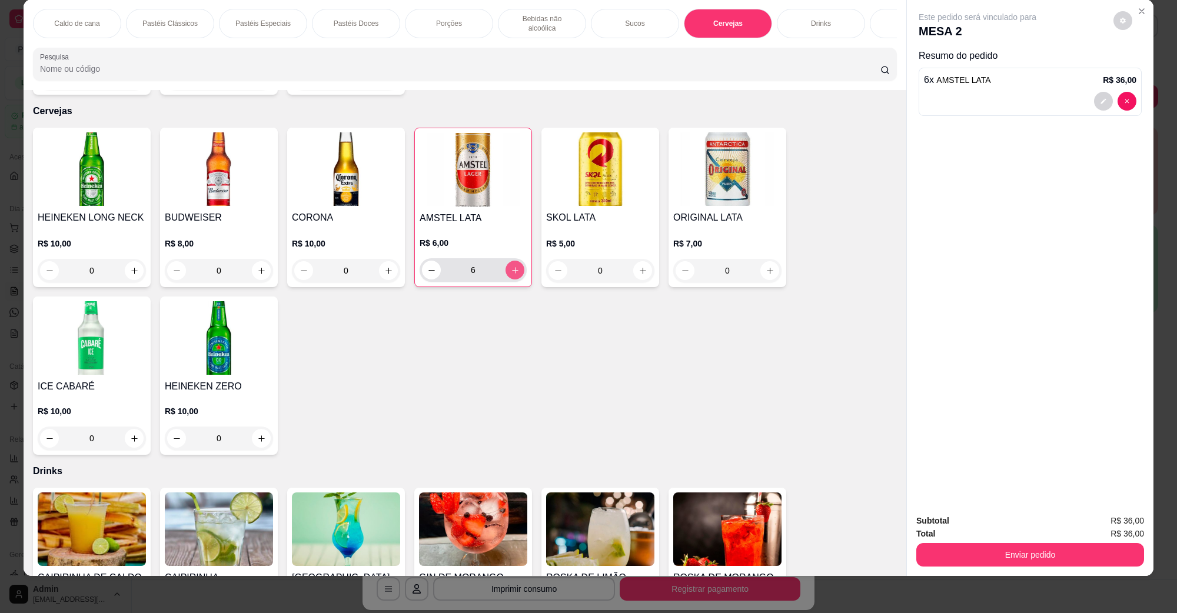
type input "6"
click at [1073, 559] on button "Enviar pedido" at bounding box center [1030, 555] width 228 height 24
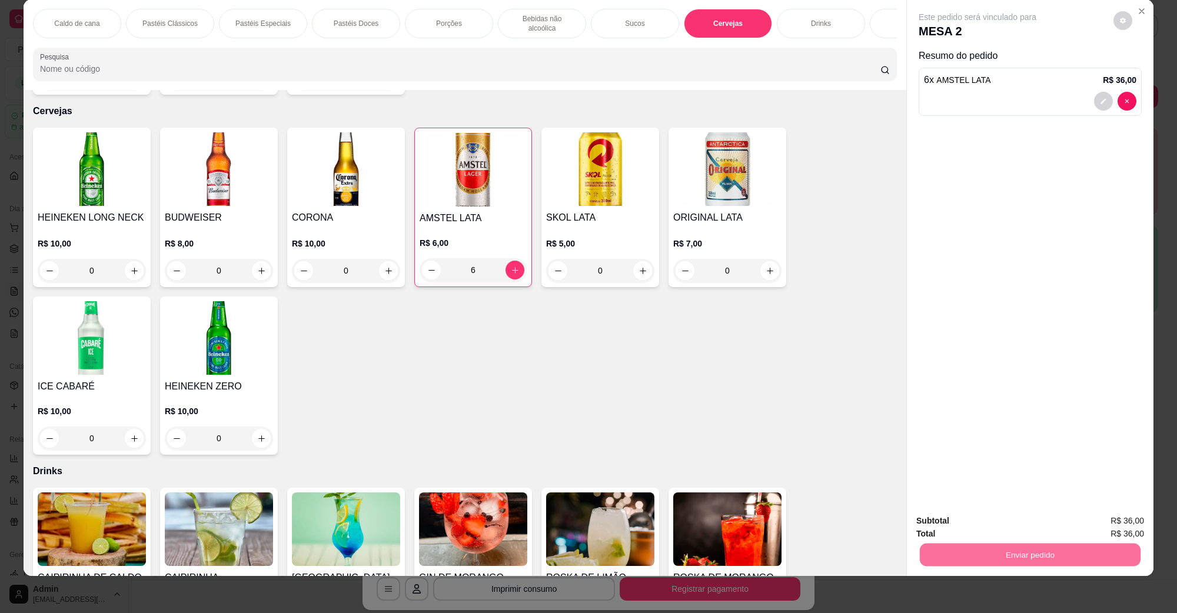
click at [1016, 526] on button "Não registrar e enviar pedido" at bounding box center [990, 526] width 122 height 22
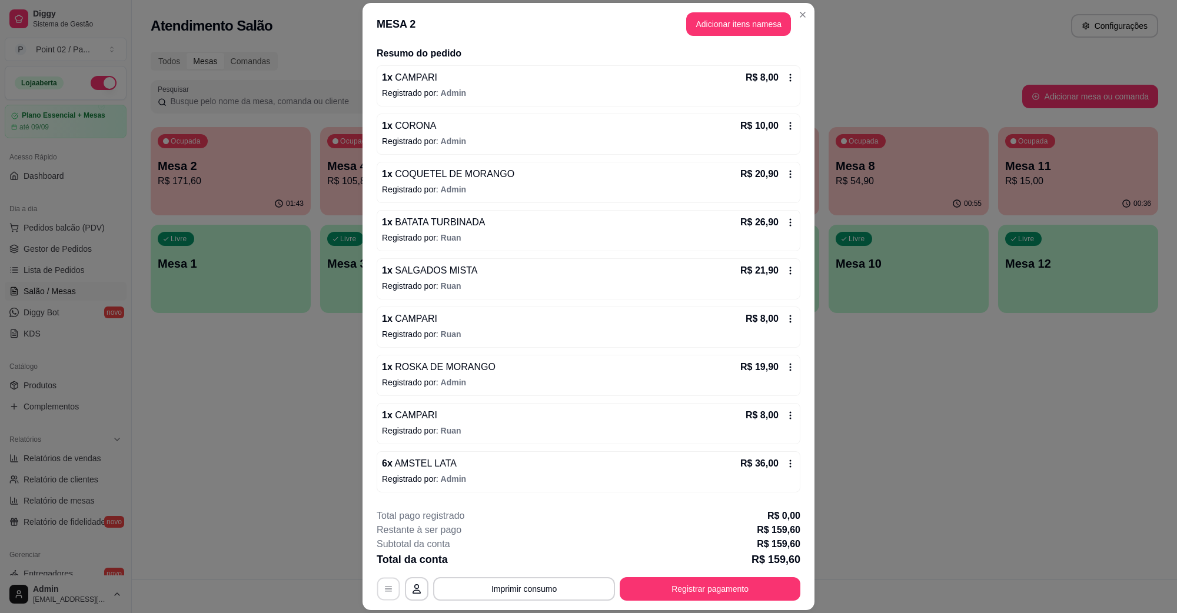
click at [385, 591] on icon "button" at bounding box center [388, 588] width 7 height 5
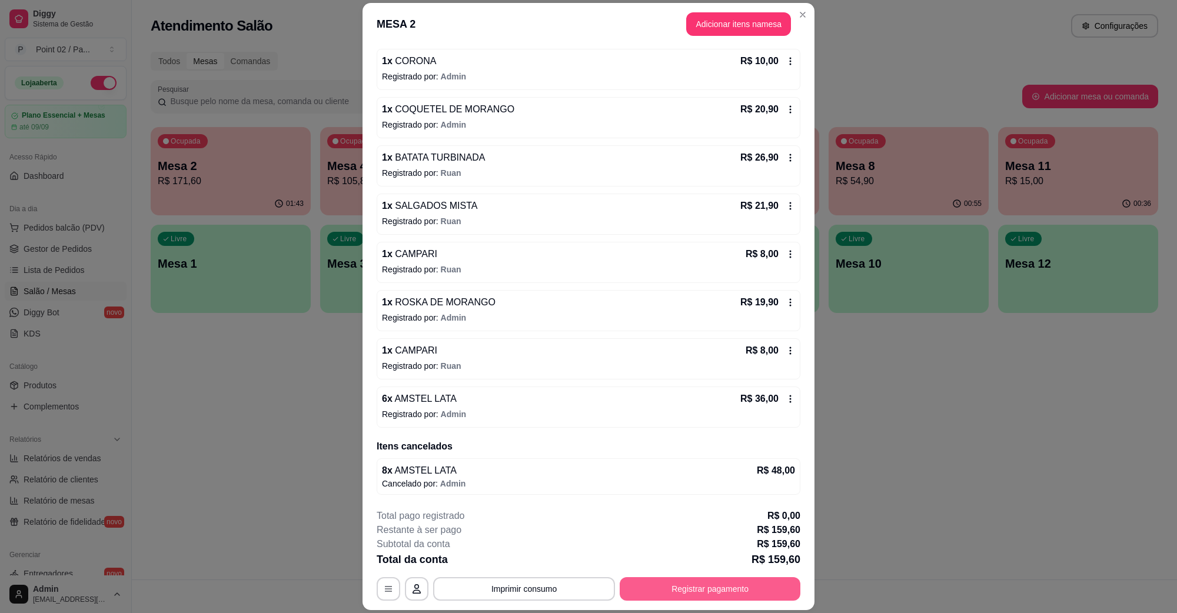
click at [674, 584] on button "Registrar pagamento" at bounding box center [710, 589] width 181 height 24
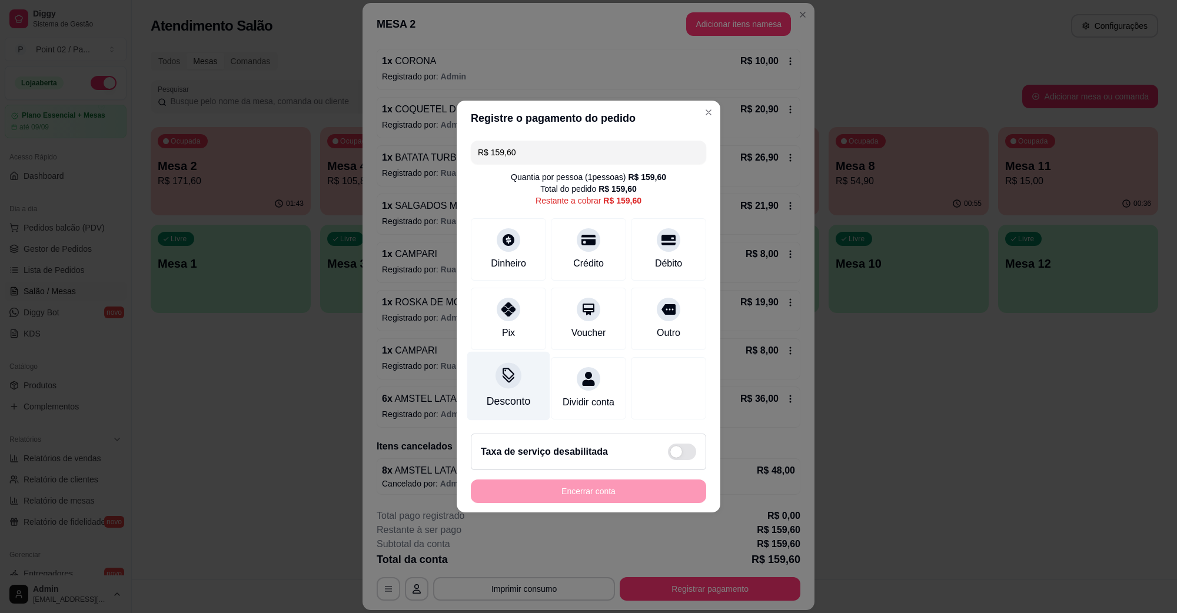
click at [505, 368] on icon at bounding box center [508, 375] width 15 height 15
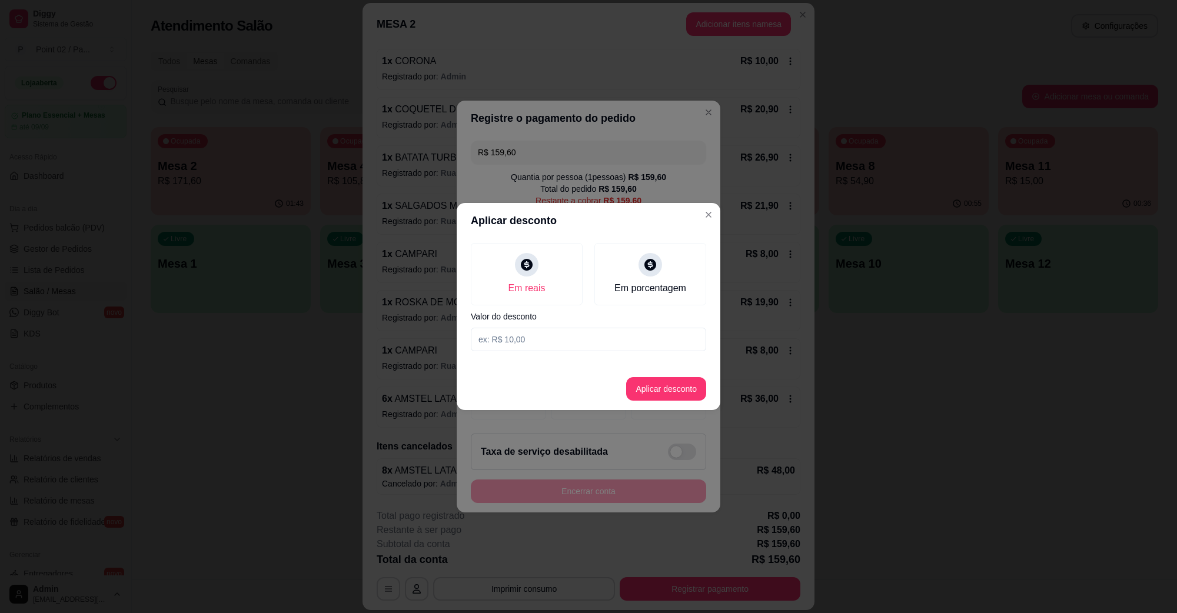
click at [576, 338] on input at bounding box center [588, 340] width 235 height 24
type input "8,00"
click at [649, 387] on button "Aplicar desconto" at bounding box center [666, 389] width 80 height 24
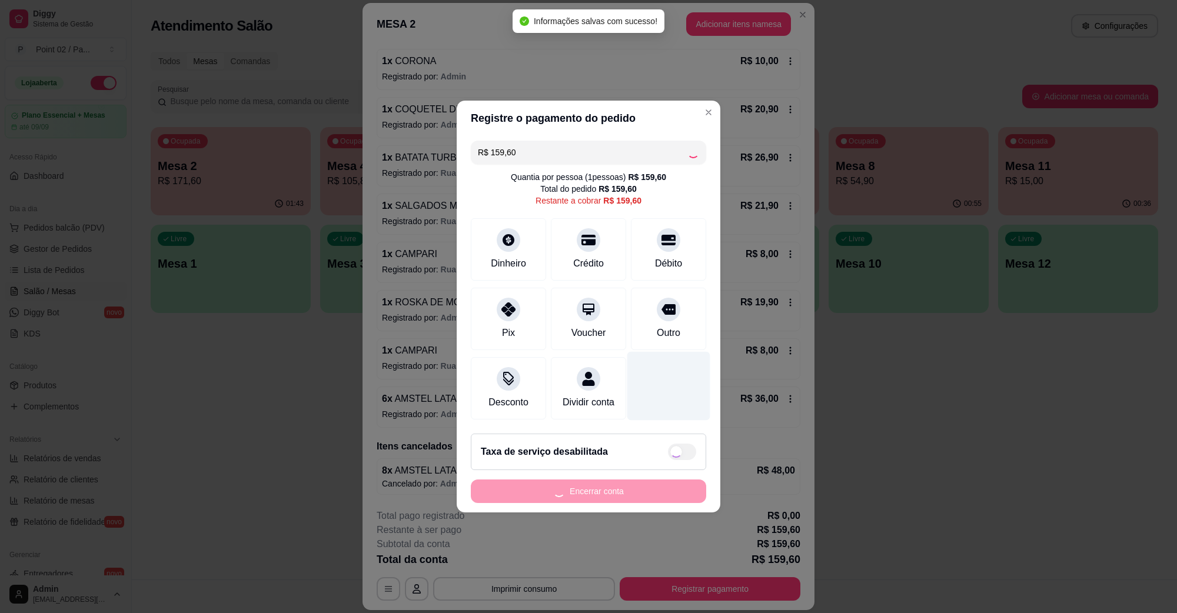
type input "R$ 151,60"
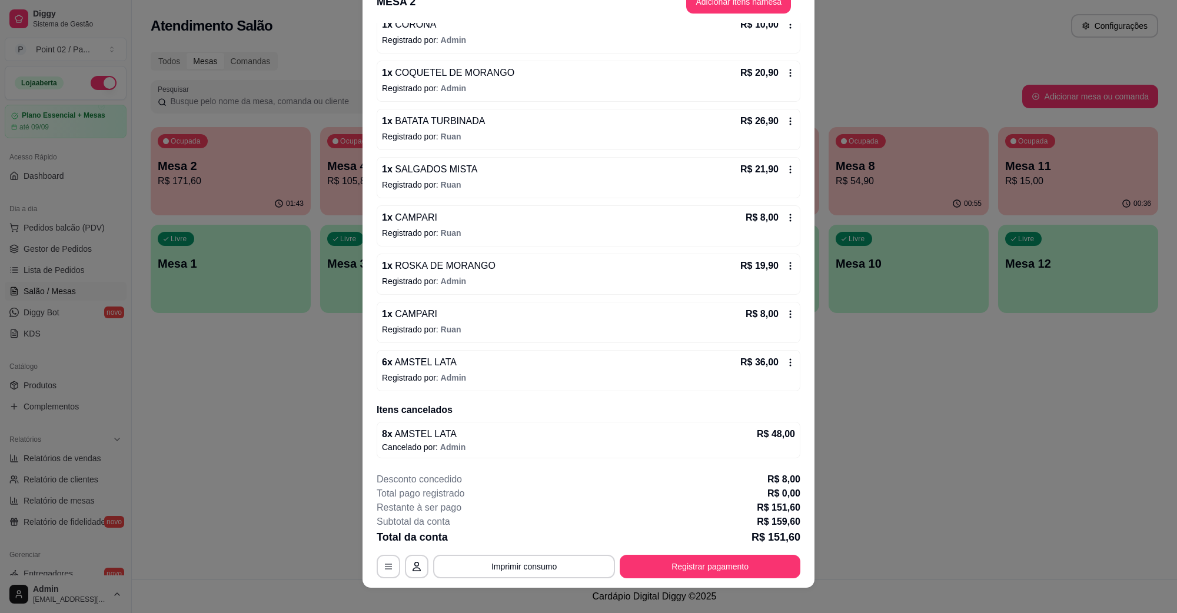
scroll to position [34, 0]
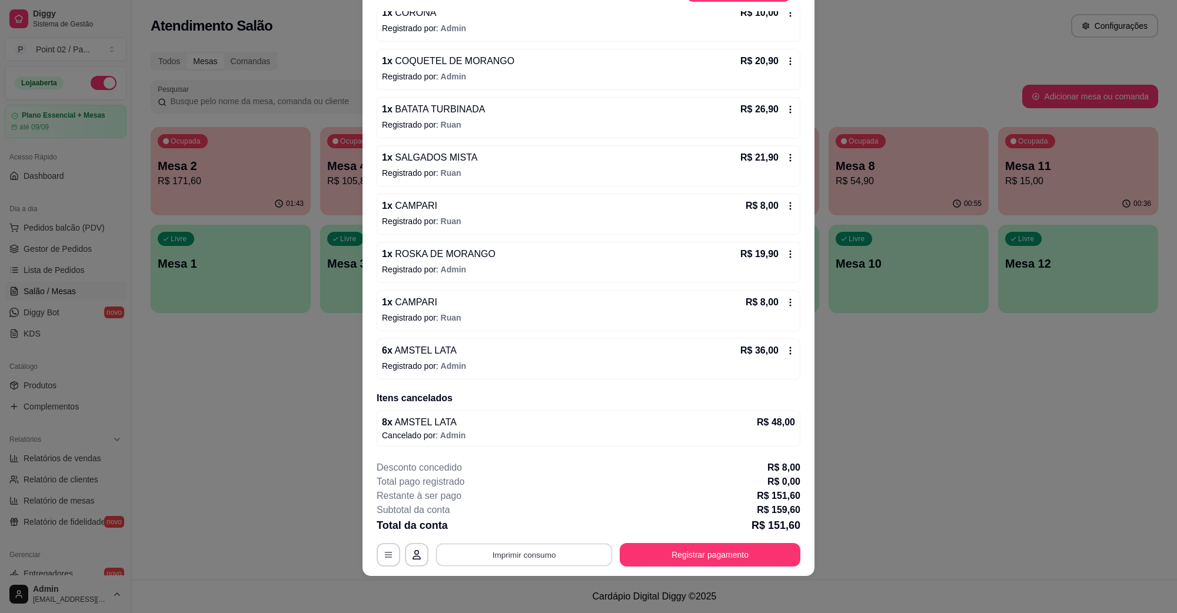
click at [560, 554] on button "Imprimir consumo" at bounding box center [524, 554] width 177 height 23
click at [536, 533] on button "IMPRESSORA" at bounding box center [522, 527] width 82 height 18
click at [786, 350] on icon at bounding box center [790, 350] width 9 height 9
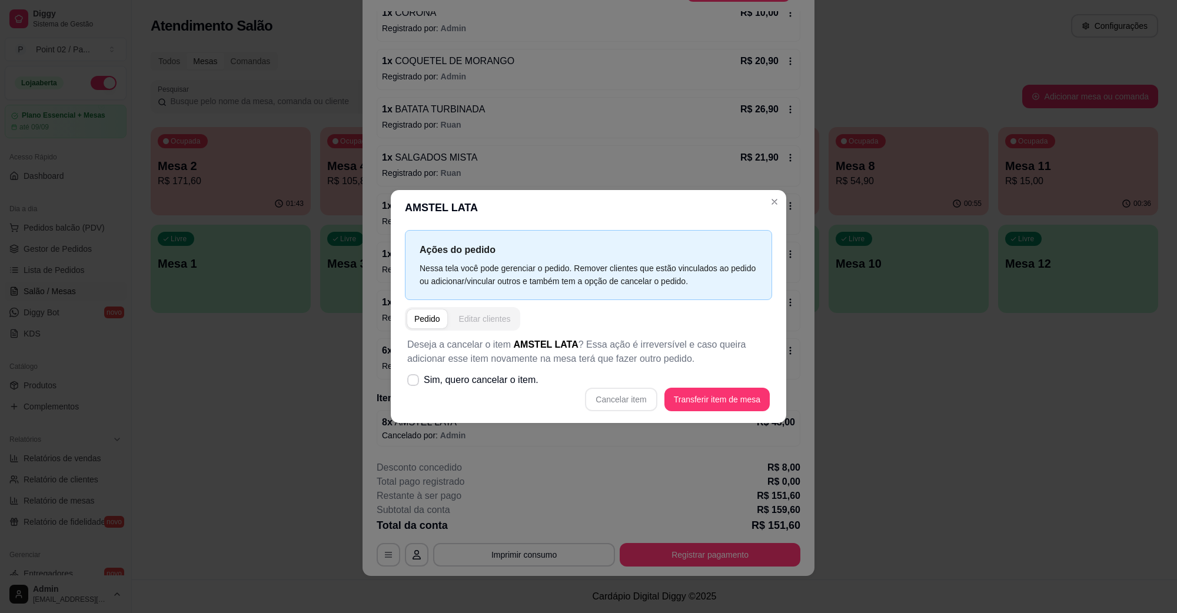
click at [488, 325] on div "Editar clientes" at bounding box center [485, 319] width 52 height 12
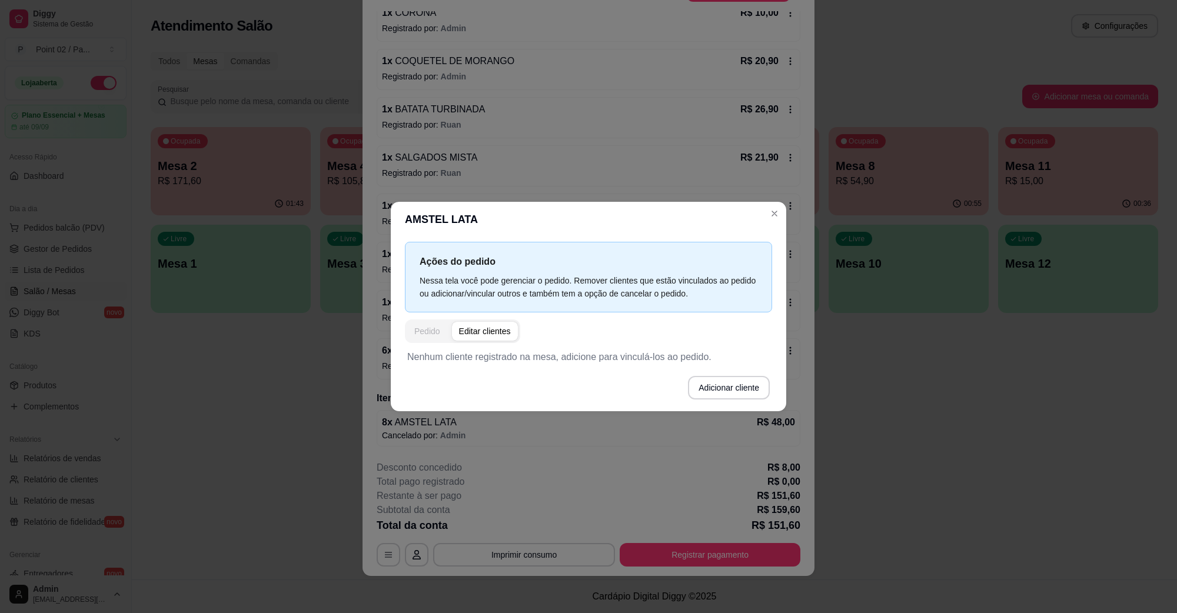
click at [431, 334] on div "Pedido" at bounding box center [427, 331] width 26 height 12
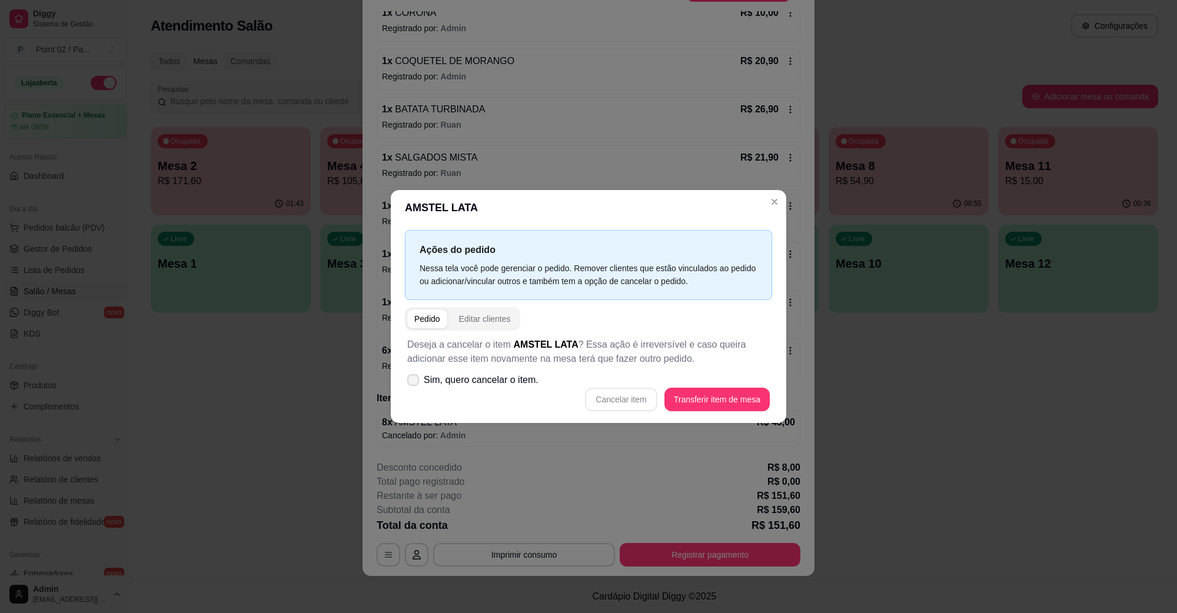
click at [483, 384] on span "Sim, quero cancelar o item." at bounding box center [481, 380] width 115 height 14
click at [414, 384] on input "Sim, quero cancelar o item." at bounding box center [411, 387] width 8 height 8
checkbox input "true"
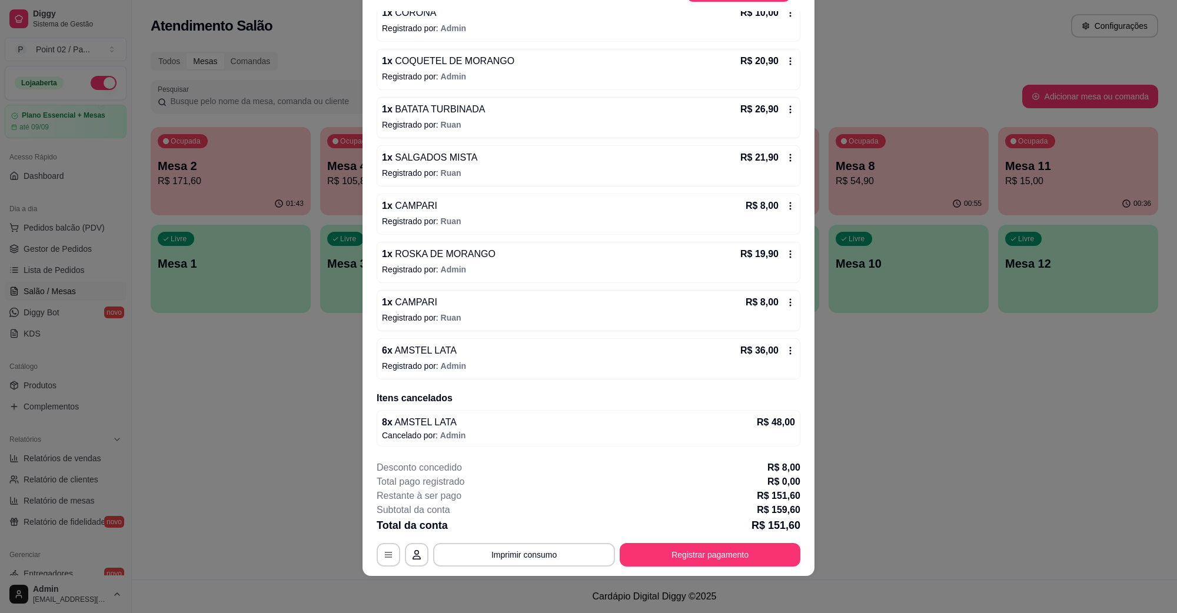
click at [775, 357] on div "R$ 36,00" at bounding box center [767, 351] width 55 height 14
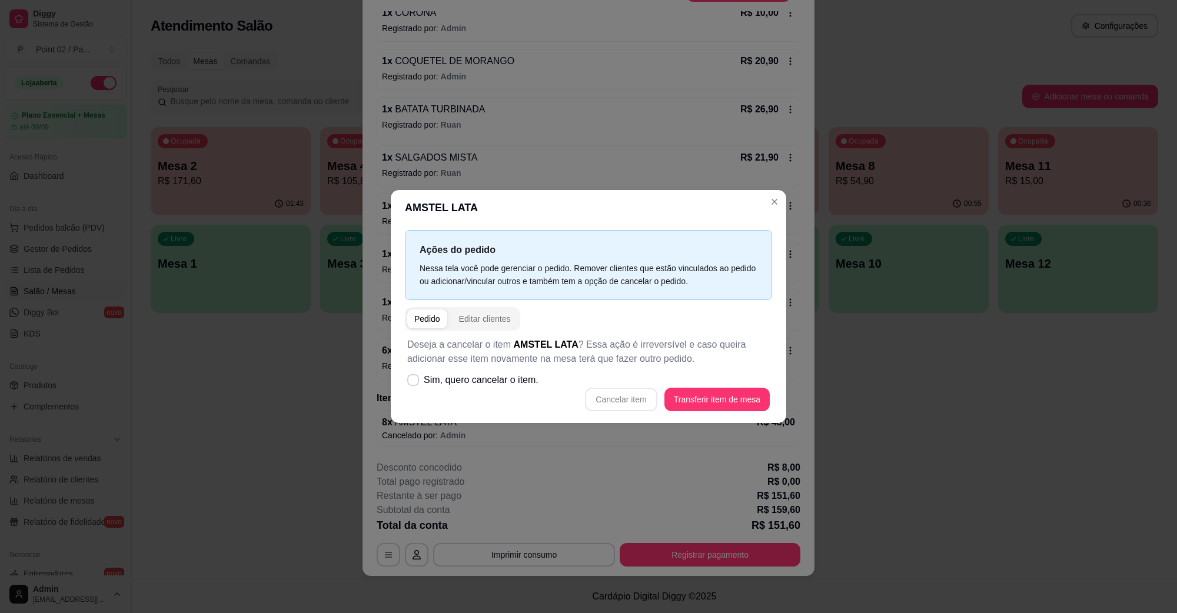
click at [618, 401] on div "Cancelar item Transferir item de mesa" at bounding box center [588, 400] width 363 height 24
click at [446, 384] on span "Sim, quero cancelar o item." at bounding box center [481, 380] width 115 height 14
click at [414, 384] on input "Sim, quero cancelar o item." at bounding box center [411, 387] width 8 height 8
checkbox input "true"
click at [607, 401] on button "Cancelar item" at bounding box center [621, 400] width 72 height 24
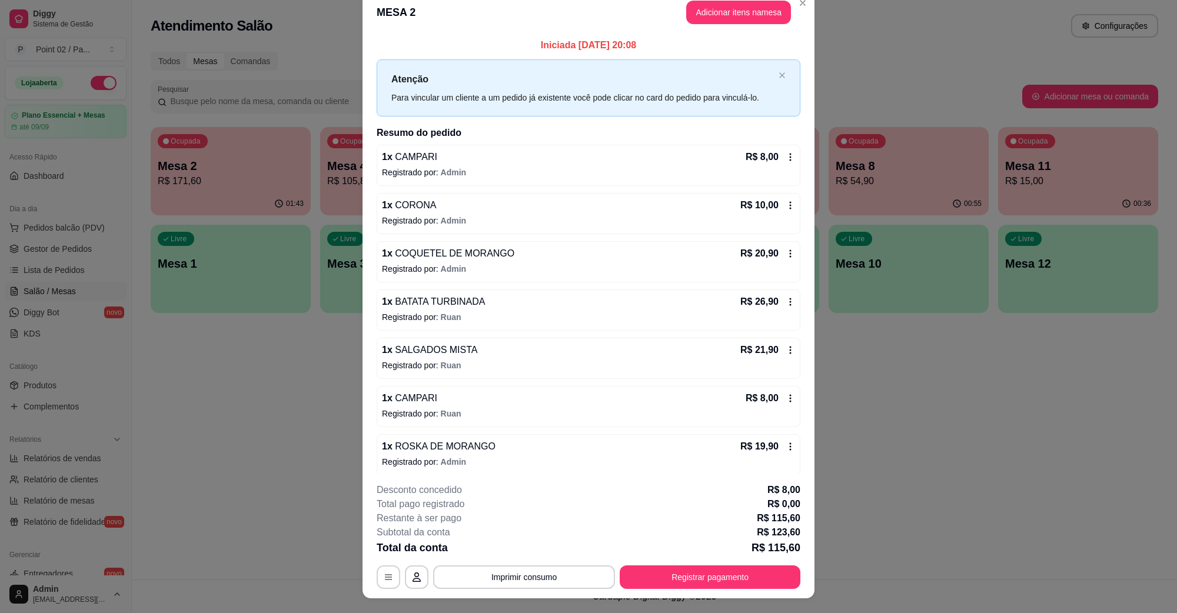
scroll to position [0, 0]
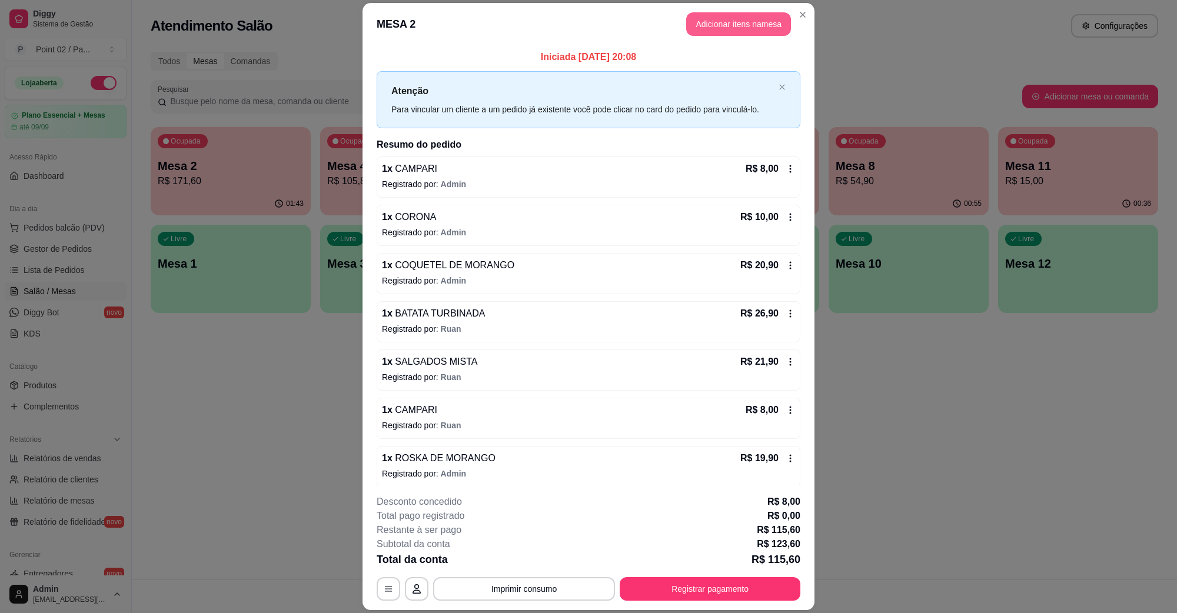
click at [726, 25] on button "Adicionar itens na mesa" at bounding box center [738, 24] width 105 height 24
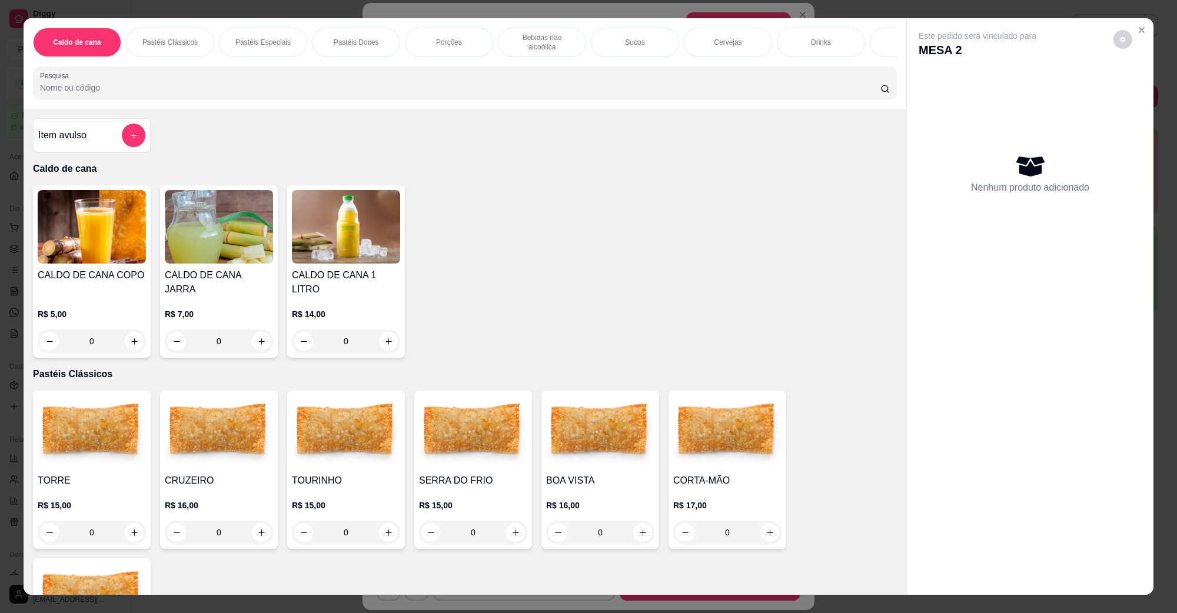
click at [727, 38] on p "Cervejas" at bounding box center [728, 42] width 28 height 9
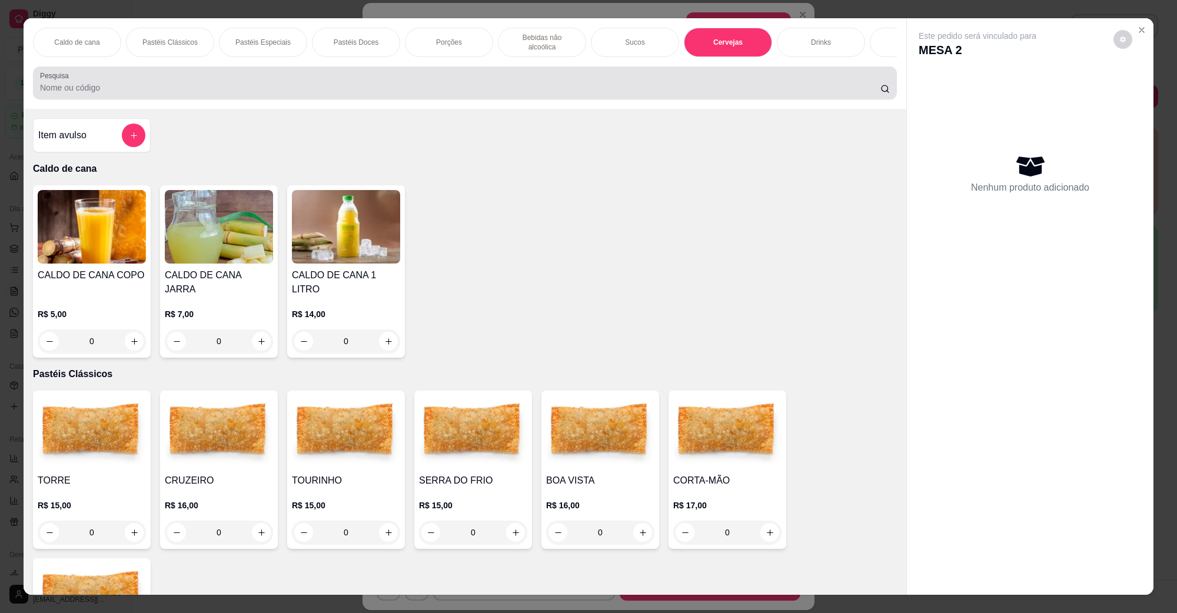
scroll to position [19, 0]
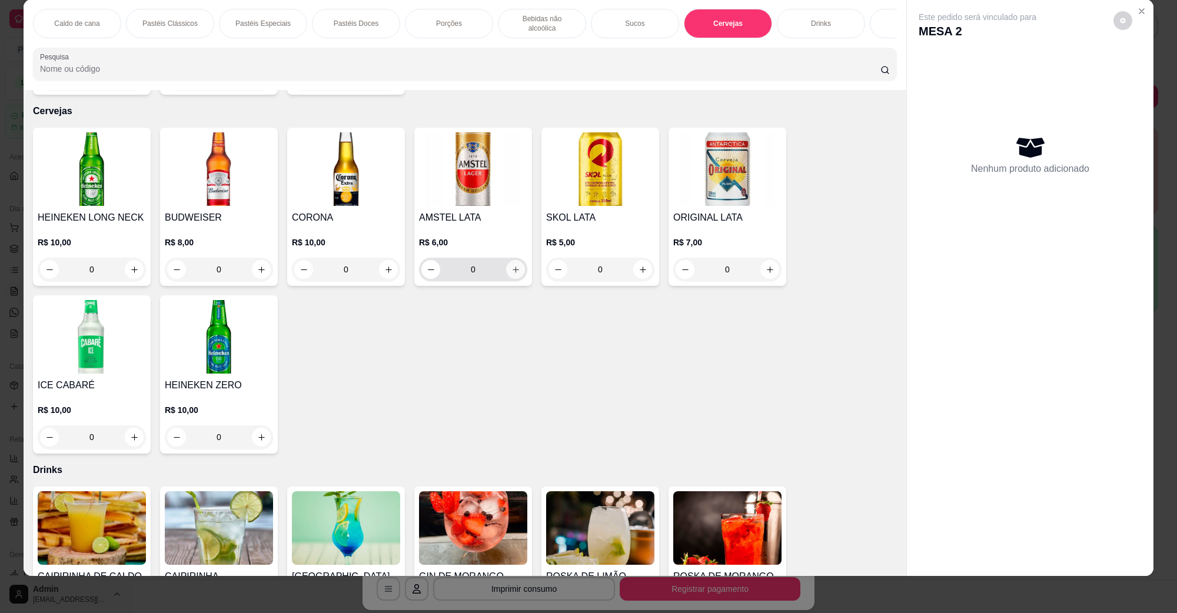
click at [511, 265] on icon "increase-product-quantity" at bounding box center [515, 269] width 9 height 9
click at [513, 267] on icon "increase-product-quantity" at bounding box center [516, 270] width 6 height 6
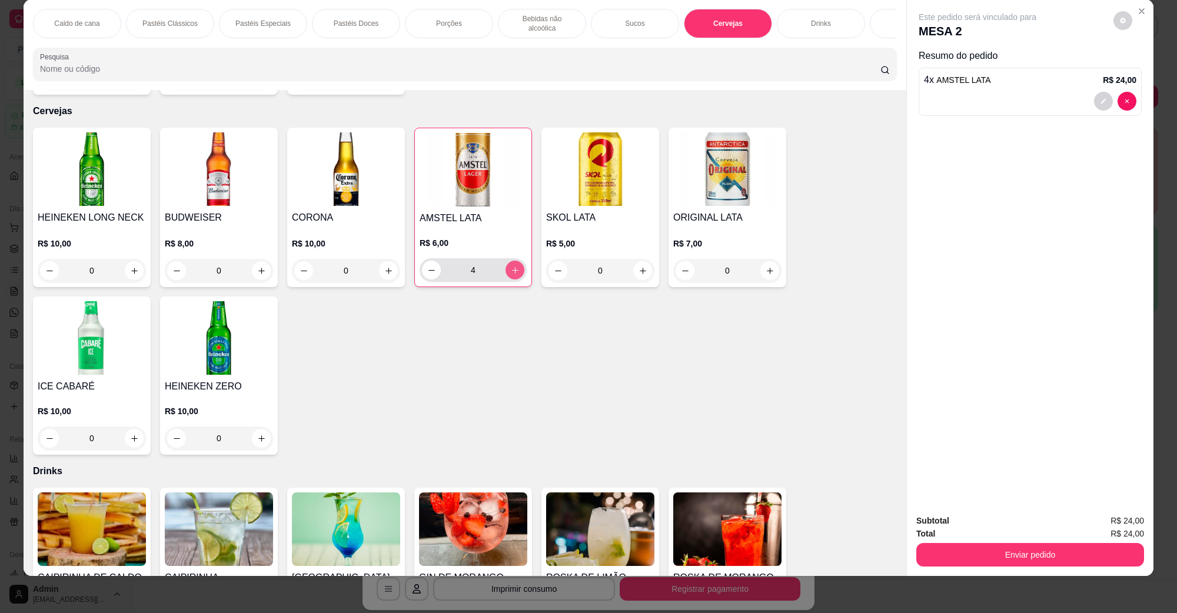
click at [512, 267] on icon "increase-product-quantity" at bounding box center [515, 270] width 6 height 6
type input "5"
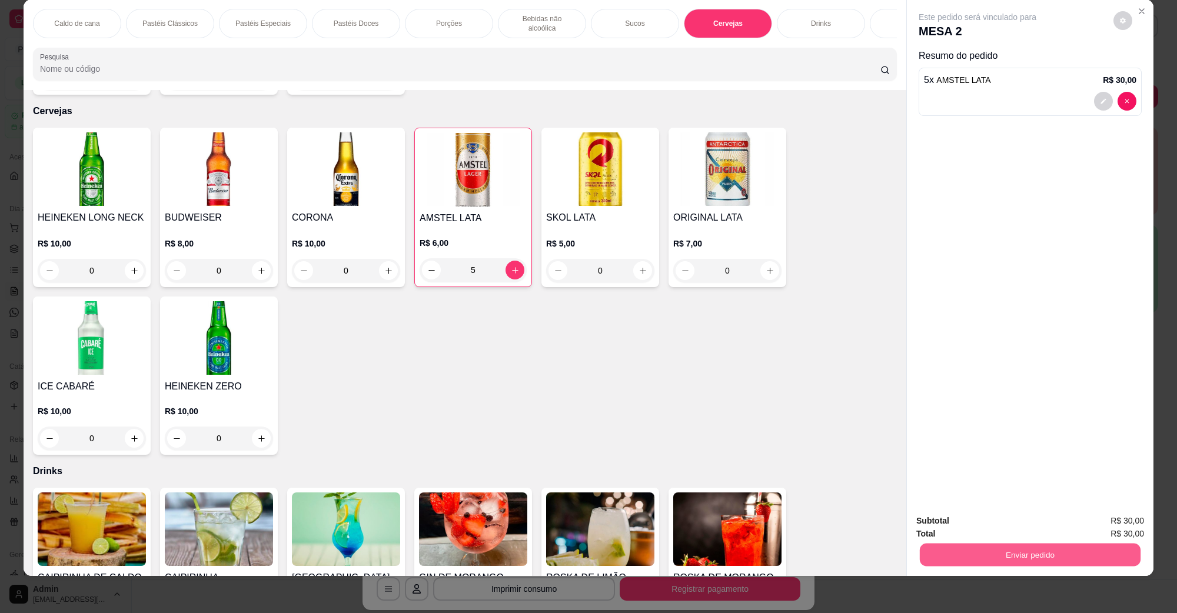
click at [1049, 557] on button "Enviar pedido" at bounding box center [1030, 554] width 221 height 23
click at [991, 516] on button "Não registrar e enviar pedido" at bounding box center [990, 526] width 122 height 22
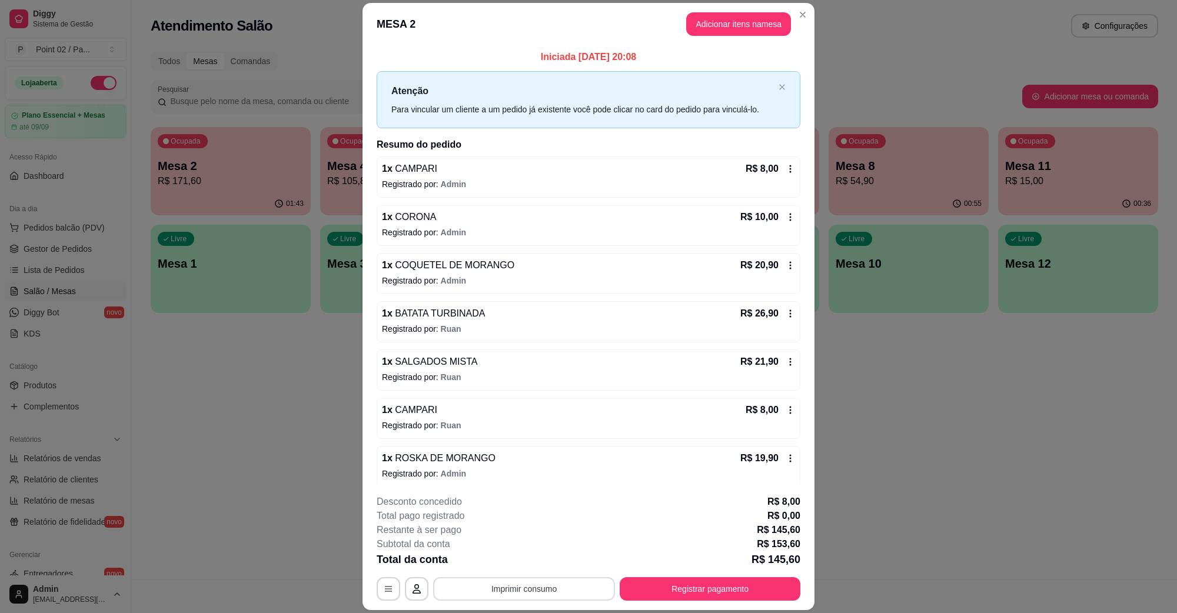
click at [534, 580] on button "Imprimir consumo" at bounding box center [524, 589] width 182 height 24
click at [520, 567] on button "IMPRESSORA" at bounding box center [522, 562] width 82 height 18
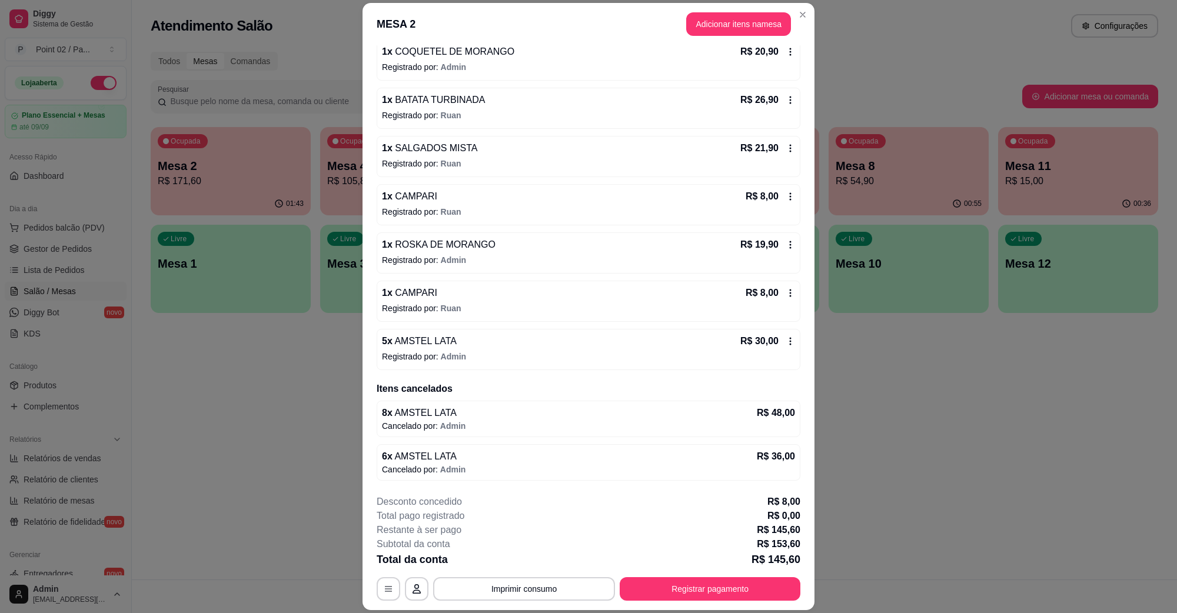
scroll to position [34, 0]
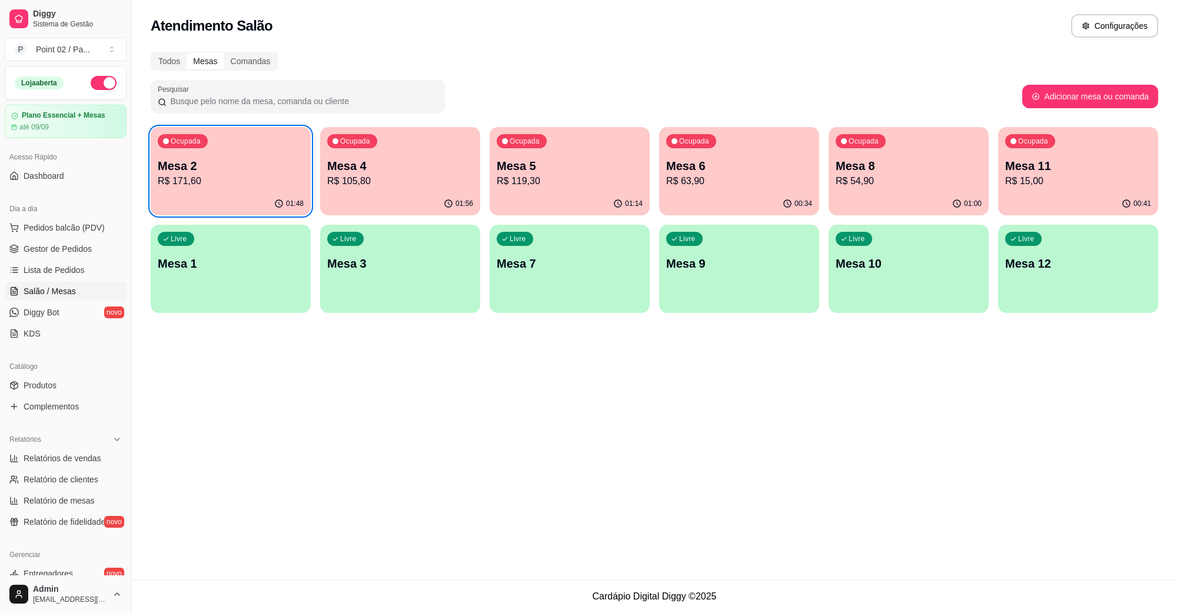
click at [938, 177] on p "R$ 54,90" at bounding box center [909, 181] width 146 height 14
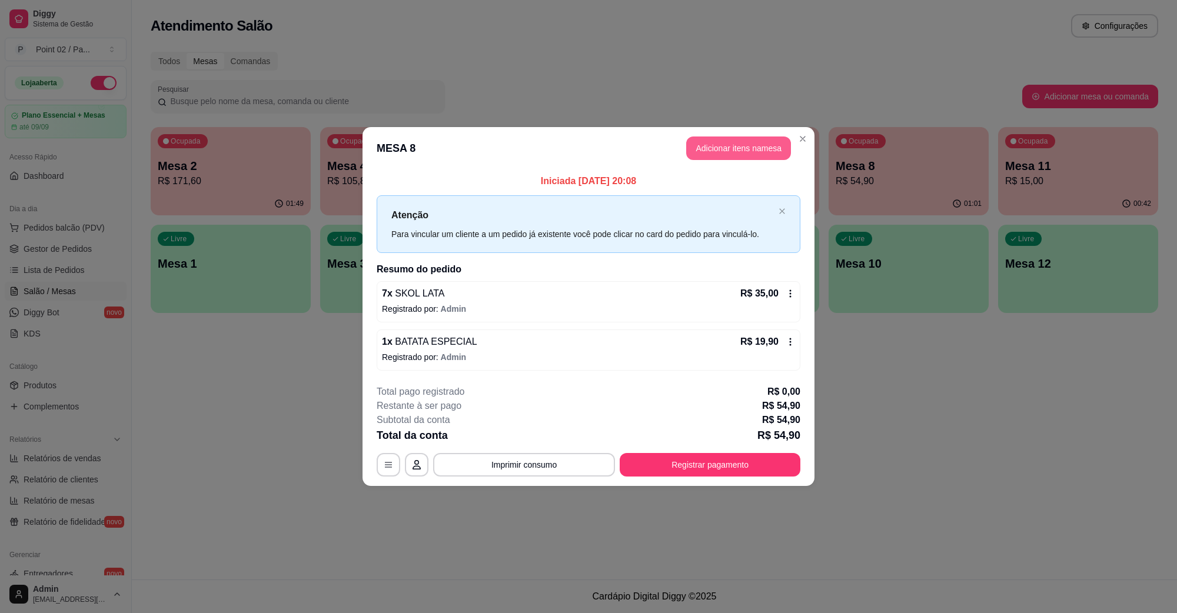
click at [746, 144] on button "Adicionar itens na mesa" at bounding box center [738, 149] width 105 height 24
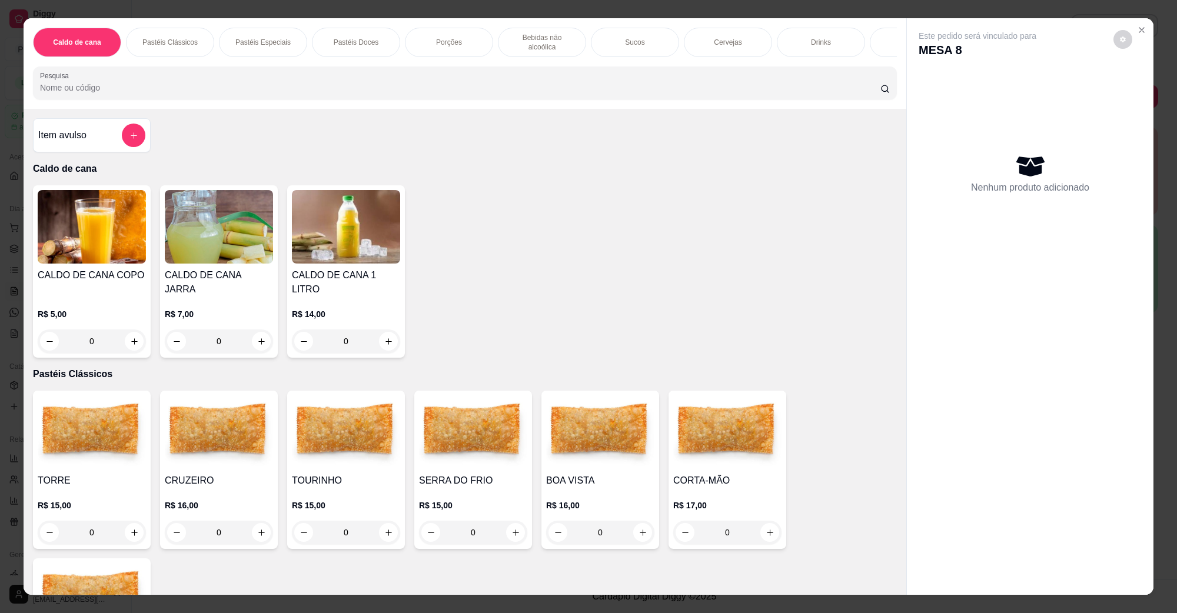
drag, startPoint x: 734, startPoint y: 29, endPoint x: 724, endPoint y: 42, distance: 16.7
click at [734, 28] on div "Cervejas" at bounding box center [728, 42] width 88 height 29
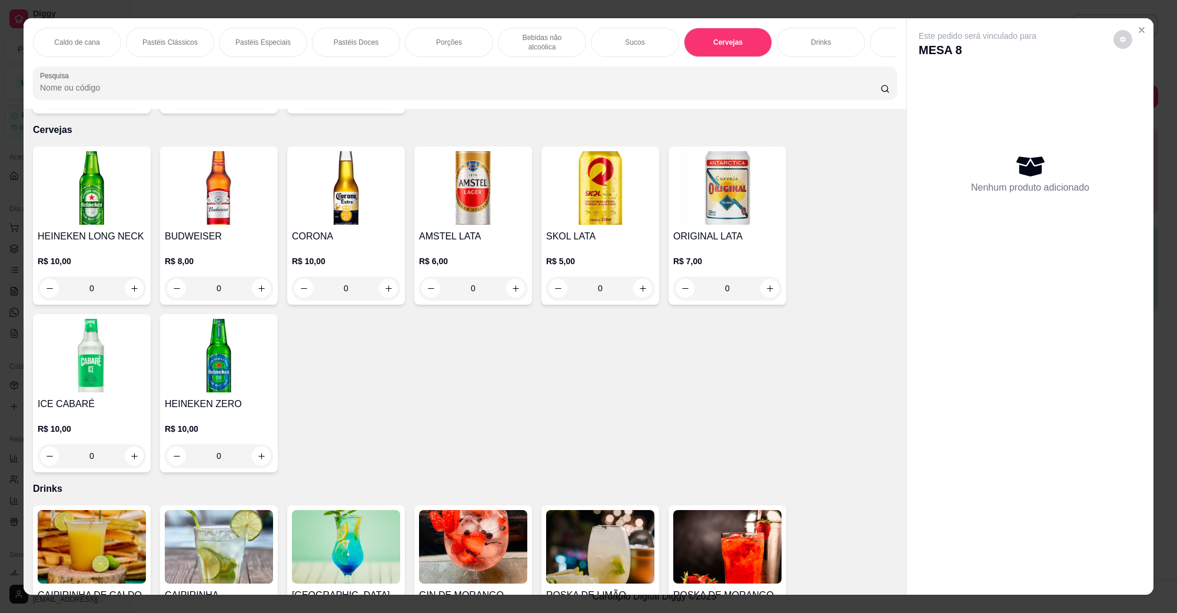
scroll to position [19, 0]
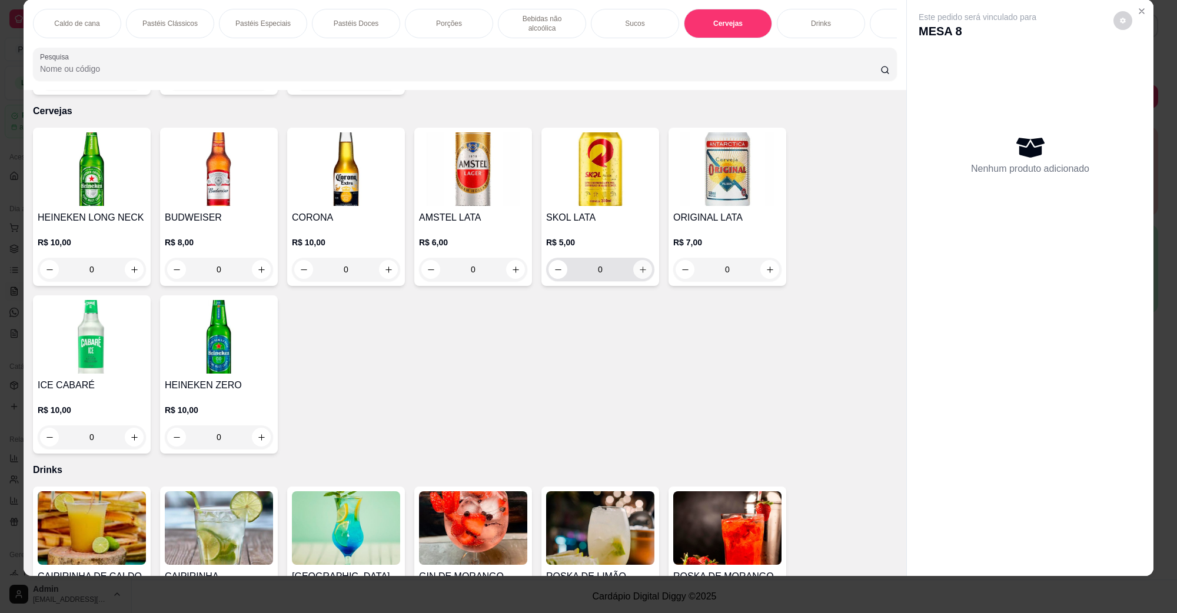
click at [639, 265] on icon "increase-product-quantity" at bounding box center [643, 269] width 9 height 9
click at [640, 267] on icon "increase-product-quantity" at bounding box center [643, 270] width 6 height 6
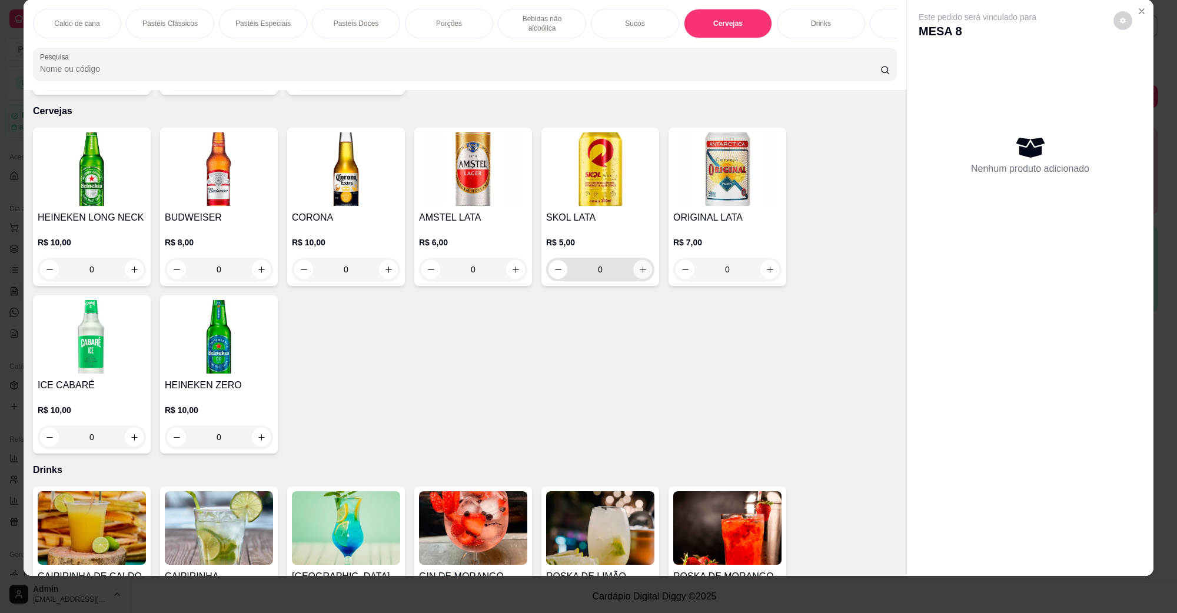
type input "5"
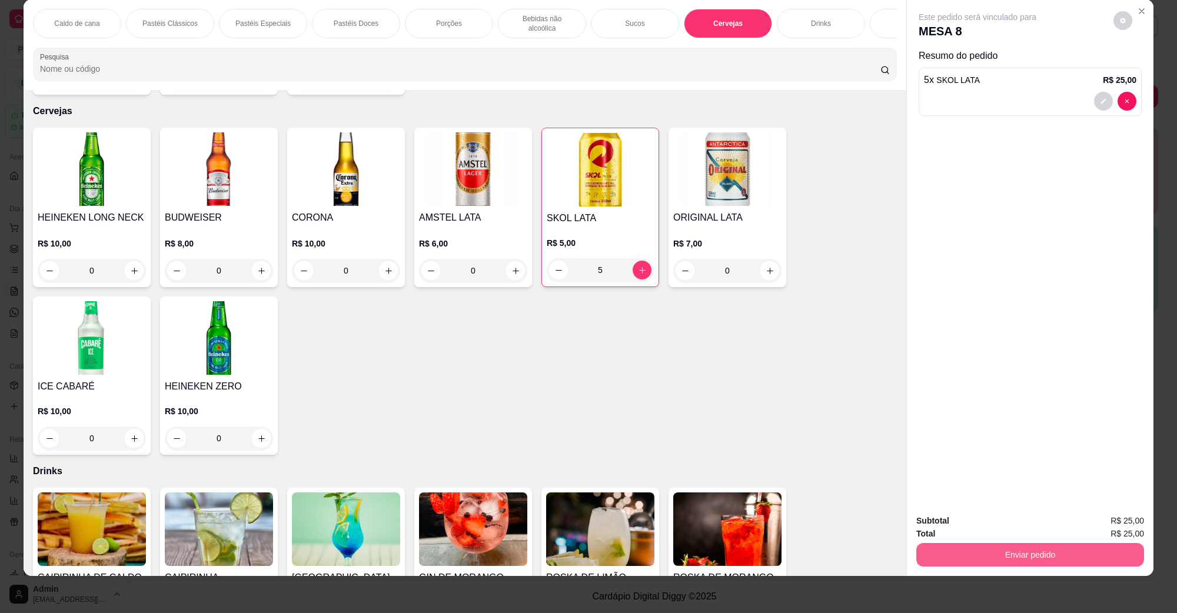
click at [1074, 559] on button "Enviar pedido" at bounding box center [1030, 555] width 228 height 24
click at [1022, 530] on button "Não registrar e enviar pedido" at bounding box center [990, 526] width 122 height 22
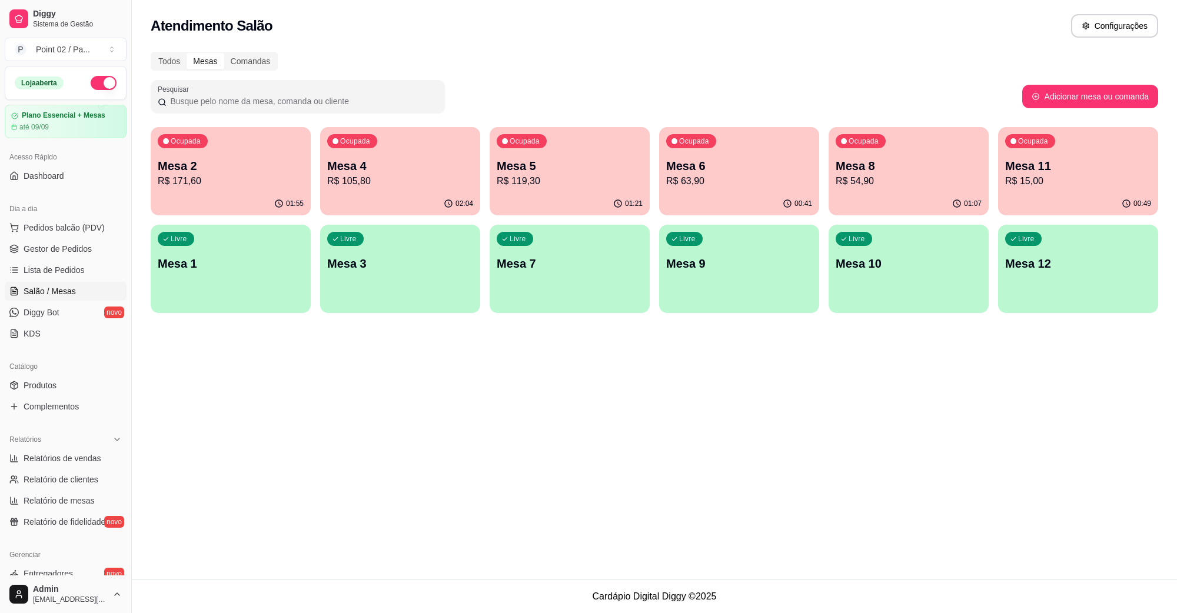
click at [375, 142] on div "Ocupada" at bounding box center [352, 141] width 50 height 14
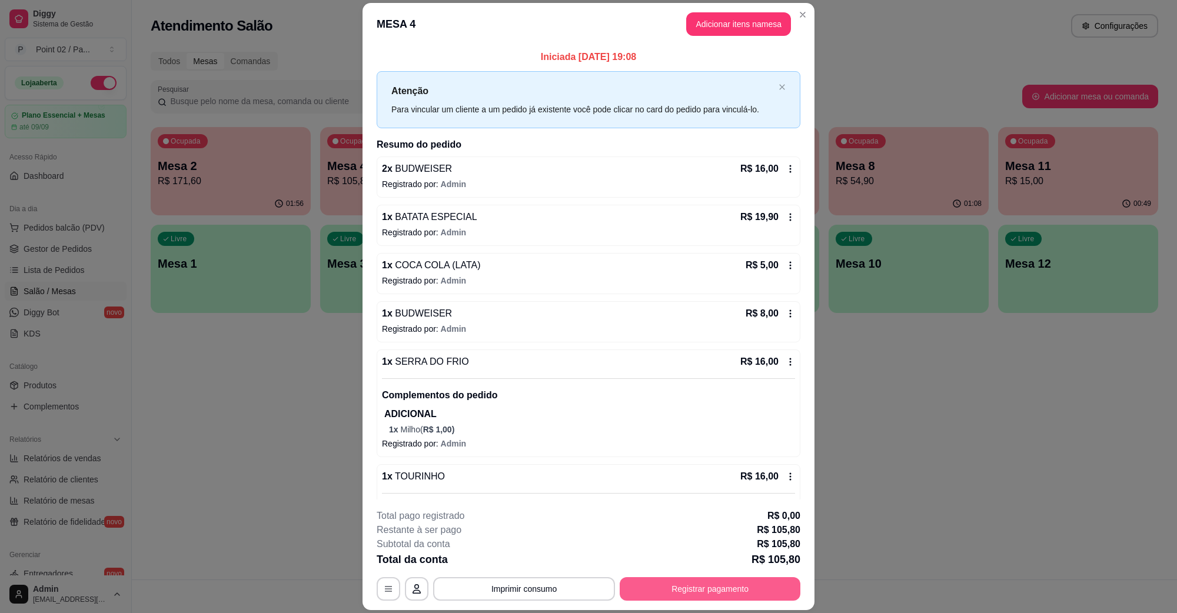
click at [689, 596] on button "Registrar pagamento" at bounding box center [710, 589] width 181 height 24
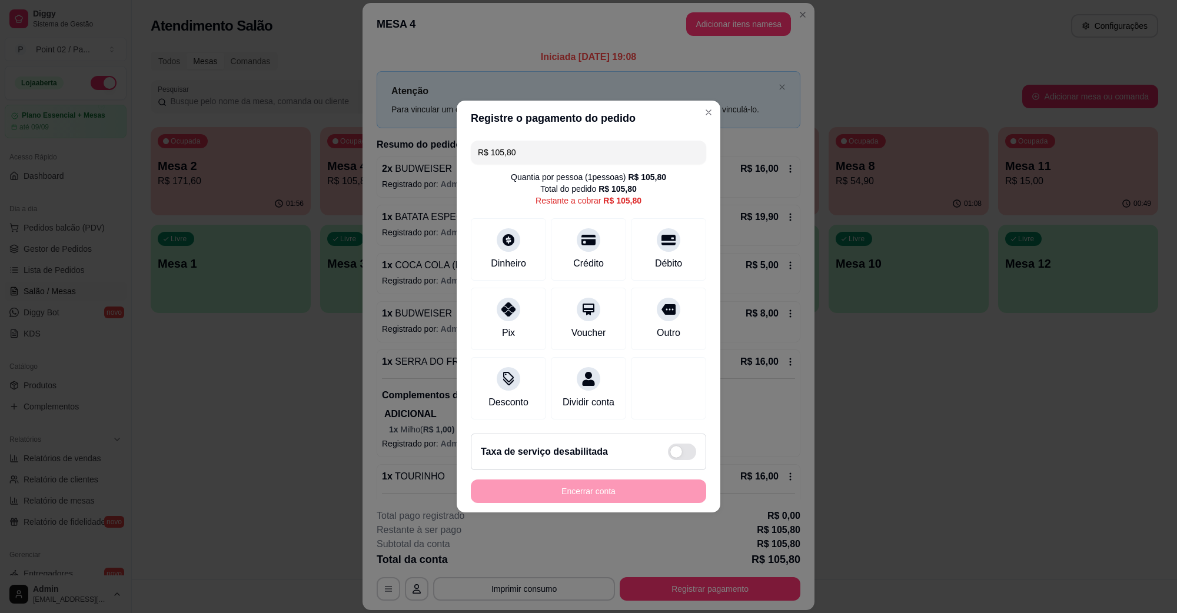
drag, startPoint x: 563, startPoint y: 153, endPoint x: 426, endPoint y: 154, distance: 137.1
click at [427, 154] on div "Registre o pagamento do pedido R$ 105,80 Quantia por pessoa ( 1 pessoas) R$ 105…" at bounding box center [588, 306] width 1177 height 613
click at [584, 234] on icon at bounding box center [588, 237] width 15 height 12
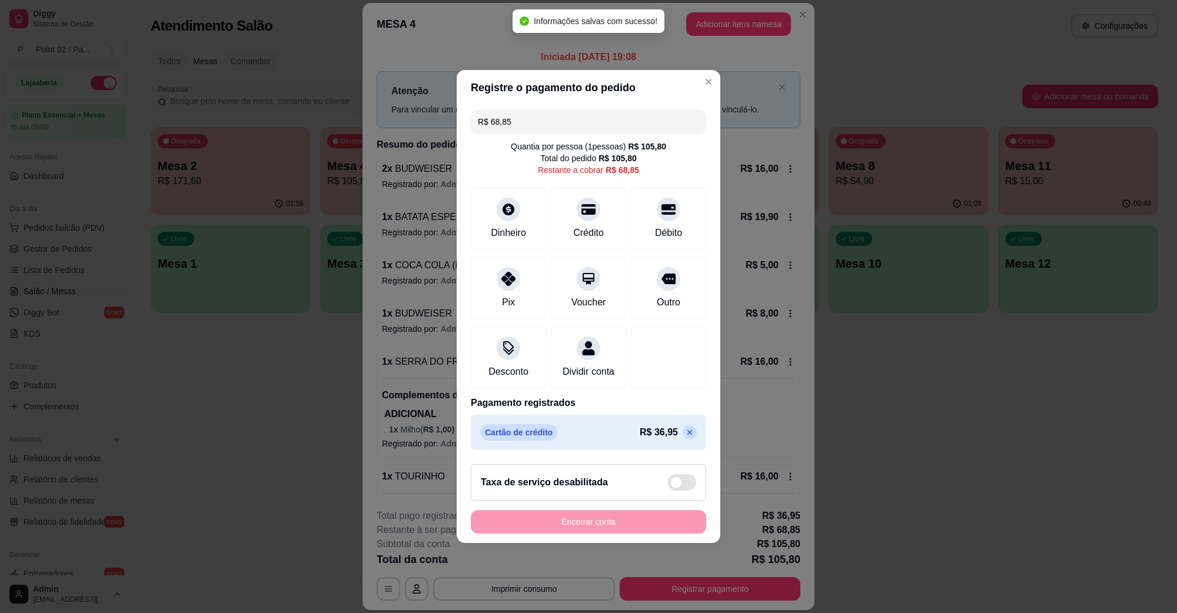
drag, startPoint x: 520, startPoint y: 119, endPoint x: 440, endPoint y: 122, distance: 80.1
click at [446, 122] on div "Registre o pagamento do pedido R$ 68,85 Quantia por pessoa ( 1 pessoas) R$ 105,…" at bounding box center [588, 306] width 1177 height 613
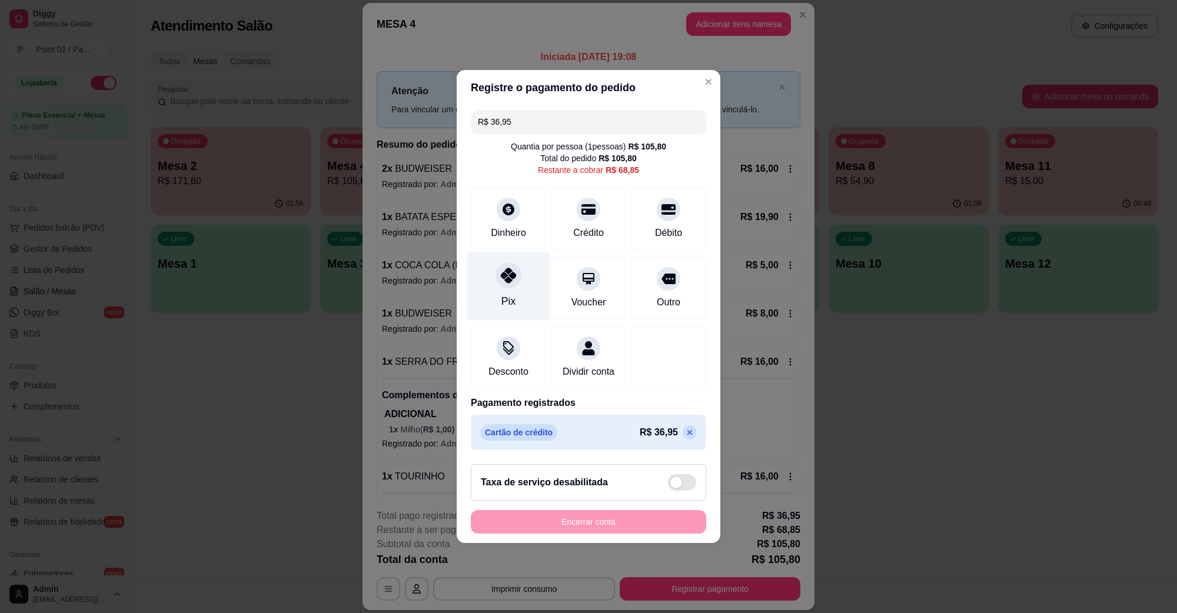
click at [508, 275] on icon at bounding box center [508, 275] width 15 height 15
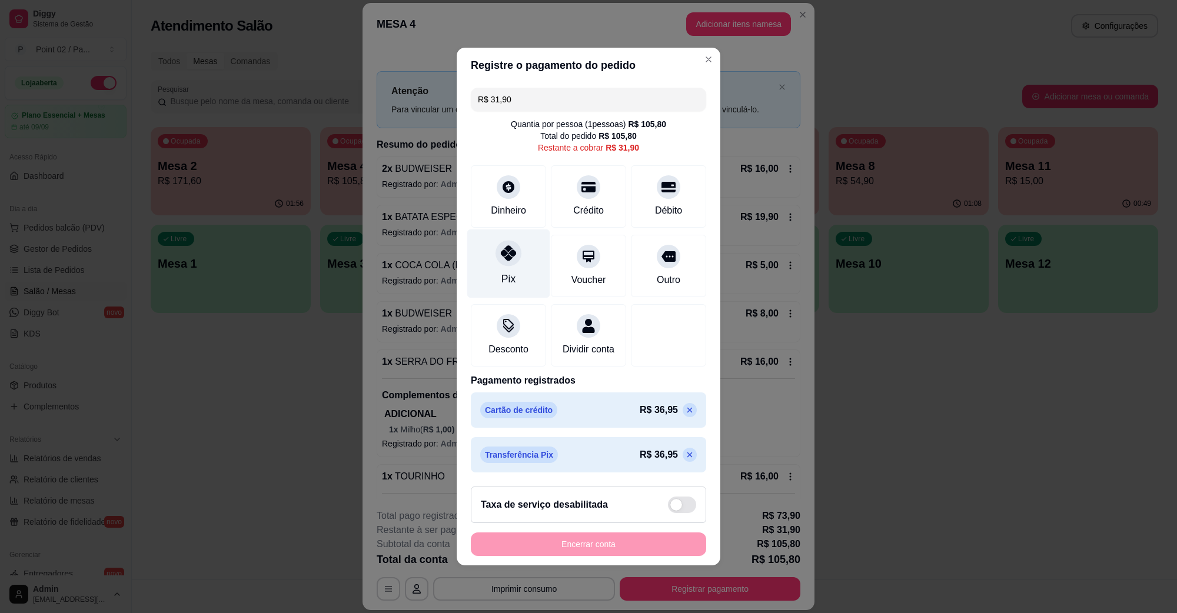
click at [522, 245] on div "Pix" at bounding box center [508, 264] width 83 height 69
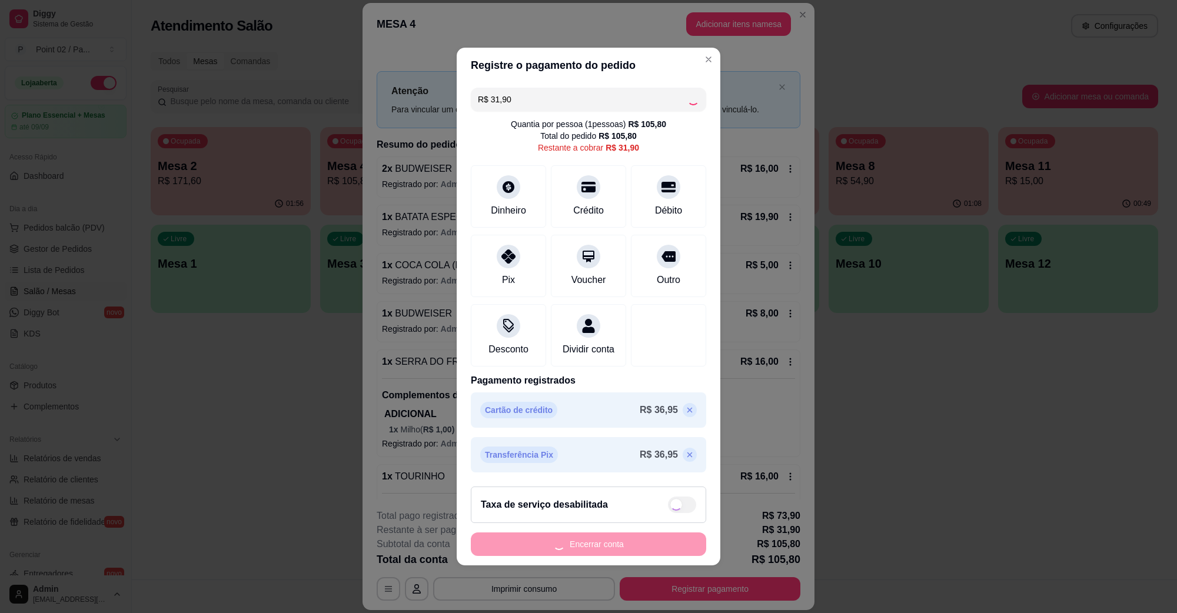
type input "R$ 0,00"
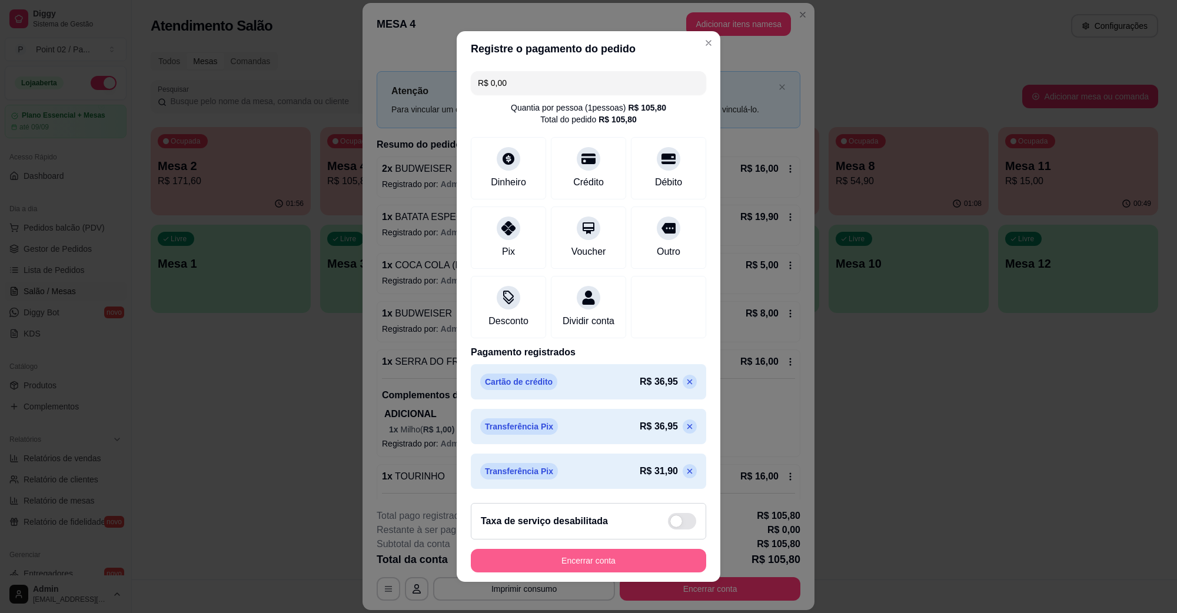
click at [593, 566] on button "Encerrar conta" at bounding box center [588, 561] width 235 height 24
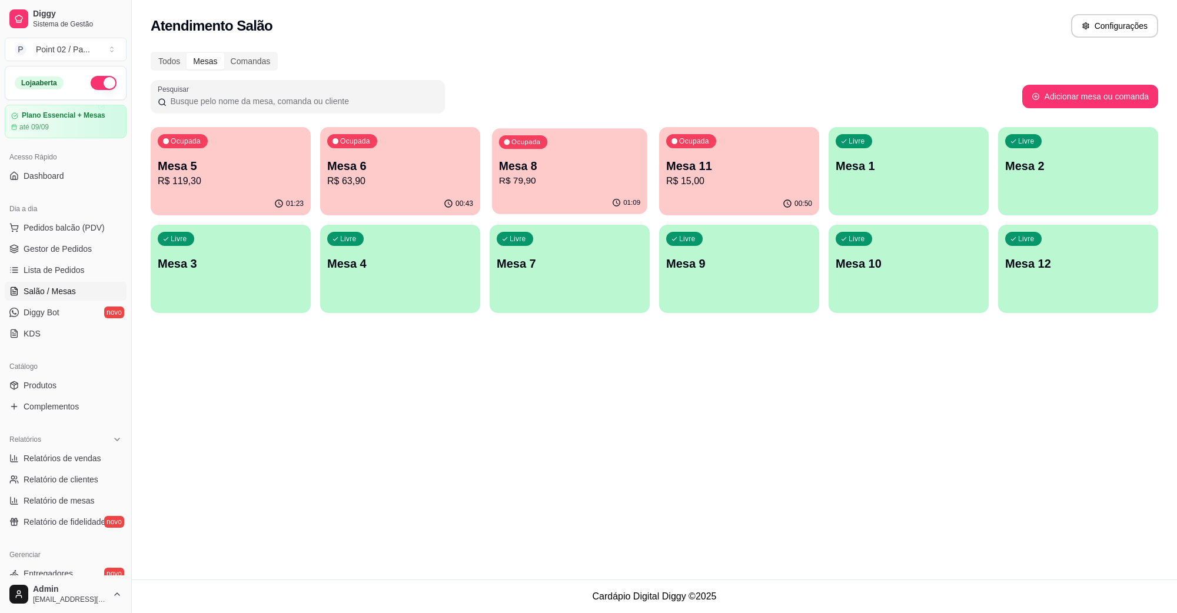
click at [569, 190] on div "Ocupada Mesa 8 R$ 79,90" at bounding box center [569, 160] width 155 height 64
click at [67, 242] on link "Gestor de Pedidos" at bounding box center [66, 249] width 122 height 19
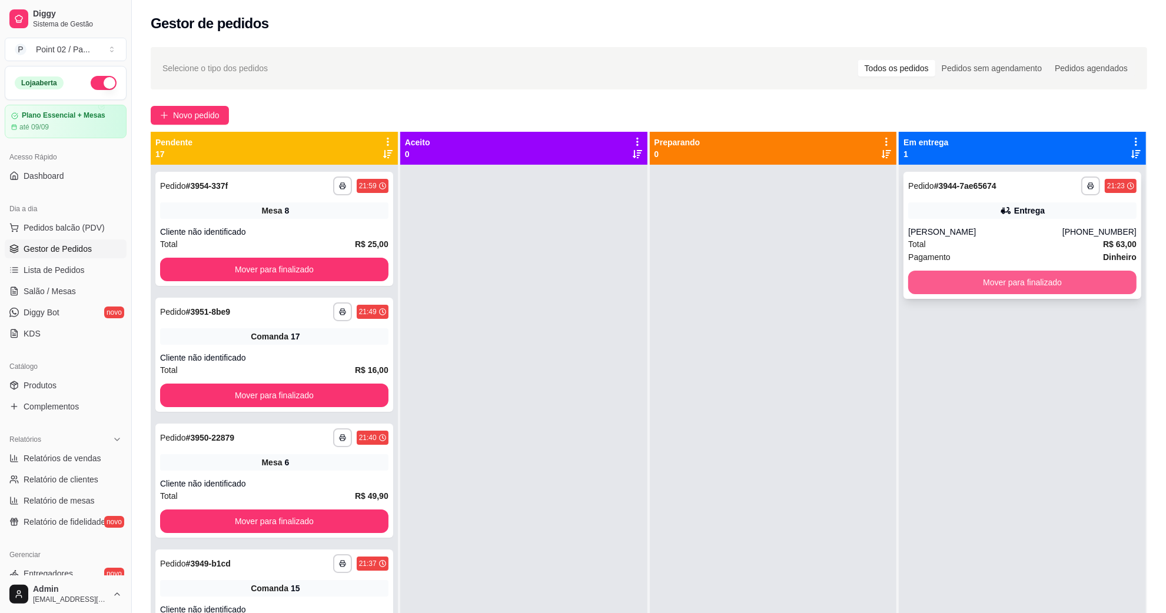
click at [968, 278] on button "Mover para finalizado" at bounding box center [1022, 283] width 228 height 24
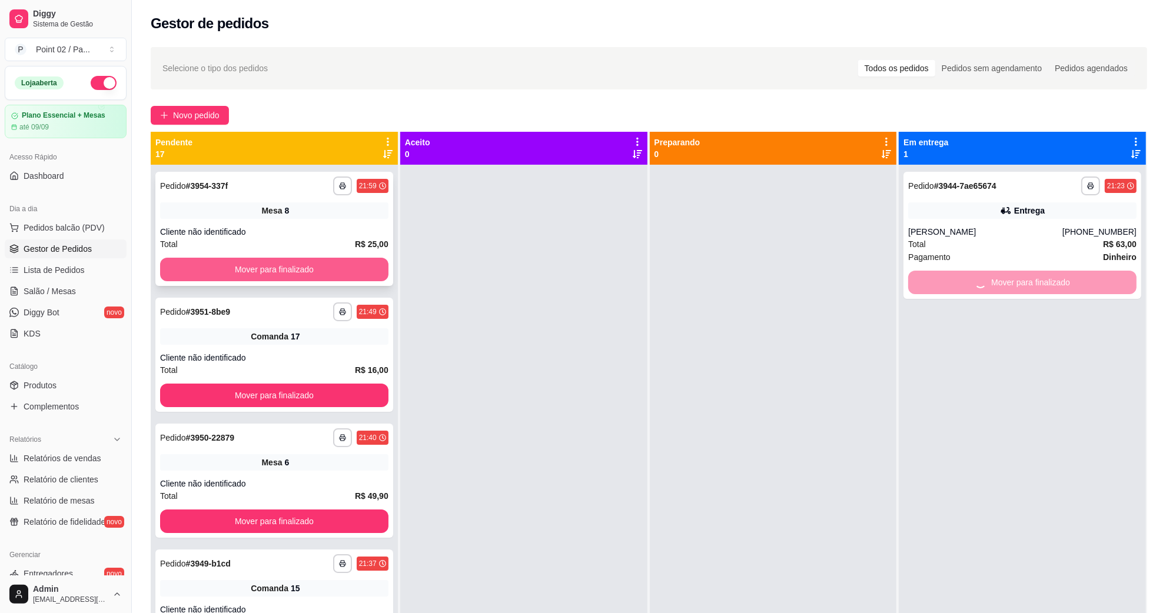
click at [233, 268] on button "Mover para finalizado" at bounding box center [274, 270] width 228 height 24
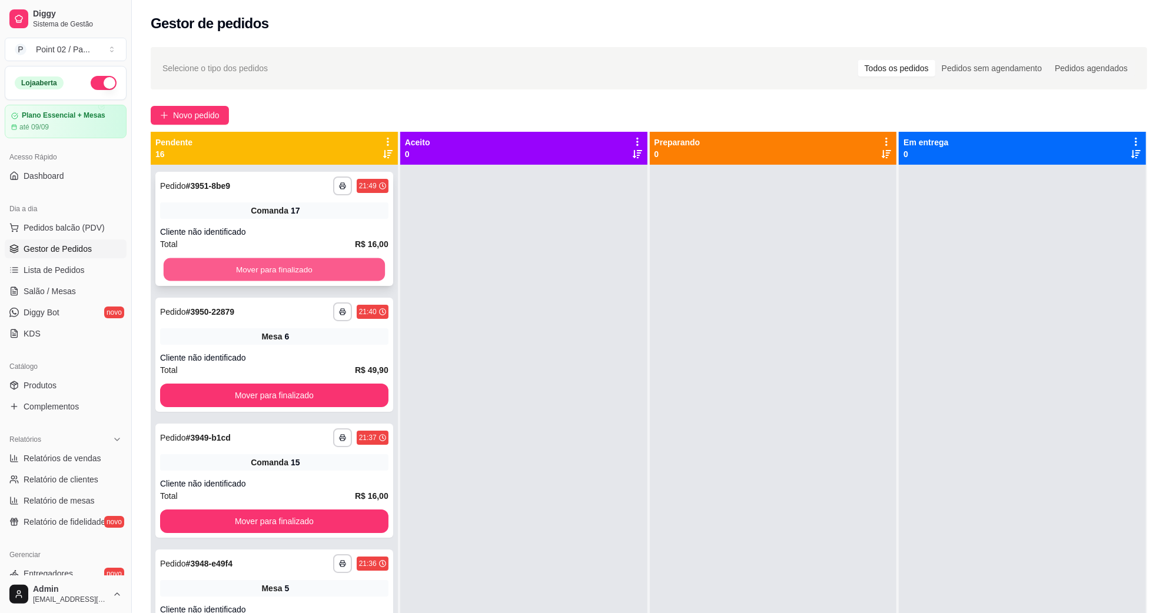
click at [292, 271] on button "Mover para finalizado" at bounding box center [274, 269] width 221 height 23
click at [304, 274] on button "Mover para finalizado" at bounding box center [274, 270] width 228 height 24
click at [306, 274] on button "Mover para finalizado" at bounding box center [274, 269] width 221 height 23
click at [307, 270] on div "Mover para finalizado" at bounding box center [274, 270] width 228 height 24
click at [323, 260] on button "Mover para finalizado" at bounding box center [274, 269] width 221 height 23
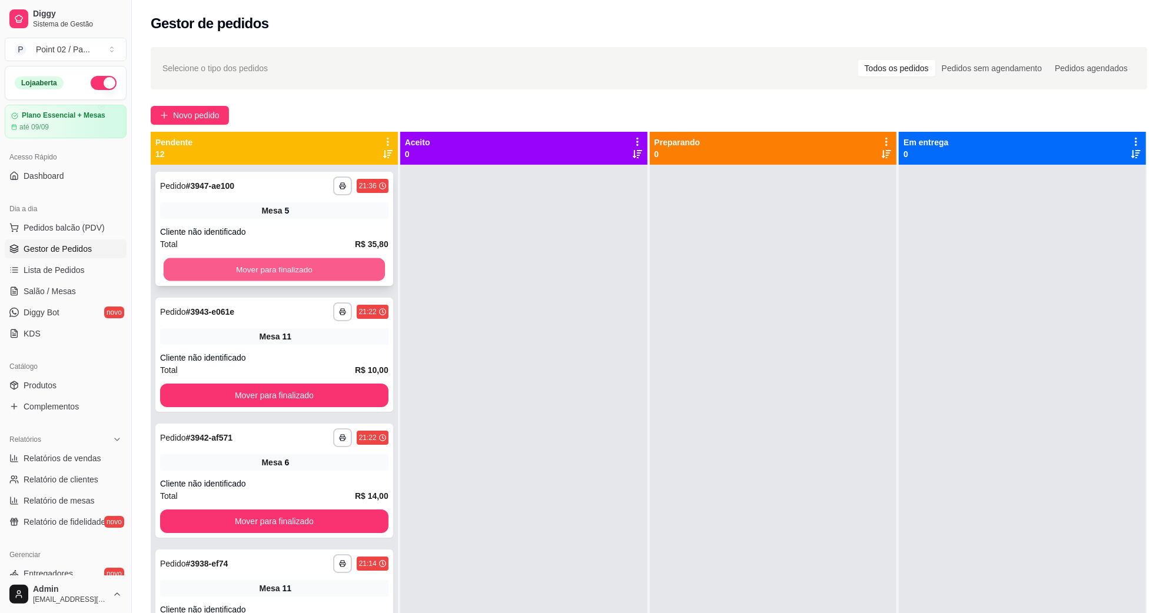
click at [321, 269] on button "Mover para finalizado" at bounding box center [274, 269] width 221 height 23
click at [321, 269] on button "Mover para finalizado" at bounding box center [274, 270] width 228 height 24
click at [321, 269] on button "Mover para finalizado" at bounding box center [274, 269] width 221 height 23
click at [321, 269] on button "Mover para finalizado" at bounding box center [274, 270] width 228 height 24
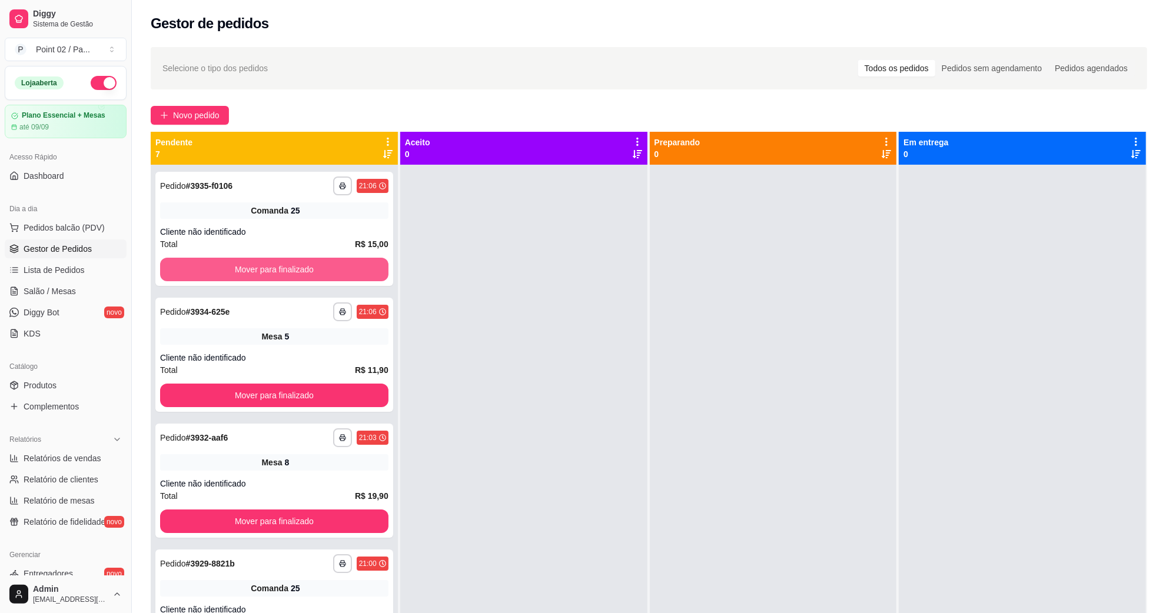
click at [321, 269] on button "Mover para finalizado" at bounding box center [274, 270] width 228 height 24
click at [321, 269] on div "Mover para finalizado" at bounding box center [274, 270] width 228 height 24
click at [331, 262] on button "Mover para finalizado" at bounding box center [274, 270] width 228 height 24
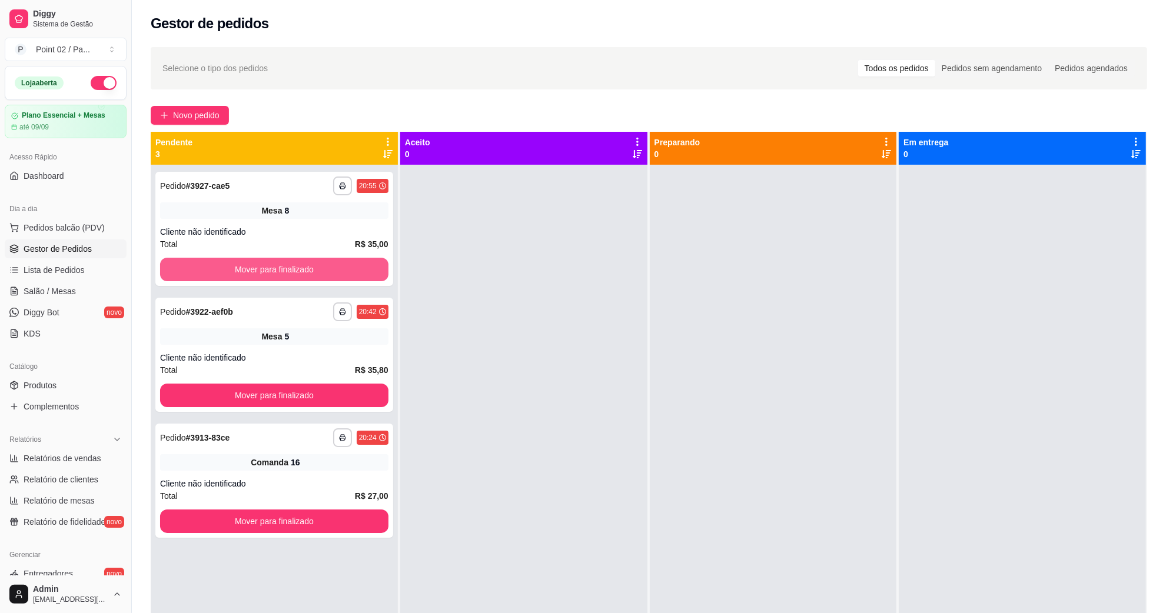
click at [331, 262] on button "Mover para finalizado" at bounding box center [274, 270] width 228 height 24
click at [335, 264] on div "Mover para finalizado" at bounding box center [274, 270] width 228 height 24
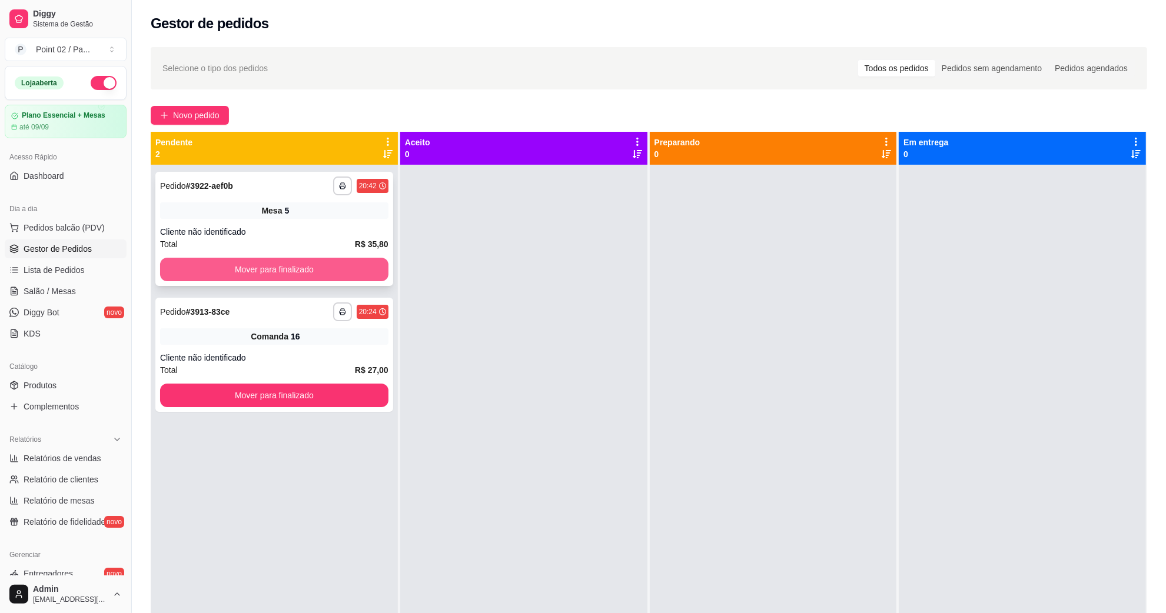
click at [330, 268] on button "Mover para finalizado" at bounding box center [274, 270] width 228 height 24
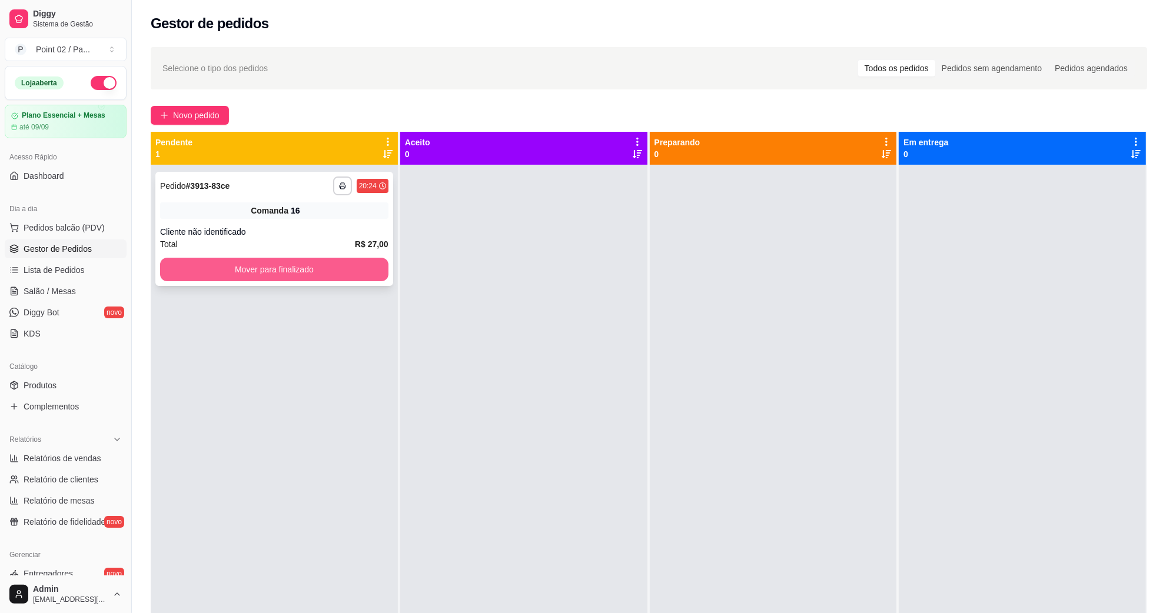
click at [312, 277] on button "Mover para finalizado" at bounding box center [274, 270] width 228 height 24
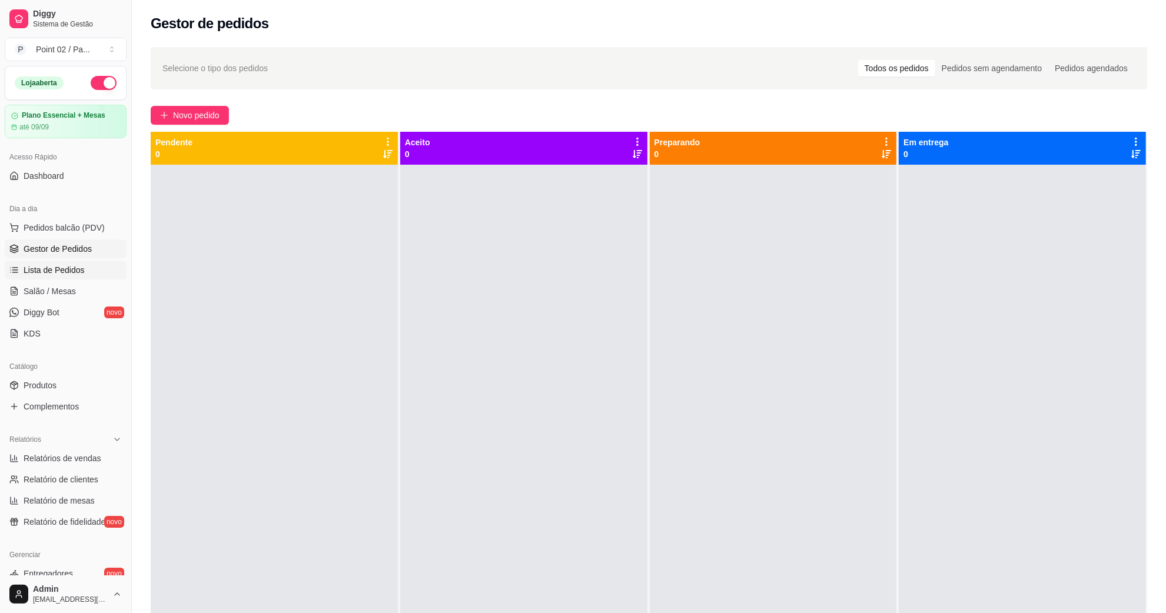
click at [77, 270] on span "Lista de Pedidos" at bounding box center [54, 270] width 61 height 12
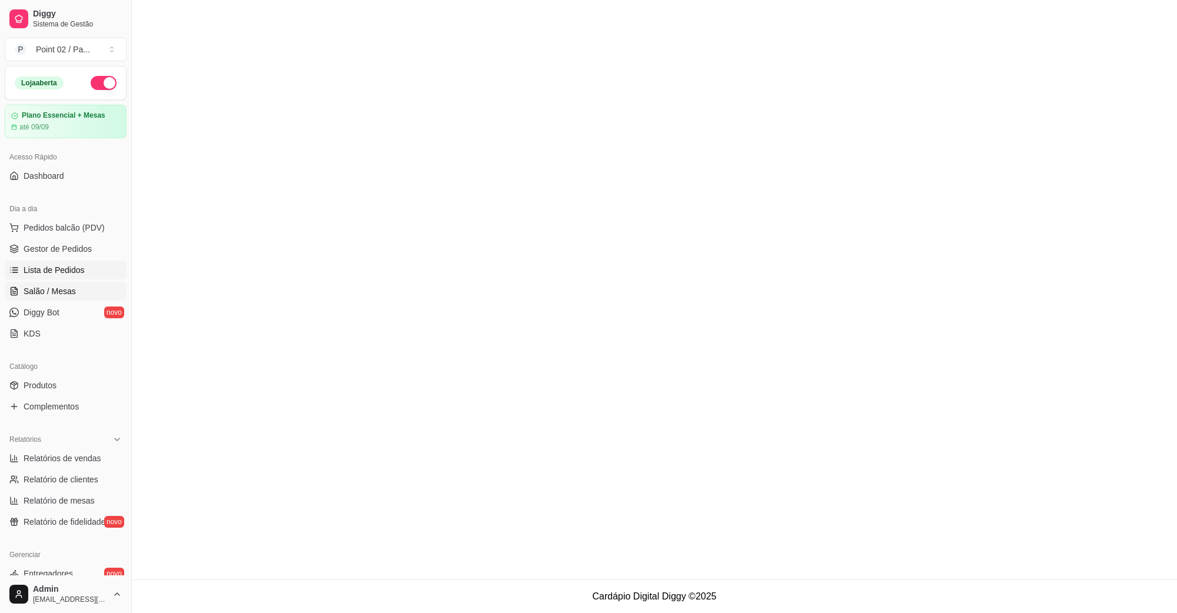
click at [78, 290] on link "Salão / Mesas" at bounding box center [66, 291] width 122 height 19
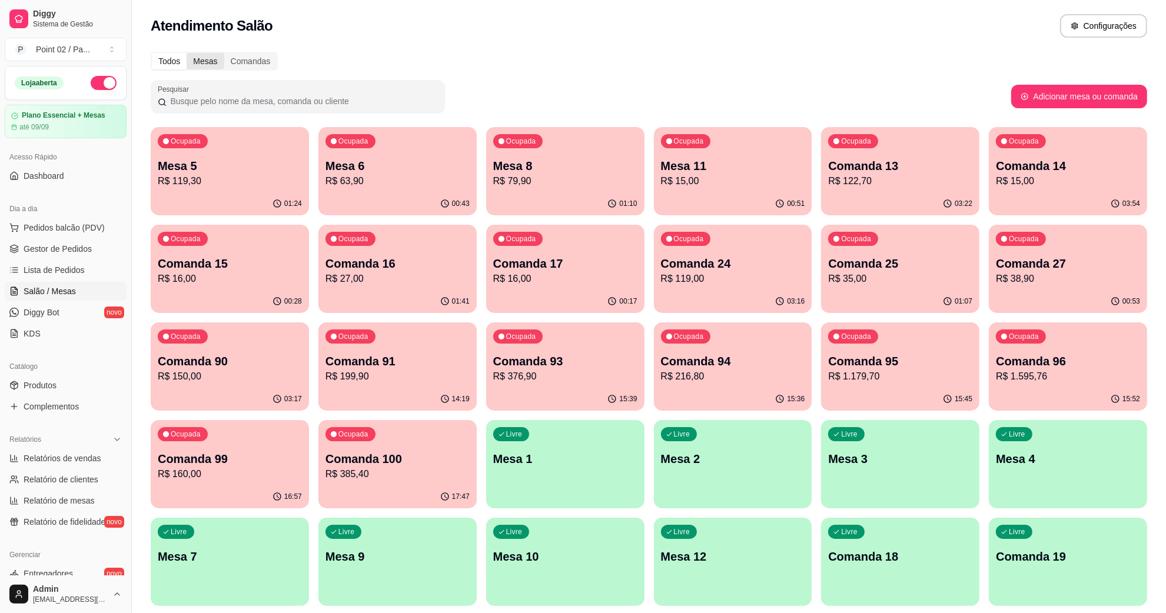
click at [211, 59] on div "Mesas" at bounding box center [205, 61] width 37 height 16
click at [187, 53] on input "Mesas" at bounding box center [187, 53] width 0 height 0
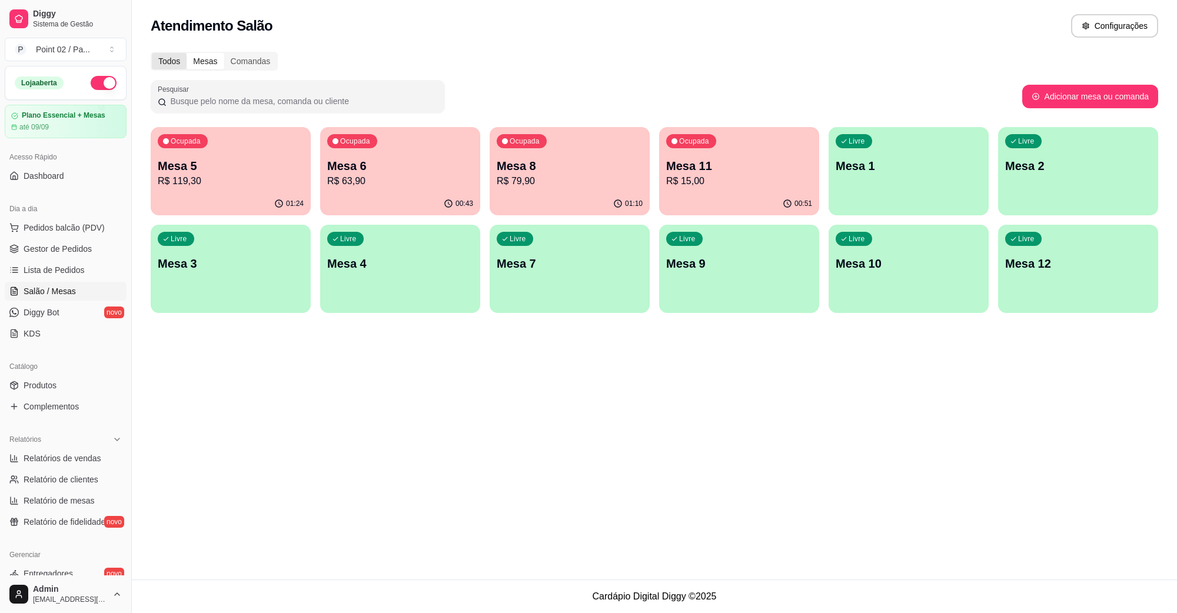
click at [180, 59] on div "Todos" at bounding box center [169, 61] width 35 height 16
click at [152, 53] on input "Todos" at bounding box center [152, 53] width 0 height 0
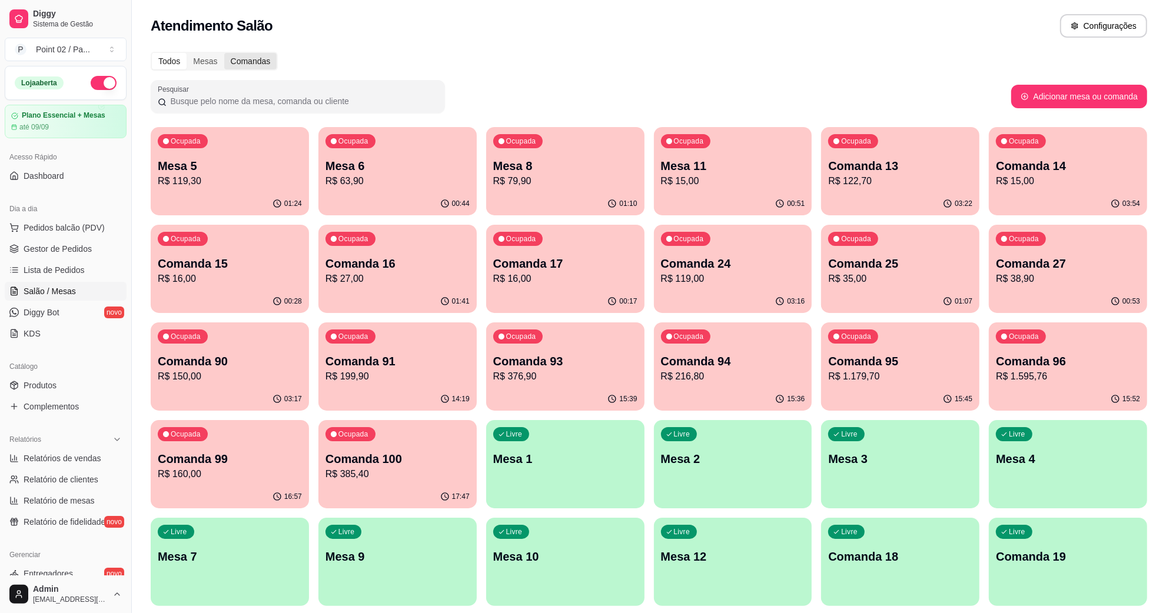
click at [262, 64] on div "Comandas" at bounding box center [250, 61] width 53 height 16
click at [224, 53] on input "Comandas" at bounding box center [224, 53] width 0 height 0
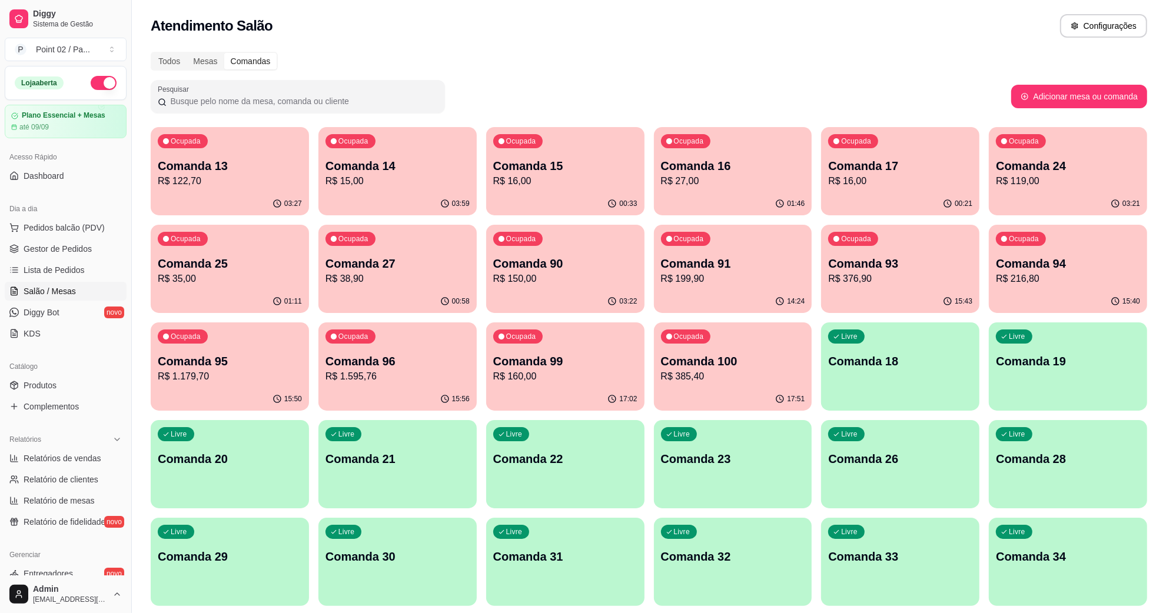
drag, startPoint x: 237, startPoint y: 61, endPoint x: 245, endPoint y: 60, distance: 8.3
click at [238, 61] on div "Comandas" at bounding box center [250, 61] width 53 height 16
click at [224, 53] on input "Comandas" at bounding box center [224, 53] width 0 height 0
click at [251, 60] on div "Comandas" at bounding box center [250, 61] width 53 height 16
click at [224, 53] on input "Comandas" at bounding box center [224, 53] width 0 height 0
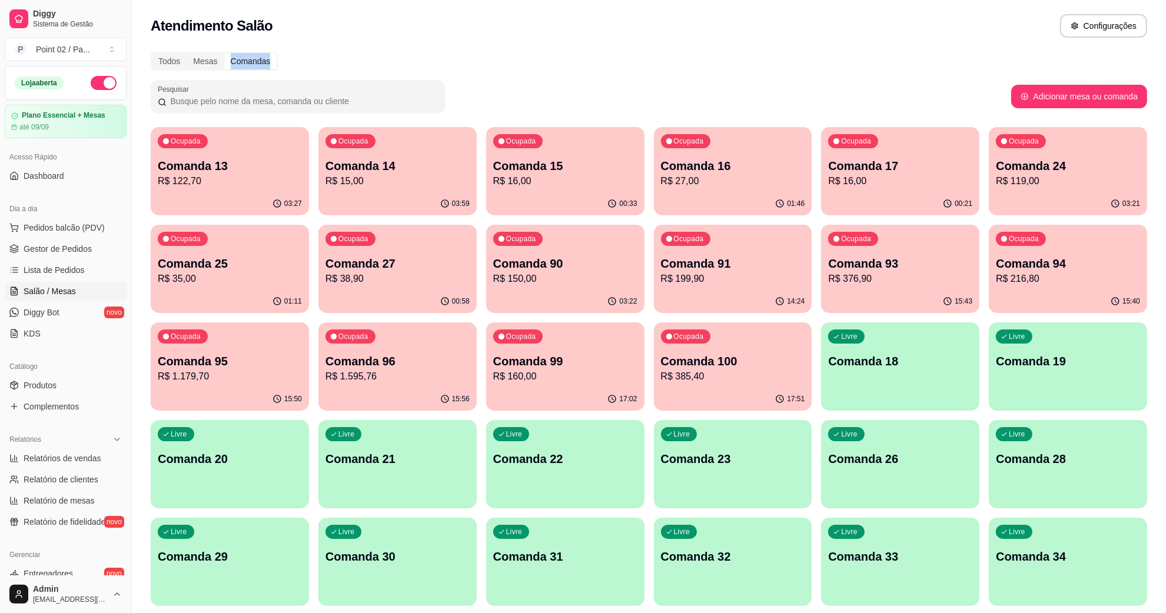
click at [251, 60] on div "Comandas" at bounding box center [250, 61] width 53 height 16
click at [224, 53] on input "Comandas" at bounding box center [224, 53] width 0 height 0
click at [251, 61] on div "Comandas" at bounding box center [250, 61] width 53 height 16
click at [224, 53] on input "Comandas" at bounding box center [224, 53] width 0 height 0
click at [251, 61] on div "Comandas" at bounding box center [250, 61] width 53 height 16
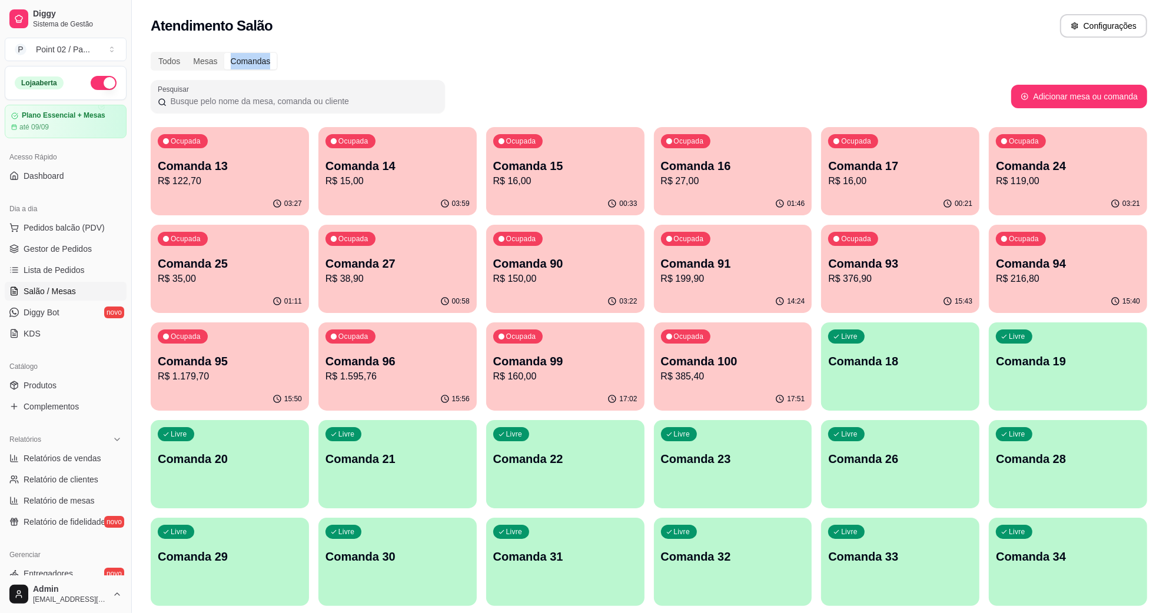
click at [224, 53] on input "Comandas" at bounding box center [224, 53] width 0 height 0
click at [1002, 168] on p "Comanda 24" at bounding box center [1067, 166] width 139 height 16
click at [893, 181] on p "R$ 16,00" at bounding box center [899, 181] width 139 height 14
click at [780, 164] on p "Comanda 16" at bounding box center [733, 166] width 144 height 16
click at [727, 182] on p "R$ 27,00" at bounding box center [733, 181] width 144 height 14
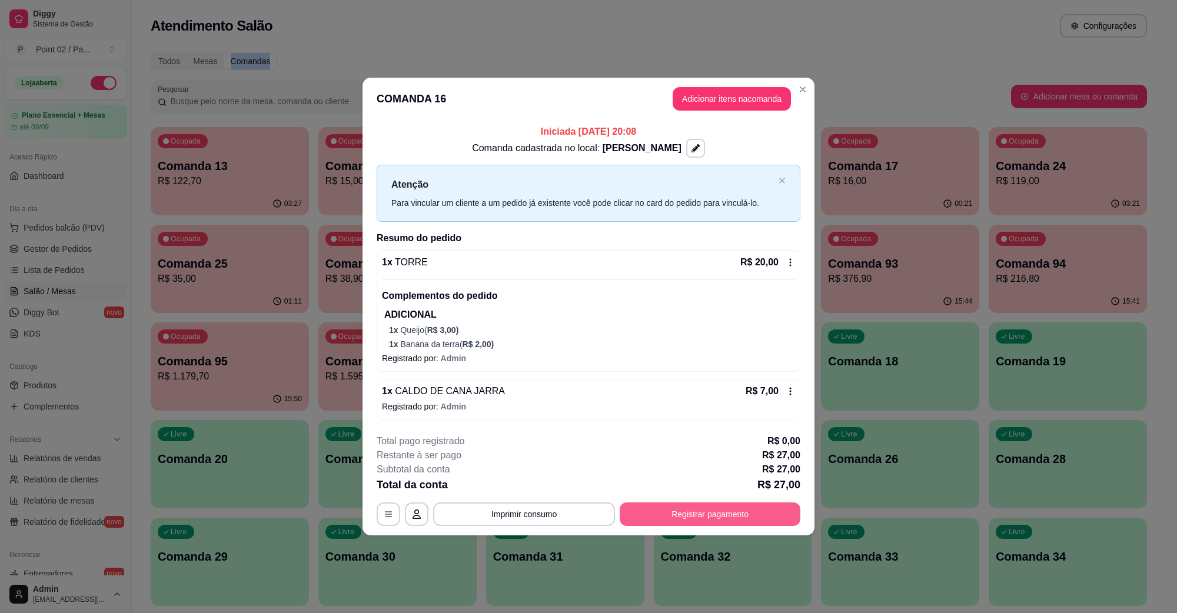
click at [676, 507] on button "Registrar pagamento" at bounding box center [710, 515] width 181 height 24
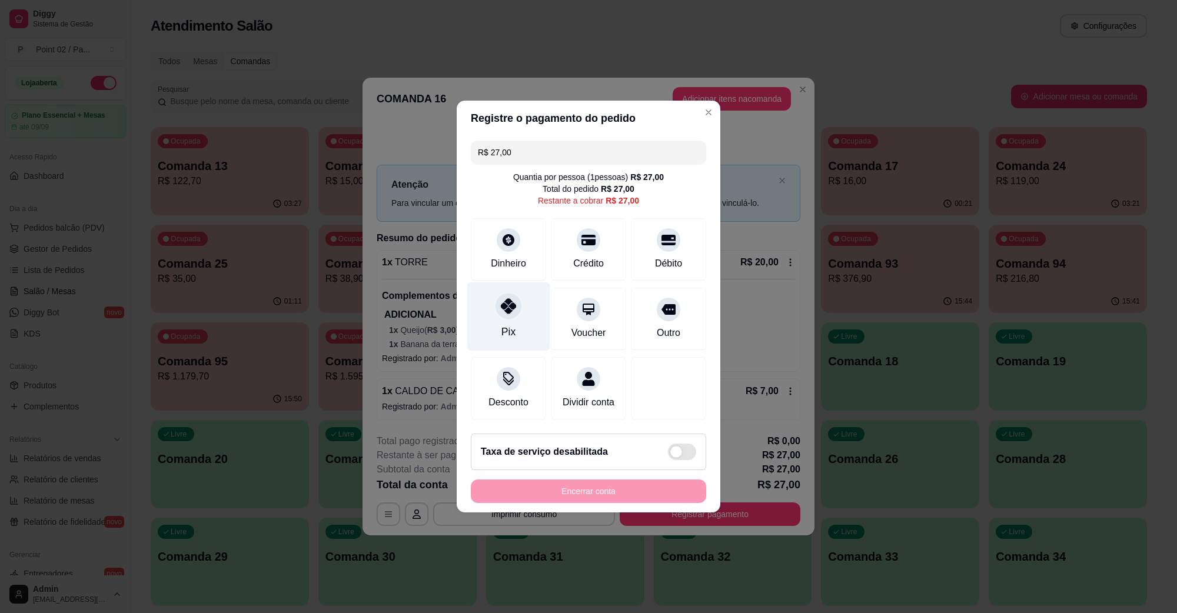
click at [501, 303] on icon at bounding box center [508, 305] width 15 height 15
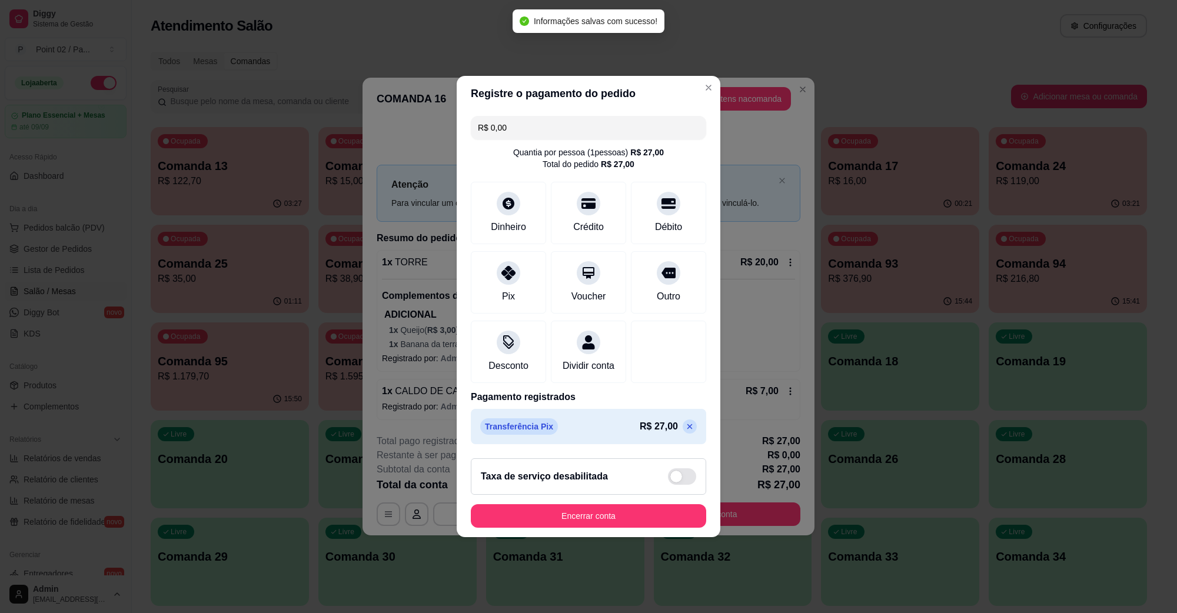
type input "R$ 0,00"
click at [631, 495] on div "Taxa de serviço desabilitada" at bounding box center [588, 476] width 235 height 36
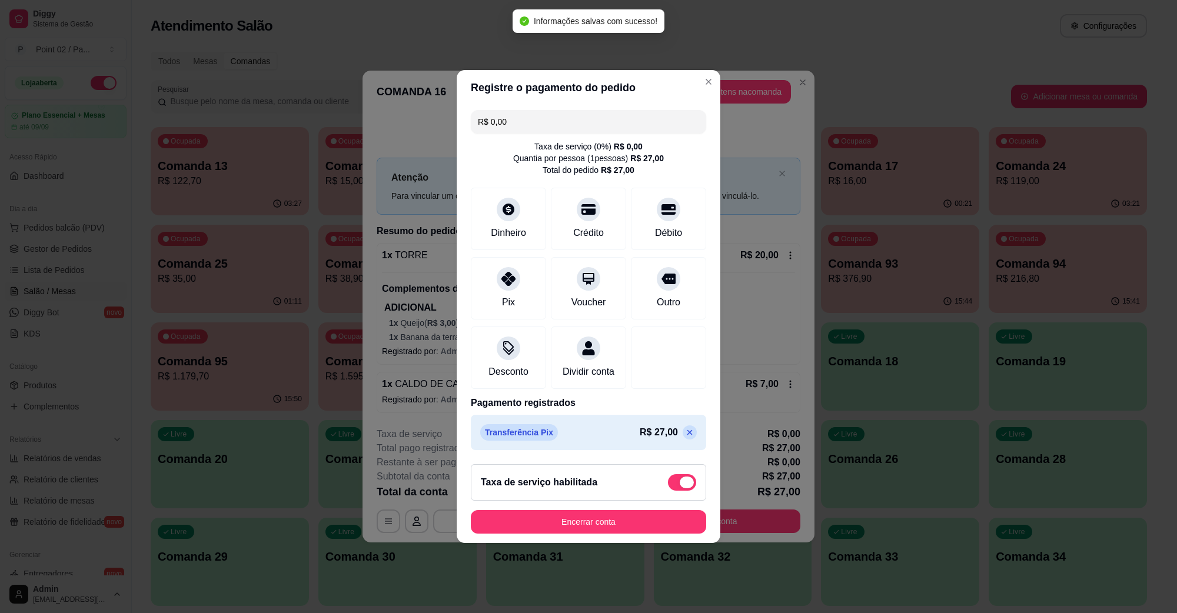
click at [681, 491] on span at bounding box center [682, 482] width 28 height 16
click at [675, 493] on input "checkbox" at bounding box center [671, 489] width 8 height 8
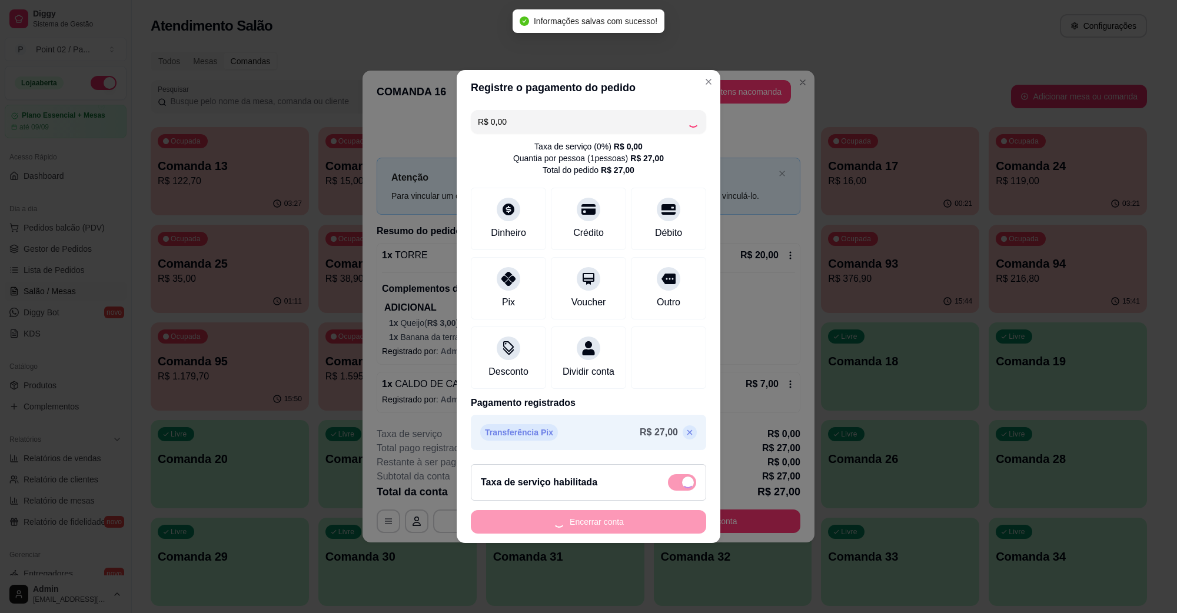
checkbox input "false"
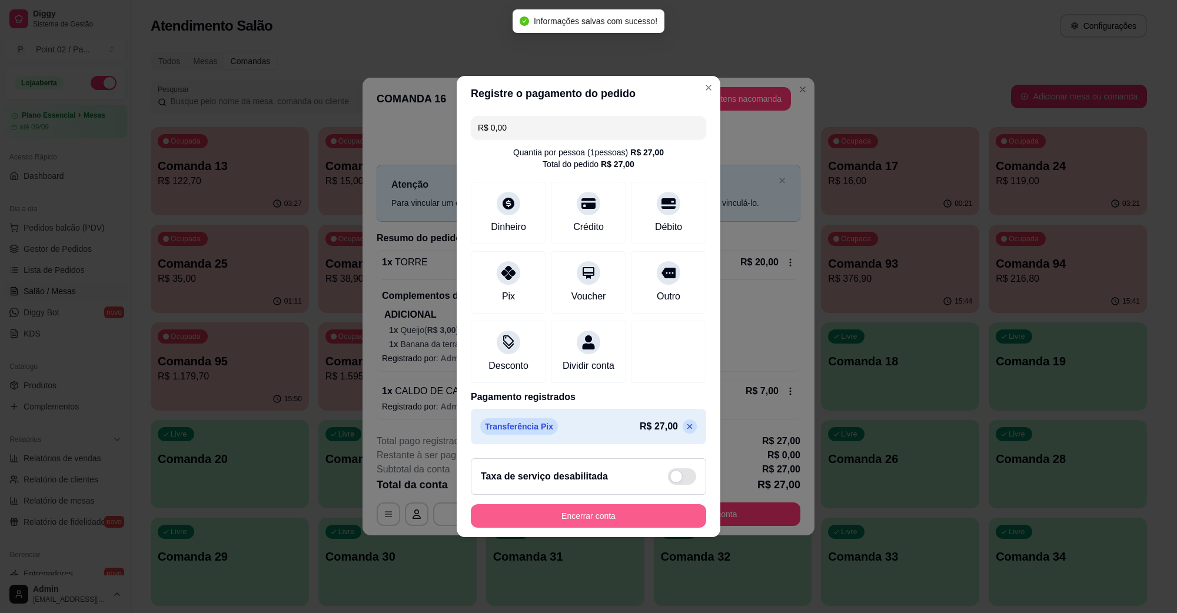
click at [642, 528] on button "Encerrar conta" at bounding box center [588, 516] width 235 height 24
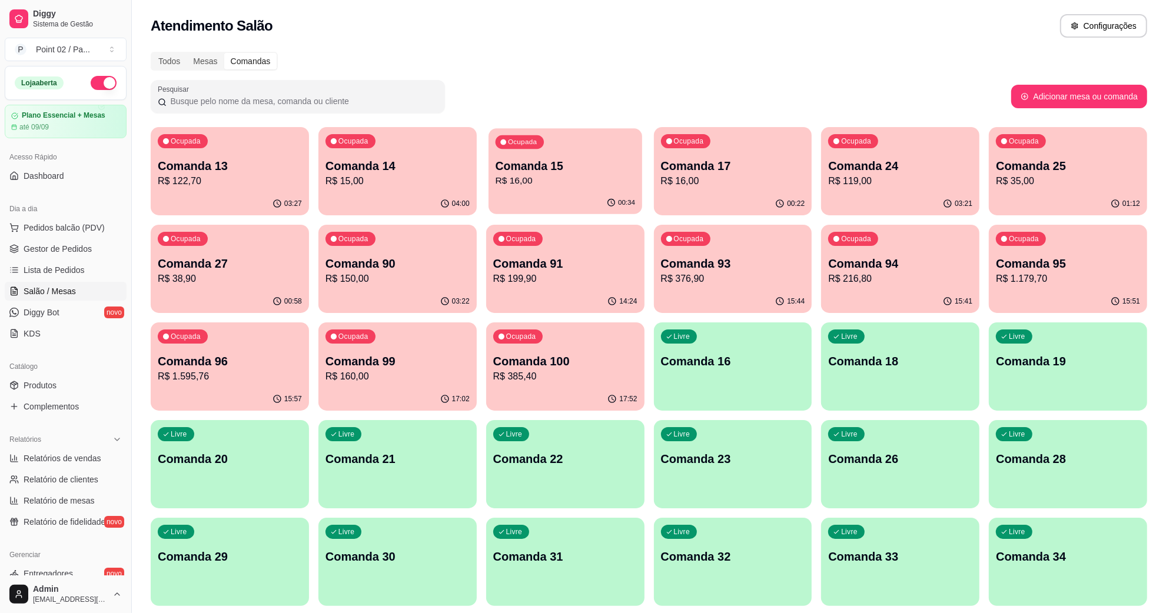
click at [540, 178] on p "R$ 16,00" at bounding box center [564, 181] width 139 height 14
click at [336, 160] on p "Comanda 14" at bounding box center [397, 166] width 144 height 16
click at [198, 169] on p "Comanda 13" at bounding box center [230, 166] width 144 height 16
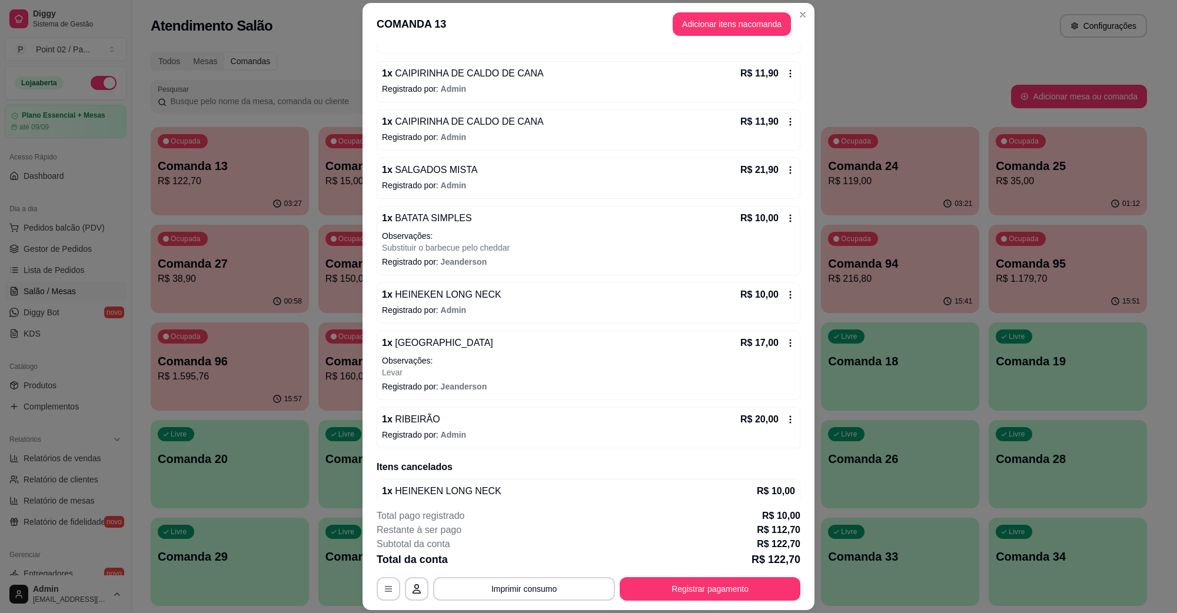
scroll to position [185, 0]
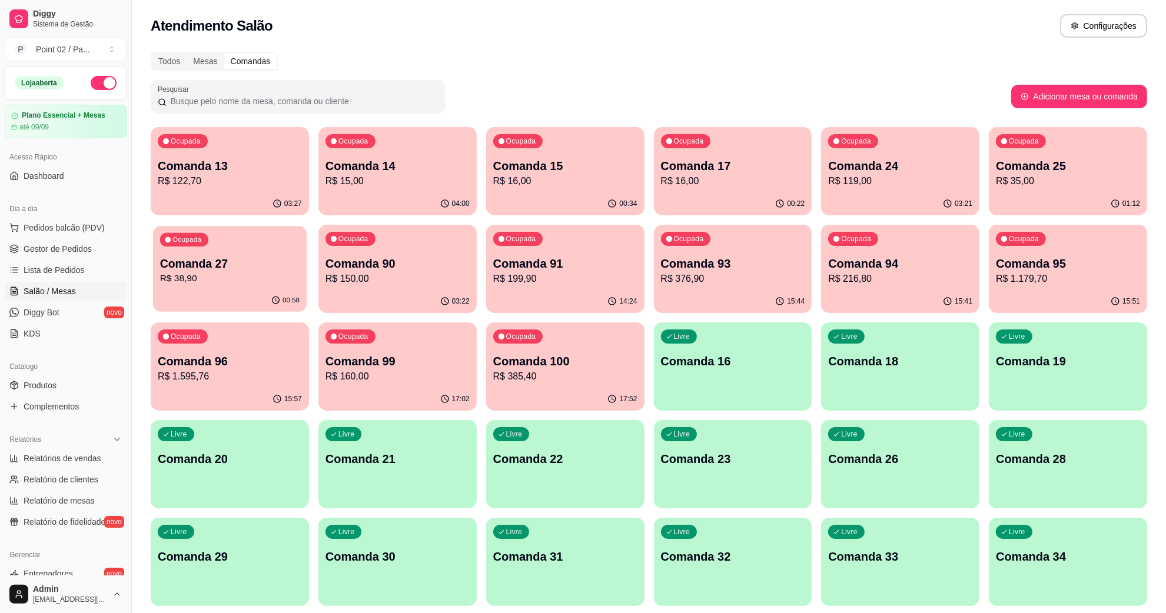
click at [220, 274] on p "R$ 38,90" at bounding box center [229, 279] width 139 height 14
click at [763, 375] on div "Livre Comanda 16" at bounding box center [733, 360] width 154 height 72
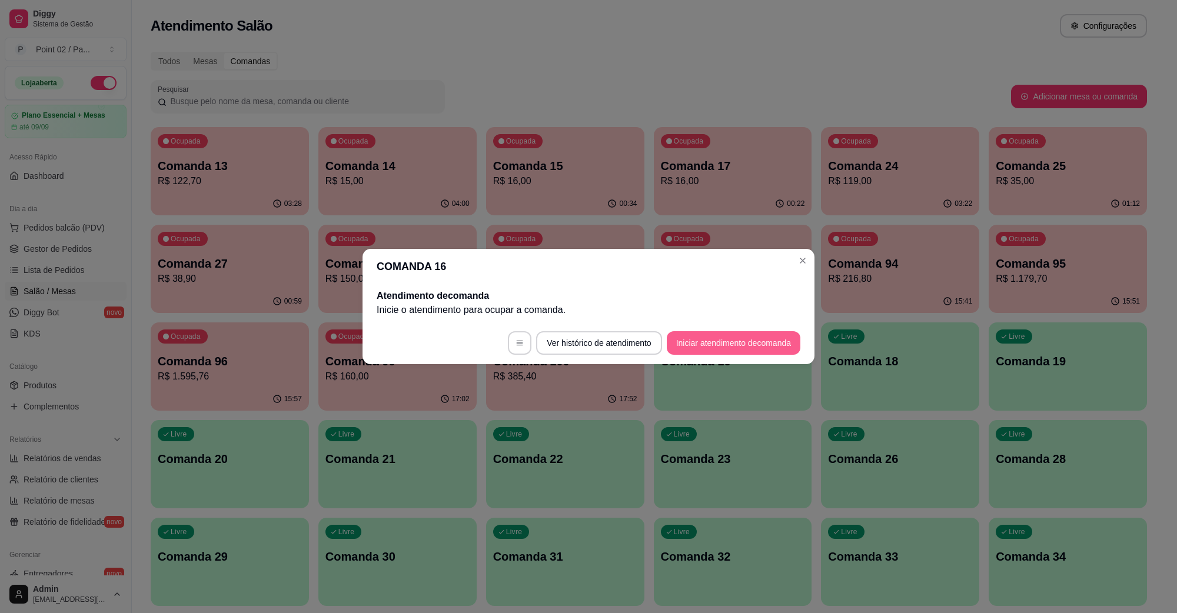
click at [707, 337] on button "Iniciar atendimento de comanda" at bounding box center [734, 343] width 134 height 24
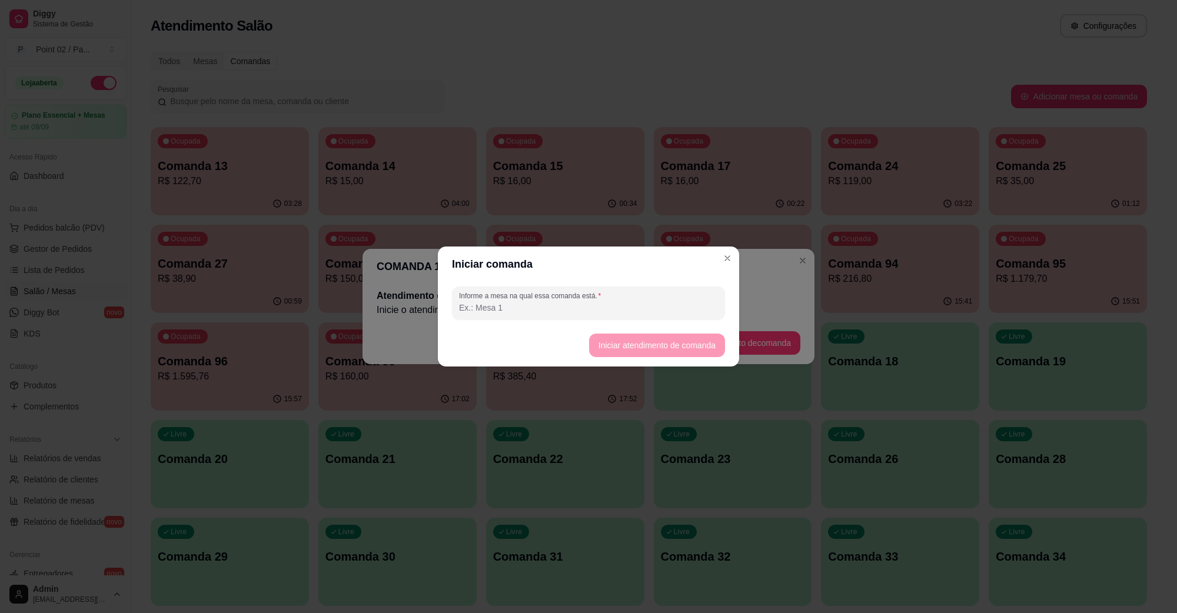
click at [607, 312] on input "Informe a mesa na qual essa comanda está." at bounding box center [588, 308] width 259 height 12
type input "BABRBARA GABS"
click at [623, 349] on button "Iniciar atendimento de comanda" at bounding box center [657, 345] width 132 height 23
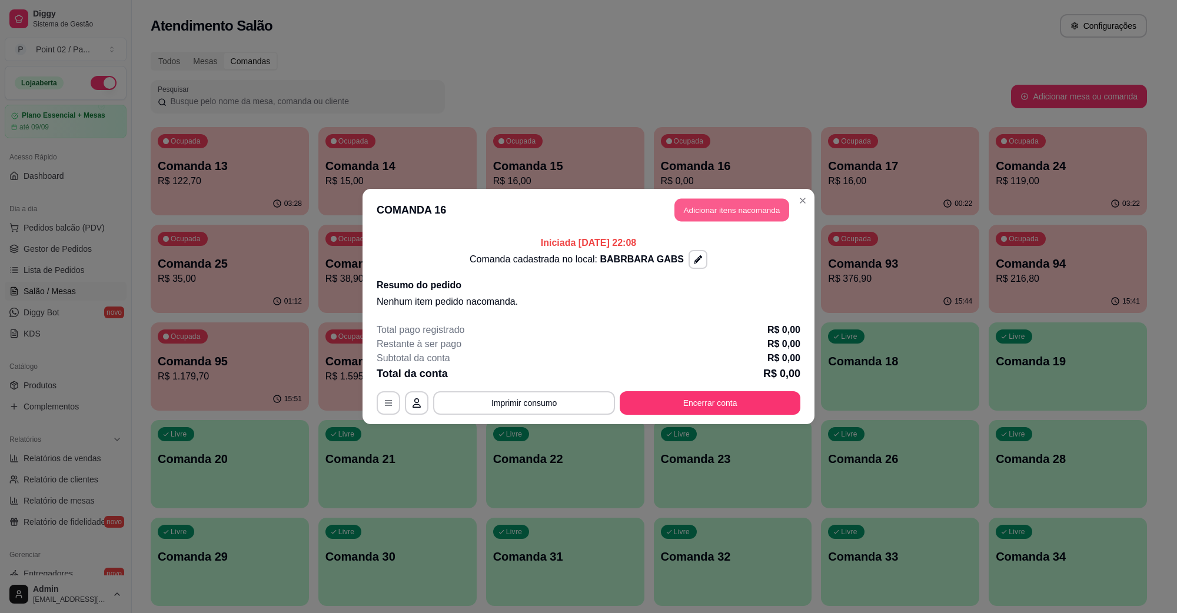
click at [752, 208] on button "Adicionar itens na comanda" at bounding box center [731, 210] width 115 height 23
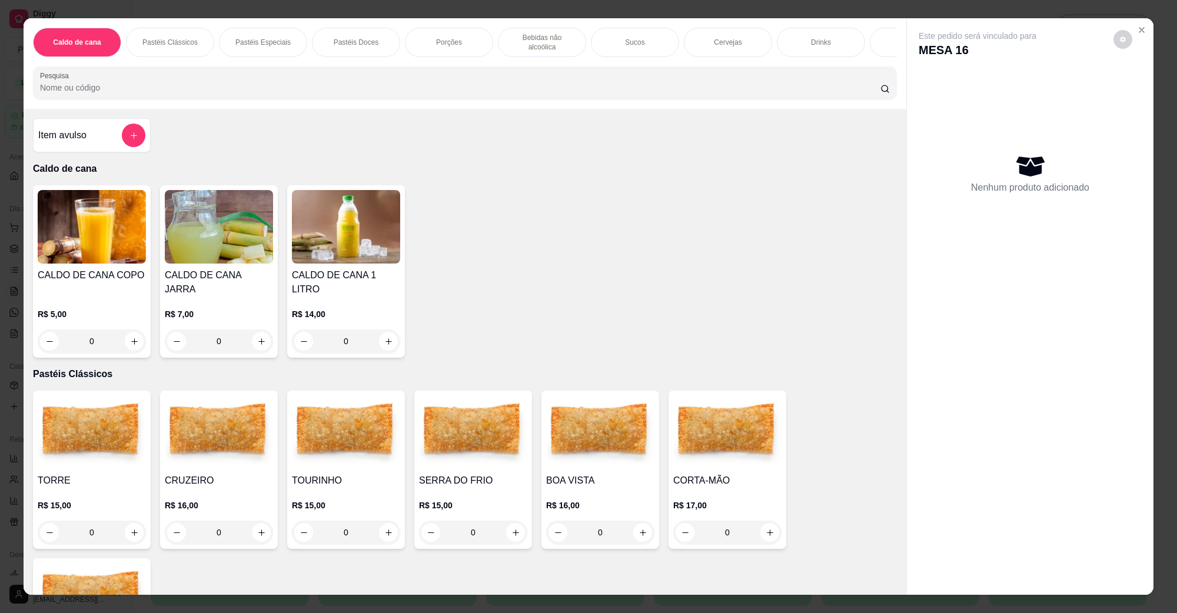
click at [707, 39] on div "Cervejas" at bounding box center [728, 42] width 88 height 29
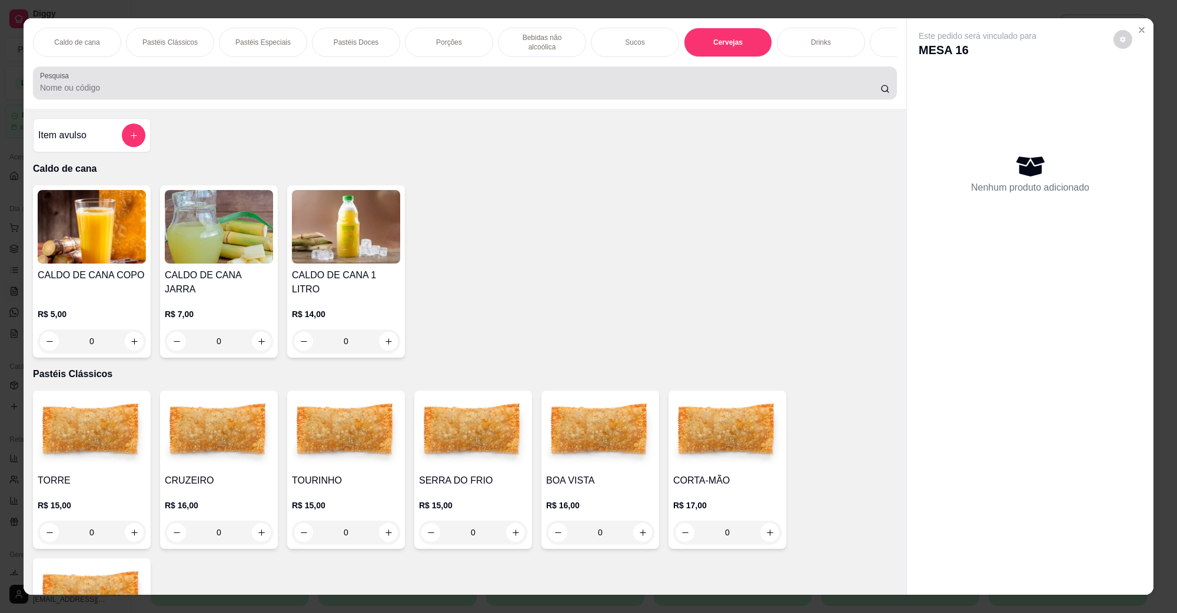
scroll to position [19, 0]
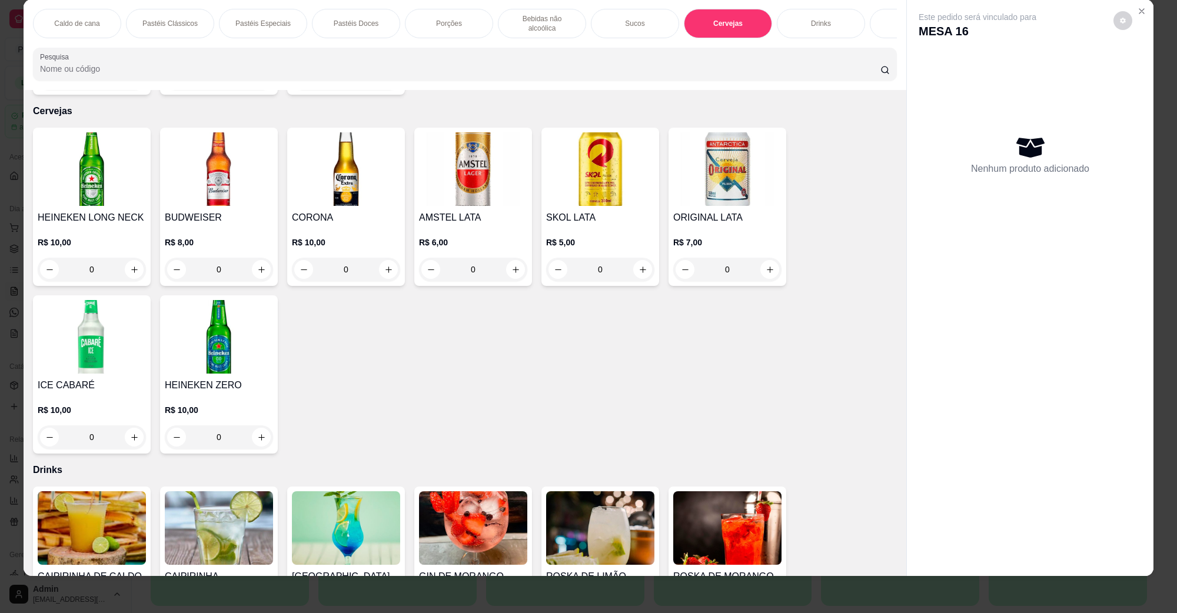
click at [132, 260] on button "increase-product-quantity" at bounding box center [134, 269] width 19 height 19
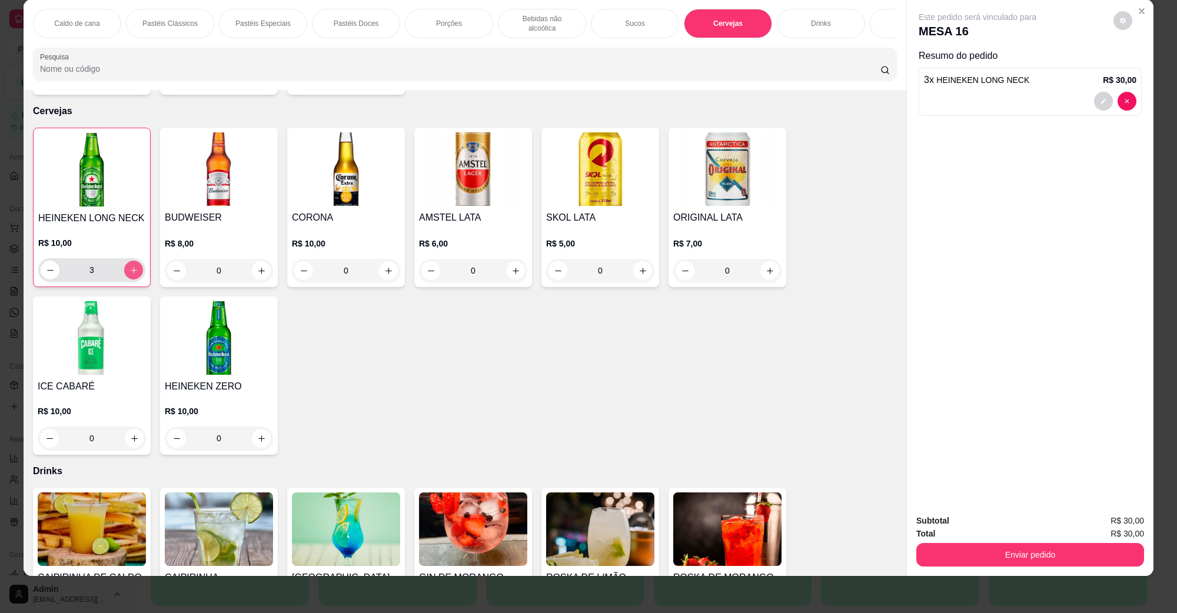
type input "3"
click at [643, 262] on button "increase-product-quantity" at bounding box center [642, 271] width 18 height 18
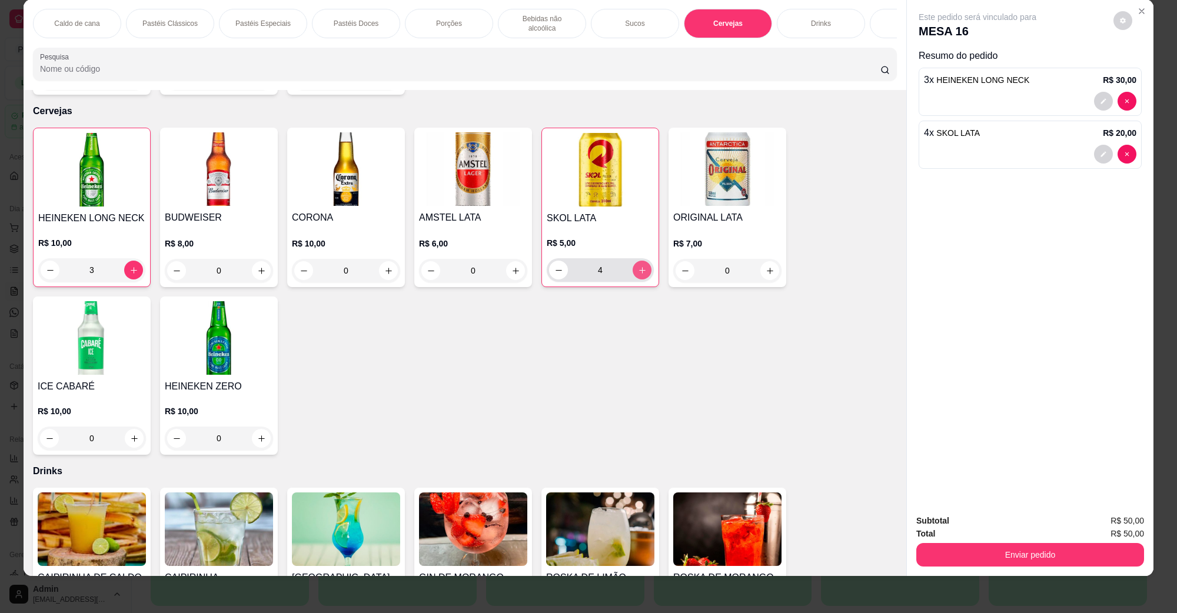
click at [643, 261] on button "increase-product-quantity" at bounding box center [642, 270] width 19 height 19
type input "5"
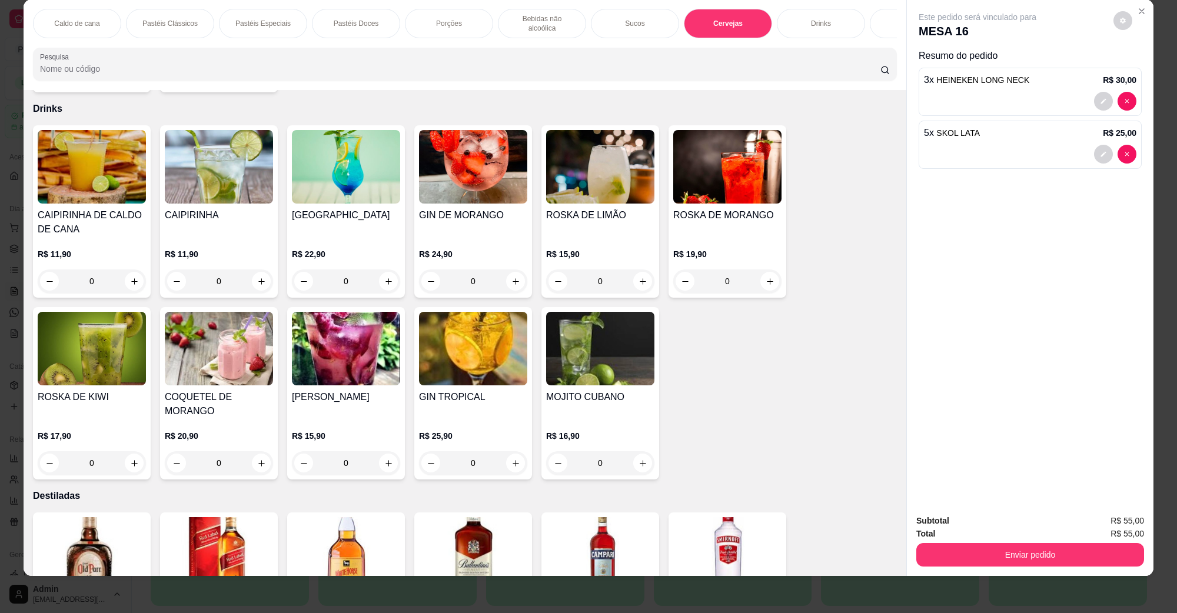
scroll to position [1969, 0]
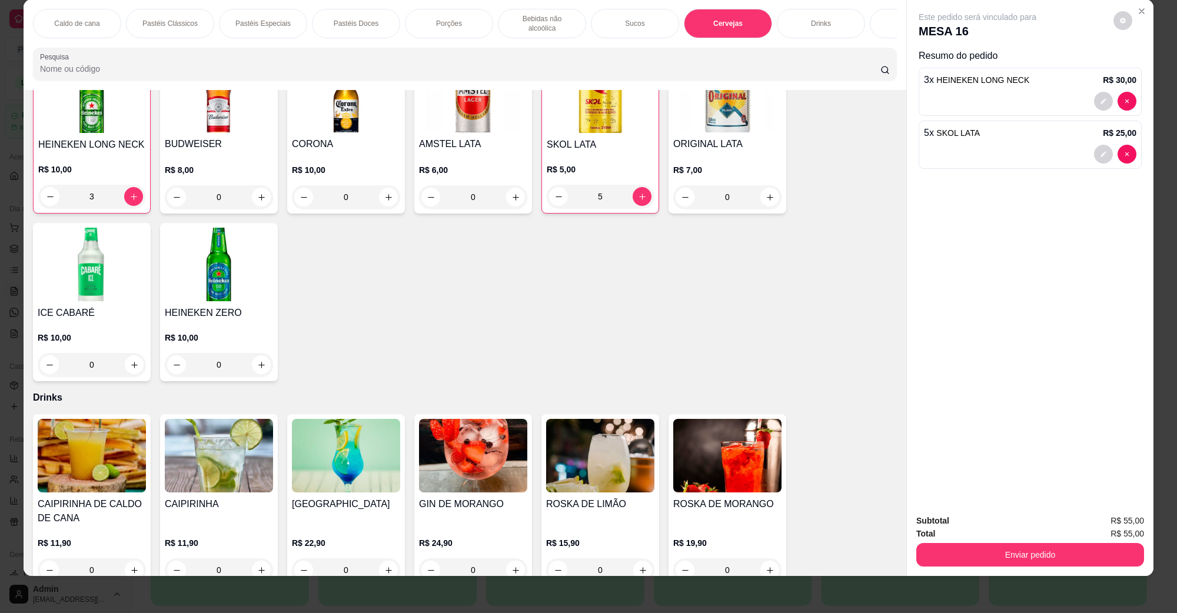
click at [522, 18] on p "Bebidas não alcoólica" at bounding box center [542, 23] width 68 height 19
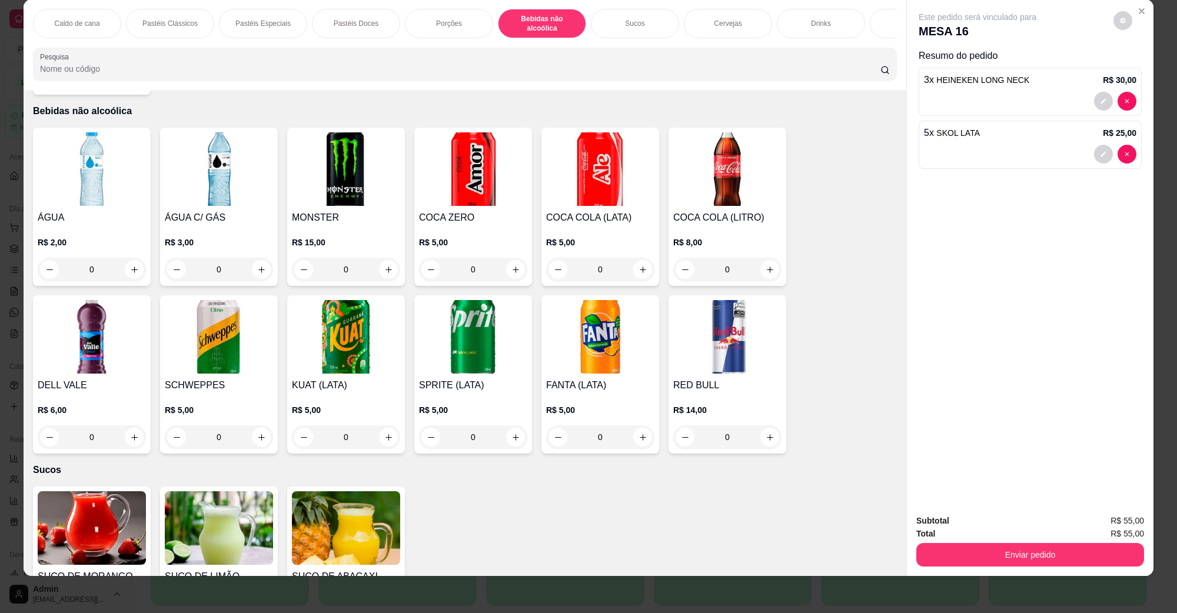
click at [227, 182] on img at bounding box center [219, 169] width 108 height 74
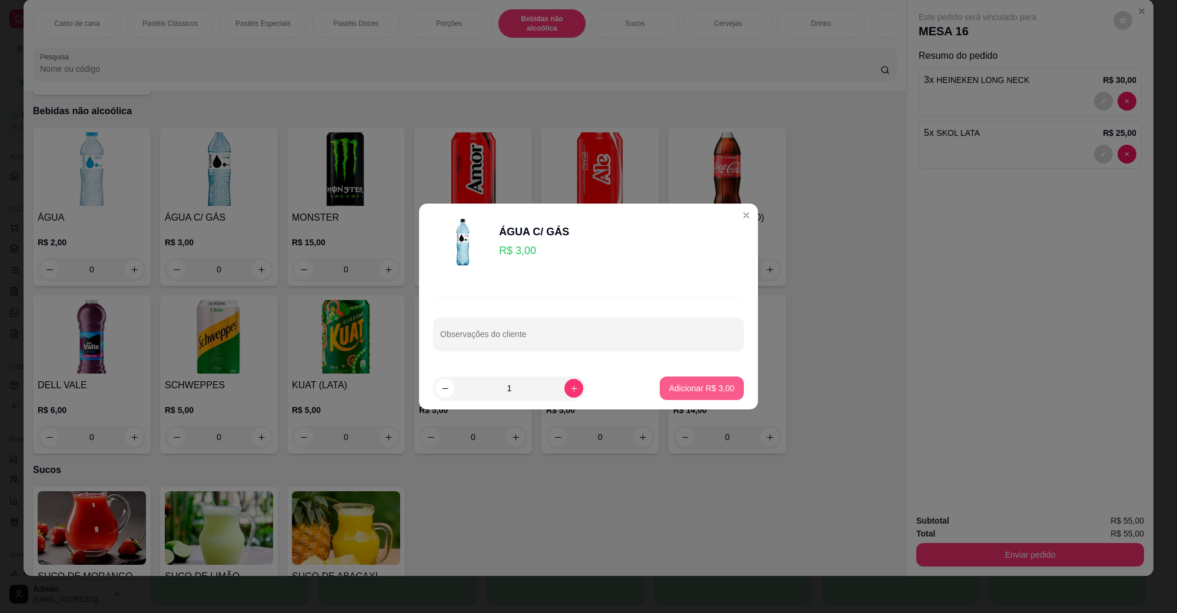
click at [681, 385] on p "Adicionar R$ 3,00" at bounding box center [701, 389] width 65 height 12
type input "1"
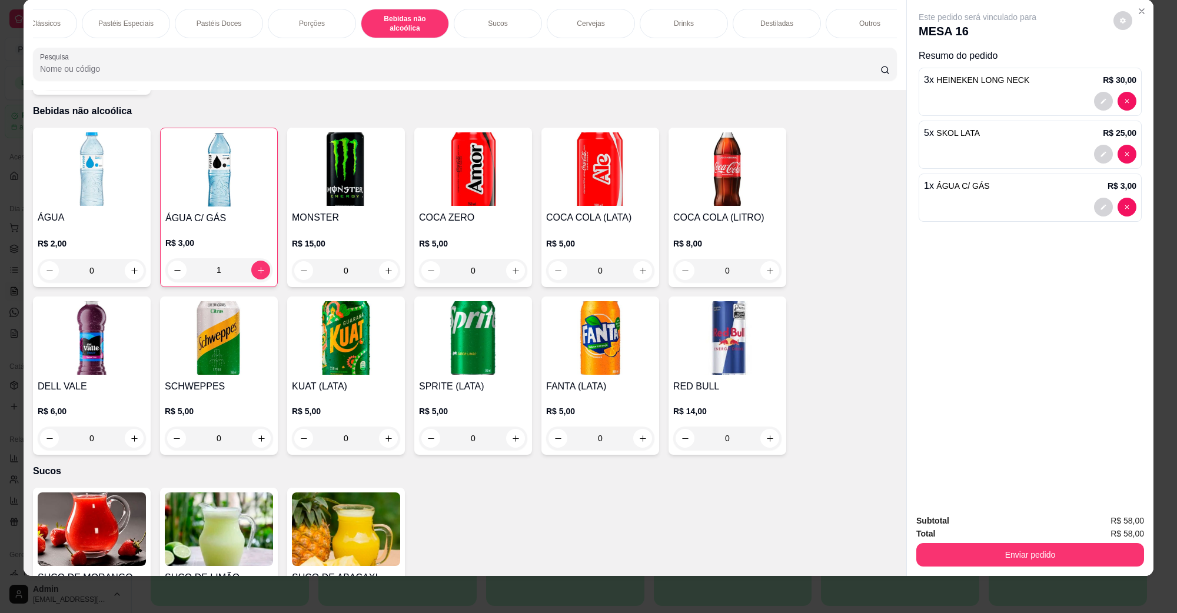
scroll to position [0, 139]
click at [759, 25] on p "Destiladas" at bounding box center [775, 23] width 33 height 9
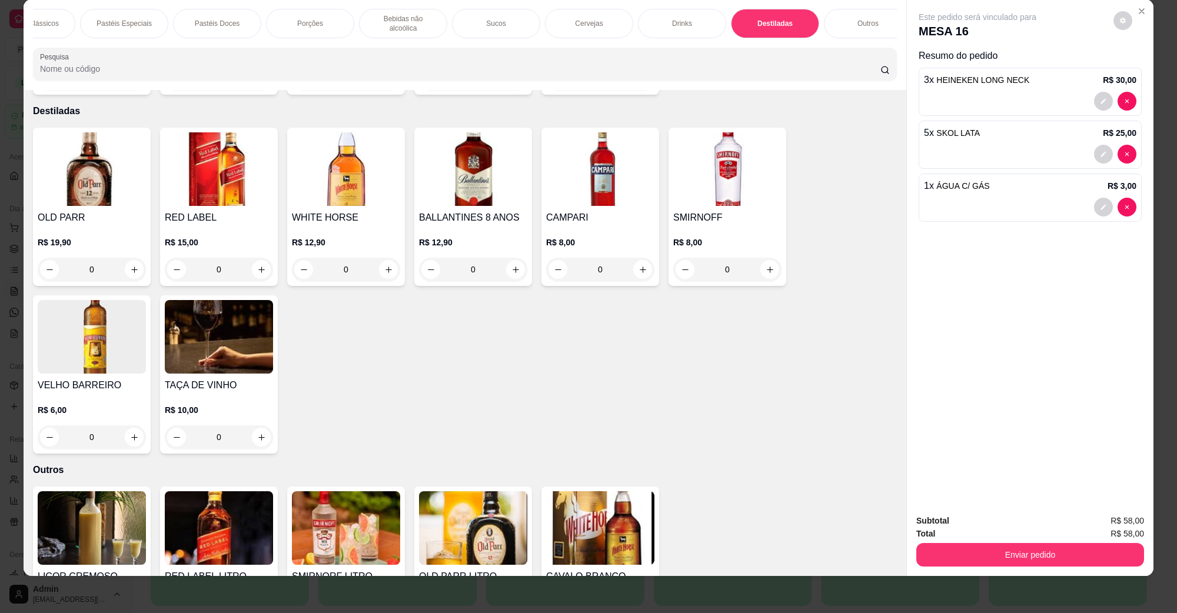
click at [728, 171] on img at bounding box center [727, 169] width 108 height 74
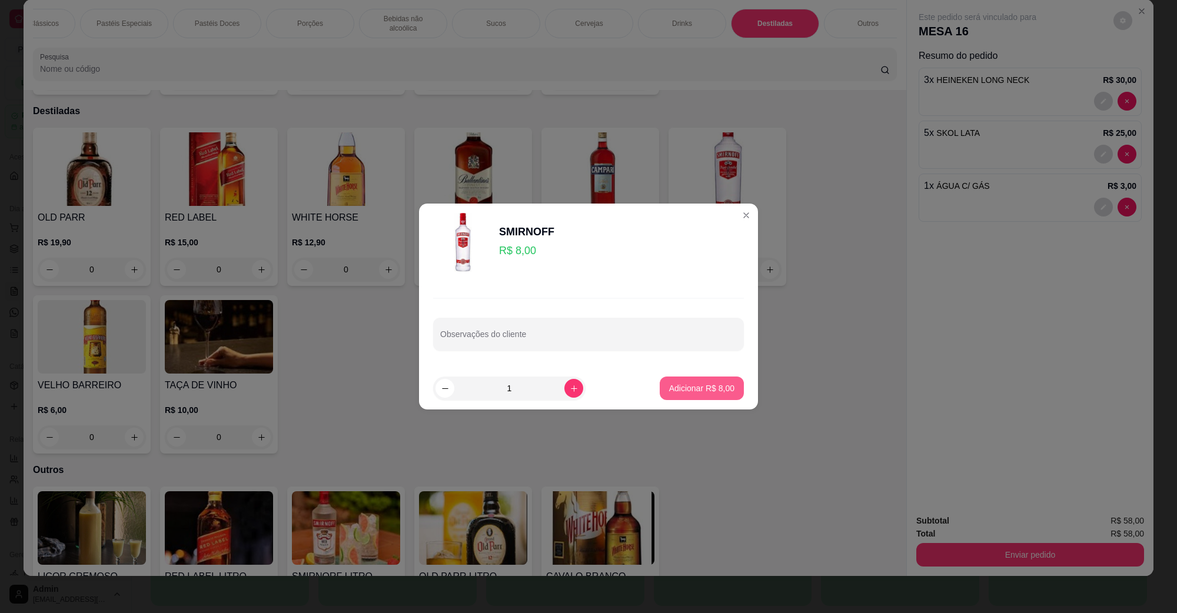
click at [686, 381] on button "Adicionar R$ 8,00" at bounding box center [702, 389] width 84 height 24
type input "1"
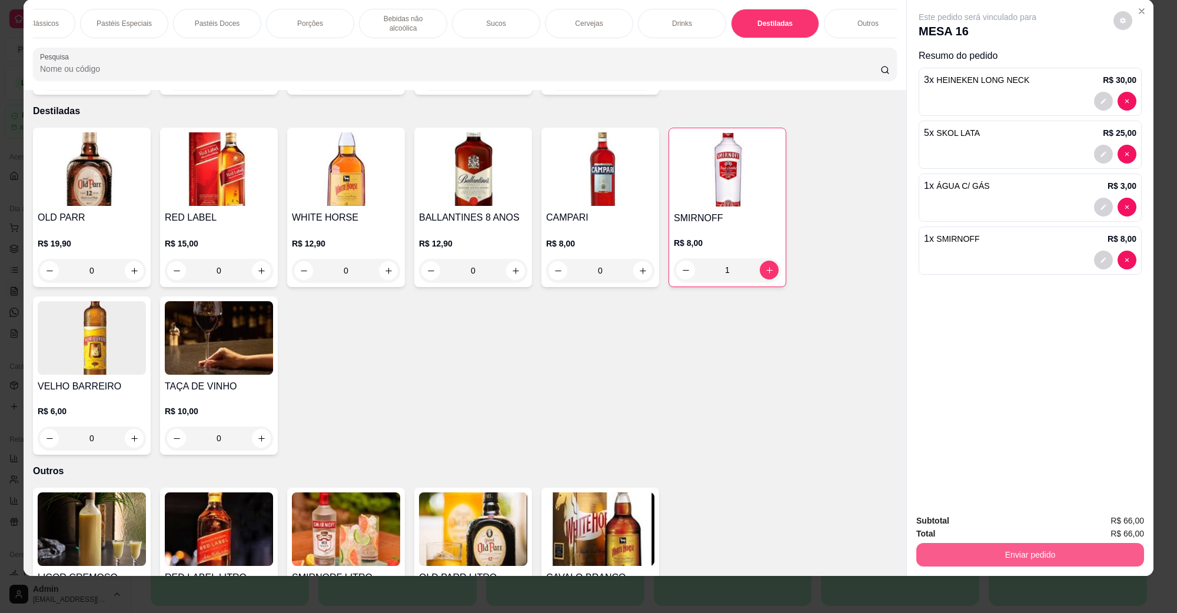
click at [969, 549] on button "Enviar pedido" at bounding box center [1030, 555] width 228 height 24
click at [960, 536] on button "Não registrar e enviar pedido" at bounding box center [990, 526] width 122 height 22
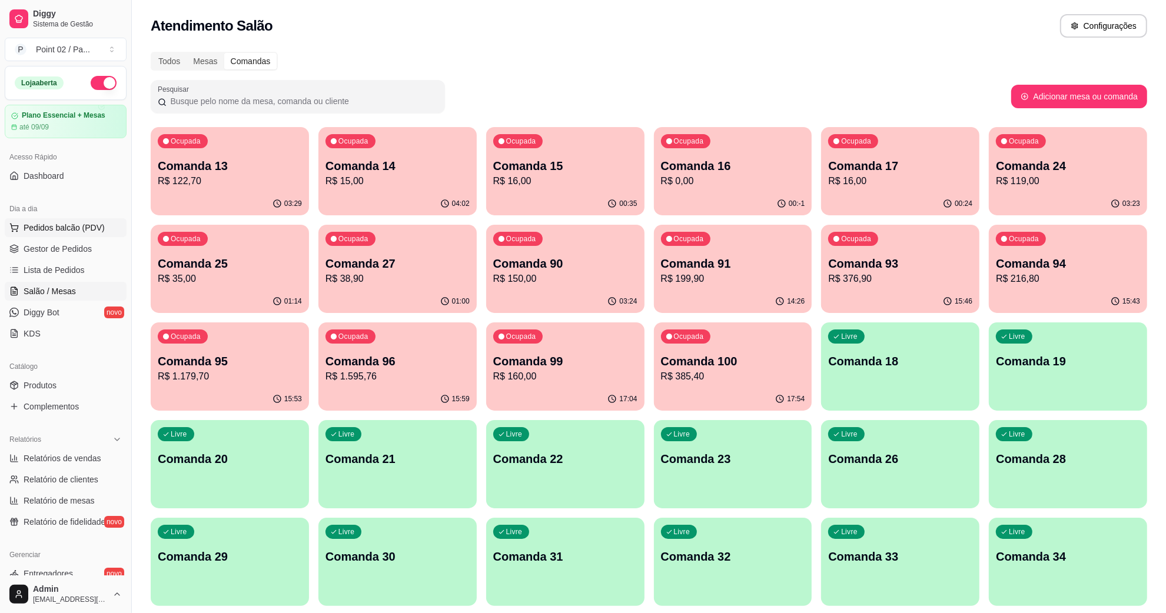
click at [64, 219] on button "Pedidos balcão (PDV)" at bounding box center [66, 227] width 122 height 19
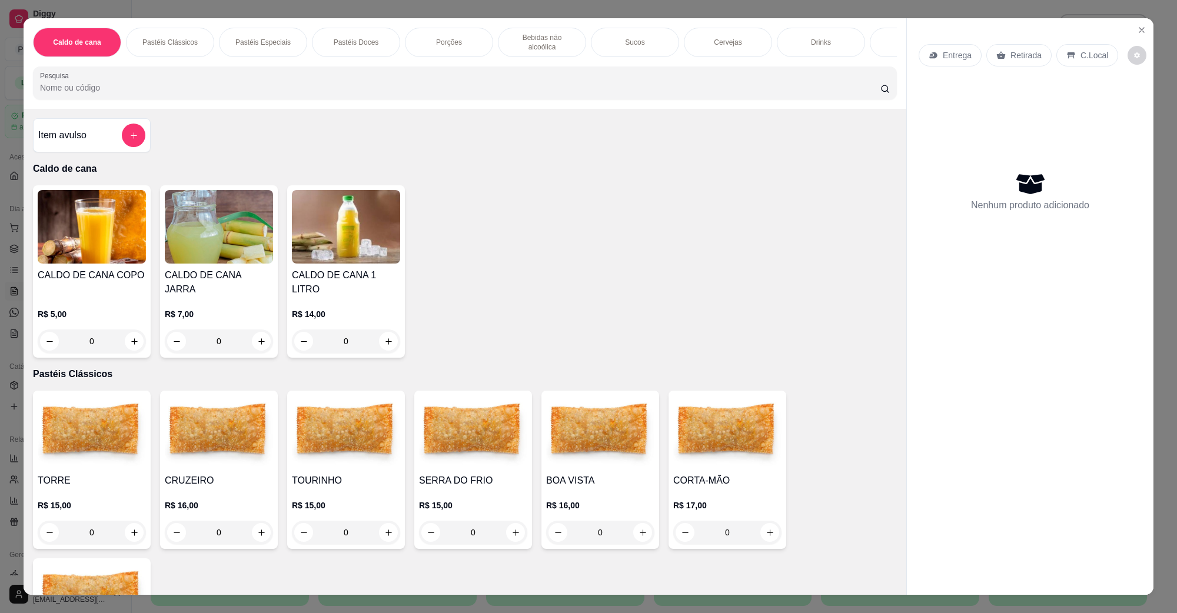
scroll to position [0, 247]
click at [563, 28] on div "Drinks" at bounding box center [574, 42] width 88 height 29
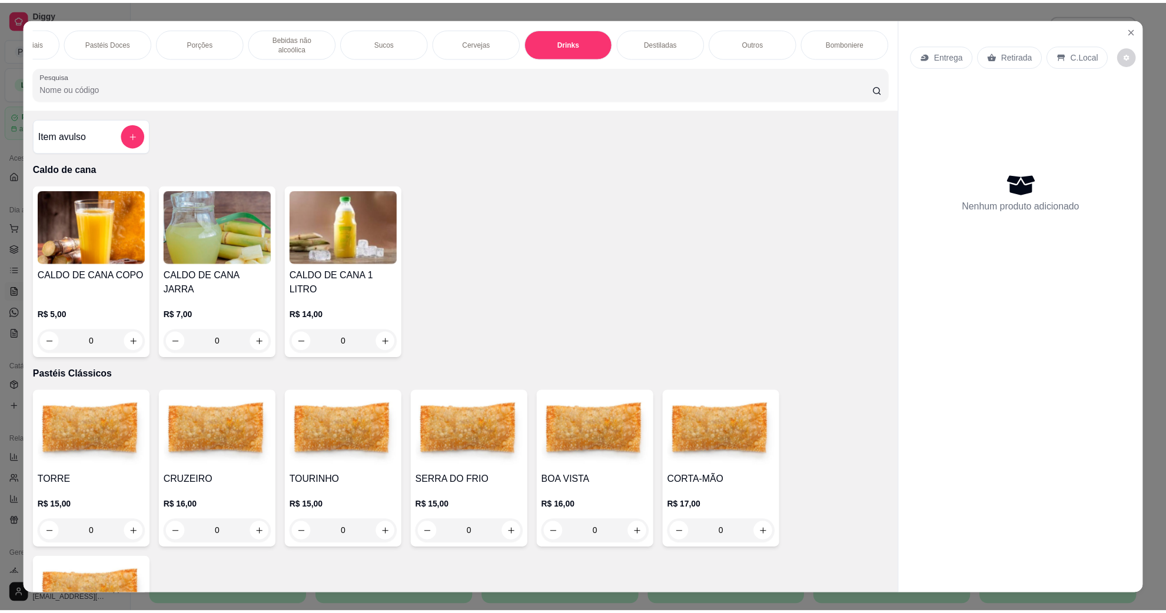
scroll to position [19, 0]
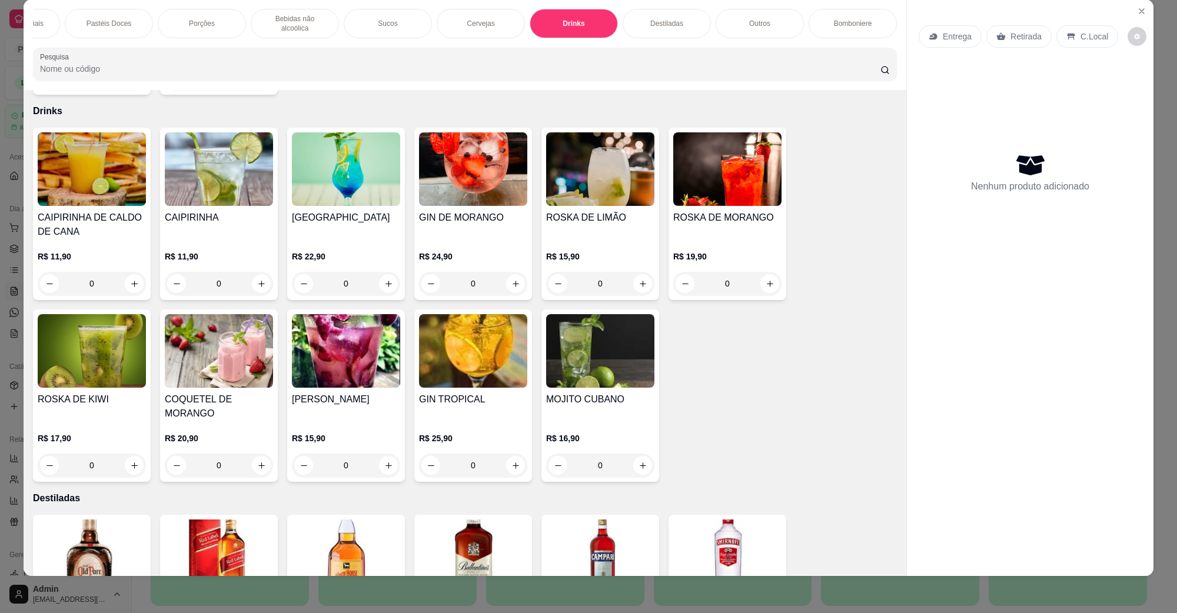
click at [584, 348] on img at bounding box center [600, 351] width 108 height 74
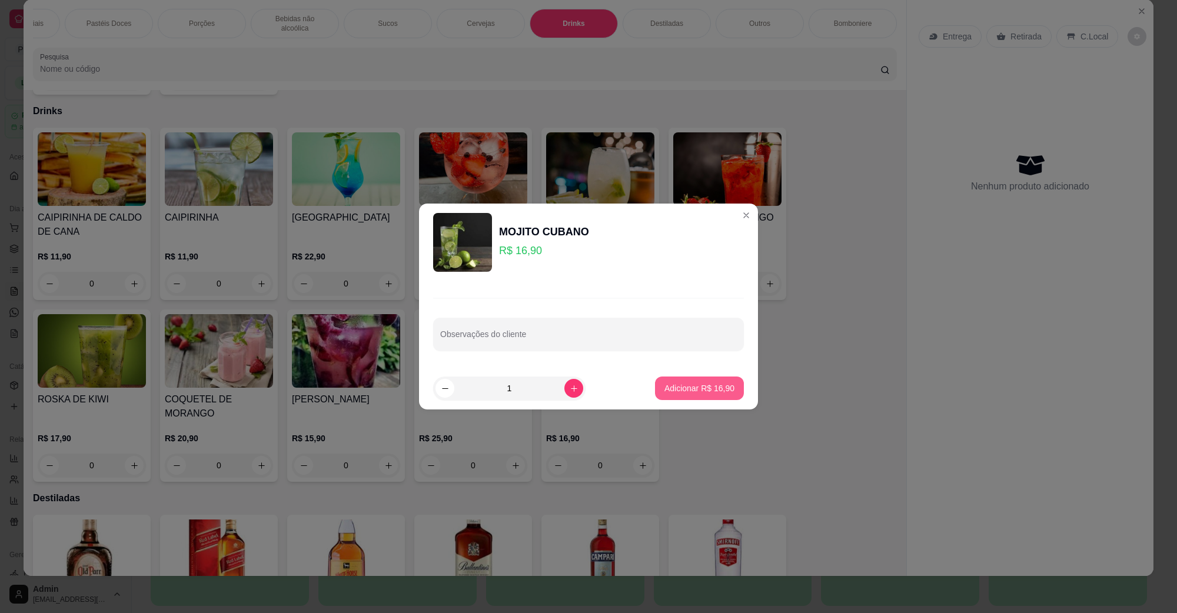
click at [676, 388] on p "Adicionar R$ 16,90" at bounding box center [699, 389] width 70 height 12
type input "1"
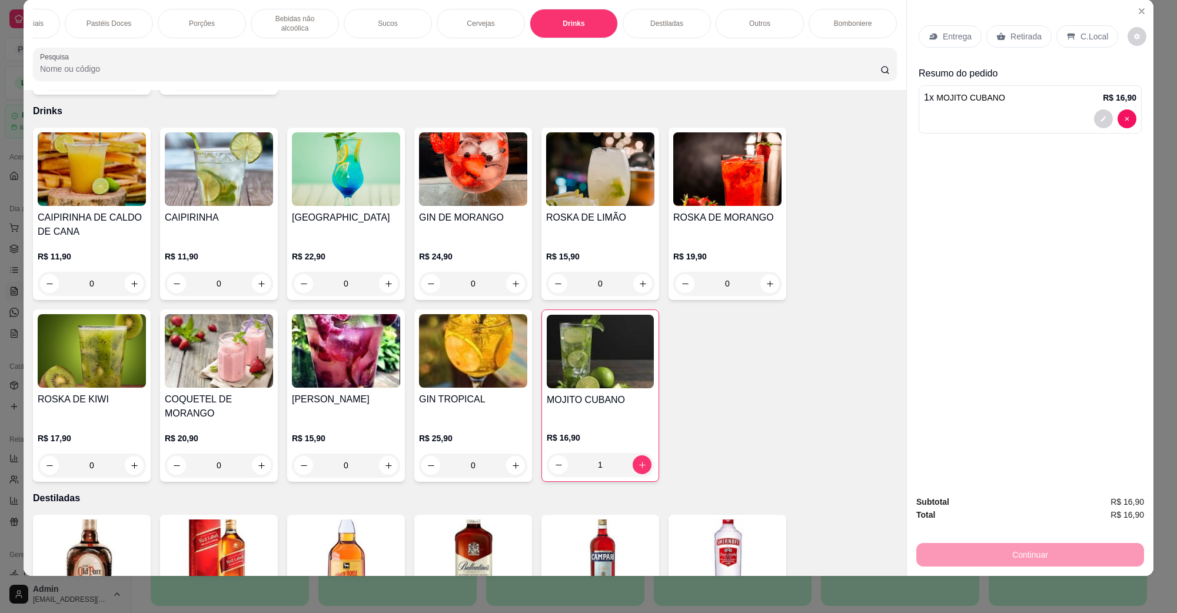
click at [1071, 36] on div "C.Local" at bounding box center [1087, 36] width 62 height 22
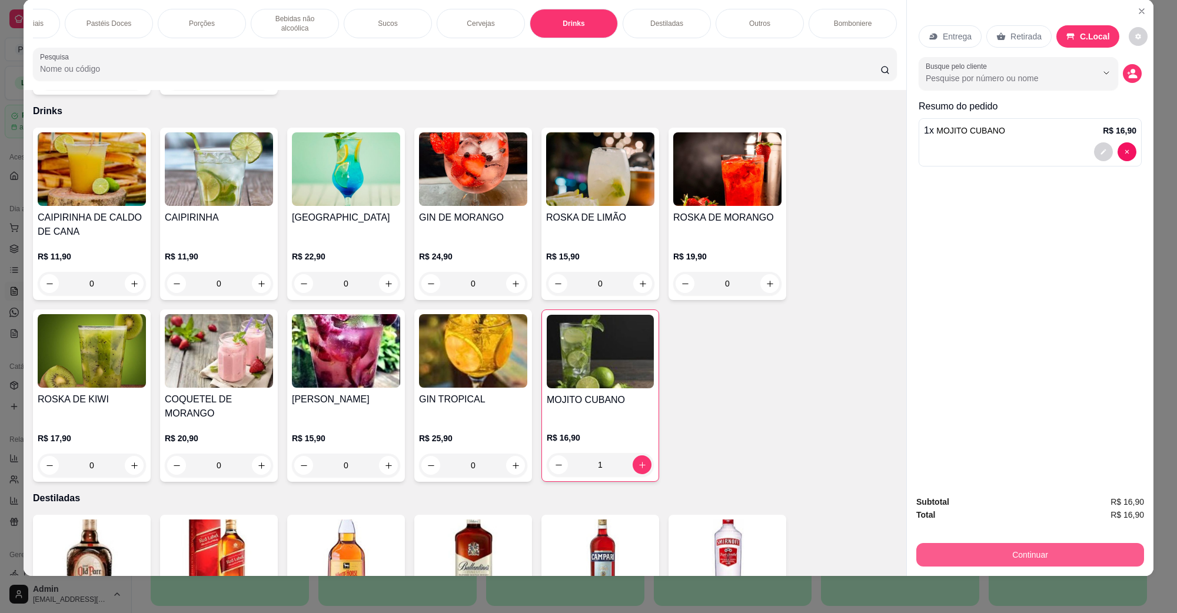
click at [993, 553] on button "Continuar" at bounding box center [1030, 555] width 228 height 24
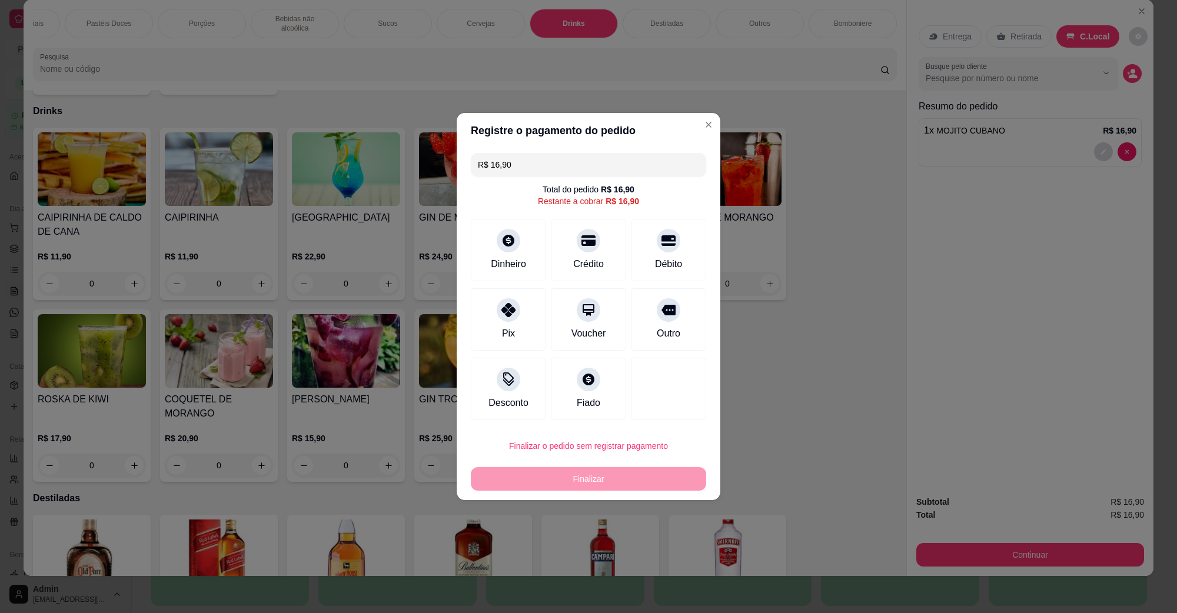
drag, startPoint x: 619, startPoint y: 163, endPoint x: 480, endPoint y: 169, distance: 139.0
click at [481, 169] on input "R$ 16,90" at bounding box center [588, 165] width 221 height 24
click at [480, 169] on input "R$ 16,90" at bounding box center [588, 165] width 221 height 24
click at [515, 401] on div "Desconto" at bounding box center [509, 401] width 44 height 15
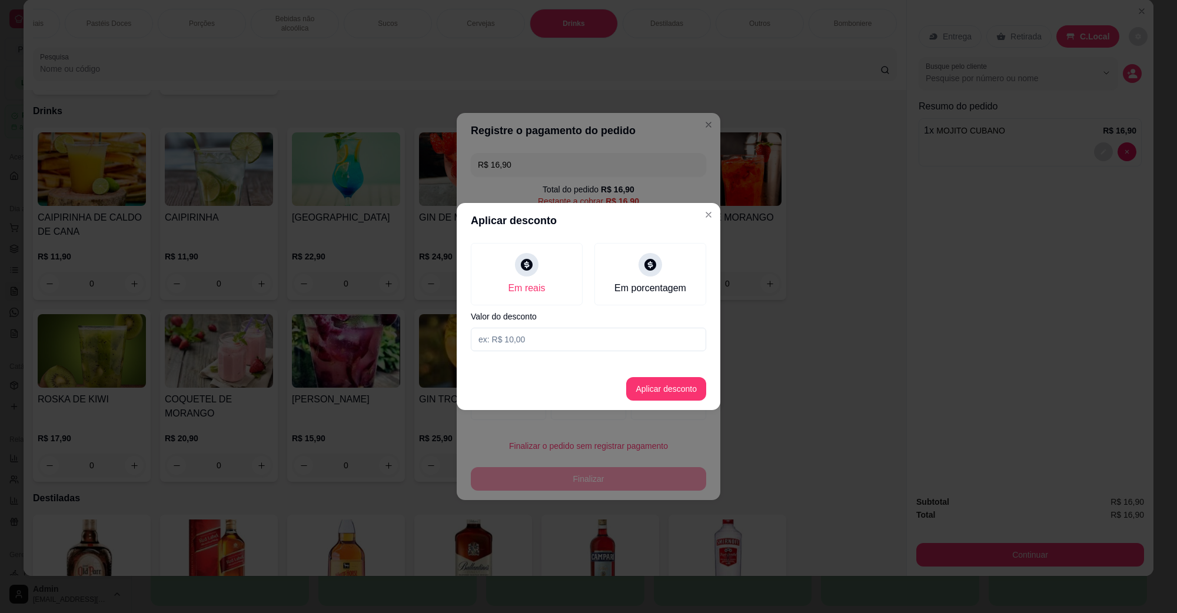
click at [639, 336] on input at bounding box center [588, 340] width 235 height 24
type input "0,90"
click at [646, 383] on button "Aplicar desconto" at bounding box center [666, 389] width 80 height 24
type input "R$ 16,00"
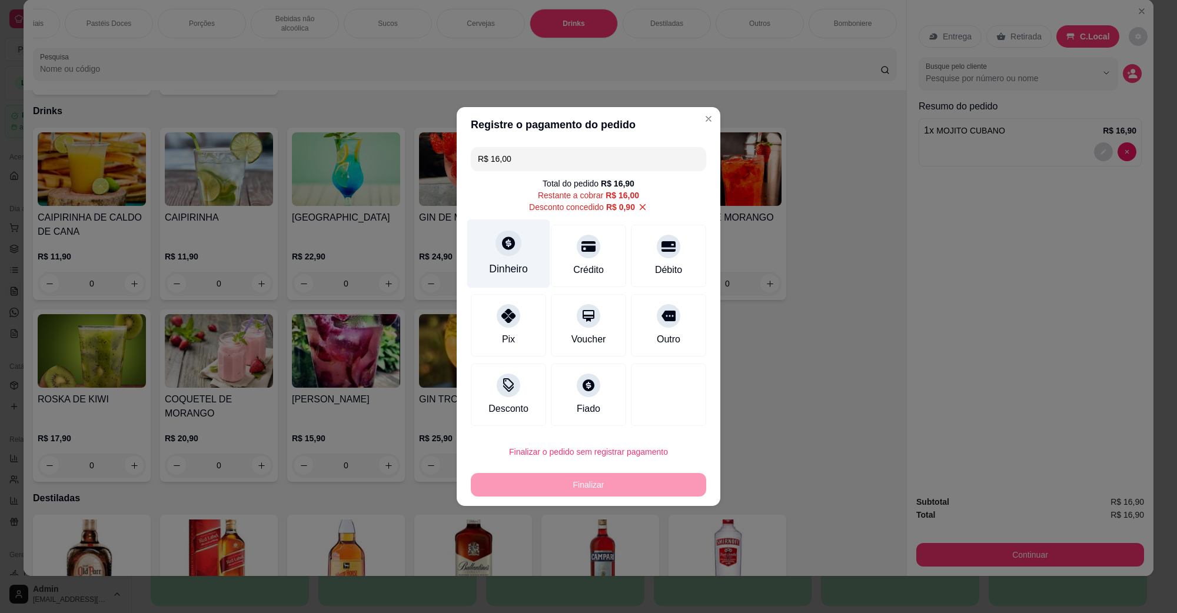
click at [513, 249] on icon at bounding box center [508, 242] width 15 height 15
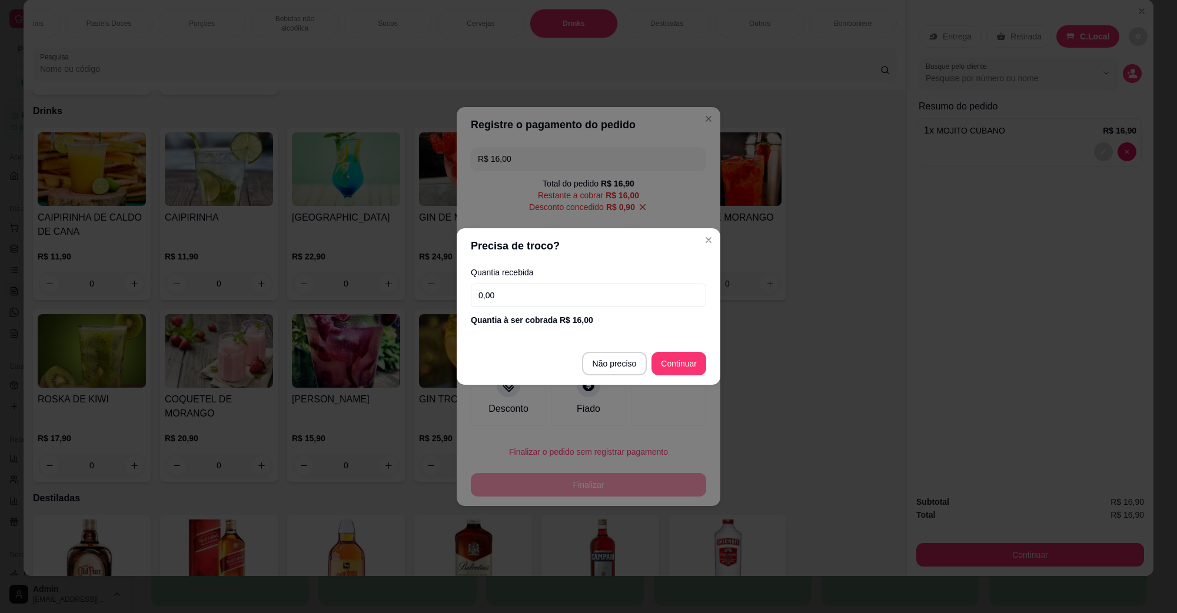
drag, startPoint x: 578, startPoint y: 293, endPoint x: 193, endPoint y: 309, distance: 385.3
click at [193, 309] on div "Precisa de troco? Quantia recebida 0,00 Quantia à ser cobrada R$ 16,00 Não prec…" at bounding box center [588, 306] width 1177 height 613
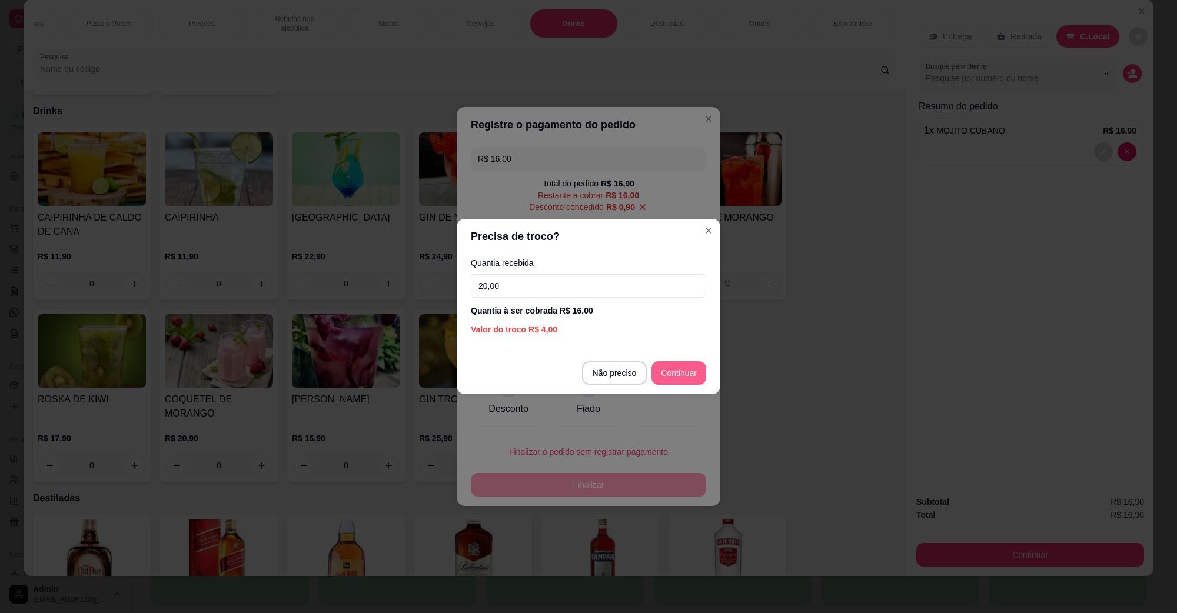
type input "20,00"
type input "R$ 0,00"
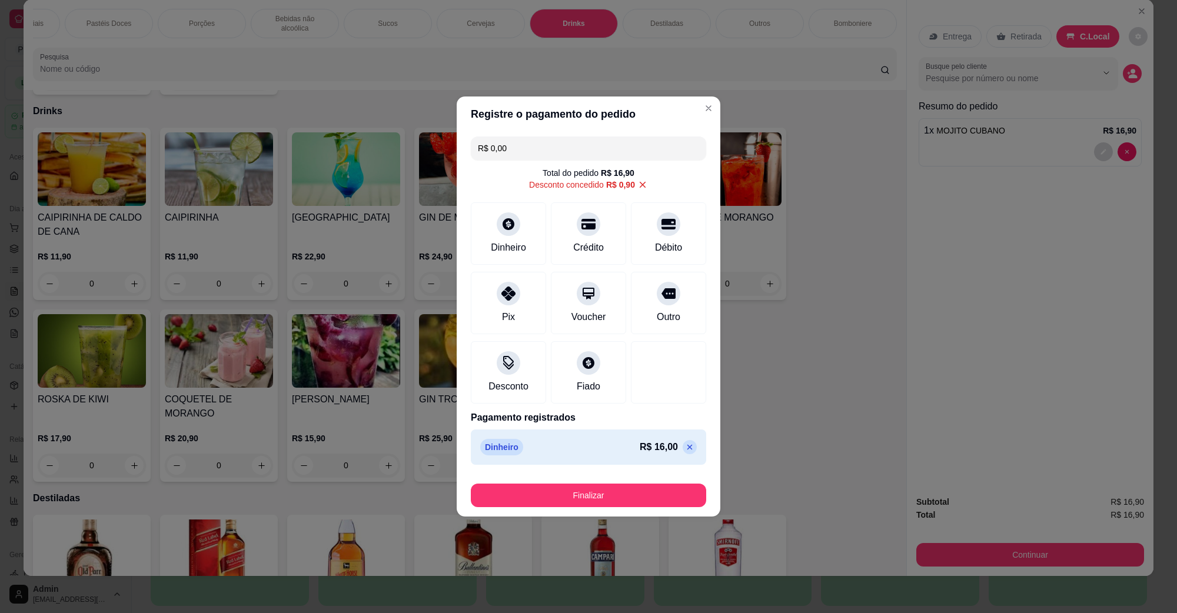
click at [602, 496] on button "Finalizar" at bounding box center [588, 496] width 235 height 24
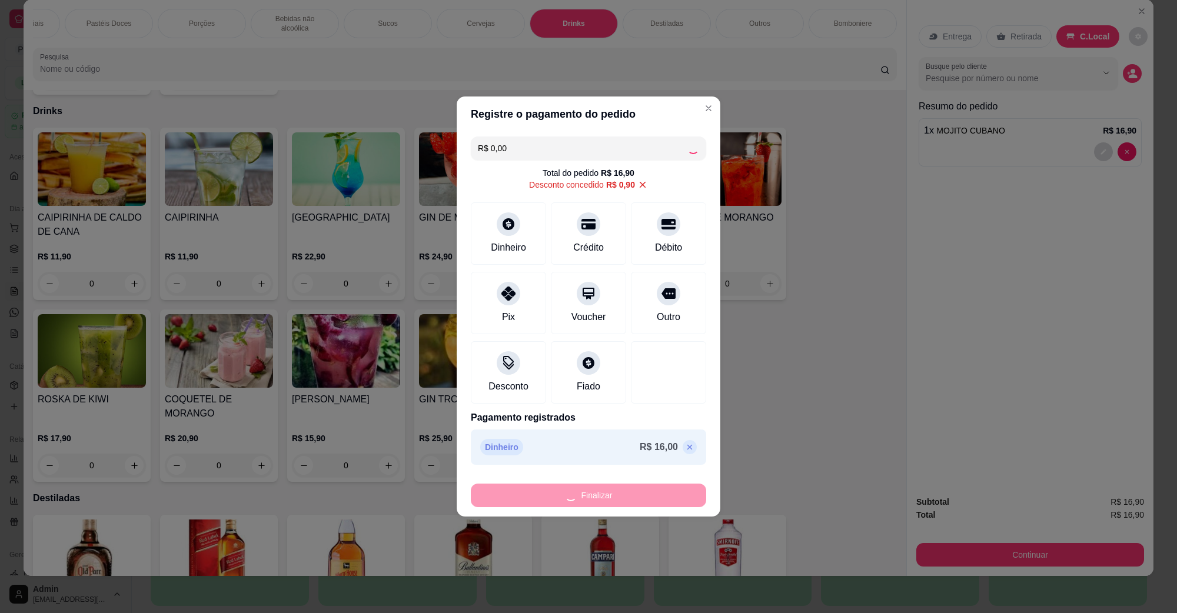
type input "0"
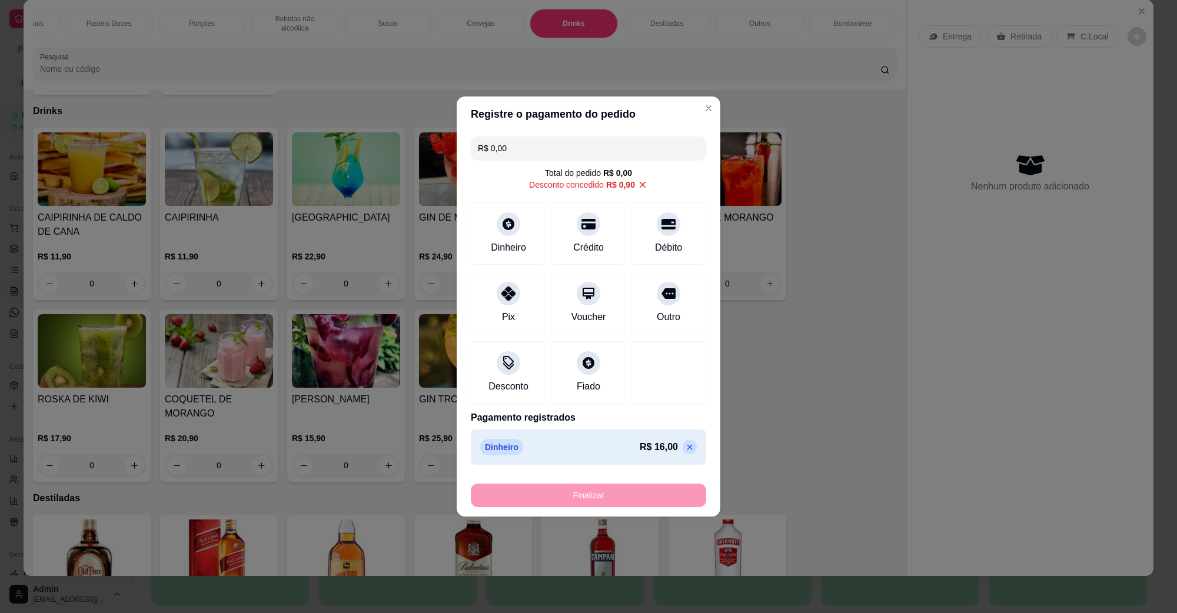
type input "-R$ 16,90"
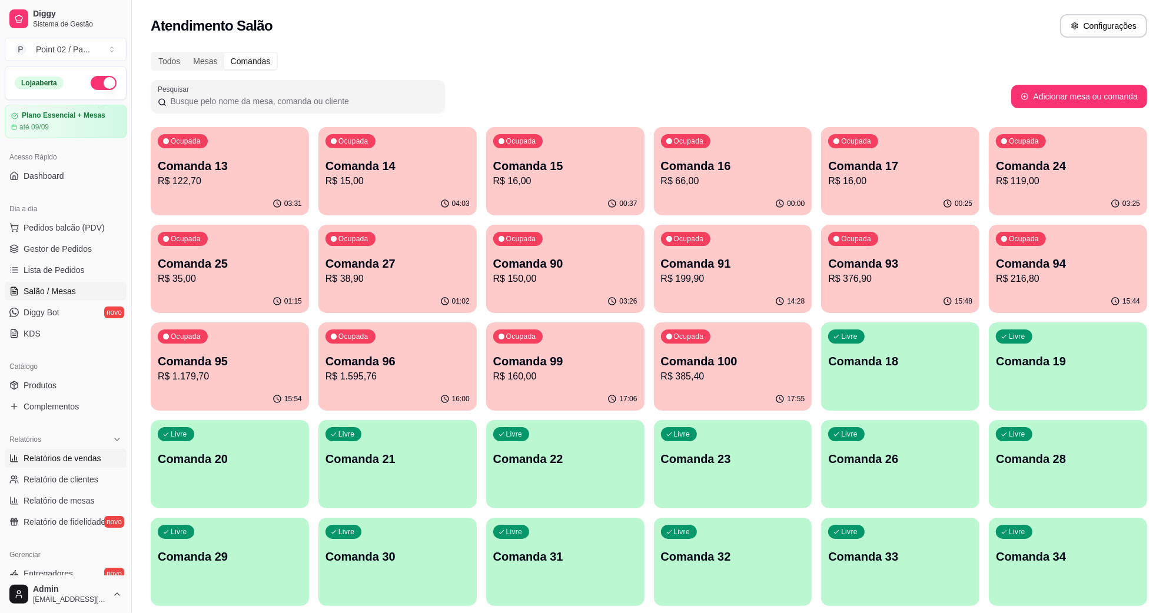
click at [81, 463] on span "Relatórios de vendas" at bounding box center [63, 459] width 78 height 12
select select "ALL"
select select "0"
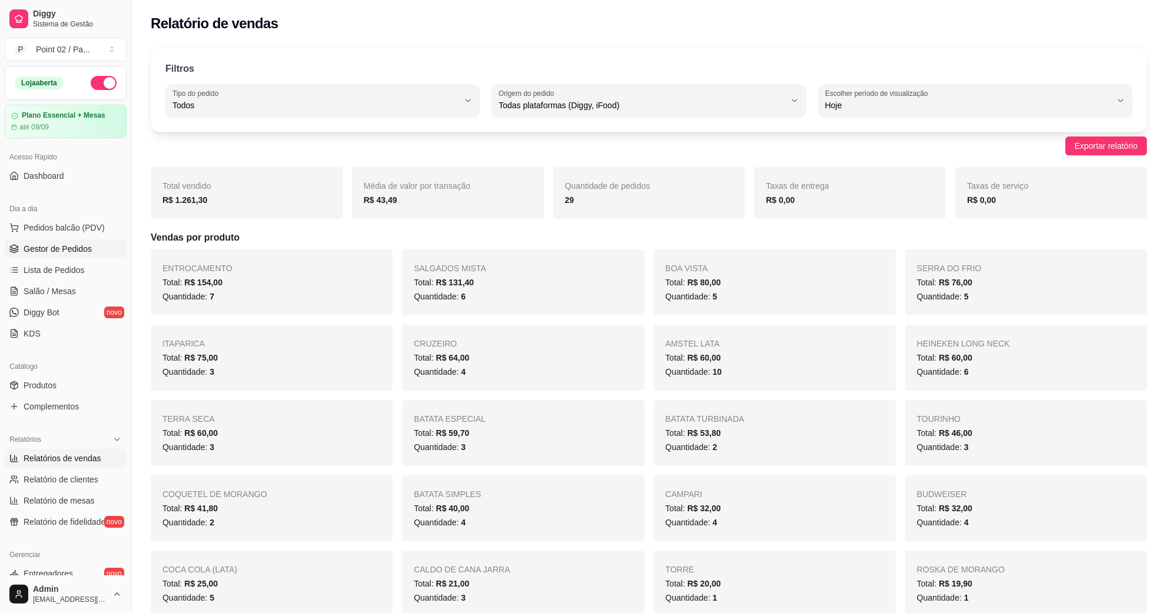
click at [77, 254] on span "Gestor de Pedidos" at bounding box center [58, 249] width 68 height 12
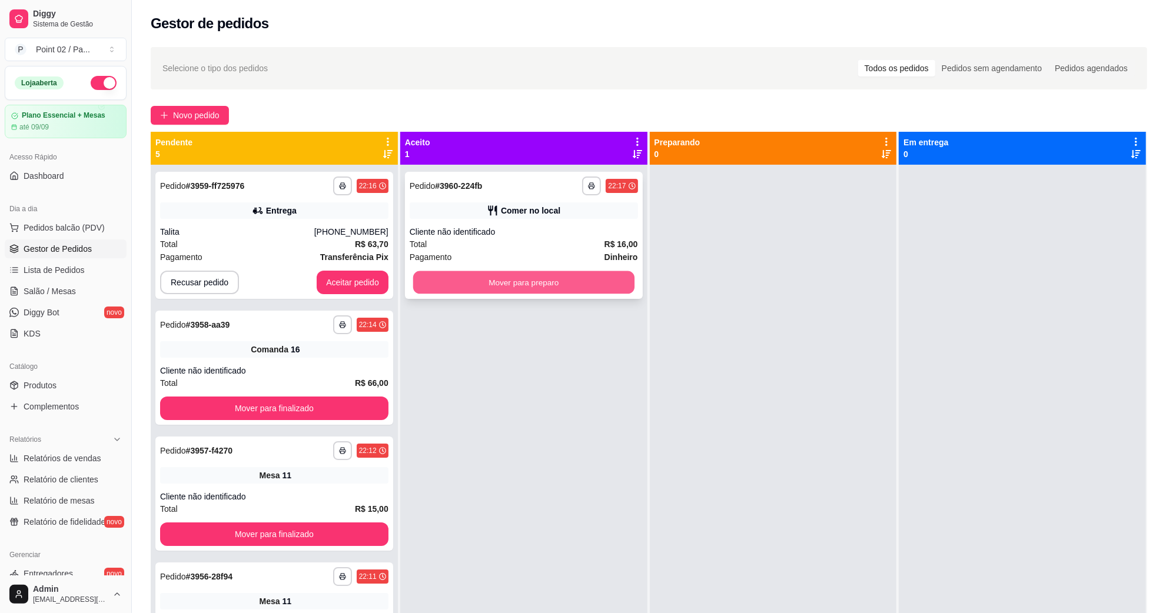
click at [595, 284] on button "Mover para preparo" at bounding box center [523, 282] width 221 height 23
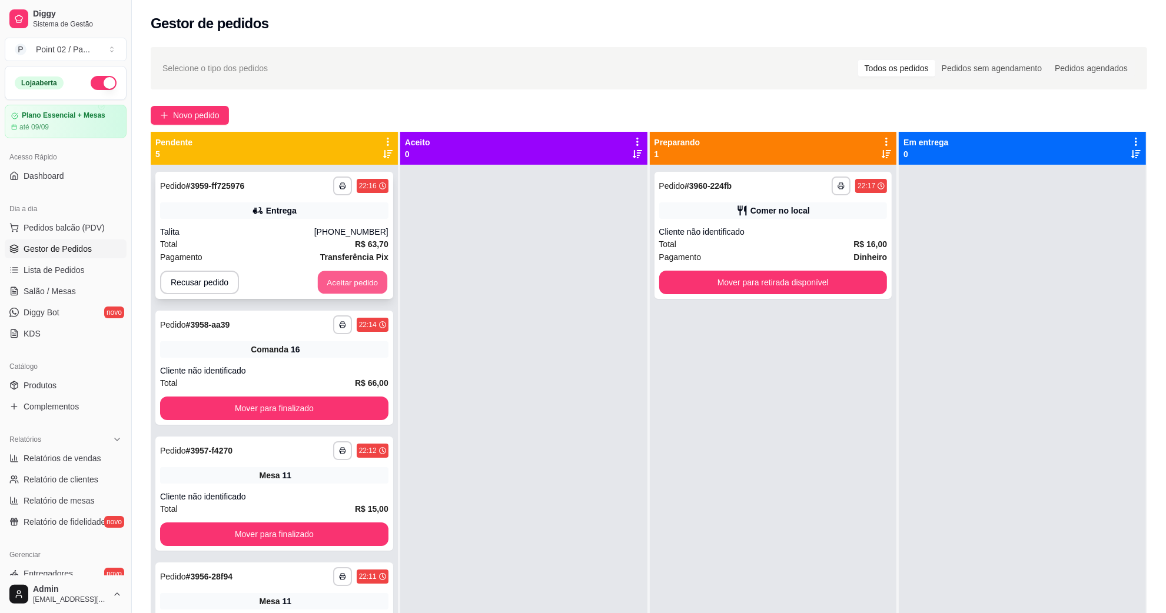
click at [330, 284] on button "Aceitar pedido" at bounding box center [352, 282] width 69 height 23
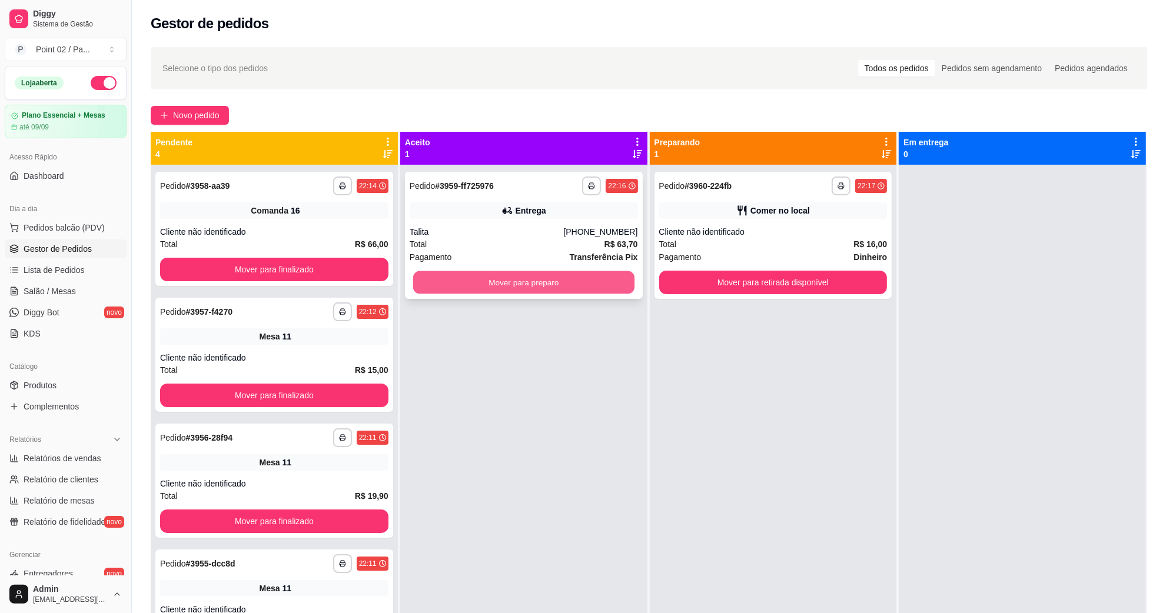
click at [580, 289] on button "Mover para preparo" at bounding box center [523, 282] width 221 height 23
click at [566, 280] on button "Mover para preparo" at bounding box center [524, 283] width 228 height 24
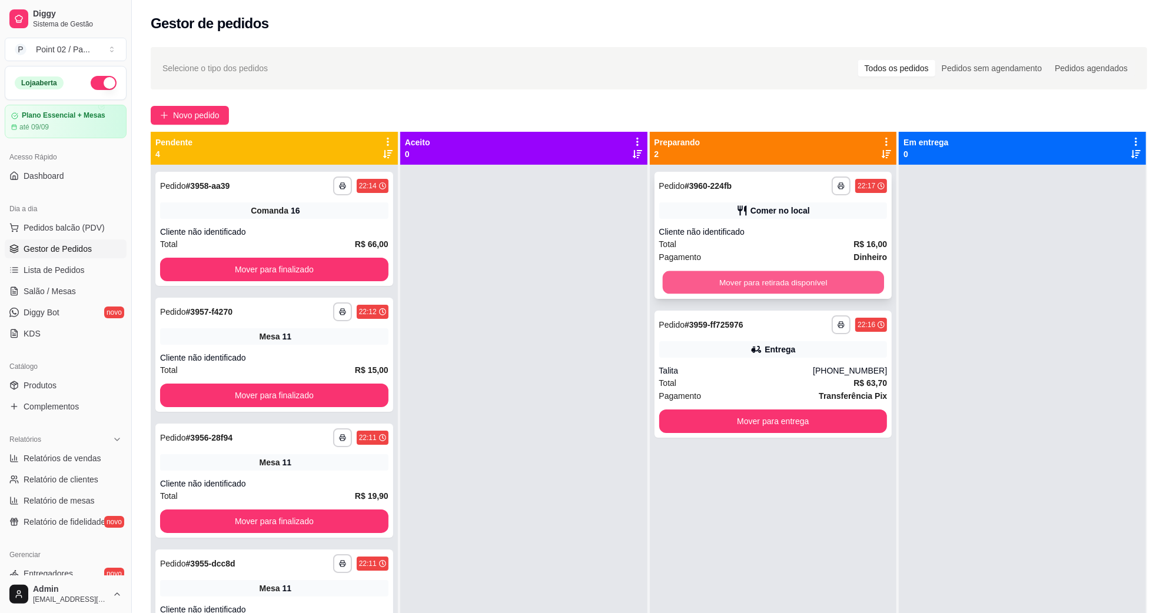
click at [824, 281] on button "Mover para retirada disponível" at bounding box center [772, 282] width 221 height 23
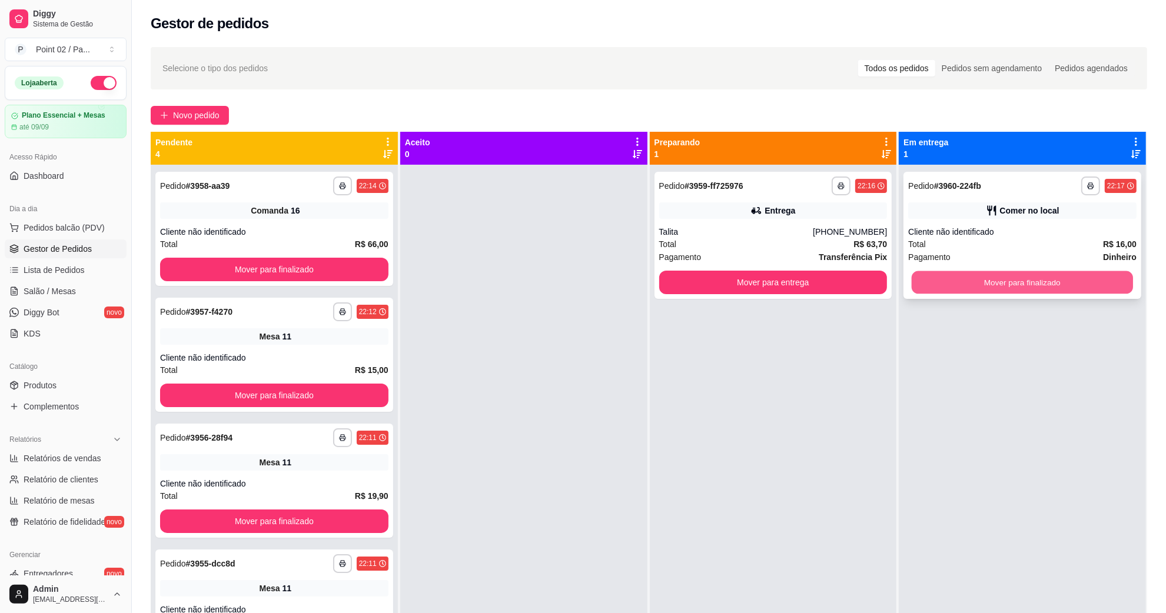
click at [1030, 282] on button "Mover para finalizado" at bounding box center [1022, 282] width 221 height 23
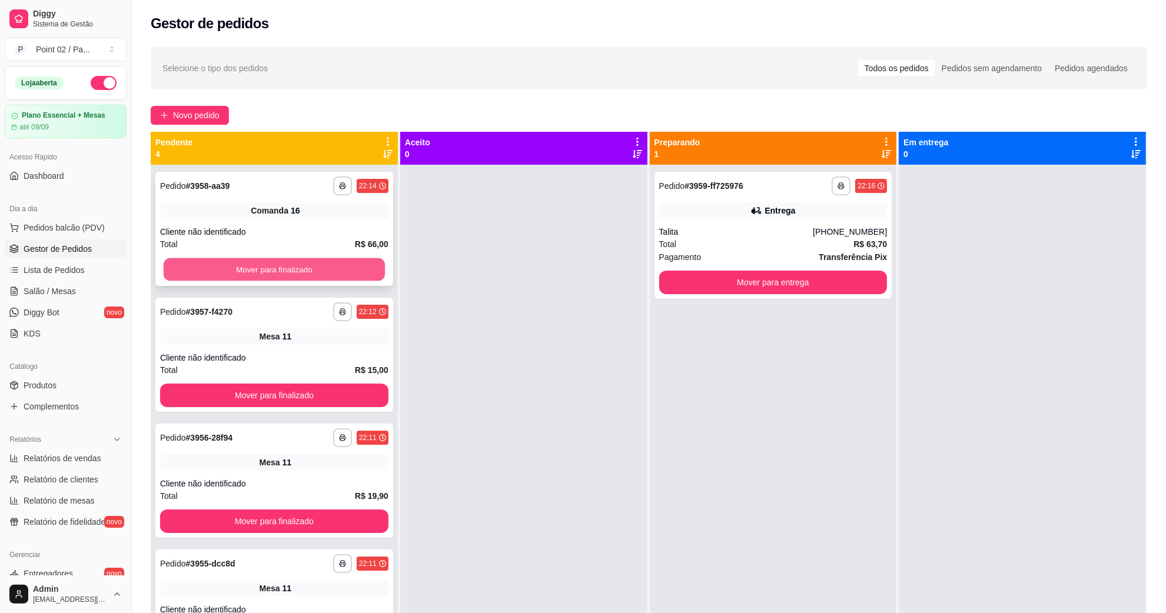
click at [334, 261] on button "Mover para finalizado" at bounding box center [274, 269] width 221 height 23
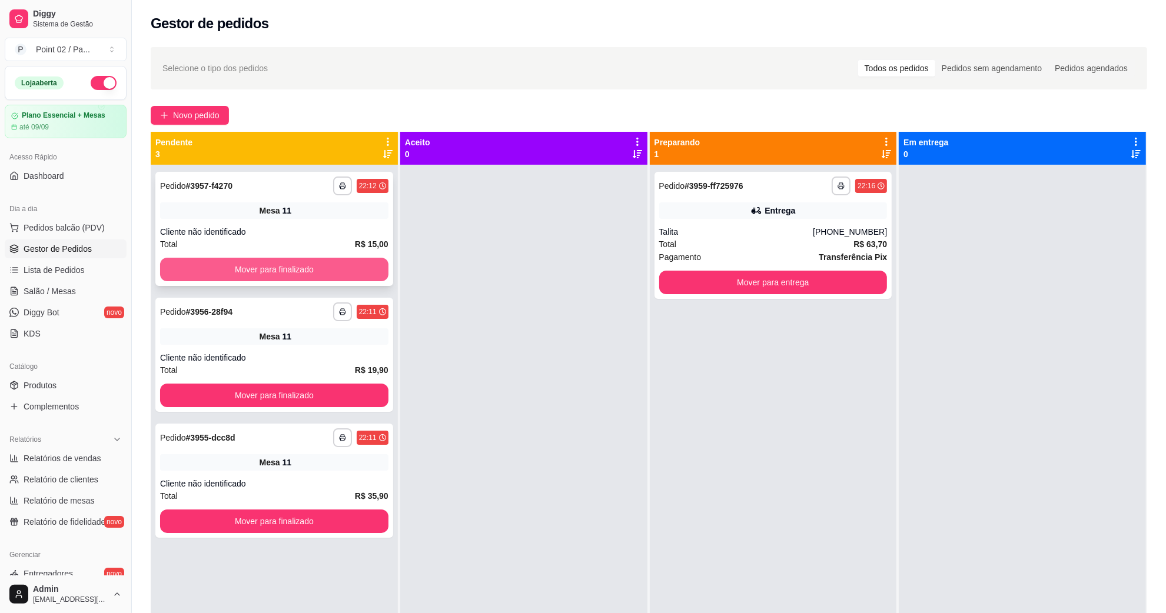
click at [348, 269] on button "Mover para finalizado" at bounding box center [274, 270] width 228 height 24
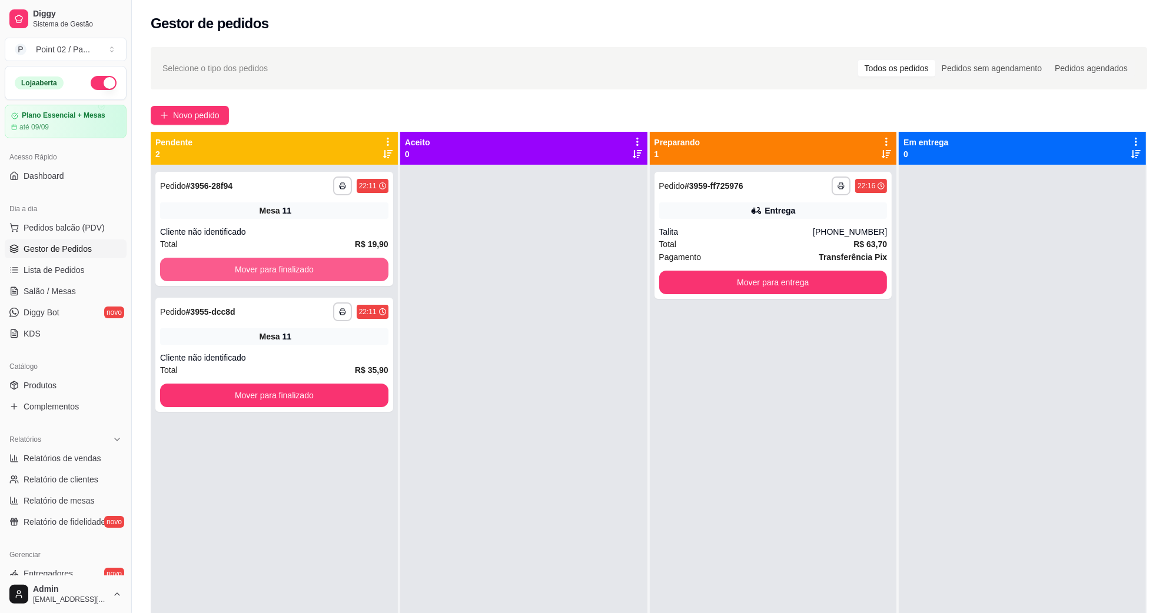
click at [348, 270] on button "Mover para finalizado" at bounding box center [274, 270] width 228 height 24
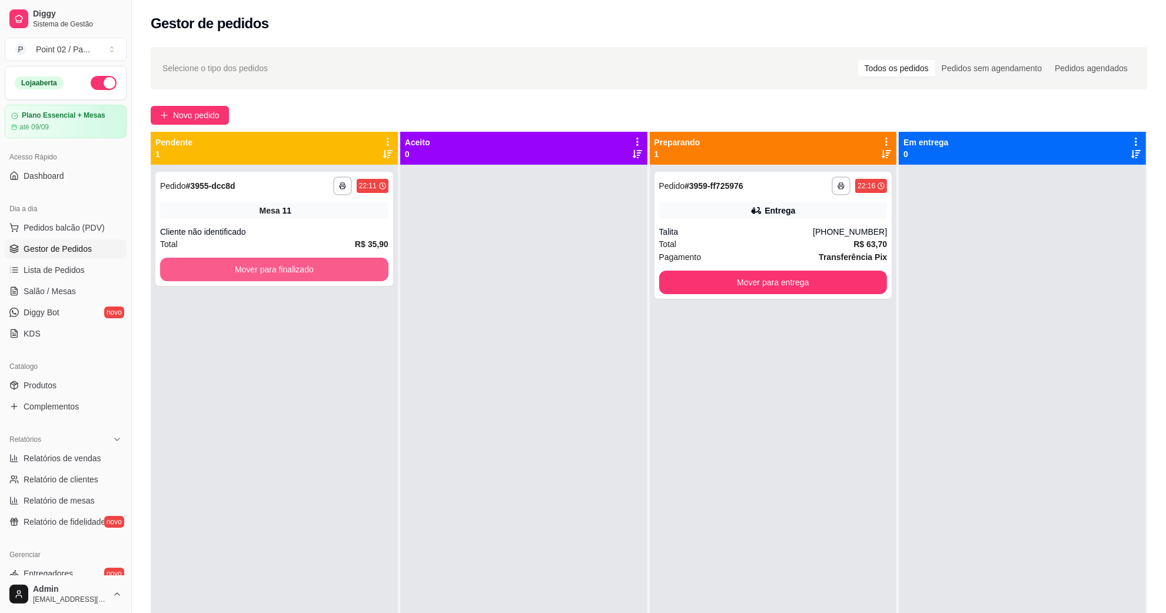
click at [348, 270] on button "Mover para finalizado" at bounding box center [274, 270] width 228 height 24
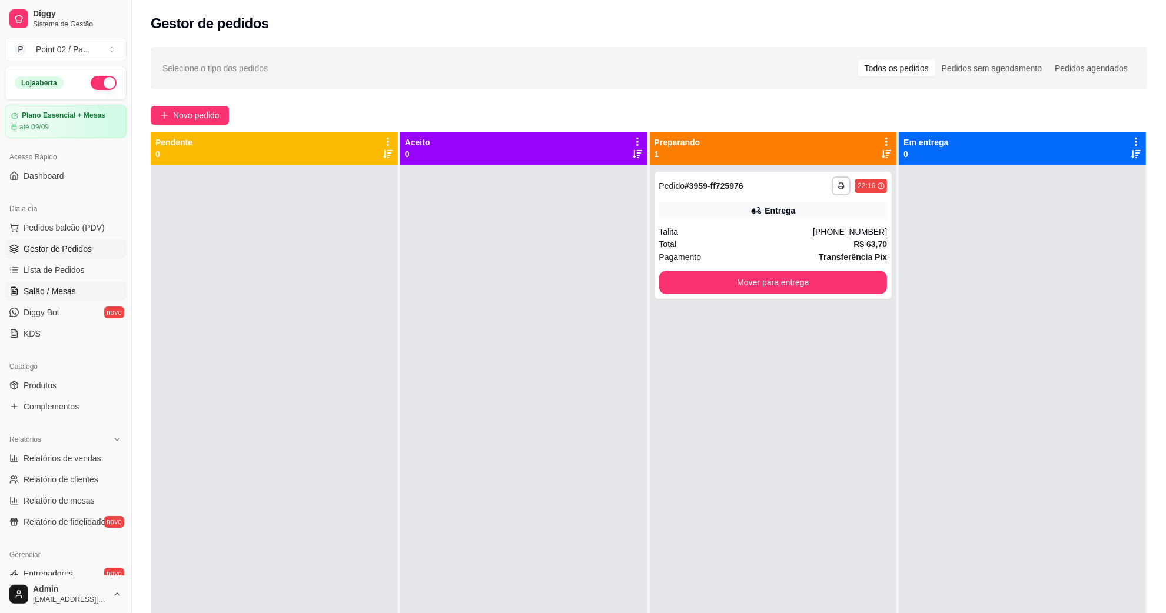
click at [81, 286] on link "Salão / Mesas" at bounding box center [66, 291] width 122 height 19
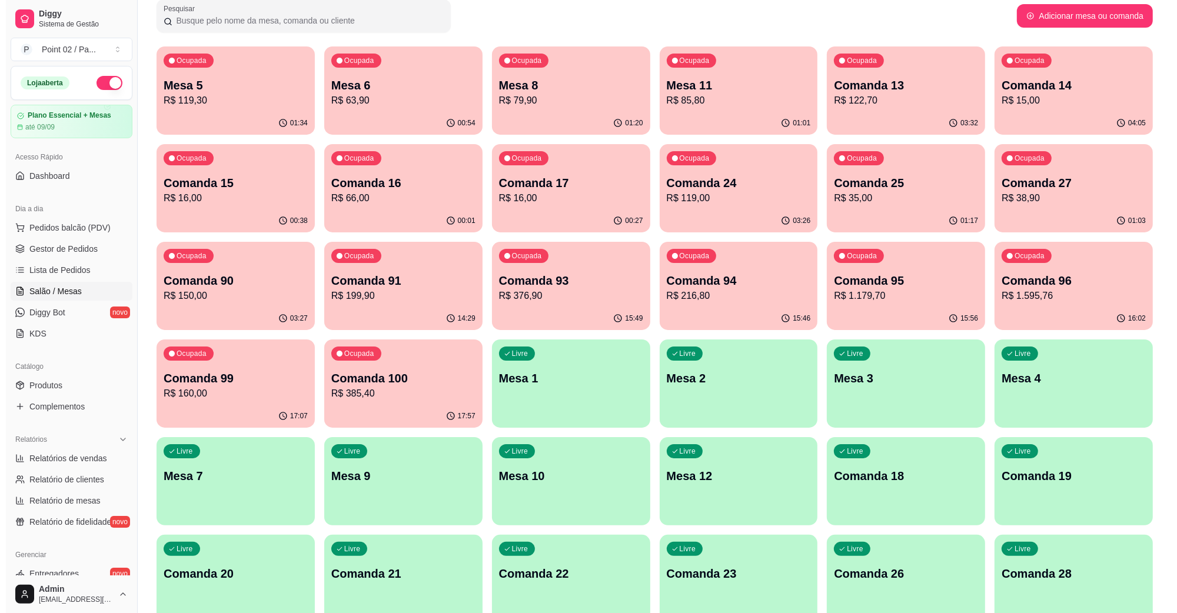
scroll to position [147, 0]
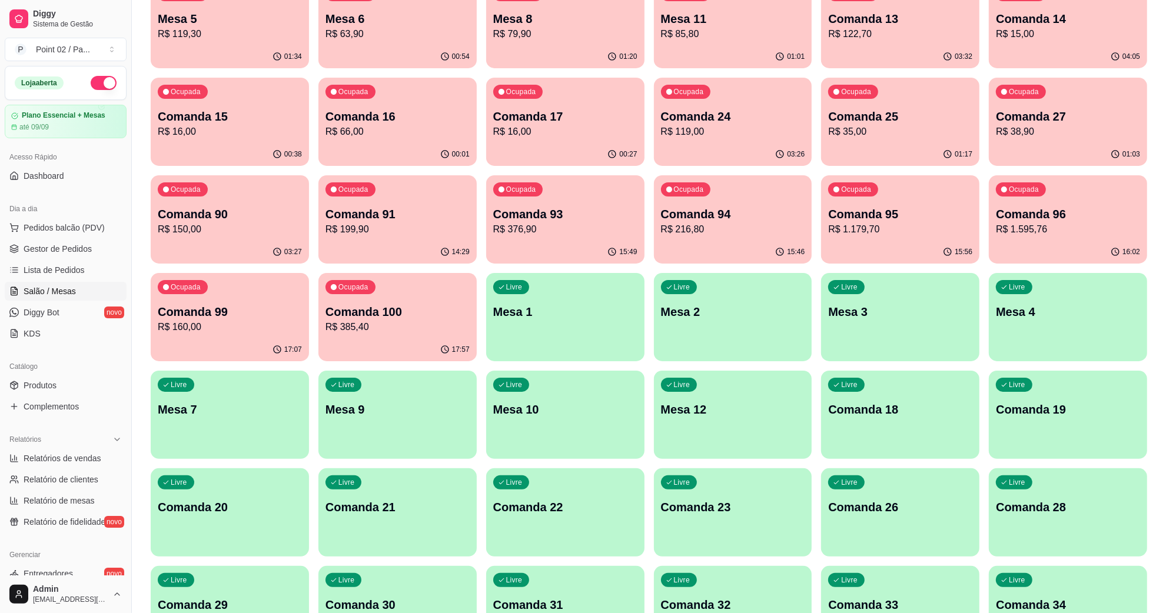
click at [375, 401] on p "Mesa 9" at bounding box center [397, 409] width 144 height 16
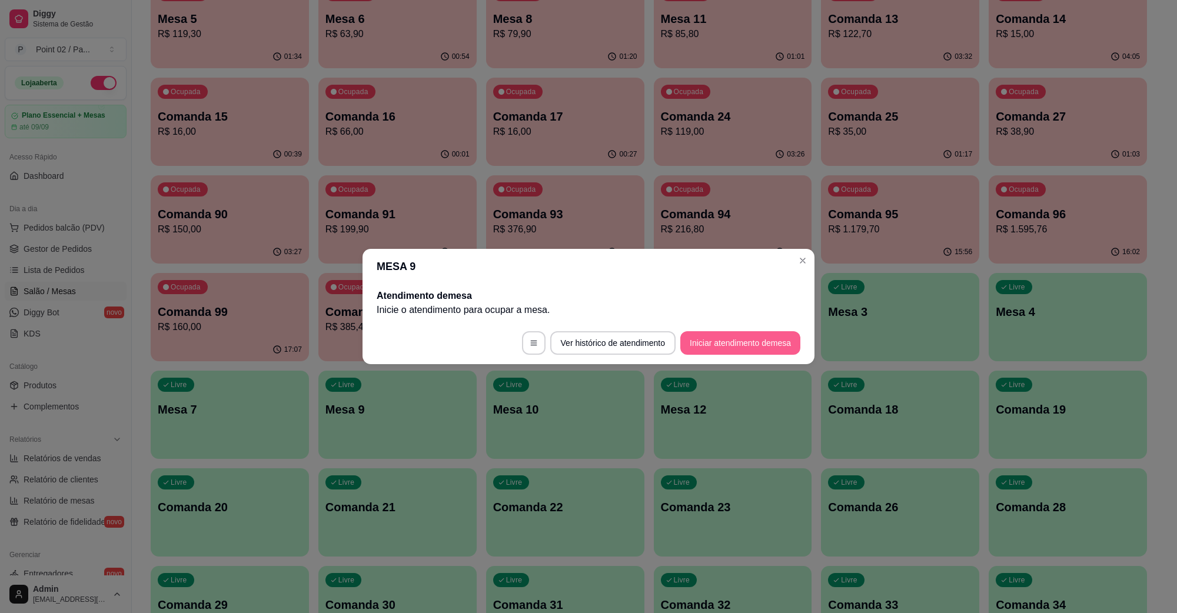
click at [712, 345] on button "Iniciar atendimento de mesa" at bounding box center [740, 343] width 120 height 24
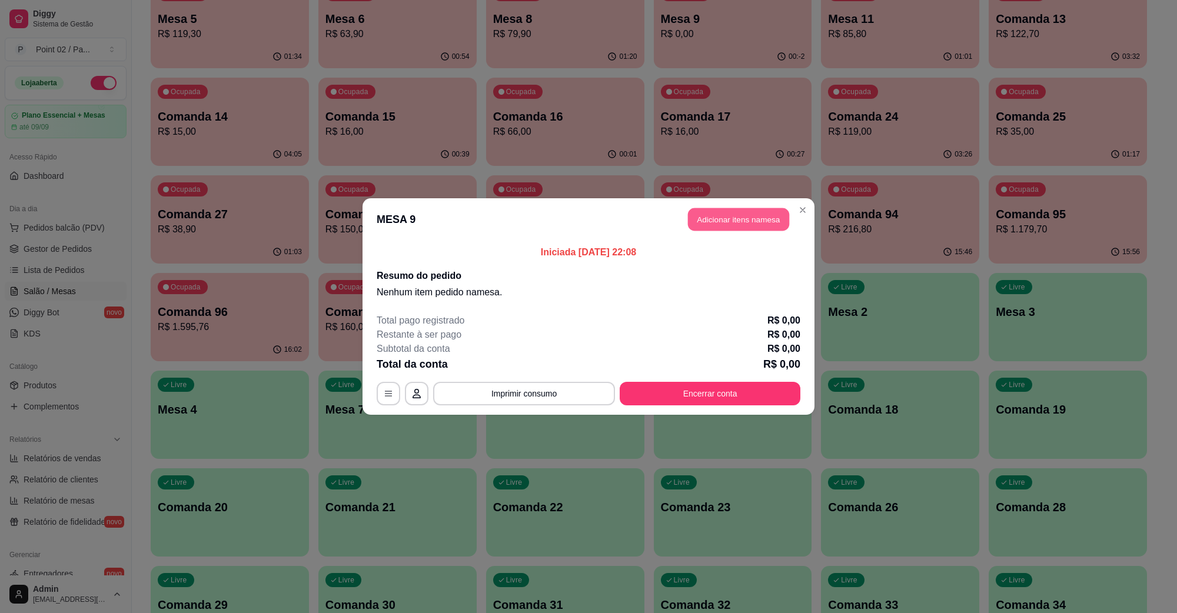
click at [713, 228] on button "Adicionar itens na mesa" at bounding box center [738, 219] width 101 height 23
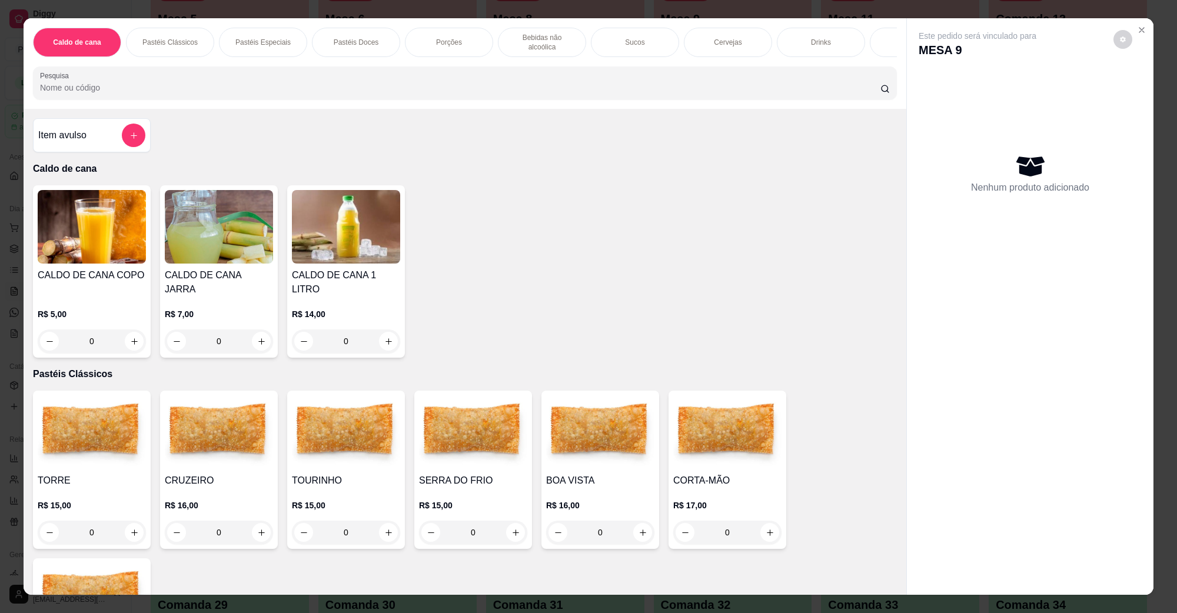
scroll to position [0, 247]
click at [557, 36] on div "Drinks" at bounding box center [574, 42] width 88 height 29
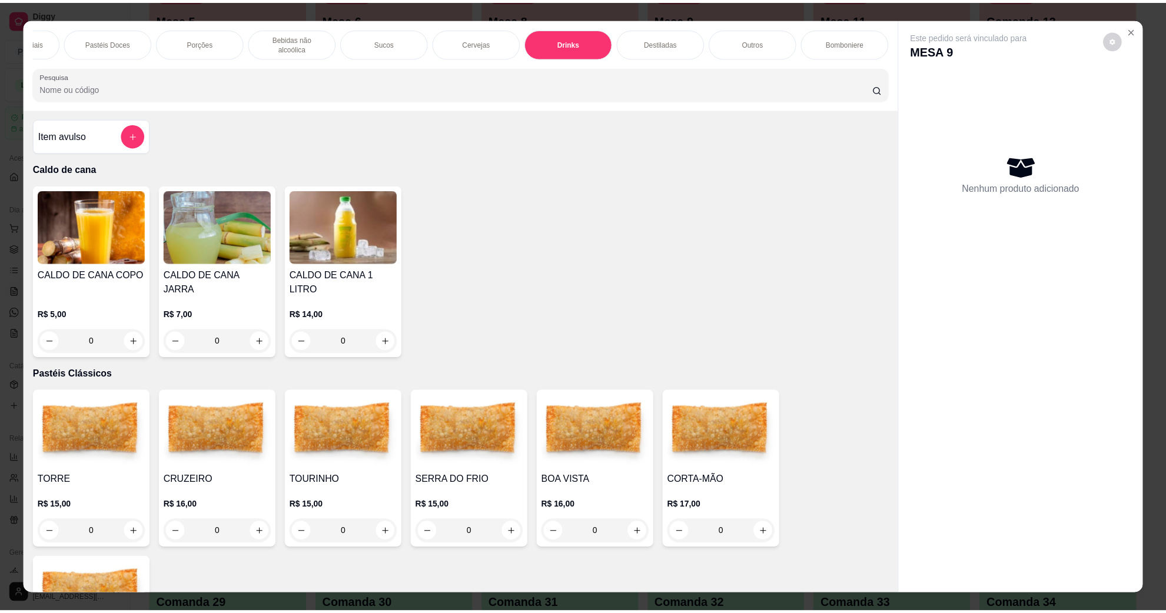
scroll to position [19, 0]
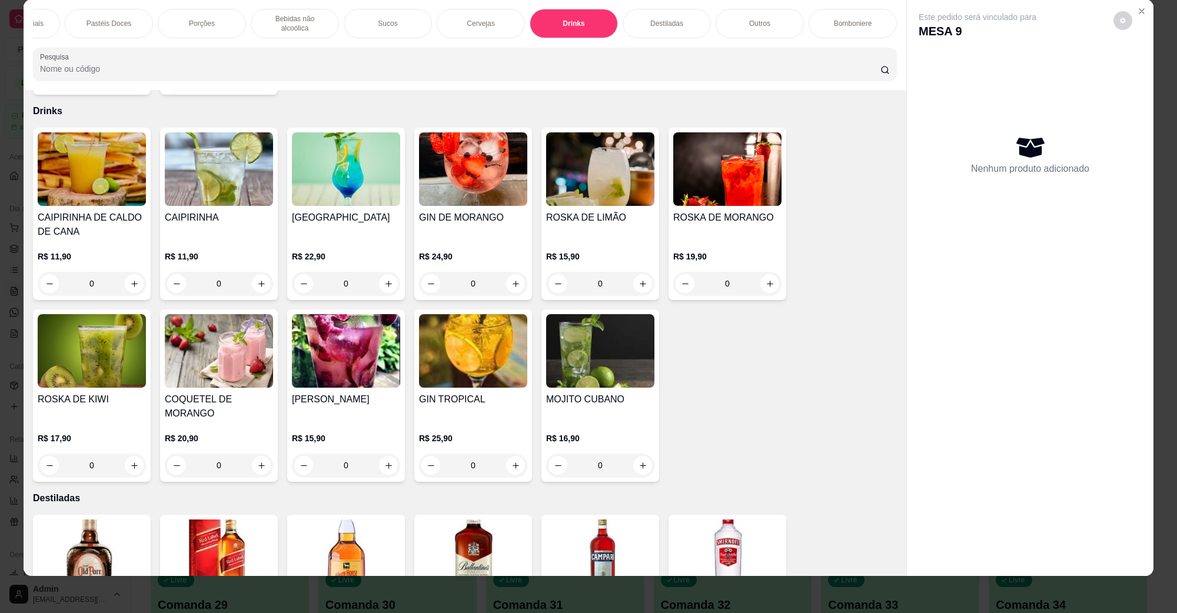
click at [625, 357] on img at bounding box center [600, 351] width 108 height 74
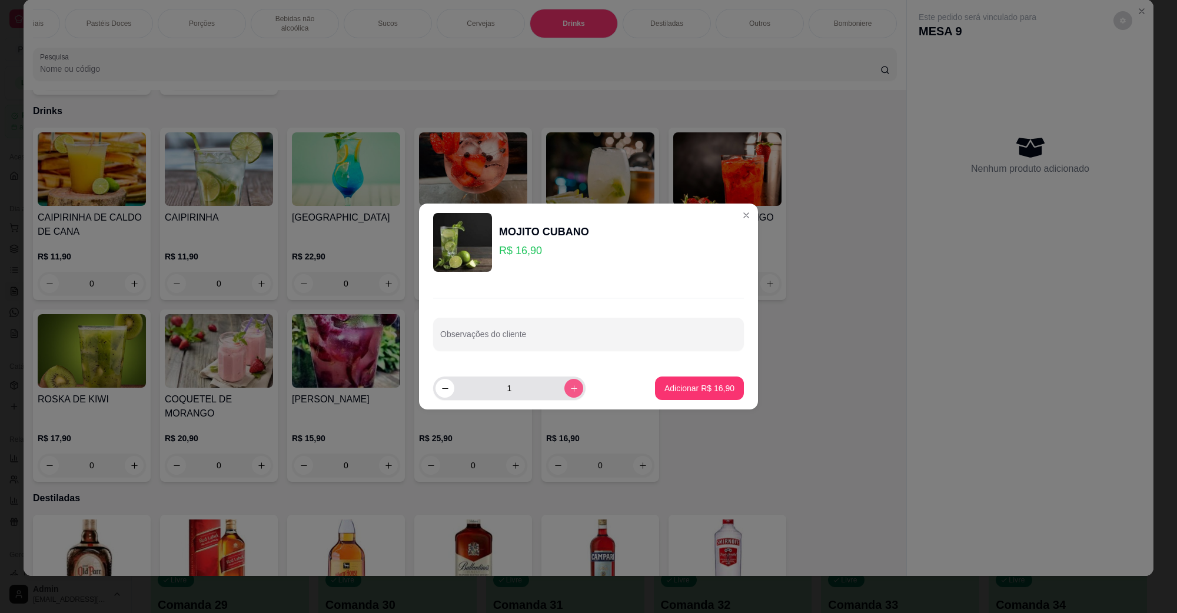
click at [570, 387] on icon "increase-product-quantity" at bounding box center [574, 388] width 9 height 9
type input "2"
click at [676, 393] on p "Adicionar R$ 33,80" at bounding box center [700, 388] width 68 height 11
type input "2"
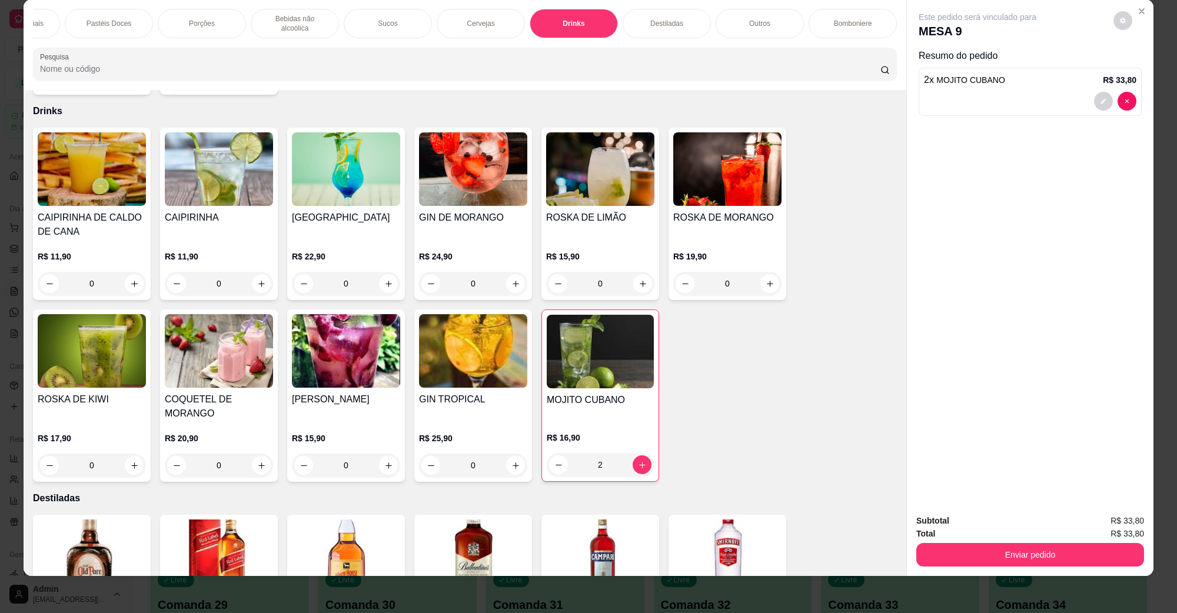
click at [1015, 549] on button "Enviar pedido" at bounding box center [1030, 555] width 228 height 24
click at [986, 526] on button "Não registrar e enviar pedido" at bounding box center [990, 526] width 122 height 22
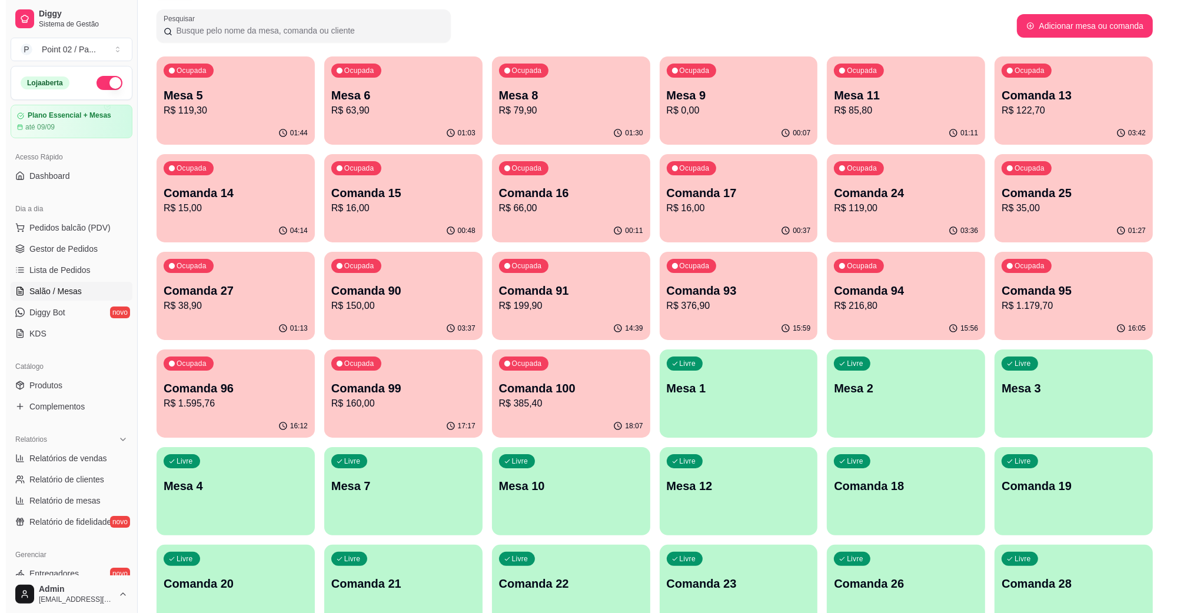
scroll to position [0, 0]
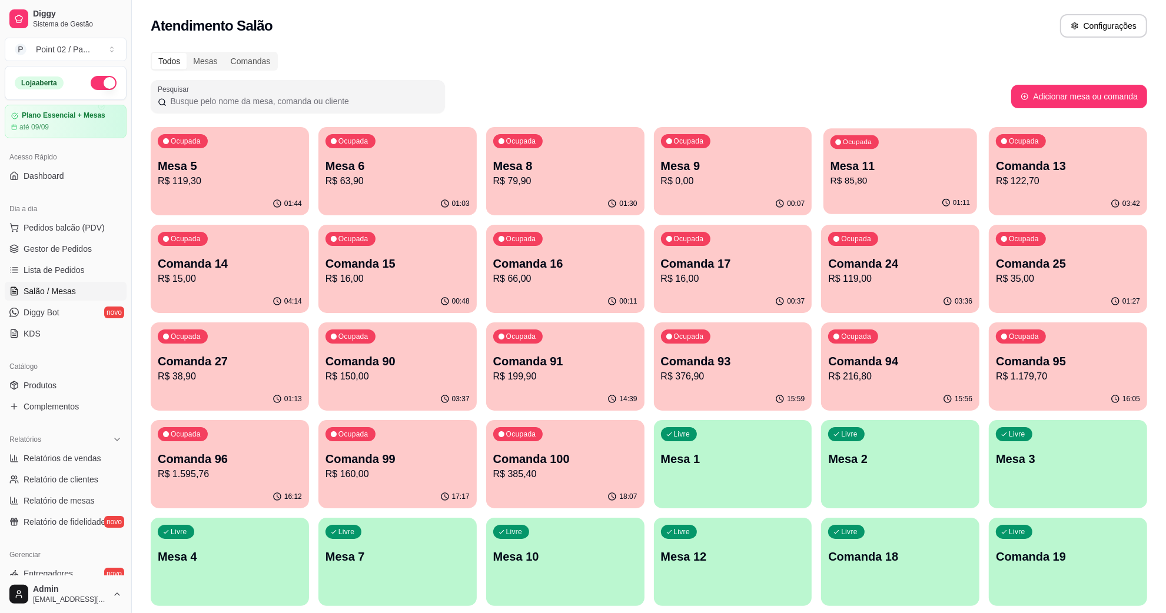
click at [869, 190] on div "Ocupada Mesa 11 R$ 85,80" at bounding box center [900, 160] width 154 height 64
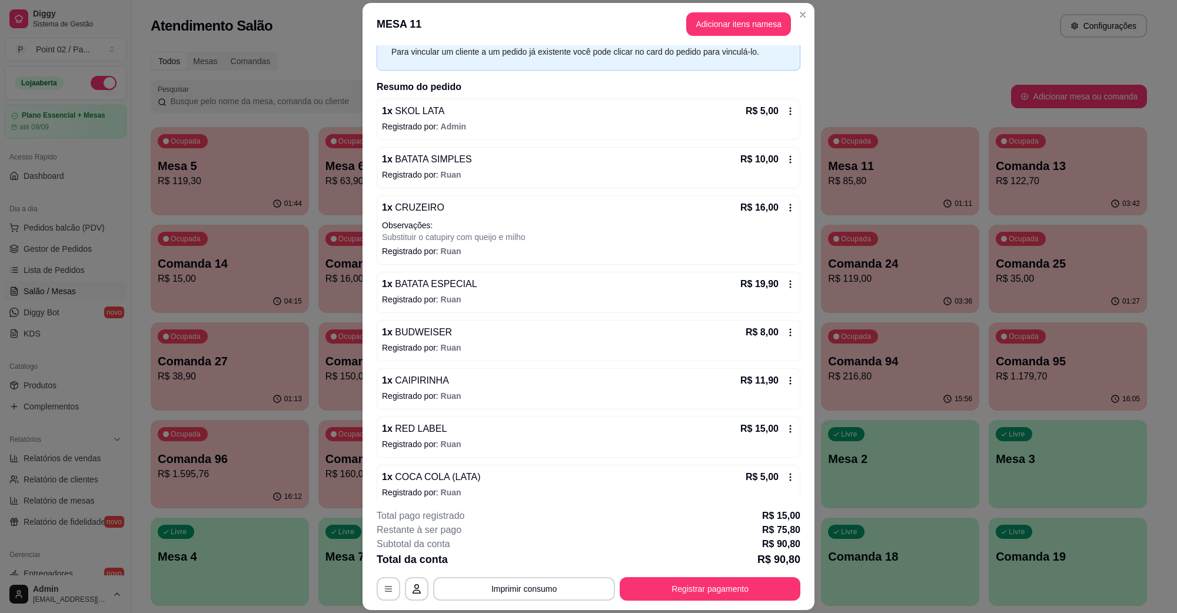
scroll to position [71, 0]
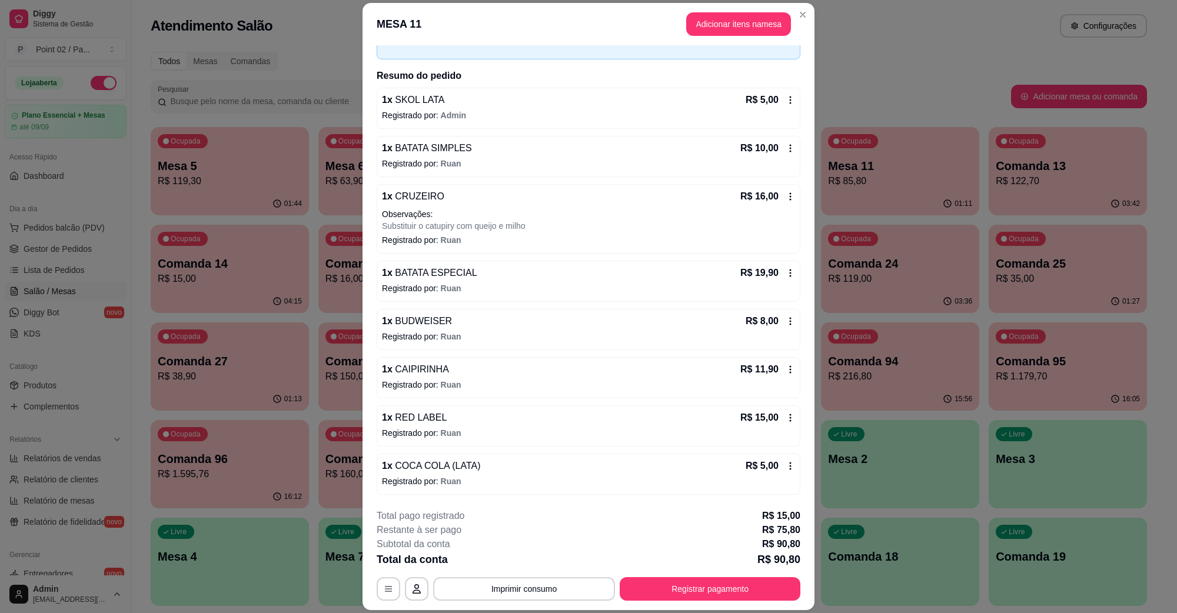
click at [786, 99] on icon at bounding box center [790, 99] width 9 height 9
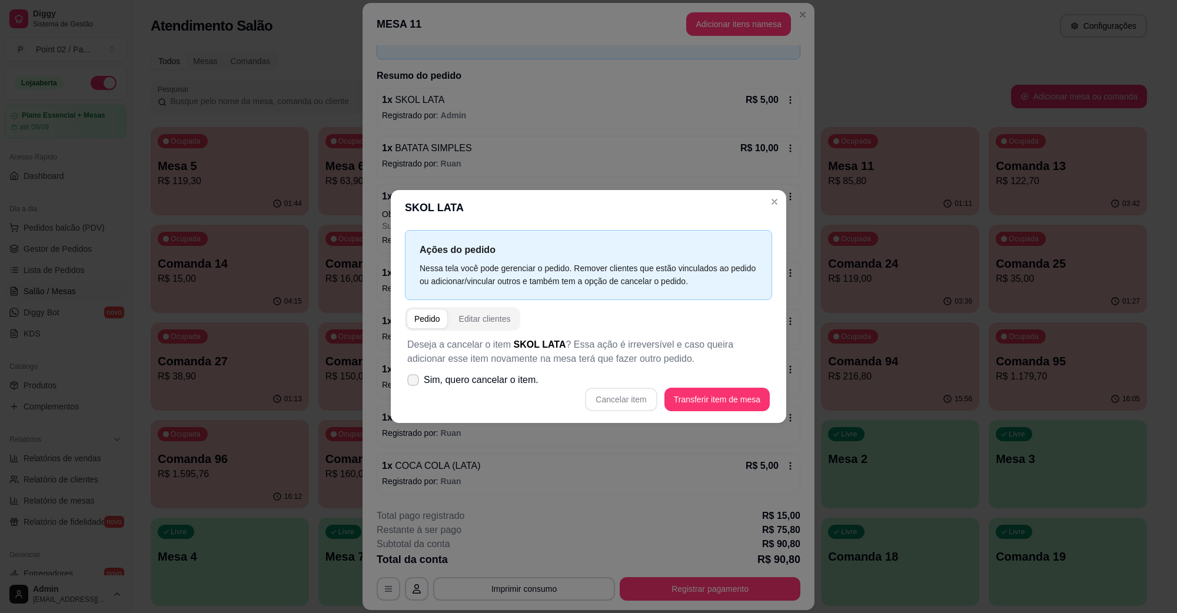
click at [483, 384] on span "Sim, quero cancelar o item." at bounding box center [481, 380] width 115 height 14
click at [414, 384] on input "Sim, quero cancelar o item." at bounding box center [411, 387] width 8 height 8
checkbox input "true"
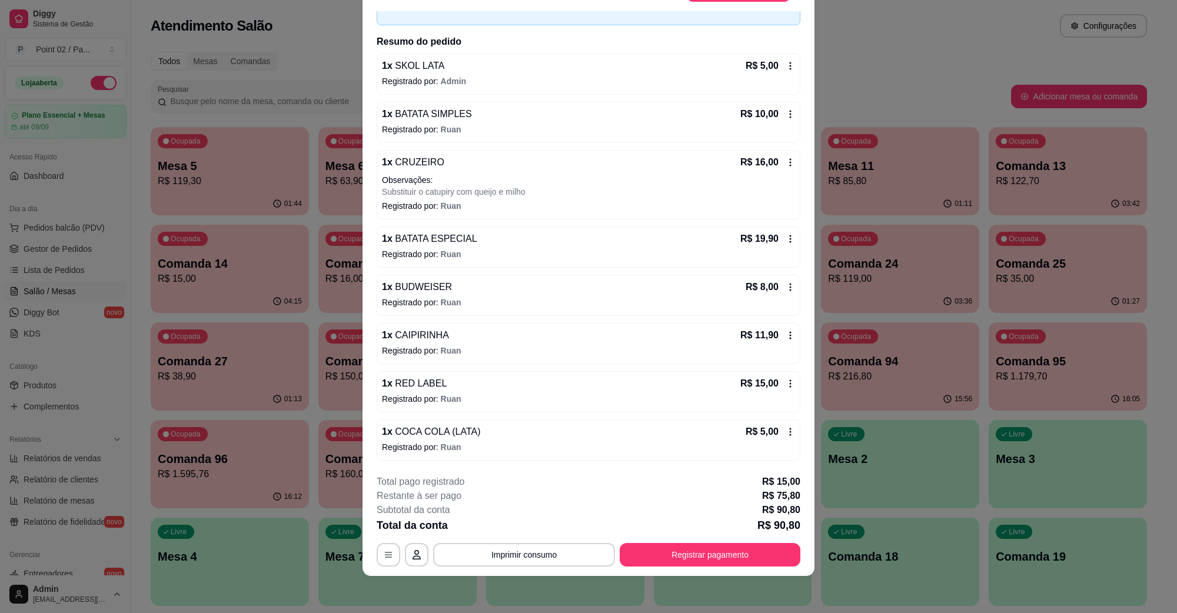
click at [687, 546] on button "Registrar pagamento" at bounding box center [710, 555] width 181 height 24
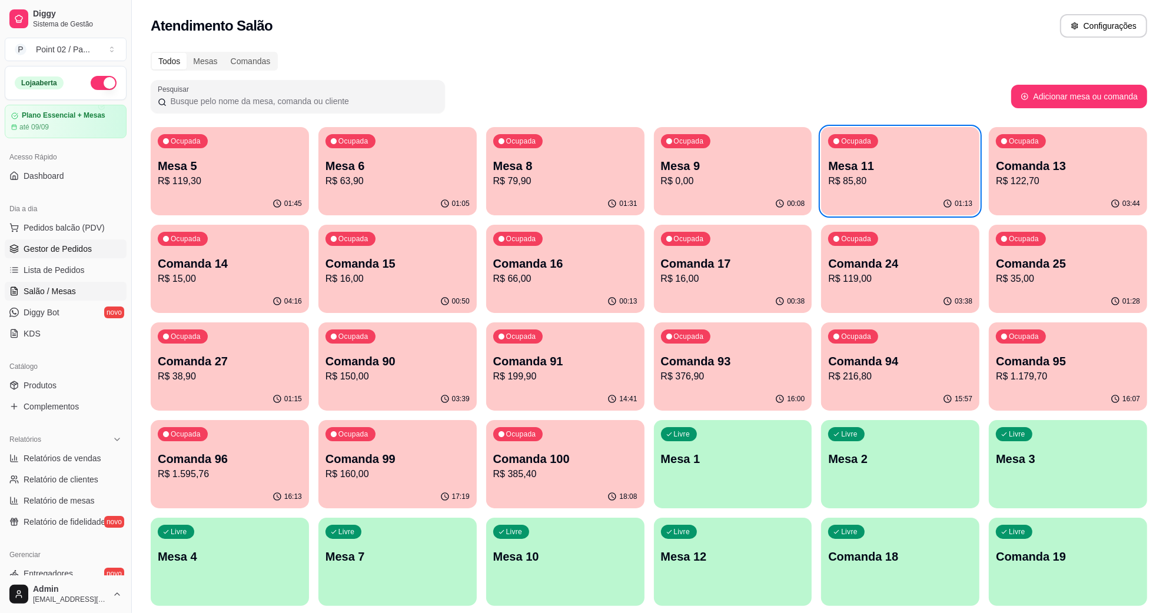
click at [79, 251] on span "Gestor de Pedidos" at bounding box center [58, 249] width 68 height 12
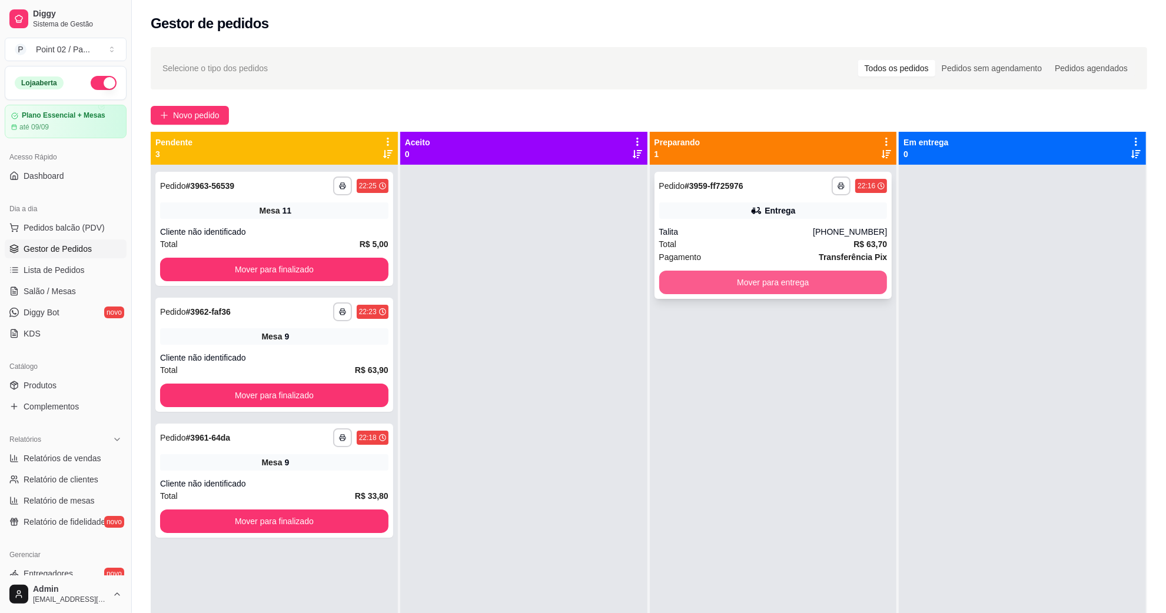
click at [766, 286] on button "Mover para entrega" at bounding box center [773, 283] width 228 height 24
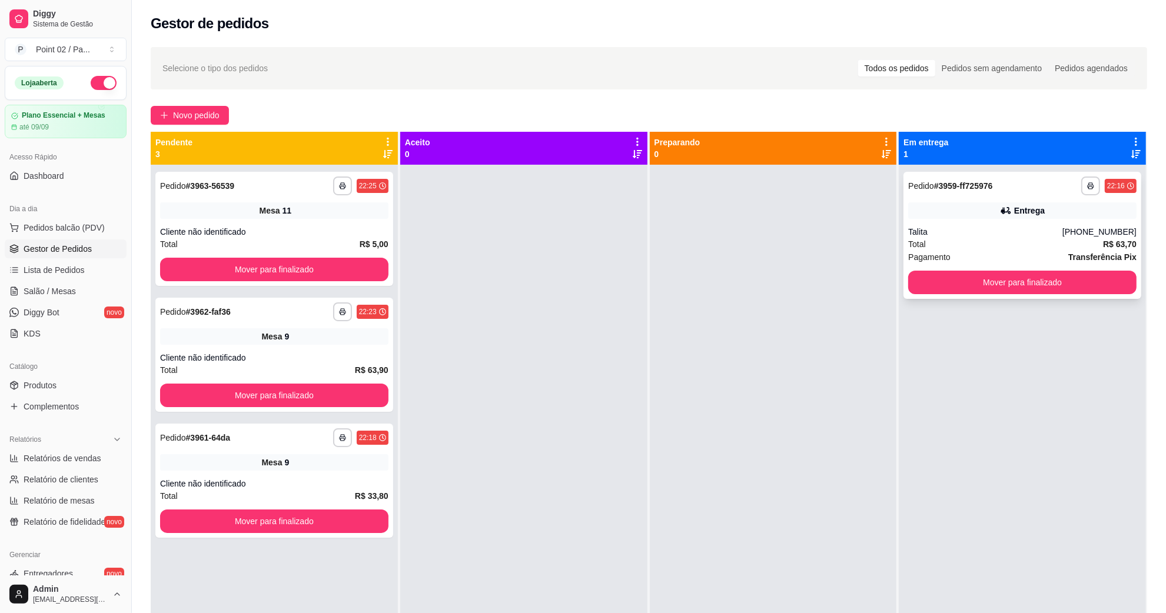
click at [993, 242] on div "Total R$ 63,70" at bounding box center [1022, 244] width 228 height 13
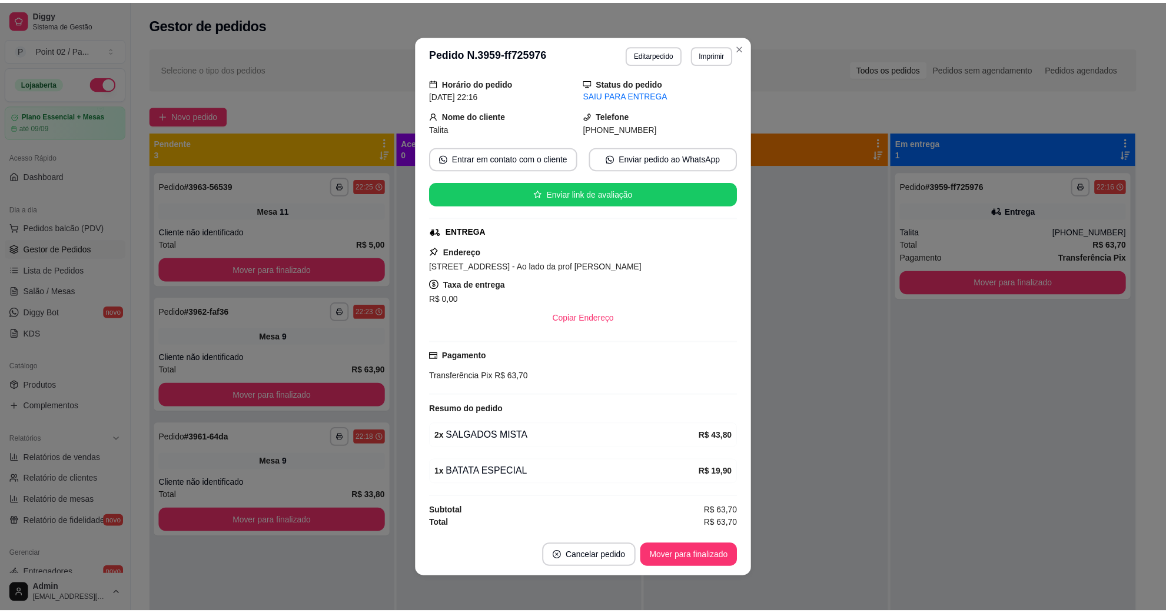
scroll to position [2, 0]
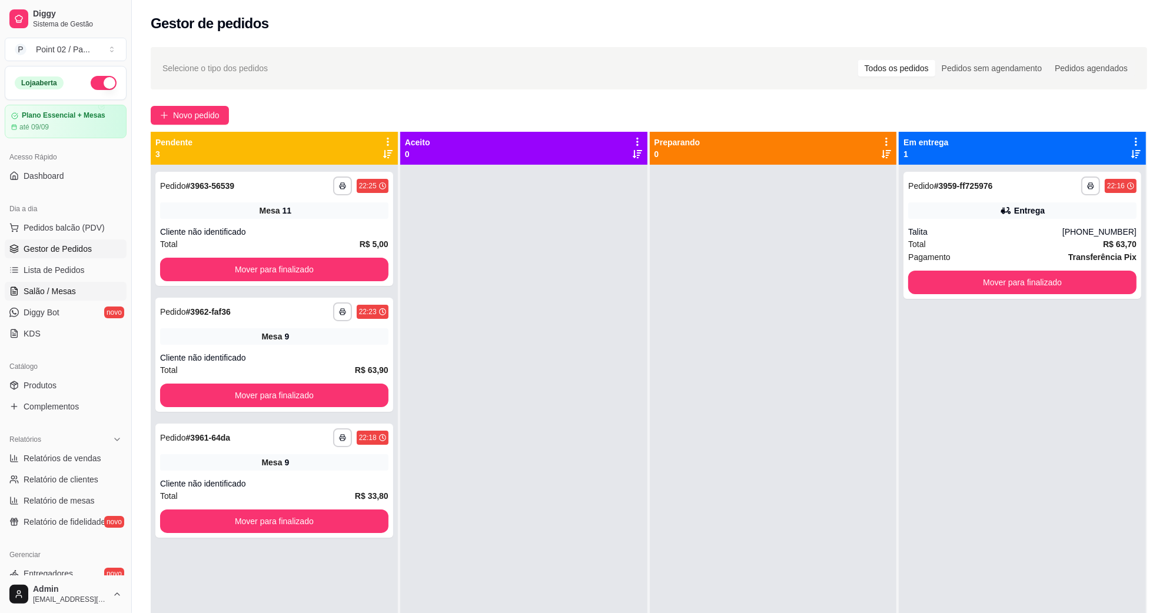
click at [56, 287] on span "Salão / Mesas" at bounding box center [50, 291] width 52 height 12
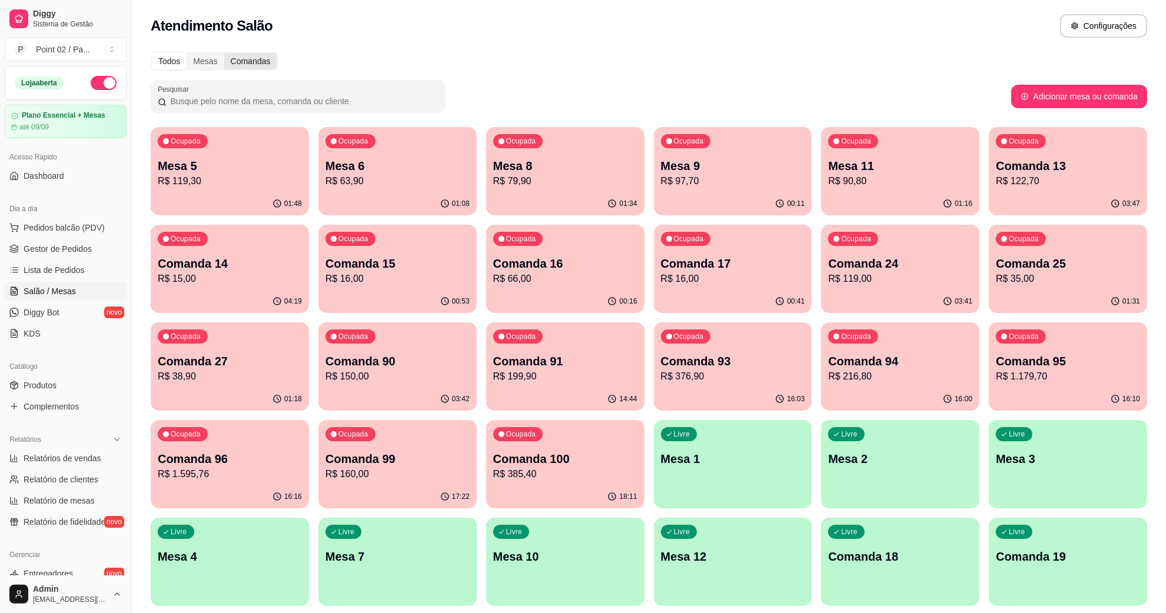
click at [263, 64] on div "Comandas" at bounding box center [250, 61] width 53 height 16
click at [224, 53] on input "Comandas" at bounding box center [224, 53] width 0 height 0
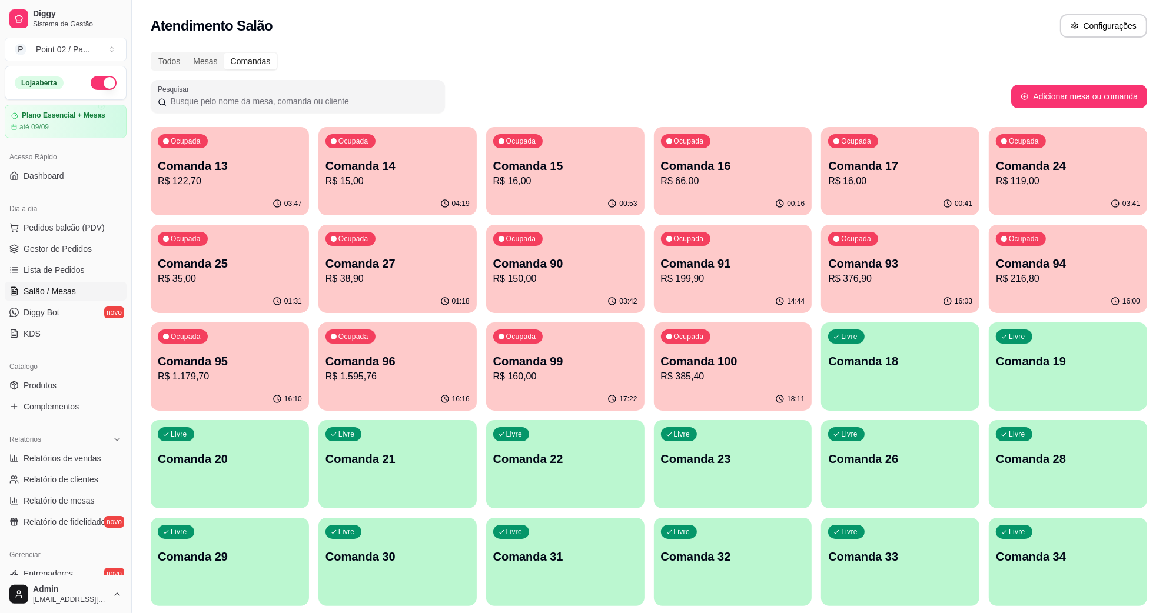
click at [408, 180] on p "R$ 15,00" at bounding box center [397, 181] width 144 height 14
click at [546, 180] on p "R$ 16,00" at bounding box center [565, 181] width 144 height 14
click at [843, 178] on p "R$ 16,00" at bounding box center [899, 181] width 139 height 14
click at [373, 178] on p "R$ 15,00" at bounding box center [397, 181] width 144 height 14
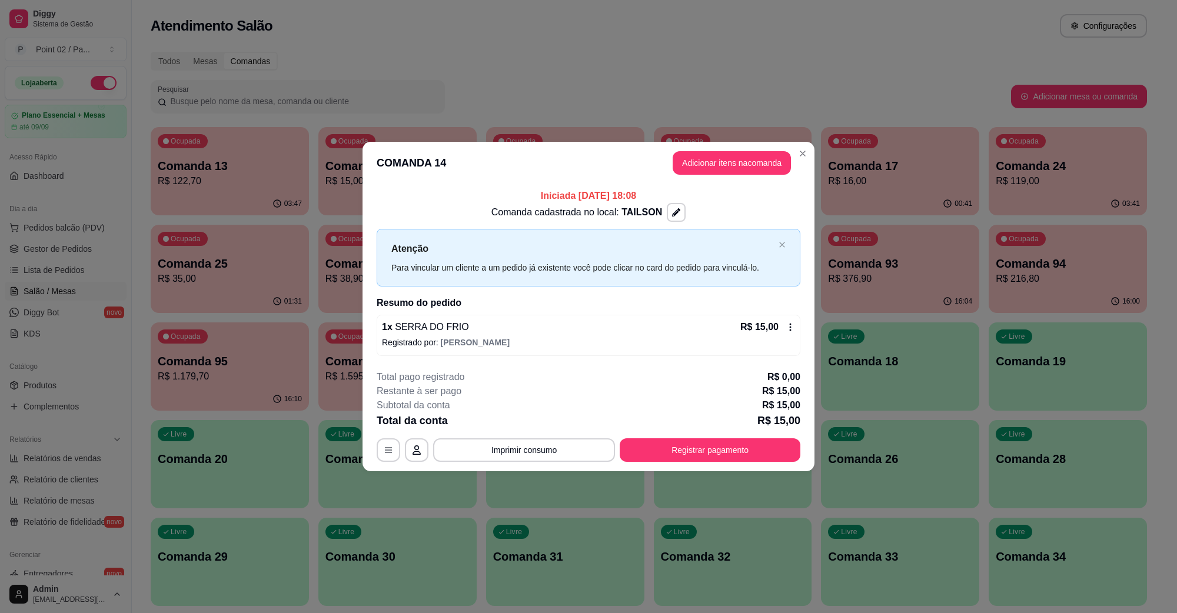
click at [792, 154] on header "COMANDA 14 Adicionar itens na comanda" at bounding box center [589, 163] width 452 height 42
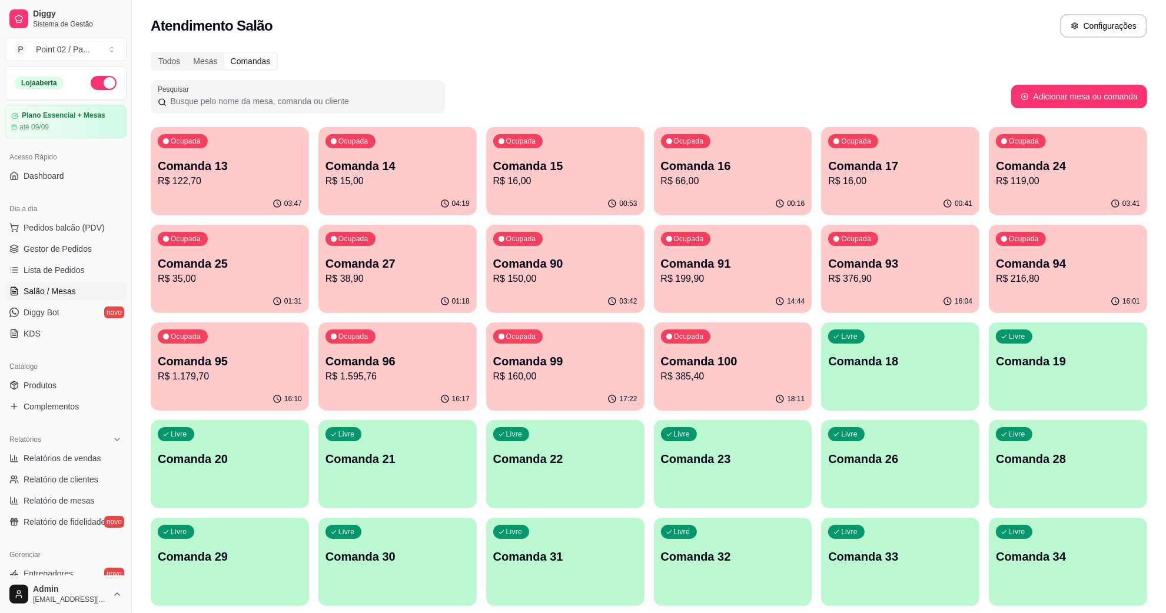
drag, startPoint x: 212, startPoint y: 60, endPoint x: 237, endPoint y: 59, distance: 25.3
click at [211, 60] on div "Mesas" at bounding box center [205, 61] width 37 height 16
click at [187, 53] on input "Mesas" at bounding box center [187, 53] width 0 height 0
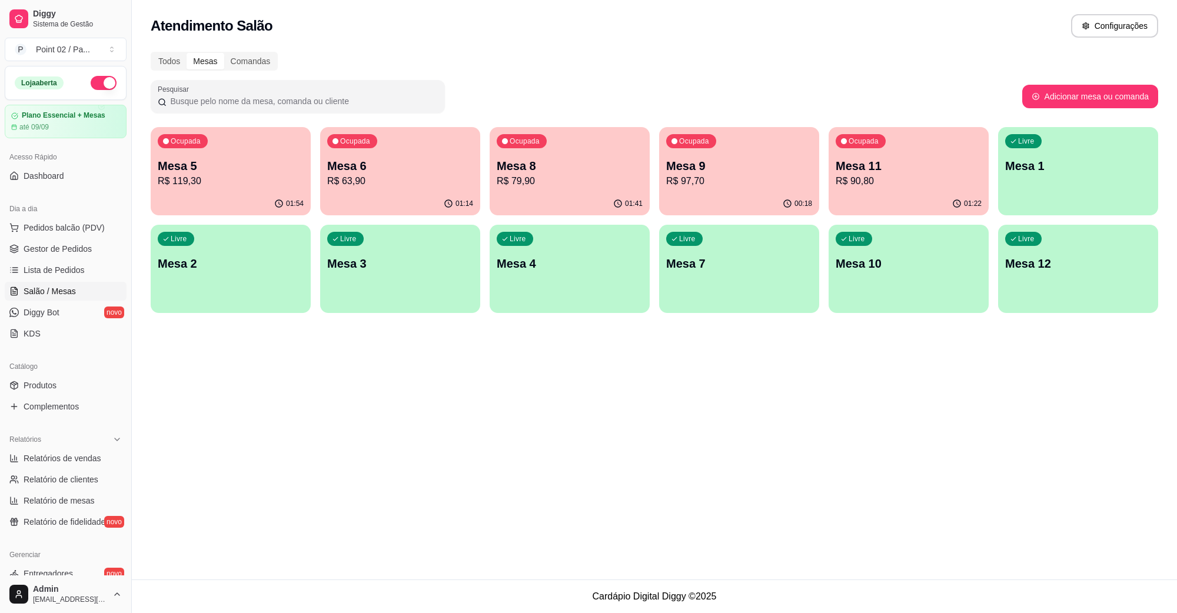
click at [571, 164] on p "Mesa 8" at bounding box center [570, 166] width 146 height 16
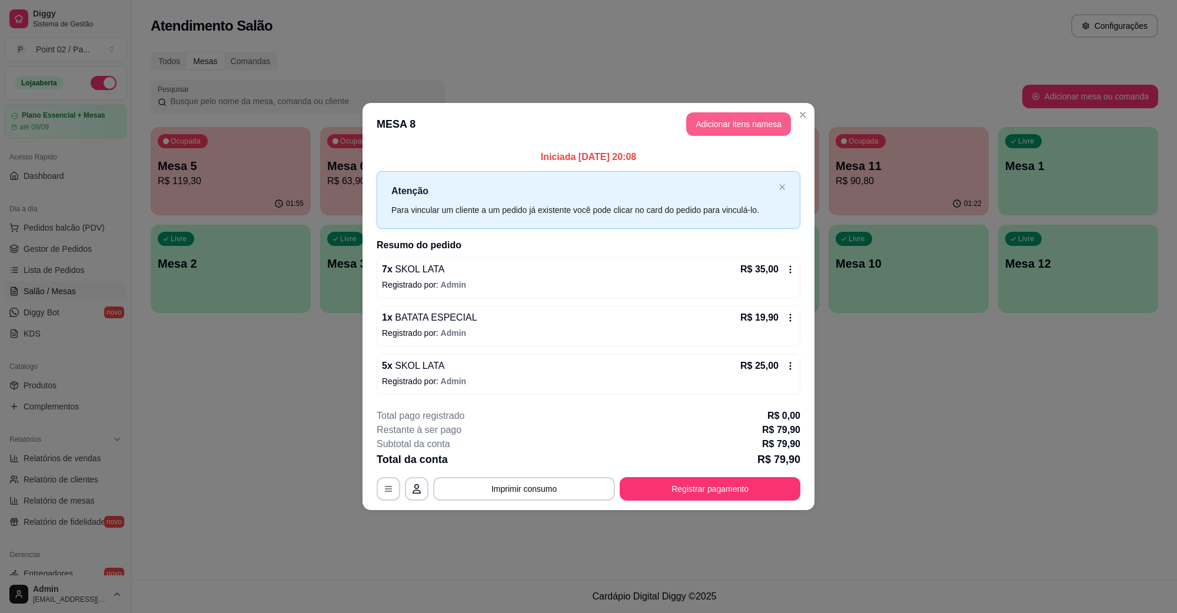
click at [746, 131] on button "Adicionar itens na mesa" at bounding box center [738, 124] width 105 height 24
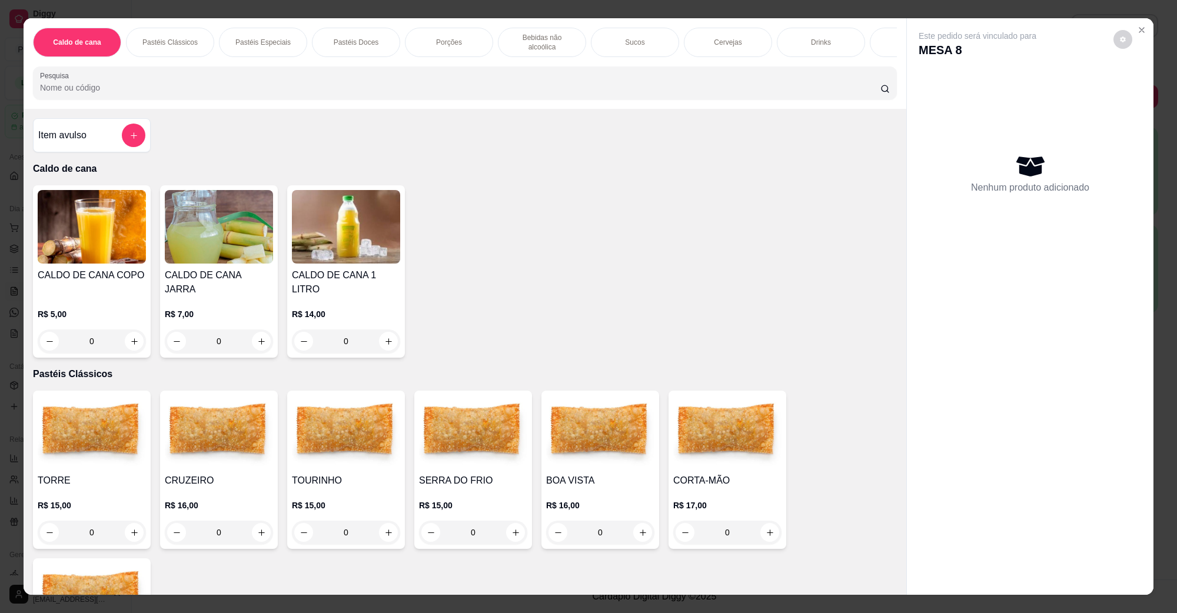
click at [716, 39] on p "Cervejas" at bounding box center [728, 42] width 28 height 9
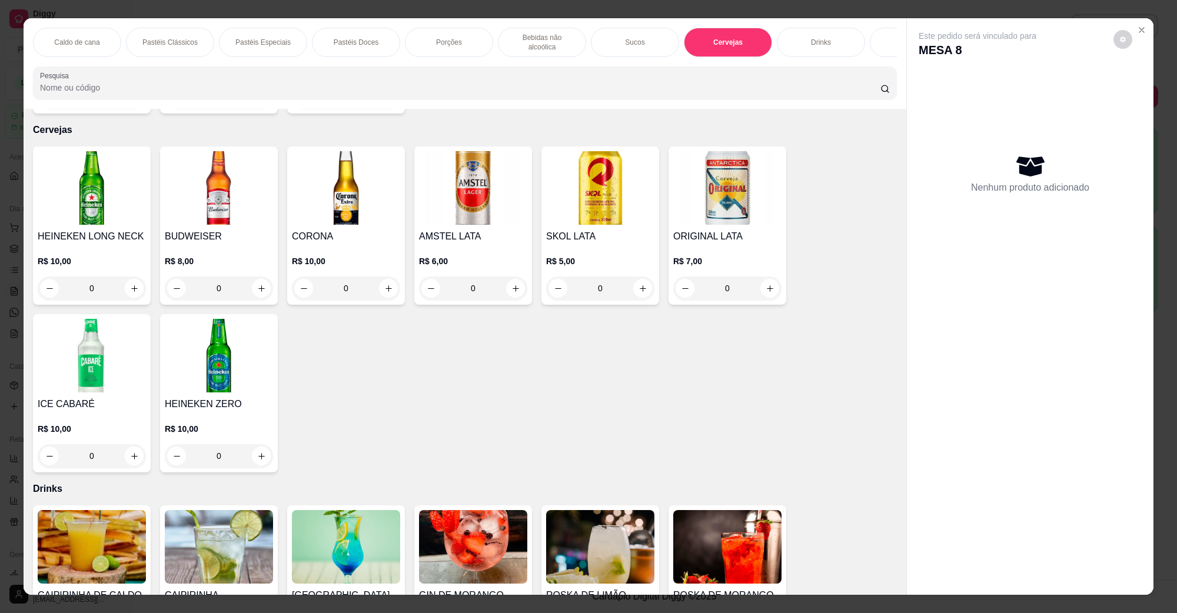
scroll to position [19, 0]
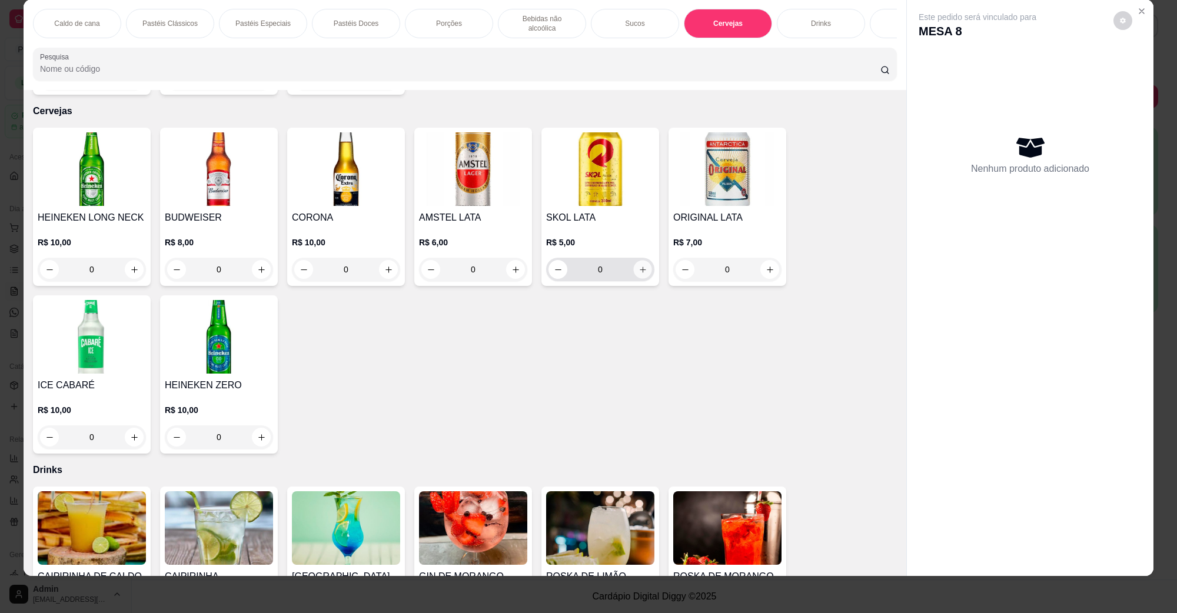
click at [639, 265] on icon "increase-product-quantity" at bounding box center [643, 269] width 9 height 9
click at [640, 267] on icon "increase-product-quantity" at bounding box center [643, 270] width 6 height 6
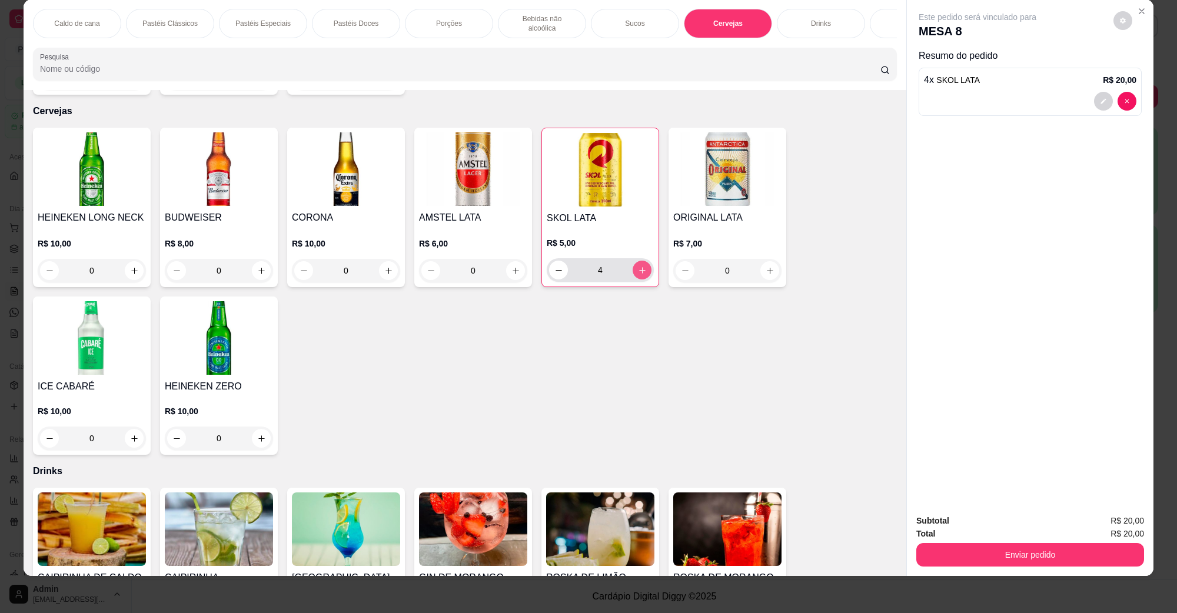
click at [639, 267] on icon "increase-product-quantity" at bounding box center [642, 270] width 6 height 6
type input "6"
click at [1058, 562] on button "Enviar pedido" at bounding box center [1030, 555] width 228 height 24
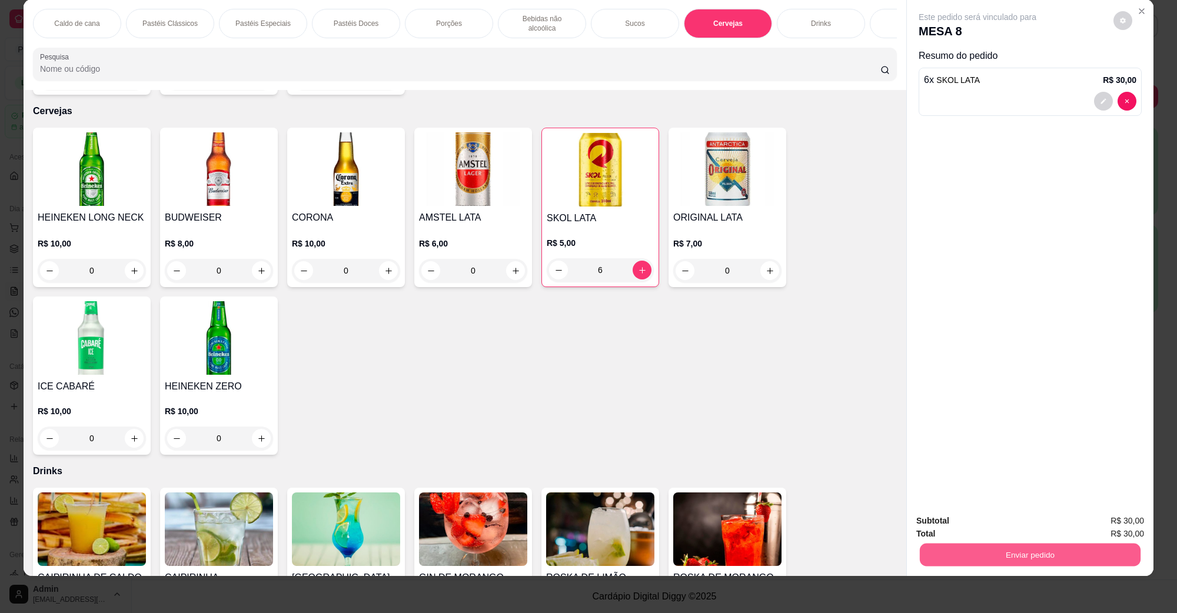
click at [1023, 531] on button "Não registrar e enviar pedido" at bounding box center [990, 526] width 122 height 22
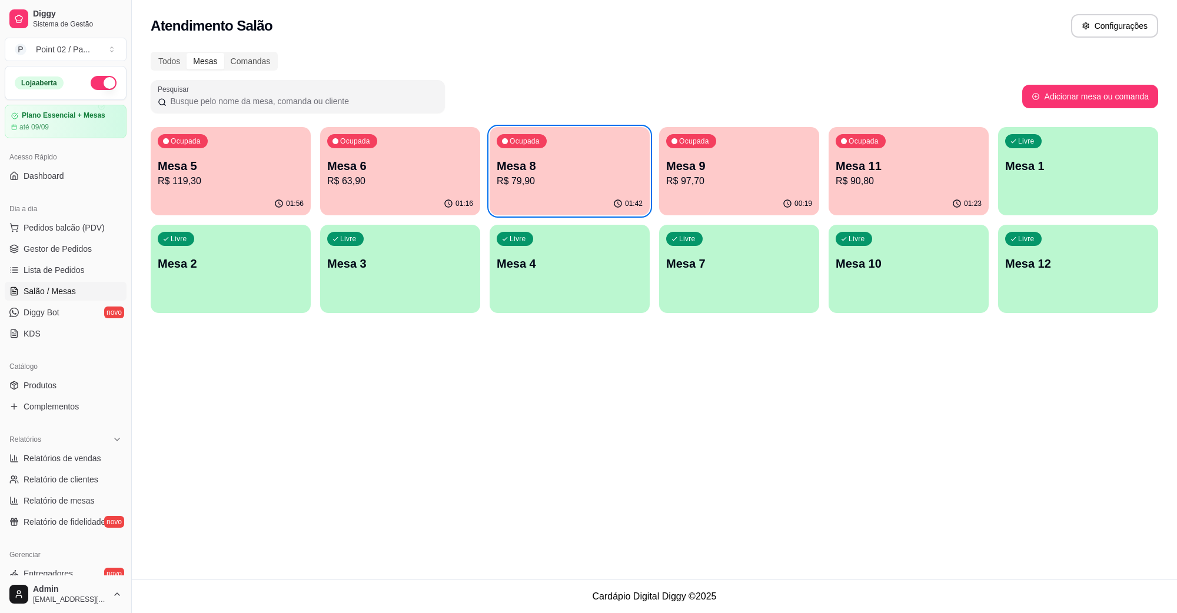
click at [248, 75] on div "Todos Mesas Comandas Pesquisar Adicionar mesa ou comanda Ocupada Mesa 5 R$ 119,…" at bounding box center [654, 186] width 1045 height 282
click at [249, 65] on div "Comandas" at bounding box center [250, 61] width 53 height 16
click at [224, 53] on input "Comandas" at bounding box center [224, 53] width 0 height 0
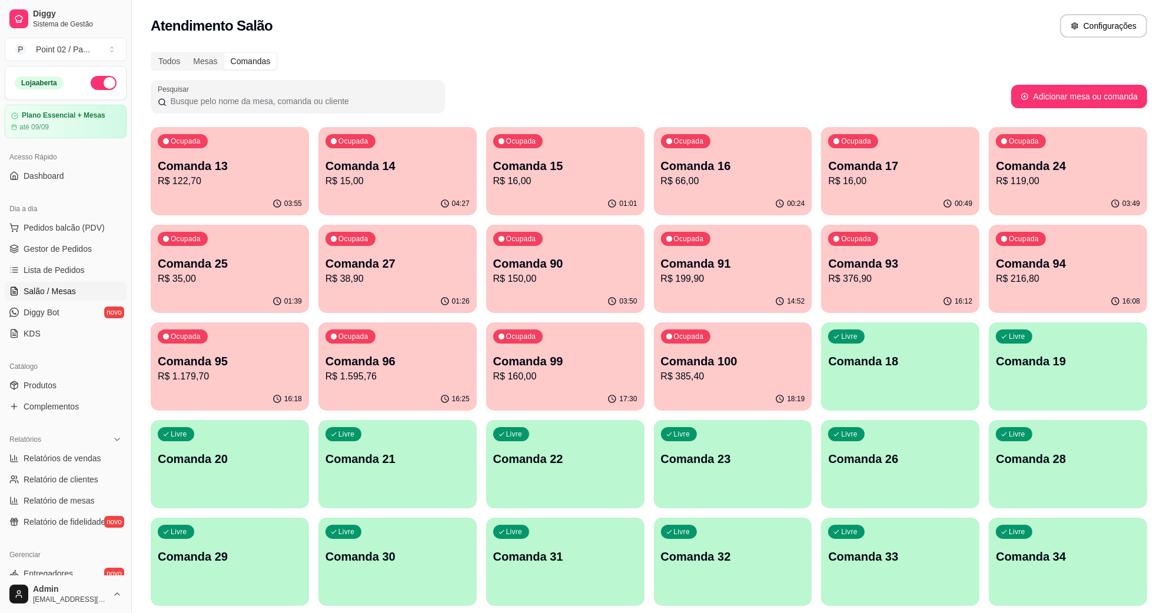
click at [431, 184] on p "R$ 15,00" at bounding box center [397, 181] width 144 height 14
click at [296, 169] on p "Comanda 13" at bounding box center [229, 166] width 139 height 16
click at [703, 172] on p "Comanda 16" at bounding box center [732, 166] width 139 height 16
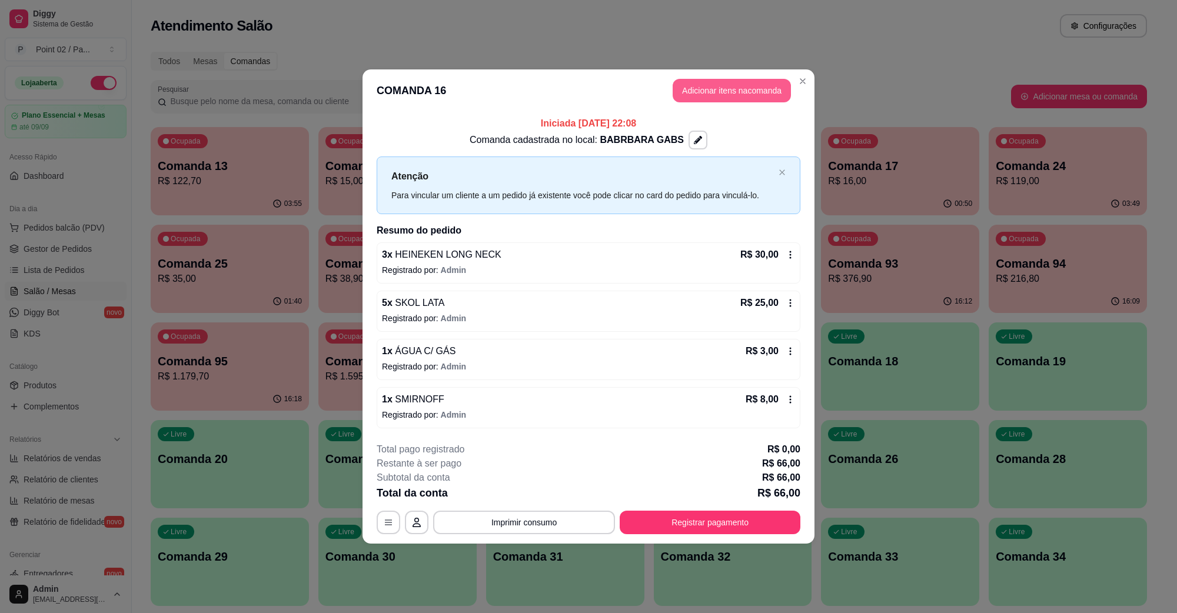
click at [746, 99] on button "Adicionar itens na comanda" at bounding box center [732, 91] width 118 height 24
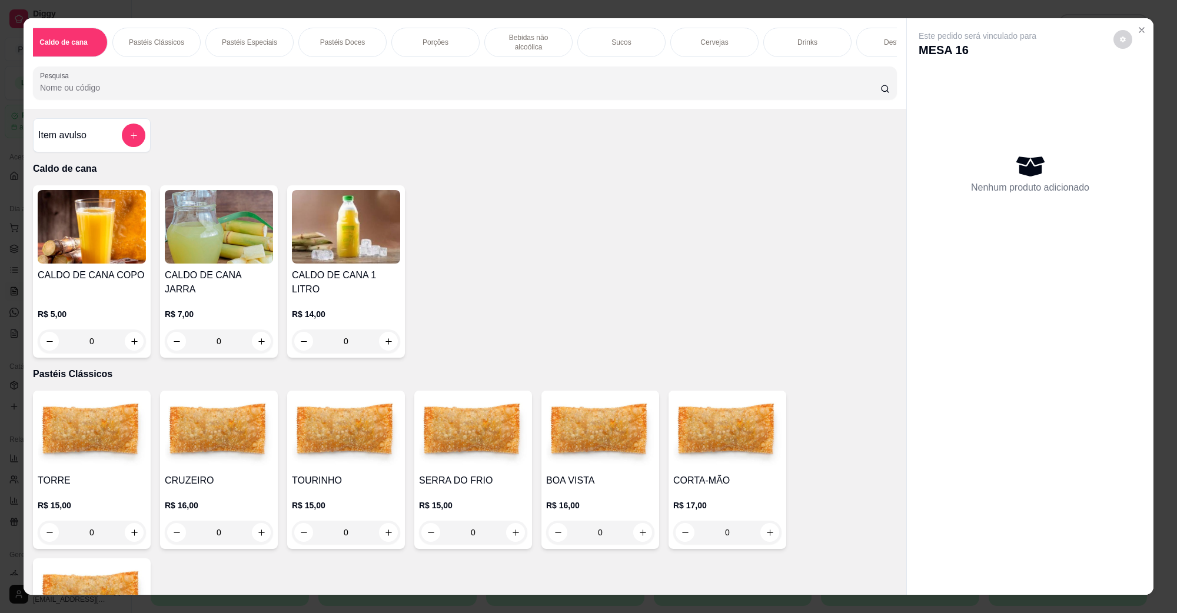
scroll to position [0, 124]
click at [324, 39] on p "Porções" at bounding box center [326, 42] width 26 height 9
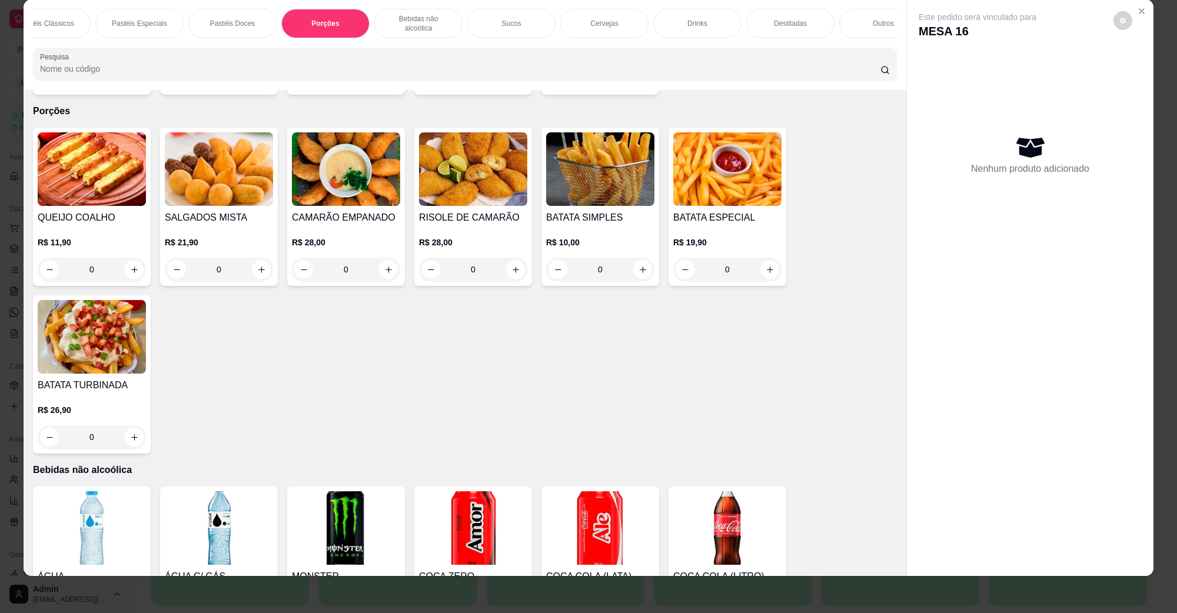
click at [736, 149] on img at bounding box center [727, 169] width 108 height 74
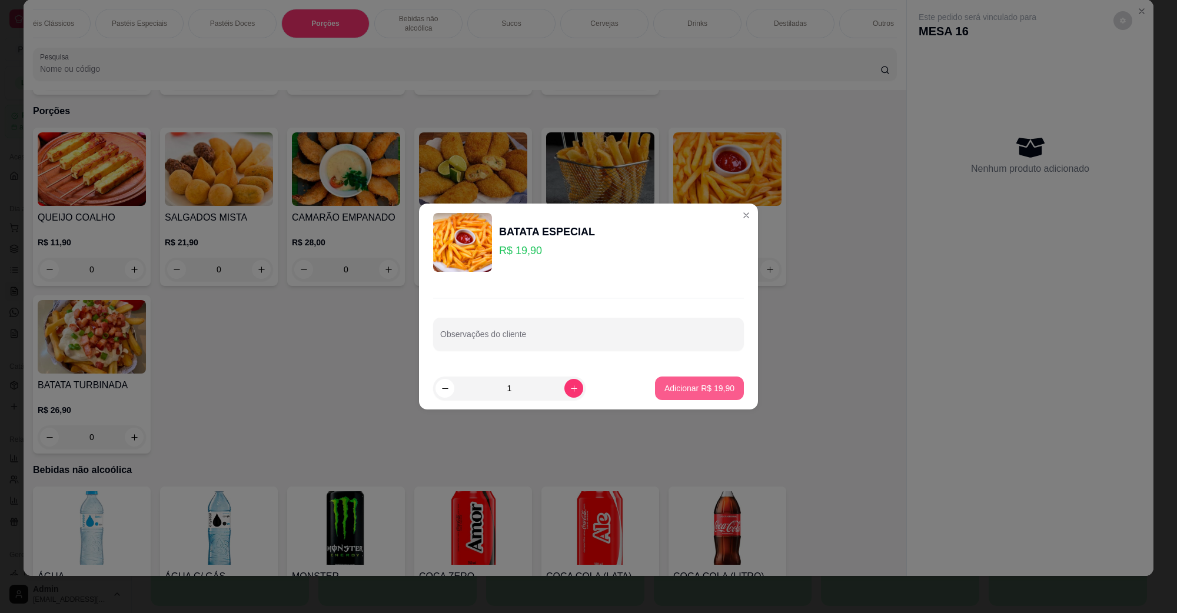
click at [716, 390] on p "Adicionar R$ 19,90" at bounding box center [699, 389] width 70 height 12
type input "1"
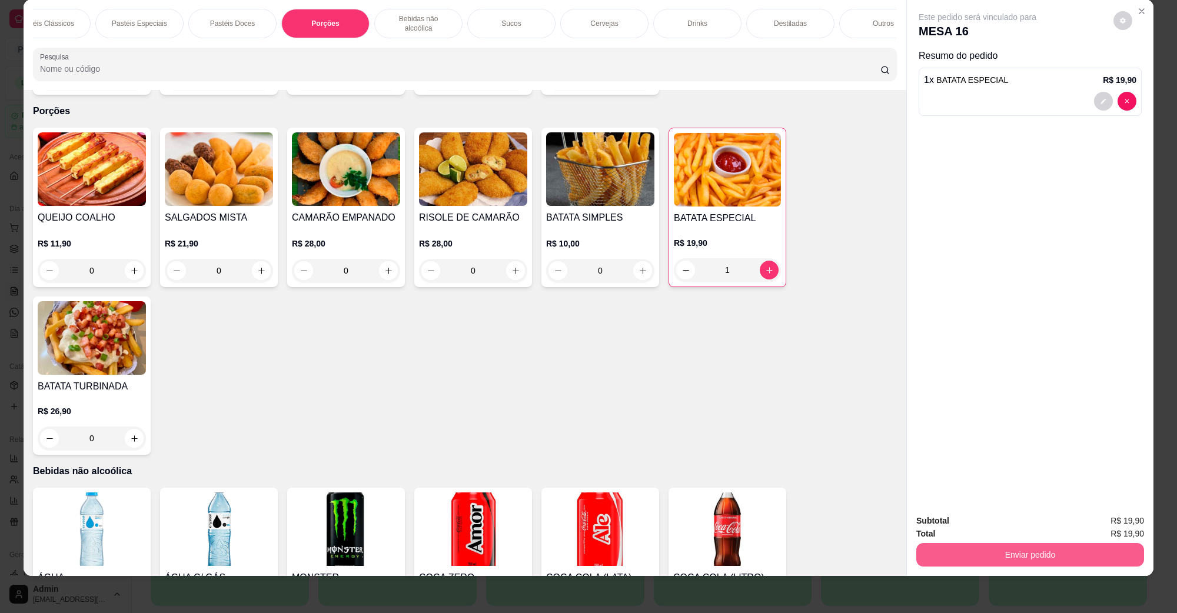
click at [1021, 561] on button "Enviar pedido" at bounding box center [1030, 555] width 228 height 24
click at [962, 518] on button "Não registrar e enviar pedido" at bounding box center [990, 526] width 122 height 22
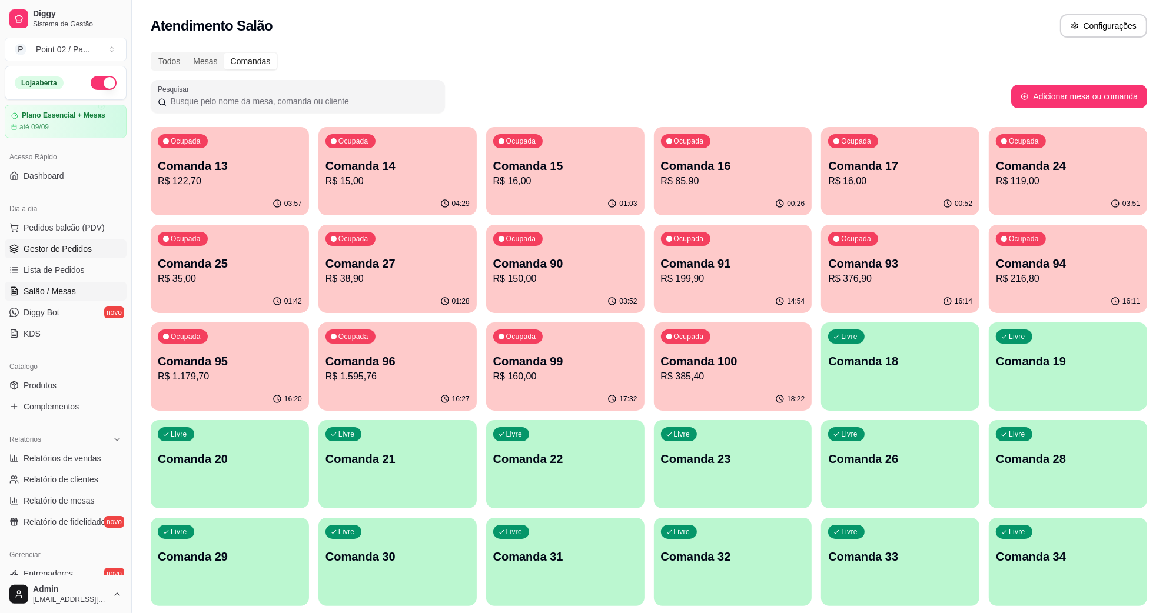
click at [65, 252] on span "Gestor de Pedidos" at bounding box center [58, 249] width 68 height 12
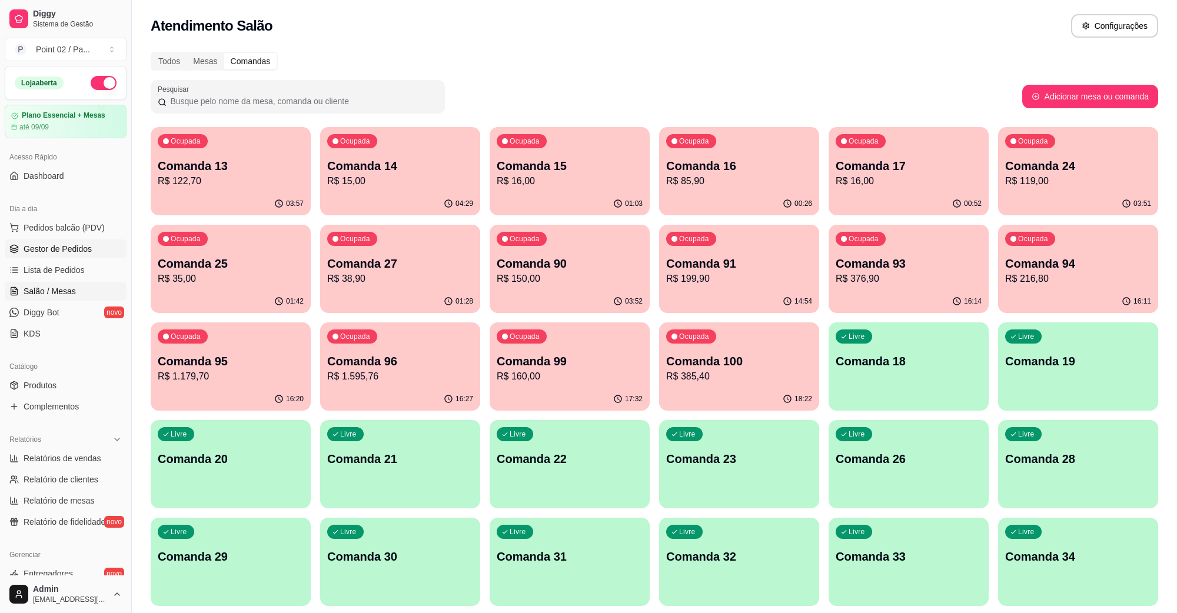
click at [65, 252] on span "Gestor de Pedidos" at bounding box center [58, 249] width 68 height 12
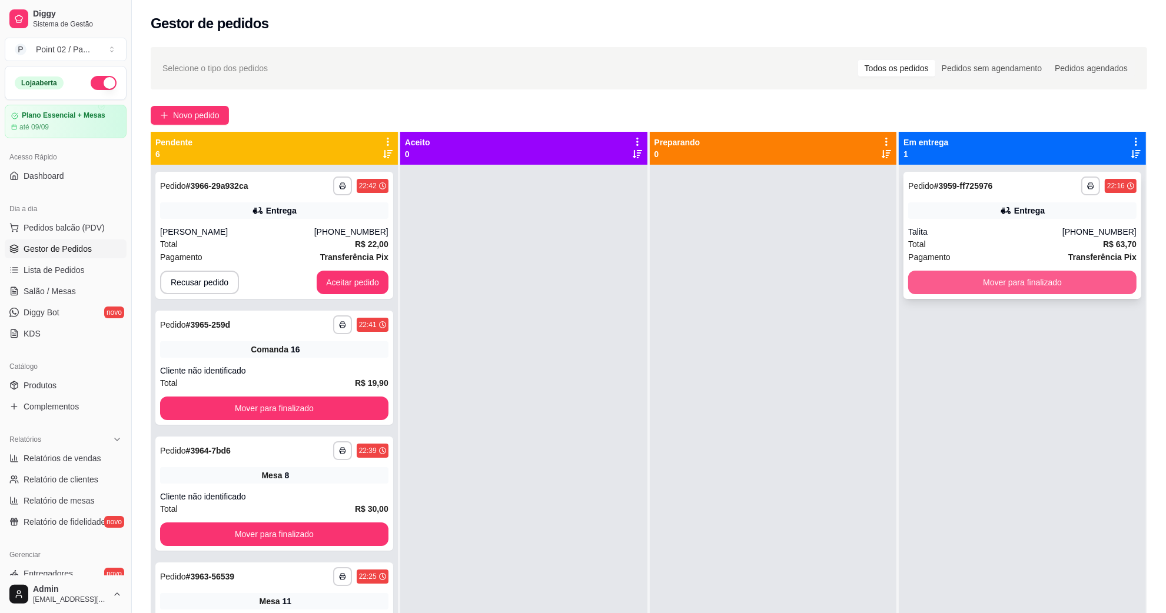
click at [1011, 287] on button "Mover para finalizado" at bounding box center [1022, 283] width 228 height 24
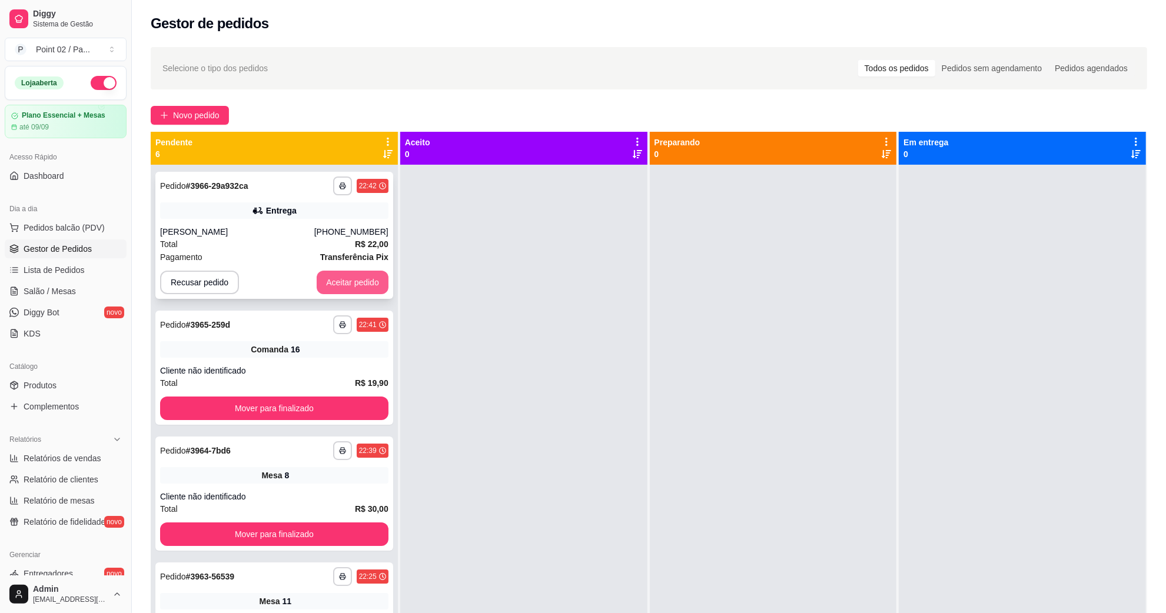
click at [340, 287] on button "Aceitar pedido" at bounding box center [353, 283] width 72 height 24
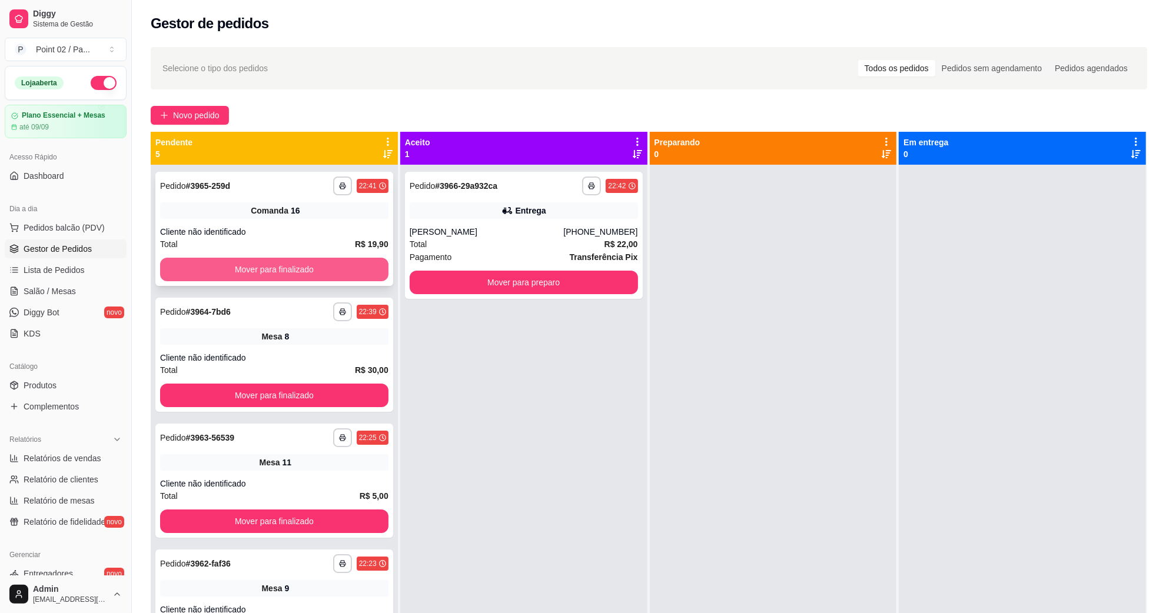
click at [356, 268] on button "Mover para finalizado" at bounding box center [274, 270] width 228 height 24
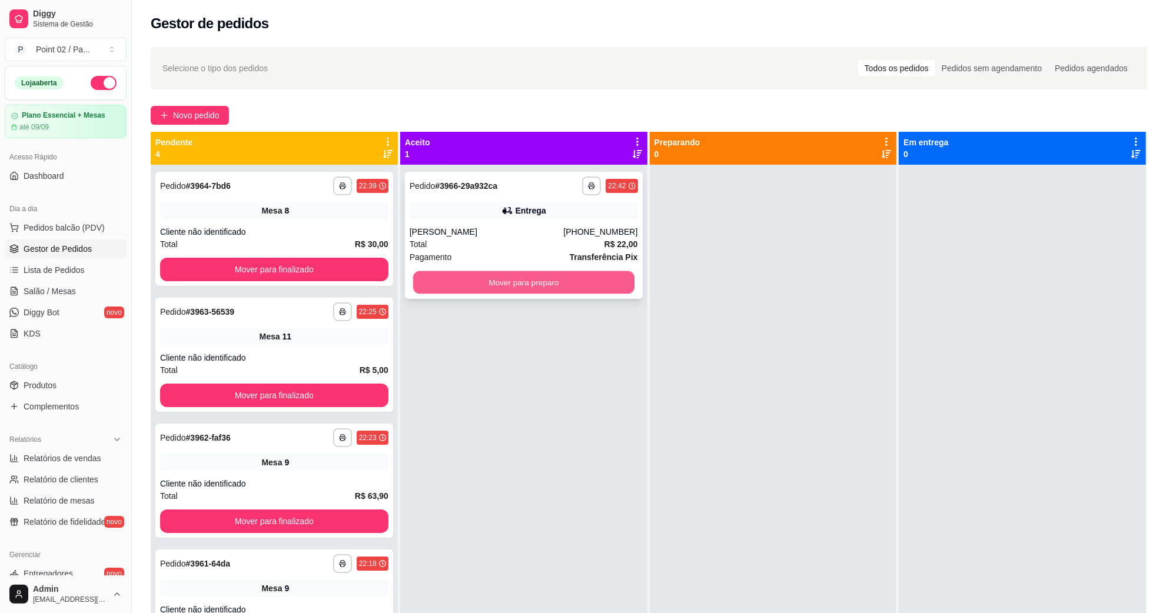
click at [607, 274] on button "Mover para preparo" at bounding box center [523, 282] width 221 height 23
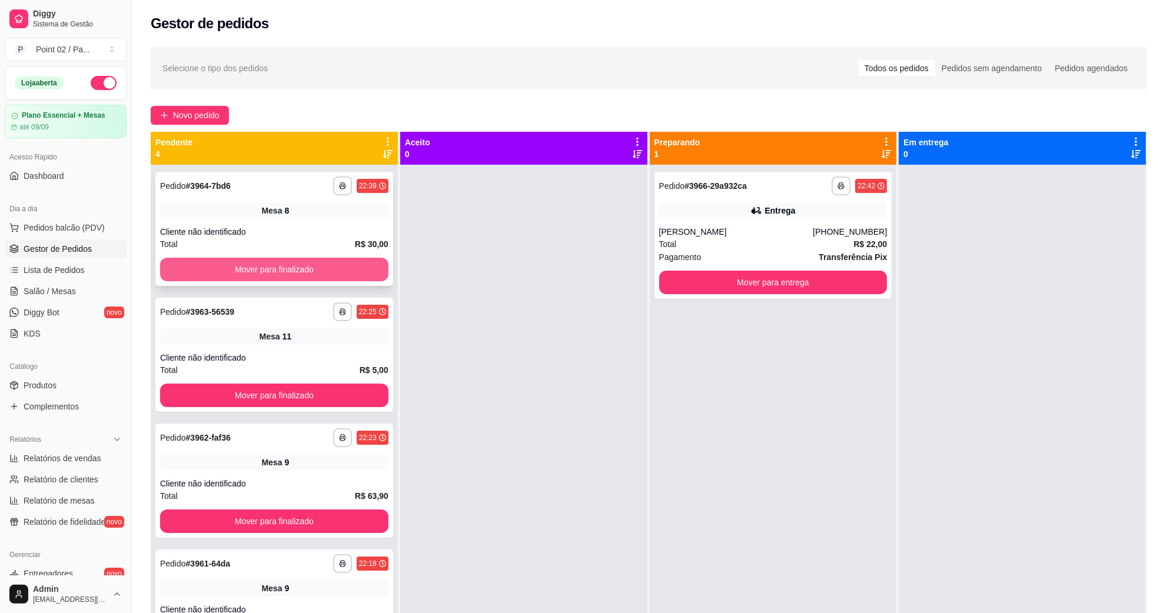
click at [356, 274] on button "Mover para finalizado" at bounding box center [274, 270] width 228 height 24
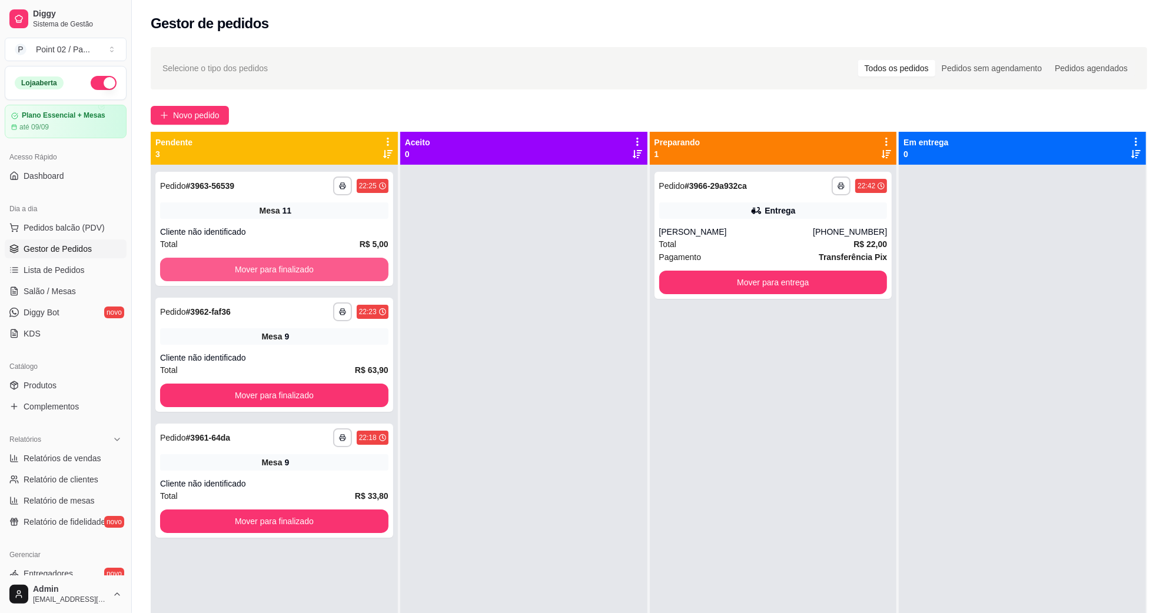
click at [356, 274] on button "Mover para finalizado" at bounding box center [274, 270] width 228 height 24
click at [356, 274] on div "Mover para finalizado" at bounding box center [274, 270] width 228 height 24
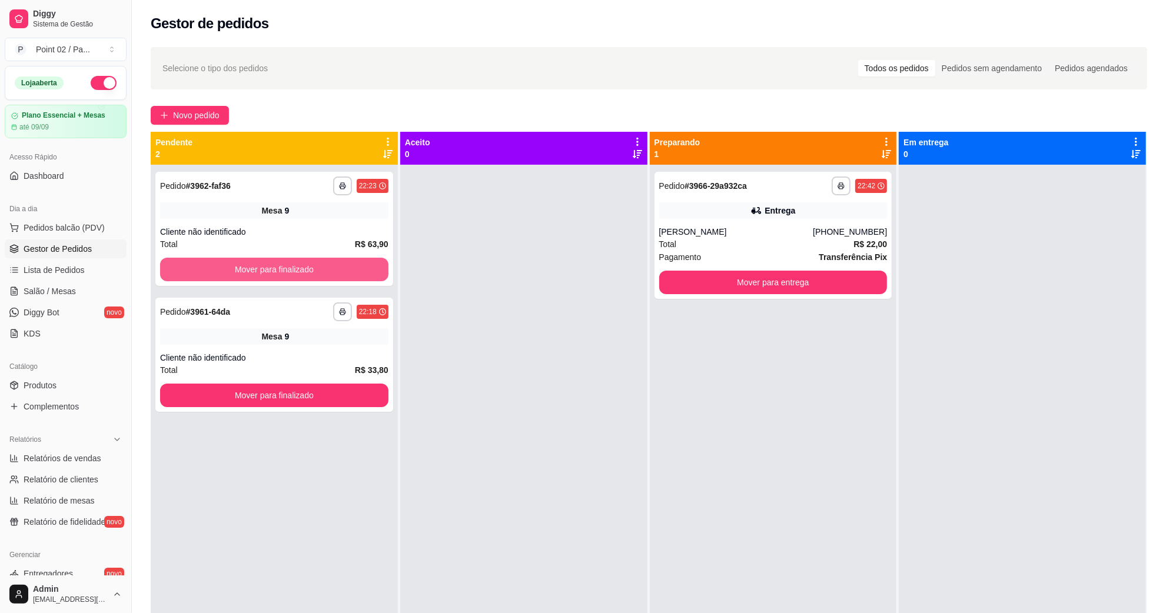
click at [356, 274] on button "Mover para finalizado" at bounding box center [274, 270] width 228 height 24
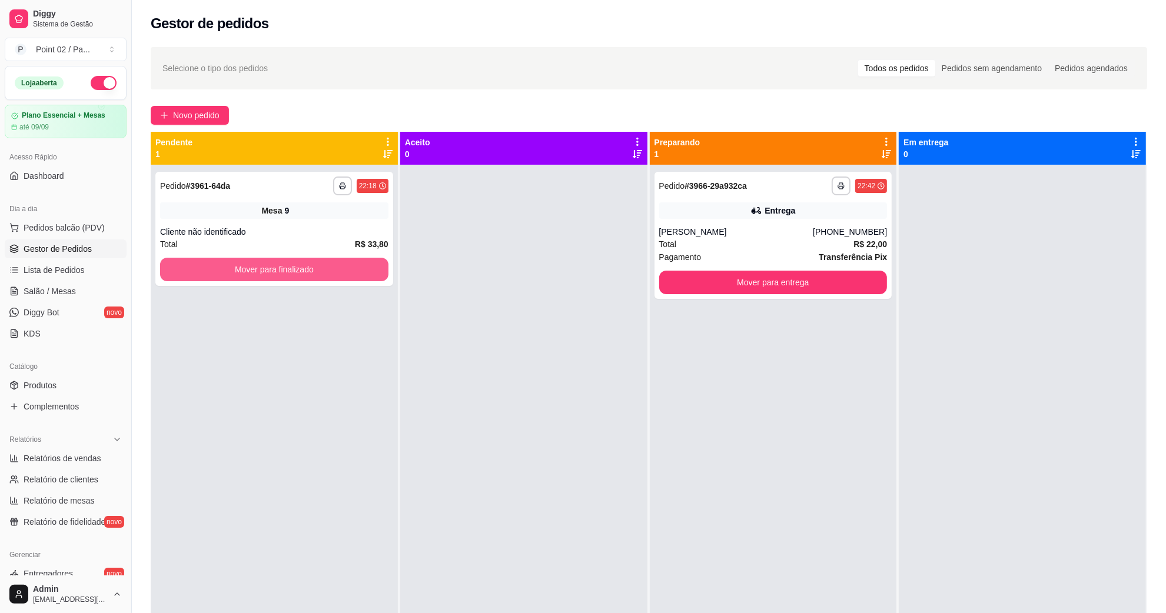
click at [356, 274] on button "Mover para finalizado" at bounding box center [274, 270] width 228 height 24
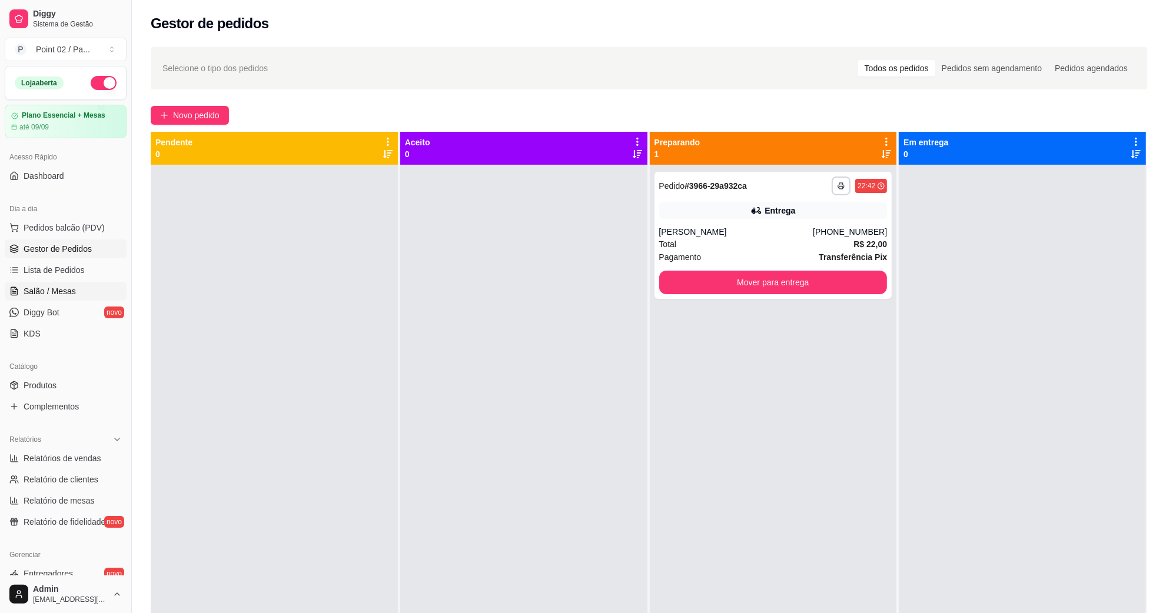
click at [91, 284] on link "Salão / Mesas" at bounding box center [66, 291] width 122 height 19
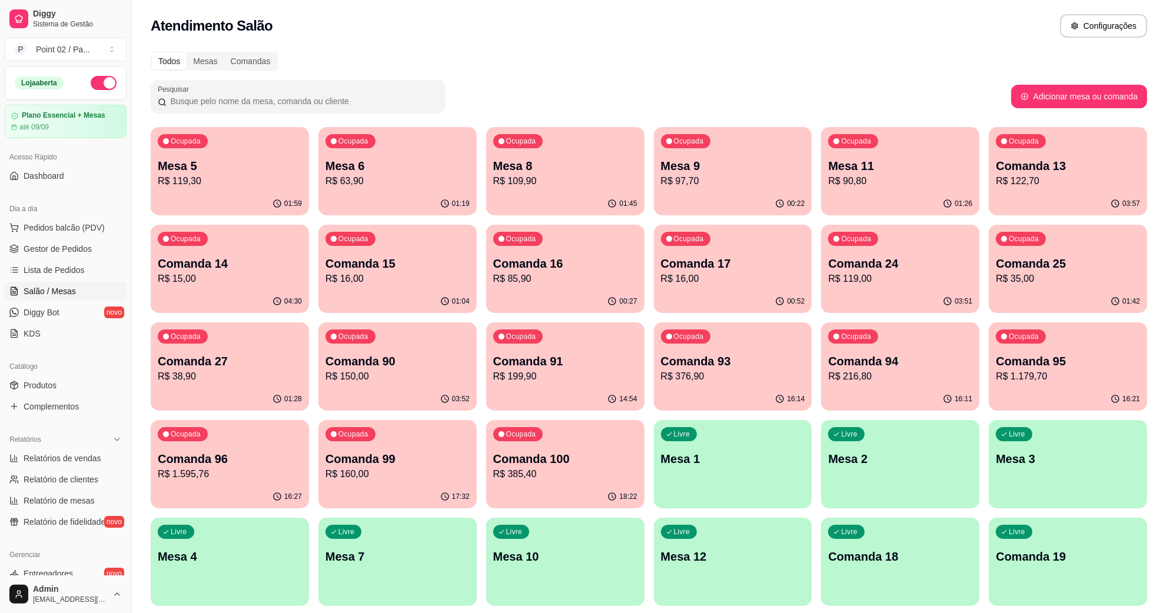
click at [712, 187] on p "R$ 97,70" at bounding box center [733, 181] width 144 height 14
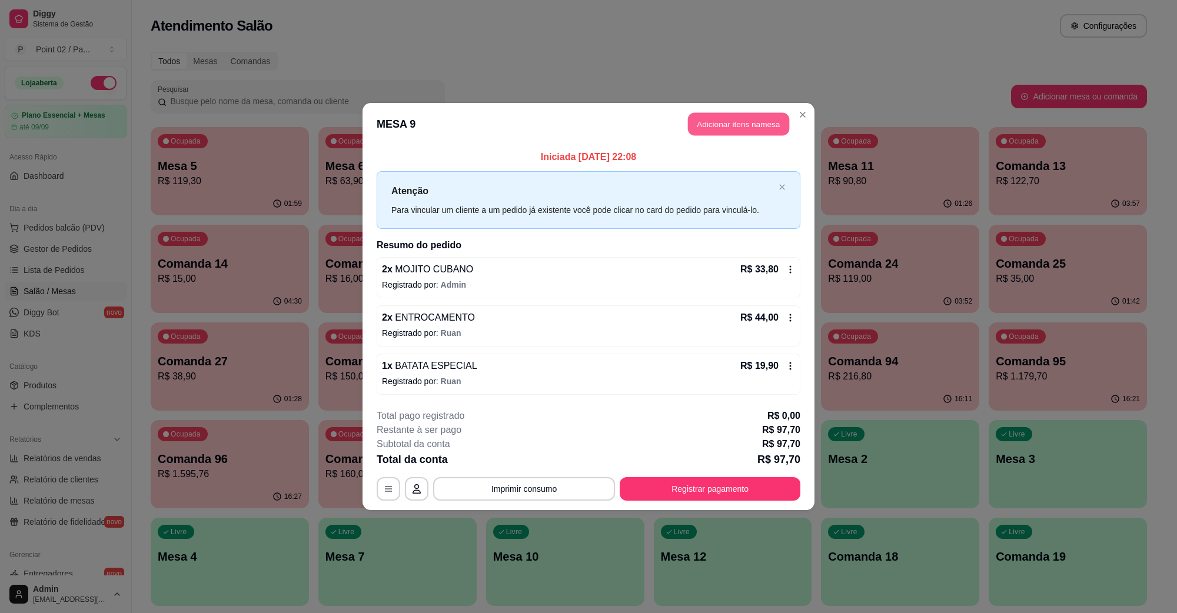
click at [733, 122] on button "Adicionar itens na mesa" at bounding box center [738, 124] width 101 height 23
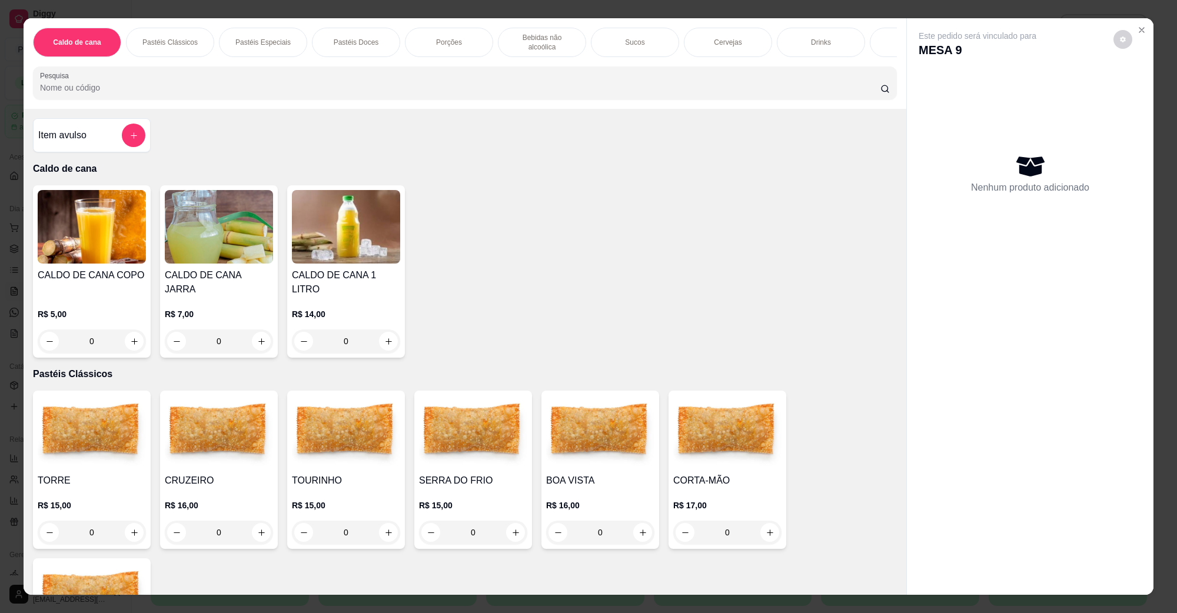
scroll to position [0, 247]
click at [289, 40] on p "Bebidas não alcoólica" at bounding box center [295, 42] width 68 height 19
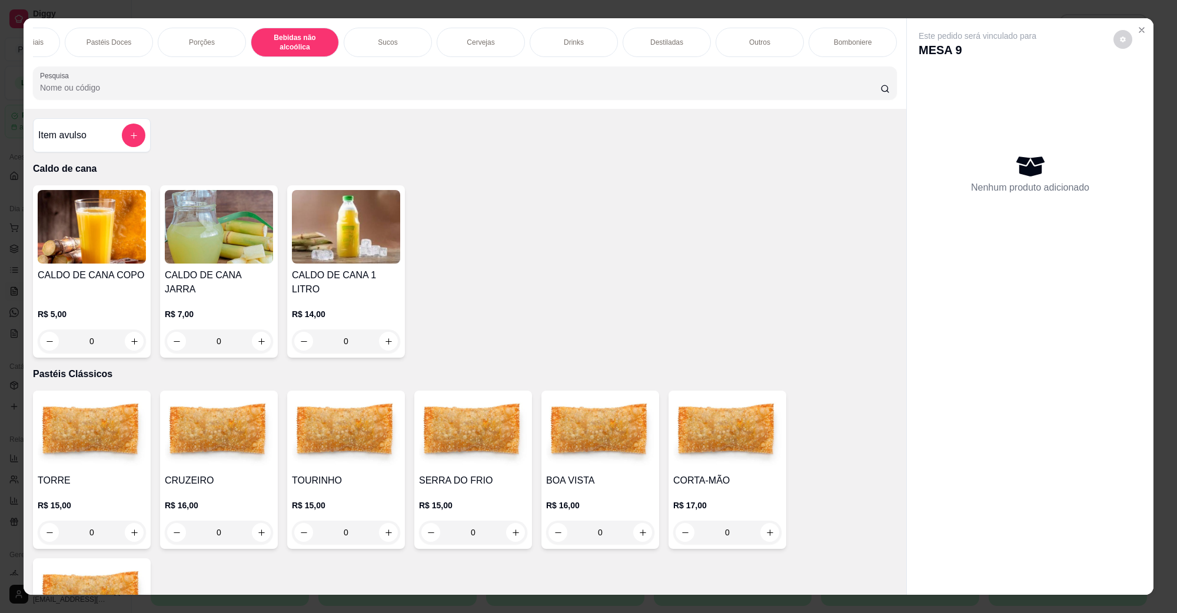
scroll to position [19, 0]
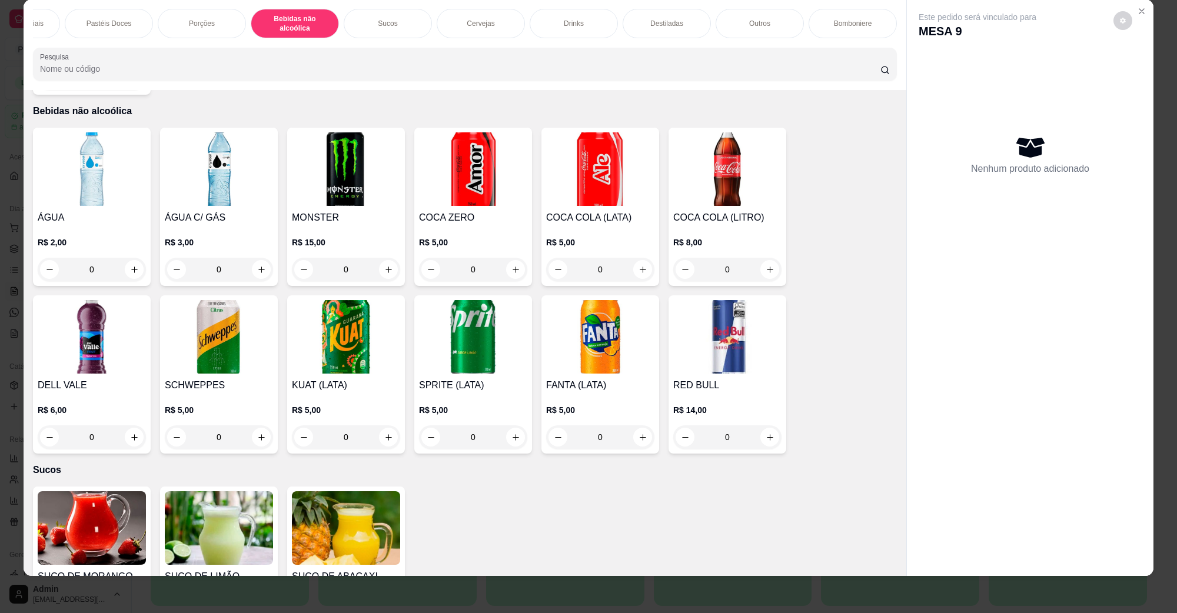
click at [716, 174] on img at bounding box center [727, 169] width 108 height 74
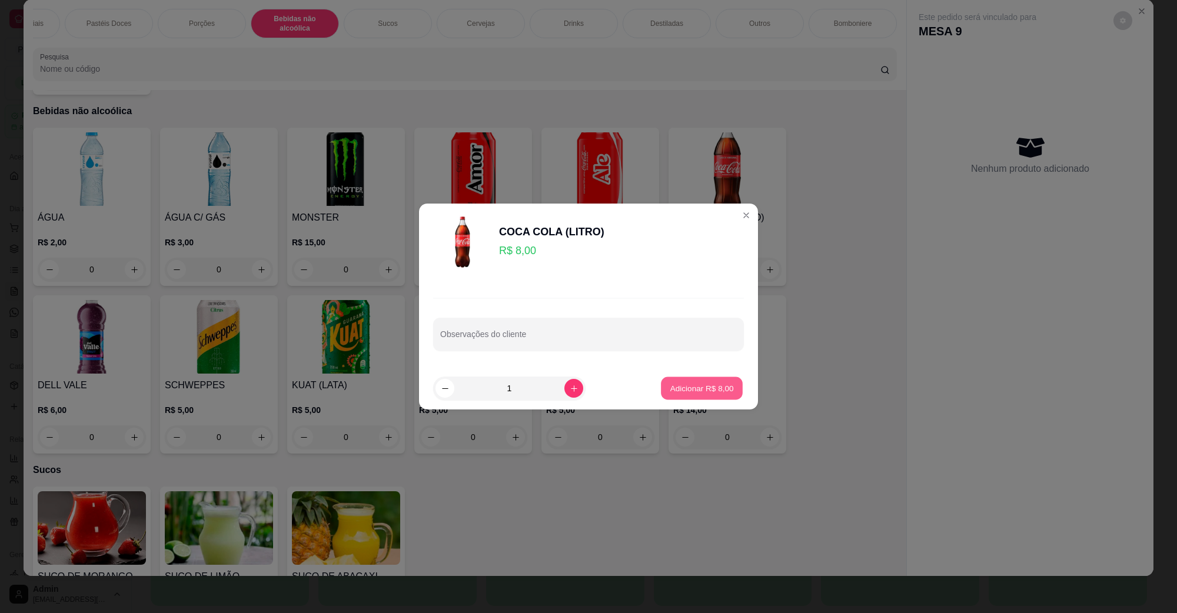
click at [670, 389] on p "Adicionar R$ 8,00" at bounding box center [702, 388] width 64 height 11
type input "1"
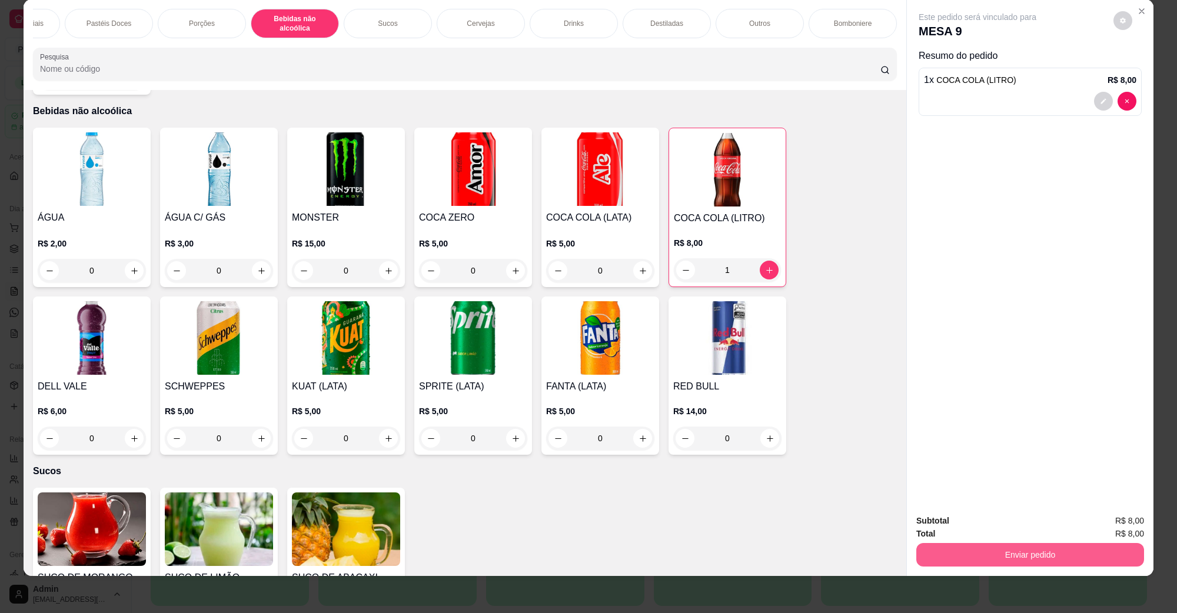
click at [1026, 558] on button "Enviar pedido" at bounding box center [1030, 555] width 228 height 24
click at [978, 525] on button "Não registrar e enviar pedido" at bounding box center [990, 526] width 122 height 22
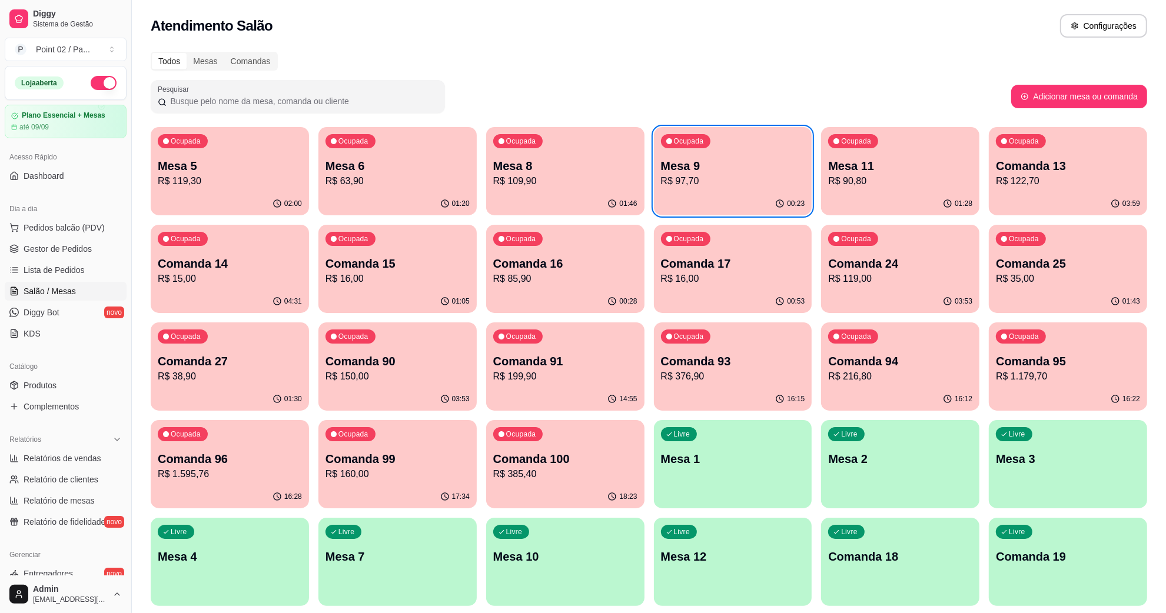
click at [365, 164] on p "Mesa 6" at bounding box center [397, 166] width 144 height 16
click at [395, 199] on div "01:20" at bounding box center [398, 203] width 154 height 22
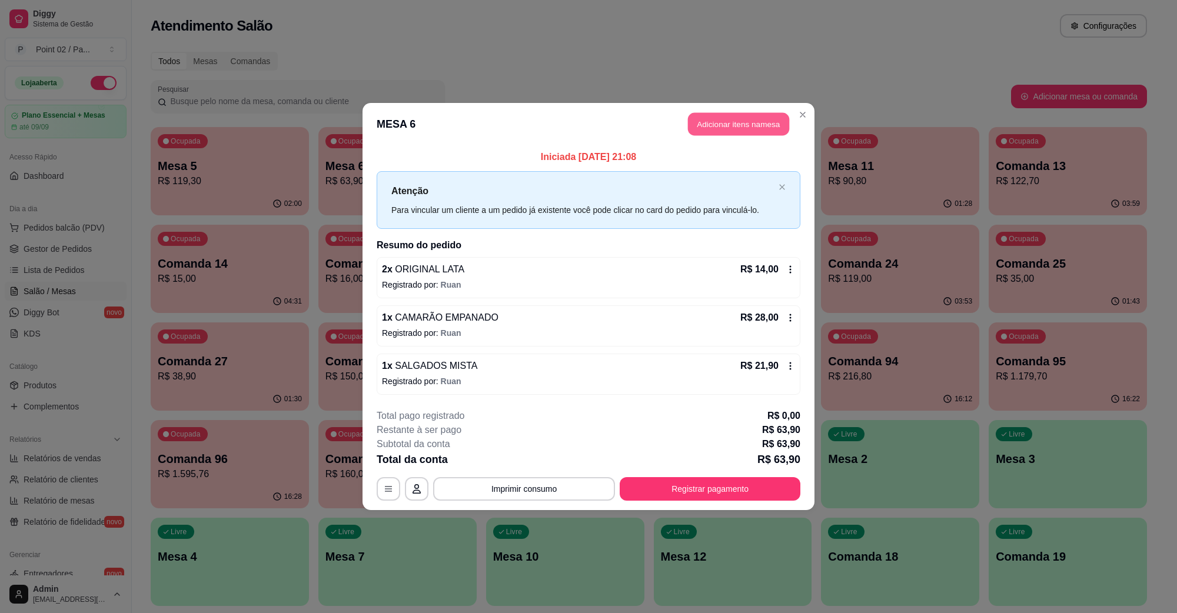
click at [750, 118] on button "Adicionar itens na mesa" at bounding box center [738, 124] width 101 height 23
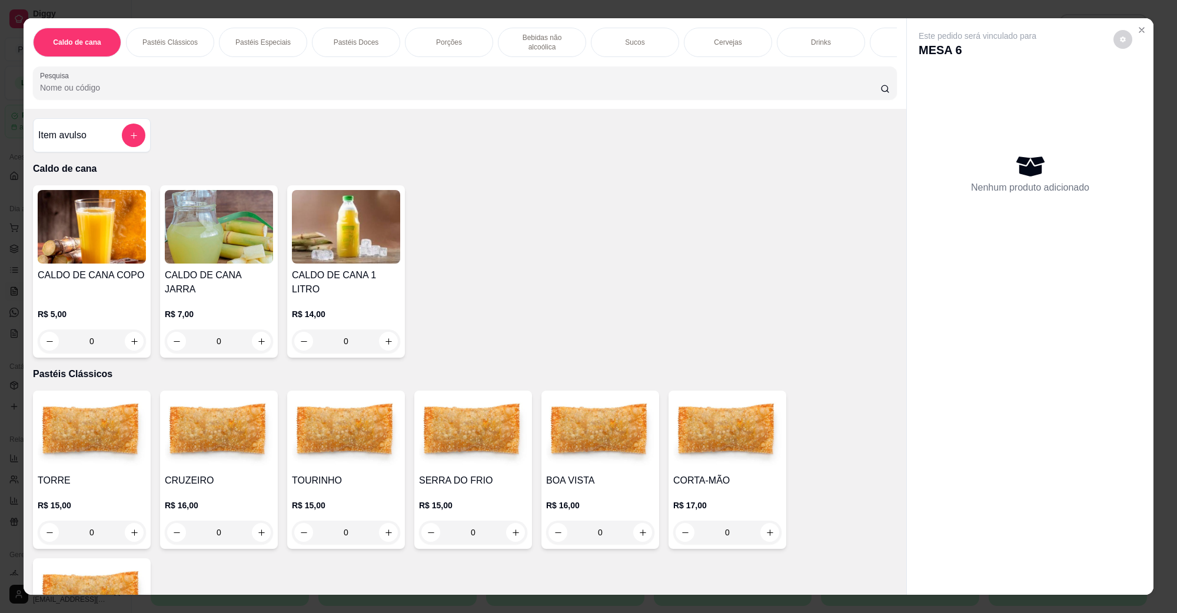
scroll to position [0, 247]
click at [643, 26] on div "Caldo de cana Pastéis Clássicos Pastéis Especiais Pastéis Doces Porções Bebidas…" at bounding box center [465, 63] width 883 height 91
click at [651, 39] on p "Destiladas" at bounding box center [666, 42] width 33 height 9
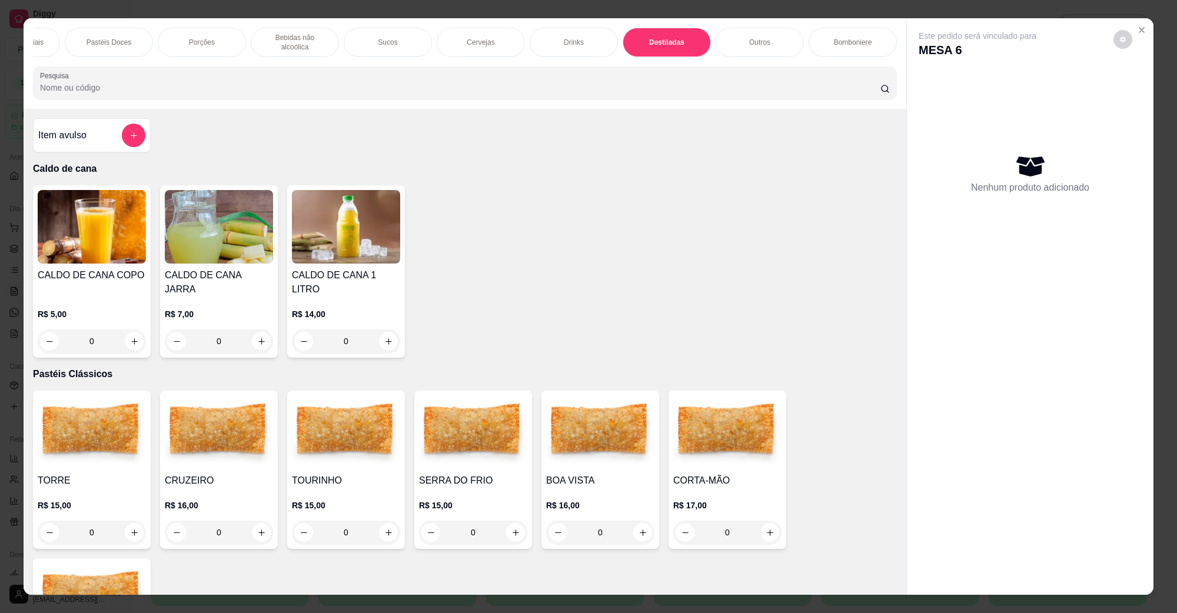
scroll to position [19, 0]
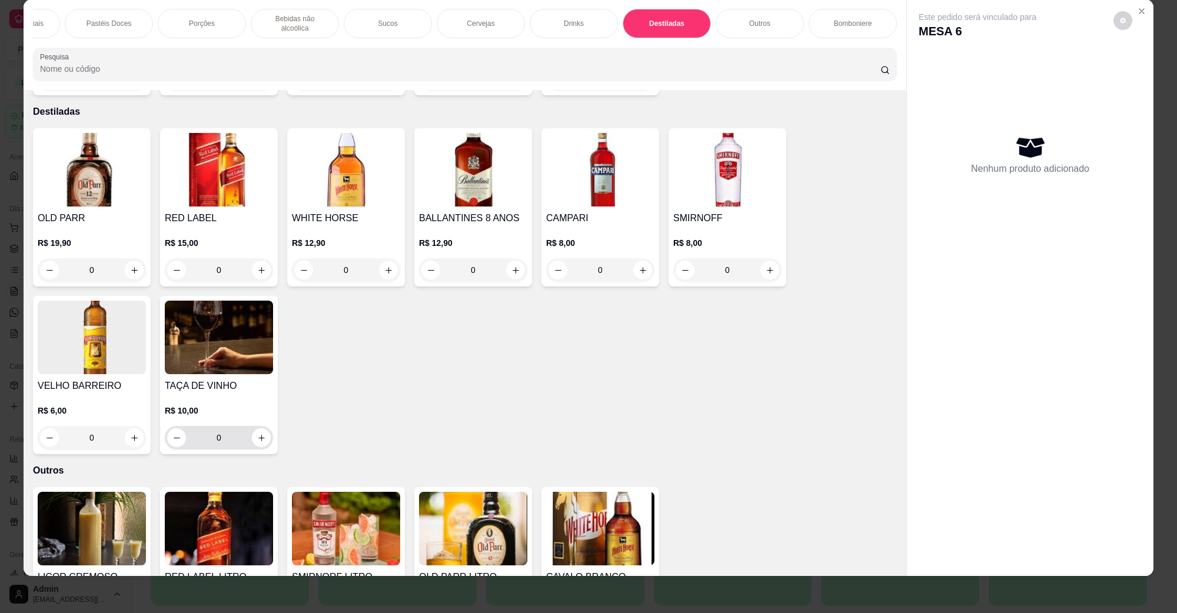
click at [257, 434] on icon "increase-product-quantity" at bounding box center [261, 438] width 9 height 9
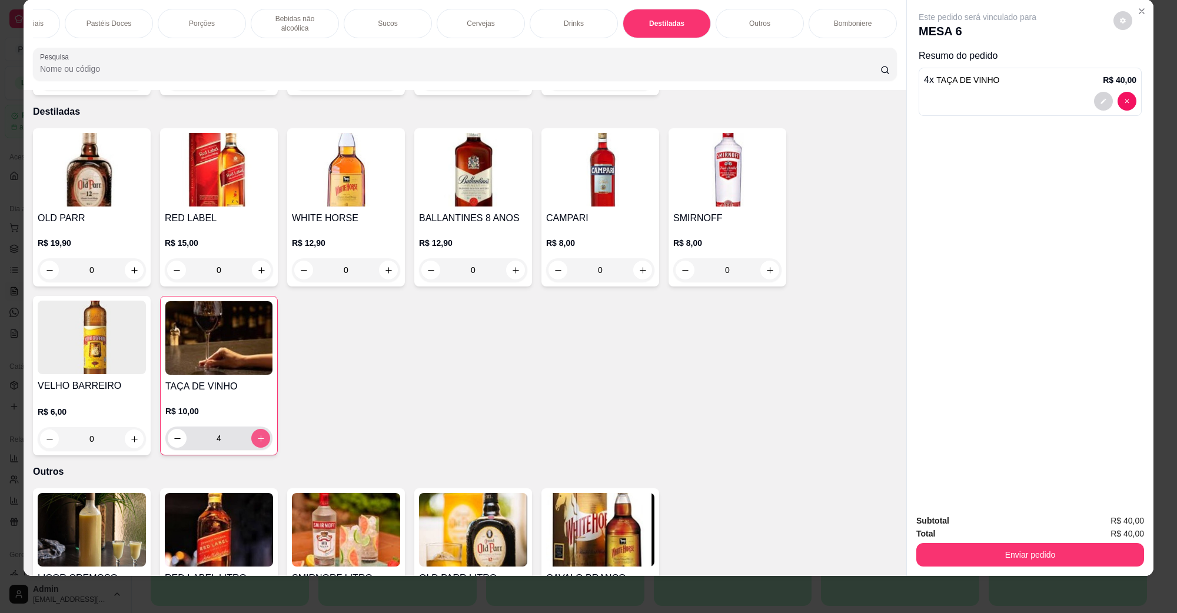
type input "4"
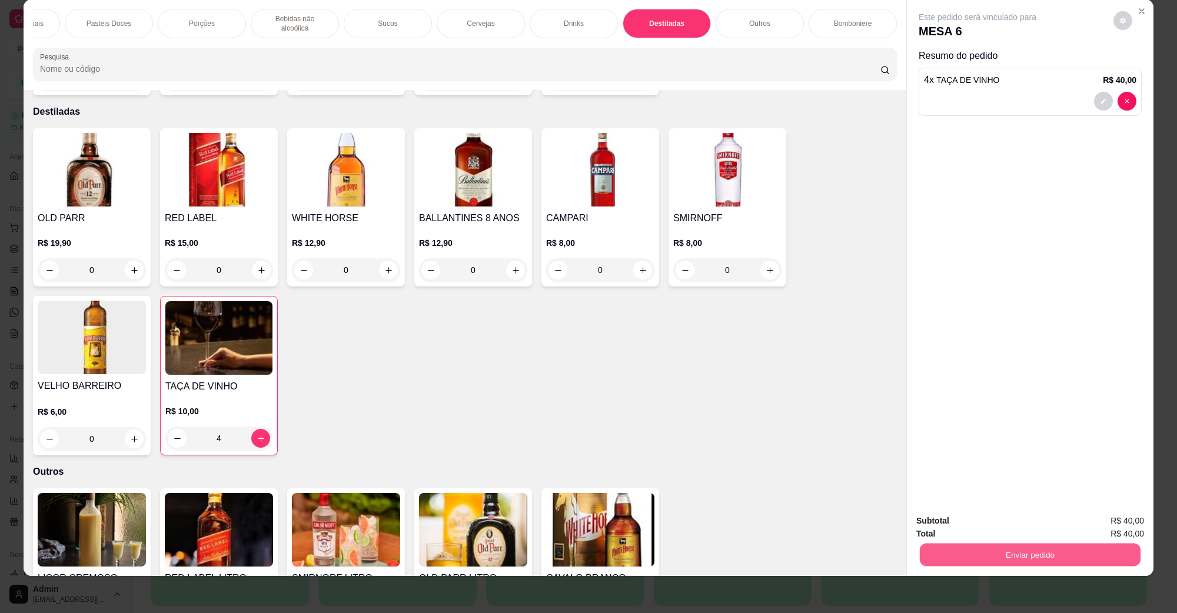
click at [1118, 562] on button "Enviar pedido" at bounding box center [1030, 554] width 221 height 23
click at [1010, 527] on button "Não registrar e enviar pedido" at bounding box center [990, 526] width 122 height 22
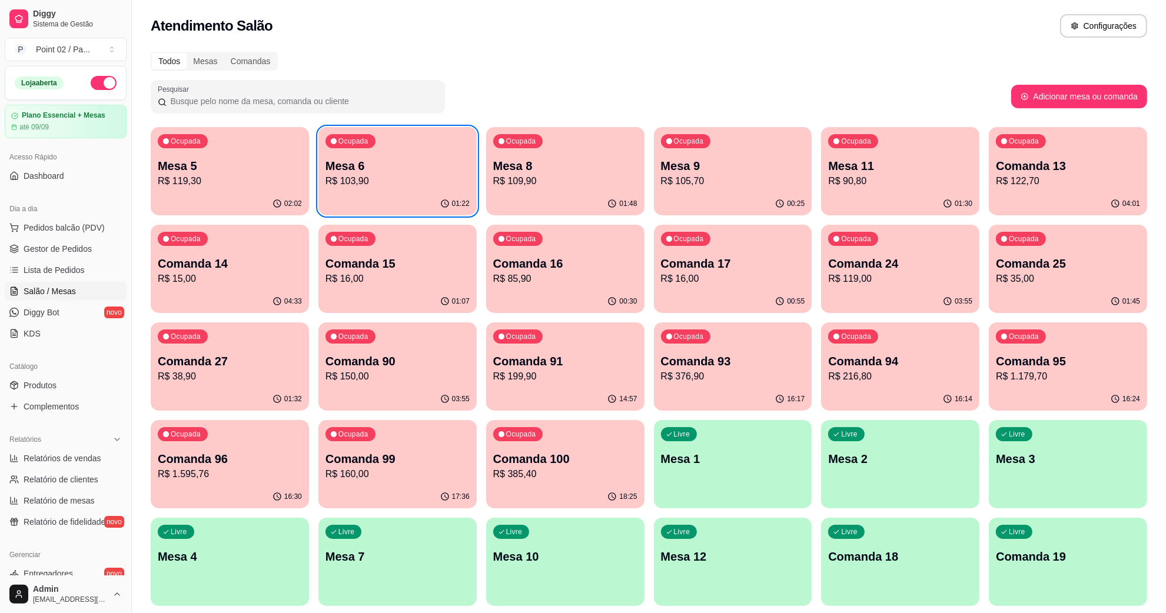
click at [175, 175] on p "R$ 119,30" at bounding box center [230, 181] width 144 height 14
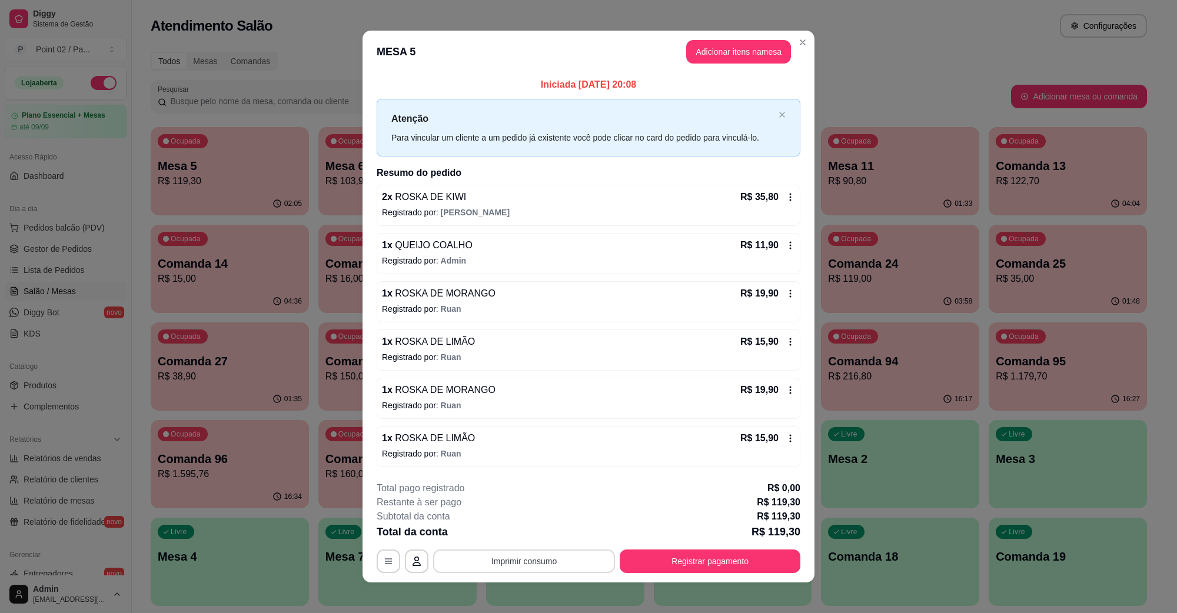
click at [521, 561] on button "Imprimir consumo" at bounding box center [524, 562] width 182 height 24
click at [528, 526] on button "IMPRESSORA" at bounding box center [522, 535] width 85 height 19
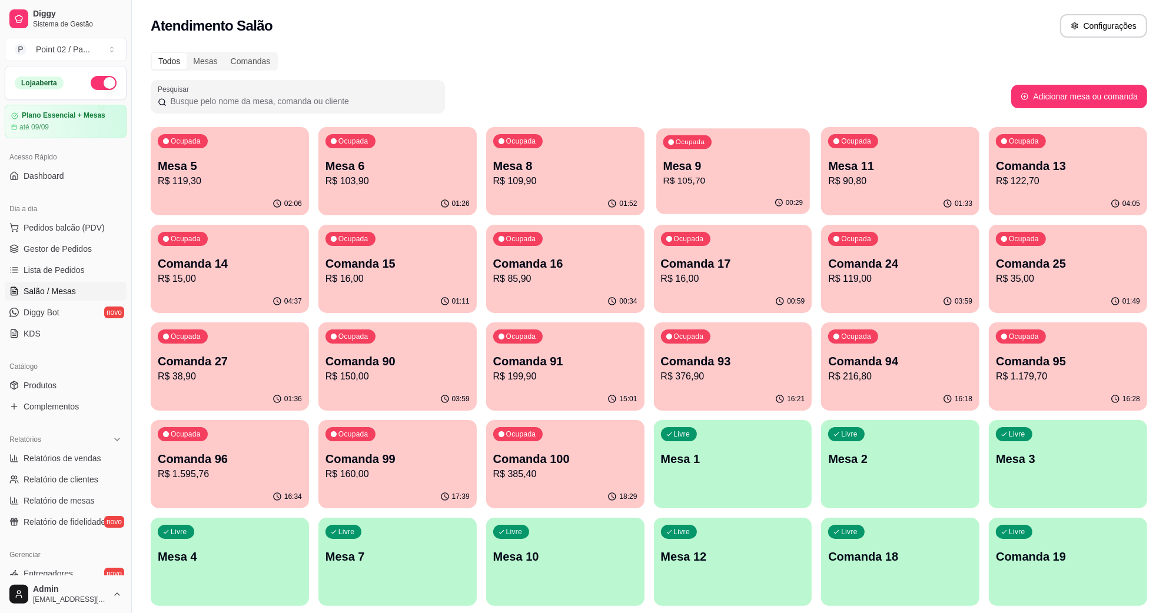
click at [724, 185] on p "R$ 105,70" at bounding box center [732, 181] width 139 height 14
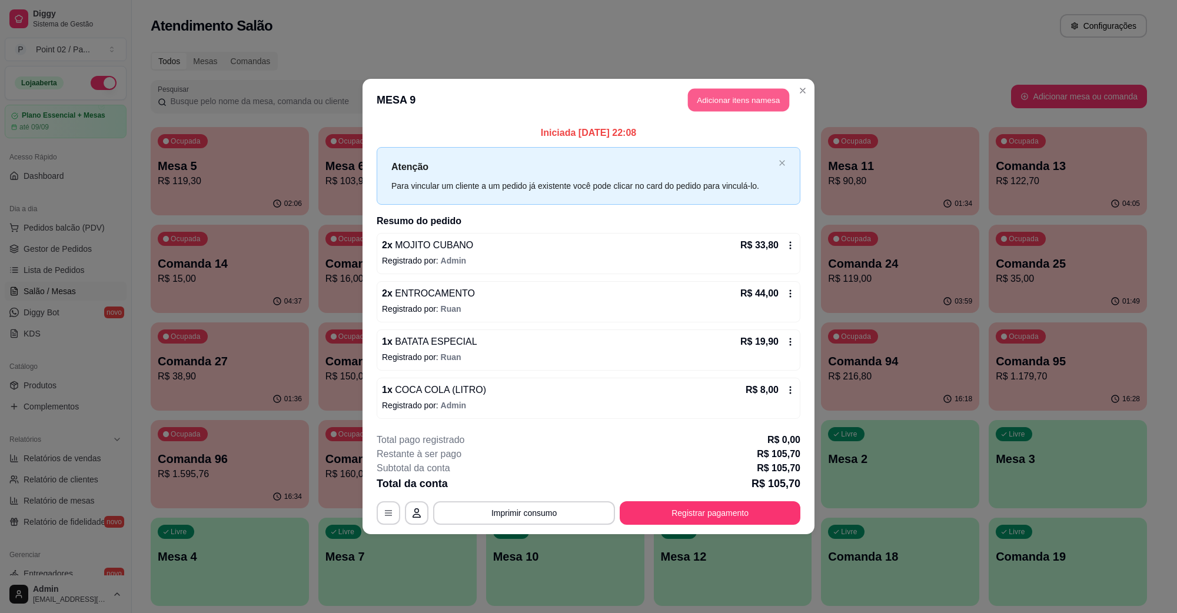
click at [726, 106] on button "Adicionar itens na mesa" at bounding box center [738, 100] width 101 height 23
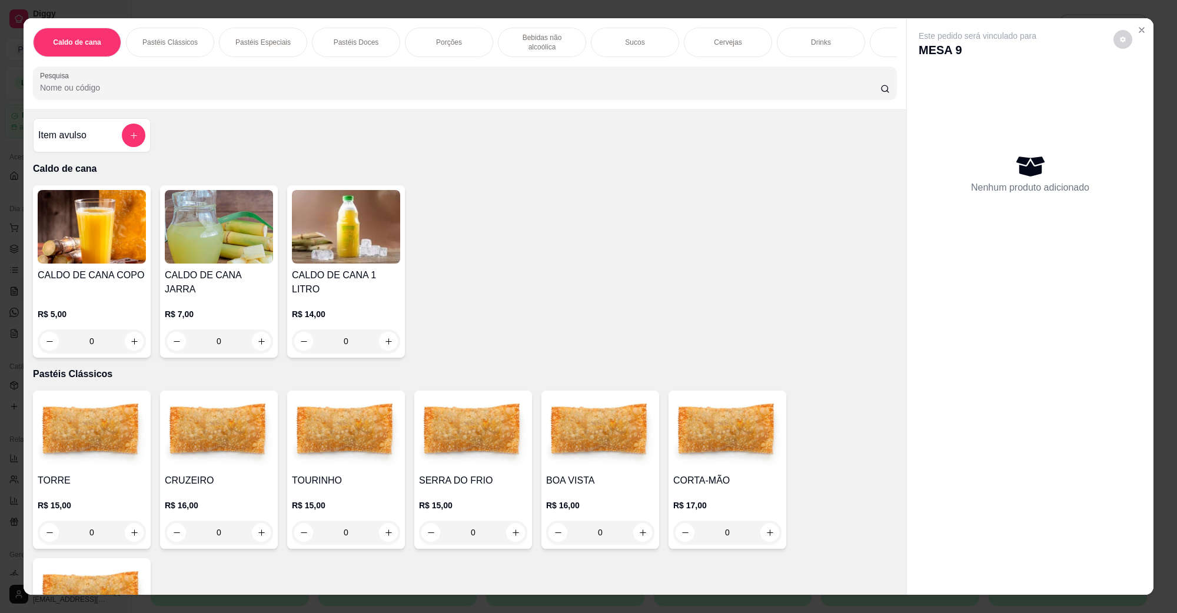
click at [557, 38] on p "Bebidas não alcoólica" at bounding box center [542, 42] width 68 height 19
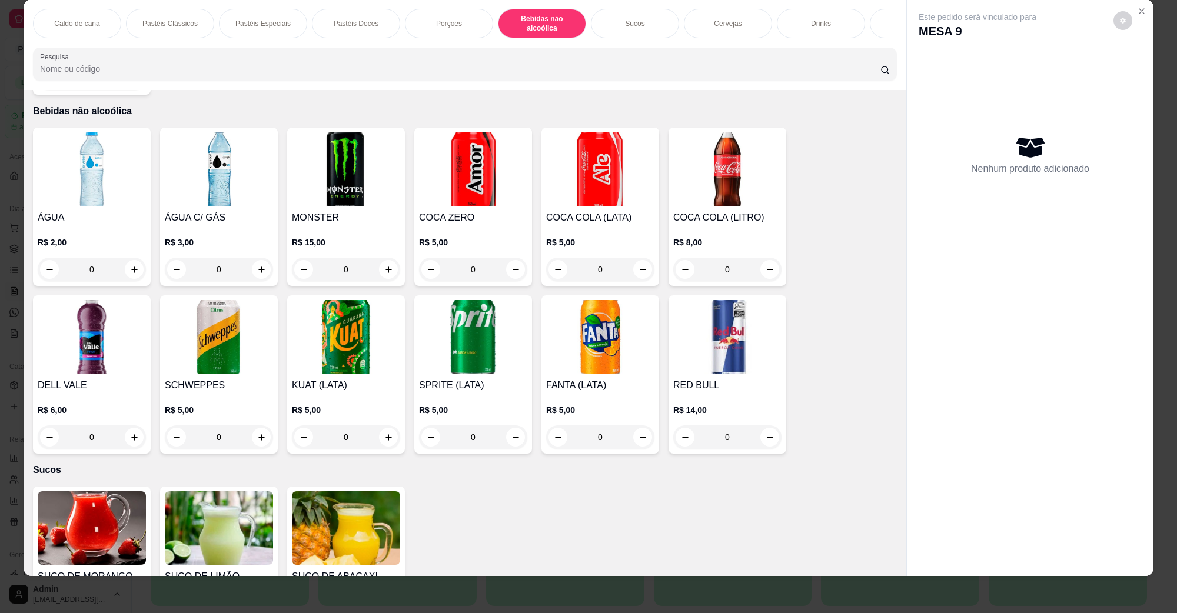
click at [232, 143] on img at bounding box center [219, 169] width 108 height 74
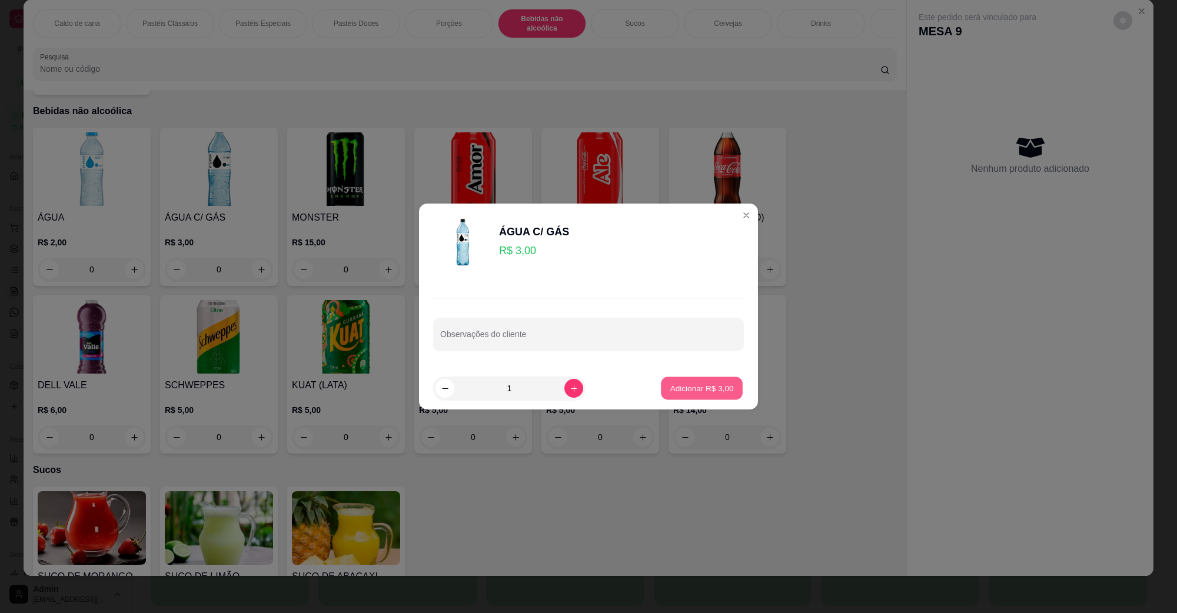
click at [716, 381] on button "Adicionar R$ 3,00" at bounding box center [702, 388] width 82 height 23
type input "1"
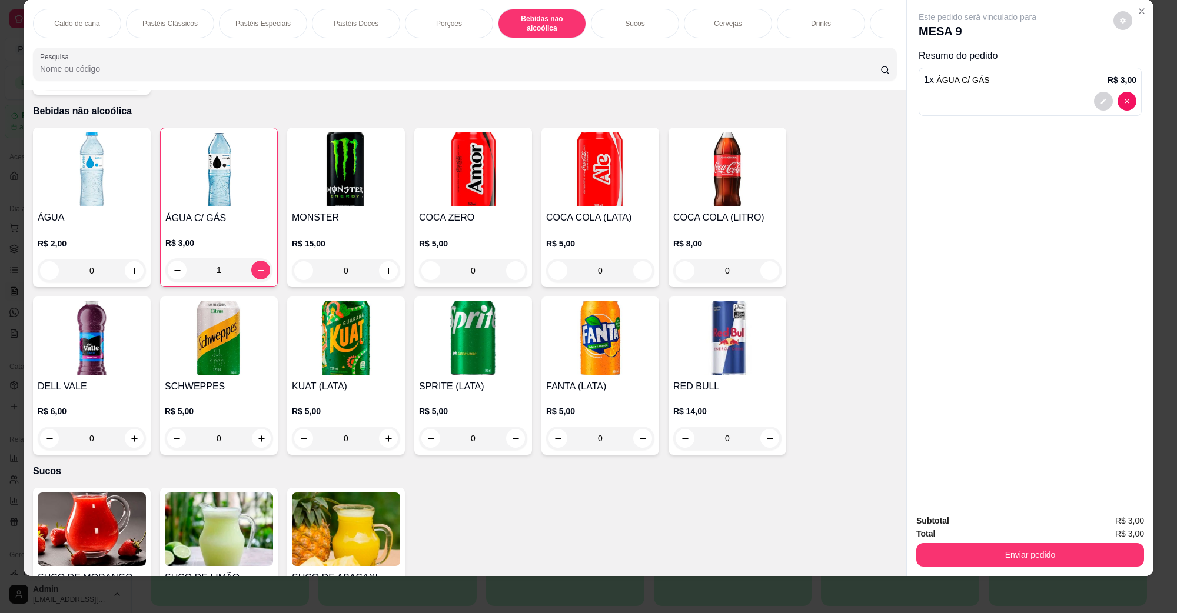
click at [69, 163] on img at bounding box center [92, 169] width 108 height 74
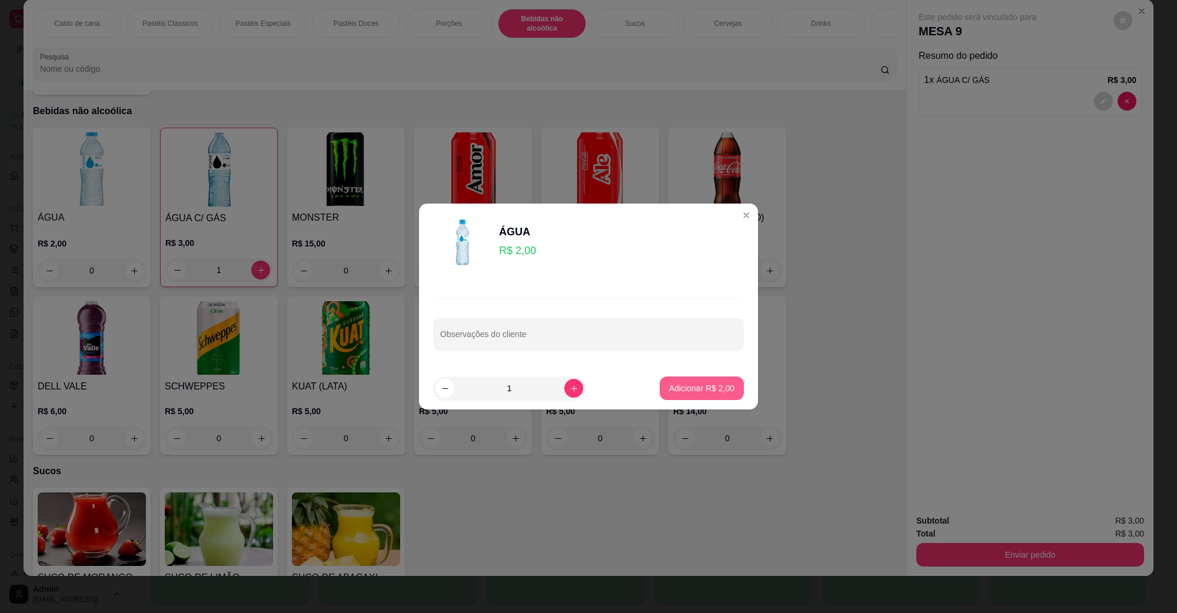
click at [671, 389] on p "Adicionar R$ 2,00" at bounding box center [701, 389] width 65 height 12
type input "1"
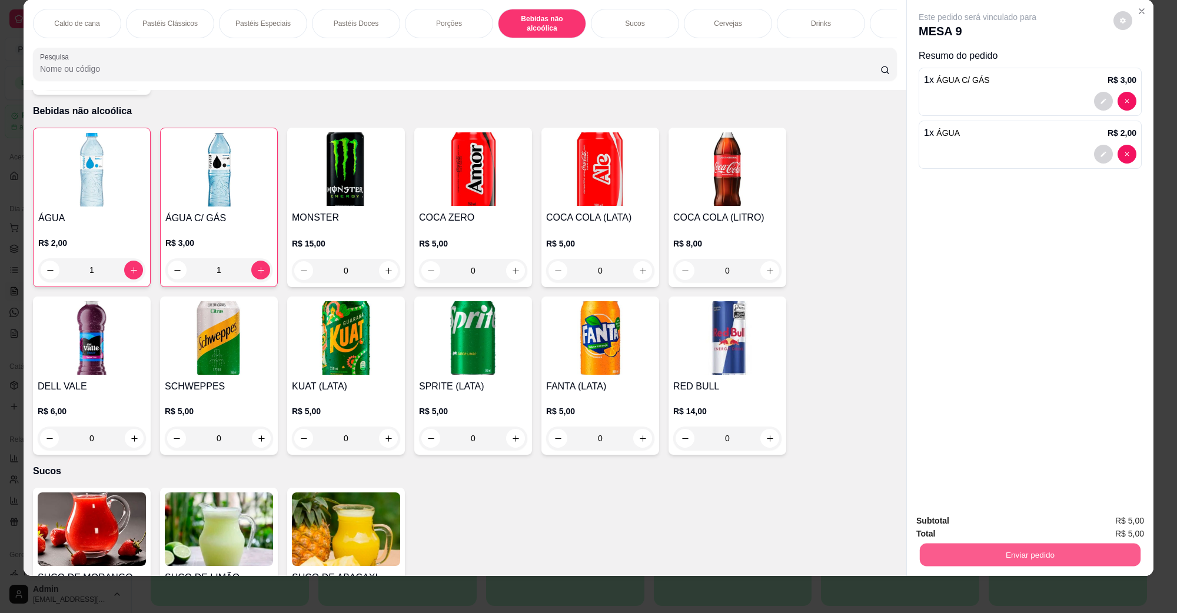
click at [975, 558] on button "Enviar pedido" at bounding box center [1030, 554] width 221 height 23
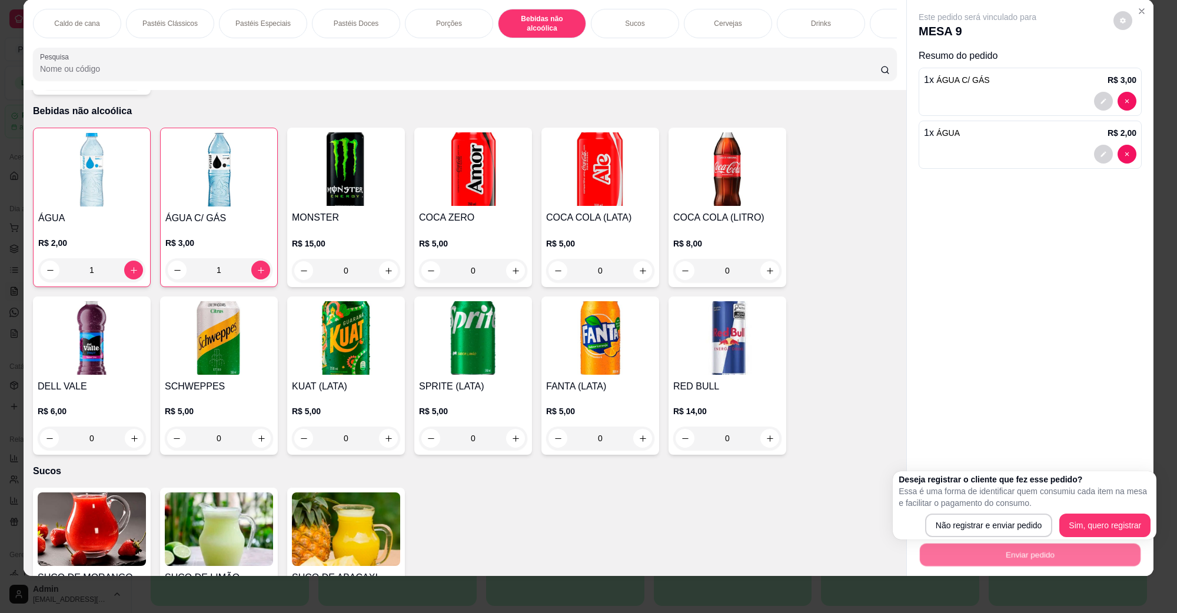
click at [924, 524] on div "Não registrar e enviar pedido Sim, quero registrar" at bounding box center [1025, 526] width 252 height 24
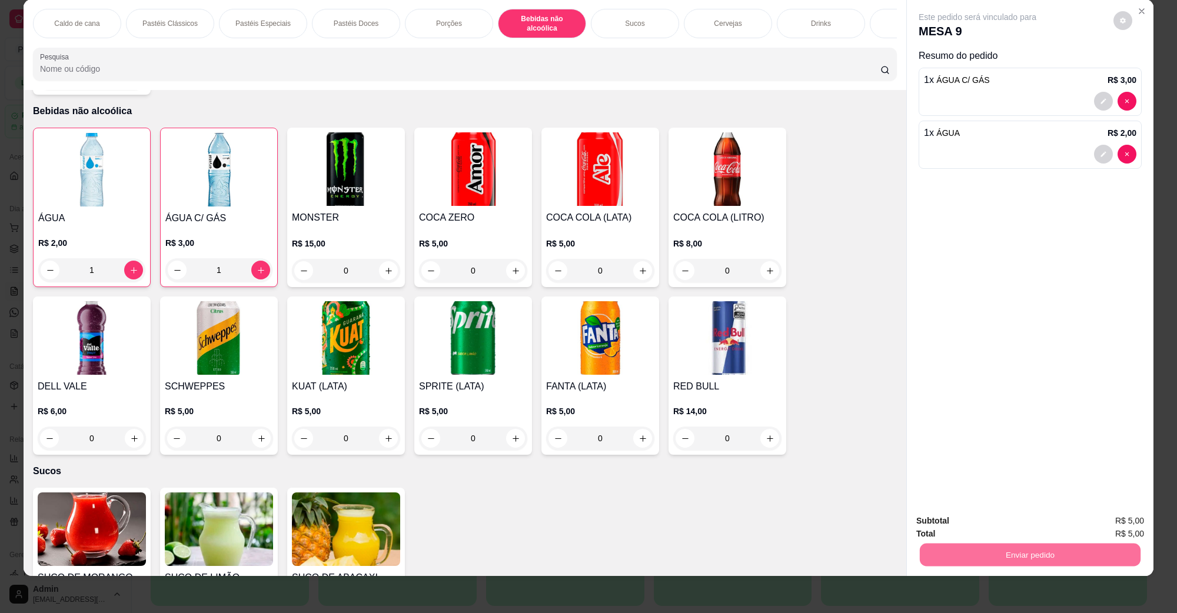
click at [934, 526] on button "Não registrar e enviar pedido" at bounding box center [990, 526] width 122 height 22
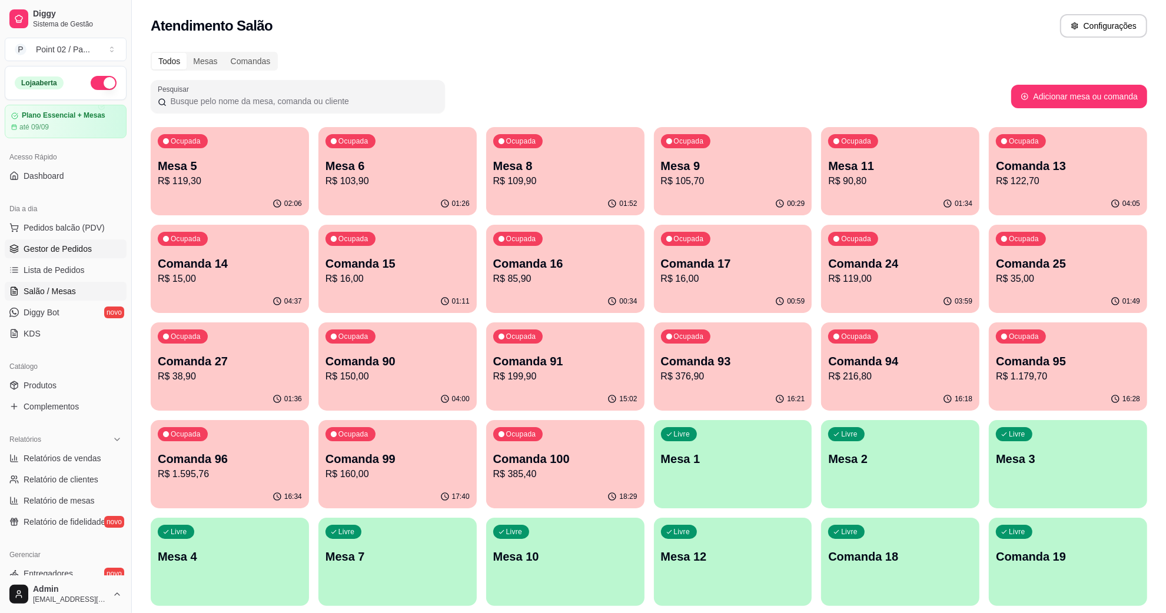
click at [51, 255] on span "Gestor de Pedidos" at bounding box center [58, 249] width 68 height 12
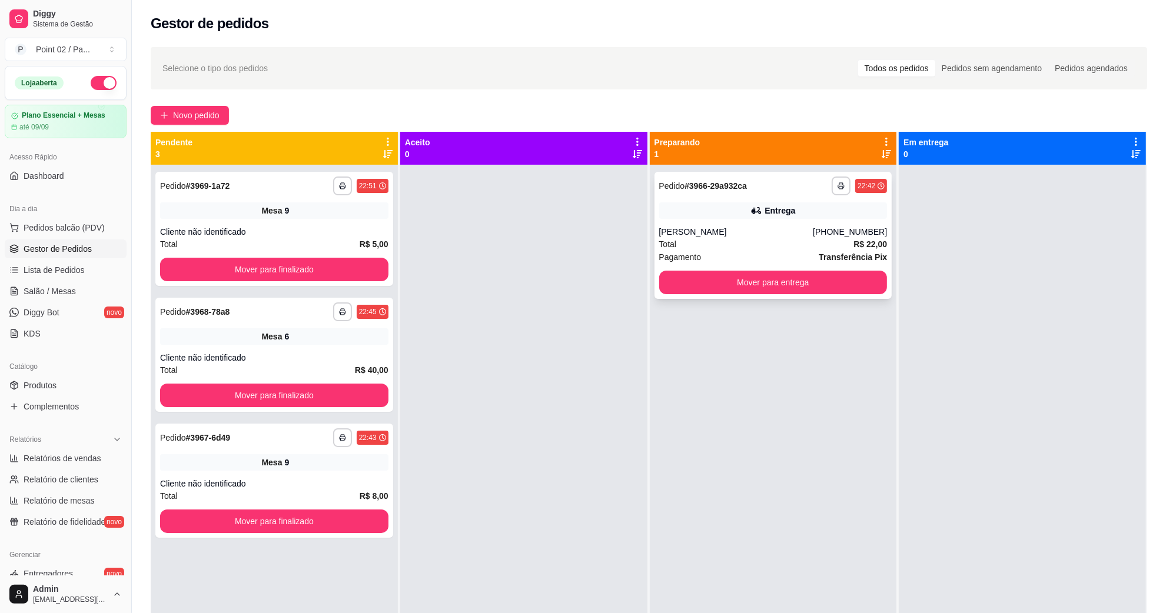
click at [755, 245] on div "Total R$ 22,00" at bounding box center [773, 244] width 228 height 13
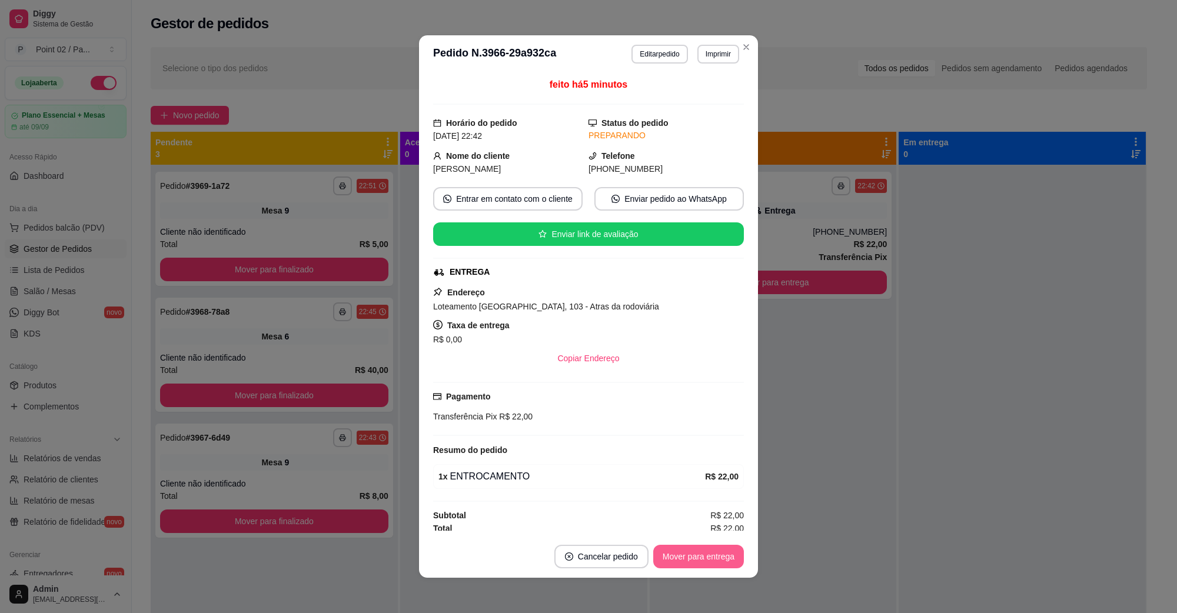
click at [686, 551] on button "Mover para entrega" at bounding box center [698, 557] width 91 height 24
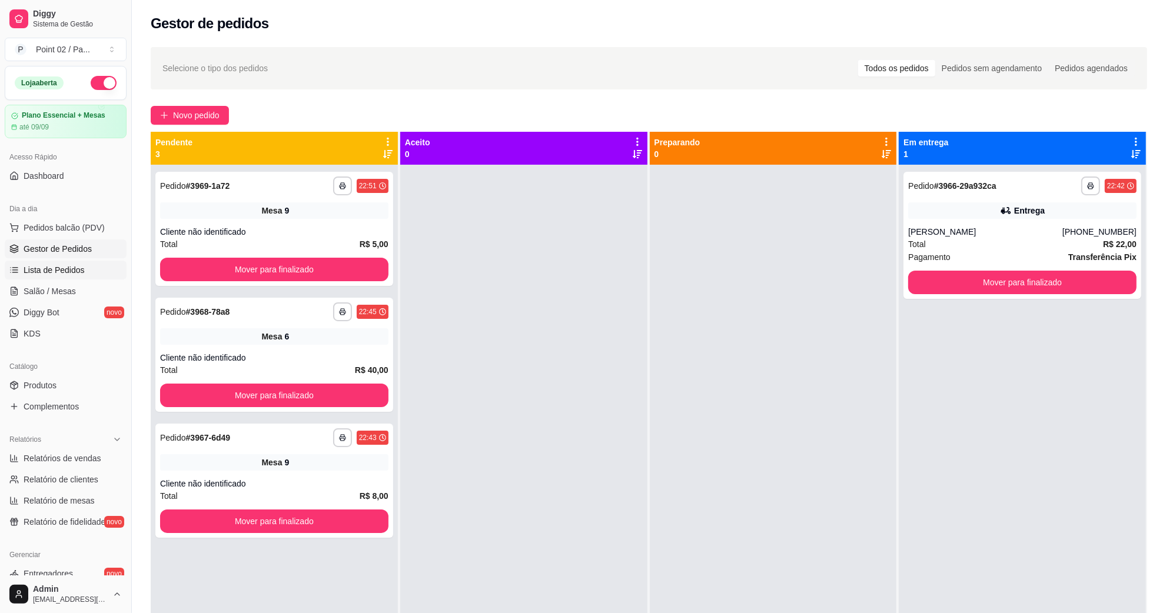
click at [79, 269] on span "Lista de Pedidos" at bounding box center [54, 270] width 61 height 12
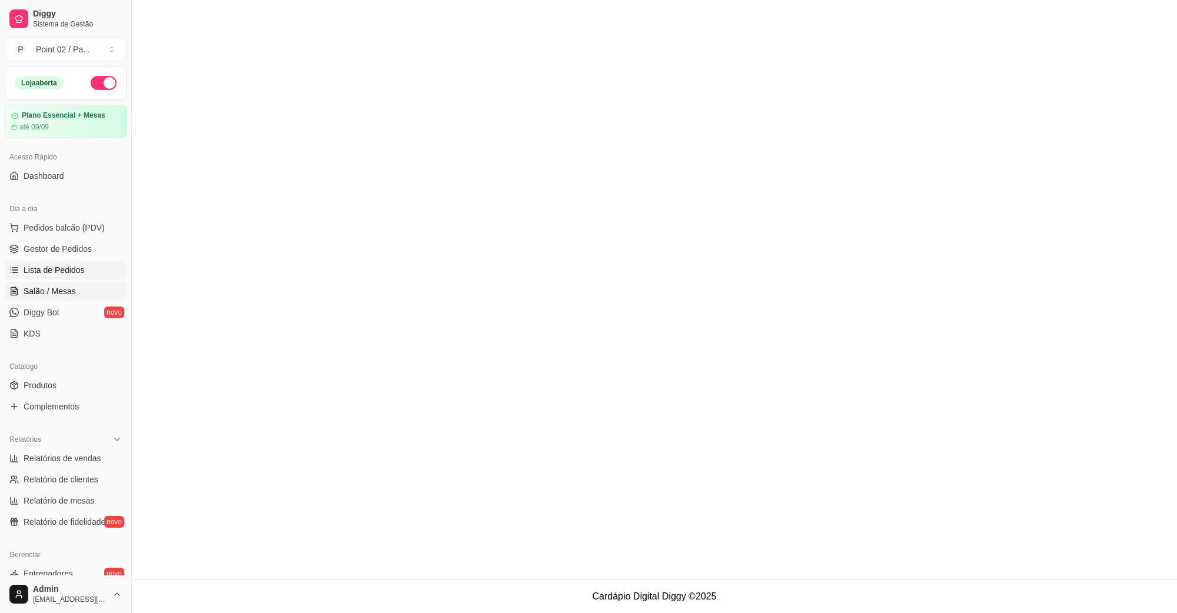
click at [81, 291] on link "Salão / Mesas" at bounding box center [66, 291] width 122 height 19
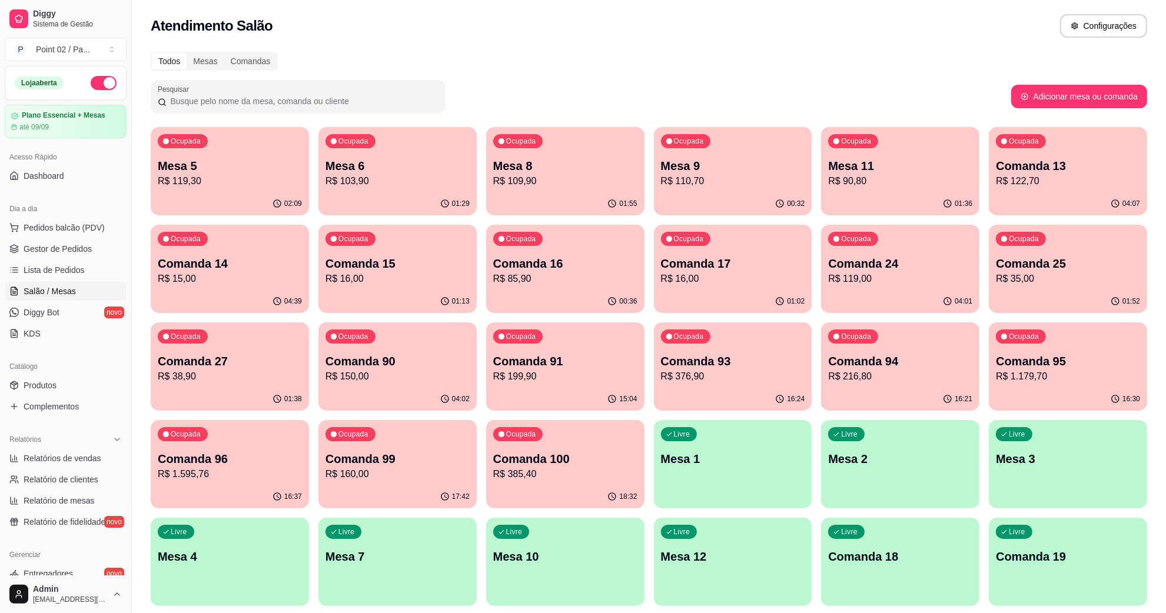
click at [852, 192] on div "Ocupada Mesa 11 R$ 90,80" at bounding box center [900, 159] width 158 height 65
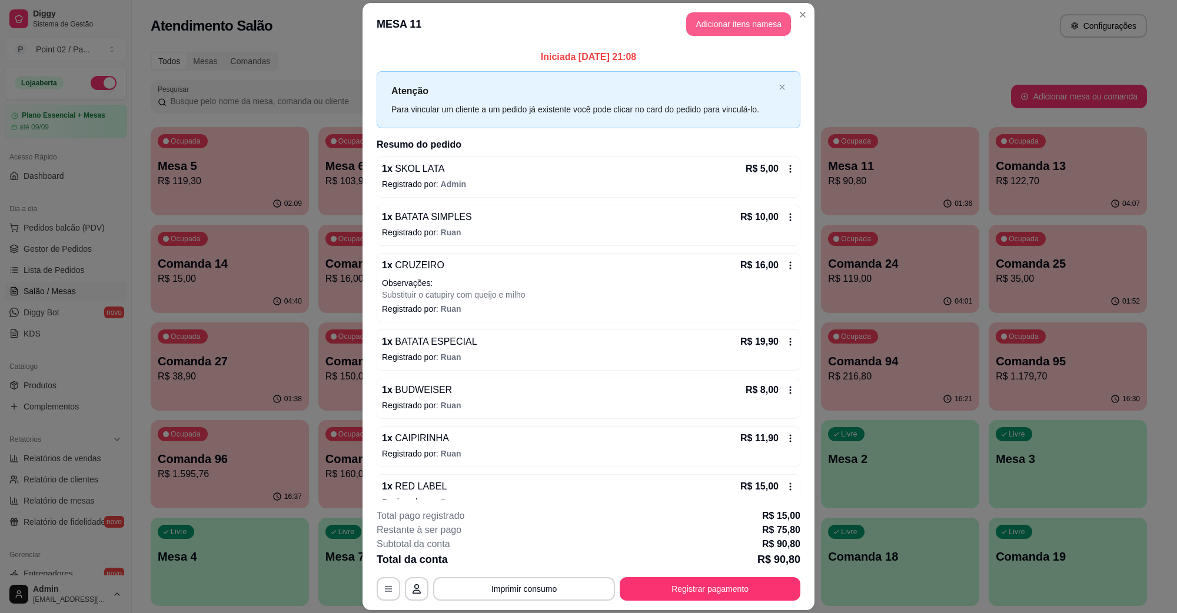
click at [755, 31] on button "Adicionar itens na mesa" at bounding box center [738, 24] width 105 height 24
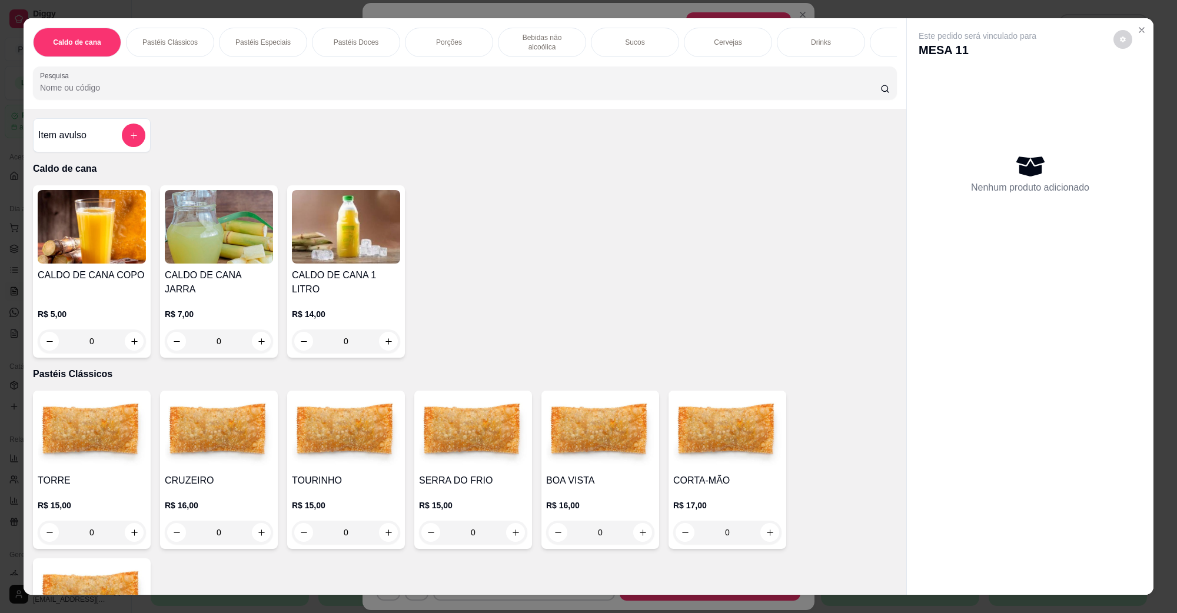
scroll to position [0, 247]
click at [657, 38] on p "Destiladas" at bounding box center [666, 42] width 33 height 9
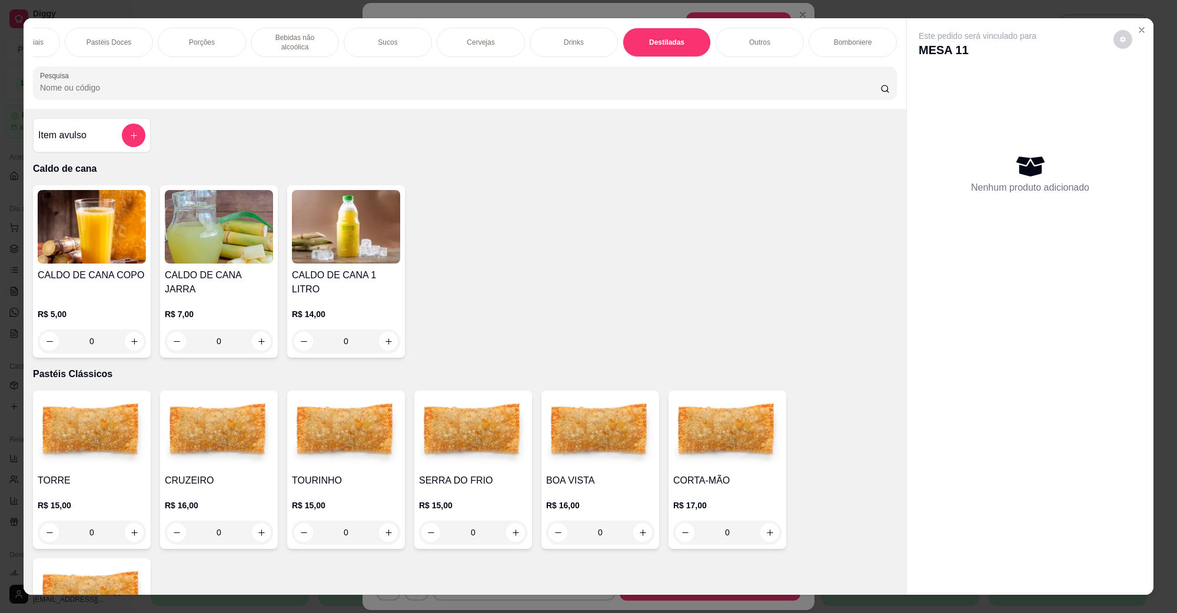
scroll to position [19, 0]
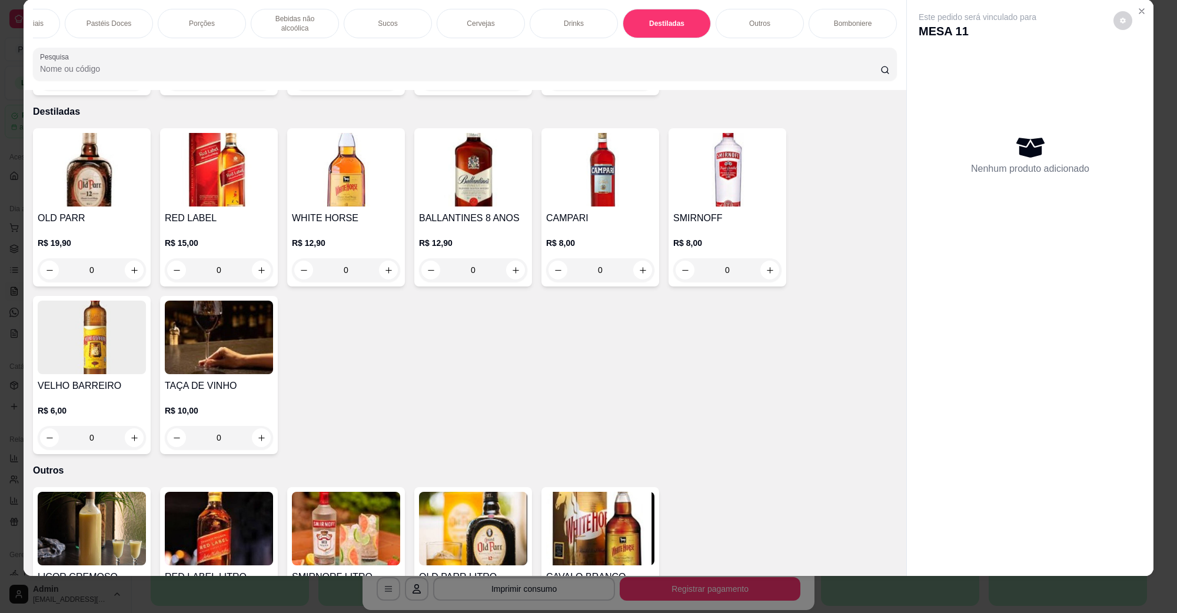
click at [234, 174] on img at bounding box center [219, 170] width 108 height 74
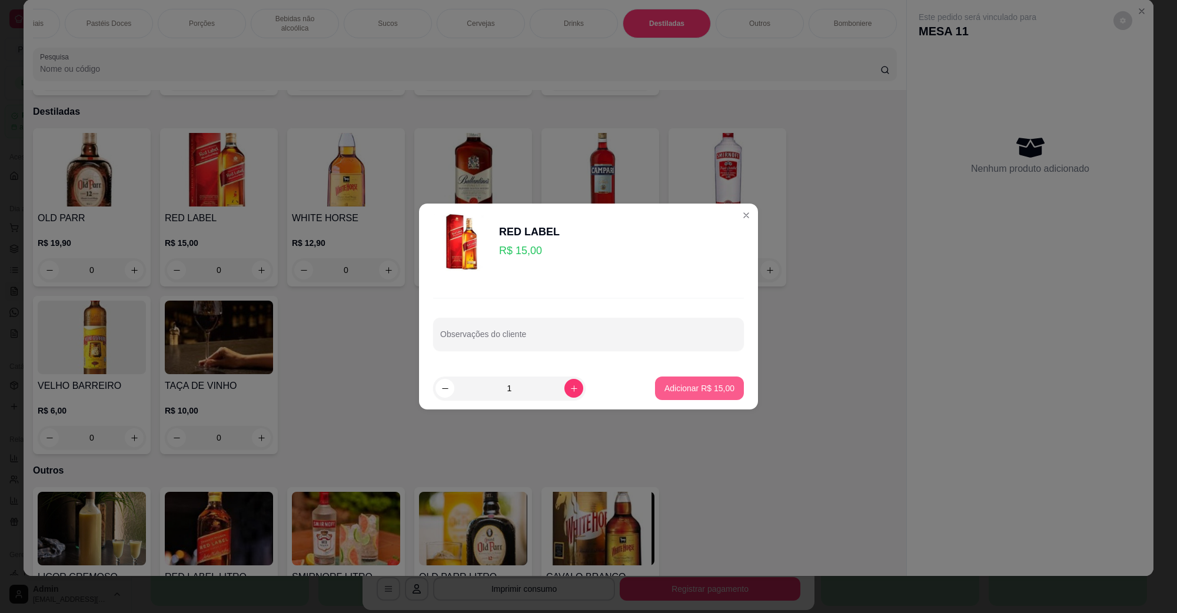
click at [719, 377] on button "Adicionar R$ 15,00" at bounding box center [699, 389] width 89 height 24
type input "1"
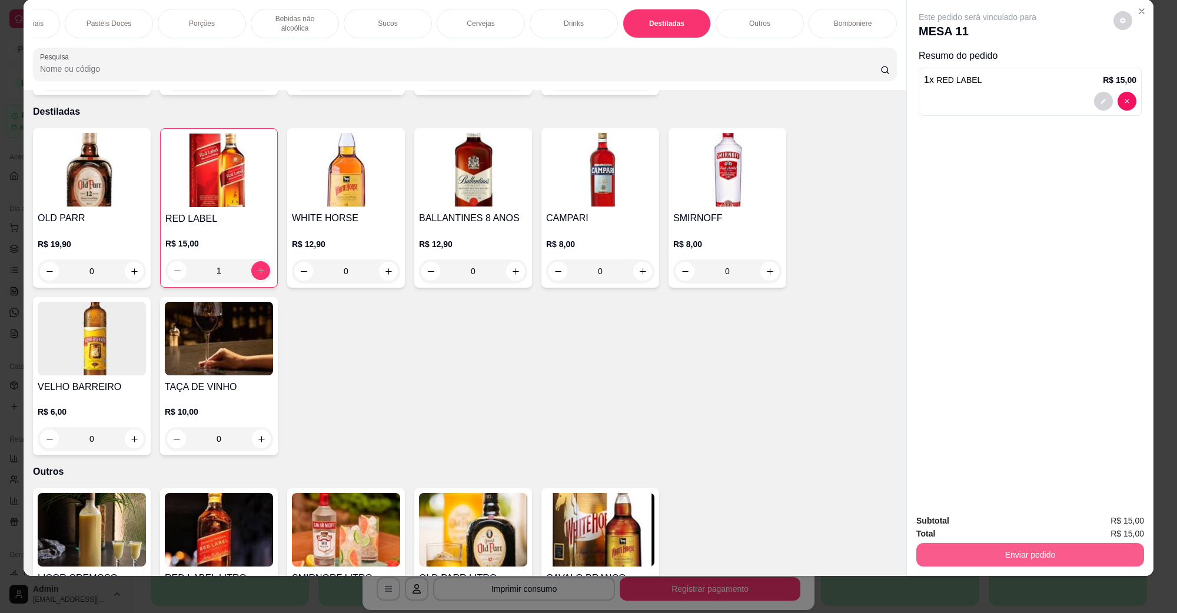
click at [1030, 557] on button "Enviar pedido" at bounding box center [1030, 555] width 228 height 24
click at [960, 519] on button "Não registrar e enviar pedido" at bounding box center [990, 526] width 122 height 22
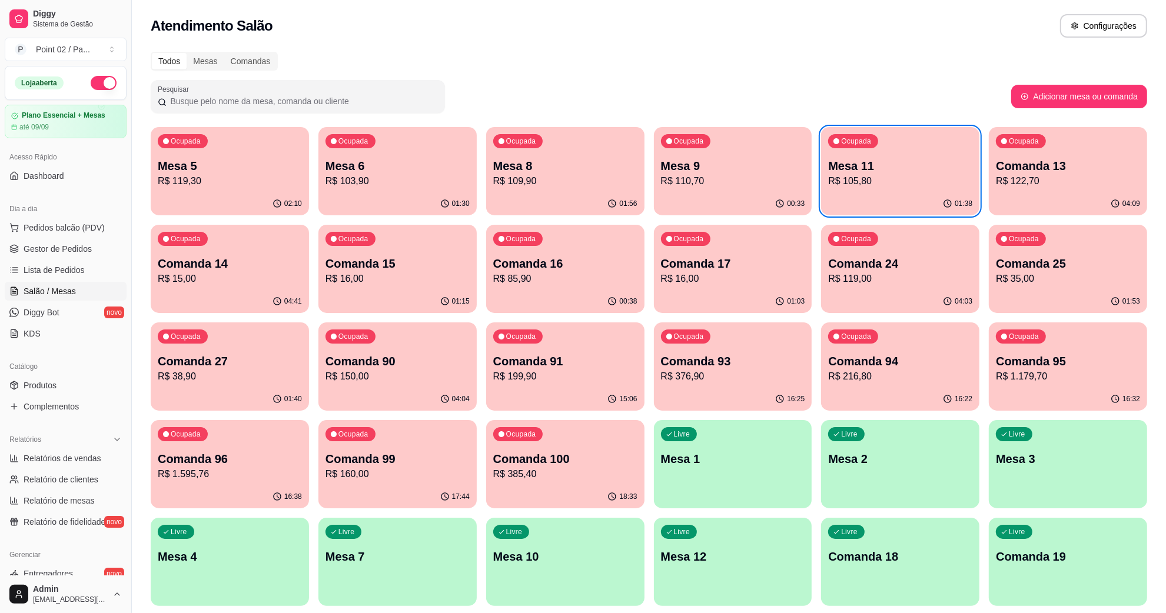
click at [920, 156] on div "Ocupada Mesa 11 R$ 105,80" at bounding box center [900, 159] width 158 height 65
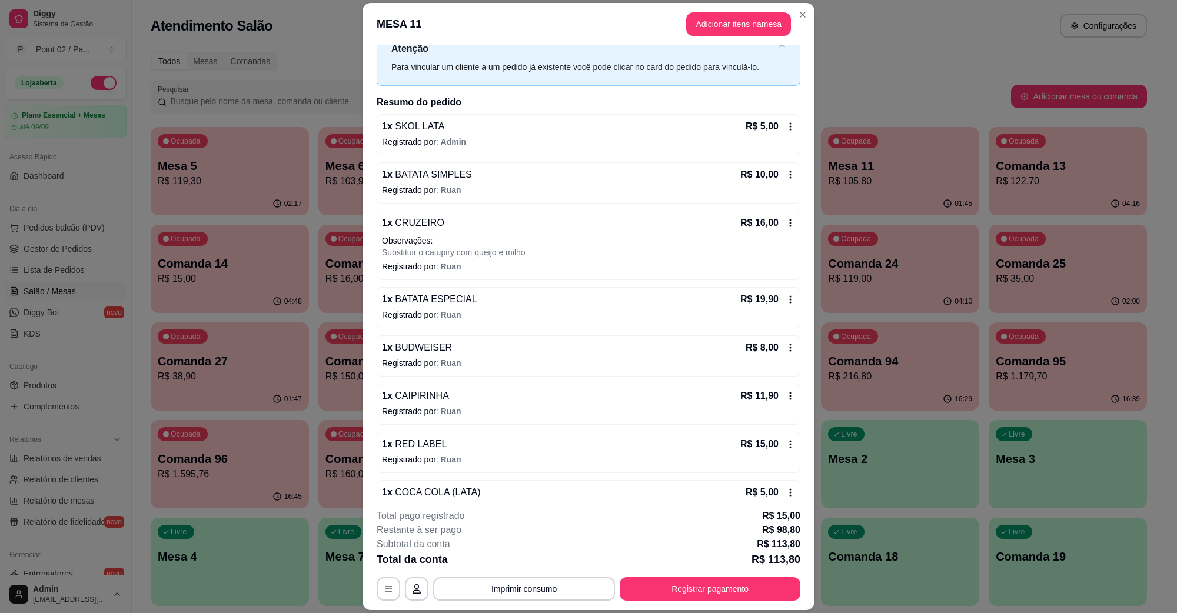
scroll to position [0, 0]
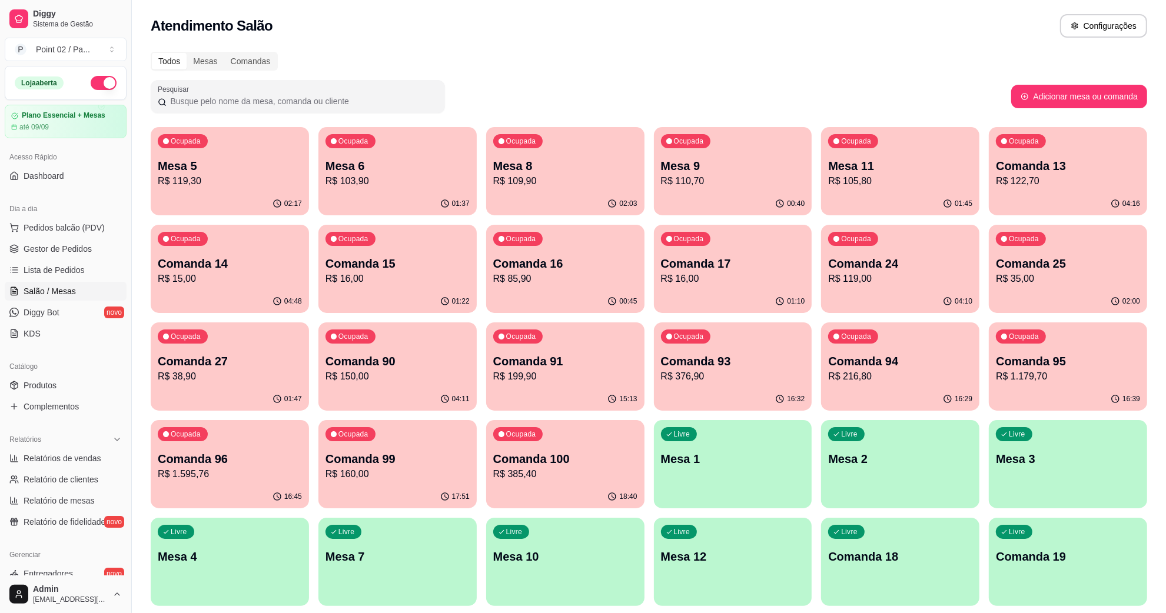
click at [607, 171] on p "Mesa 8" at bounding box center [565, 166] width 144 height 16
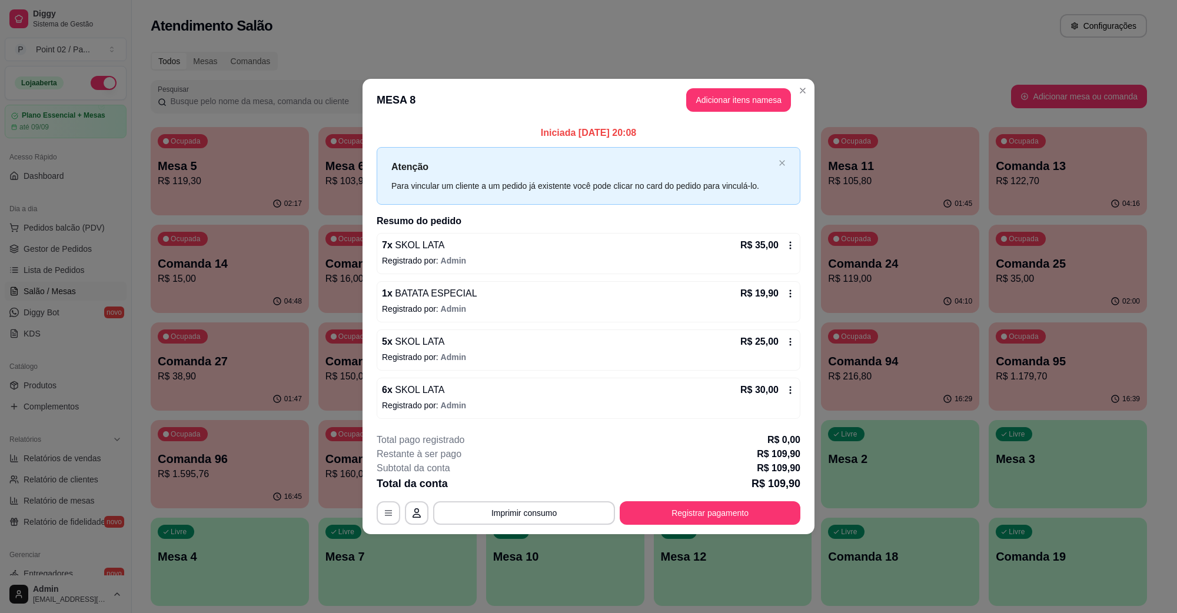
click at [550, 402] on p "Registrado por: Admin" at bounding box center [588, 406] width 413 height 12
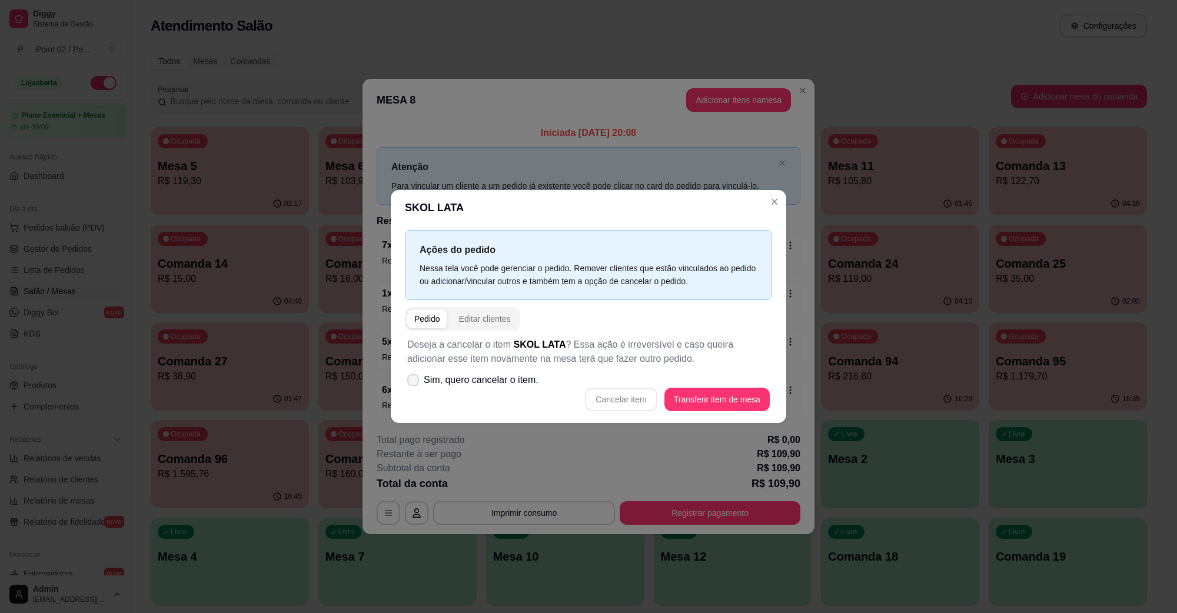
click at [428, 387] on span "Sim, quero cancelar o item." at bounding box center [481, 380] width 115 height 14
click at [414, 387] on input "Sim, quero cancelar o item." at bounding box center [411, 387] width 8 height 8
checkbox input "true"
click at [642, 405] on button "Cancelar item" at bounding box center [621, 399] width 70 height 23
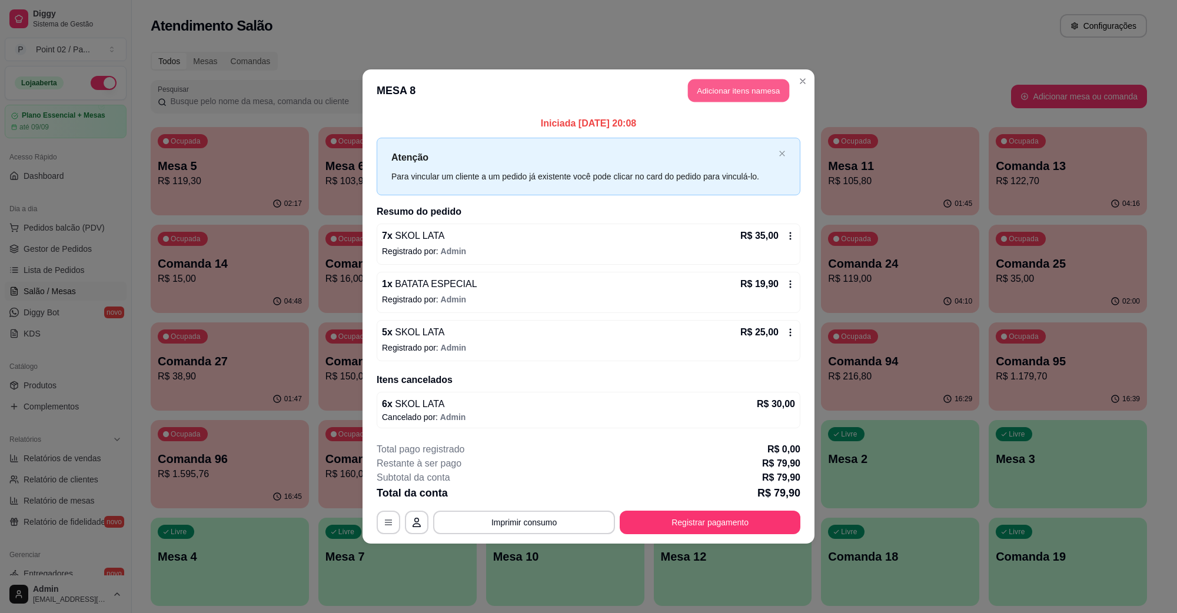
click at [747, 85] on button "Adicionar itens na mesa" at bounding box center [738, 90] width 101 height 23
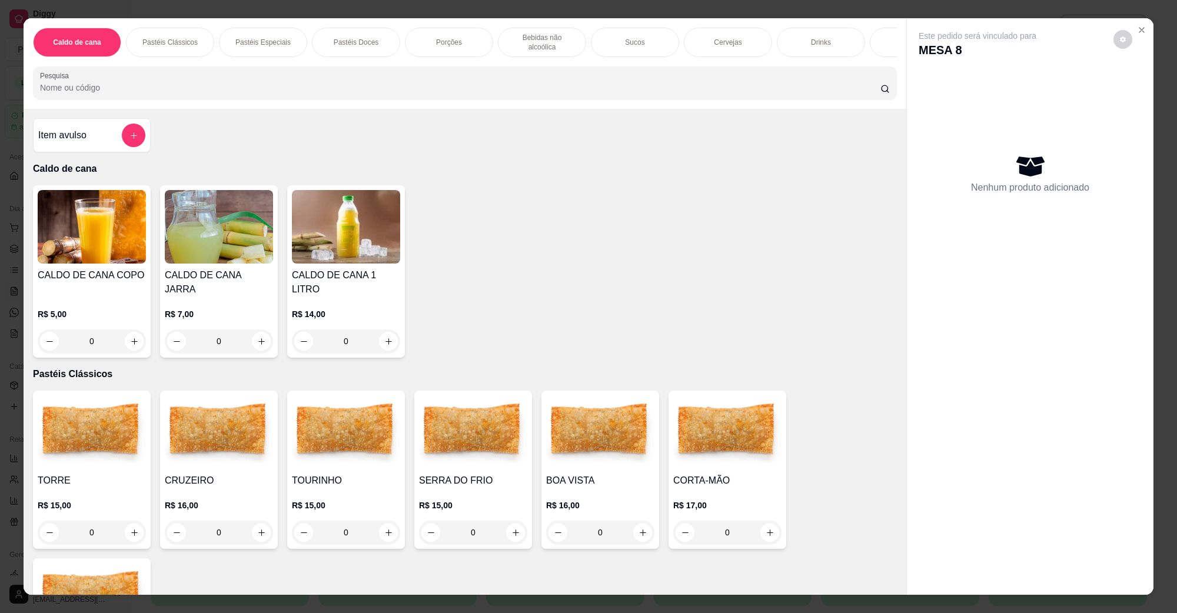
click at [700, 38] on div "Cervejas" at bounding box center [728, 42] width 88 height 29
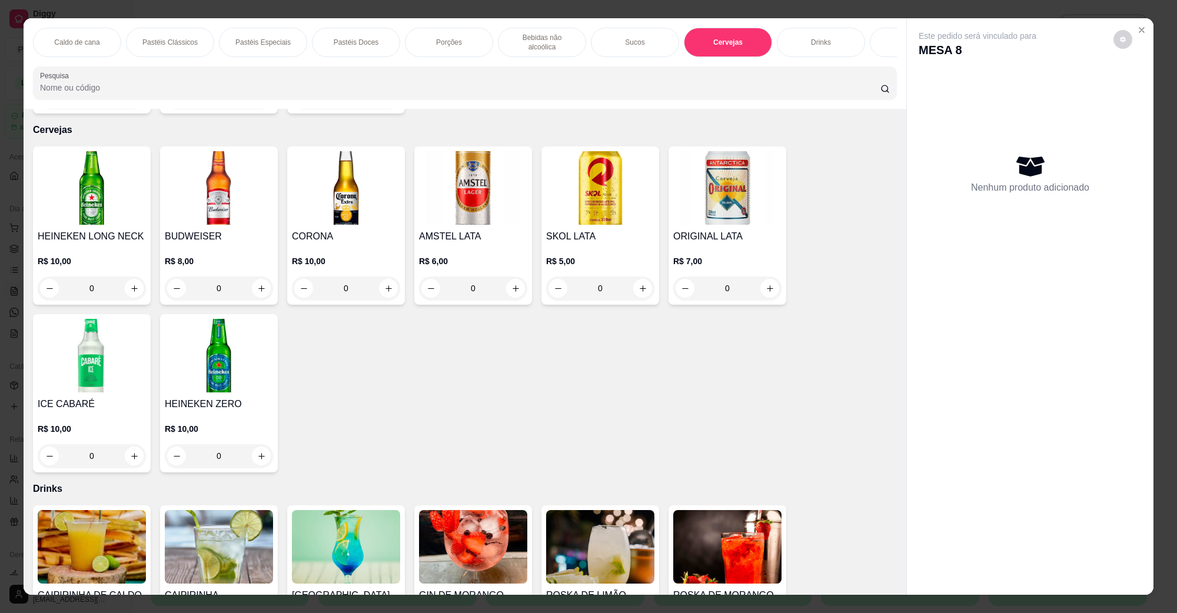
scroll to position [19, 0]
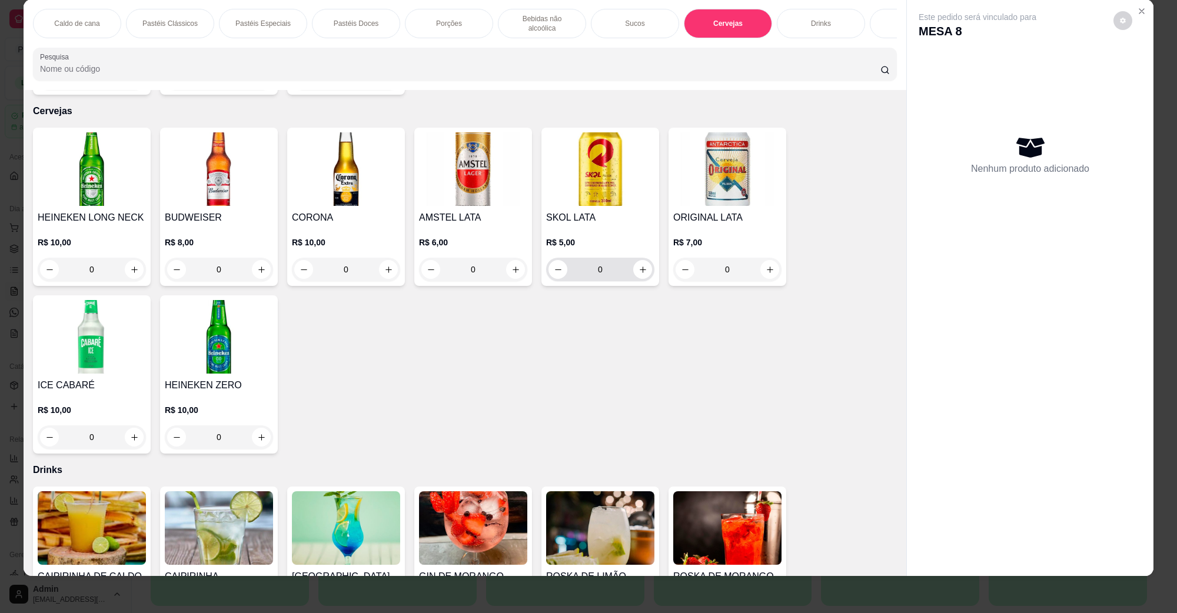
click at [639, 265] on icon "increase-product-quantity" at bounding box center [643, 269] width 9 height 9
click at [633, 260] on button "increase-product-quantity" at bounding box center [642, 269] width 19 height 19
type input "2"
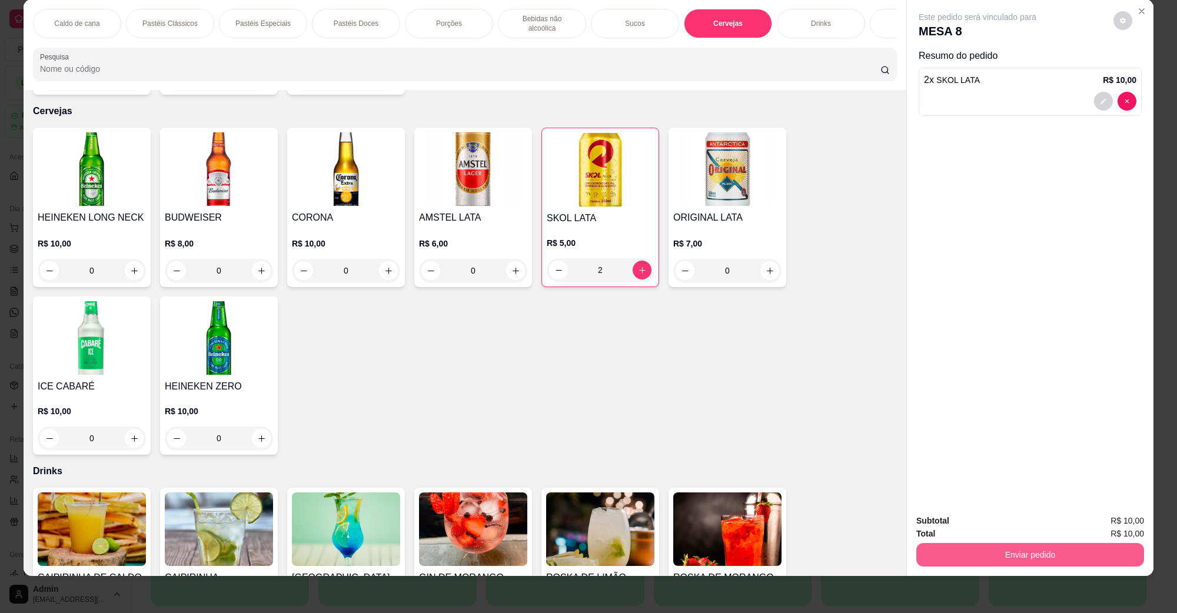
click at [964, 557] on button "Enviar pedido" at bounding box center [1030, 555] width 228 height 24
click at [951, 527] on button "Não registrar e enviar pedido" at bounding box center [990, 526] width 122 height 22
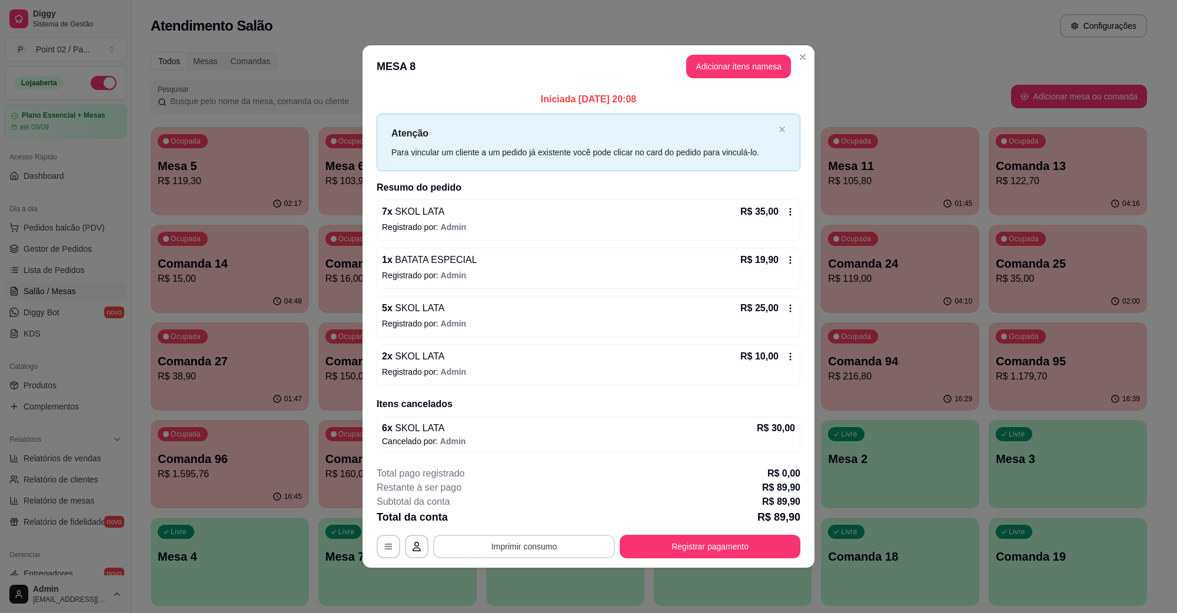
click at [510, 550] on button "Imprimir consumo" at bounding box center [524, 547] width 182 height 24
click at [540, 518] on button "IMPRESSORA" at bounding box center [527, 520] width 85 height 19
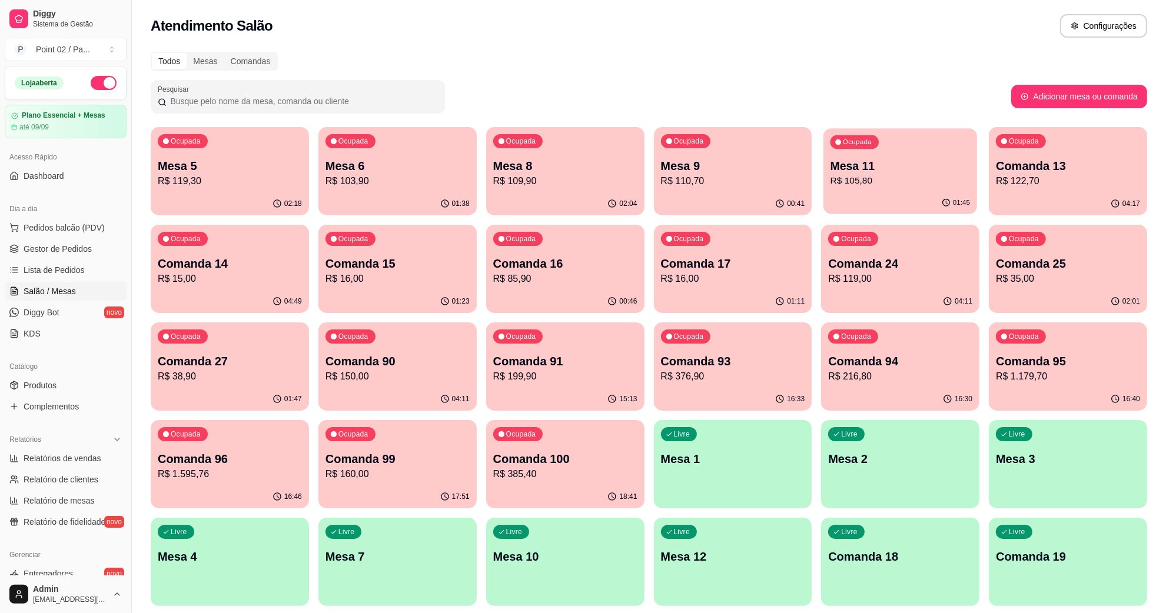
click at [875, 174] on p "R$ 105,80" at bounding box center [899, 181] width 139 height 14
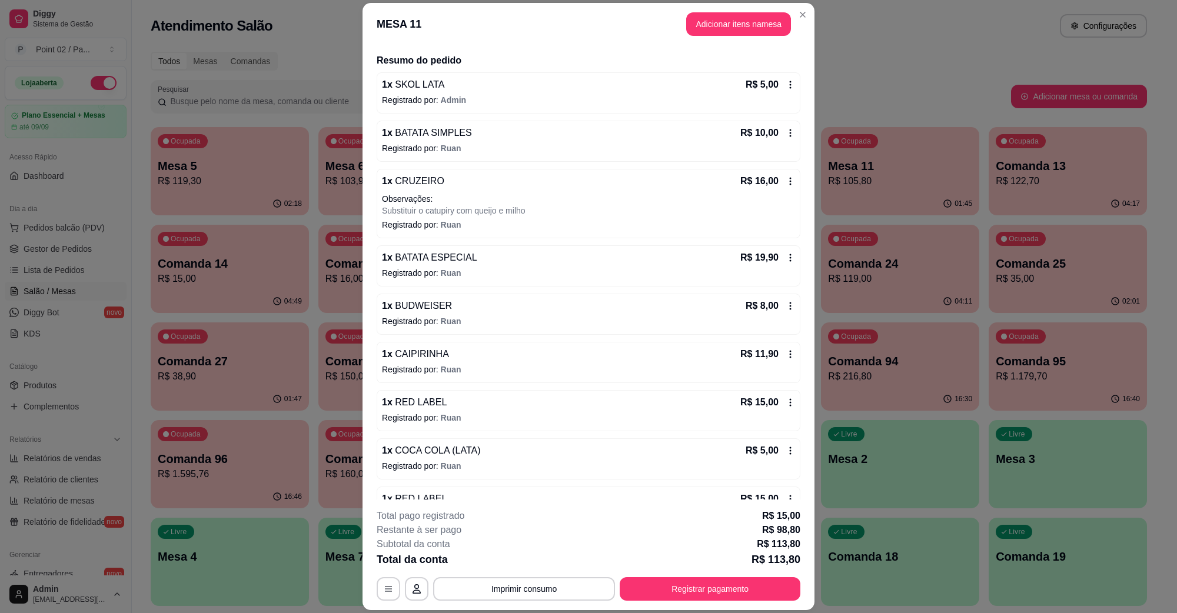
scroll to position [0, 0]
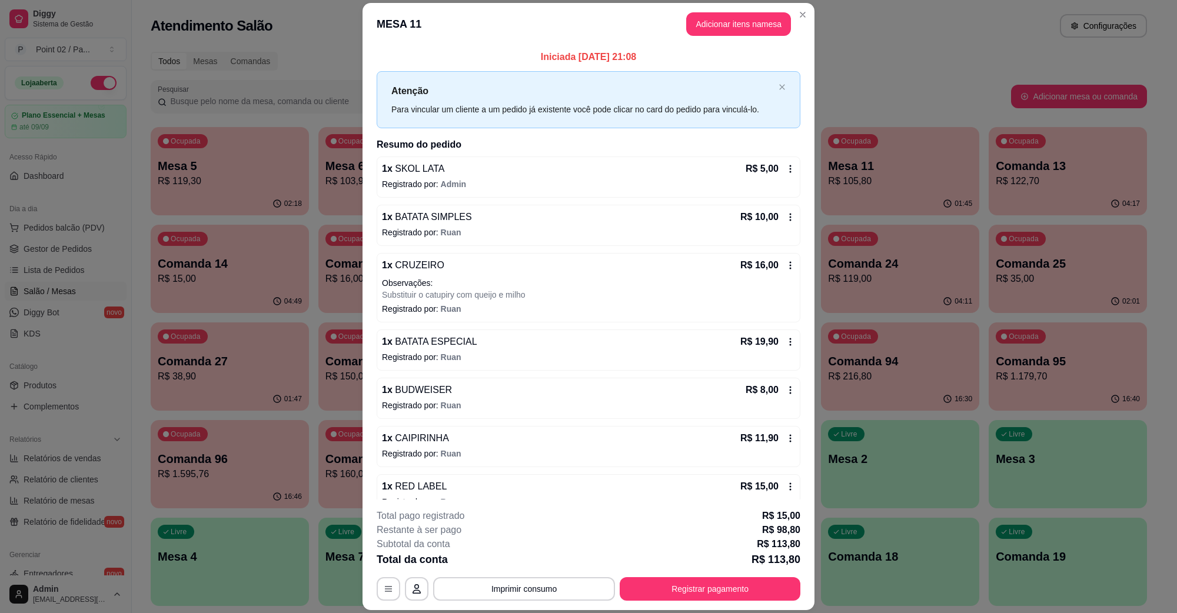
click at [719, 602] on footer "**********" at bounding box center [589, 555] width 452 height 111
click at [786, 169] on icon at bounding box center [790, 168] width 9 height 9
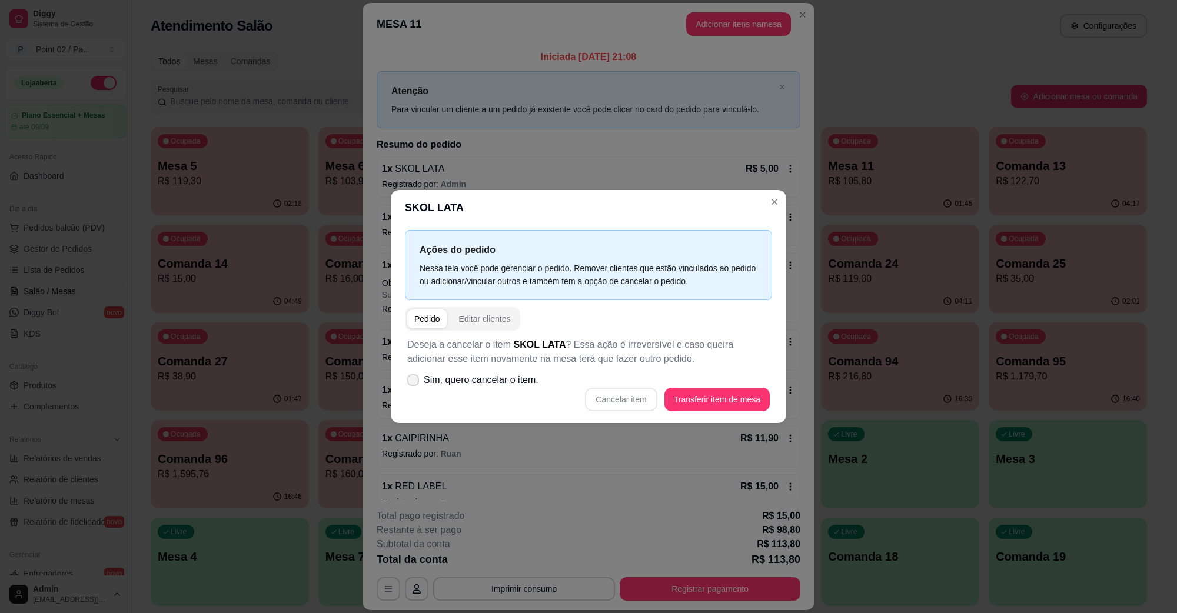
click at [443, 383] on span "Sim, quero cancelar o item." at bounding box center [481, 380] width 115 height 14
click at [414, 383] on input "Sim, quero cancelar o item." at bounding box center [411, 387] width 8 height 8
checkbox input "true"
click at [643, 405] on button "Cancelar item" at bounding box center [621, 400] width 72 height 24
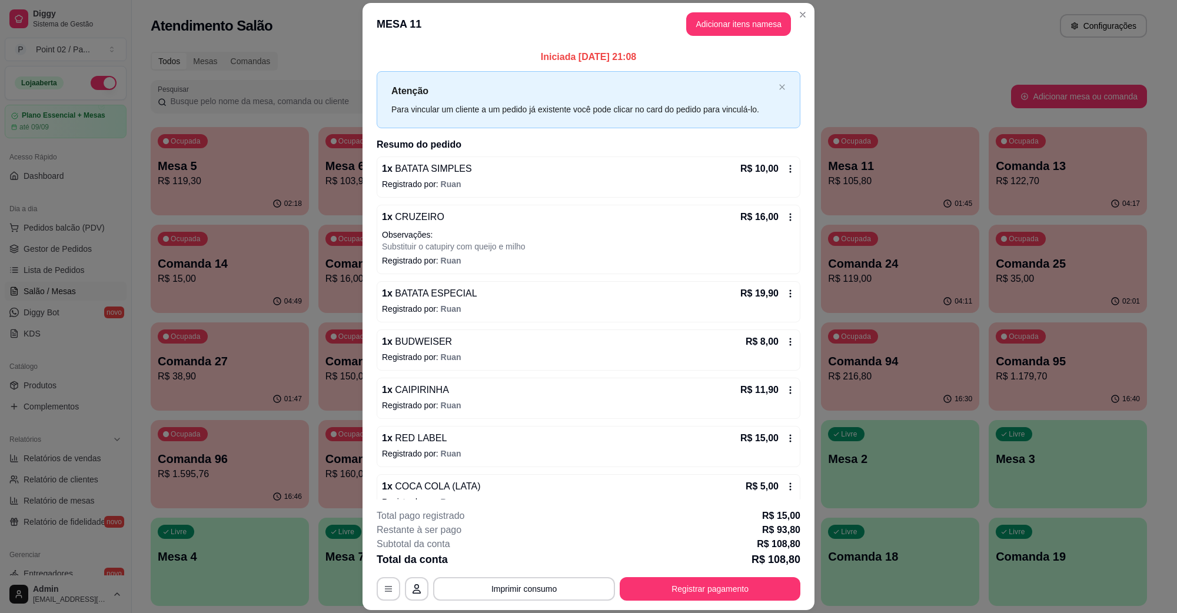
click at [778, 177] on div "1 x BATATA SIMPLES R$ 10,00 Registrado por: Ruan" at bounding box center [589, 177] width 424 height 41
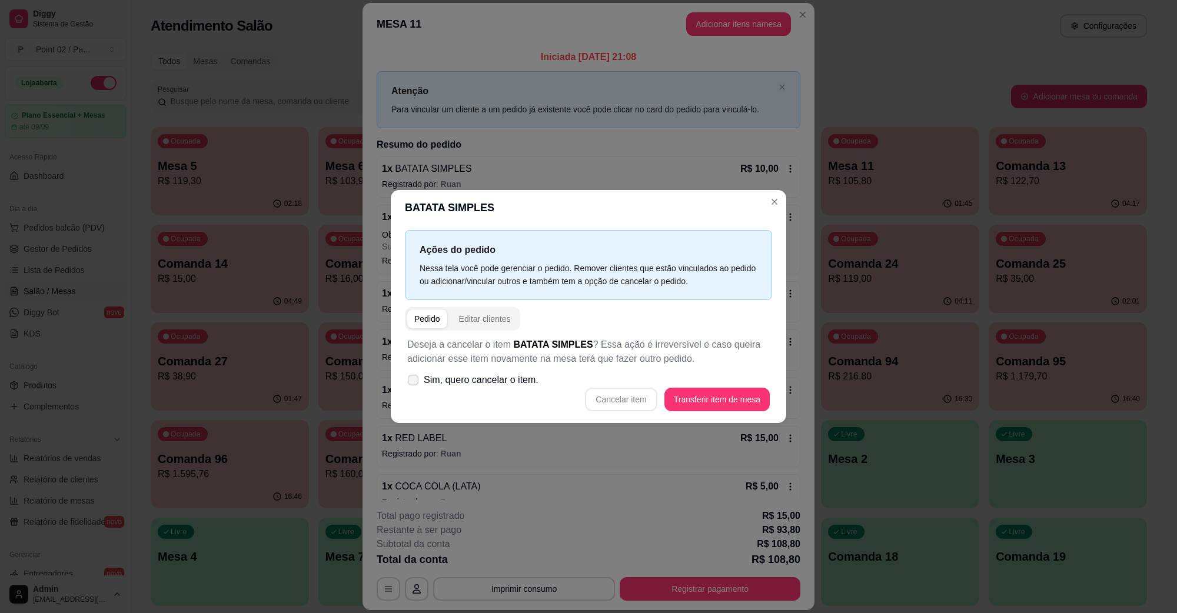
click at [536, 390] on label "Sim, quero cancelar o item." at bounding box center [473, 380] width 141 height 24
click at [414, 390] on input "Sim, quero cancelar o item." at bounding box center [411, 387] width 8 height 8
checkbox input "true"
click at [657, 411] on div "Cancelar item Transferir item de mesa" at bounding box center [588, 400] width 363 height 24
click at [631, 397] on button "Cancelar item" at bounding box center [621, 400] width 72 height 24
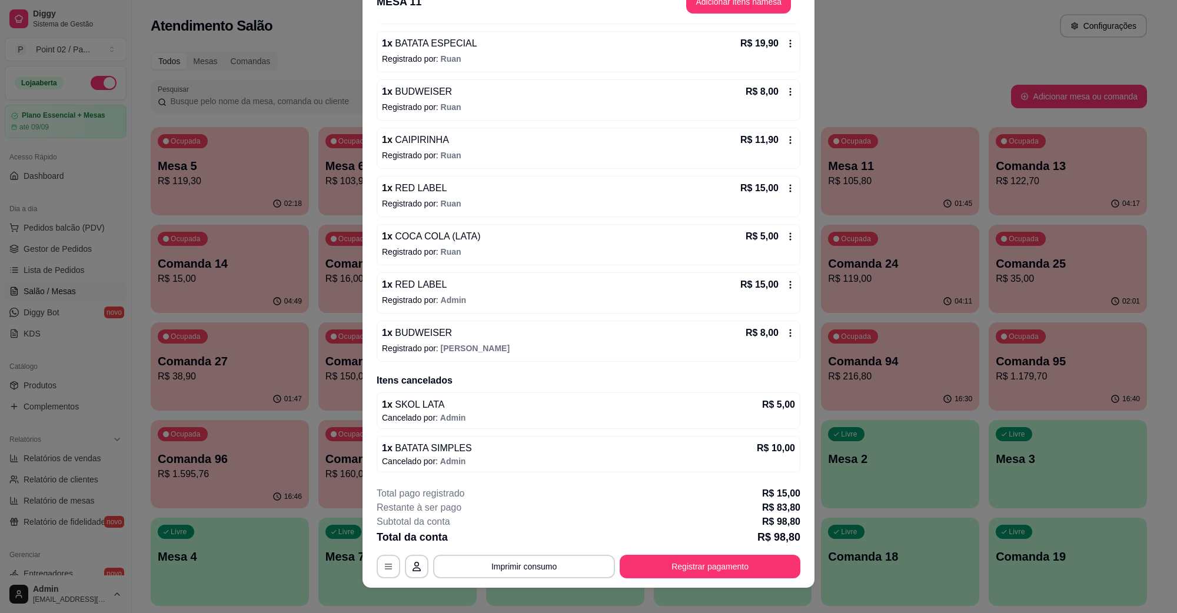
scroll to position [34, 0]
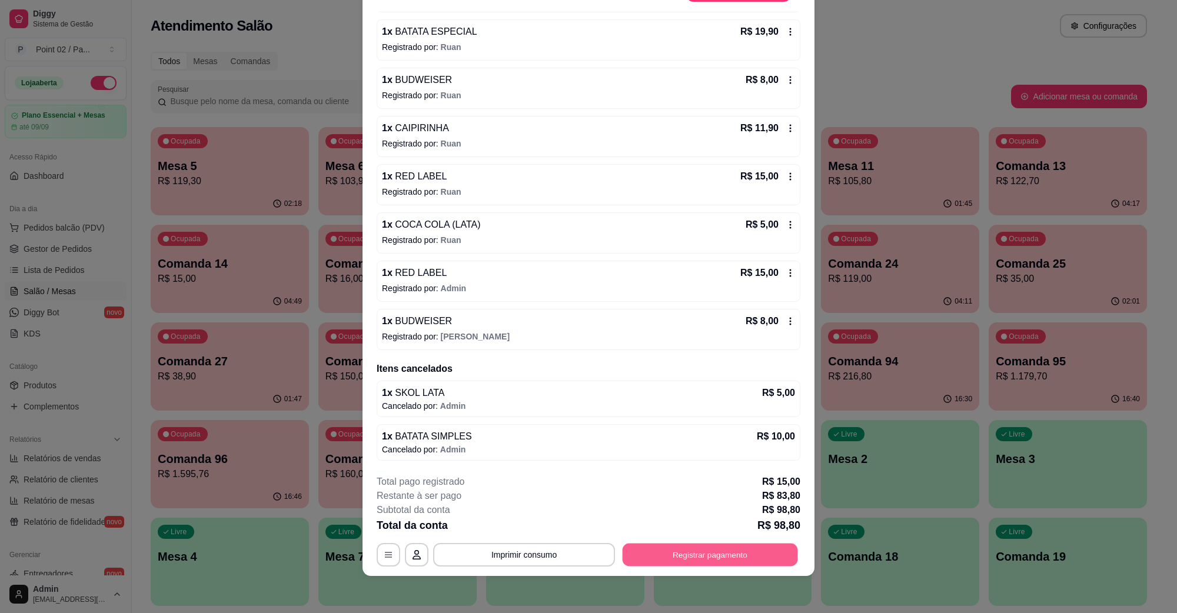
click at [737, 552] on button "Registrar pagamento" at bounding box center [710, 554] width 175 height 23
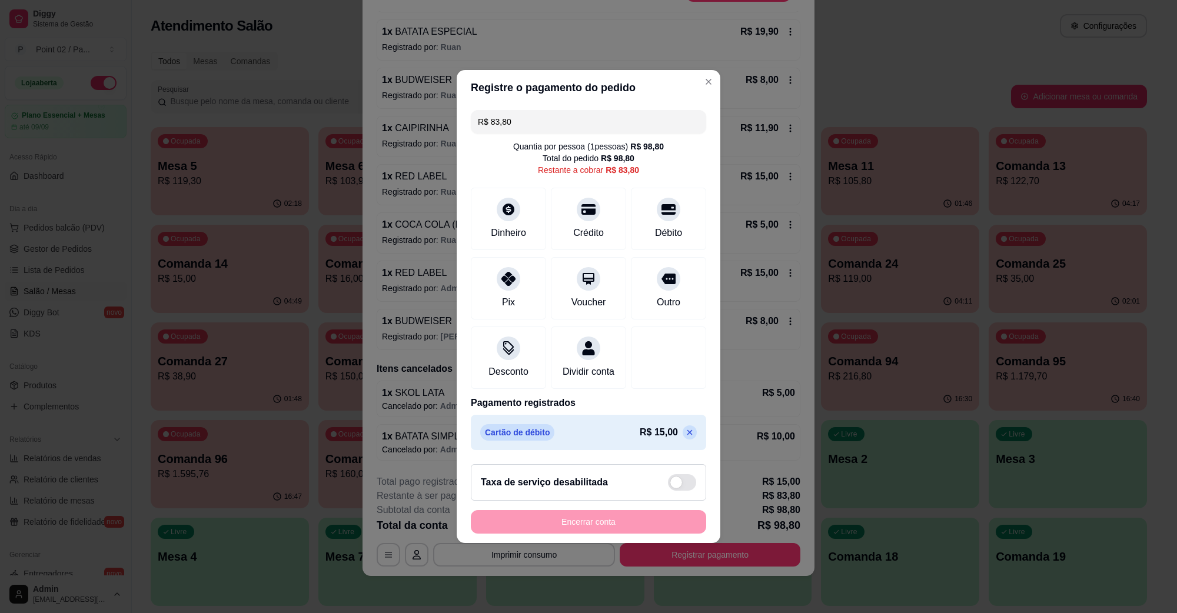
click at [685, 437] on icon at bounding box center [689, 432] width 9 height 9
type input "R$ 98,80"
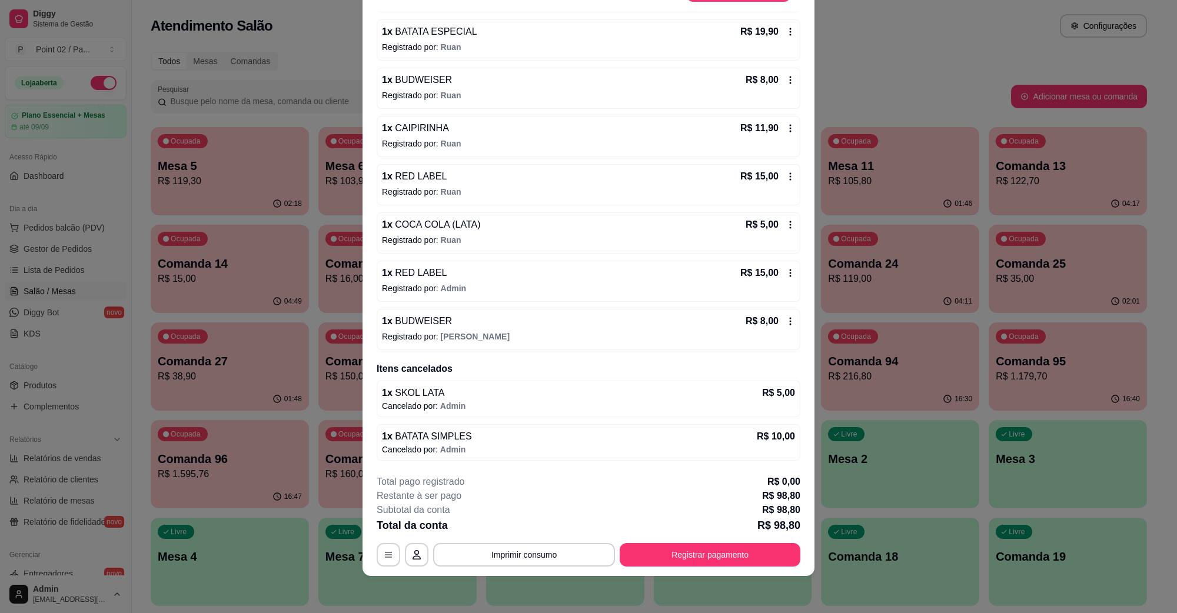
click at [565, 542] on div "**********" at bounding box center [589, 521] width 424 height 92
click at [564, 549] on button "Imprimir consumo" at bounding box center [524, 555] width 182 height 24
click at [554, 524] on button "IMPRESSORA" at bounding box center [522, 527] width 82 height 18
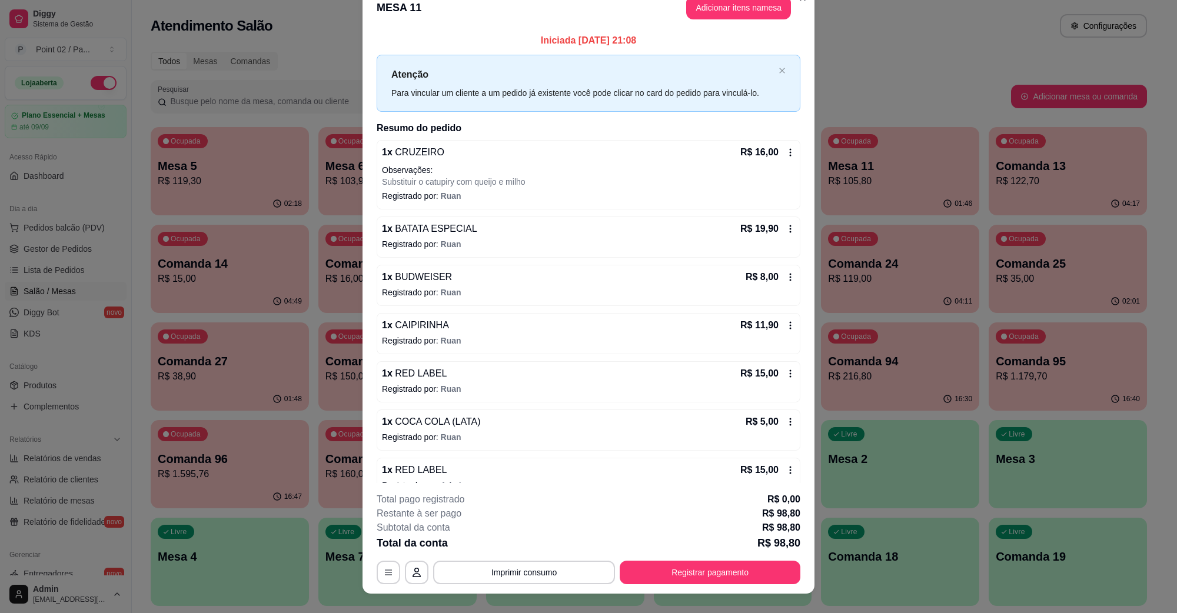
scroll to position [0, 0]
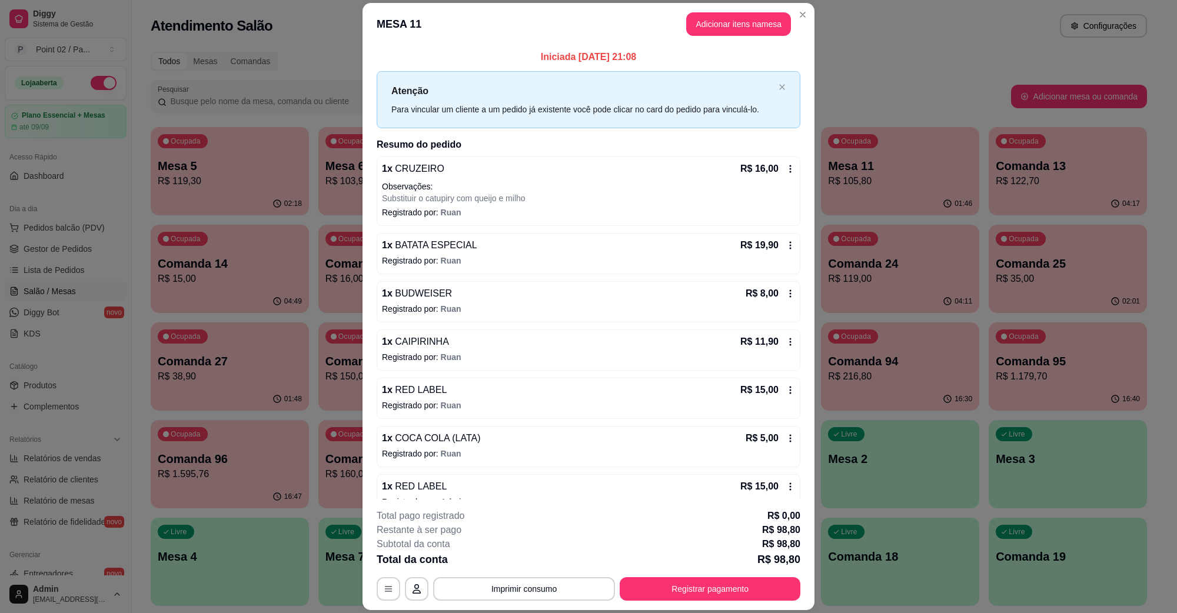
click at [724, 27] on button "Adicionar itens na mesa" at bounding box center [738, 24] width 105 height 24
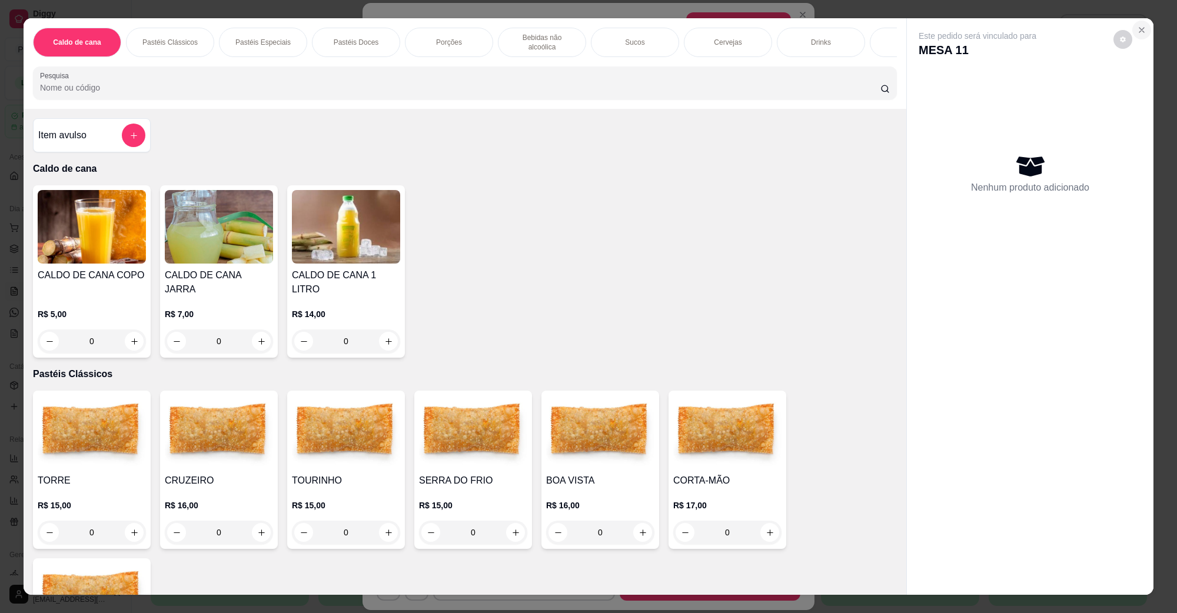
click at [1139, 31] on icon "Close" at bounding box center [1141, 30] width 5 height 5
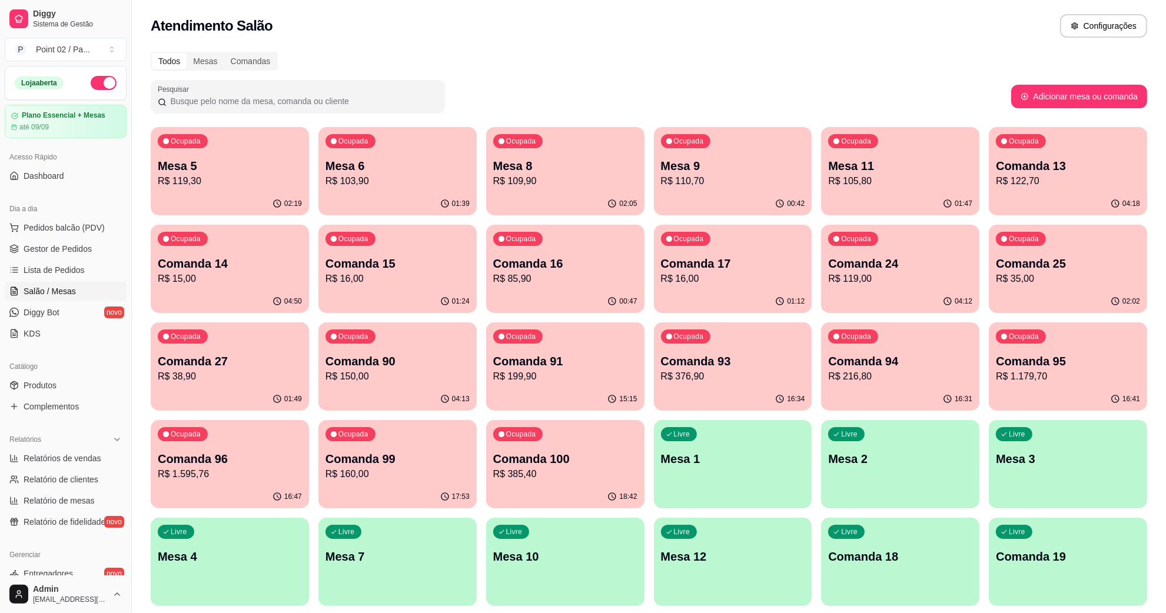
click at [764, 181] on p "R$ 110,70" at bounding box center [733, 181] width 144 height 14
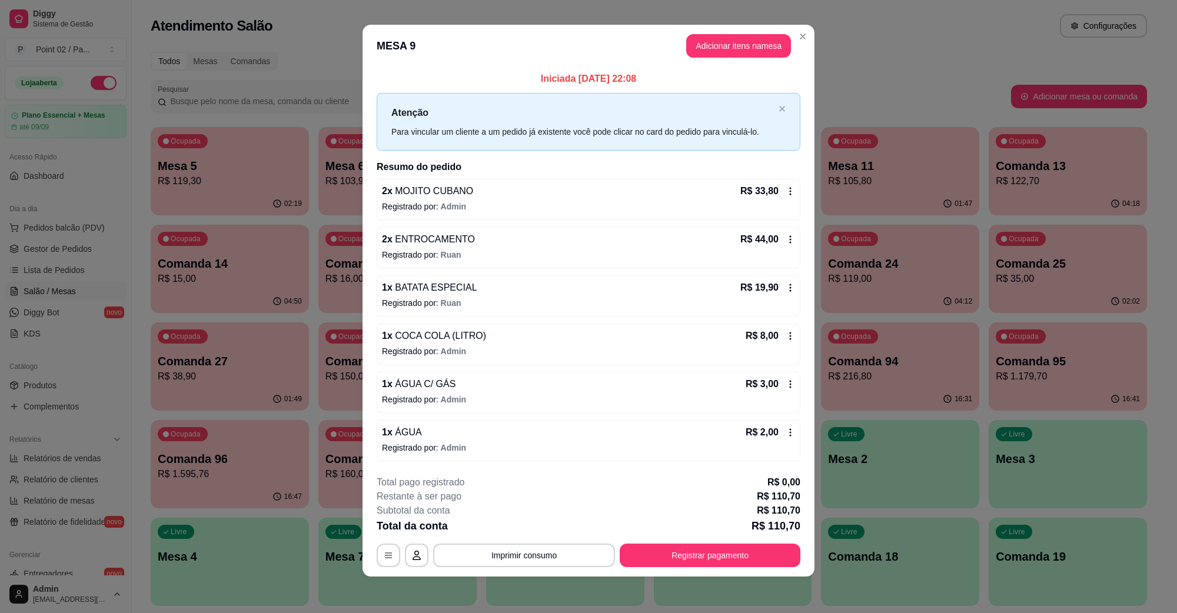
scroll to position [7, 0]
click at [561, 553] on button "Imprimir consumo" at bounding box center [524, 554] width 177 height 23
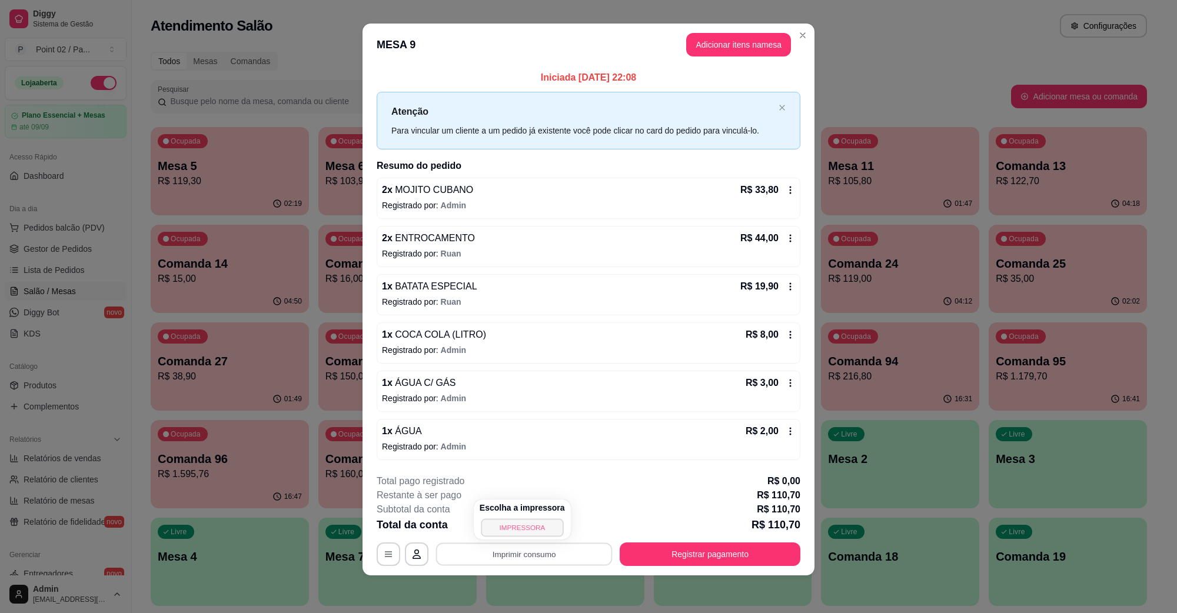
click at [543, 533] on button "IMPRESSORA" at bounding box center [522, 528] width 82 height 18
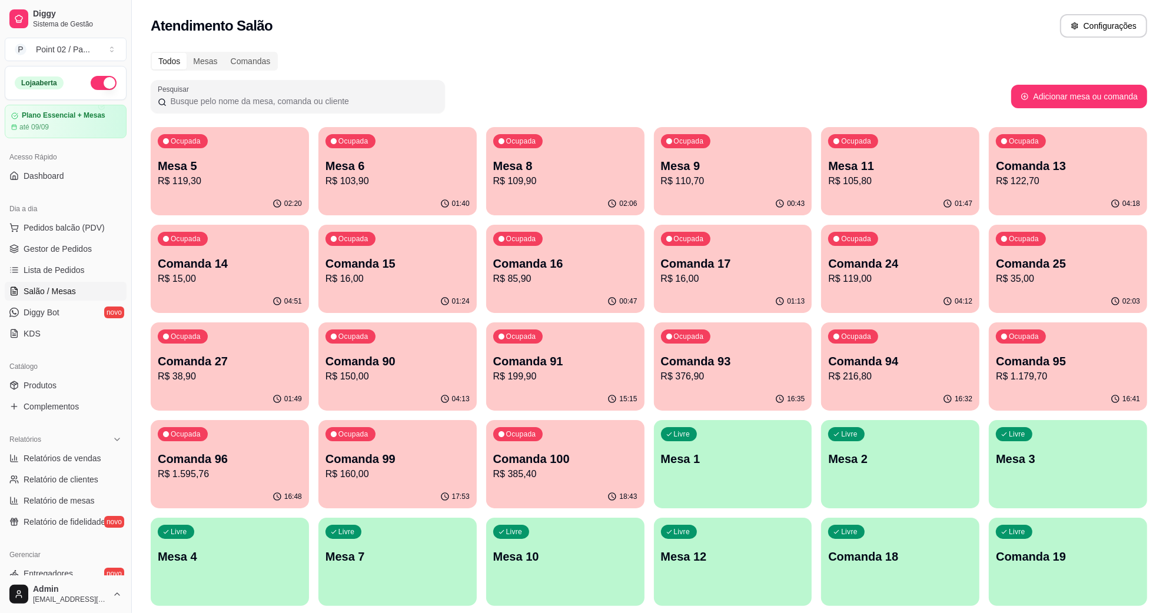
click at [889, 188] on div "Ocupada Mesa 11 R$ 105,80" at bounding box center [900, 159] width 158 height 65
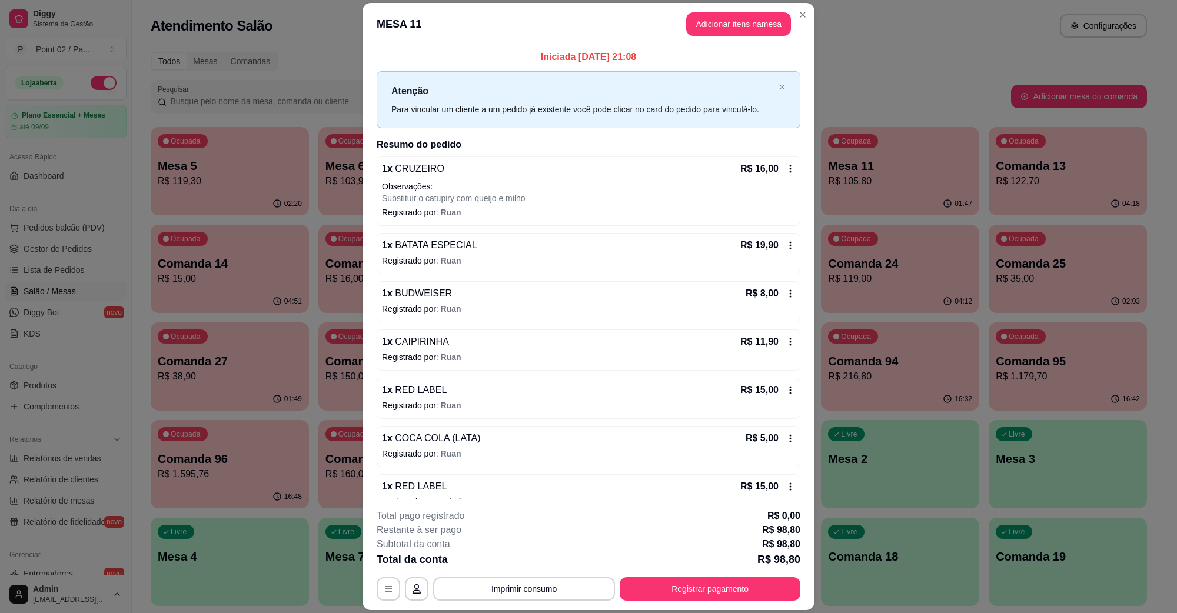
scroll to position [147, 0]
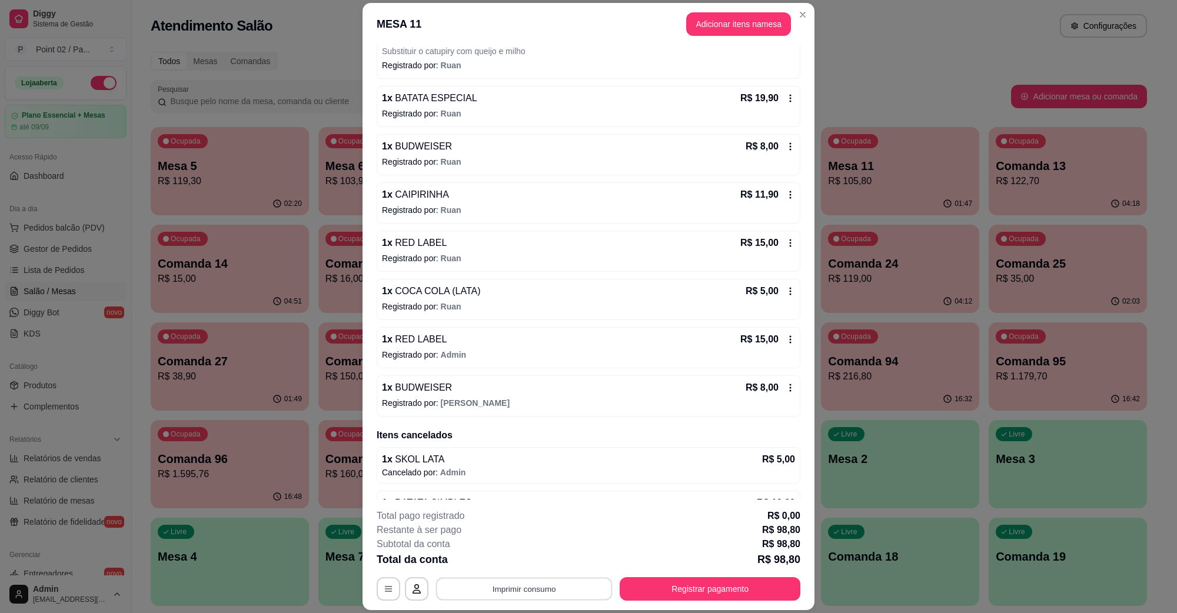
click at [556, 586] on button "Imprimir consumo" at bounding box center [524, 588] width 177 height 23
click at [551, 554] on button "IMPRESSORA" at bounding box center [522, 562] width 85 height 19
click at [736, 27] on button "Adicionar itens na mesa" at bounding box center [738, 24] width 105 height 24
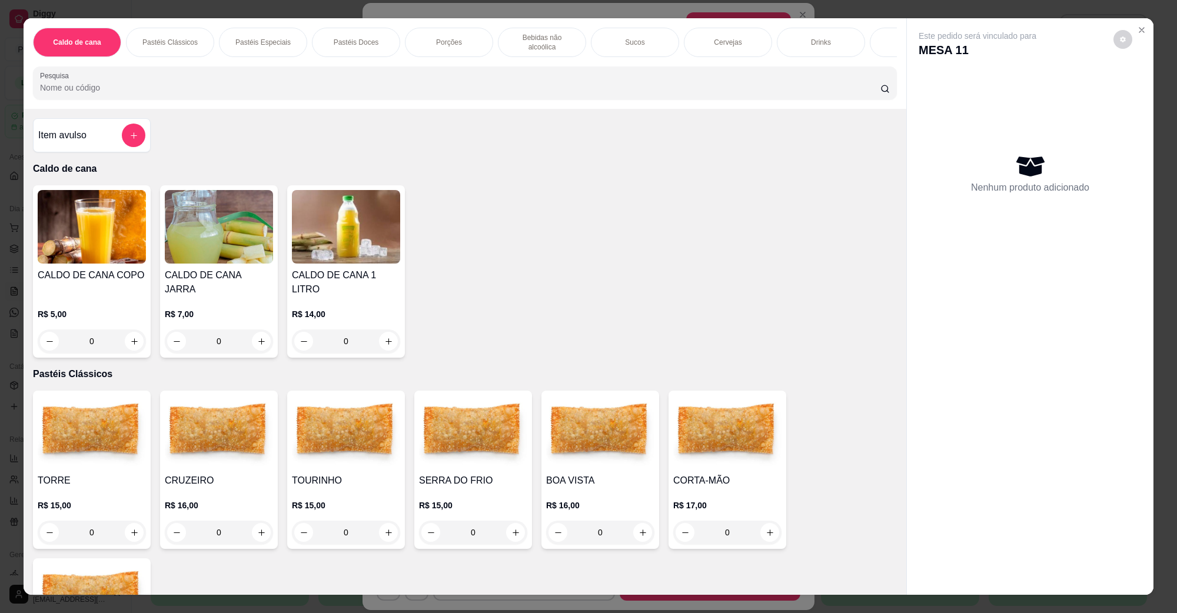
scroll to position [0, 9]
click at [675, 39] on div "Cervejas" at bounding box center [719, 42] width 88 height 29
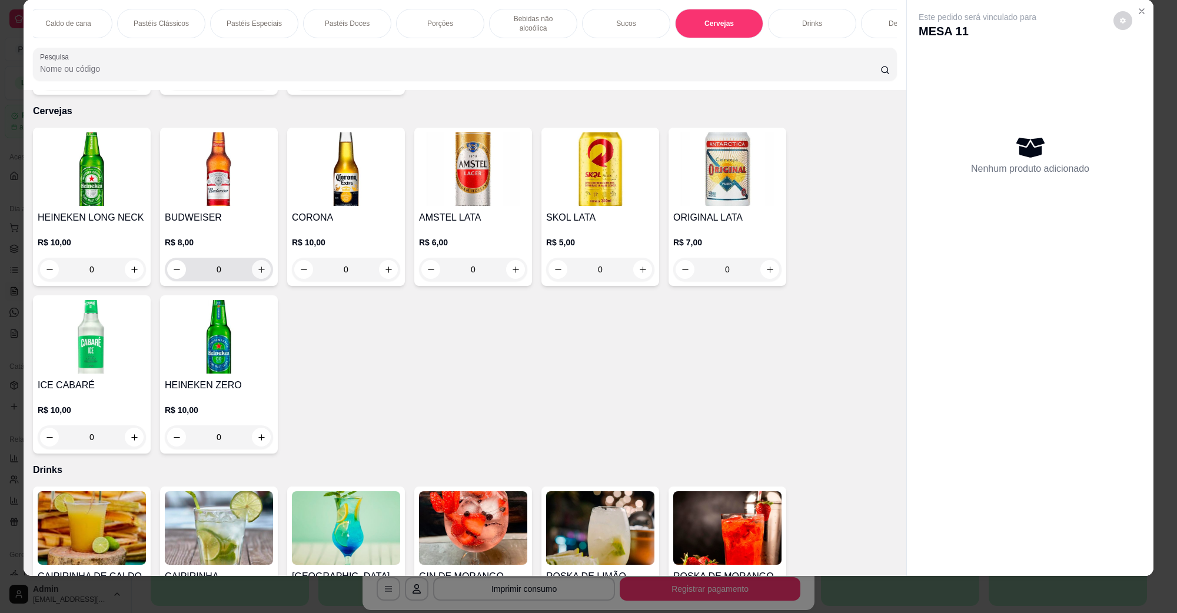
click at [262, 260] on button "increase-product-quantity" at bounding box center [261, 269] width 19 height 19
type input "3"
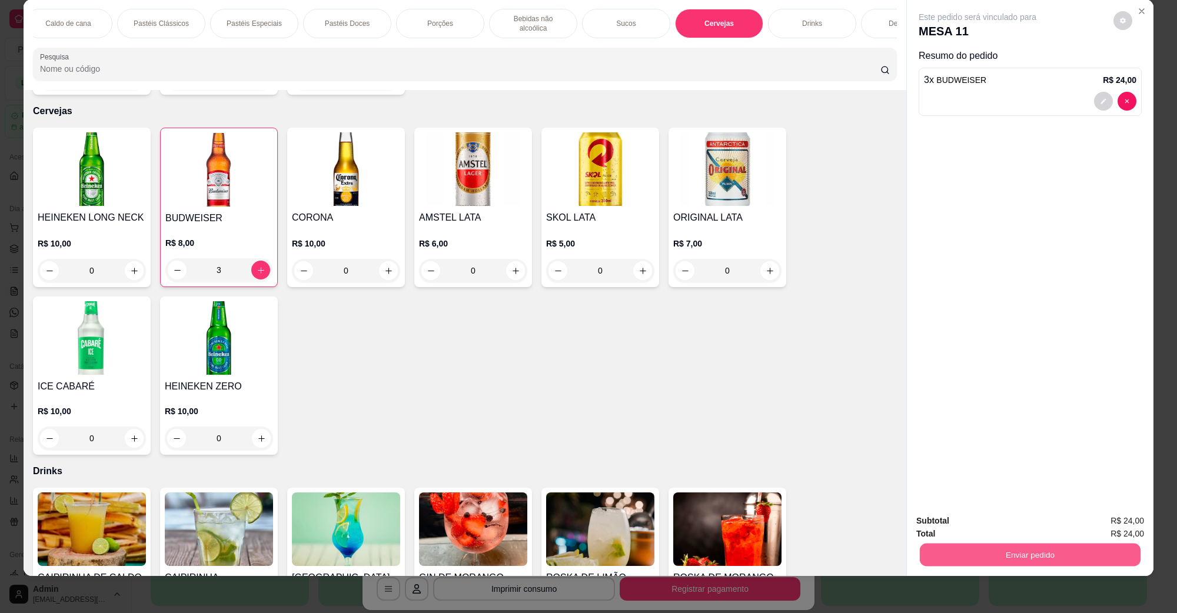
click at [995, 562] on button "Enviar pedido" at bounding box center [1030, 554] width 221 height 23
click at [965, 524] on button "Não registrar e enviar pedido" at bounding box center [990, 526] width 122 height 22
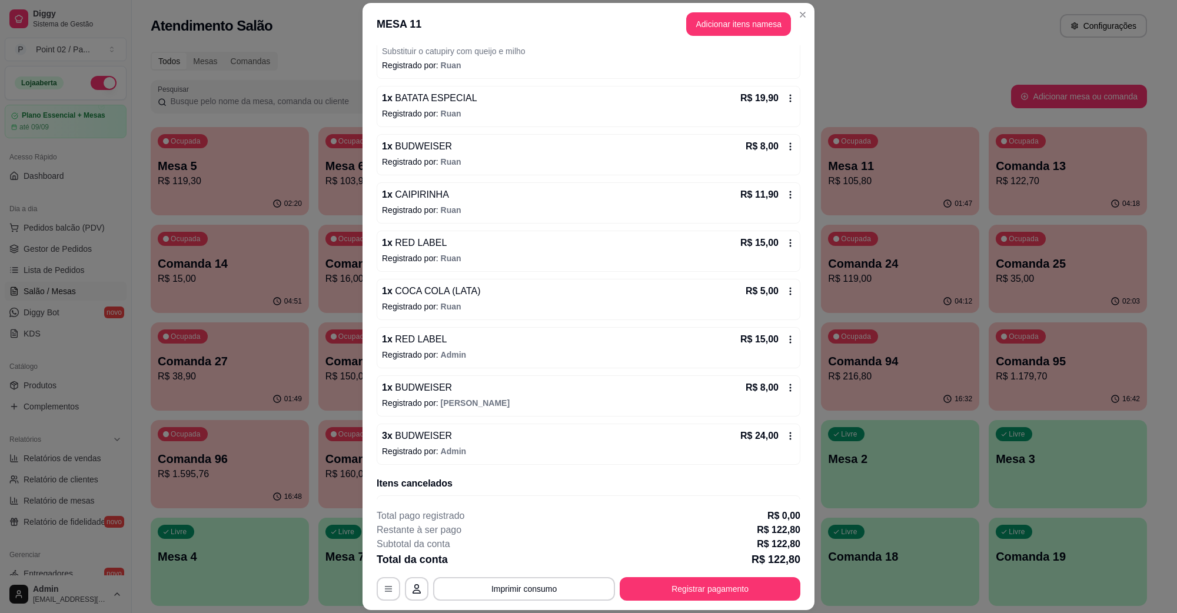
click at [581, 579] on button "Imprimir consumo" at bounding box center [524, 589] width 182 height 24
click at [551, 561] on button "IMPRESSORA" at bounding box center [522, 562] width 85 height 19
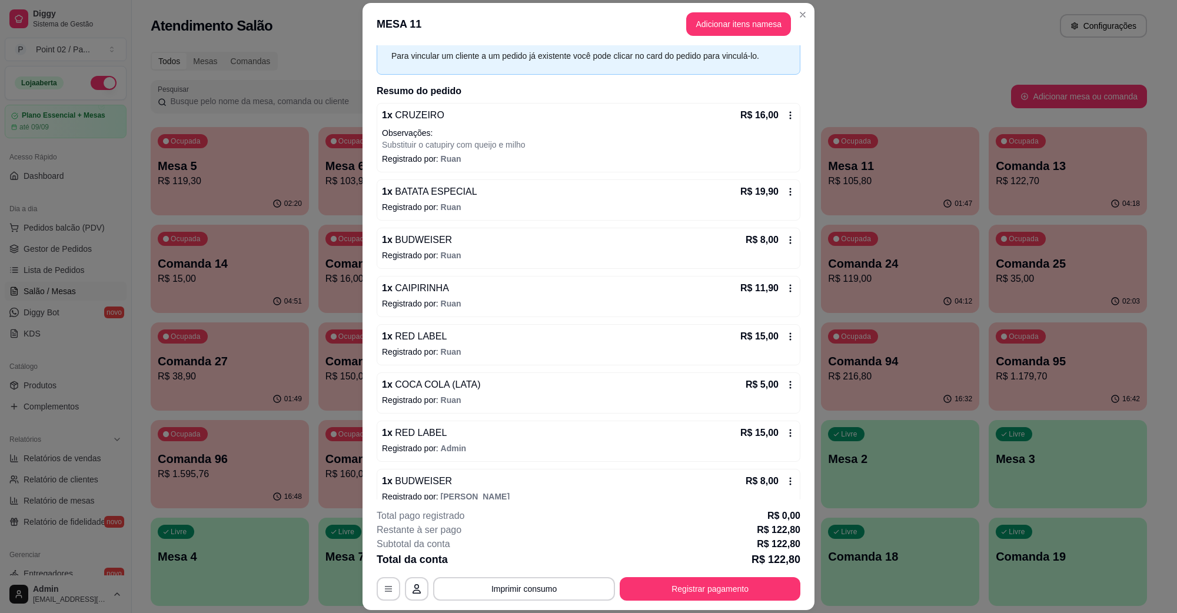
scroll to position [0, 0]
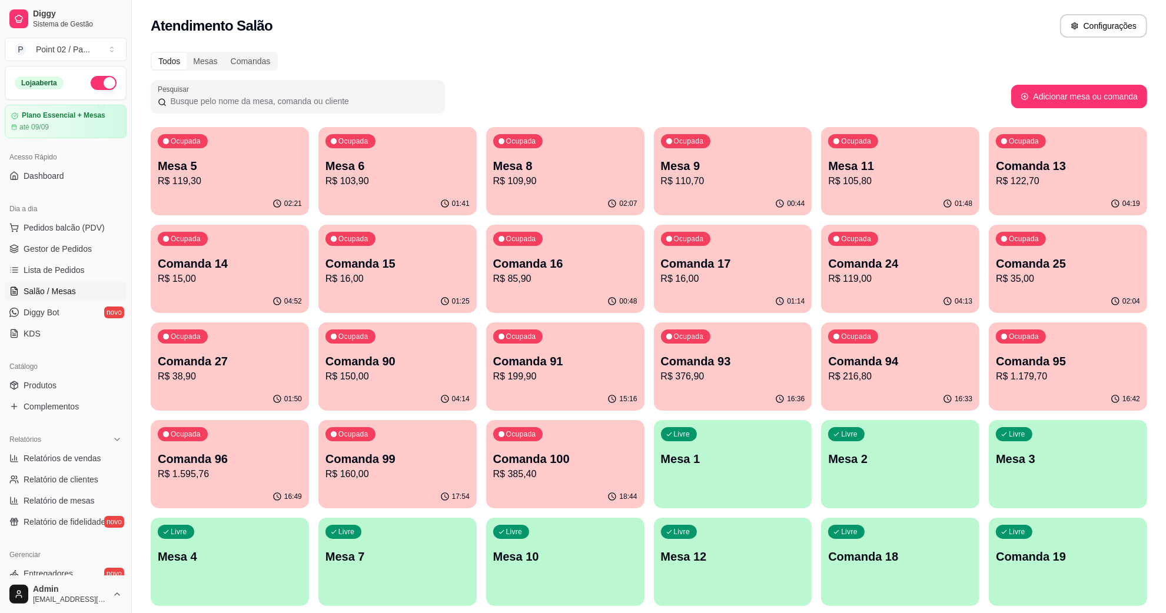
click at [743, 194] on div "00:44" at bounding box center [733, 203] width 158 height 23
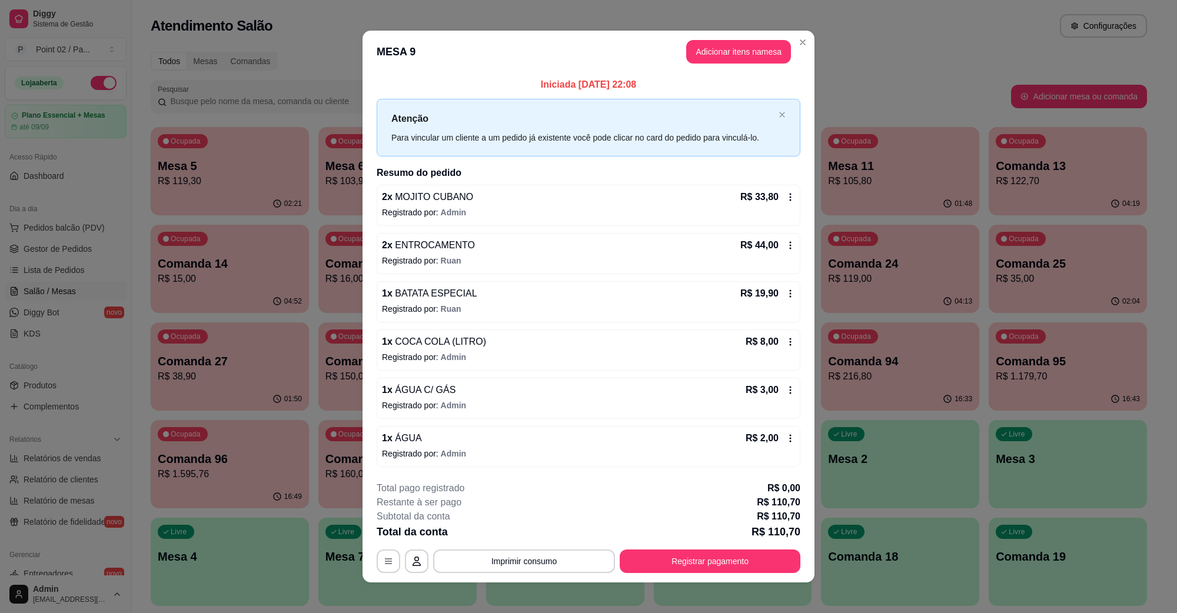
click at [786, 198] on icon at bounding box center [790, 196] width 9 height 9
click at [631, 552] on div "**********" at bounding box center [589, 562] width 424 height 24
click at [640, 567] on button "Registrar pagamento" at bounding box center [710, 561] width 175 height 23
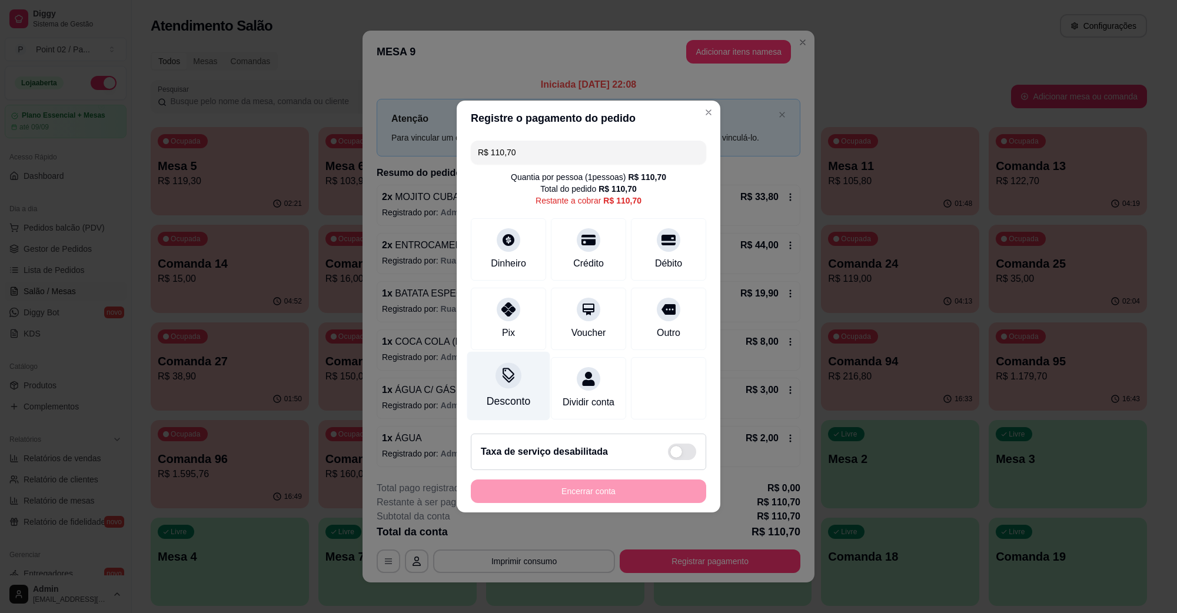
click at [519, 385] on div "Desconto" at bounding box center [508, 386] width 83 height 69
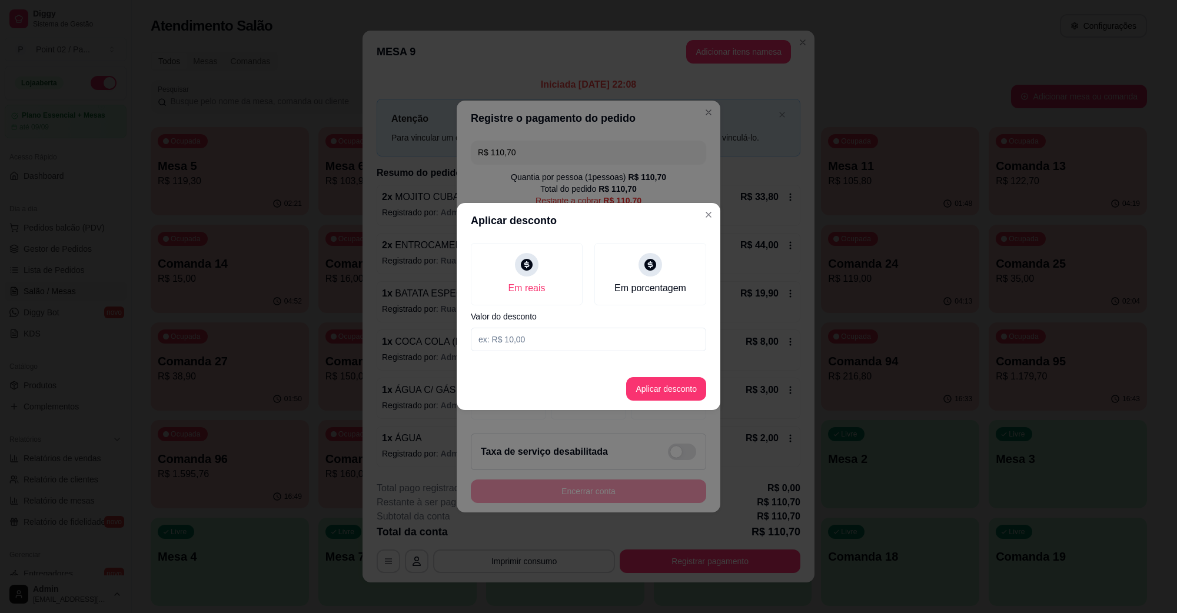
click at [594, 340] on input at bounding box center [588, 340] width 235 height 24
type input "16,90"
click at [649, 388] on button "Aplicar desconto" at bounding box center [666, 389] width 80 height 24
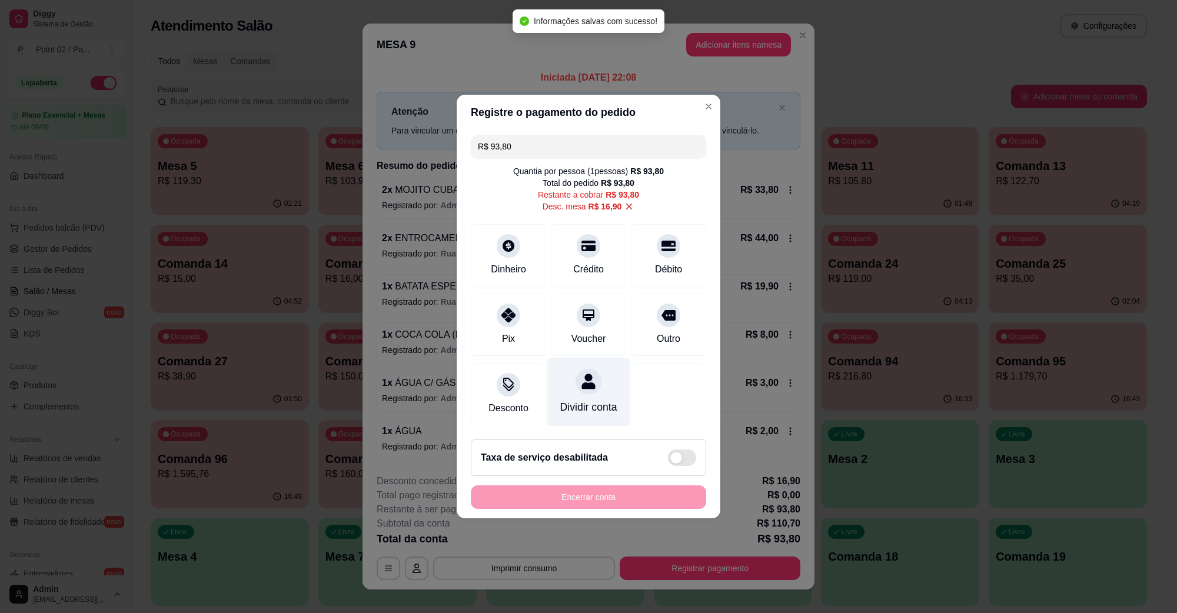
type input "R$ 93,80"
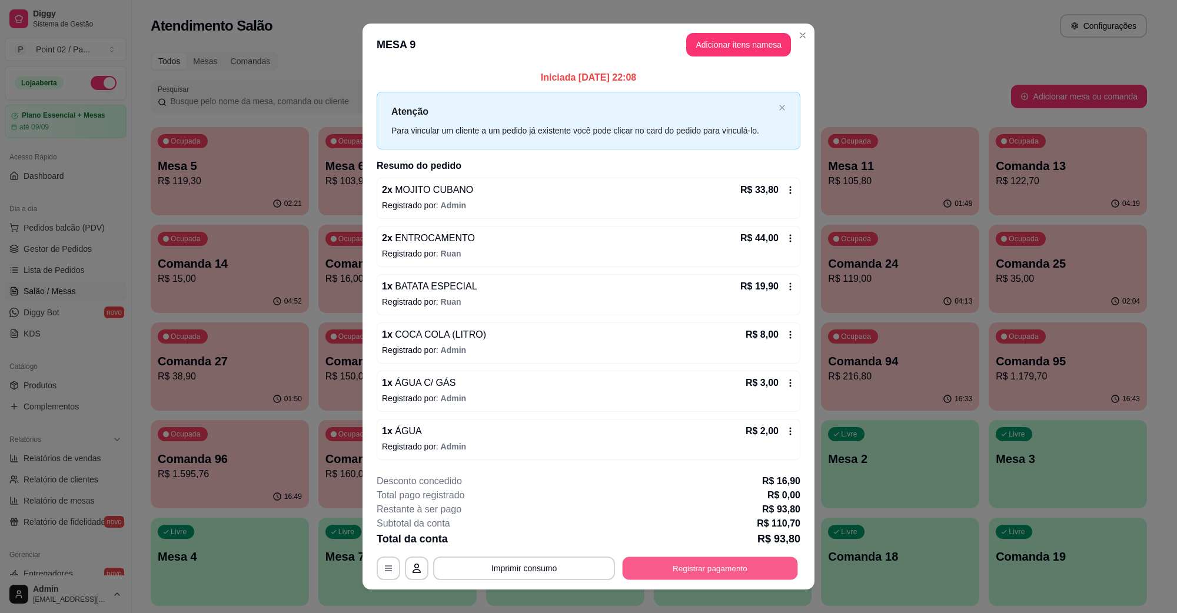
click at [740, 577] on button "Registrar pagamento" at bounding box center [710, 568] width 175 height 23
click at [573, 569] on button "Imprimir consumo" at bounding box center [524, 569] width 182 height 24
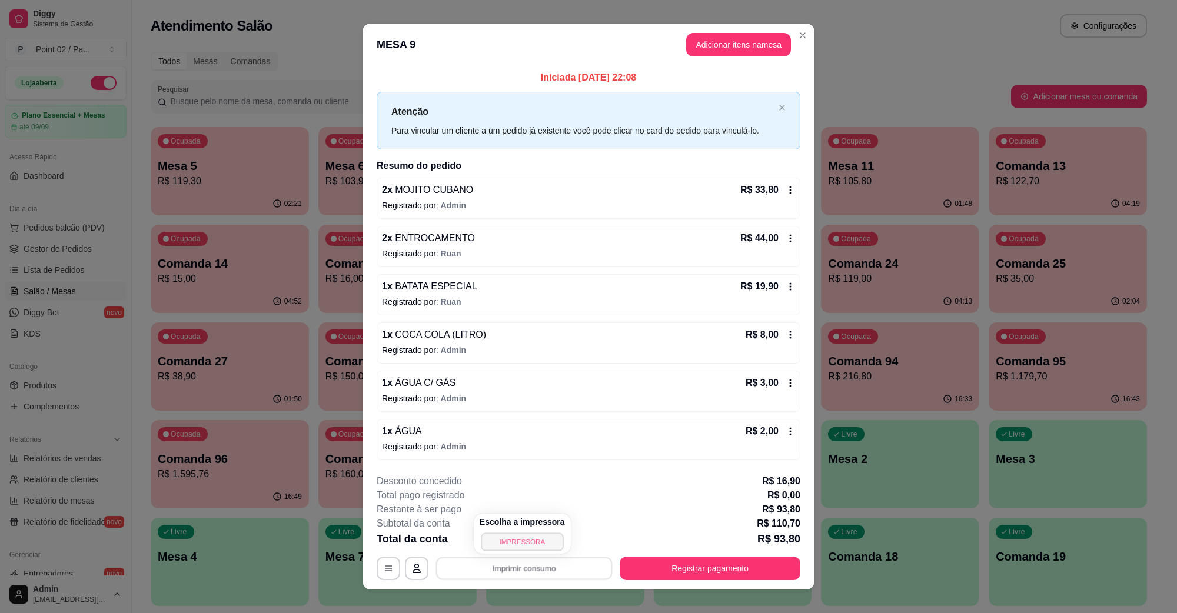
click at [527, 543] on button "IMPRESSORA" at bounding box center [522, 542] width 82 height 18
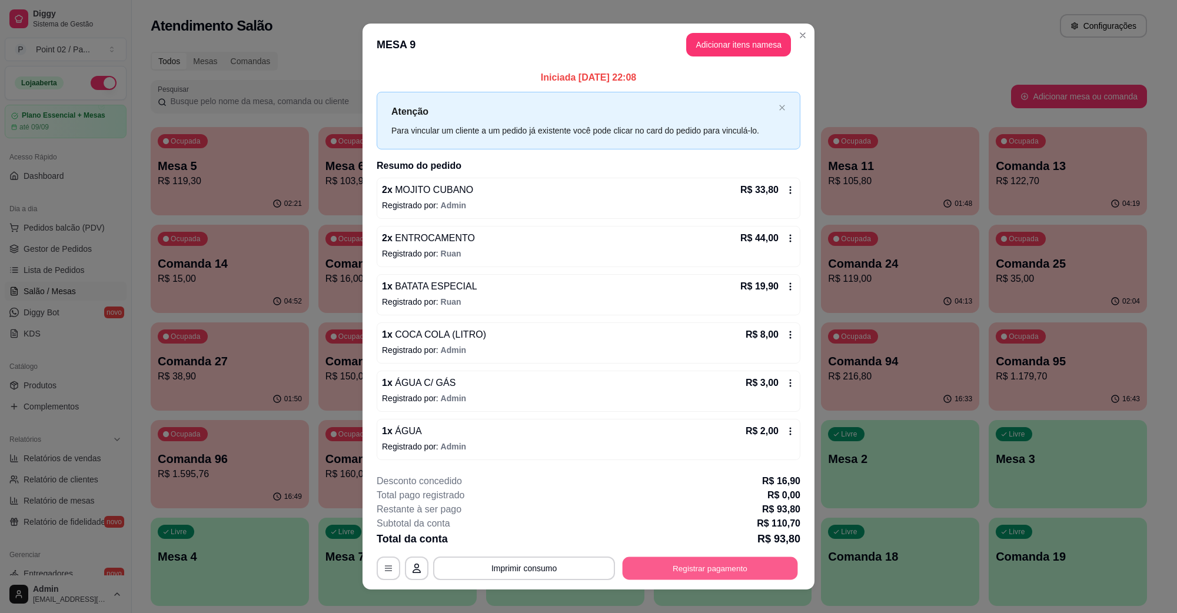
click at [649, 562] on button "Registrar pagamento" at bounding box center [710, 568] width 175 height 23
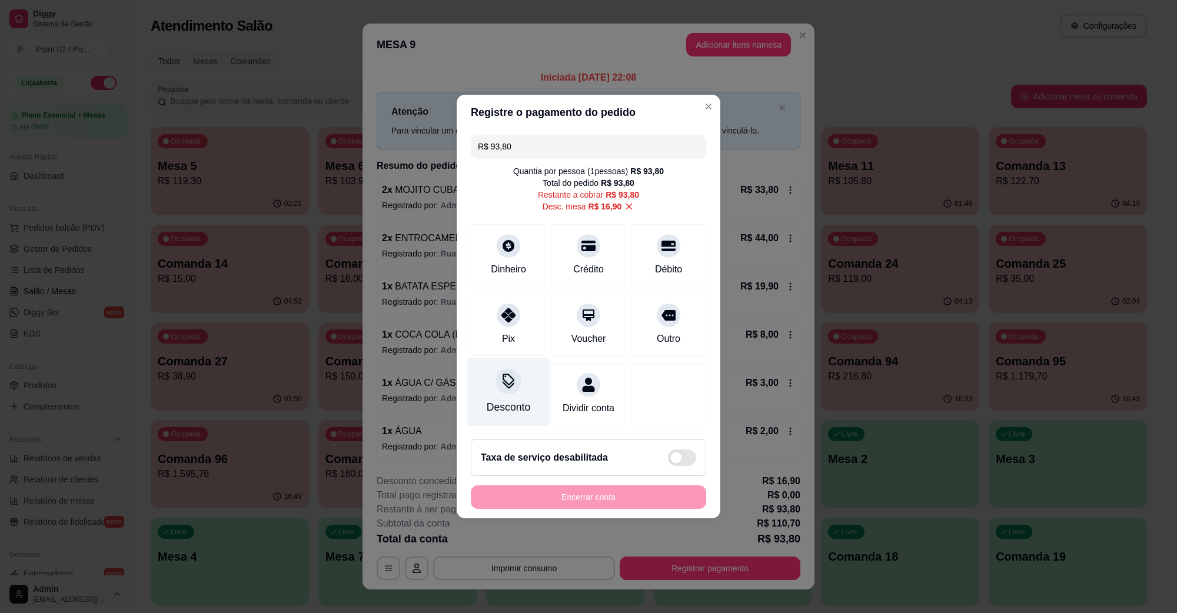
click at [487, 387] on div "Desconto" at bounding box center [508, 392] width 83 height 69
click at [624, 201] on icon at bounding box center [629, 206] width 11 height 11
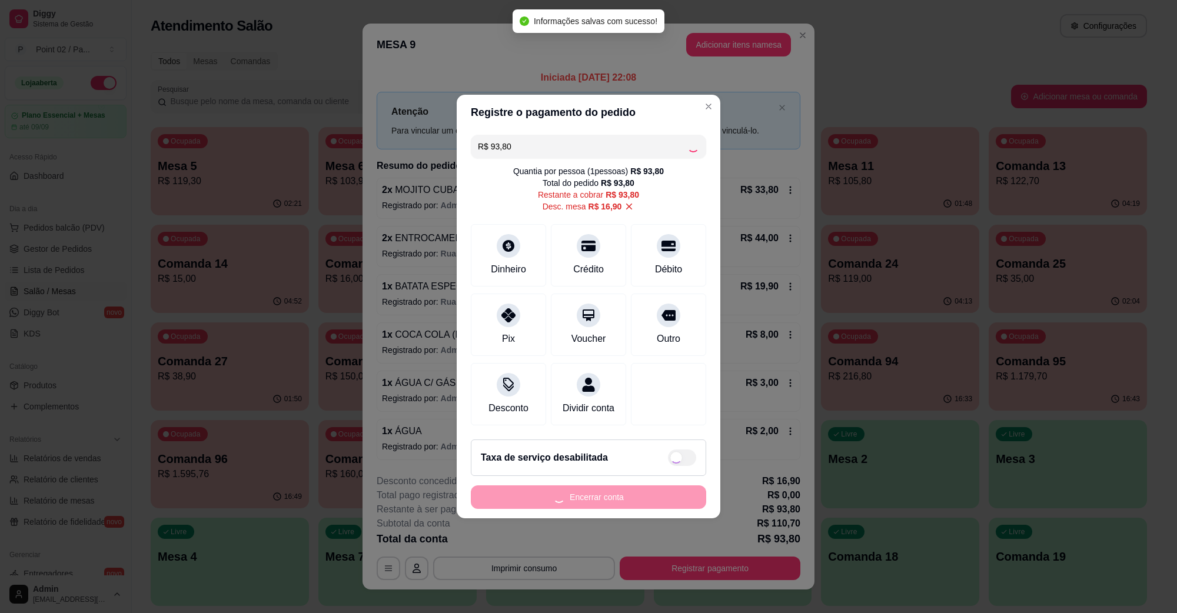
type input "R$ 110,70"
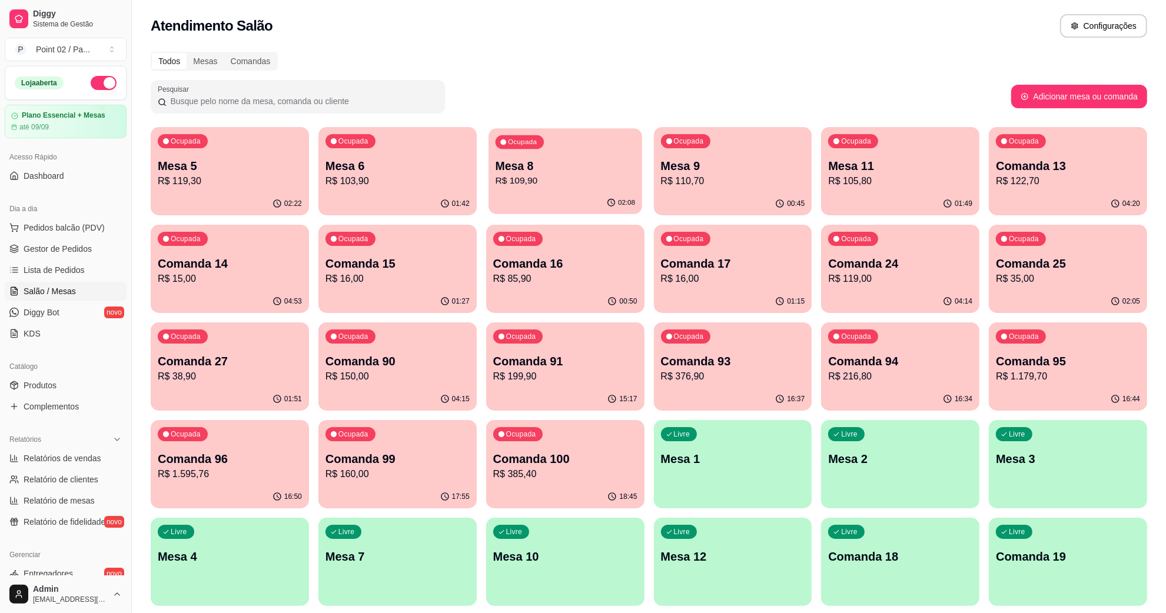
click at [598, 199] on div "02:08" at bounding box center [565, 203] width 154 height 22
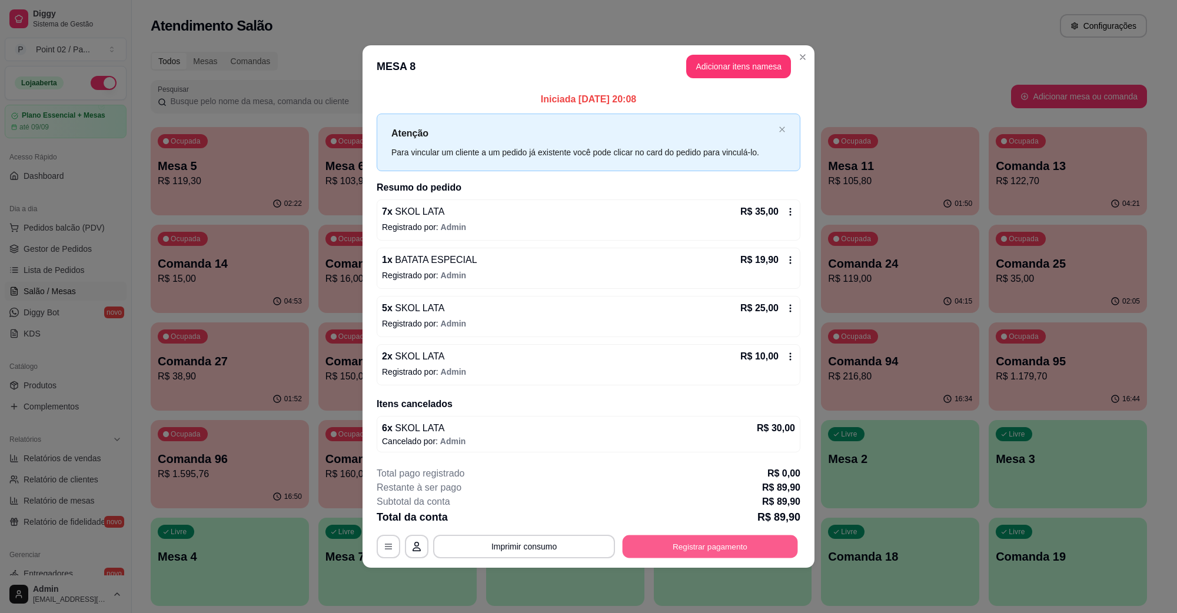
click at [704, 556] on button "Registrar pagamento" at bounding box center [710, 546] width 175 height 23
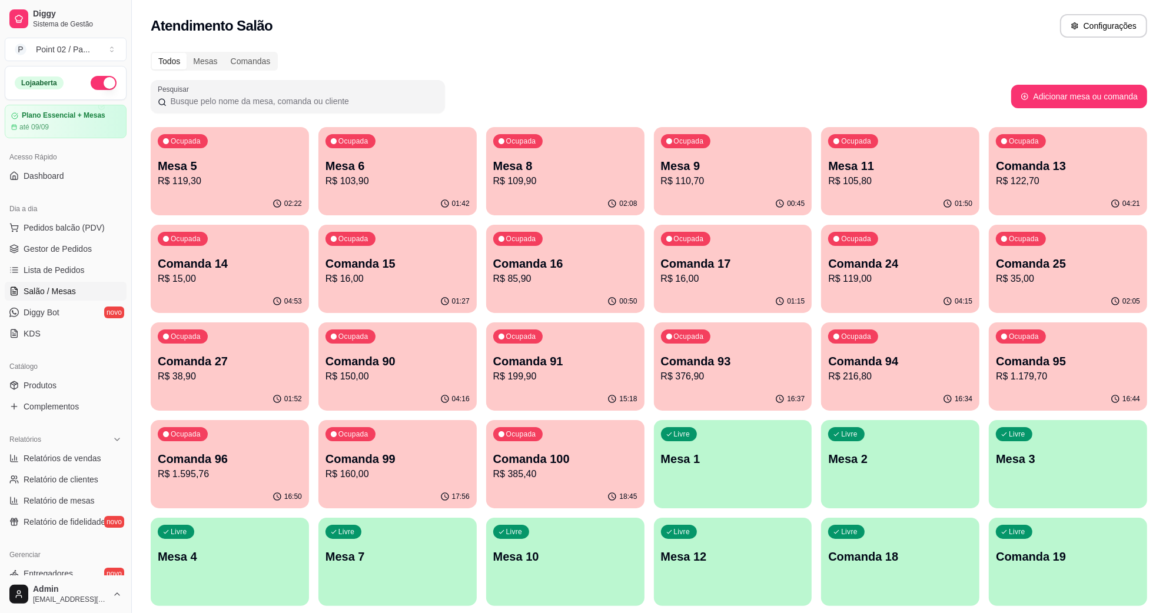
click at [777, 154] on div "Ocupada Mesa 9 R$ 110,70" at bounding box center [733, 159] width 158 height 65
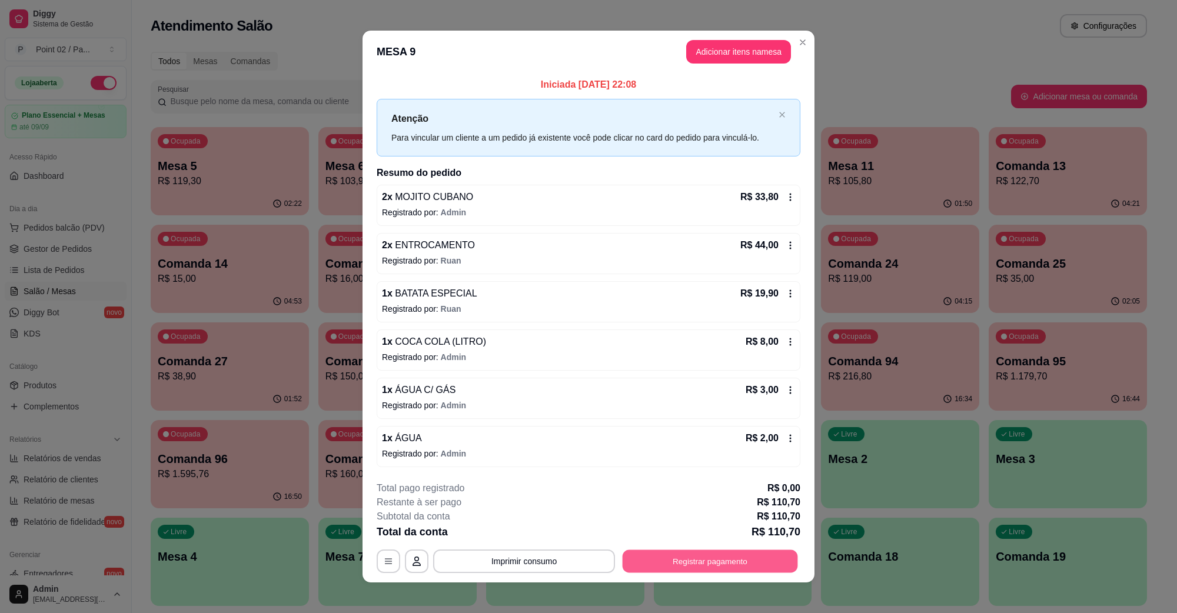
click at [686, 561] on button "Registrar pagamento" at bounding box center [710, 561] width 175 height 23
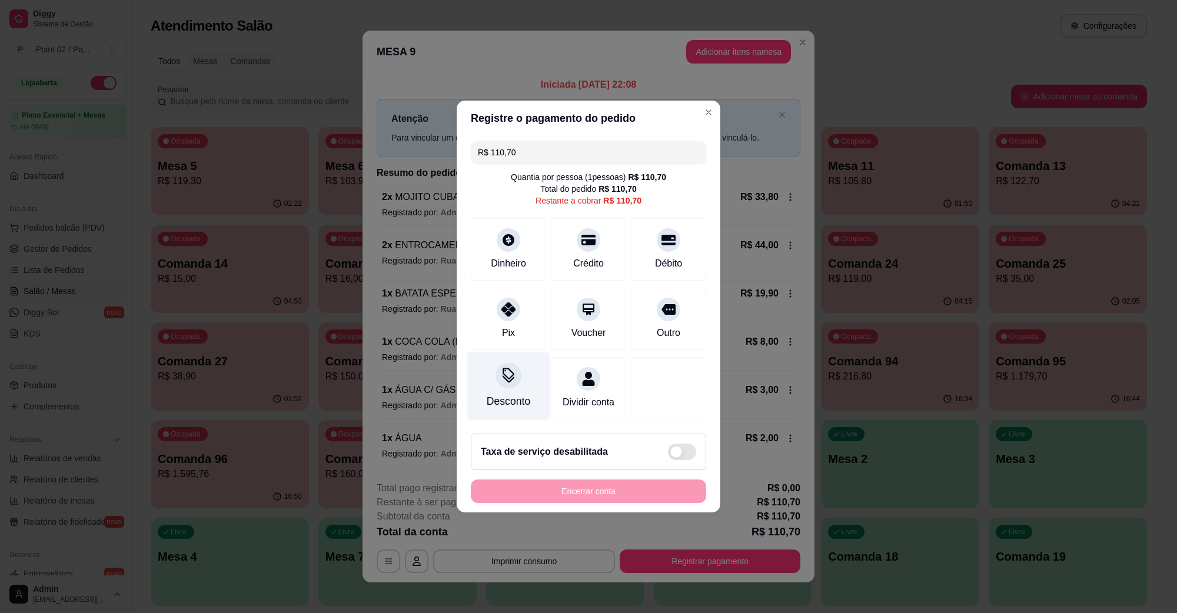
click at [513, 372] on icon at bounding box center [508, 375] width 15 height 15
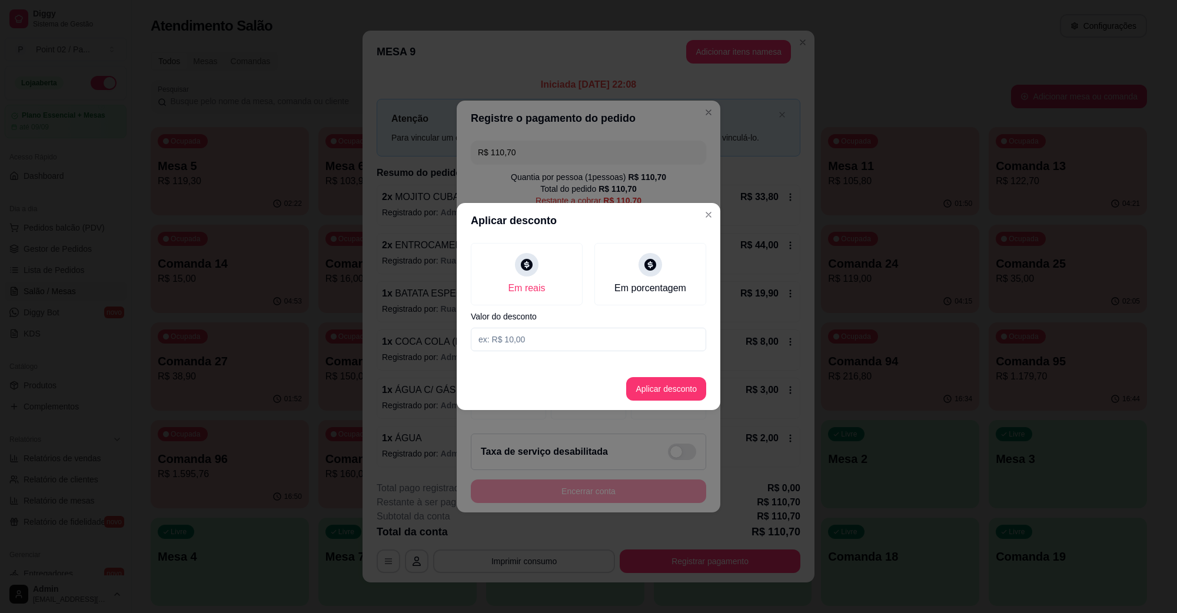
click at [577, 330] on input at bounding box center [588, 340] width 235 height 24
type input "0,70"
click at [670, 401] on footer "Aplicar desconto" at bounding box center [589, 389] width 264 height 42
click at [674, 391] on button "Aplicar desconto" at bounding box center [666, 389] width 77 height 23
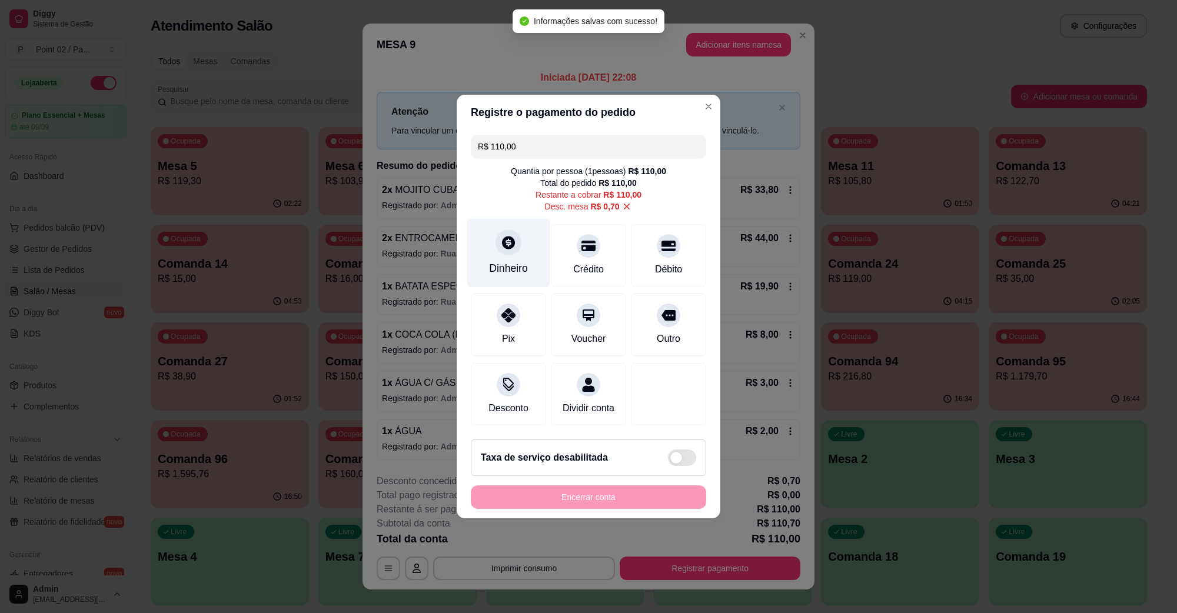
click at [512, 248] on div "Dinheiro" at bounding box center [508, 253] width 83 height 69
type input "R$ 0,00"
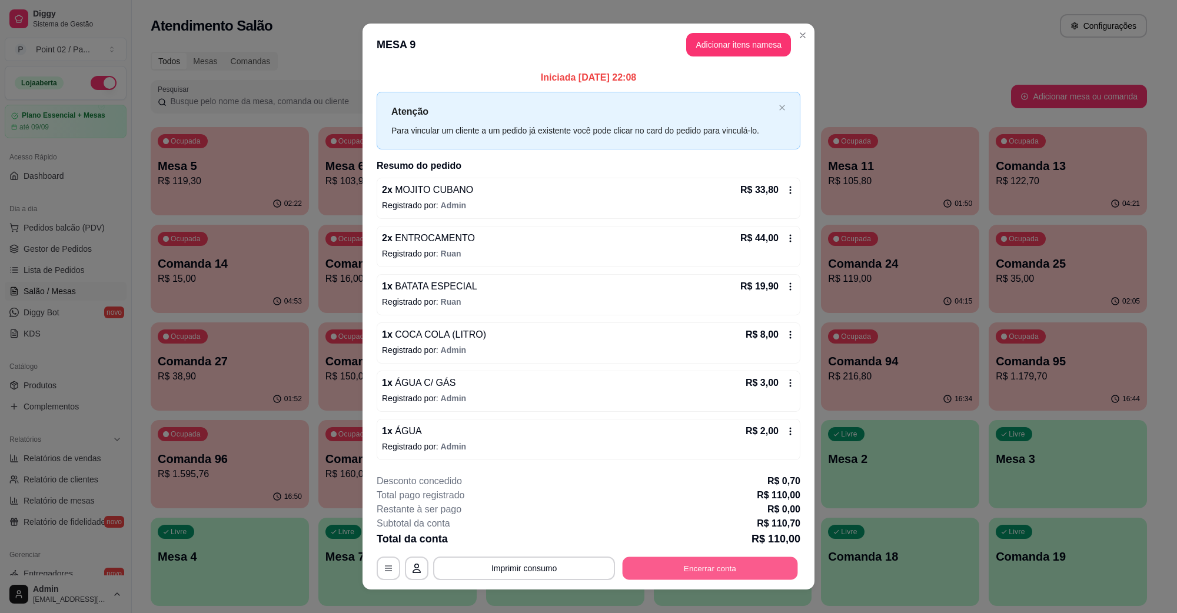
click at [752, 579] on button "Encerrar conta" at bounding box center [710, 568] width 175 height 23
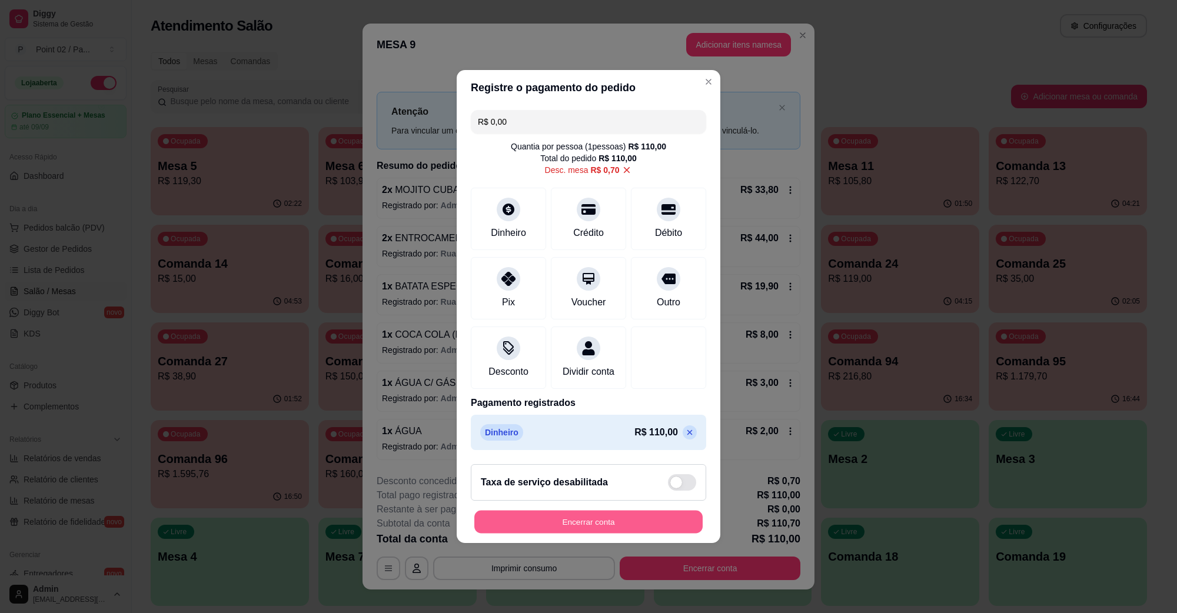
click at [621, 533] on button "Encerrar conta" at bounding box center [588, 522] width 228 height 23
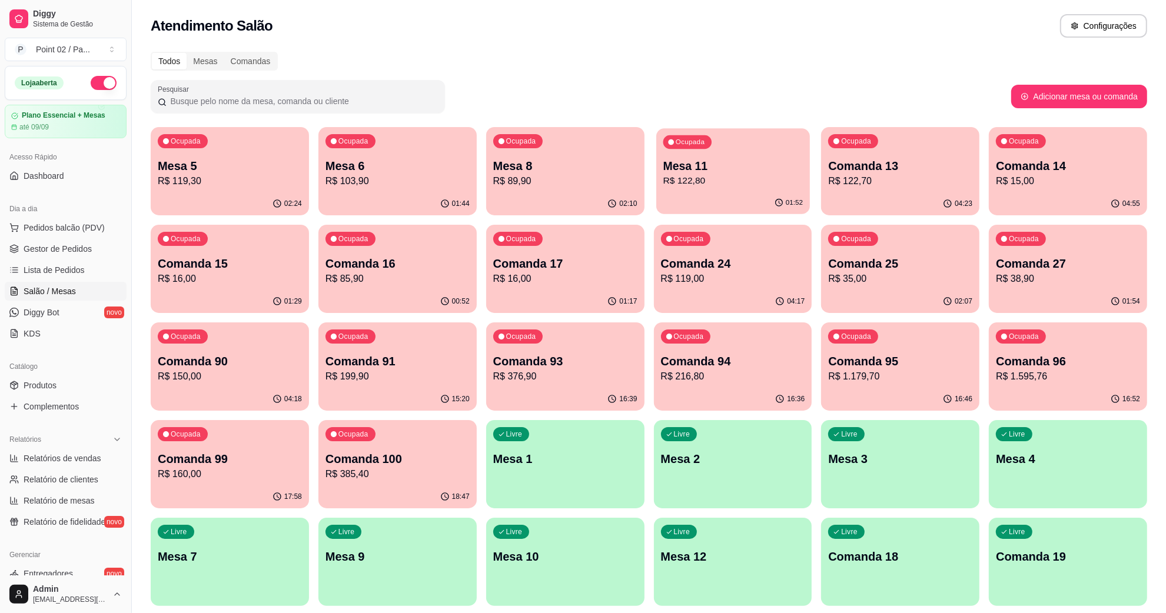
click at [770, 175] on p "R$ 122,80" at bounding box center [732, 181] width 139 height 14
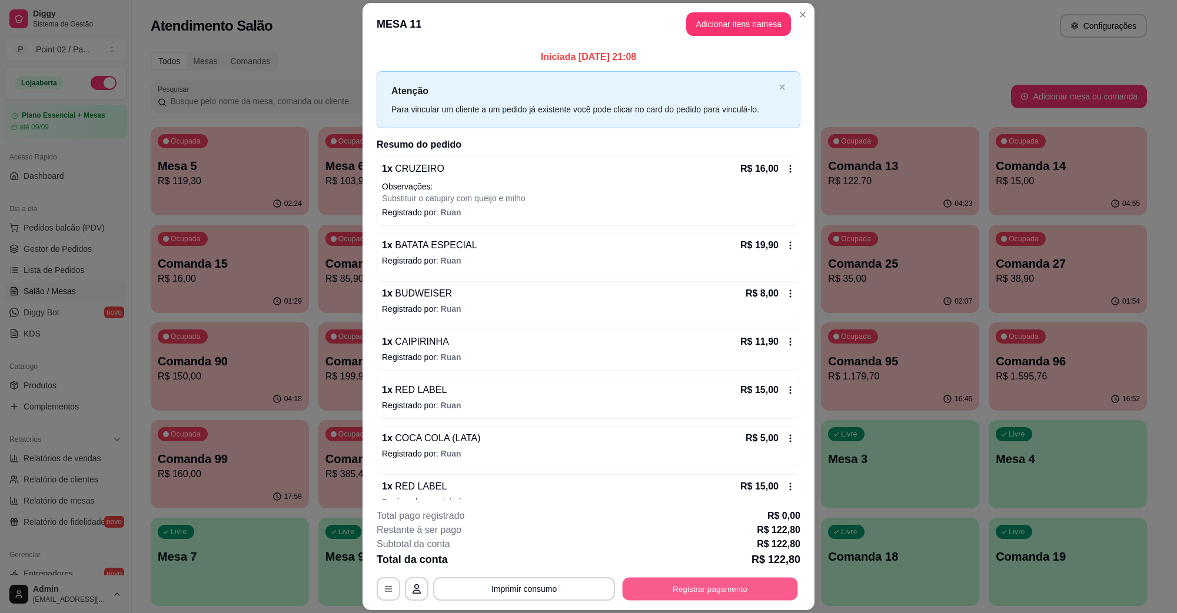
click at [711, 594] on button "Registrar pagamento" at bounding box center [710, 588] width 175 height 23
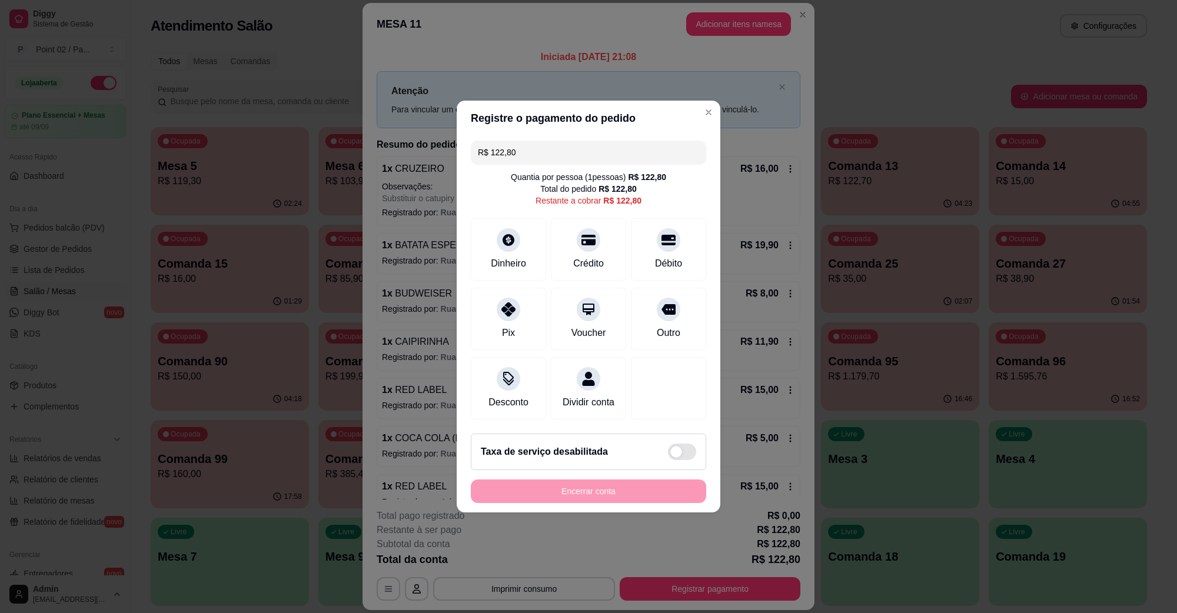
drag, startPoint x: 304, startPoint y: 155, endPoint x: 265, endPoint y: 157, distance: 38.9
click at [266, 157] on div "Registre o pagamento do pedido R$ 122,80 Quantia por pessoa ( 1 pessoas) R$ 122…" at bounding box center [588, 306] width 1177 height 613
click at [493, 240] on div "Dinheiro" at bounding box center [508, 247] width 83 height 69
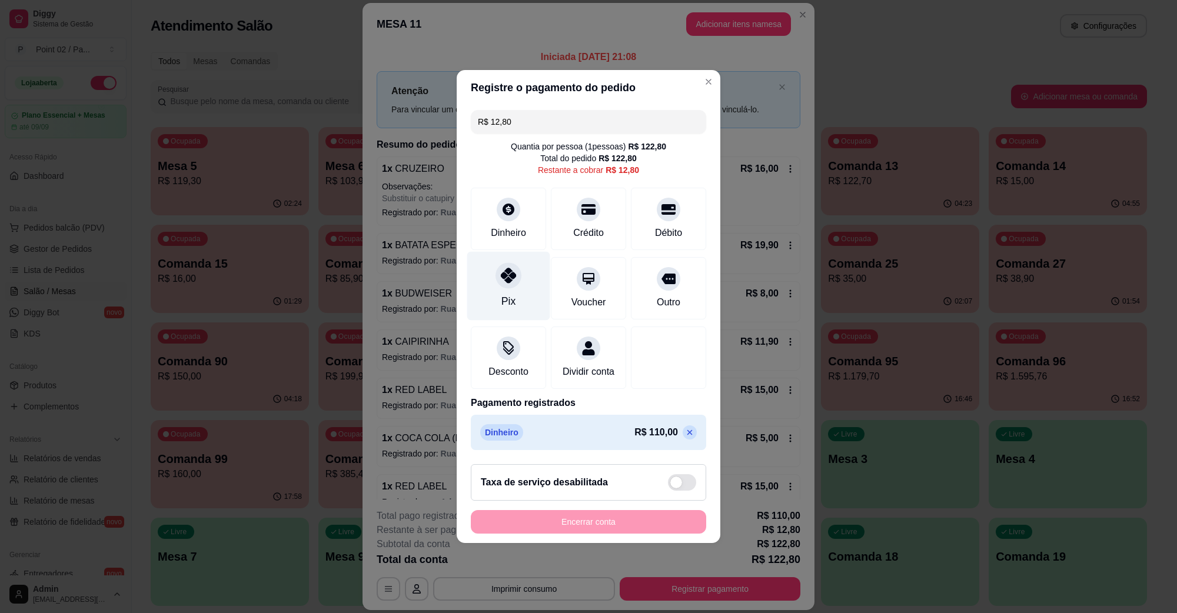
click at [513, 272] on icon at bounding box center [508, 275] width 15 height 15
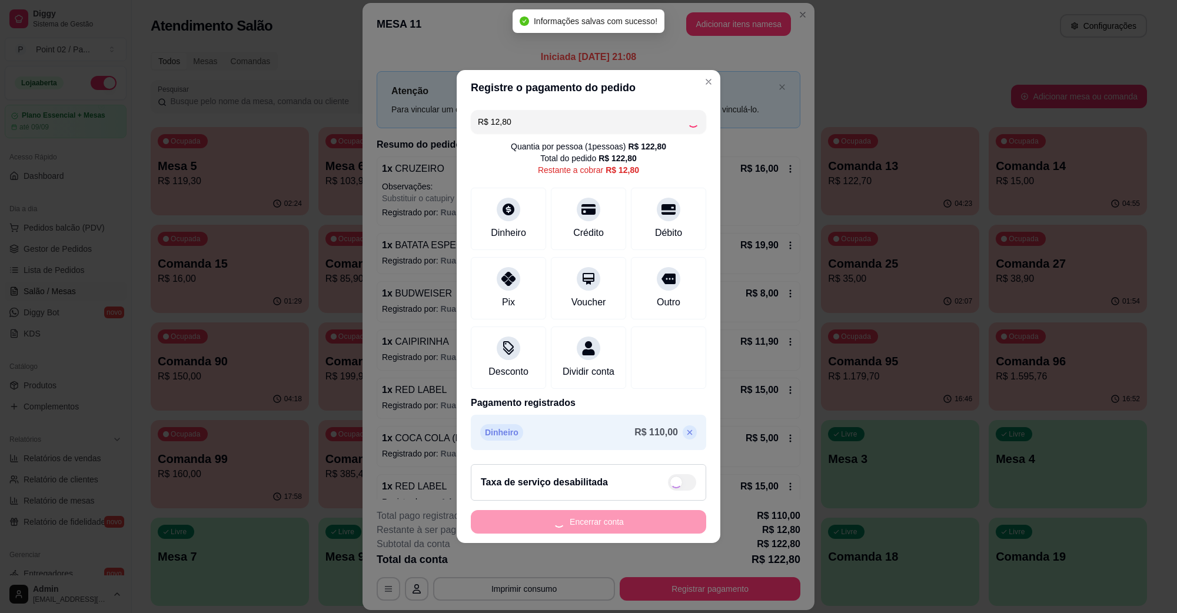
type input "R$ 0,00"
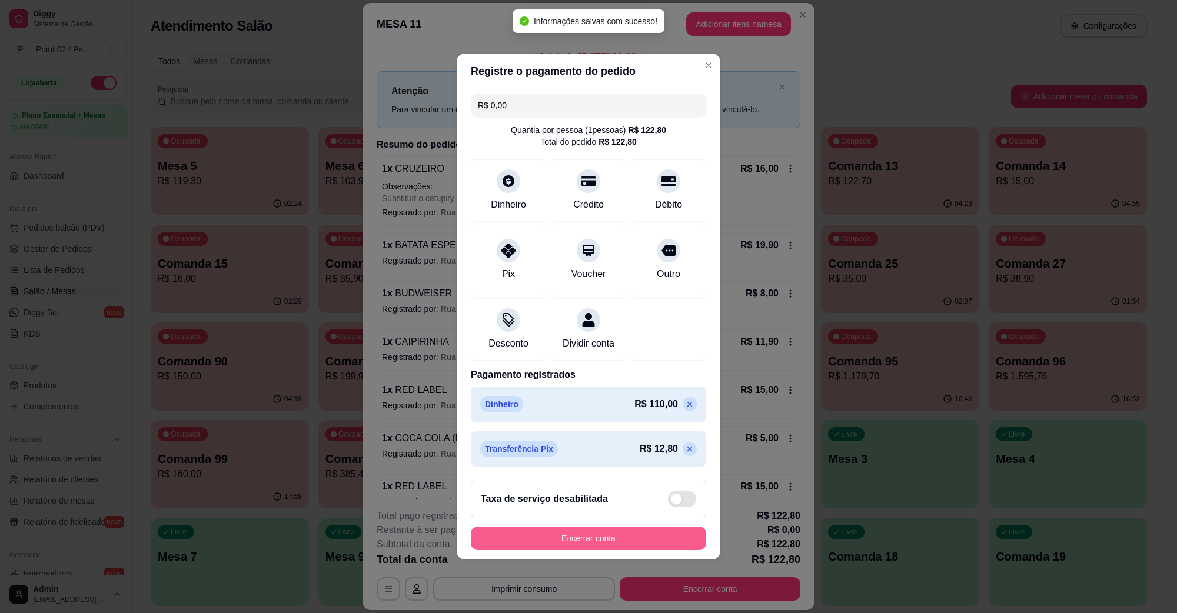
click at [600, 543] on button "Encerrar conta" at bounding box center [588, 539] width 235 height 24
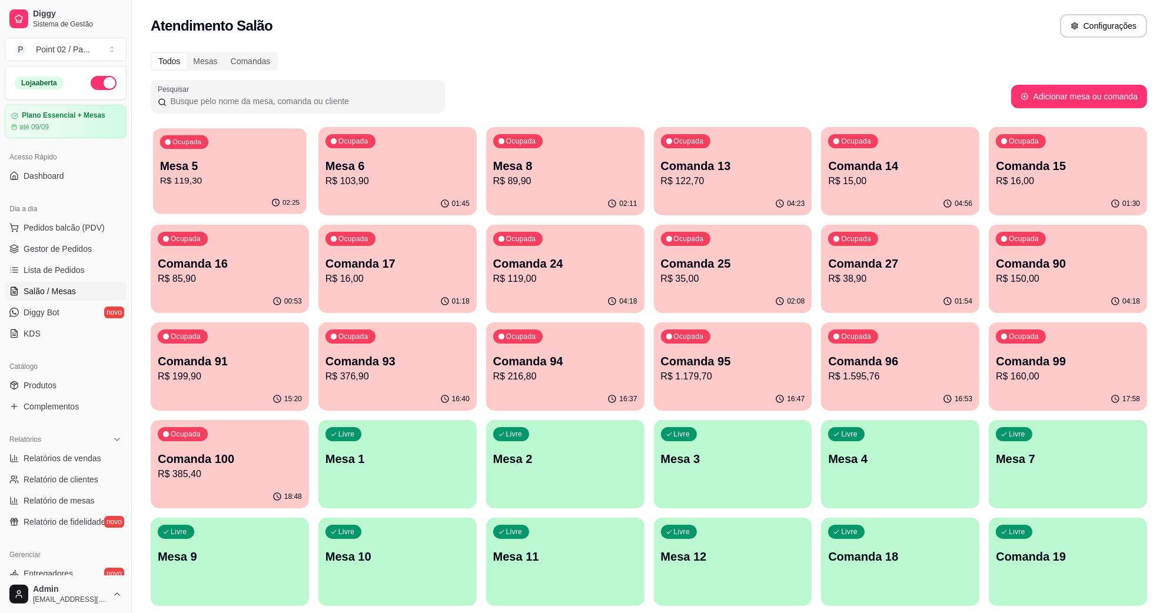
click at [230, 166] on p "Mesa 5" at bounding box center [229, 166] width 139 height 16
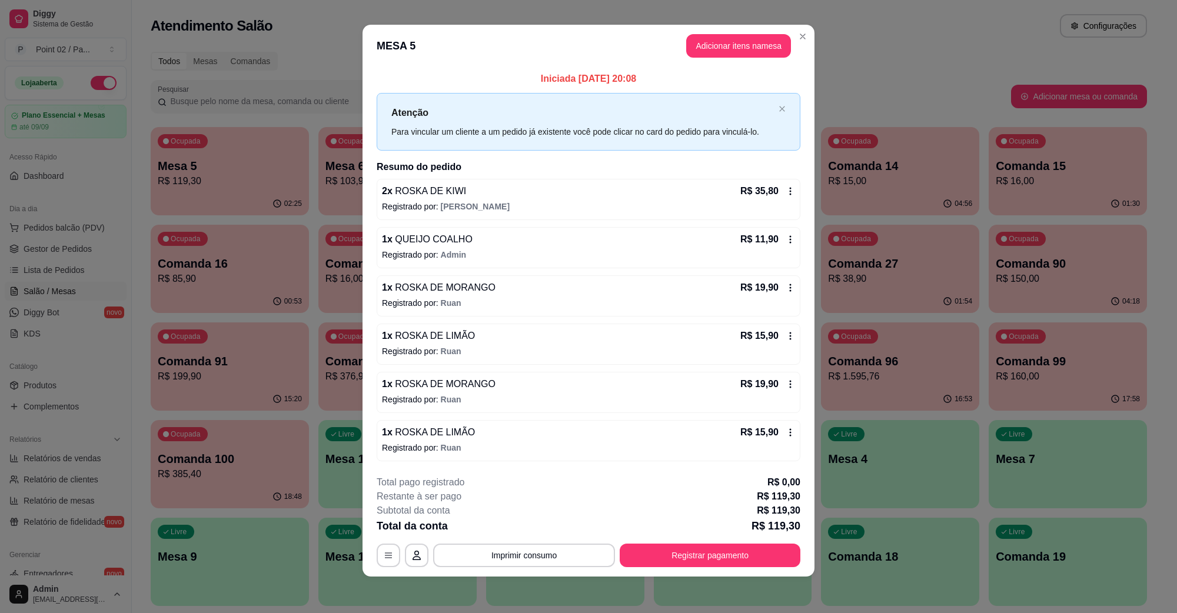
scroll to position [7, 0]
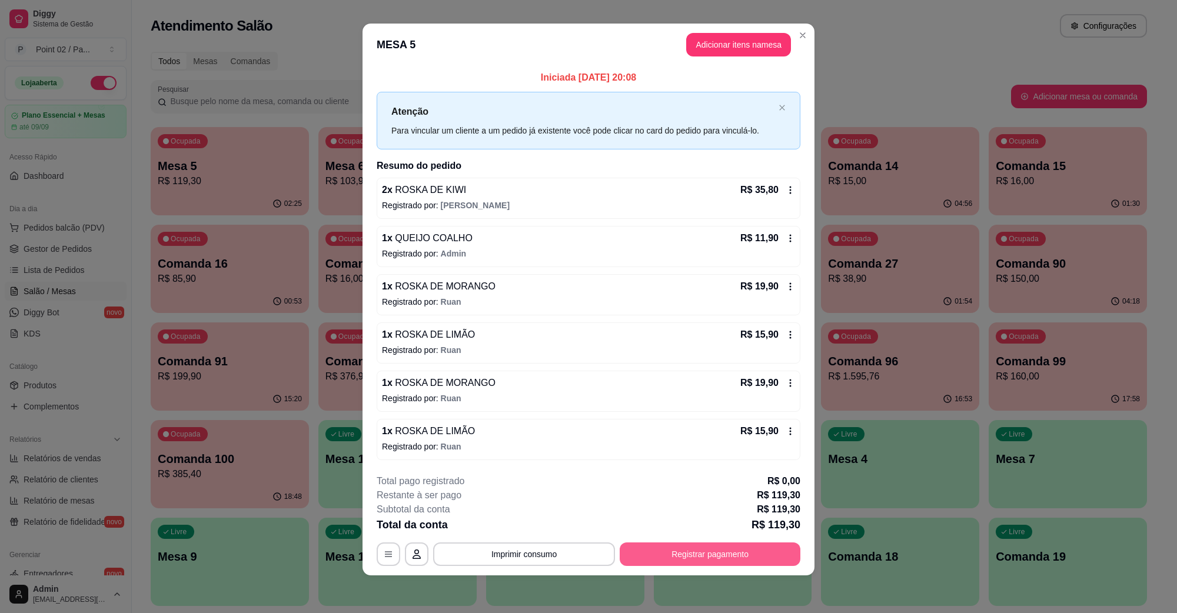
click at [640, 551] on button "Registrar pagamento" at bounding box center [710, 555] width 181 height 24
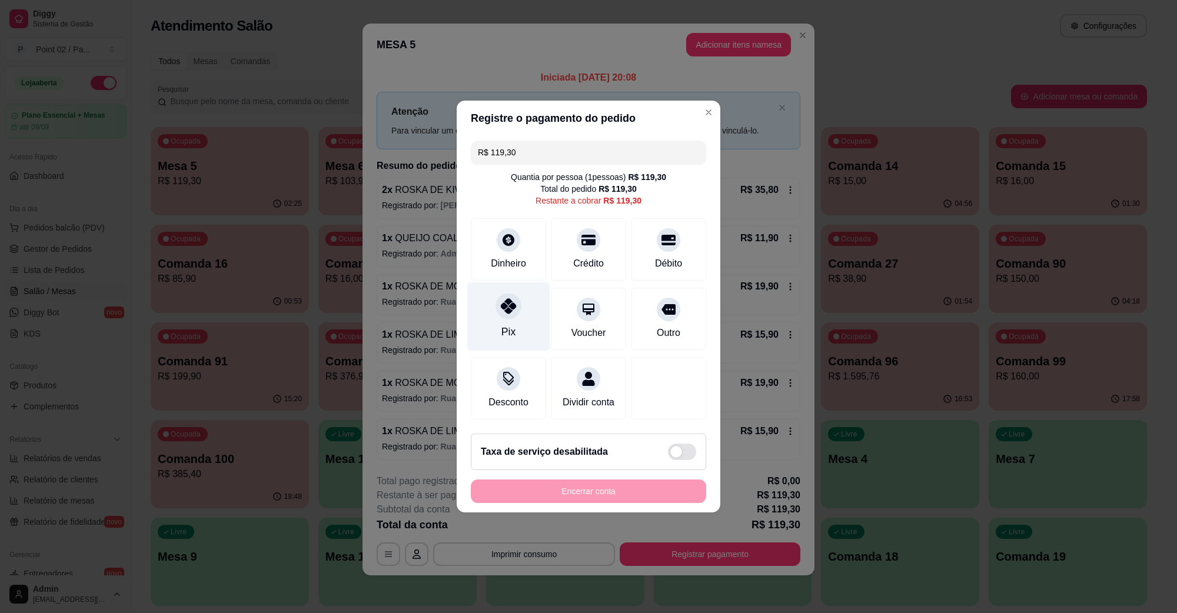
click at [513, 293] on div at bounding box center [509, 306] width 26 height 26
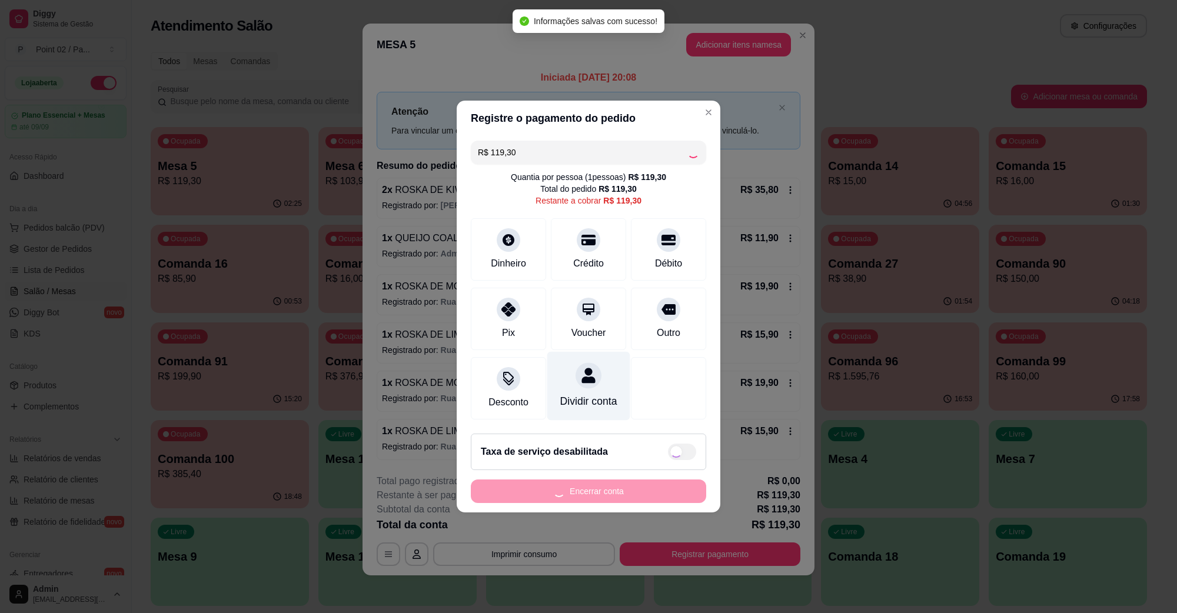
type input "R$ 0,00"
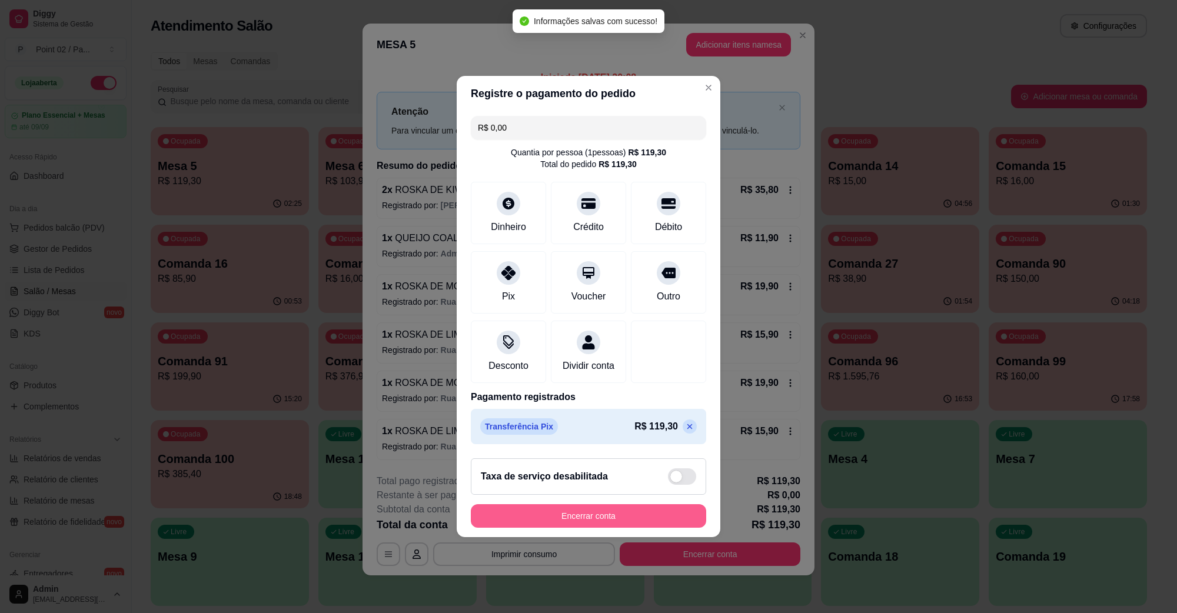
click at [578, 525] on button "Encerrar conta" at bounding box center [588, 516] width 235 height 24
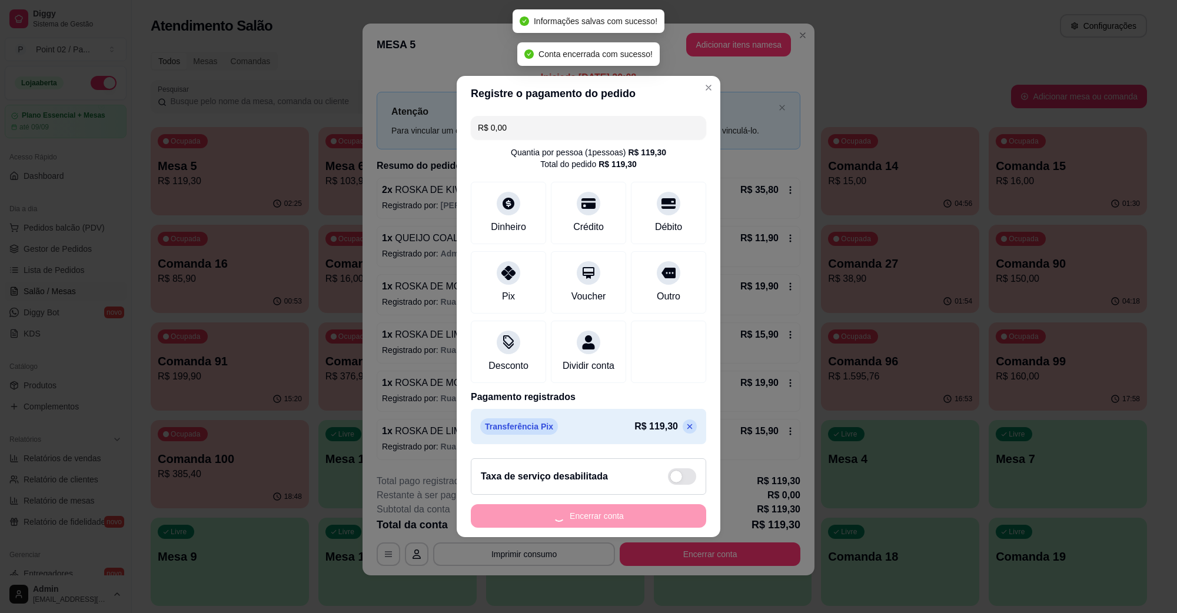
scroll to position [0, 0]
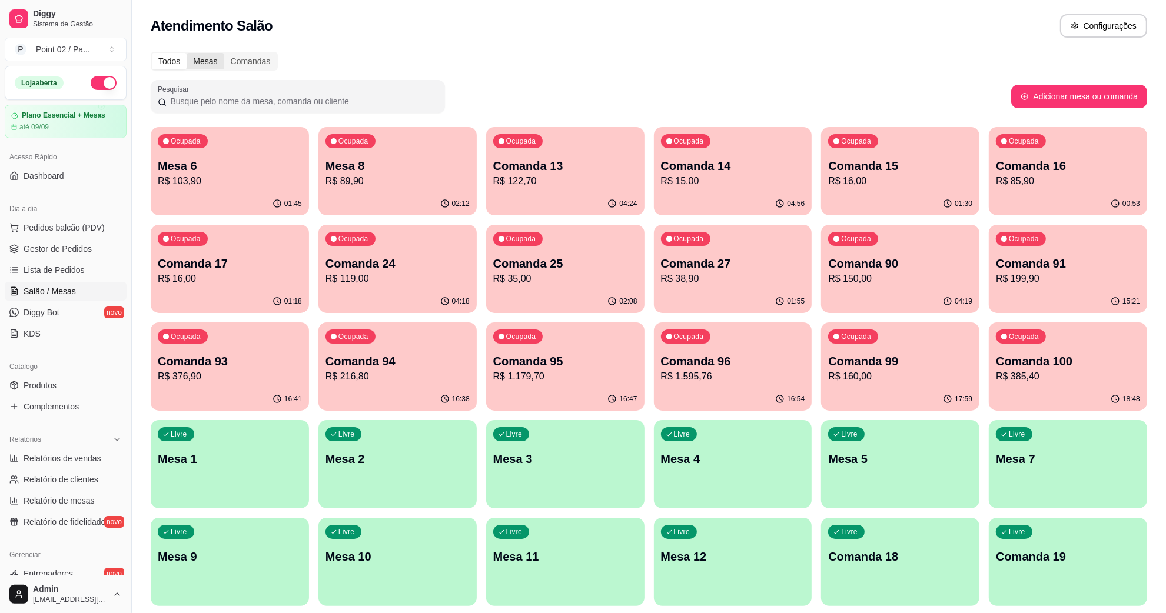
click at [206, 65] on div "Mesas" at bounding box center [205, 61] width 37 height 16
click at [187, 53] on input "Mesas" at bounding box center [187, 53] width 0 height 0
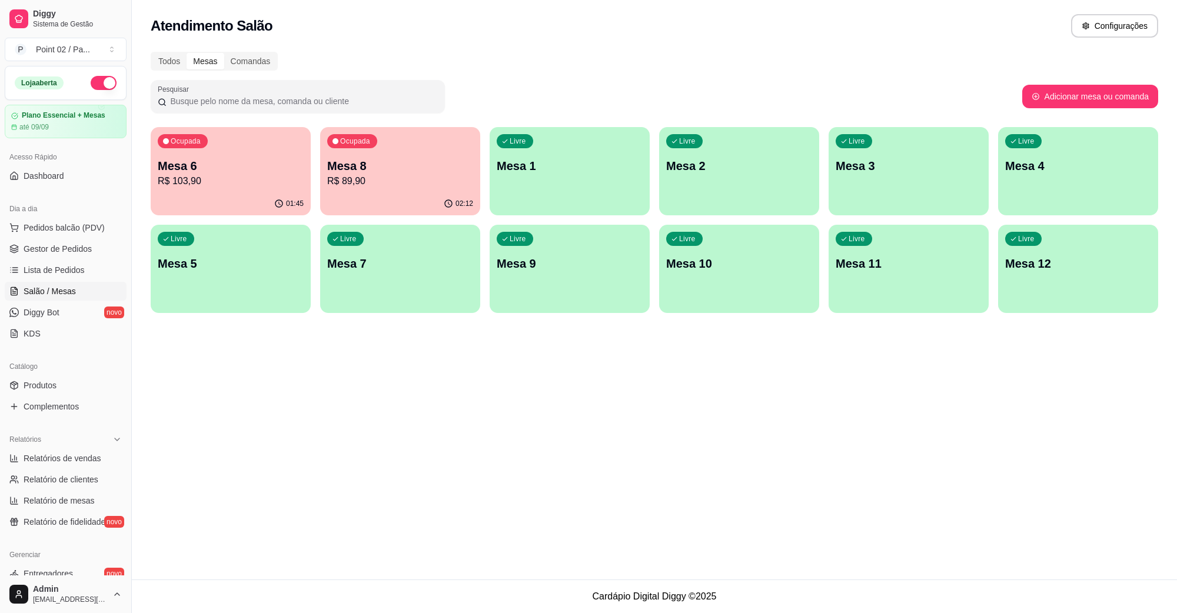
click at [437, 201] on div "02:12" at bounding box center [400, 203] width 160 height 23
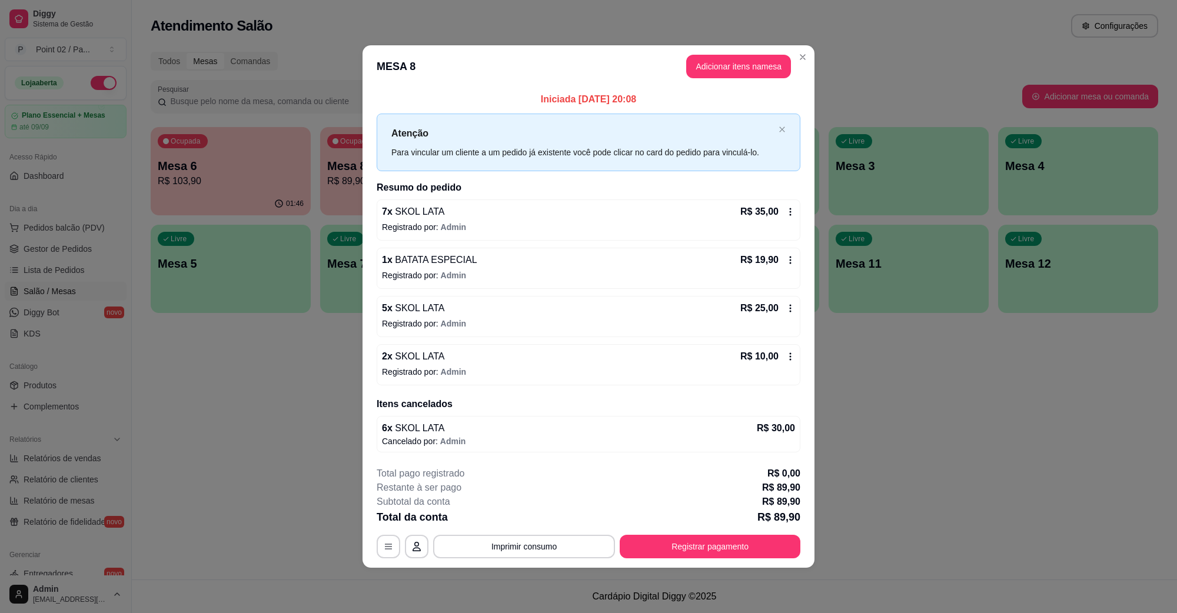
click at [708, 59] on button "Adicionar itens na mesa" at bounding box center [738, 67] width 105 height 24
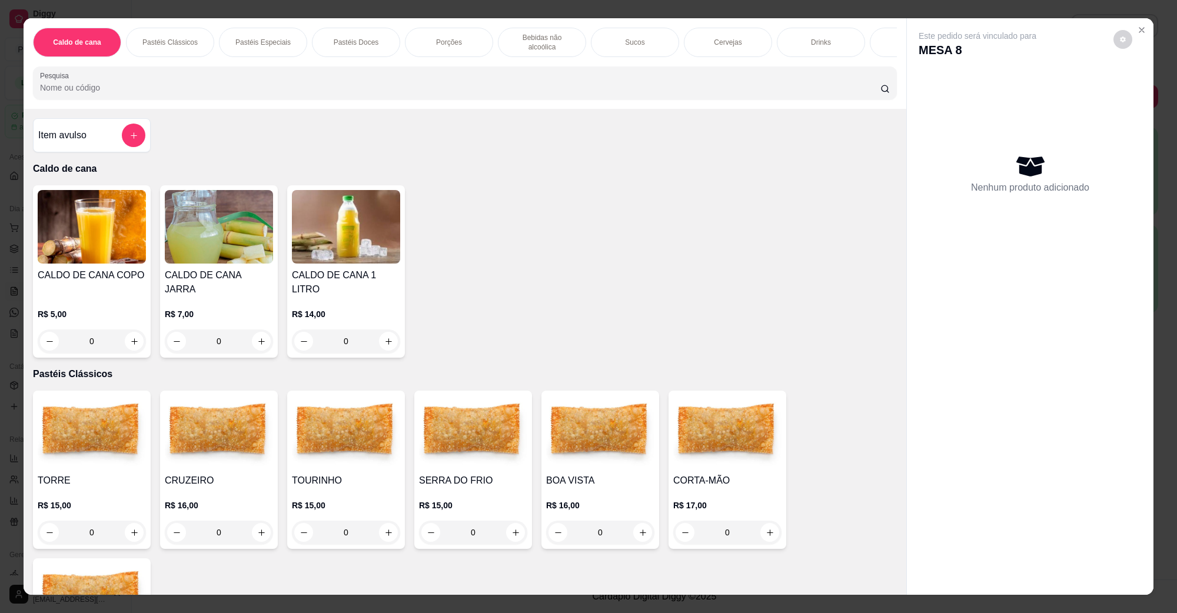
click at [560, 39] on p "Bebidas não alcoólica" at bounding box center [542, 42] width 68 height 19
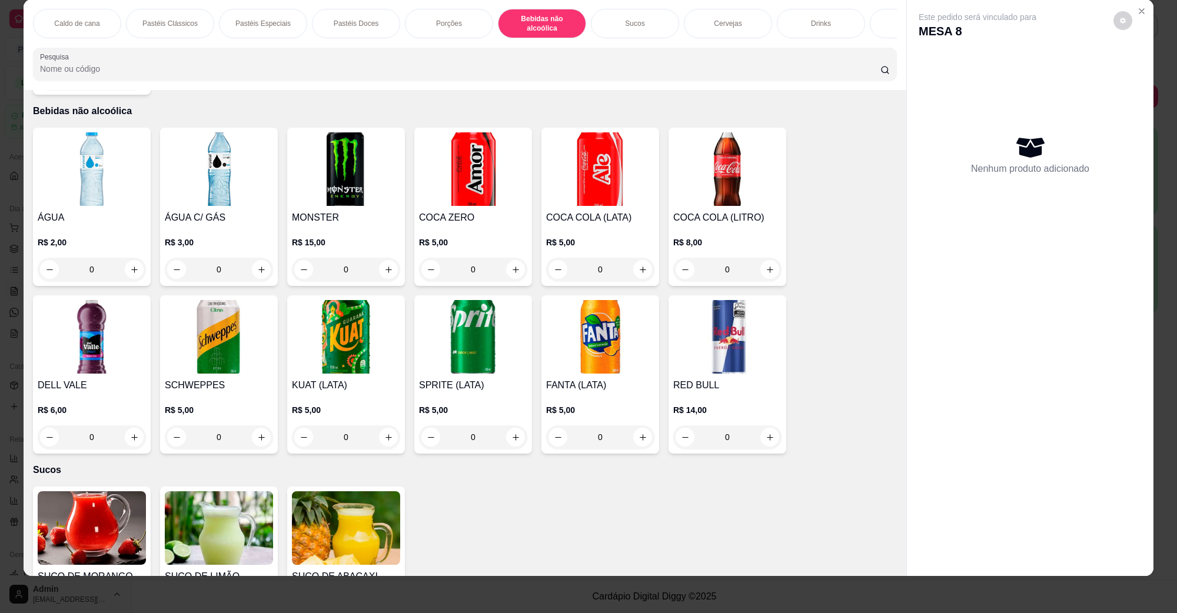
click at [686, 185] on img at bounding box center [727, 169] width 108 height 74
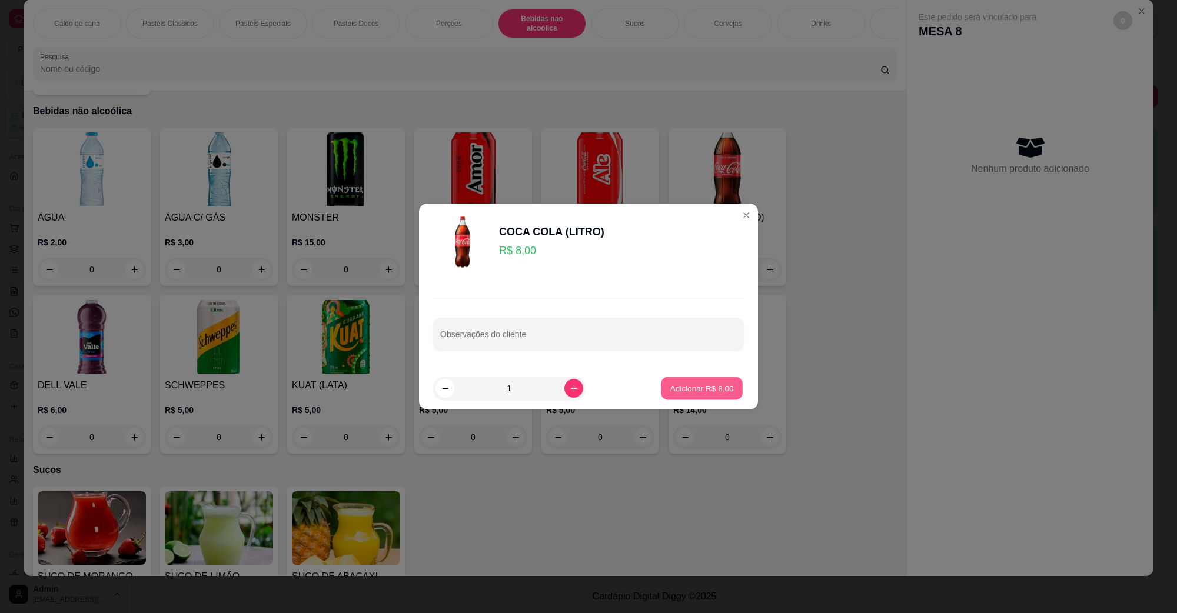
click at [678, 380] on button "Adicionar R$ 8,00" at bounding box center [702, 388] width 82 height 23
type input "1"
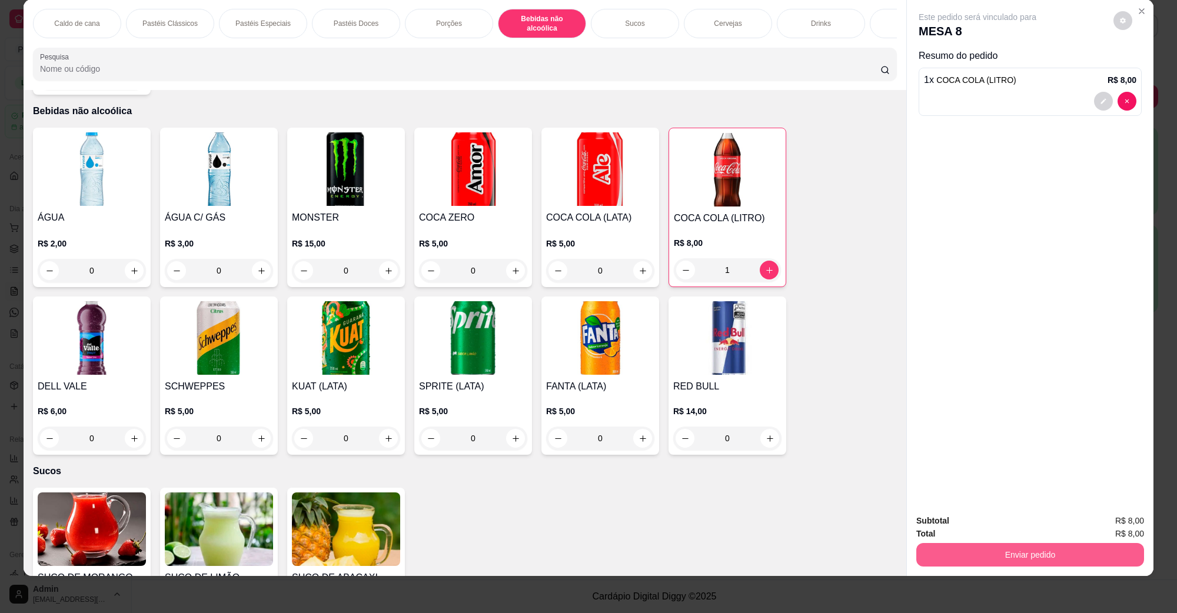
click at [1046, 565] on button "Enviar pedido" at bounding box center [1030, 555] width 228 height 24
click at [970, 526] on button "Não registrar e enviar pedido" at bounding box center [990, 526] width 122 height 22
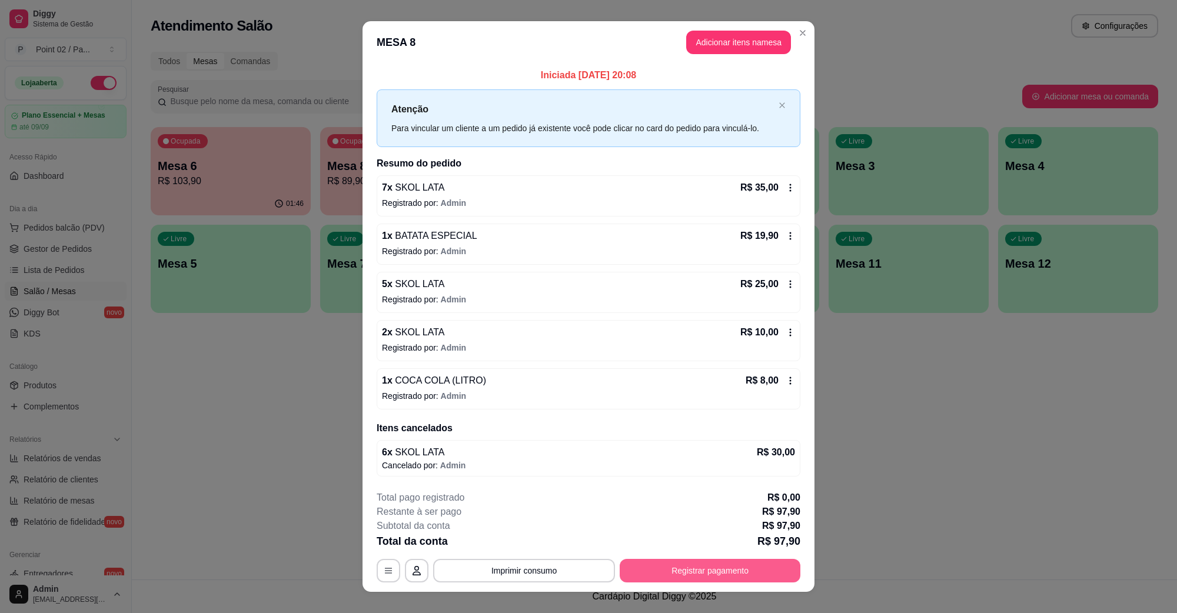
click at [723, 563] on button "Registrar pagamento" at bounding box center [710, 571] width 181 height 24
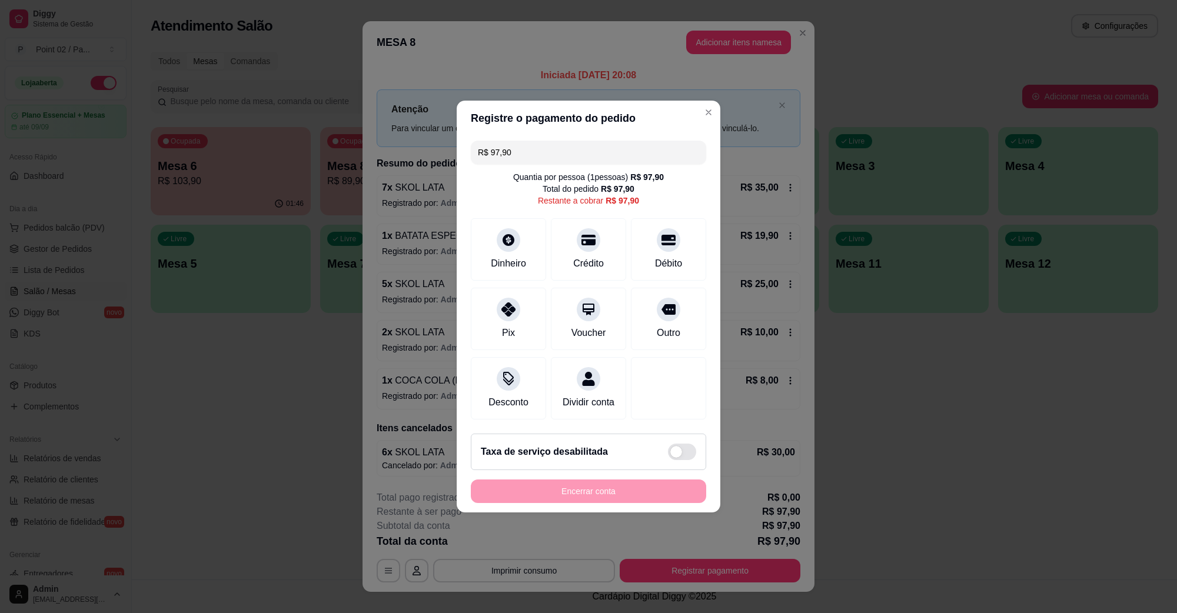
drag, startPoint x: 563, startPoint y: 135, endPoint x: 364, endPoint y: 169, distance: 201.7
click at [437, 160] on div "Registre o pagamento do pedido R$ 97,90 Quantia por pessoa ( 1 pessoas) R$ 97,9…" at bounding box center [588, 306] width 1177 height 613
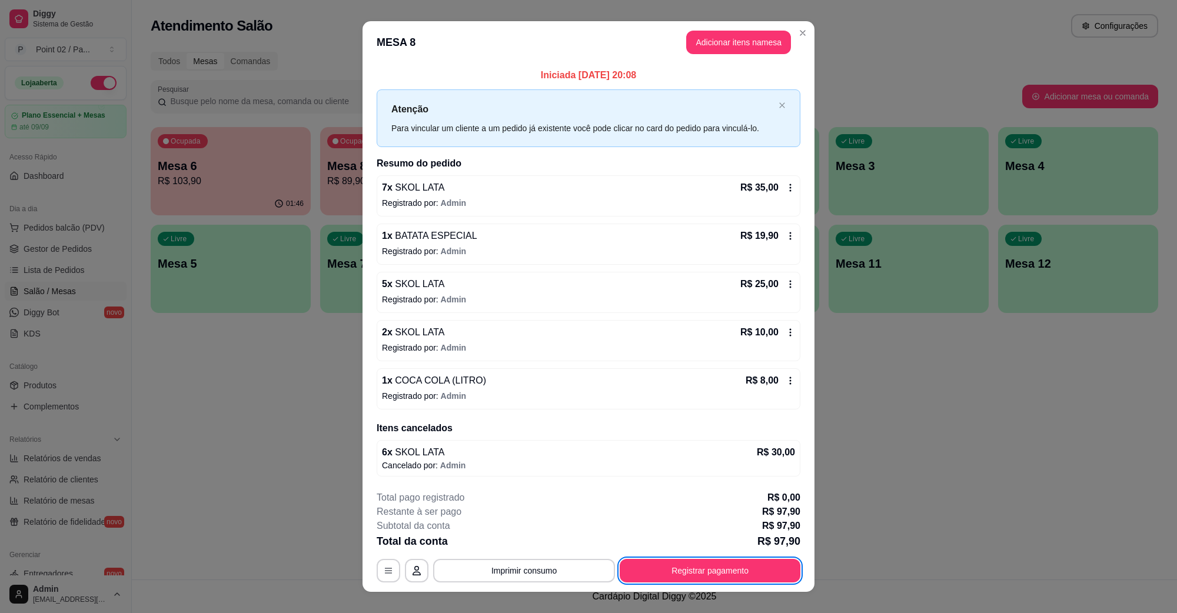
scroll to position [16, 0]
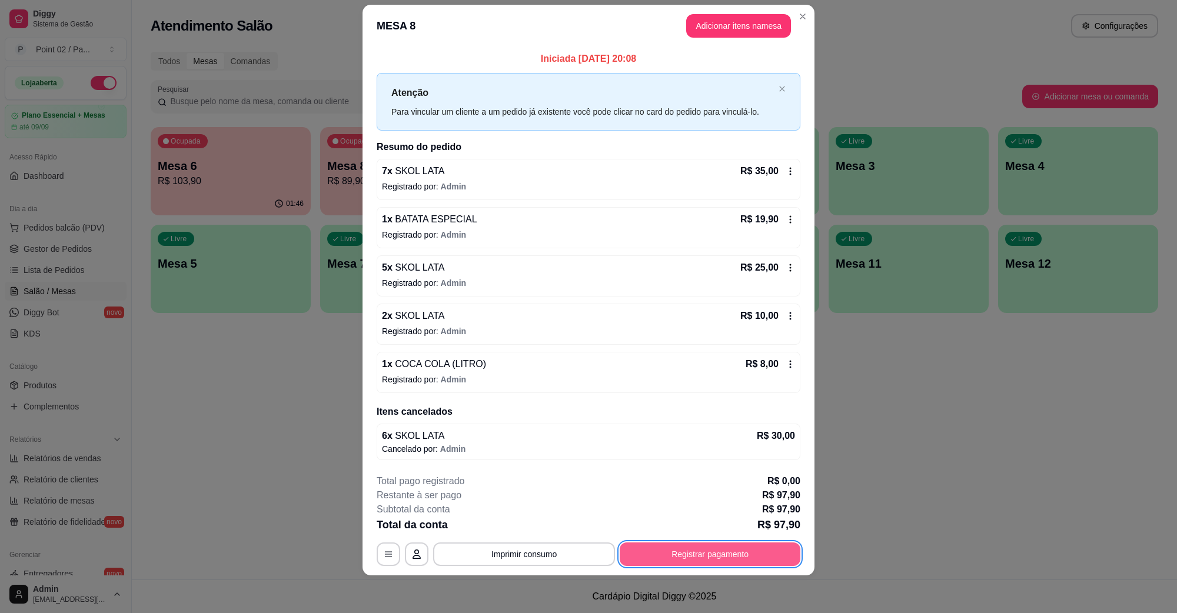
click at [695, 555] on button "Registrar pagamento" at bounding box center [710, 555] width 181 height 24
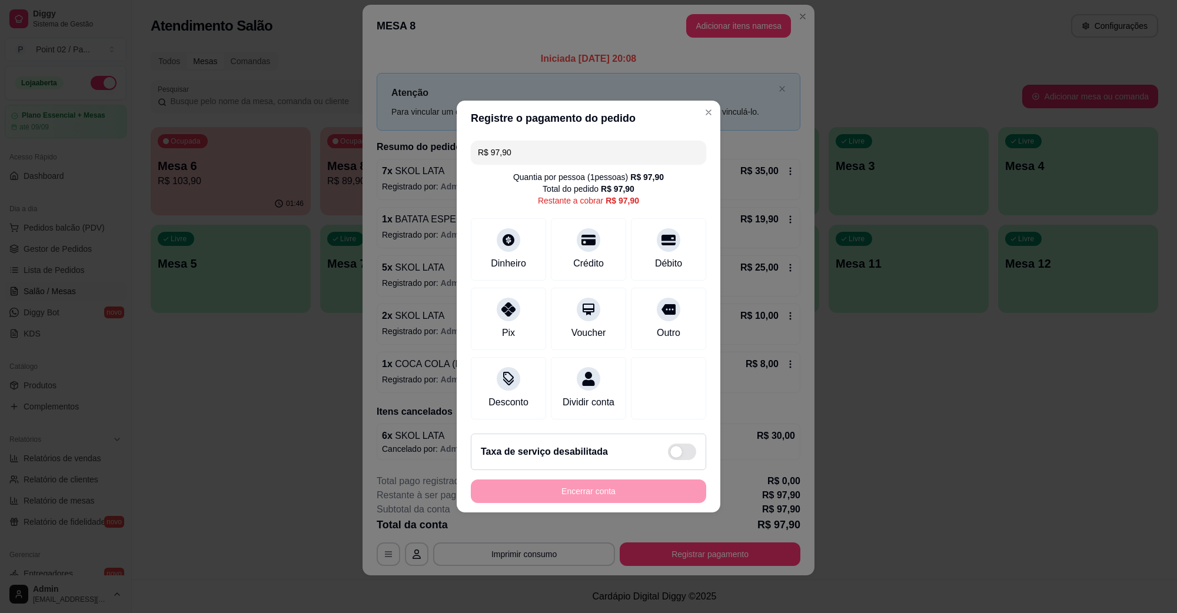
drag, startPoint x: 527, startPoint y: 151, endPoint x: 428, endPoint y: 159, distance: 98.6
click at [430, 158] on div "Registre o pagamento do pedido R$ 97,90 Quantia por pessoa ( 1 pessoas) R$ 97,9…" at bounding box center [588, 306] width 1177 height 613
click at [508, 240] on div at bounding box center [509, 237] width 26 height 26
type input "R$ 47,90"
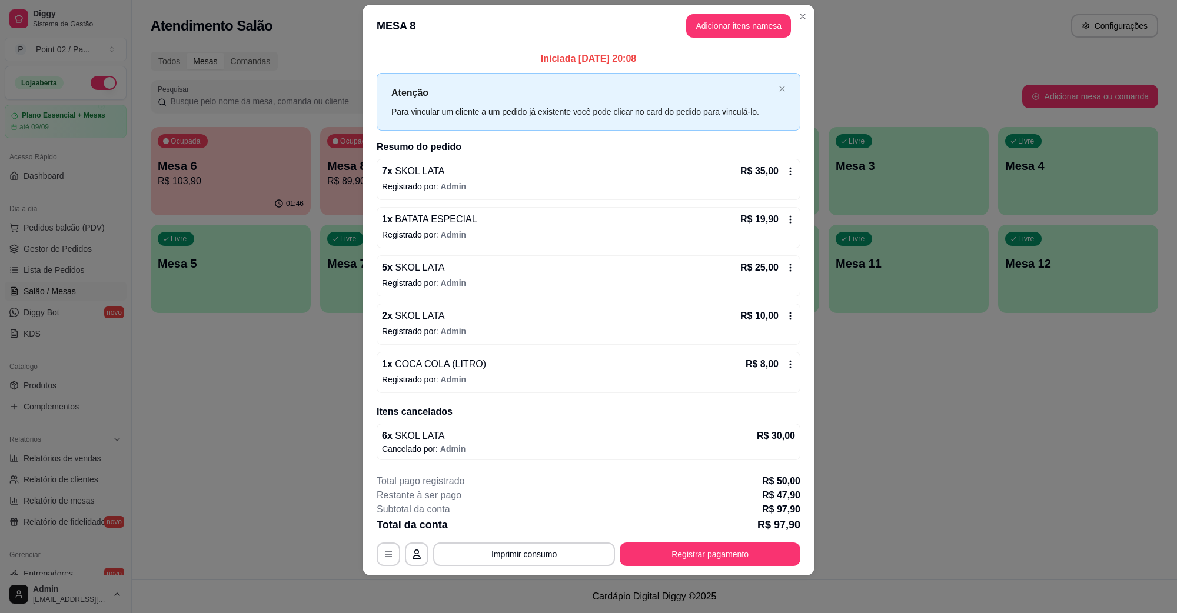
click at [575, 569] on footer "**********" at bounding box center [589, 520] width 452 height 111
click at [577, 554] on button "Imprimir consumo" at bounding box center [524, 555] width 182 height 24
click at [534, 524] on button "IMPRESSORA" at bounding box center [522, 527] width 82 height 18
click at [689, 563] on button "Registrar pagamento" at bounding box center [710, 555] width 181 height 24
click at [677, 559] on button "Registrar pagamento" at bounding box center [710, 555] width 181 height 24
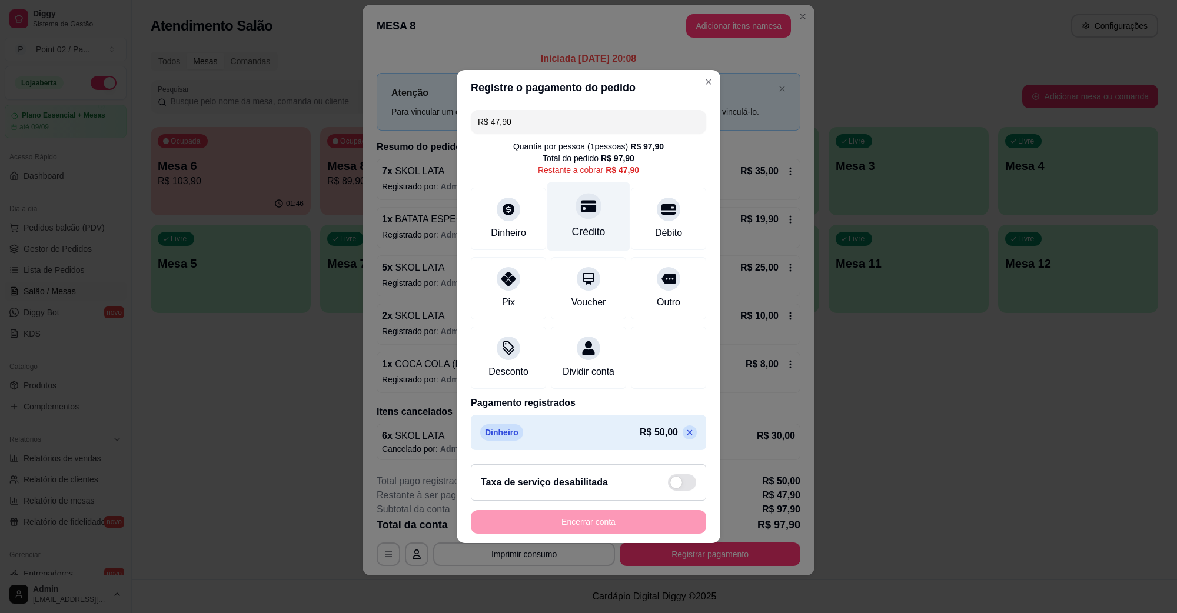
click at [571, 207] on div "Crédito" at bounding box center [588, 216] width 83 height 69
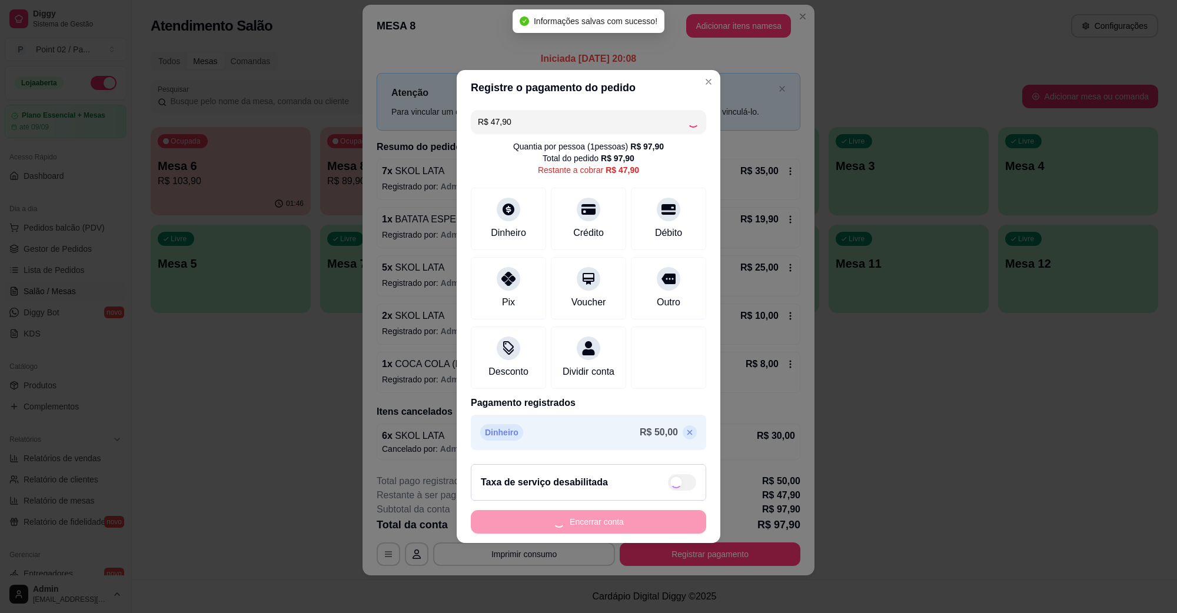
type input "R$ 0,00"
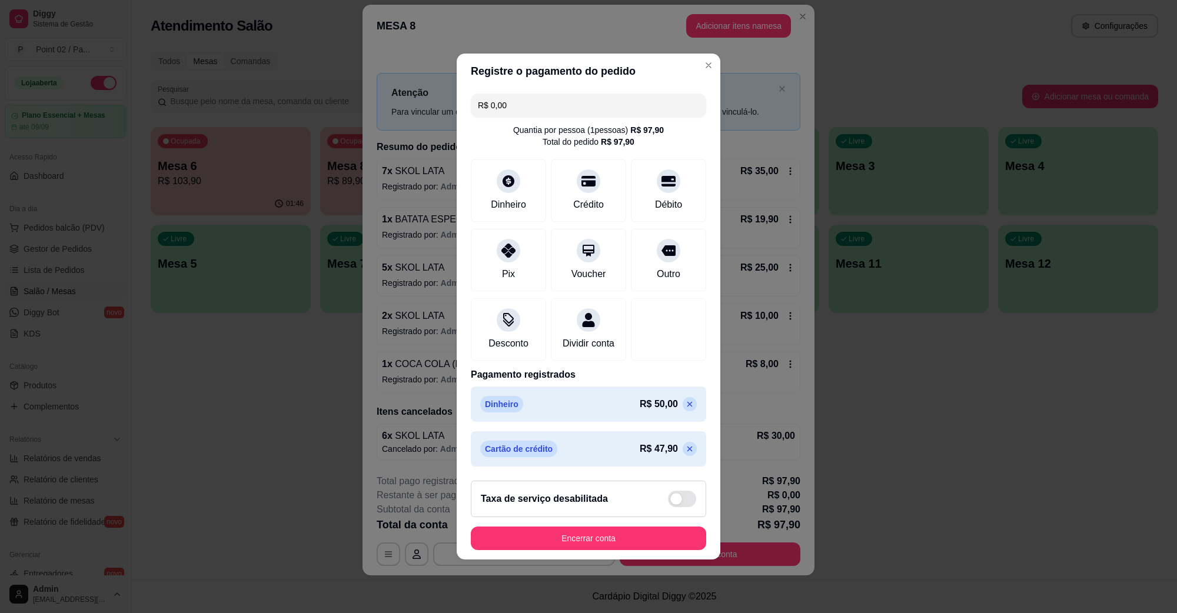
click at [593, 533] on footer "Taxa de serviço desabilitada Encerrar conta" at bounding box center [589, 515] width 264 height 88
click at [593, 540] on button "Encerrar conta" at bounding box center [588, 539] width 235 height 24
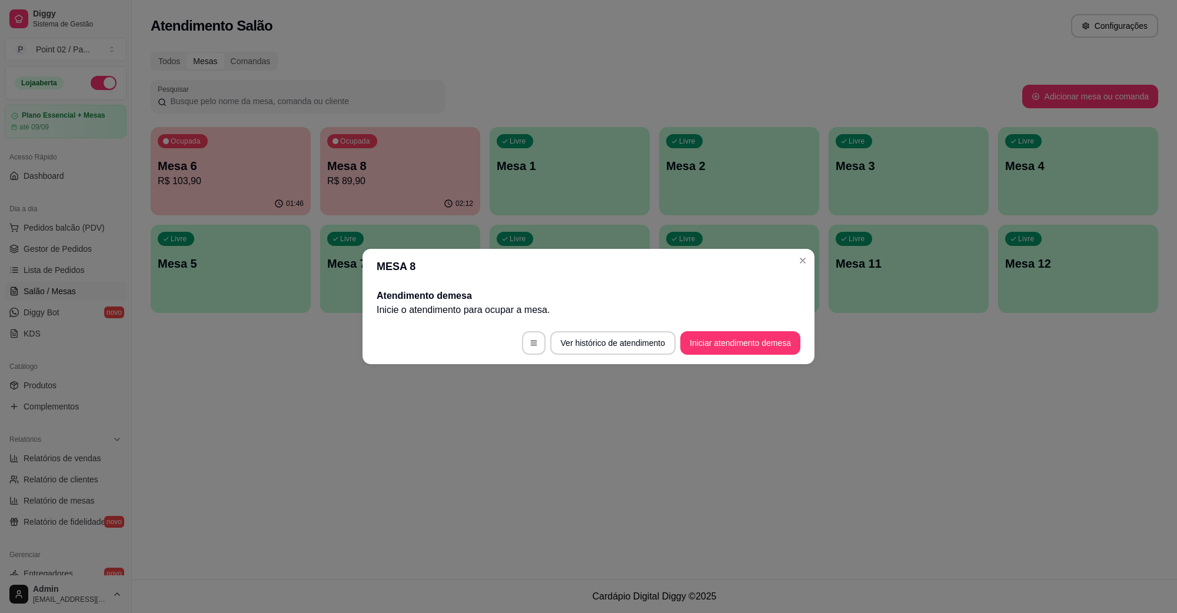
scroll to position [0, 0]
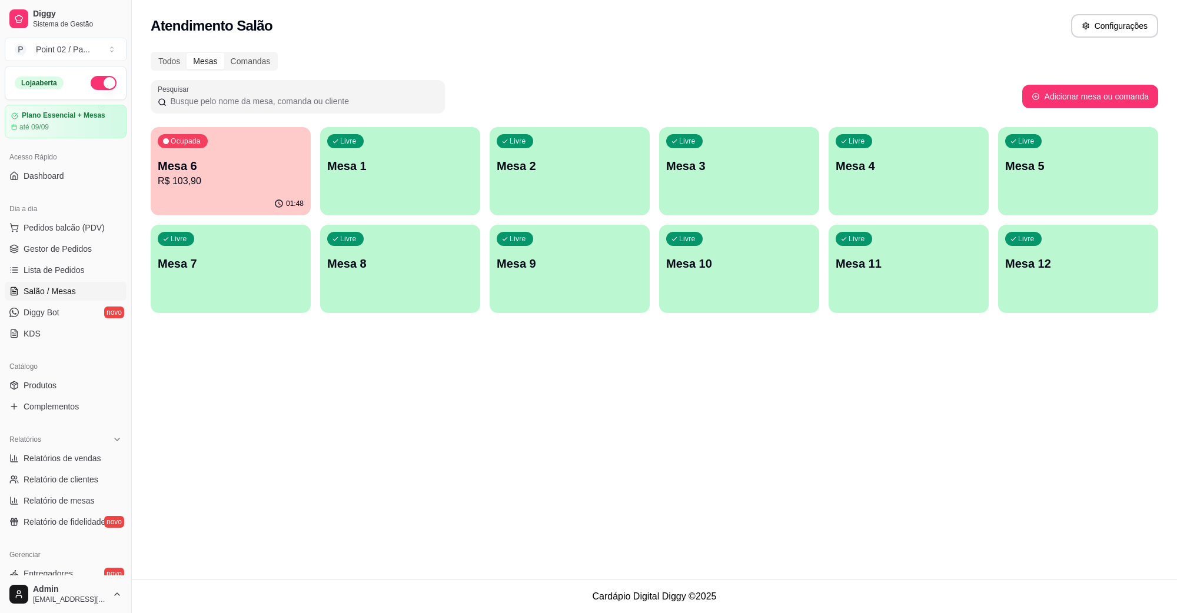
click at [277, 167] on p "Mesa 6" at bounding box center [231, 166] width 146 height 16
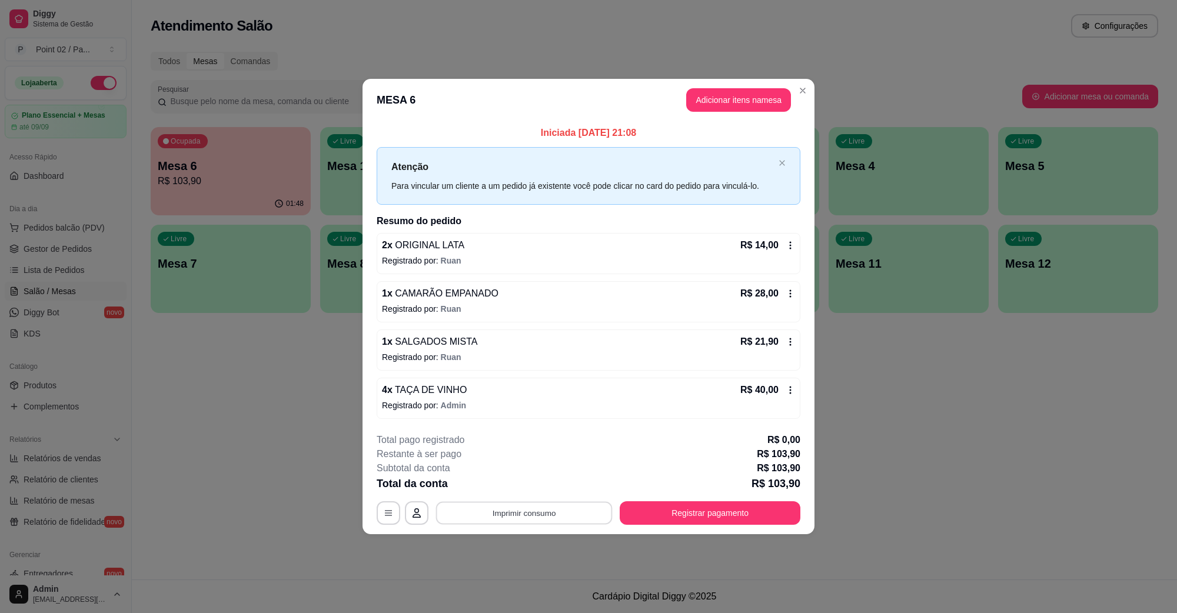
click at [554, 506] on button "Imprimir consumo" at bounding box center [524, 512] width 177 height 23
click at [554, 483] on button "IMPRESSORA" at bounding box center [527, 486] width 82 height 18
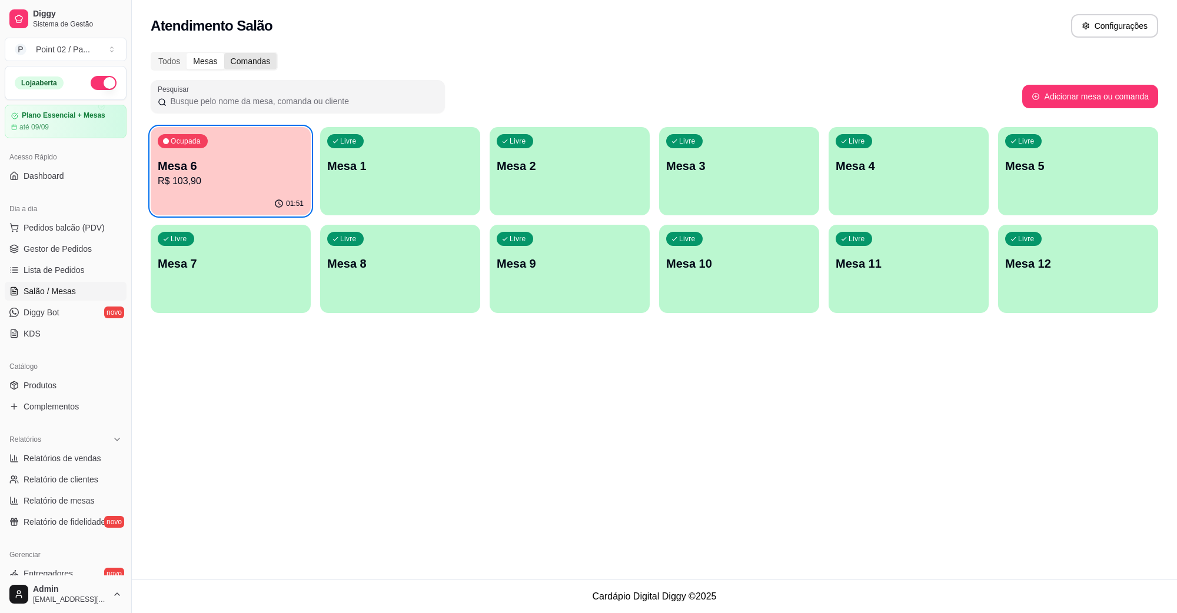
click at [249, 63] on div "Comandas" at bounding box center [250, 61] width 53 height 16
click at [224, 53] on input "Comandas" at bounding box center [224, 53] width 0 height 0
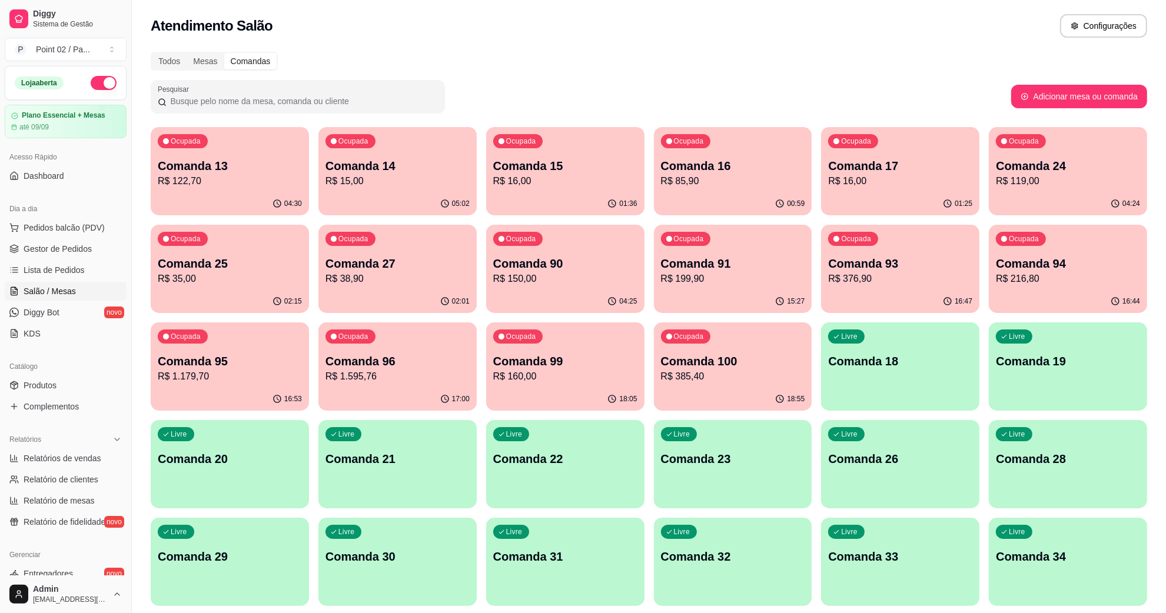
click at [244, 184] on p "R$ 122,70" at bounding box center [230, 181] width 144 height 14
click at [537, 182] on p "R$ 16,00" at bounding box center [564, 181] width 139 height 14
click at [771, 168] on p "Comanda 16" at bounding box center [733, 166] width 144 height 16
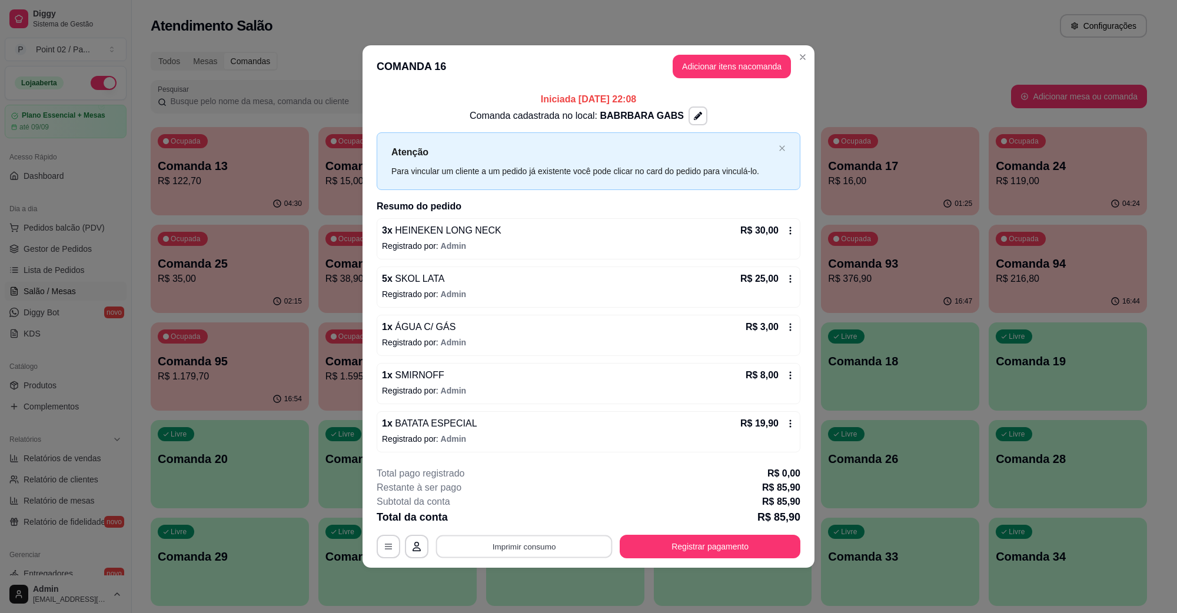
click at [541, 544] on button "Imprimir consumo" at bounding box center [524, 546] width 177 height 23
click at [552, 524] on button "IMPRESSORA" at bounding box center [527, 520] width 85 height 19
